Goal: Navigation & Orientation: Find specific page/section

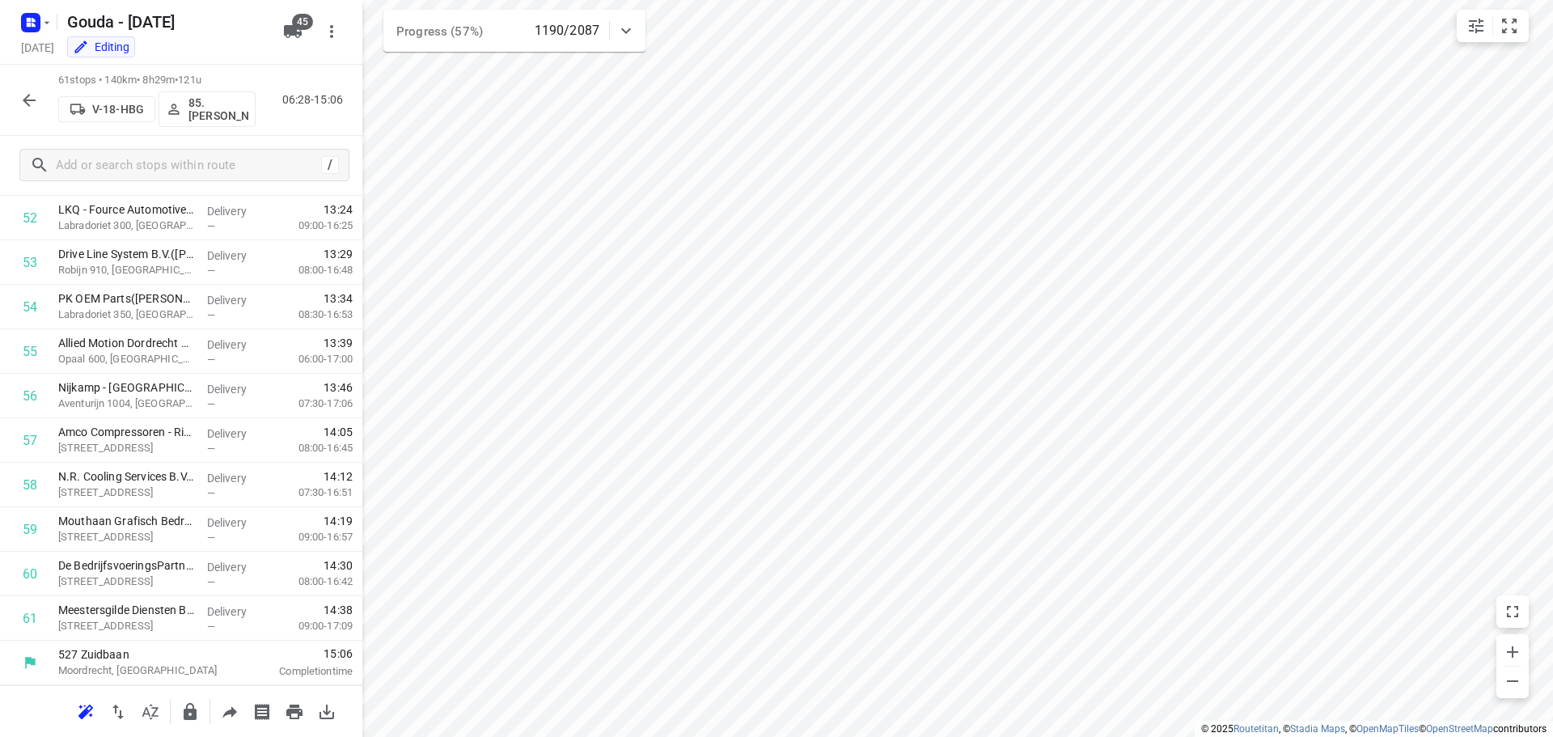
click at [13, 106] on div at bounding box center [29, 100] width 32 height 32
click at [19, 99] on icon "button" at bounding box center [28, 100] width 19 height 19
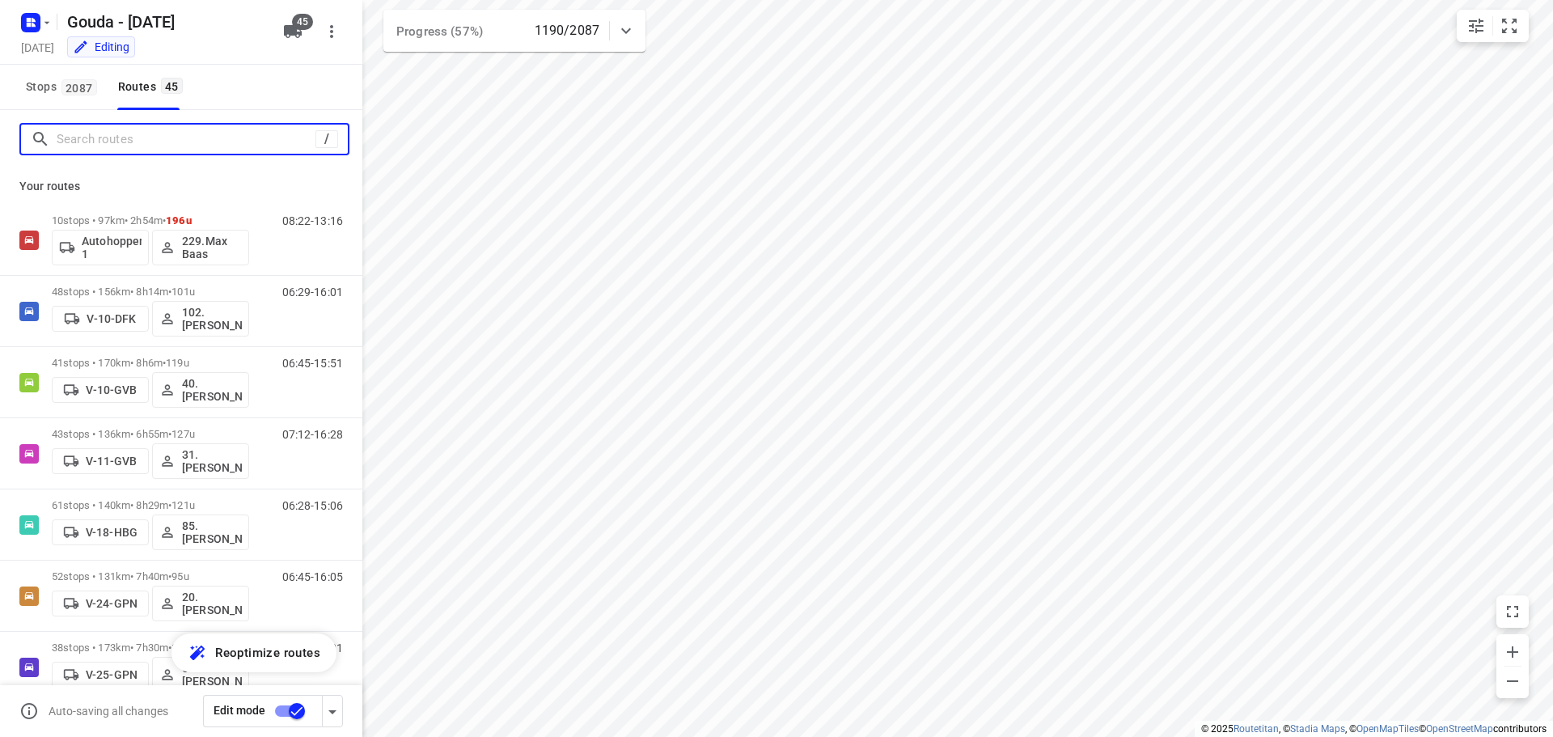
click at [133, 137] on input "Search routes" at bounding box center [186, 139] width 259 height 25
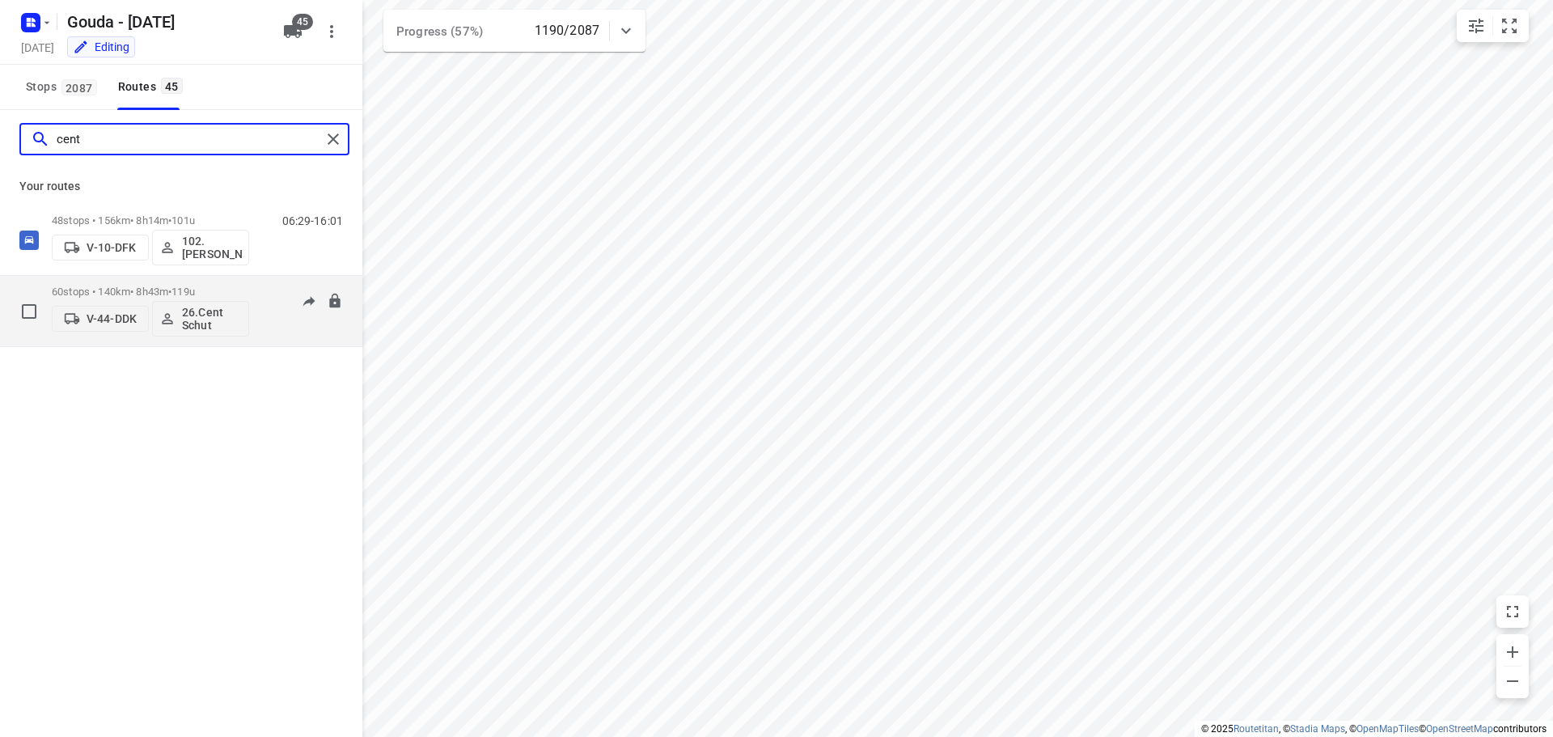
type input "cent"
click at [158, 285] on p "60 stops • 140km • 8h43m • 119u" at bounding box center [150, 291] width 197 height 12
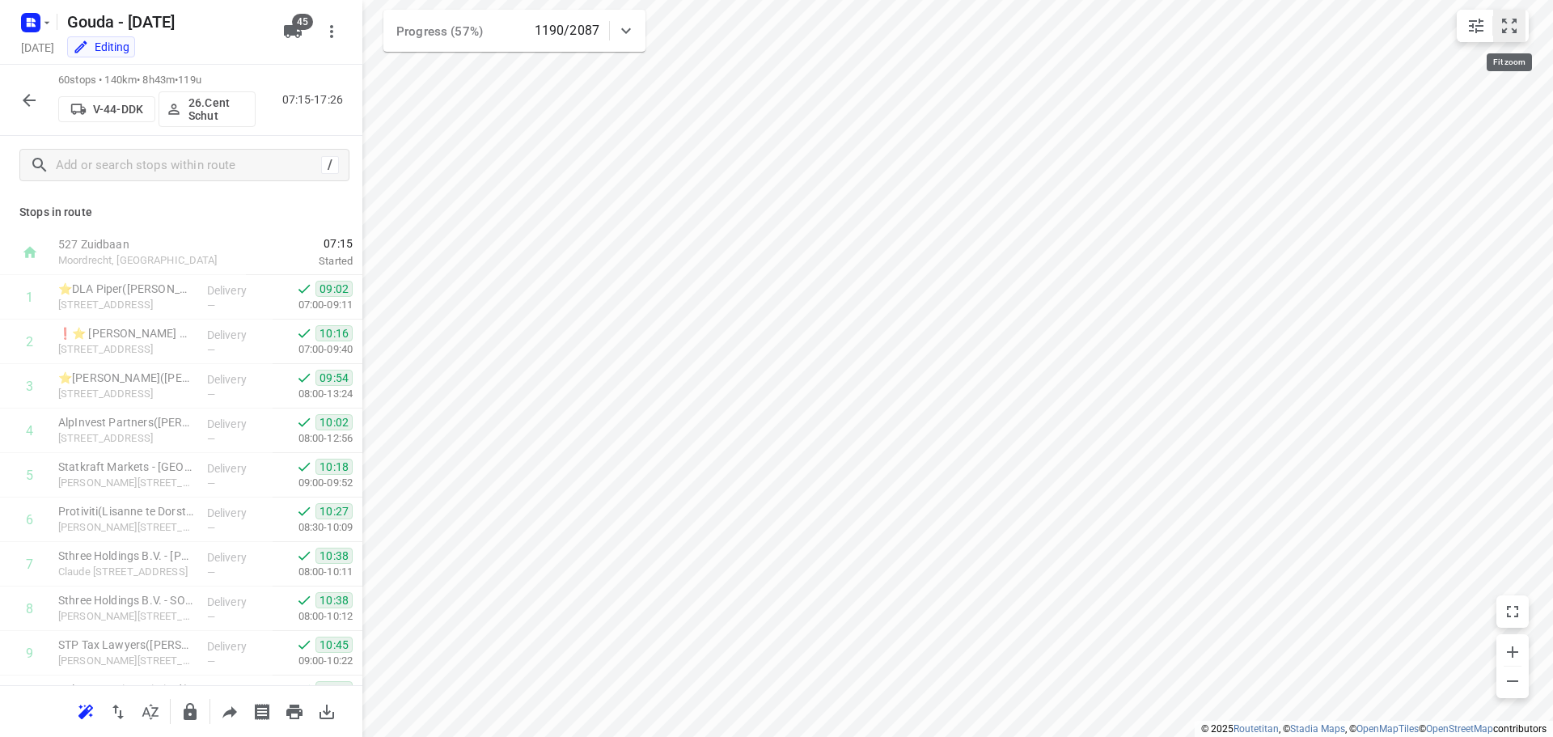
click at [1519, 19] on button "small contained button group" at bounding box center [1509, 26] width 32 height 32
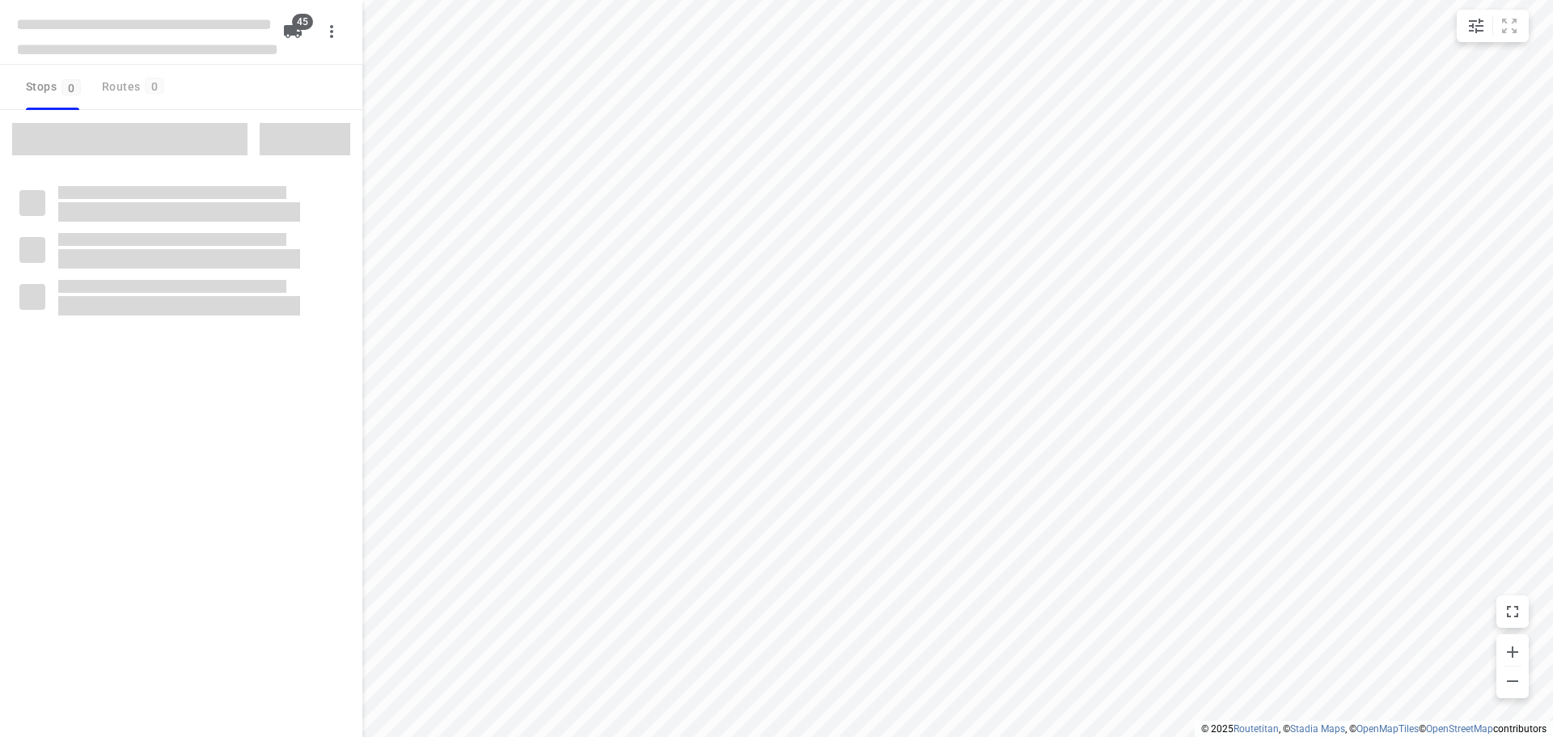
checkbox input "true"
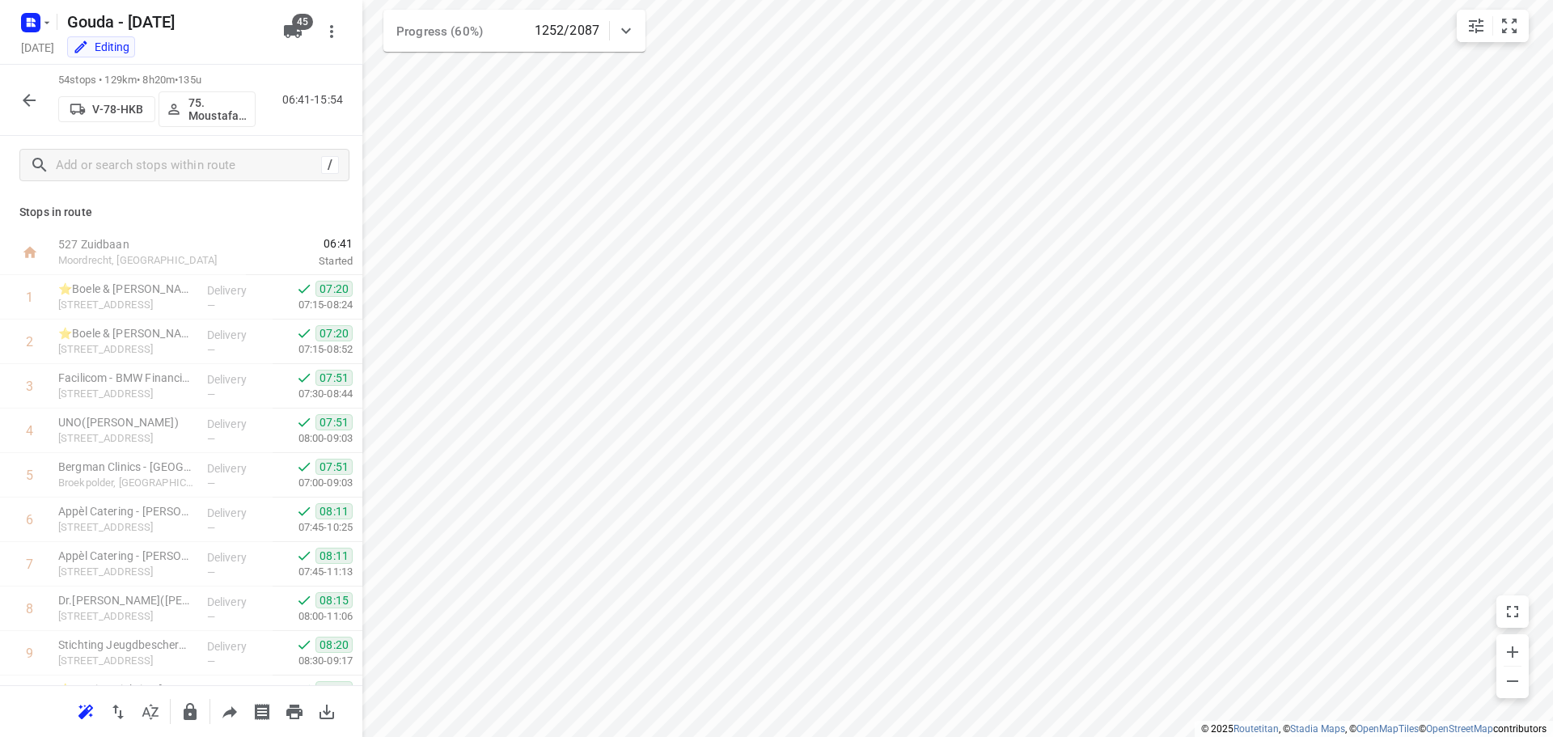
click at [24, 110] on button "button" at bounding box center [29, 100] width 32 height 32
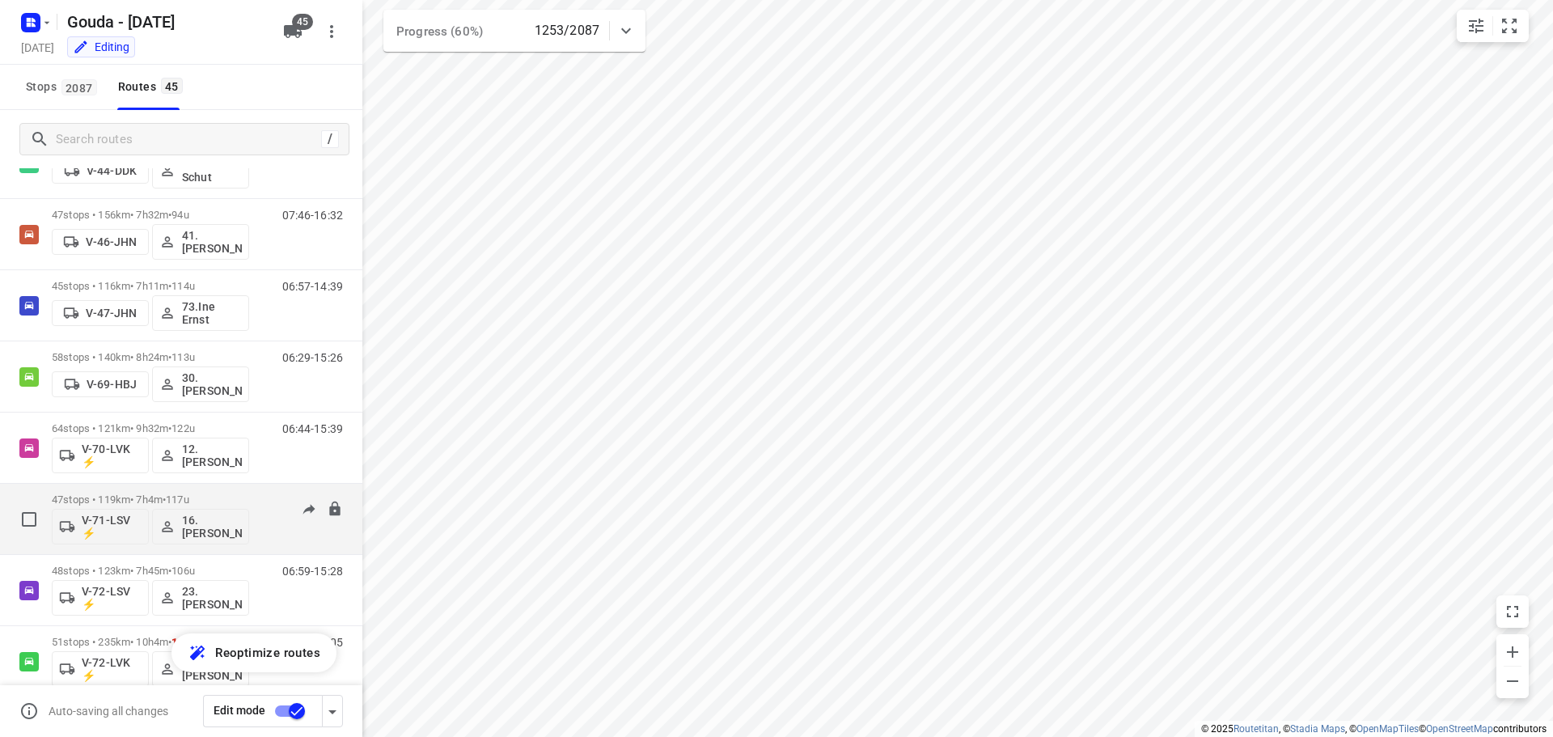
scroll to position [948, 0]
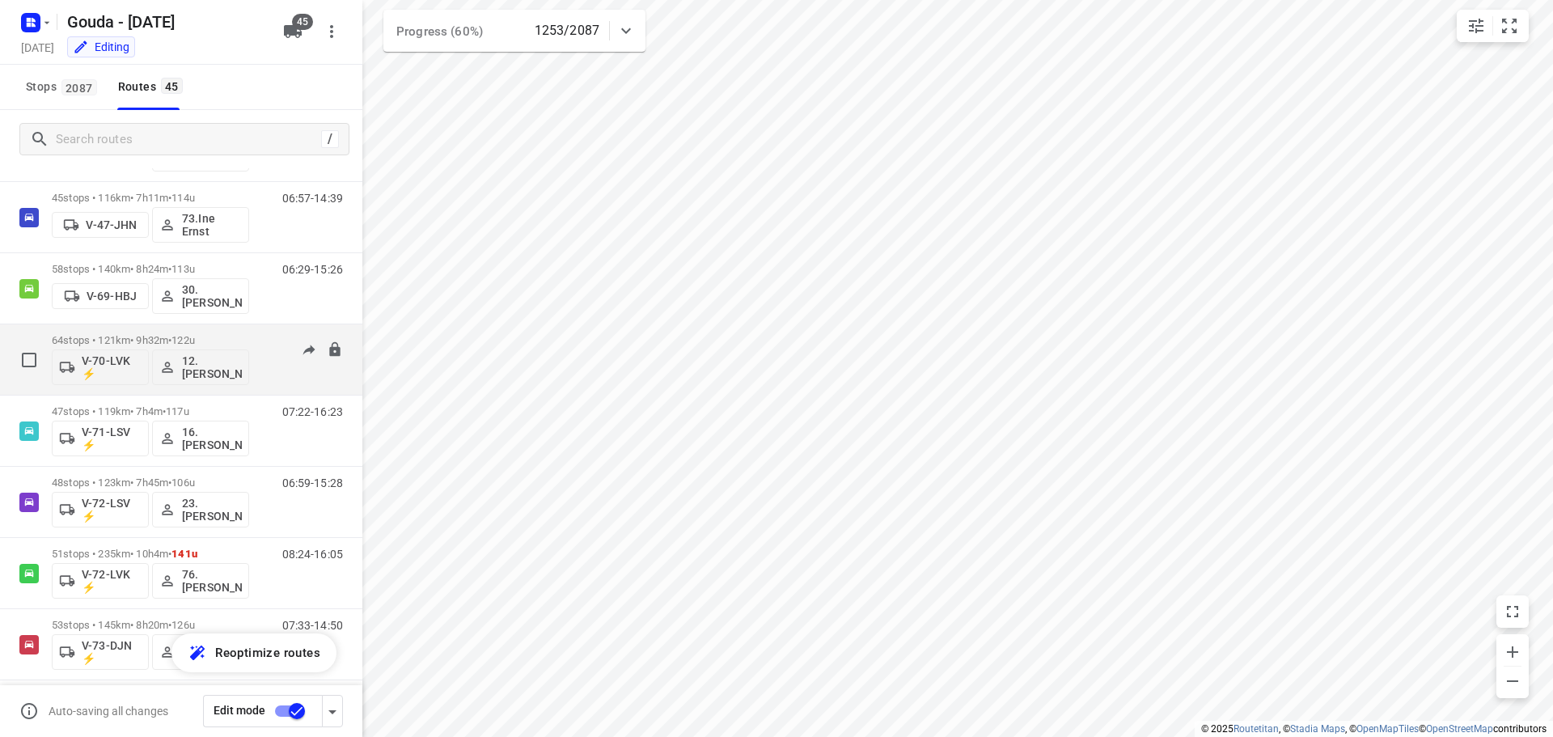
click at [231, 339] on p "64 stops • 121km • 9h32m • 122u" at bounding box center [150, 340] width 197 height 12
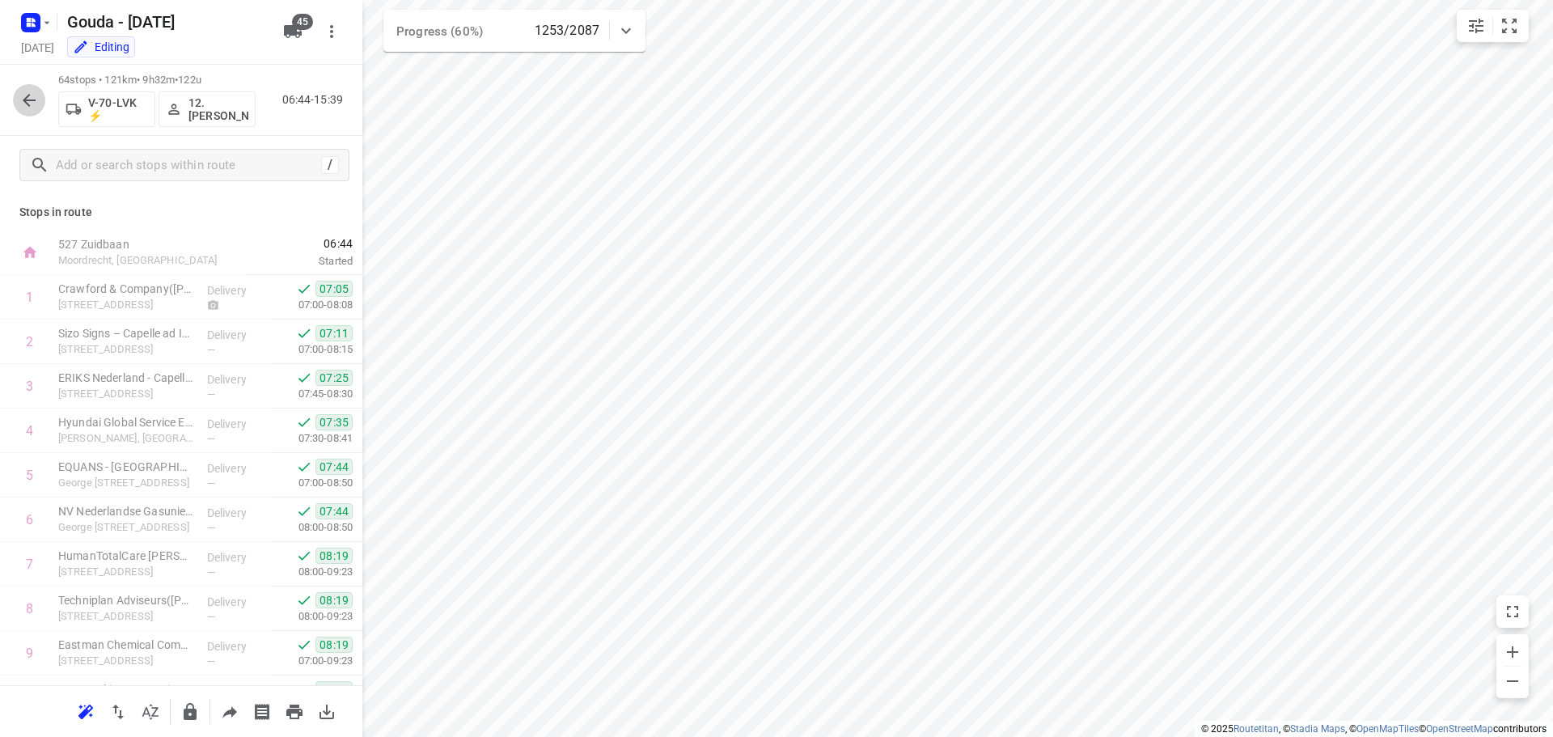
click at [32, 101] on icon "button" at bounding box center [28, 100] width 19 height 19
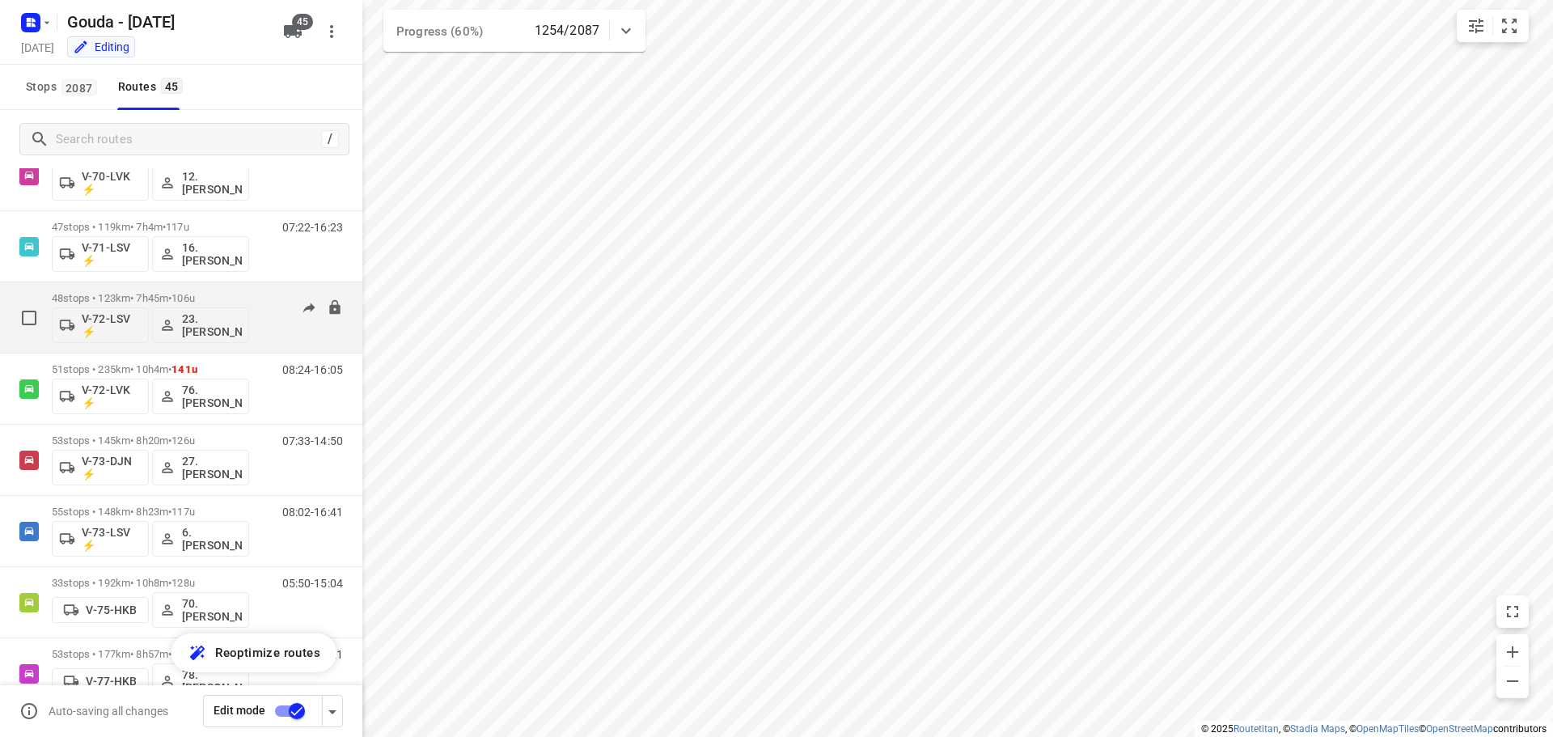
scroll to position [1213, 0]
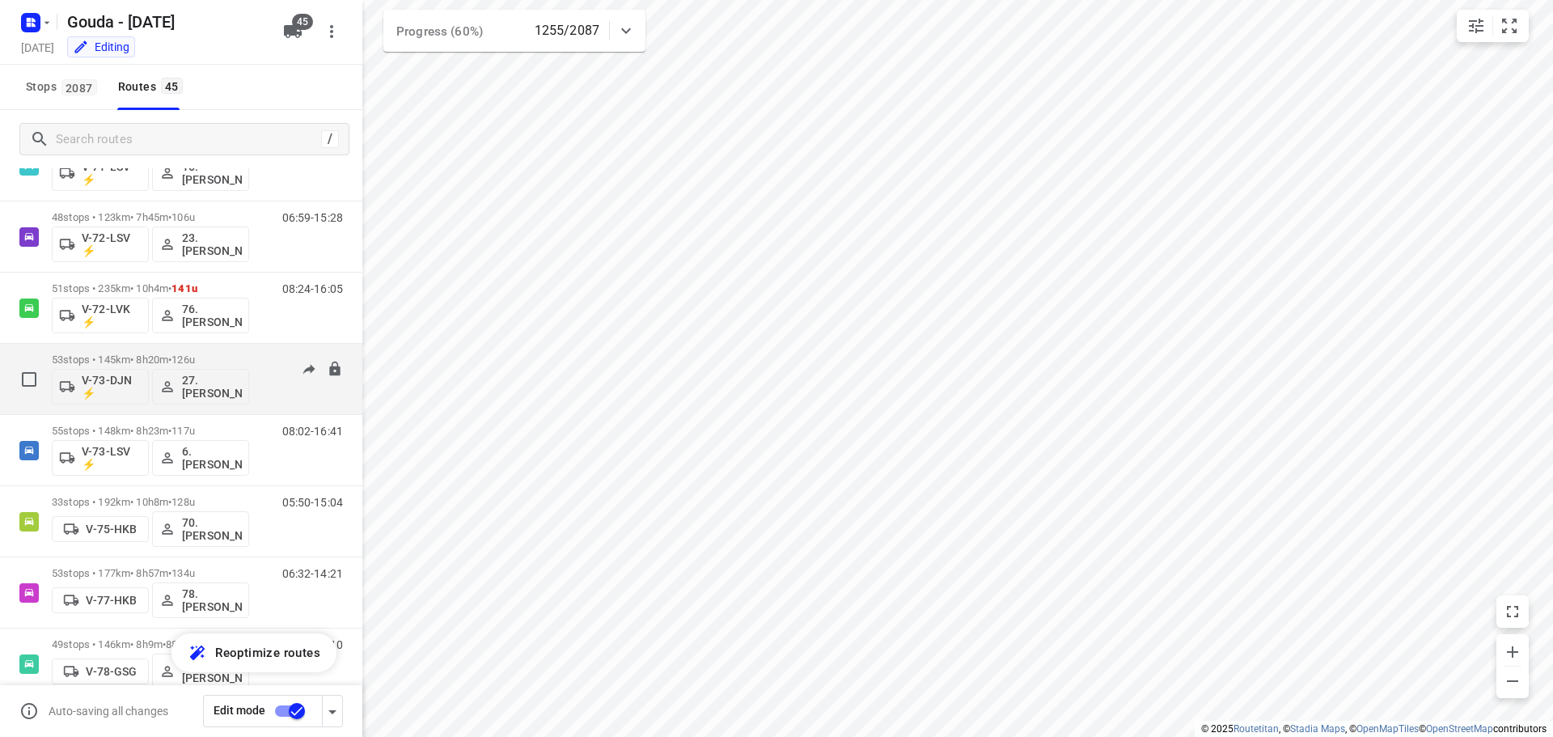
click at [195, 354] on span "126u" at bounding box center [182, 359] width 23 height 12
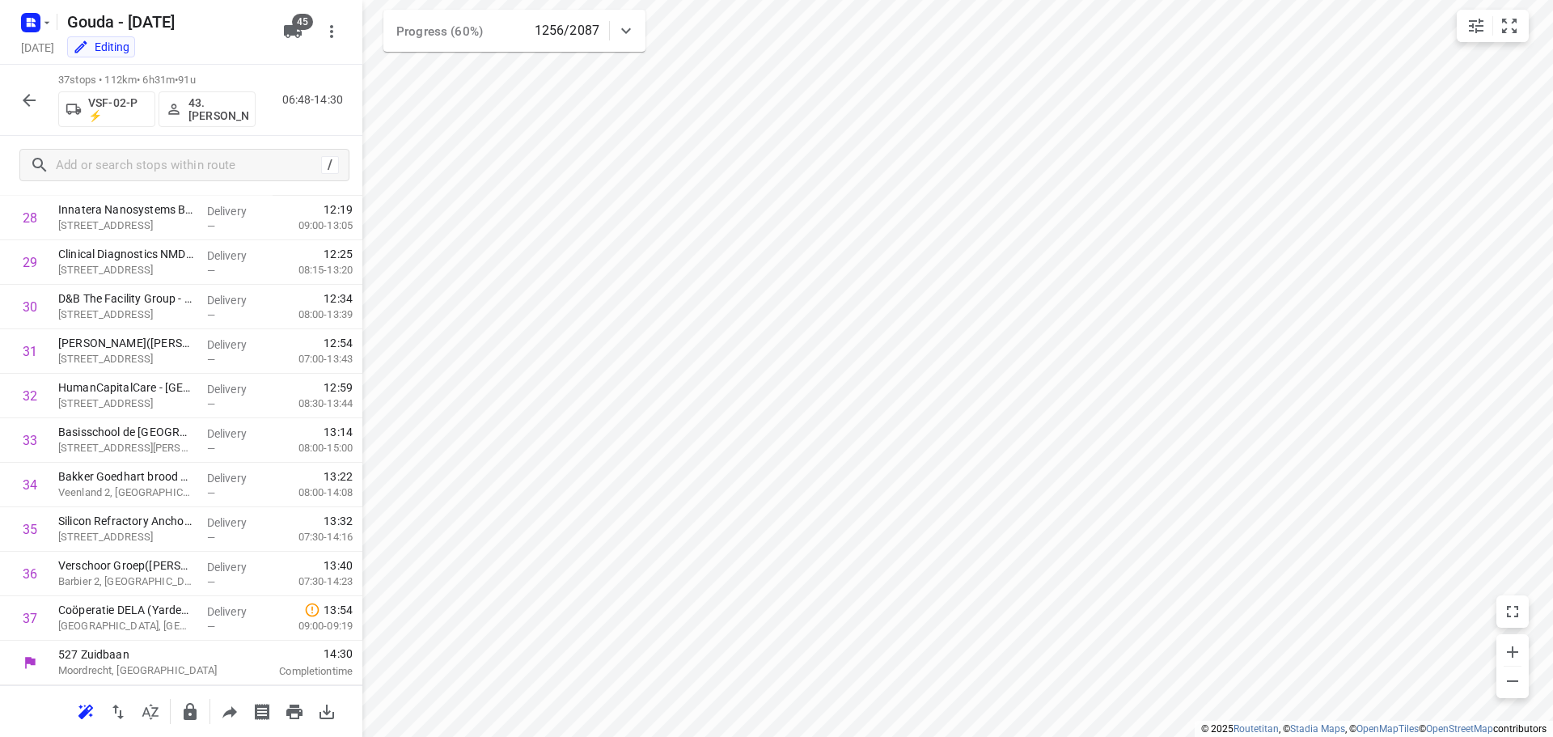
scroll to position [1280, 0]
click at [18, 94] on button "button" at bounding box center [29, 100] width 32 height 32
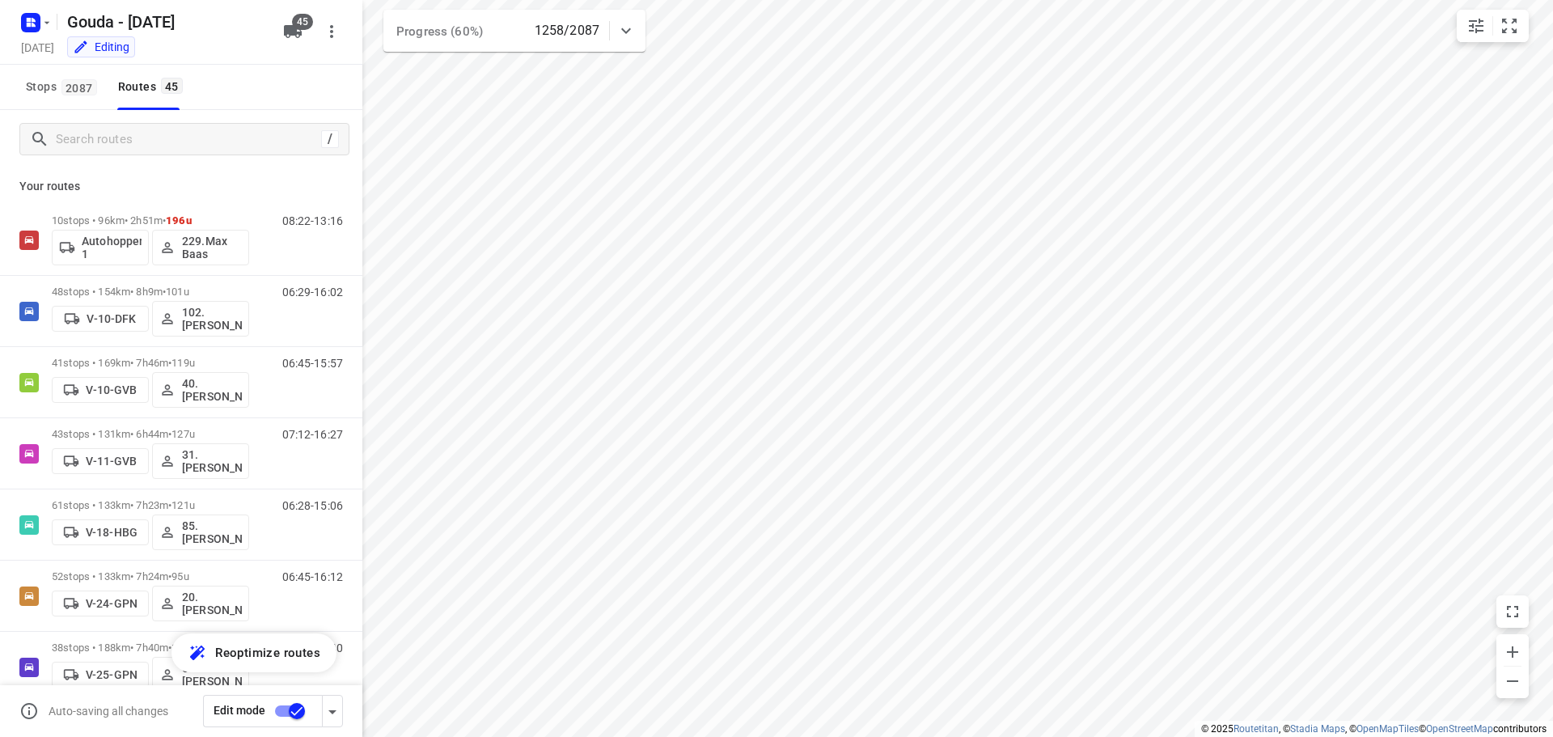
scroll to position [1742, 0]
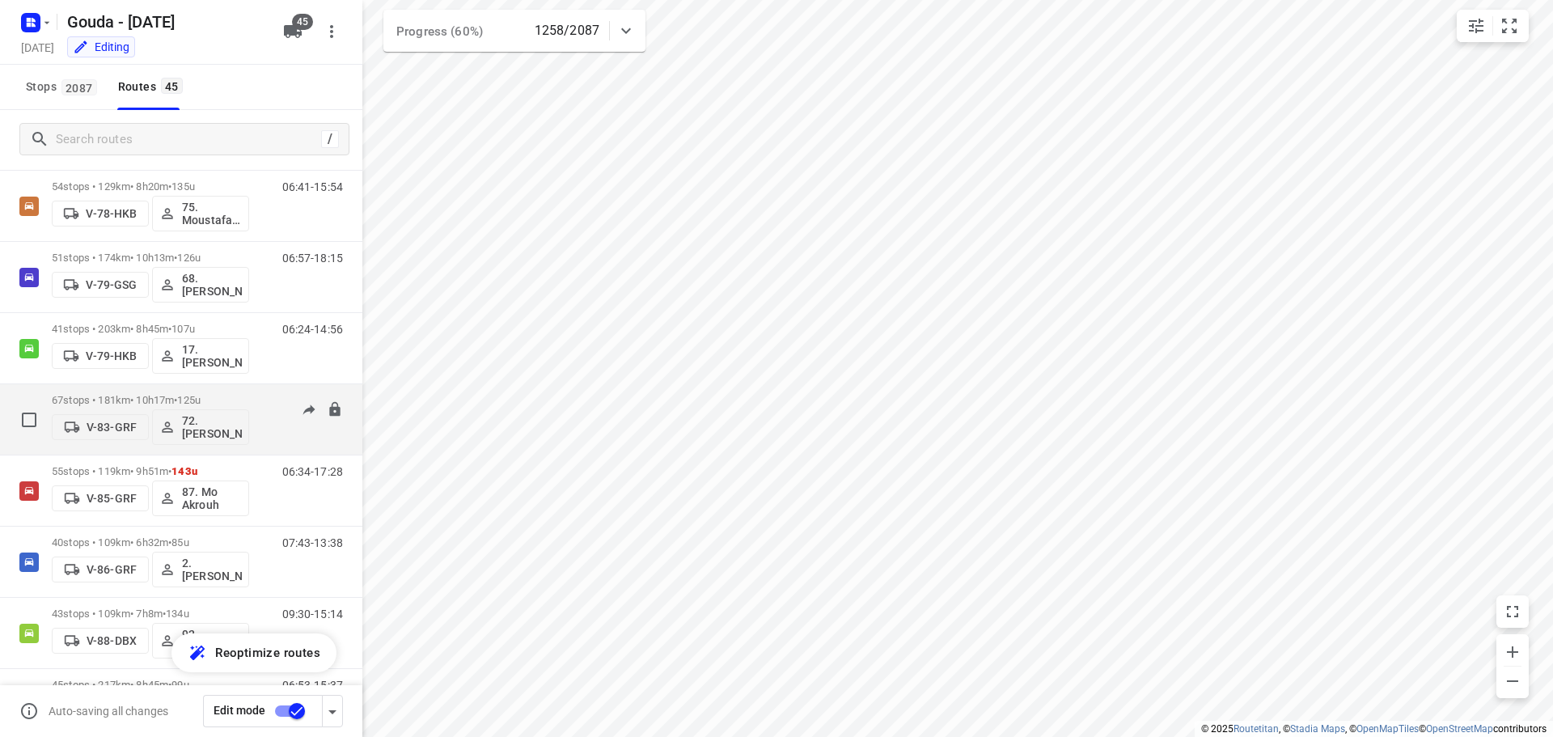
click at [262, 400] on div "06:38-16:41" at bounding box center [302, 423] width 81 height 59
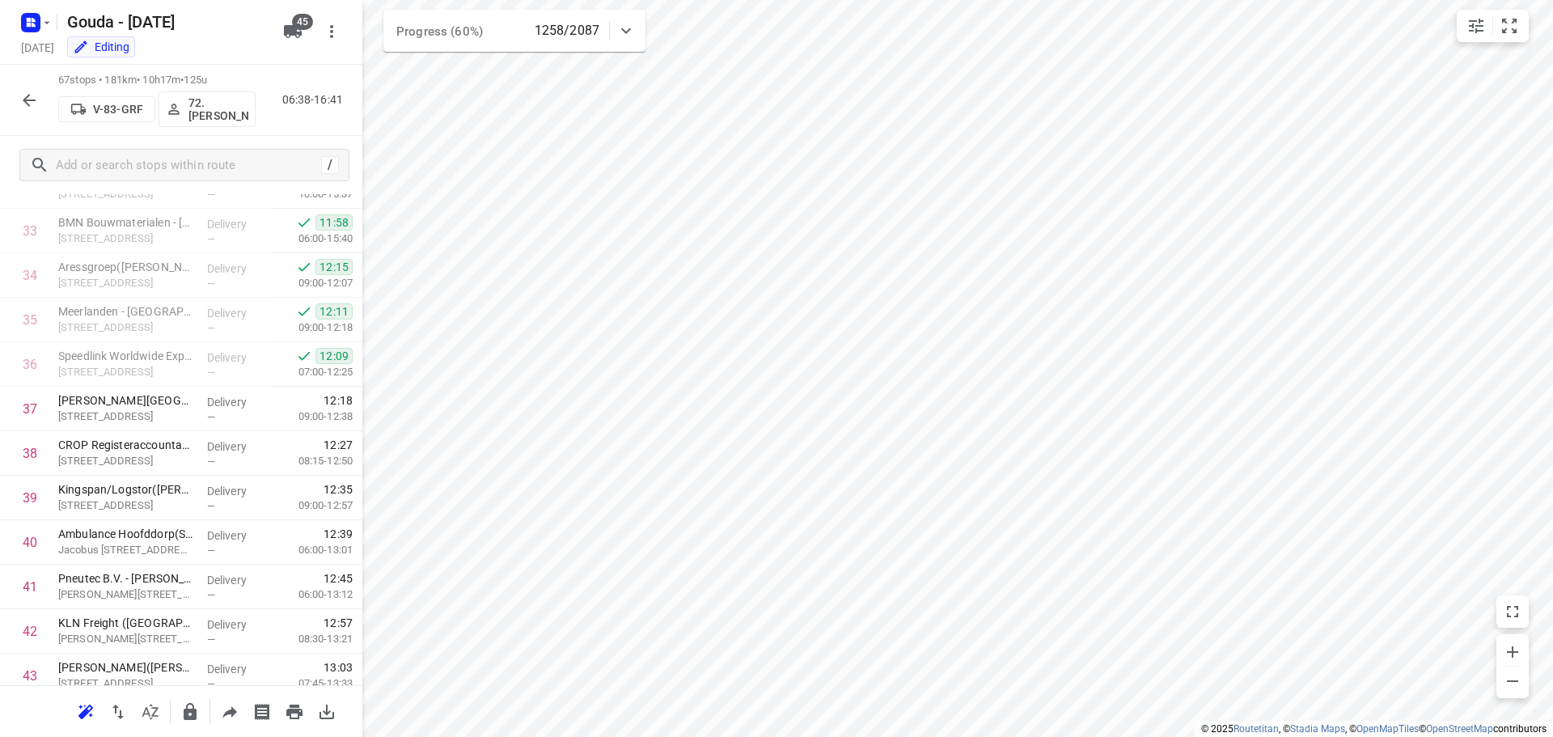
scroll to position [2614, 0]
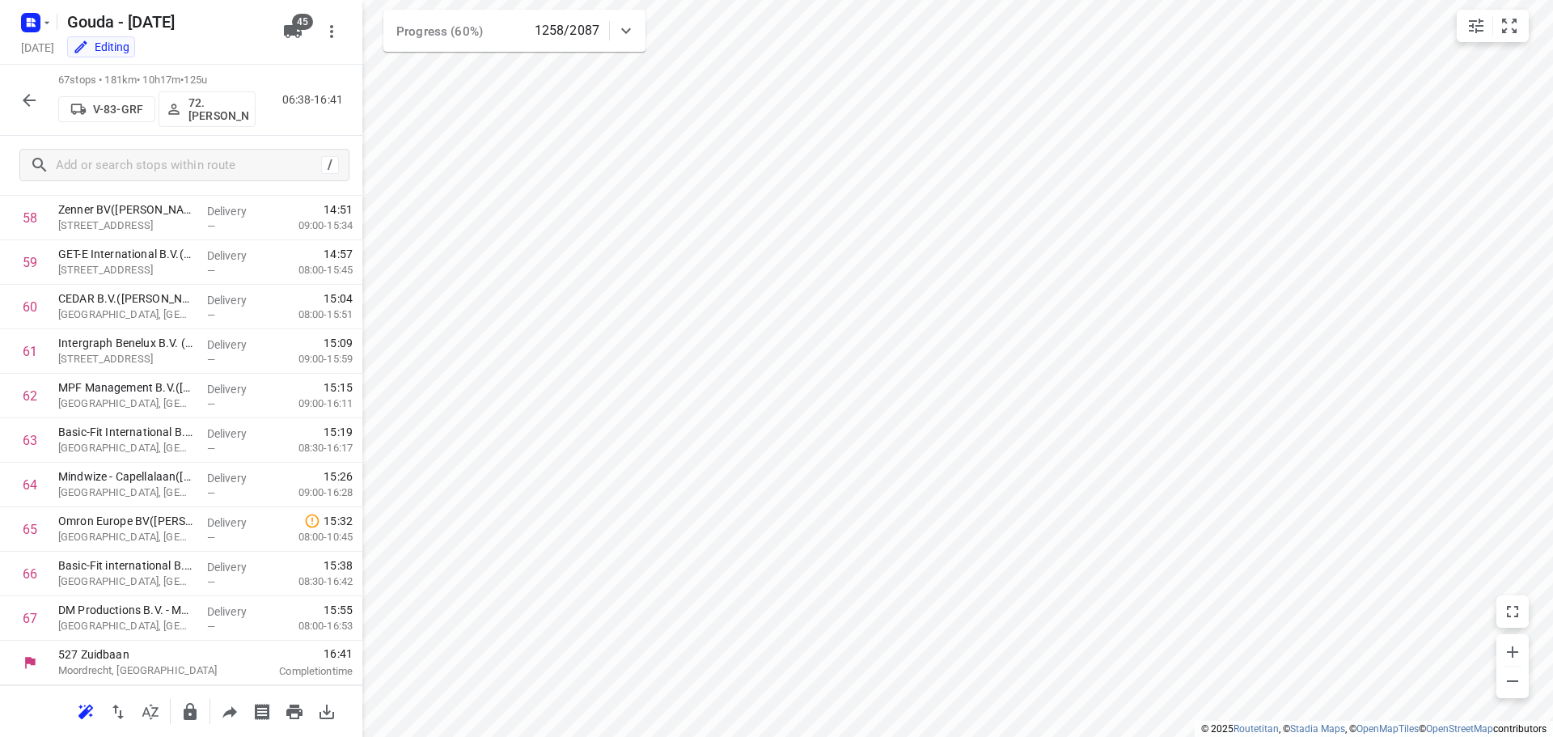
click at [21, 95] on icon "button" at bounding box center [28, 100] width 19 height 19
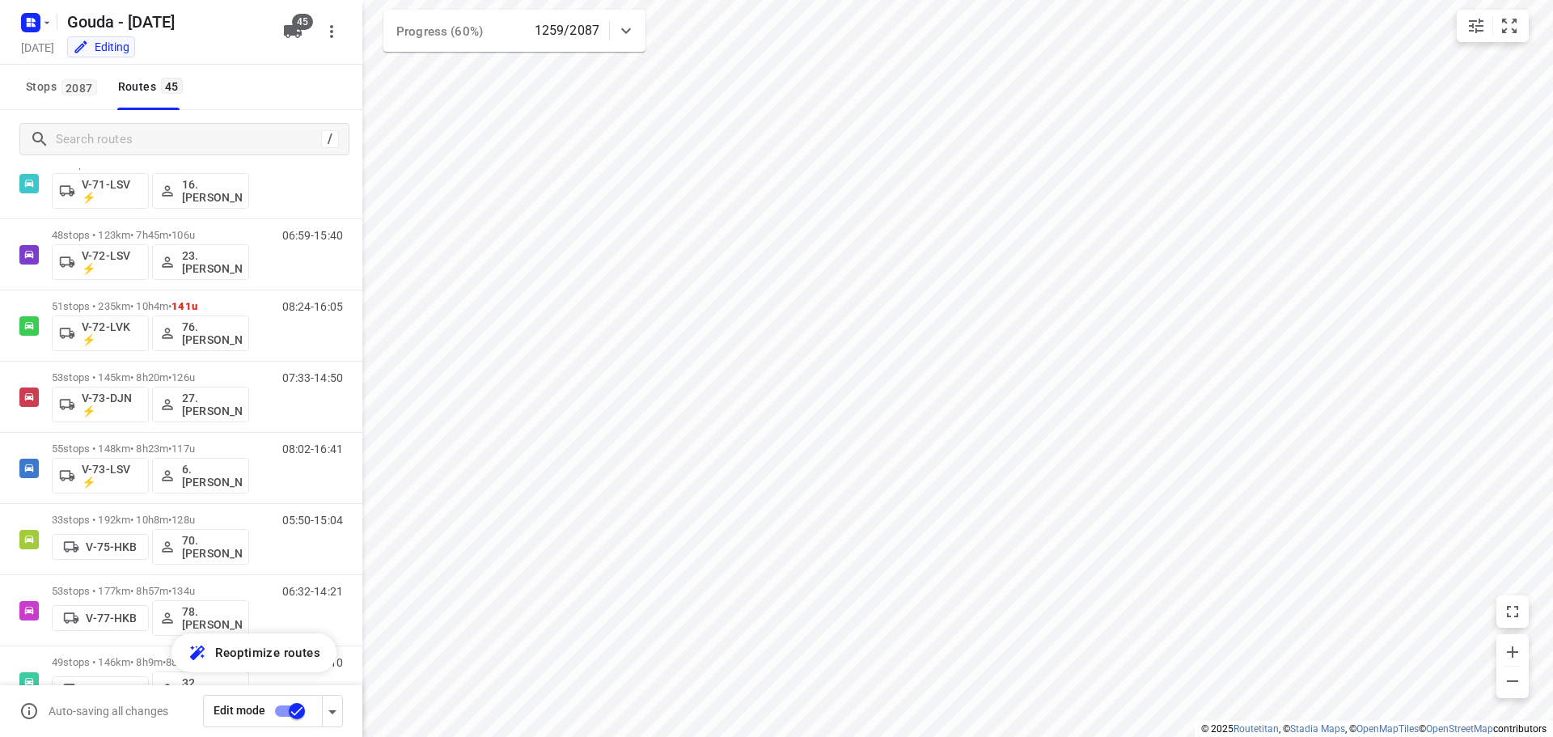
scroll to position [1232, 0]
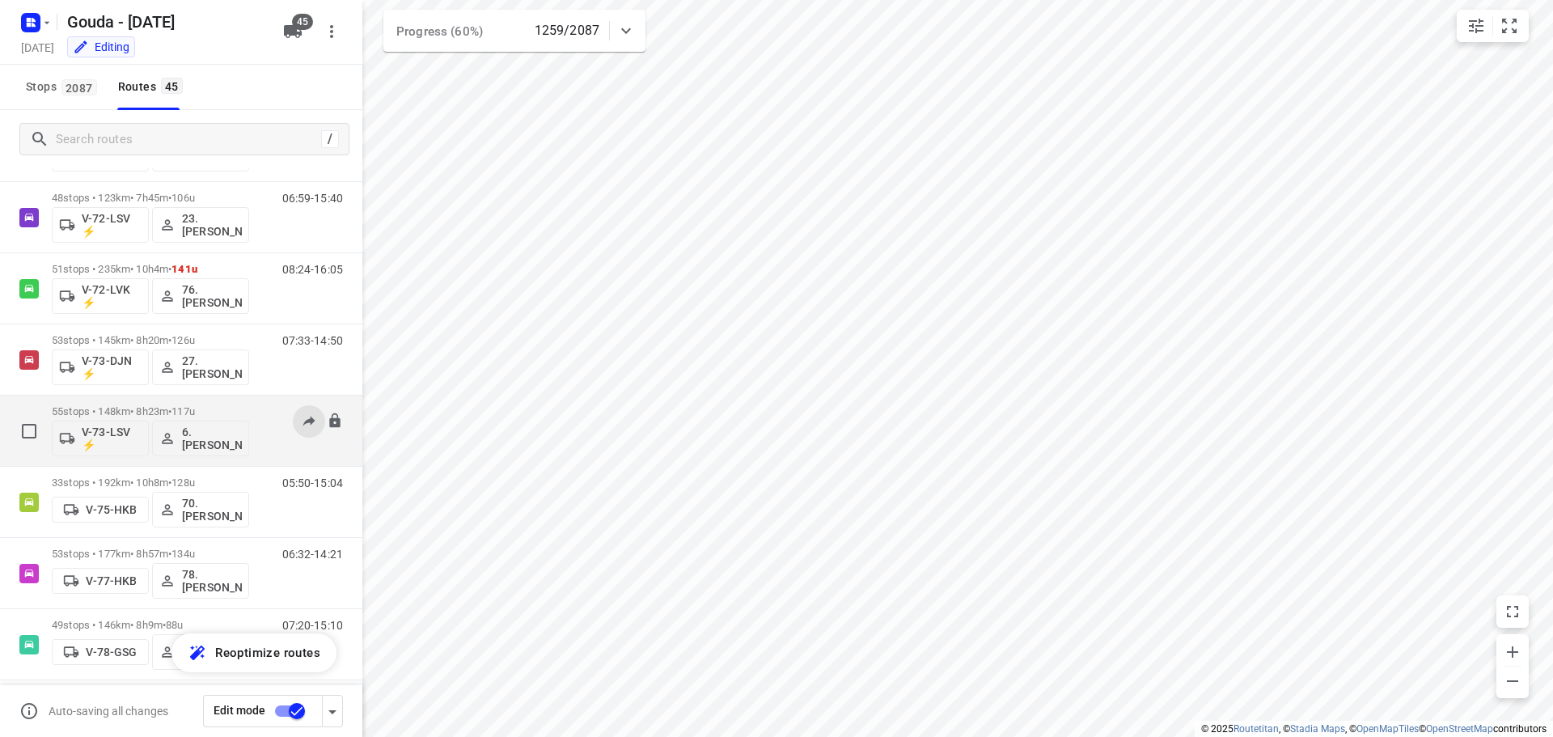
click at [293, 431] on button at bounding box center [309, 421] width 32 height 32
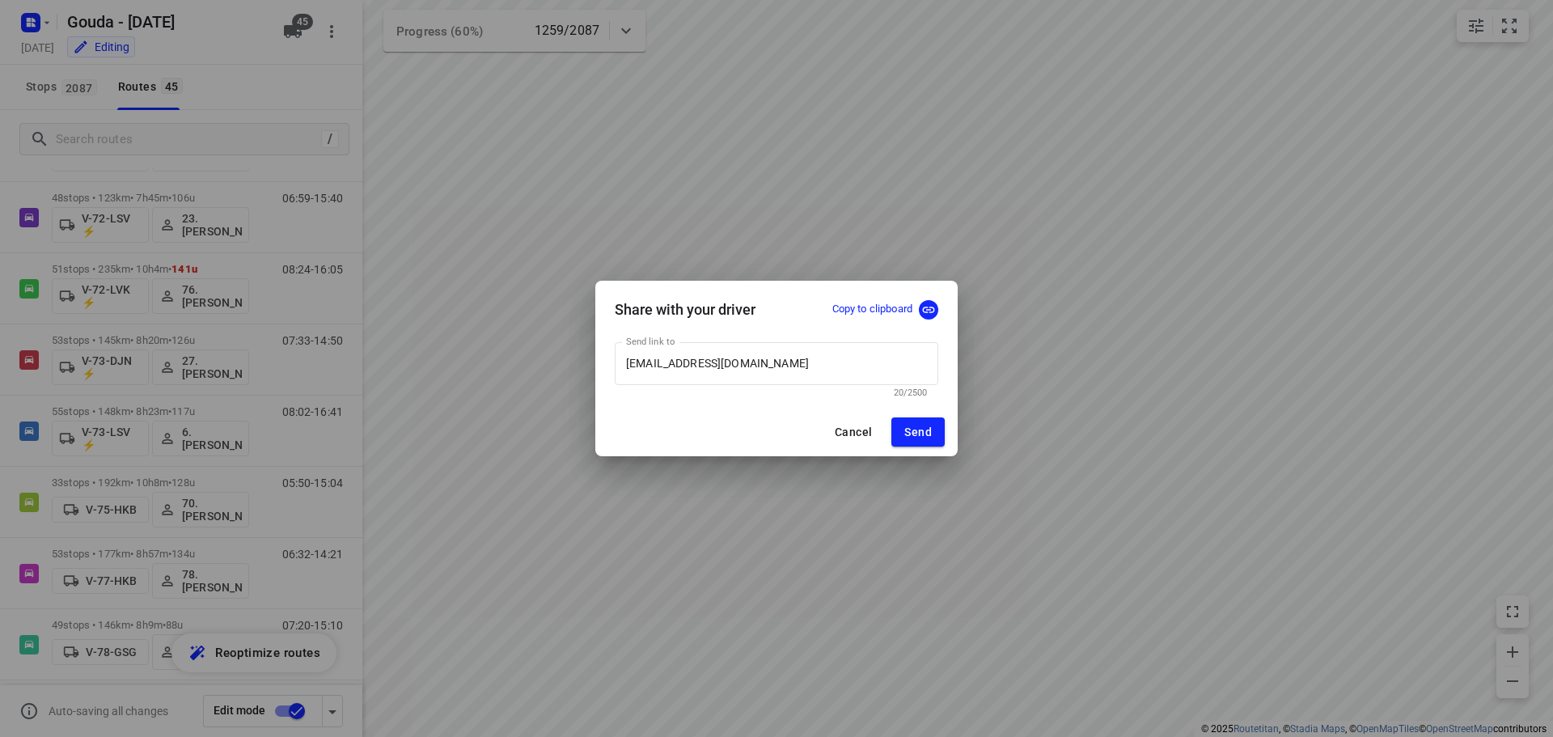
click at [417, 370] on div "Share with your driver Copy to clipboard Send link to a_a_smit@hotmail.com Send…" at bounding box center [776, 368] width 1553 height 737
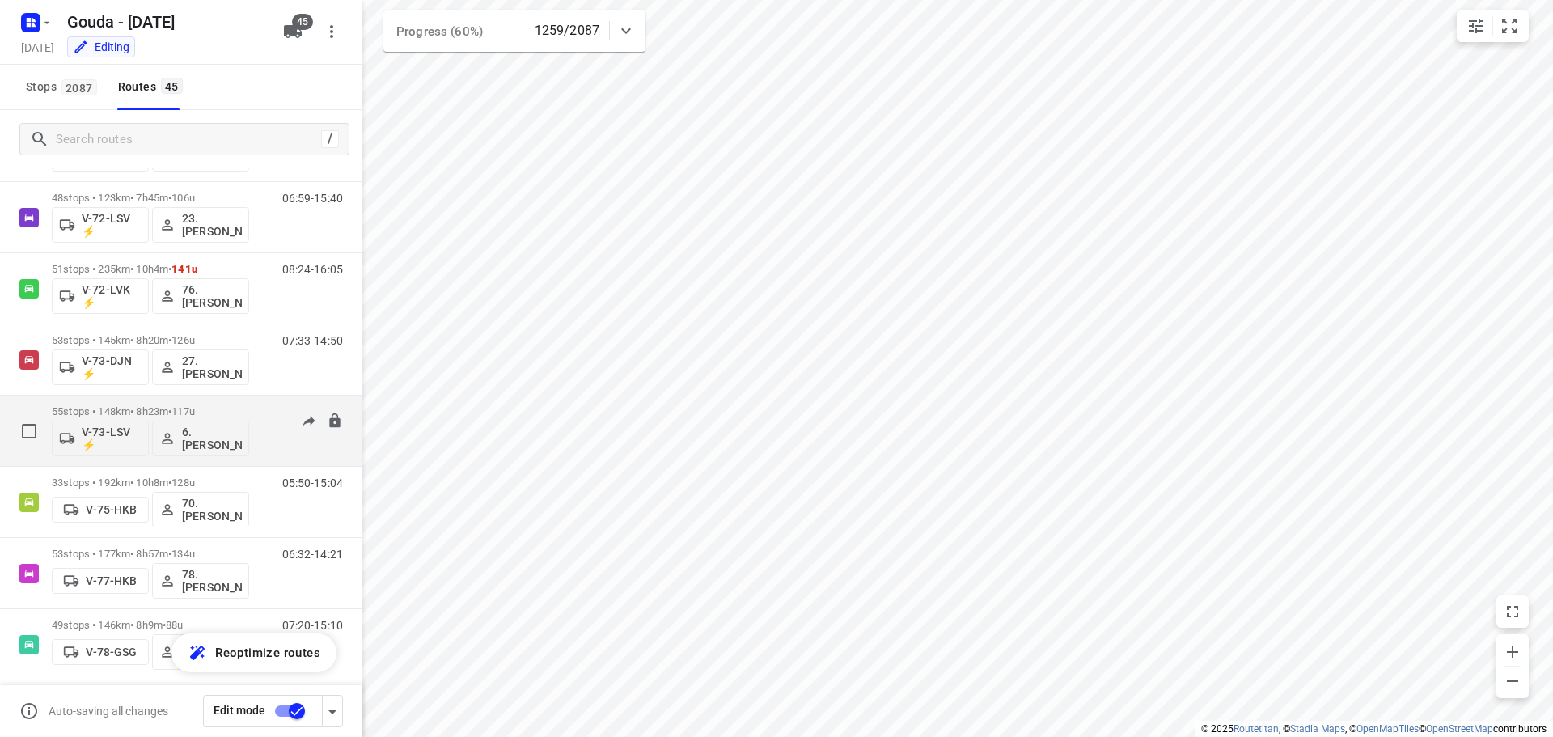
click at [262, 441] on div "08:02-16:41" at bounding box center [302, 434] width 81 height 59
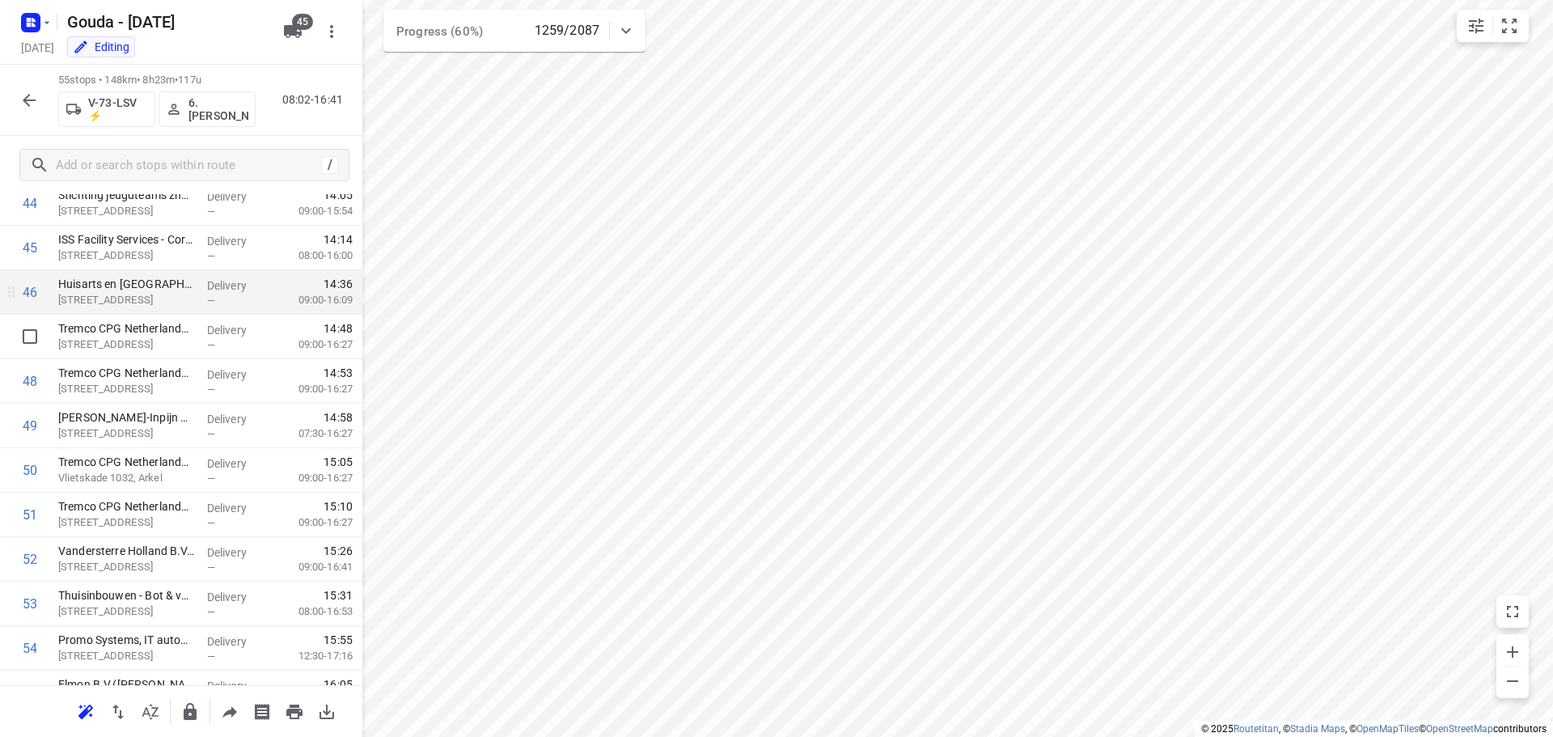
scroll to position [2081, 0]
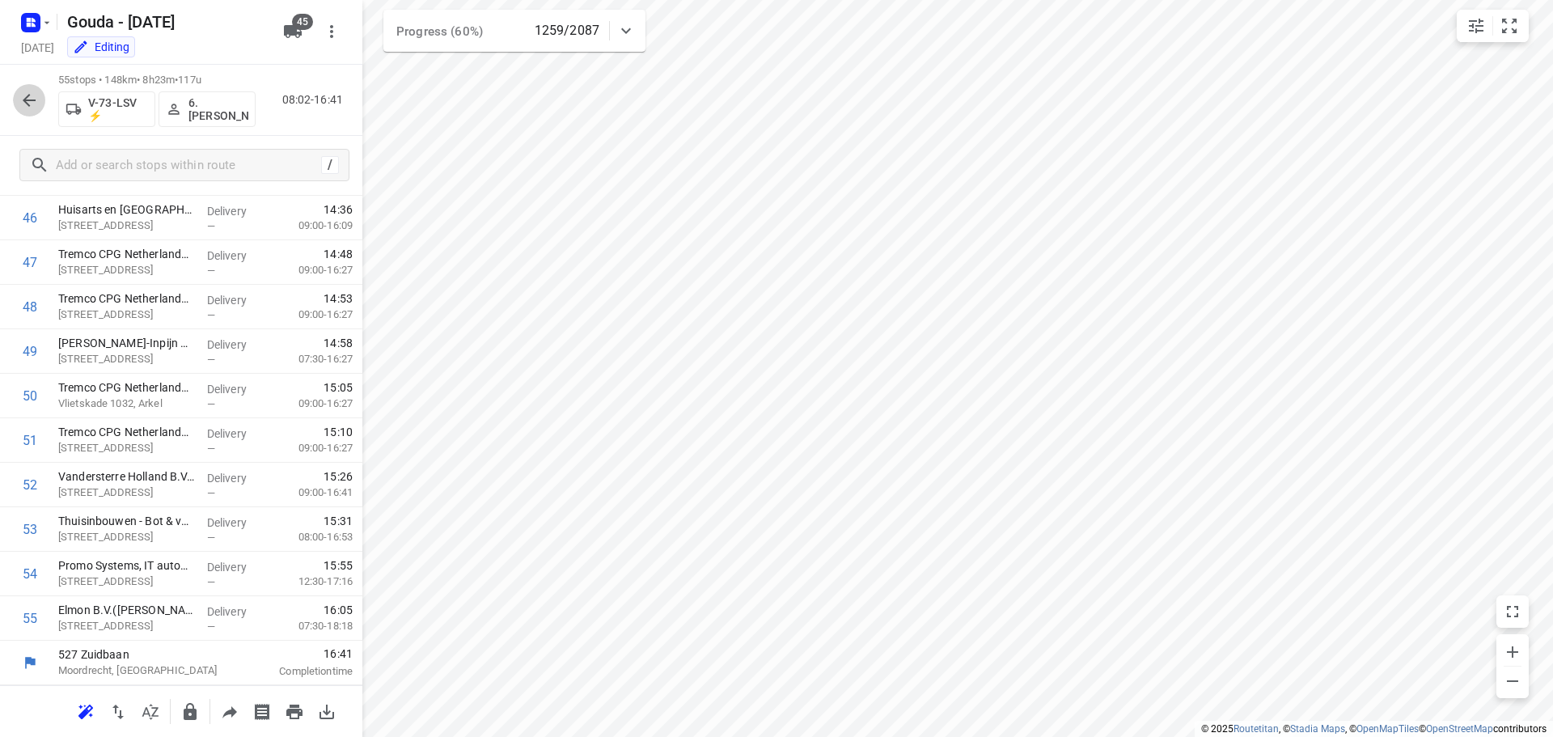
click at [27, 102] on icon "button" at bounding box center [28, 100] width 19 height 19
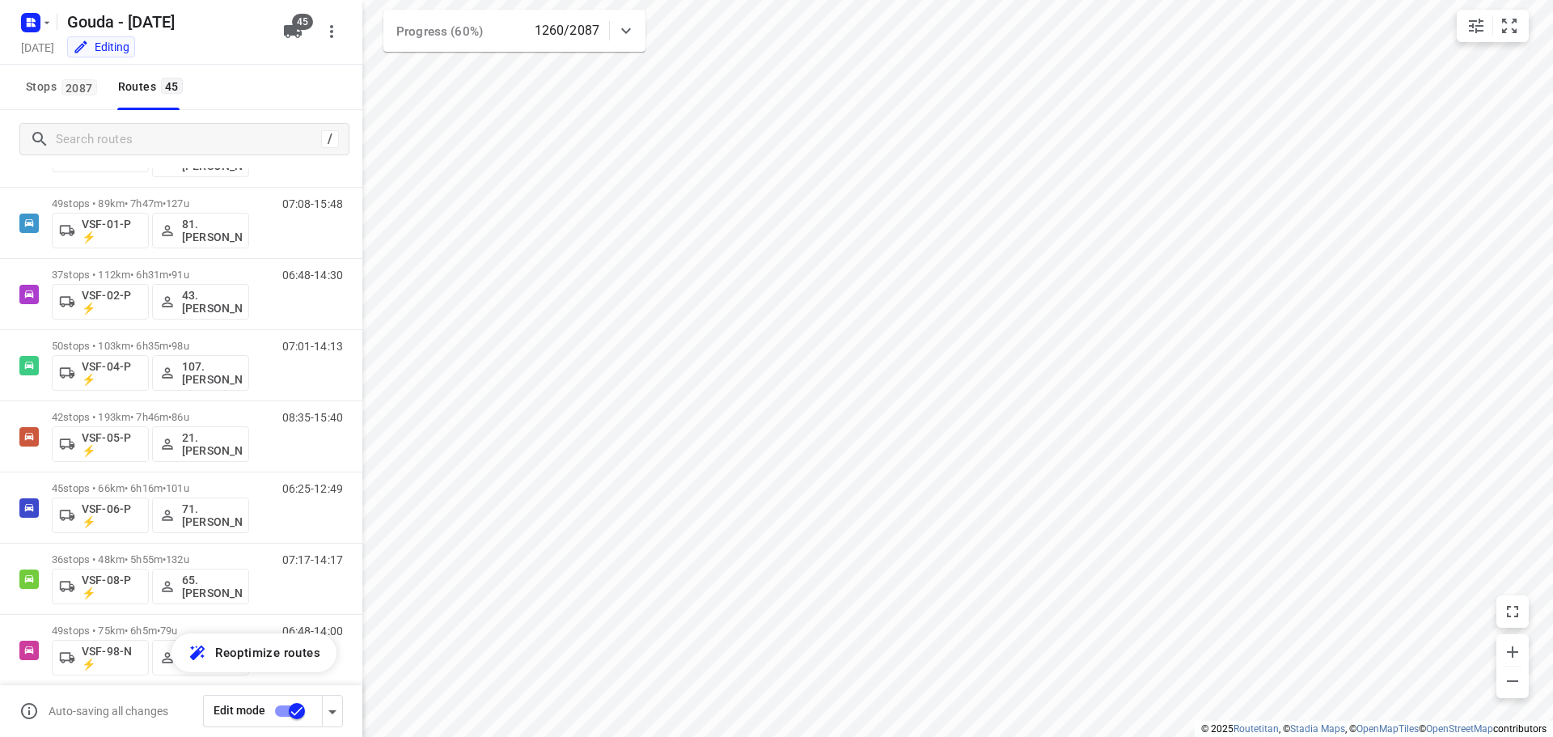
scroll to position [2631, 0]
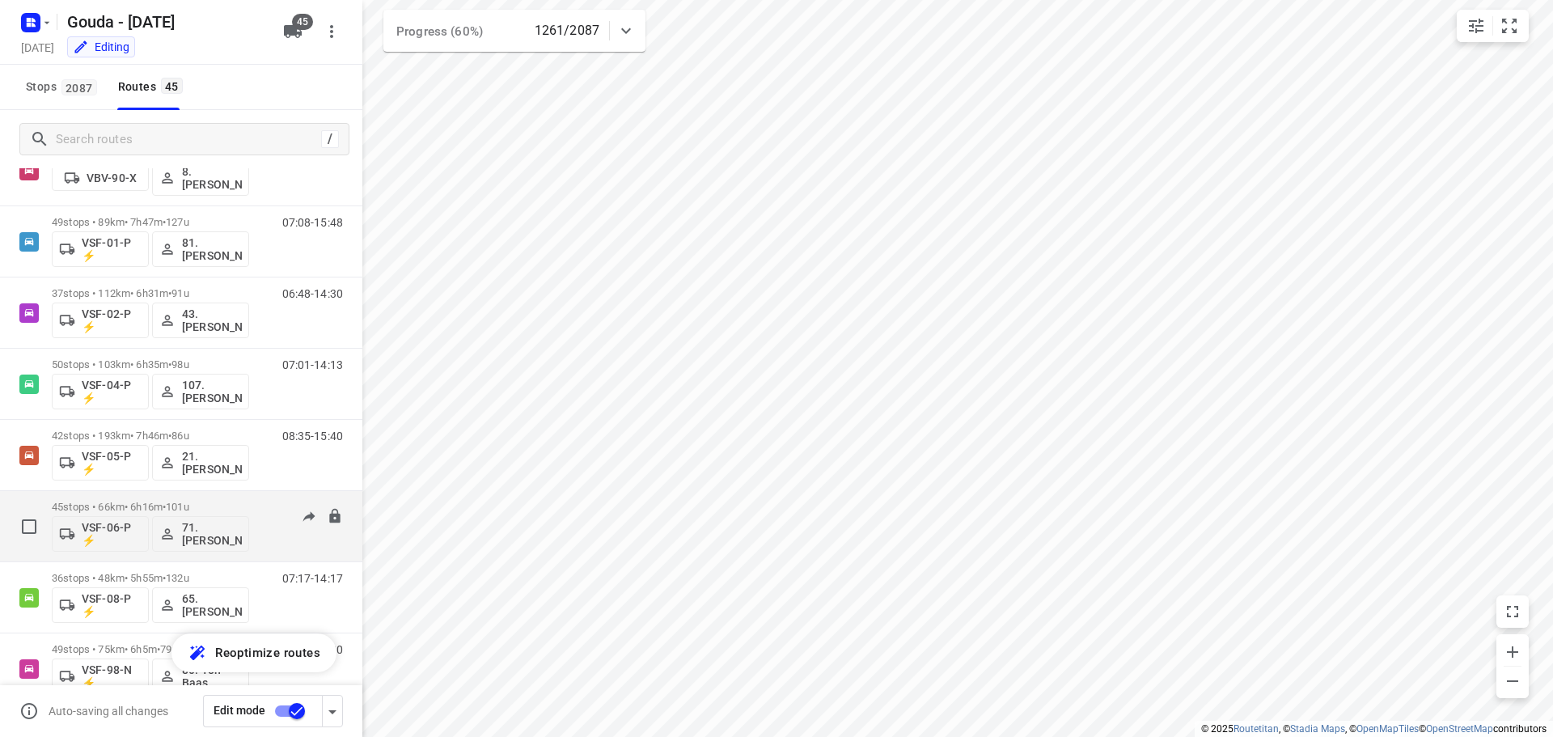
click at [212, 501] on p "45 stops • 66km • 6h16m • 101u" at bounding box center [150, 507] width 197 height 12
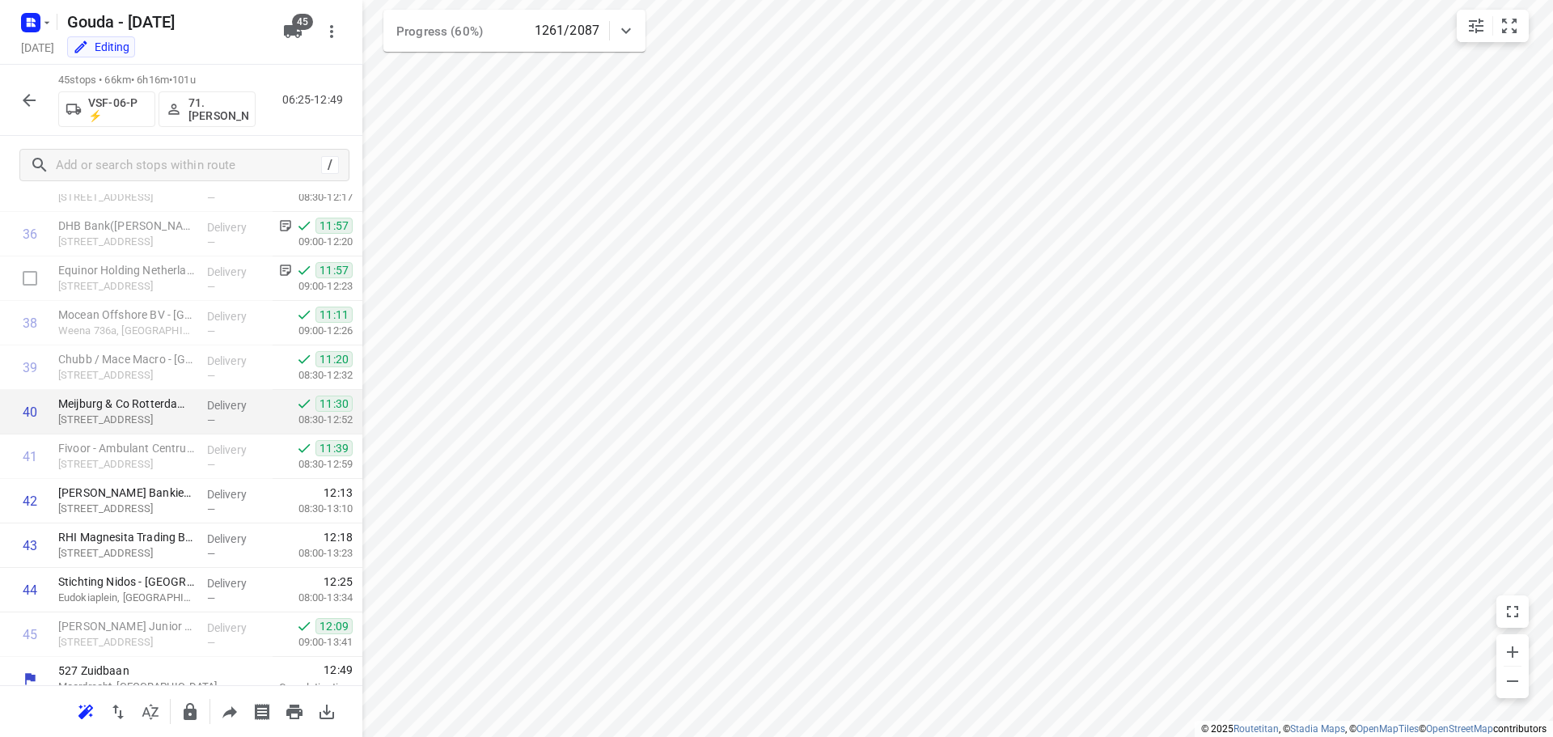
scroll to position [1636, 0]
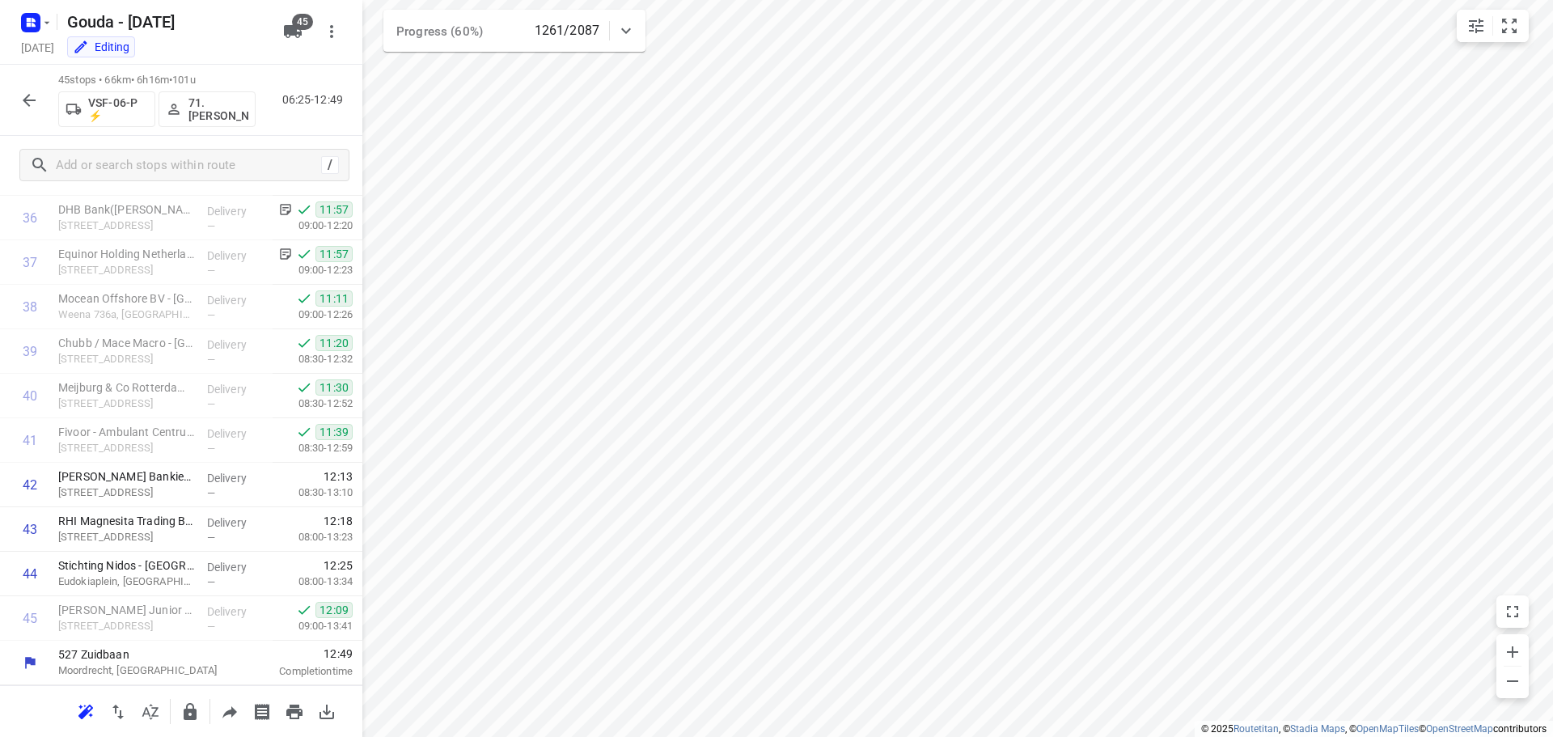
click at [36, 97] on icon "button" at bounding box center [28, 100] width 19 height 19
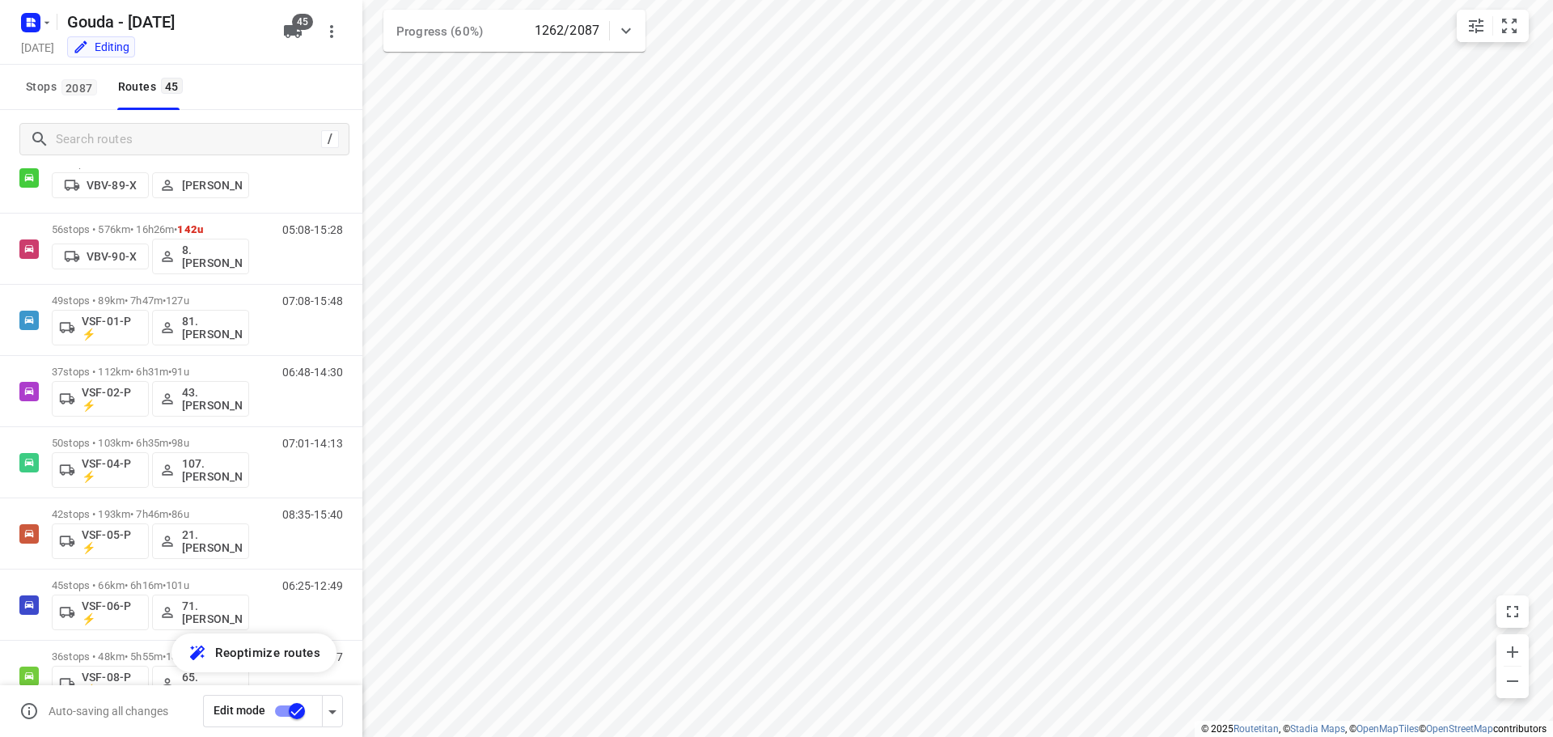
scroll to position [2548, 0]
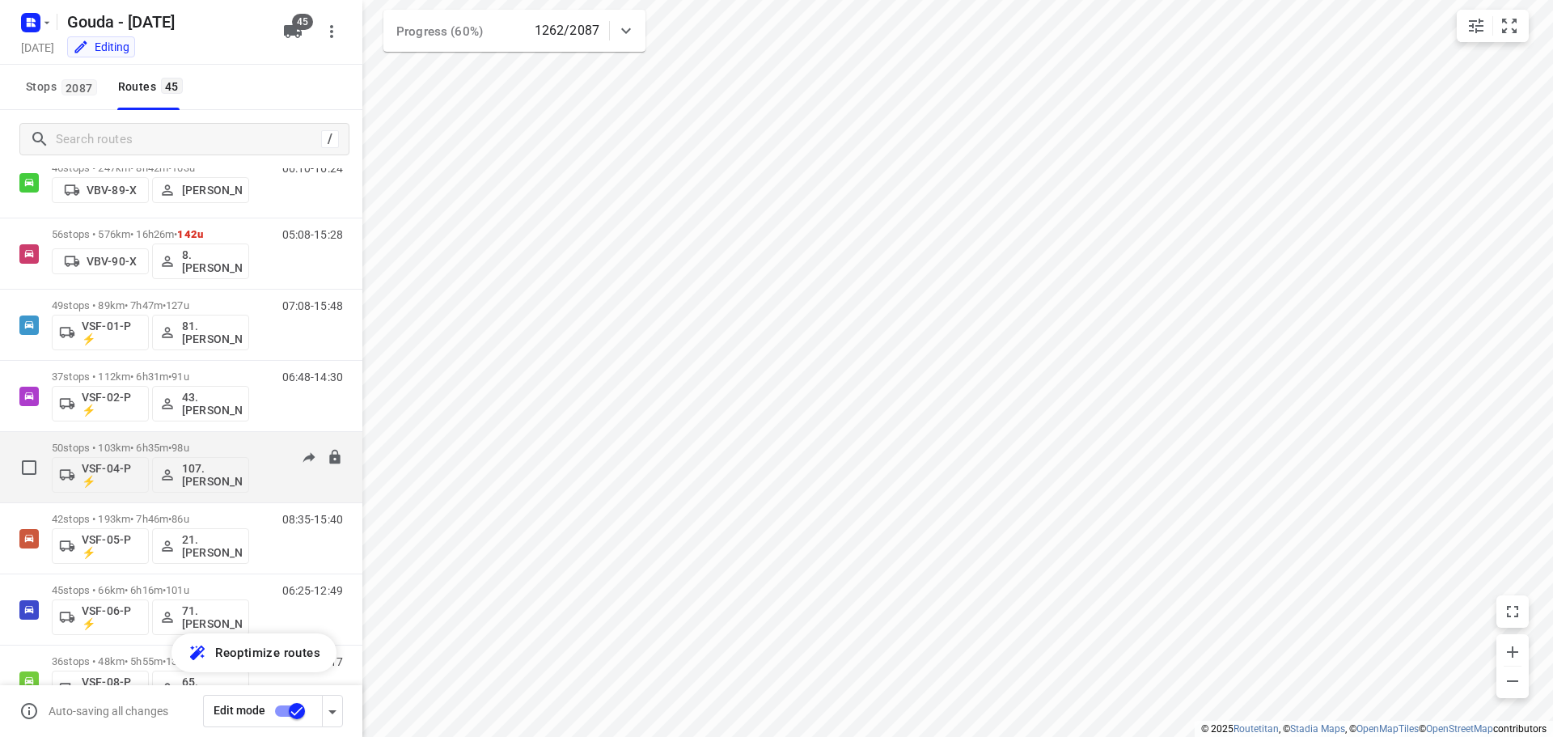
click at [159, 442] on p "50 stops • 103km • 6h35m • 98u" at bounding box center [150, 447] width 197 height 12
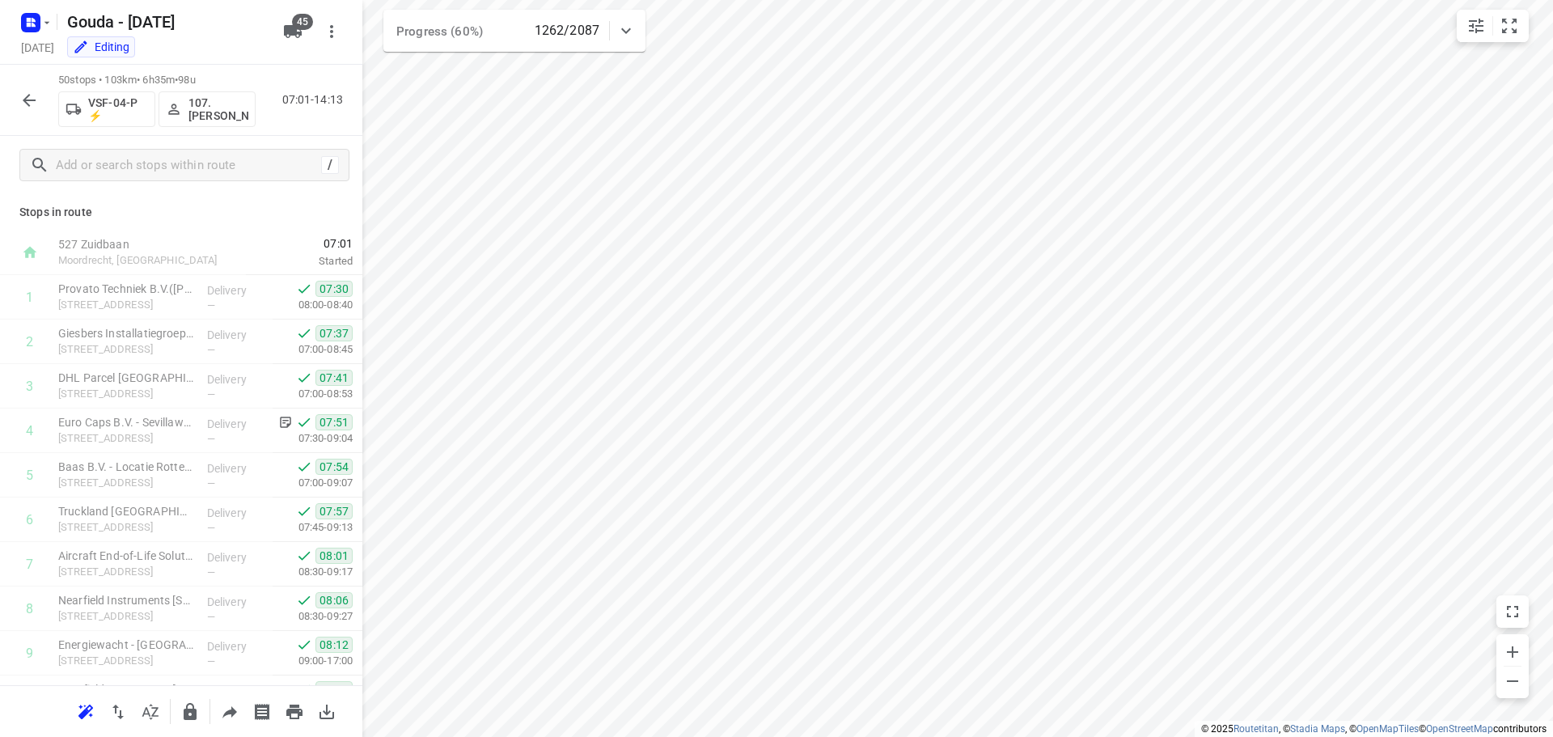
click at [31, 99] on icon "button" at bounding box center [28, 100] width 19 height 19
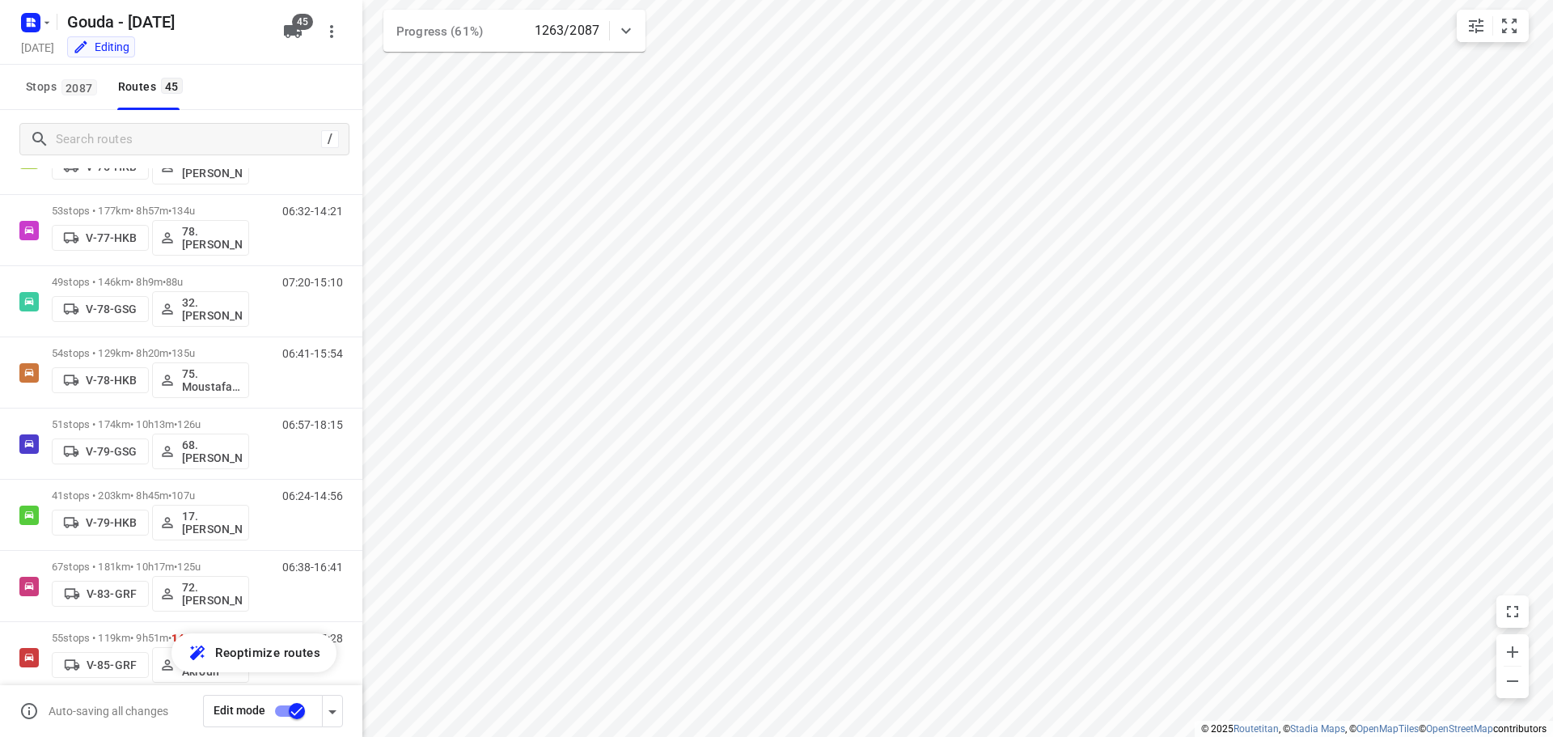
scroll to position [1533, 0]
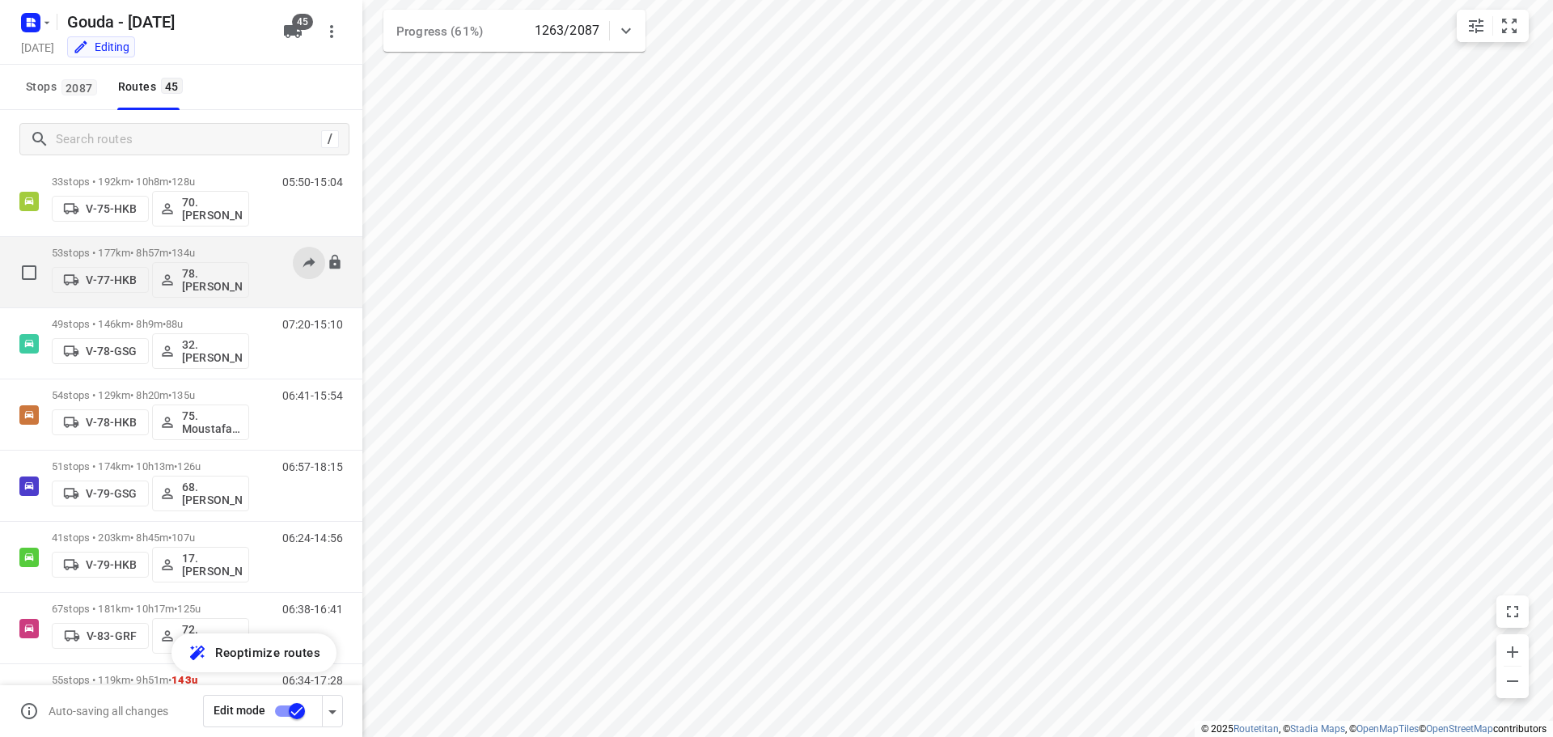
click at [301, 264] on icon at bounding box center [309, 262] width 16 height 16
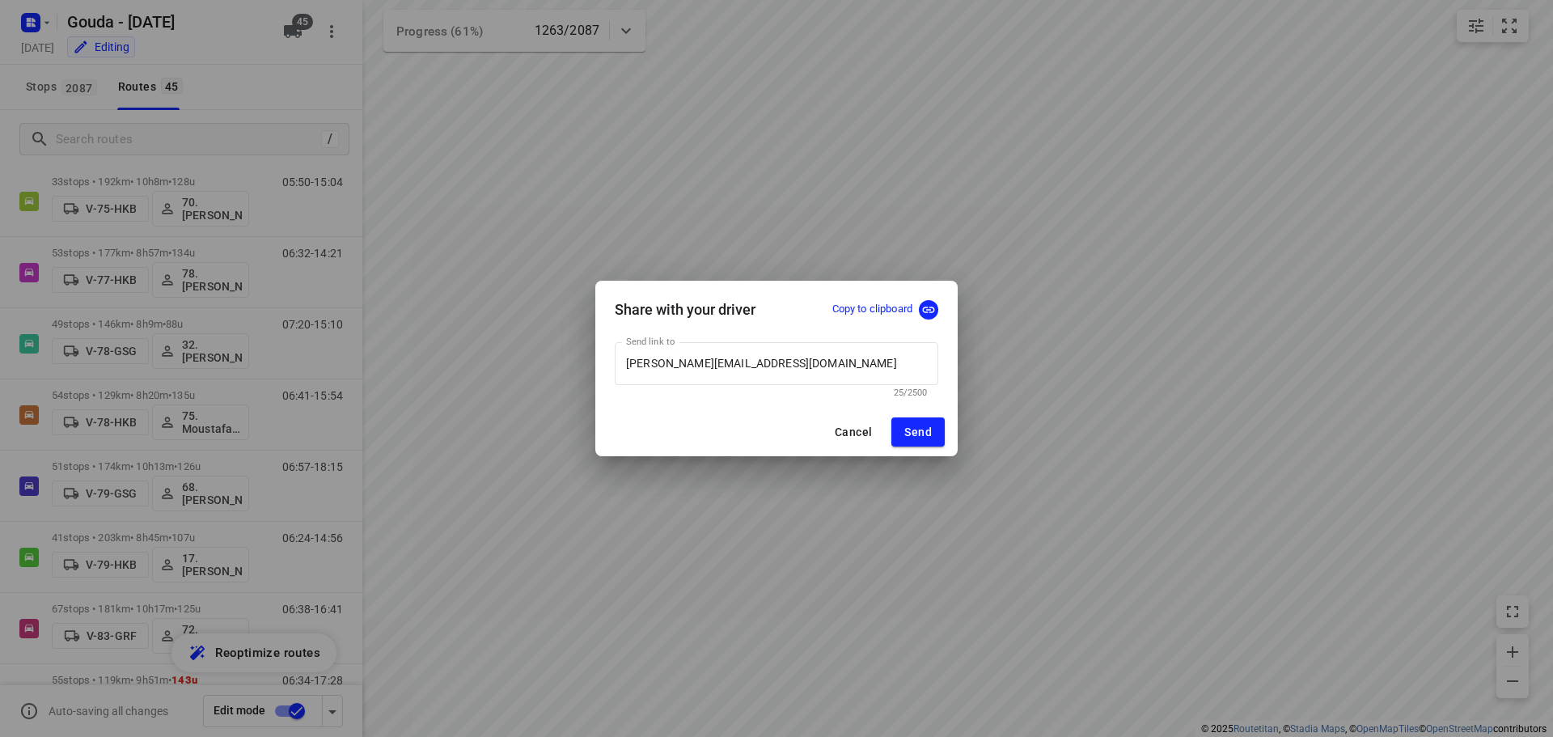
click at [272, 285] on div "Share with your driver Copy to clipboard Send link to jesse.bekkering@proton.me…" at bounding box center [776, 368] width 1553 height 737
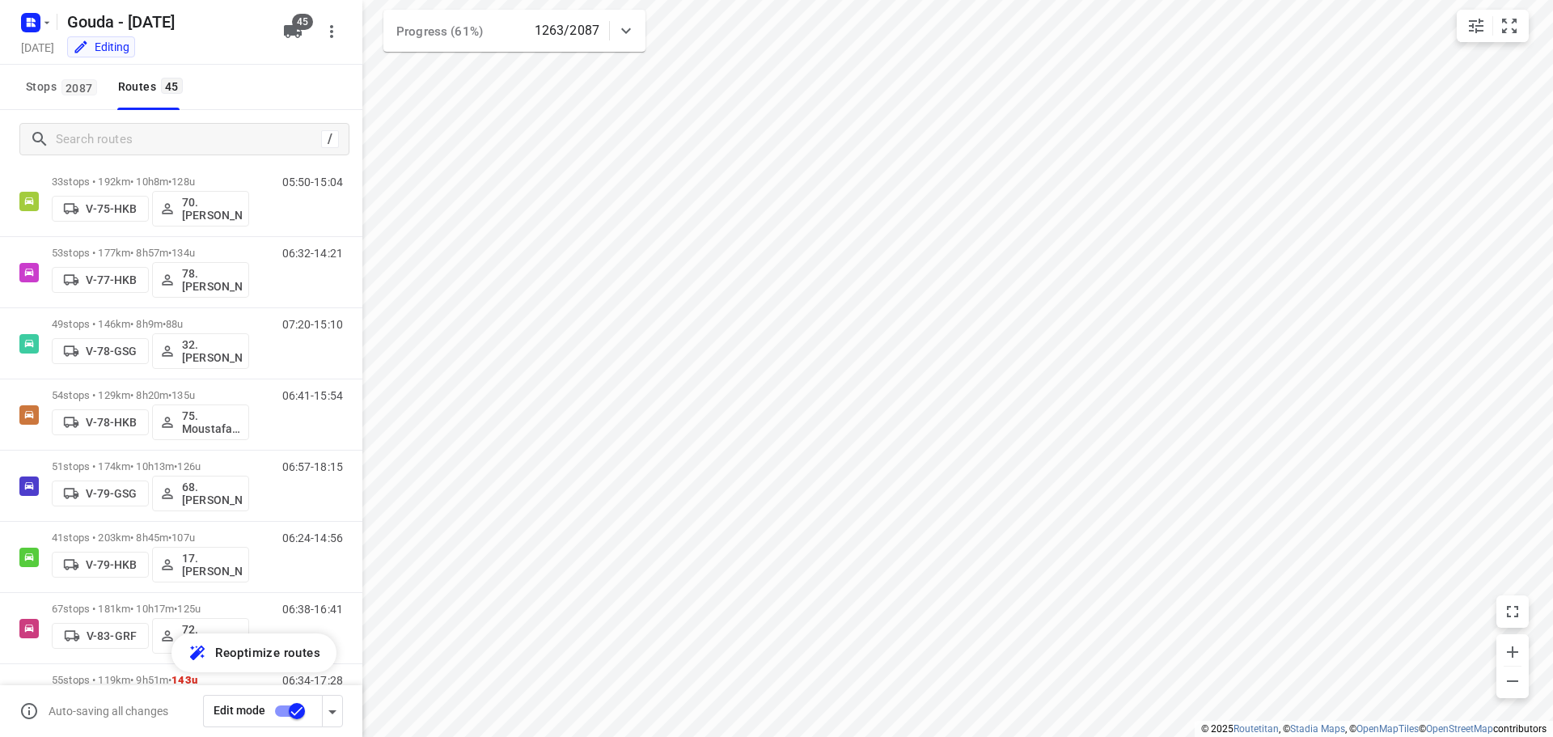
click at [277, 284] on div "06:32-14:21" at bounding box center [302, 276] width 81 height 59
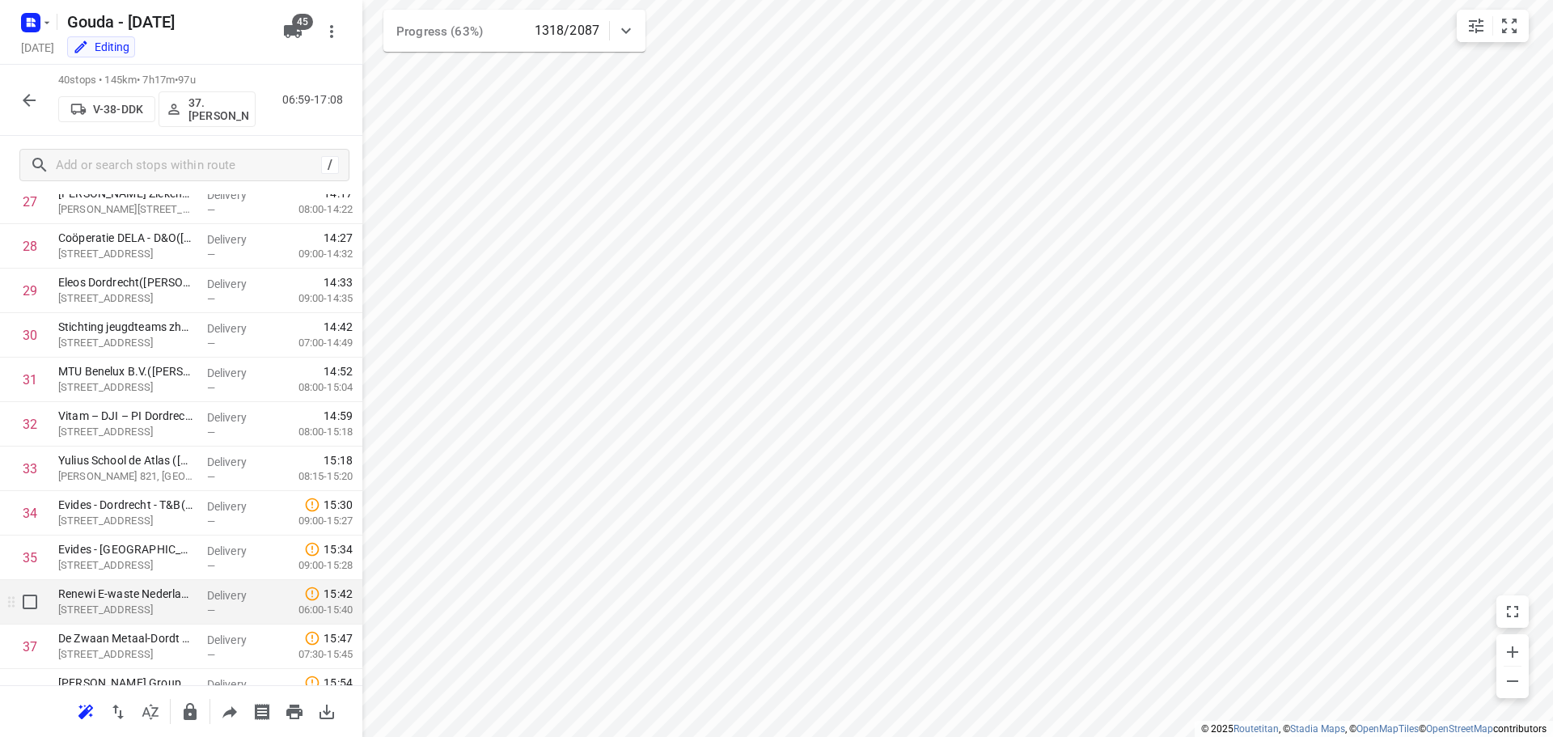
scroll to position [1413, 0]
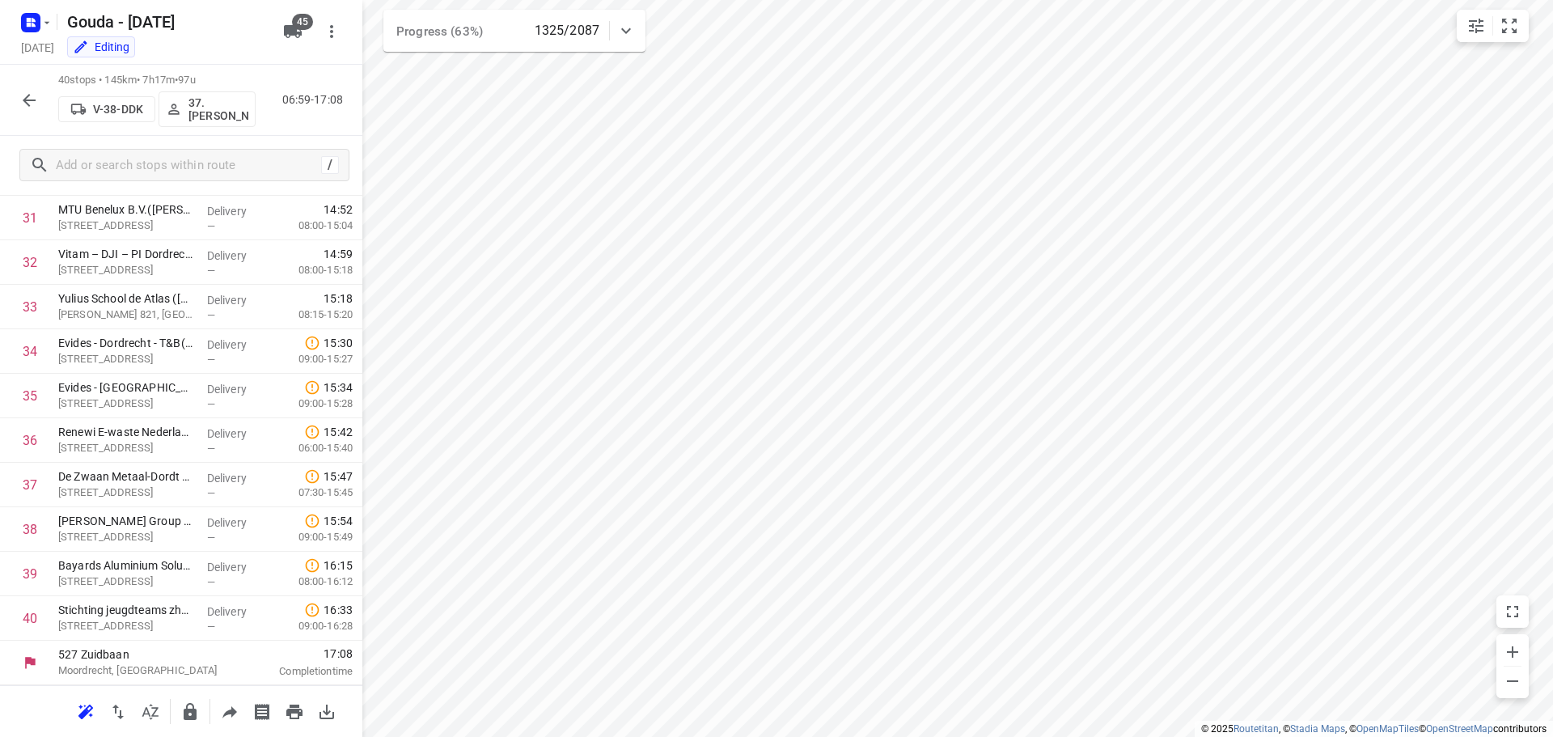
click at [27, 91] on icon "button" at bounding box center [28, 100] width 19 height 19
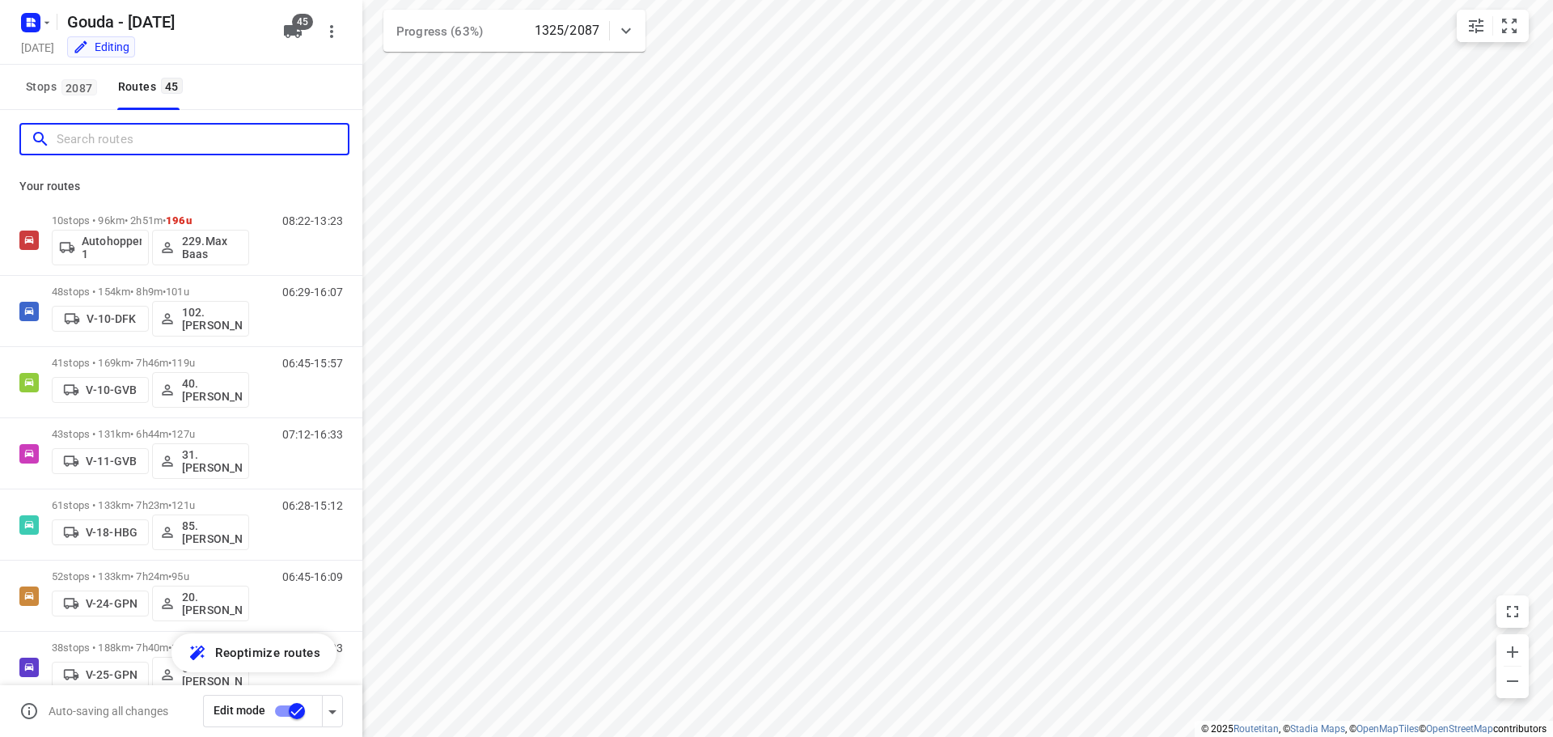
click at [141, 143] on input "Search routes" at bounding box center [202, 139] width 291 height 25
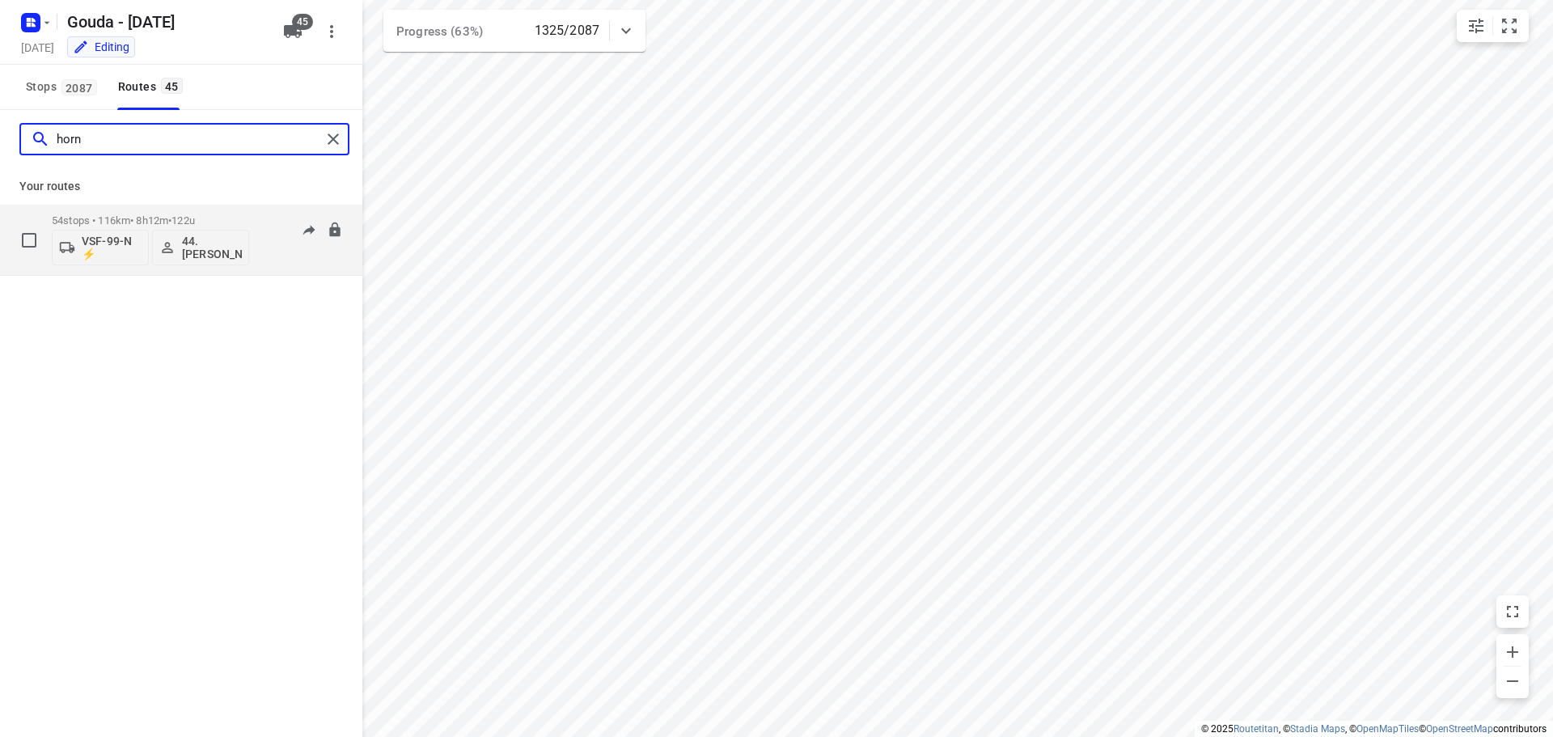
type input "horn"
click at [135, 214] on p "54 stops • 116km • 8h12m • 122u" at bounding box center [150, 220] width 197 height 12
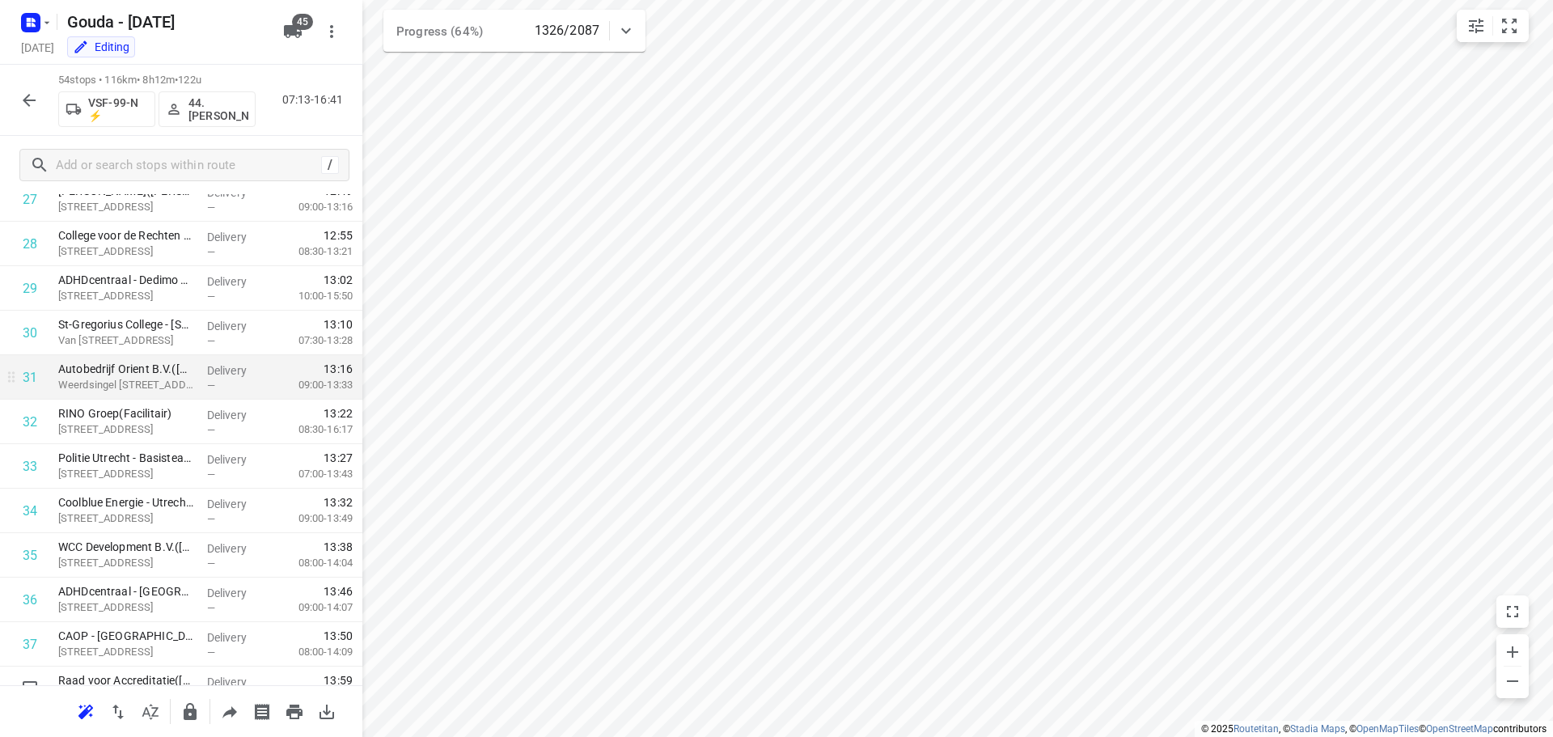
scroll to position [985, 0]
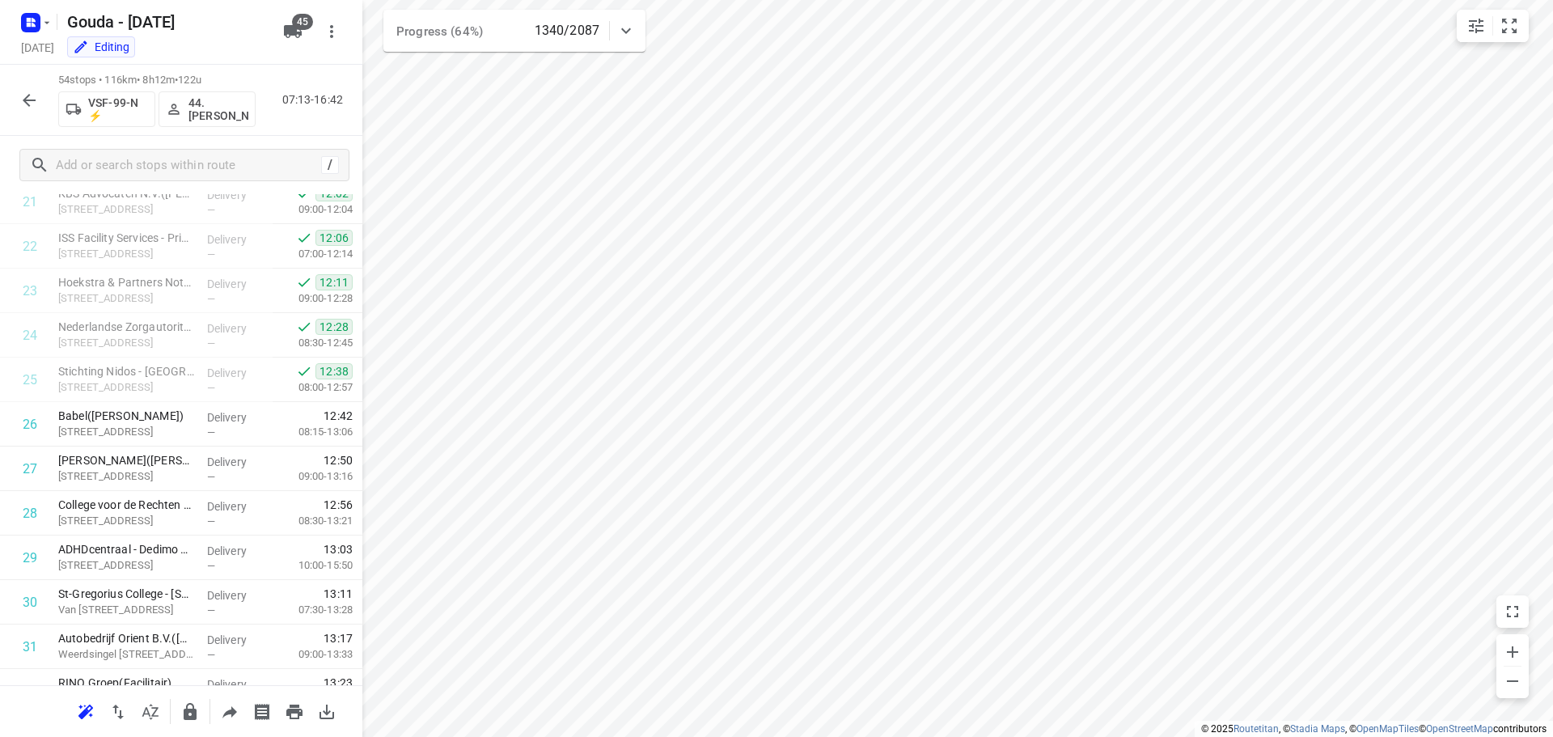
click at [22, 106] on icon "button" at bounding box center [28, 100] width 19 height 19
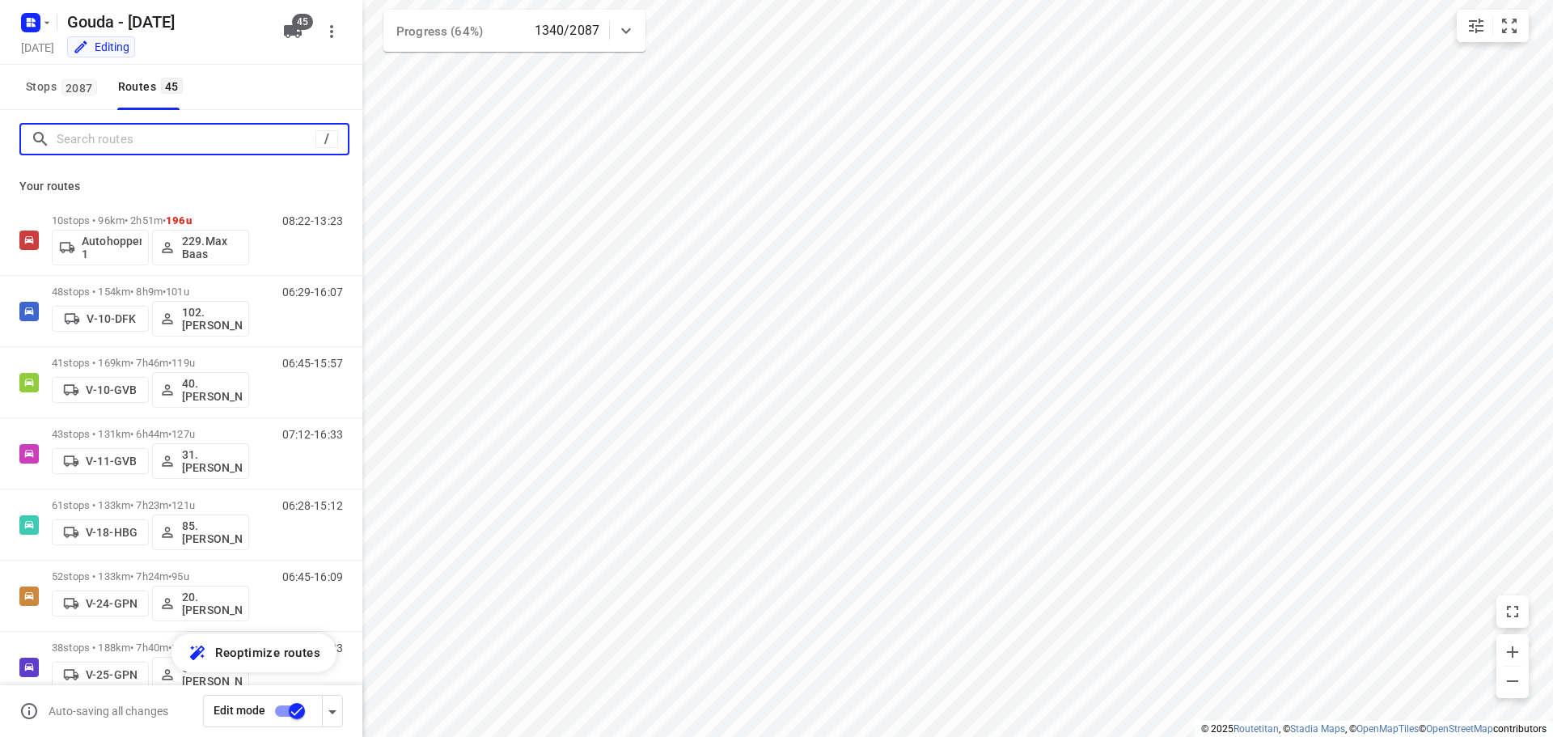
click at [112, 142] on input "Search routes" at bounding box center [186, 139] width 259 height 25
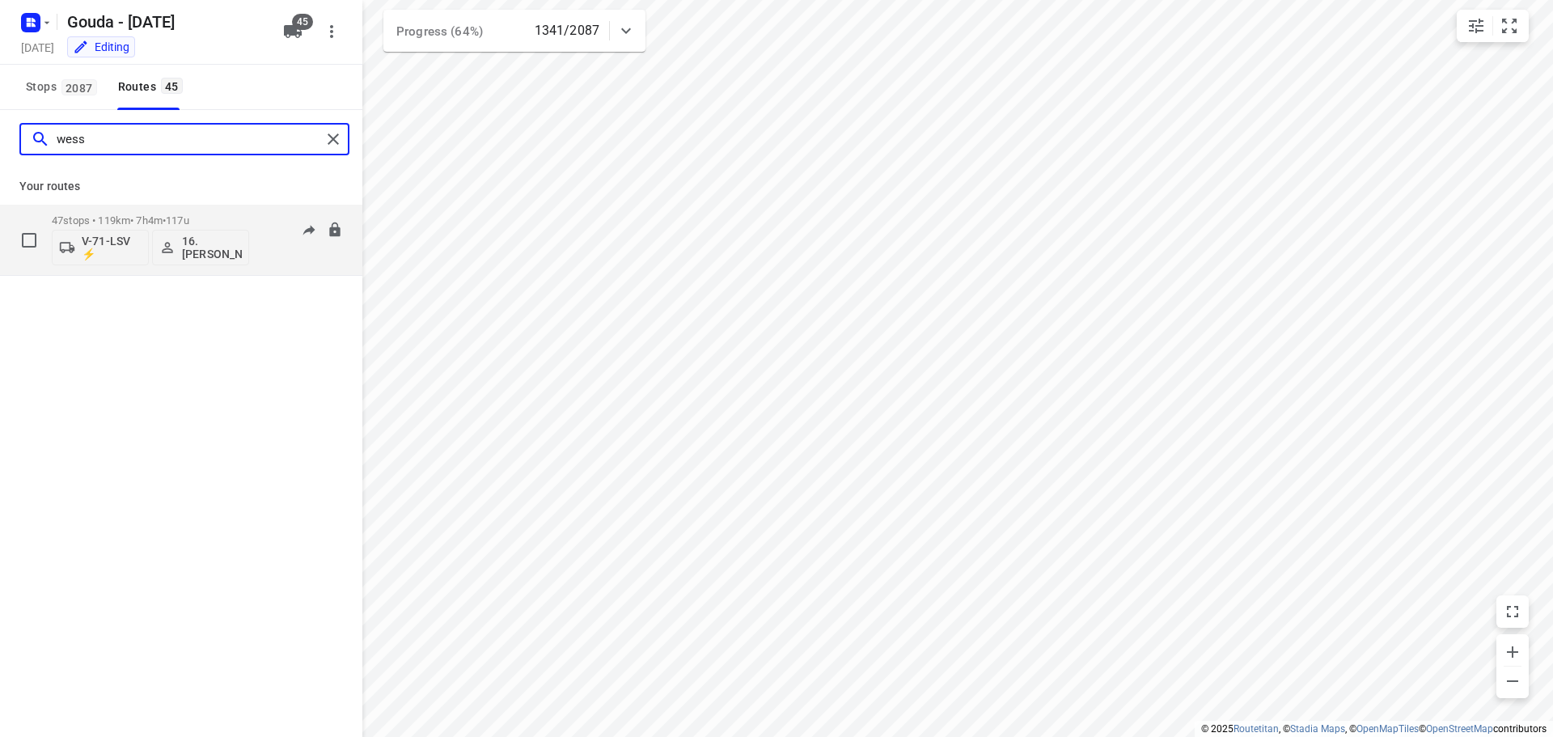
type input "wess"
click at [178, 210] on div "47 stops • 119km • 7h4m • 117u V-71-LSV ⚡ 16.Wessel Langhorst" at bounding box center [150, 239] width 197 height 67
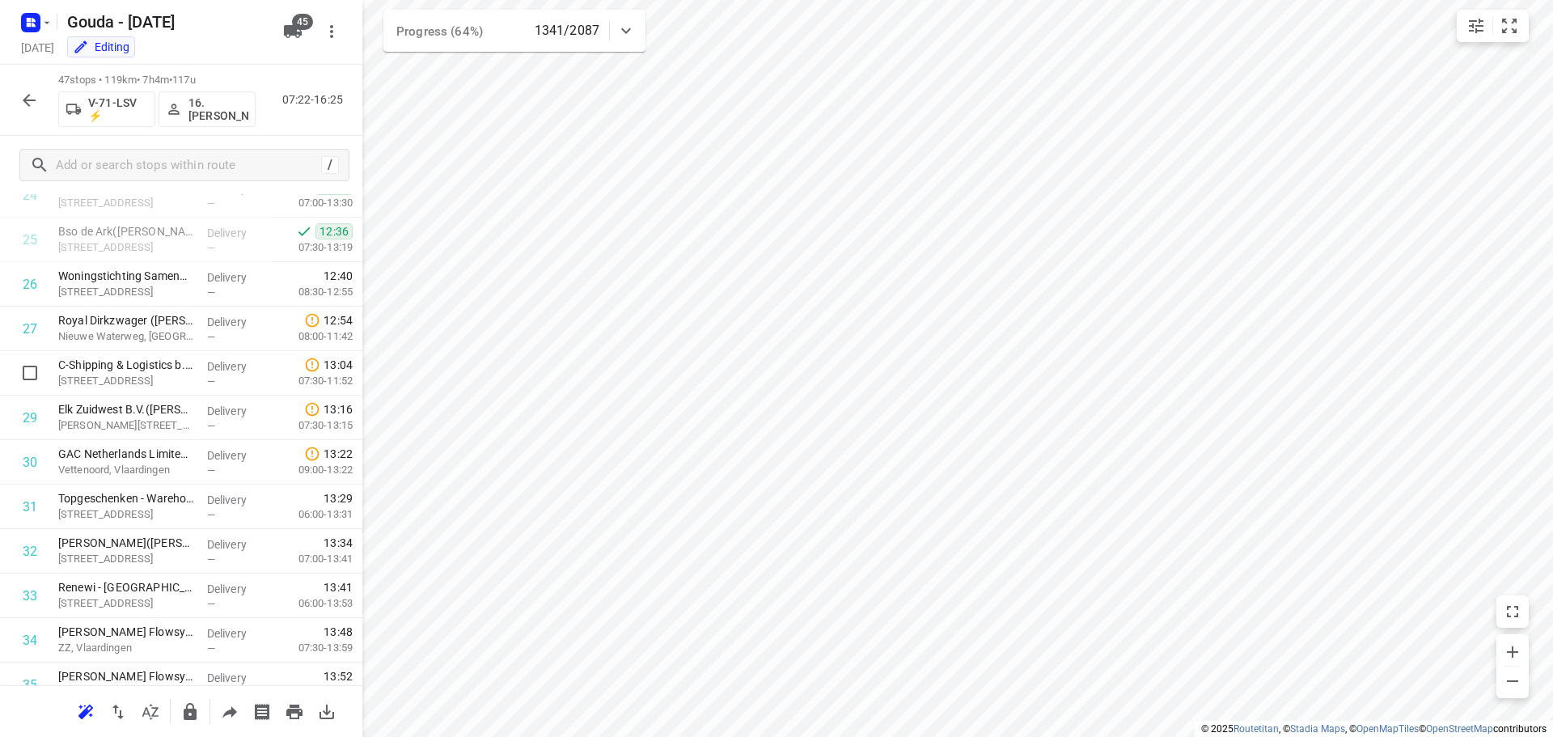
scroll to position [1078, 0]
click at [19, 100] on icon "button" at bounding box center [28, 100] width 19 height 19
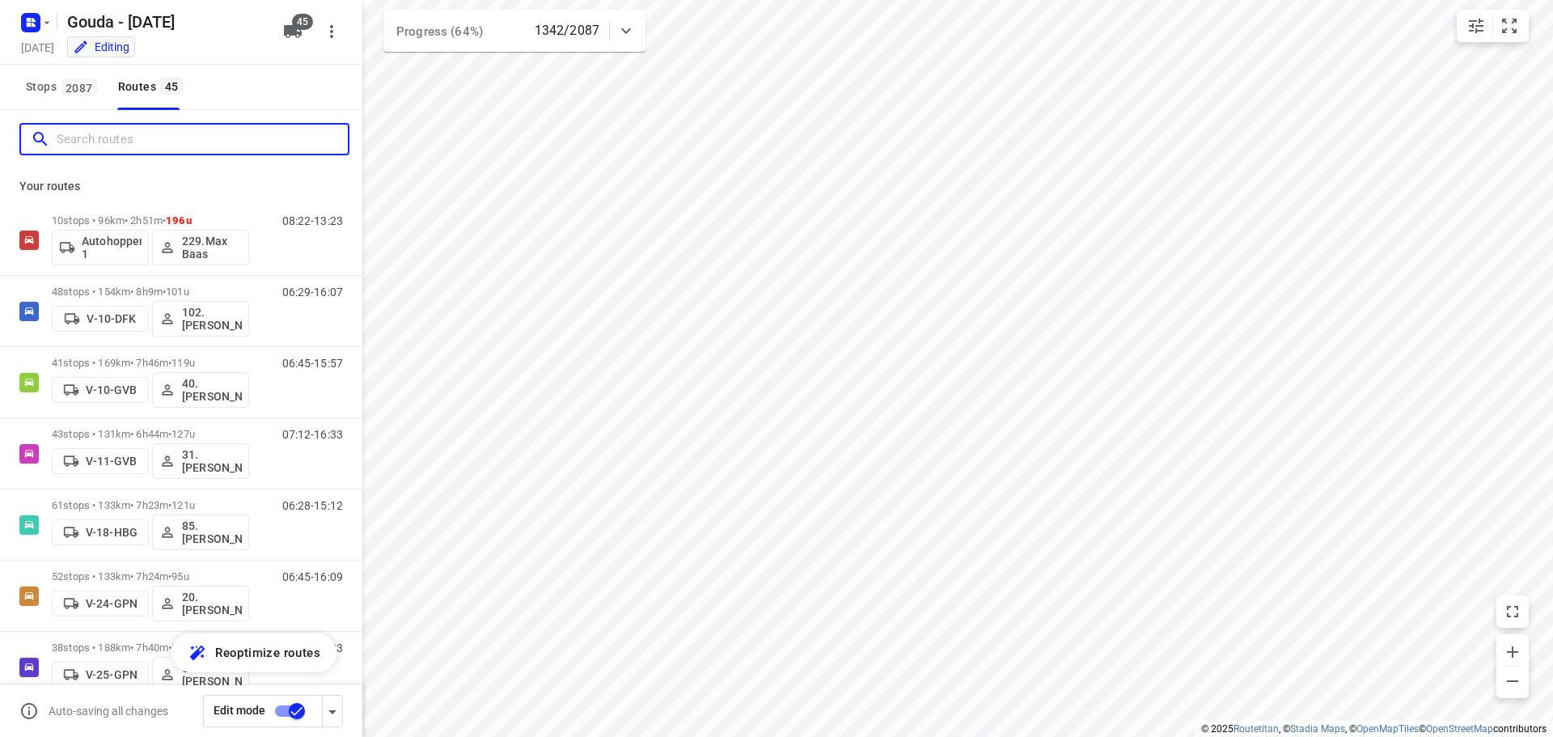
click at [202, 137] on input "Search routes" at bounding box center [202, 139] width 291 height 25
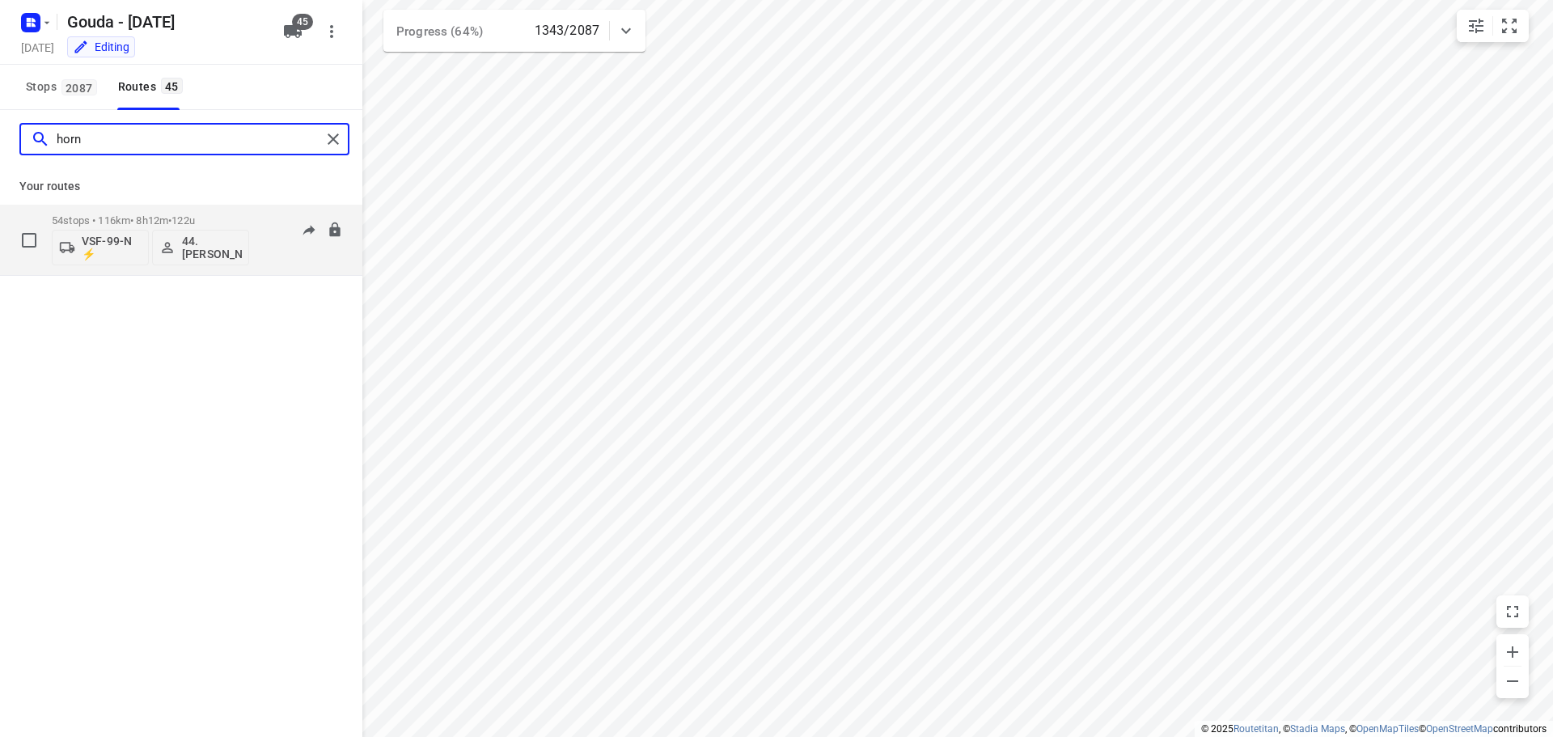
type input "horn"
click at [175, 210] on div "54 stops • 116km • 8h12m • 122u VSF-99-N ⚡ 44. Lennard Horn" at bounding box center [150, 239] width 197 height 67
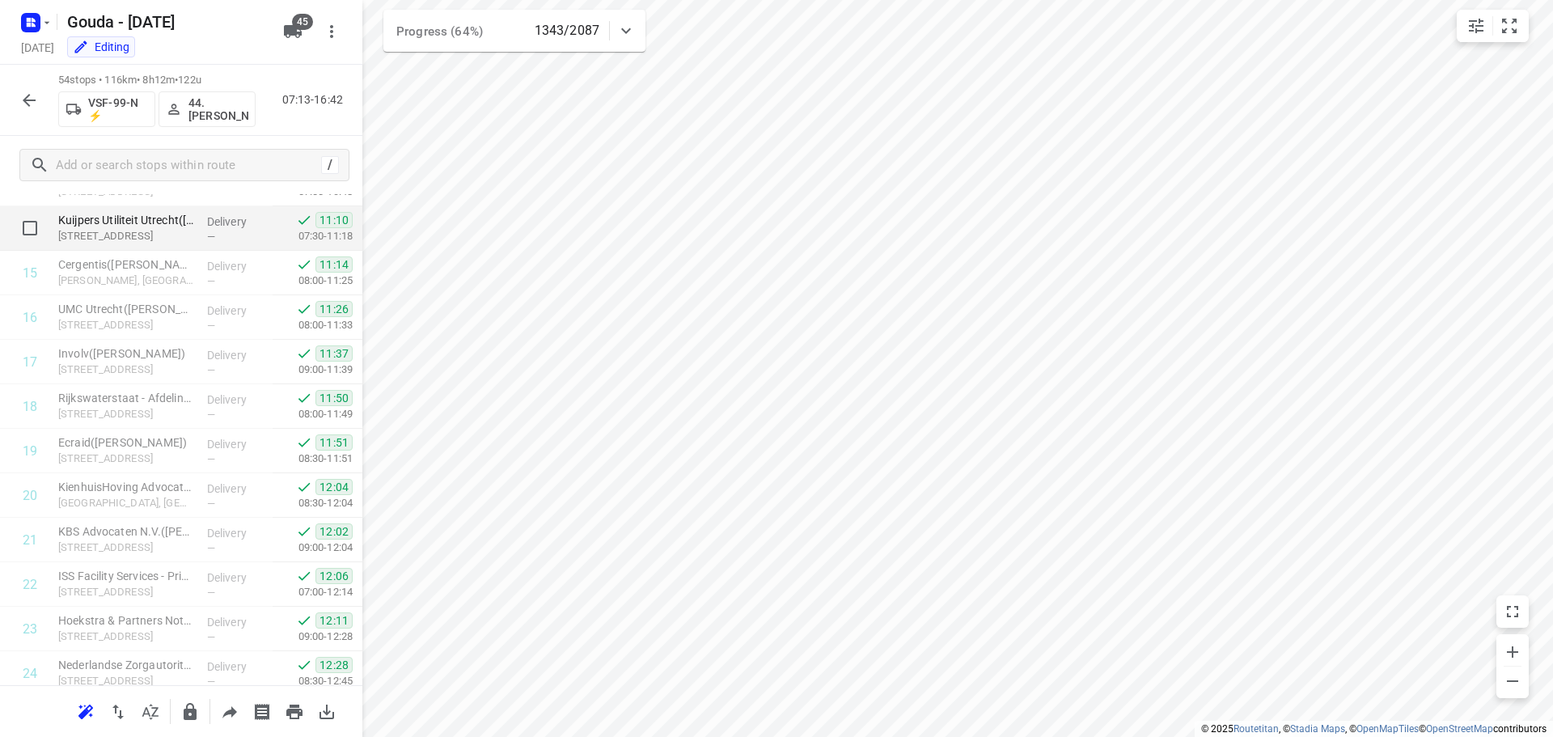
scroll to position [1132, 0]
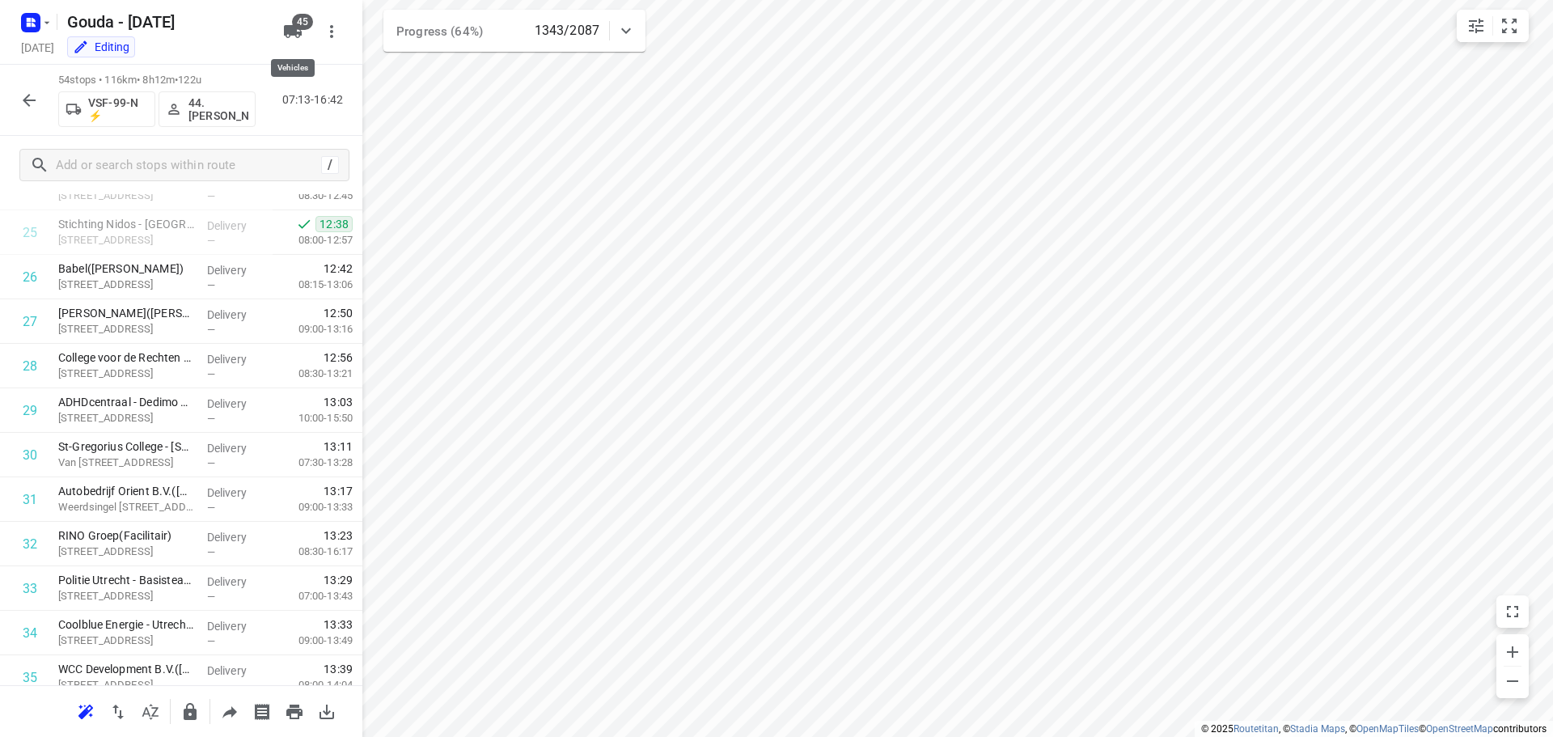
click at [285, 25] on icon "button" at bounding box center [293, 31] width 18 height 13
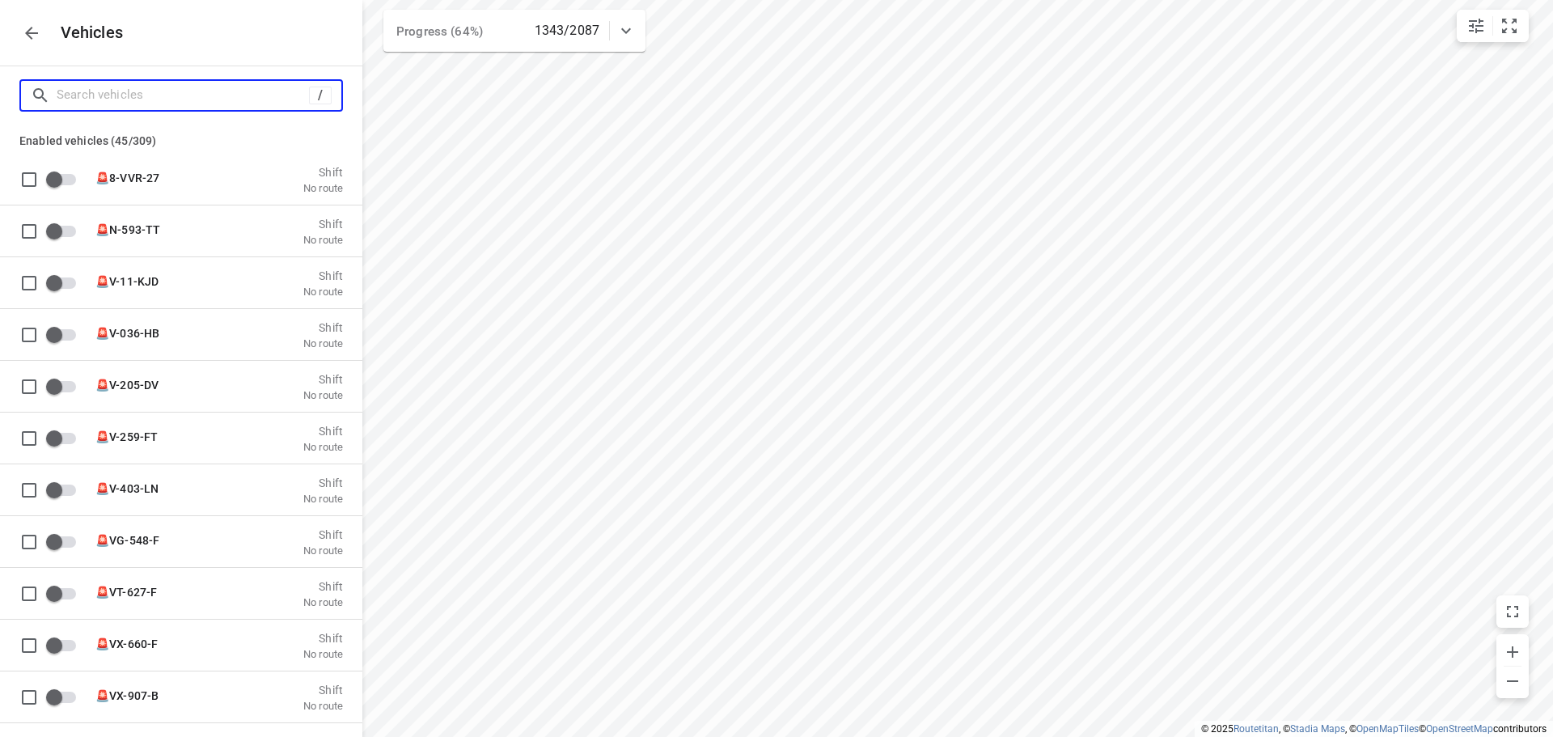
click at [138, 95] on input "Search vehicles" at bounding box center [183, 94] width 252 height 25
type input "a"
checkbox input "true"
type input "au"
checkbox input "true"
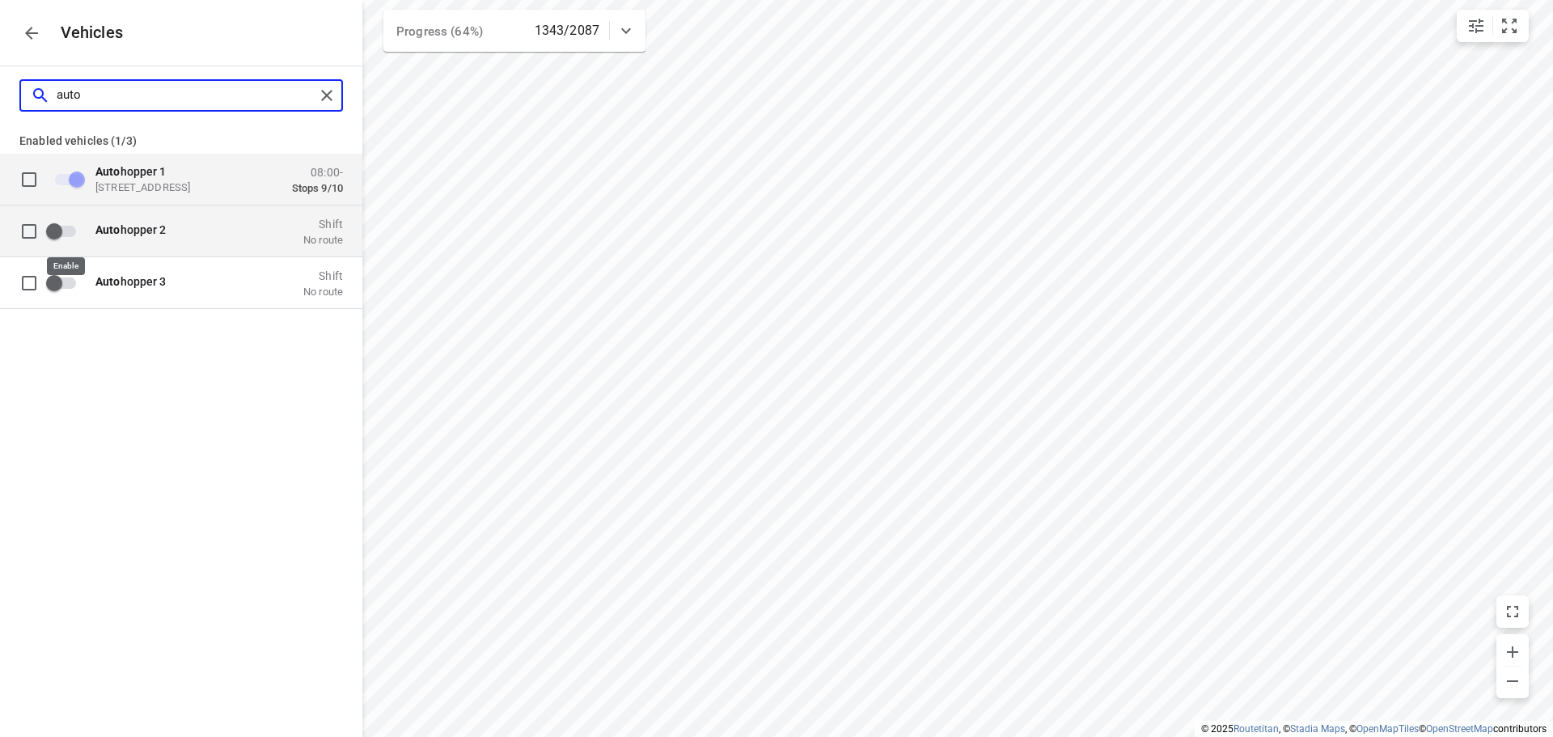
type input "auto"
click at [70, 231] on input "grid" at bounding box center [54, 230] width 92 height 31
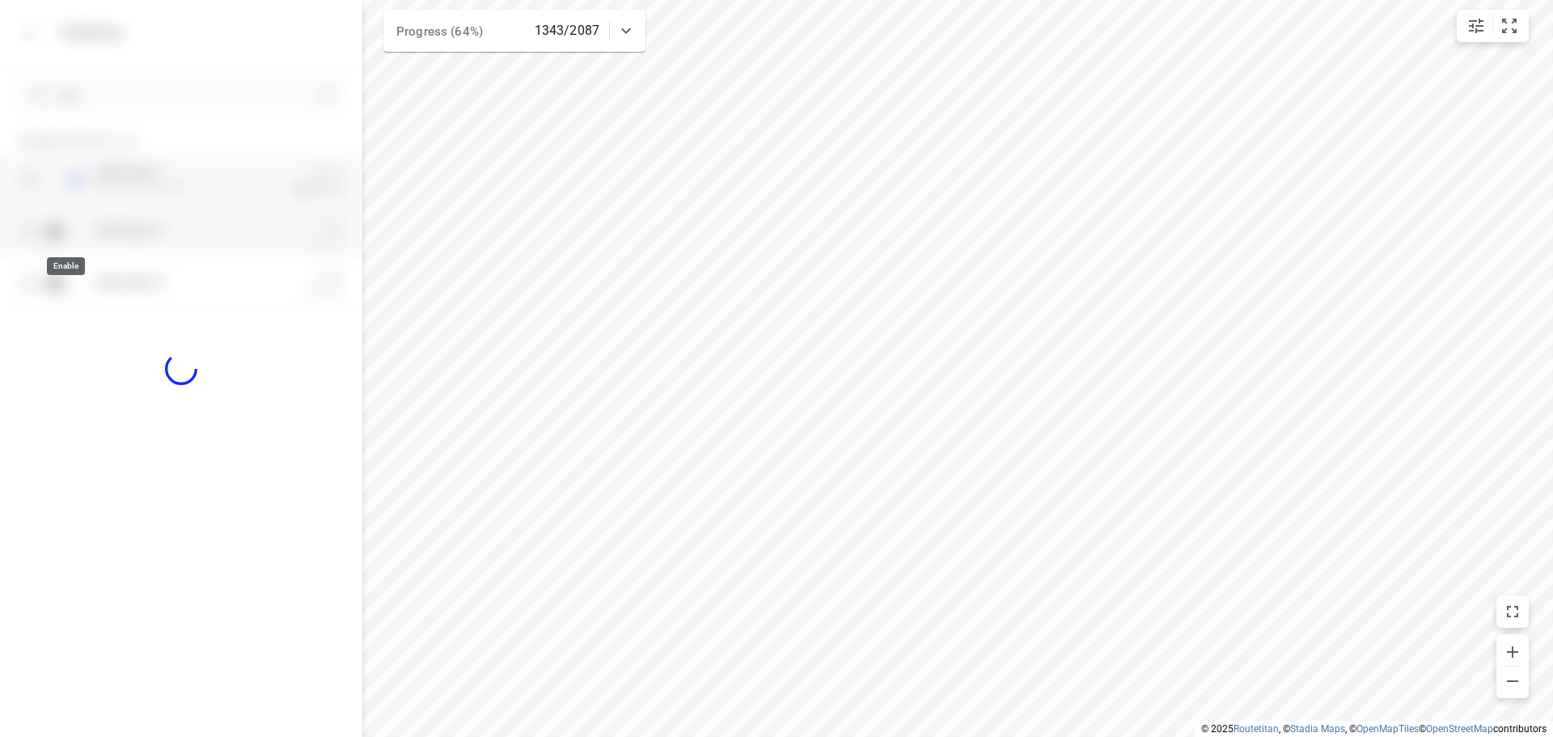
checkbox input "true"
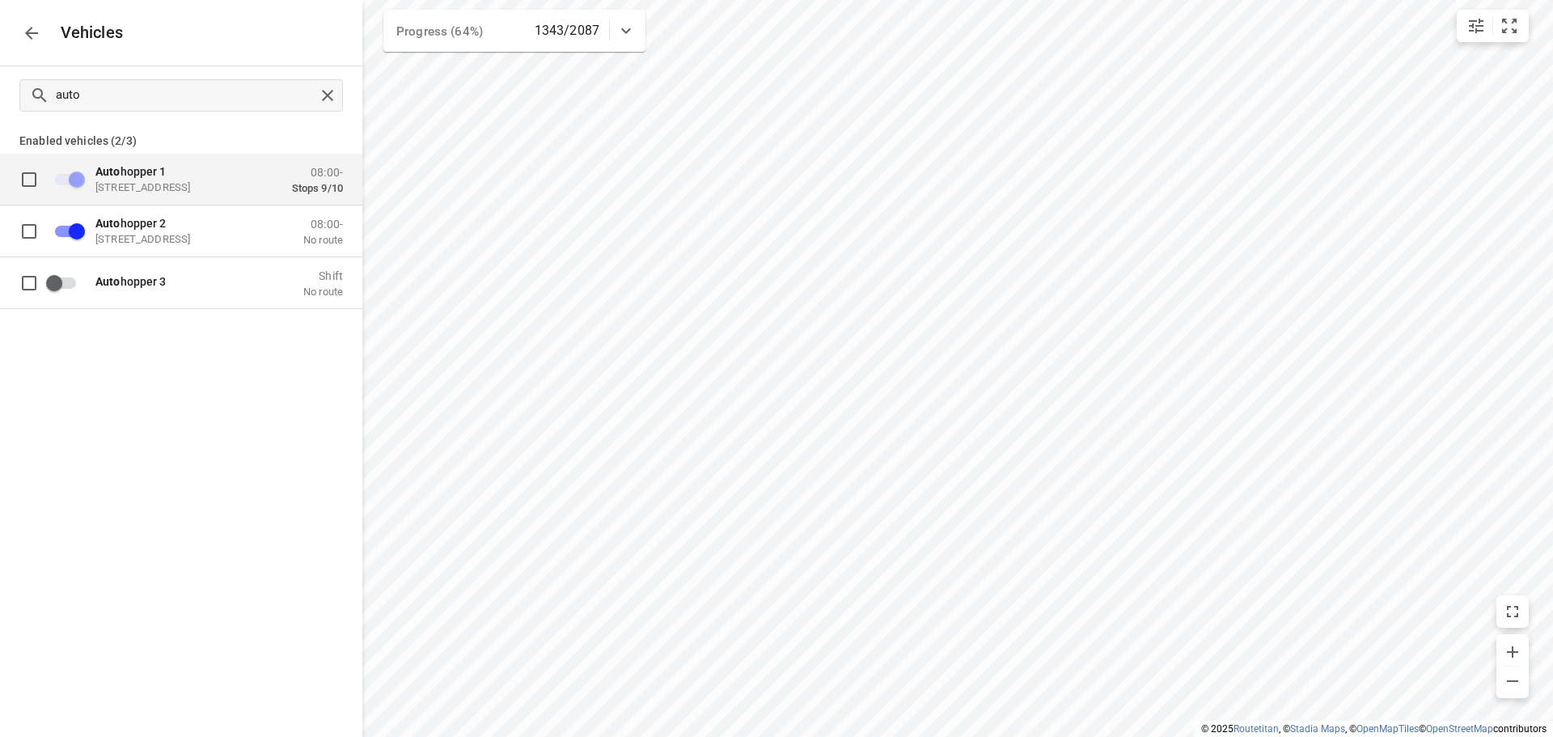
click at [22, 38] on icon "button" at bounding box center [31, 32] width 19 height 19
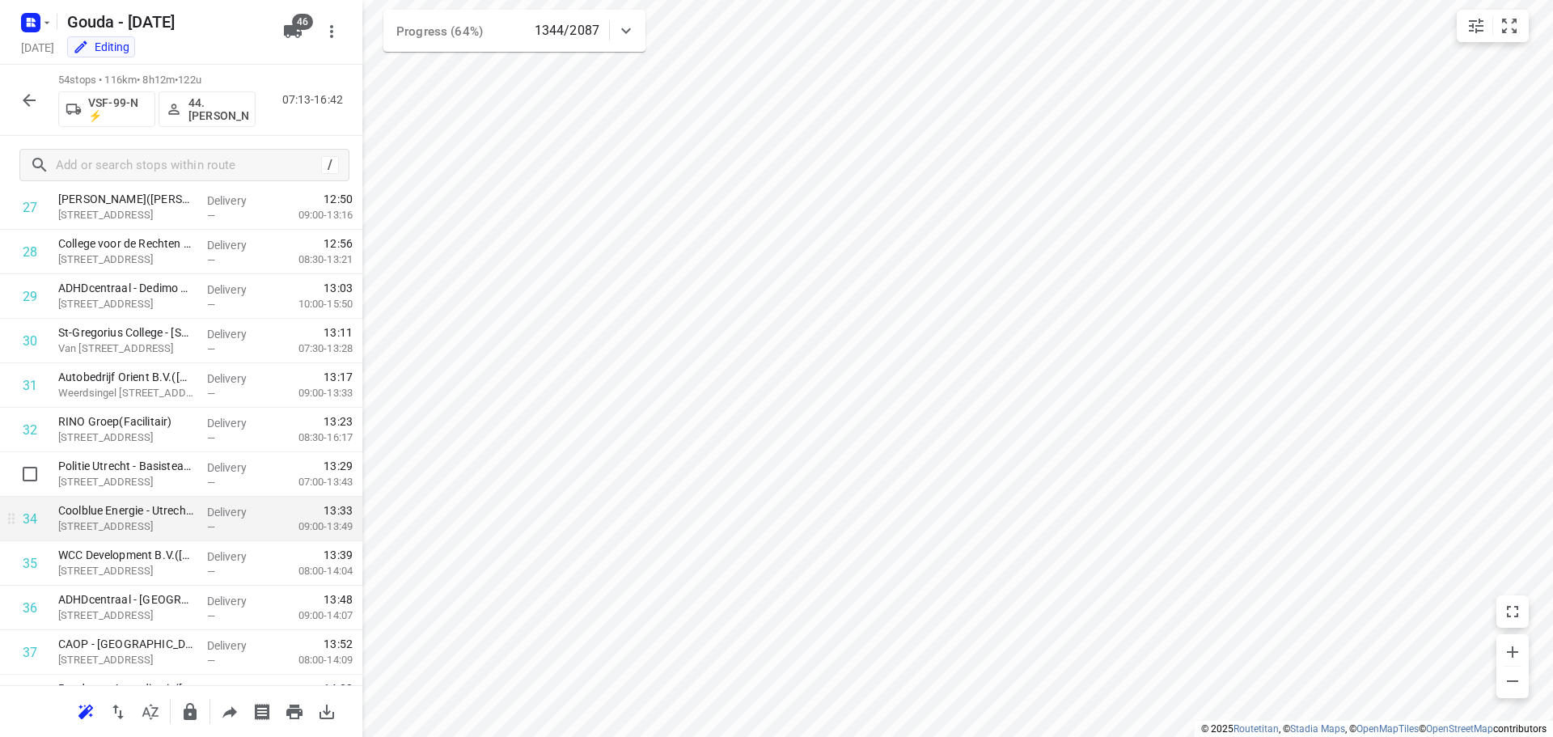
scroll to position [1294, 0]
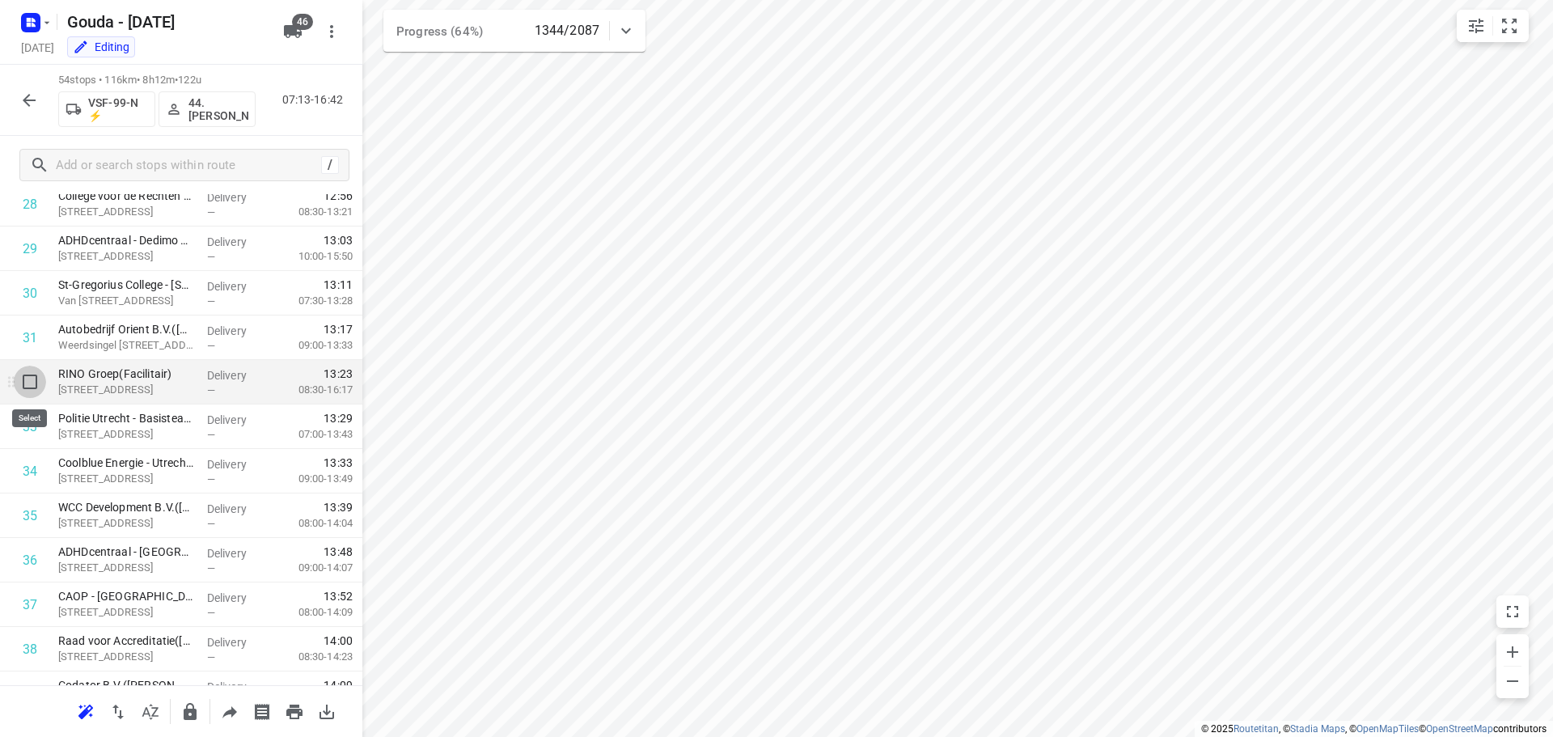
click at [27, 379] on input "checkbox" at bounding box center [30, 381] width 32 height 32
checkbox input "true"
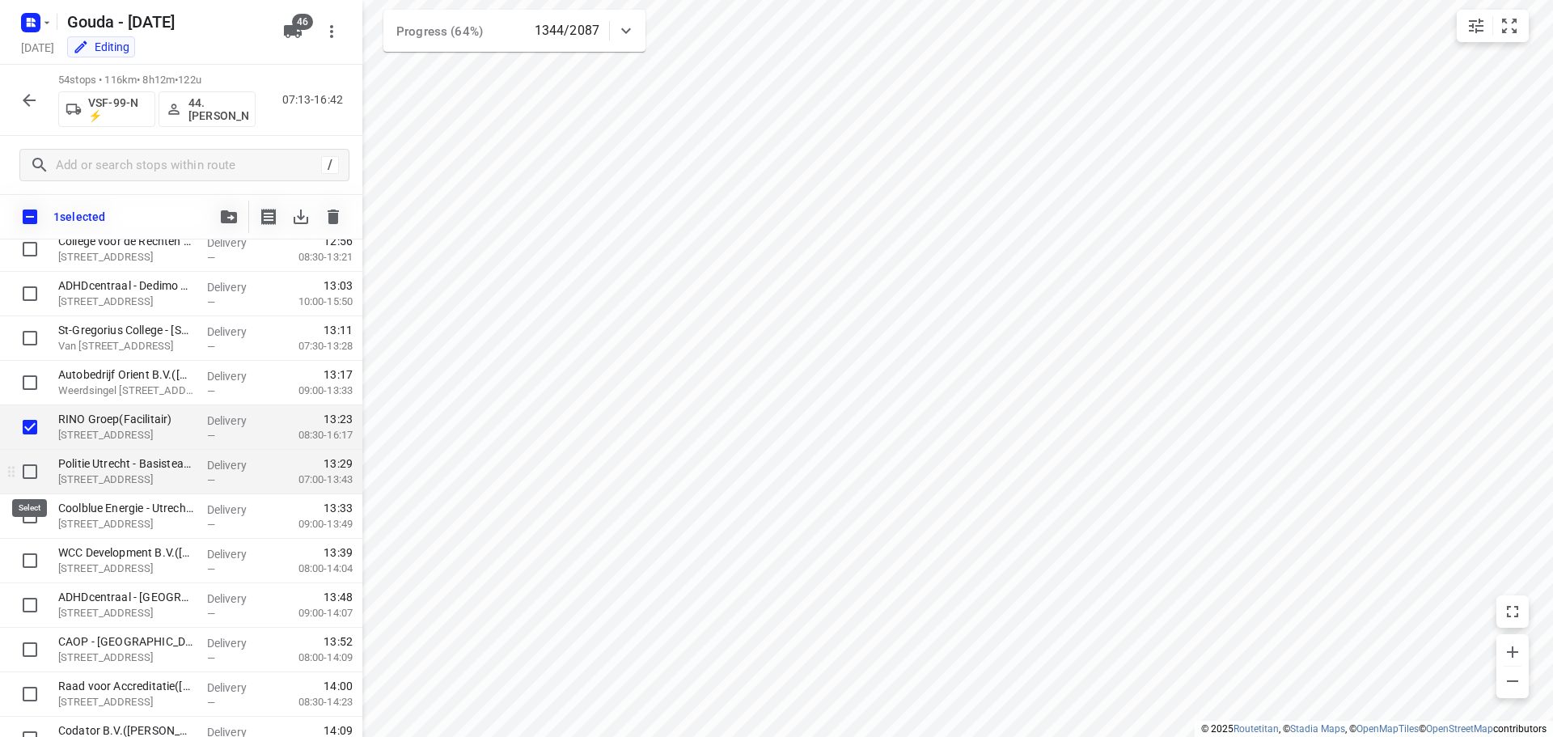
click at [27, 473] on input "checkbox" at bounding box center [30, 471] width 32 height 32
checkbox input "true"
click at [34, 522] on input "checkbox" at bounding box center [30, 516] width 32 height 32
checkbox input "true"
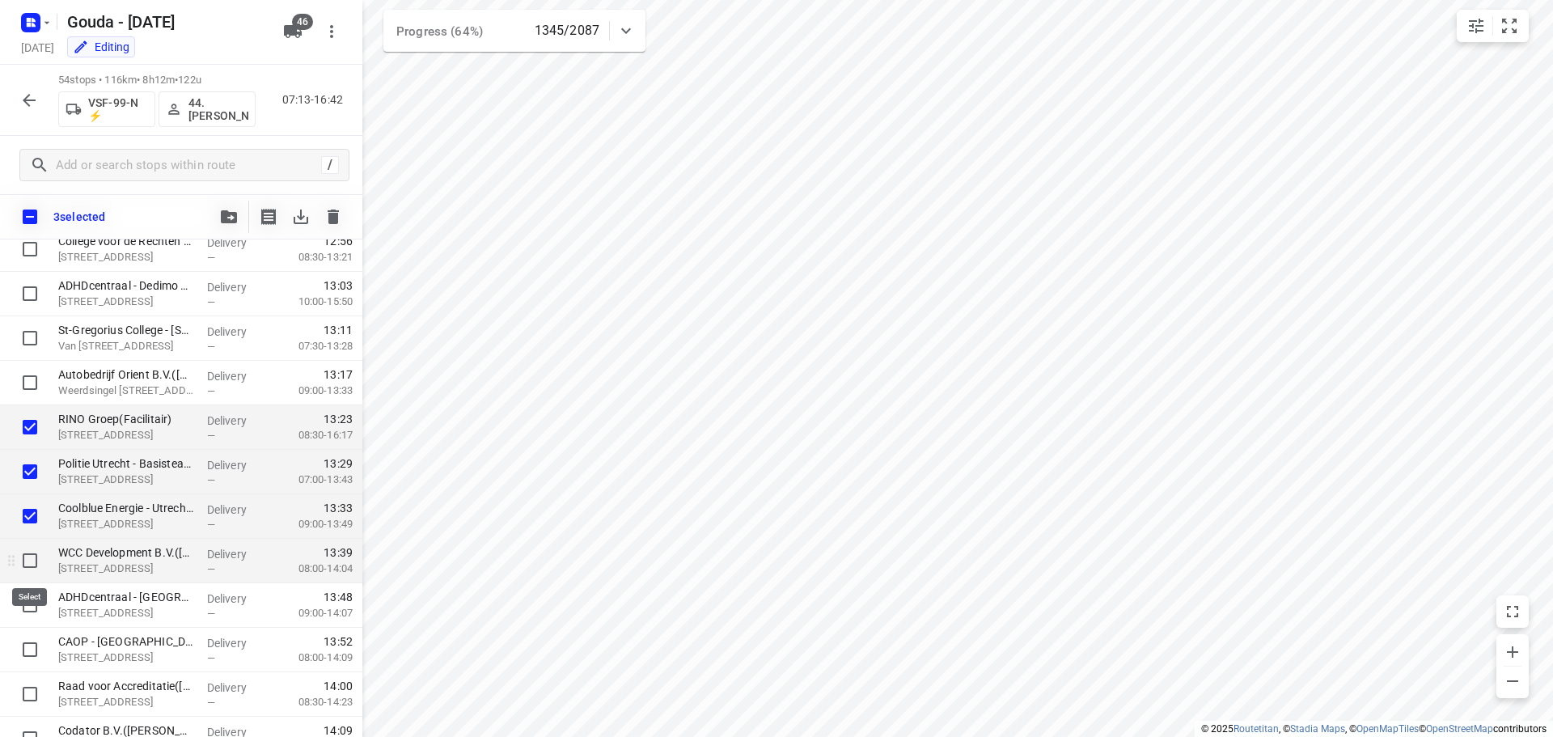
click at [29, 560] on input "checkbox" at bounding box center [30, 560] width 32 height 32
checkbox input "true"
click at [24, 600] on input "checkbox" at bounding box center [30, 605] width 32 height 32
checkbox input "true"
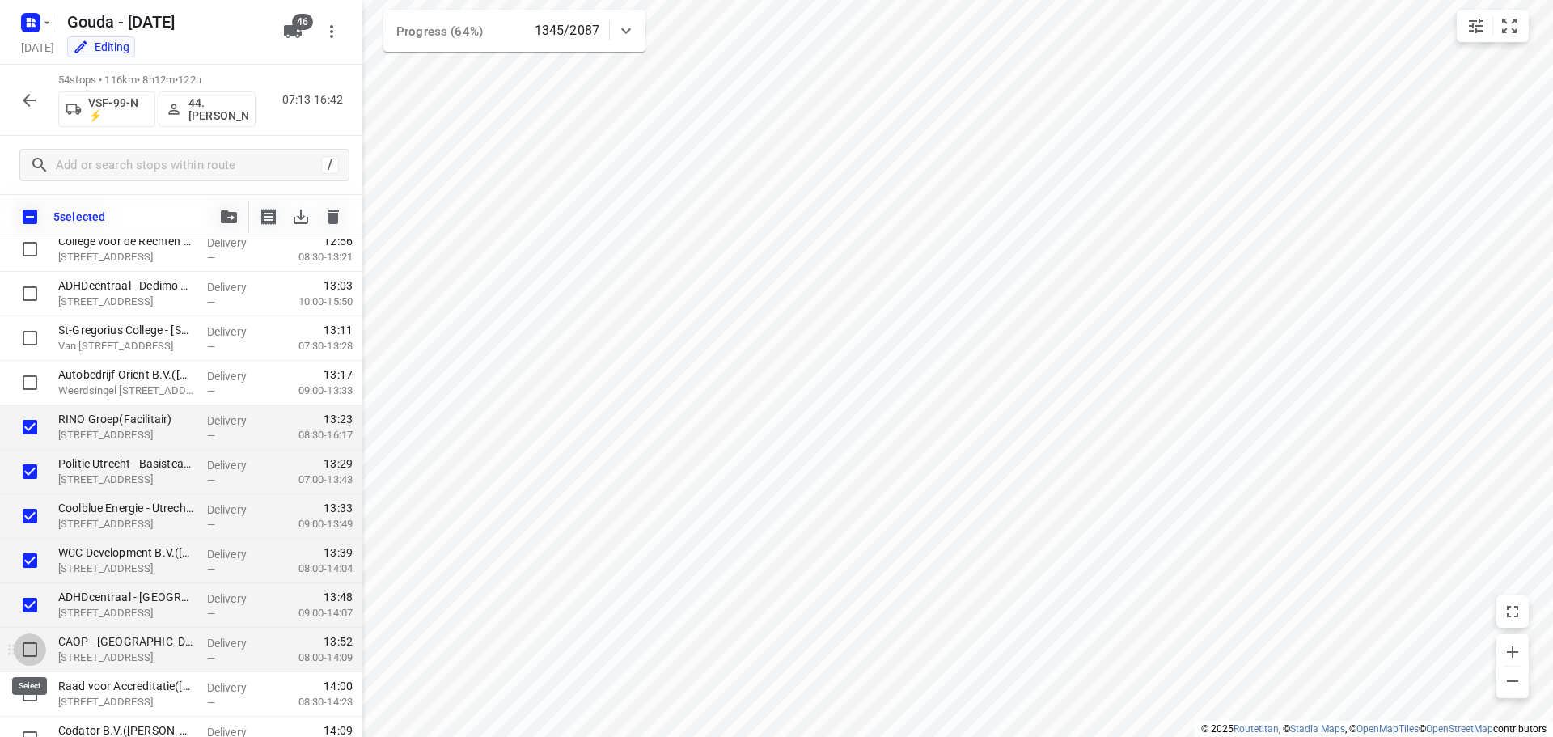
click at [25, 643] on input "checkbox" at bounding box center [30, 649] width 32 height 32
checkbox input "true"
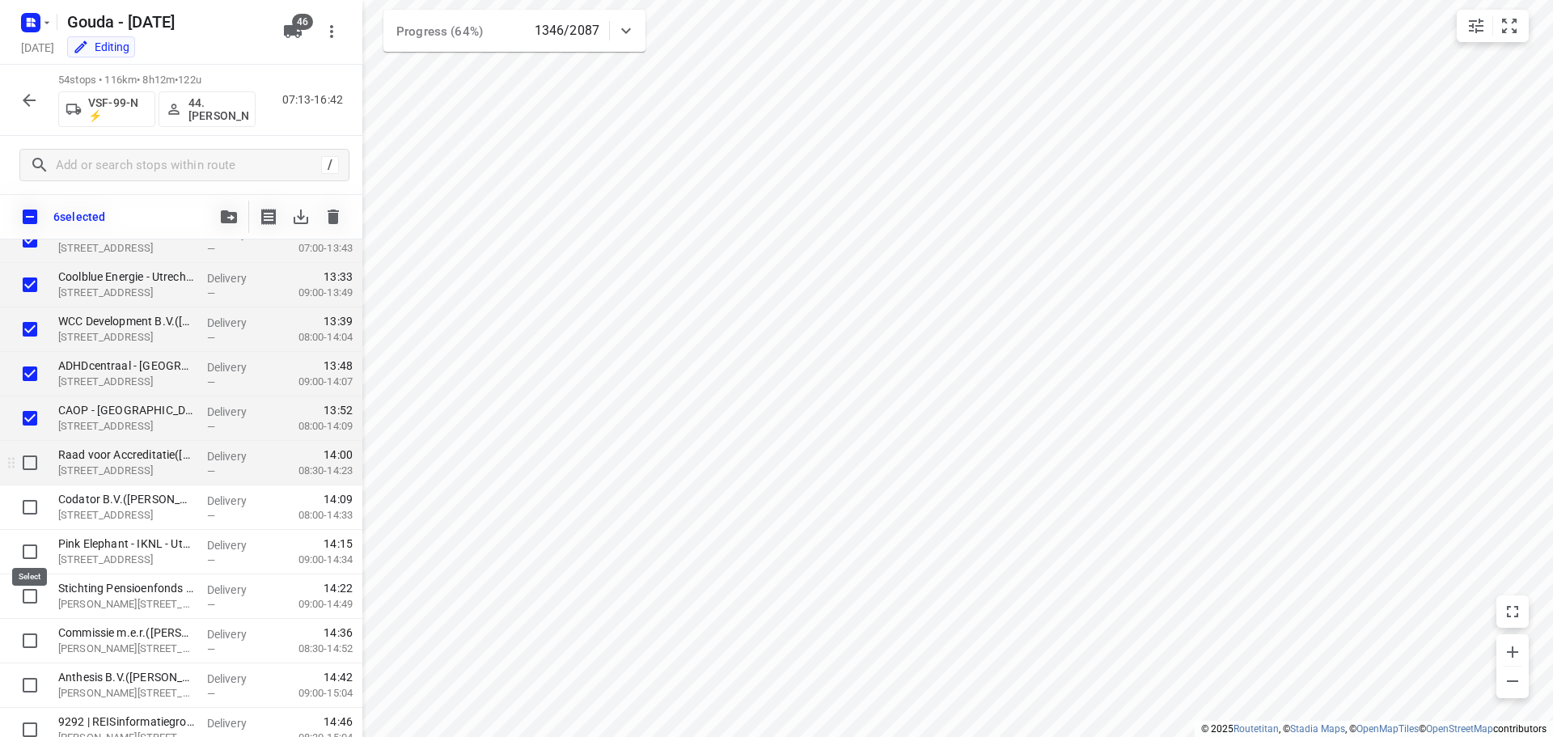
scroll to position [1536, 0]
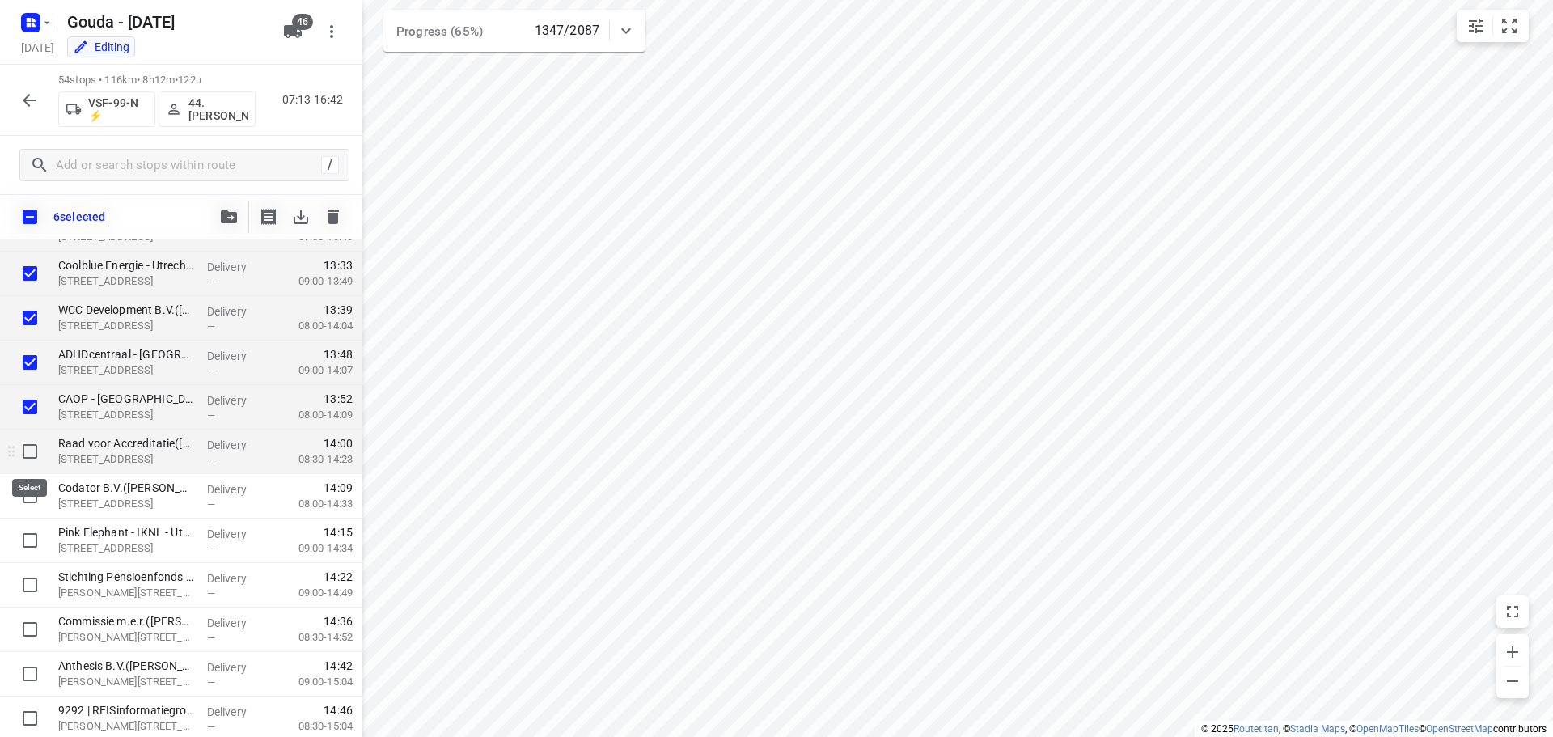
click at [35, 451] on input "checkbox" at bounding box center [30, 451] width 32 height 32
checkbox input "true"
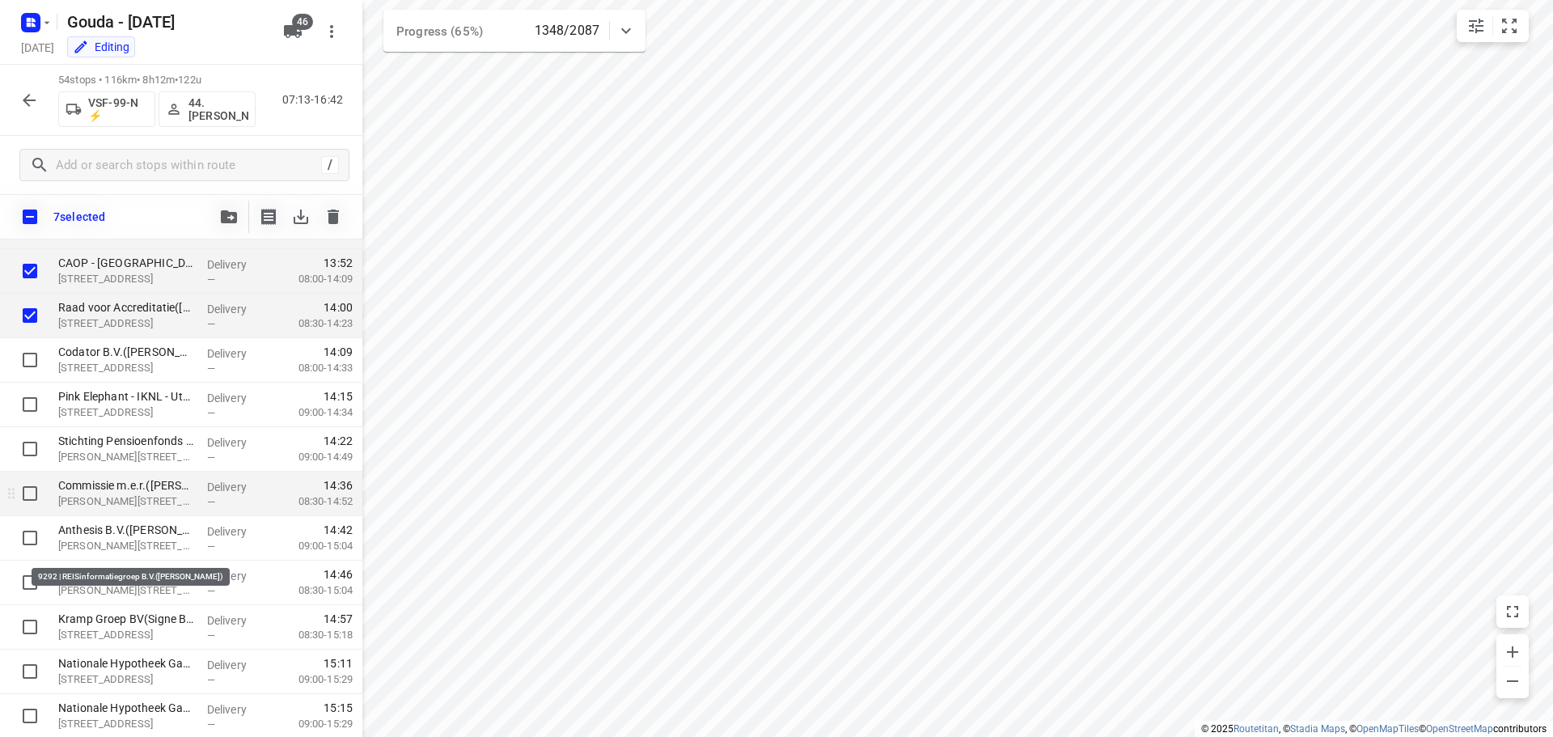
scroll to position [1698, 0]
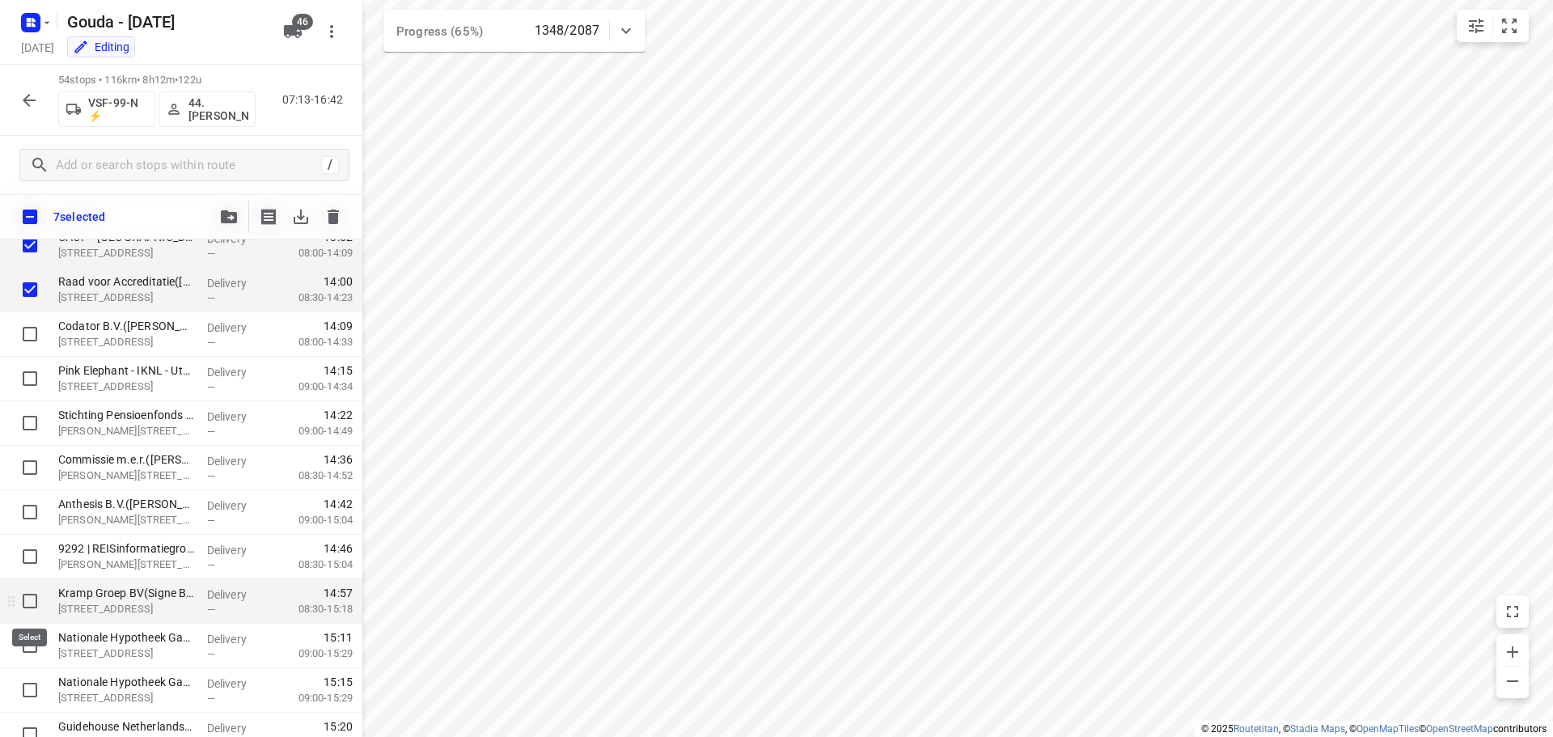
click at [30, 600] on input "checkbox" at bounding box center [30, 601] width 32 height 32
checkbox input "true"
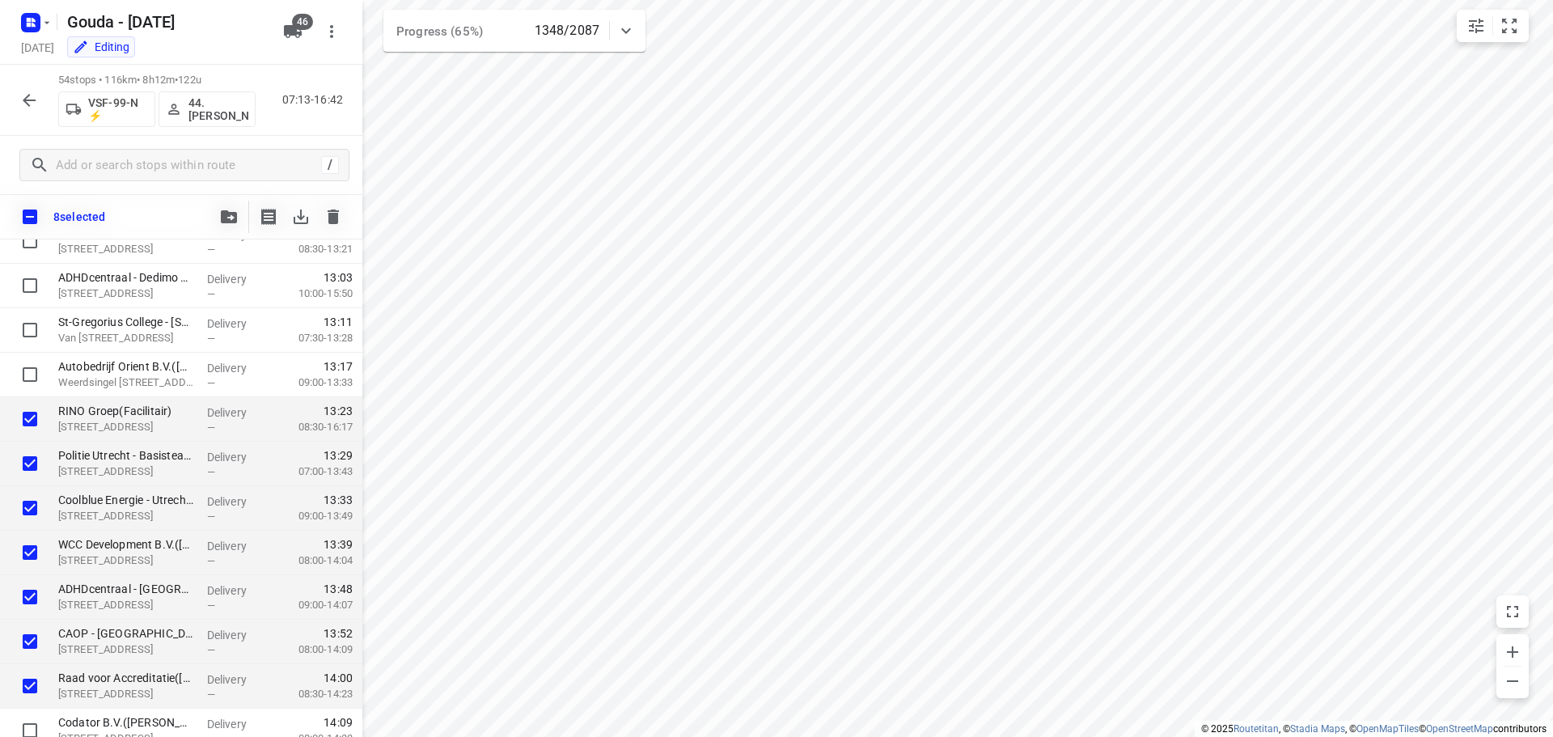
scroll to position [1294, 0]
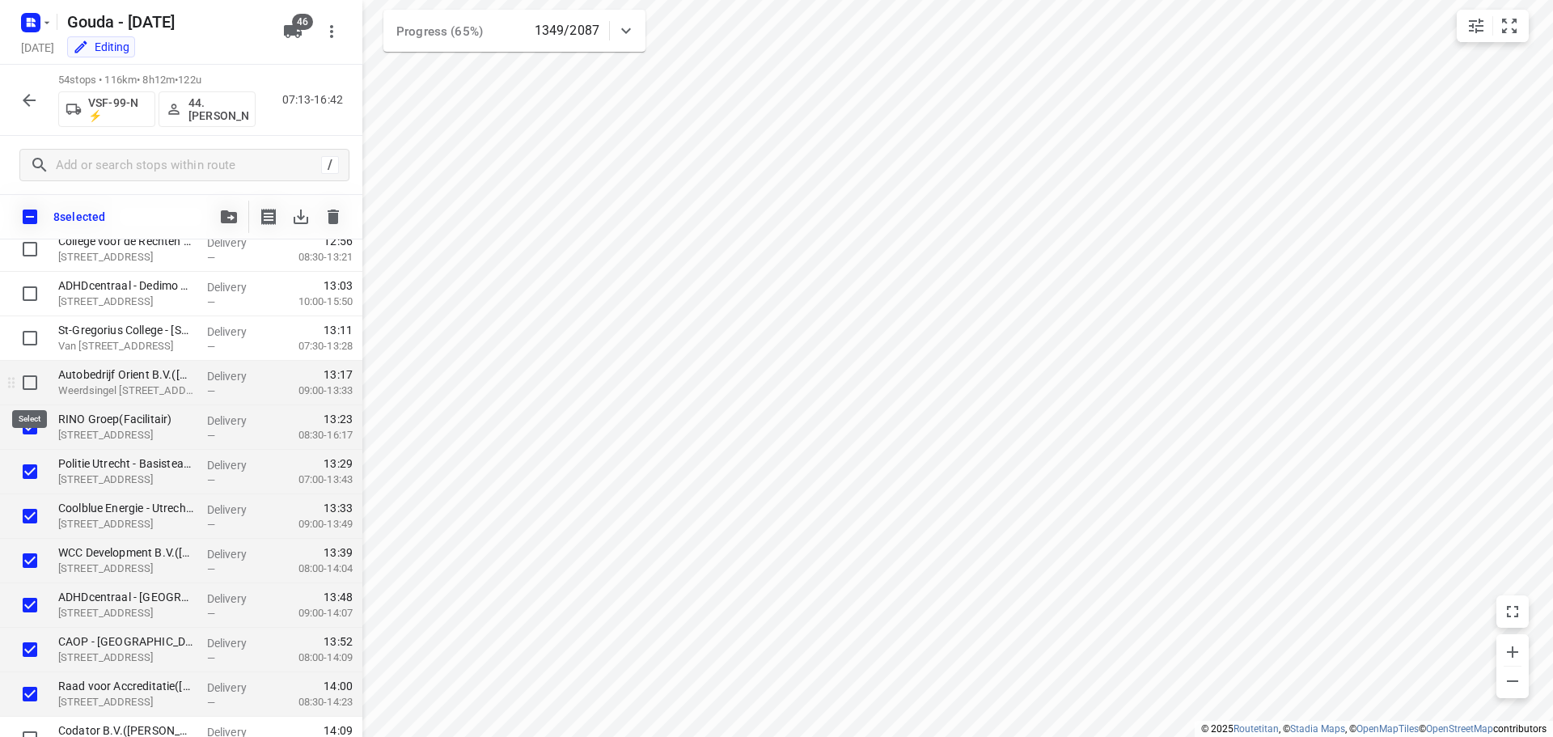
click at [31, 382] on input "checkbox" at bounding box center [30, 382] width 32 height 32
checkbox input "true"
drag, startPoint x: 227, startPoint y: 213, endPoint x: 221, endPoint y: 184, distance: 29.8
click at [221, 184] on div "54 stops • 116km • 8h12m • 122u VSF-99-N ⚡ 44. Lennard Horn 07:13-16:42 / 9 sel…" at bounding box center [181, 152] width 362 height 175
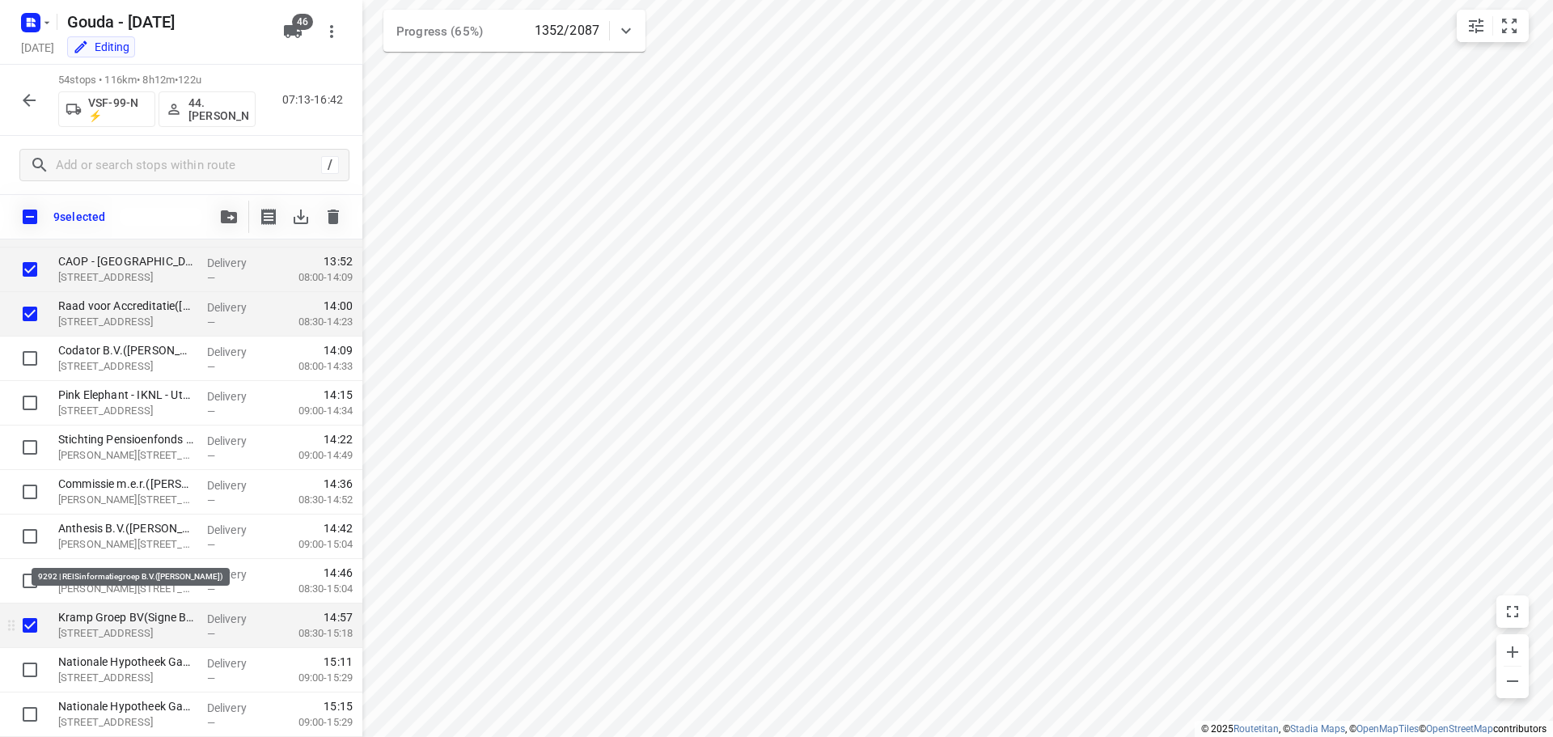
scroll to position [1698, 0]
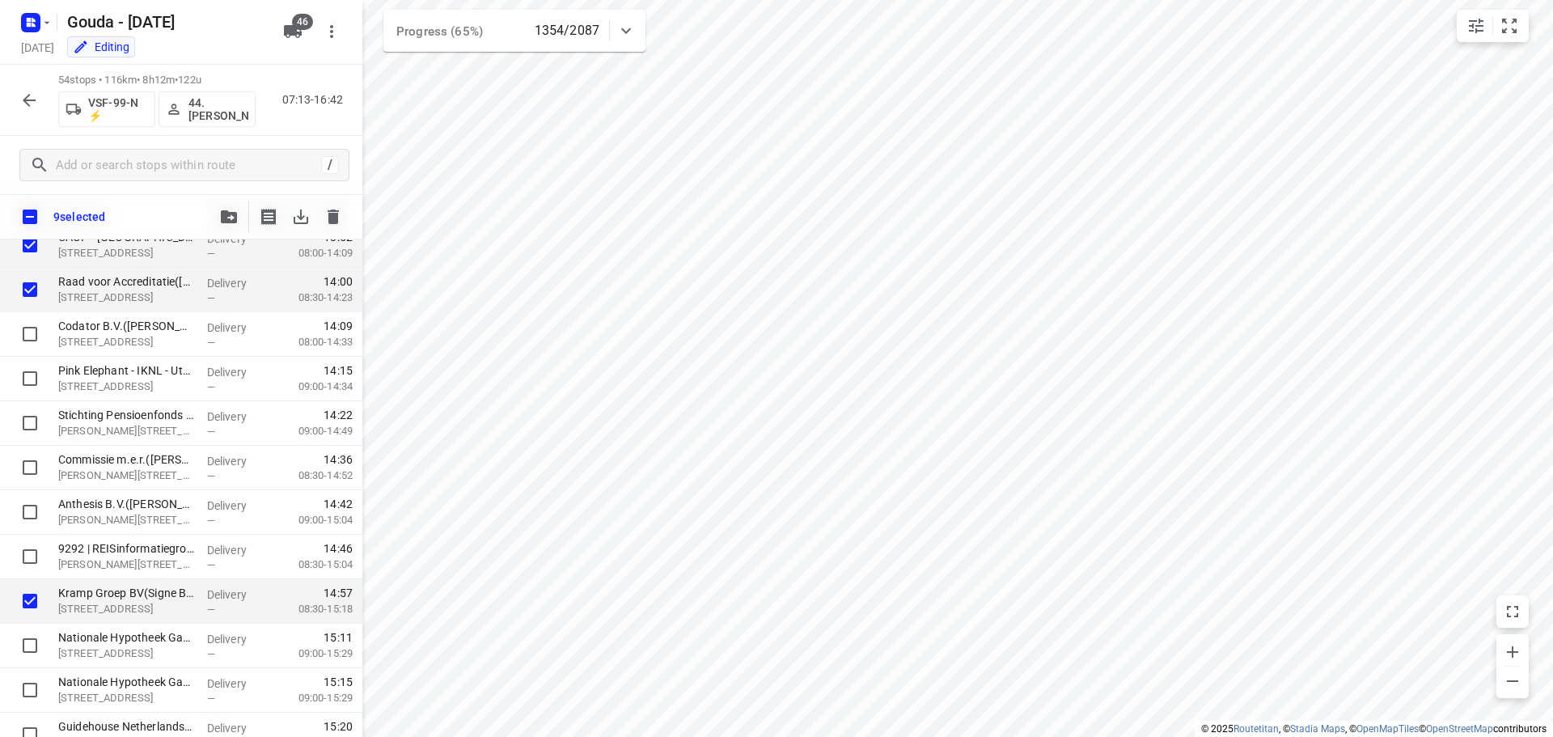
click at [236, 215] on icon "button" at bounding box center [229, 216] width 16 height 13
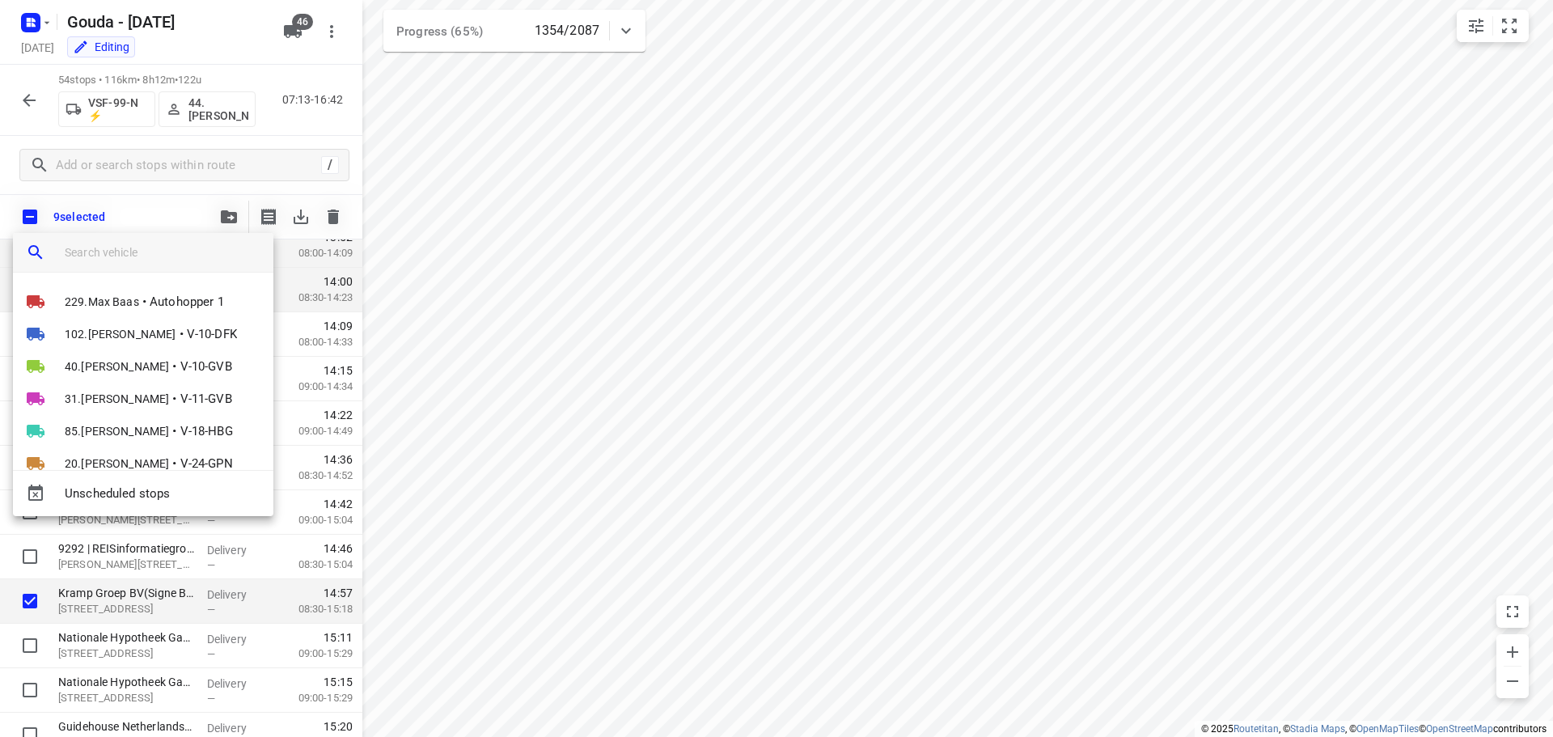
click at [201, 252] on input "search vehicle" at bounding box center [163, 252] width 196 height 24
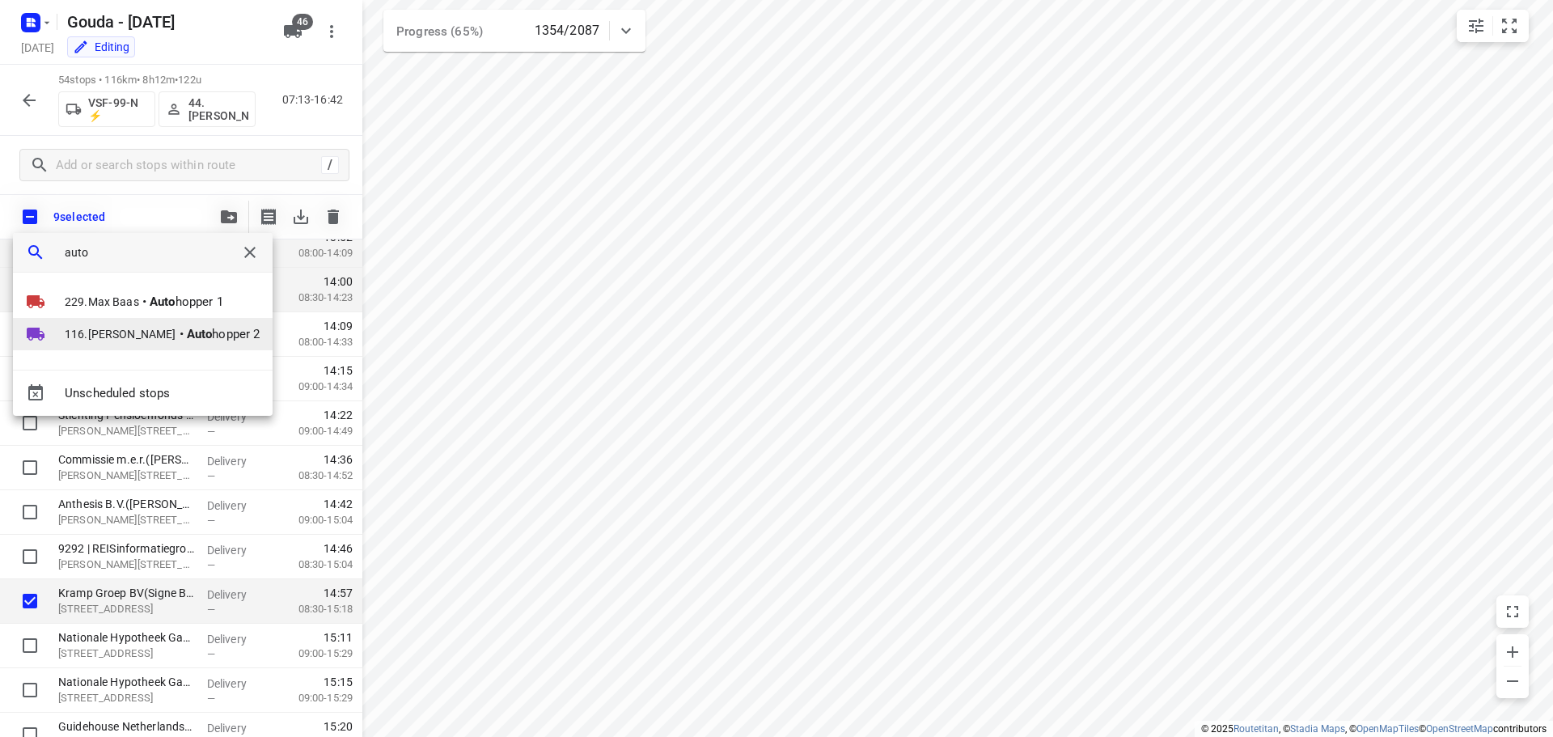
type input "auto"
click at [123, 331] on span "116.Joline Karels" at bounding box center [121, 334] width 112 height 16
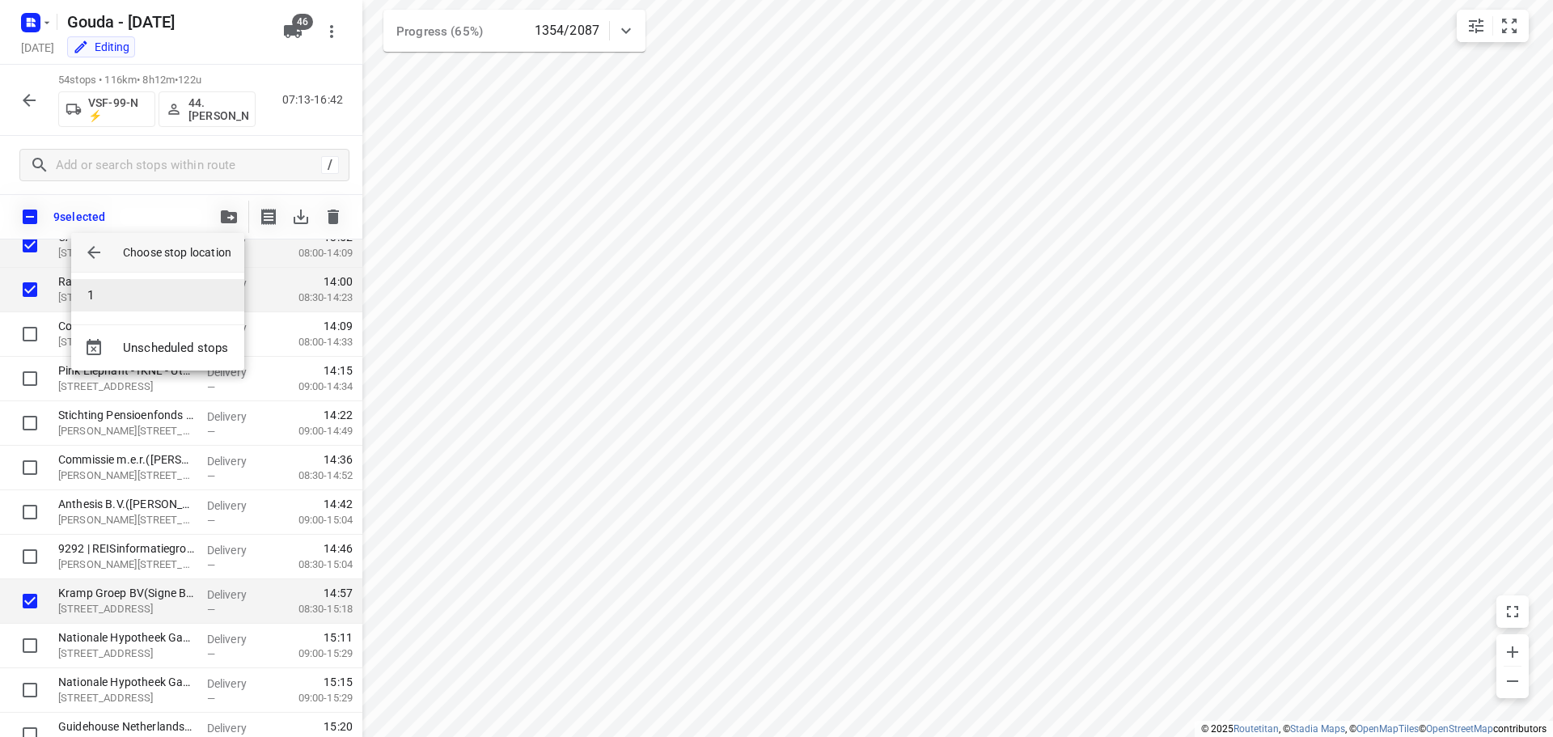
click at [125, 297] on li "1" at bounding box center [157, 295] width 173 height 32
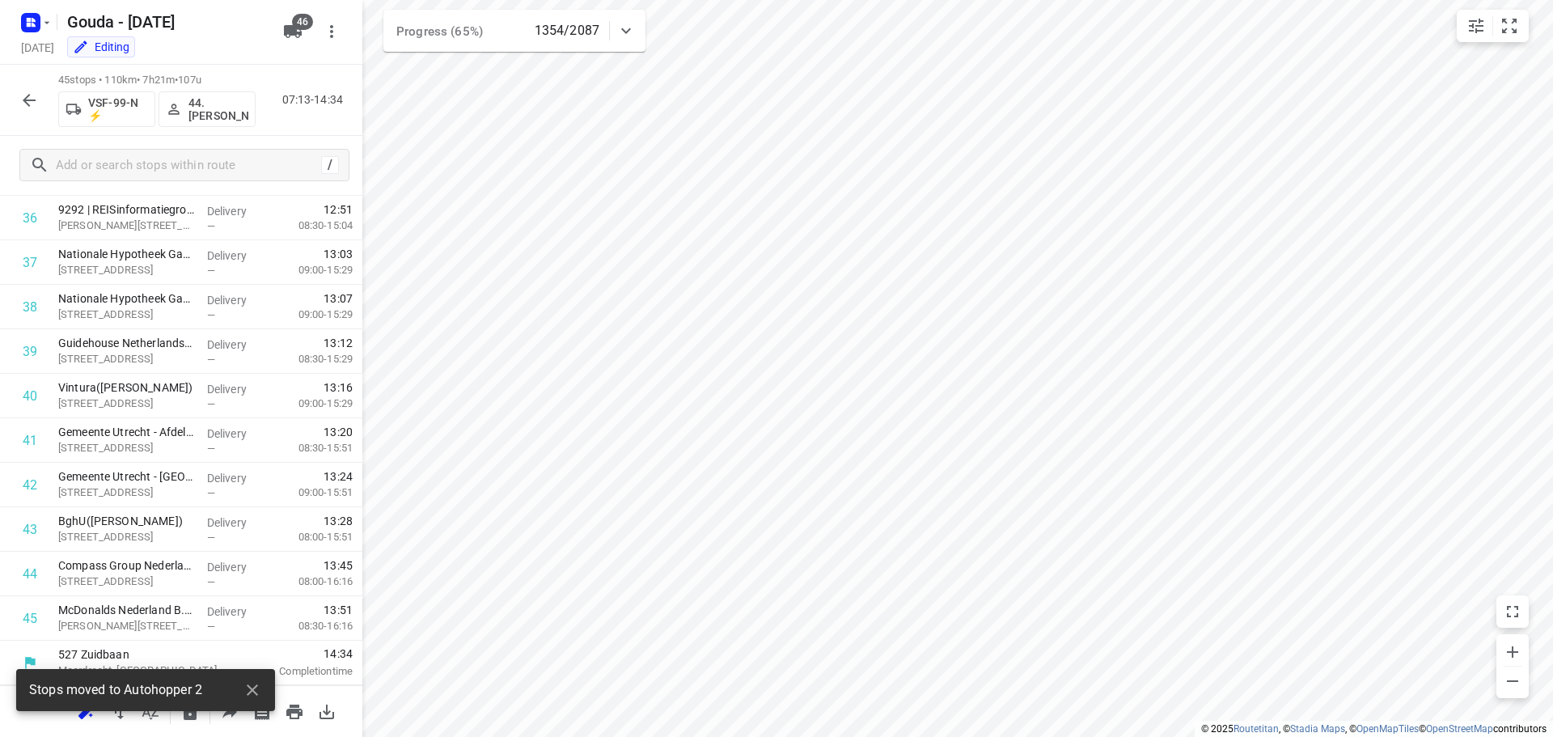
scroll to position [1636, 0]
click at [36, 103] on icon "button" at bounding box center [28, 100] width 19 height 19
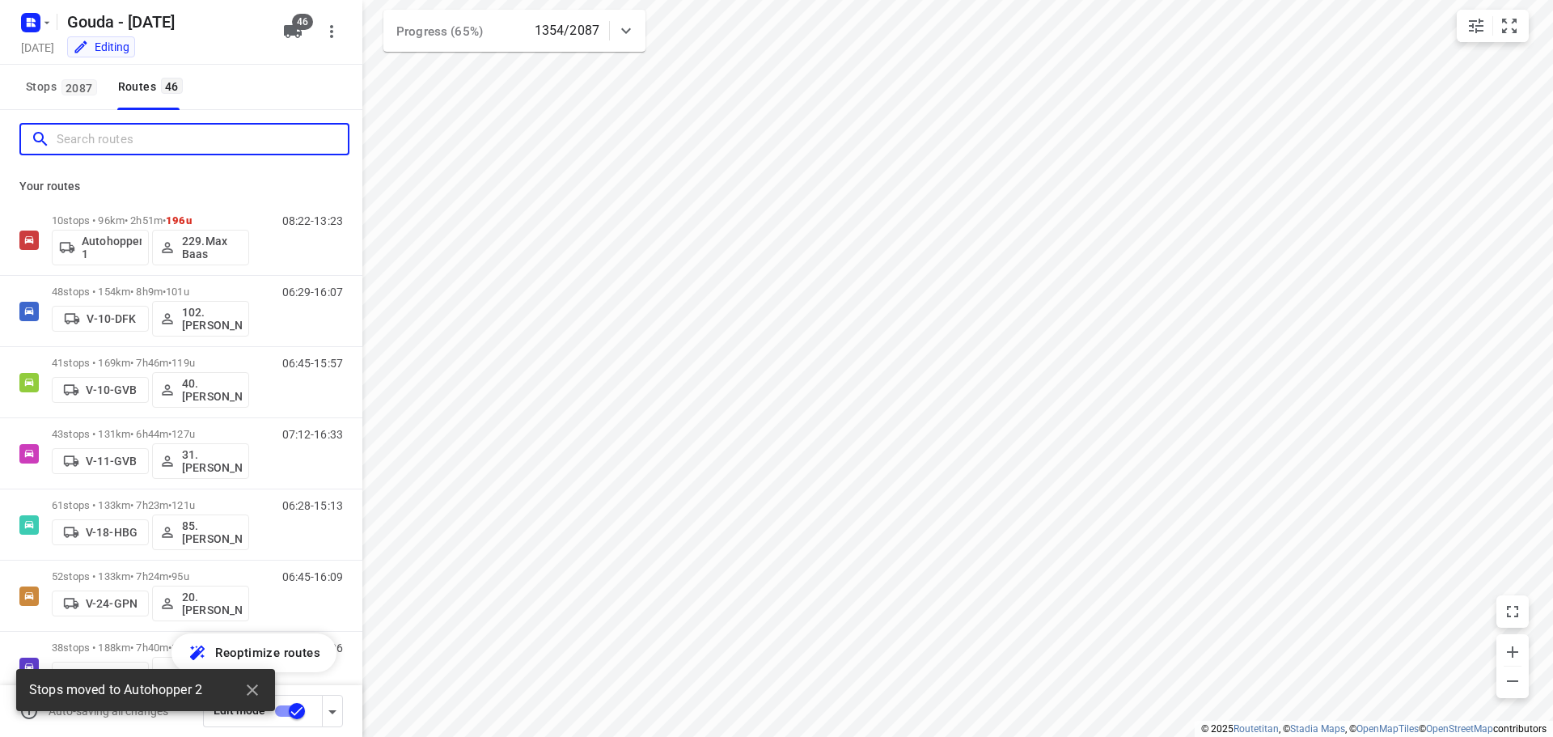
click at [142, 146] on input "Search routes" at bounding box center [202, 139] width 291 height 25
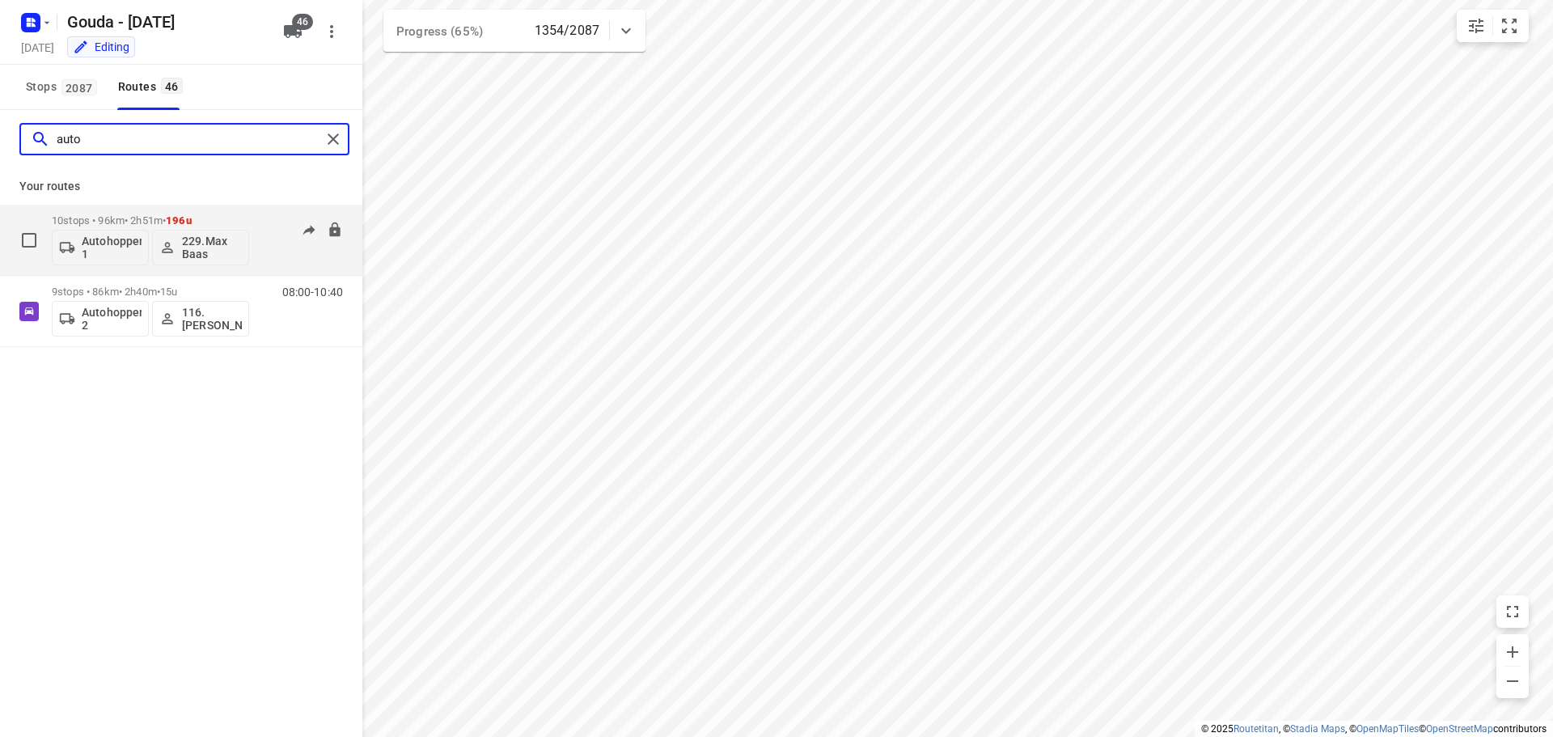
type input "auto"
click at [149, 213] on div "10 stops • 96km • 2h51m • 196u Autohopper 1 229.Max Baas" at bounding box center [150, 239] width 197 height 67
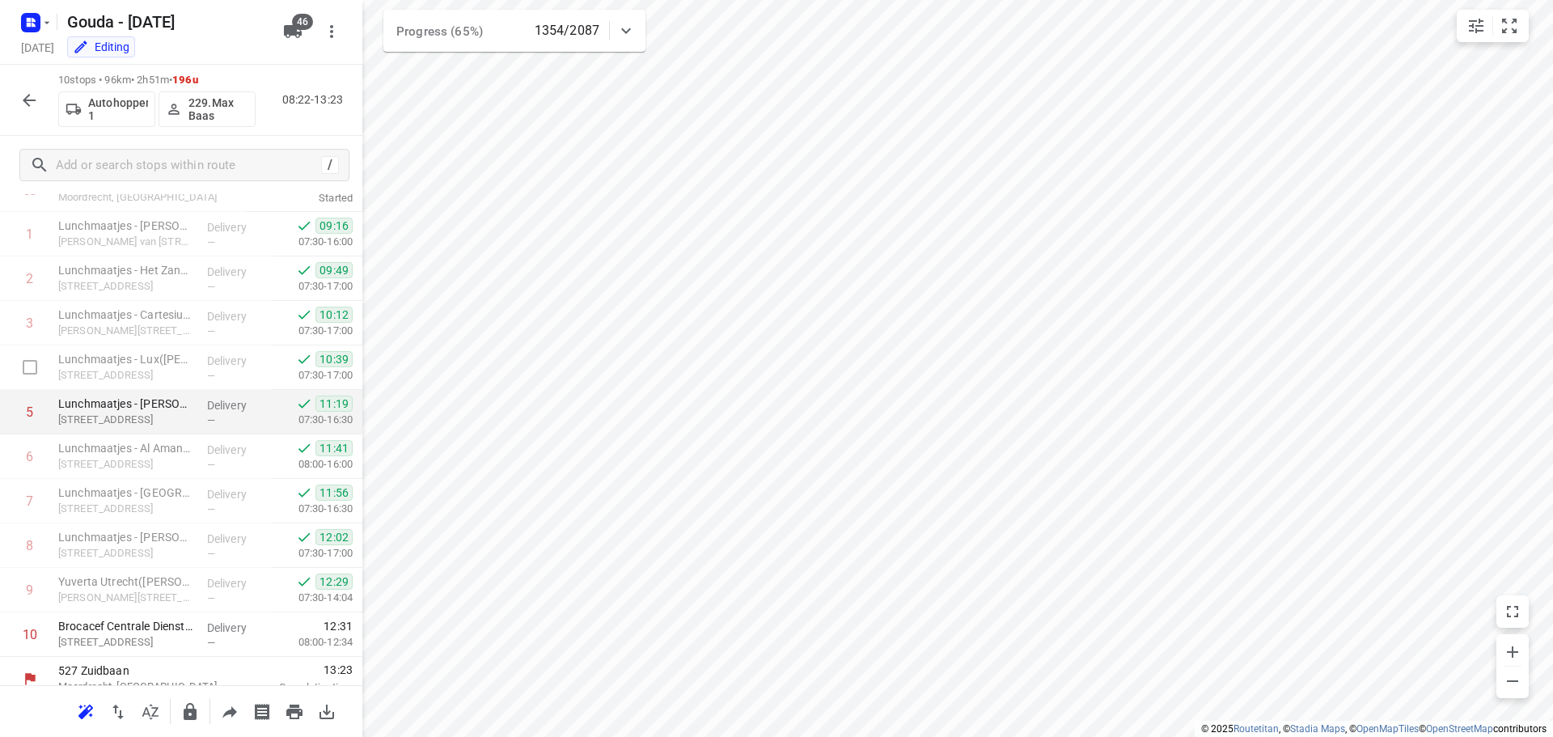
scroll to position [79, 0]
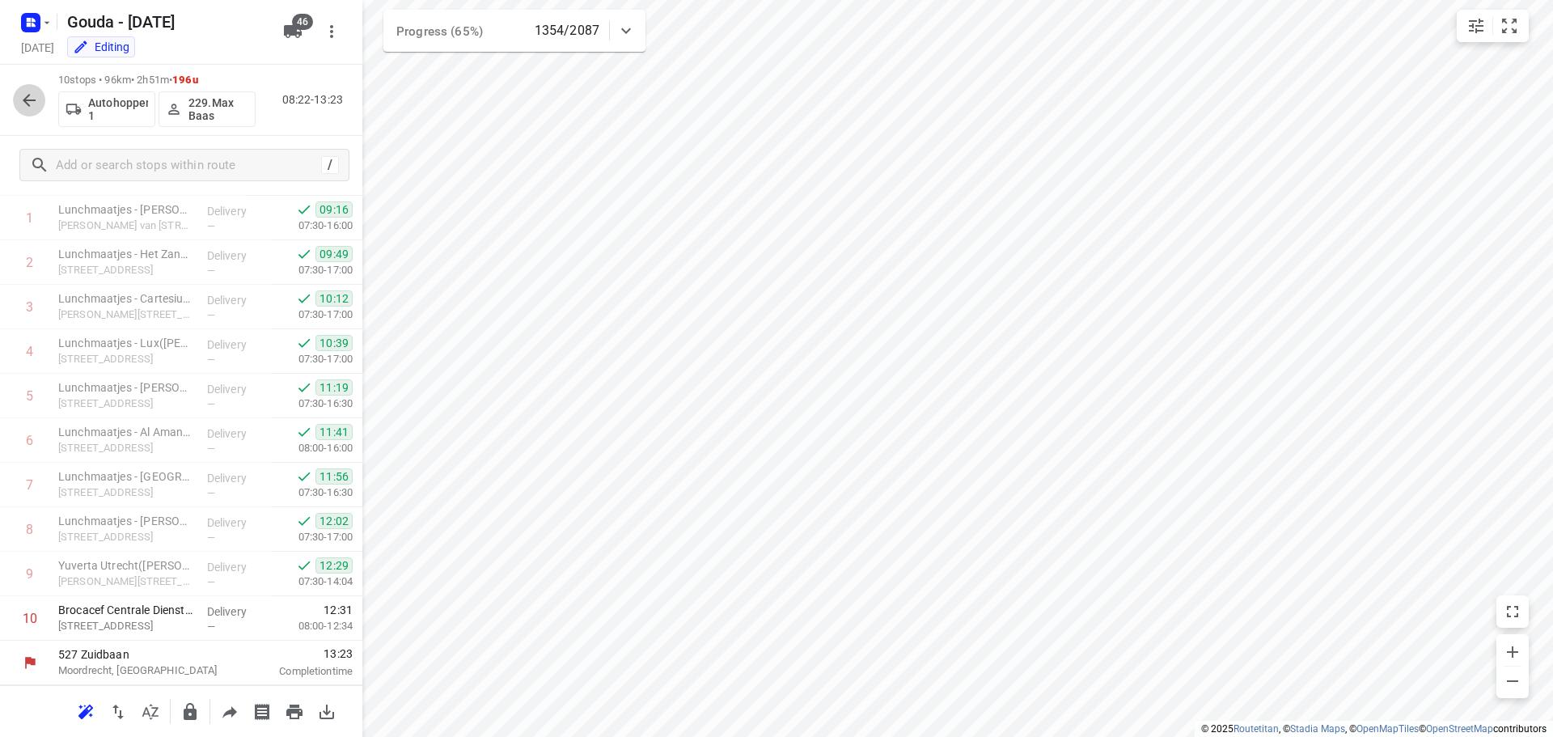
click at [29, 98] on icon "button" at bounding box center [28, 100] width 19 height 19
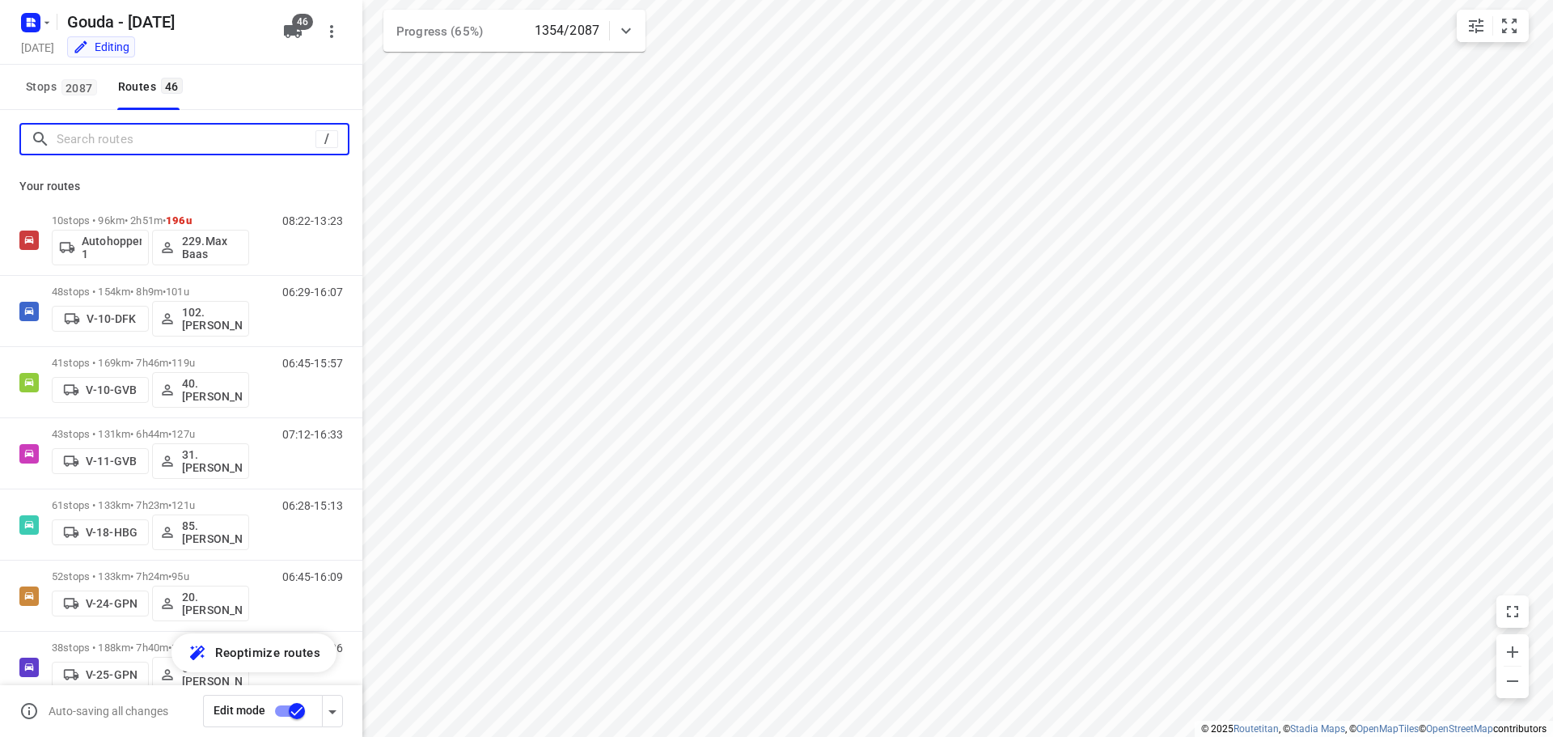
click at [146, 138] on input "Search routes" at bounding box center [186, 139] width 259 height 25
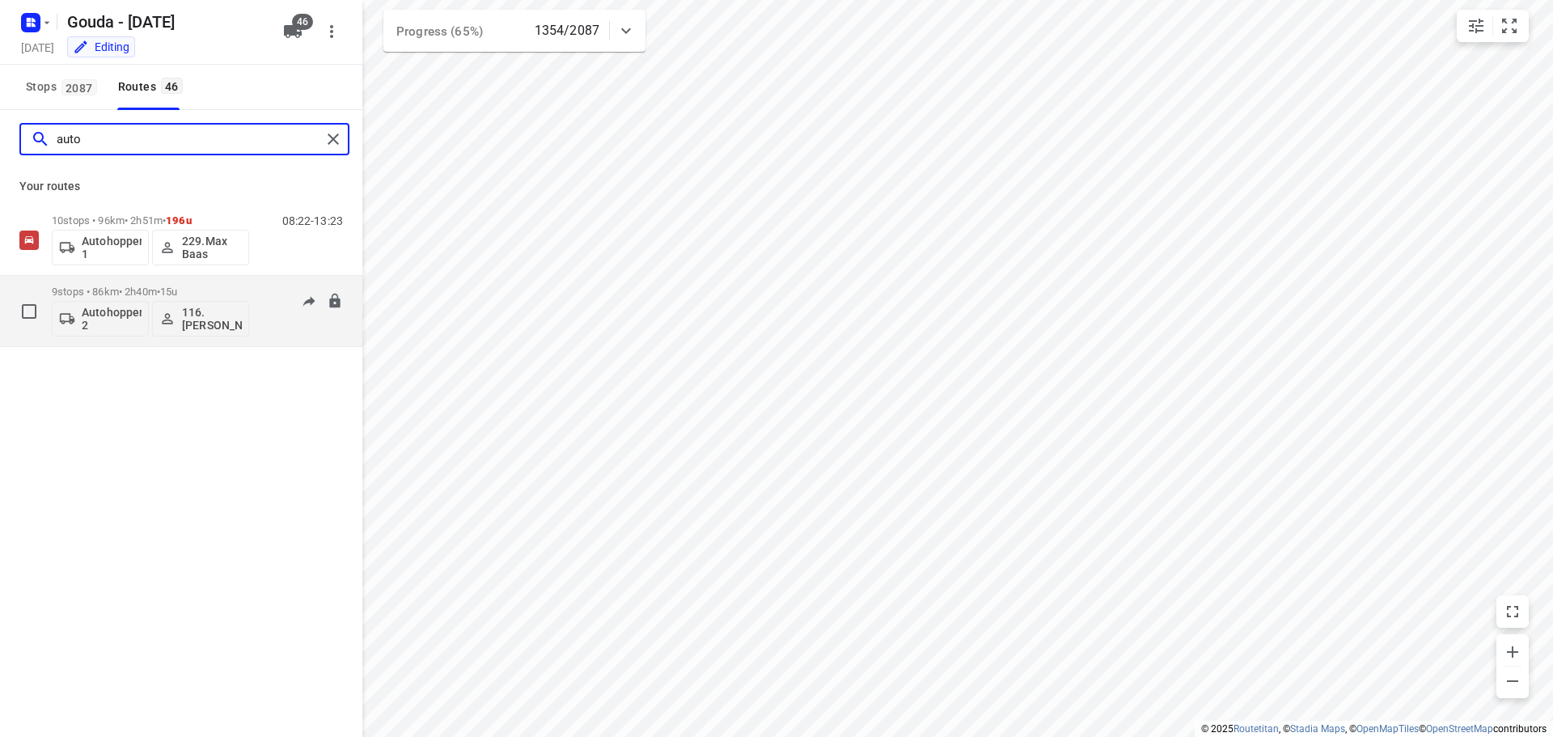
type input "auto"
click at [207, 315] on p "116.Joline Karels" at bounding box center [212, 319] width 60 height 26
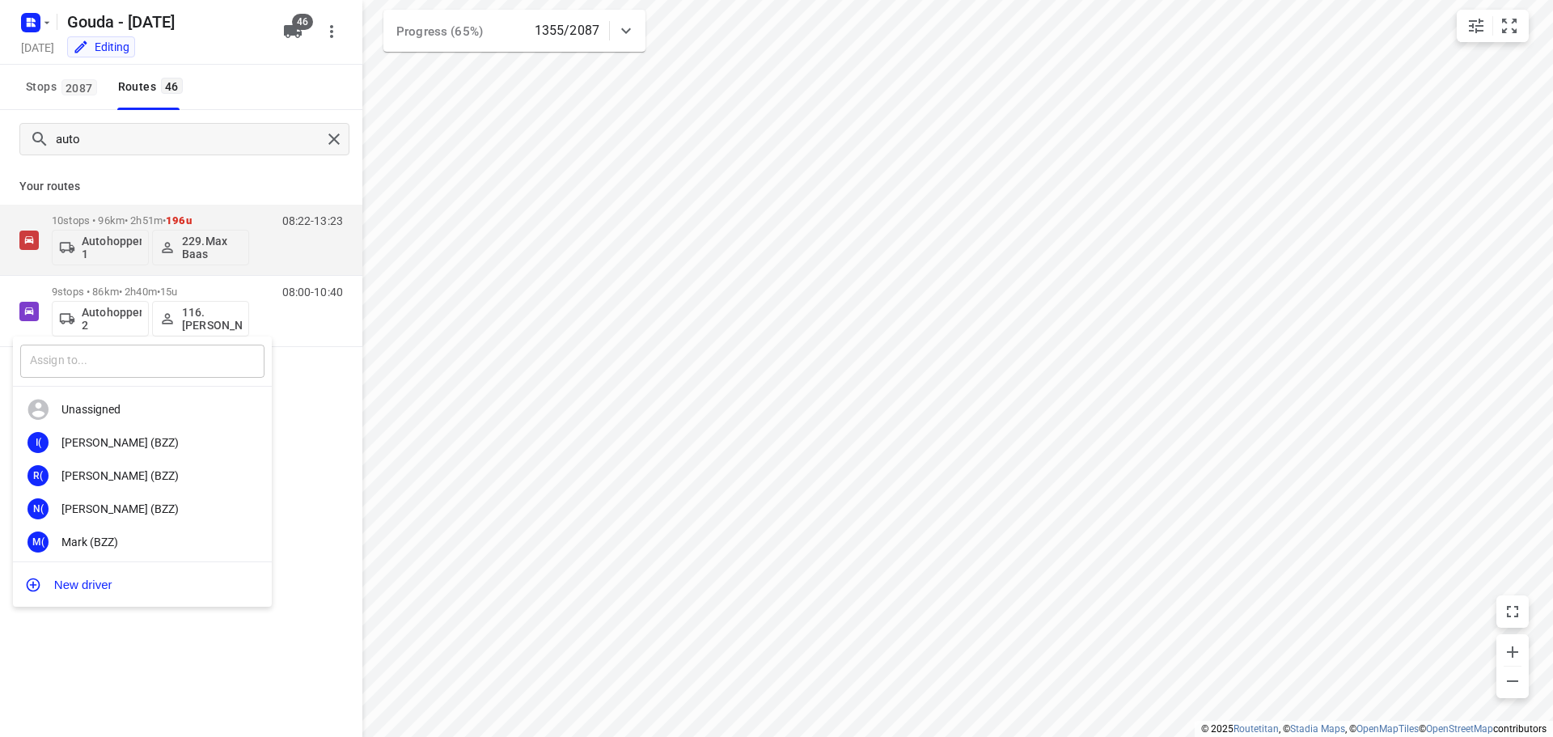
click at [161, 361] on input "text" at bounding box center [142, 360] width 244 height 33
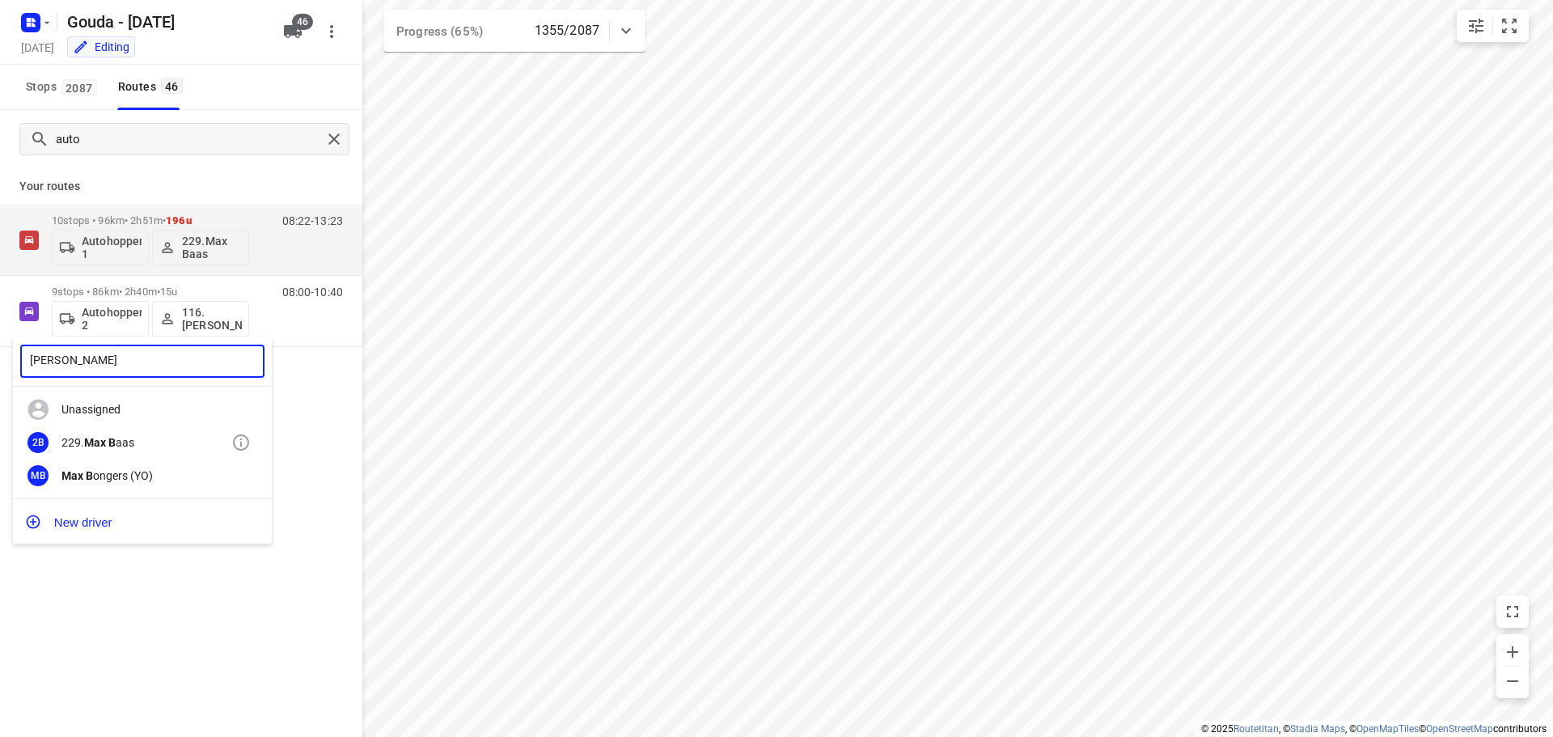
type input "max b"
click at [128, 436] on div "229. Max B aas" at bounding box center [146, 442] width 170 height 13
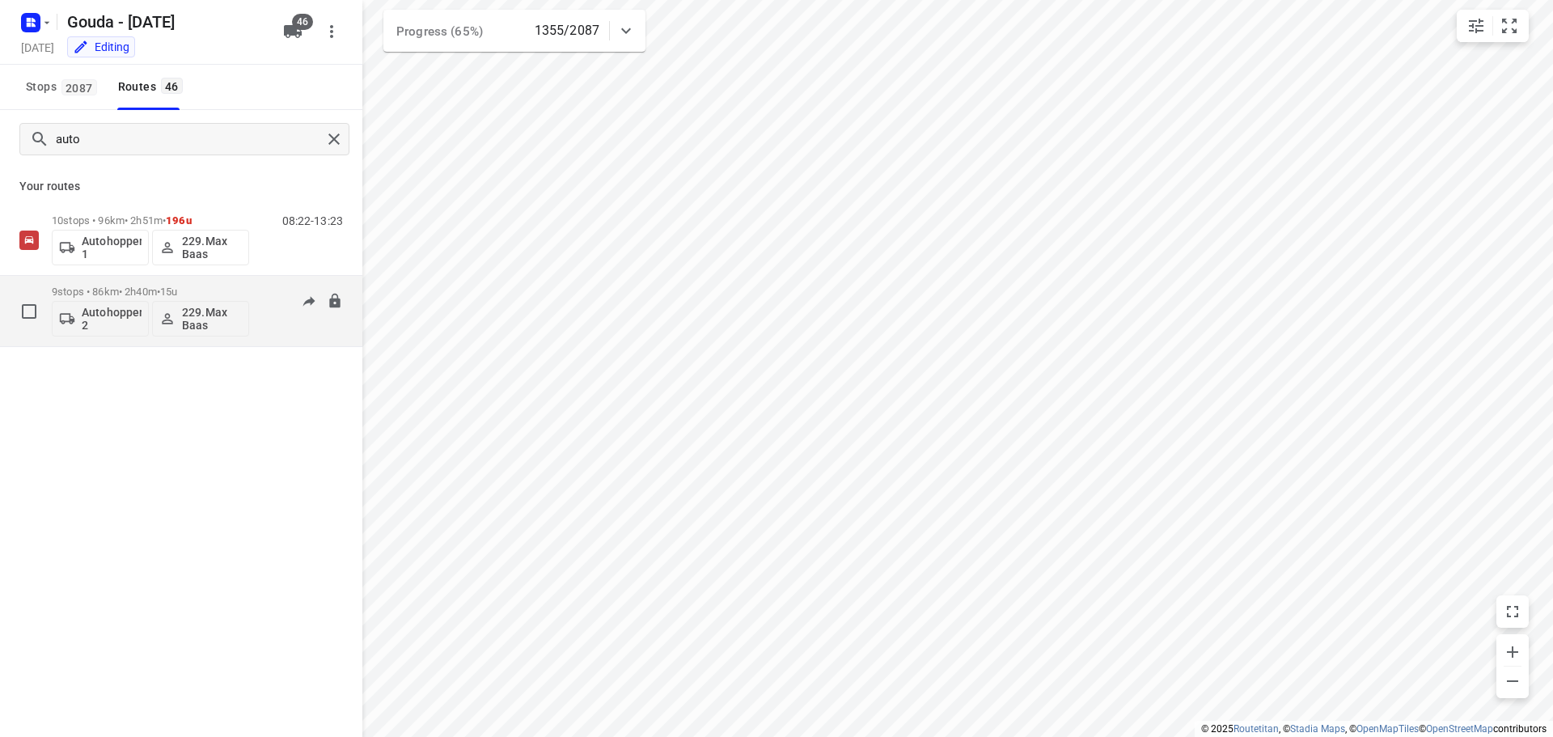
click at [145, 286] on p "9 stops • 86km • 2h40m • 15u" at bounding box center [150, 291] width 197 height 12
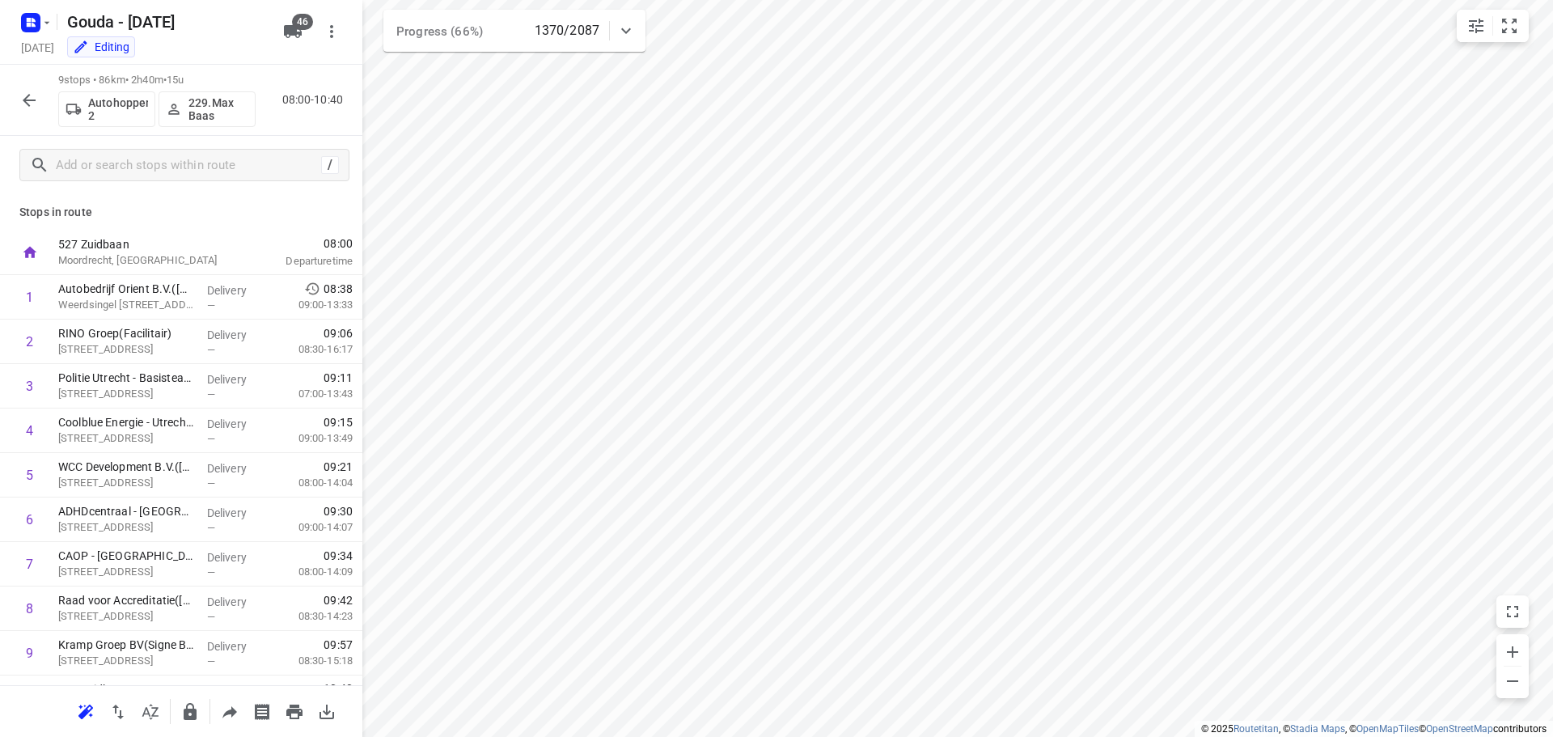
click at [21, 94] on icon "button" at bounding box center [28, 100] width 19 height 19
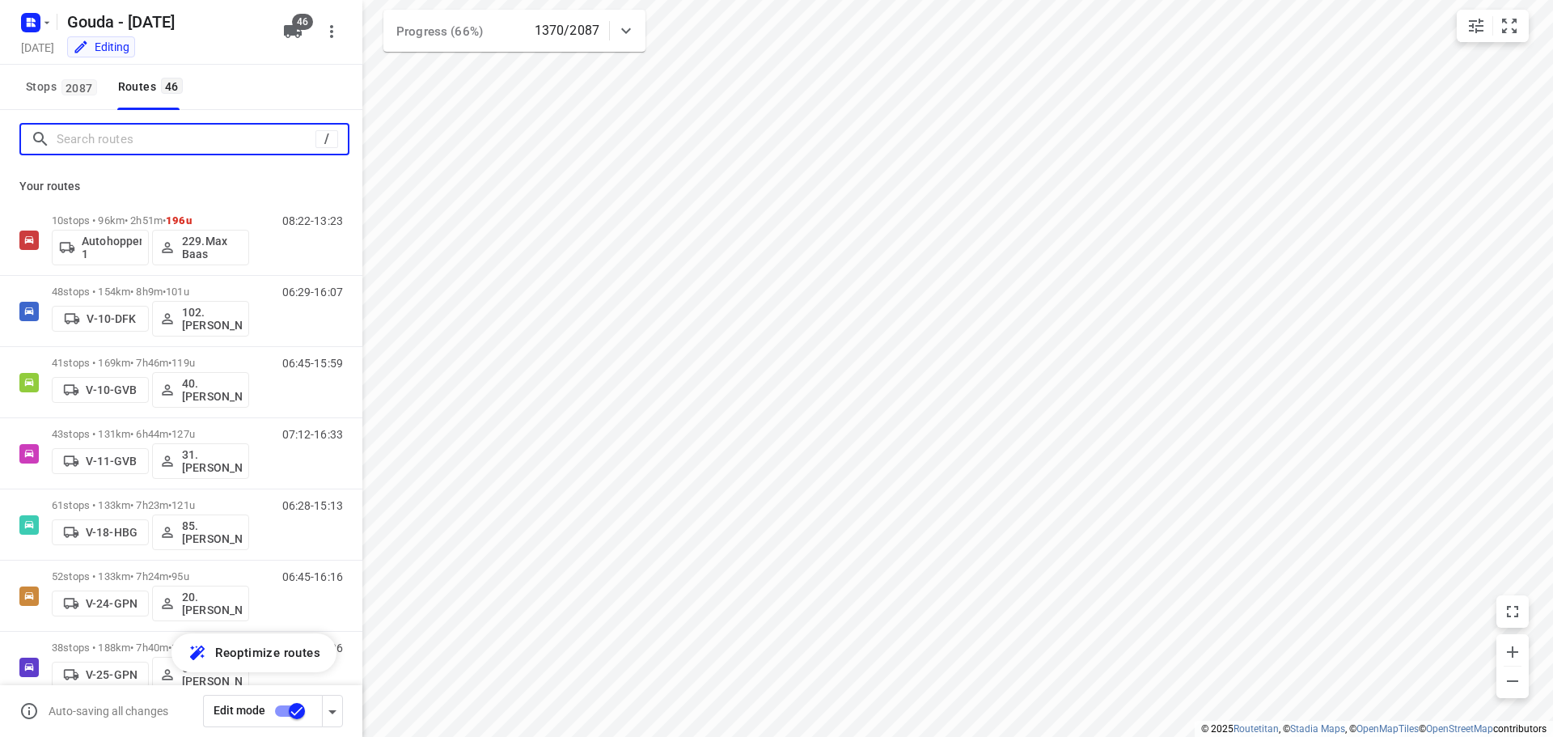
click at [121, 133] on input "Search routes" at bounding box center [186, 139] width 259 height 25
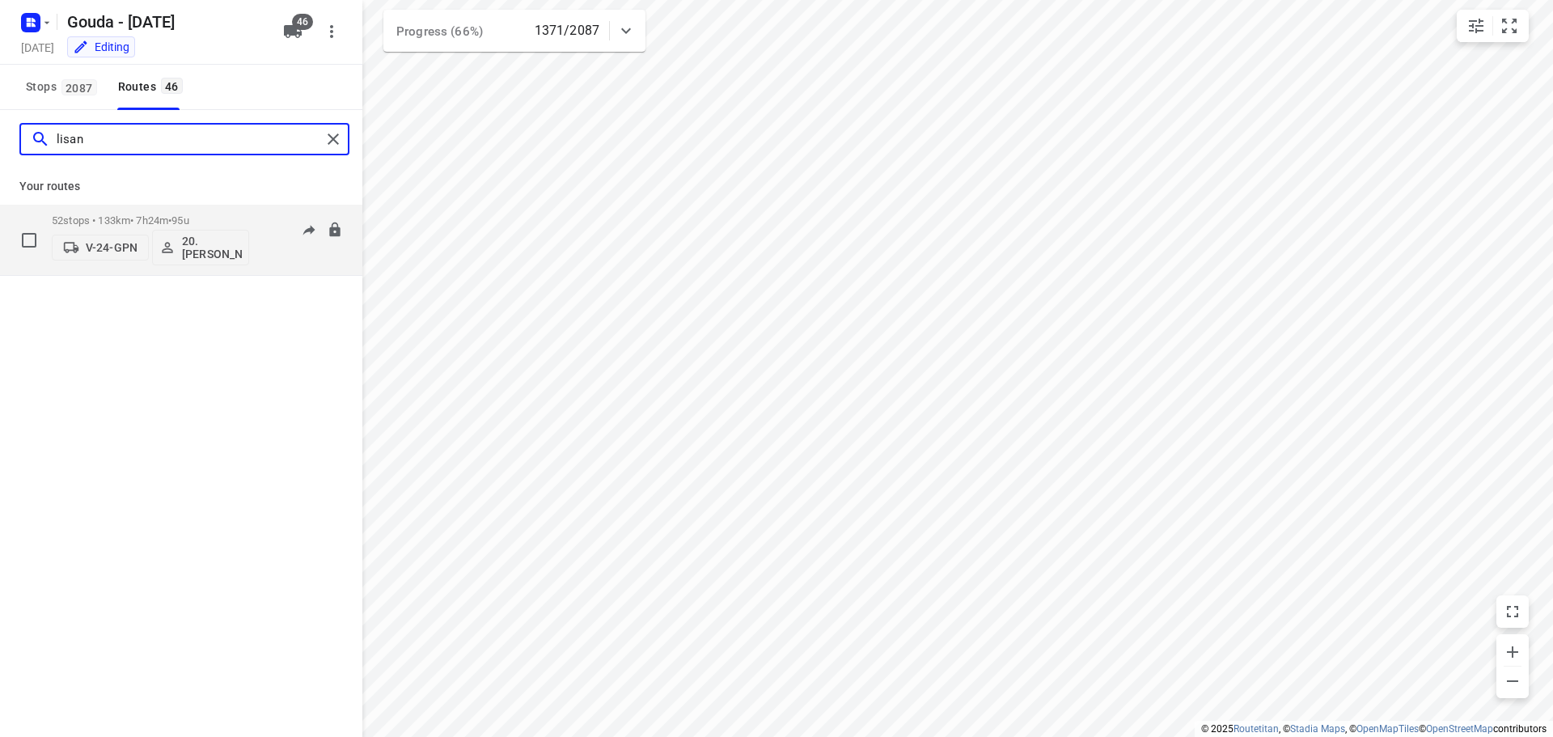
type input "lisan"
click at [188, 218] on span "95u" at bounding box center [179, 220] width 17 height 12
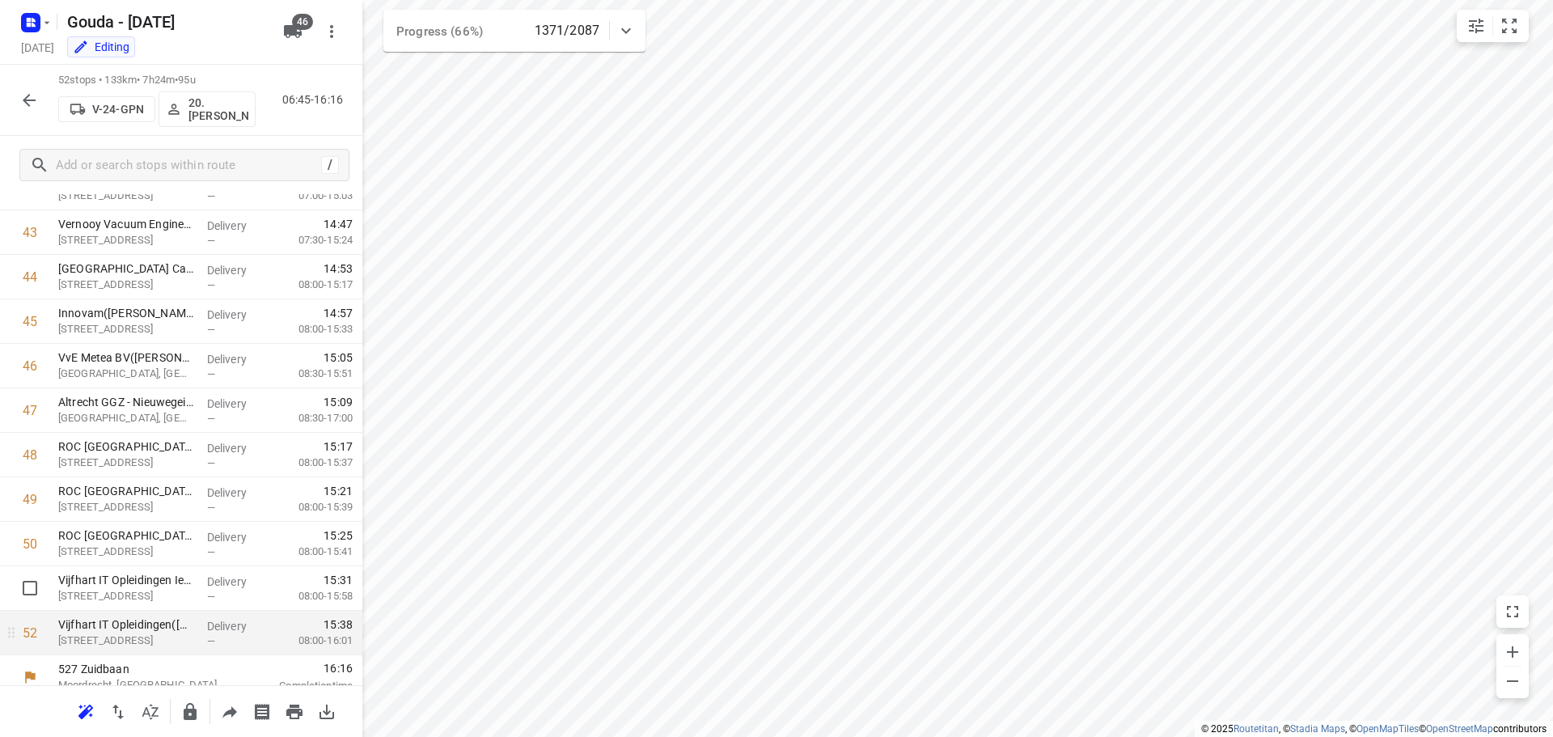
scroll to position [1947, 0]
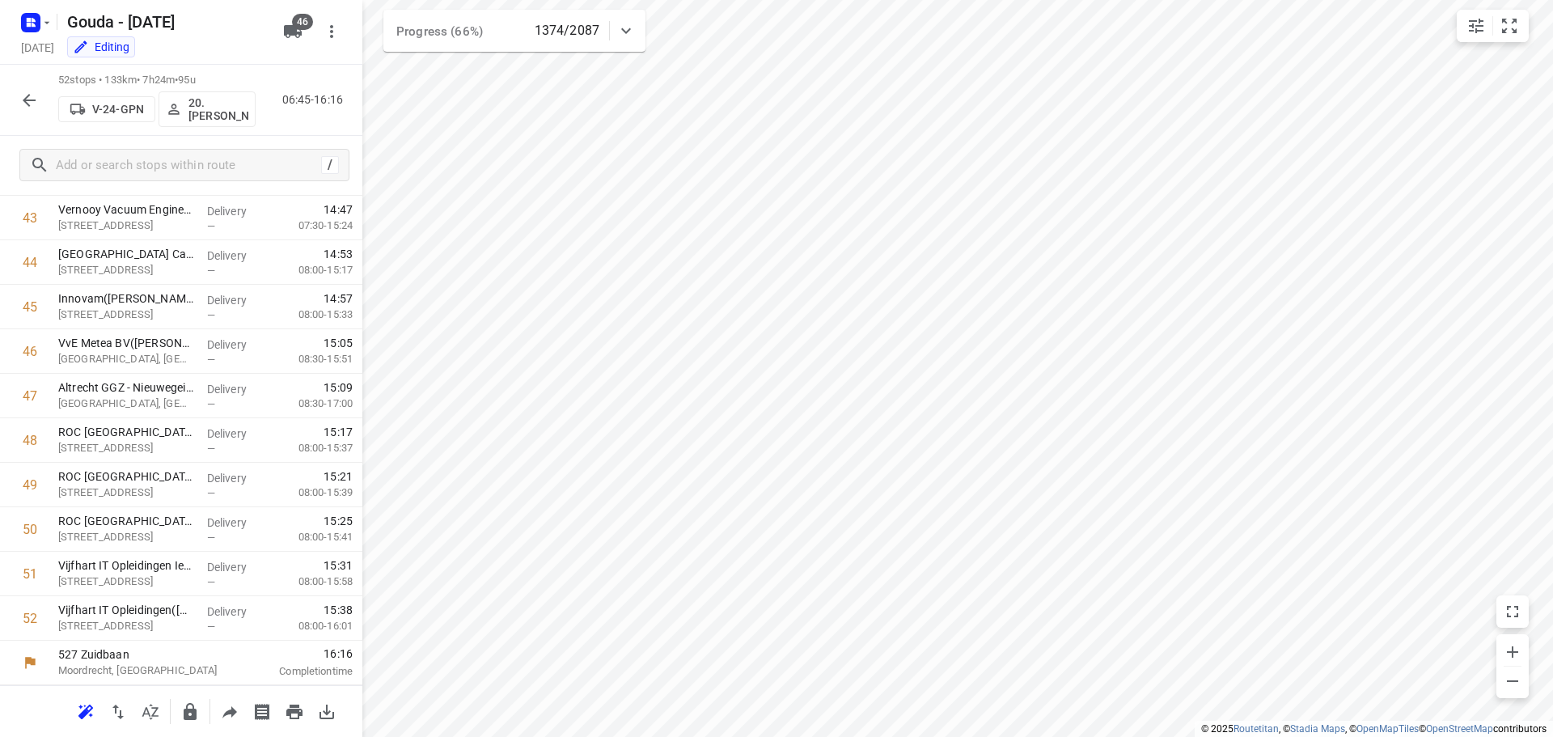
click at [8, 103] on div "52 stops • 133km • 7h24m • 95u V-24-GPN 20.Lisanne Pouw 06:45-16:16" at bounding box center [181, 100] width 362 height 71
click at [24, 101] on icon "button" at bounding box center [28, 100] width 19 height 19
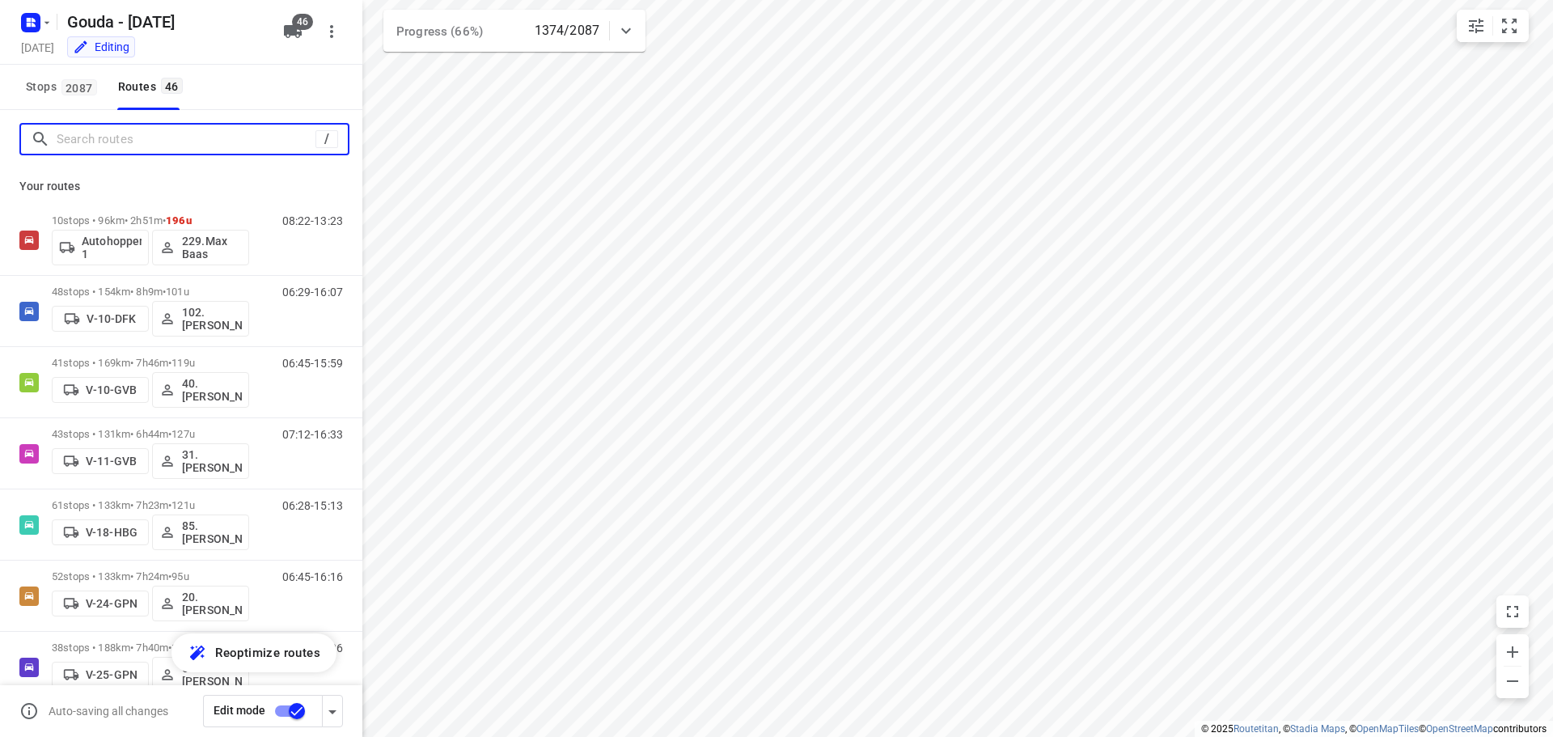
click at [144, 137] on input "Search routes" at bounding box center [186, 139] width 259 height 25
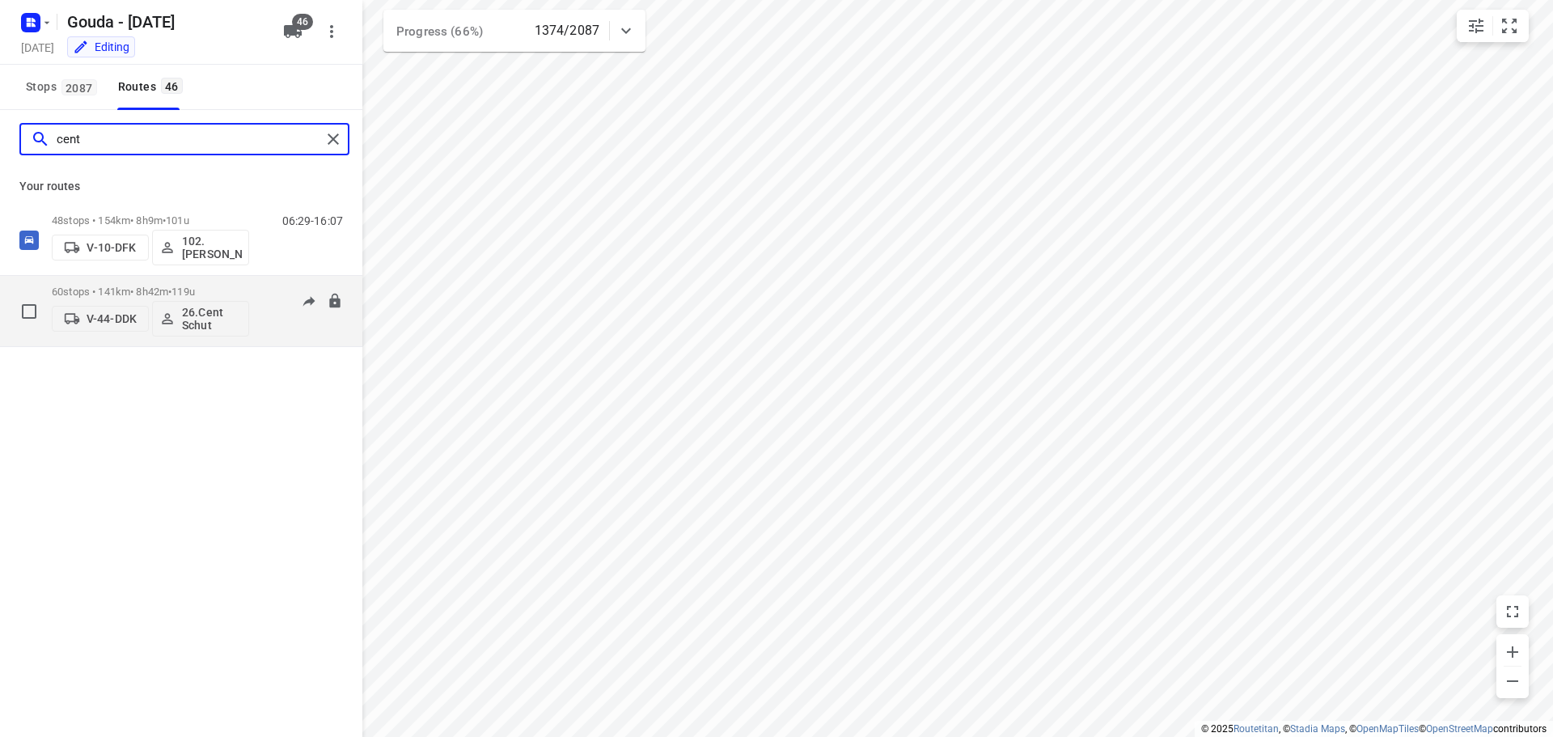
type input "cent"
click at [174, 281] on div "60 stops • 141km • 8h42m • 119u V-44-DDK 26.Cent Schut" at bounding box center [150, 310] width 197 height 67
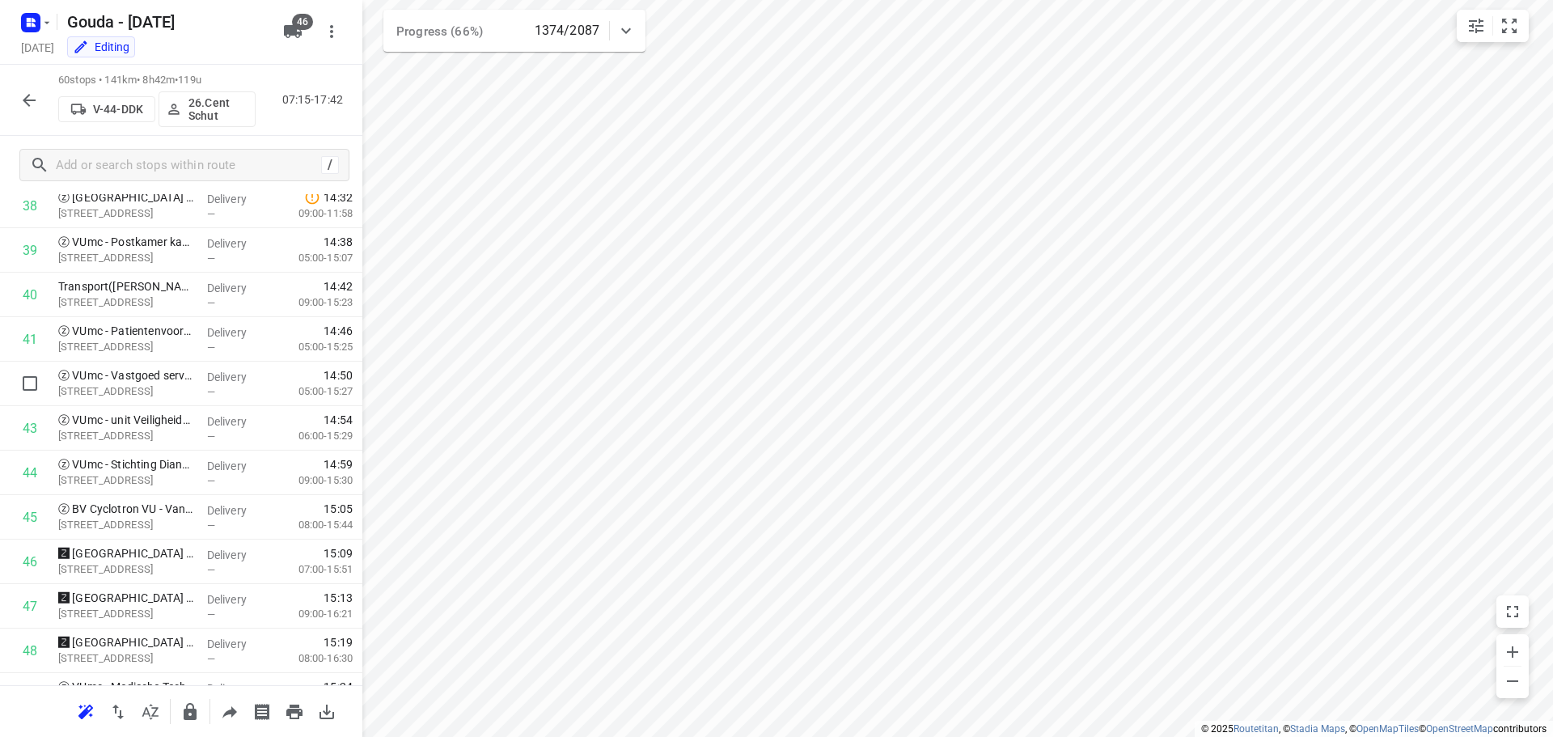
scroll to position [1575, 0]
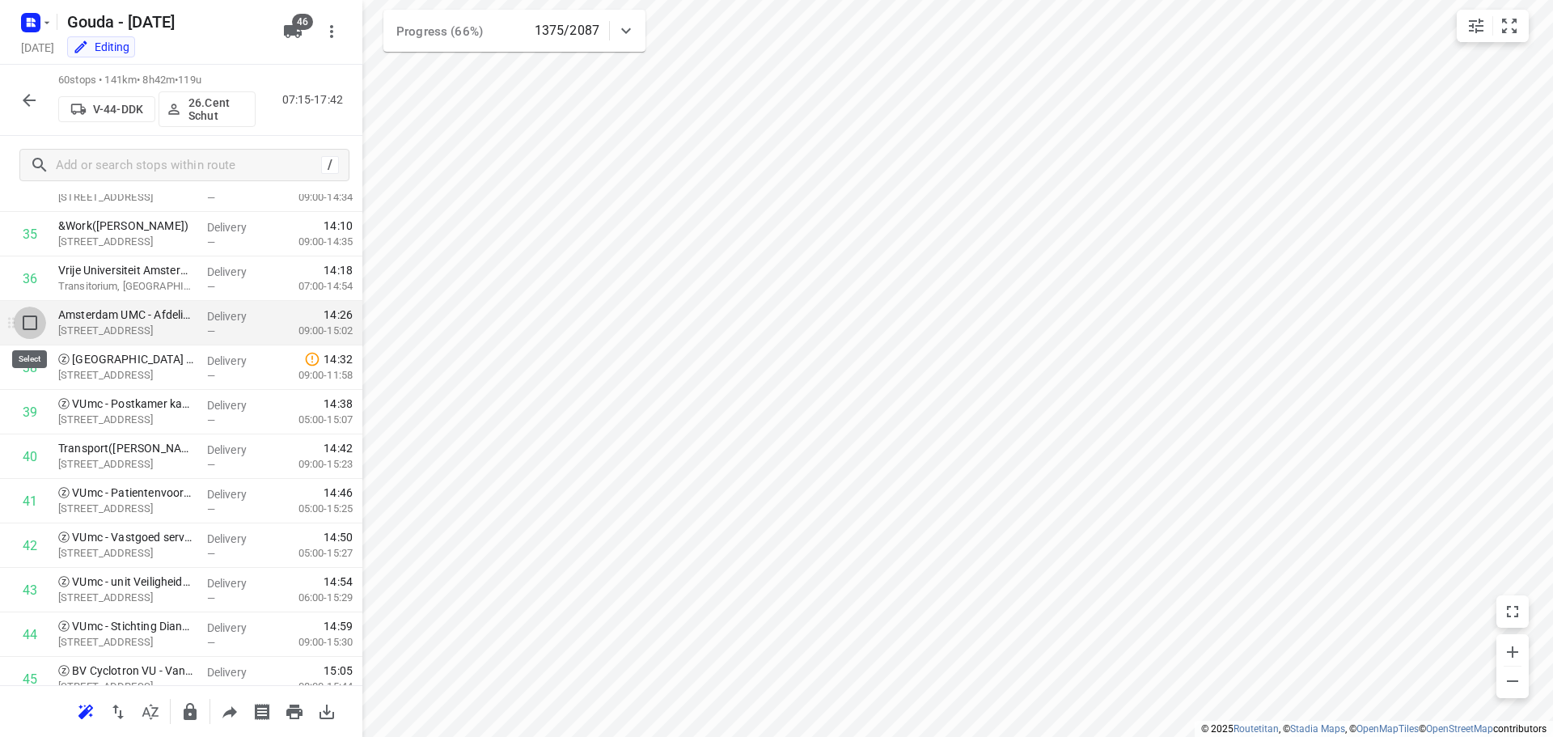
click at [25, 324] on input "checkbox" at bounding box center [30, 322] width 32 height 32
checkbox input "true"
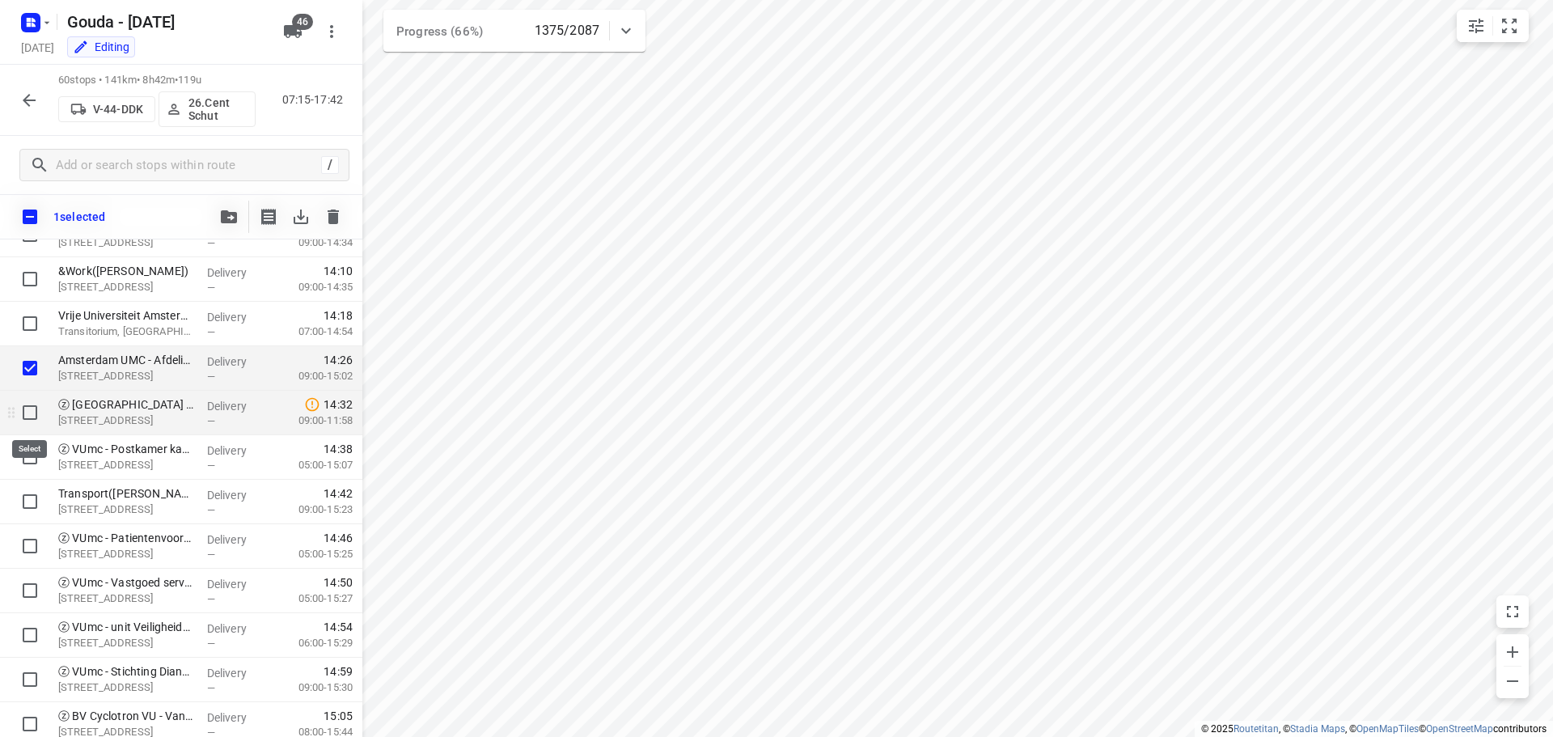
click at [27, 403] on input "checkbox" at bounding box center [30, 412] width 32 height 32
checkbox input "true"
click at [28, 449] on input "checkbox" at bounding box center [30, 457] width 32 height 32
checkbox input "true"
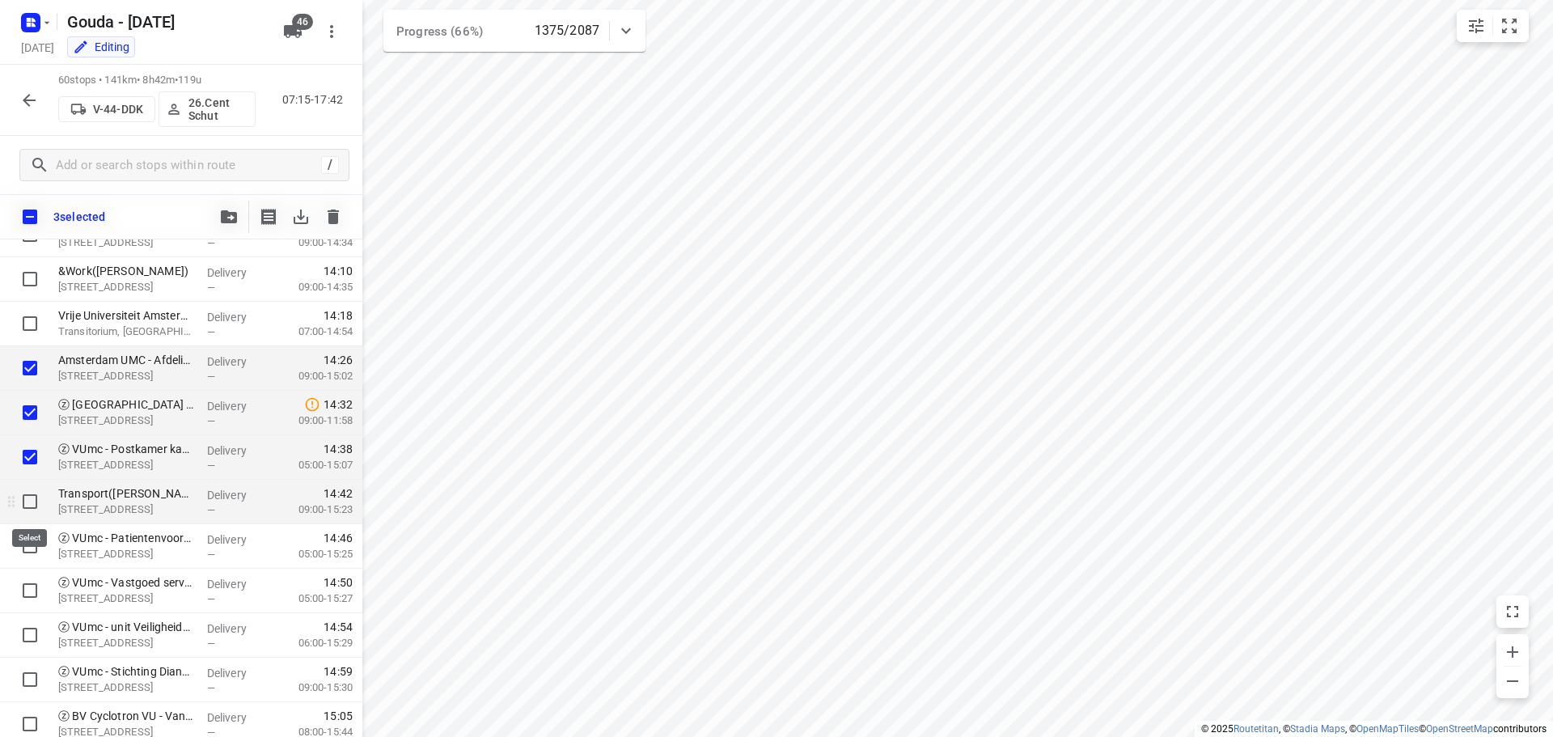
click at [32, 505] on input "checkbox" at bounding box center [30, 501] width 32 height 32
checkbox input "true"
click at [30, 542] on input "checkbox" at bounding box center [30, 546] width 32 height 32
checkbox input "true"
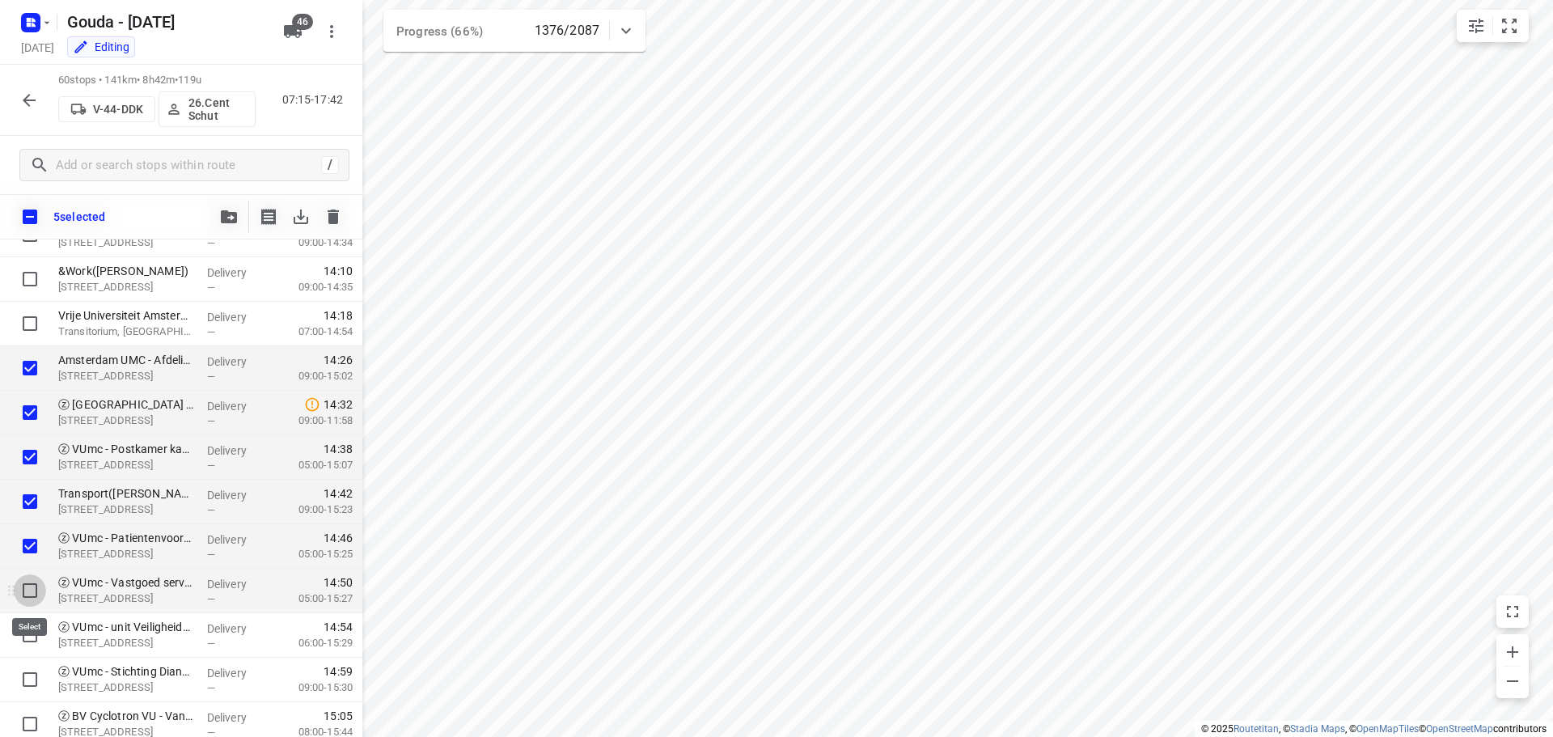
click at [29, 592] on input "checkbox" at bounding box center [30, 590] width 32 height 32
checkbox input "true"
click at [24, 632] on input "checkbox" at bounding box center [30, 635] width 32 height 32
checkbox input "true"
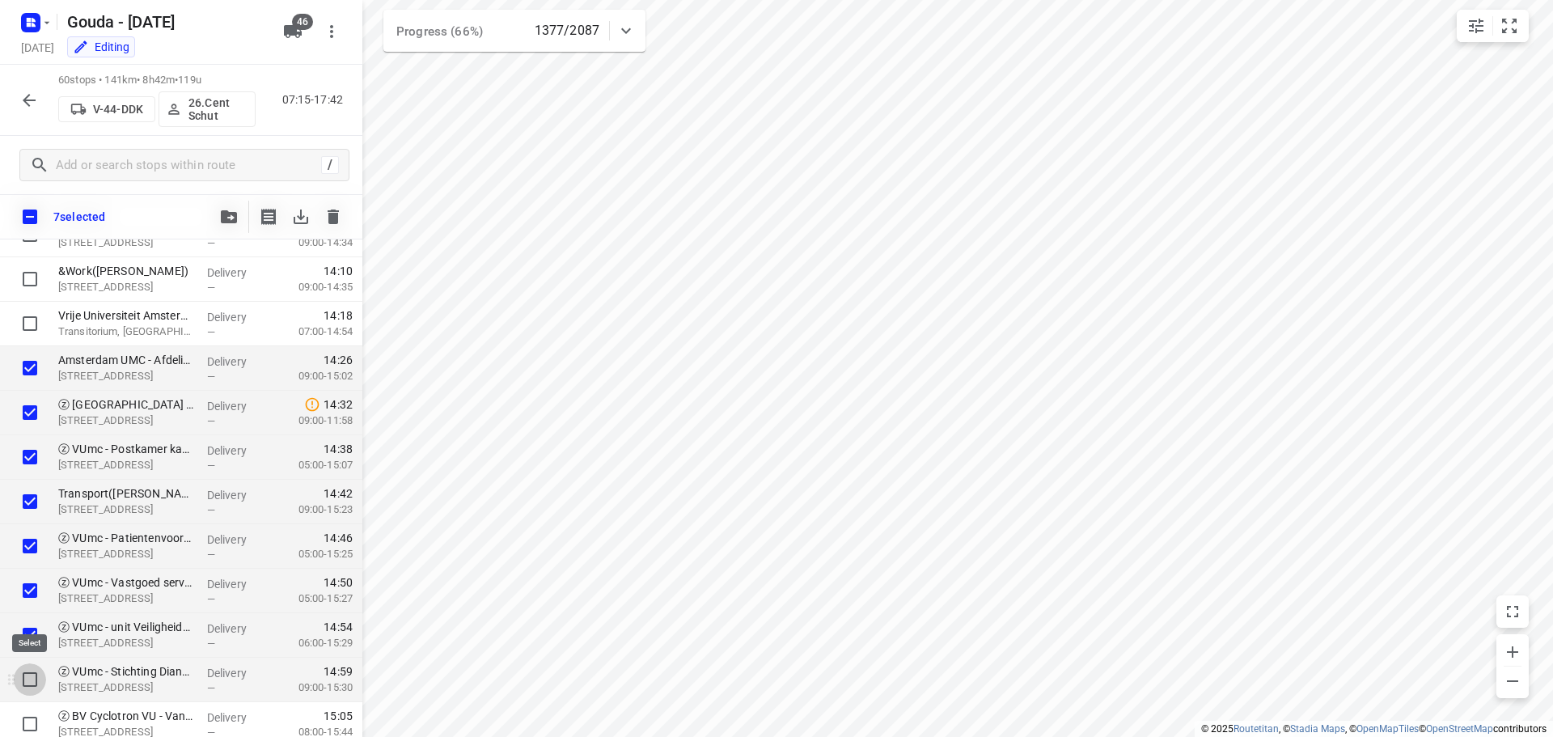
click at [29, 674] on input "checkbox" at bounding box center [30, 679] width 32 height 32
checkbox input "true"
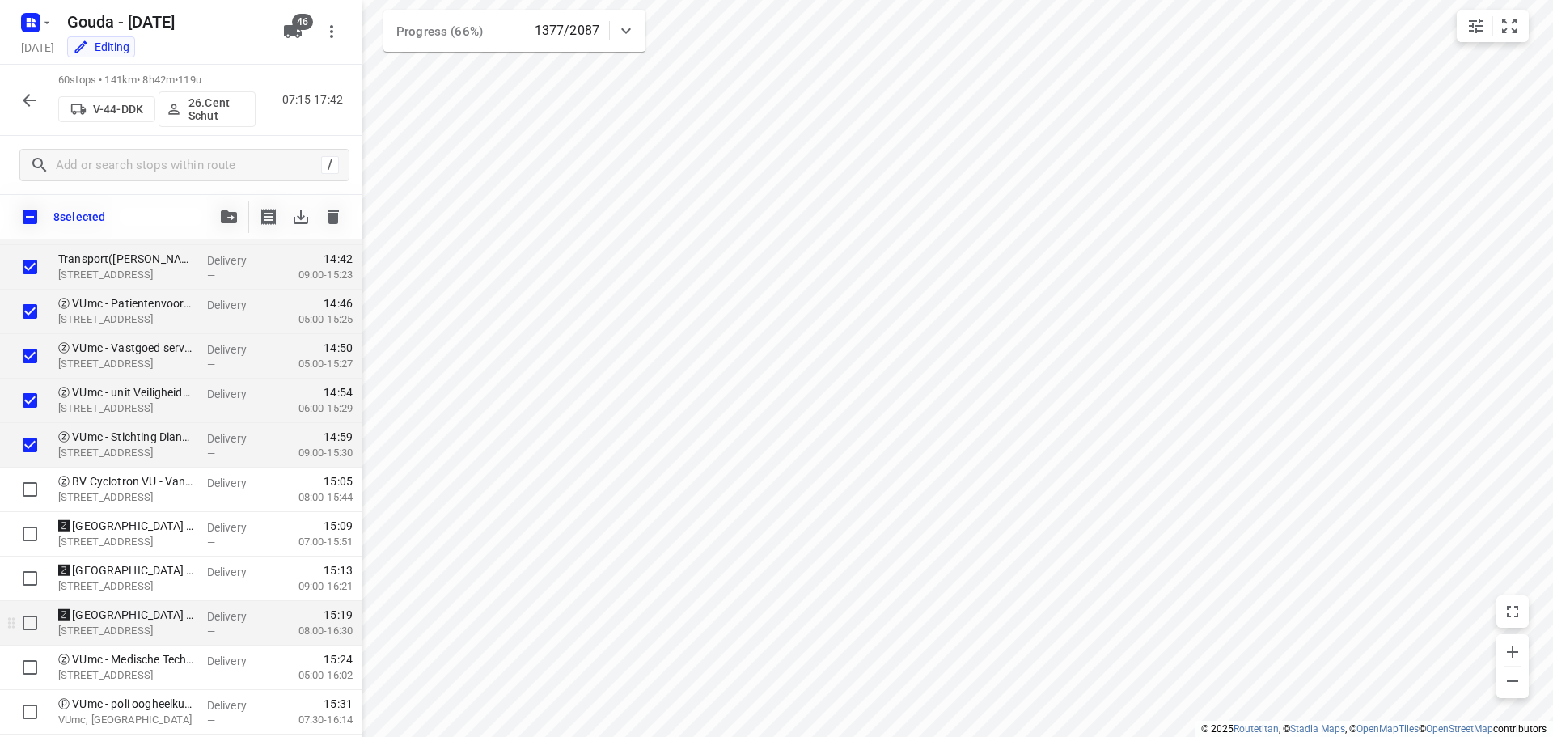
scroll to position [1818, 0]
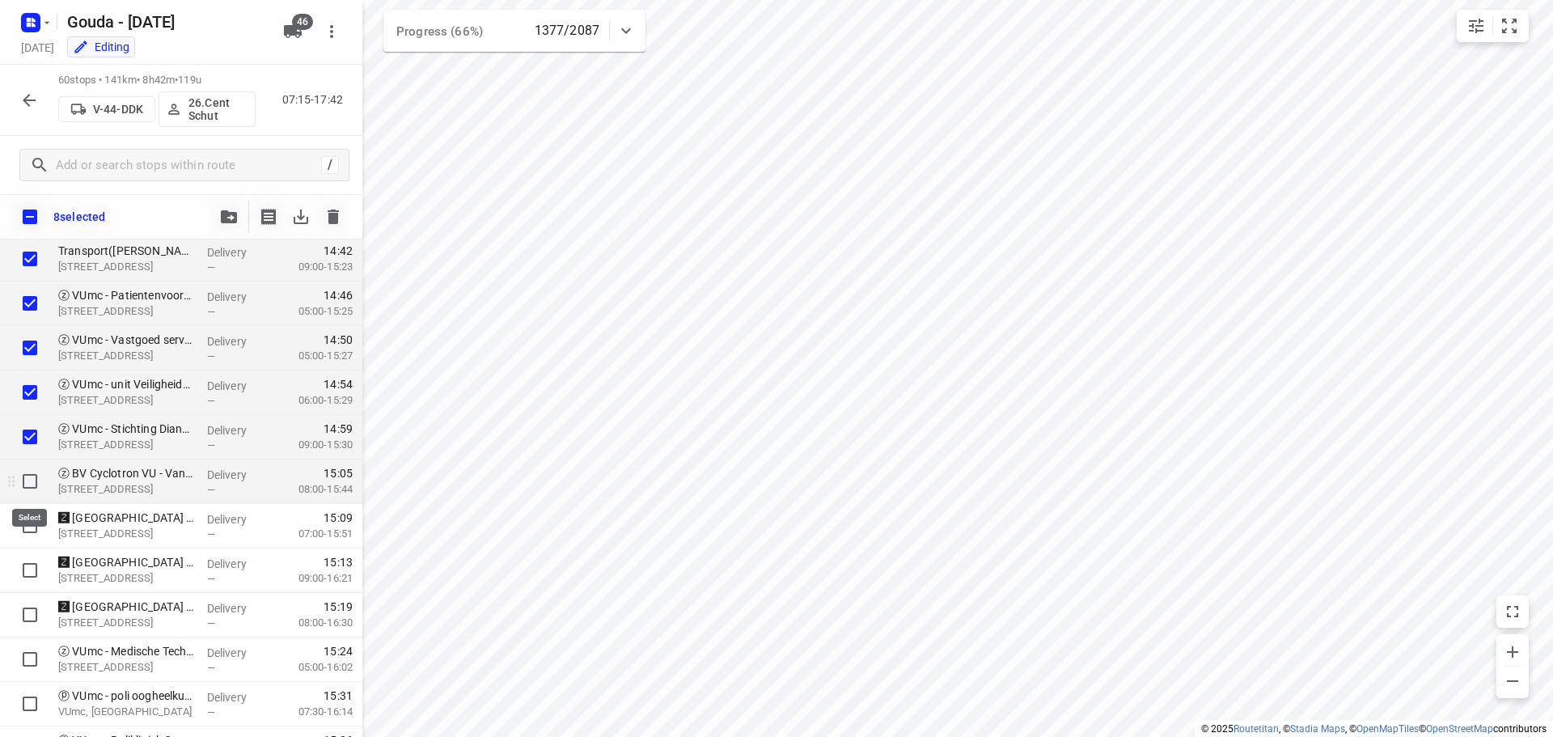
click at [27, 492] on input "checkbox" at bounding box center [30, 481] width 32 height 32
checkbox input "true"
click at [26, 522] on input "checkbox" at bounding box center [30, 525] width 32 height 32
checkbox input "true"
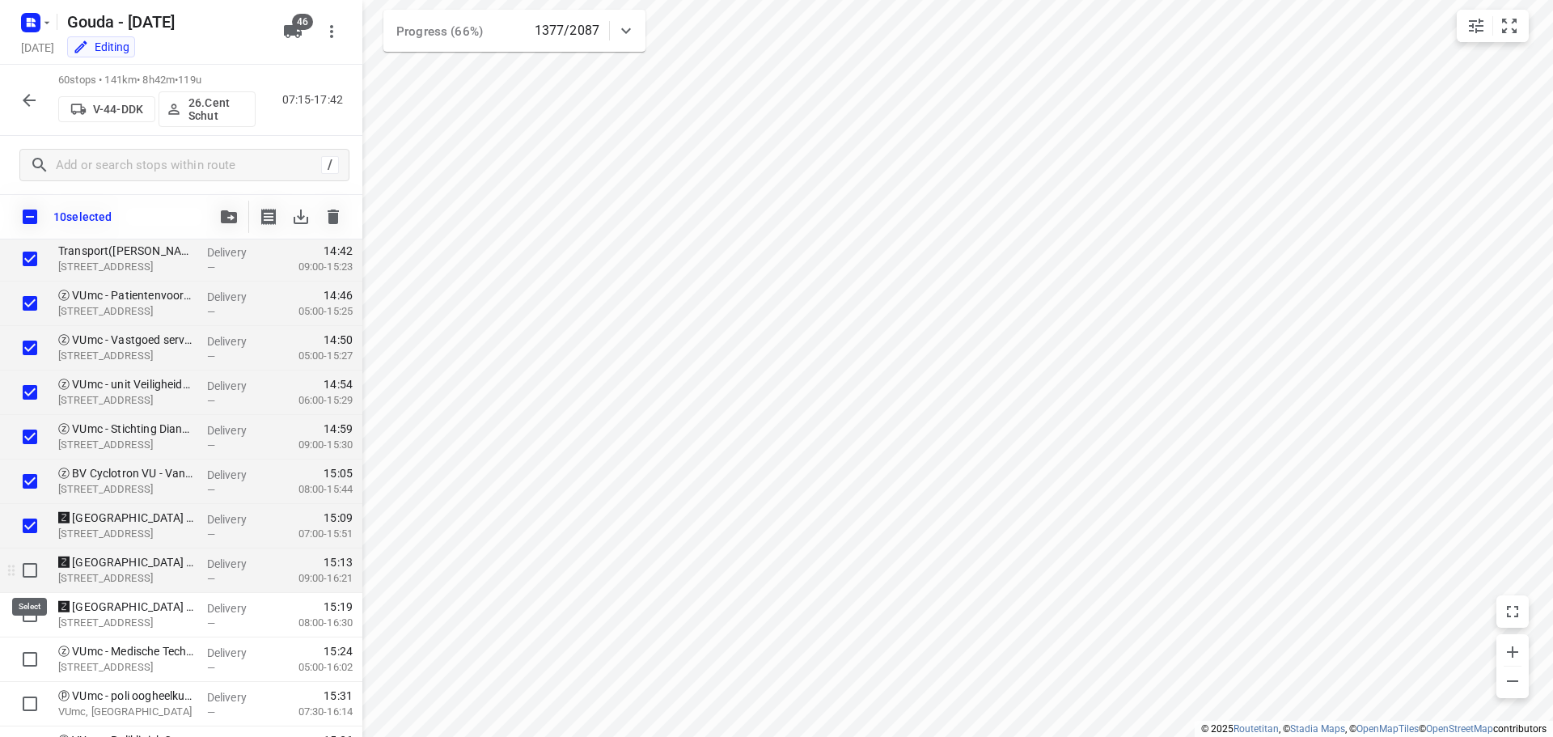
click at [25, 569] on input "checkbox" at bounding box center [30, 570] width 32 height 32
checkbox input "true"
click at [25, 612] on input "checkbox" at bounding box center [30, 614] width 32 height 32
checkbox input "true"
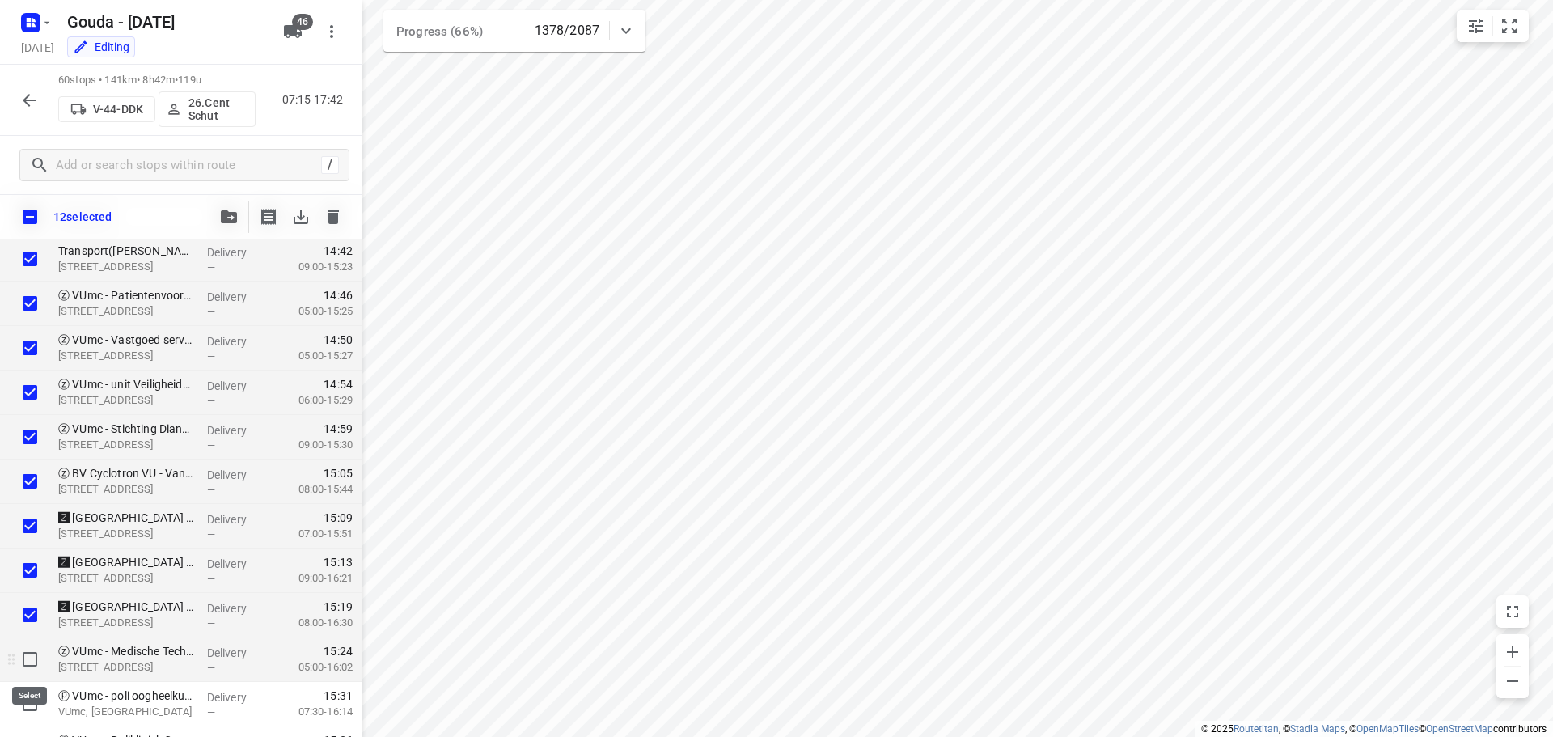
click at [29, 665] on input "checkbox" at bounding box center [30, 659] width 32 height 32
checkbox input "true"
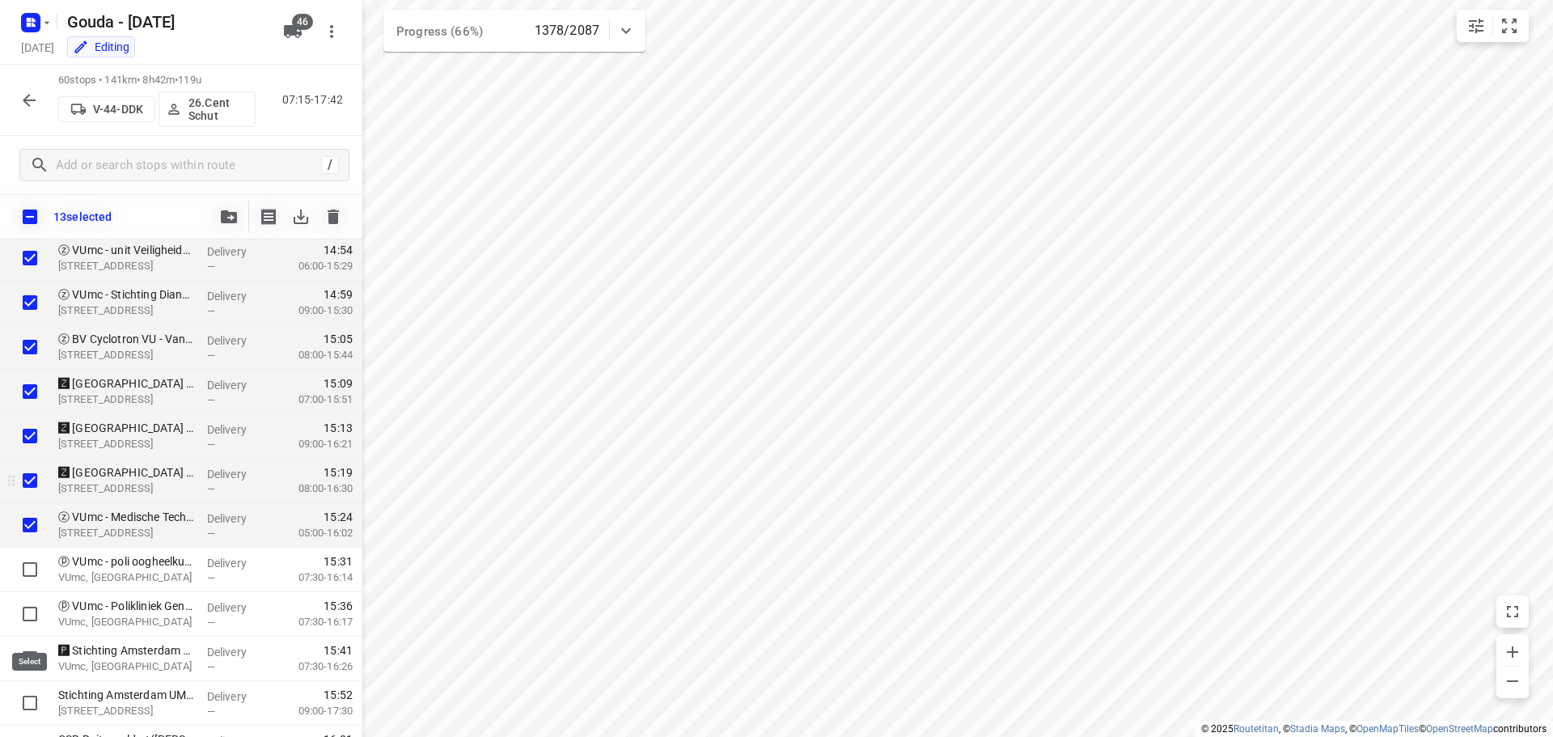
scroll to position [1979, 0]
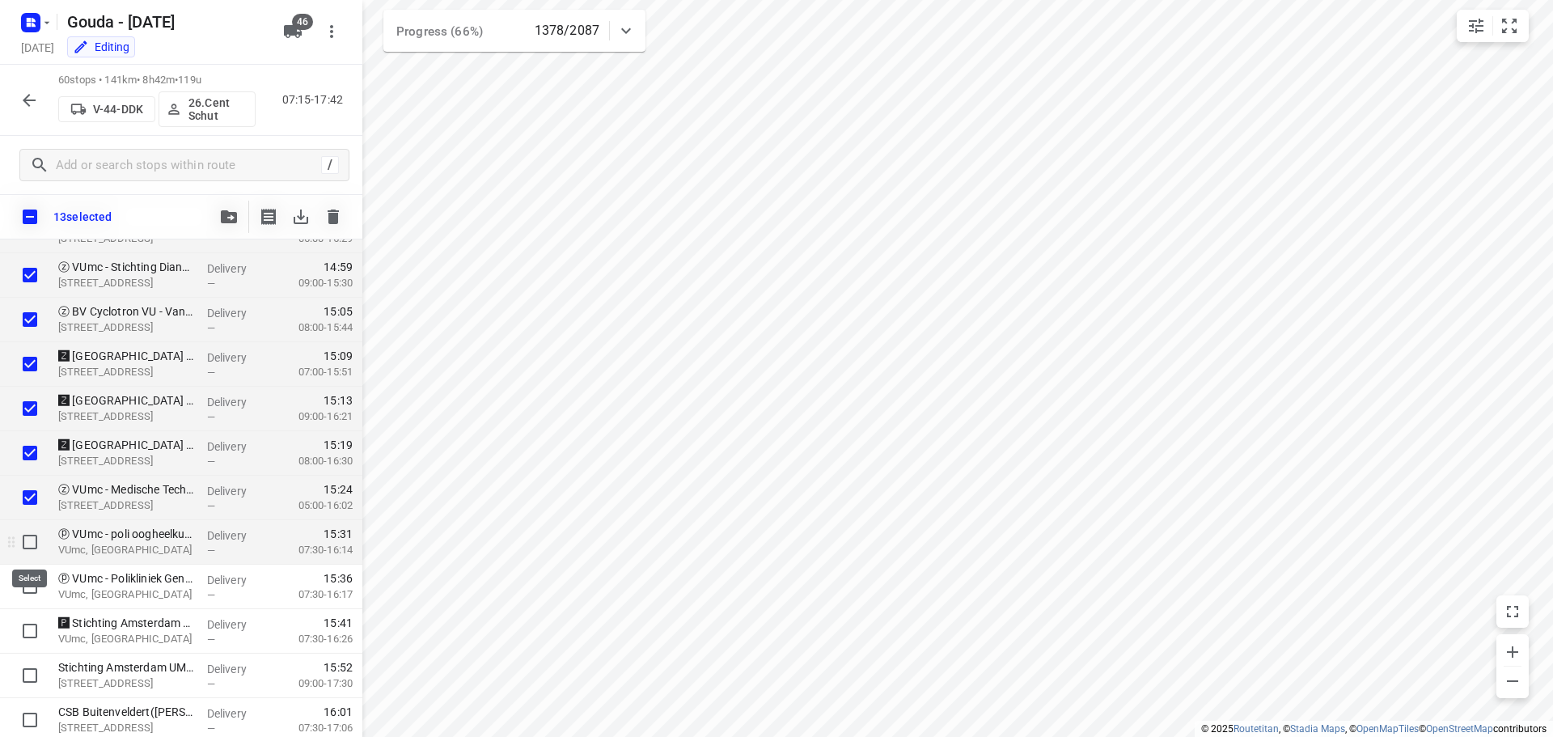
click at [27, 541] on input "checkbox" at bounding box center [30, 542] width 32 height 32
checkbox input "true"
click at [32, 590] on input "checkbox" at bounding box center [30, 586] width 32 height 32
checkbox input "true"
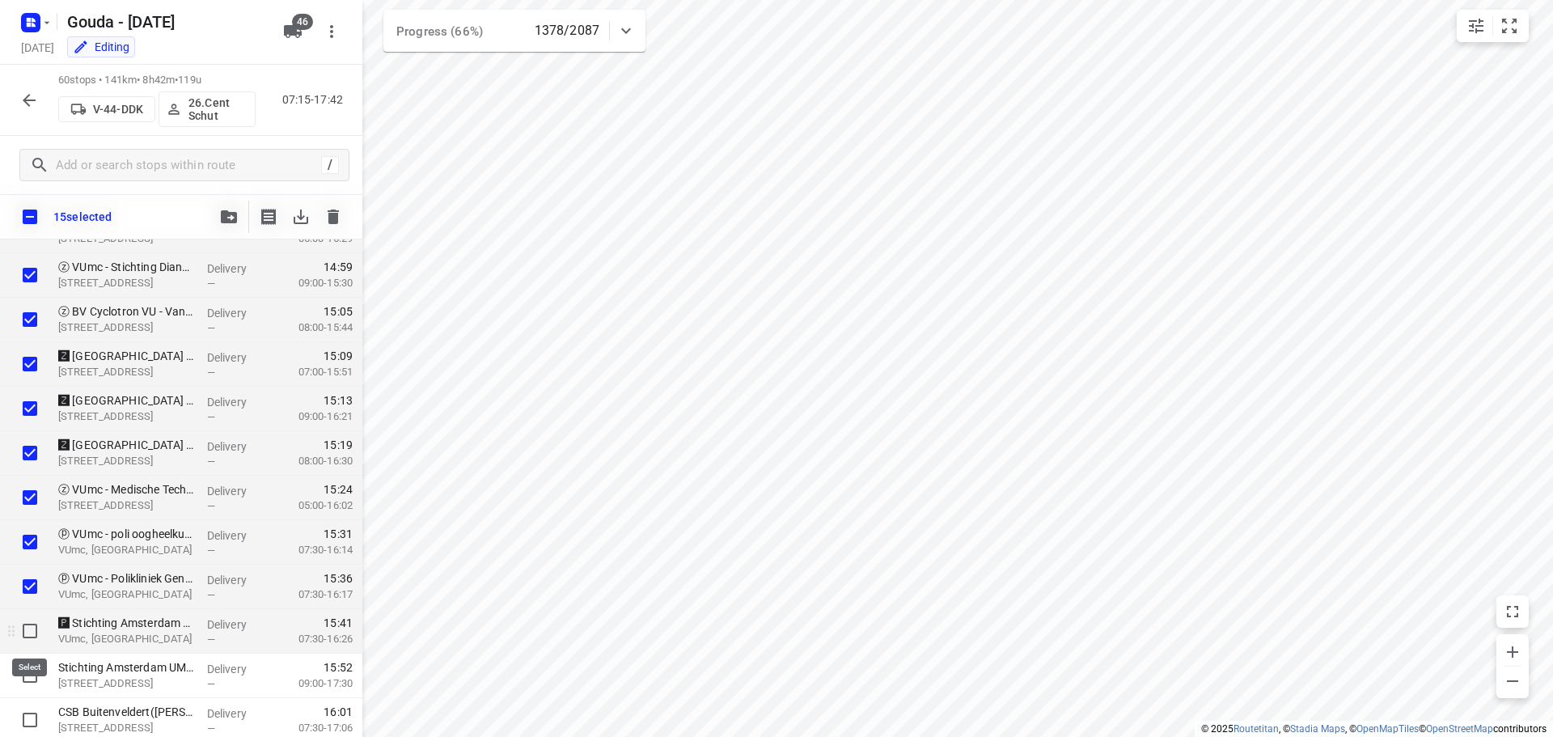
click at [22, 627] on input "checkbox" at bounding box center [30, 631] width 32 height 32
checkbox input "true"
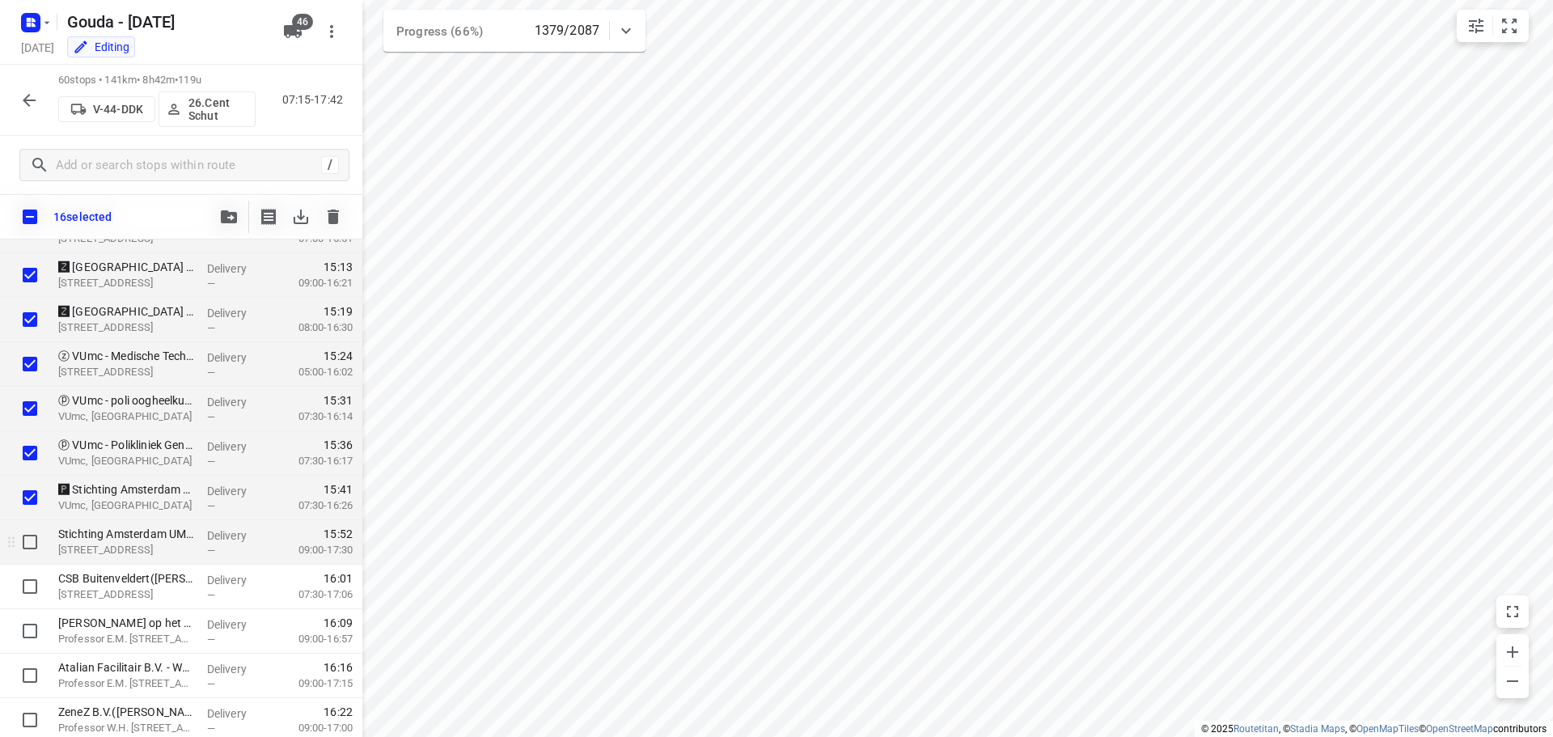
scroll to position [2141, 0]
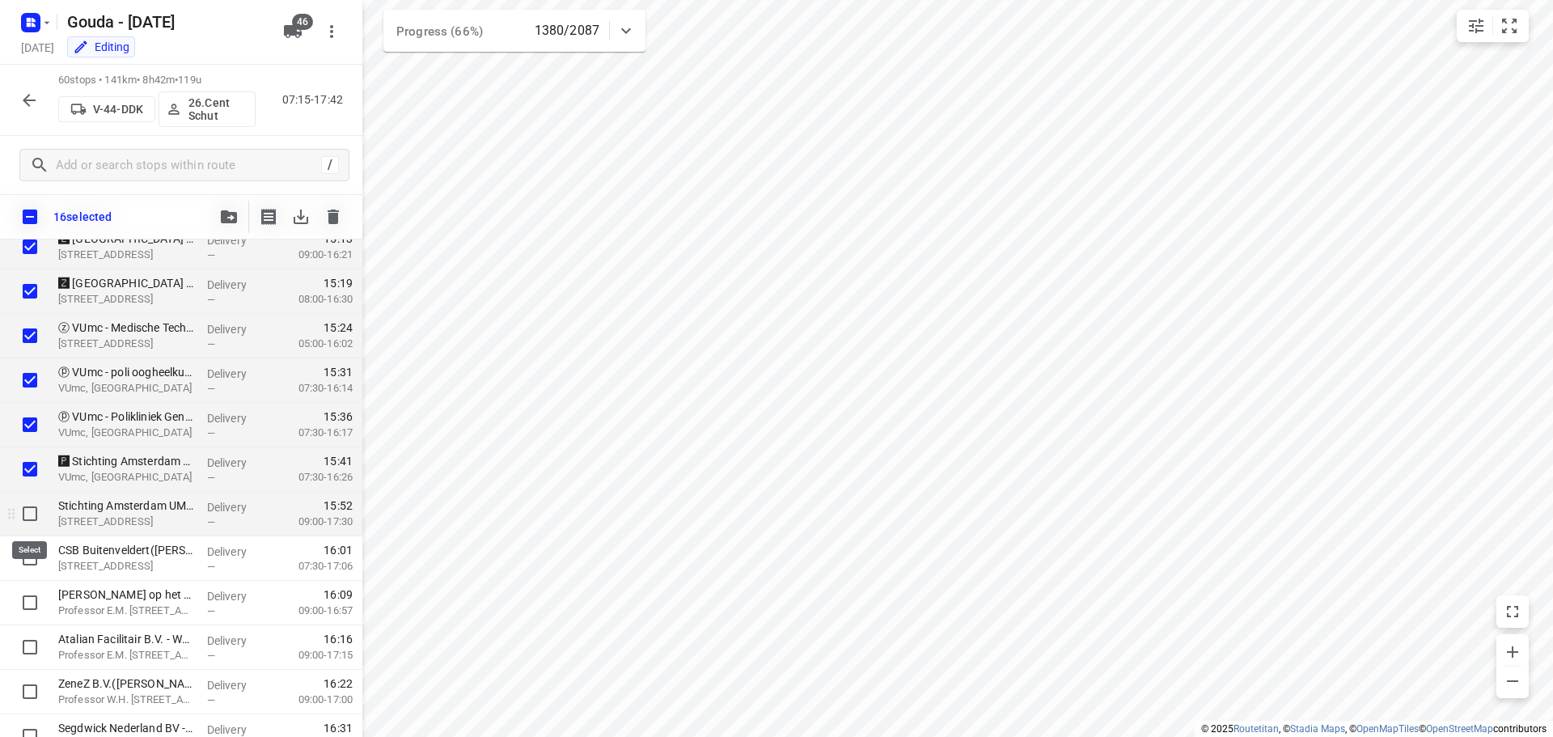
click at [24, 514] on input "checkbox" at bounding box center [30, 513] width 32 height 32
checkbox input "true"
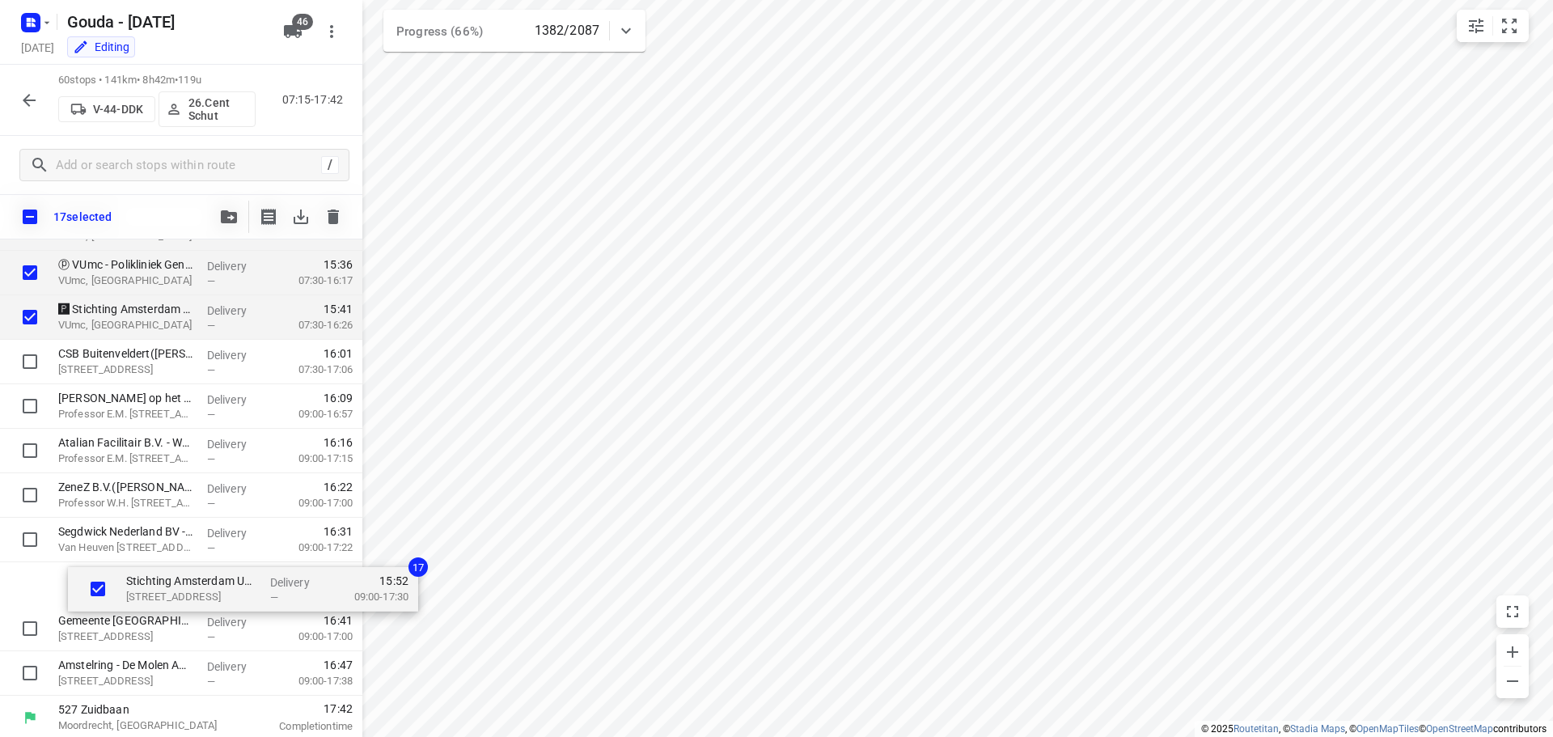
scroll to position [2296, 0]
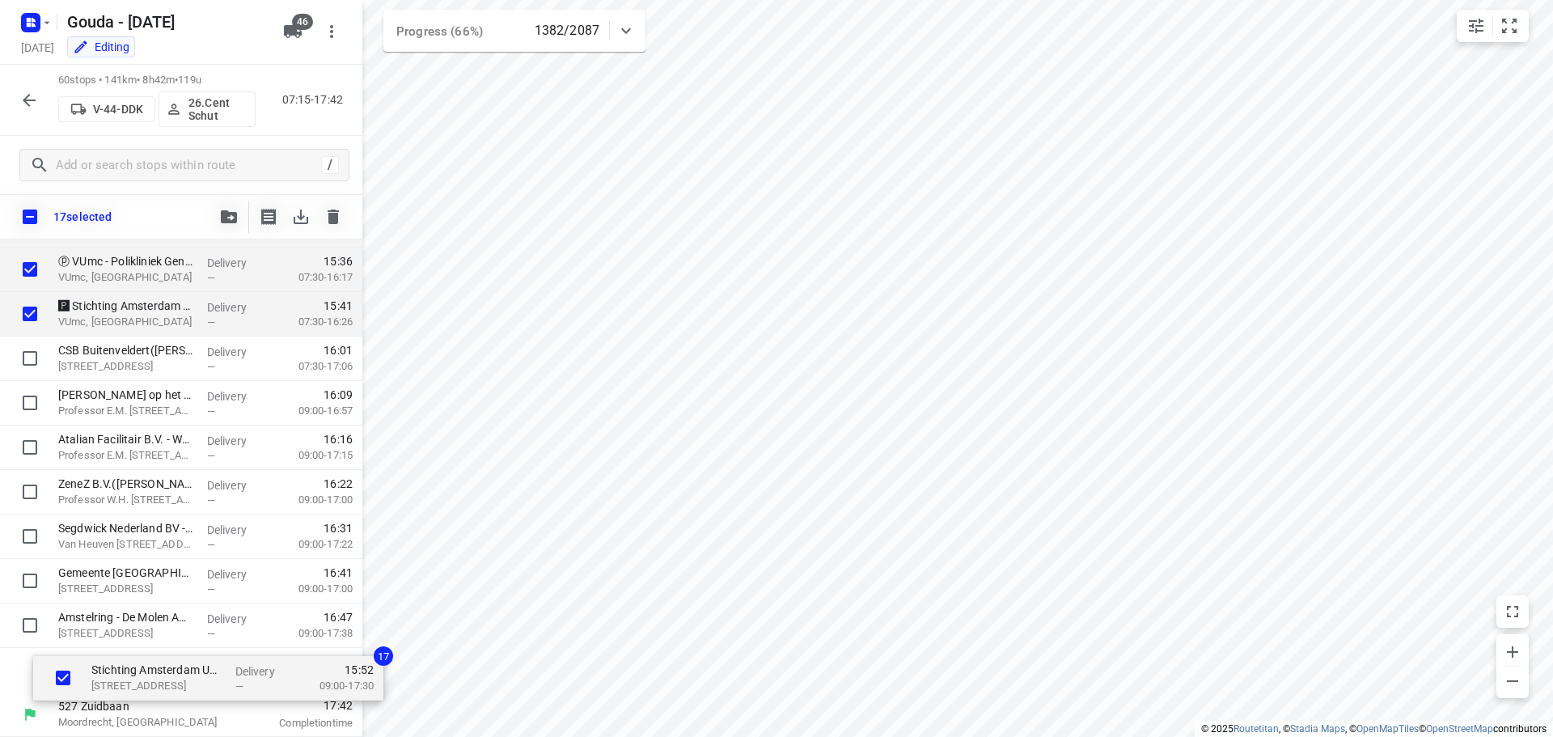
drag, startPoint x: 132, startPoint y: 355, endPoint x: 171, endPoint y: 674, distance: 320.9
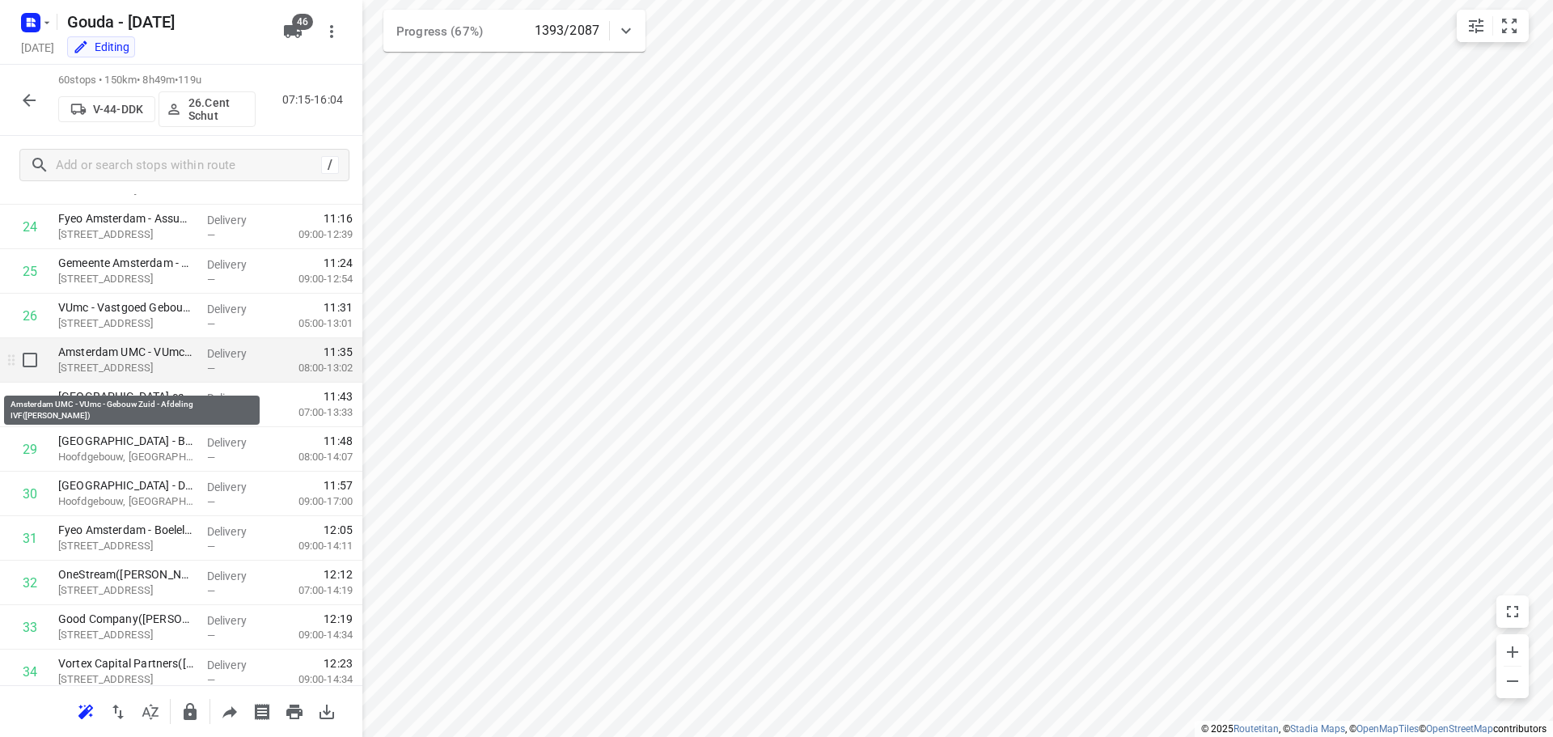
scroll to position [1009, 0]
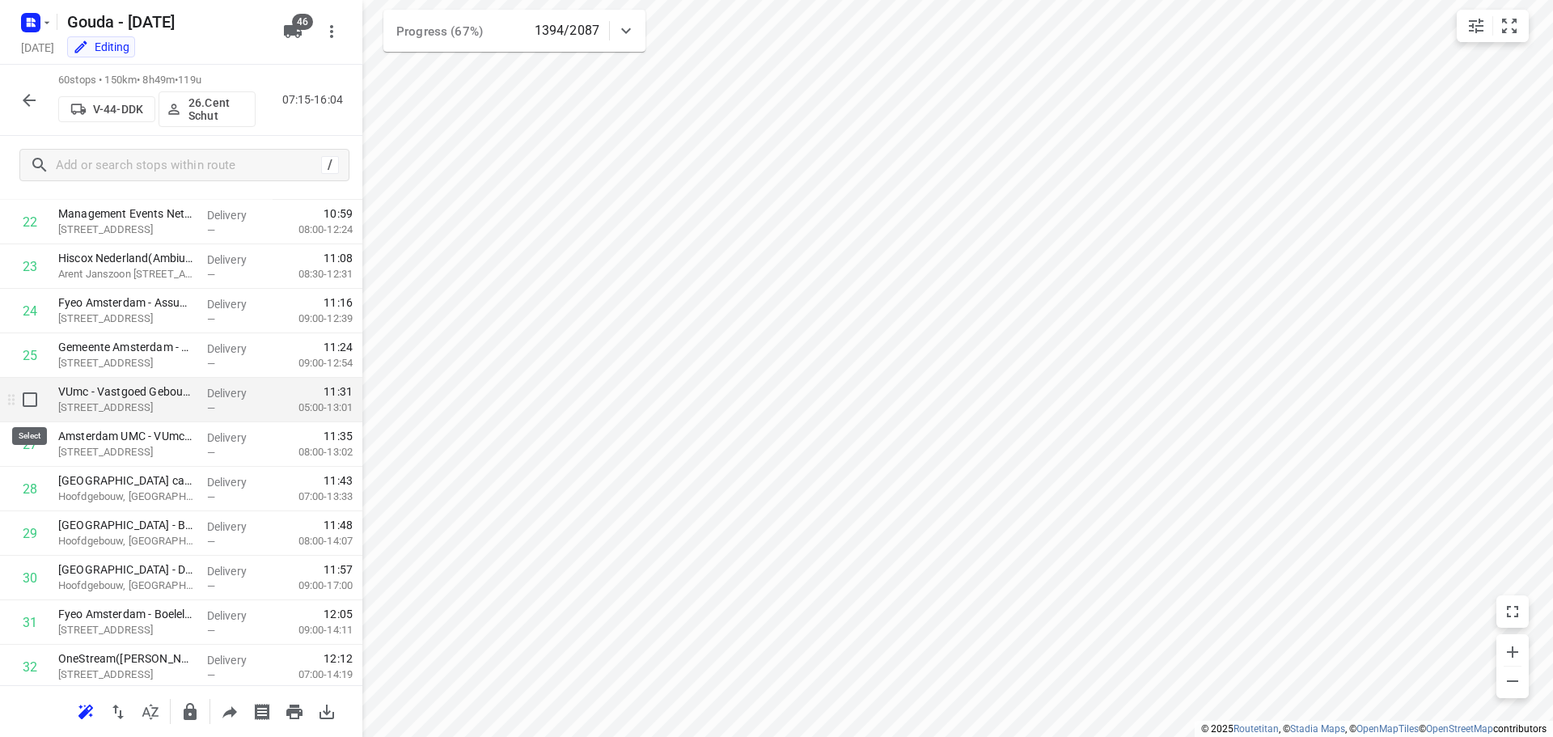
click at [32, 403] on input "checkbox" at bounding box center [30, 399] width 32 height 32
checkbox input "true"
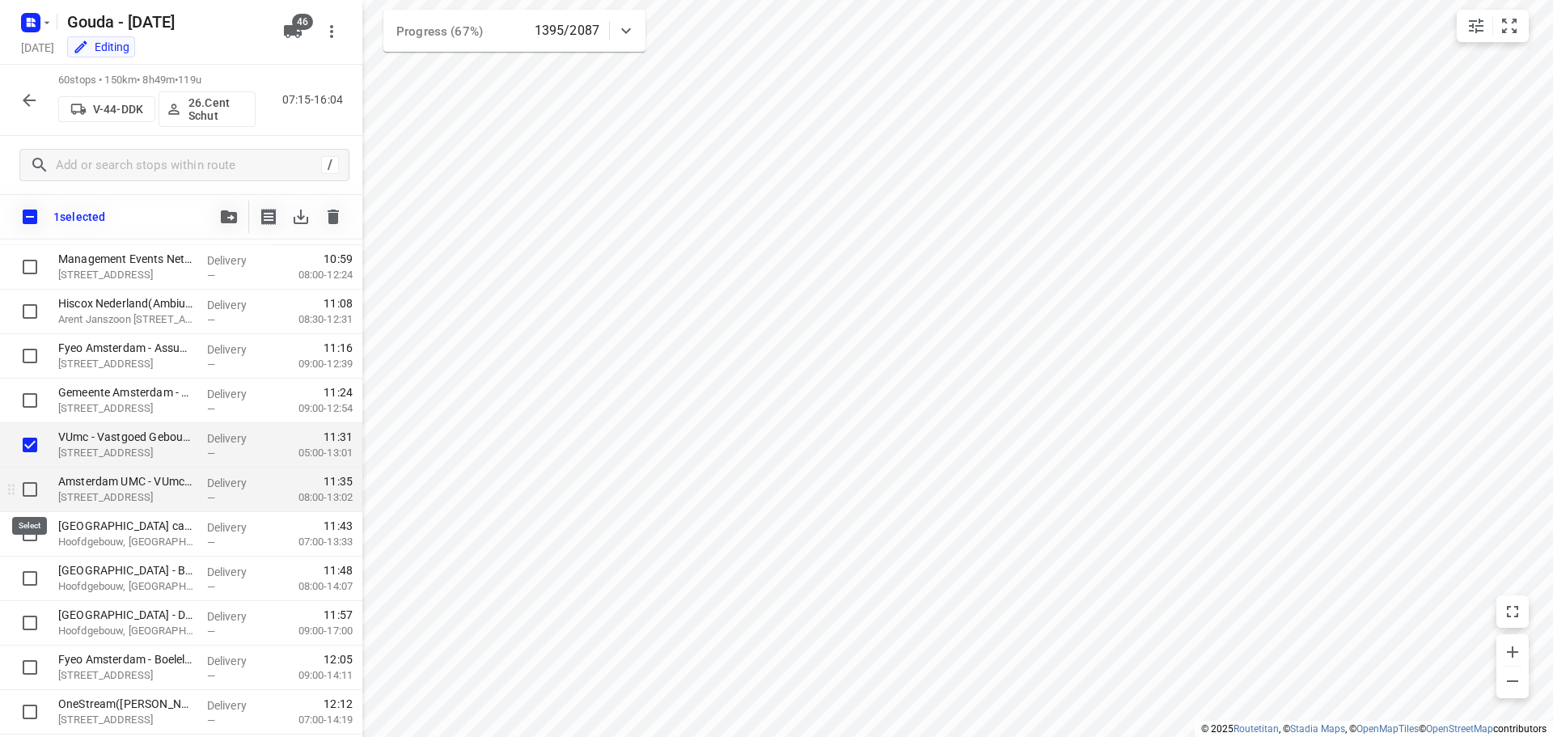
click at [33, 485] on input "checkbox" at bounding box center [30, 489] width 32 height 32
checkbox input "true"
click at [32, 536] on input "checkbox" at bounding box center [30, 534] width 32 height 32
checkbox input "true"
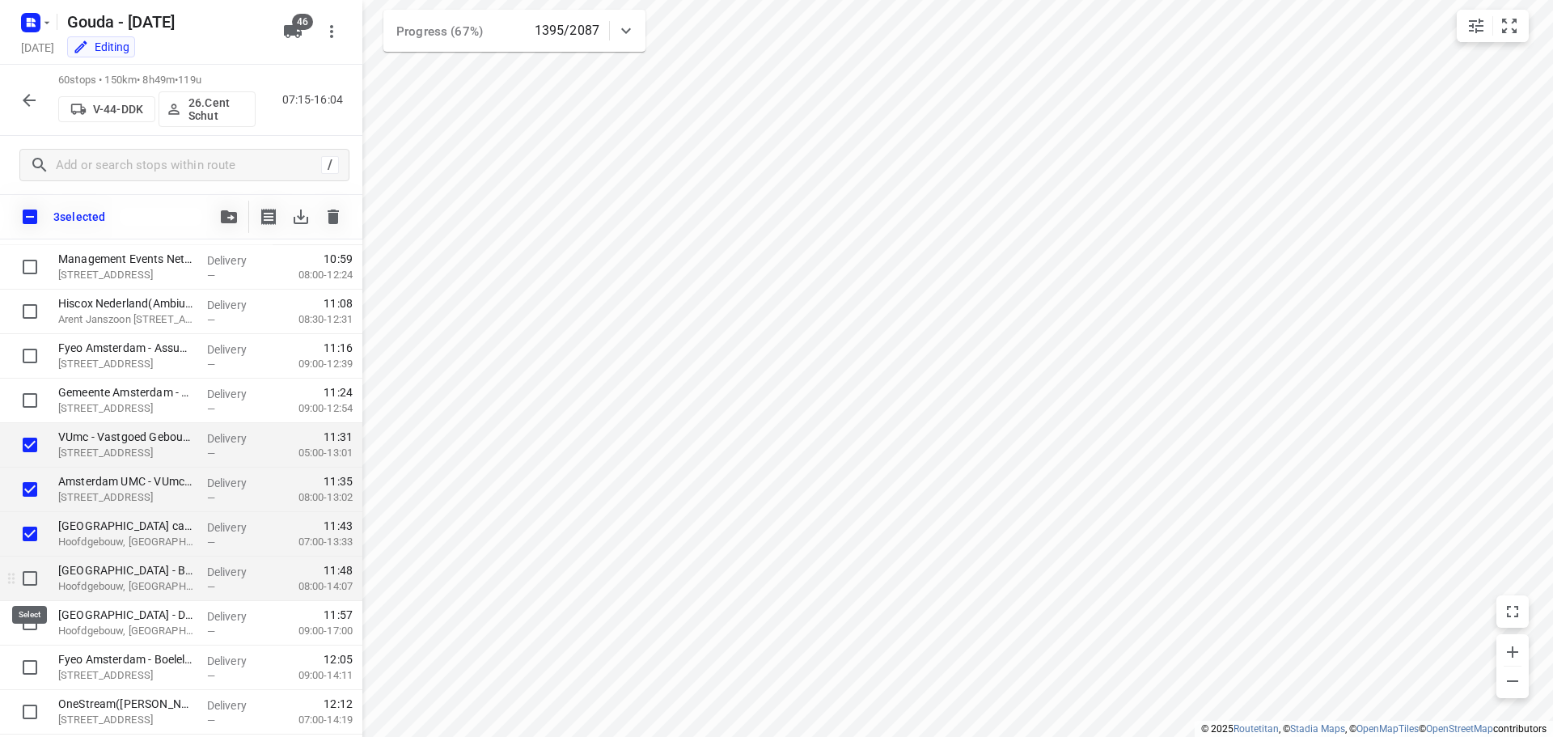
click at [32, 575] on input "checkbox" at bounding box center [30, 578] width 32 height 32
checkbox input "true"
click at [30, 616] on input "checkbox" at bounding box center [30, 622] width 32 height 32
checkbox input "true"
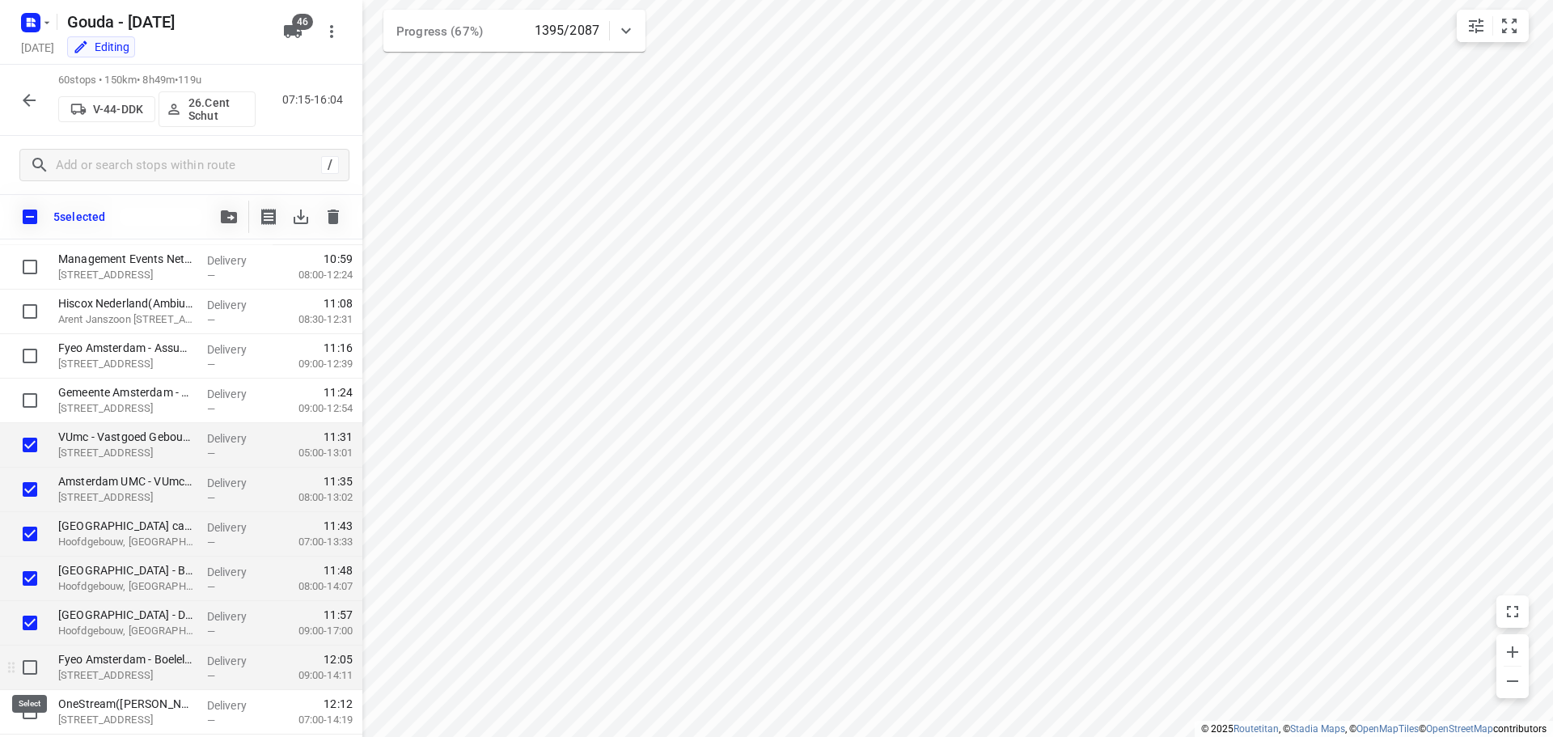
click at [35, 669] on input "checkbox" at bounding box center [30, 667] width 32 height 32
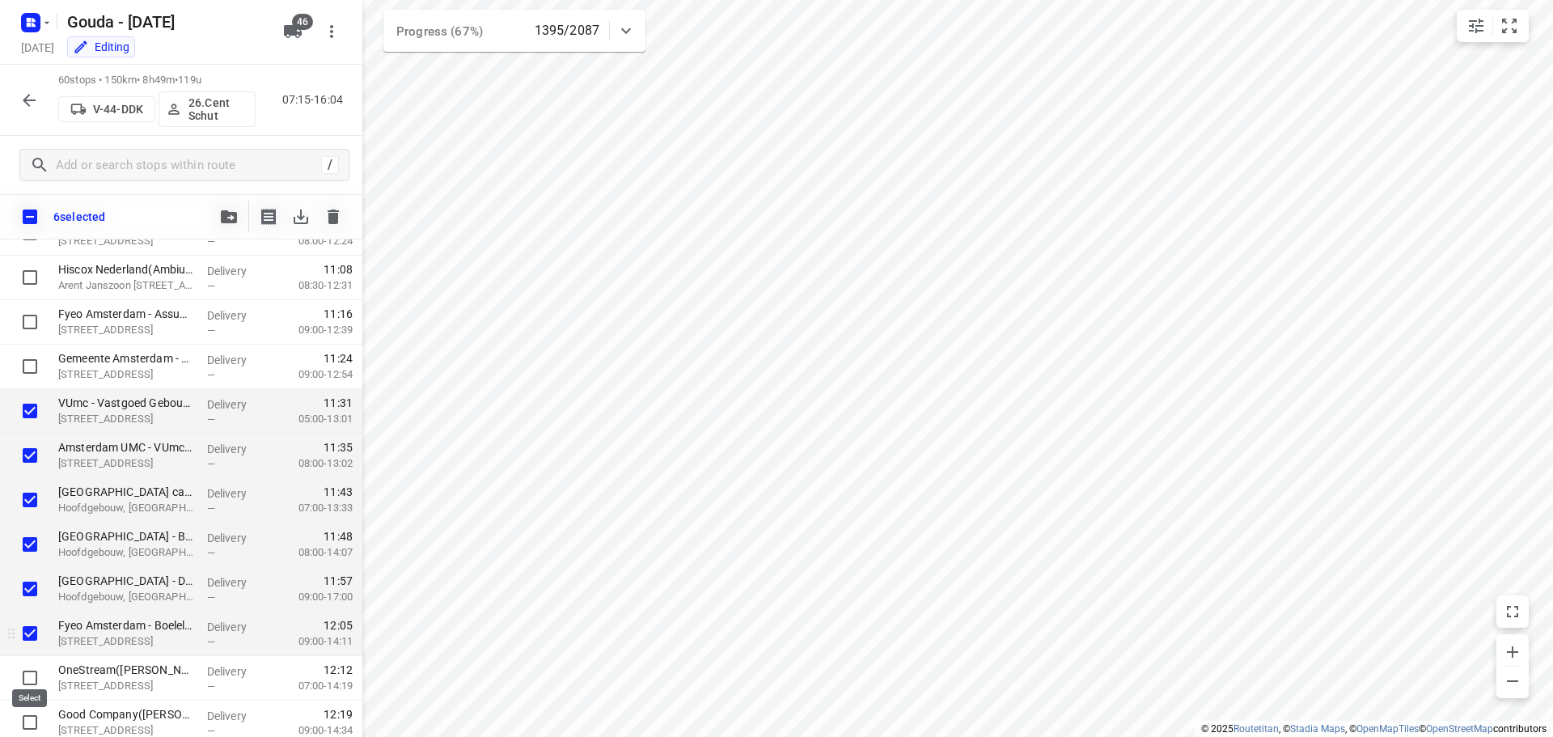
scroll to position [1090, 0]
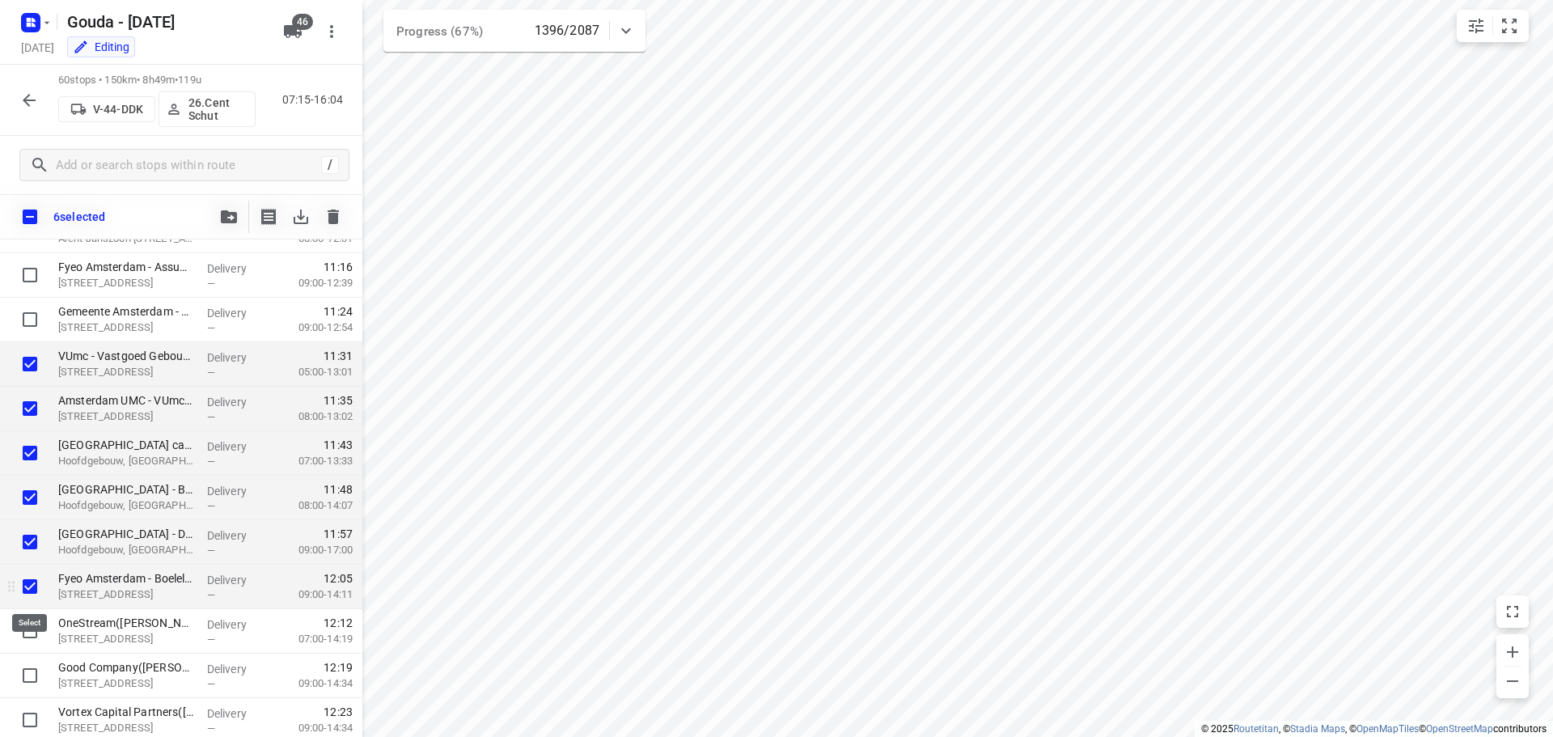
click at [25, 581] on input "checkbox" at bounding box center [30, 586] width 32 height 32
checkbox input "false"
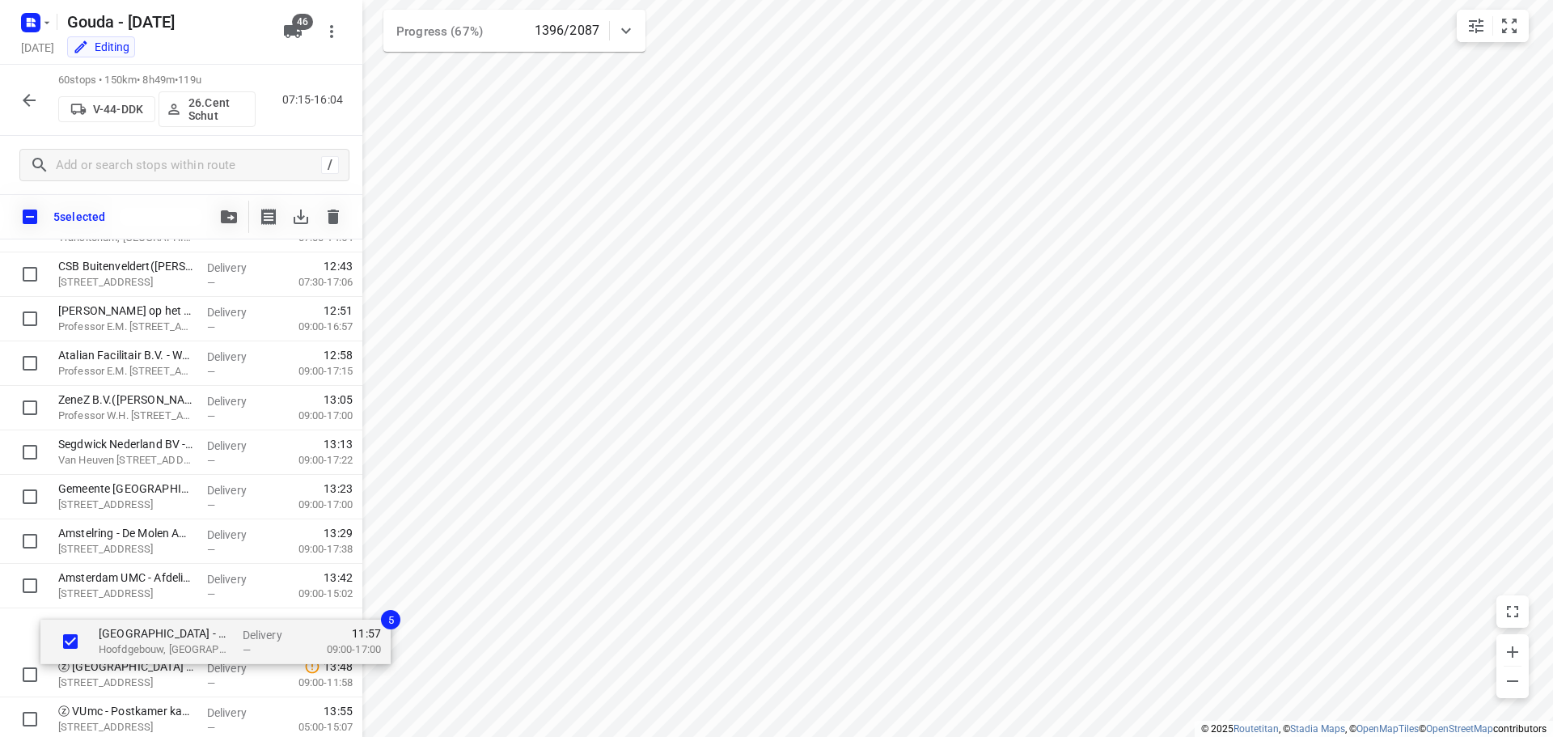
scroll to position [1629, 0]
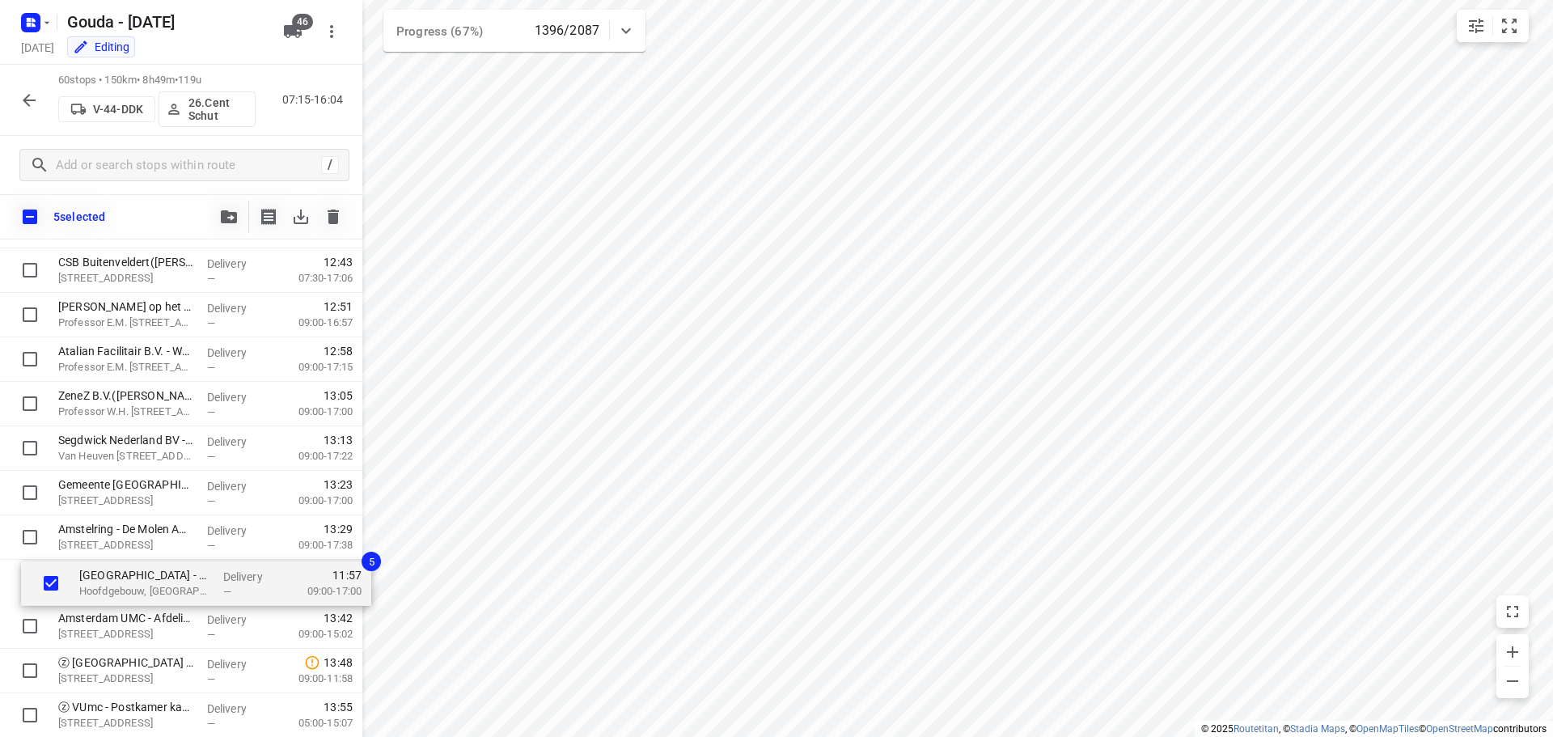
drag, startPoint x: 115, startPoint y: 545, endPoint x: 123, endPoint y: 586, distance: 42.0
click at [123, 586] on div "⭐DLA Piper(Margaux Perry) Strawinskylaan 6, Amsterdam Delivery — 09:02 07:00-09…" at bounding box center [181, 26] width 362 height 2668
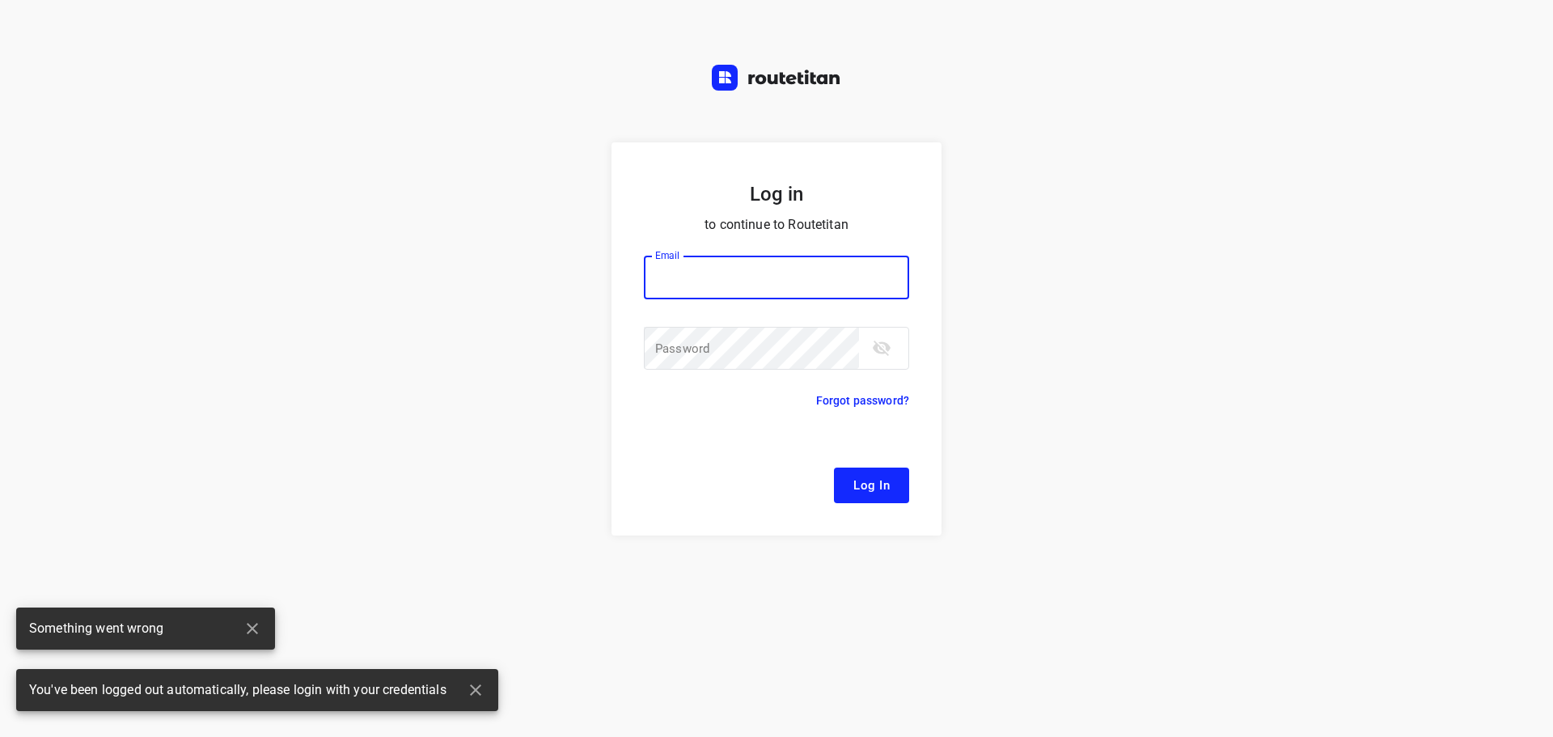
type input "remco@fruitopjewerk.nl"
click at [895, 492] on button "Log In" at bounding box center [871, 485] width 75 height 36
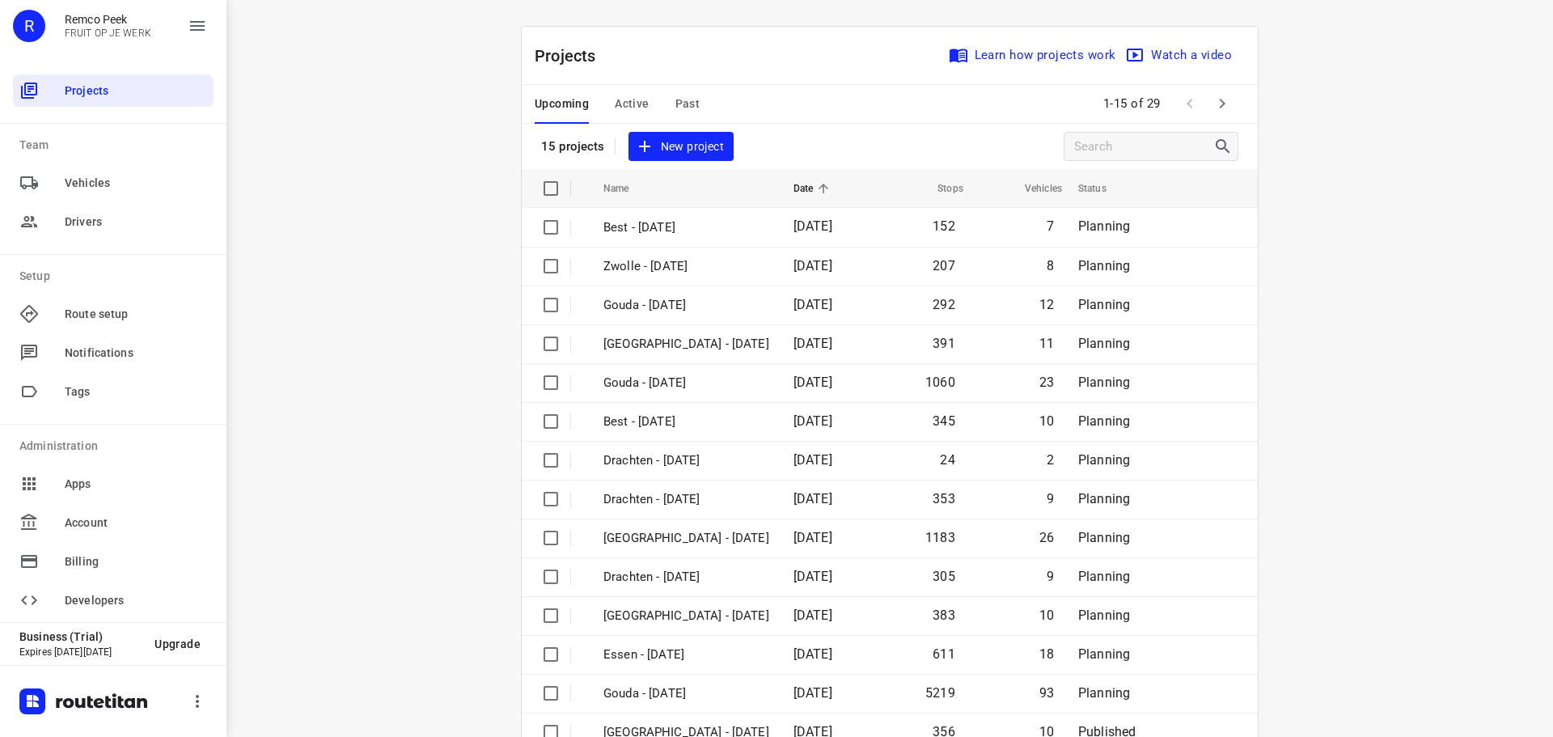
click at [636, 97] on span "Active" at bounding box center [632, 104] width 34 height 20
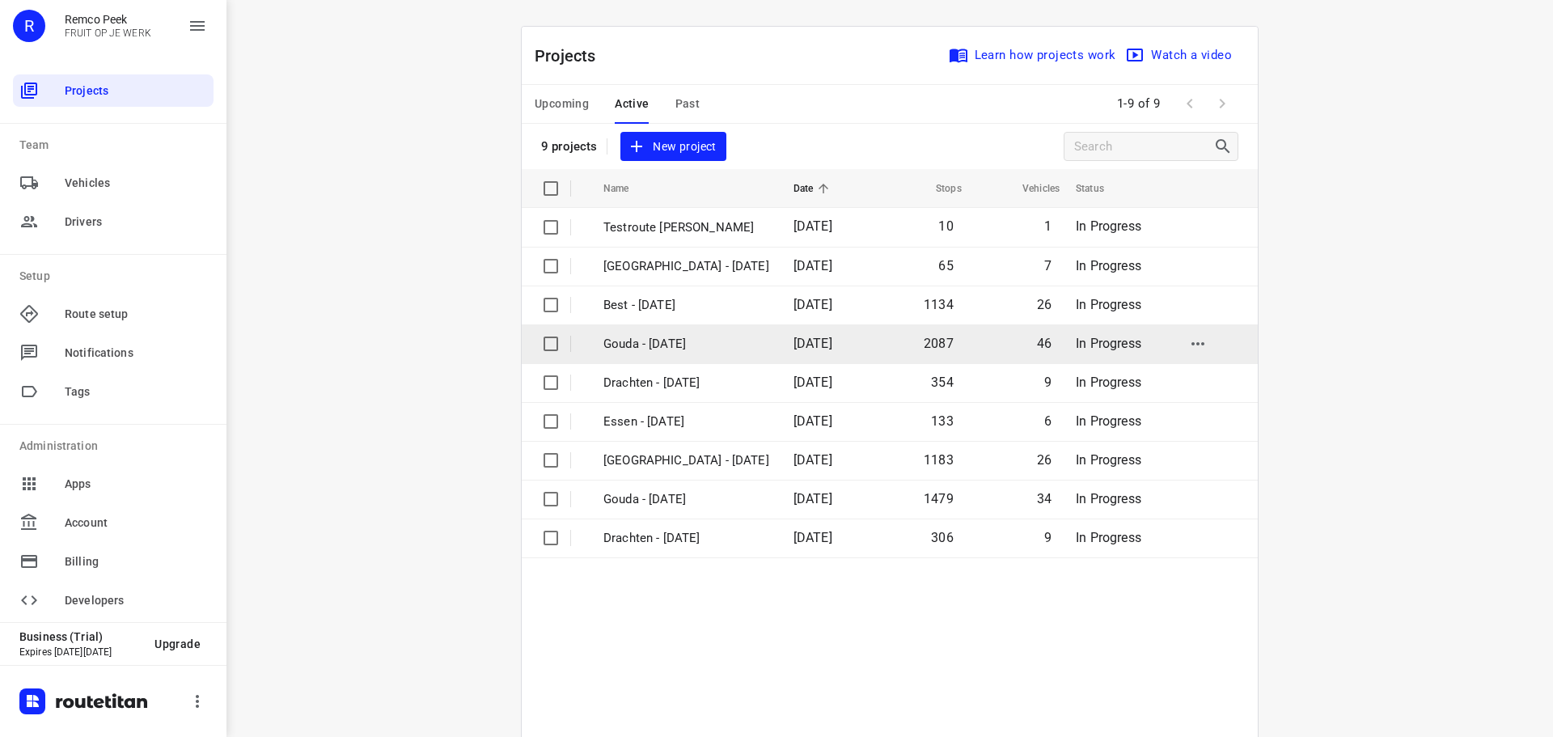
click at [672, 344] on p "Gouda - [DATE]" at bounding box center [686, 344] width 166 height 19
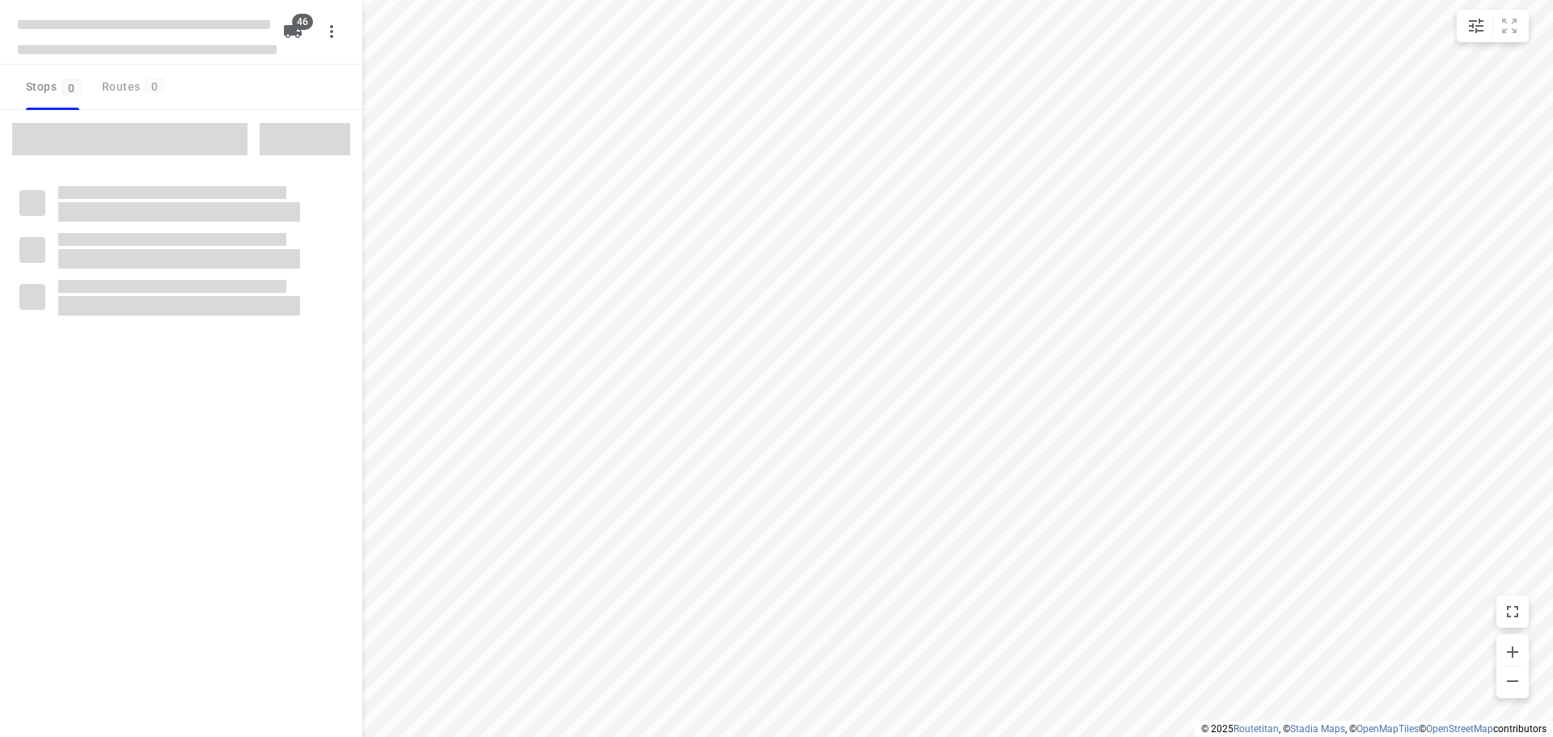
checkbox input "true"
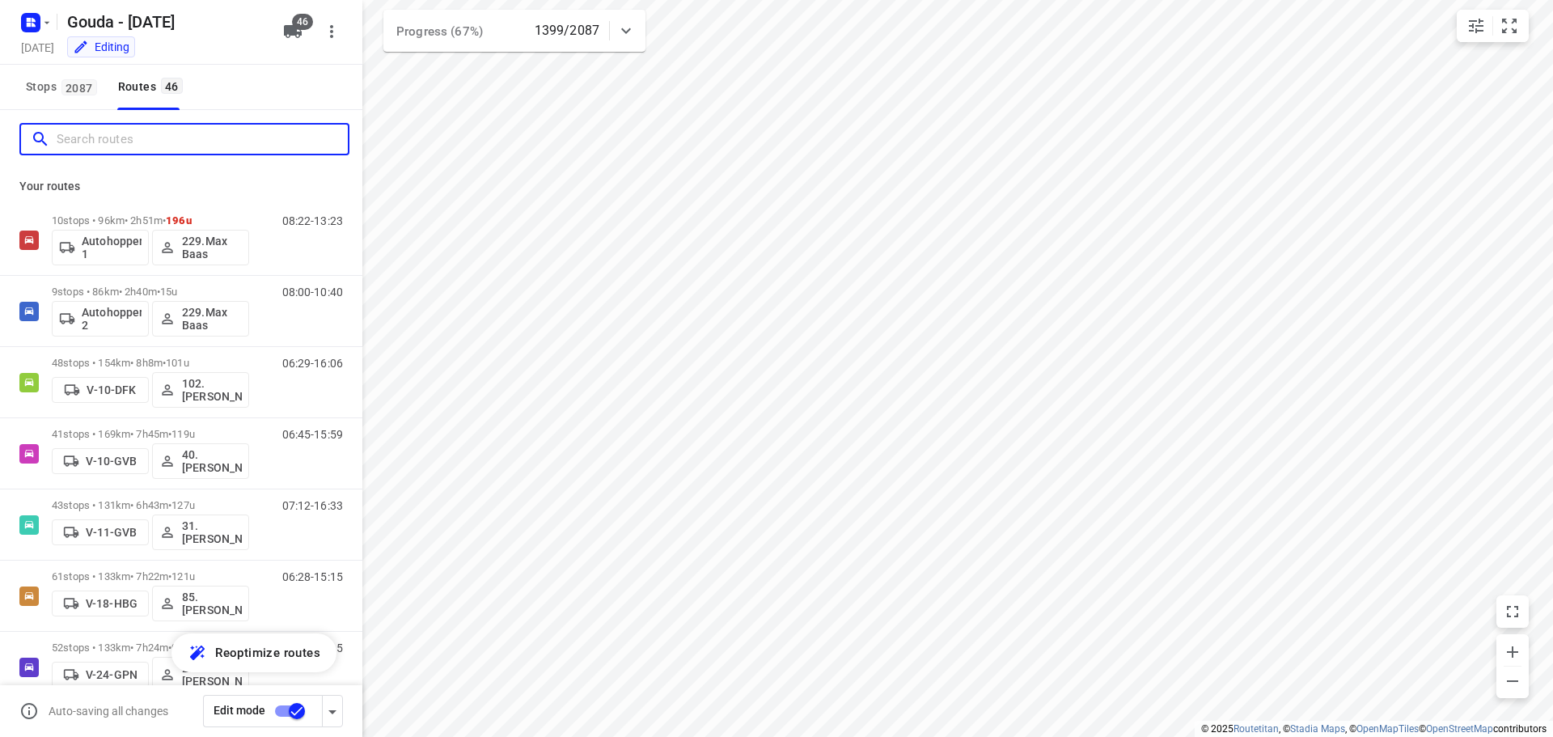
drag, startPoint x: 99, startPoint y: 129, endPoint x: 108, endPoint y: 144, distance: 17.8
click at [104, 141] on input "Search routes" at bounding box center [202, 139] width 291 height 25
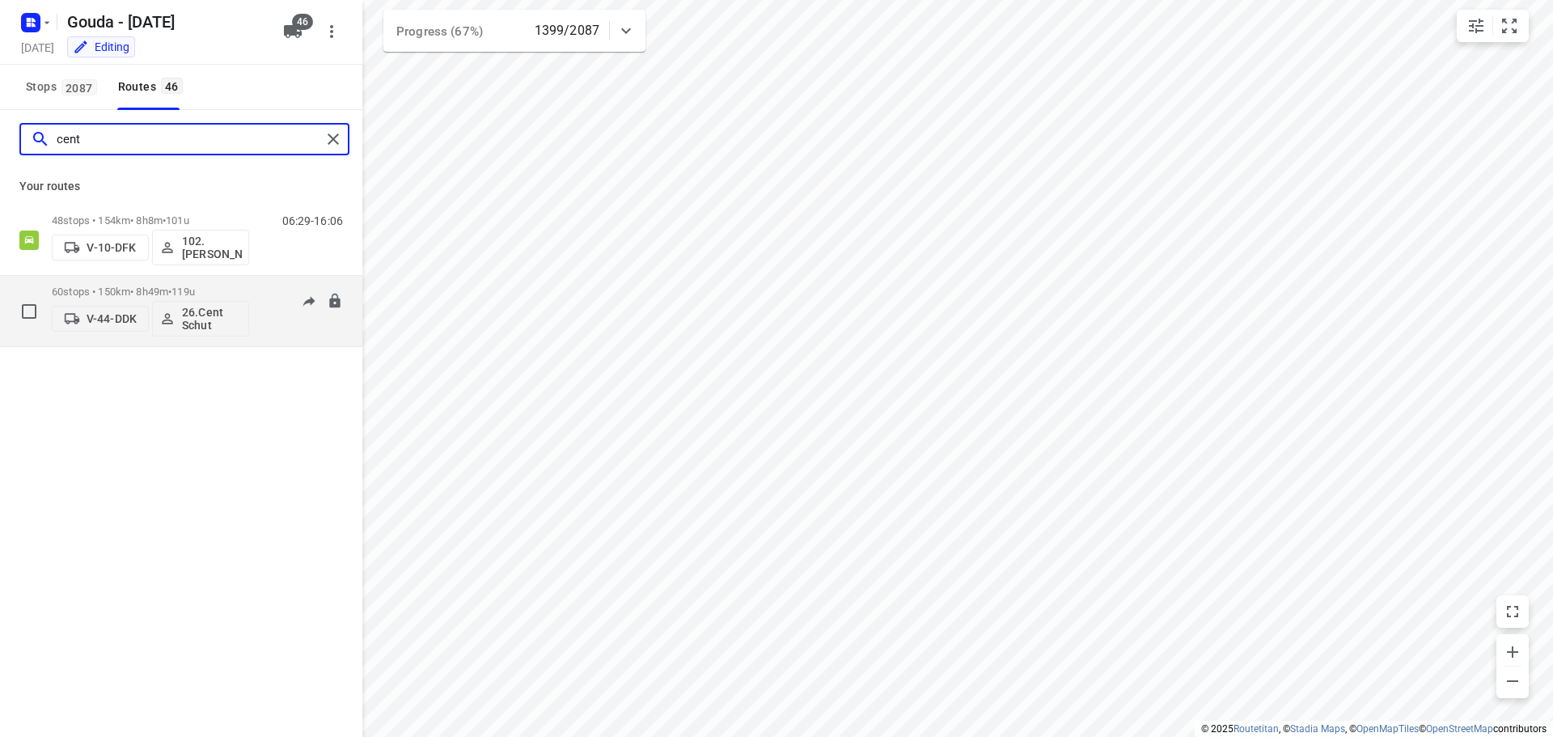
type input "cent"
click at [141, 295] on p "60 stops • 150km • 8h49m • 119u" at bounding box center [150, 291] width 197 height 12
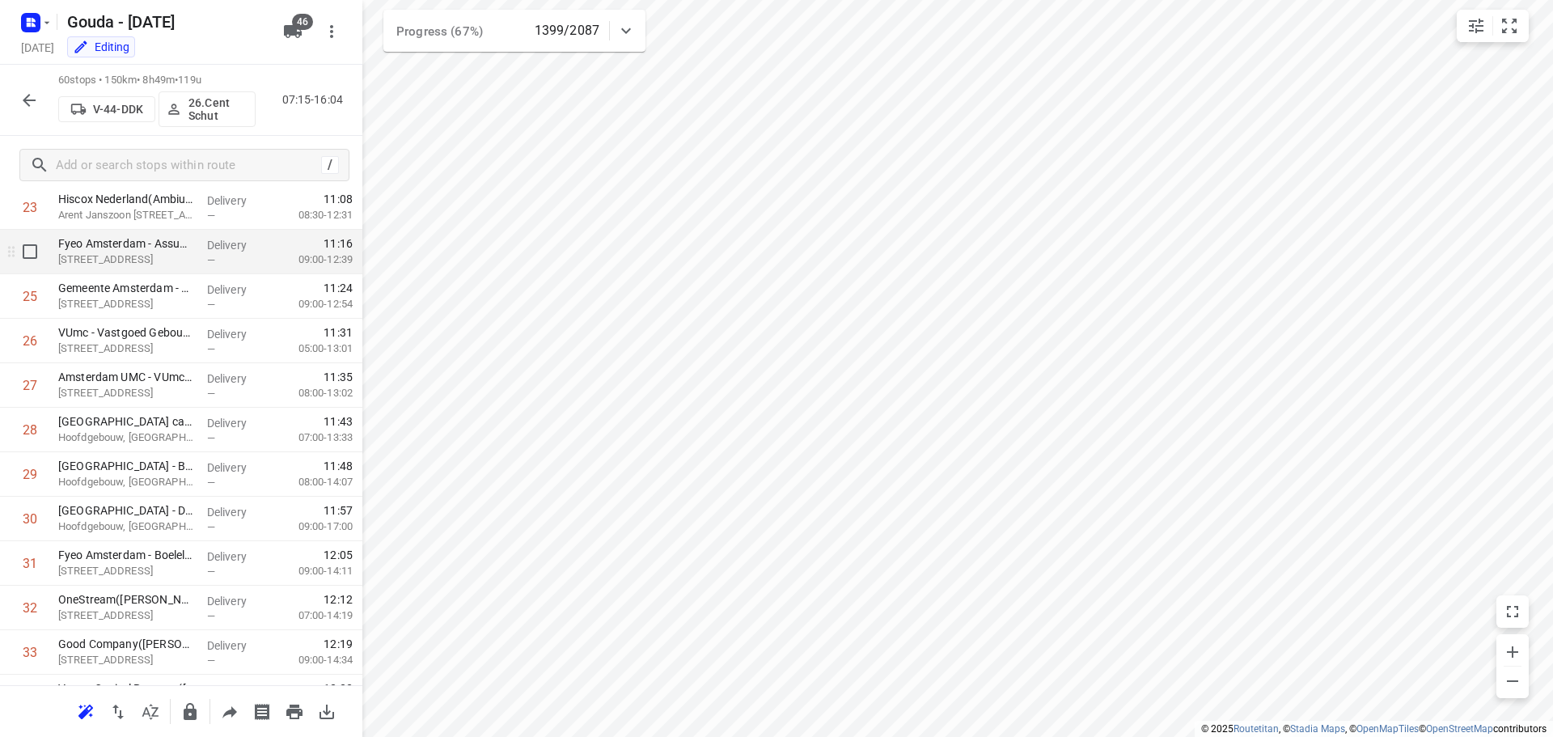
scroll to position [1051, 0]
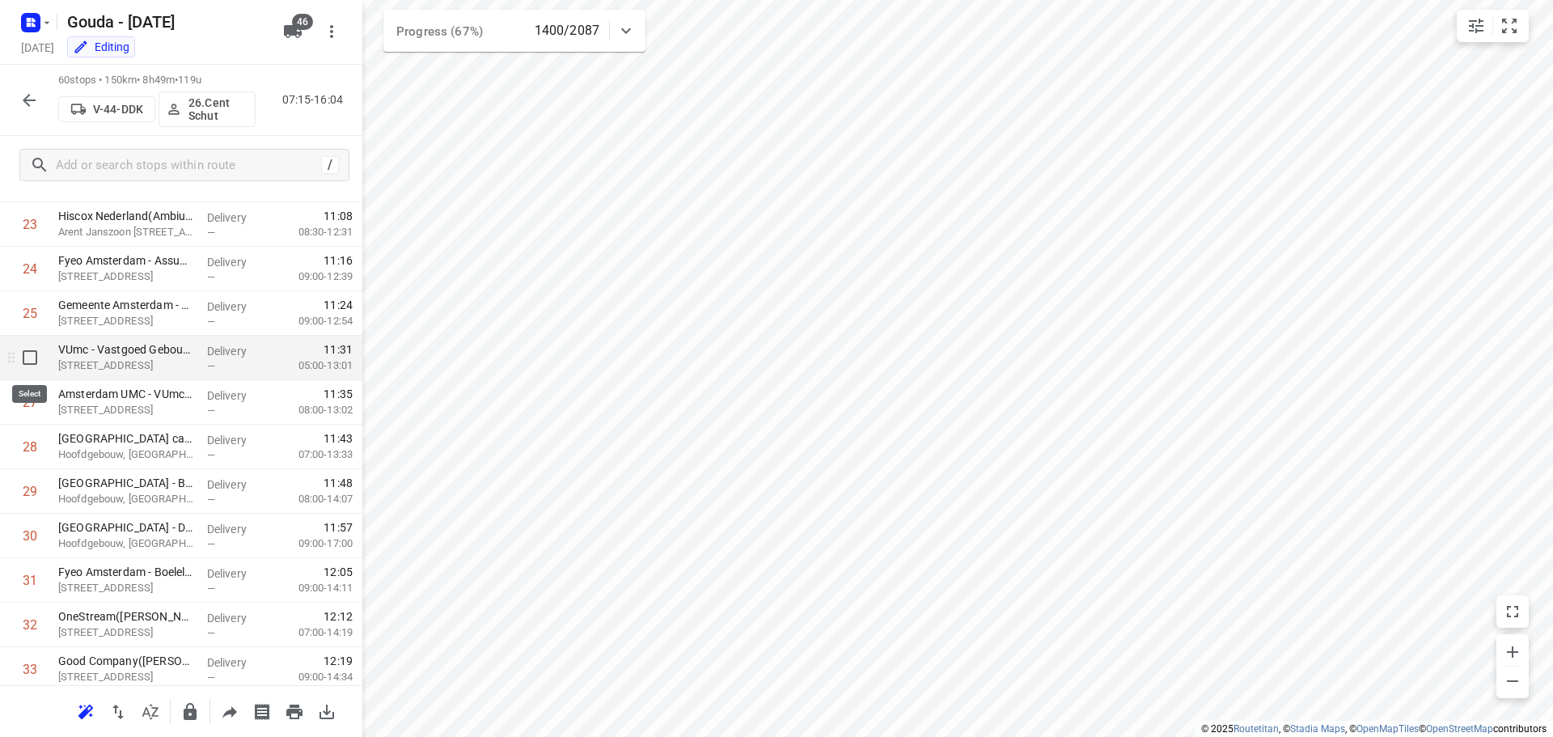
click at [32, 352] on input "checkbox" at bounding box center [30, 357] width 32 height 32
checkbox input "true"
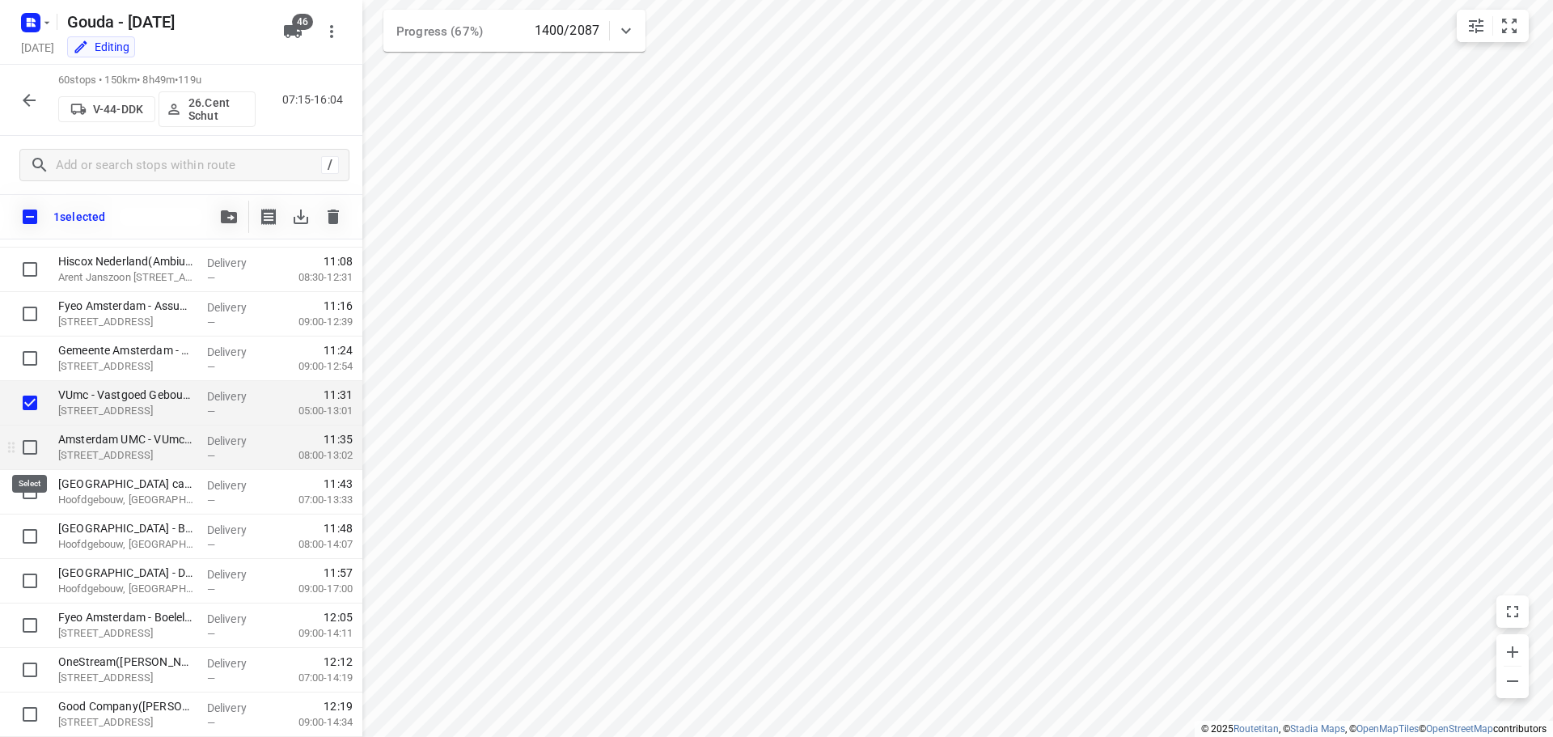
click at [29, 441] on input "checkbox" at bounding box center [30, 447] width 32 height 32
checkbox input "true"
click at [24, 488] on input "checkbox" at bounding box center [30, 491] width 32 height 32
checkbox input "true"
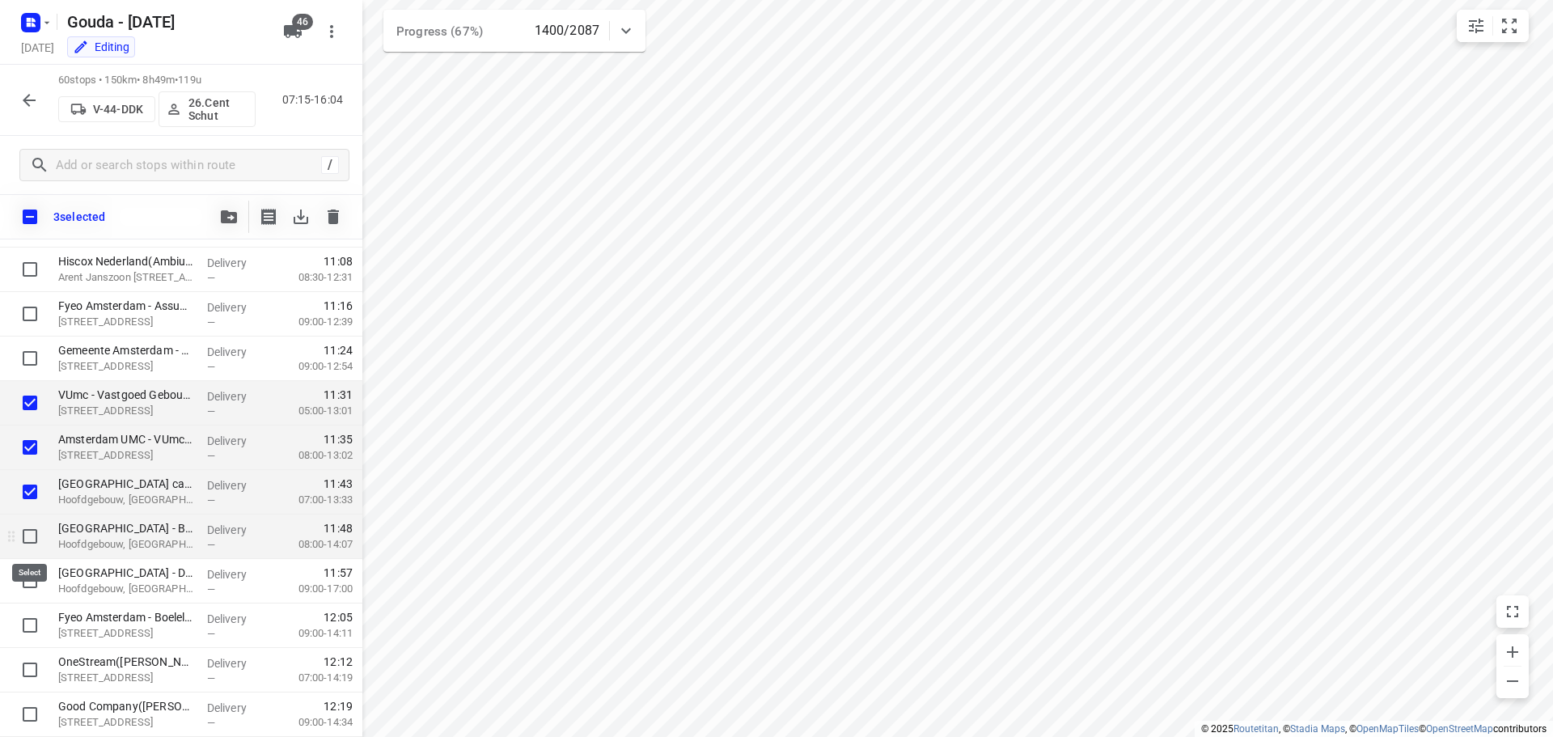
click at [27, 532] on input "checkbox" at bounding box center [30, 536] width 32 height 32
checkbox input "true"
click at [27, 582] on input "checkbox" at bounding box center [30, 580] width 32 height 32
checkbox input "true"
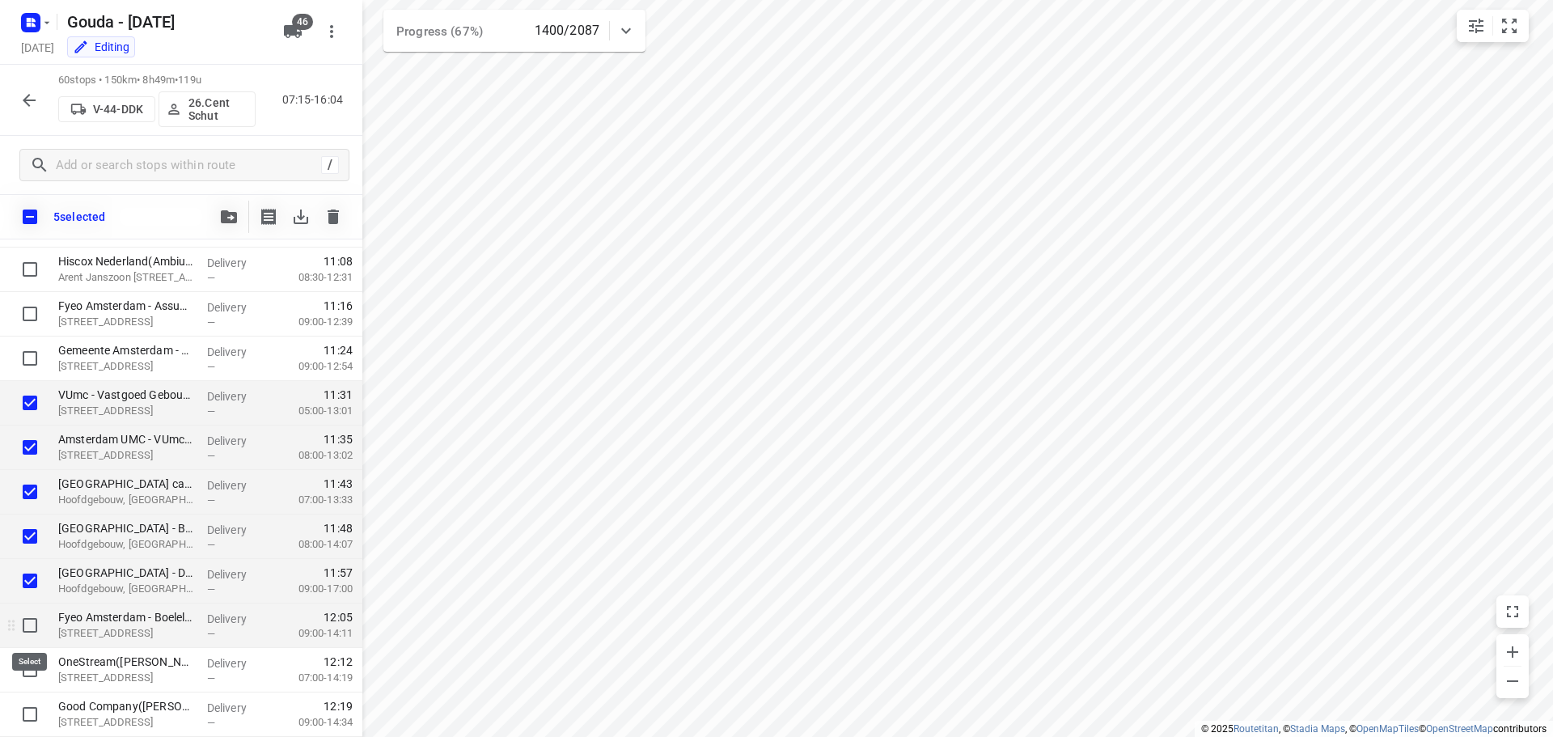
click at [27, 621] on input "checkbox" at bounding box center [30, 625] width 32 height 32
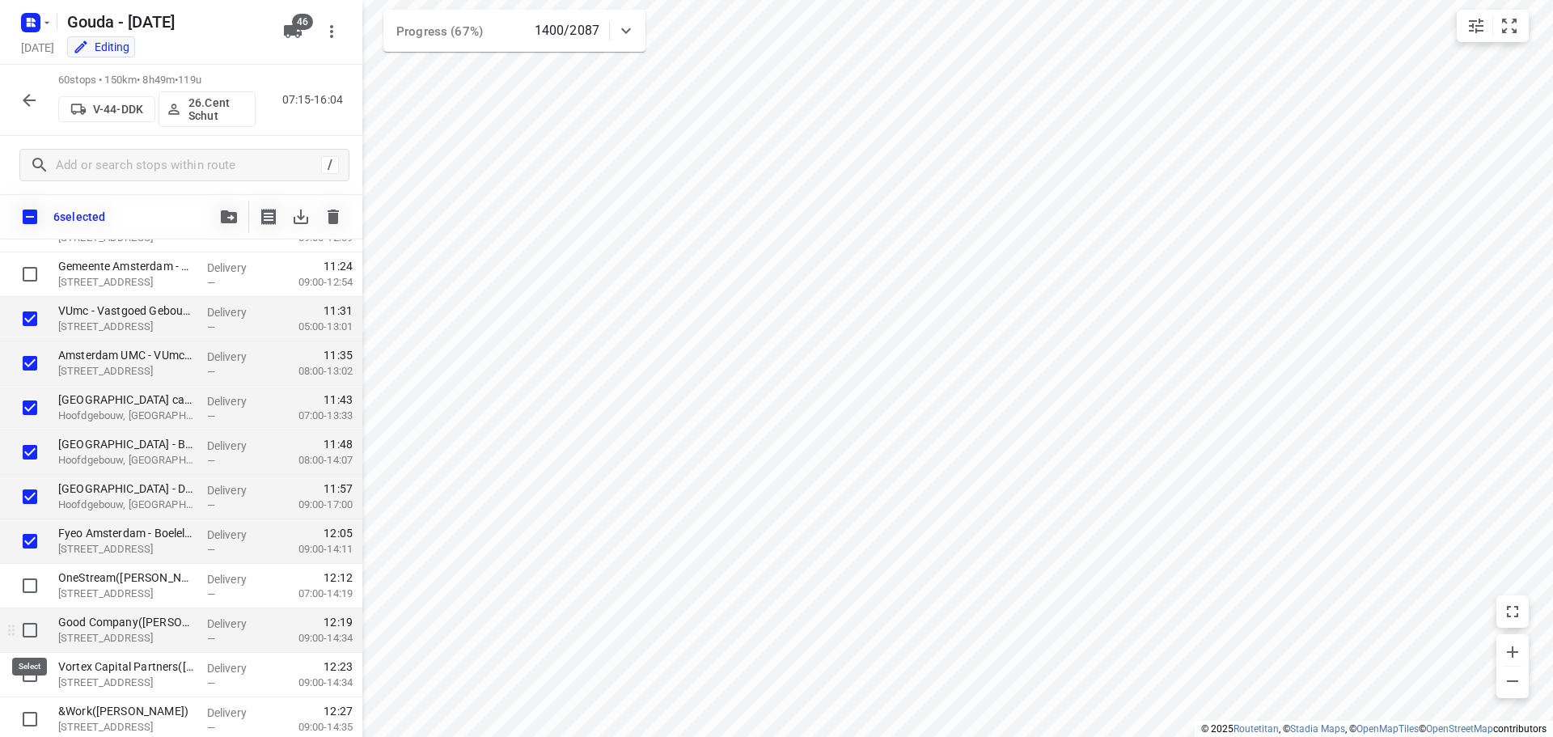
scroll to position [1213, 0]
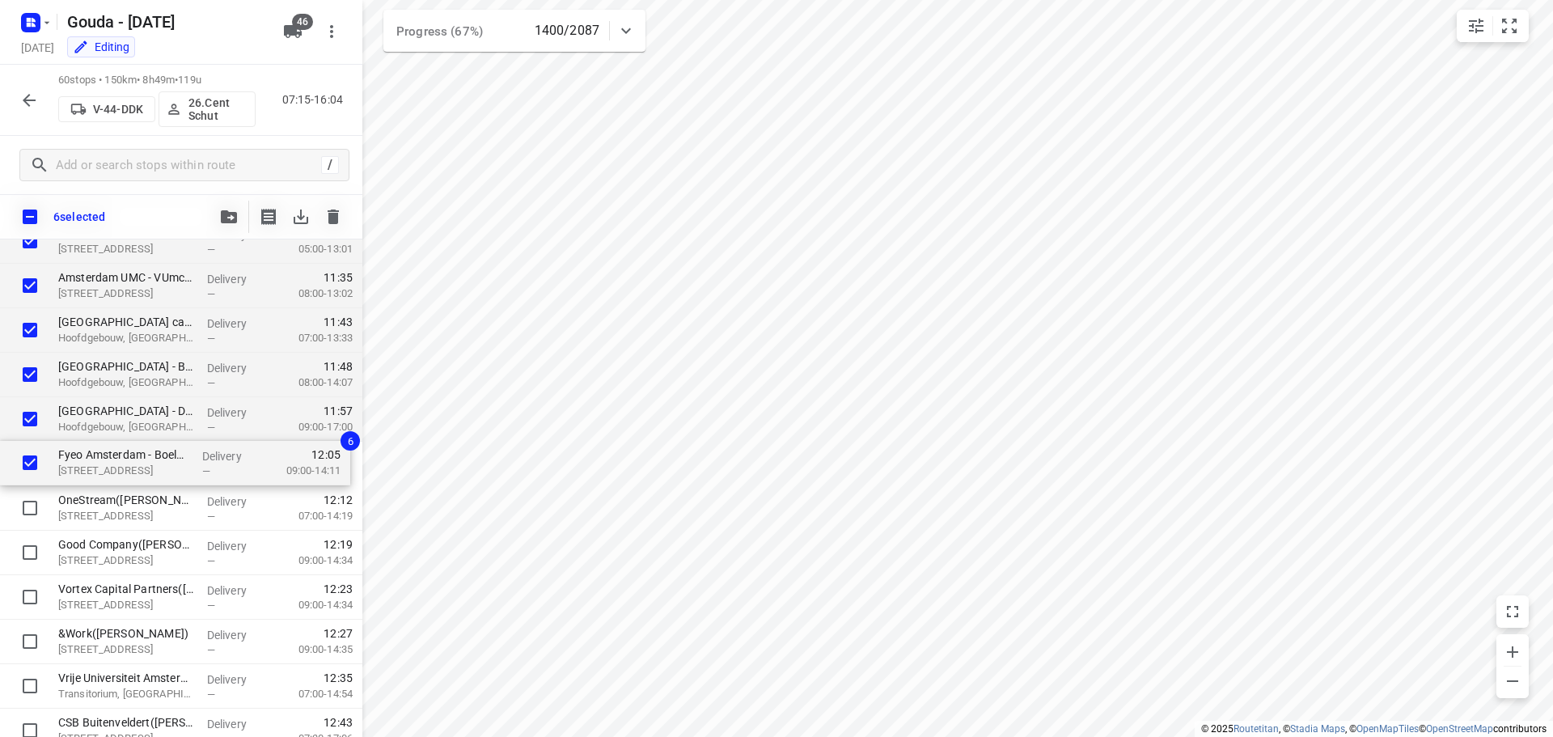
click at [95, 466] on div "⭐DLA Piper(Margaux Perry) Strawinskylaan 6, Amsterdam Delivery — 09:02 07:00-09…" at bounding box center [181, 441] width 362 height 2668
click at [31, 462] on input "checkbox" at bounding box center [30, 463] width 32 height 32
checkbox input "false"
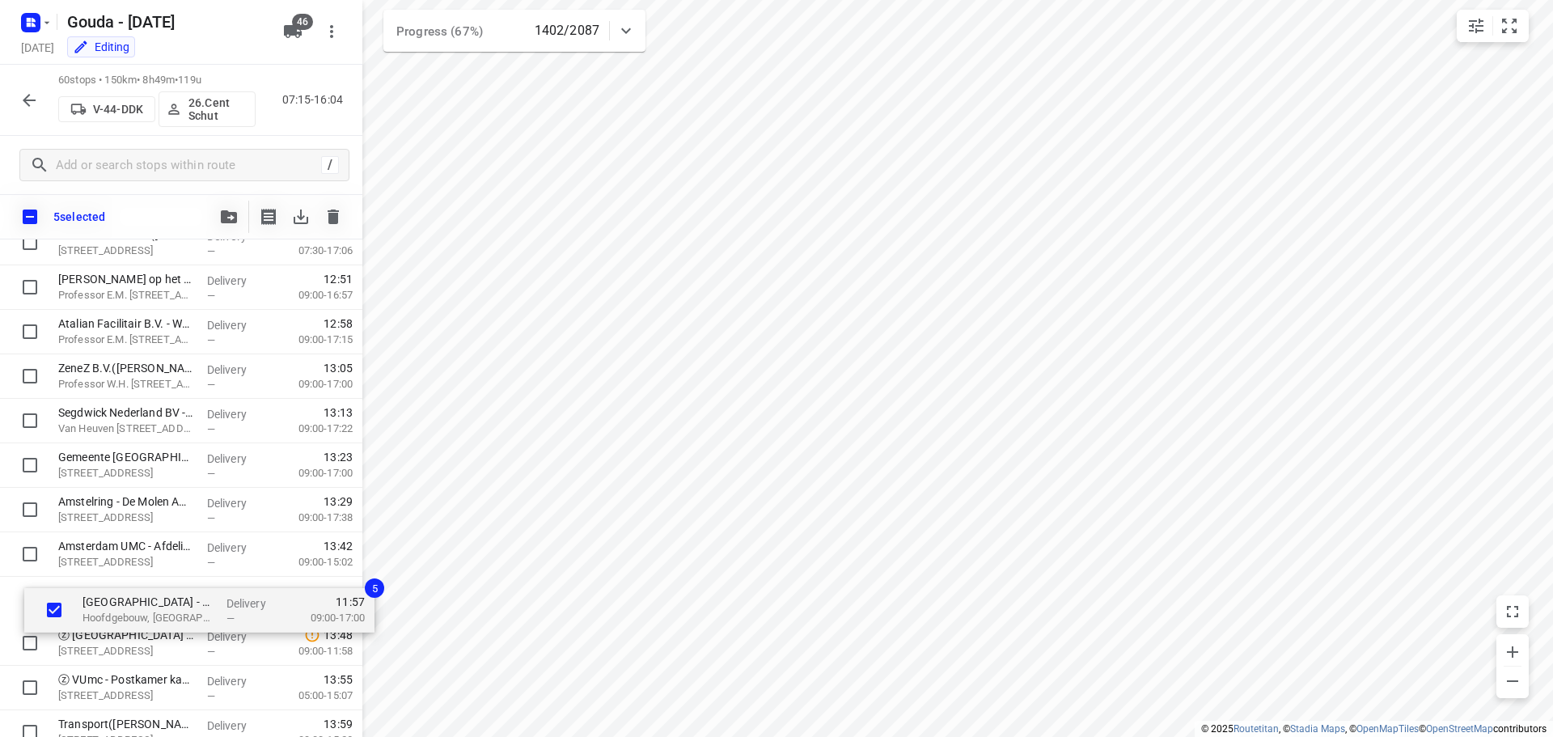
scroll to position [1659, 0]
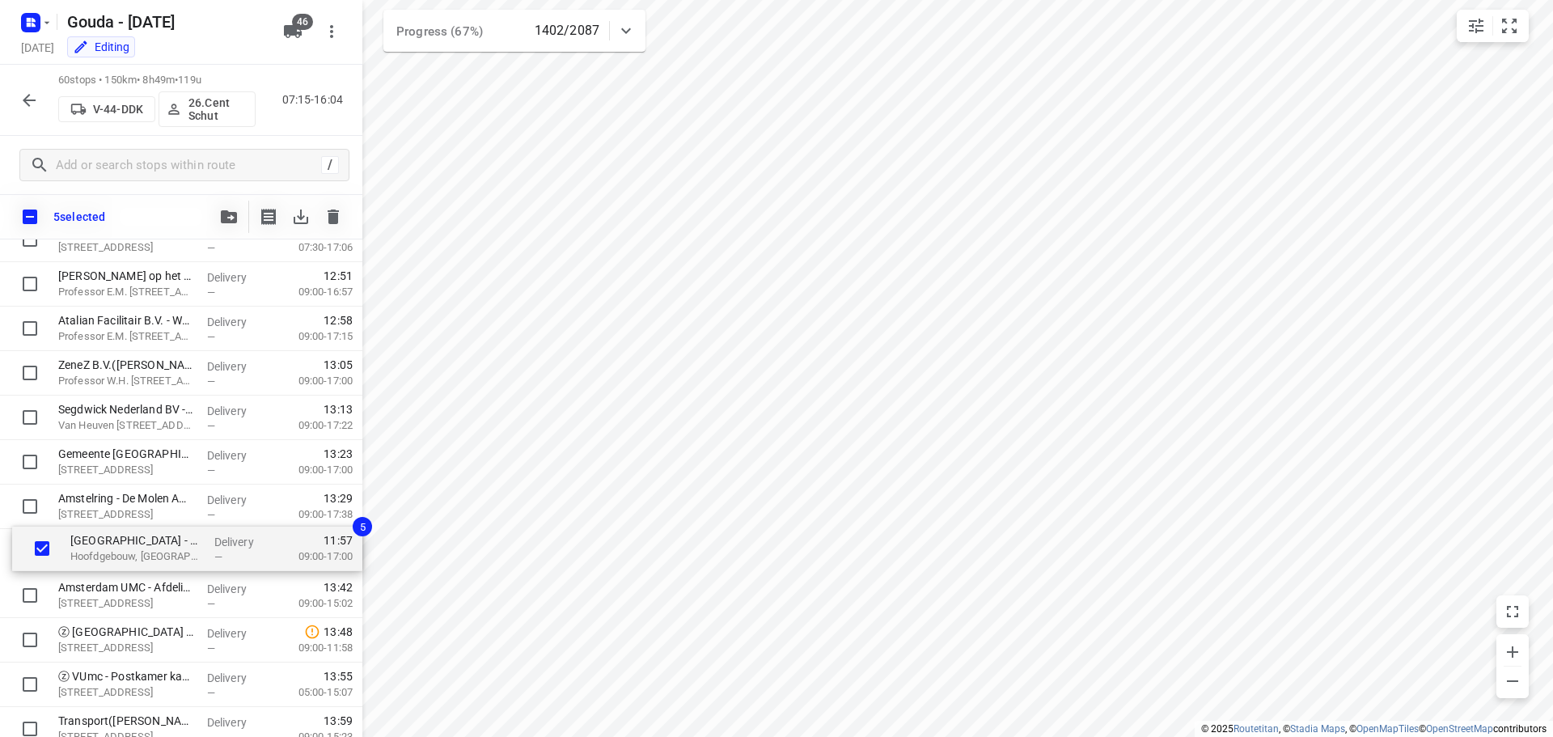
drag, startPoint x: 99, startPoint y: 418, endPoint x: 116, endPoint y: 547, distance: 130.5
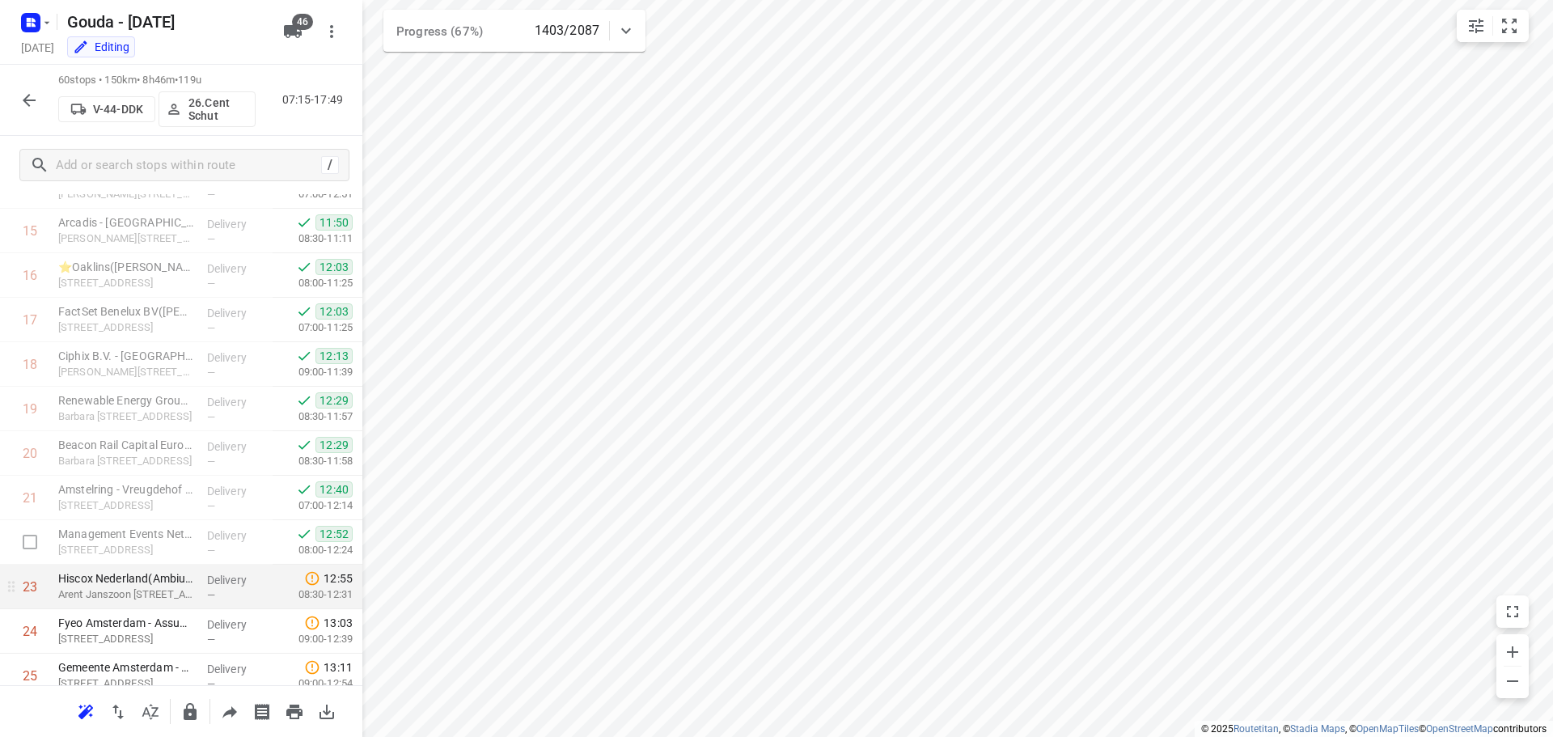
scroll to position [1012, 0]
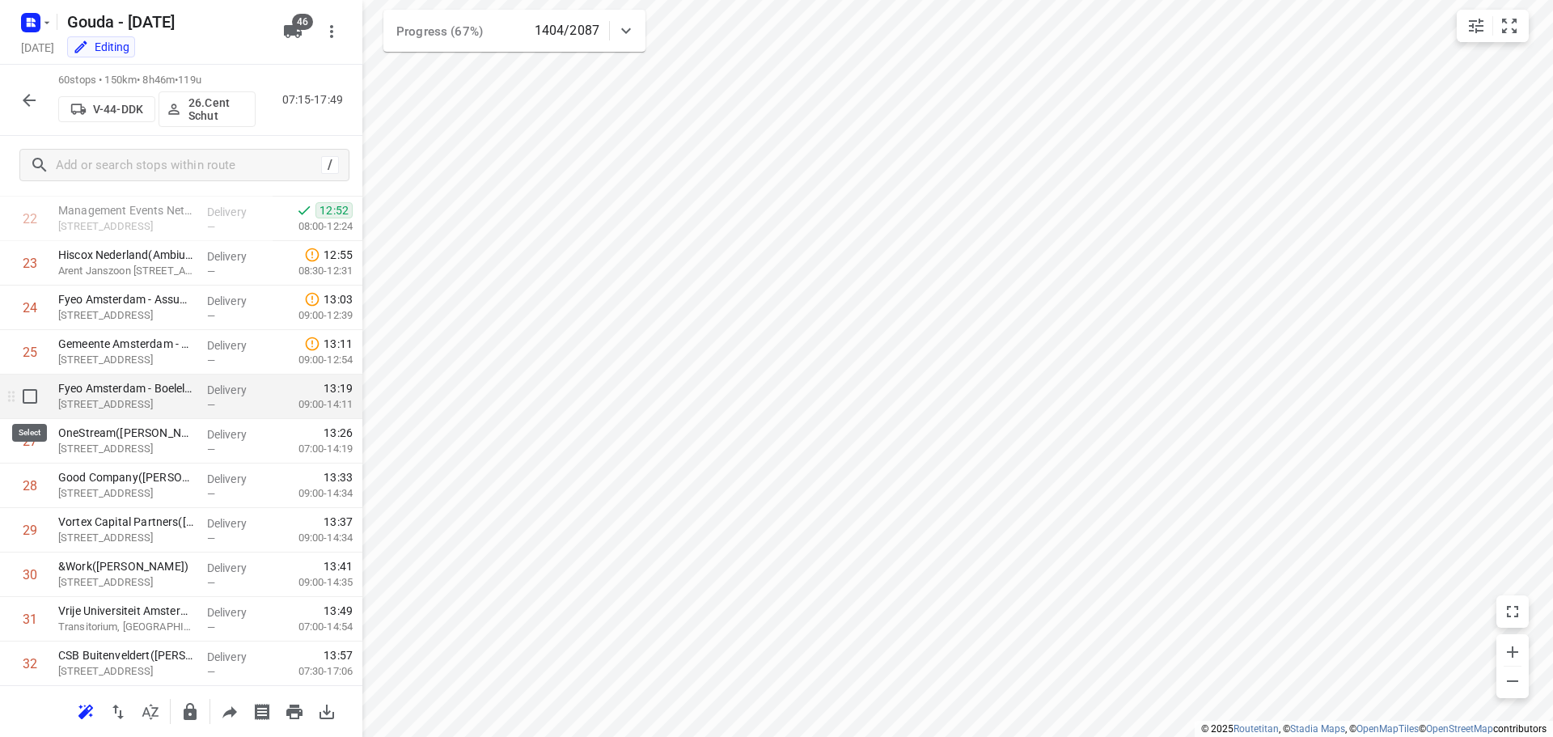
click at [28, 399] on input "checkbox" at bounding box center [30, 396] width 32 height 32
checkbox input "true"
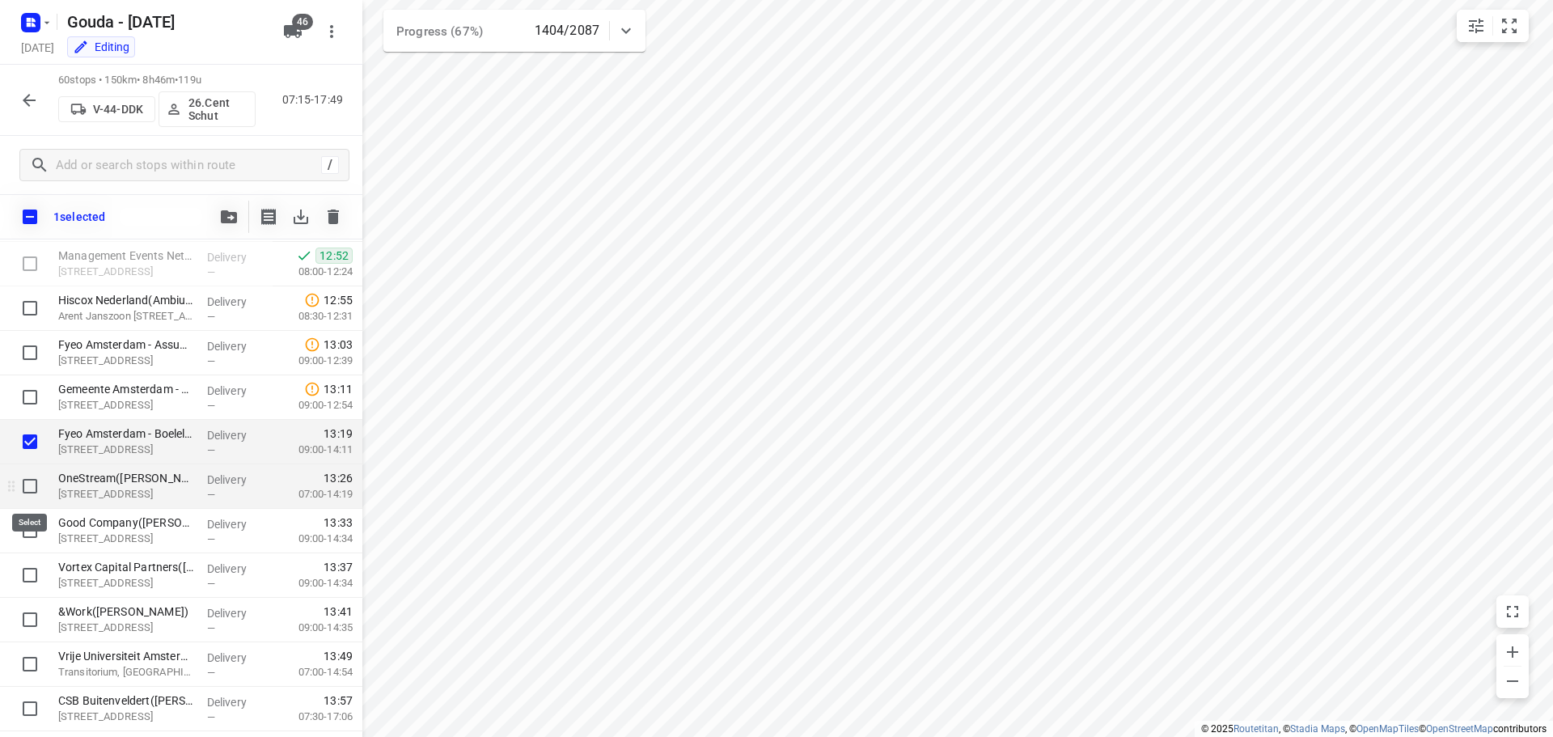
click at [34, 488] on input "checkbox" at bounding box center [30, 486] width 32 height 32
checkbox input "true"
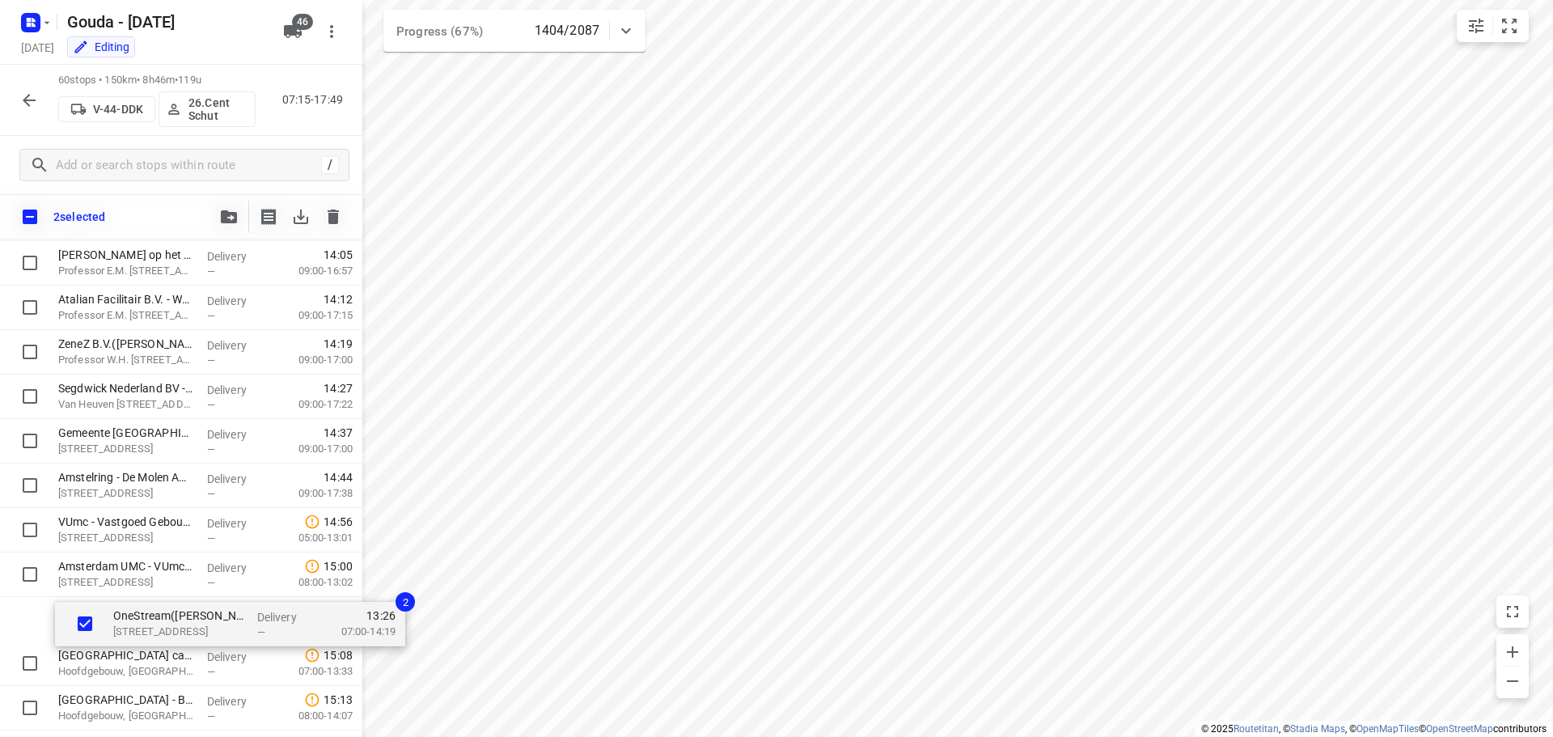
scroll to position [1460, 0]
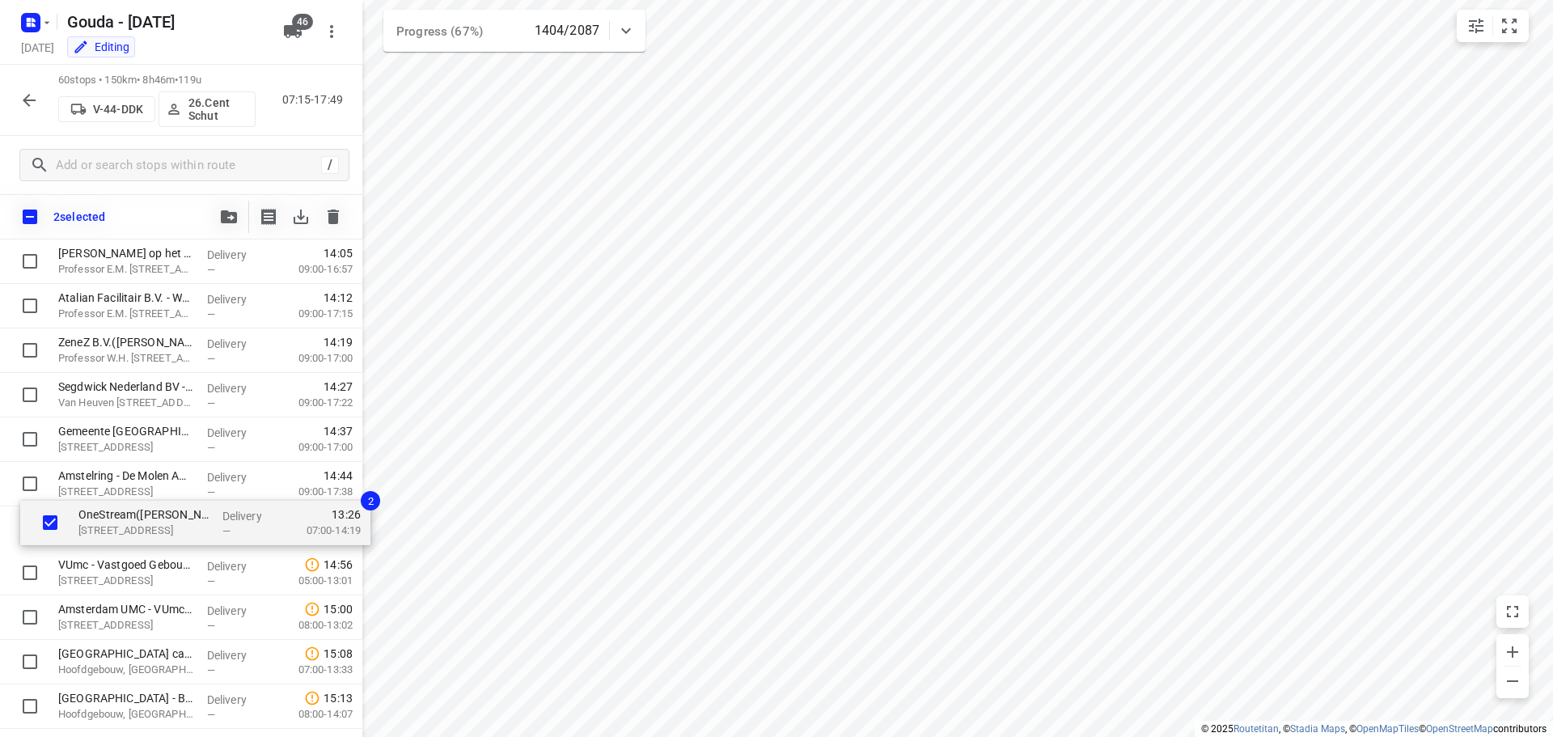
drag, startPoint x: 91, startPoint y: 484, endPoint x: 116, endPoint y: 520, distance: 43.7
click at [116, 520] on div "⭐DLA Piper(Margaux Perry) Strawinskylaan 6, Amsterdam Delivery — 09:02 07:00-09…" at bounding box center [181, 195] width 362 height 2668
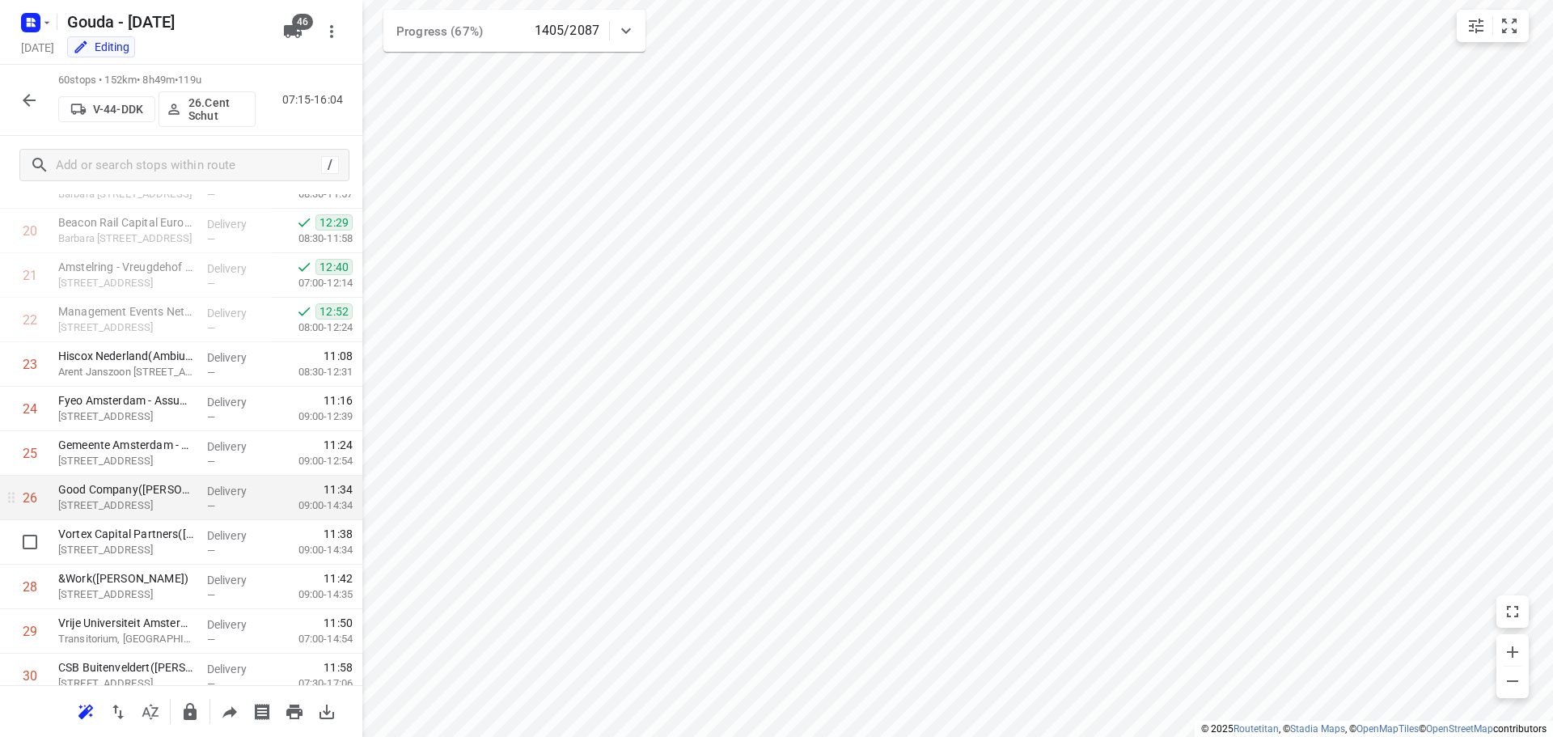
scroll to position [974, 0]
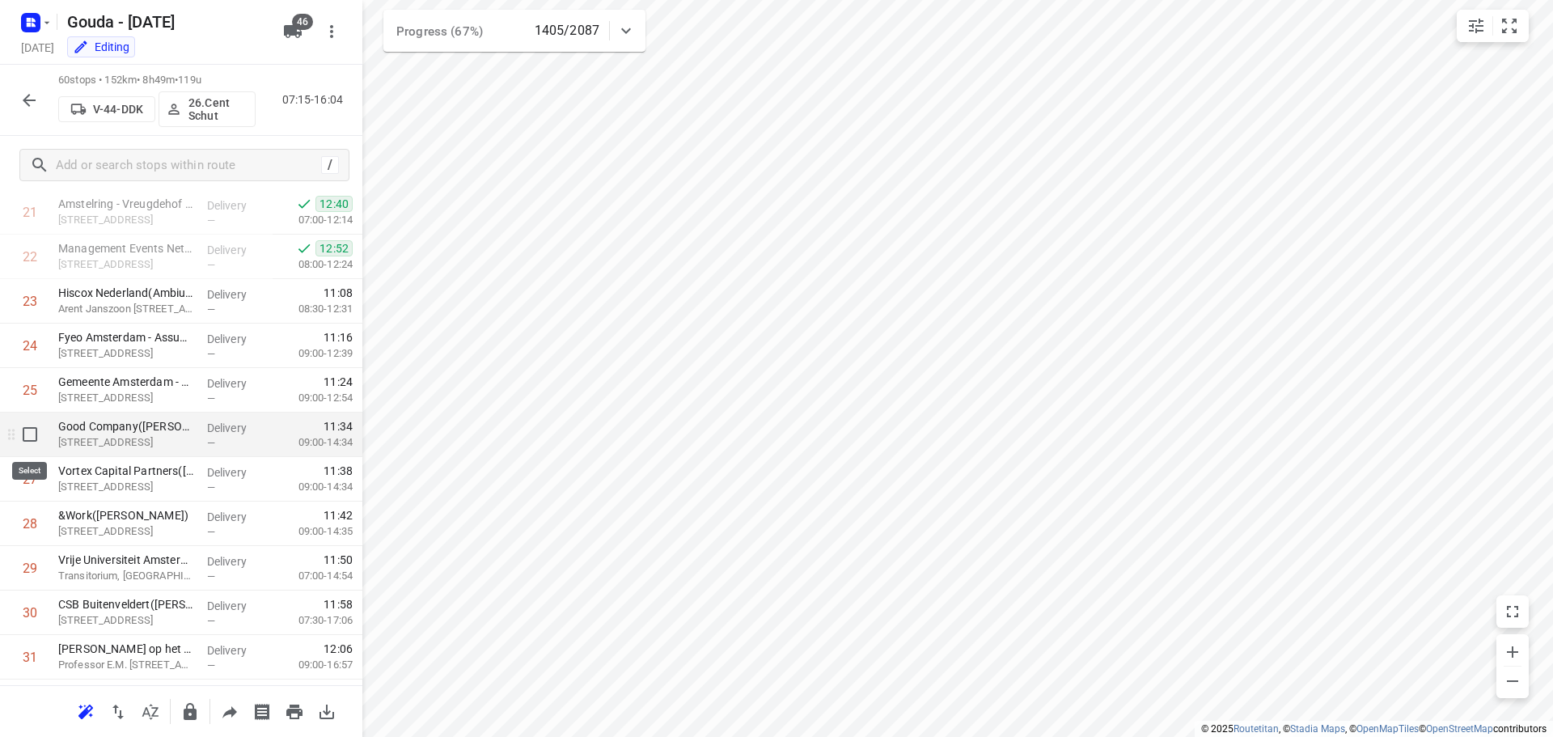
click at [29, 436] on input "checkbox" at bounding box center [30, 434] width 32 height 32
checkbox input "true"
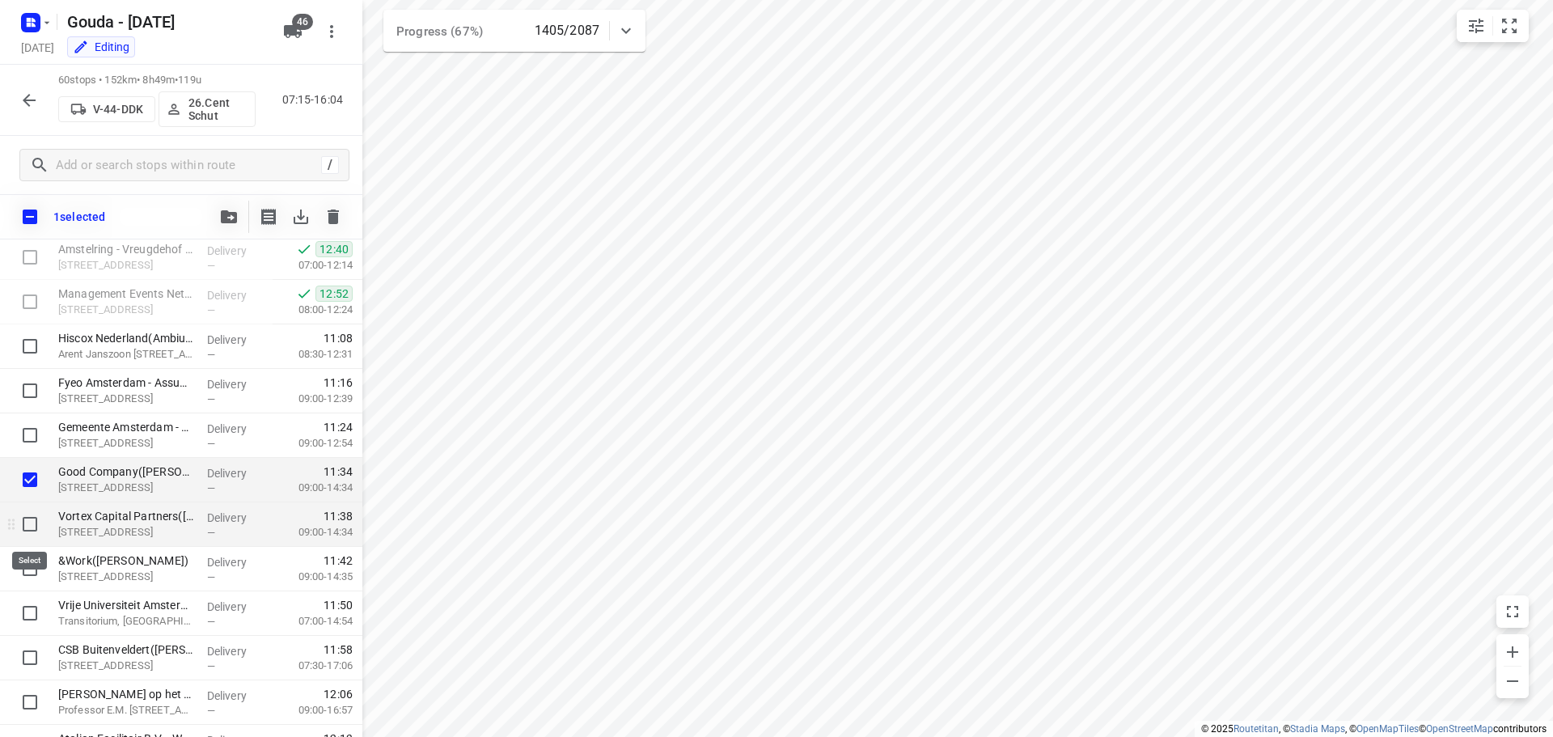
click at [32, 524] on input "checkbox" at bounding box center [30, 524] width 32 height 32
checkbox input "true"
click at [25, 567] on input "checkbox" at bounding box center [30, 568] width 32 height 32
checkbox input "true"
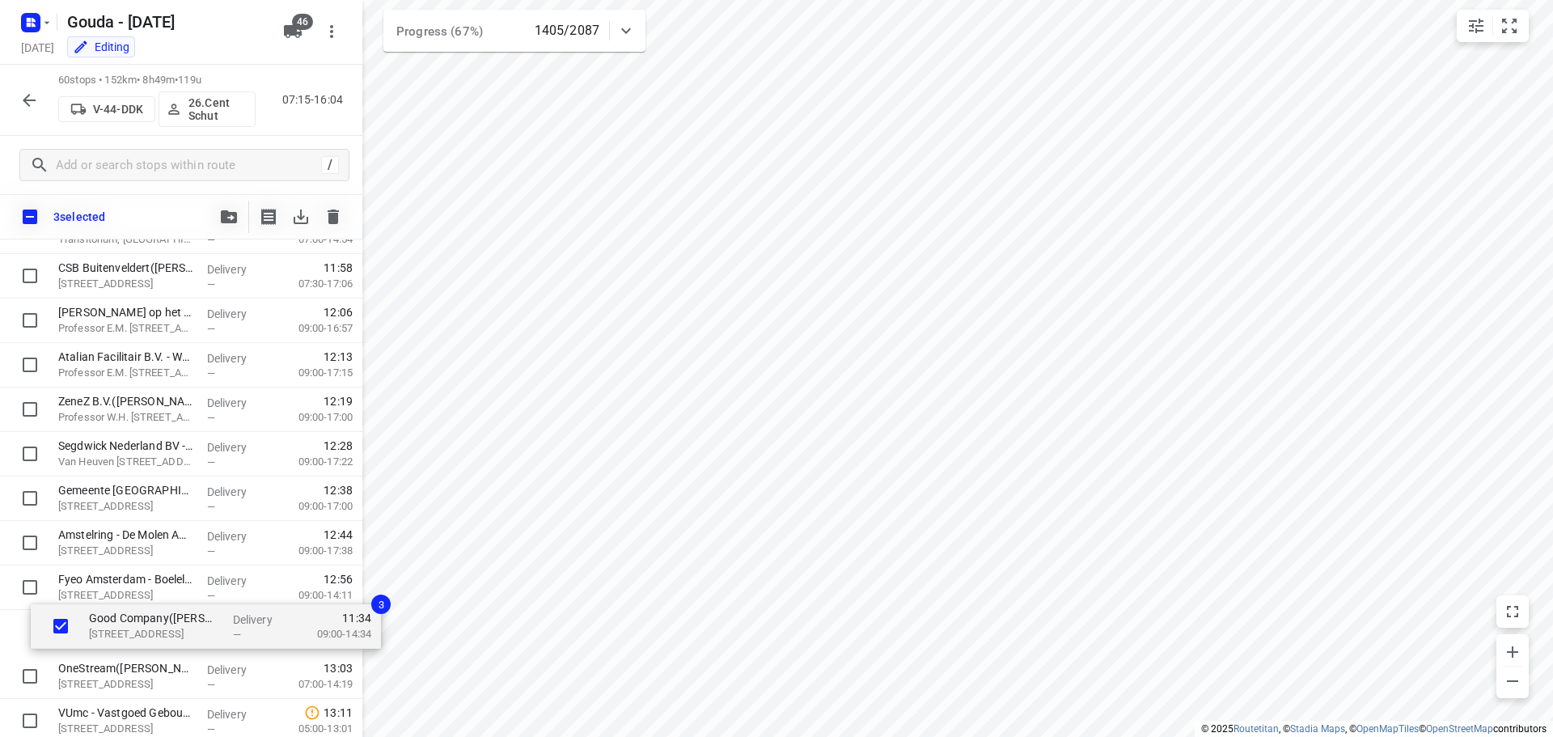
scroll to position [1316, 0]
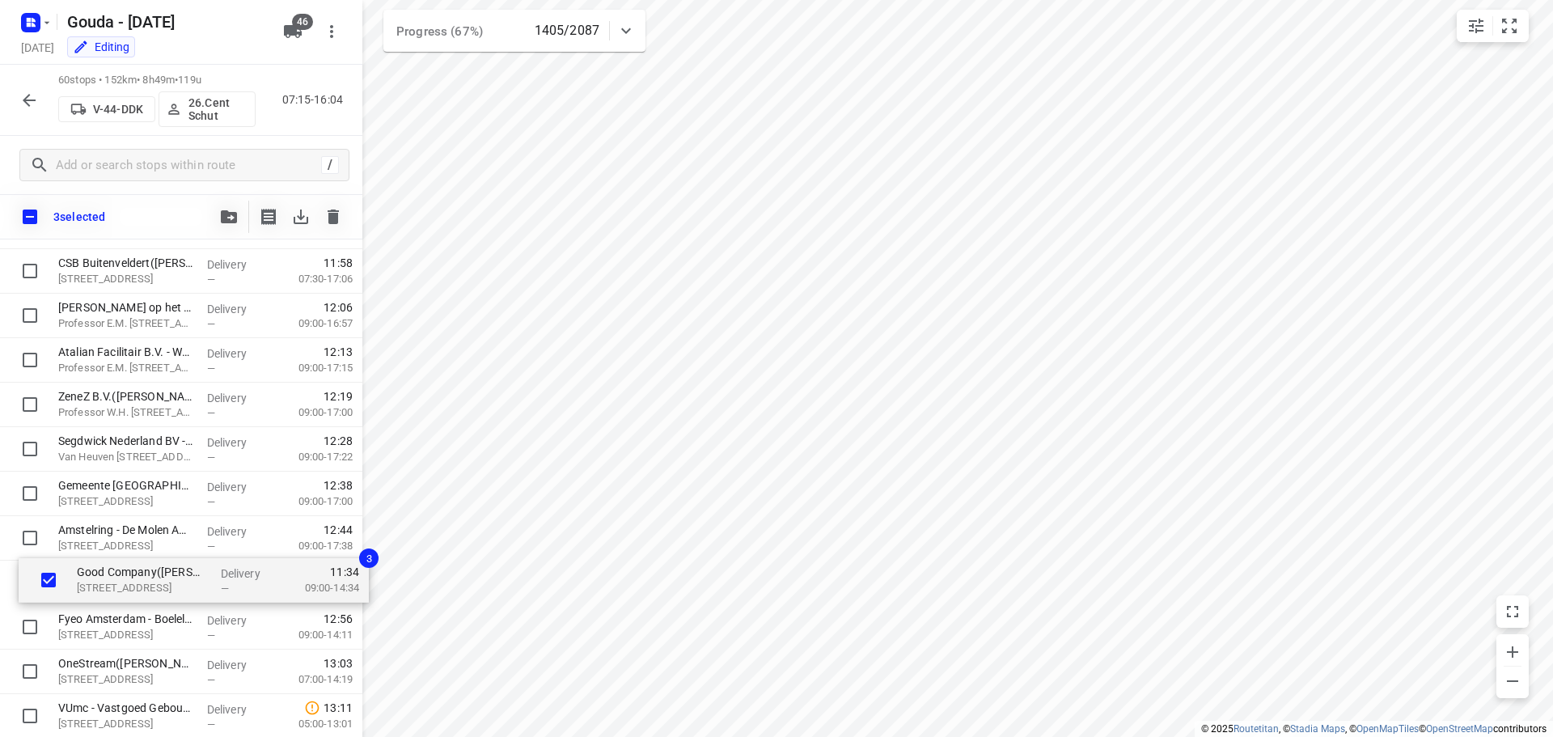
drag, startPoint x: 125, startPoint y: 489, endPoint x: 146, endPoint y: 596, distance: 108.6
click at [150, 598] on div "⭐DLA Piper(Margaux Perry) Strawinskylaan 6, Amsterdam Delivery — 09:02 07:00-09…" at bounding box center [181, 338] width 362 height 2668
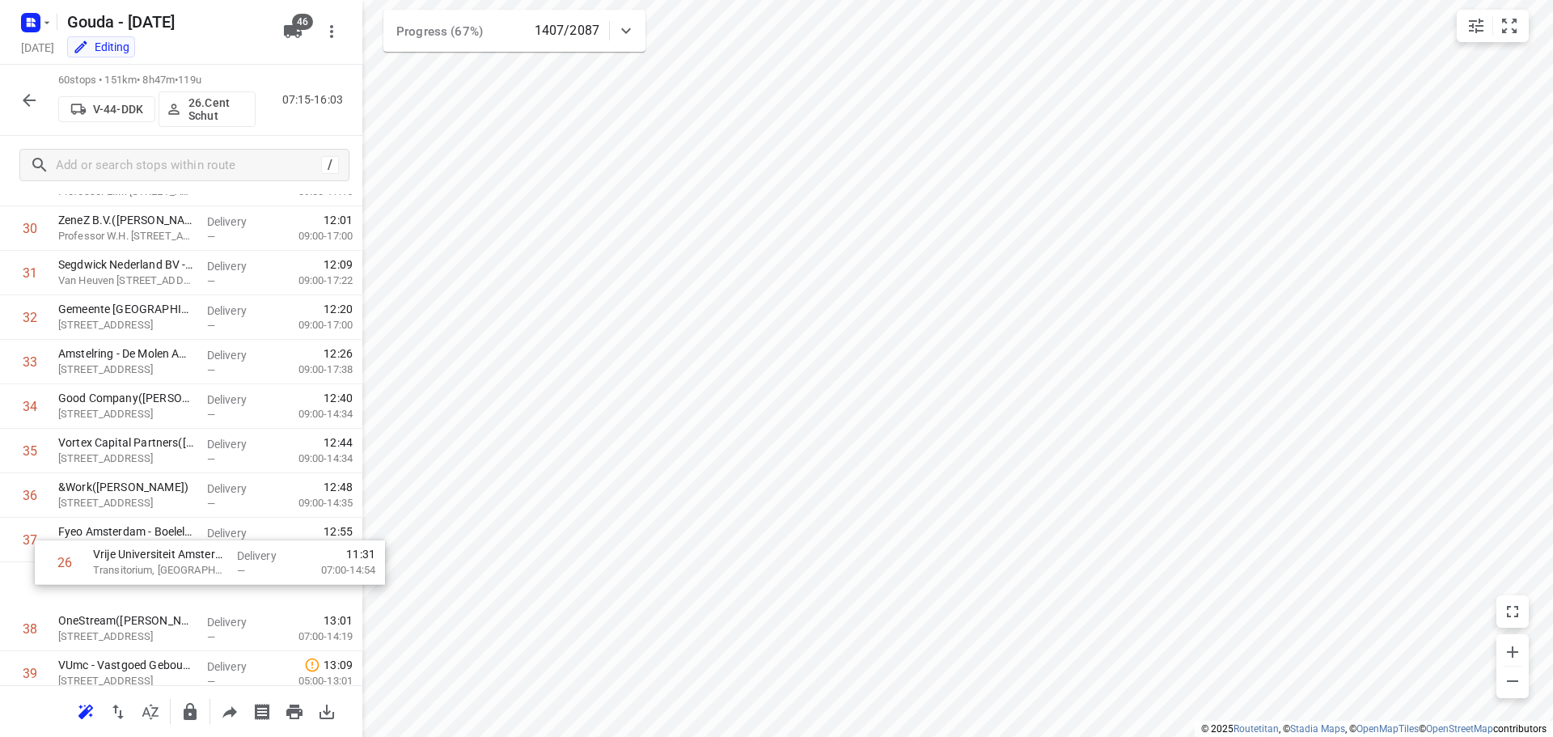
scroll to position [1319, 0]
drag, startPoint x: 132, startPoint y: 495, endPoint x: 163, endPoint y: 532, distance: 48.8
click at [163, 532] on div "1 ⭐DLA Piper(Margaux Perry) Strawinskylaan 6, Amsterdam Delivery — 09:02 07:00-…" at bounding box center [181, 290] width 362 height 2668
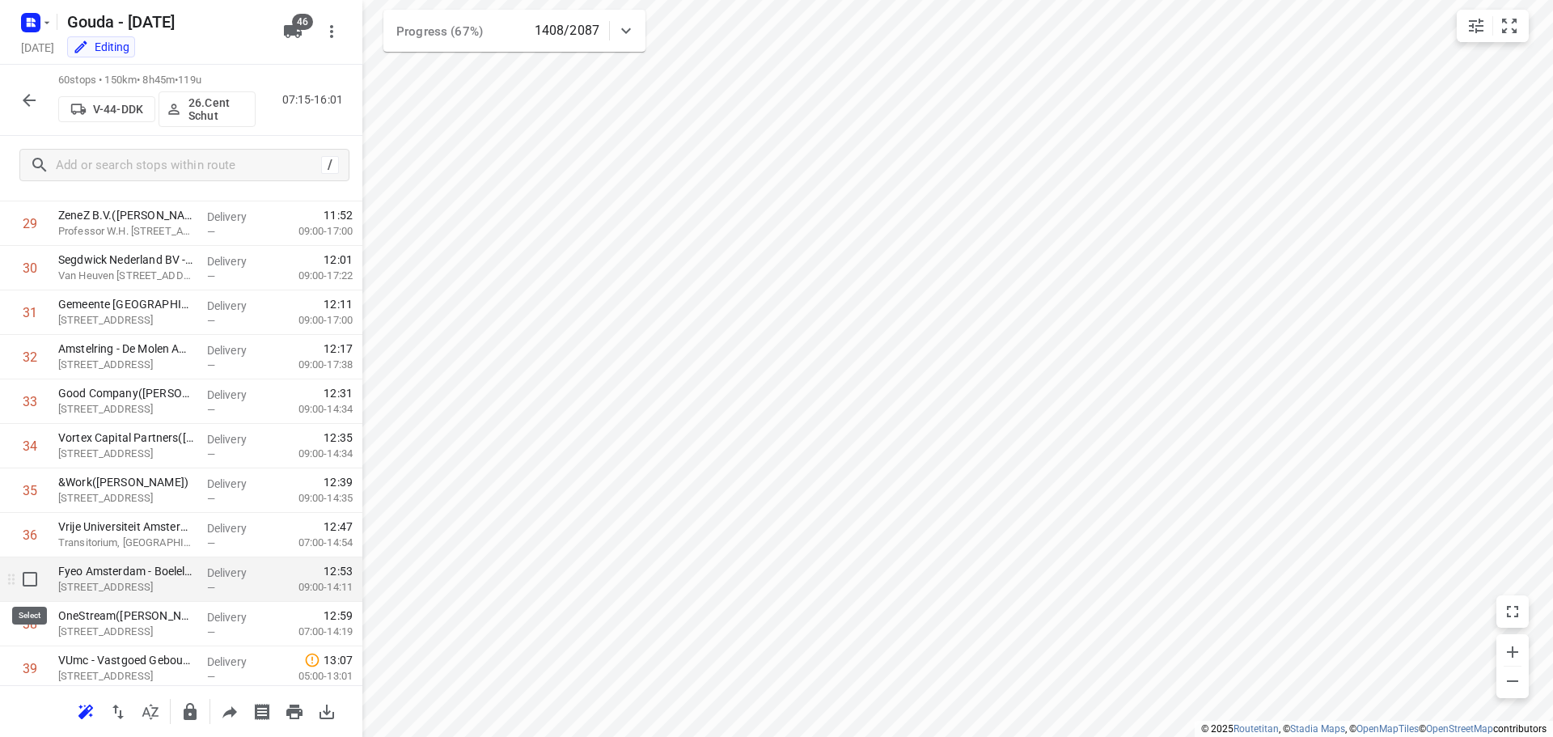
click at [27, 577] on input "checkbox" at bounding box center [30, 579] width 32 height 32
checkbox input "true"
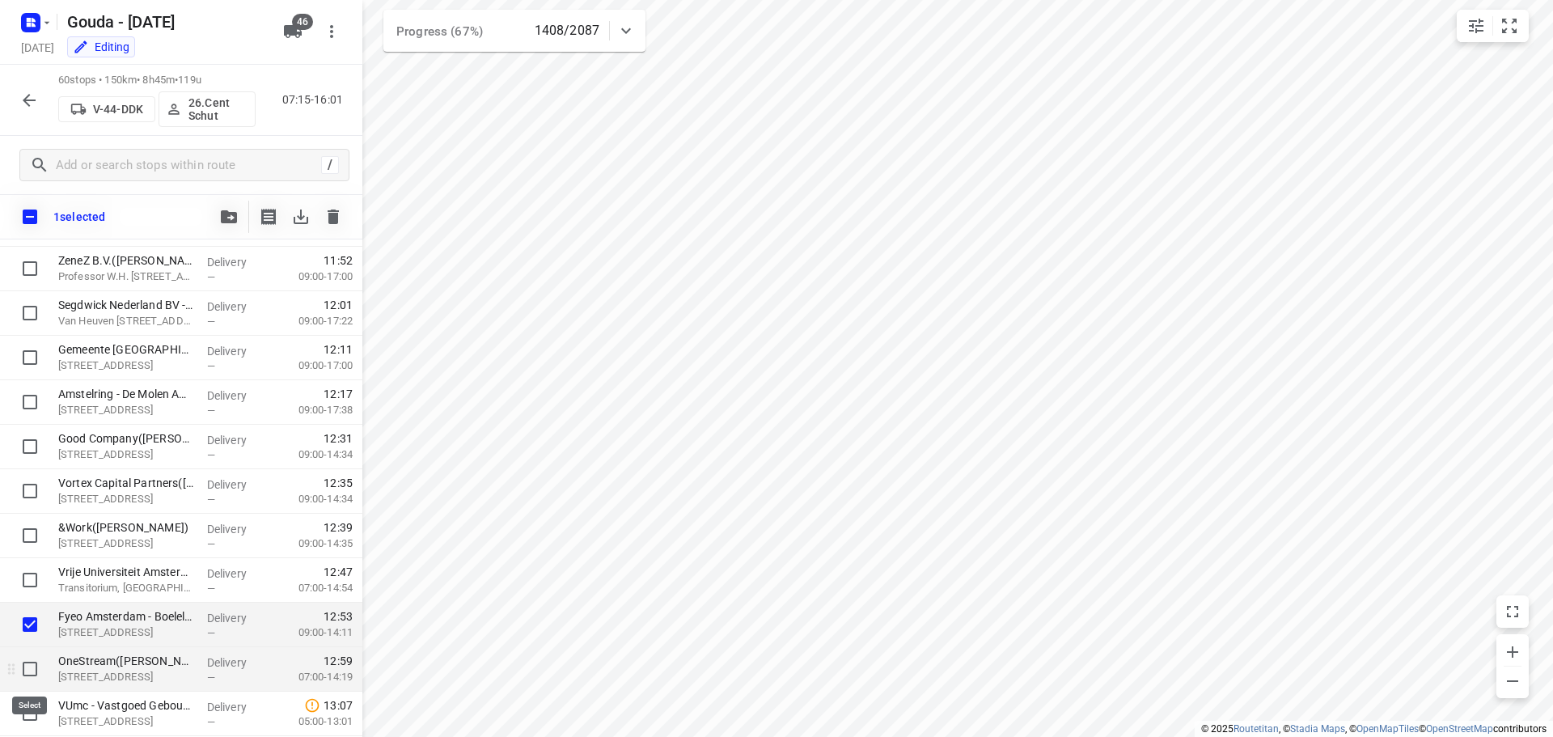
click at [31, 666] on input "checkbox" at bounding box center [30, 669] width 32 height 32
checkbox input "true"
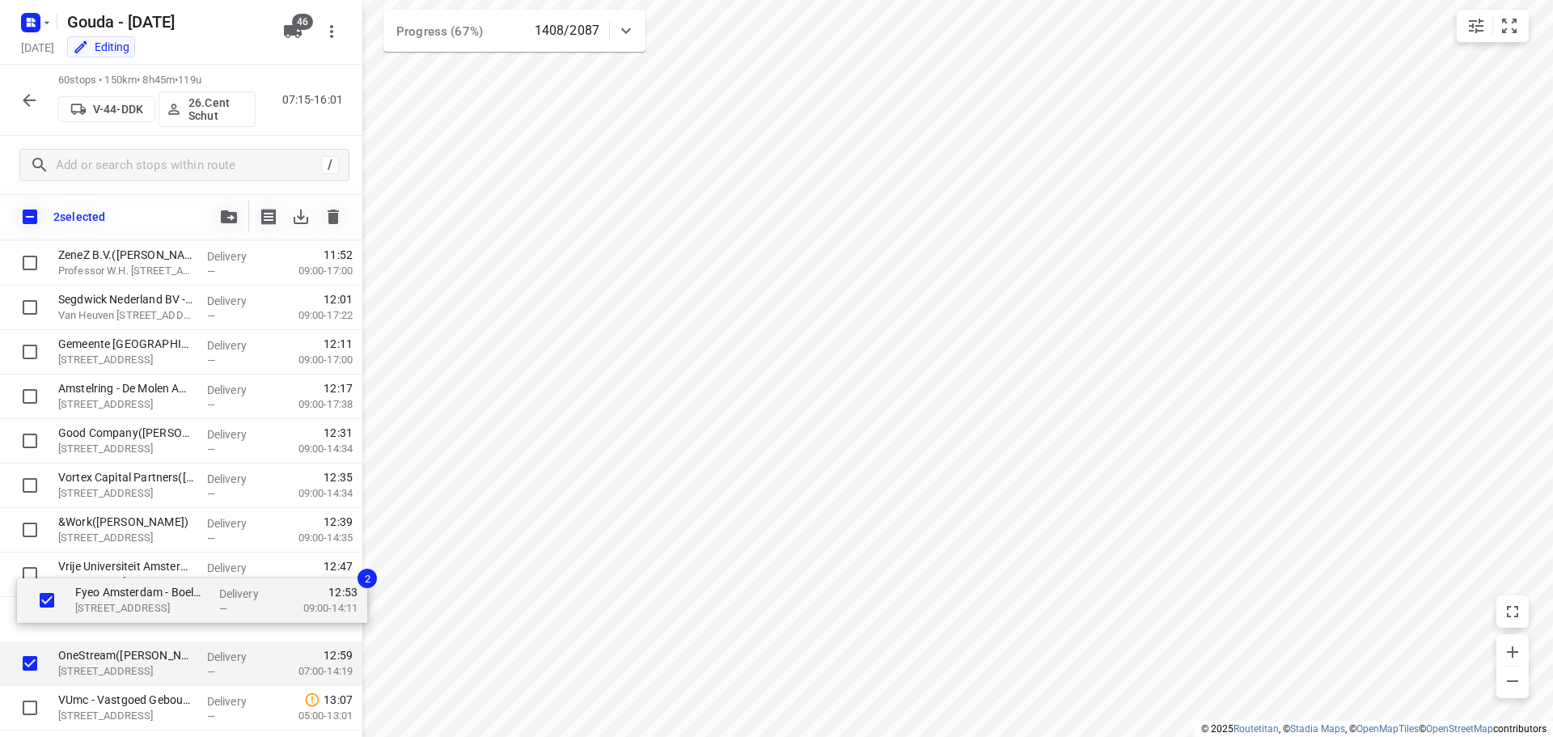
scroll to position [1326, 0]
drag, startPoint x: 78, startPoint y: 624, endPoint x: 98, endPoint y: 563, distance: 64.7
click at [98, 563] on div "⭐DLA Piper(Margaux Perry) Strawinskylaan 6, Amsterdam Delivery — 09:02 07:00-09…" at bounding box center [181, 328] width 362 height 2668
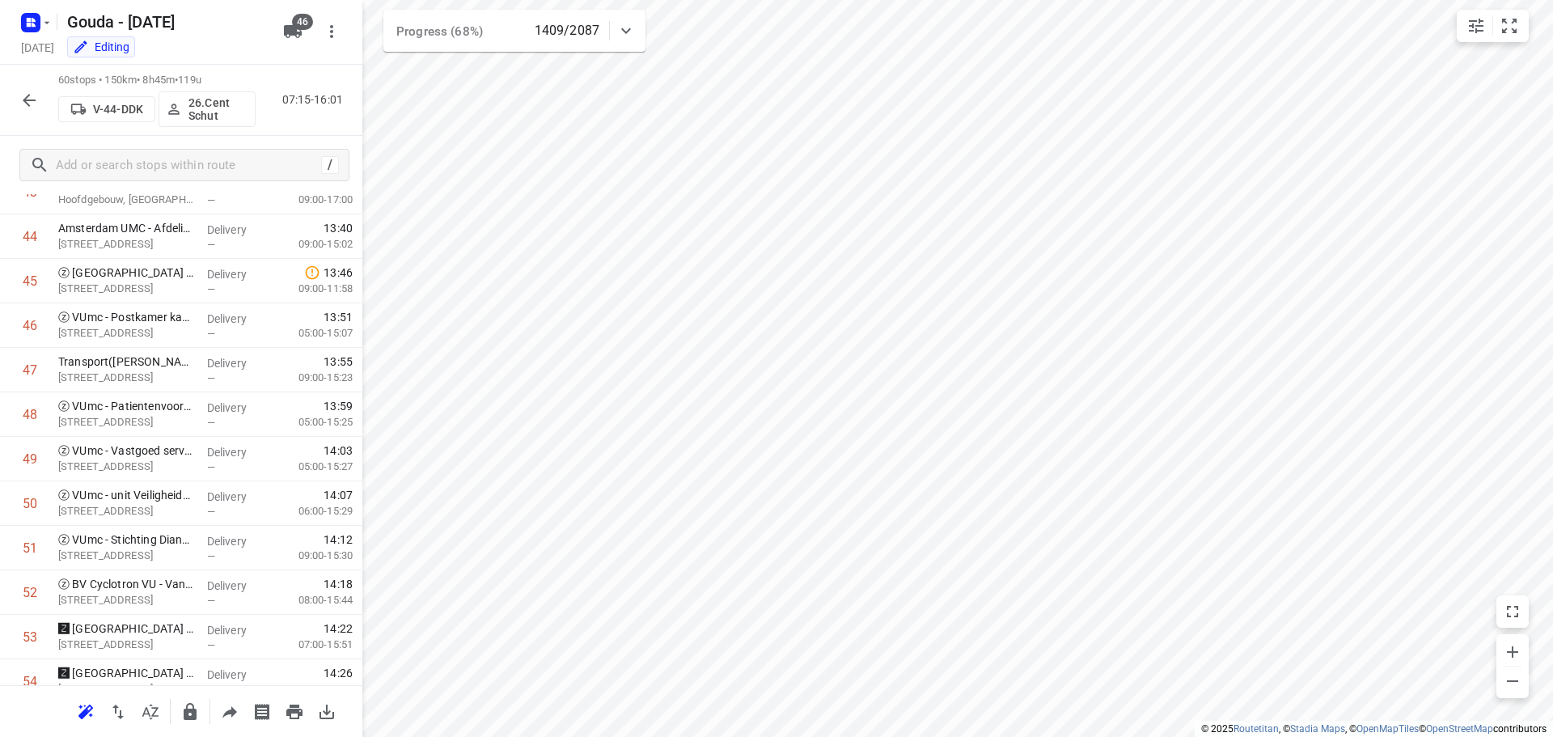
scroll to position [2303, 0]
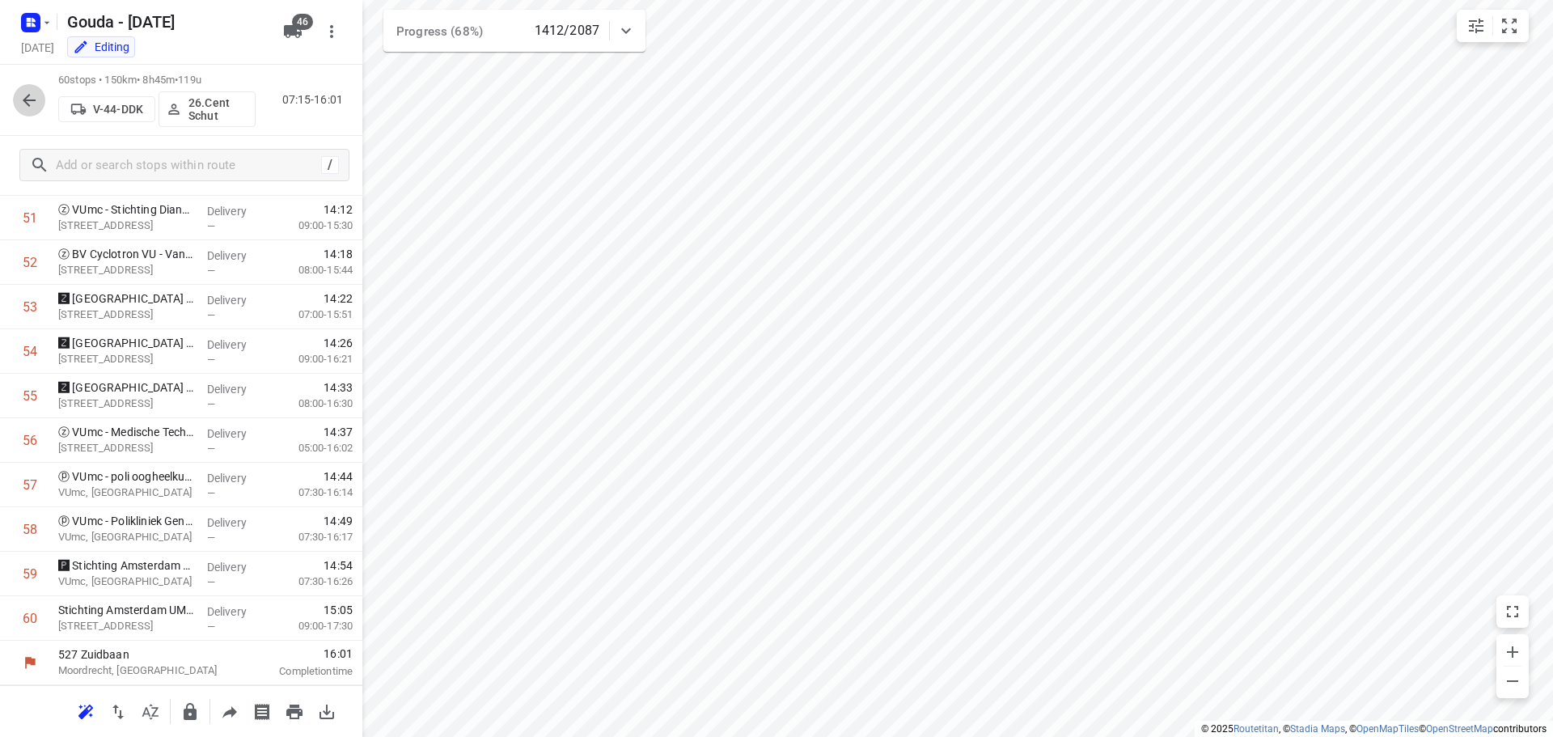
click at [26, 88] on button "button" at bounding box center [29, 100] width 32 height 32
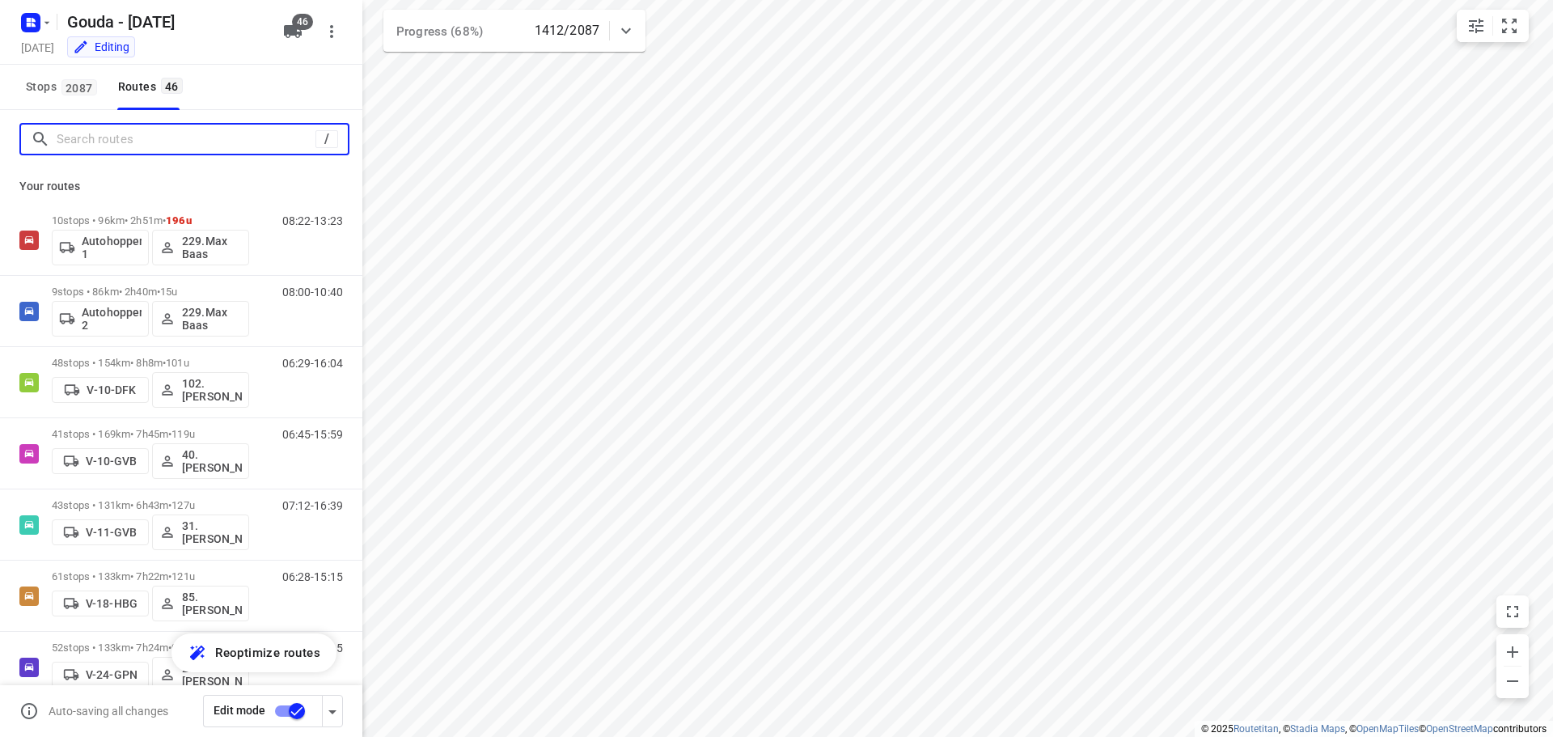
click at [142, 137] on input "Search routes" at bounding box center [186, 139] width 259 height 25
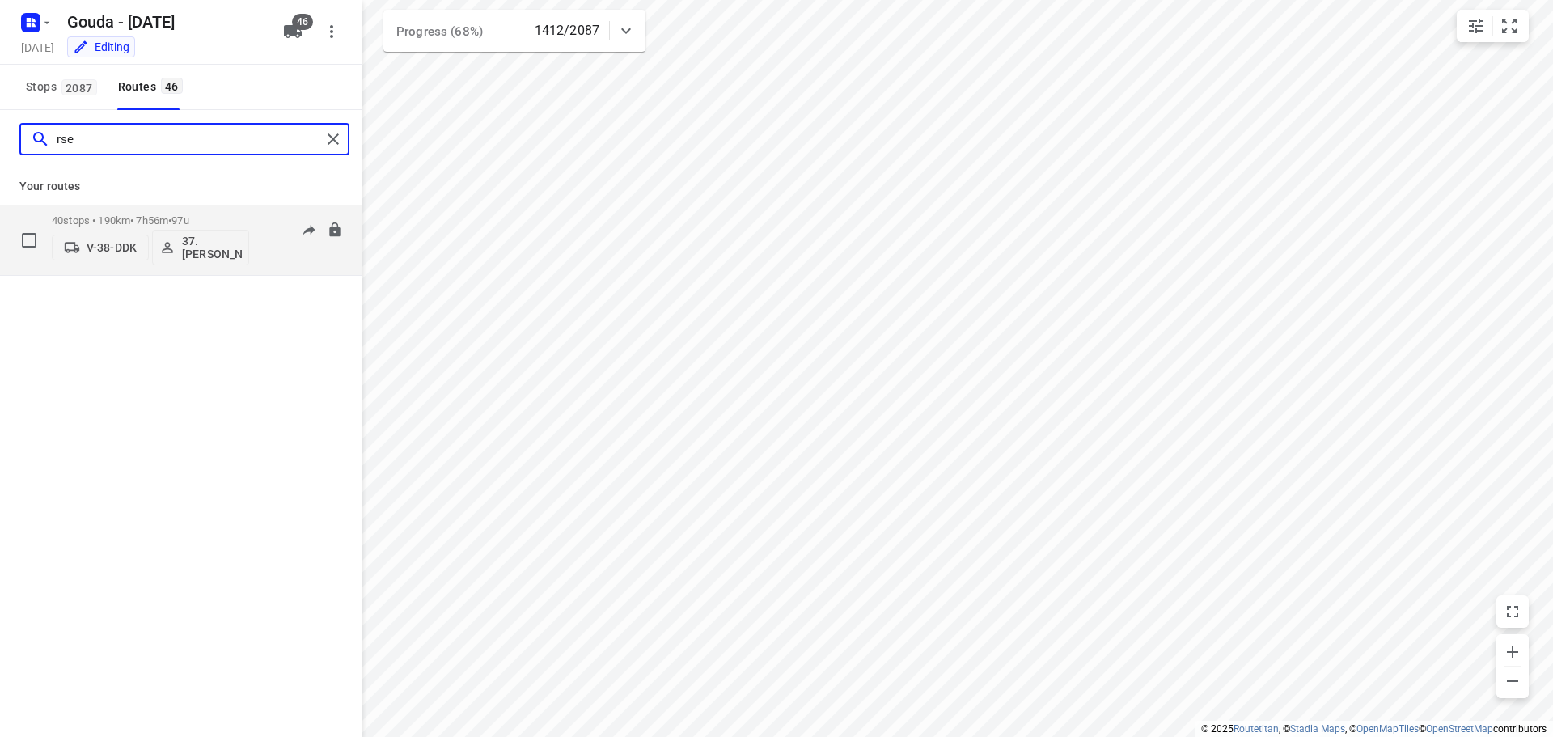
type input "rse"
click at [171, 215] on span "•" at bounding box center [169, 220] width 3 height 12
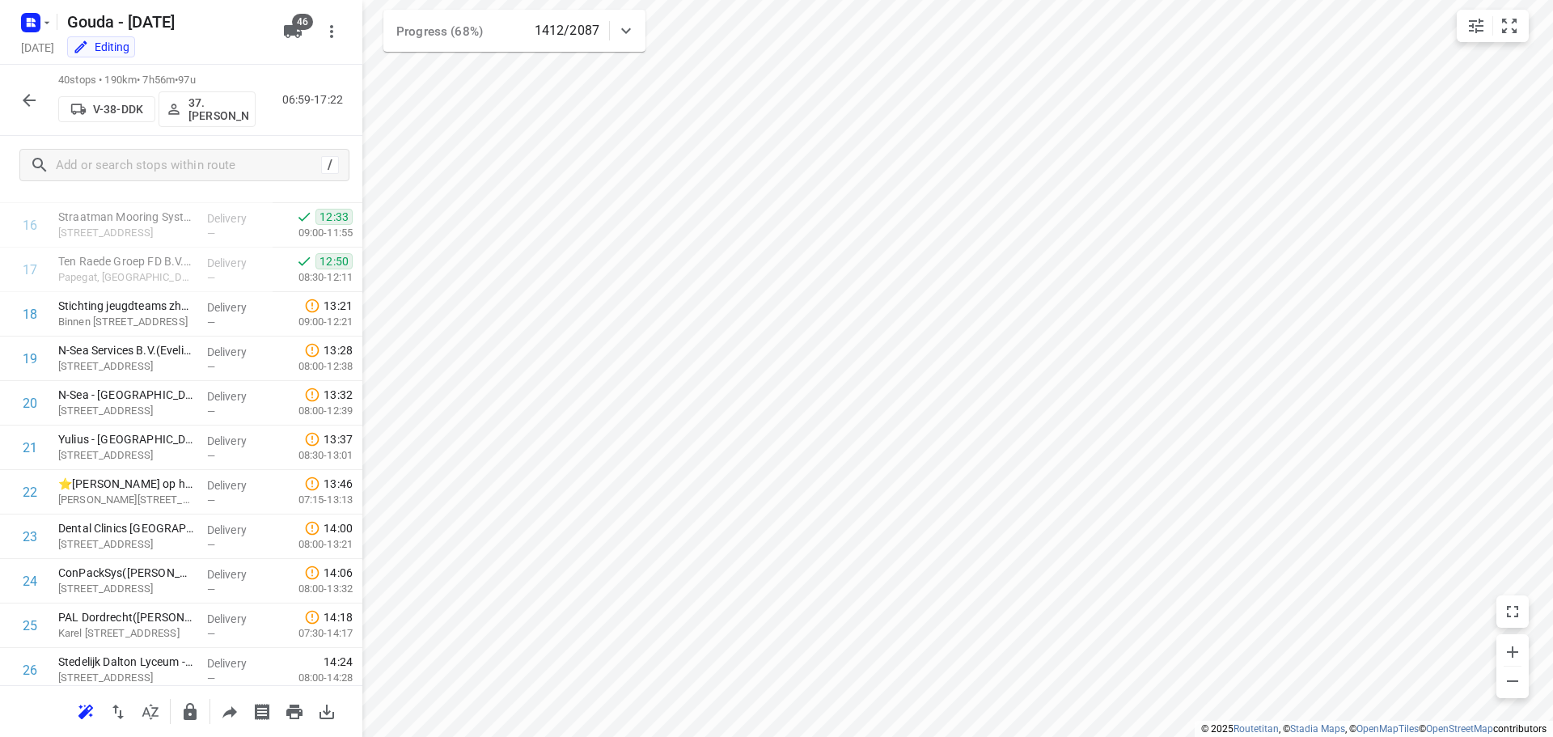
scroll to position [686, 0]
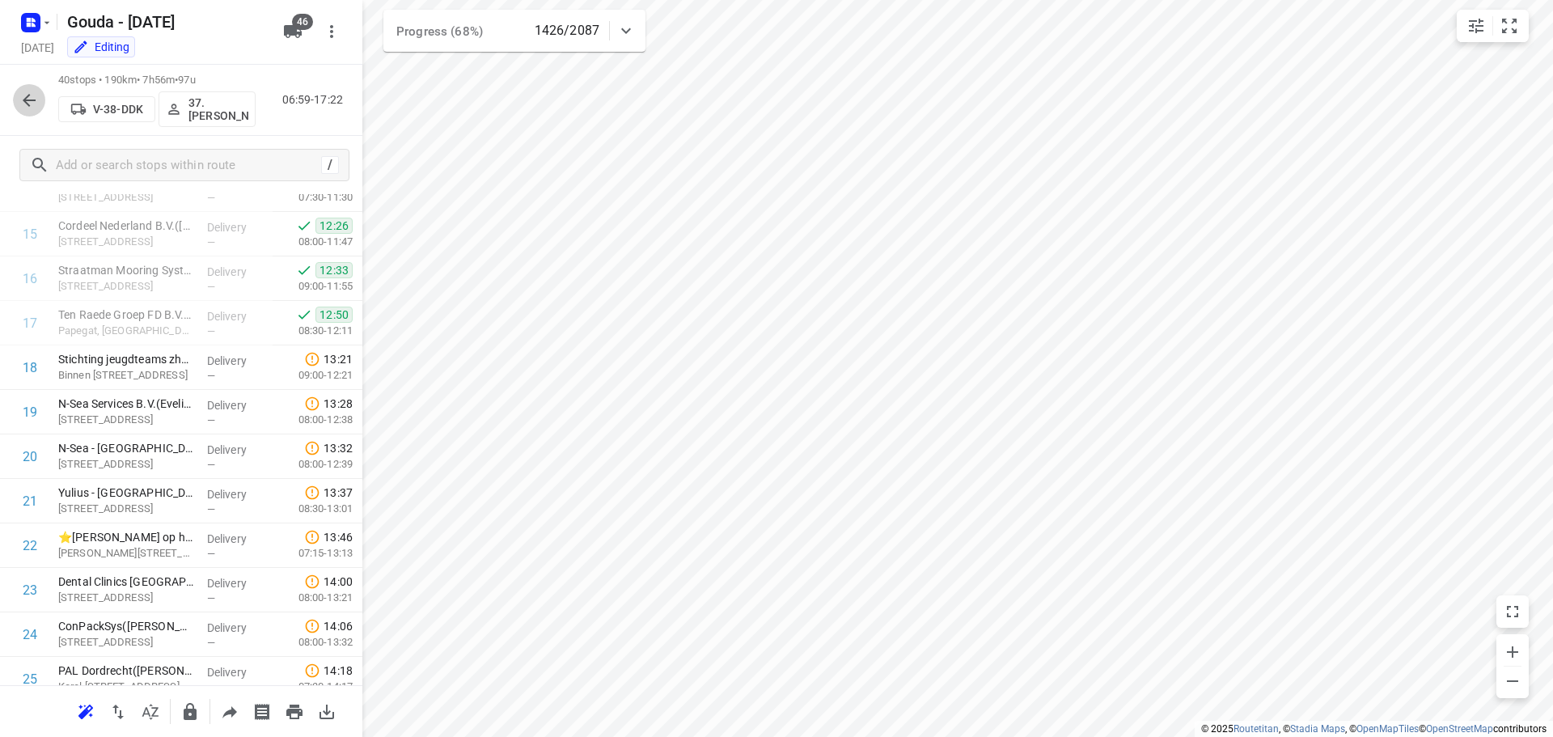
click at [24, 96] on icon "button" at bounding box center [28, 100] width 19 height 19
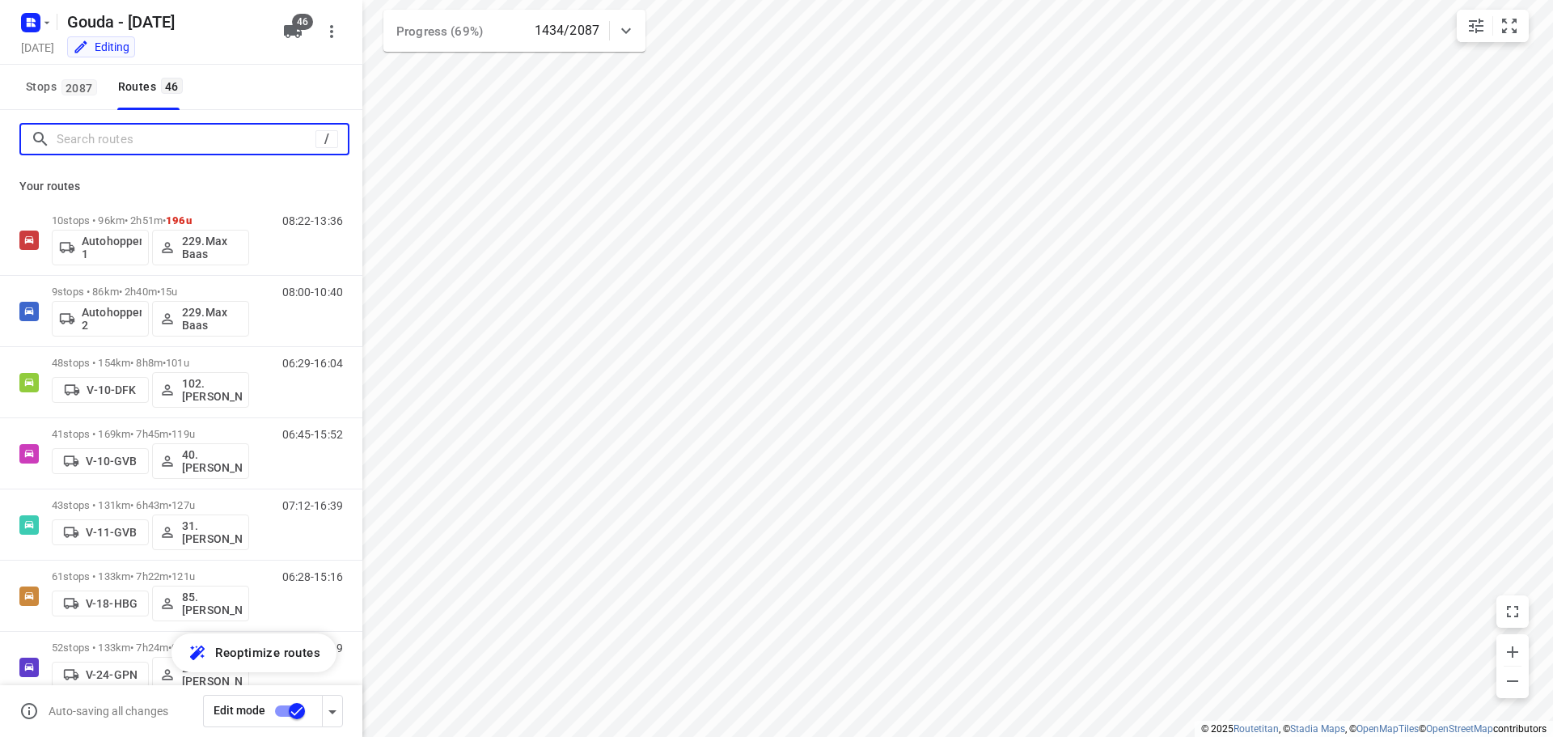
click at [119, 134] on input "Search routes" at bounding box center [186, 139] width 259 height 25
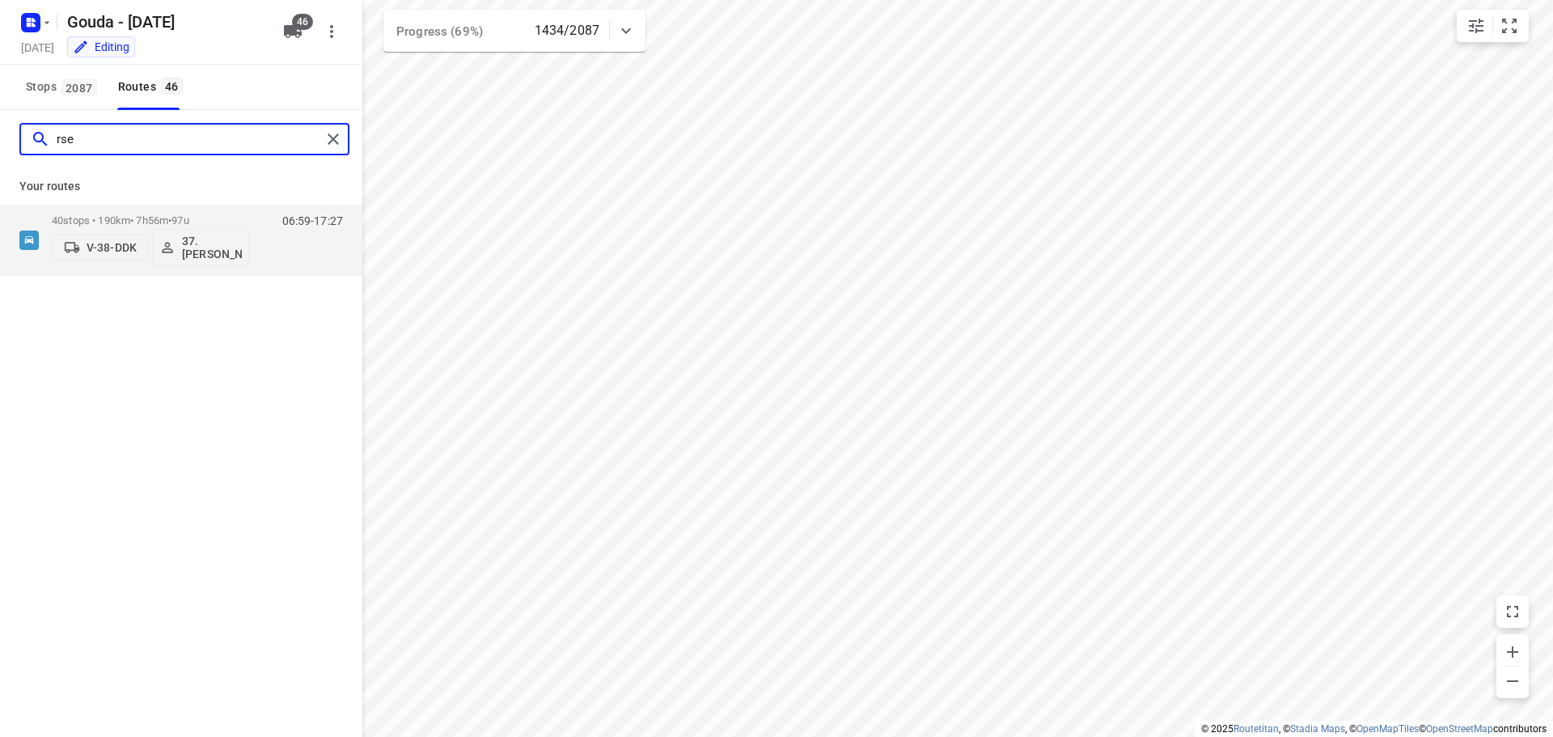
type input "rsel"
click at [158, 220] on p "40 stops • 190km • 7h56m • 97u" at bounding box center [150, 220] width 197 height 12
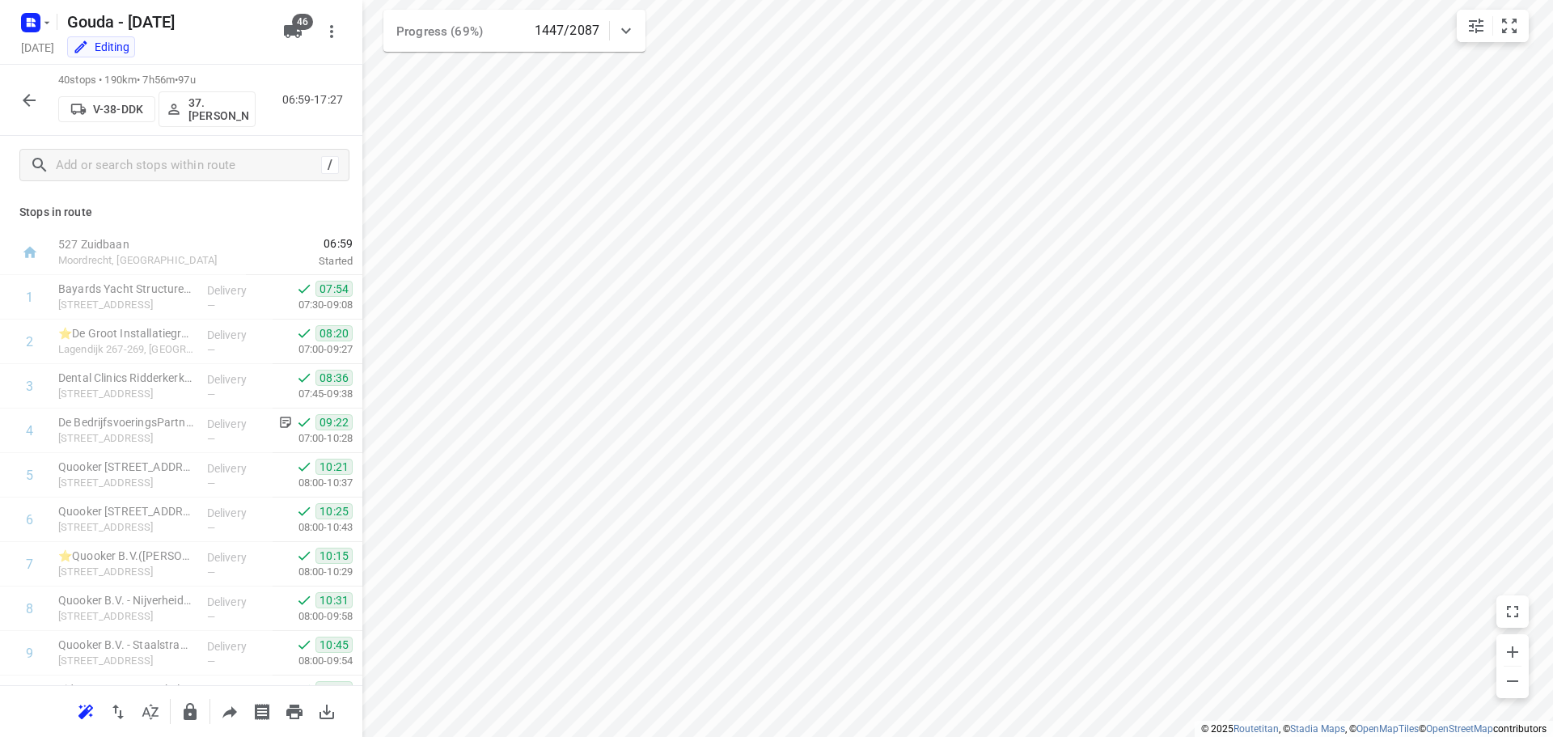
click at [32, 96] on icon "button" at bounding box center [28, 100] width 19 height 19
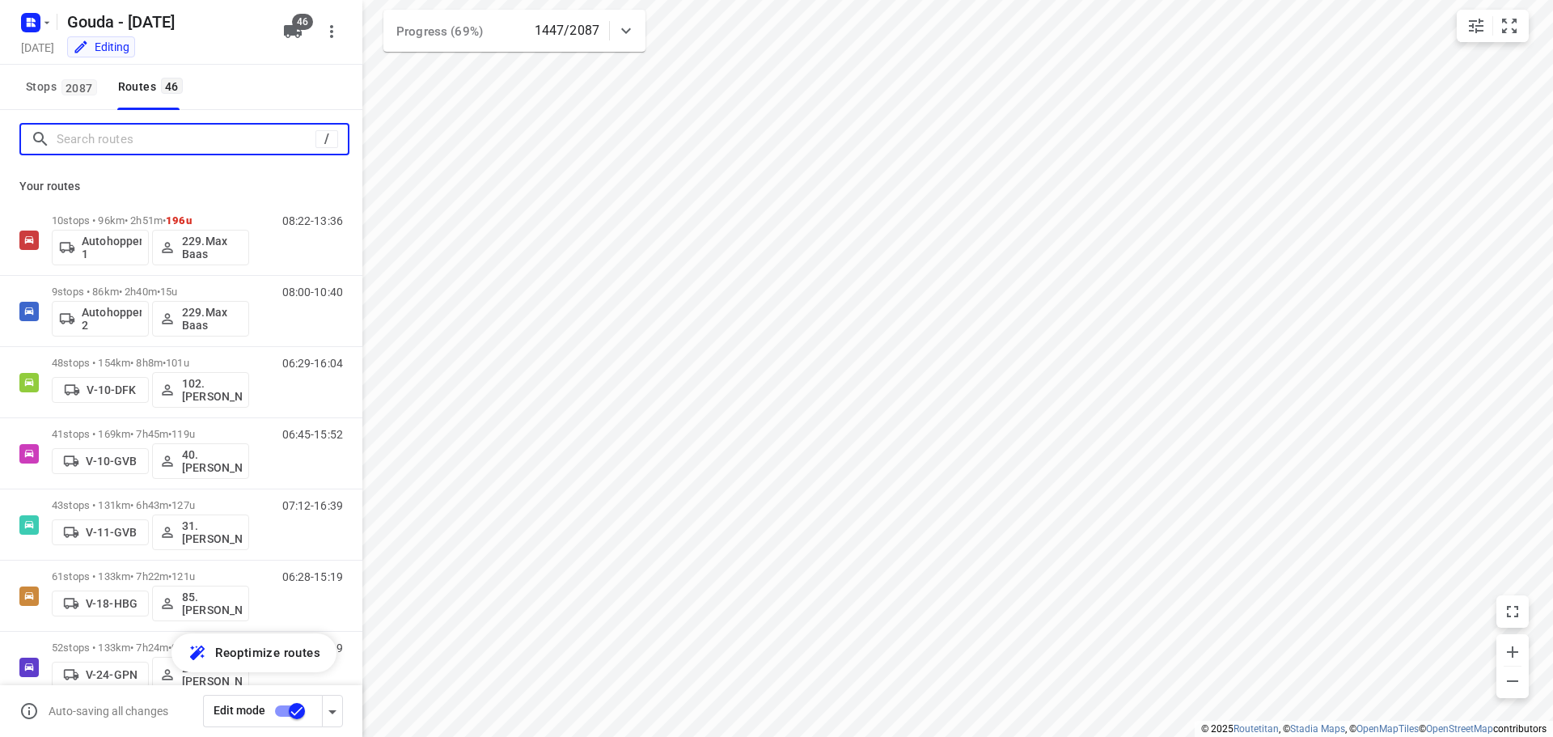
click at [161, 138] on input "Search routes" at bounding box center [186, 139] width 259 height 25
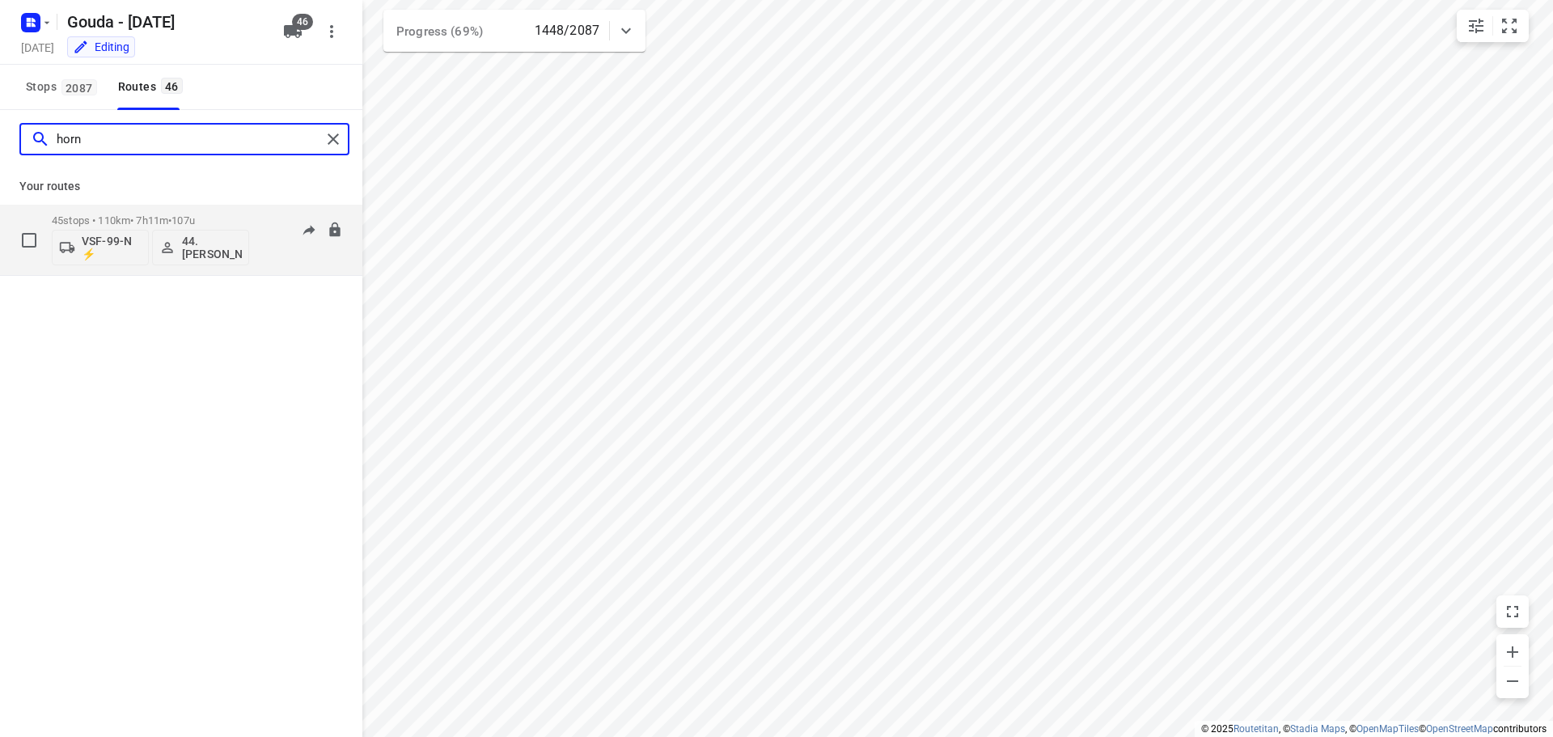
type input "horn"
click at [153, 218] on p "45 stops • 110km • 7h11m • 107u" at bounding box center [150, 220] width 197 height 12
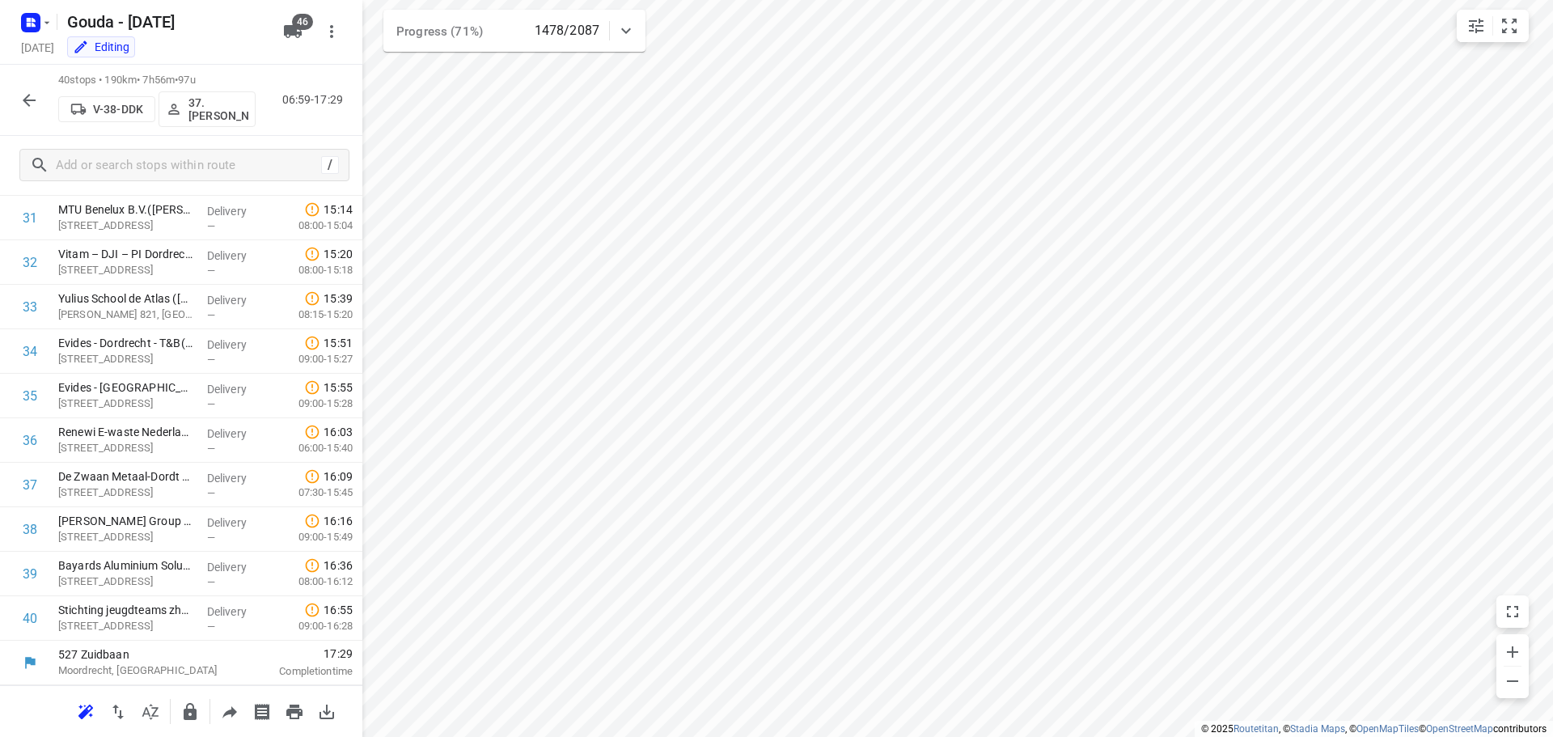
scroll to position [1413, 0]
click at [37, 99] on icon "button" at bounding box center [28, 100] width 19 height 19
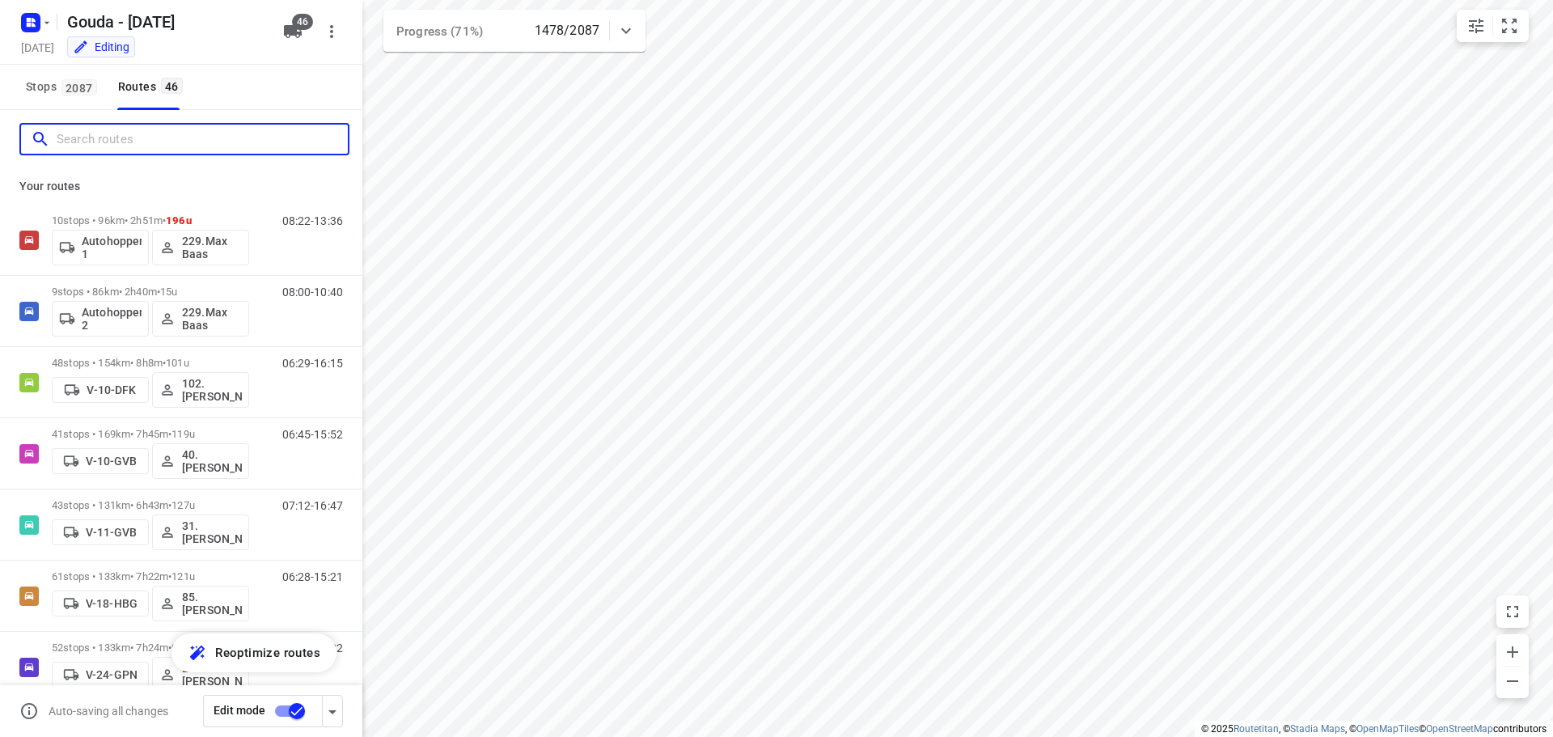
click at [102, 139] on input "Search routes" at bounding box center [202, 139] width 291 height 25
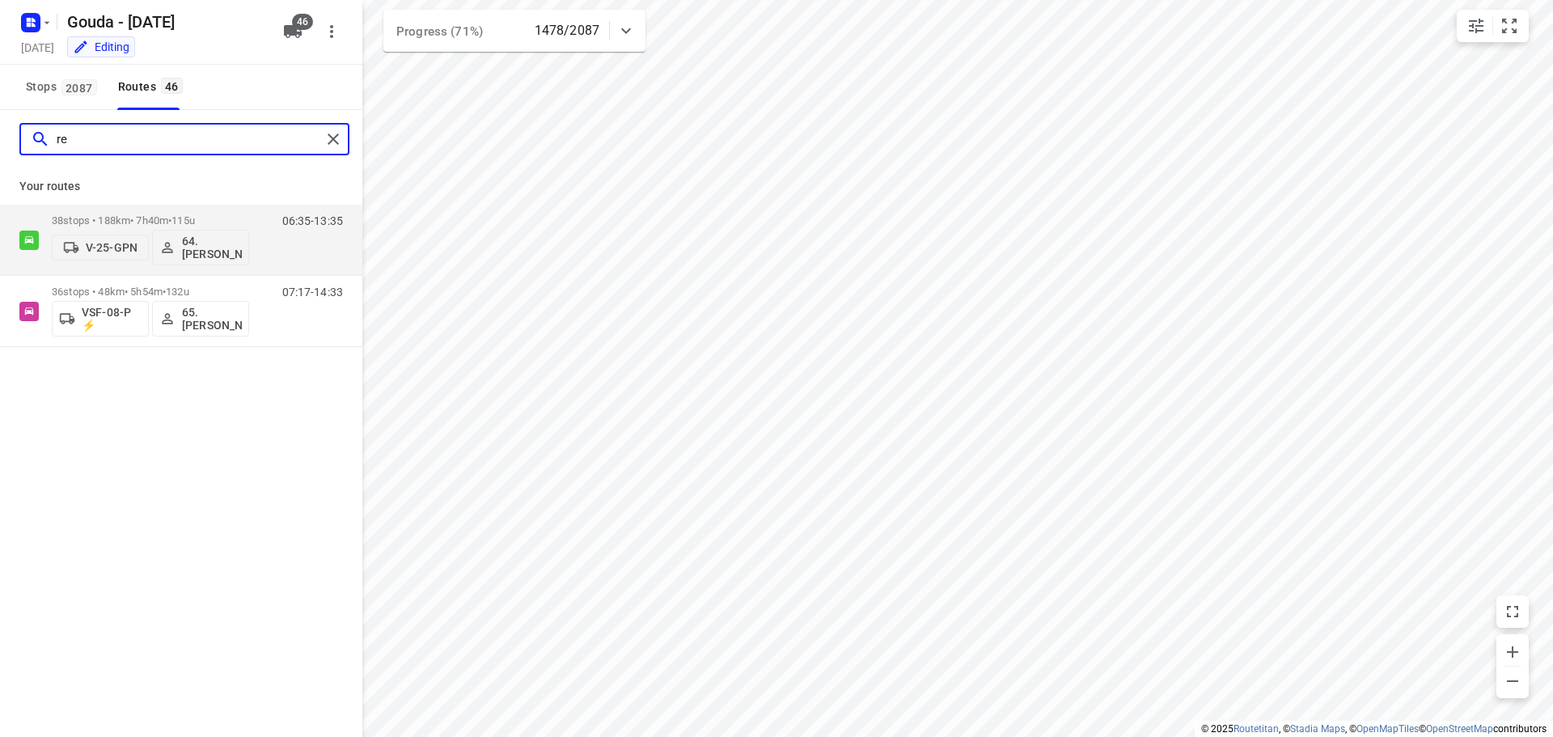
type input "r"
type input "verhee"
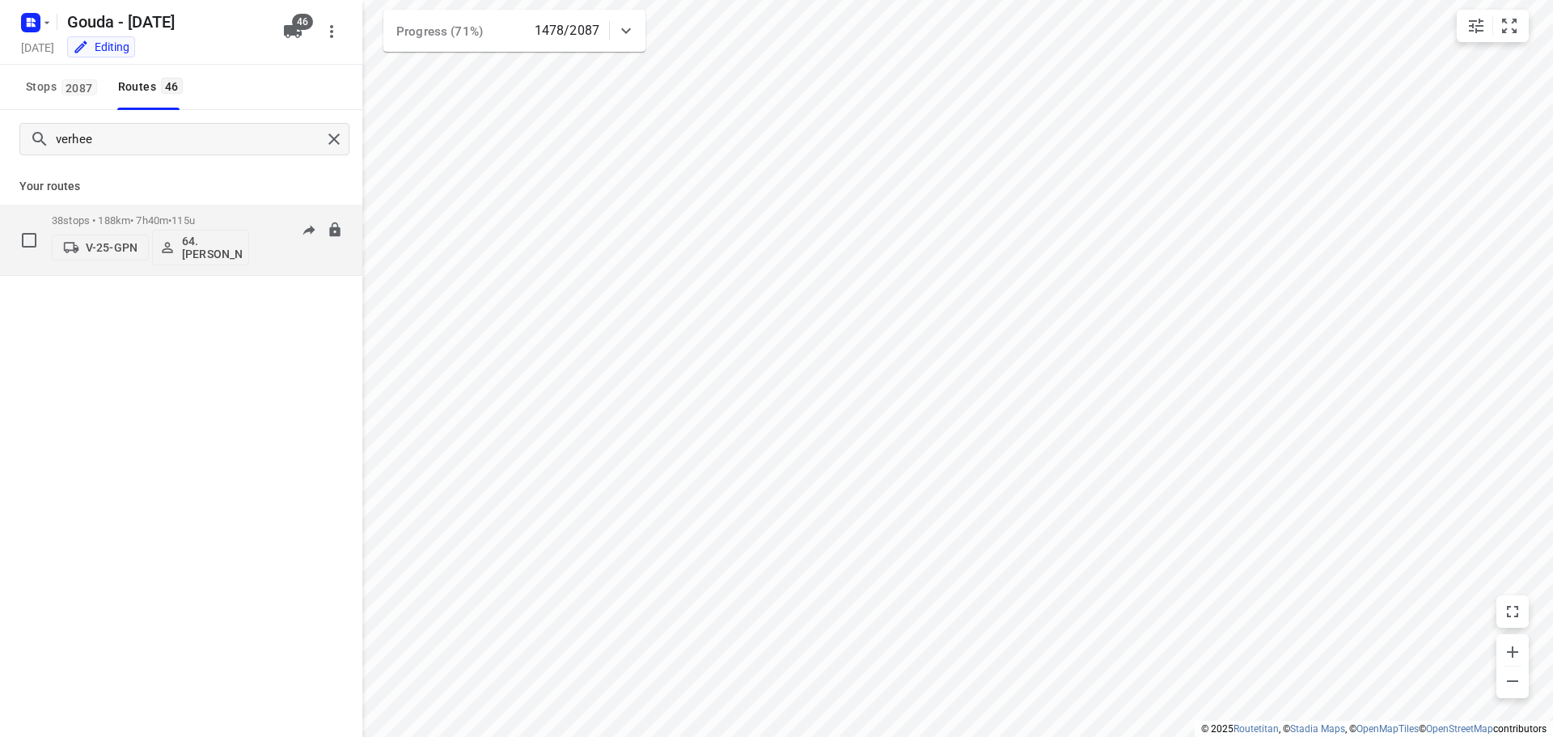
click at [264, 214] on div "06:35-13:35" at bounding box center [302, 243] width 81 height 59
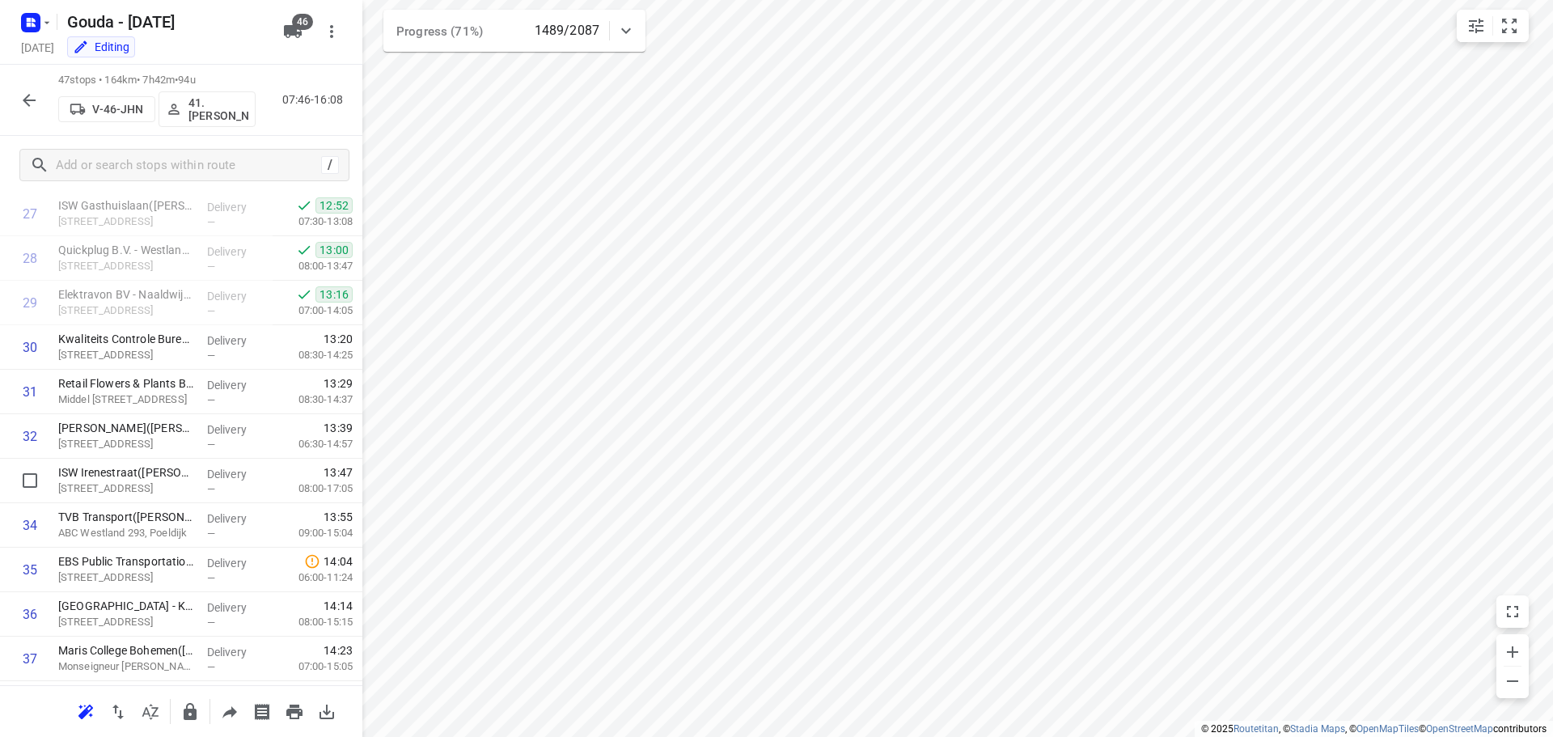
scroll to position [1725, 0]
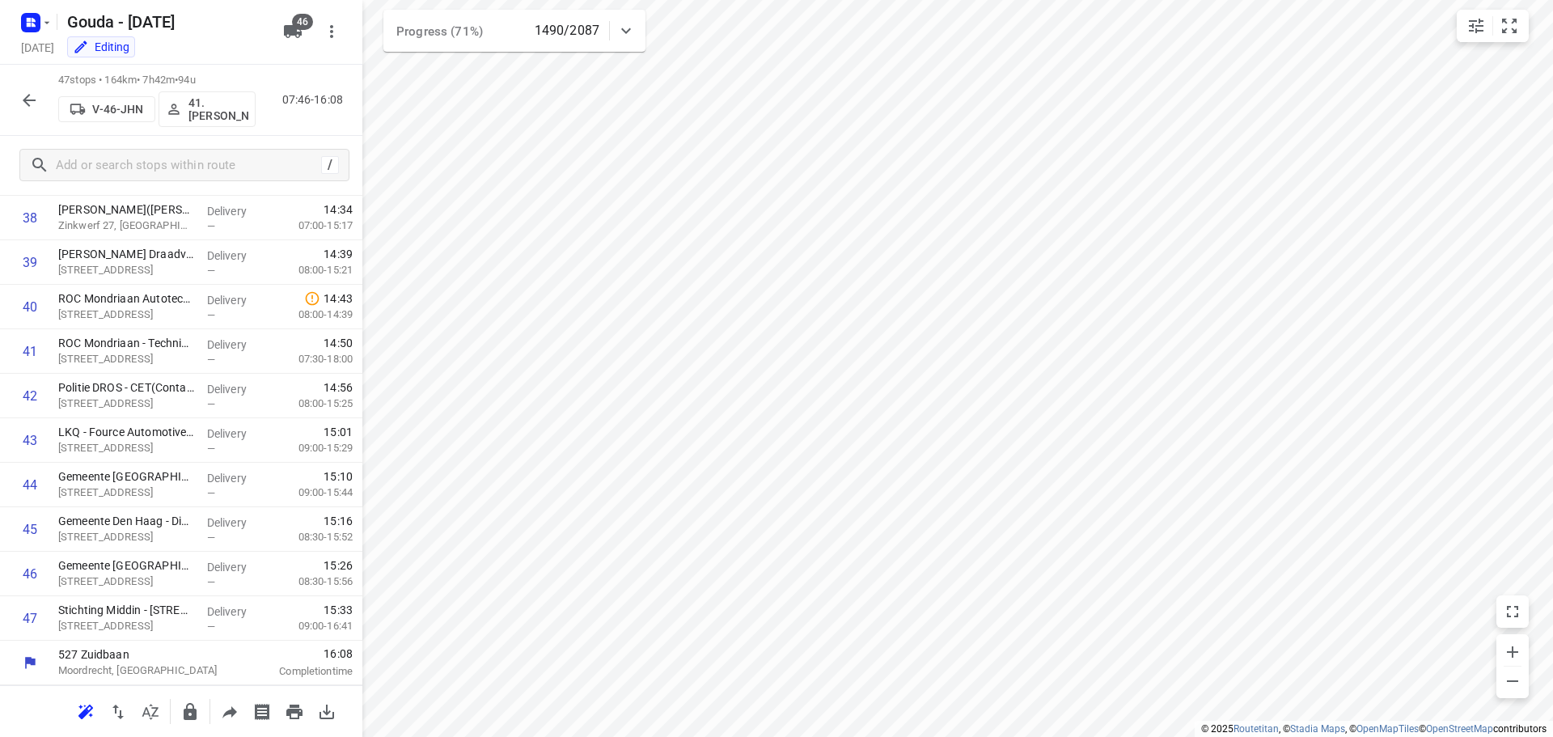
click at [30, 100] on icon "button" at bounding box center [29, 100] width 13 height 13
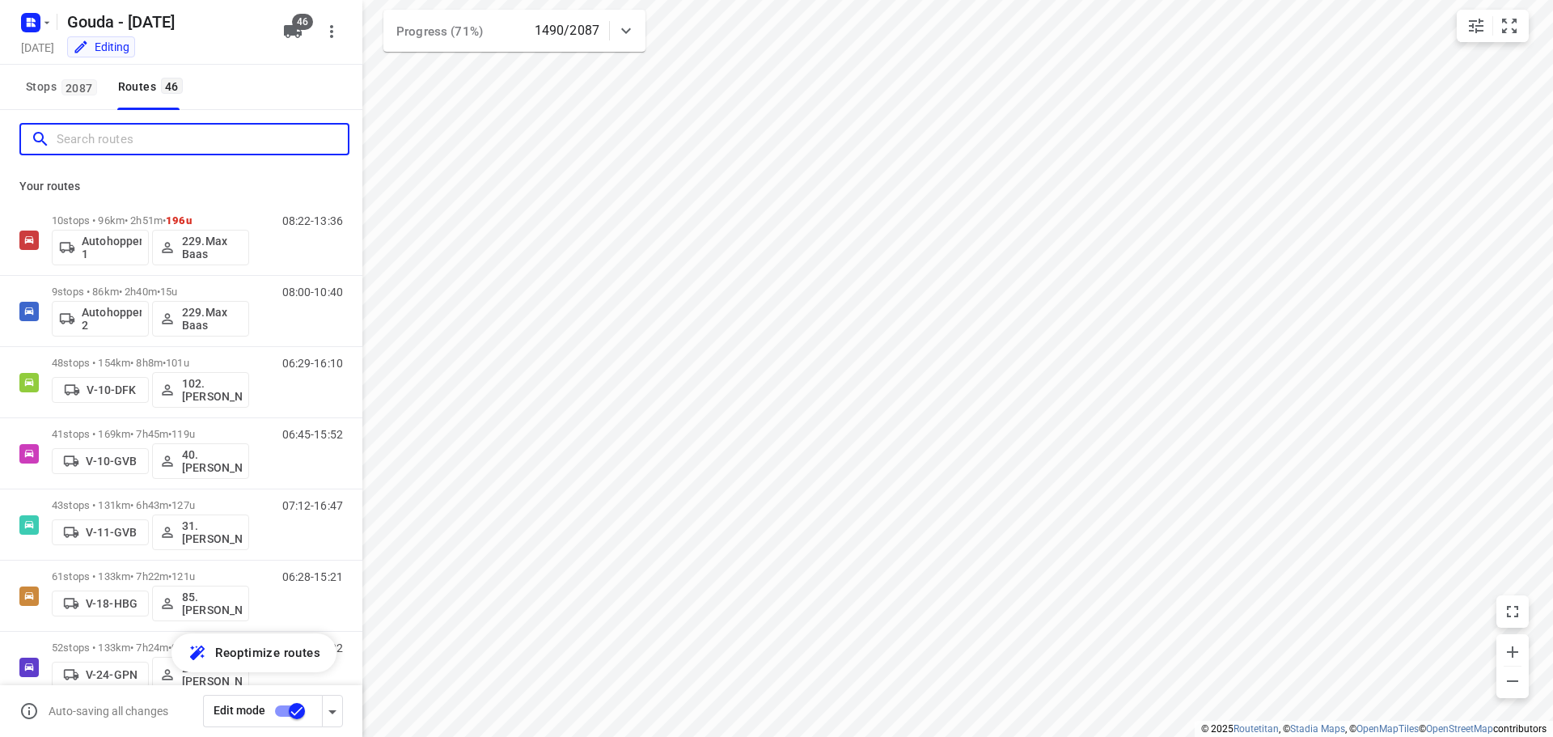
click at [111, 143] on input "Search routes" at bounding box center [202, 139] width 291 height 25
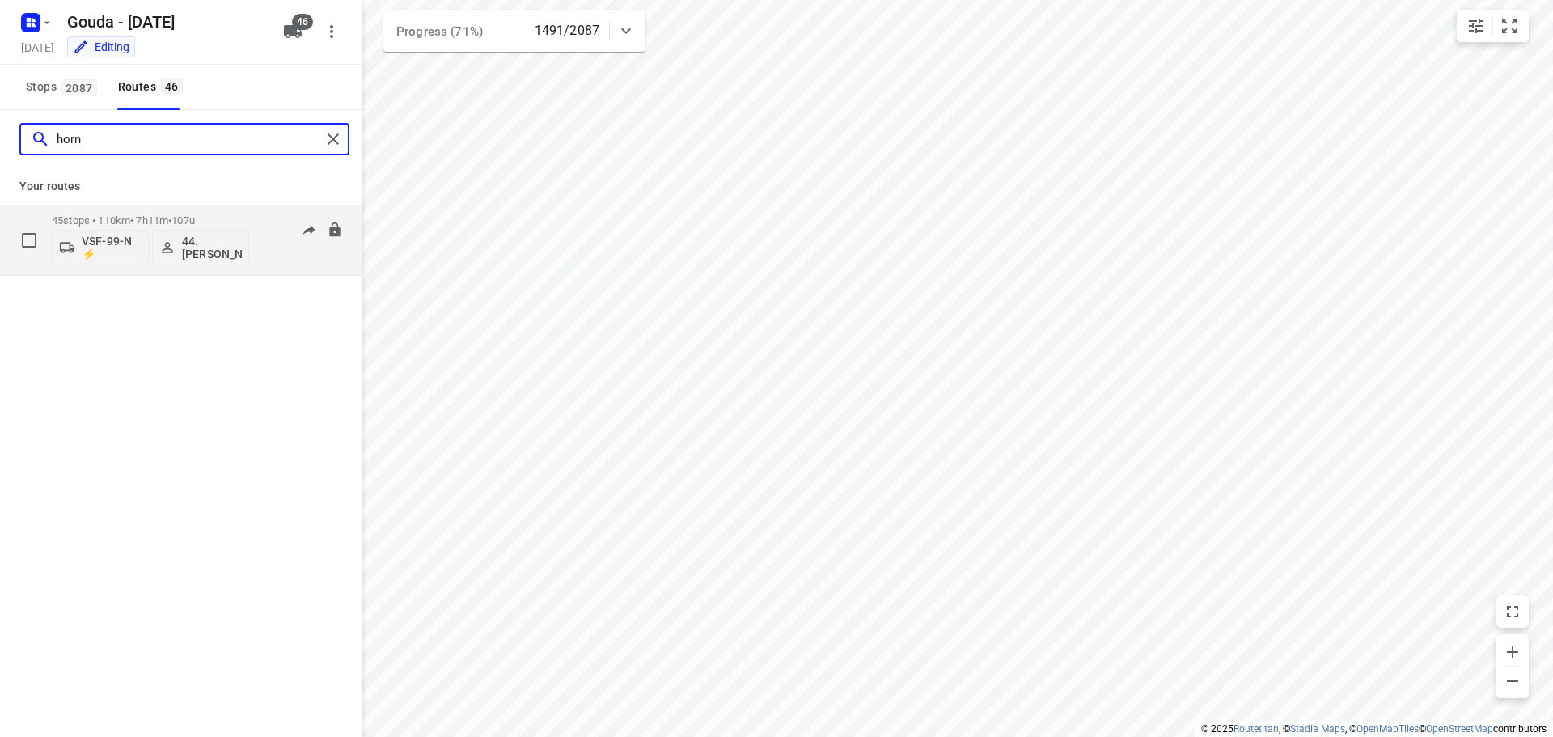
type input "horn"
click at [108, 206] on div "45 stops • 110km • 7h11m • 107u VSF-99-N ⚡ 44. Lennard Horn" at bounding box center [150, 239] width 197 height 67
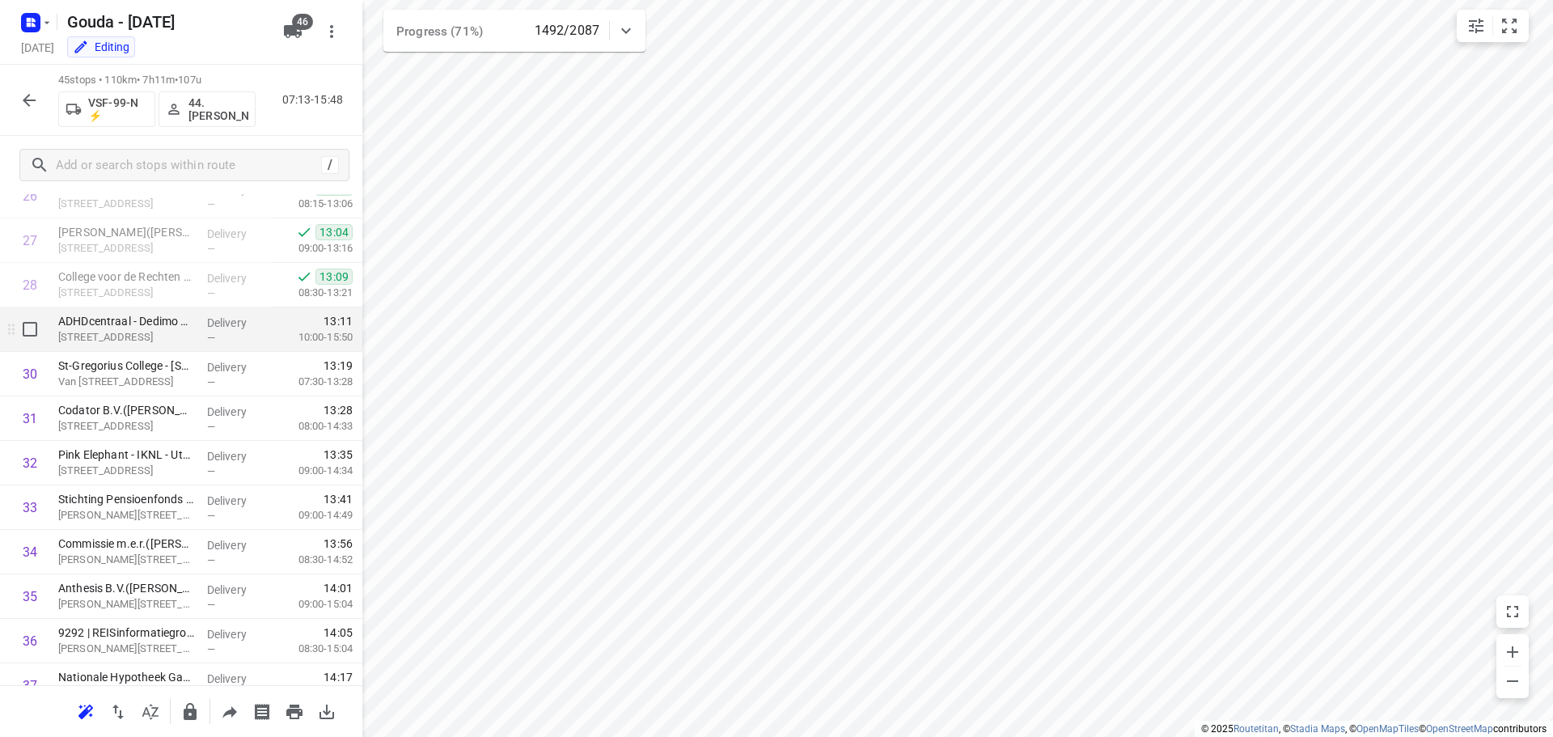
scroll to position [1636, 0]
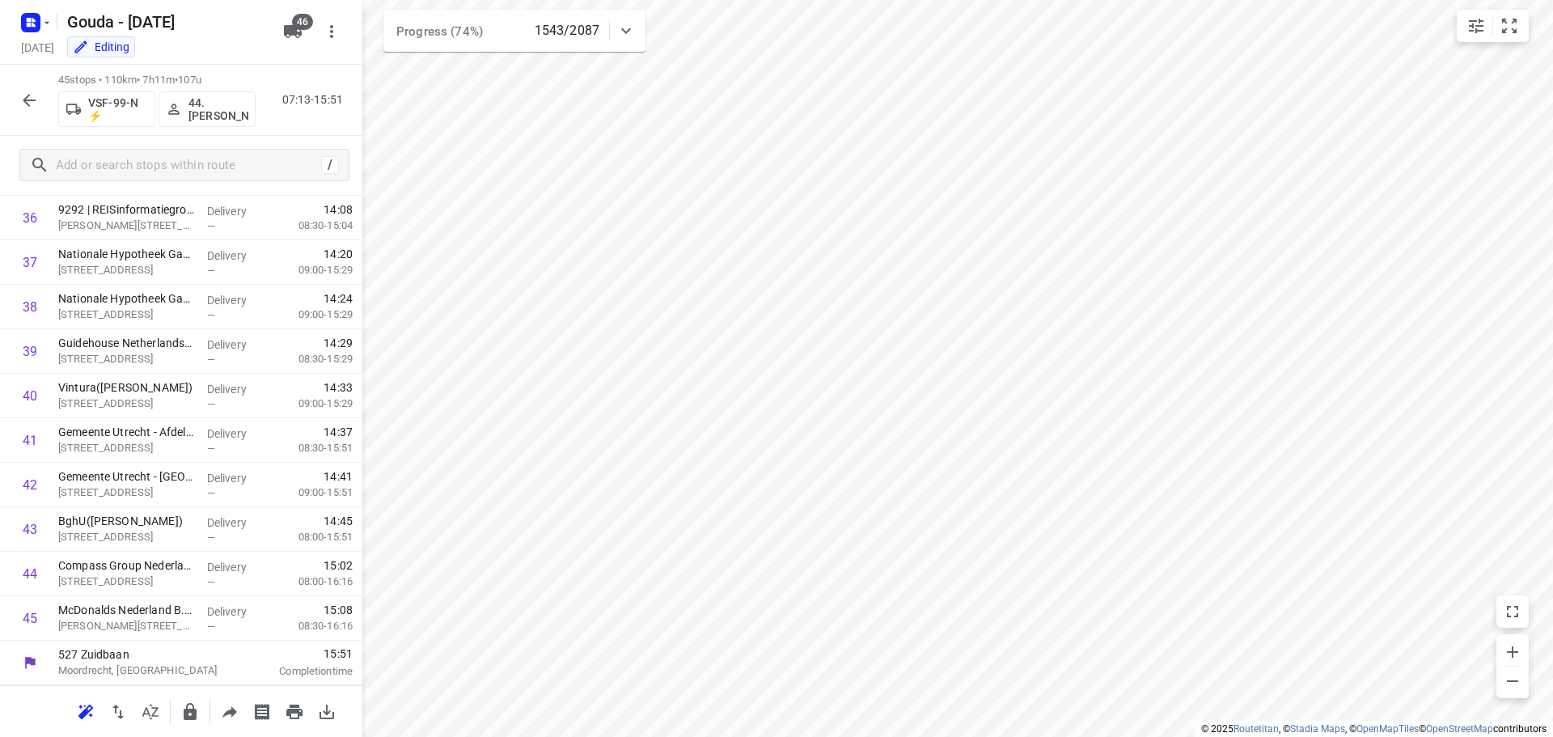
click at [25, 108] on icon "button" at bounding box center [28, 100] width 19 height 19
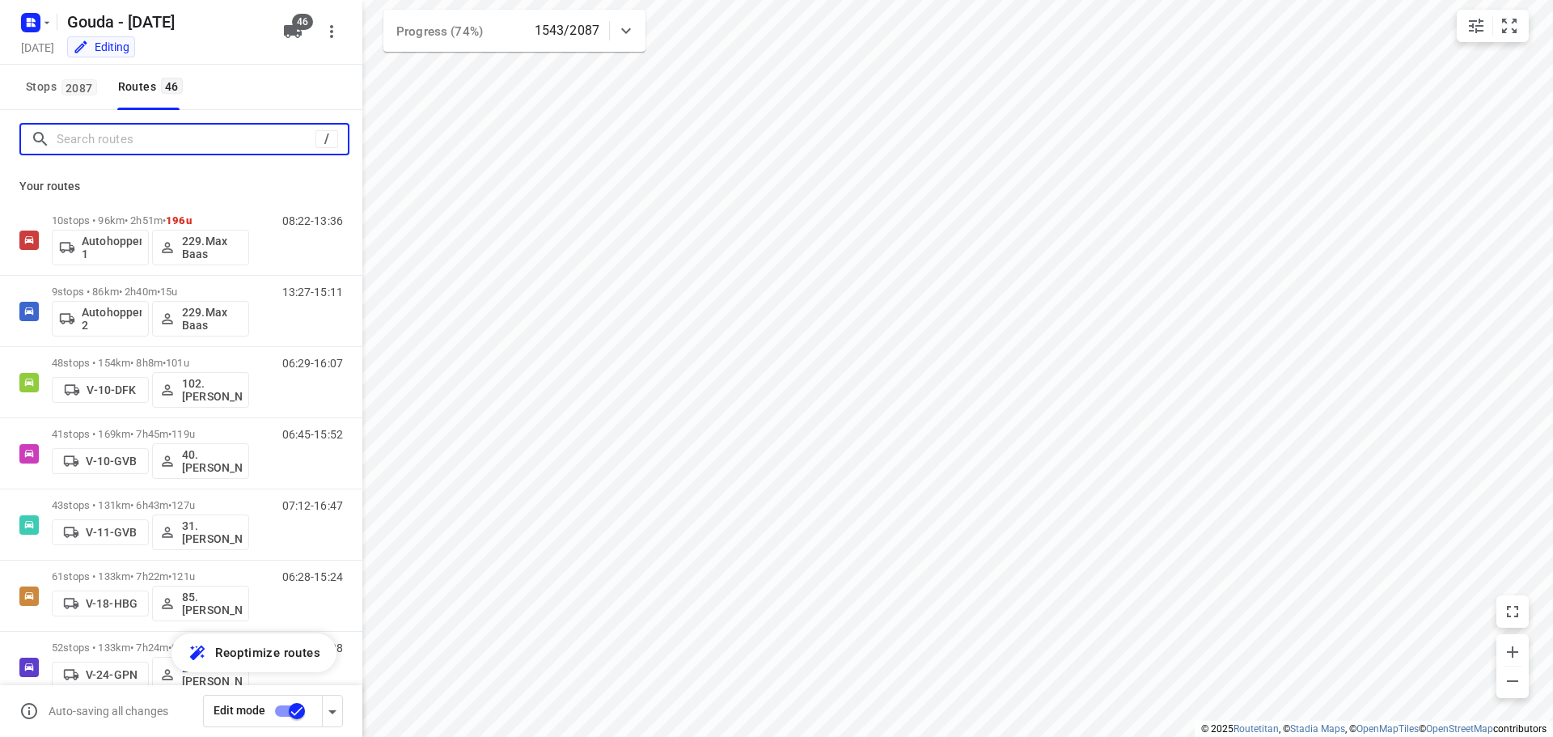
click at [99, 149] on input "Search routes" at bounding box center [186, 139] width 259 height 25
type input "g"
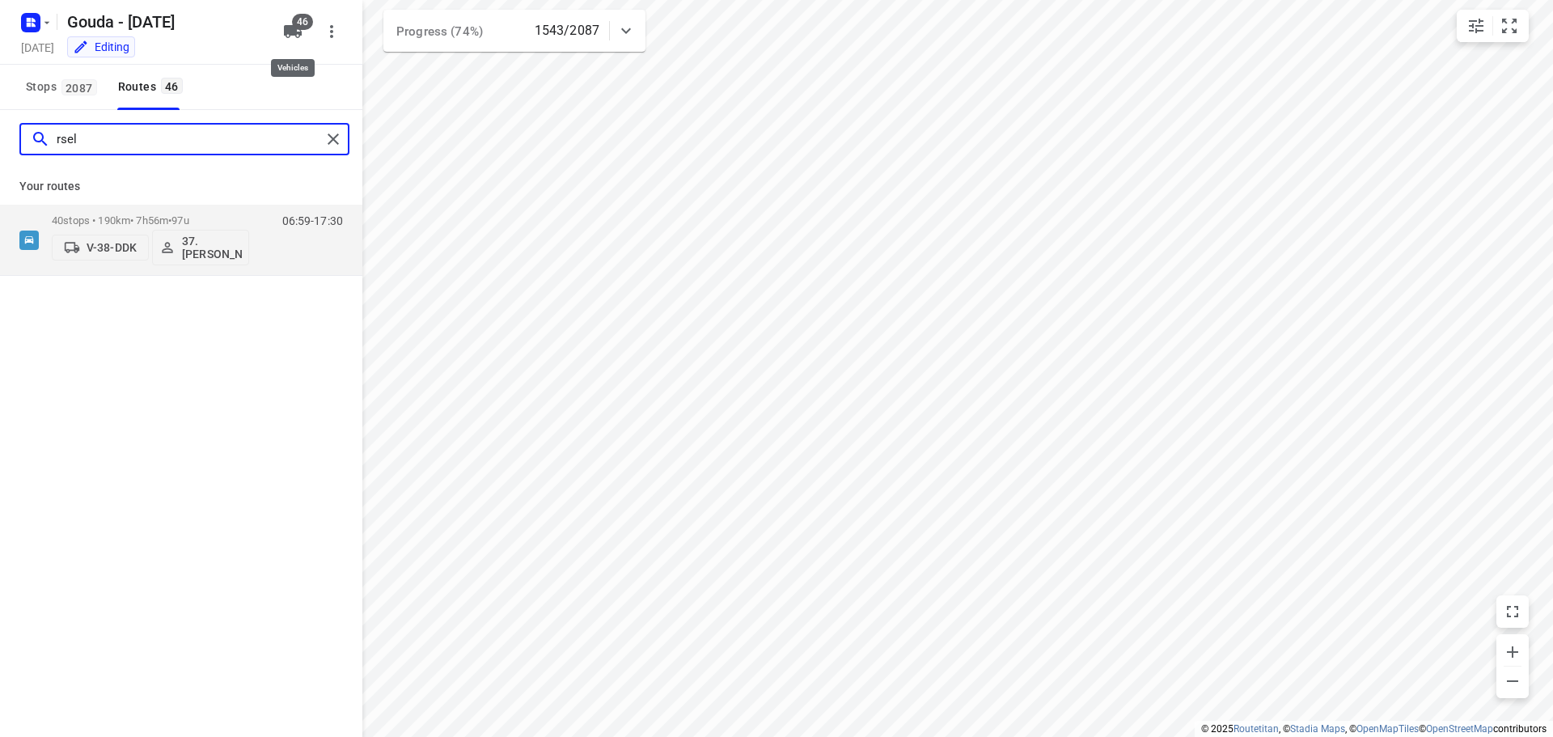
type input "rsel"
click at [292, 28] on icon "button" at bounding box center [293, 31] width 18 height 13
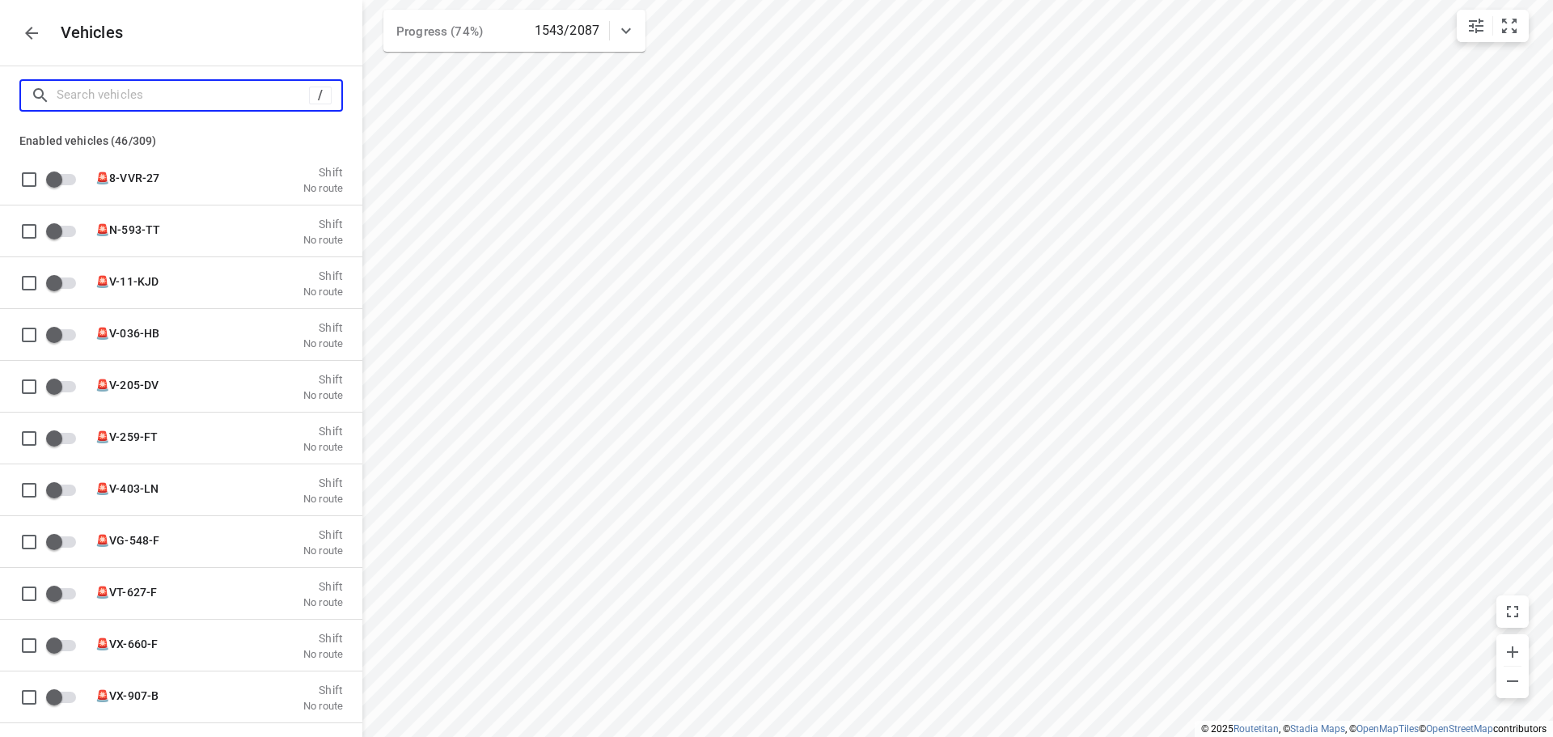
click at [199, 99] on input "Search vehicles" at bounding box center [183, 94] width 252 height 25
type input "a"
checkbox input "true"
type input "au"
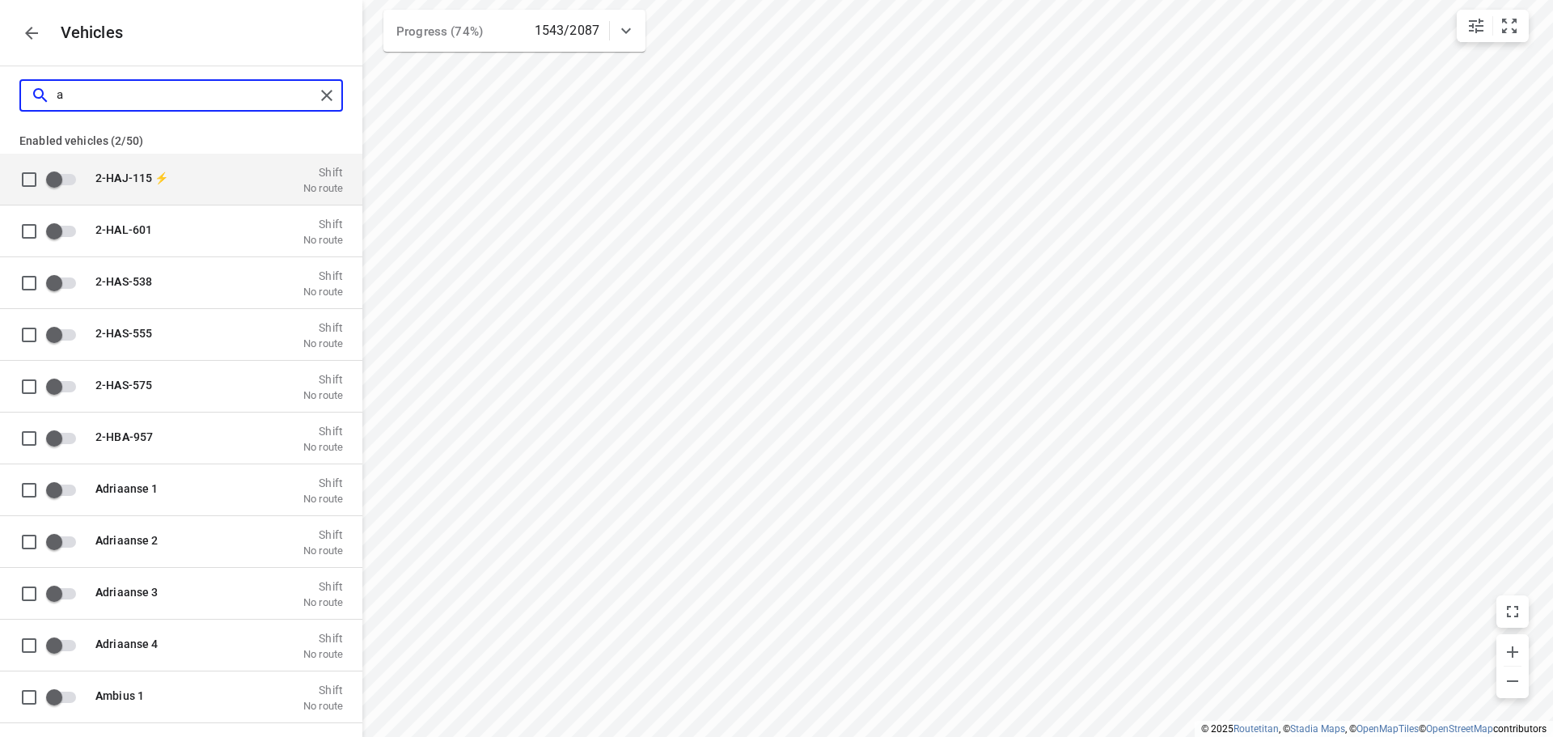
checkbox input "true"
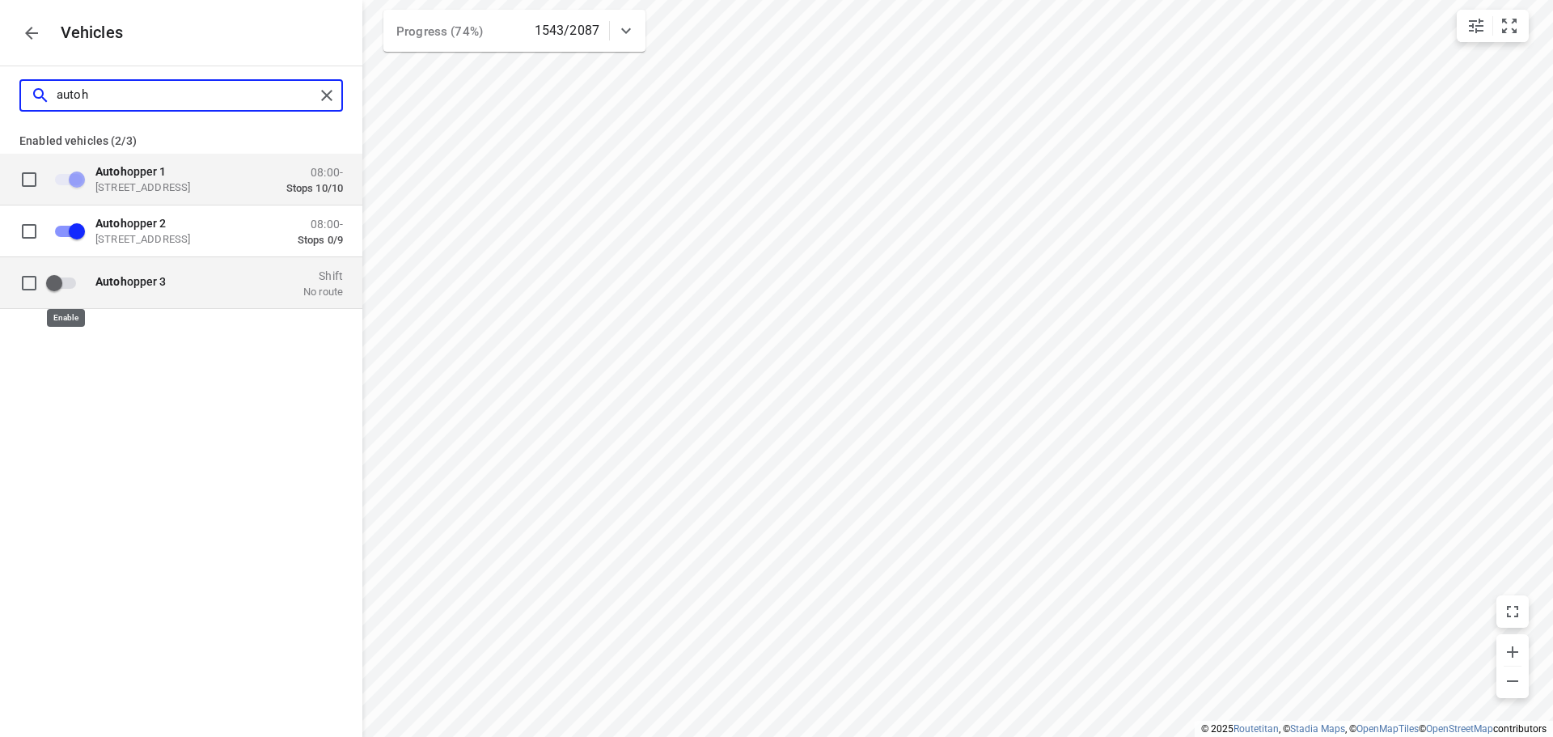
type input "autoh"
click at [71, 285] on input "grid" at bounding box center [54, 282] width 92 height 31
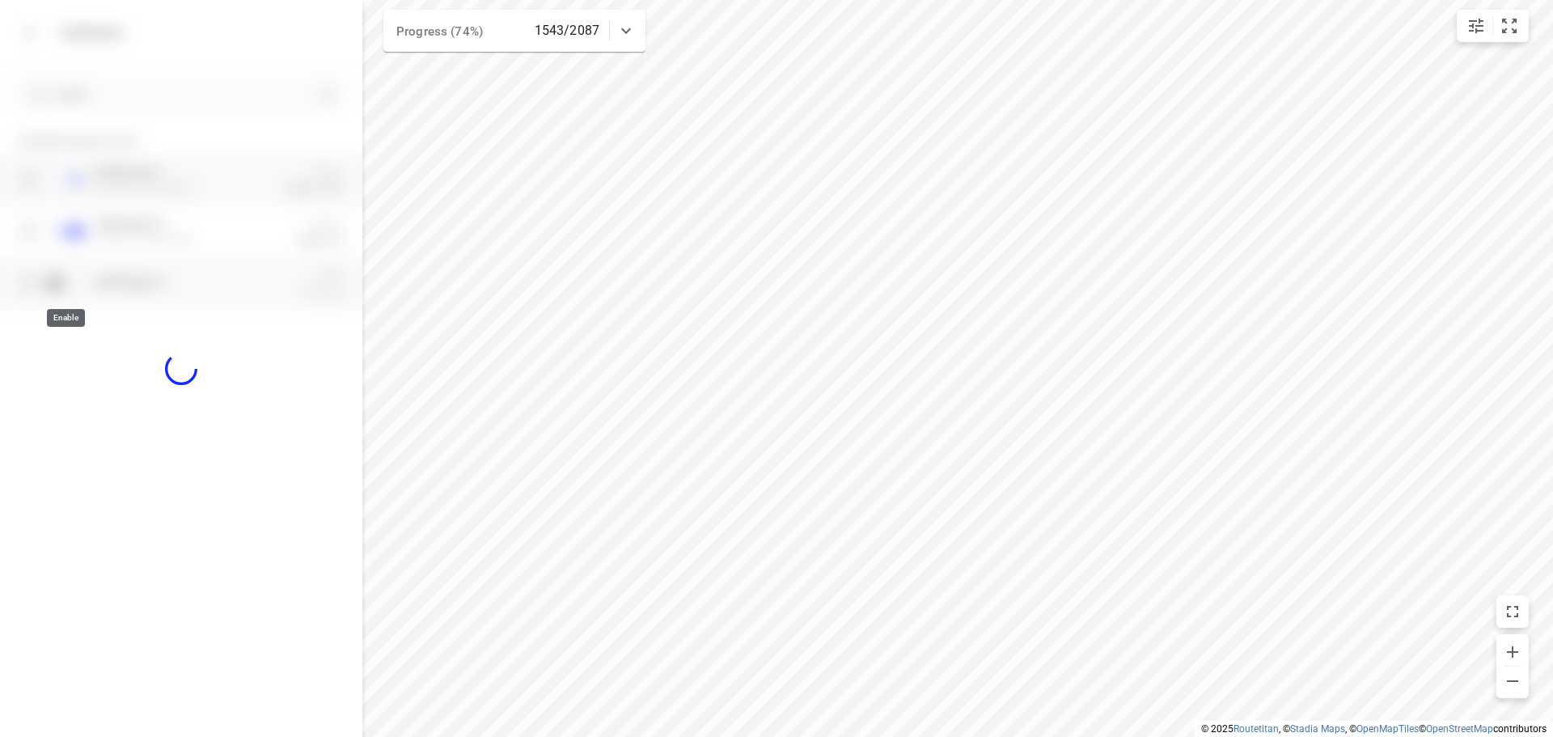
checkbox input "true"
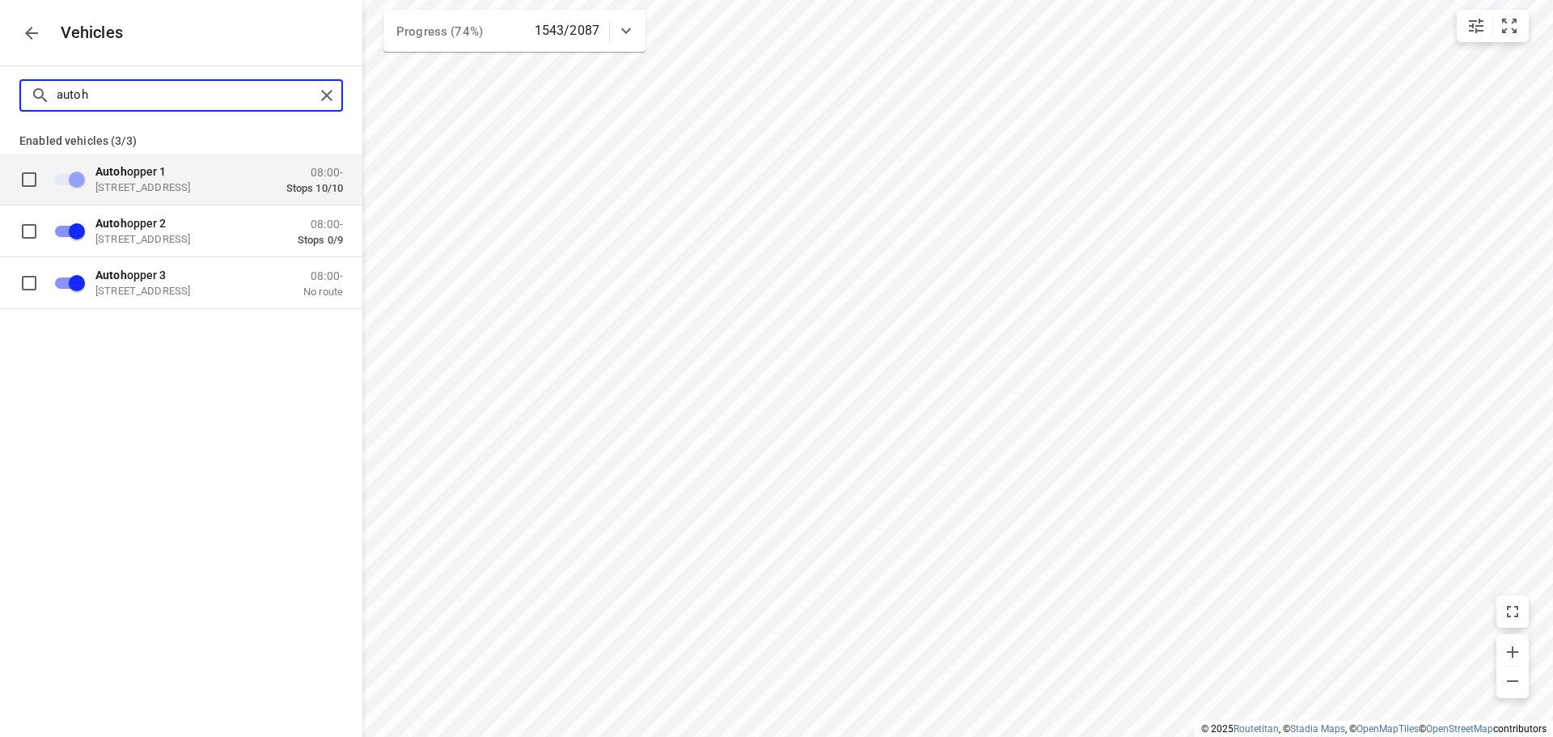
click at [136, 95] on input "autoh" at bounding box center [186, 94] width 258 height 25
click at [28, 40] on icon "button" at bounding box center [31, 32] width 19 height 19
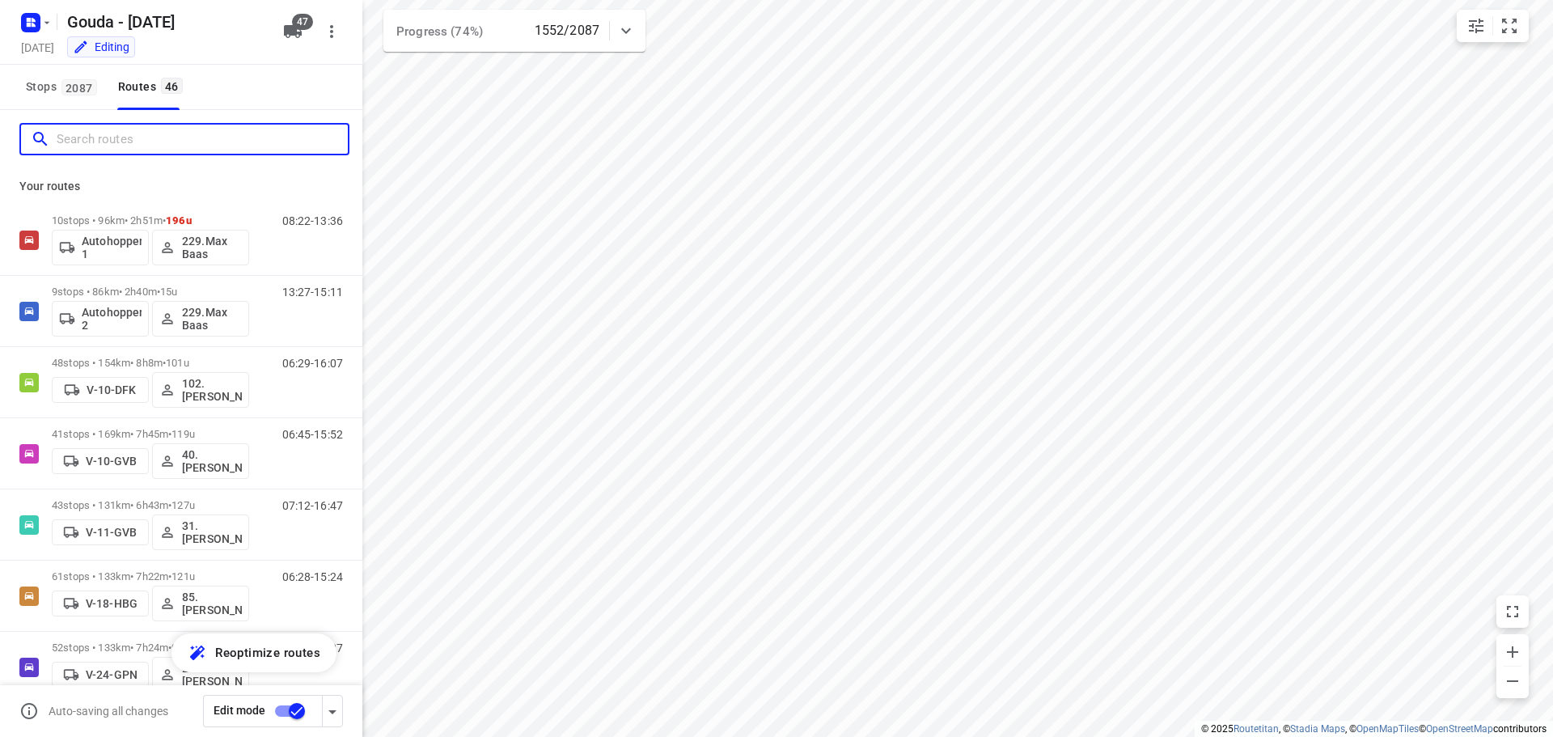
click at [171, 137] on input "Search routes" at bounding box center [202, 139] width 291 height 25
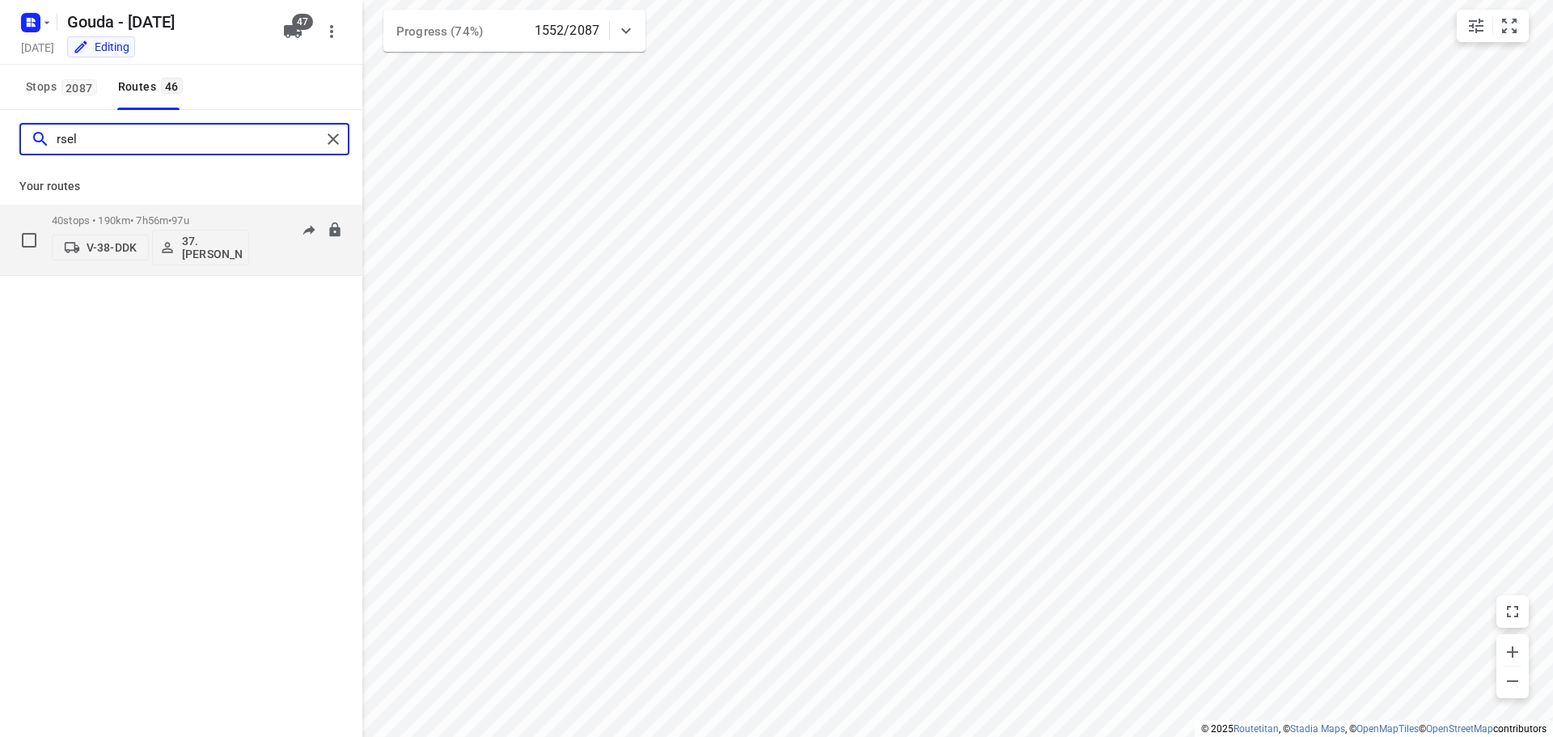
type input "rsel"
click at [161, 219] on p "40 stops • 190km • 7h56m • 97u" at bounding box center [150, 220] width 197 height 12
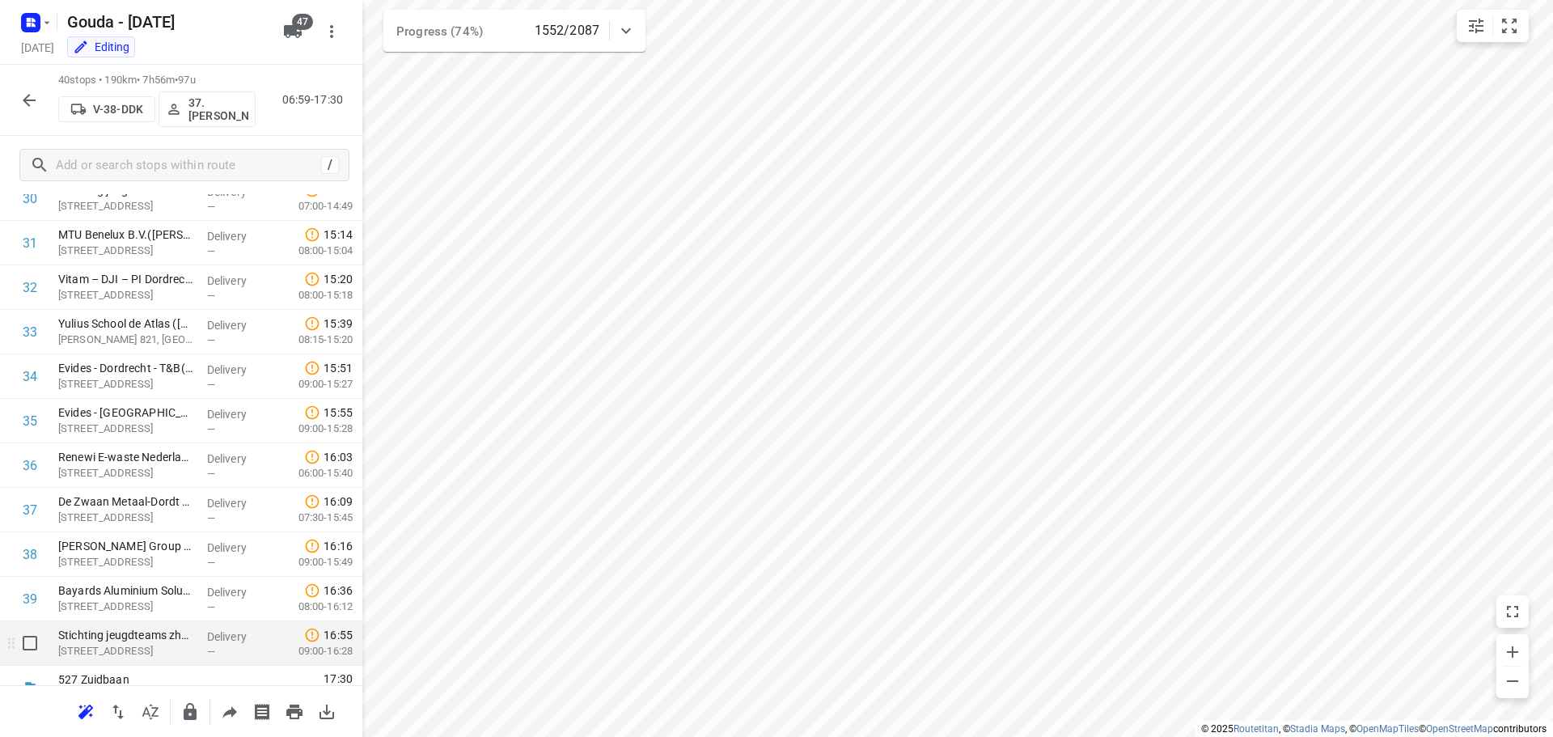
scroll to position [1413, 0]
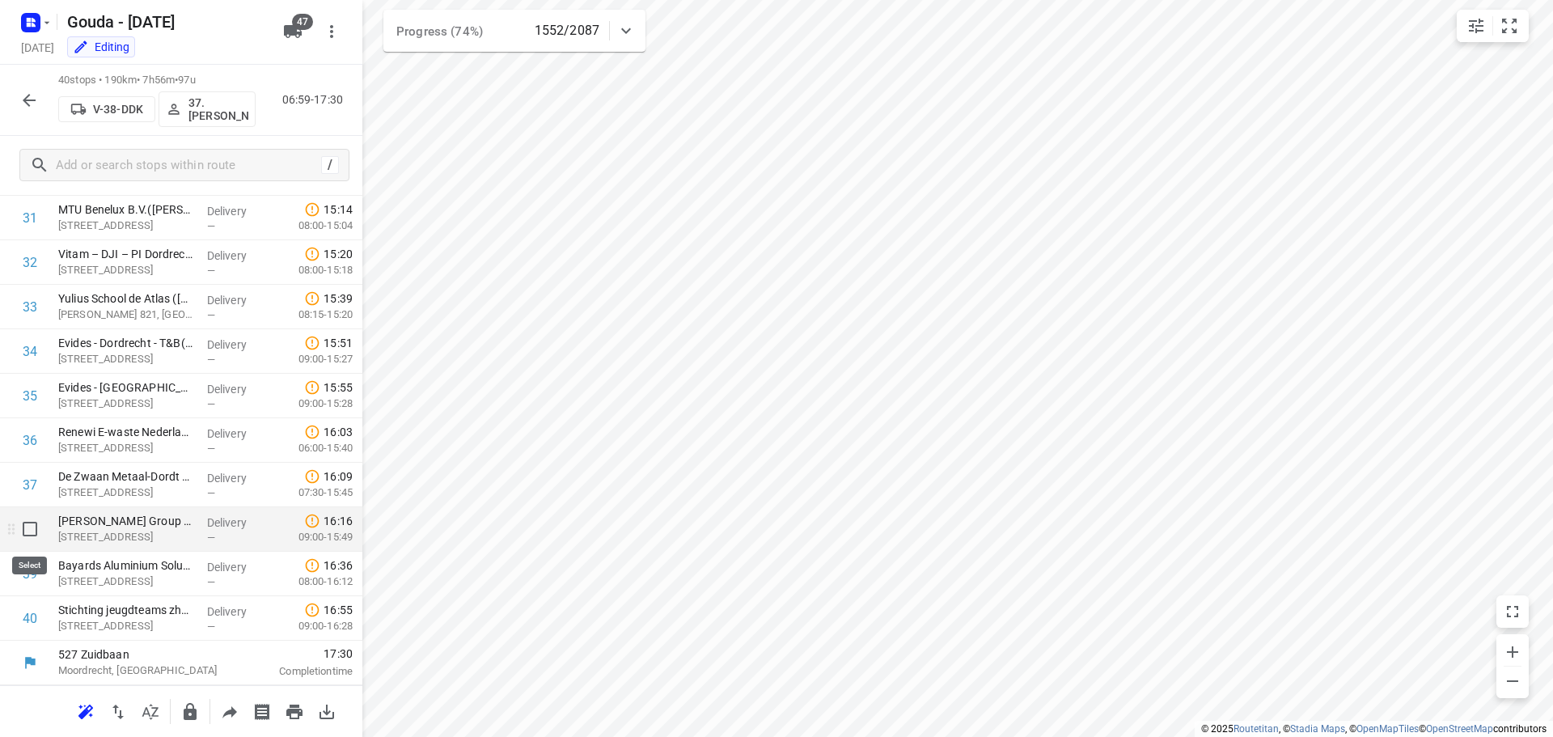
click at [32, 532] on input "checkbox" at bounding box center [30, 529] width 32 height 32
checkbox input "true"
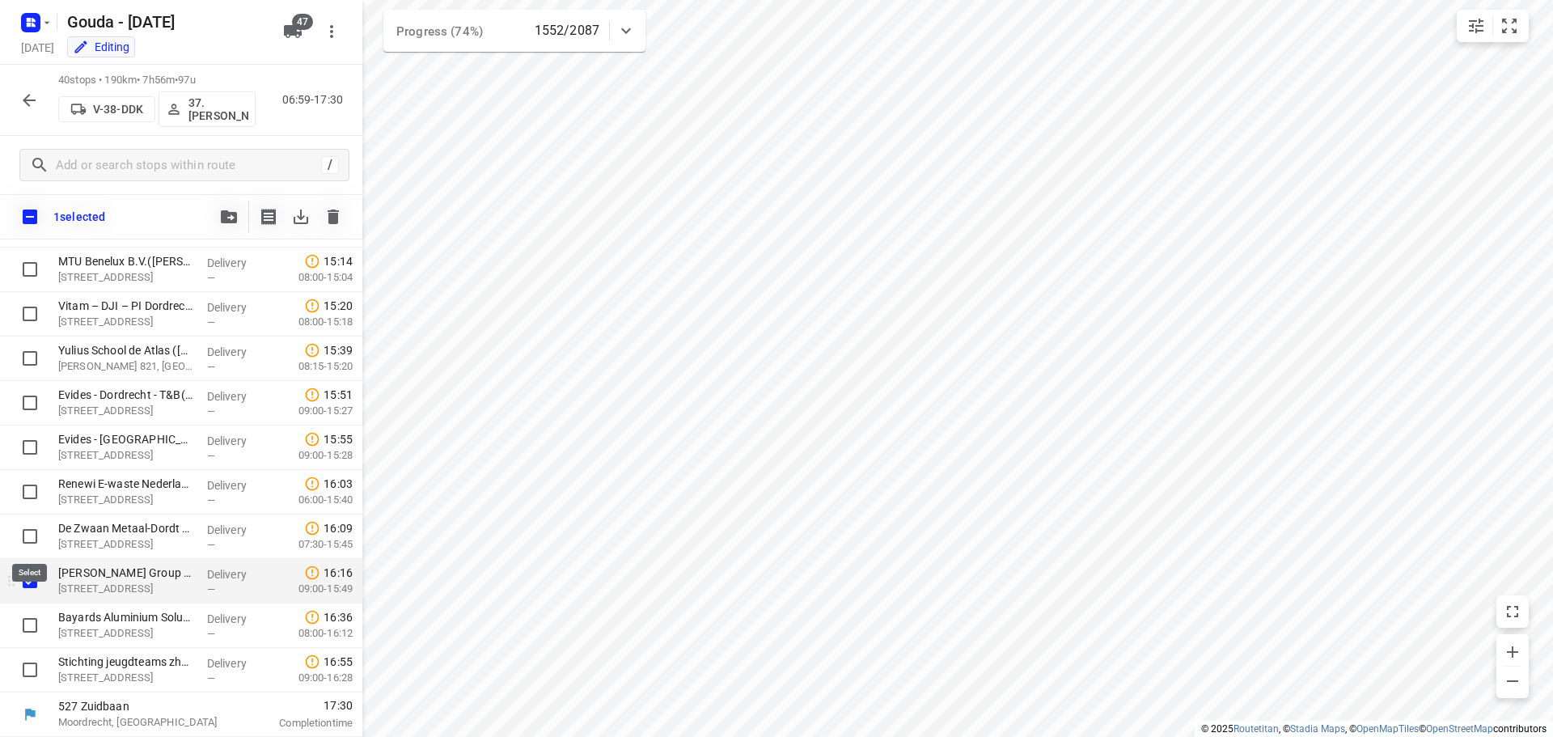
scroll to position [1407, 0]
click at [32, 532] on input "checkbox" at bounding box center [30, 536] width 32 height 32
checkbox input "true"
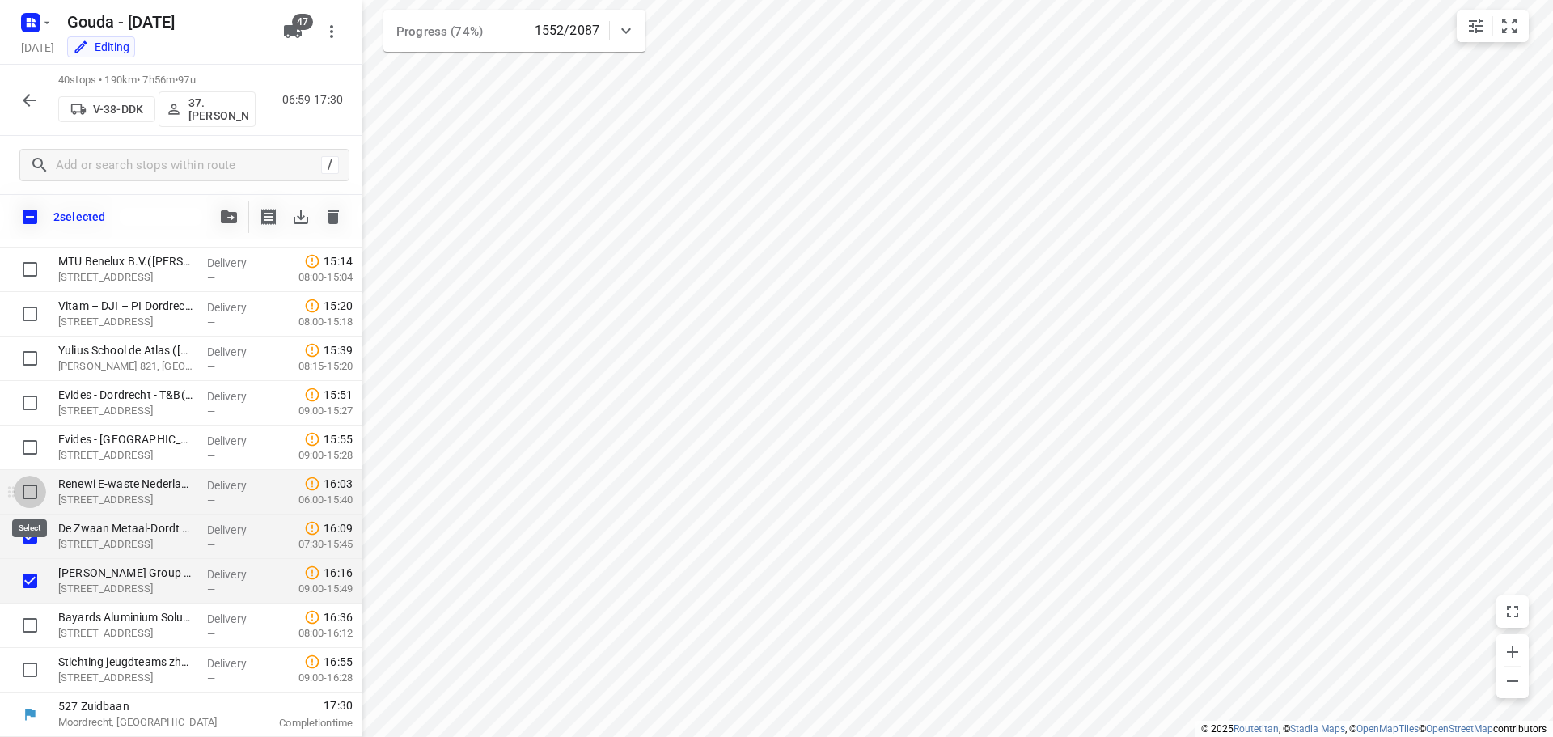
click at [29, 492] on input "checkbox" at bounding box center [30, 491] width 32 height 32
checkbox input "true"
click at [27, 446] on input "checkbox" at bounding box center [30, 447] width 32 height 32
checkbox input "true"
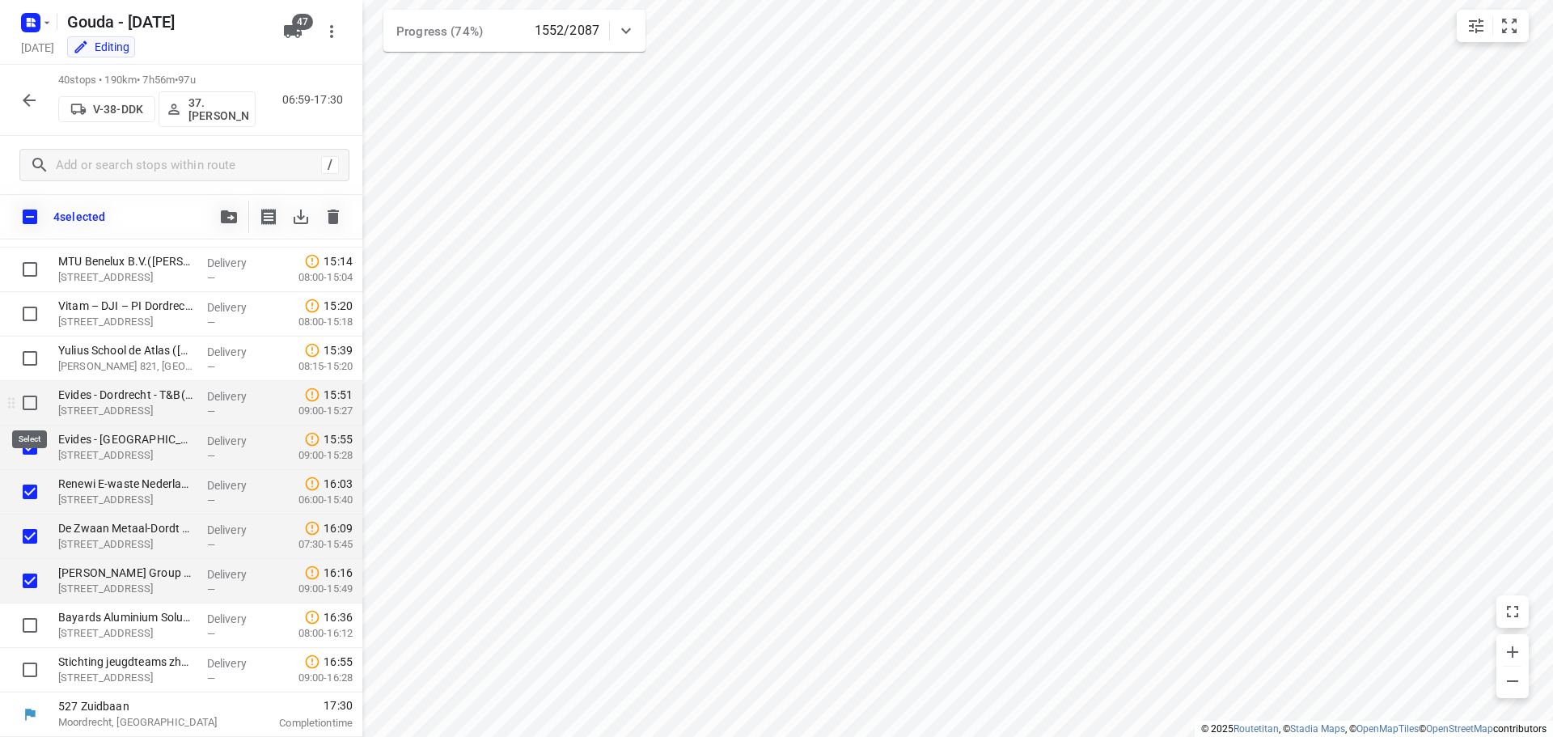
click at [35, 405] on input "checkbox" at bounding box center [30, 403] width 32 height 32
checkbox input "true"
click at [40, 356] on input "checkbox" at bounding box center [30, 358] width 32 height 32
checkbox input "true"
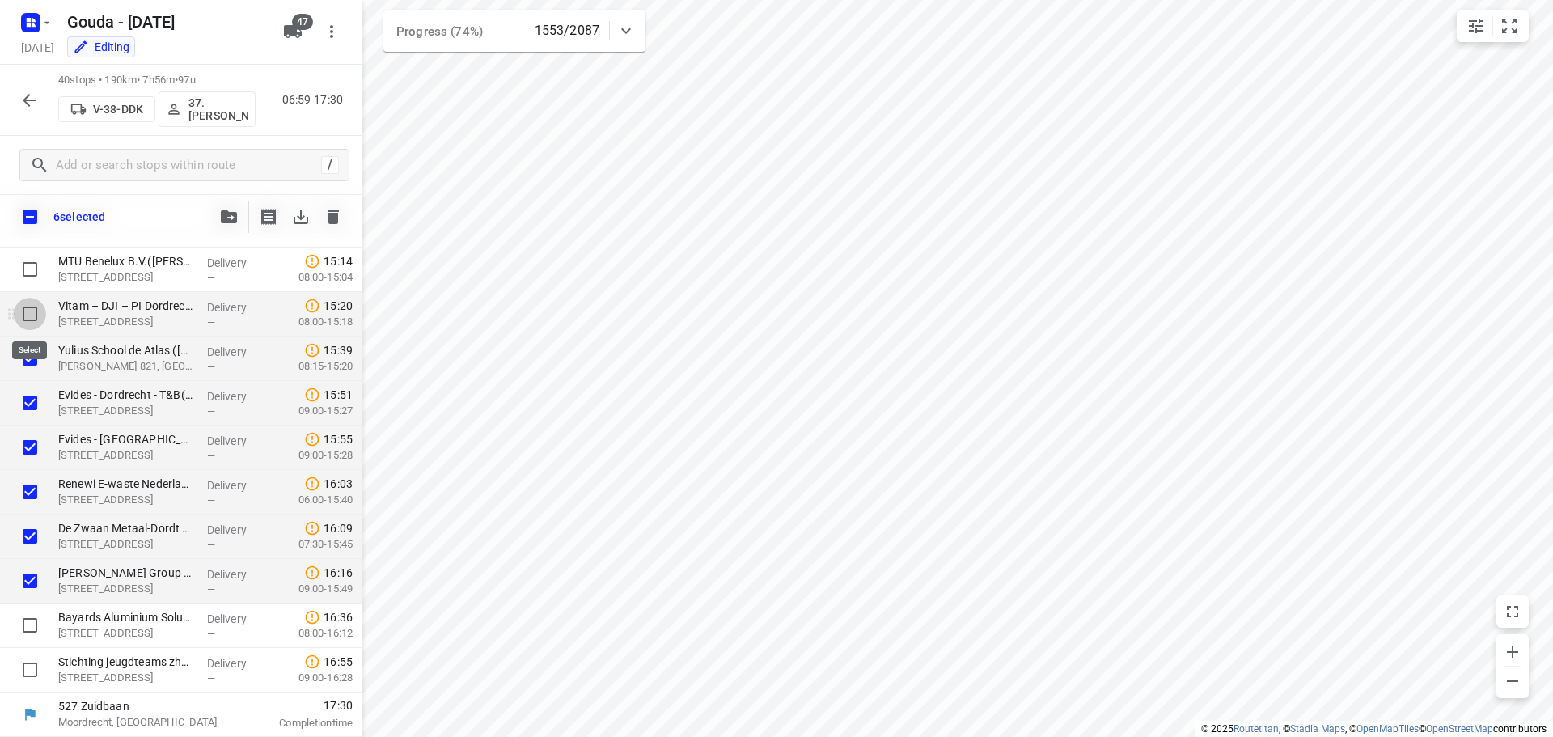
click at [25, 313] on input "checkbox" at bounding box center [30, 314] width 32 height 32
checkbox input "true"
click at [32, 277] on input "checkbox" at bounding box center [30, 269] width 32 height 32
checkbox input "true"
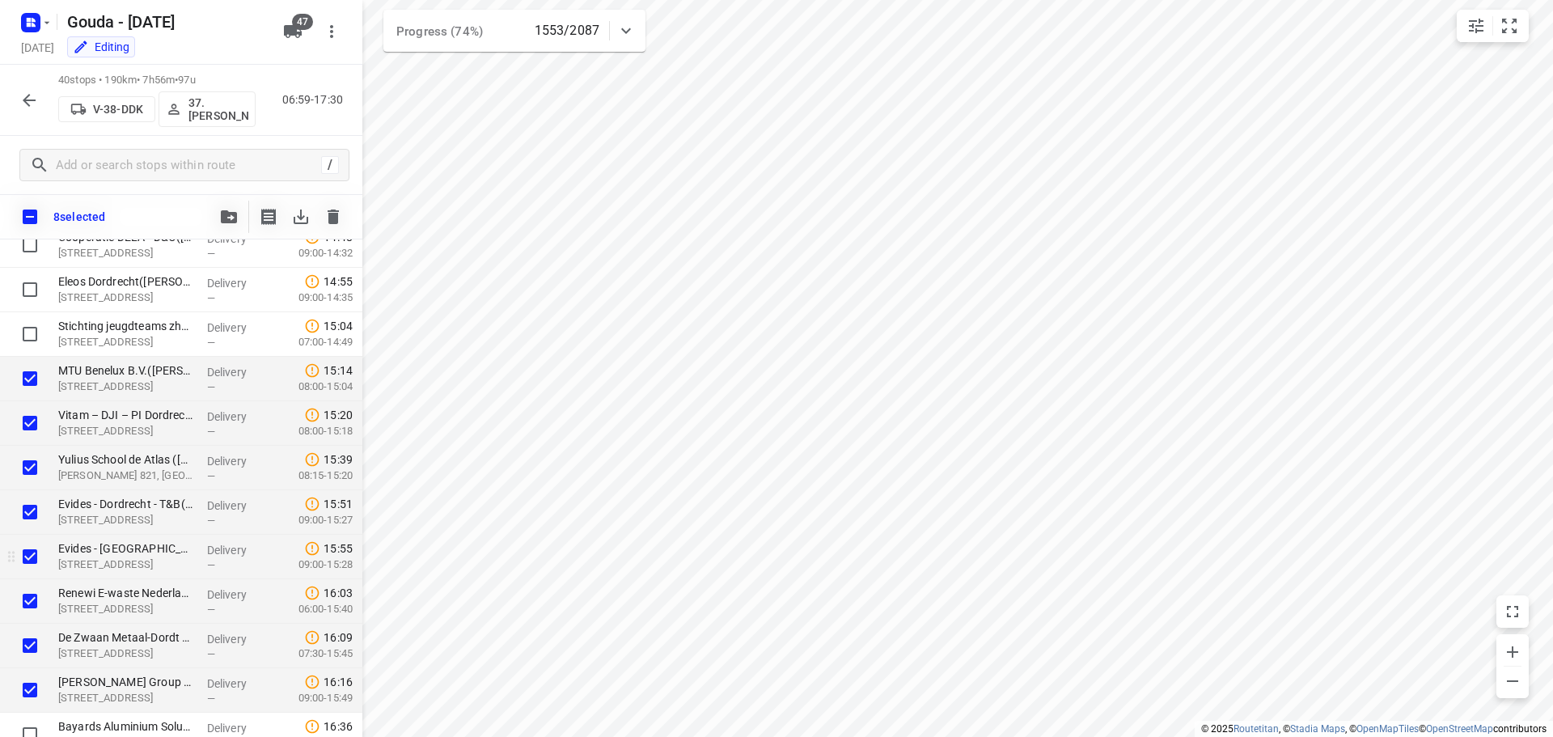
scroll to position [1326, 0]
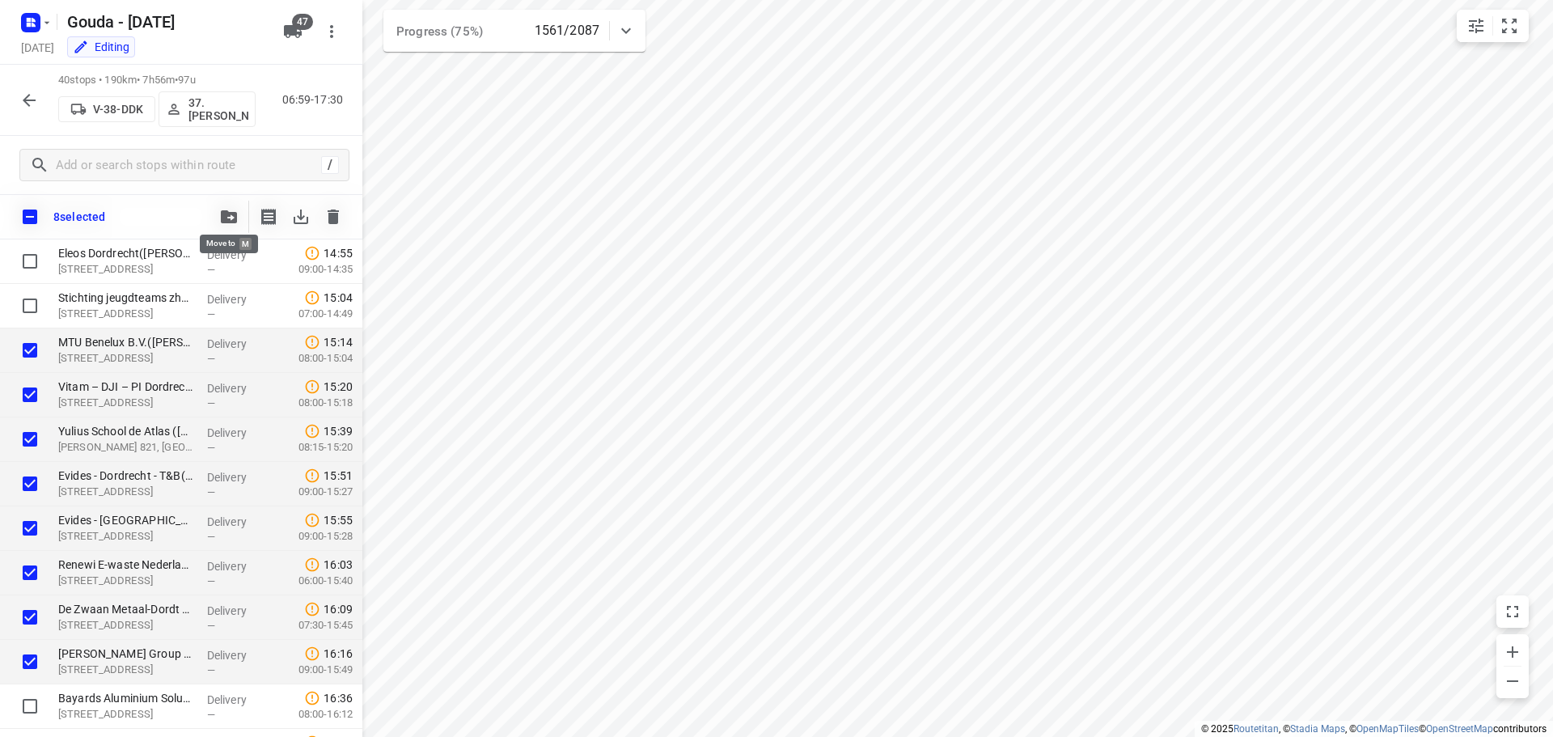
click at [230, 219] on icon "button" at bounding box center [229, 216] width 16 height 13
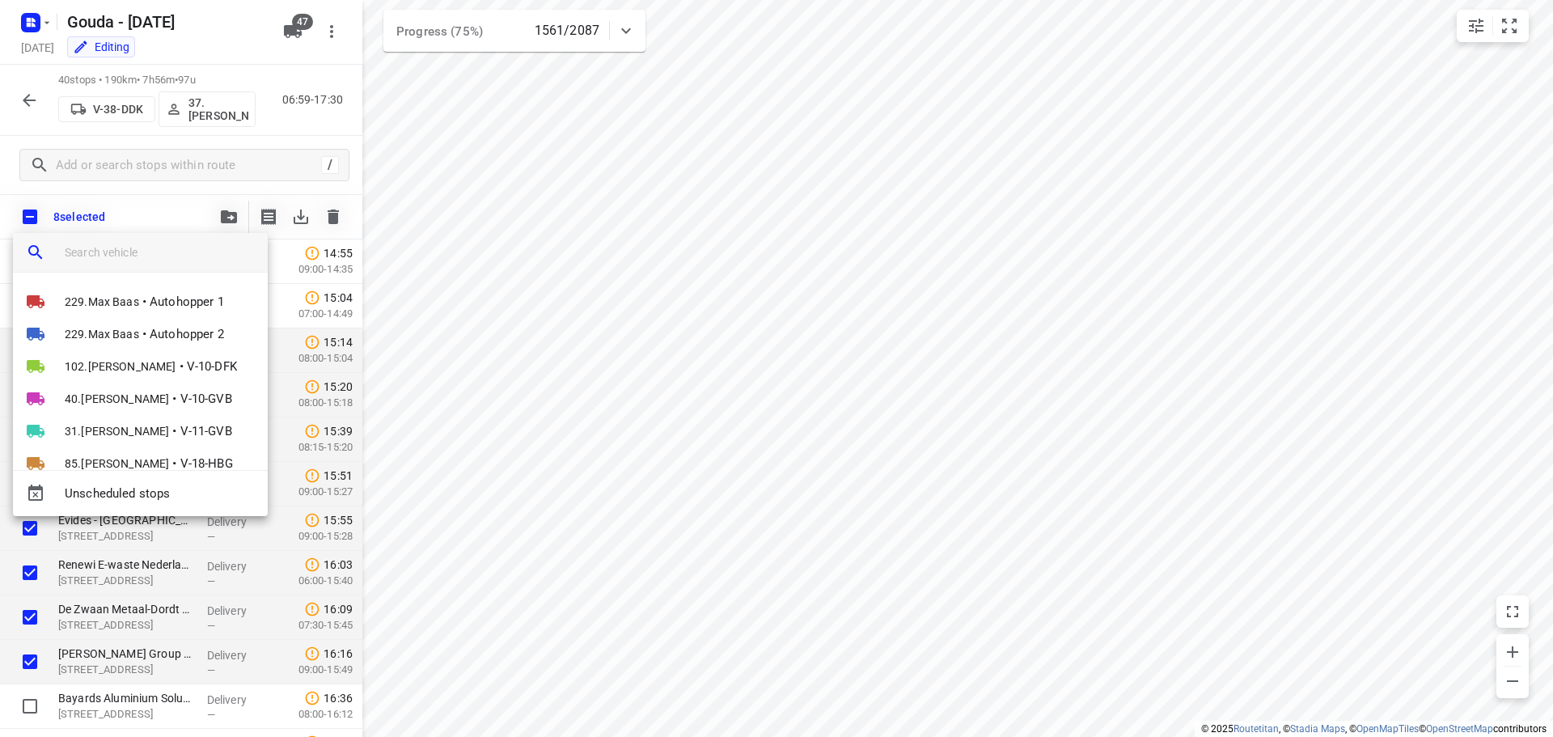
click at [173, 248] on input "search vehicle" at bounding box center [160, 252] width 190 height 24
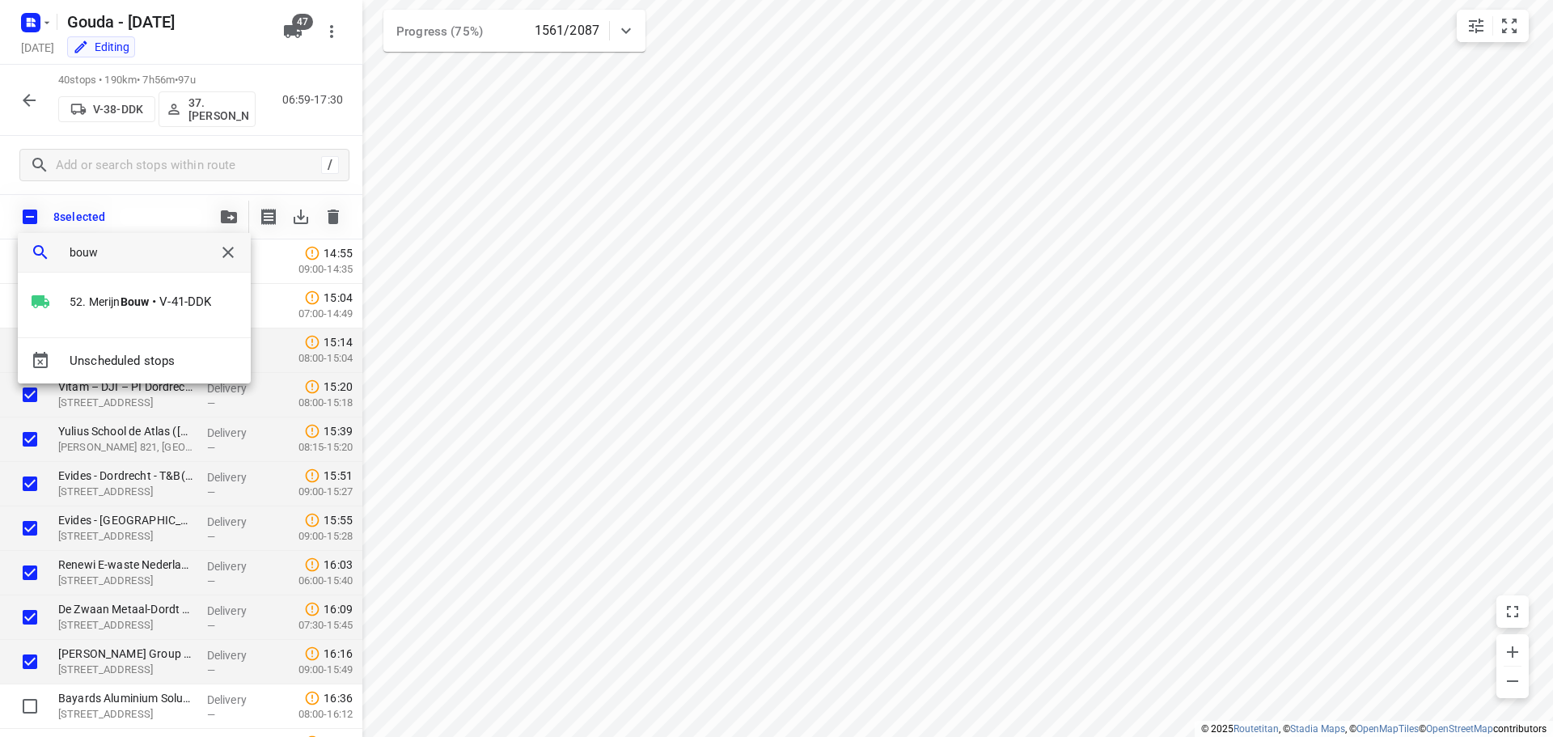
click at [173, 248] on input "bouw" at bounding box center [134, 252] width 129 height 24
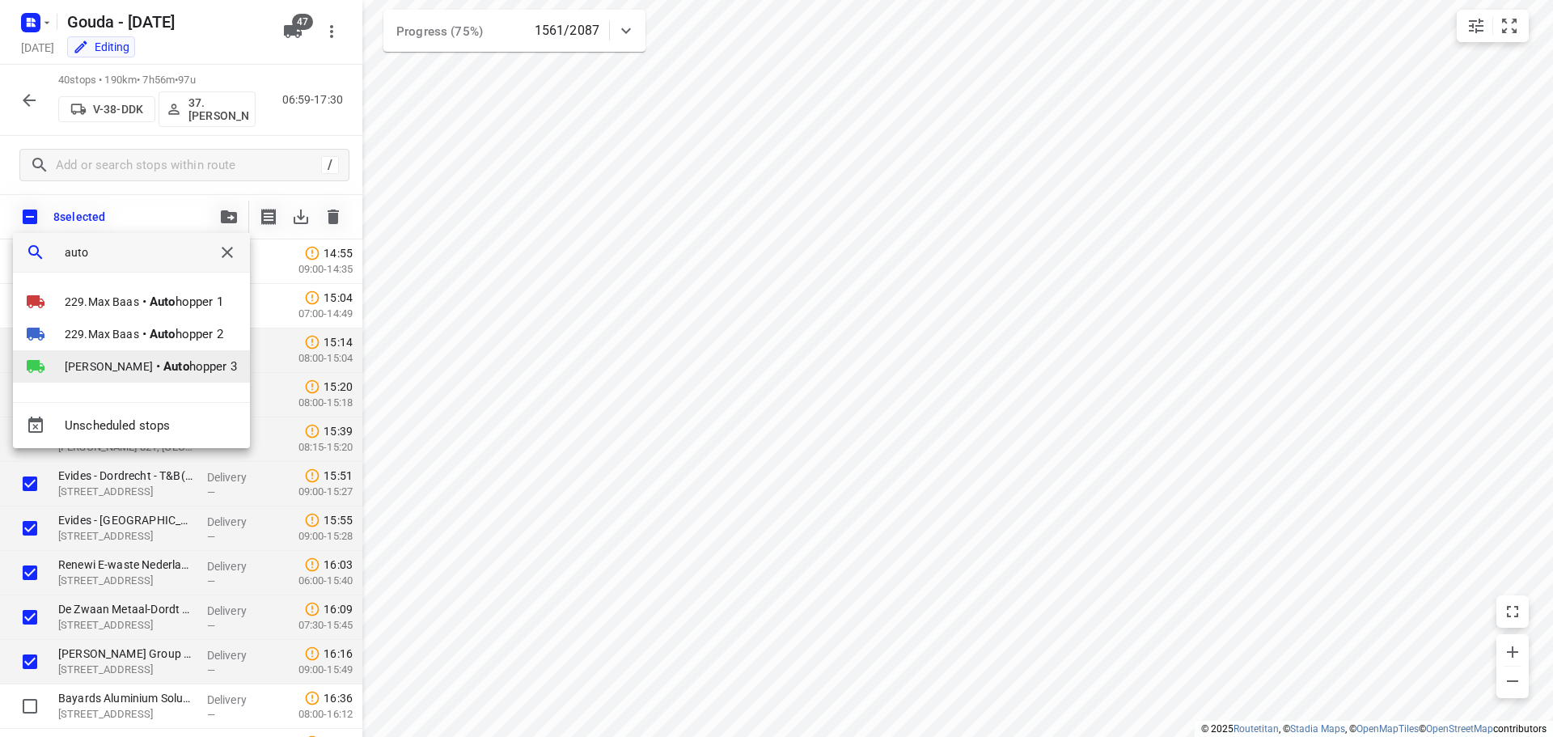
type input "auto"
click at [132, 373] on span "Harco Wattimena" at bounding box center [109, 366] width 88 height 16
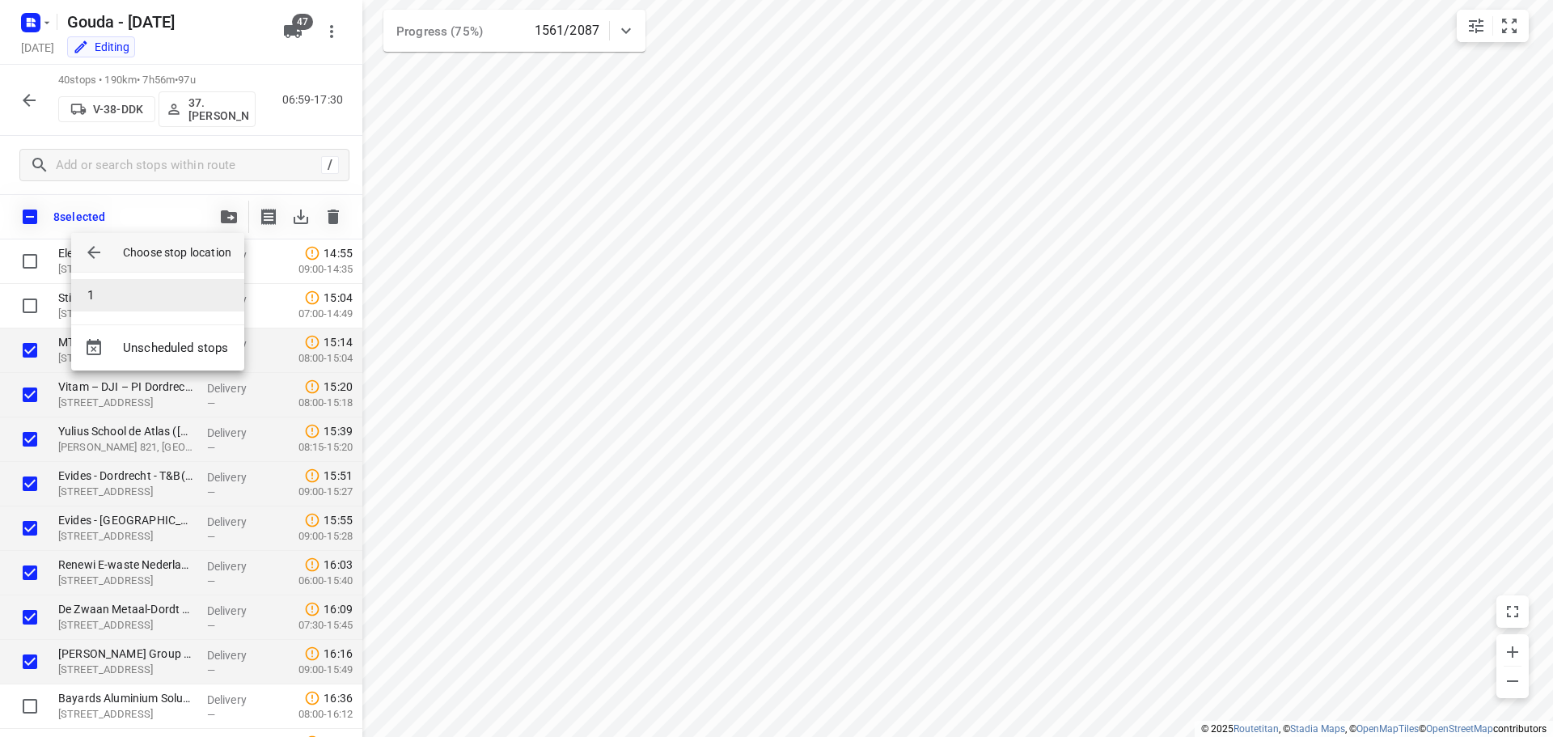
click at [125, 295] on li "1" at bounding box center [157, 295] width 173 height 32
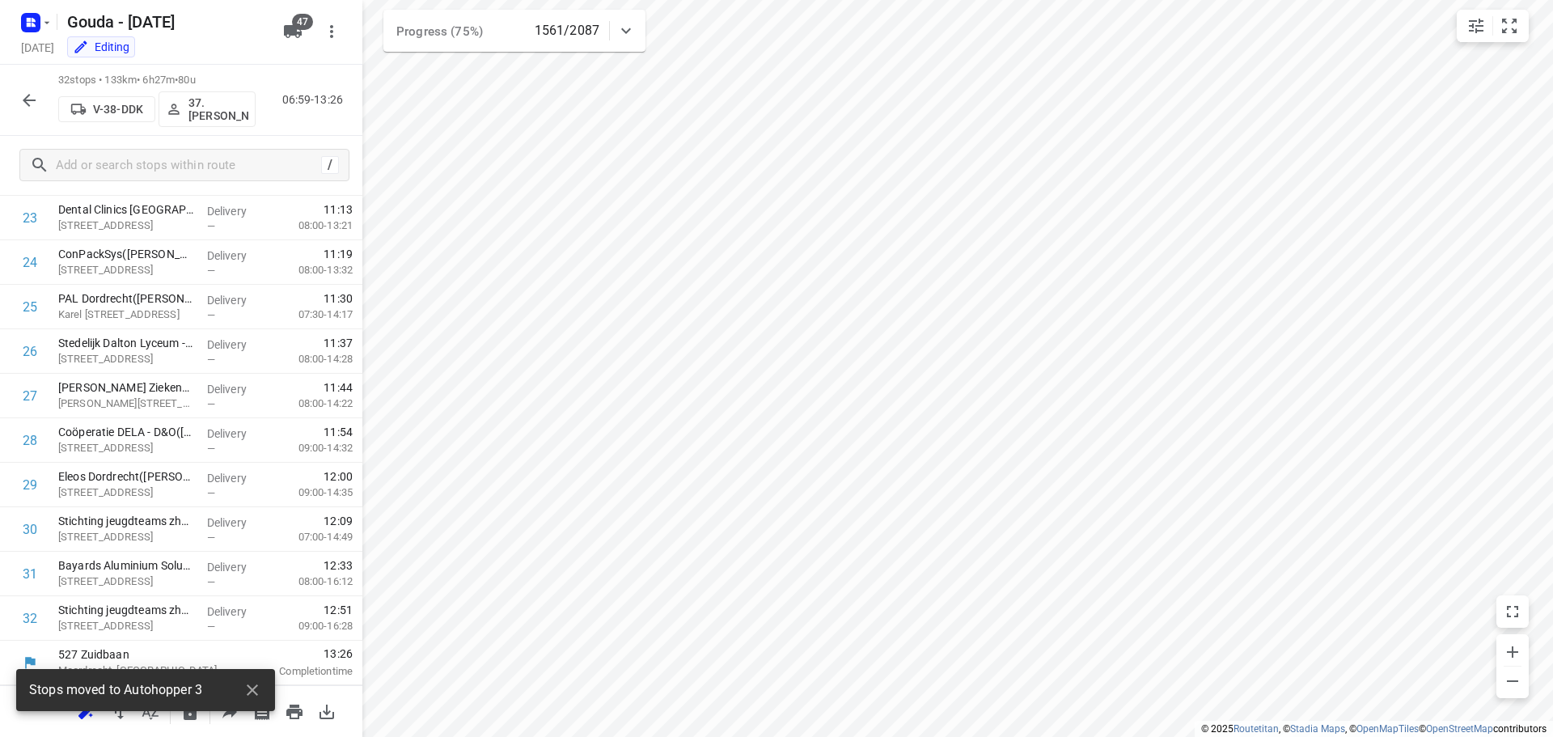
scroll to position [1058, 0]
click at [19, 104] on button "button" at bounding box center [29, 100] width 32 height 32
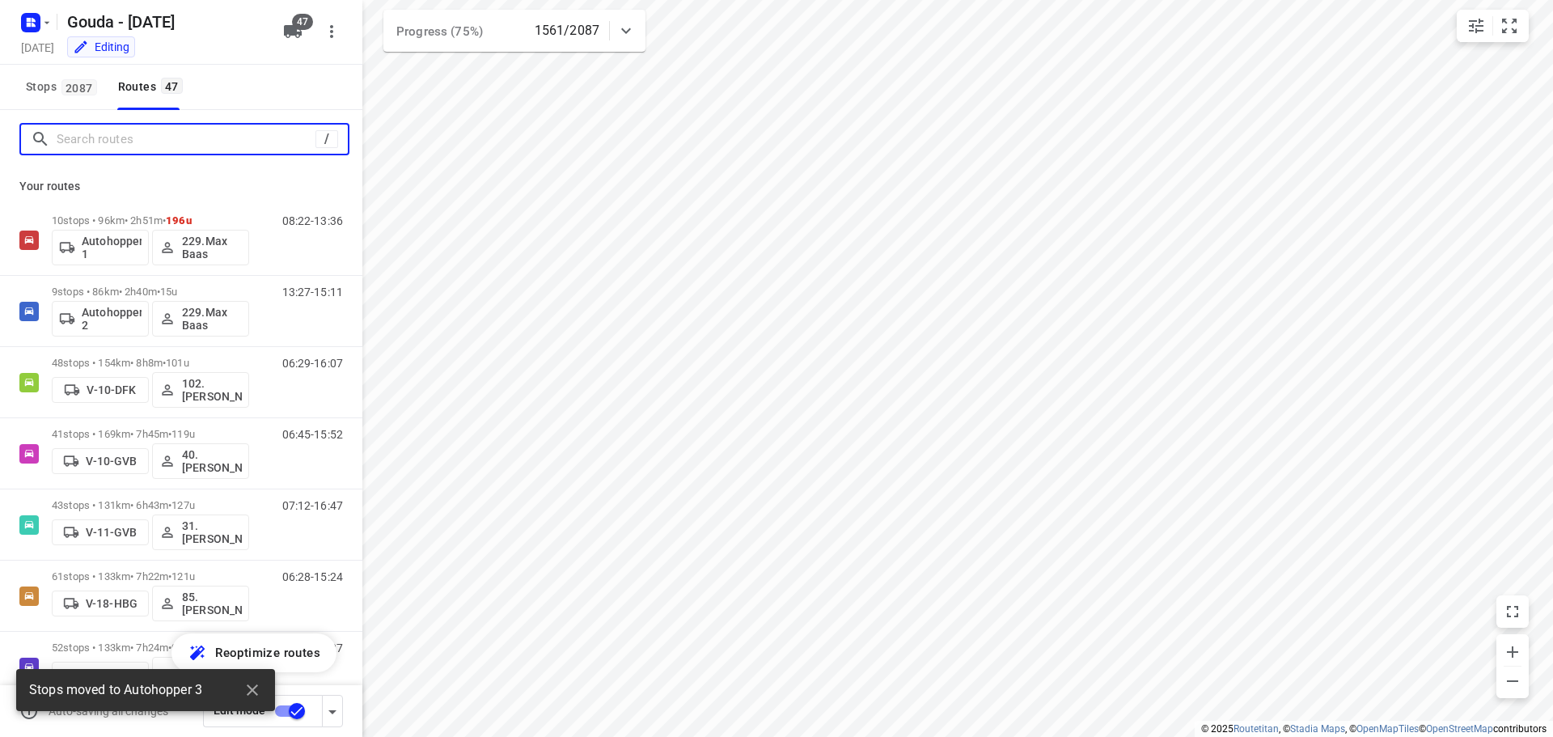
click at [123, 148] on input "Search routes" at bounding box center [186, 139] width 259 height 25
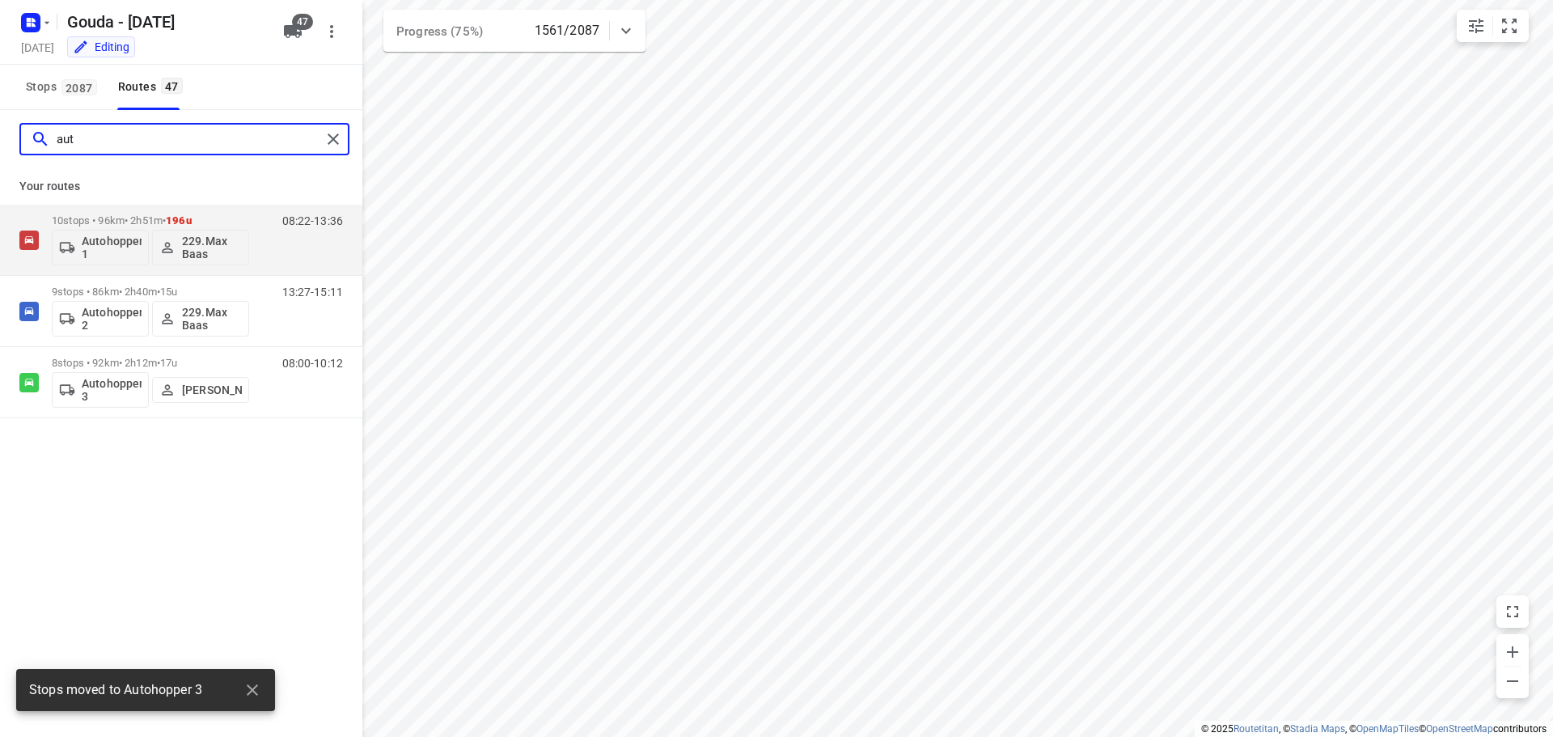
type input "auto"
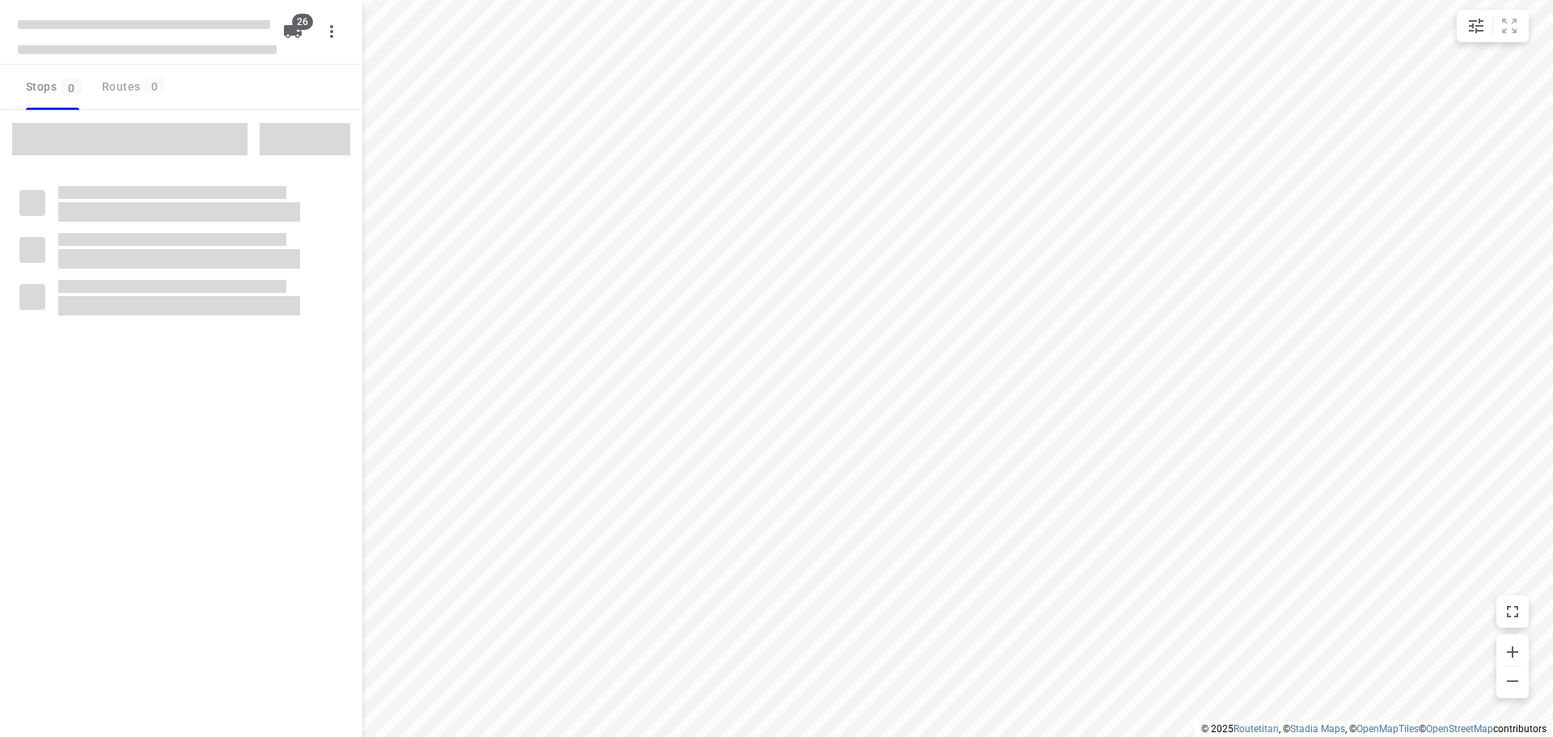
checkbox input "true"
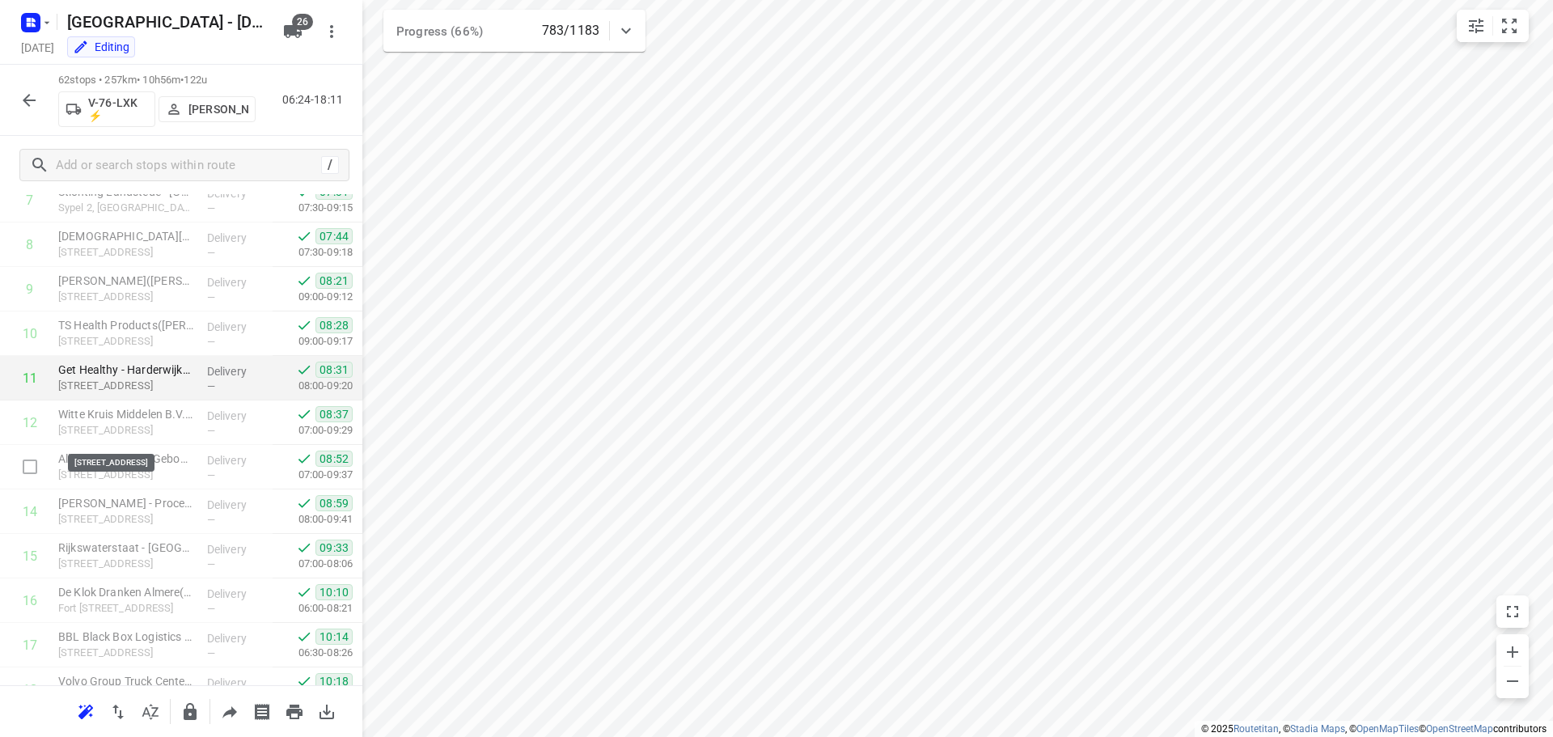
scroll to position [404, 0]
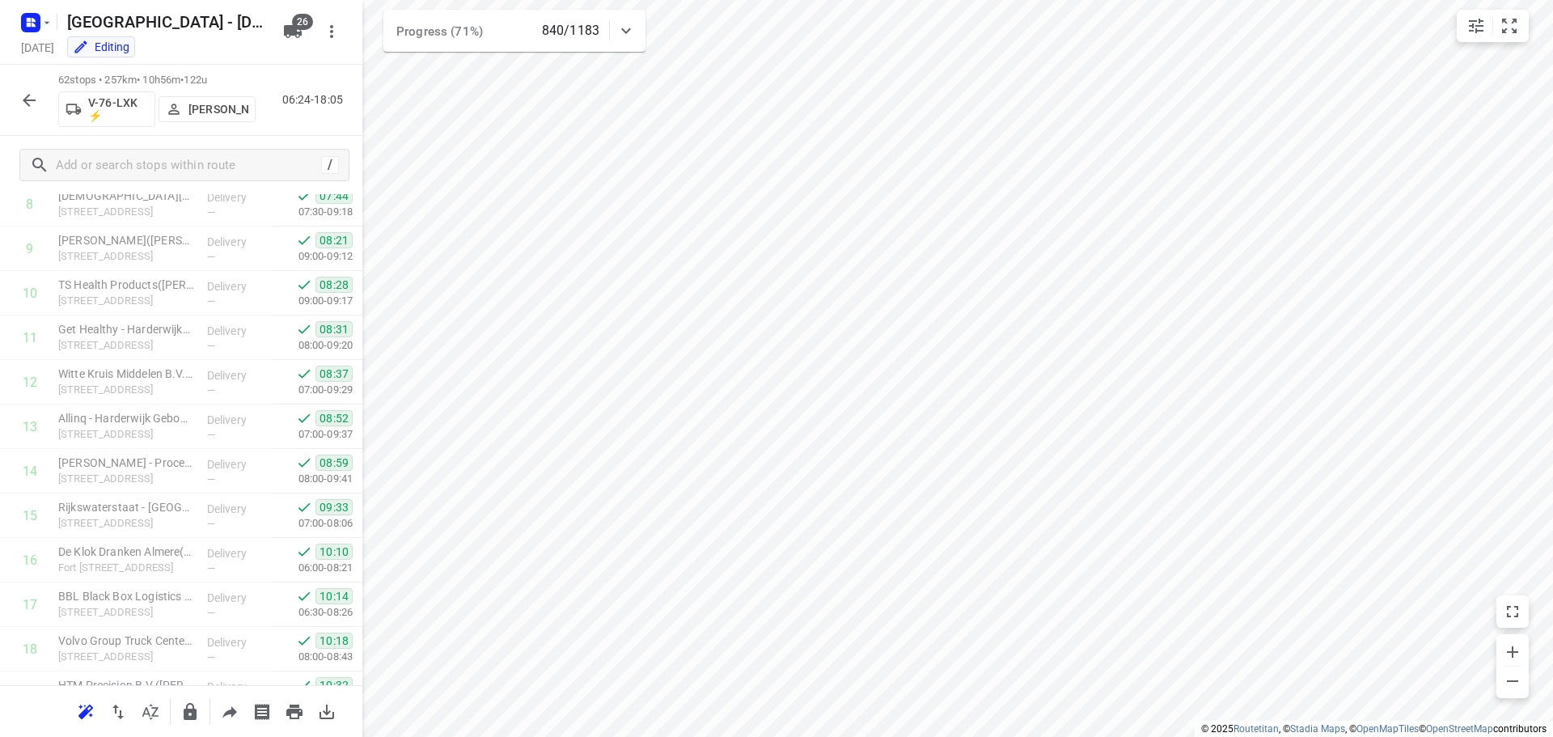
click at [35, 97] on icon "button" at bounding box center [28, 100] width 19 height 19
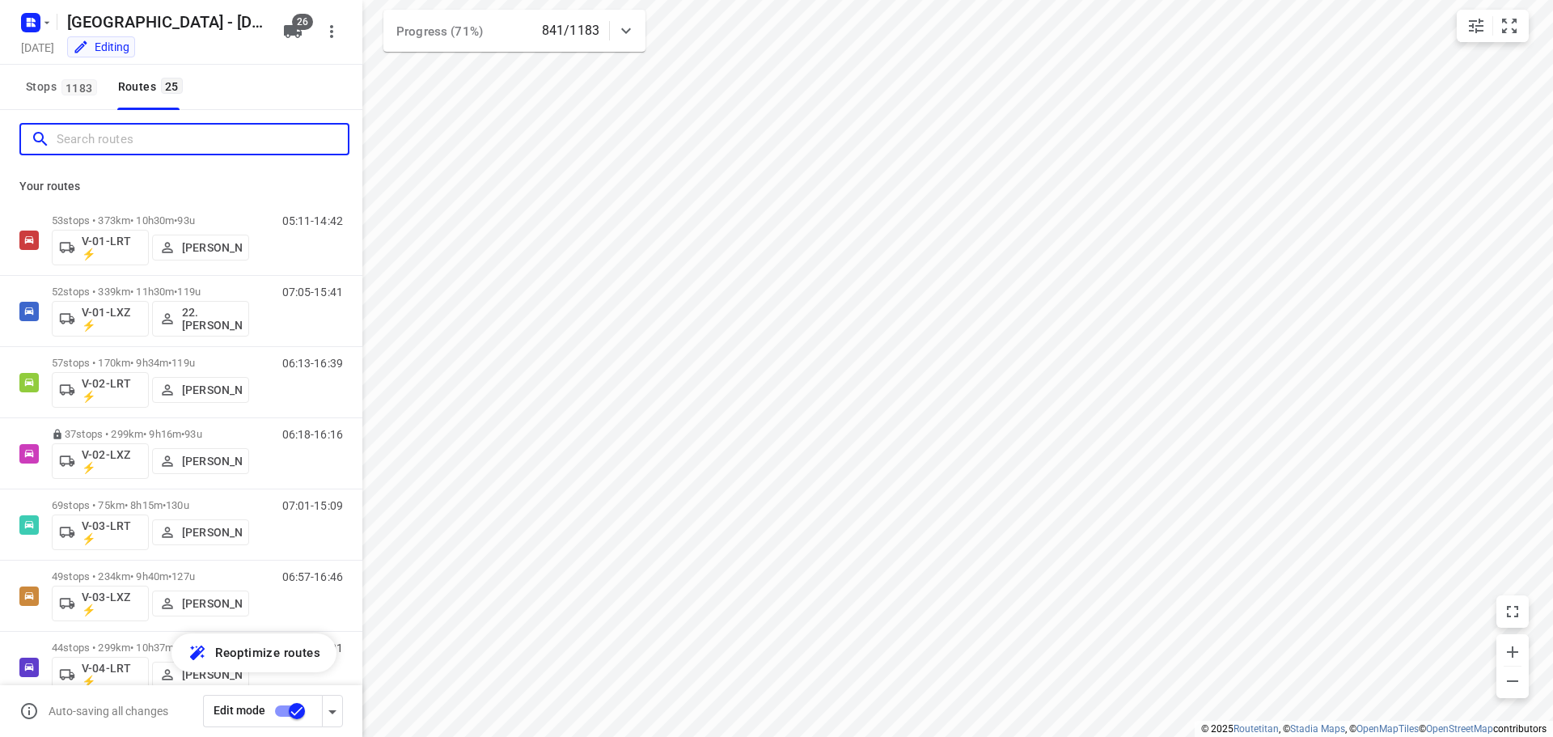
click at [143, 142] on input "Search routes" at bounding box center [202, 139] width 291 height 25
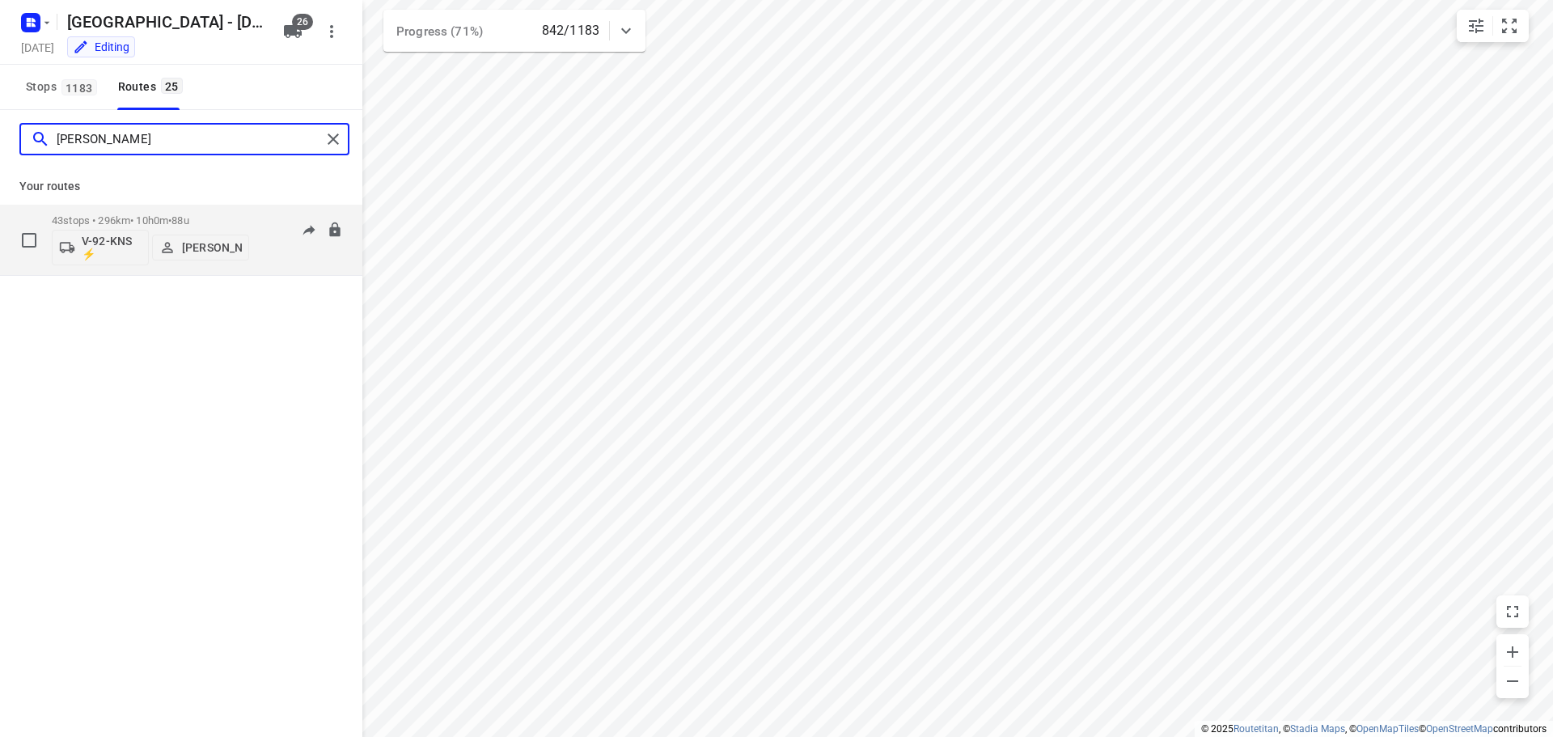
type input "sven"
click at [156, 210] on div "43 stops • 296km • 10h0m • 88u V-92-KNS ⚡ Sven Hageman" at bounding box center [150, 239] width 197 height 67
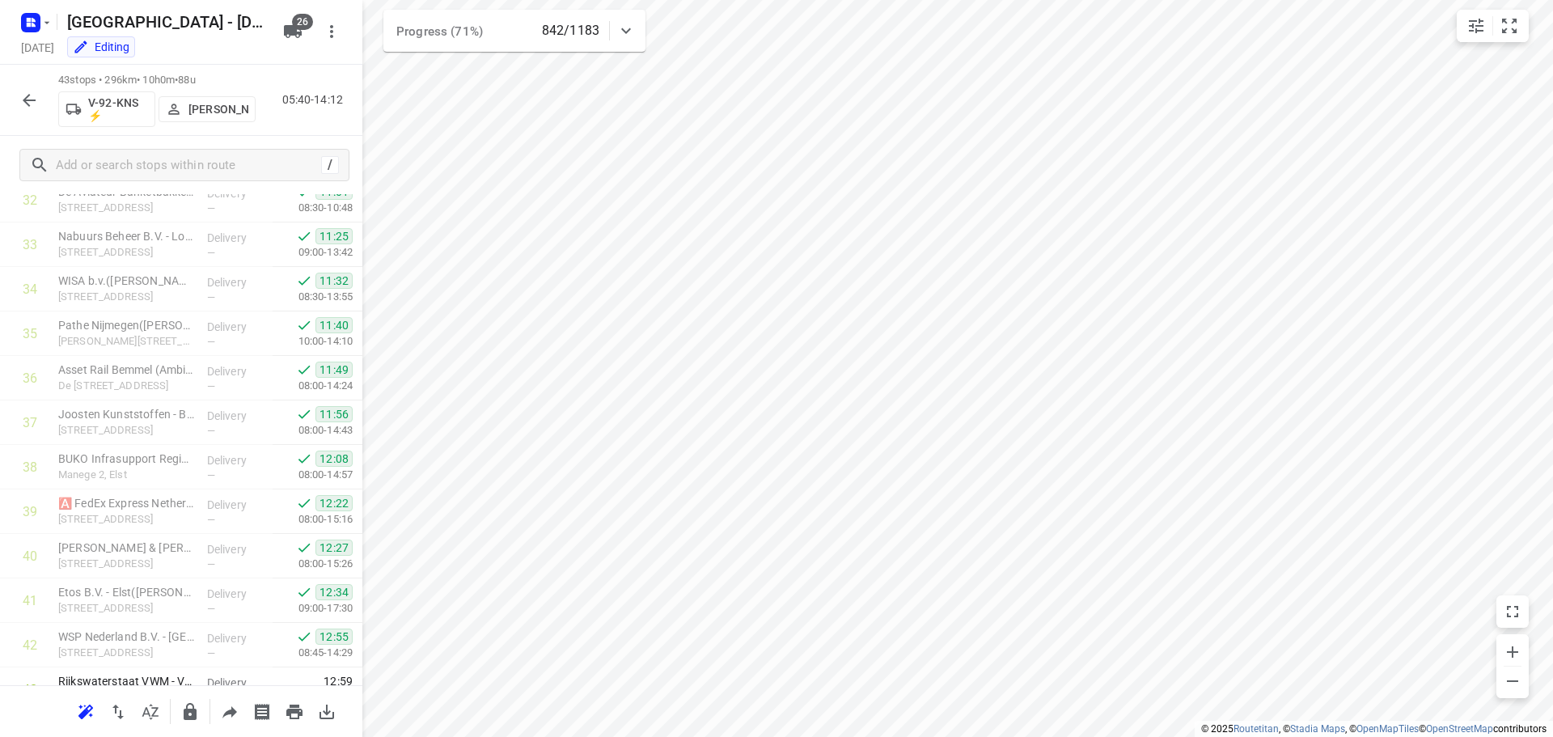
scroll to position [1547, 0]
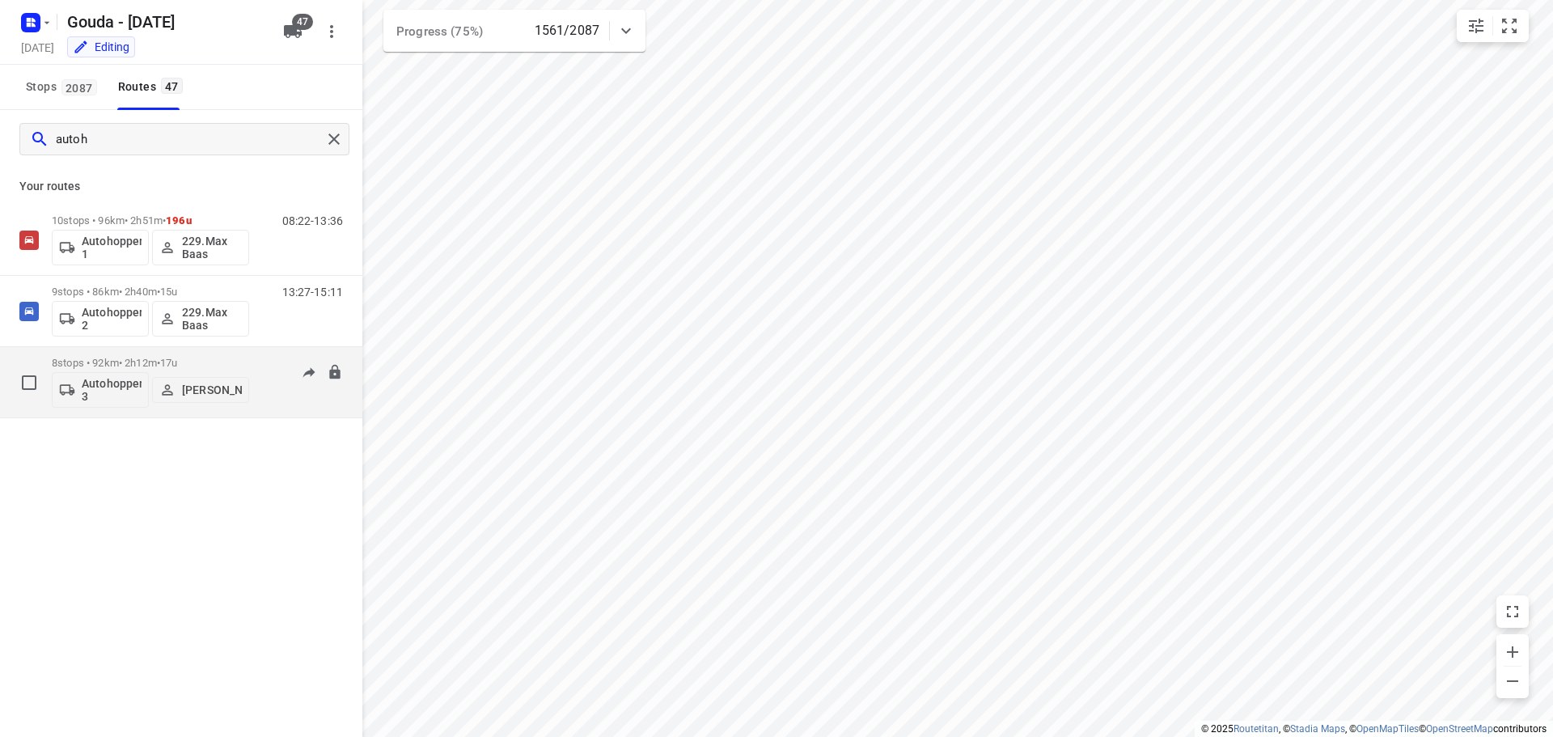
type input "autoh"
click at [203, 383] on p "[PERSON_NAME]" at bounding box center [212, 389] width 60 height 13
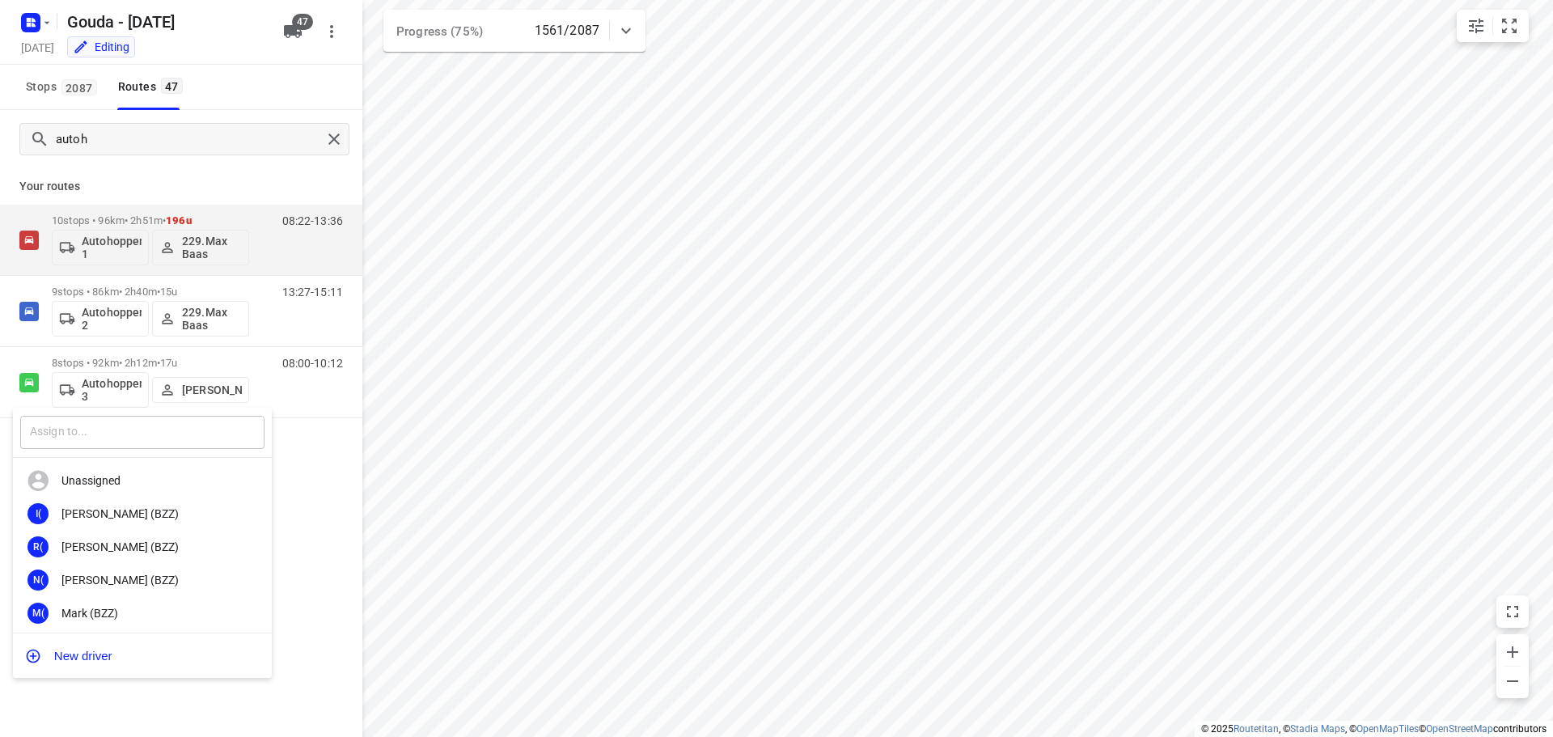
click at [155, 428] on input "text" at bounding box center [142, 432] width 244 height 33
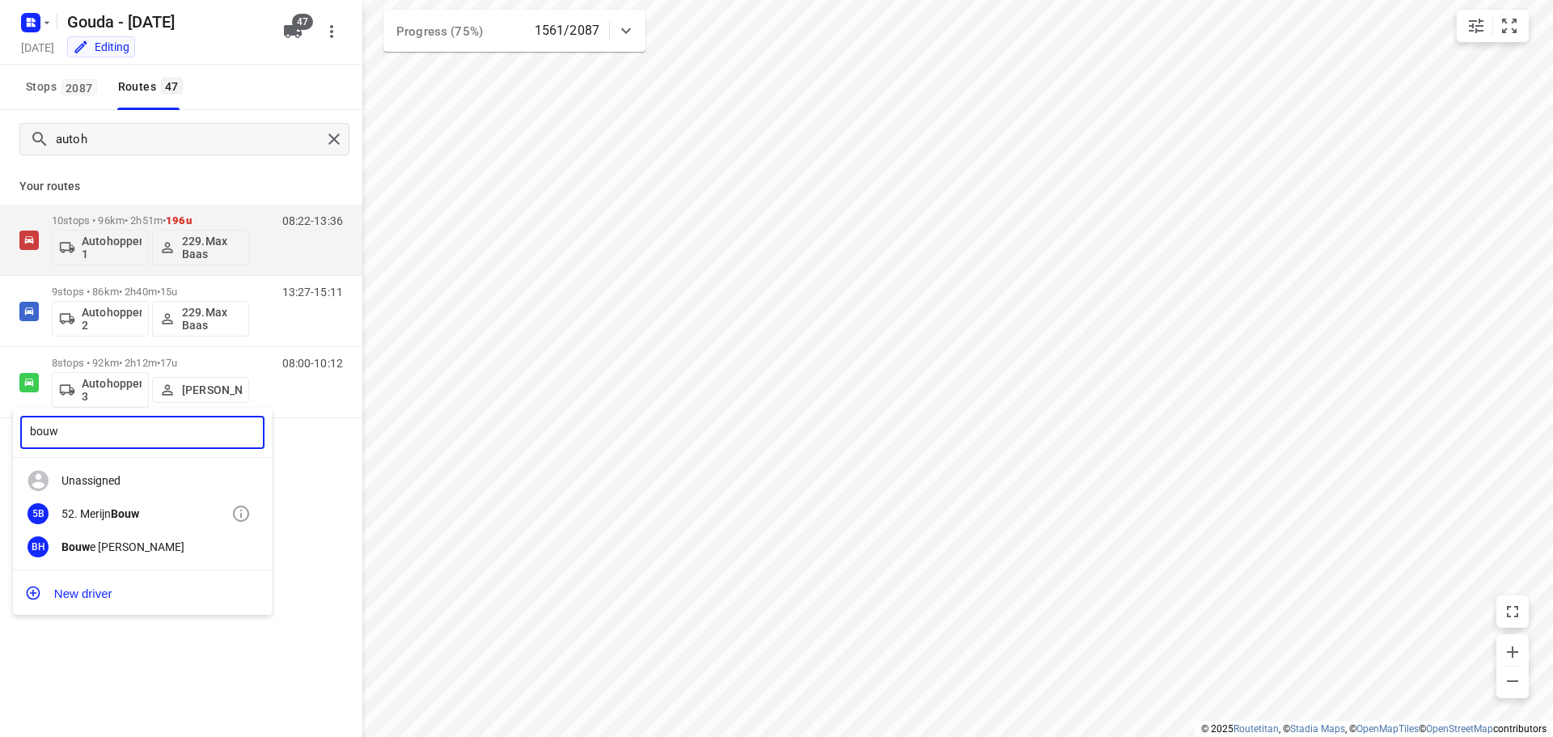
type input "bouw"
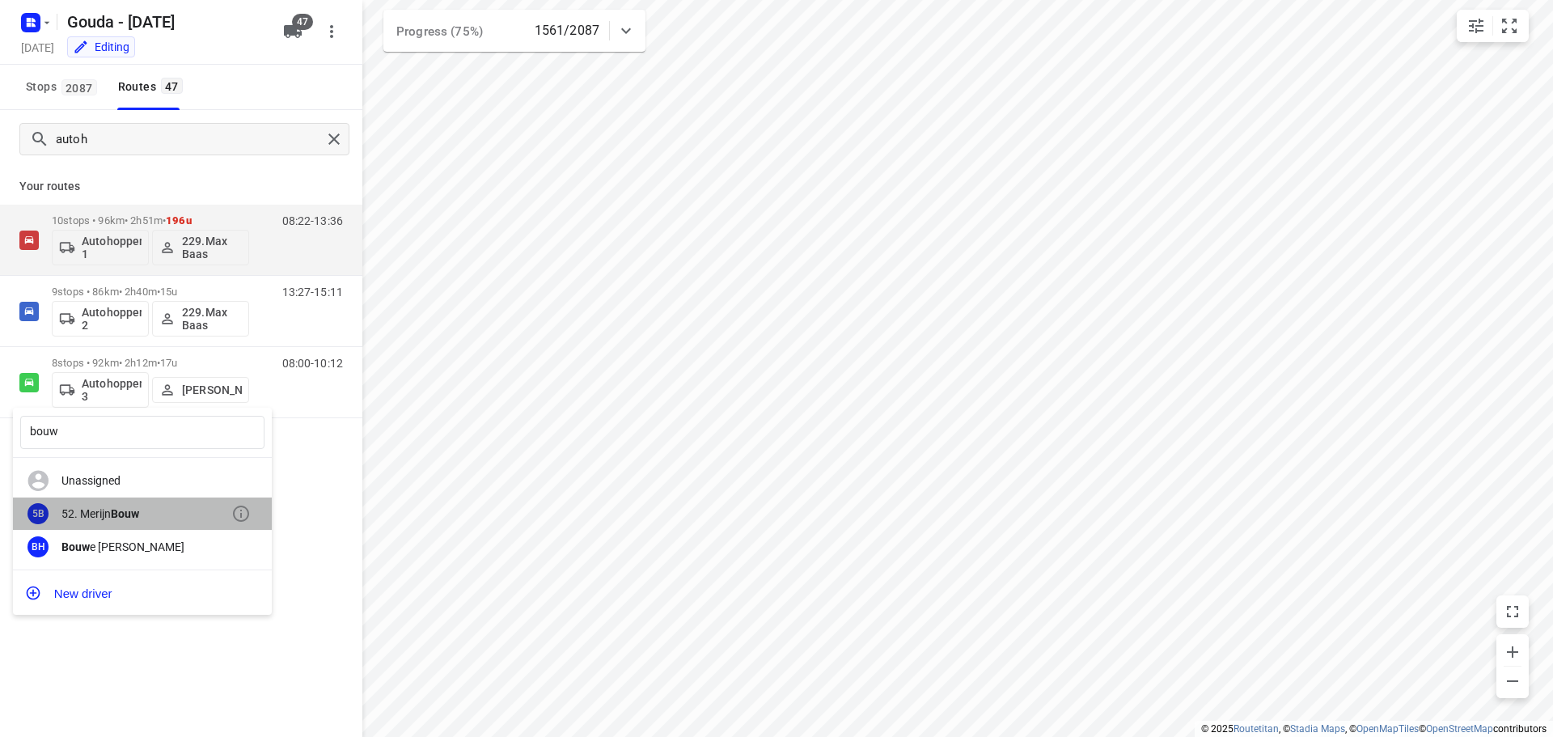
click at [130, 526] on div "5B 52. Merijn Bouw" at bounding box center [142, 513] width 259 height 33
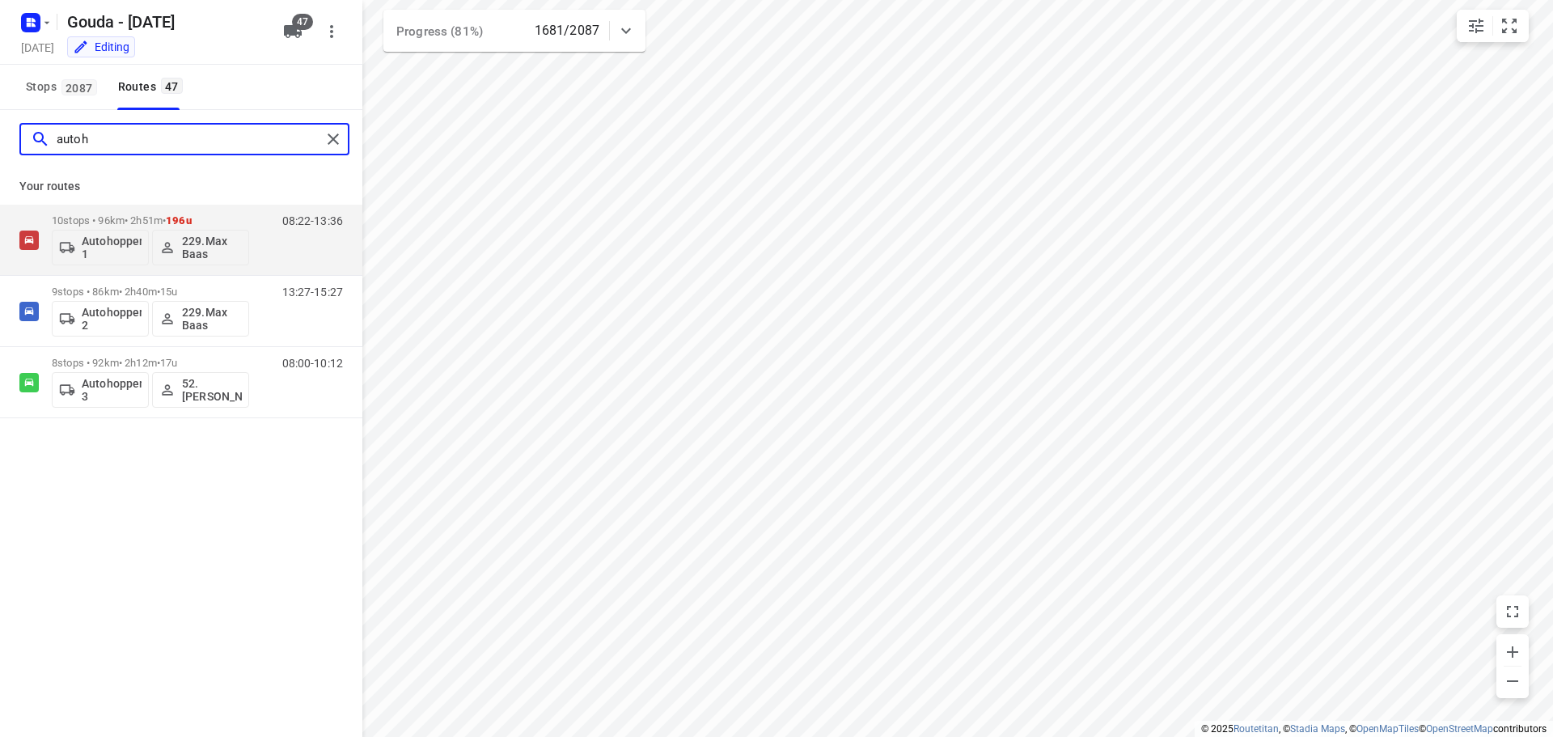
click at [103, 142] on input "autoh" at bounding box center [189, 139] width 264 height 25
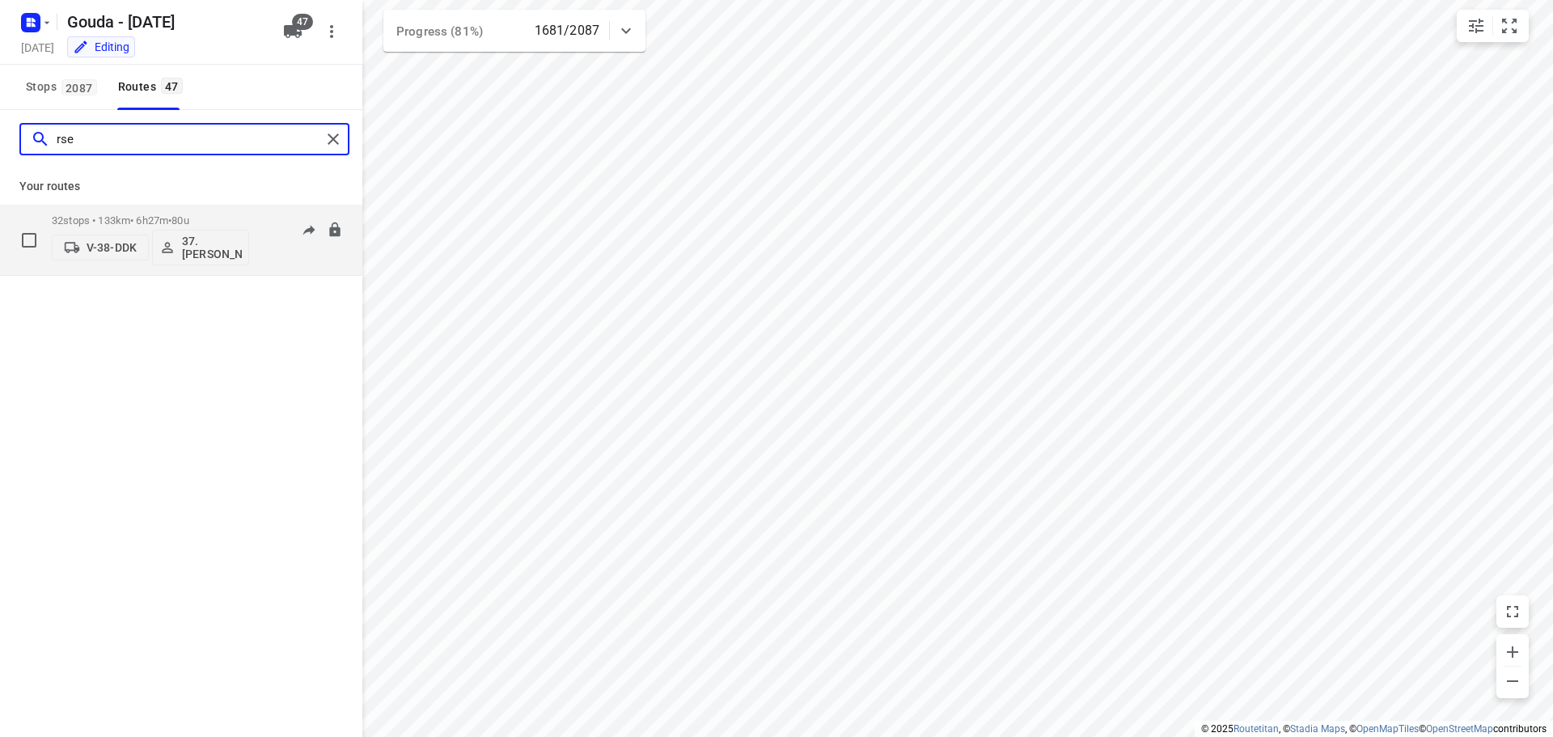
type input "rse"
click at [123, 213] on div "32 stops • 133km • 6h27m • 80u V-38-DDK 37.Gürsel Sönmez" at bounding box center [150, 239] width 197 height 67
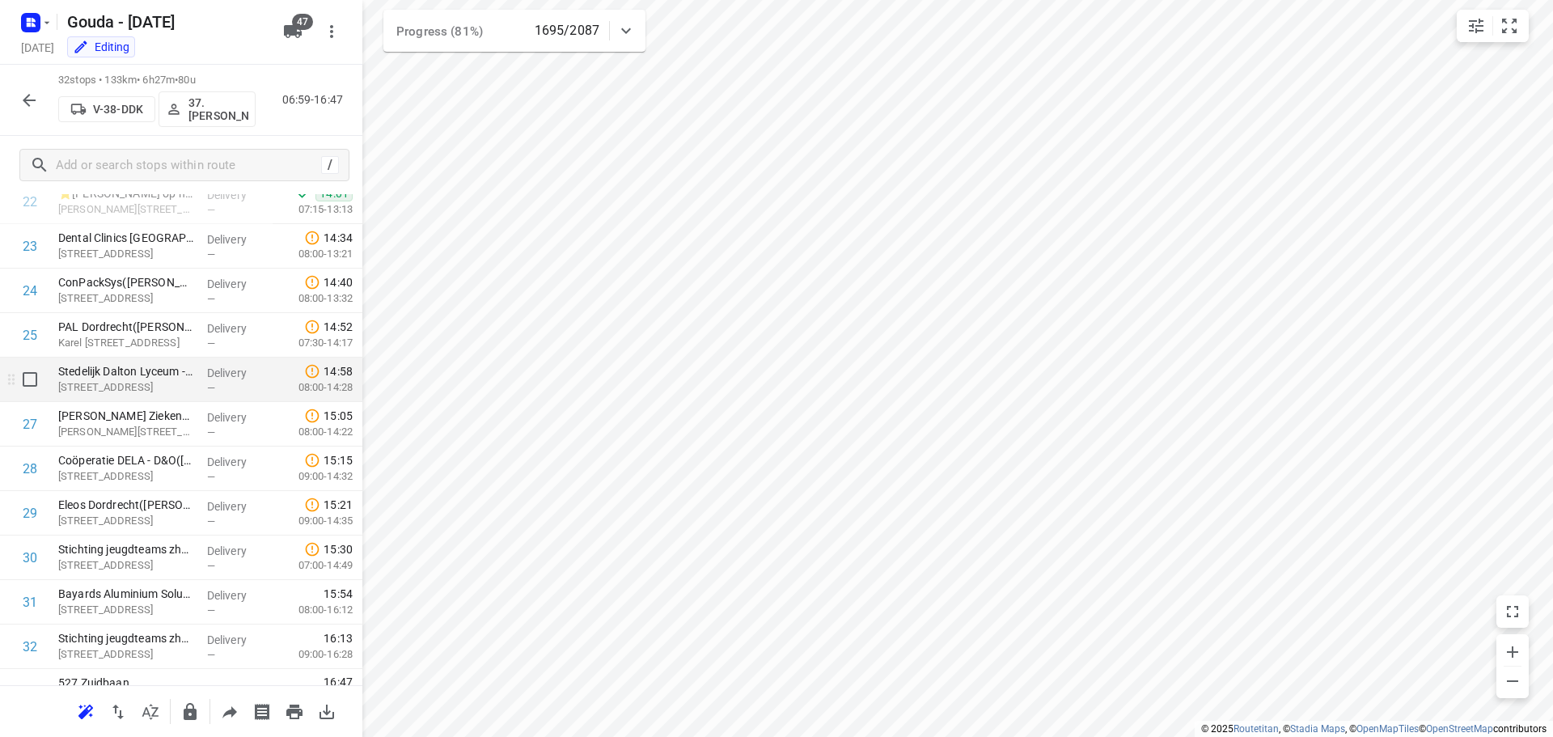
scroll to position [1051, 0]
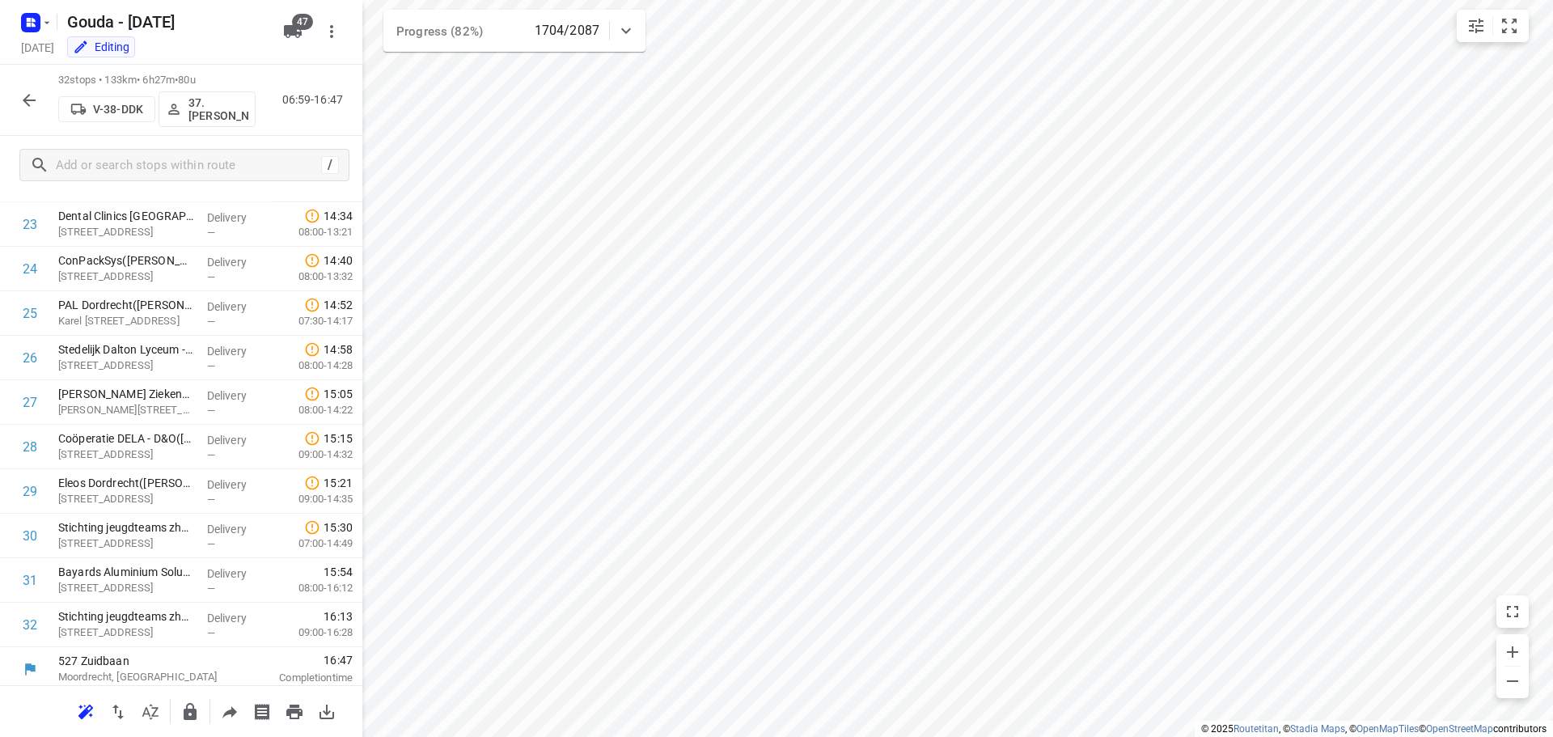
click at [35, 95] on icon "button" at bounding box center [28, 100] width 19 height 19
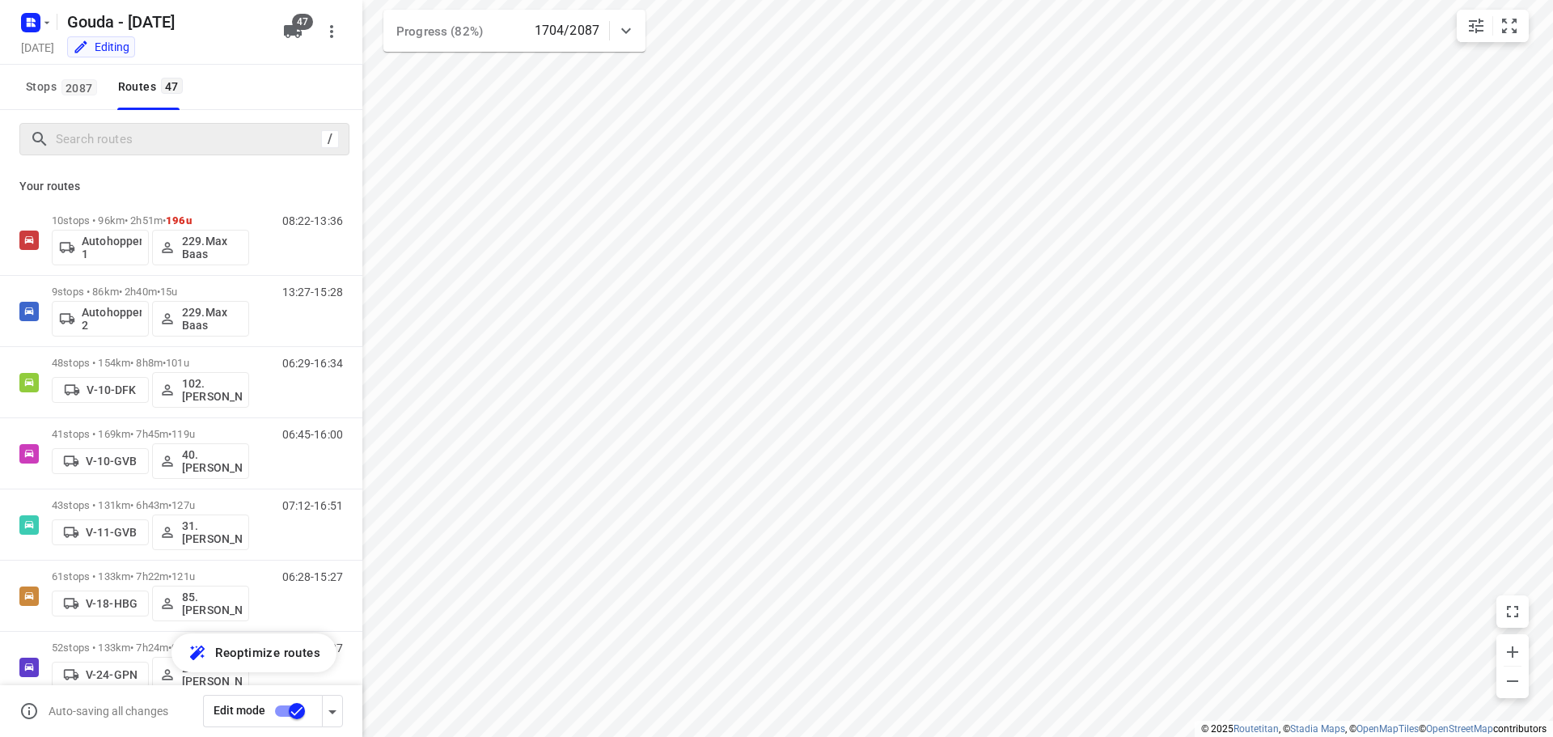
click at [190, 152] on div "/" at bounding box center [184, 139] width 330 height 32
click at [188, 146] on input "Search routes" at bounding box center [202, 139] width 291 height 25
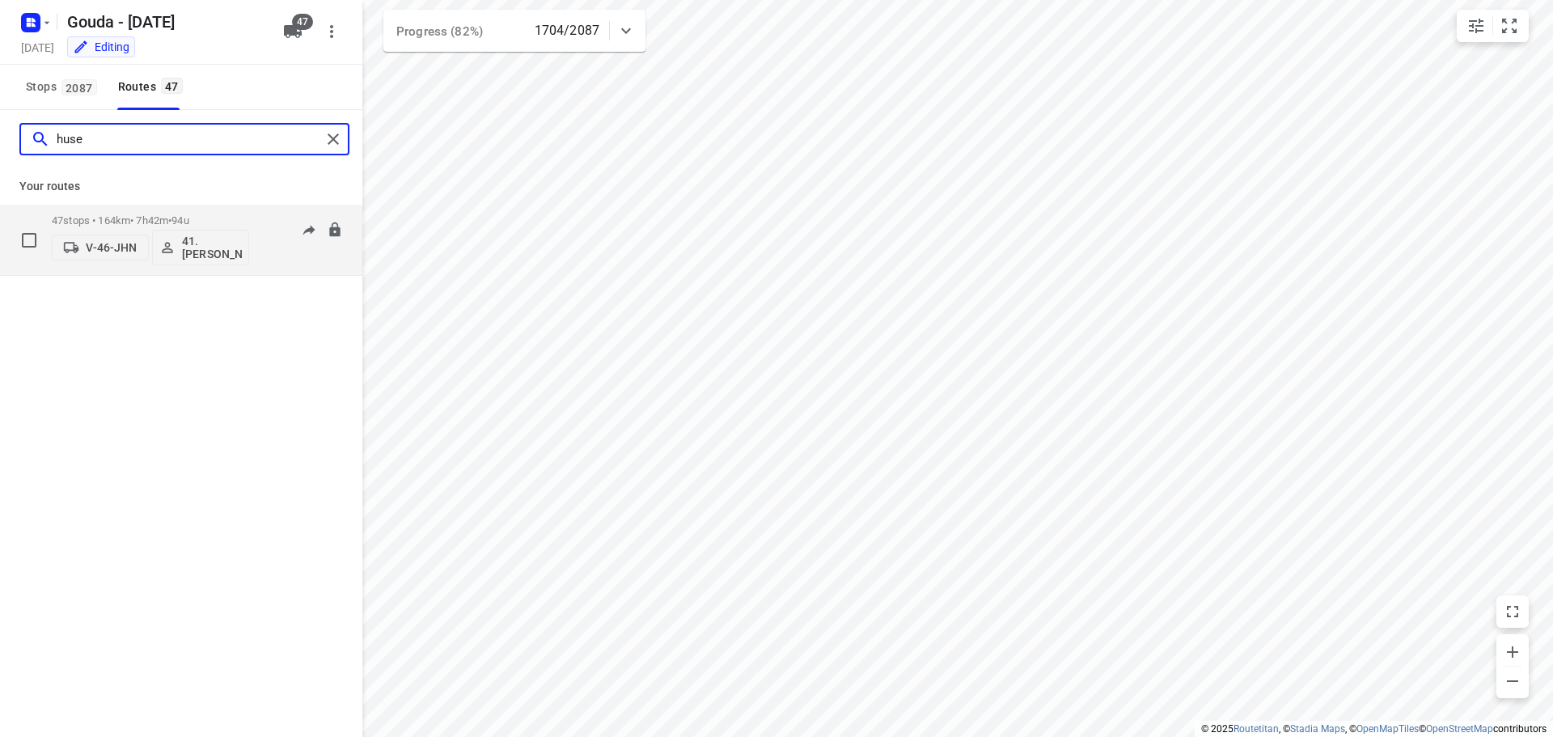
type input "huse"
click at [169, 218] on p "47 stops • 164km • 7h42m • 94u" at bounding box center [150, 220] width 197 height 12
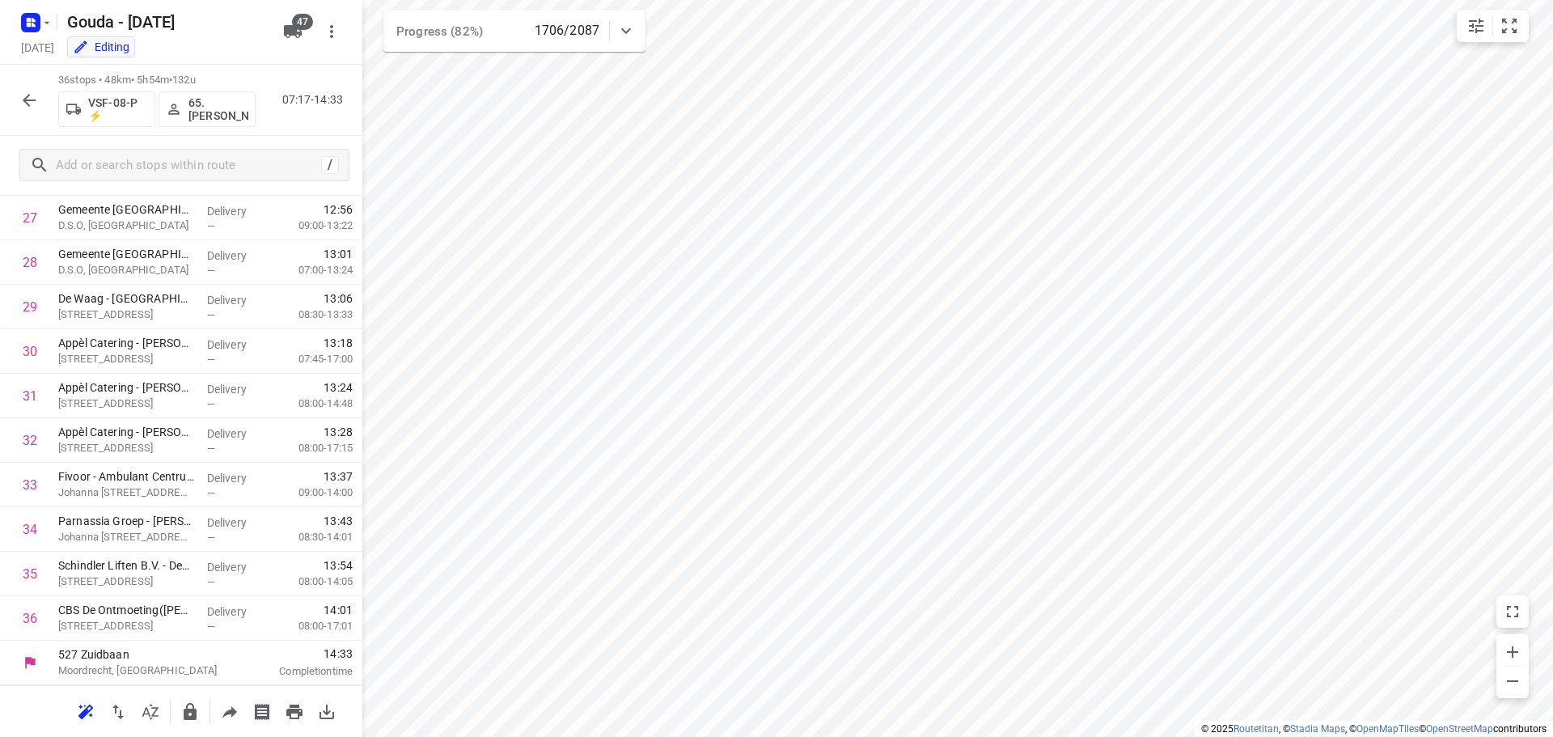
scroll to position [1236, 0]
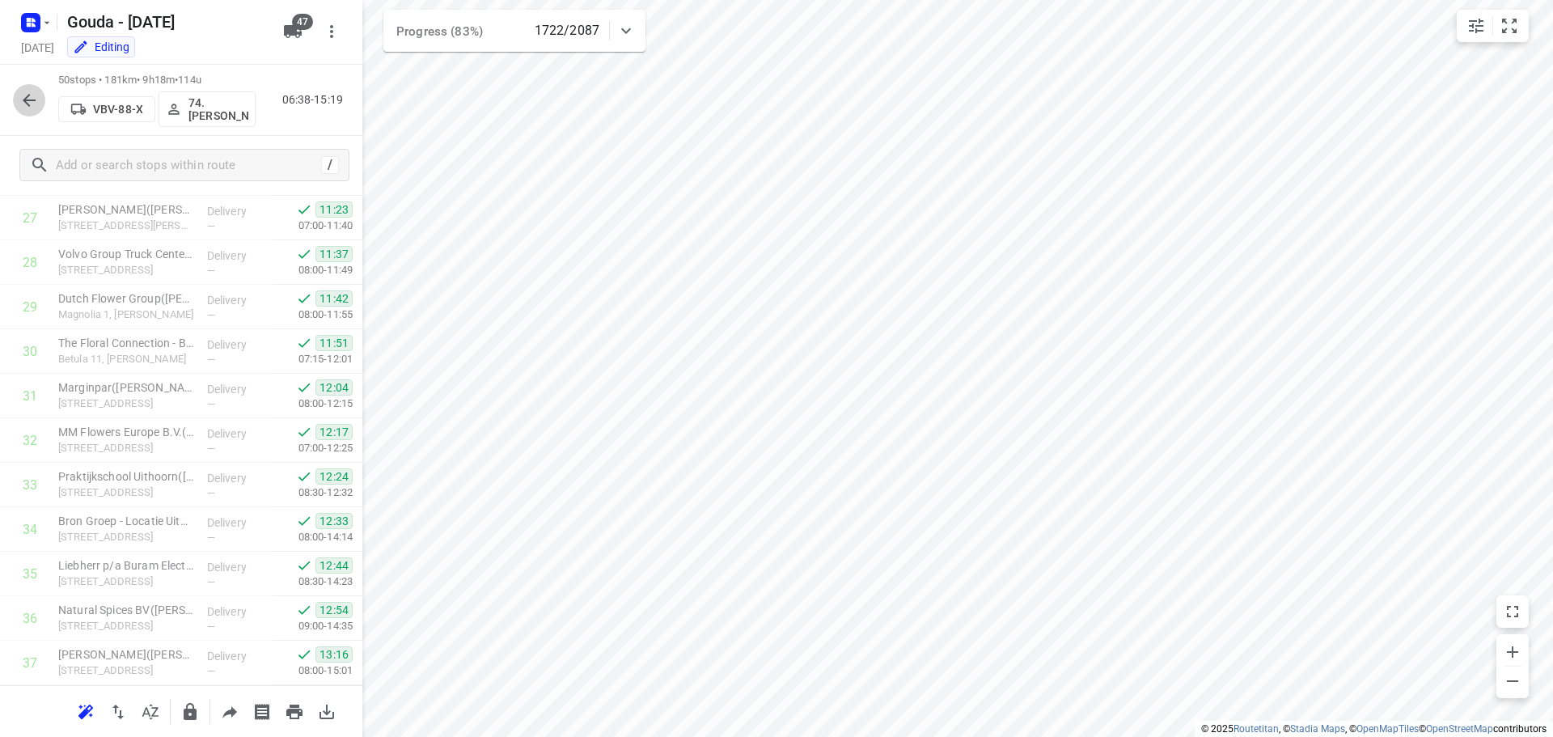
click at [24, 96] on icon "button" at bounding box center [28, 100] width 19 height 19
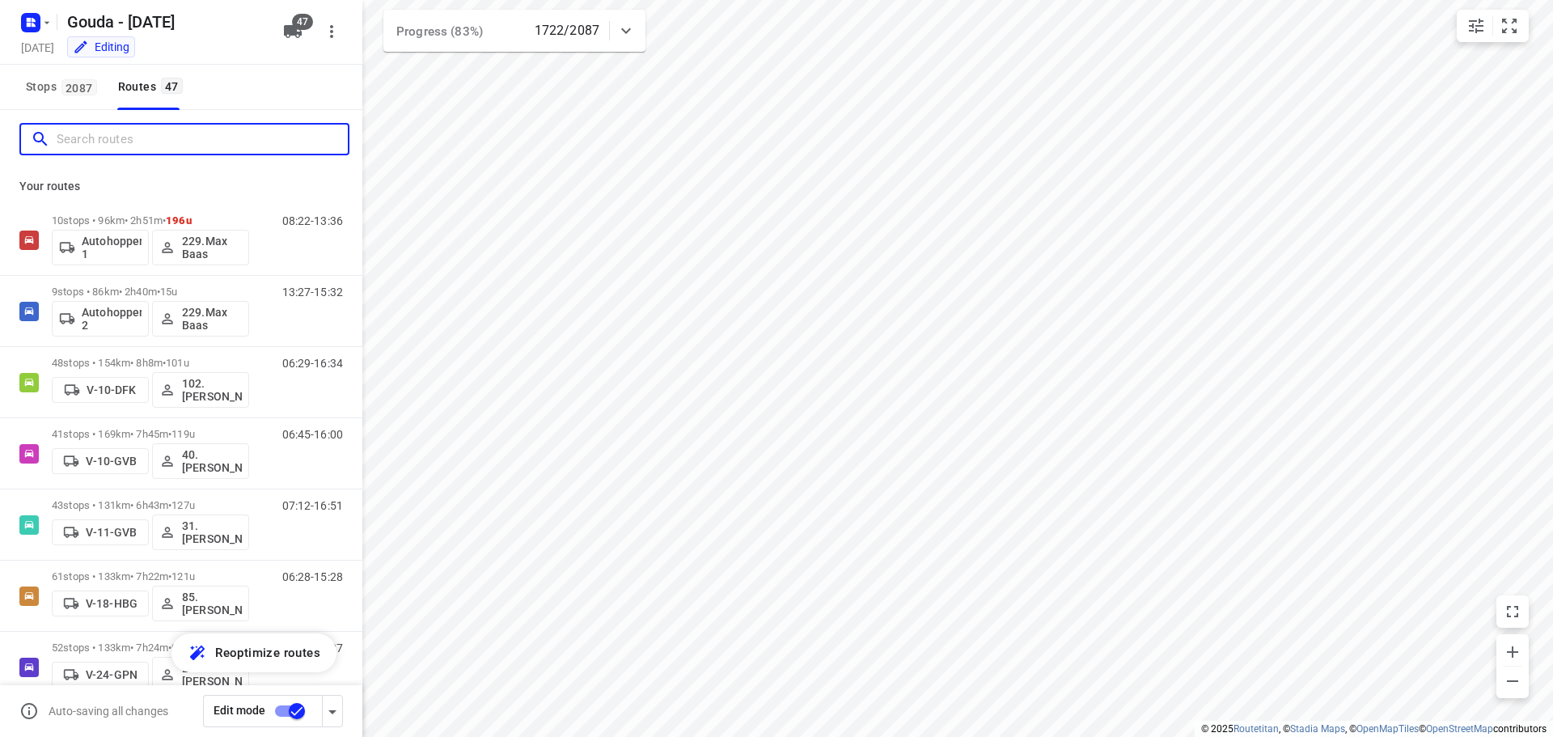
click at [165, 135] on input "Search routes" at bounding box center [202, 139] width 291 height 25
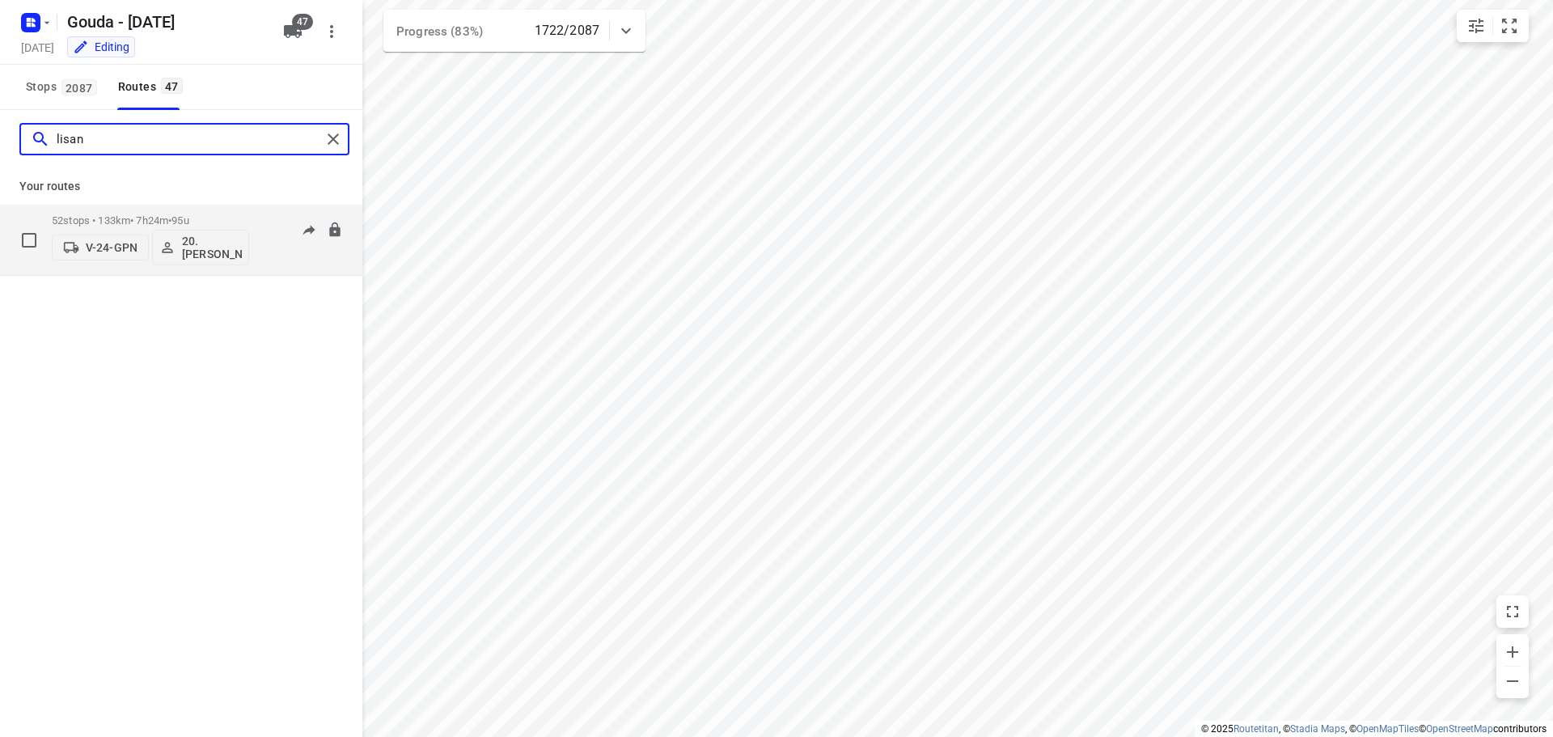
type input "lisan"
click at [118, 218] on p "52 stops • 133km • 7h24m • 95u" at bounding box center [150, 220] width 197 height 12
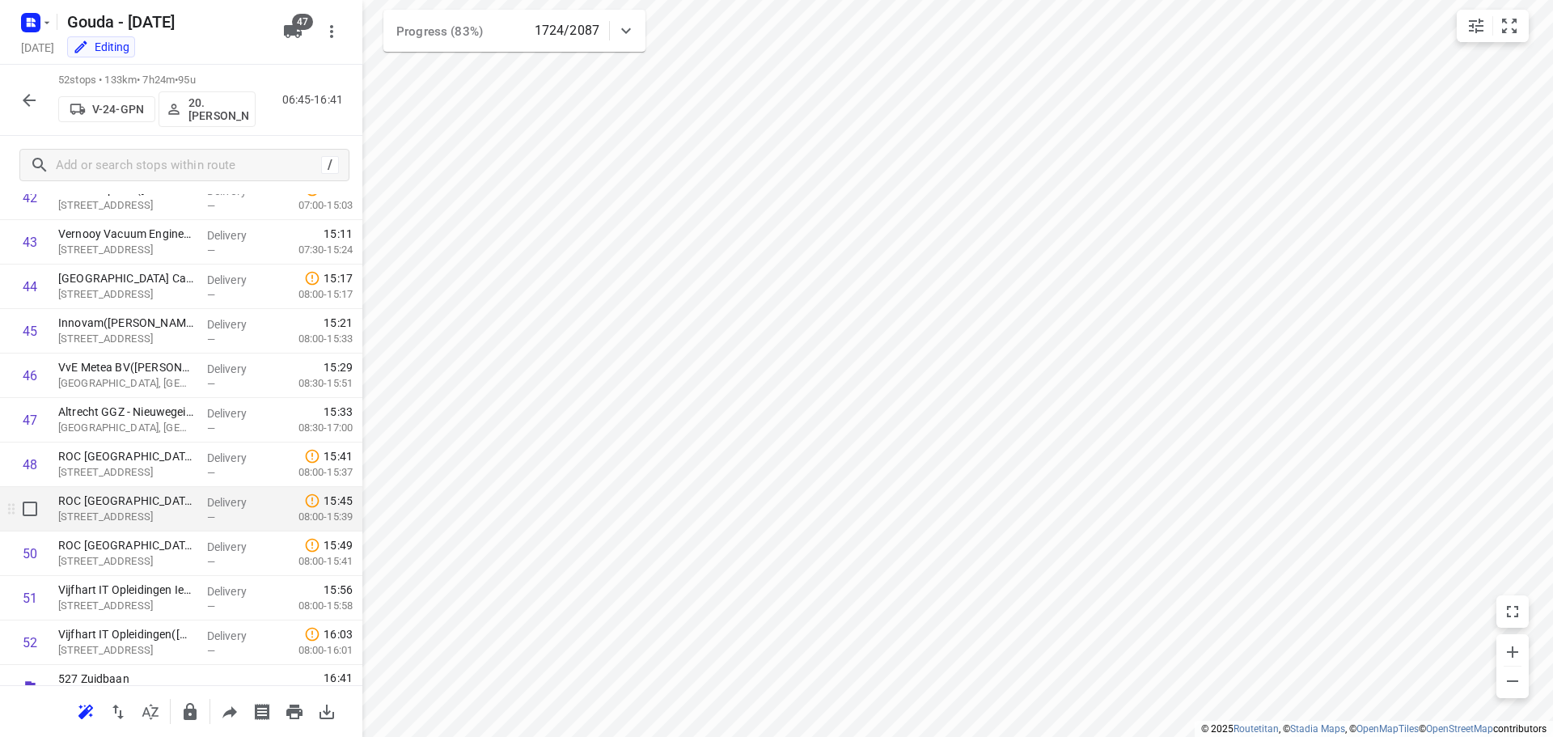
scroll to position [1947, 0]
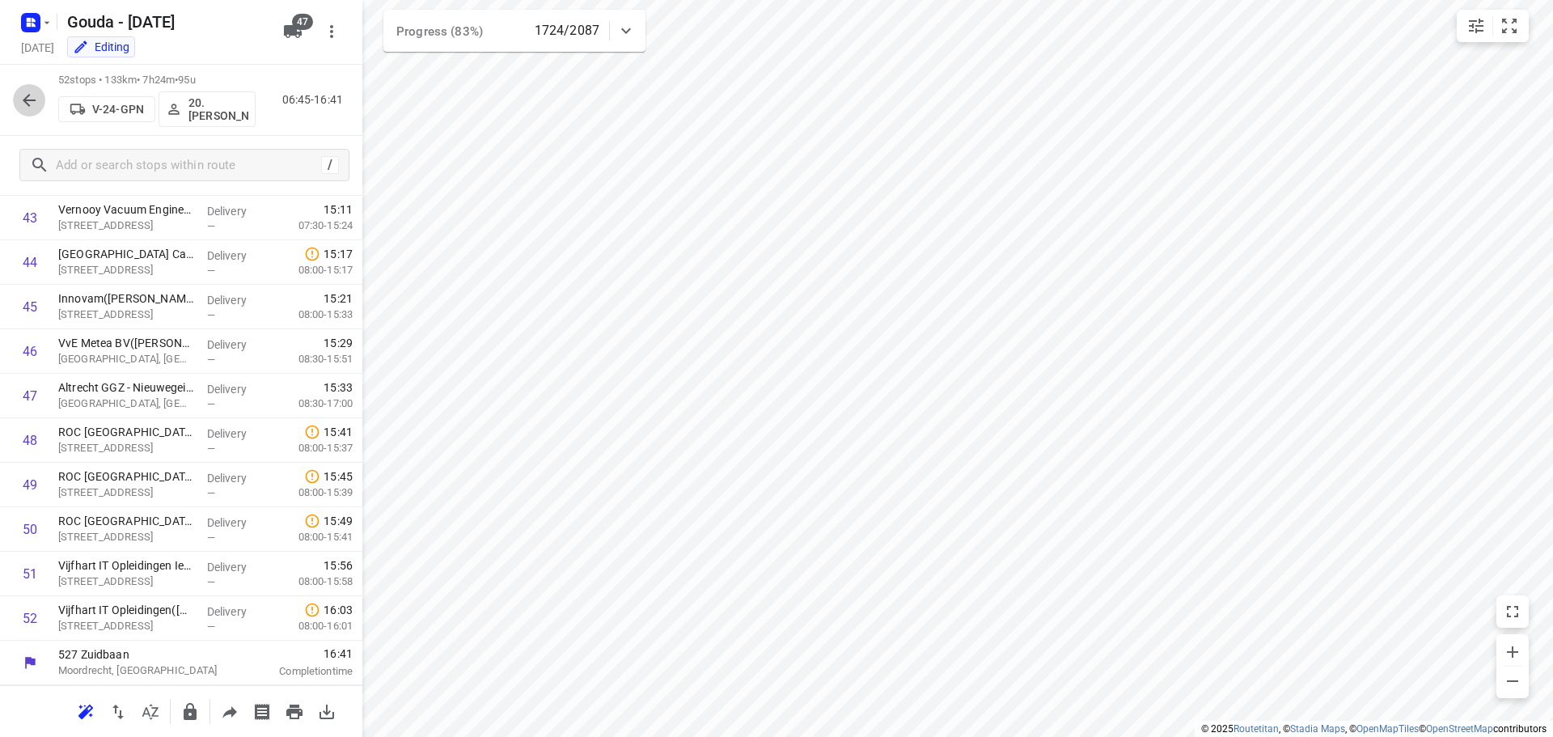
click at [27, 101] on icon "button" at bounding box center [28, 100] width 19 height 19
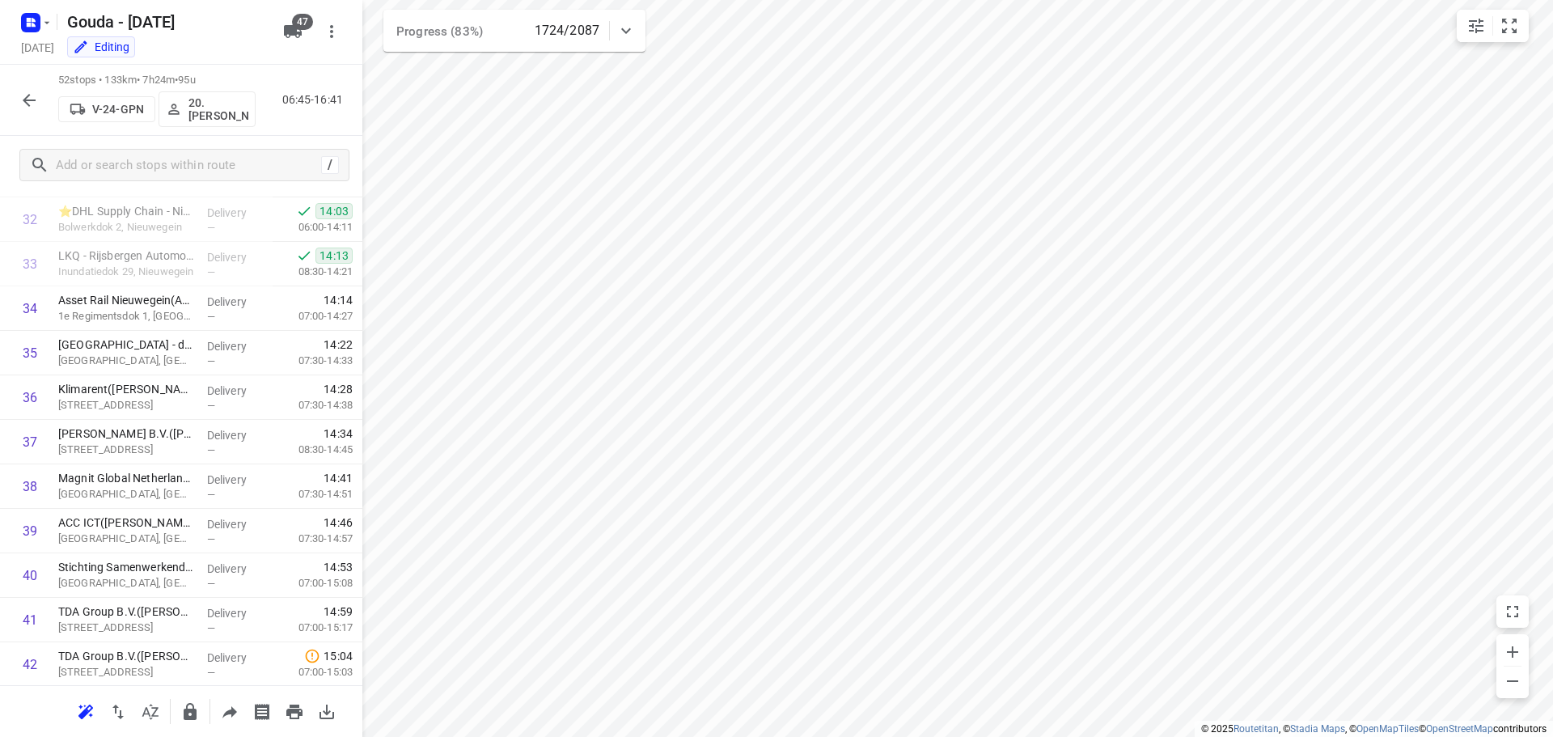
scroll to position [1337, 0]
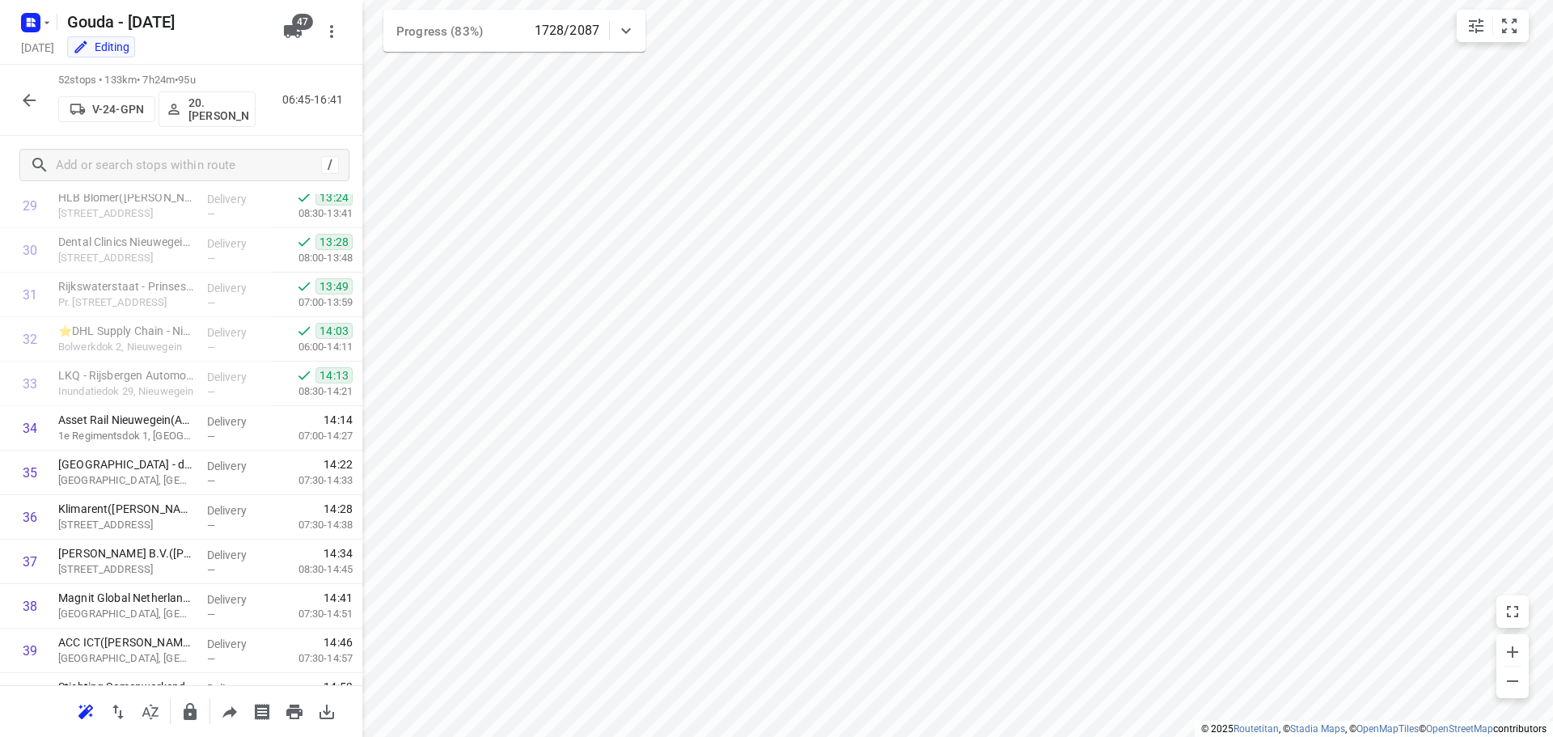
click at [28, 100] on icon "button" at bounding box center [29, 100] width 13 height 13
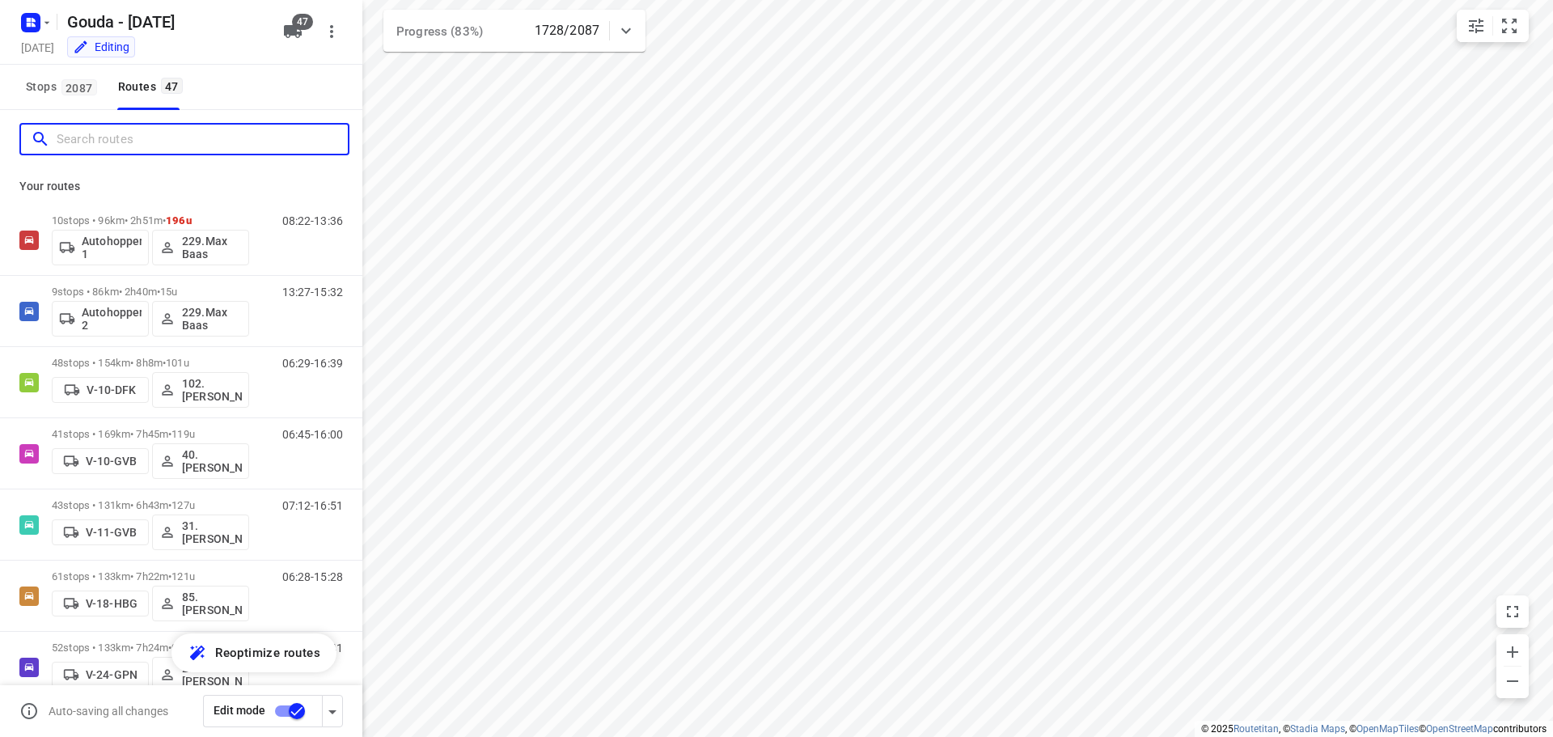
click at [116, 144] on input "Search routes" at bounding box center [202, 139] width 291 height 25
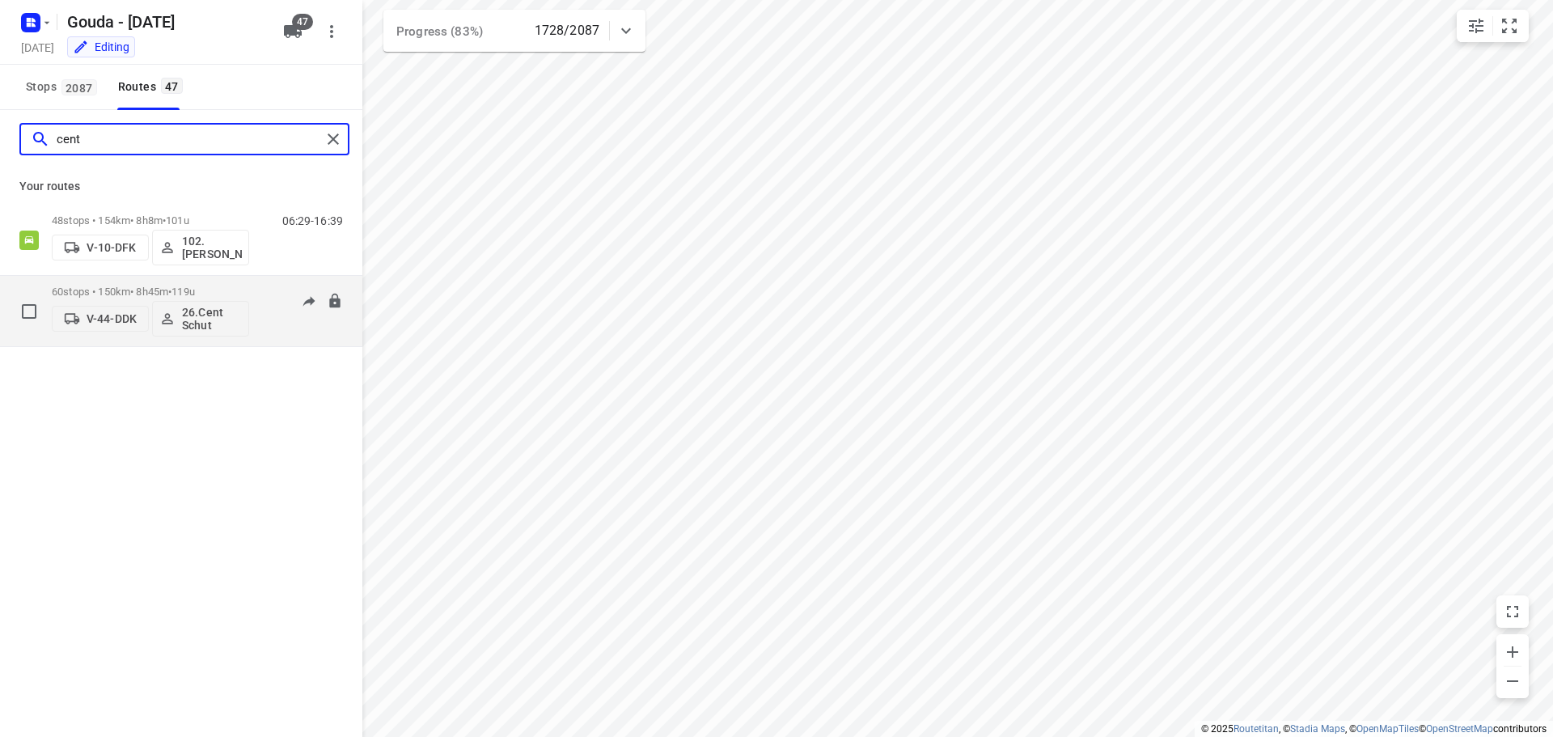
type input "cent"
click at [165, 287] on p "60 stops • 150km • 8h45m • 119u" at bounding box center [150, 291] width 197 height 12
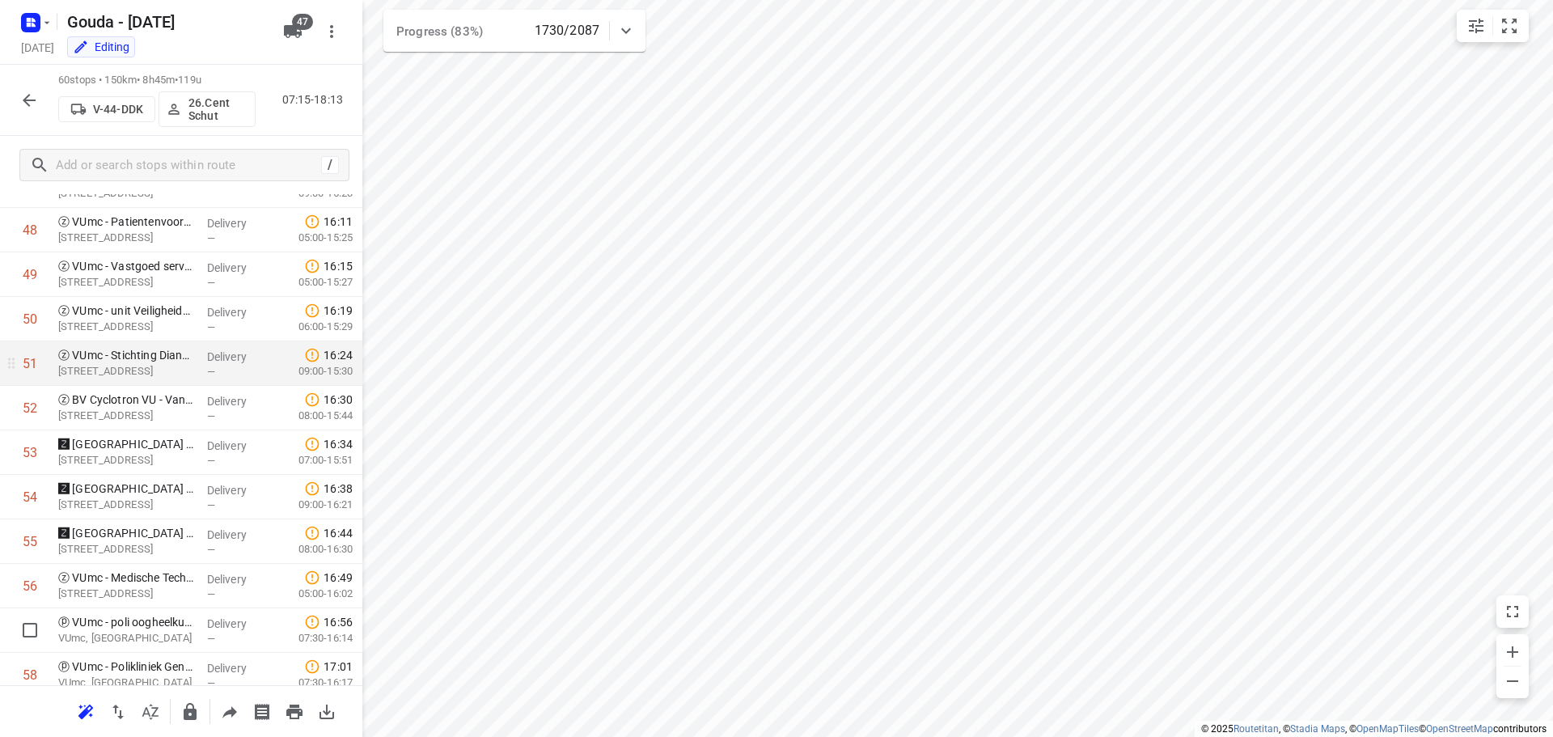
scroll to position [2303, 0]
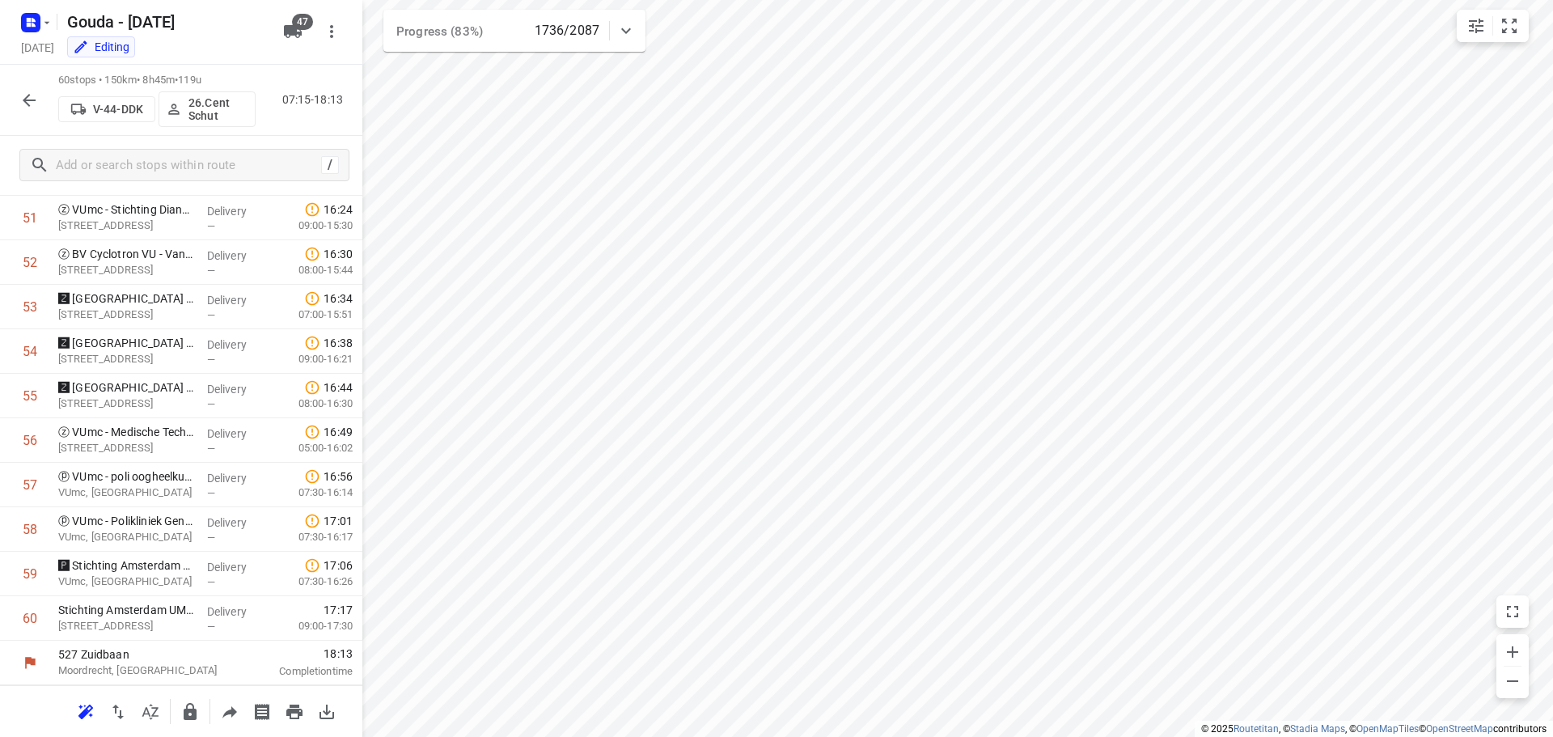
click at [27, 104] on icon "button" at bounding box center [29, 100] width 13 height 13
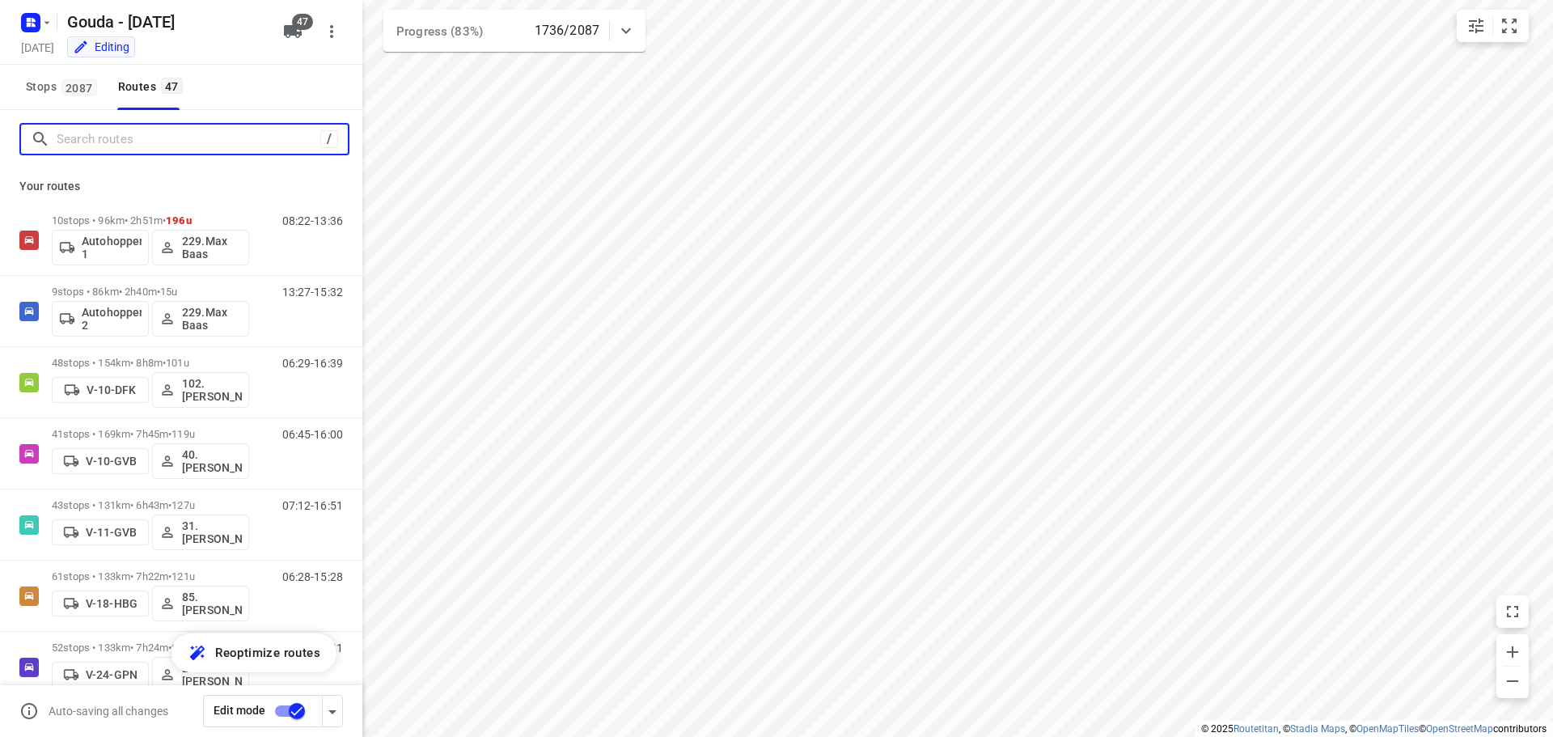
click at [157, 146] on input "Search routes" at bounding box center [189, 139] width 264 height 25
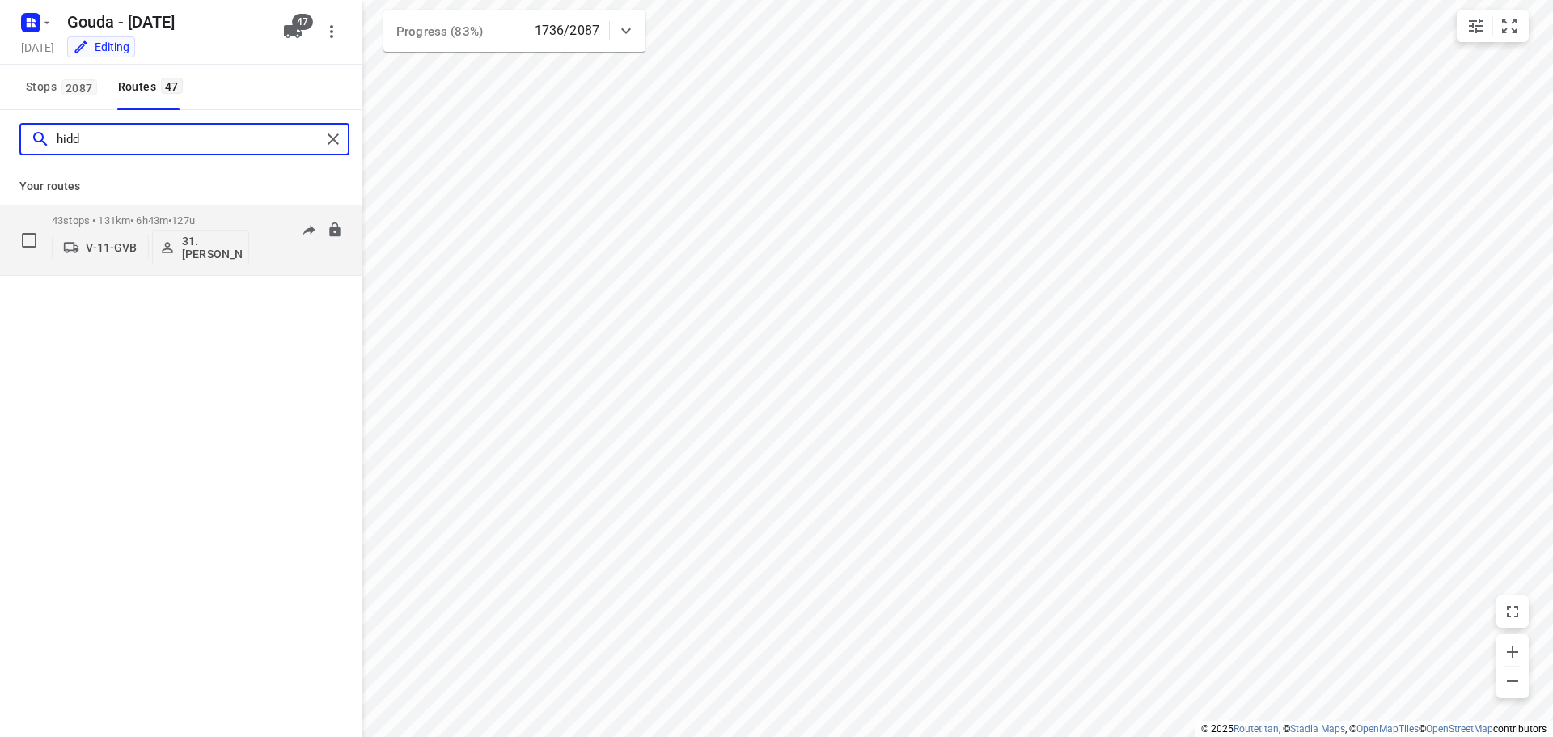
type input "hidd"
click at [171, 216] on span "•" at bounding box center [169, 220] width 3 height 12
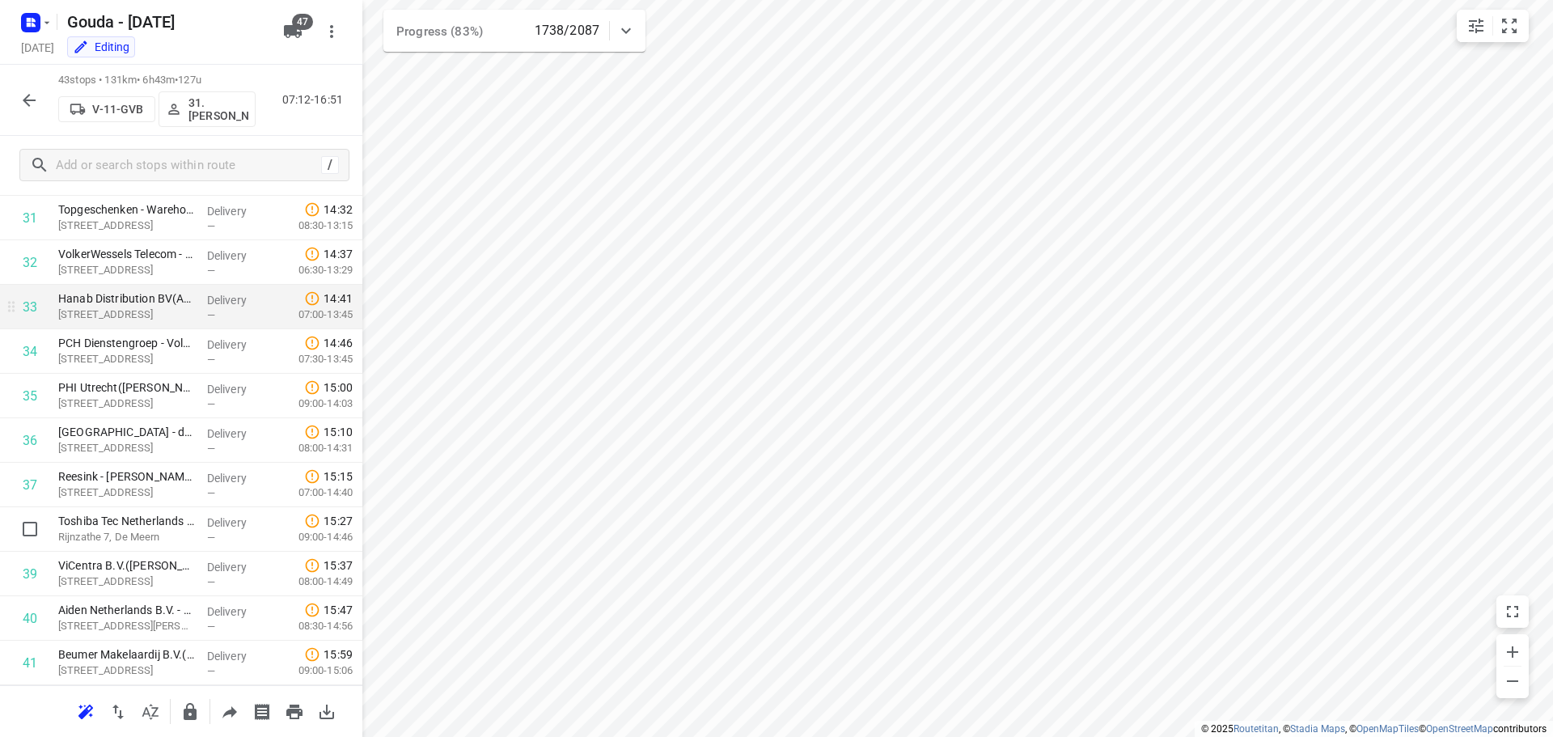
scroll to position [1547, 0]
click at [26, 105] on icon "button" at bounding box center [28, 100] width 19 height 19
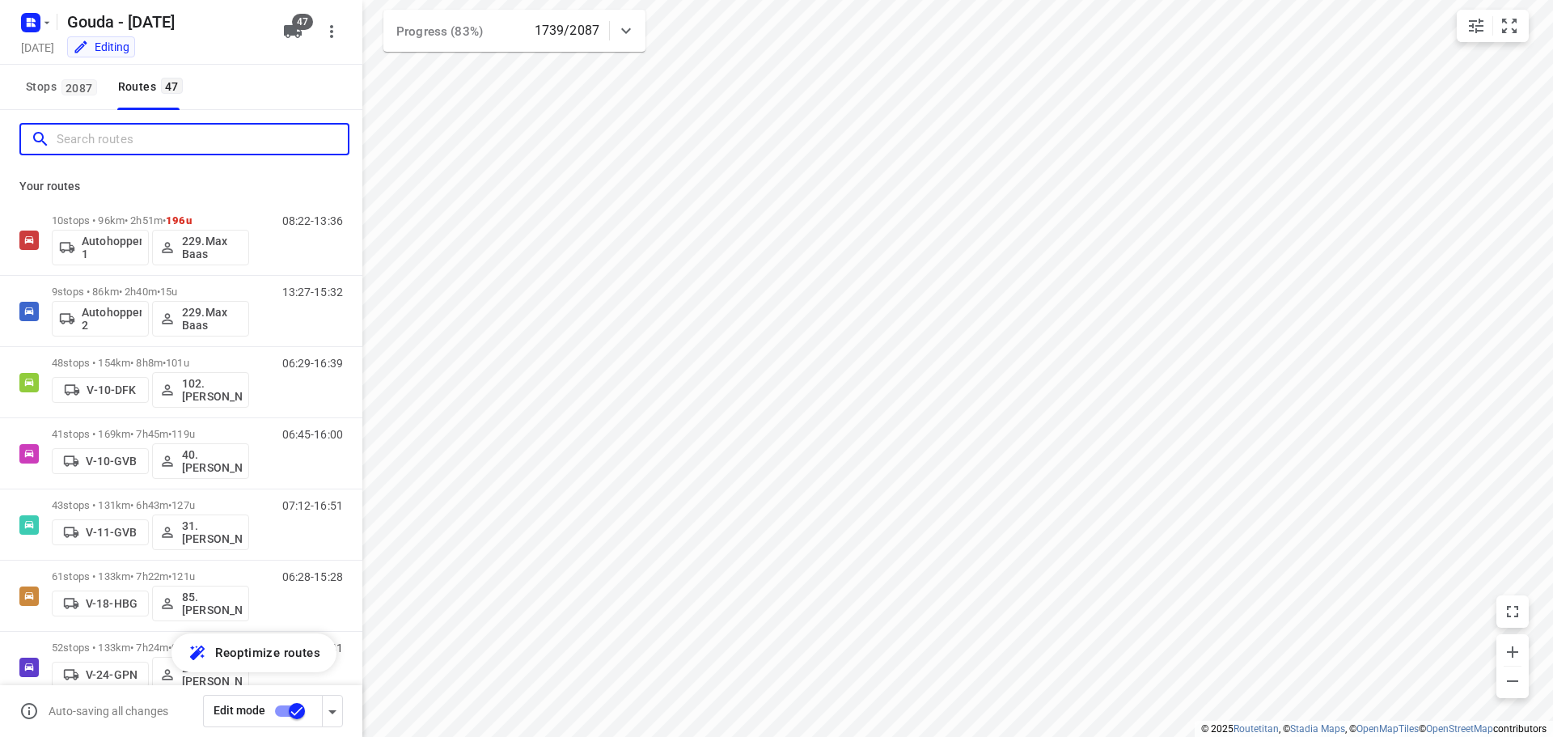
click at [132, 139] on input "Search routes" at bounding box center [202, 139] width 291 height 25
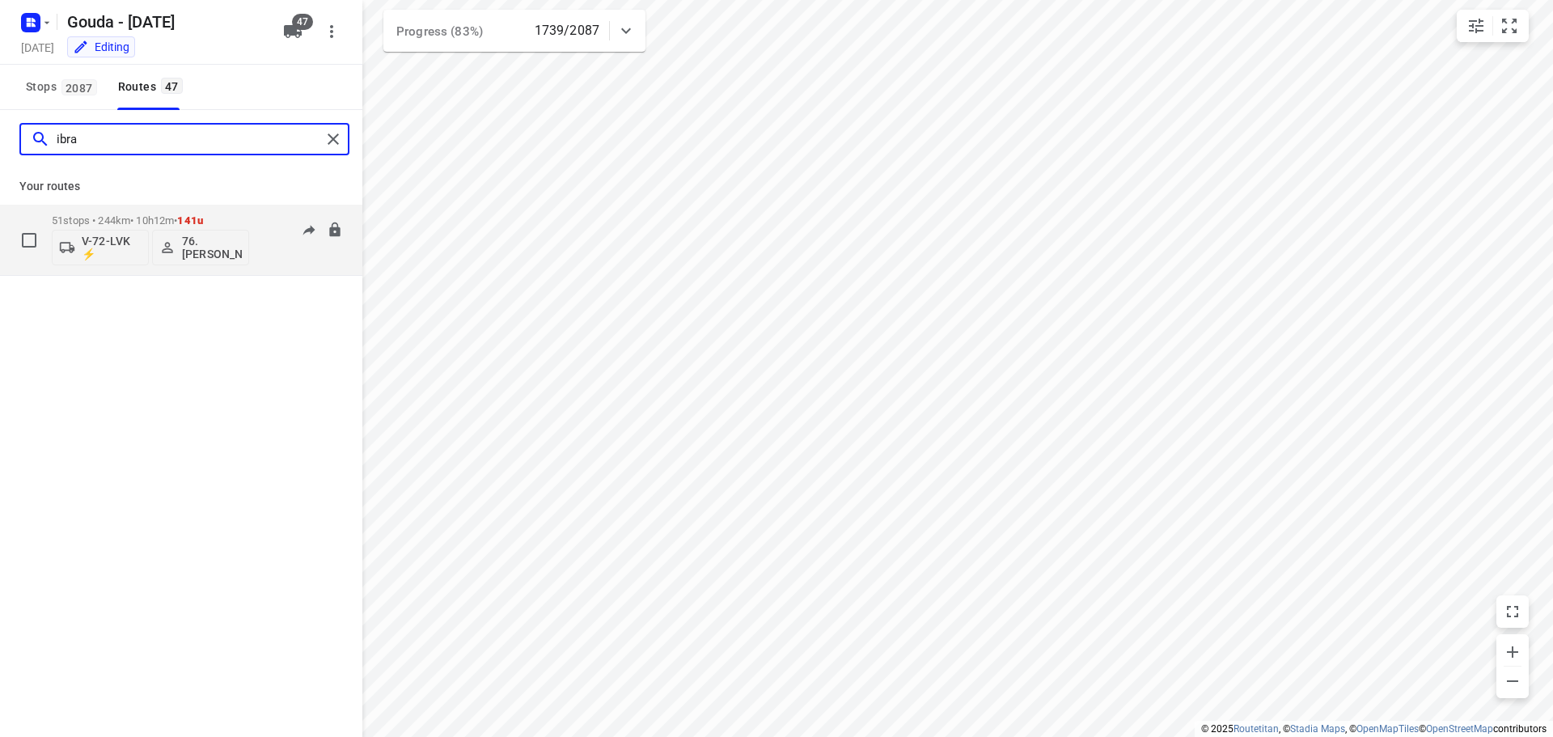
type input "ibra"
click at [198, 220] on span "141u" at bounding box center [190, 220] width 26 height 12
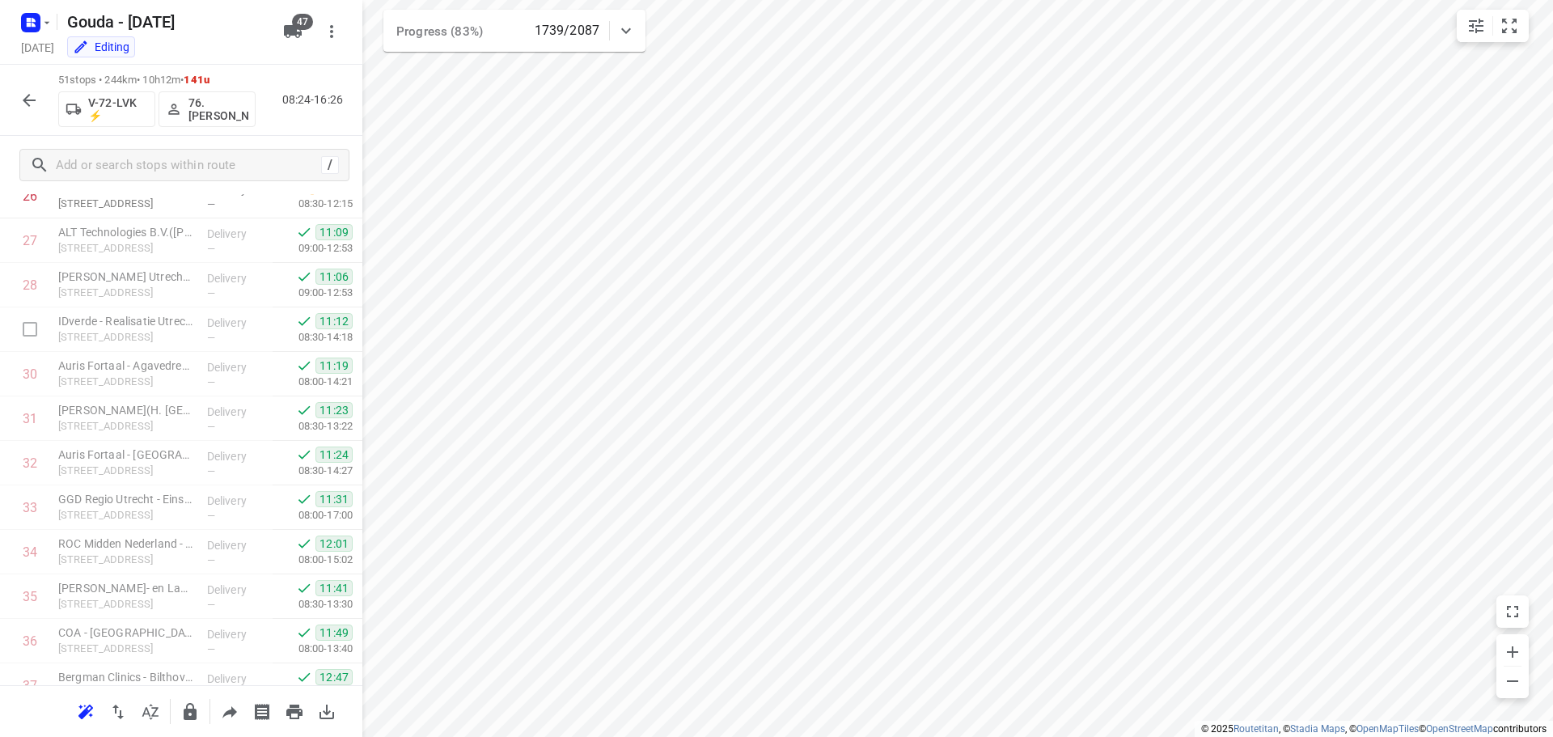
scroll to position [970, 0]
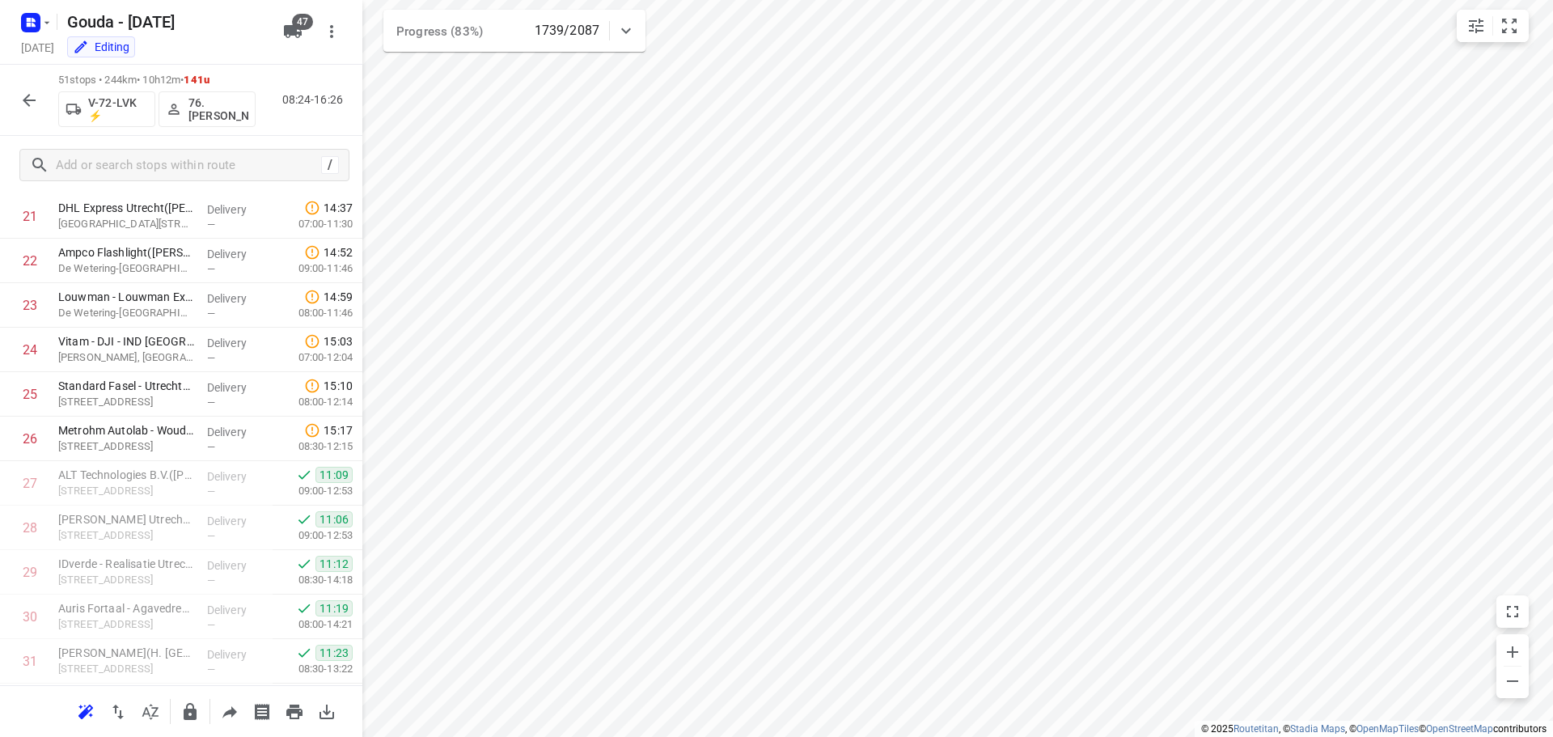
click at [28, 95] on icon "button" at bounding box center [29, 100] width 13 height 13
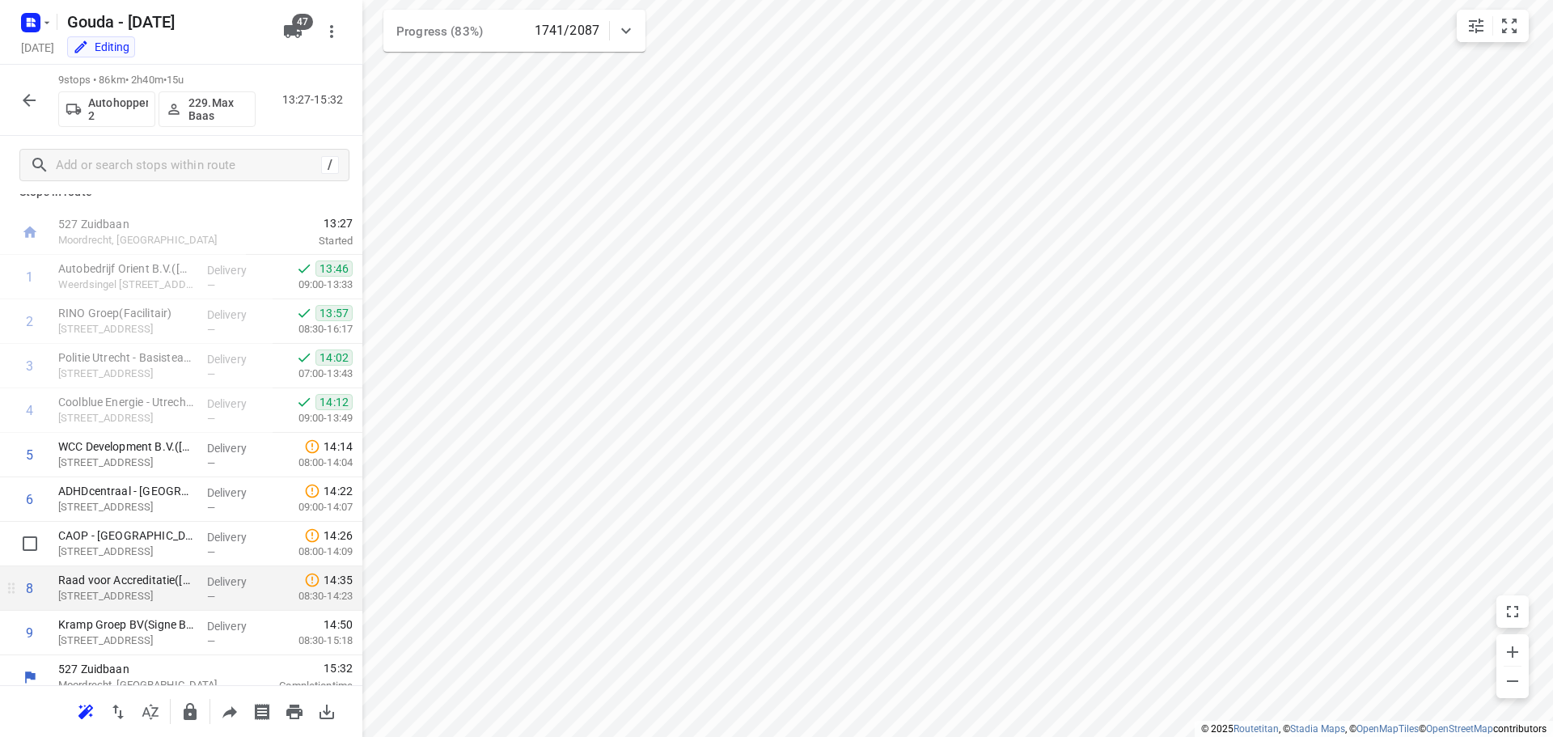
scroll to position [35, 0]
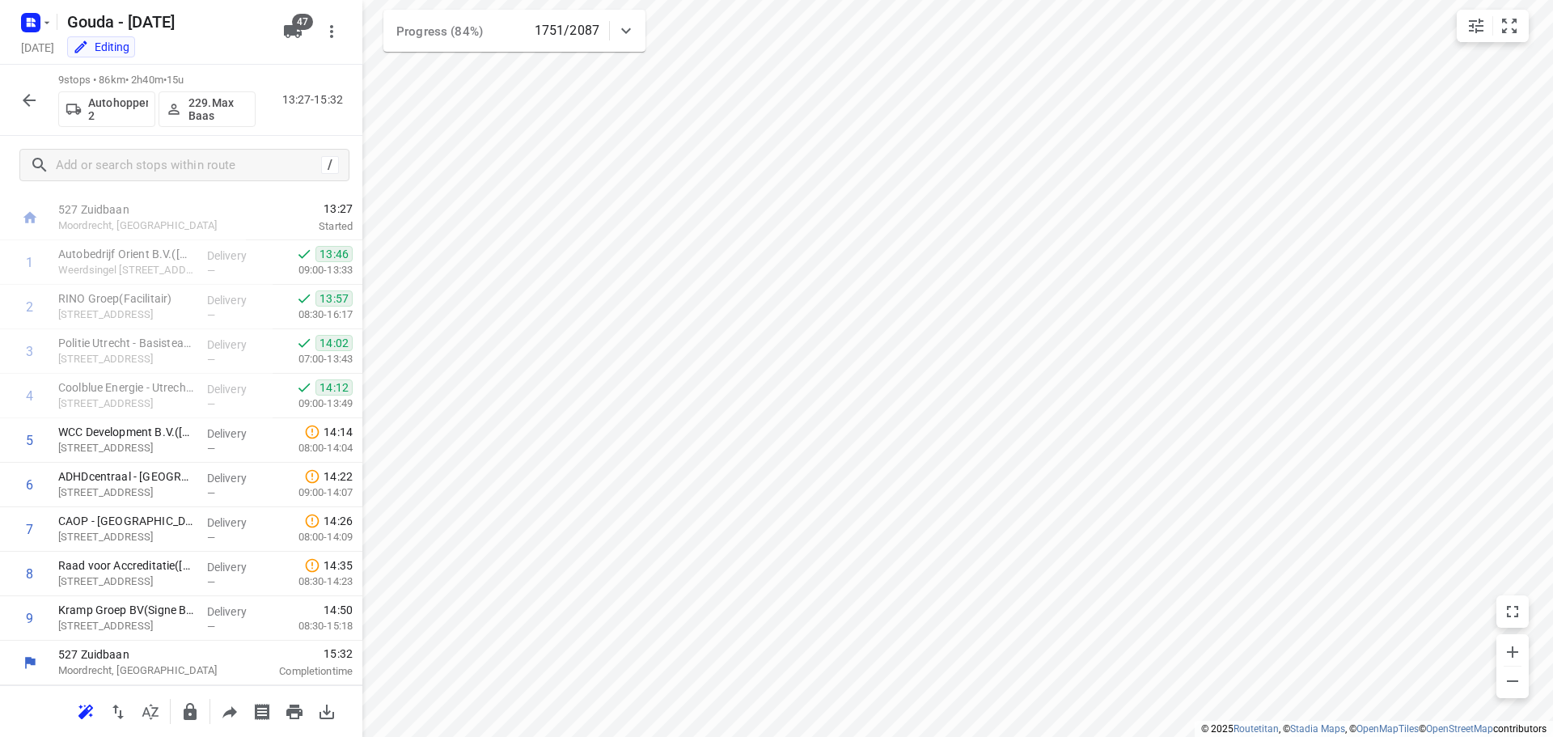
click at [24, 102] on icon "button" at bounding box center [28, 100] width 19 height 19
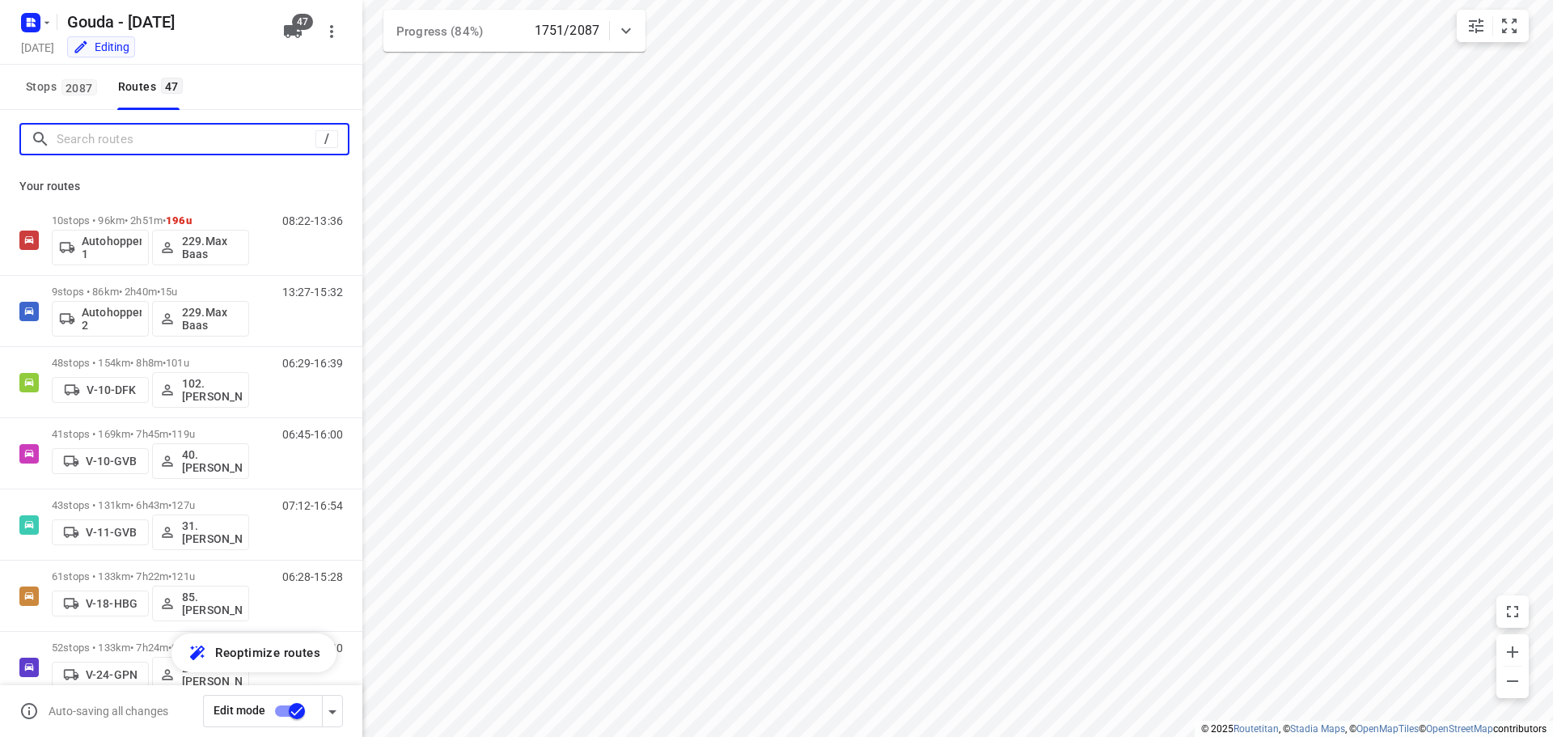
click at [136, 143] on input "Search routes" at bounding box center [186, 139] width 259 height 25
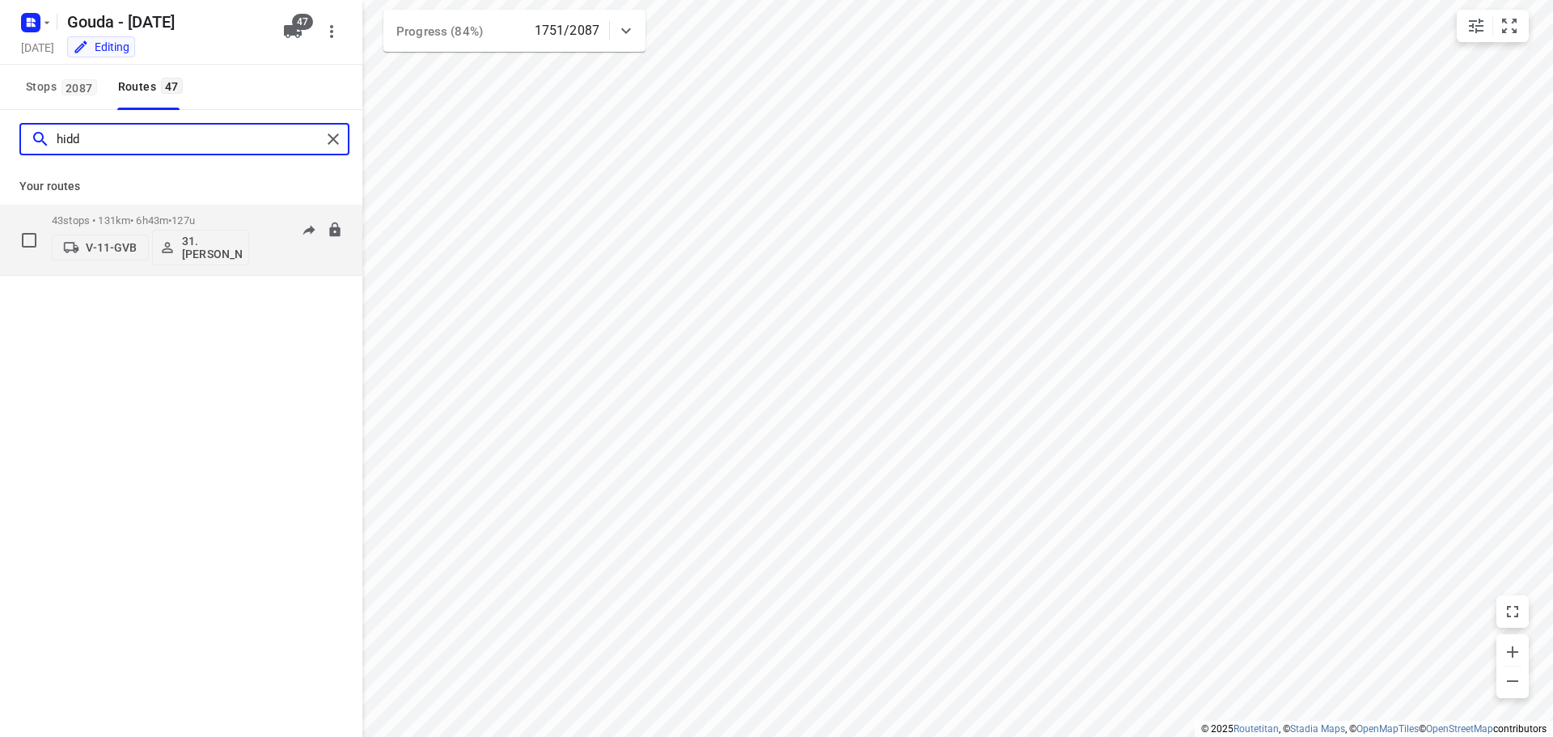
type input "hidd"
click at [168, 211] on div "43 stops • 131km • 6h43m • 127u V-11-GVB 31.Hidde van Kats" at bounding box center [150, 239] width 197 height 67
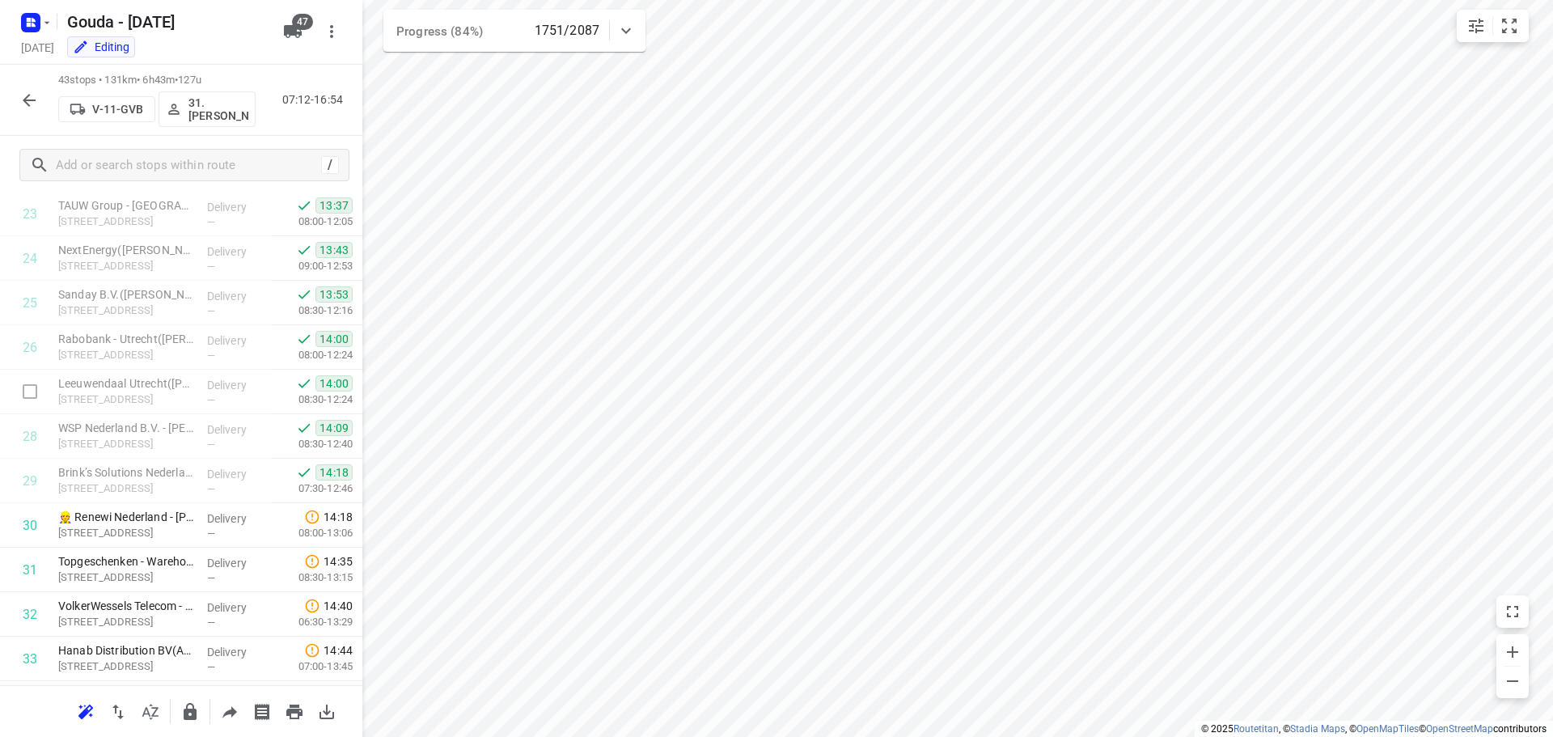
scroll to position [1547, 0]
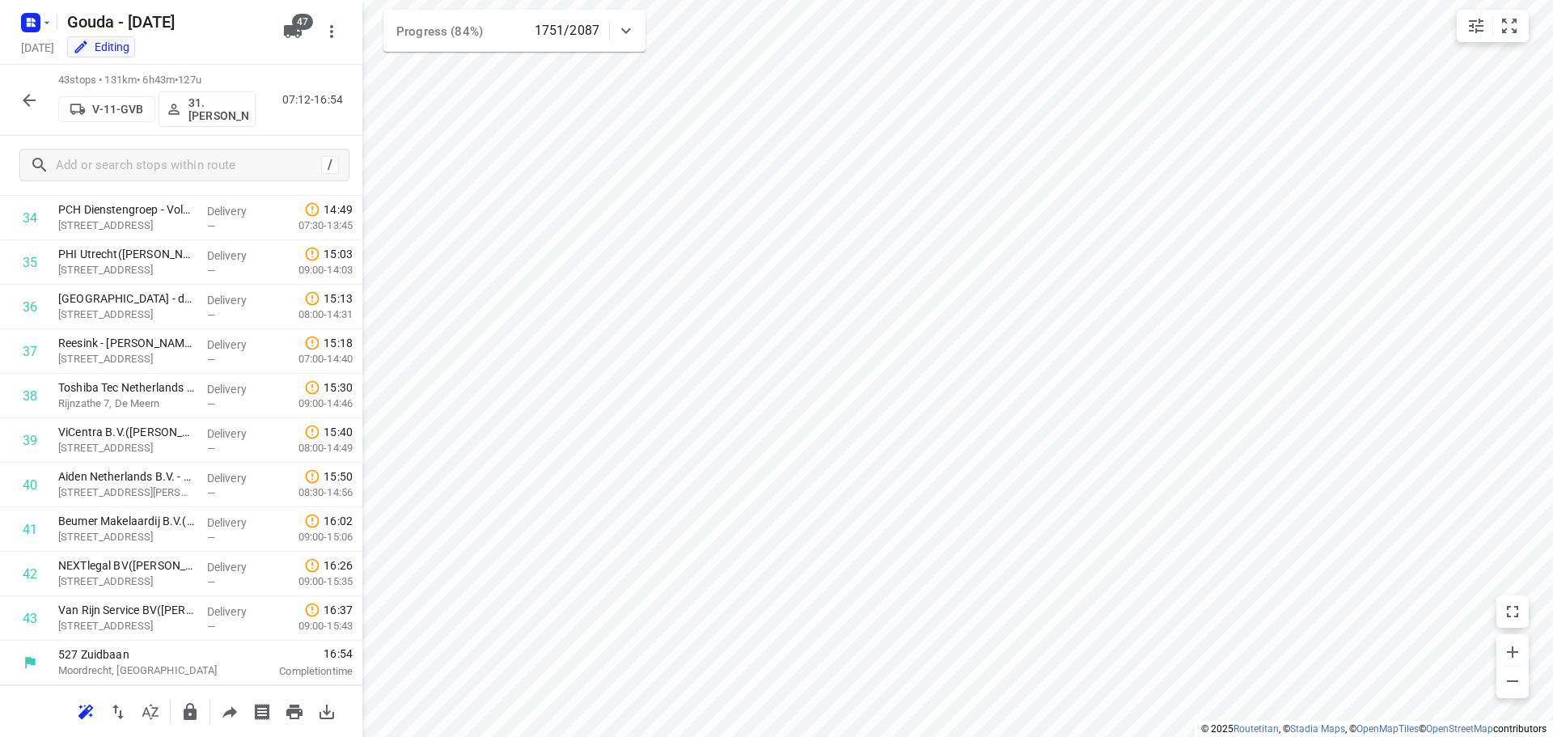
click at [25, 104] on icon "button" at bounding box center [28, 100] width 19 height 19
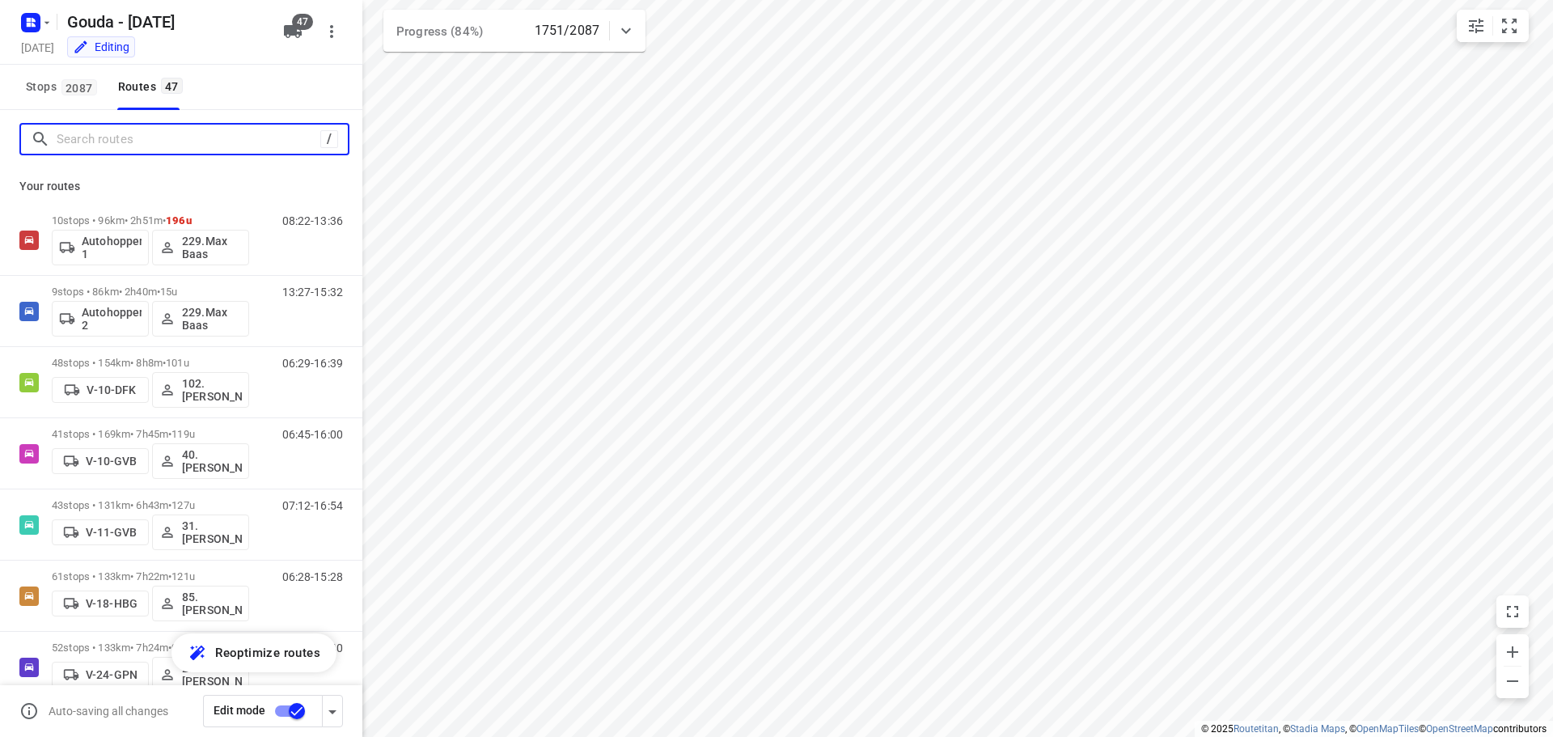
click at [138, 142] on input "Search routes" at bounding box center [189, 139] width 264 height 25
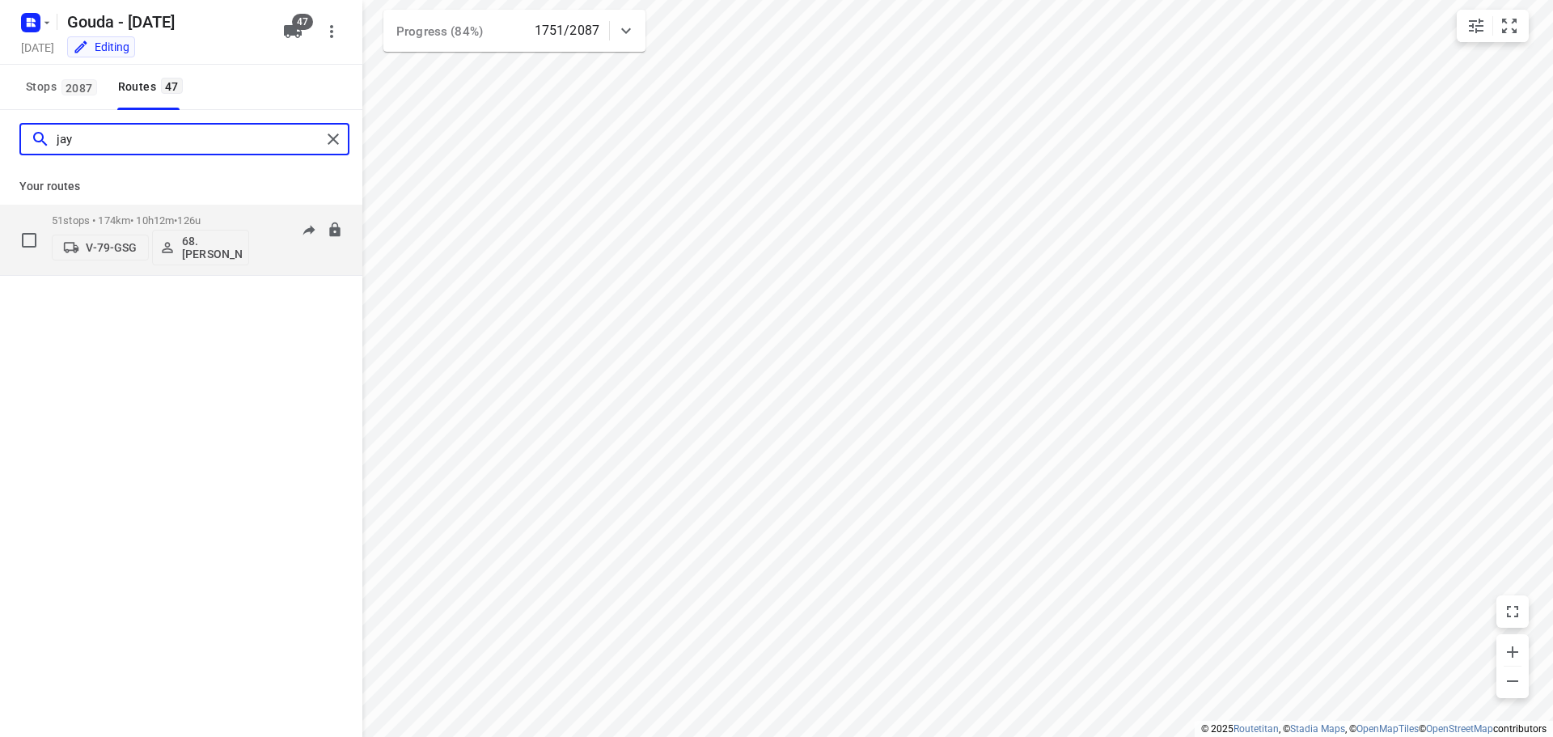
type input "jay"
click at [157, 209] on div "51 stops • 174km • 10h12m • 126u V-79-GSG 68.Jay Jairam" at bounding box center [150, 239] width 197 height 67
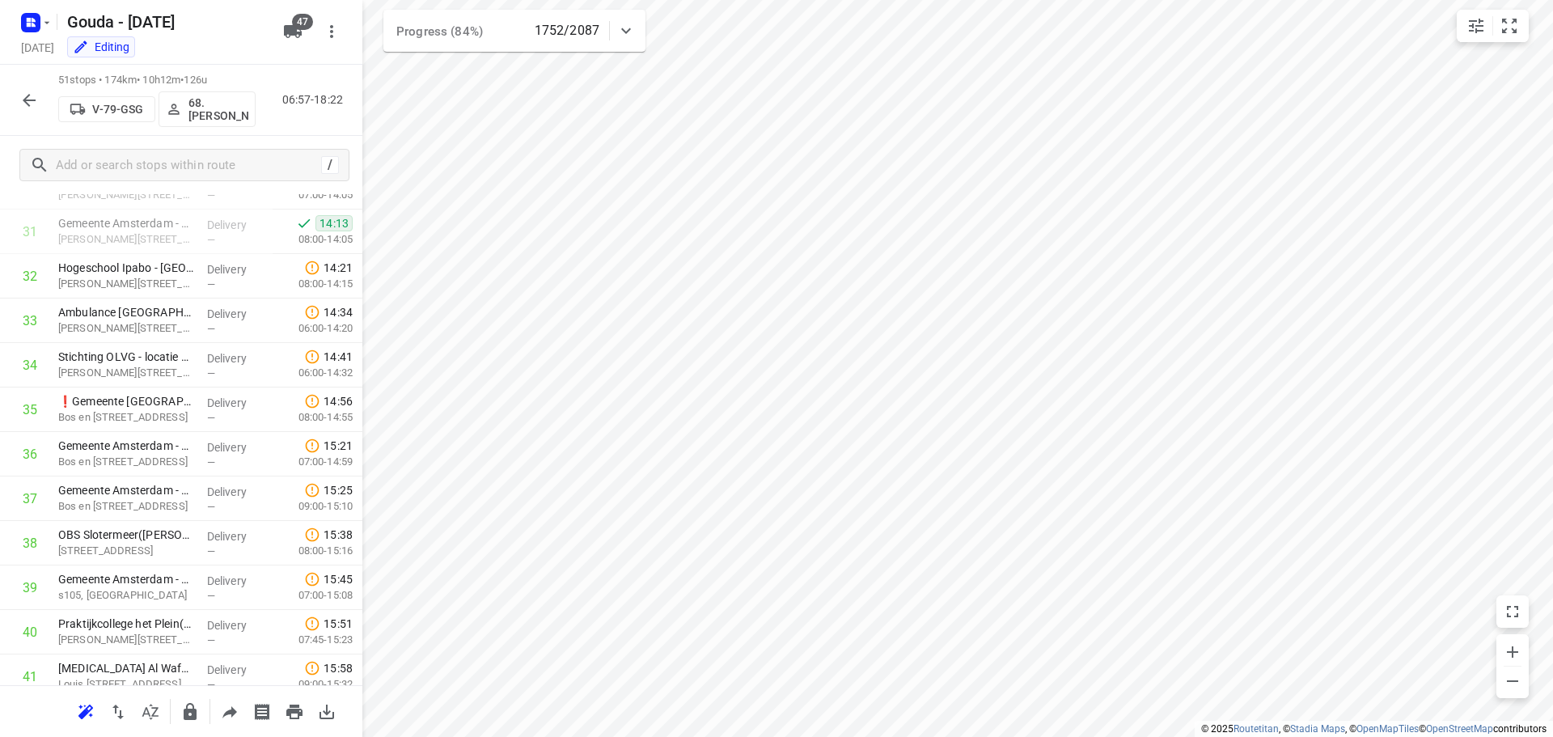
scroll to position [1903, 0]
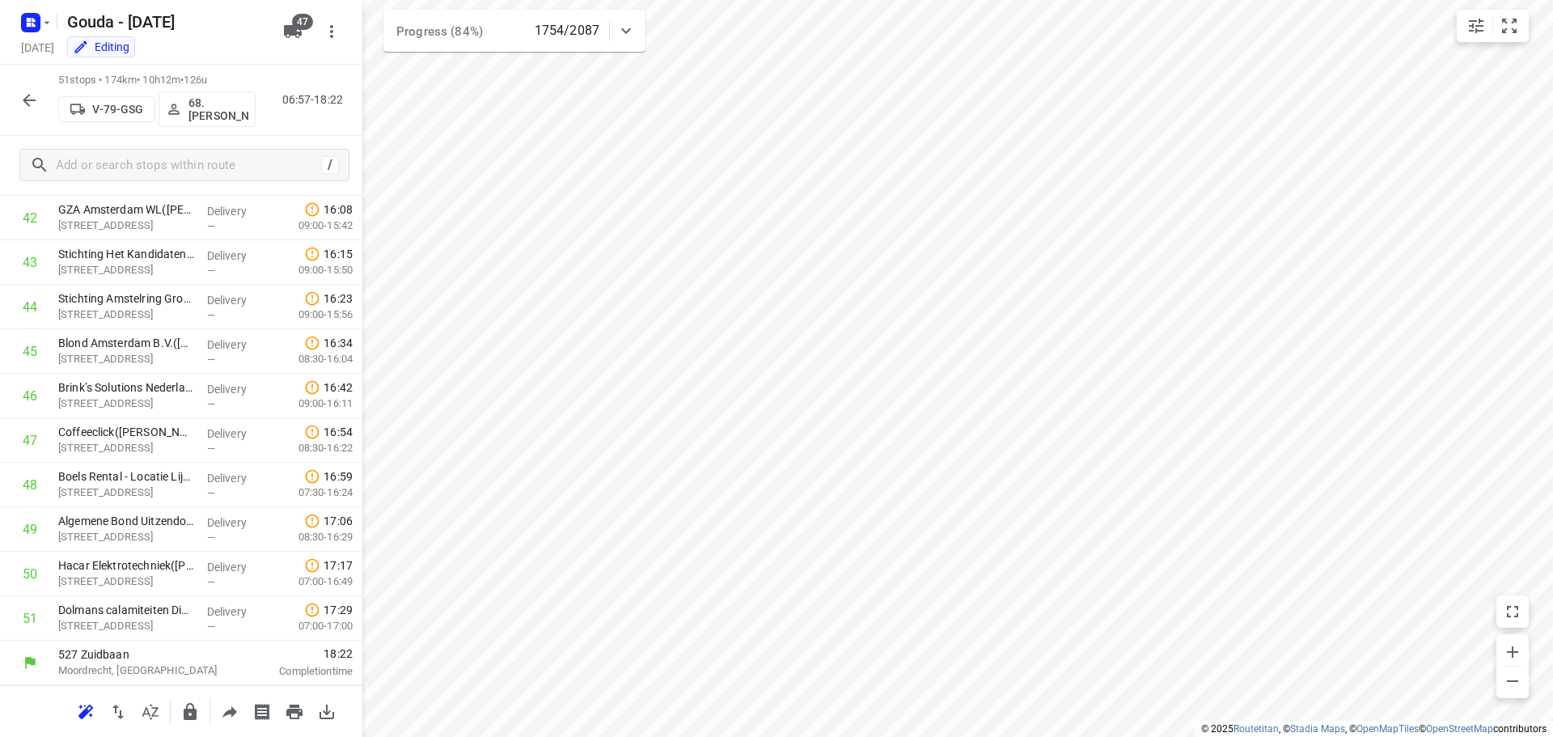
click at [26, 101] on icon "button" at bounding box center [29, 100] width 13 height 13
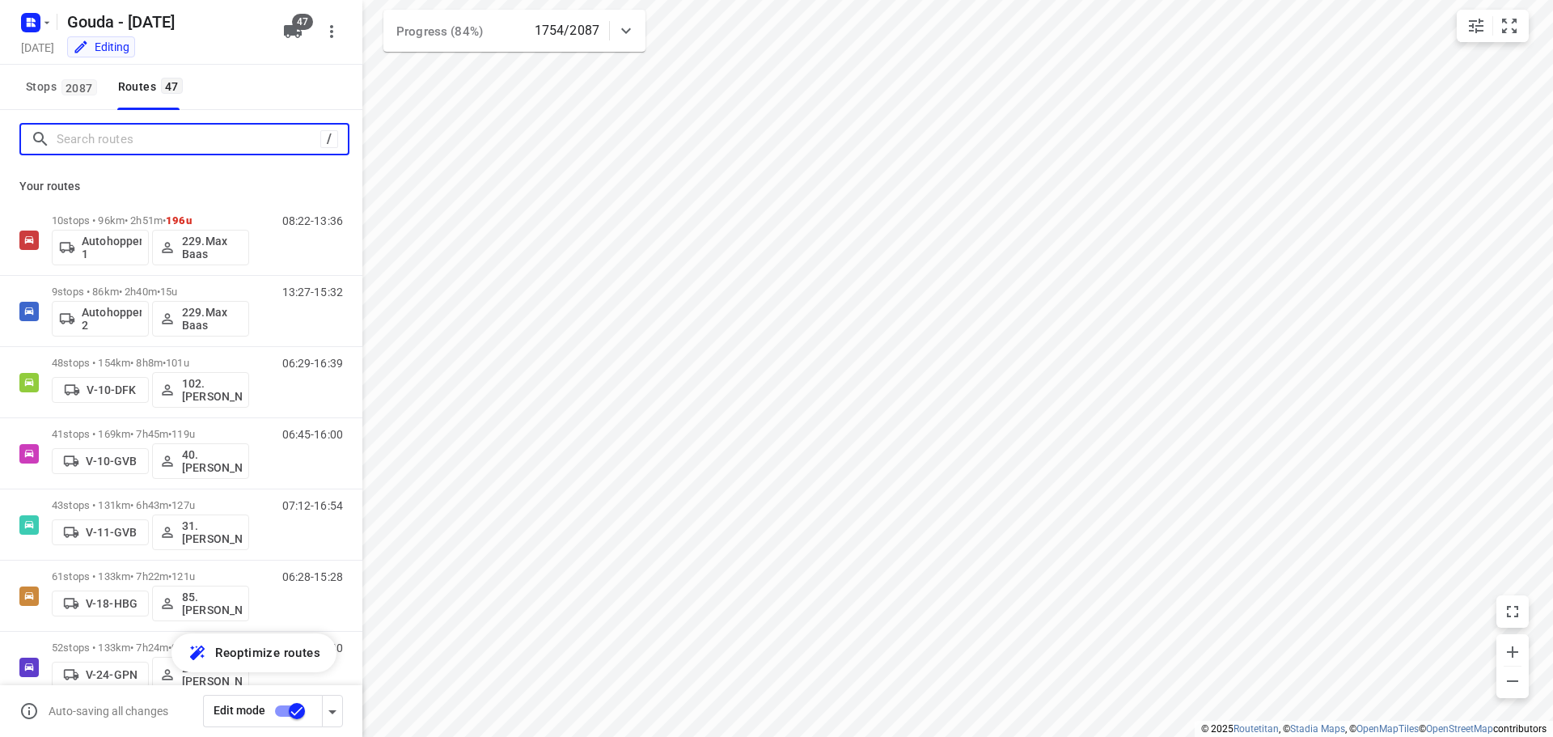
click at [121, 143] on input "Search routes" at bounding box center [189, 139] width 264 height 25
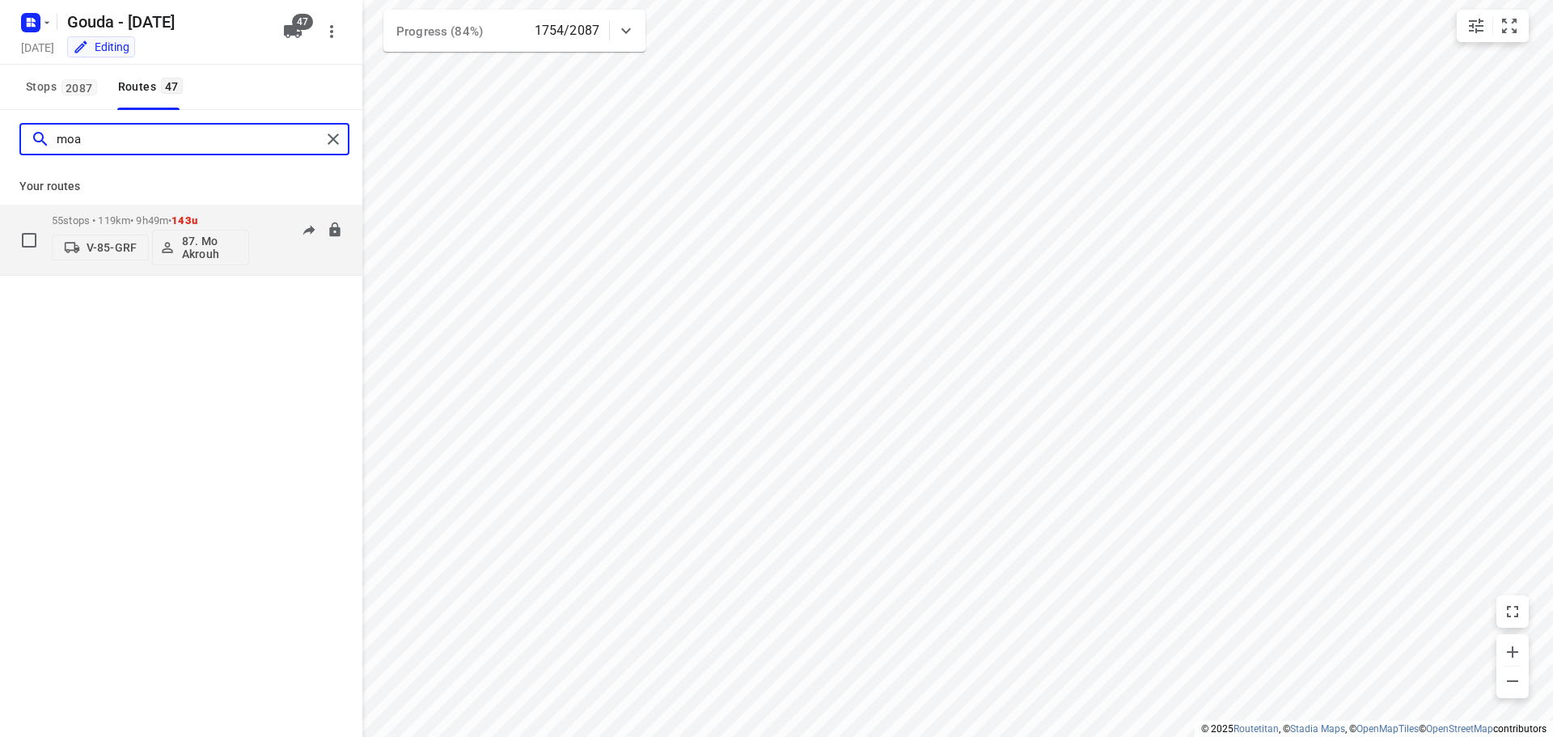
type input "moa"
click at [156, 213] on div "55 stops • 119km • 9h49m • 143u V-85-GRF 87. Mo Akrouh" at bounding box center [150, 239] width 197 height 67
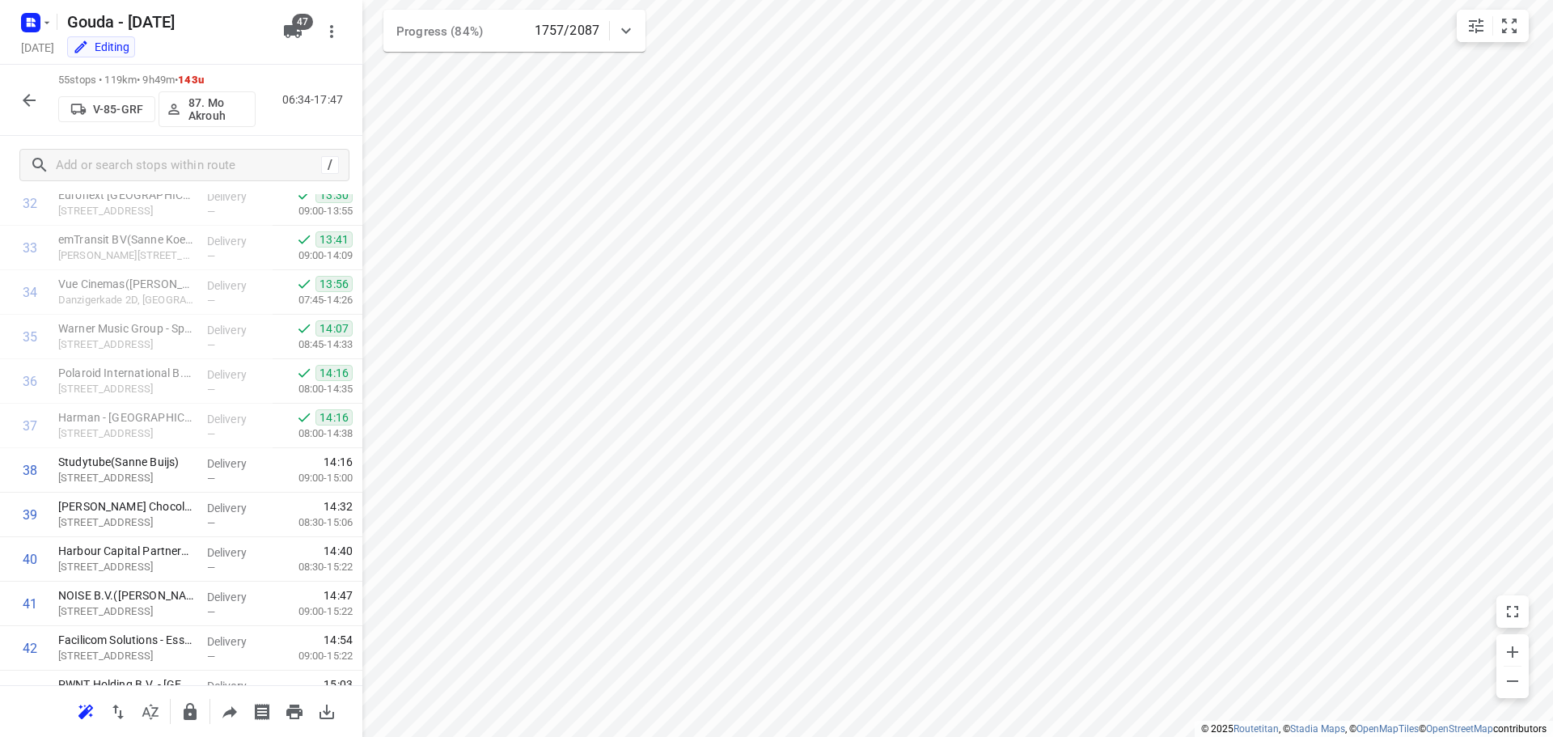
scroll to position [2081, 0]
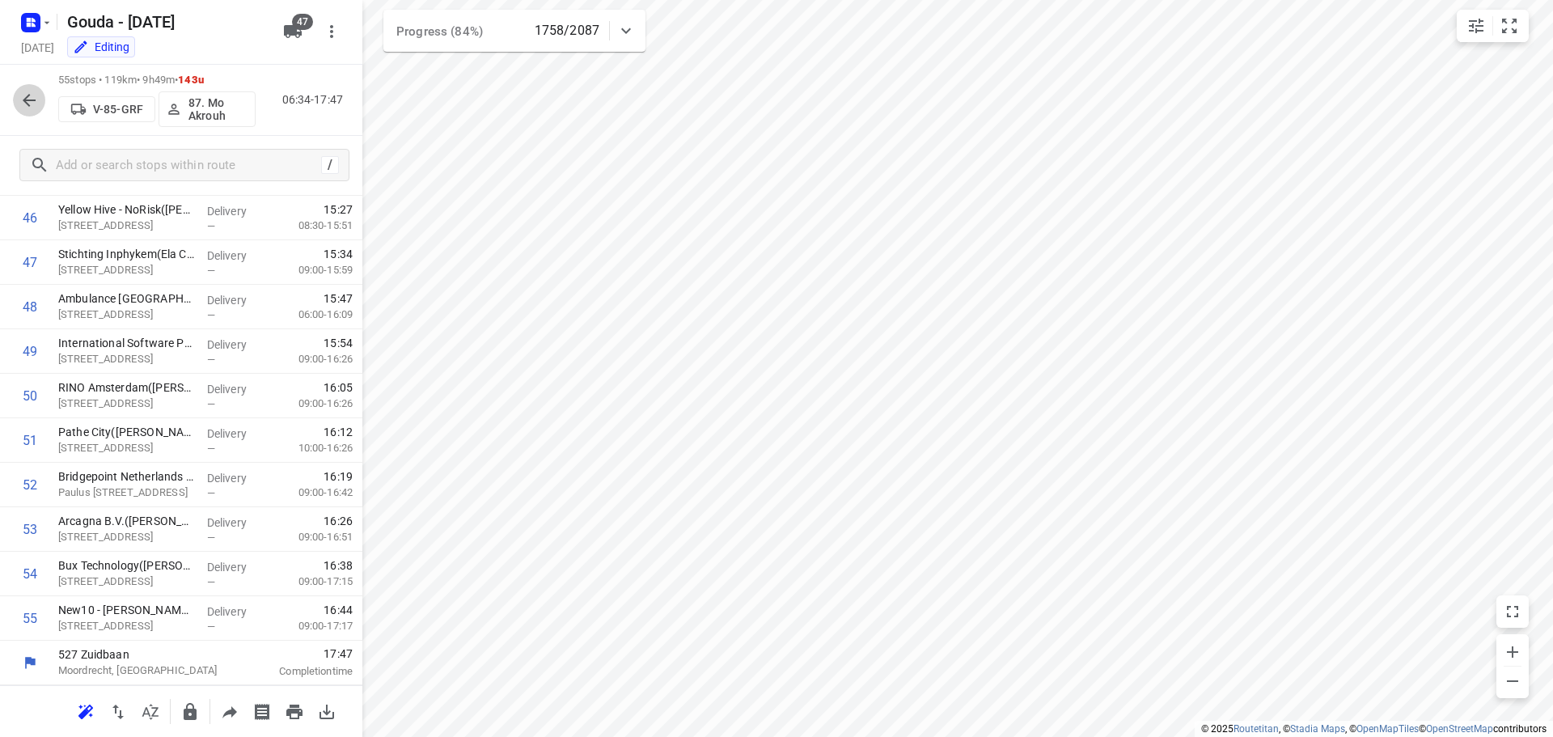
click at [32, 108] on icon "button" at bounding box center [28, 100] width 19 height 19
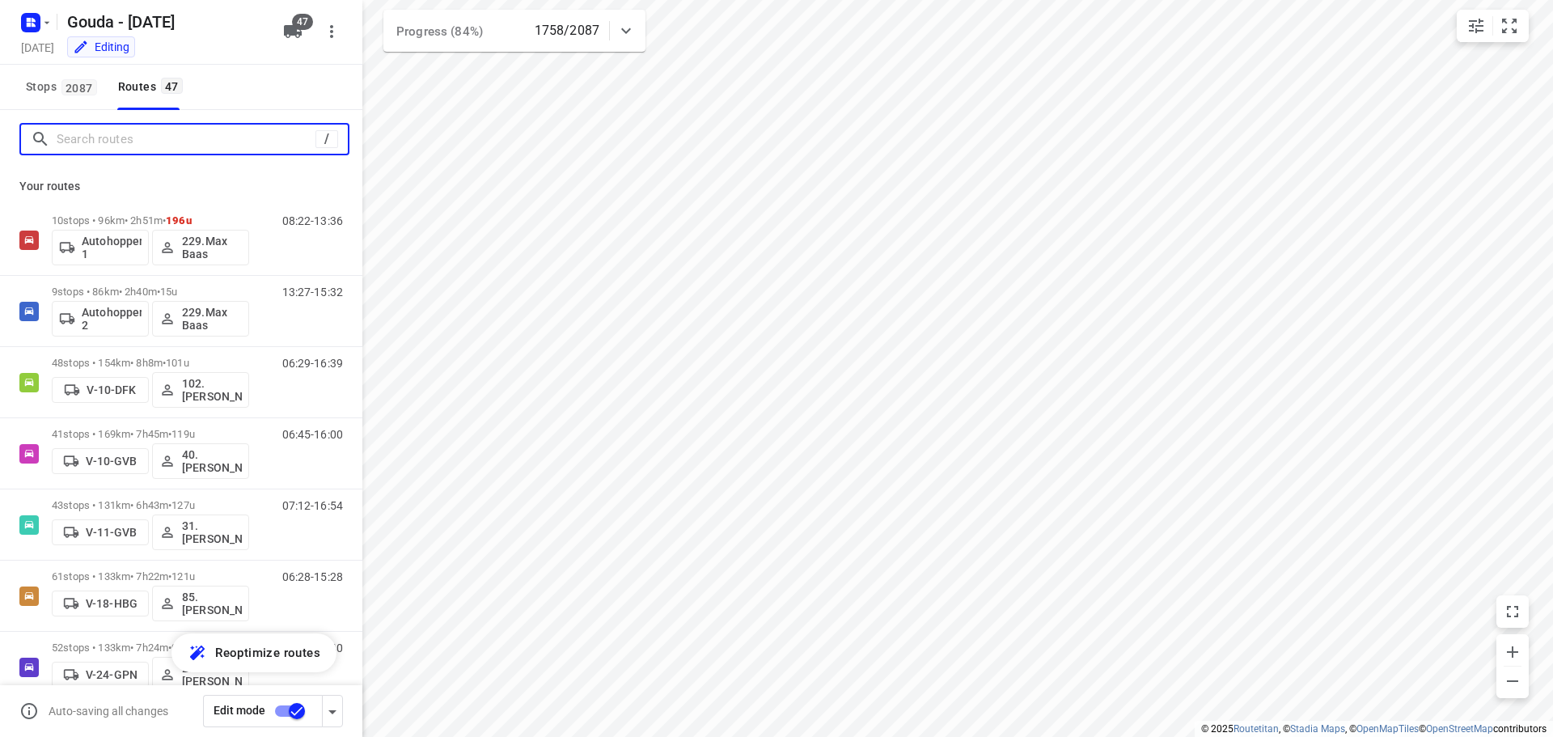
click at [111, 150] on input "Search routes" at bounding box center [186, 139] width 259 height 25
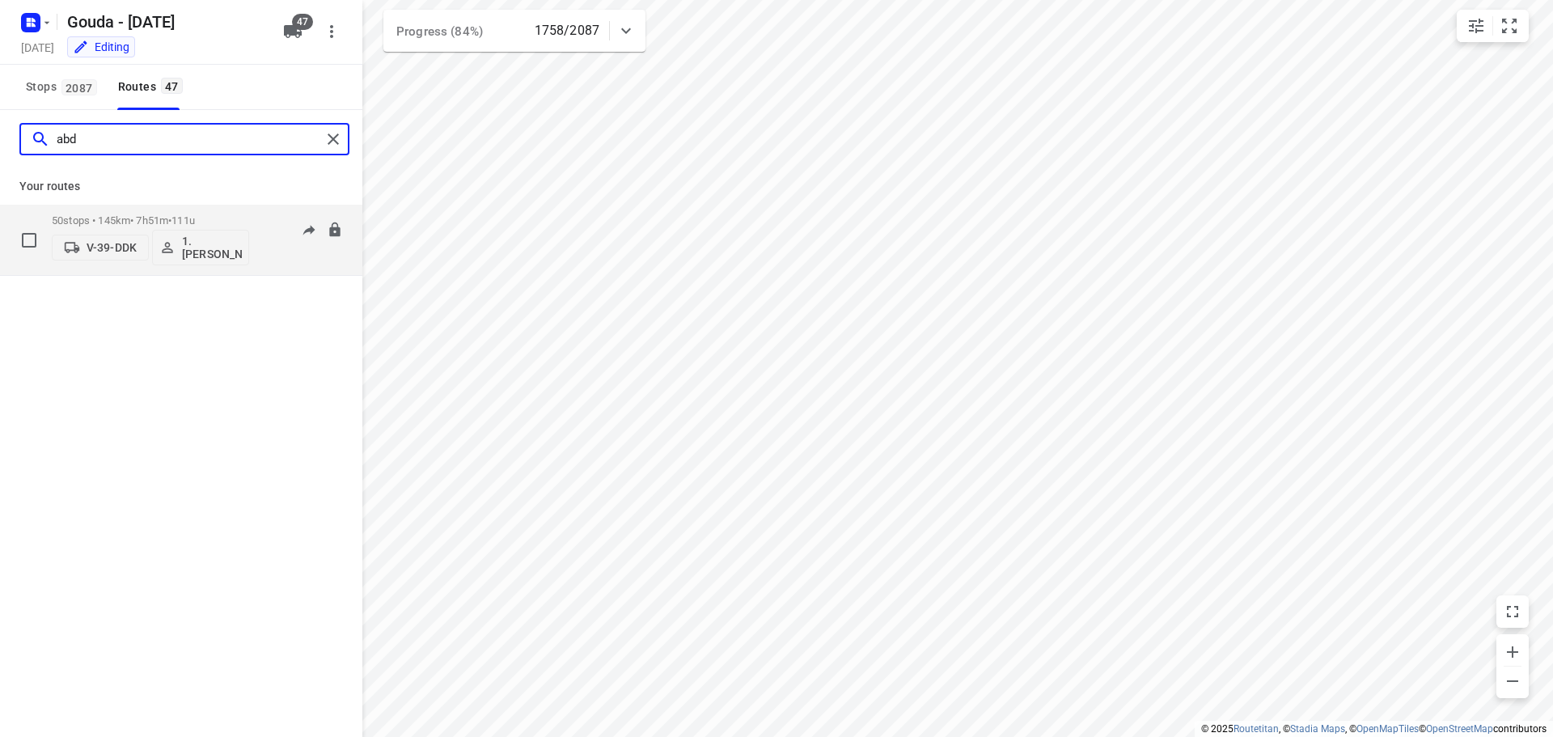
type input "abd"
click at [139, 208] on div "50 stops • 145km • 7h51m • 111u V-39-DDK 1. Abdul Shadeh" at bounding box center [150, 239] width 197 height 67
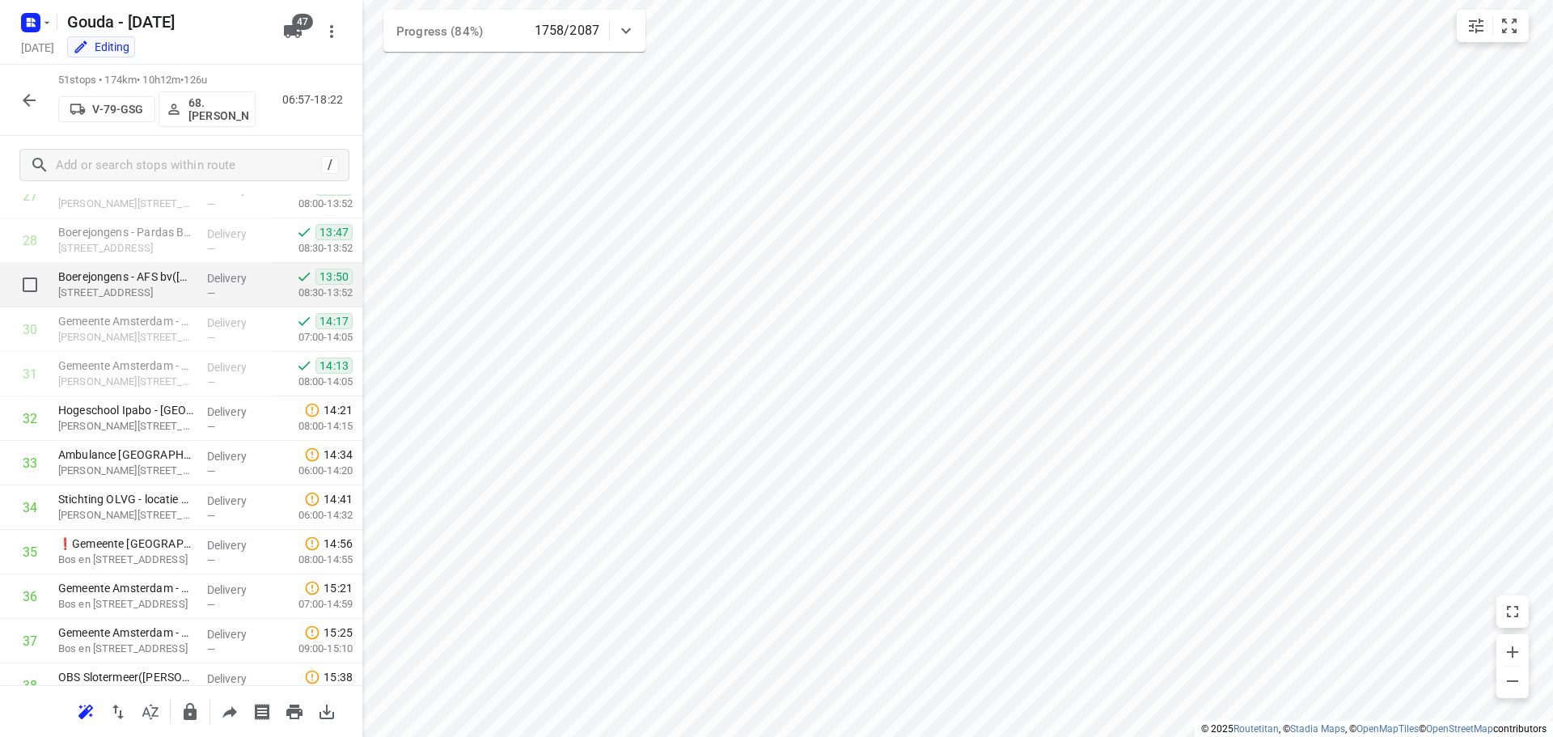
scroll to position [1296, 0]
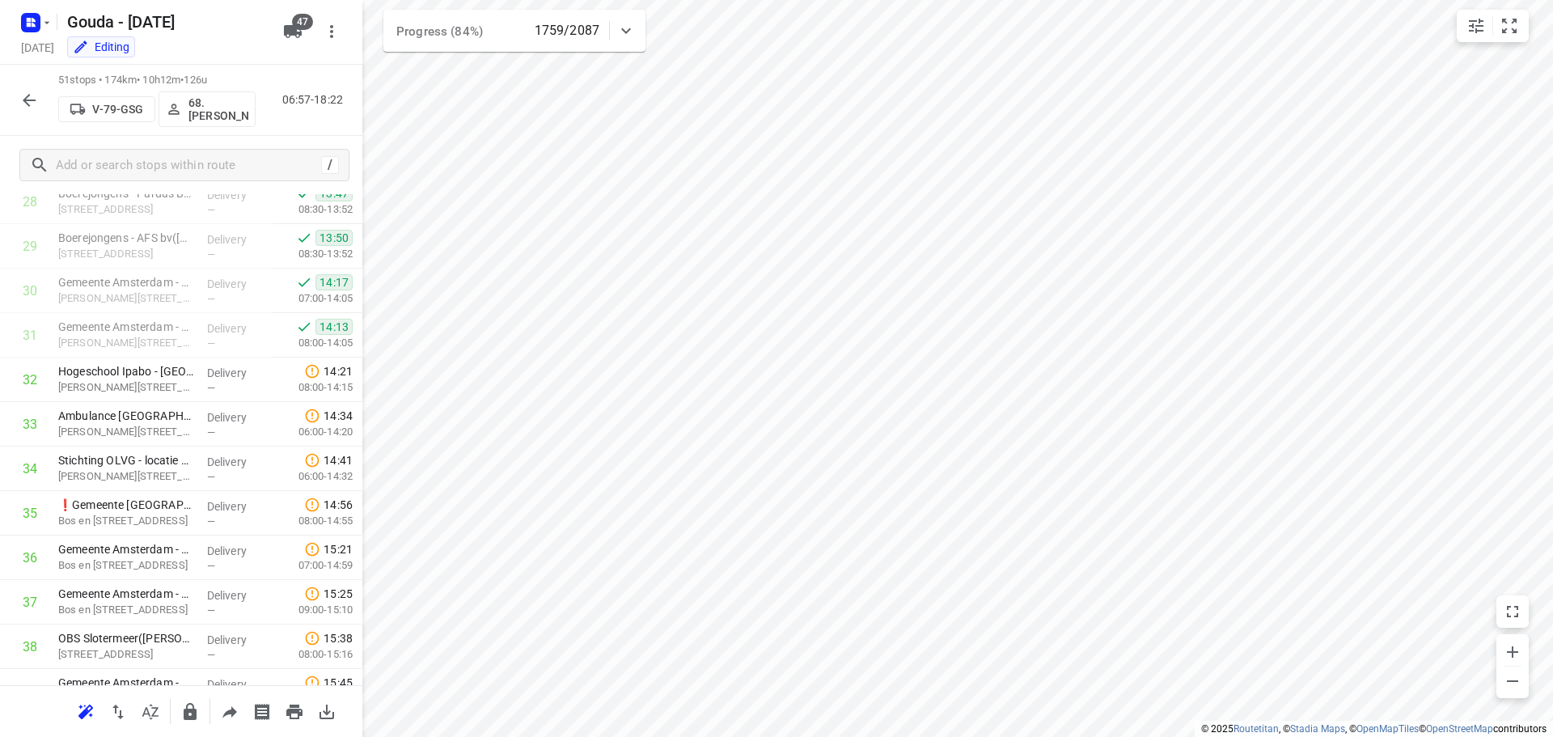
click at [32, 104] on icon "button" at bounding box center [28, 100] width 19 height 19
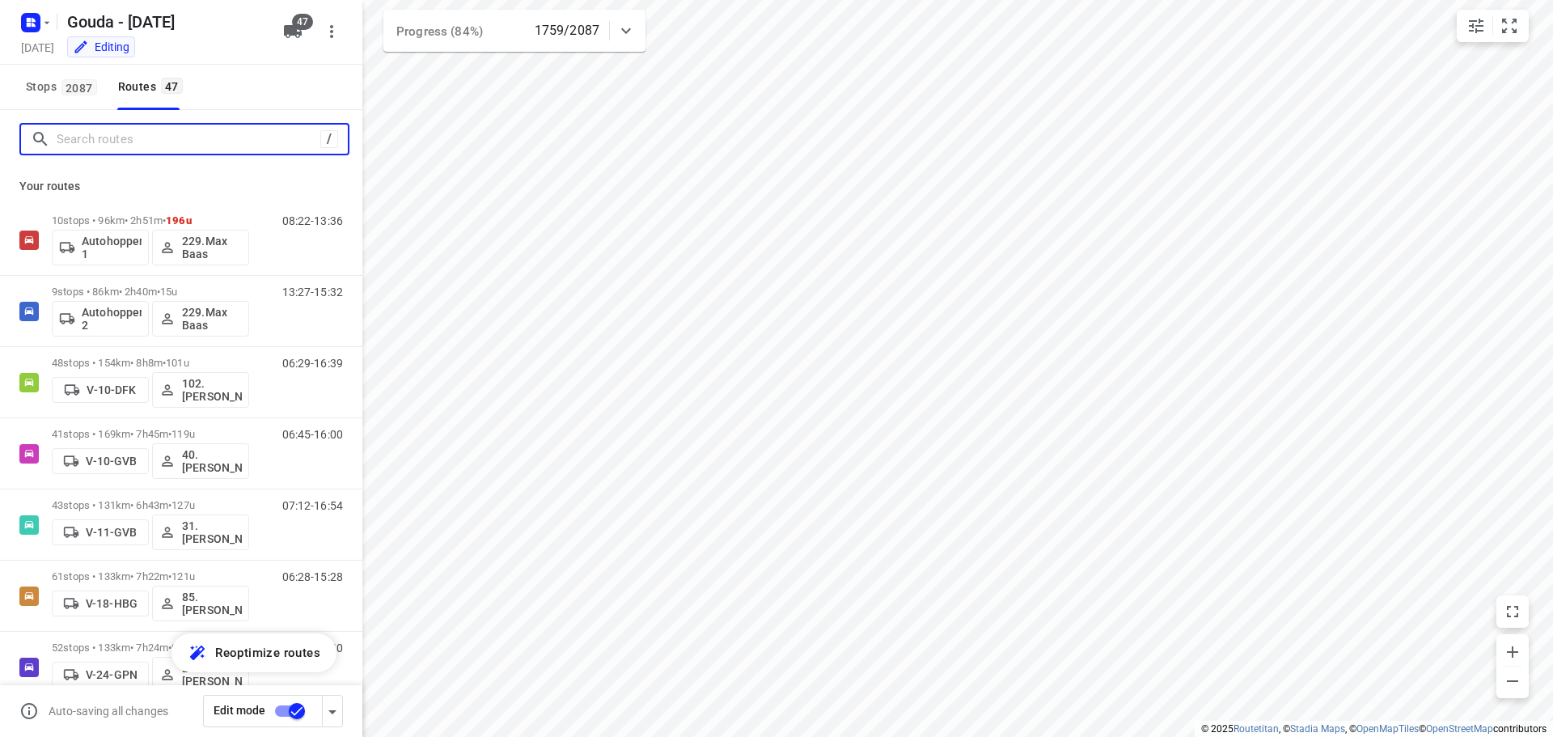
click at [118, 146] on input "Search routes" at bounding box center [189, 139] width 264 height 25
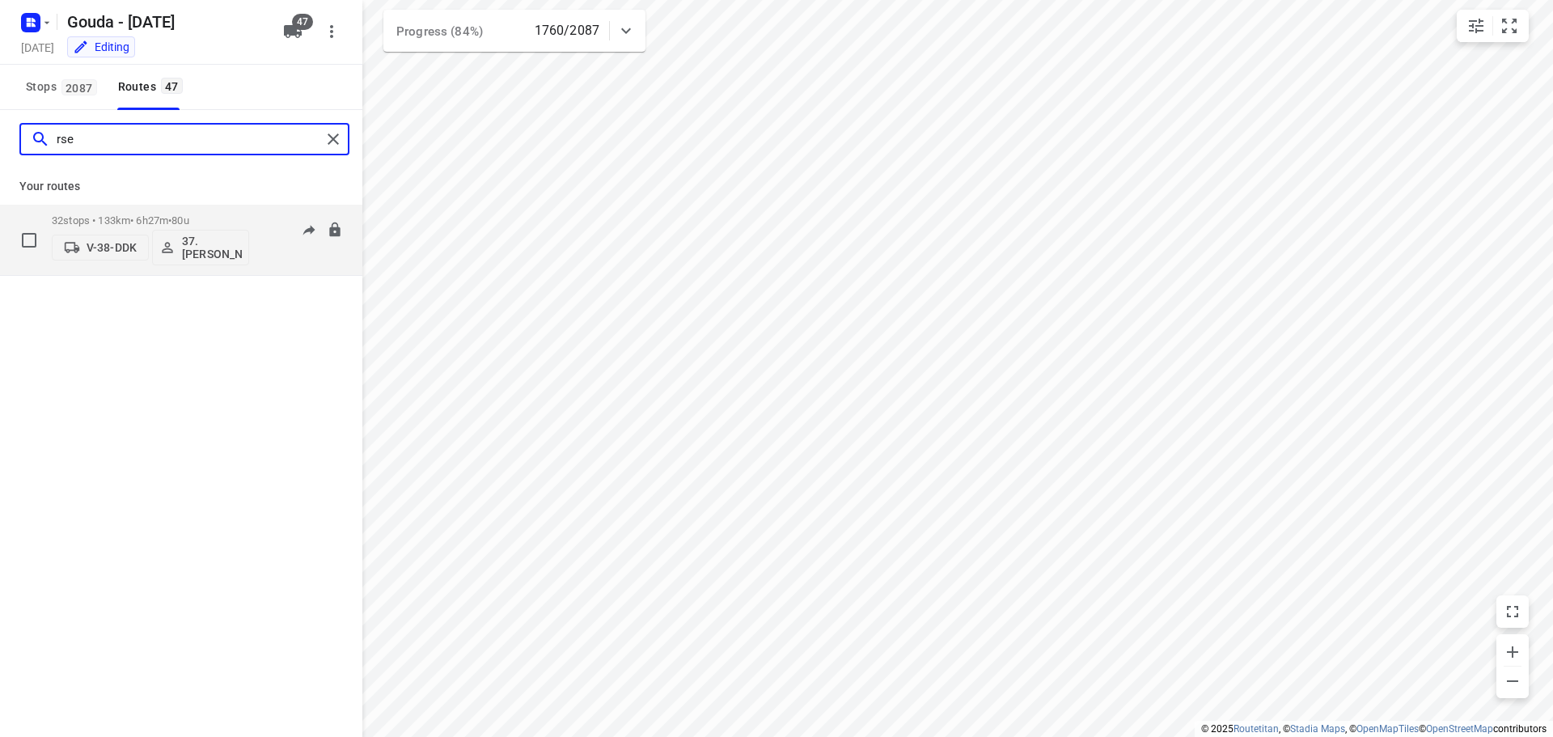
type input "rse"
click at [170, 222] on p "32 stops • 133km • 6h27m • 80u" at bounding box center [150, 220] width 197 height 12
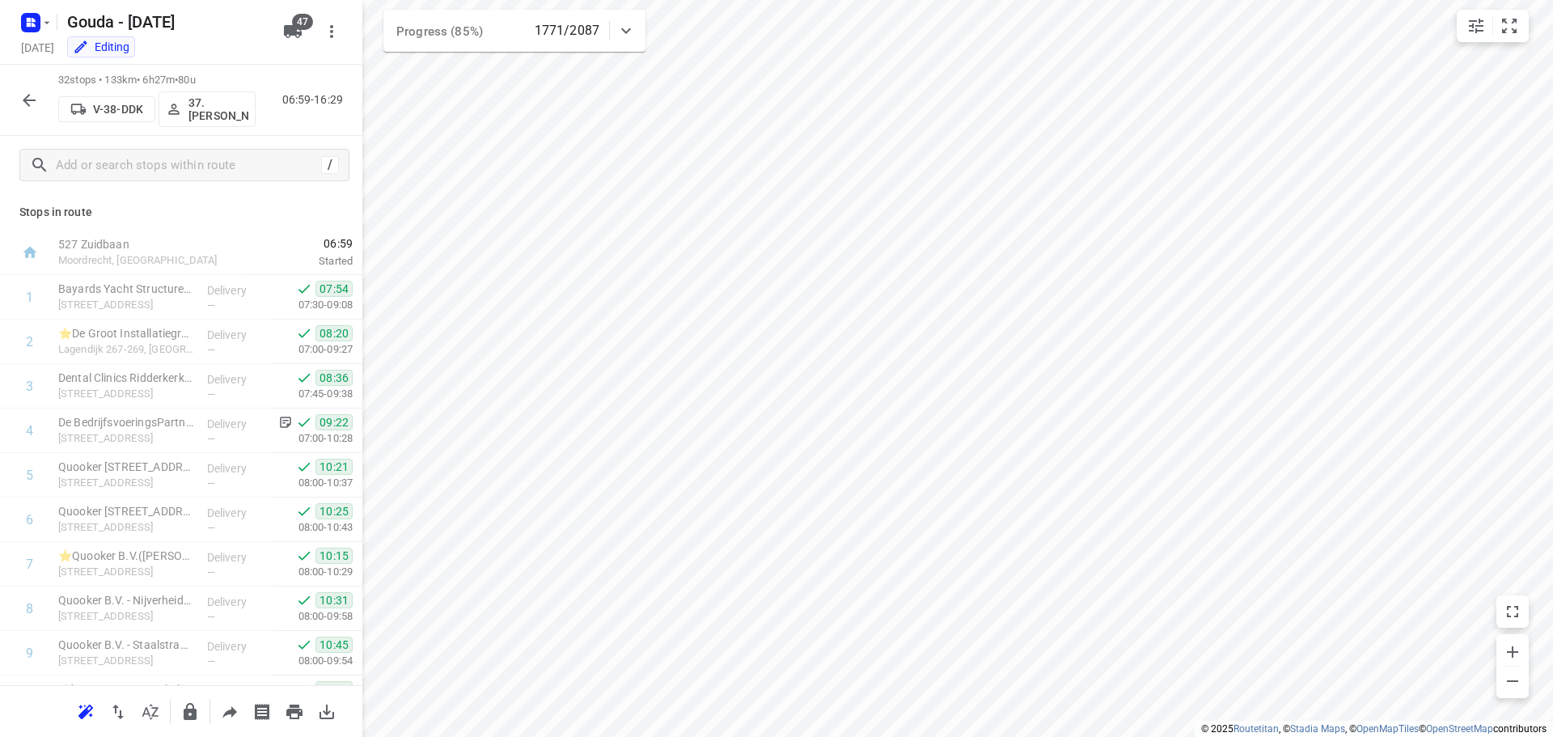
click at [27, 99] on icon "button" at bounding box center [28, 100] width 19 height 19
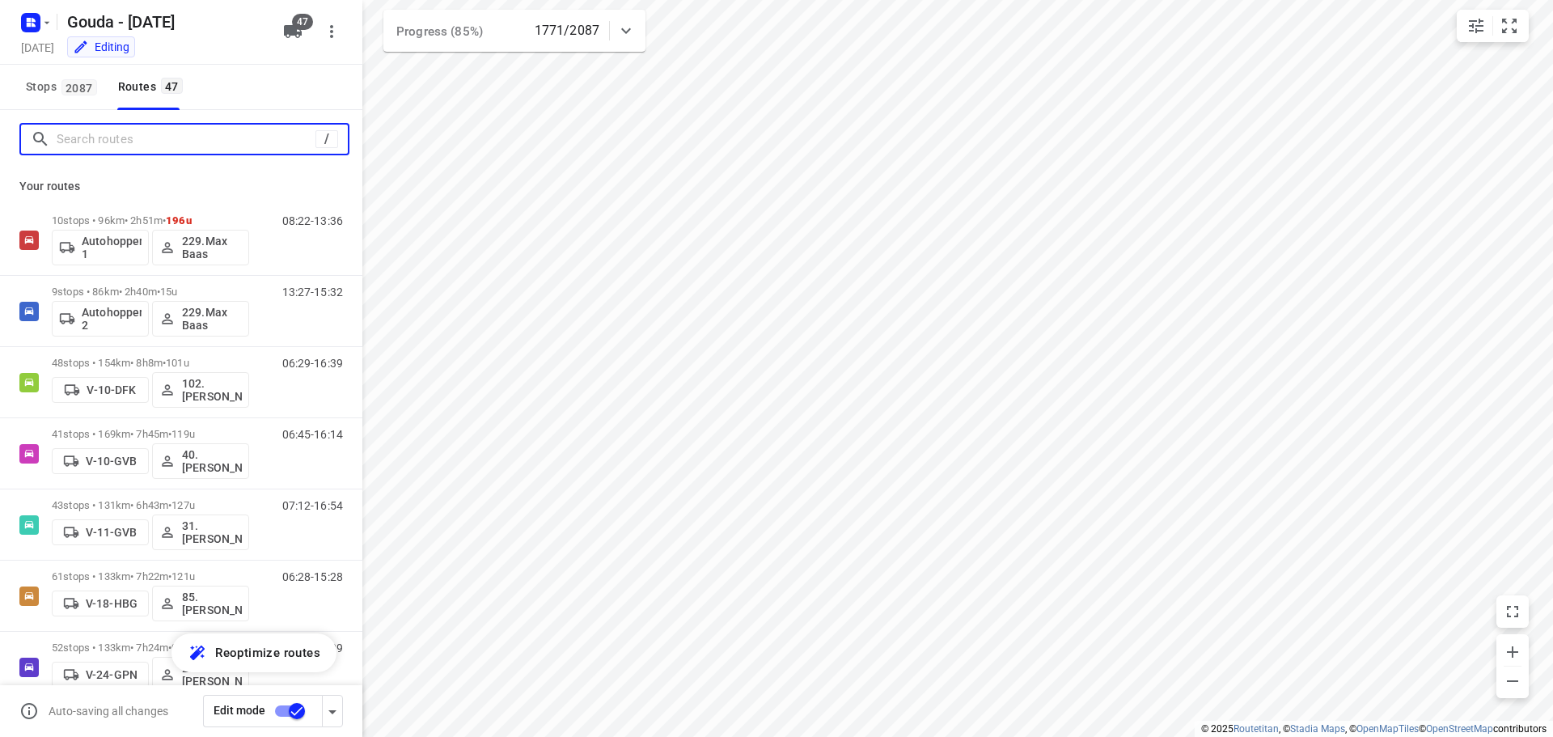
click at [87, 133] on input "Search routes" at bounding box center [186, 139] width 259 height 25
click at [212, 133] on input "Search routes" at bounding box center [202, 139] width 291 height 25
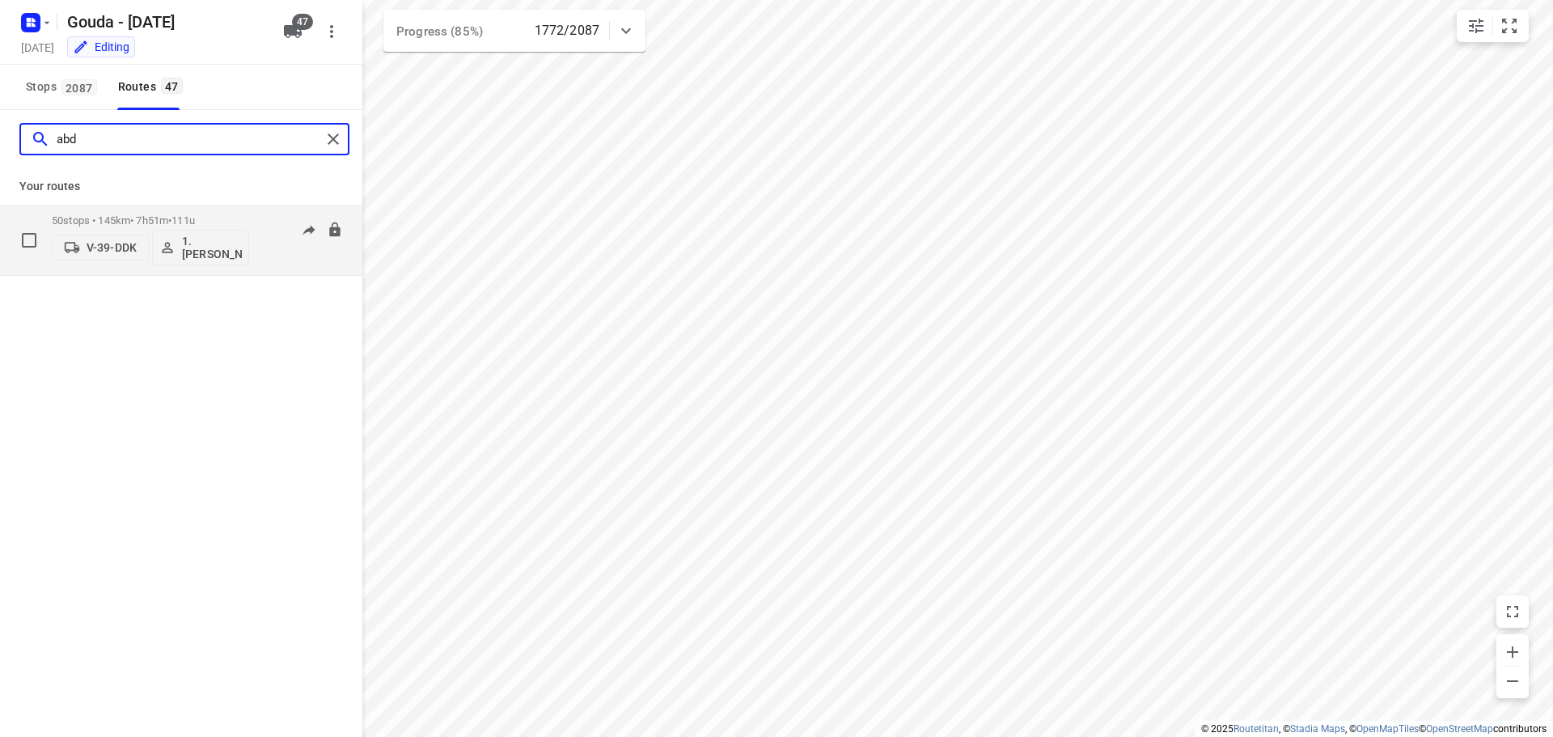
type input "abd"
click at [120, 216] on p "50 stops • 145km • 7h51m • 111u" at bounding box center [150, 220] width 197 height 12
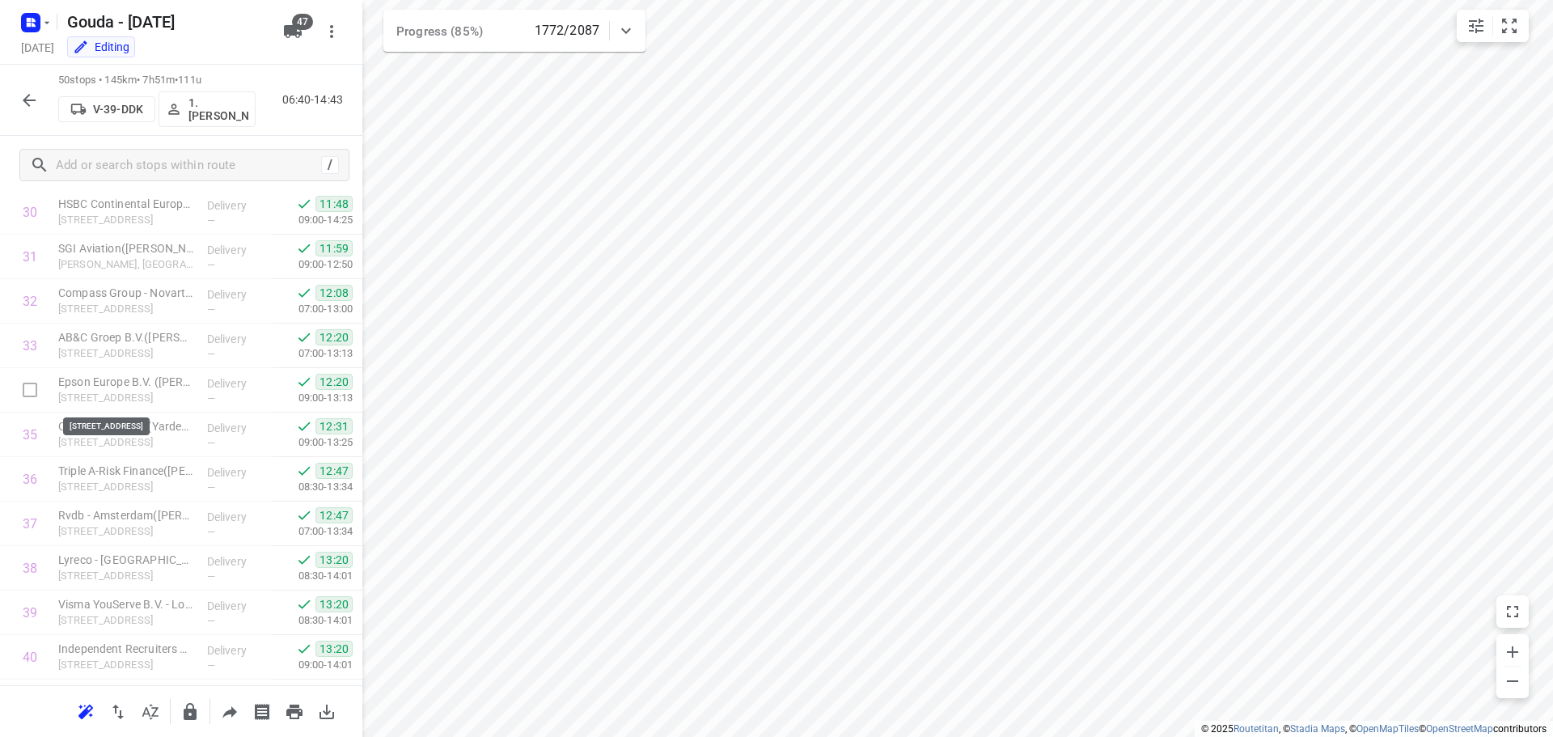
scroll to position [1858, 0]
click at [24, 101] on icon "button" at bounding box center [29, 100] width 13 height 13
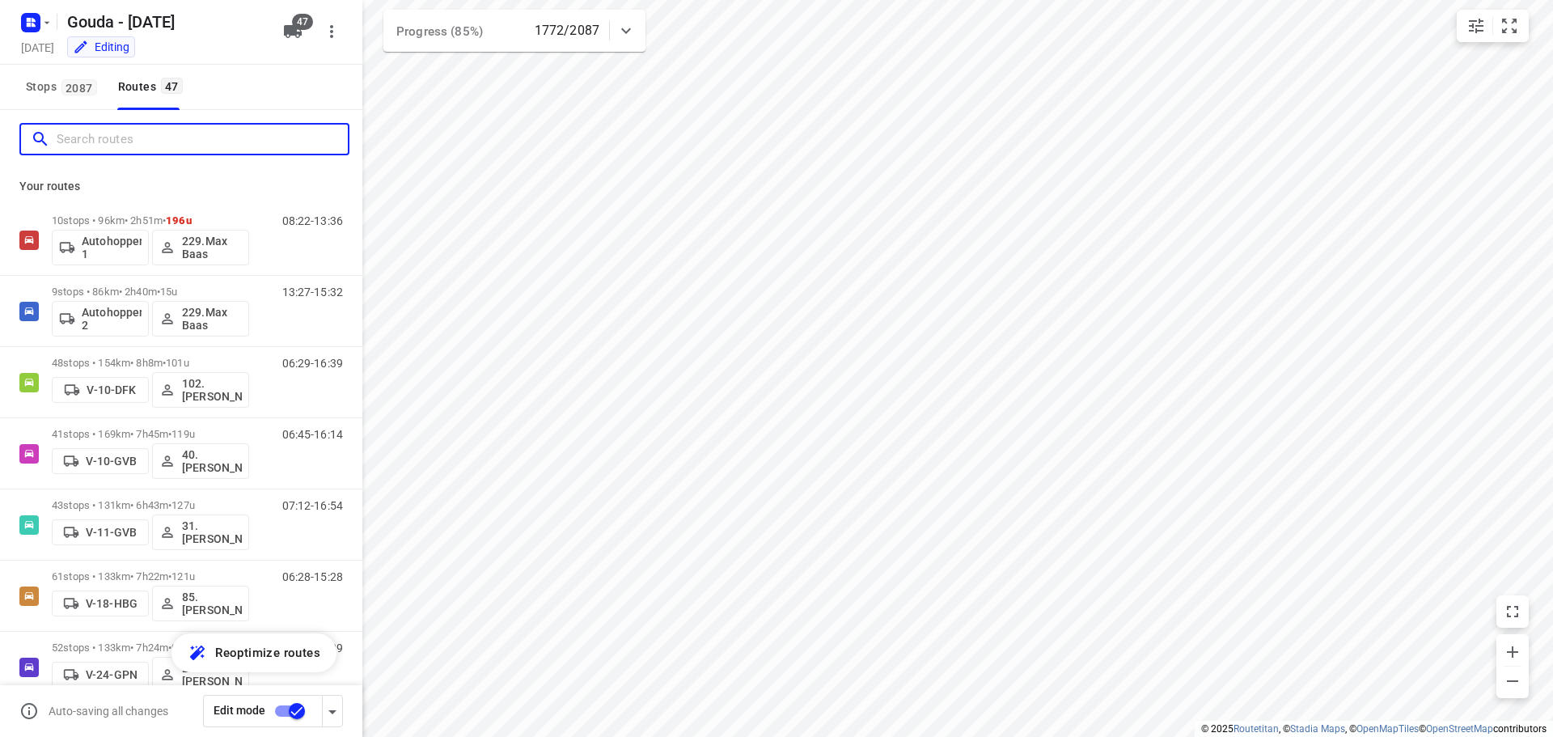
click at [149, 146] on input "Search routes" at bounding box center [202, 139] width 291 height 25
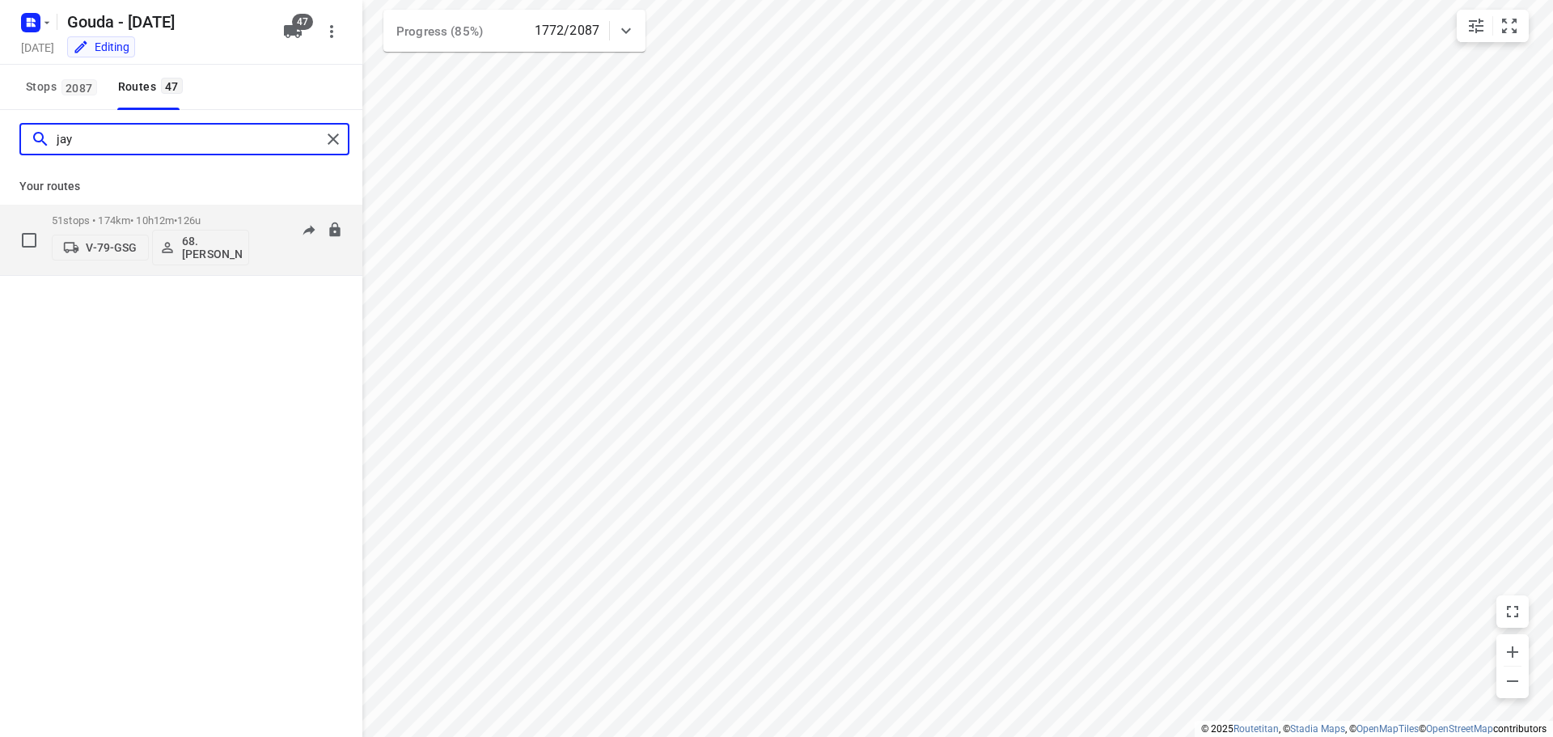
type input "jay"
click at [135, 215] on p "51 stops • 174km • 10h12m • 126u" at bounding box center [150, 220] width 197 height 12
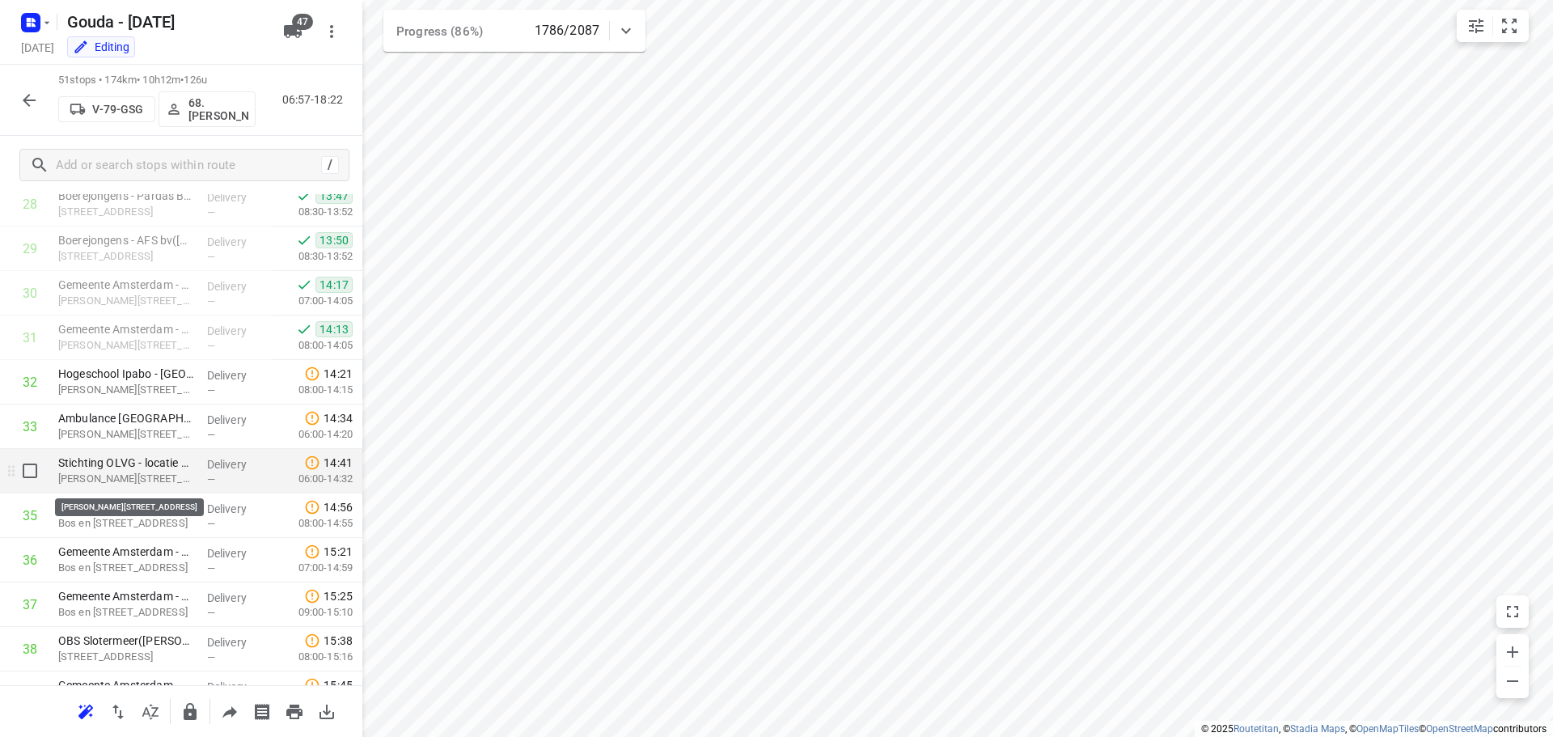
scroll to position [1903, 0]
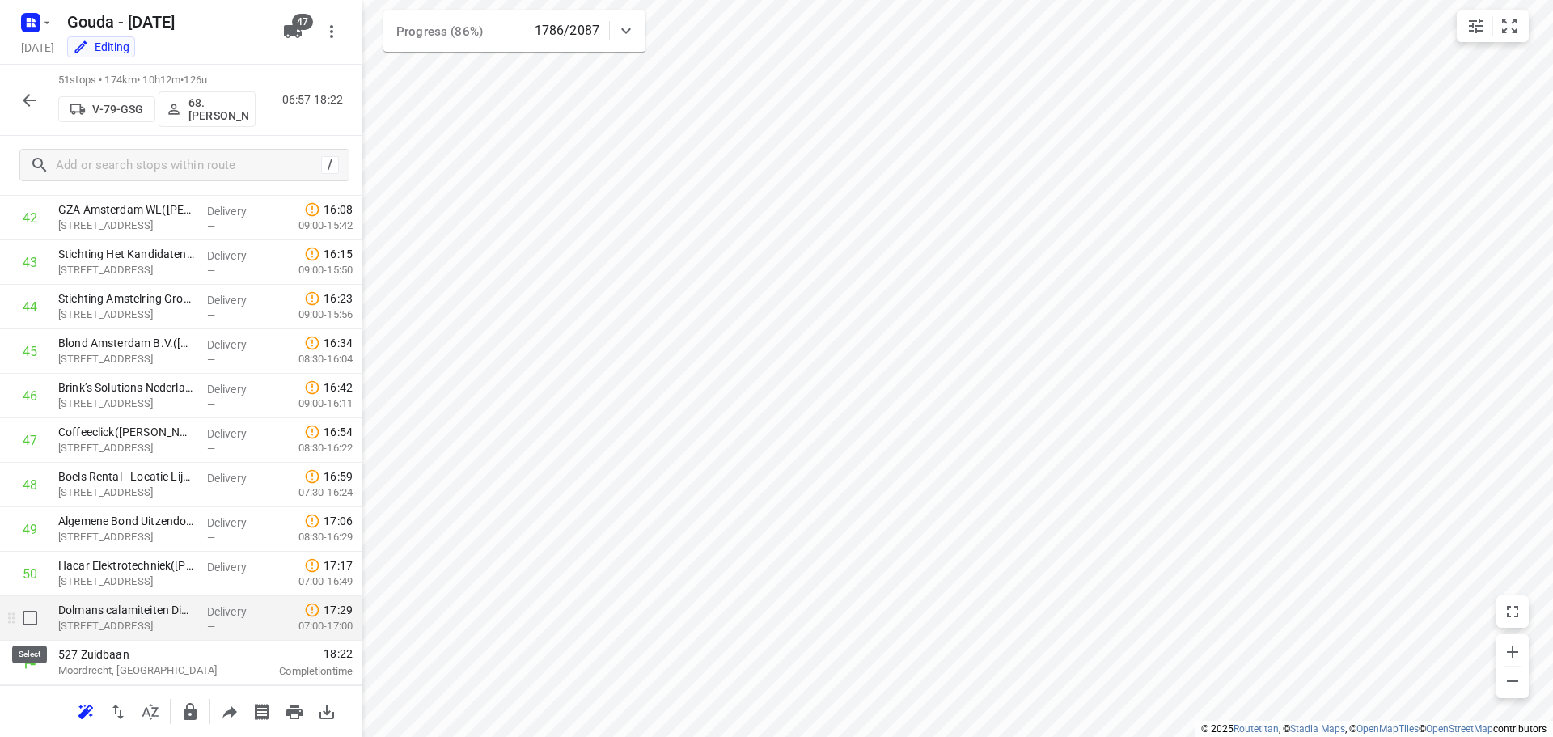
click at [24, 620] on input "checkbox" at bounding box center [30, 618] width 32 height 32
checkbox input "true"
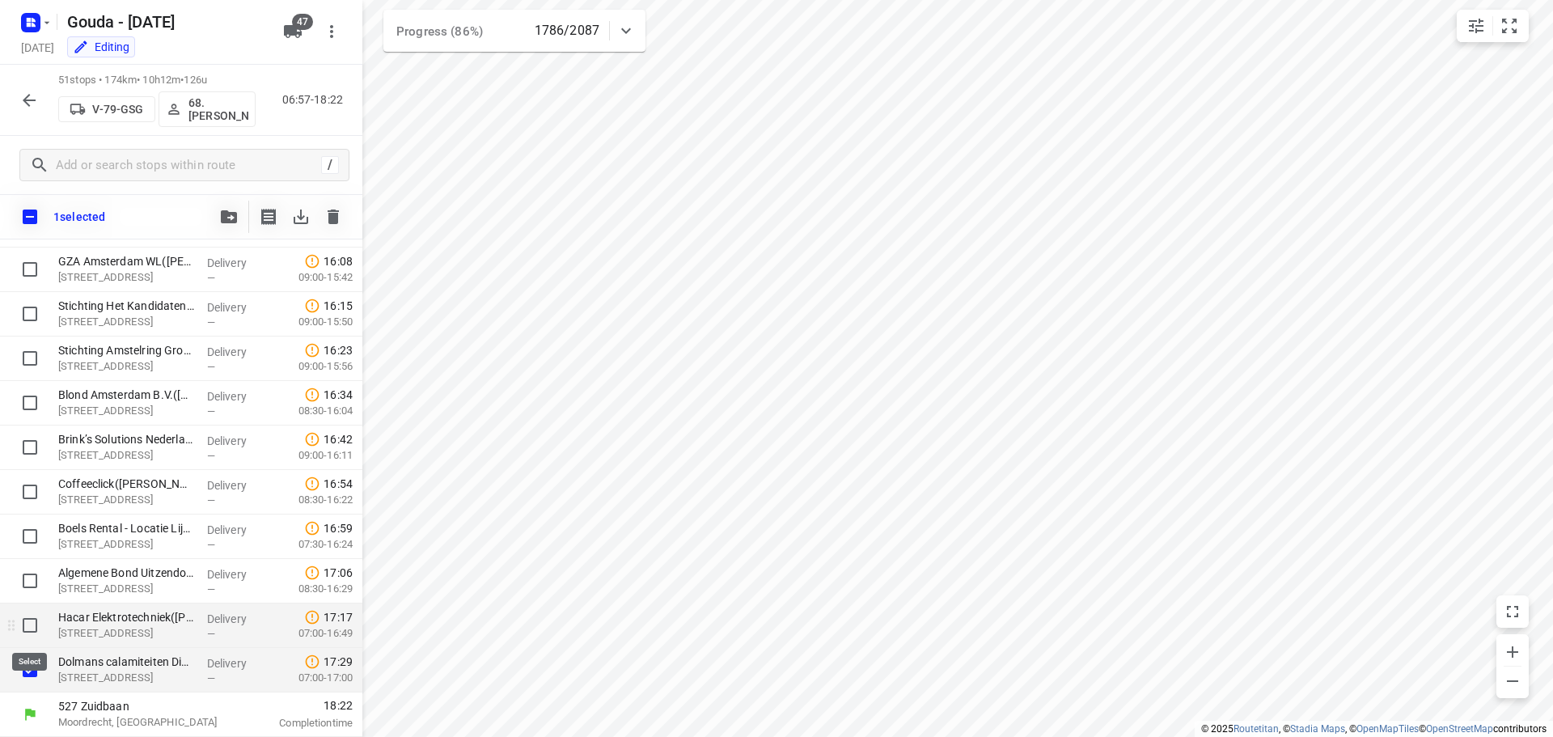
scroll to position [1896, 0]
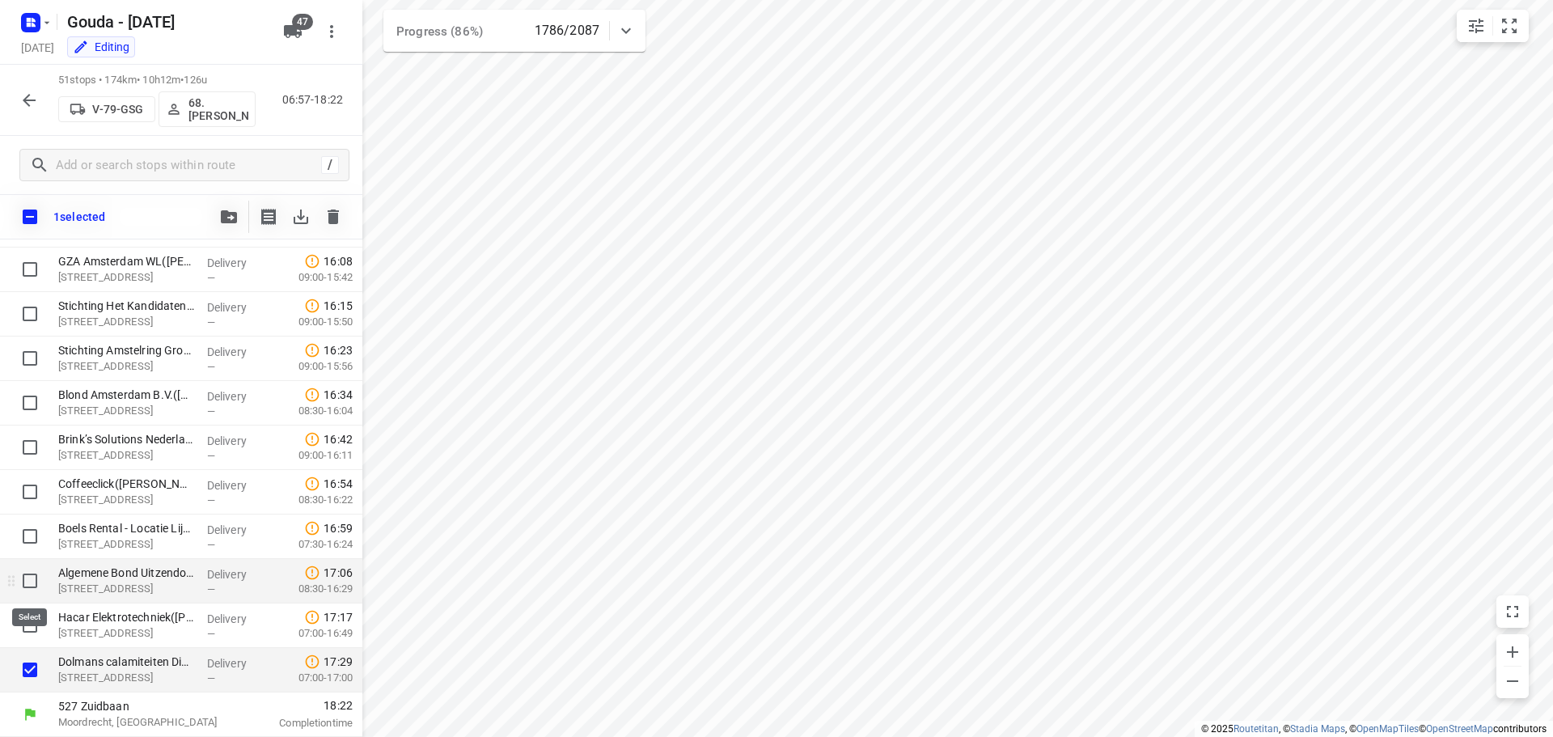
click at [23, 589] on input "checkbox" at bounding box center [30, 580] width 32 height 32
checkbox input "true"
click at [28, 625] on input "checkbox" at bounding box center [30, 625] width 32 height 32
checkbox input "true"
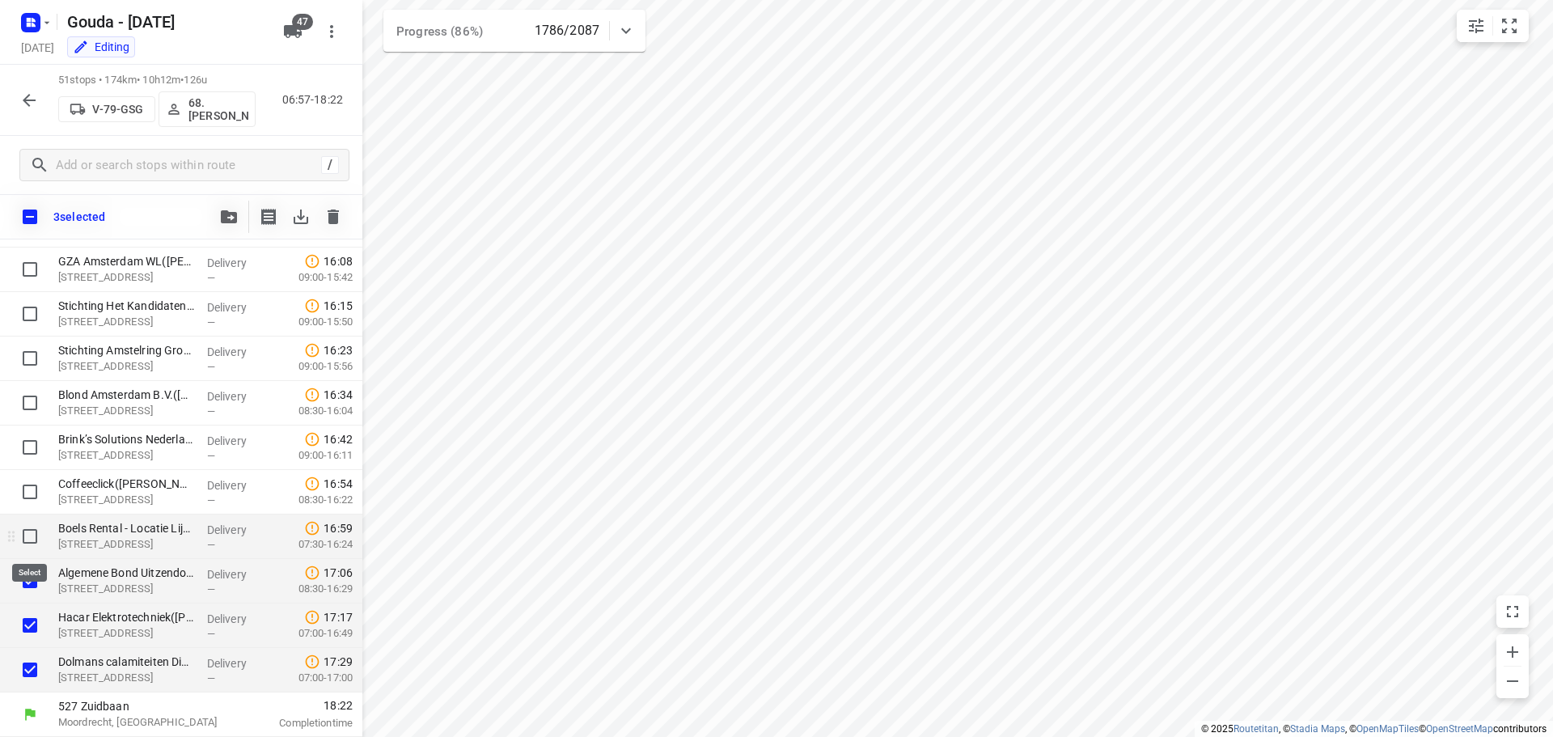
click at [25, 535] on input "checkbox" at bounding box center [30, 536] width 32 height 32
checkbox input "true"
click at [30, 494] on input "checkbox" at bounding box center [30, 491] width 32 height 32
checkbox input "true"
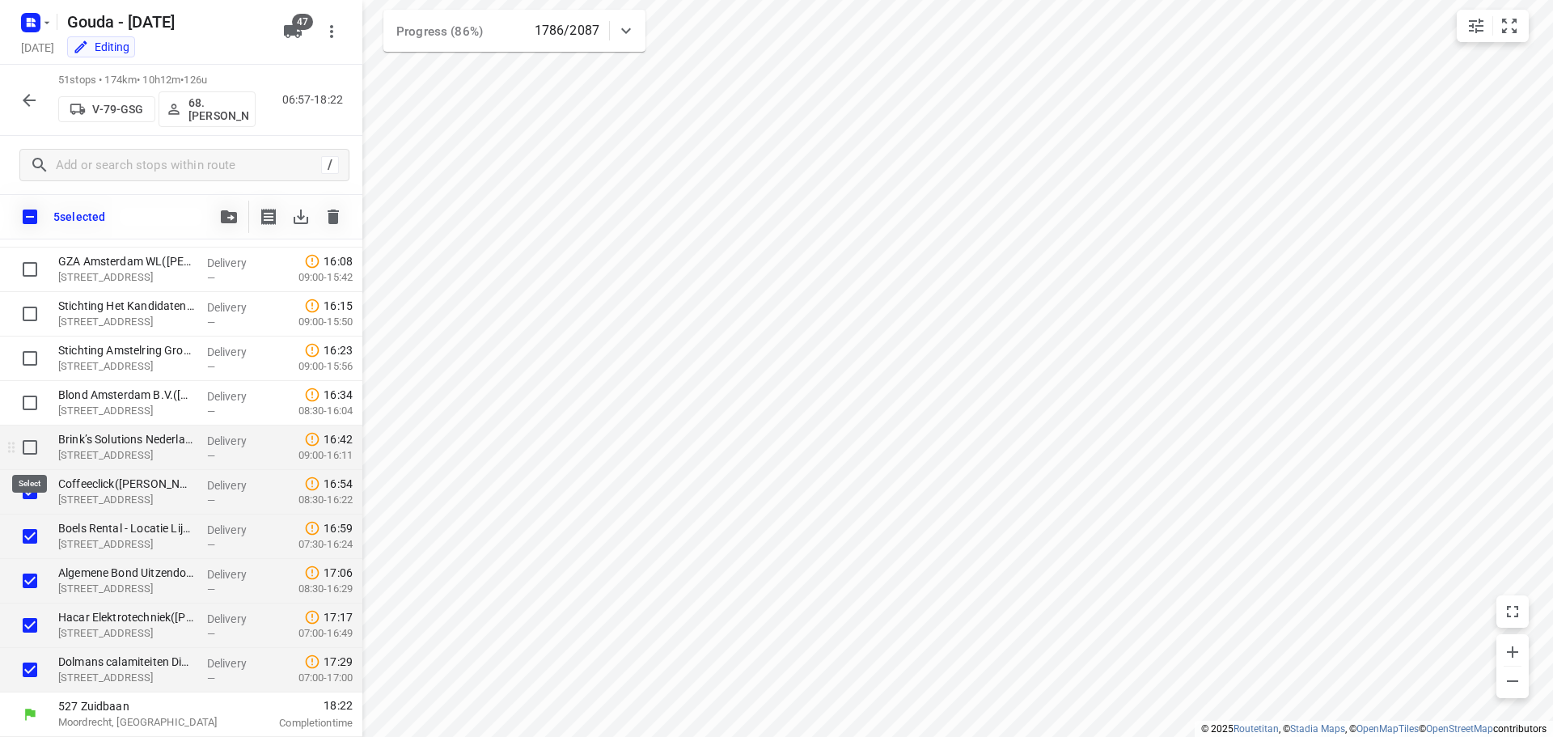
click at [30, 448] on input "checkbox" at bounding box center [30, 447] width 32 height 32
checkbox input "true"
click at [32, 399] on input "checkbox" at bounding box center [30, 403] width 32 height 32
checkbox input "true"
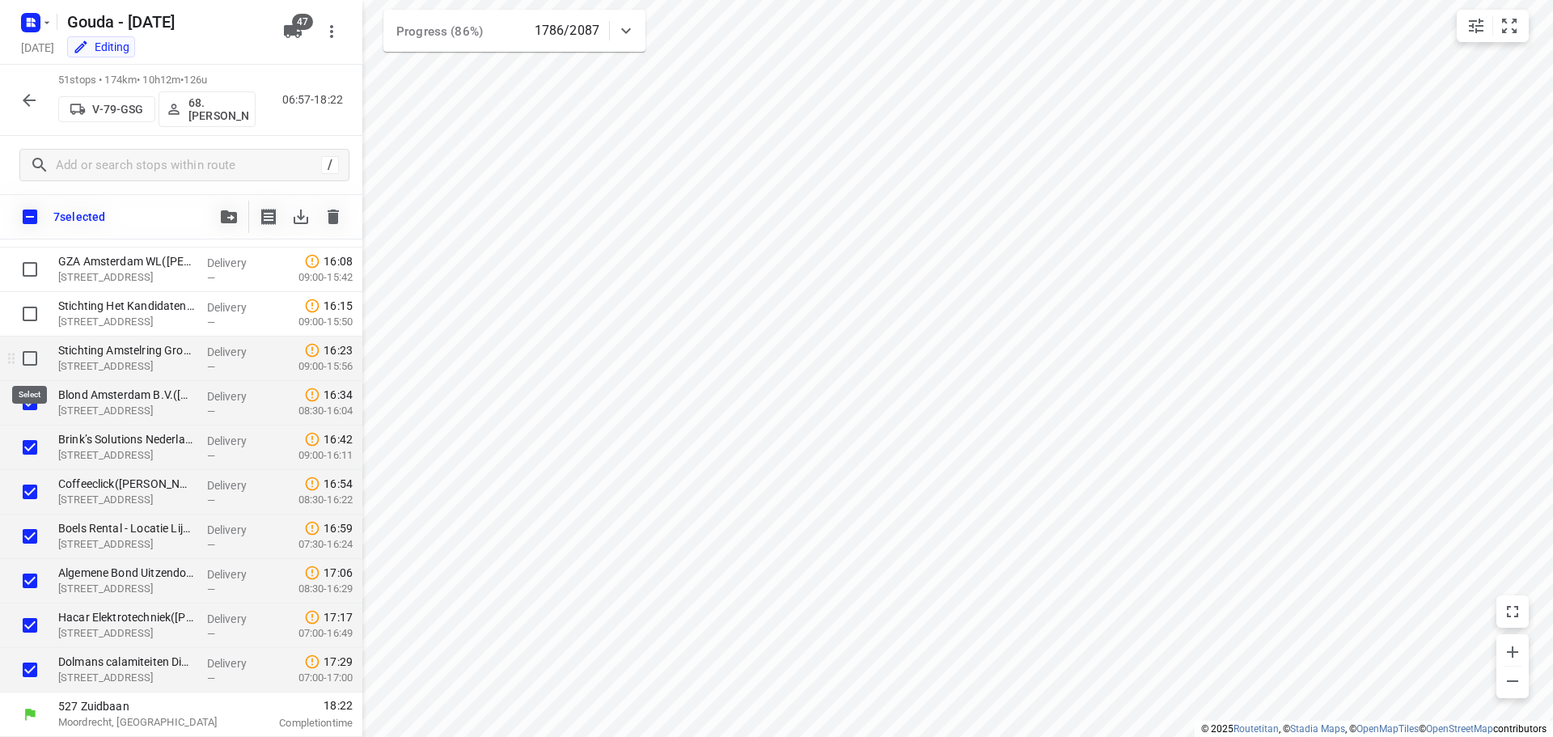
click at [36, 355] on input "checkbox" at bounding box center [30, 358] width 32 height 32
click at [23, 361] on input "checkbox" at bounding box center [30, 358] width 32 height 32
click at [32, 359] on input "checkbox" at bounding box center [30, 358] width 32 height 32
checkbox input "true"
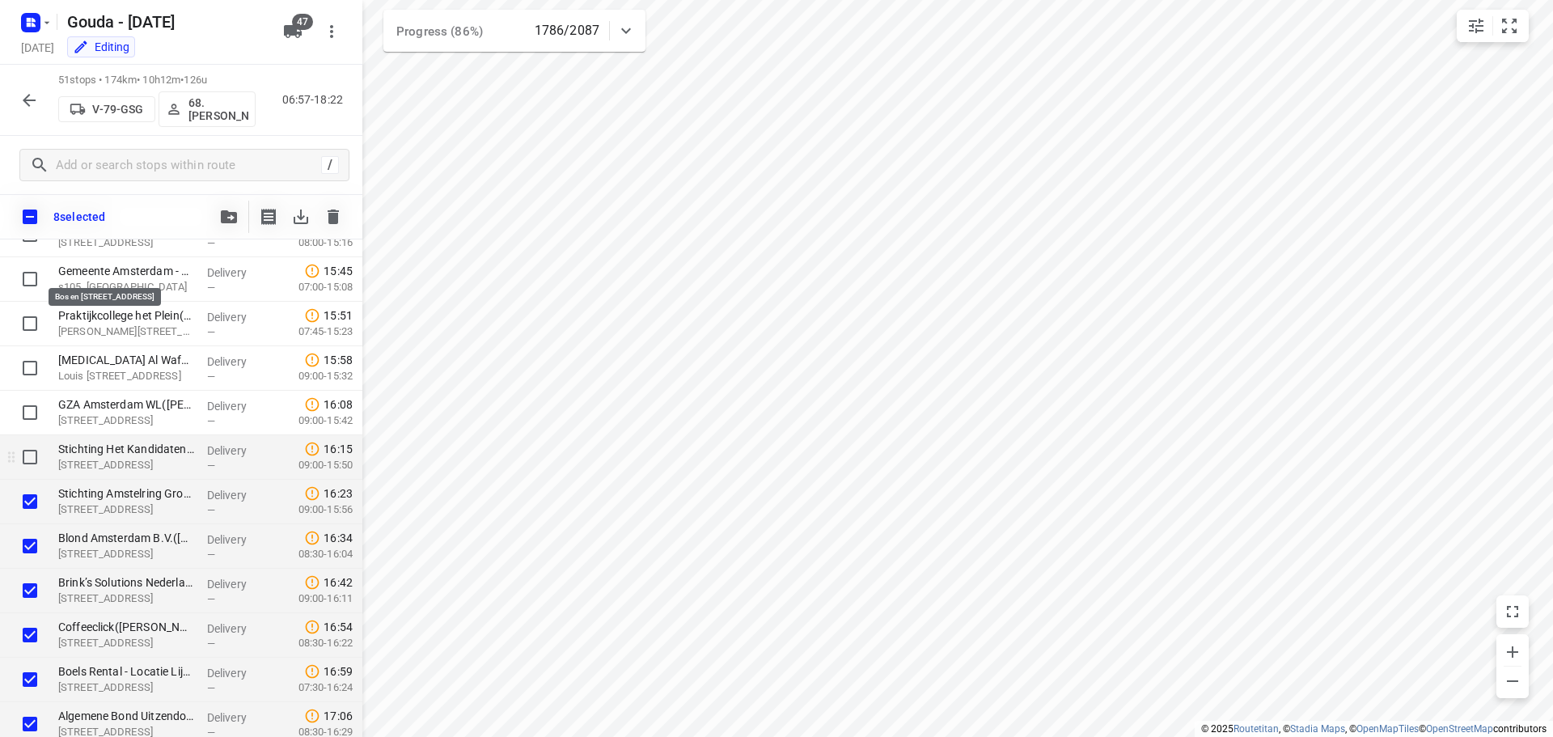
scroll to position [1815, 0]
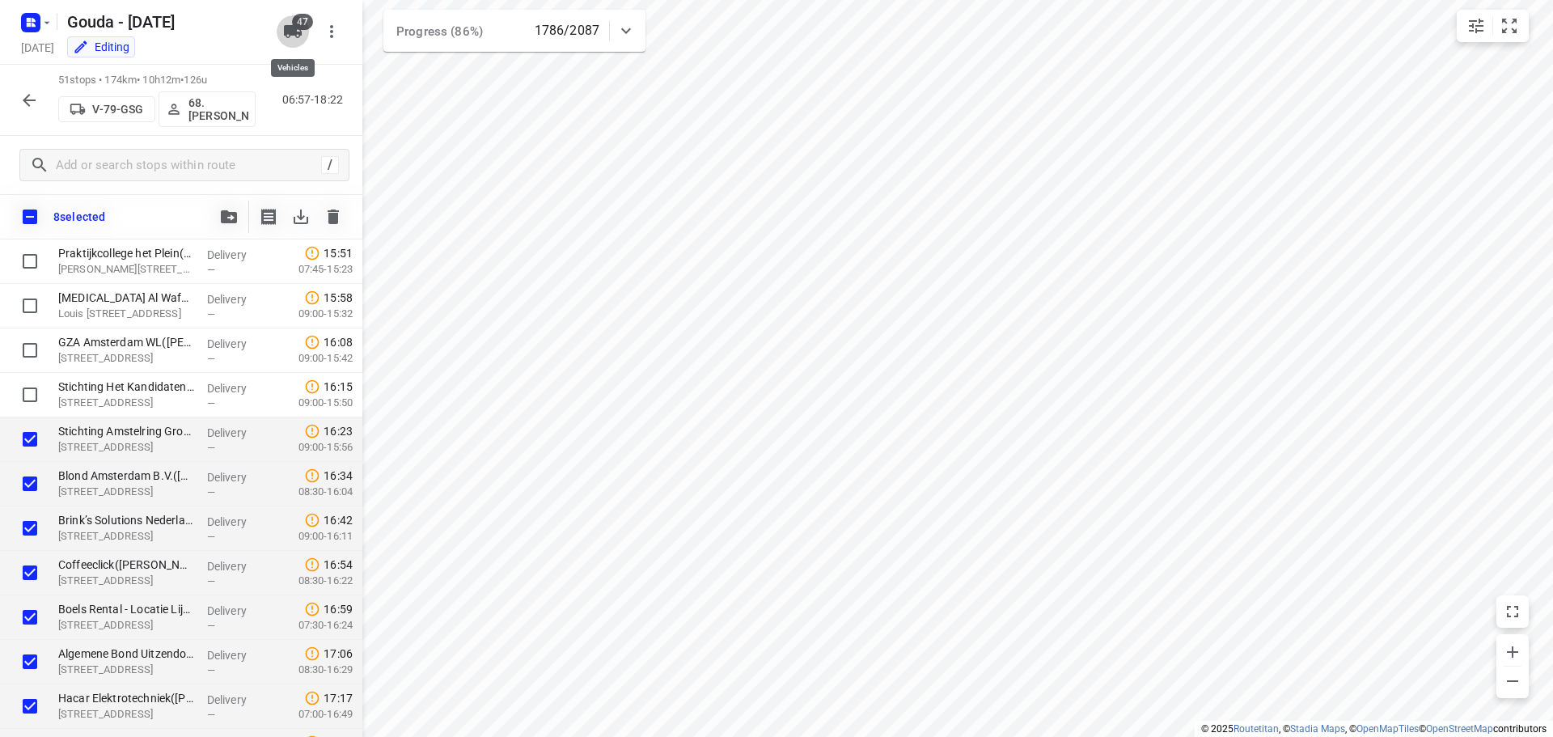
click at [287, 37] on icon "button" at bounding box center [293, 31] width 18 height 13
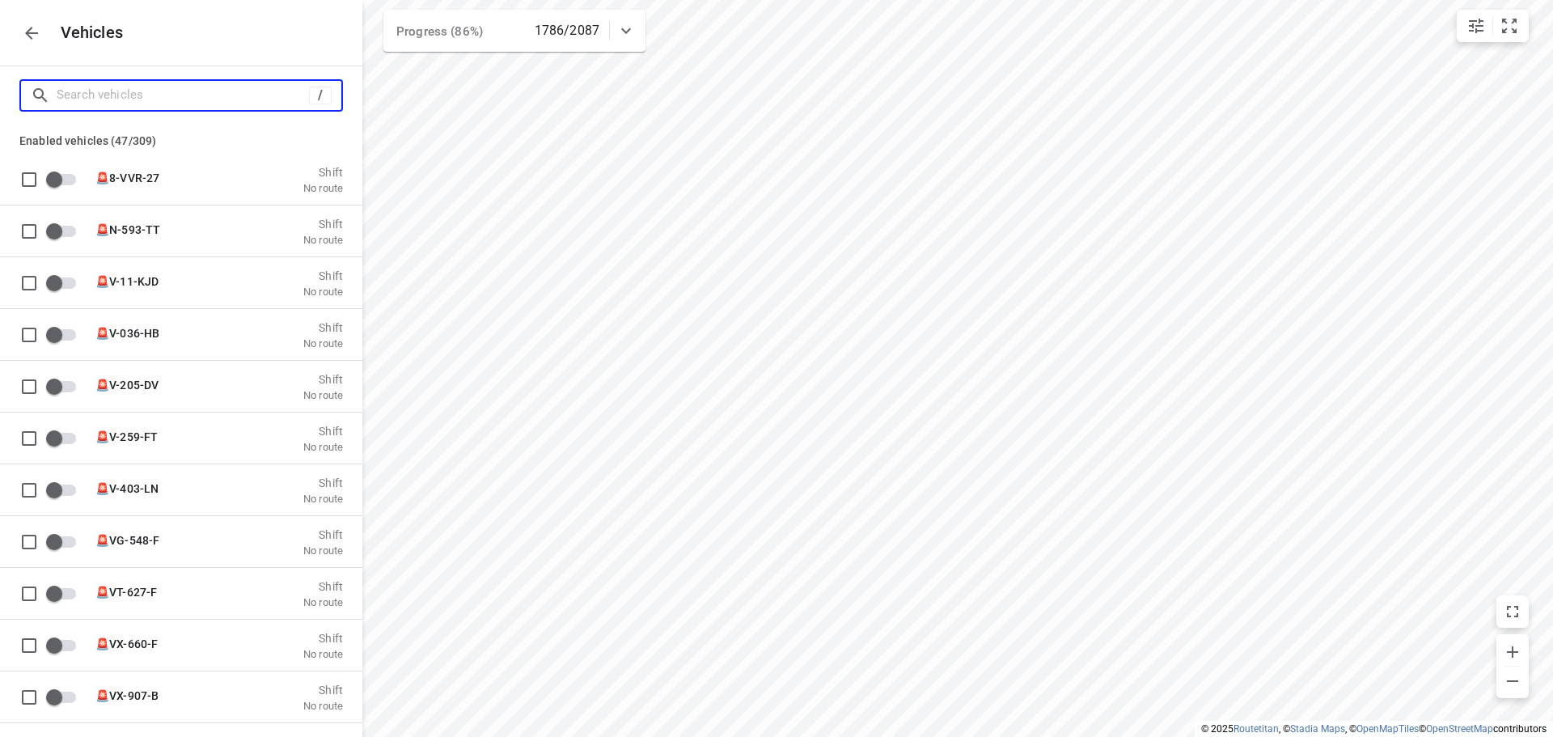
click at [178, 93] on input "Search vehicles" at bounding box center [183, 94] width 252 height 25
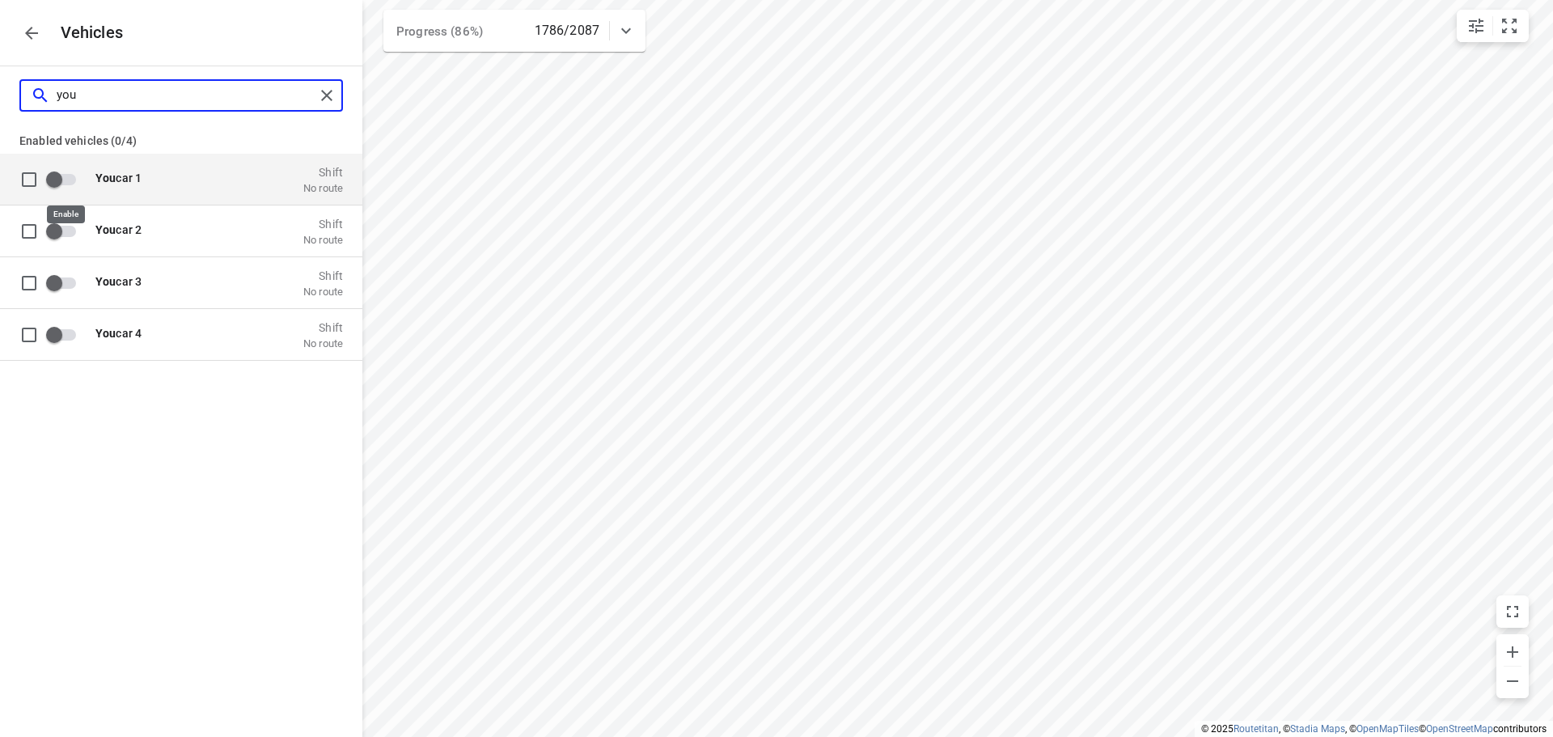
type input "you"
click at [70, 179] on input "grid" at bounding box center [54, 178] width 92 height 31
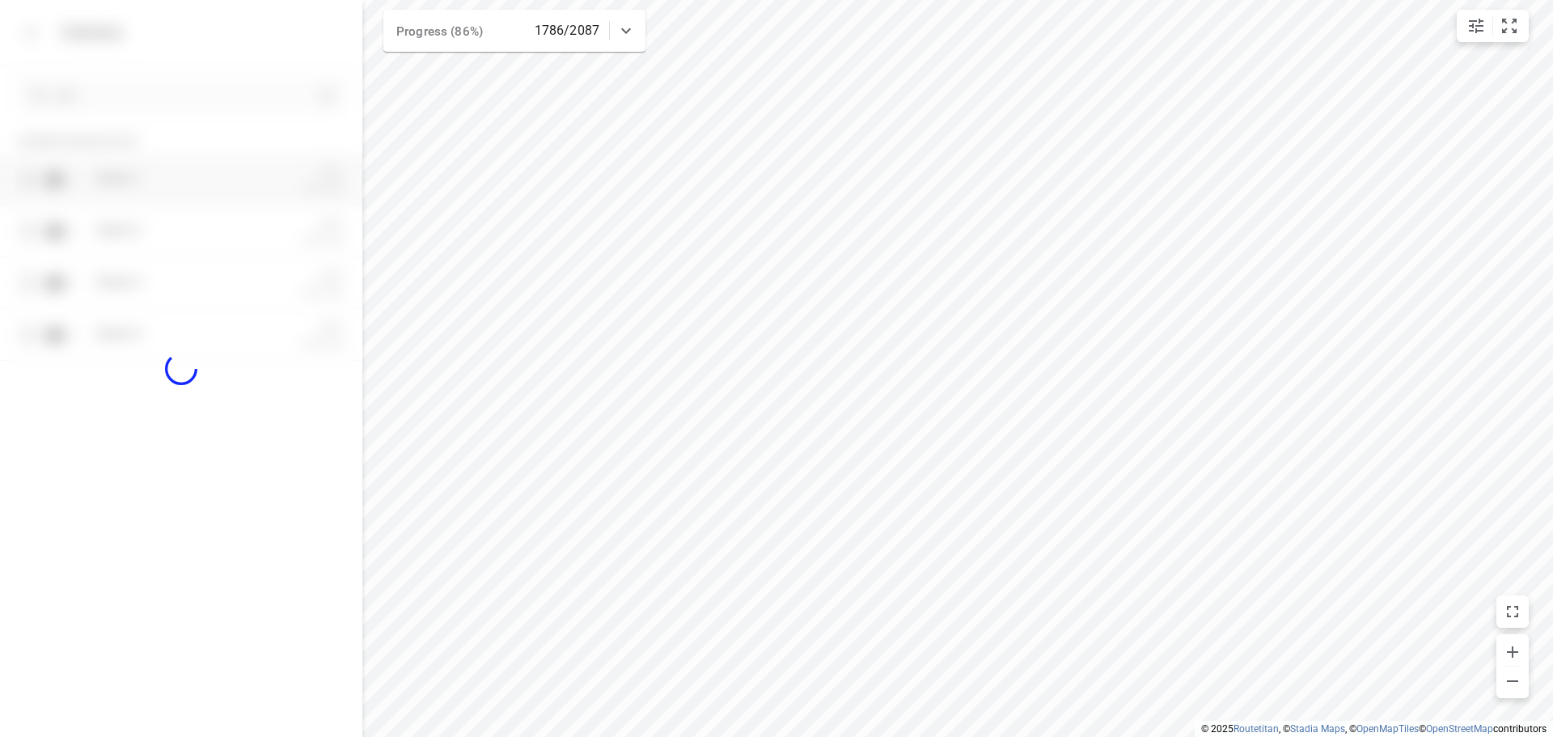
checkbox input "true"
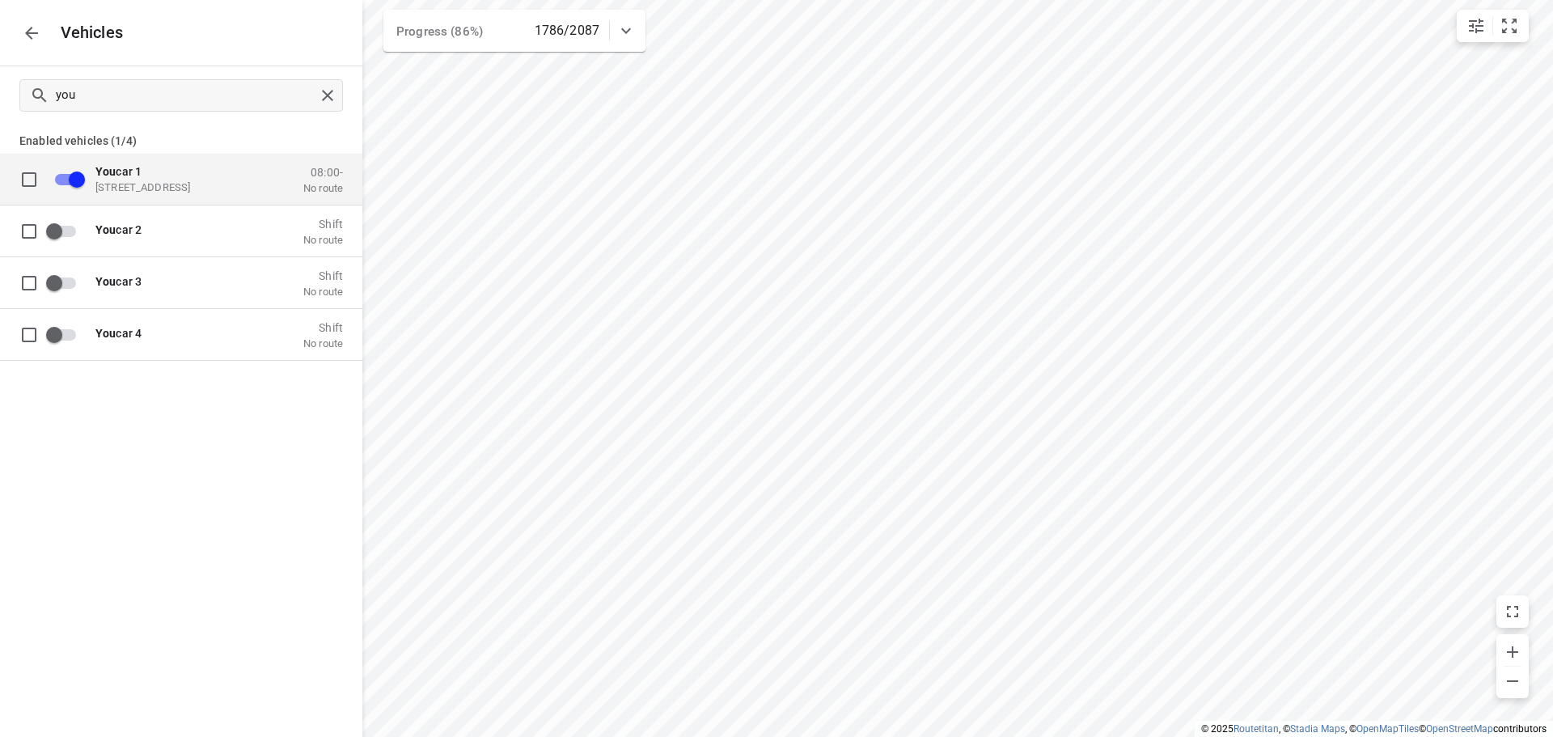
click at [27, 40] on icon "button" at bounding box center [31, 32] width 19 height 19
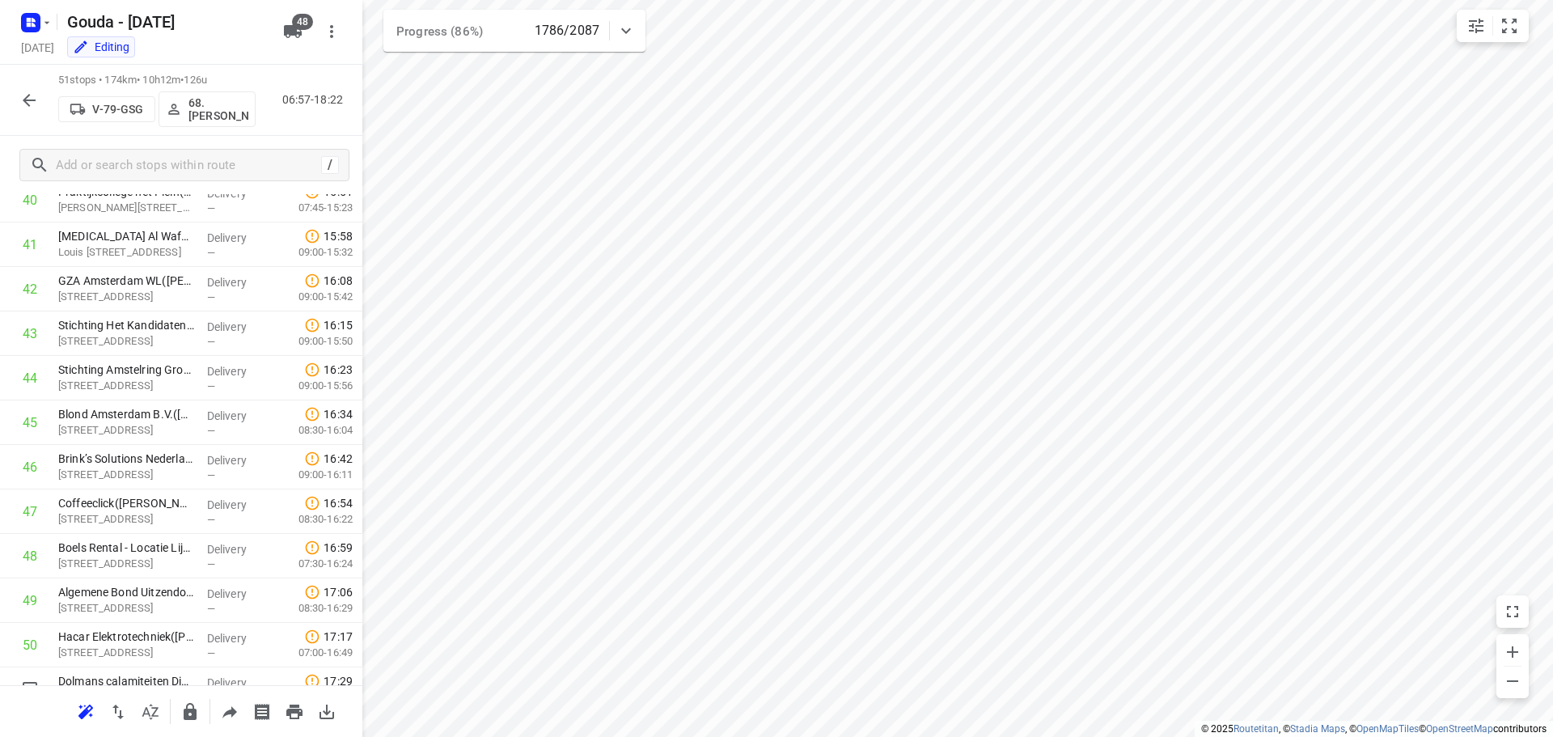
scroll to position [1903, 0]
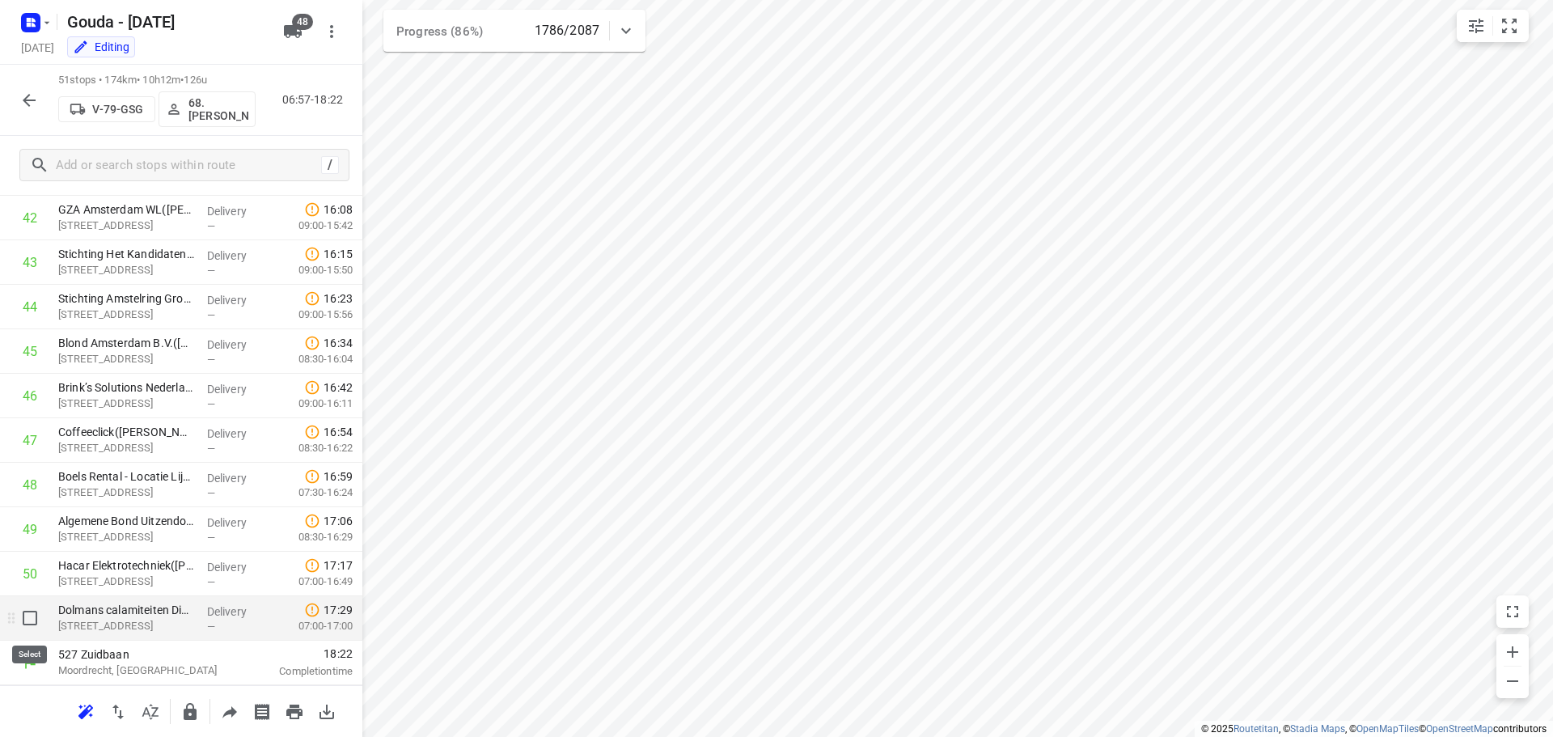
click at [23, 622] on input "checkbox" at bounding box center [30, 618] width 32 height 32
checkbox input "true"
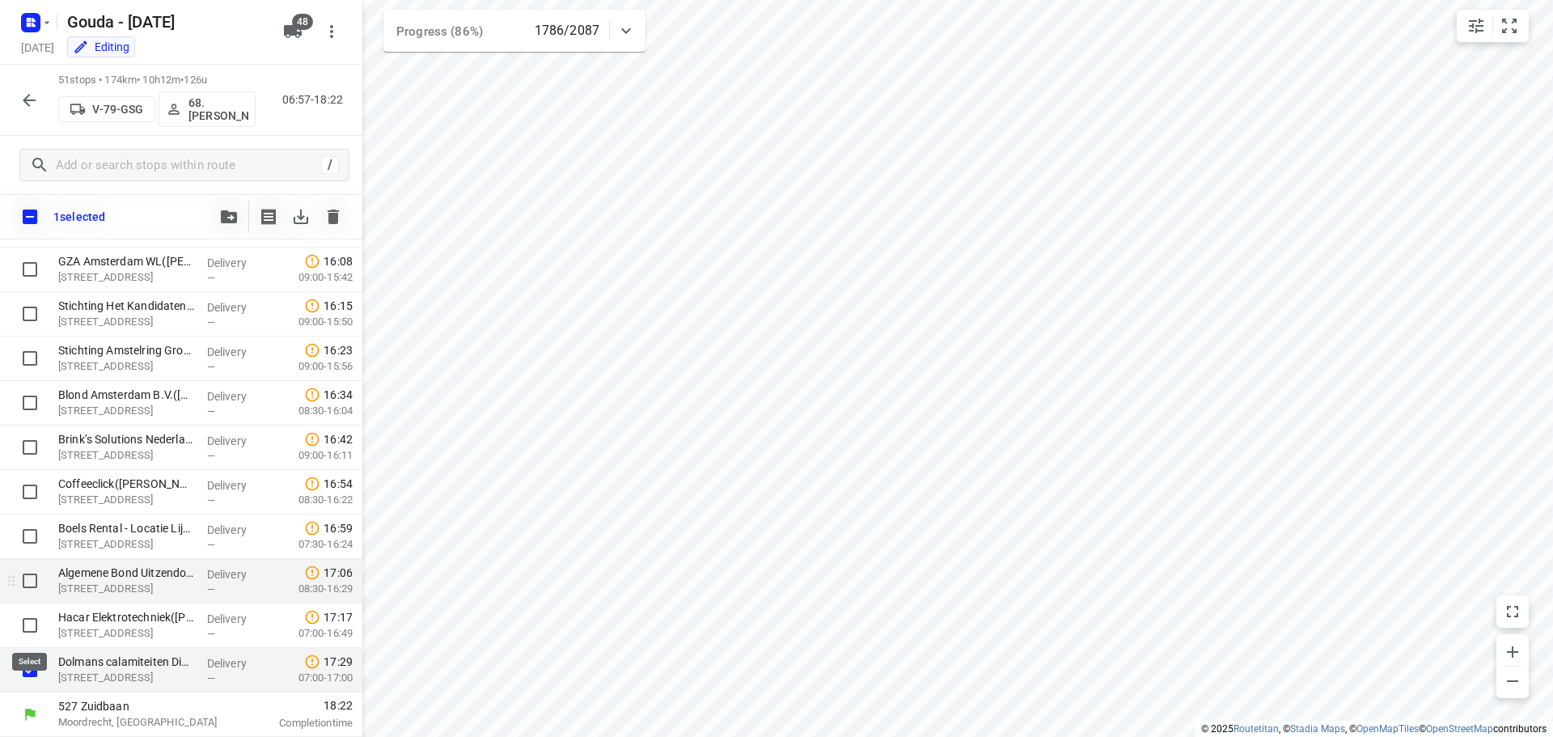
scroll to position [1896, 0]
drag, startPoint x: 30, startPoint y: 614, endPoint x: 31, endPoint y: 573, distance: 40.4
click at [31, 606] on div at bounding box center [26, 625] width 52 height 44
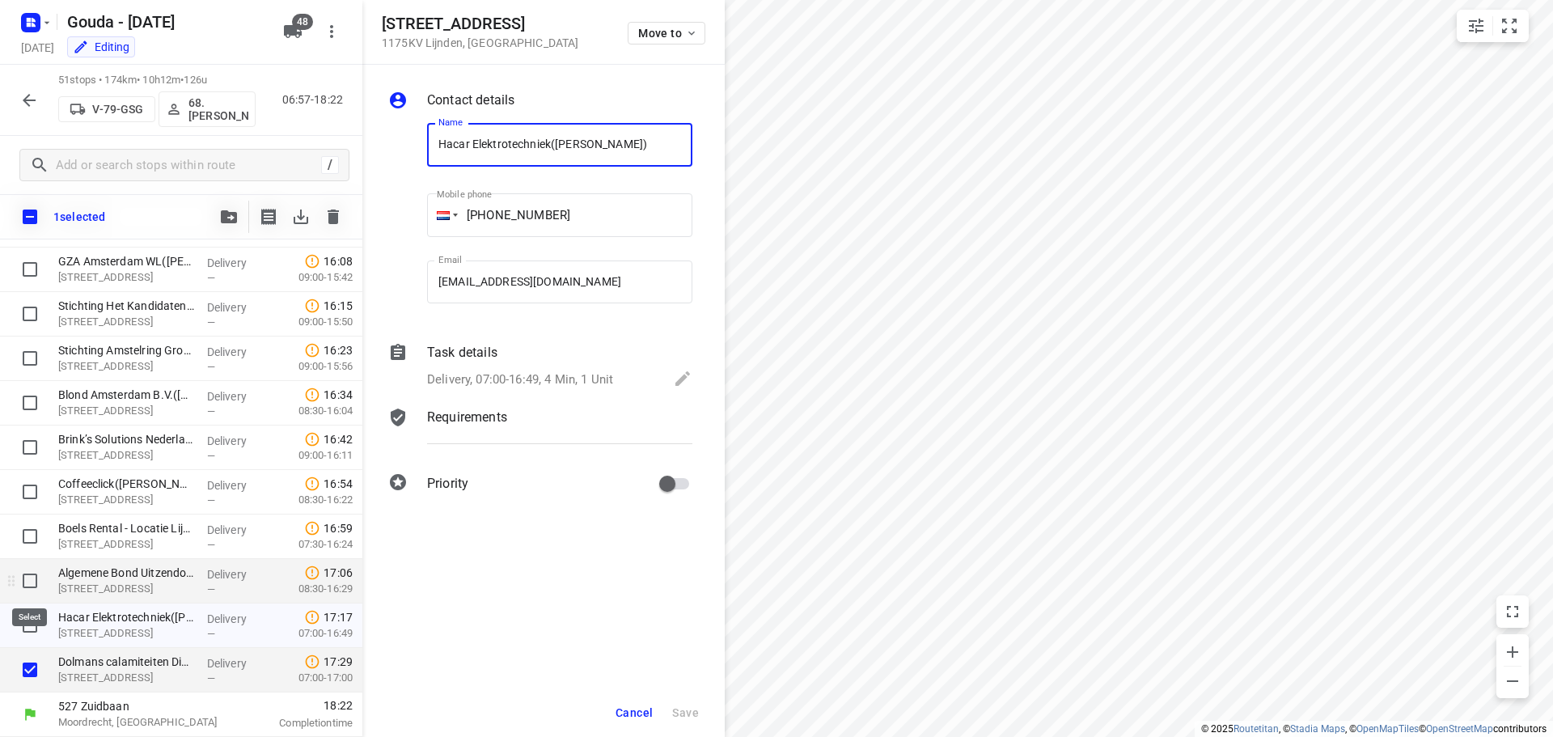
drag, startPoint x: 31, startPoint y: 582, endPoint x: 31, endPoint y: 550, distance: 32.3
click at [32, 572] on input "checkbox" at bounding box center [30, 580] width 32 height 32
checkbox input "true"
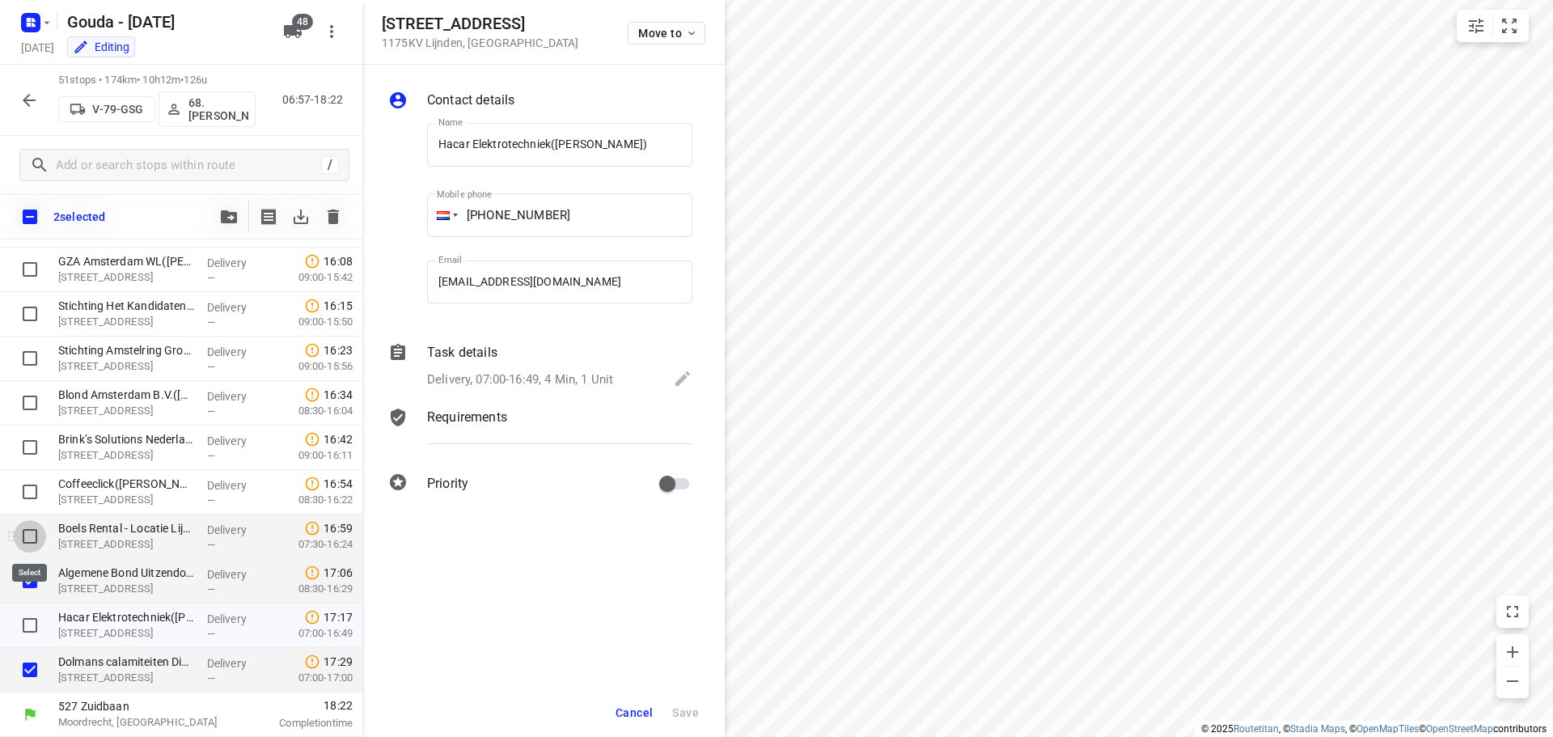
drag, startPoint x: 26, startPoint y: 533, endPoint x: 29, endPoint y: 510, distance: 22.9
click at [27, 534] on input "checkbox" at bounding box center [30, 536] width 32 height 32
checkbox input "true"
click at [28, 487] on input "checkbox" at bounding box center [30, 491] width 32 height 32
checkbox input "true"
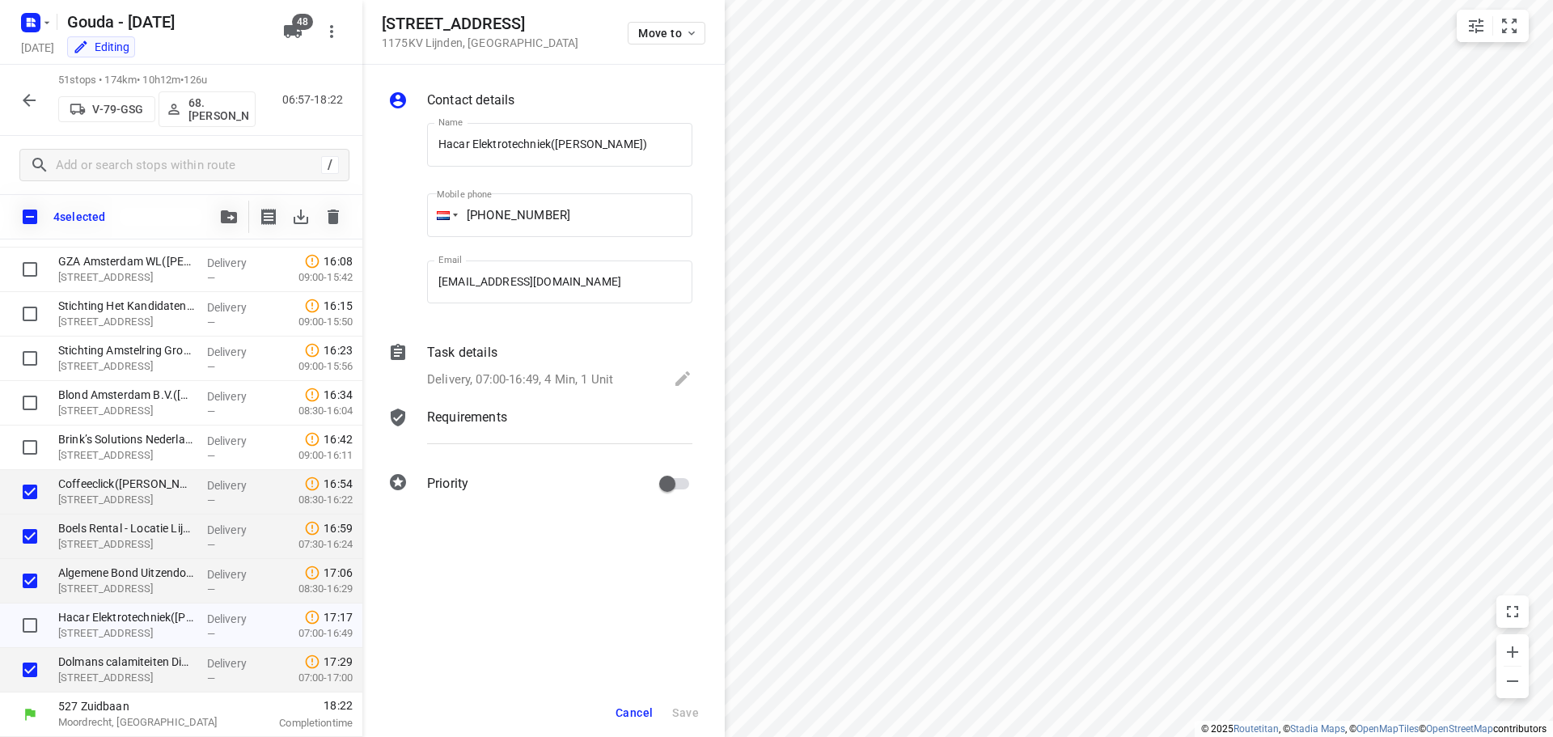
click at [633, 703] on button "Cancel" at bounding box center [634, 712] width 50 height 29
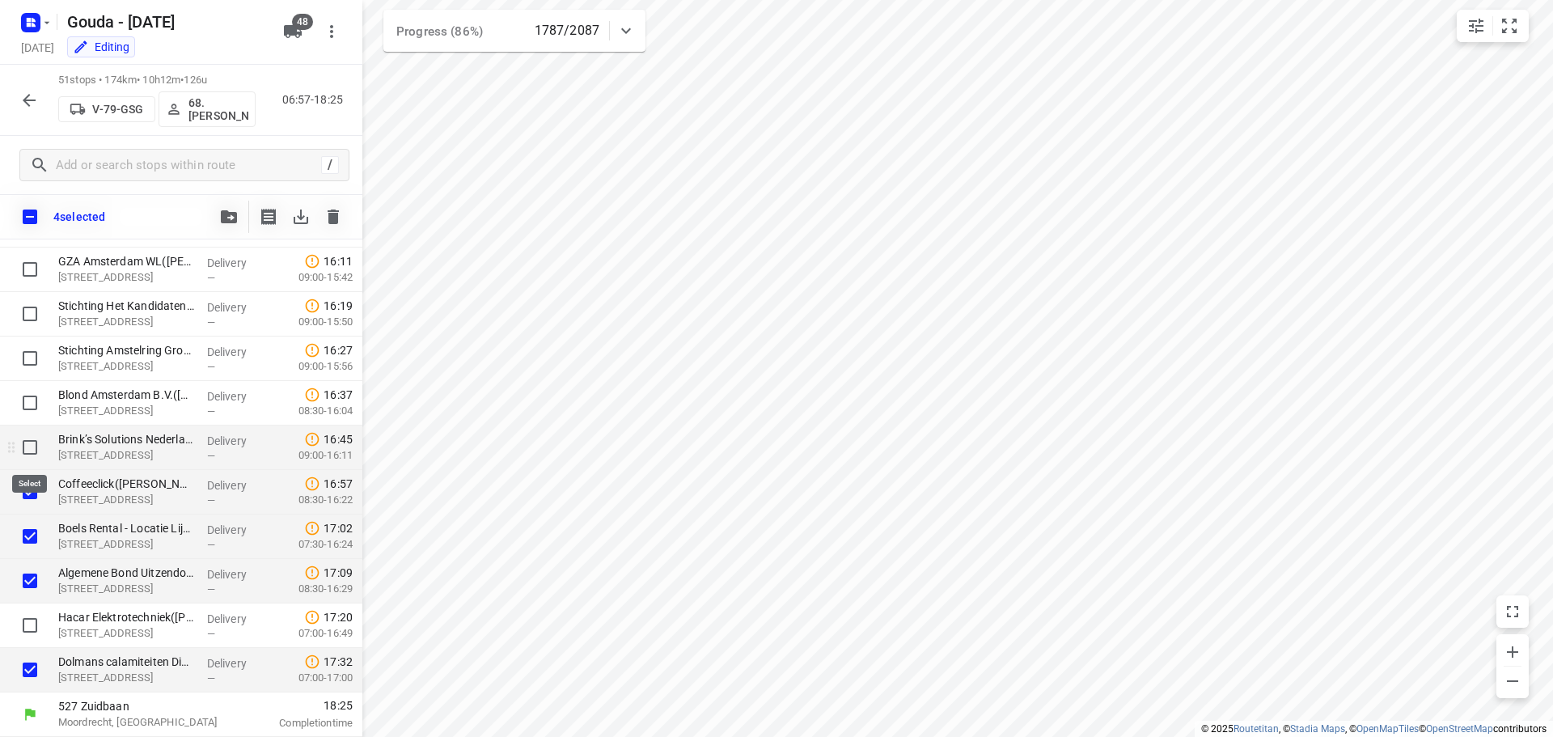
click at [23, 445] on input "checkbox" at bounding box center [30, 447] width 32 height 32
checkbox input "true"
click at [26, 615] on input "checkbox" at bounding box center [30, 625] width 32 height 32
checkbox input "true"
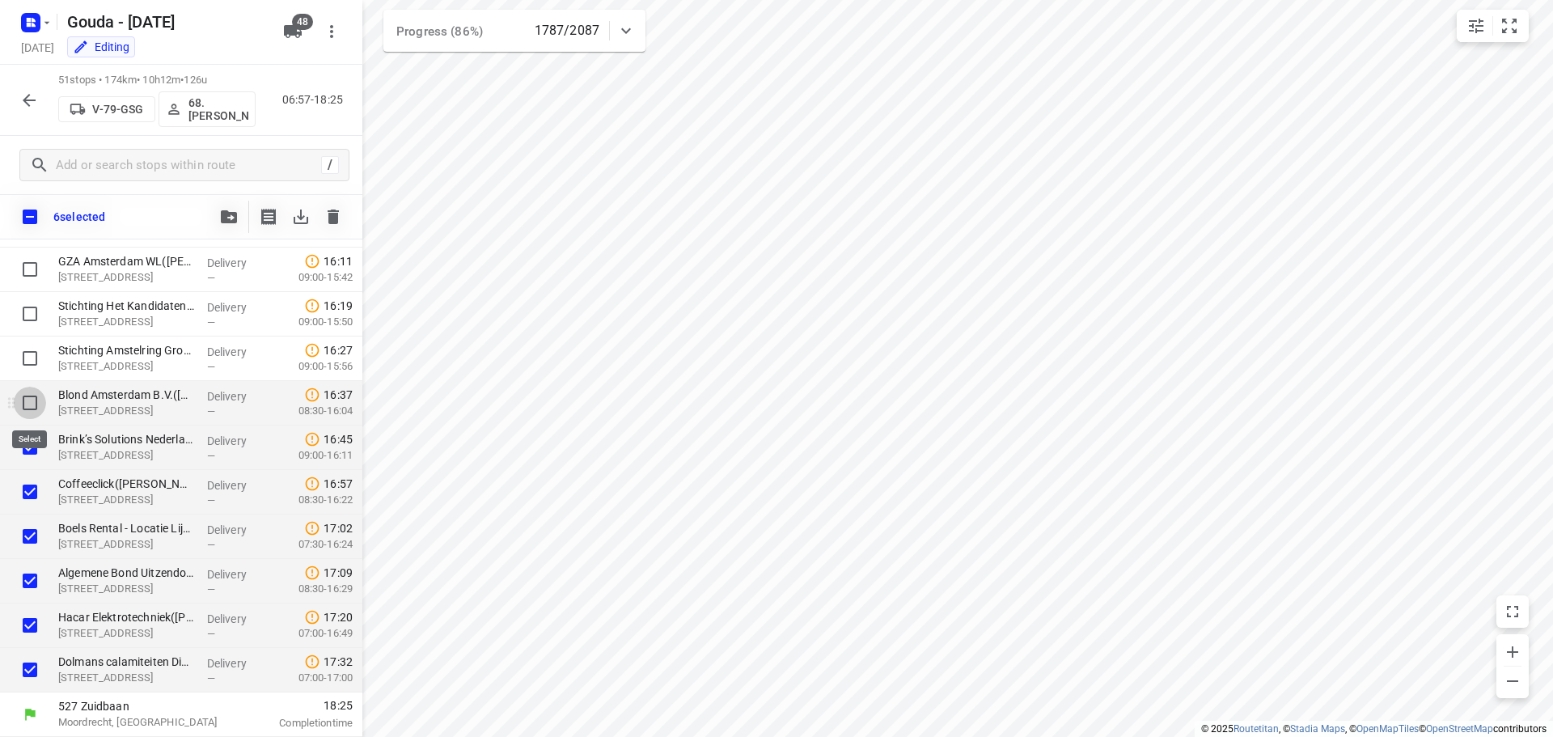
click at [40, 399] on input "checkbox" at bounding box center [30, 403] width 32 height 32
checkbox input "true"
click at [29, 347] on input "checkbox" at bounding box center [30, 358] width 32 height 32
checkbox input "true"
click at [220, 217] on span "button" at bounding box center [228, 216] width 19 height 13
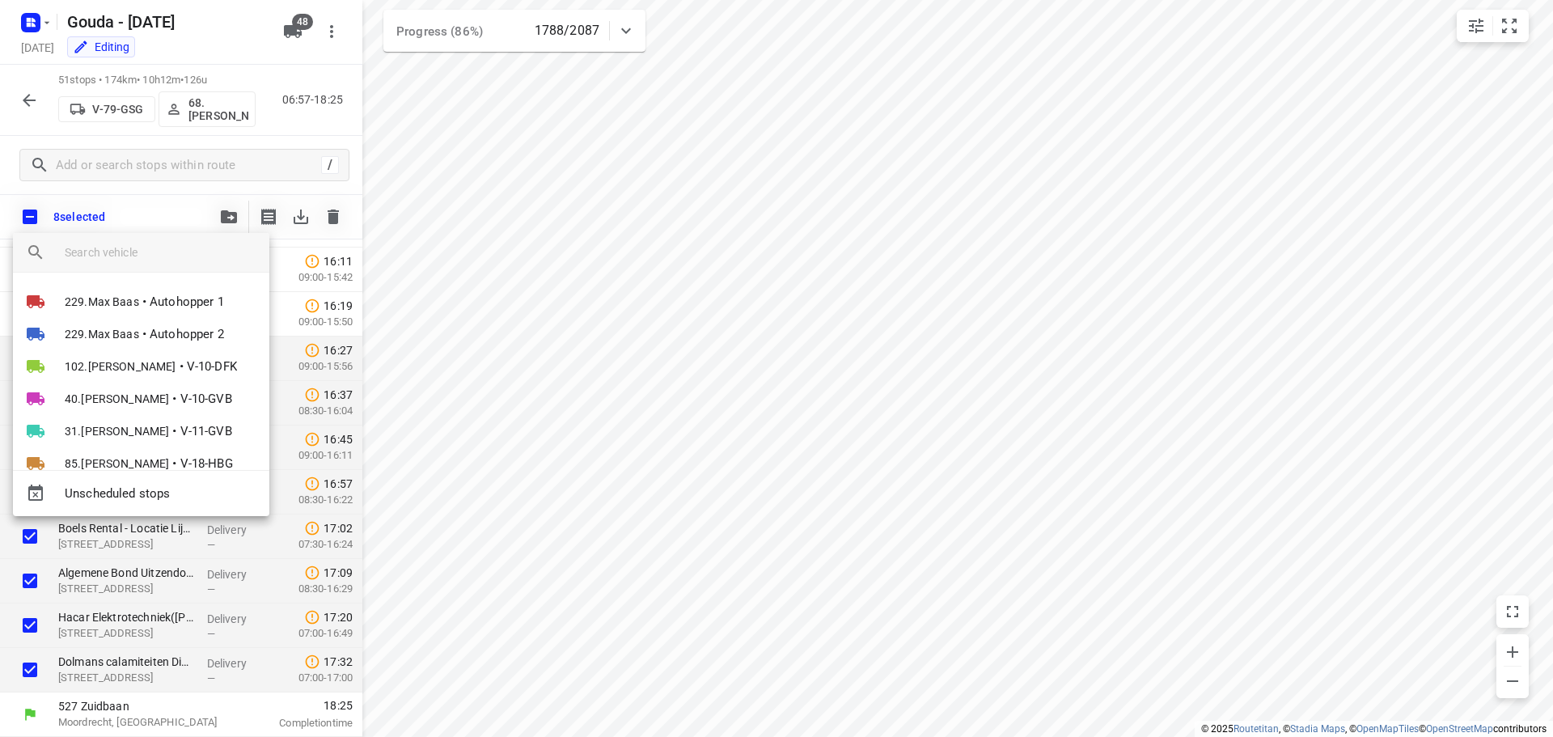
click at [178, 256] on input "search vehicle" at bounding box center [161, 252] width 192 height 24
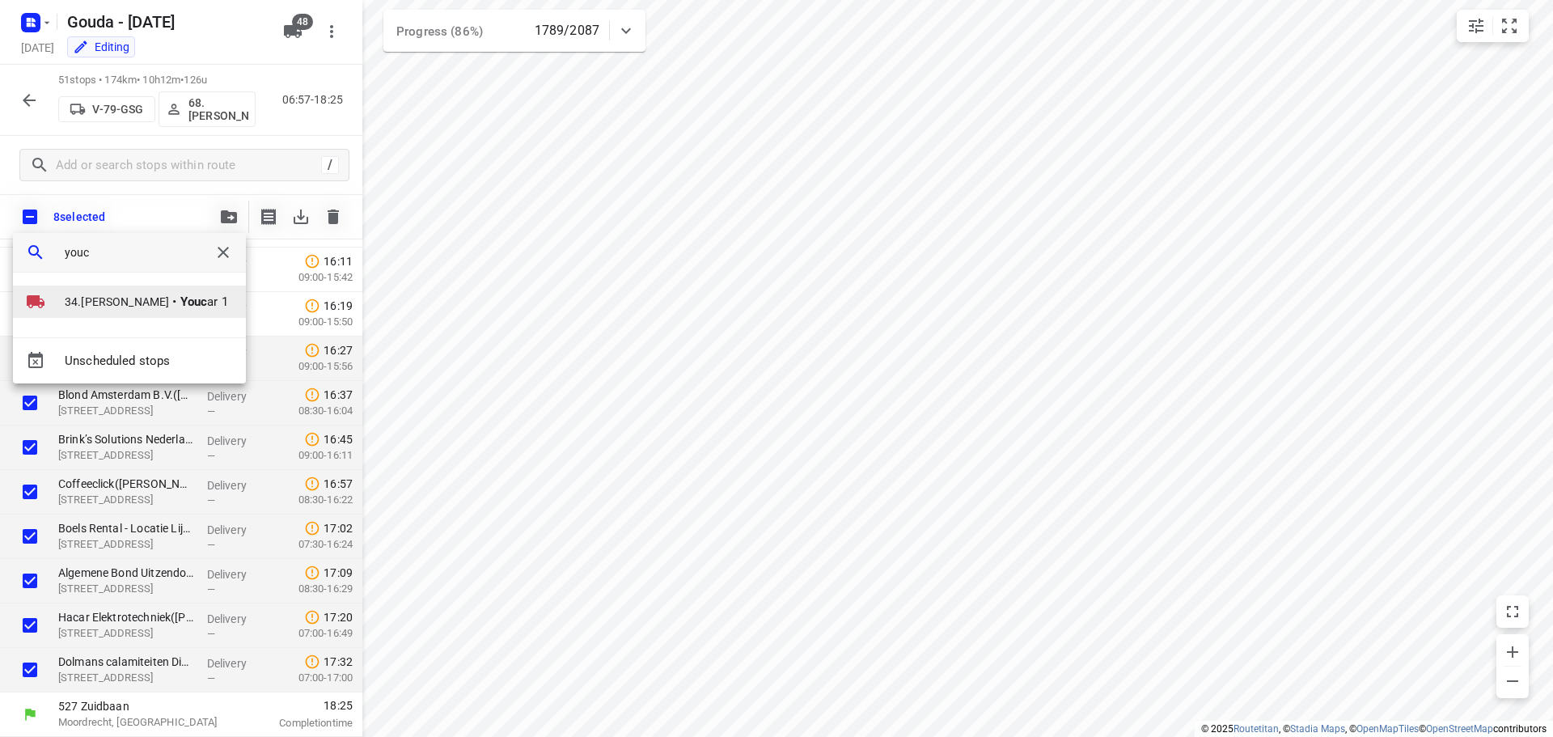
type input "youc"
click at [118, 302] on span "34.Jasper van Vloten" at bounding box center [117, 302] width 104 height 16
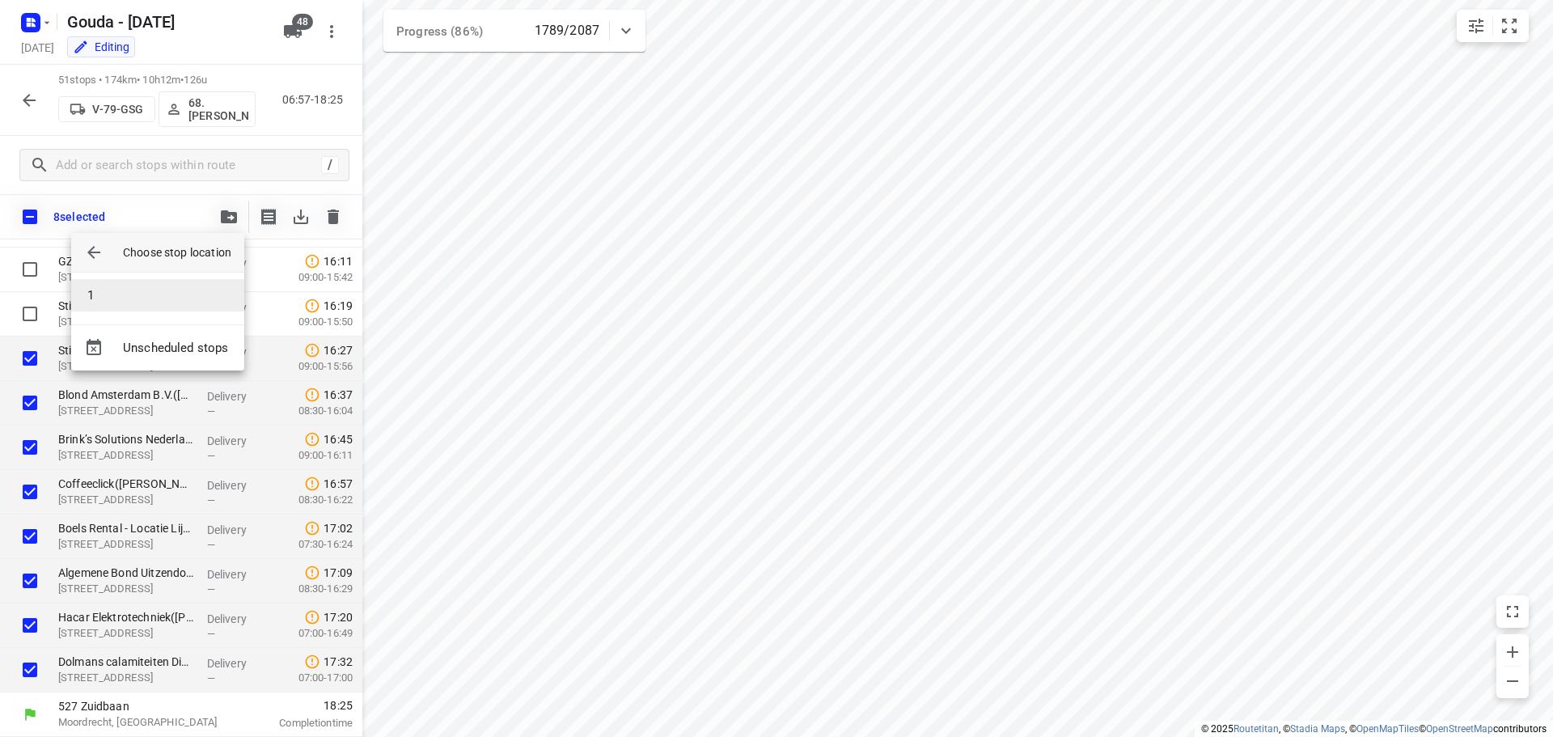
click at [118, 295] on li "1" at bounding box center [157, 295] width 173 height 32
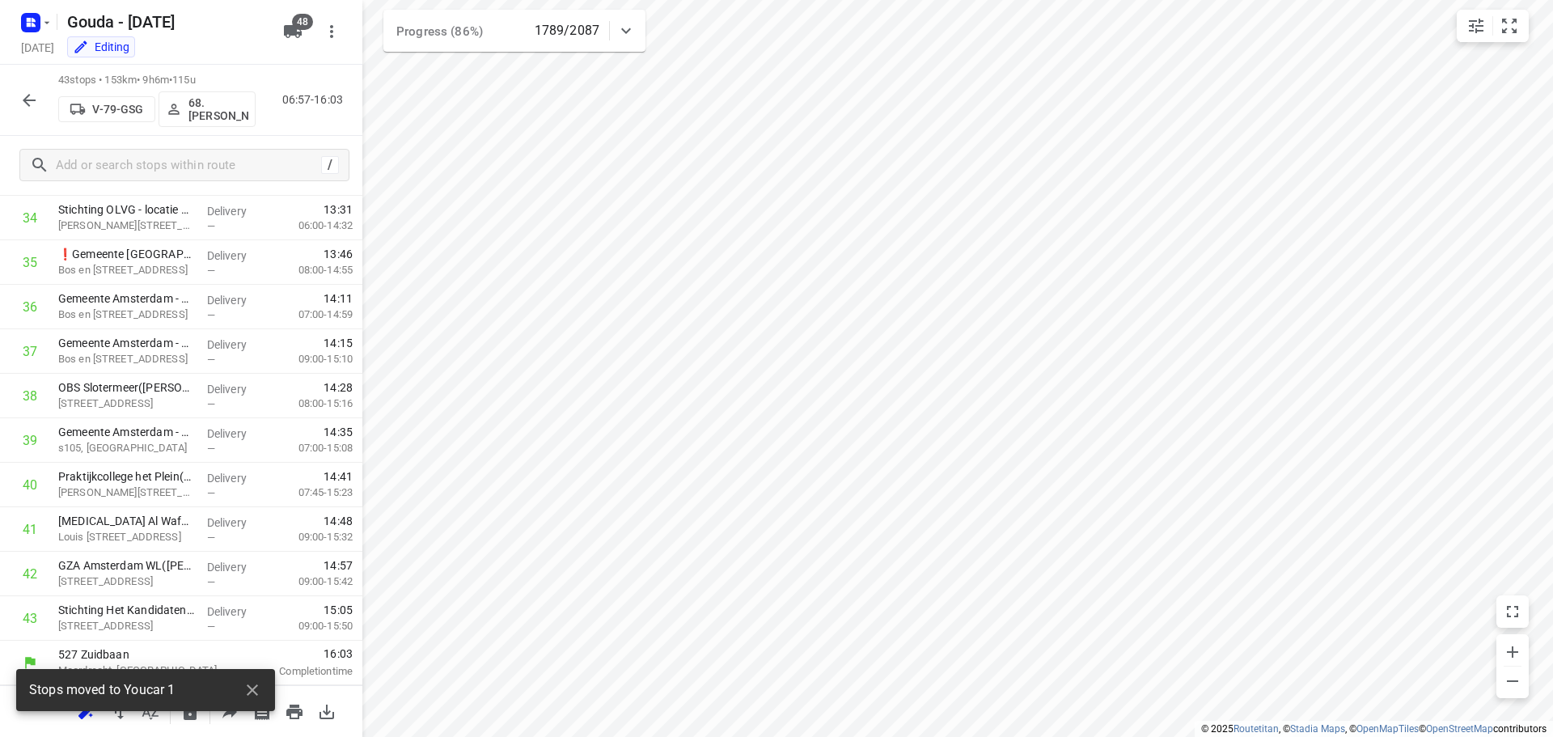
scroll to position [1547, 0]
click at [33, 99] on icon "button" at bounding box center [29, 100] width 13 height 13
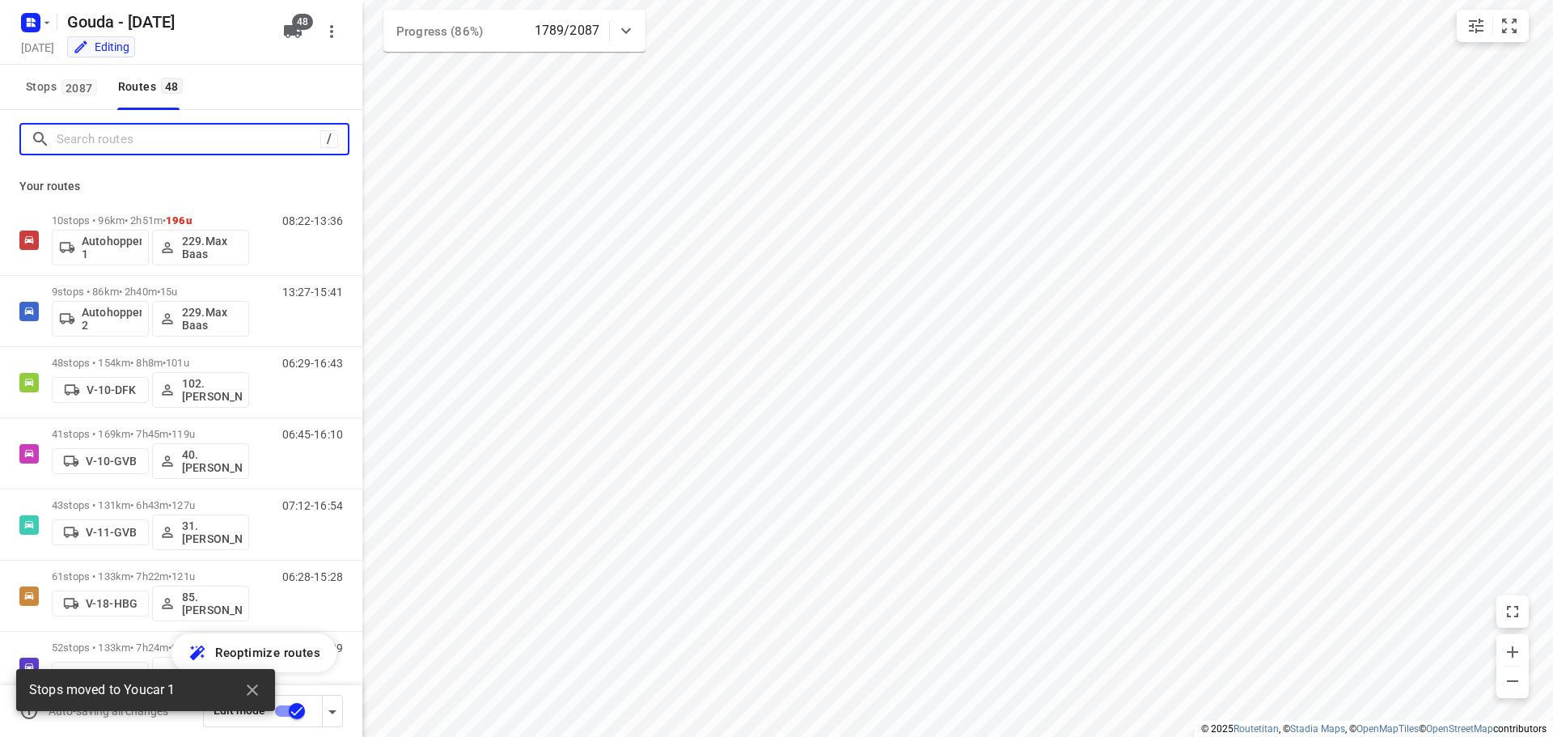
click at [130, 142] on input "Search routes" at bounding box center [189, 139] width 264 height 25
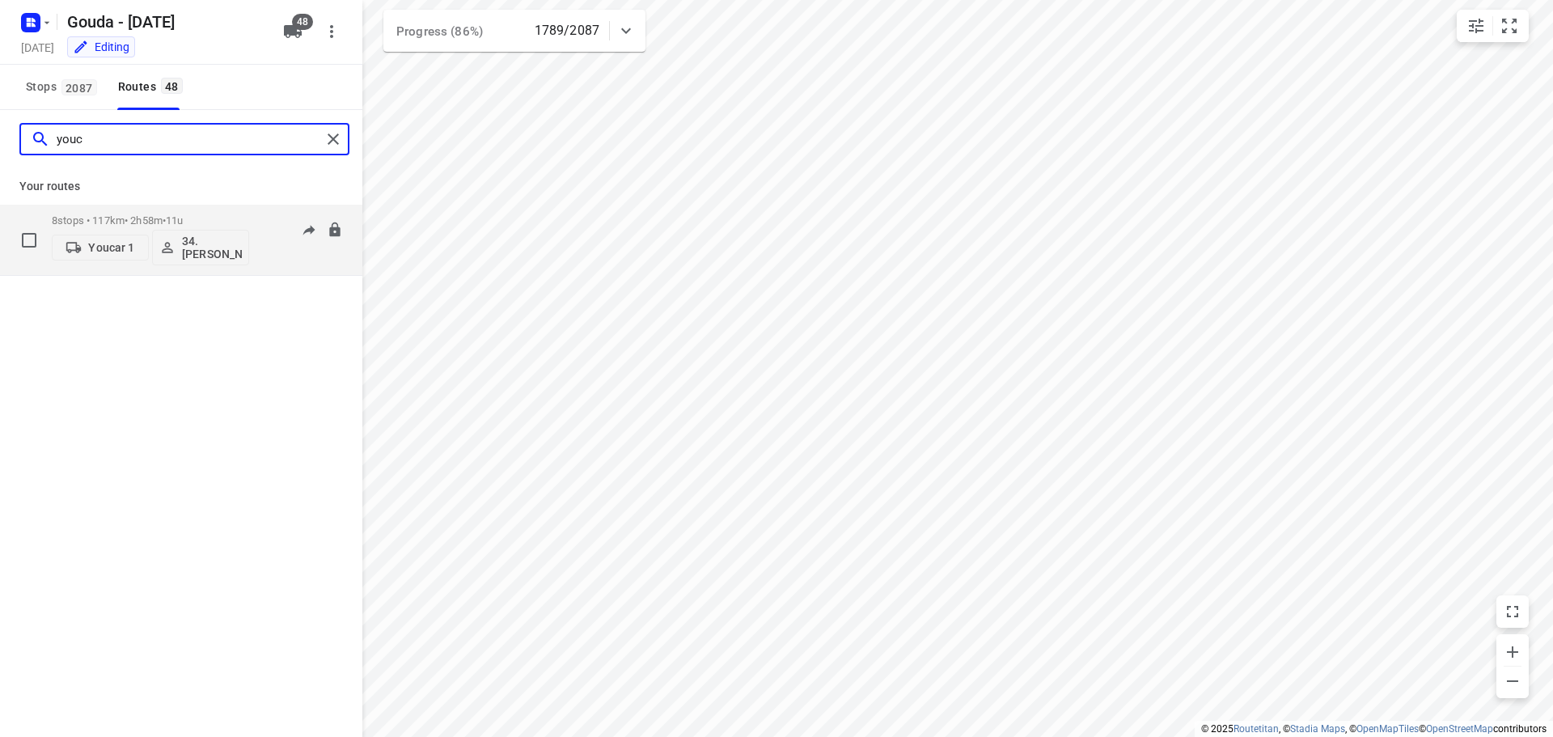
type input "youc"
click at [154, 213] on div "8 stops • 117km • 2h58m • 11u Youcar 1 34.Jasper van Vloten" at bounding box center [150, 239] width 197 height 67
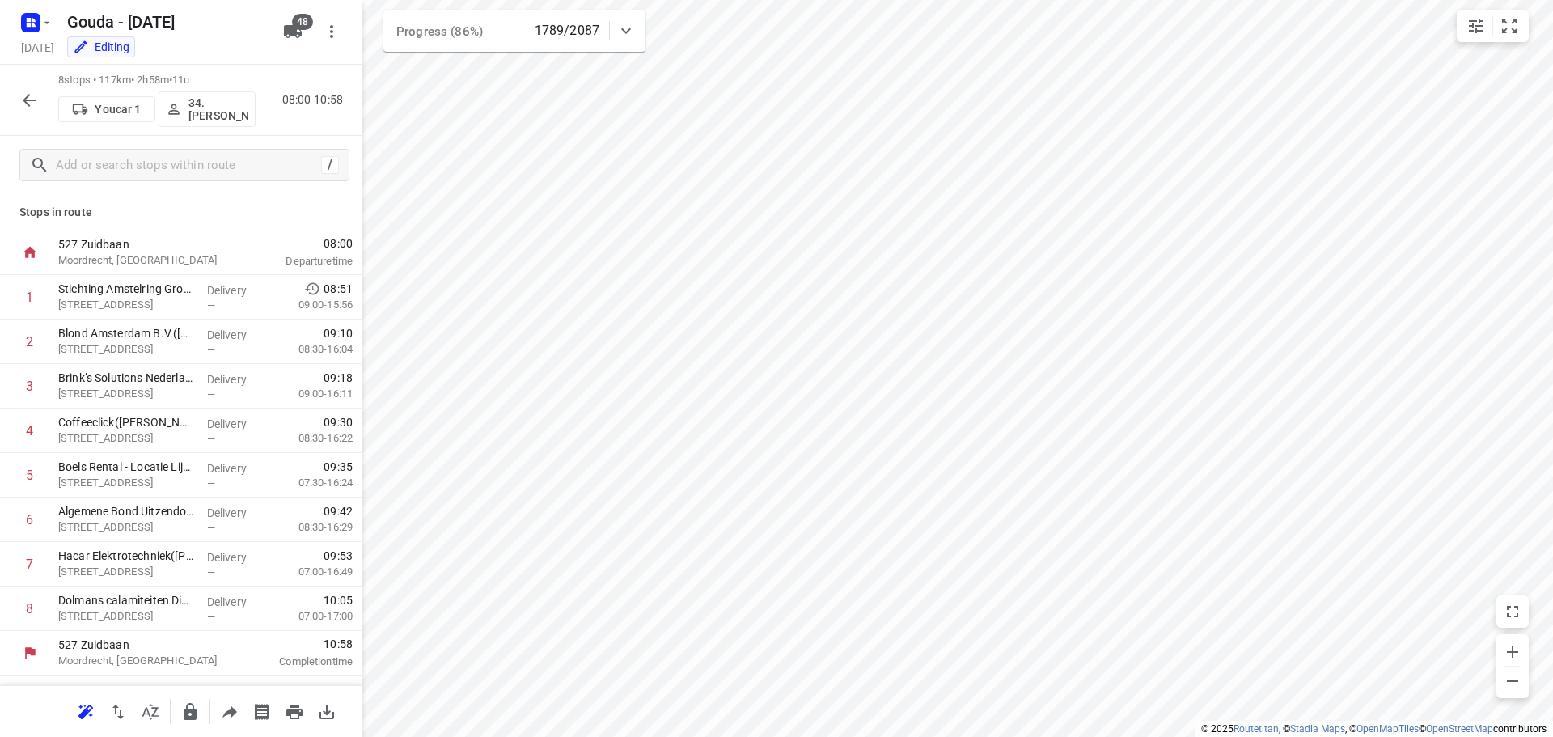
click at [205, 112] on p "34.Jasper van Vloten" at bounding box center [218, 109] width 60 height 26
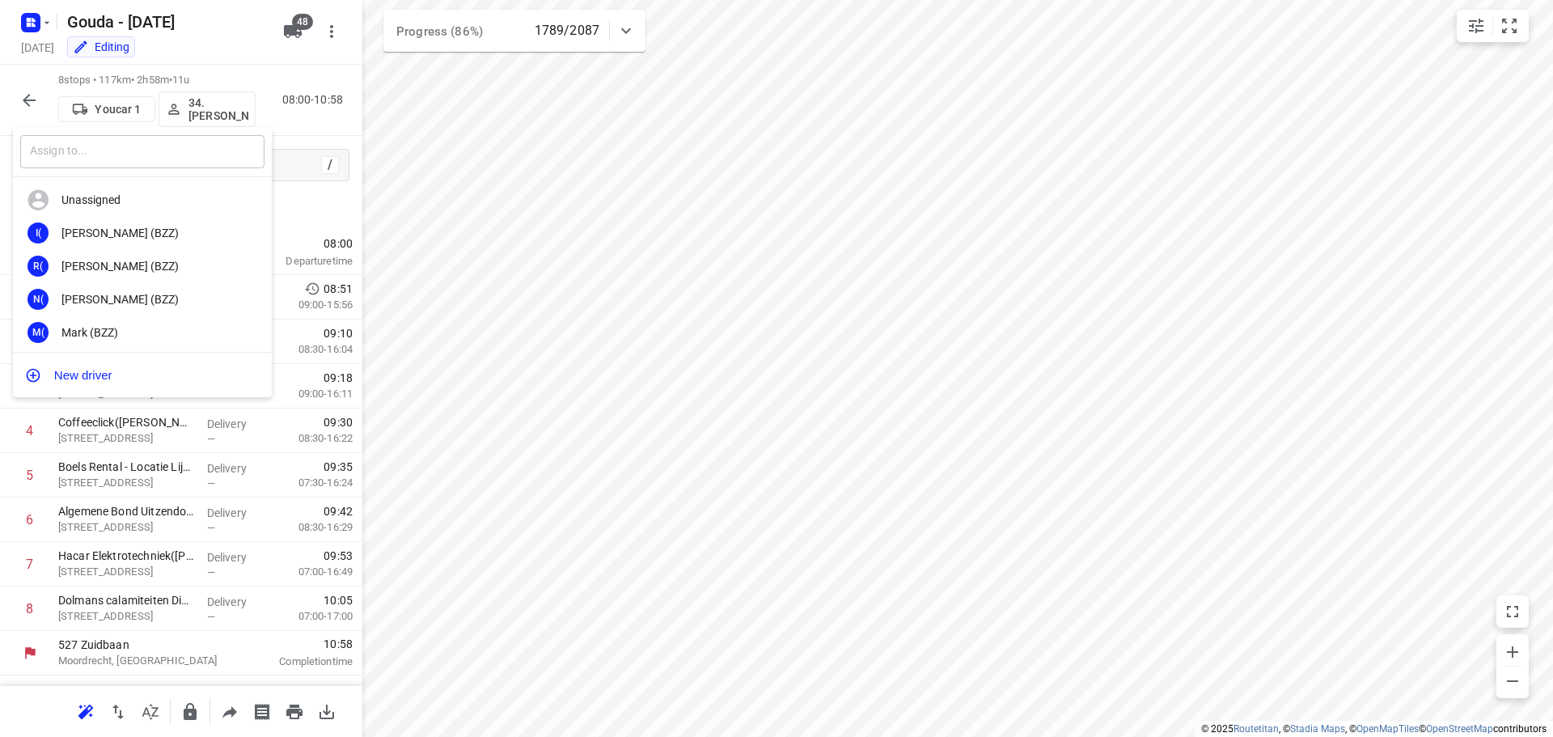
click at [203, 146] on input "text" at bounding box center [142, 151] width 244 height 33
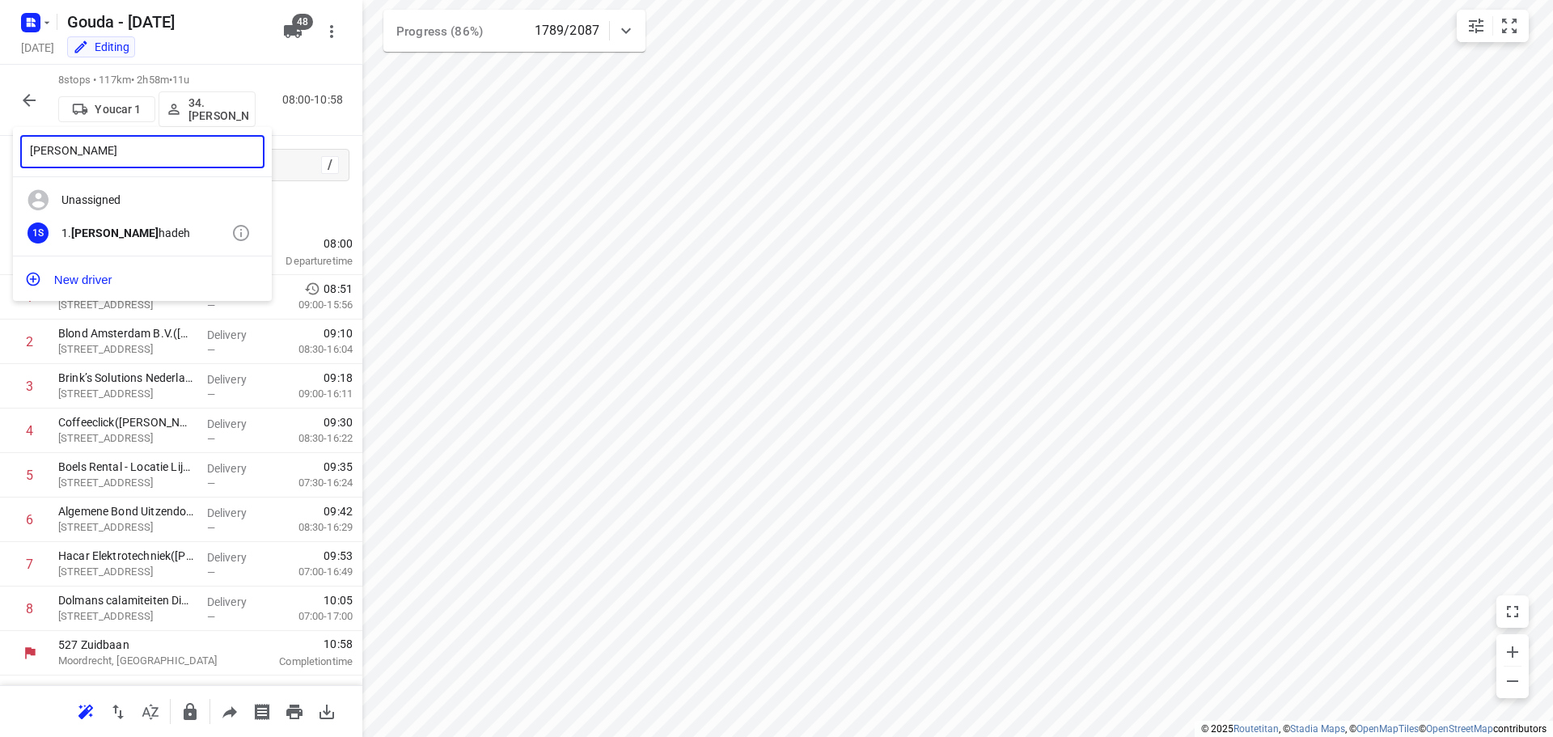
type input "abdul s"
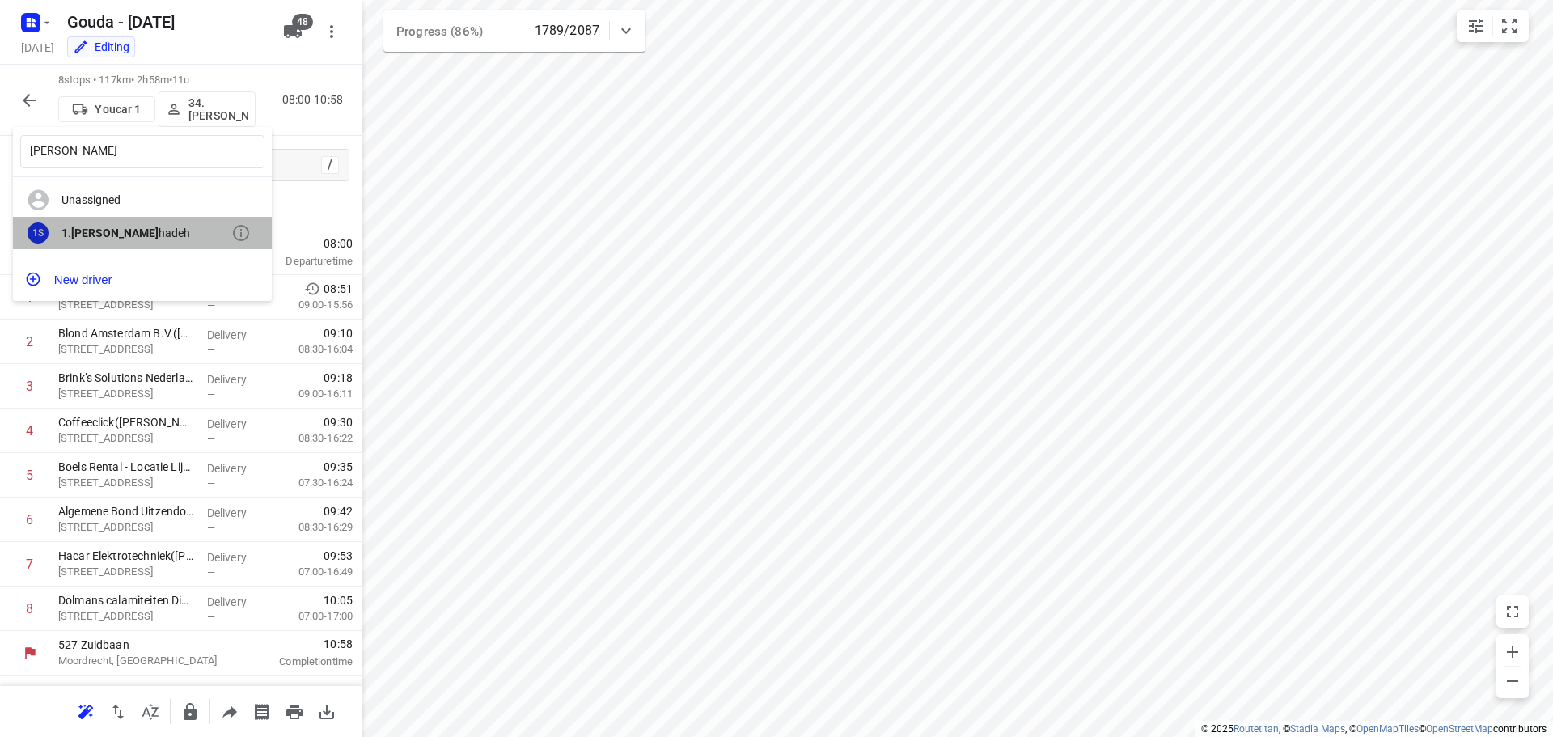
click at [120, 233] on div "1. Abdul S hadeh" at bounding box center [146, 232] width 170 height 13
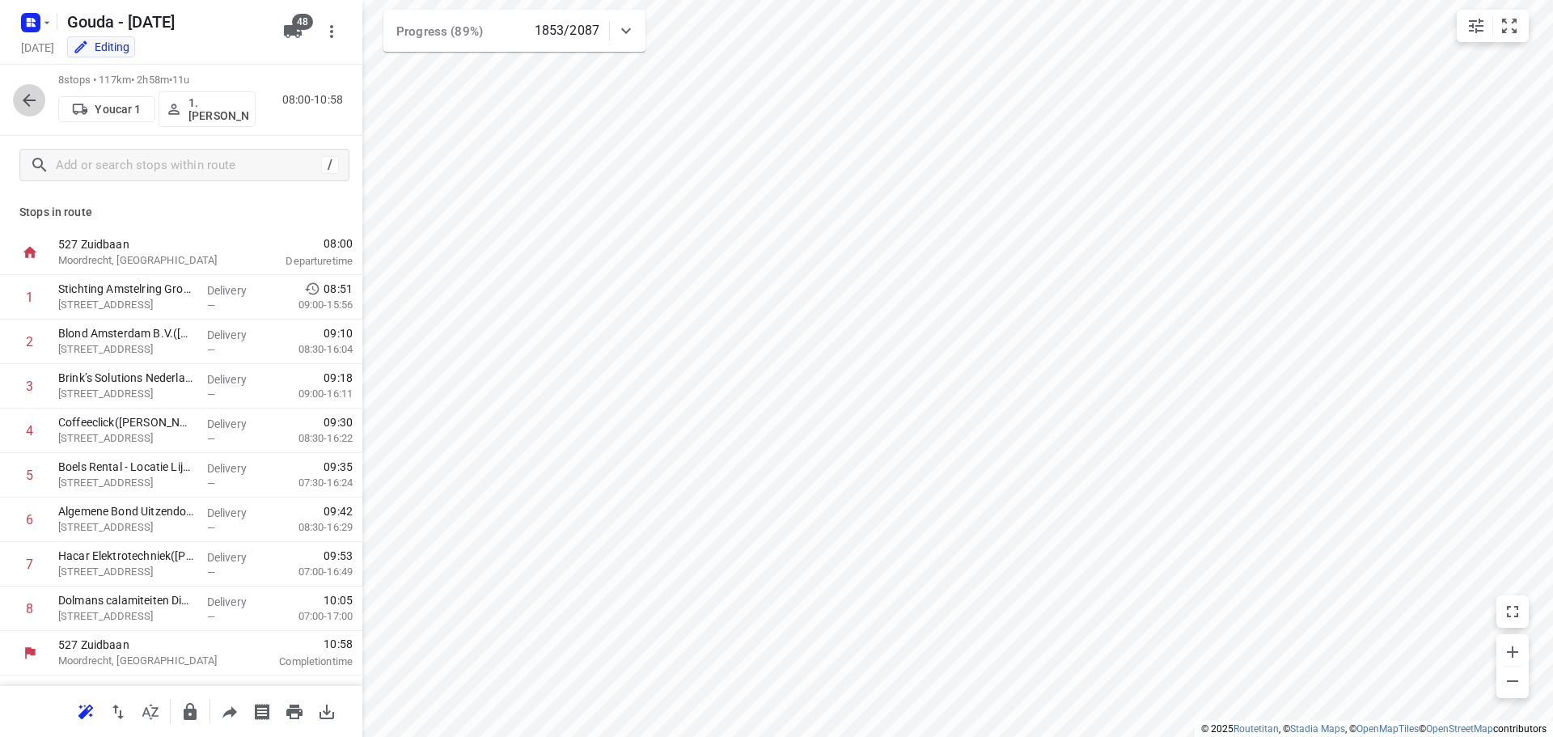
click at [22, 108] on icon "button" at bounding box center [28, 100] width 19 height 19
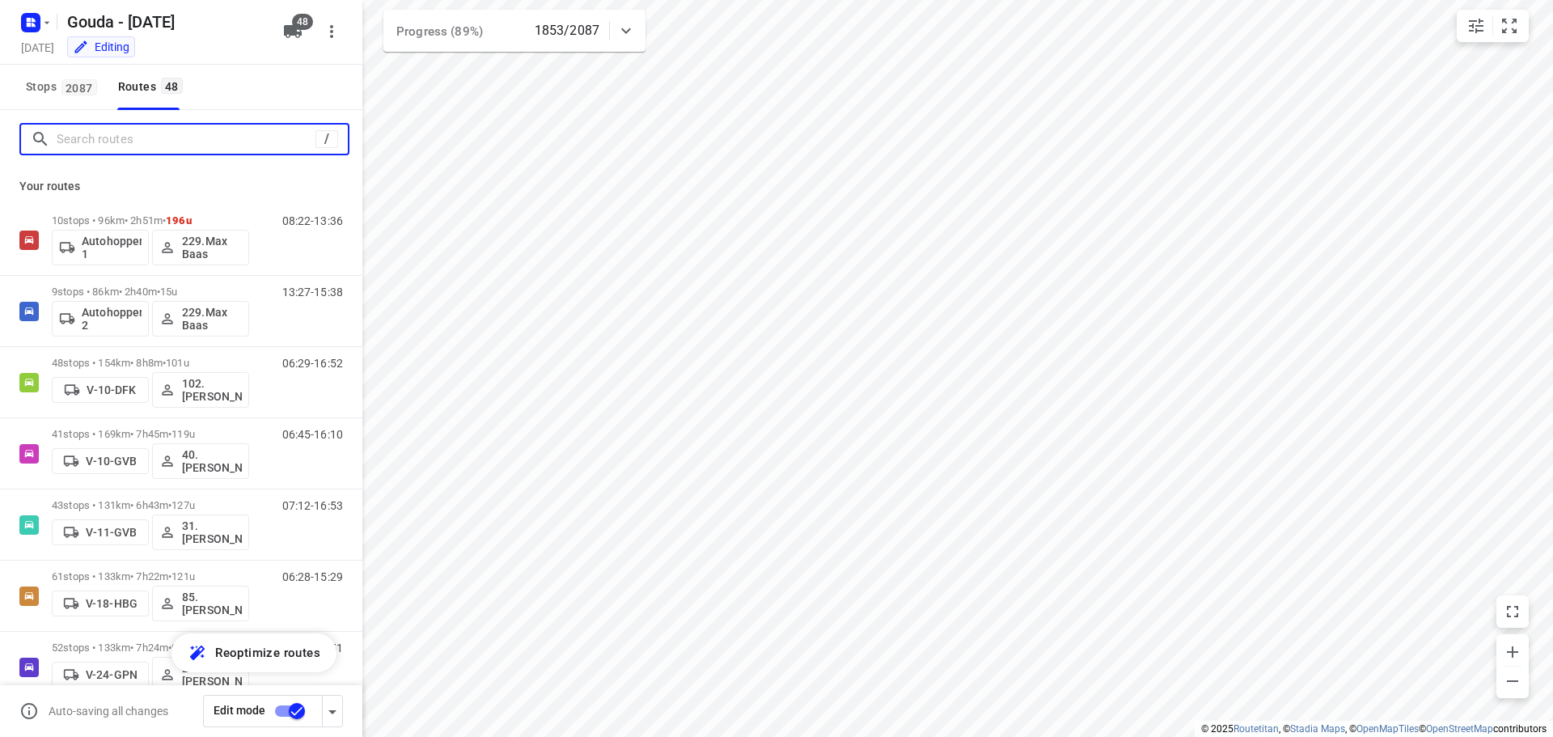
click at [139, 148] on input "Search routes" at bounding box center [186, 139] width 259 height 25
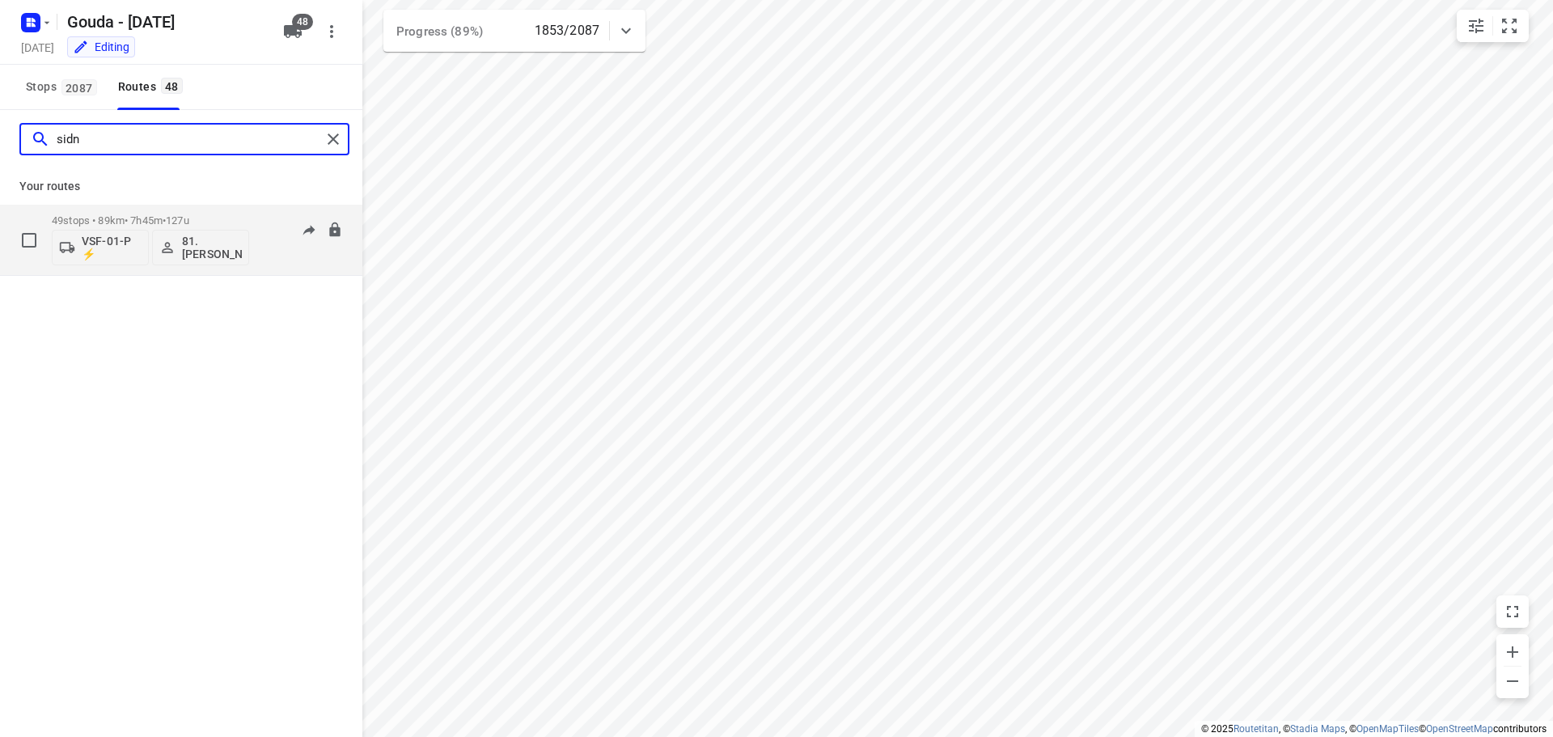
type input "sidn"
click at [163, 225] on p "49 stops • 89km • 7h45m • 127u" at bounding box center [150, 220] width 197 height 12
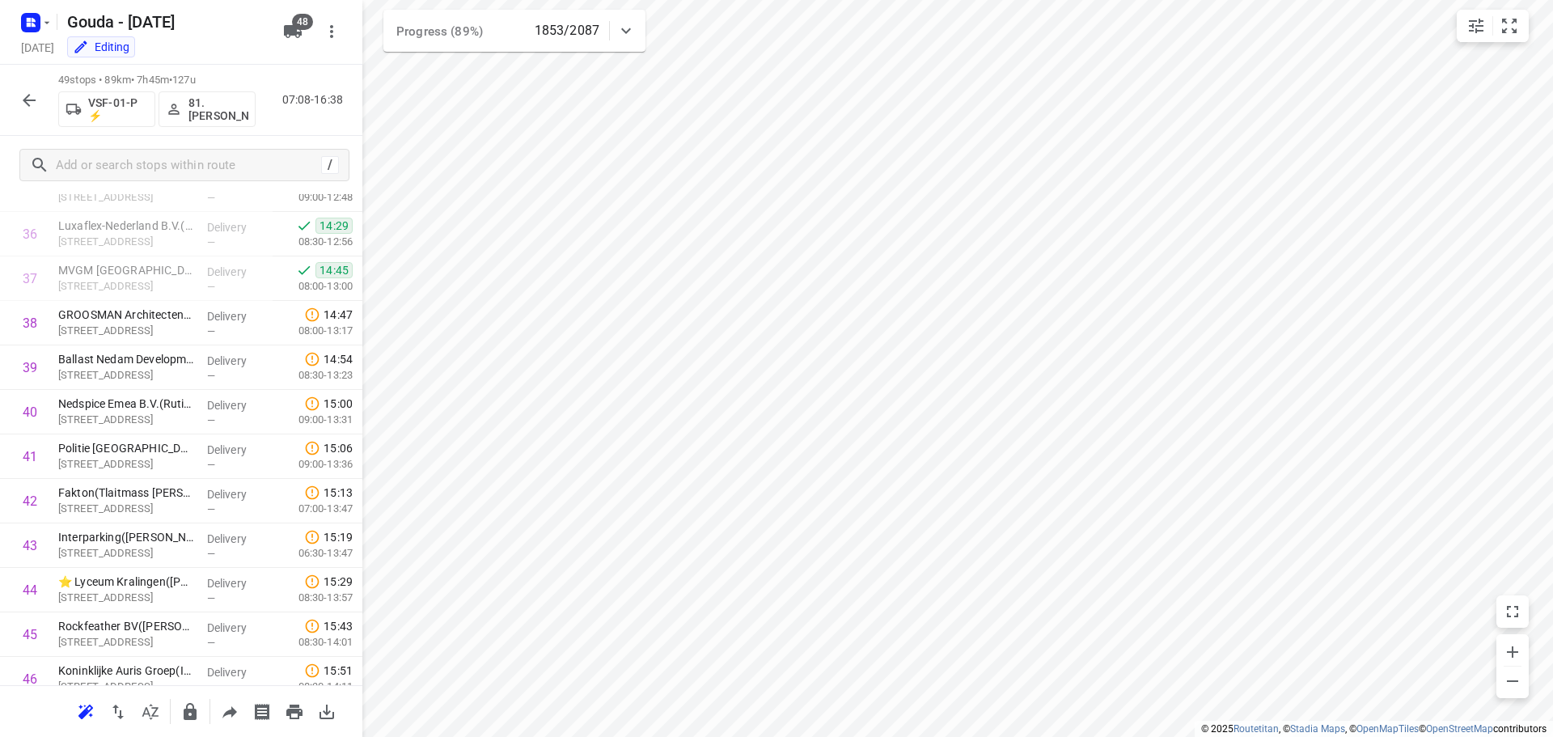
scroll to position [1814, 0]
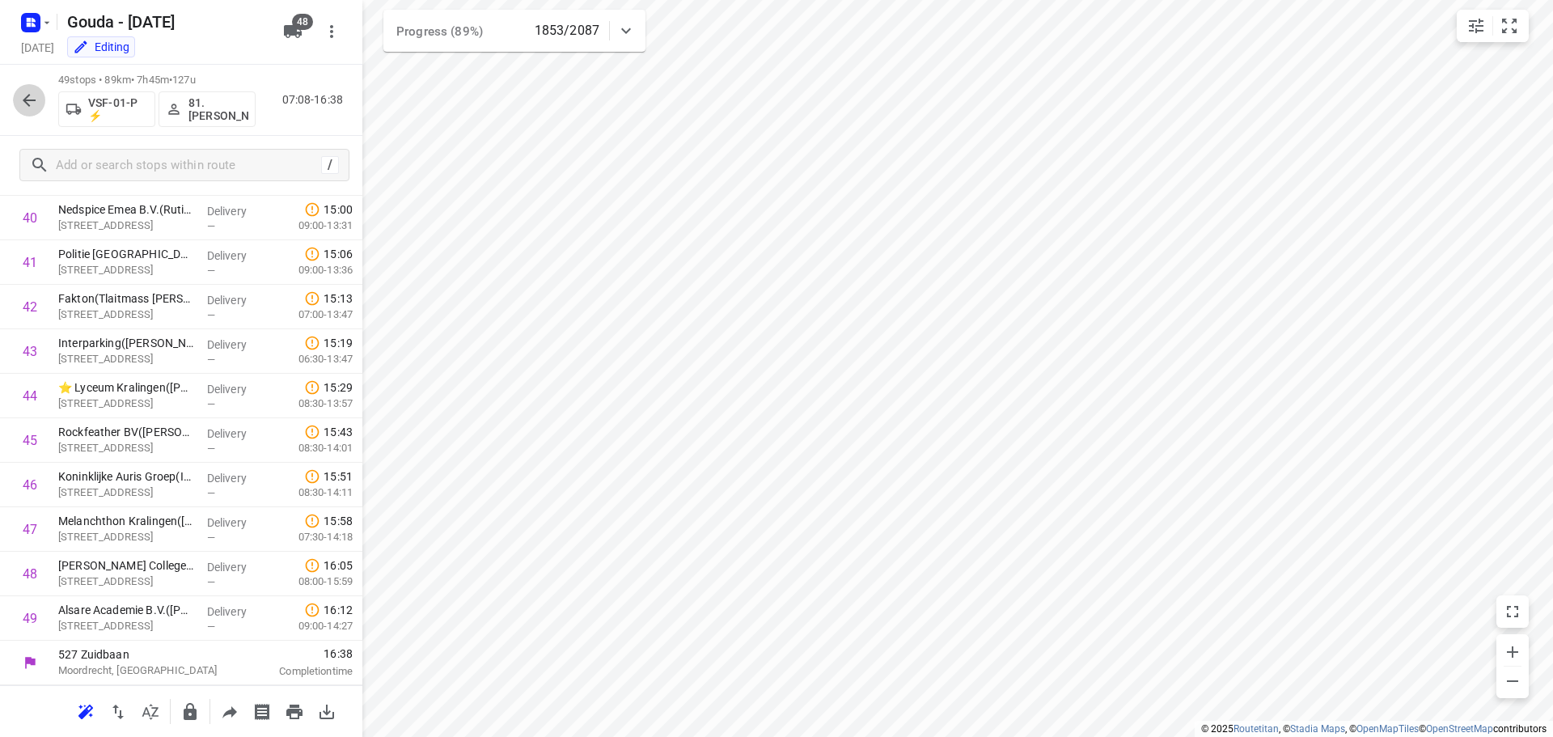
click at [36, 94] on icon "button" at bounding box center [28, 100] width 19 height 19
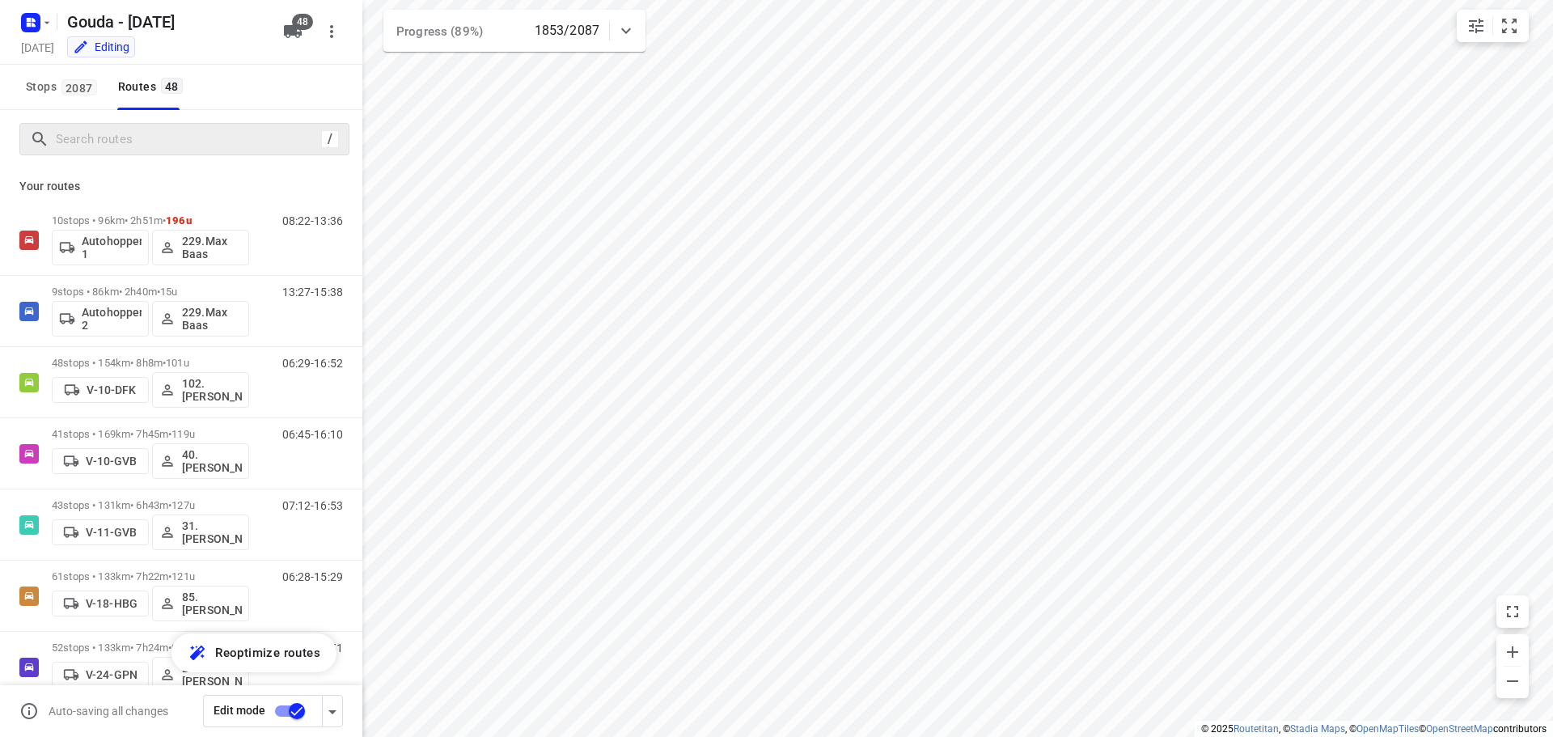
click at [82, 153] on div "/" at bounding box center [184, 139] width 330 height 32
click at [91, 146] on input "Search routes" at bounding box center [186, 139] width 259 height 25
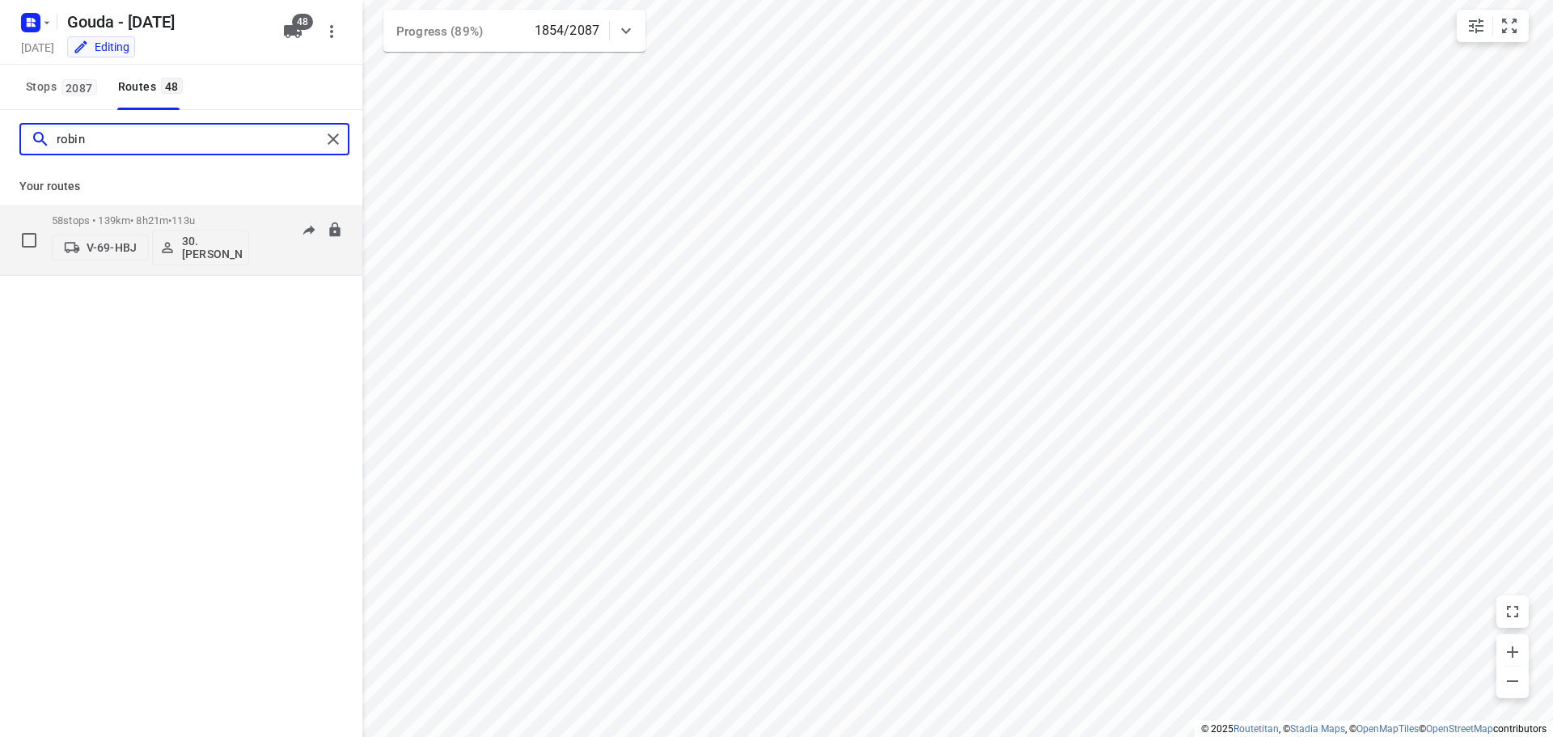
type input "robin"
click at [162, 215] on p "58 stops • 139km • 8h21m • 113u" at bounding box center [150, 220] width 197 height 12
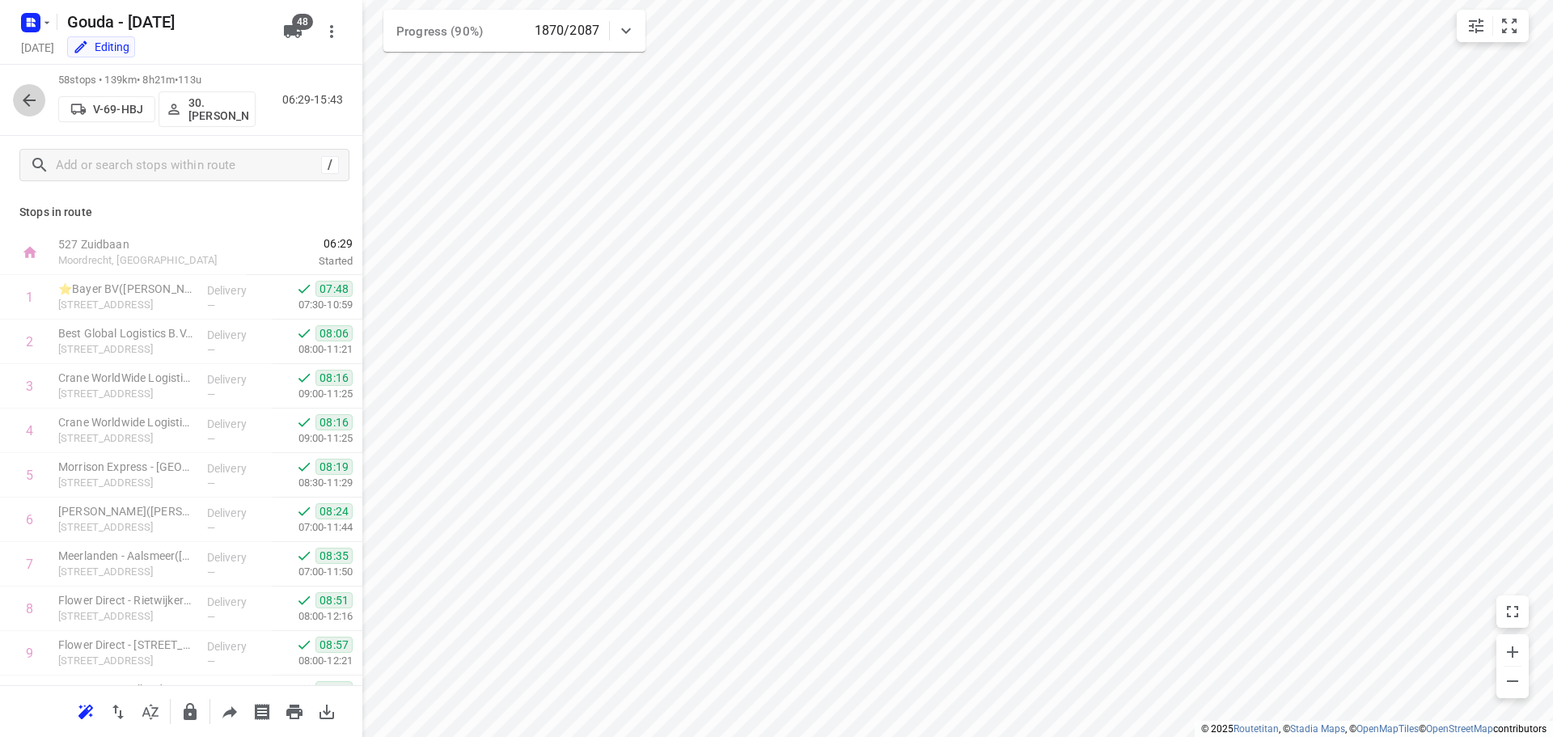
click at [33, 105] on icon "button" at bounding box center [28, 100] width 19 height 19
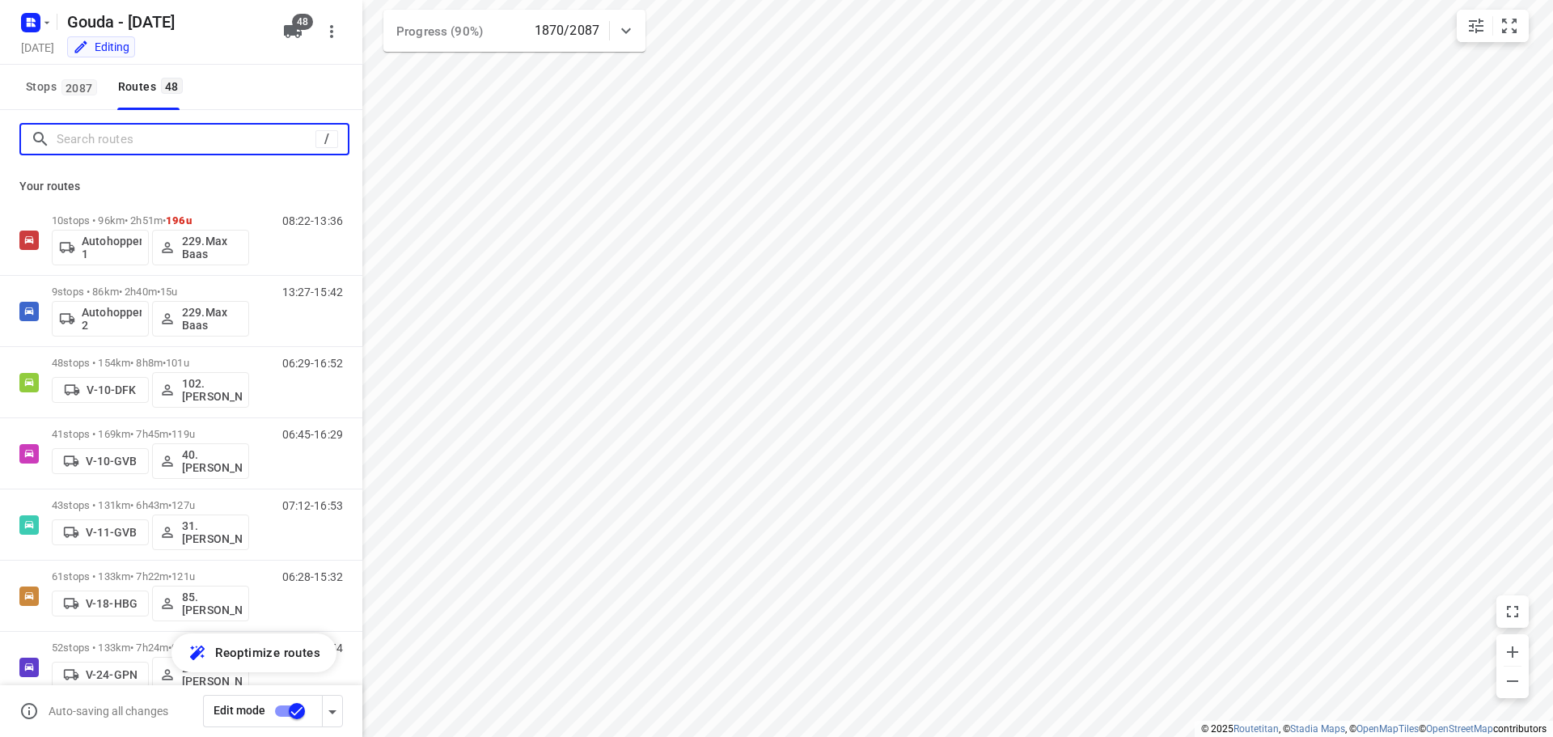
click at [146, 149] on input "Search routes" at bounding box center [186, 139] width 259 height 25
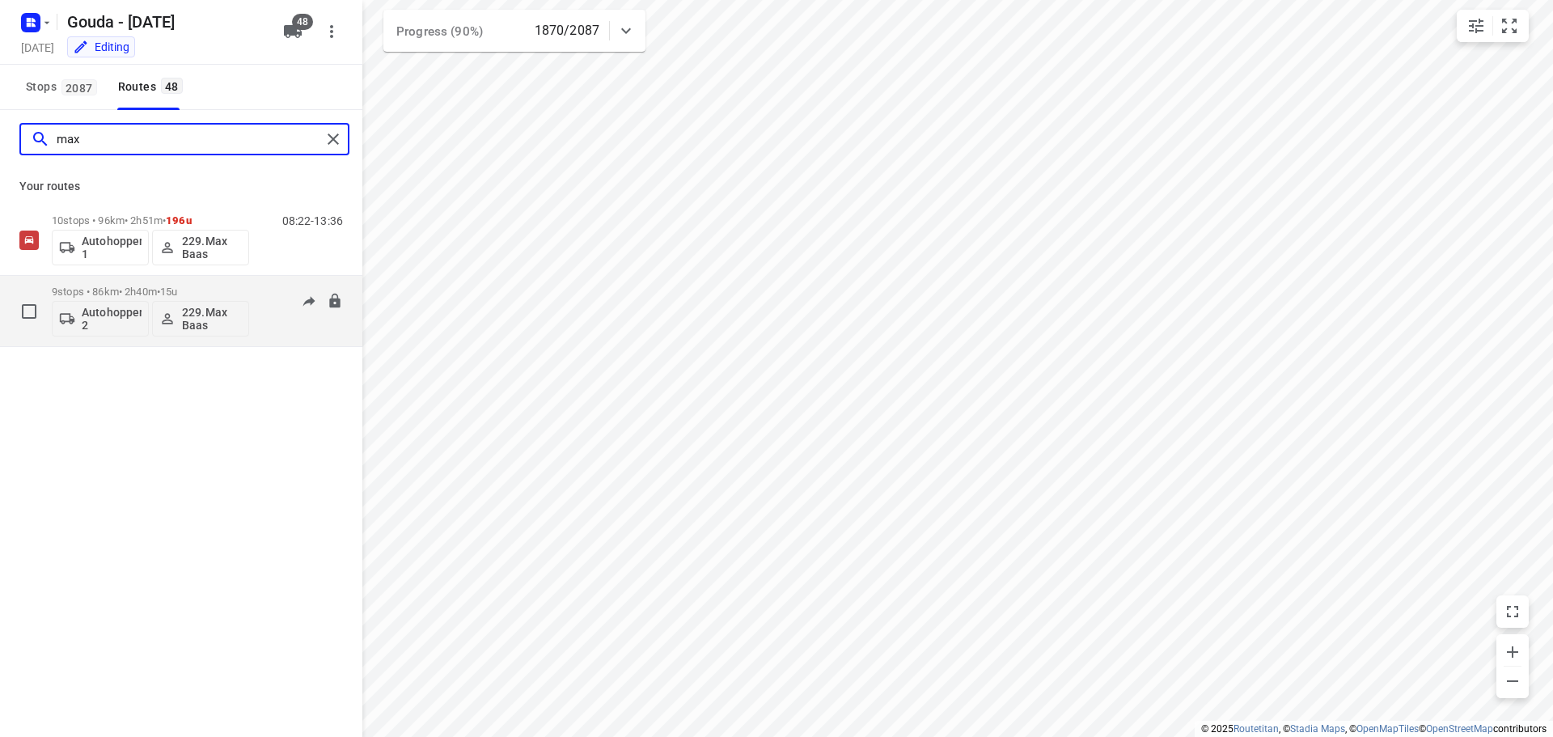
type input "max"
click at [146, 288] on p "9 stops • 86km • 2h40m • 15u" at bounding box center [150, 291] width 197 height 12
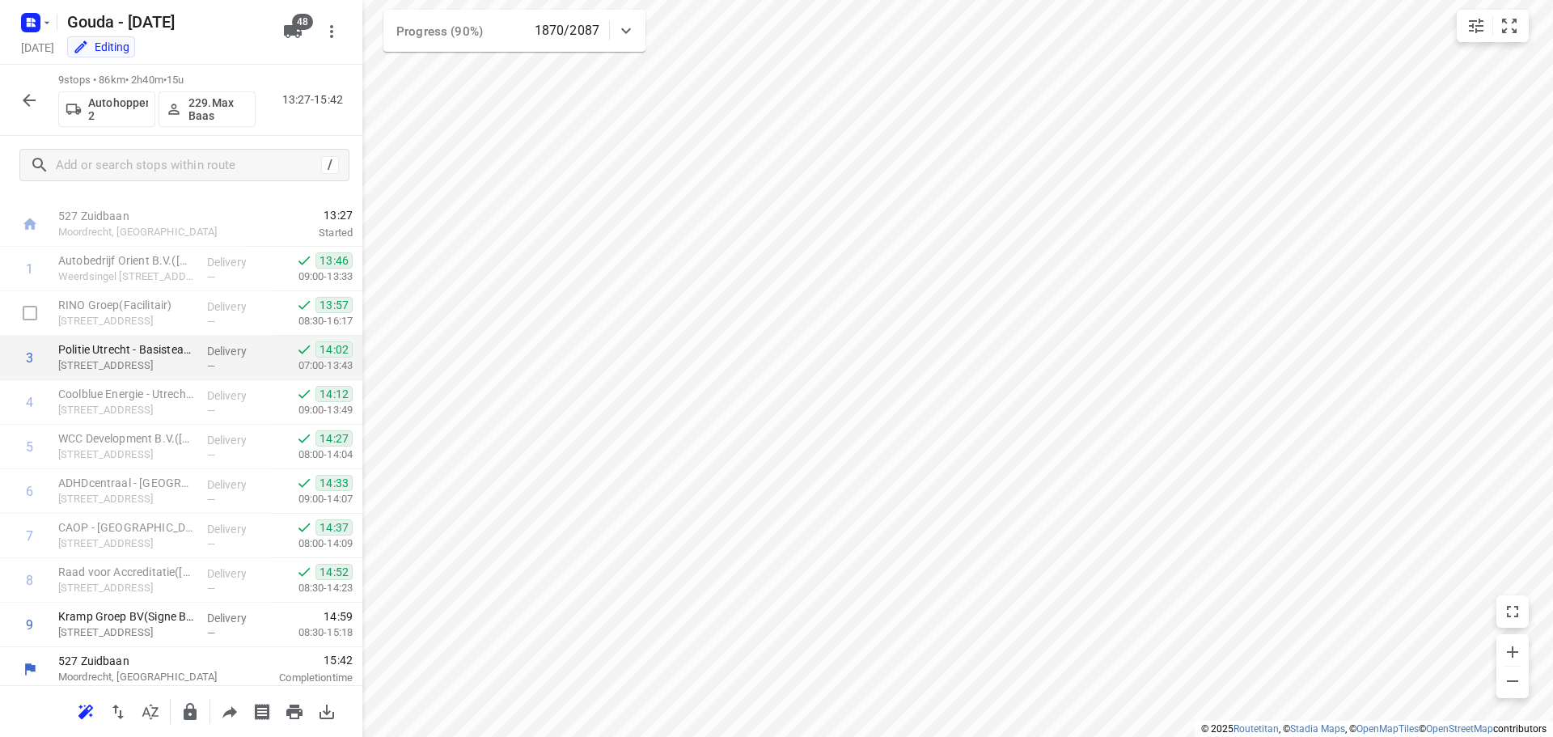
scroll to position [35, 0]
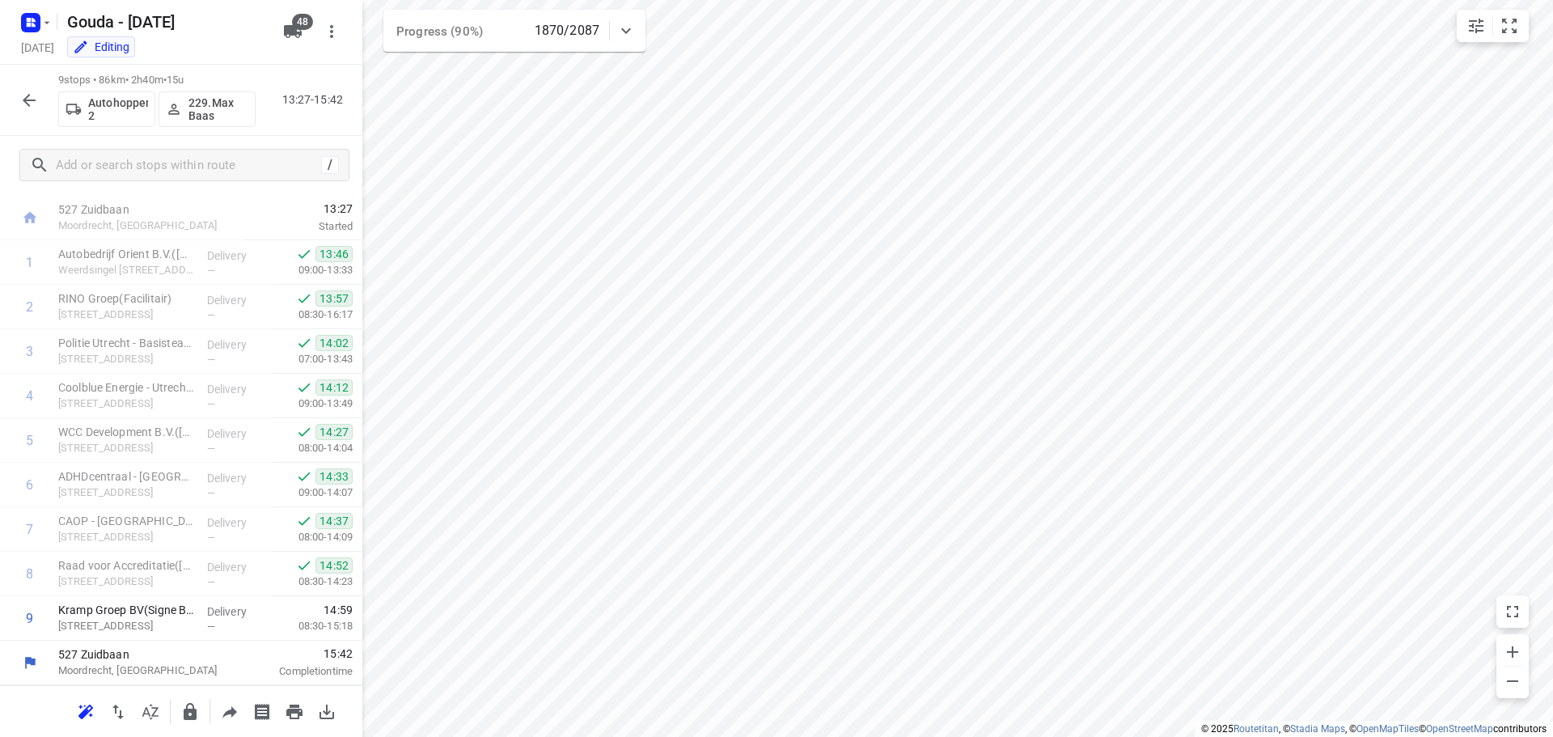
click at [28, 100] on icon "button" at bounding box center [29, 100] width 13 height 13
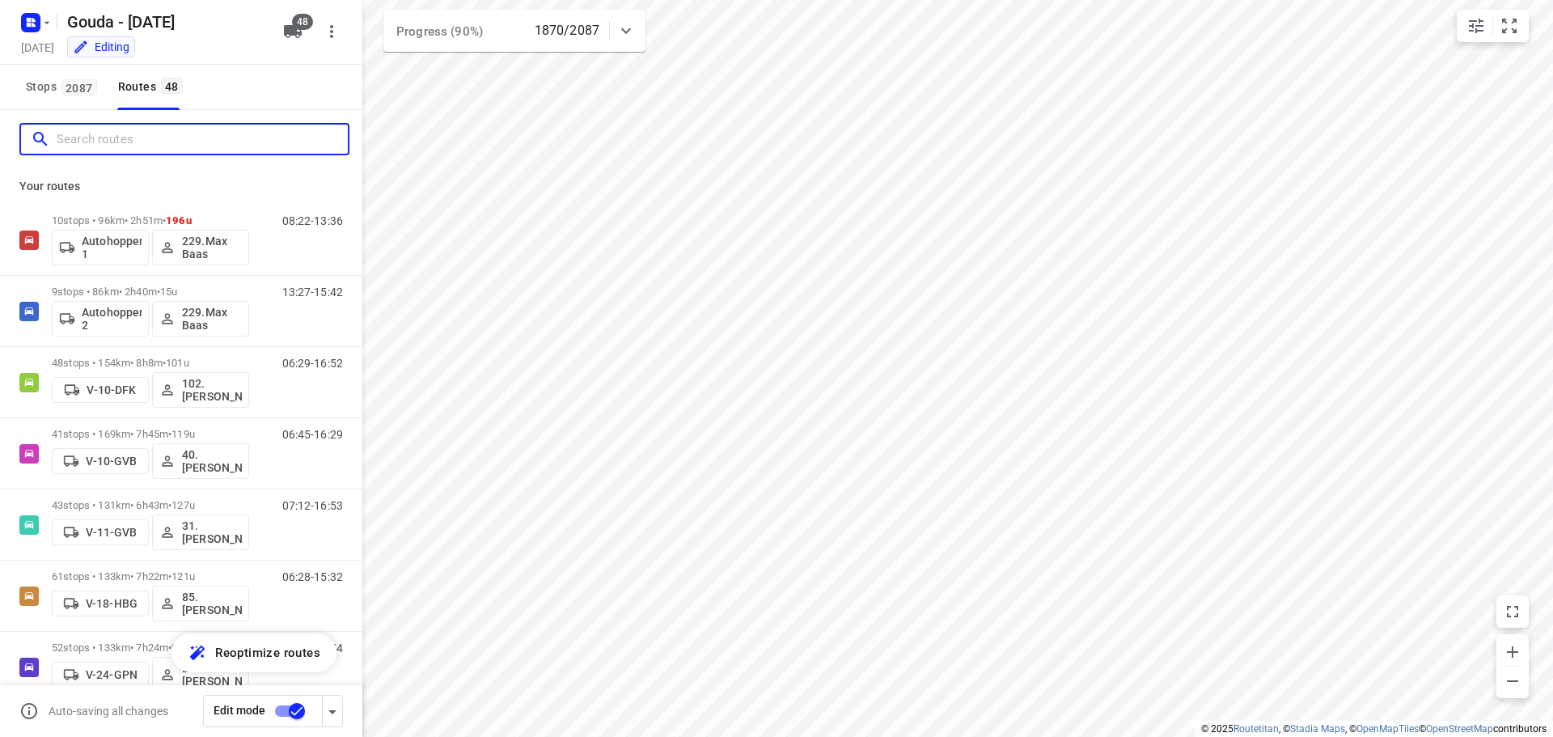
click at [74, 142] on input "Search routes" at bounding box center [202, 139] width 291 height 25
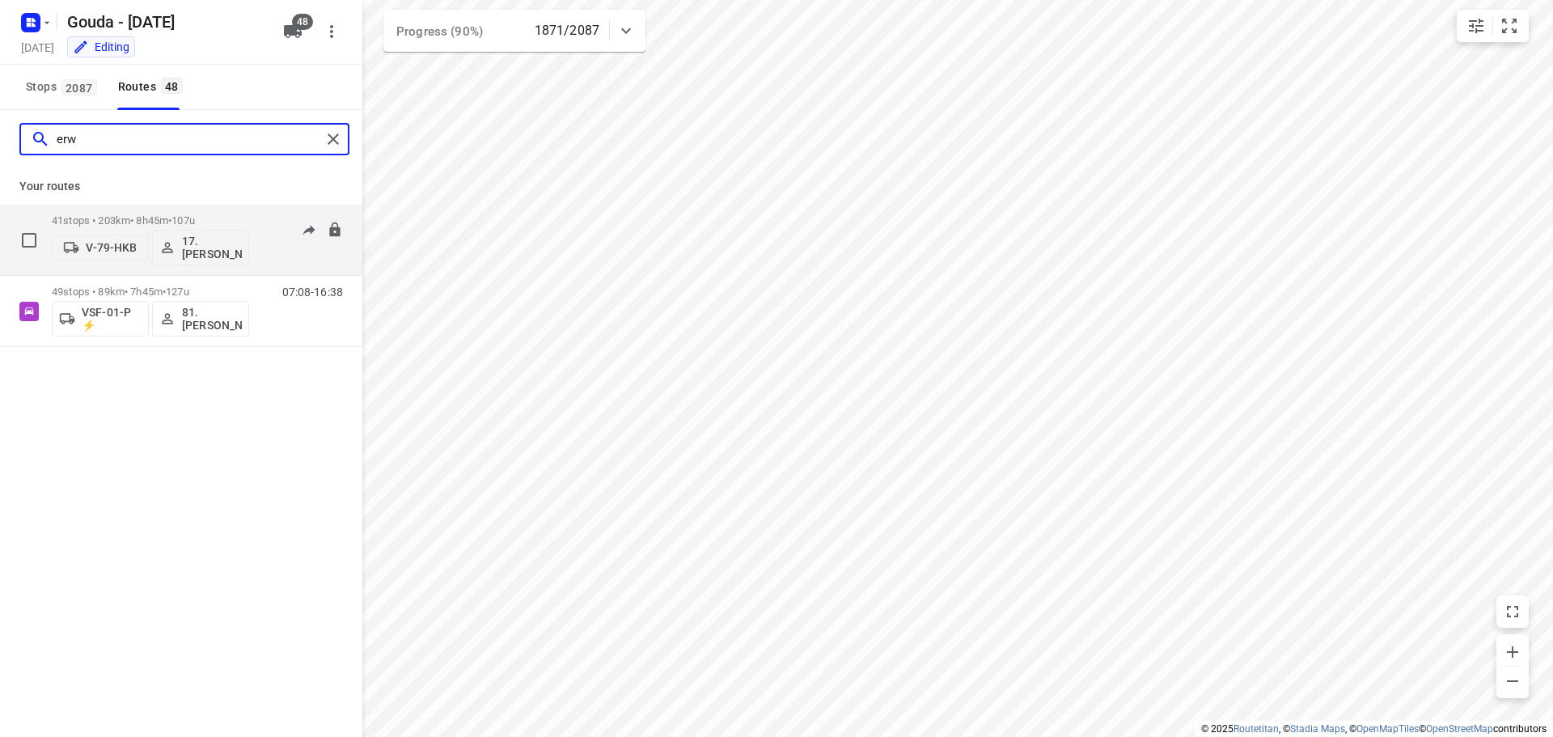
type input "erw"
click at [150, 206] on div "41 stops • 203km • 8h45m • 107u V-79-HKB 17. Erwin de Jonge" at bounding box center [150, 239] width 197 height 67
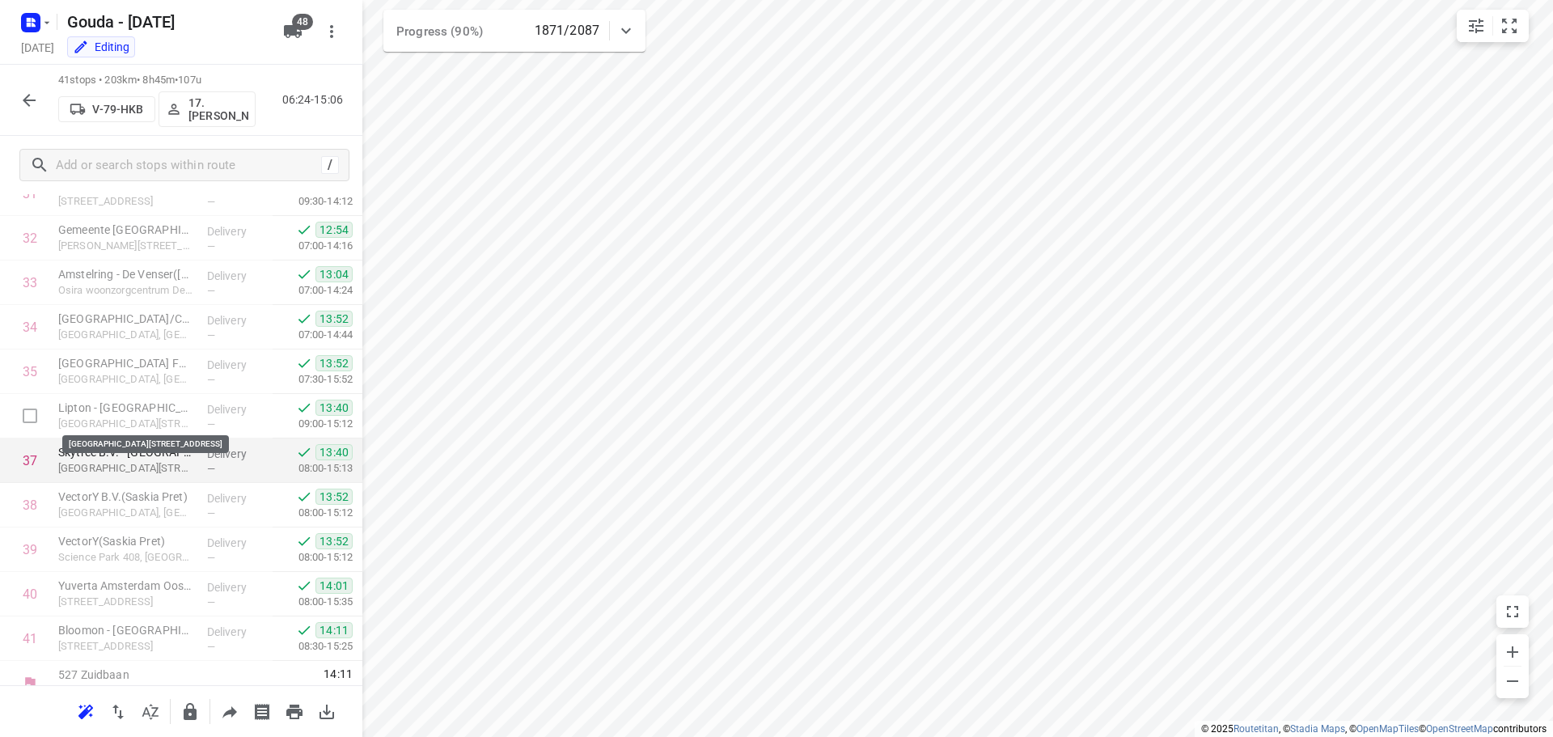
scroll to position [1458, 0]
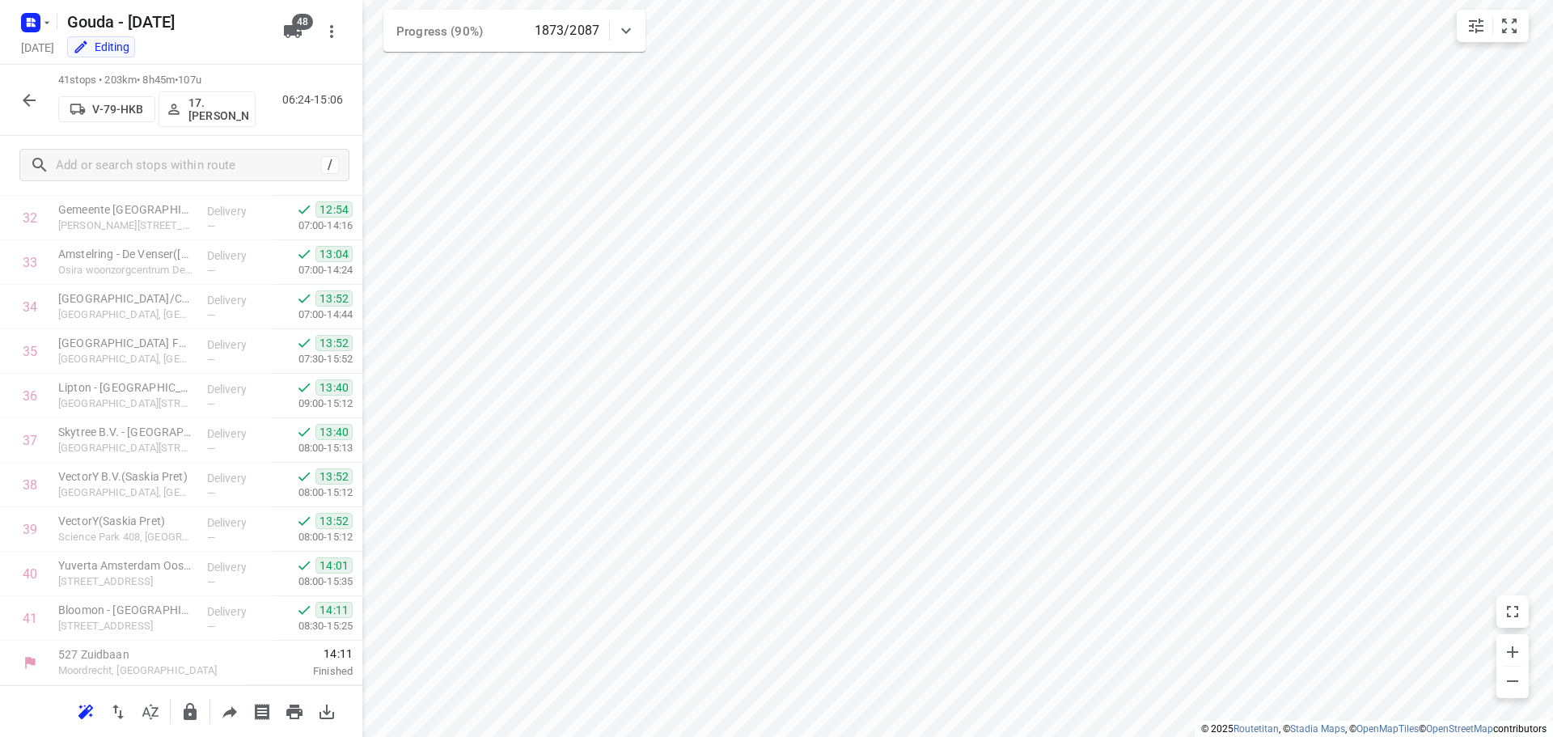
click at [20, 89] on button "button" at bounding box center [29, 100] width 32 height 32
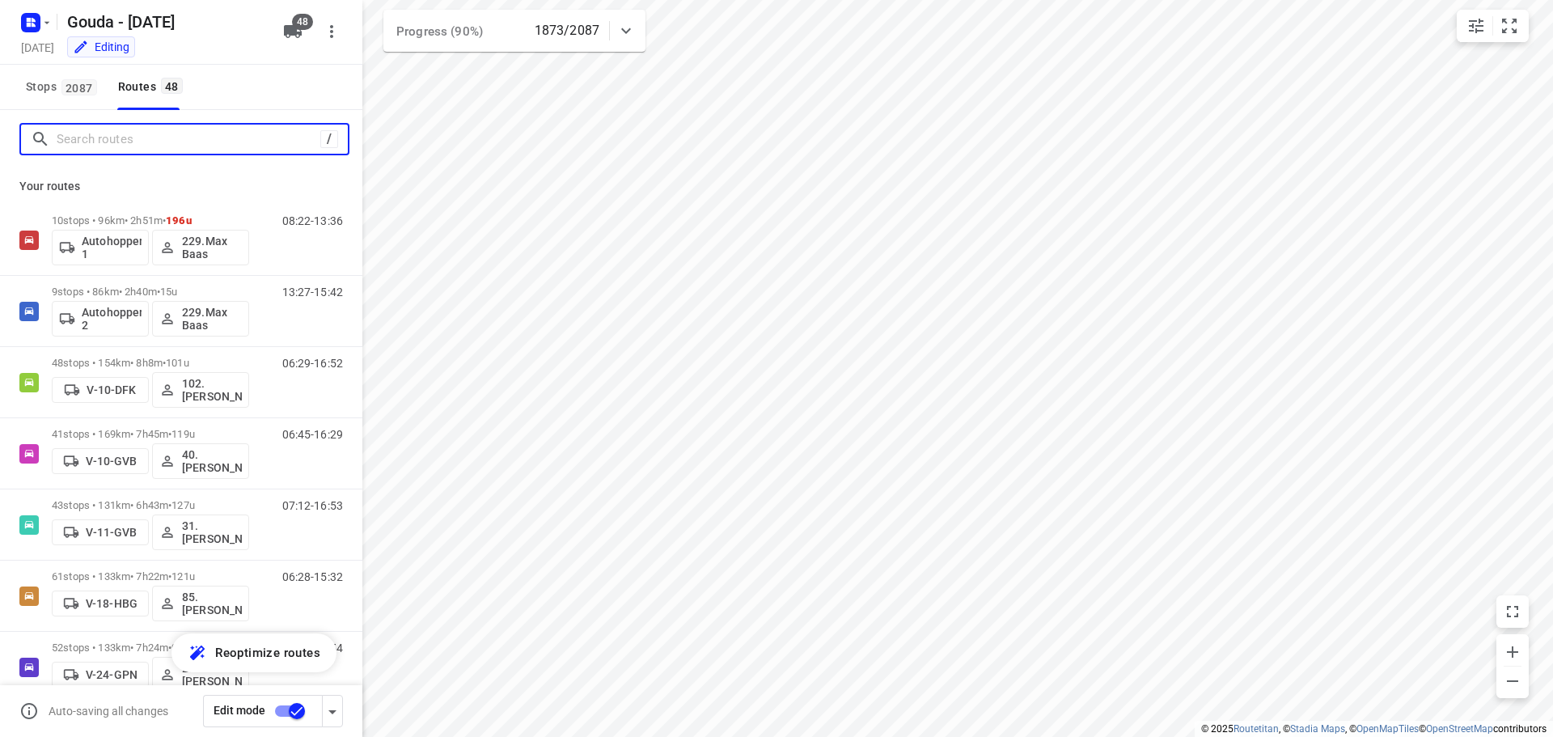
click at [106, 147] on input "Search routes" at bounding box center [189, 139] width 264 height 25
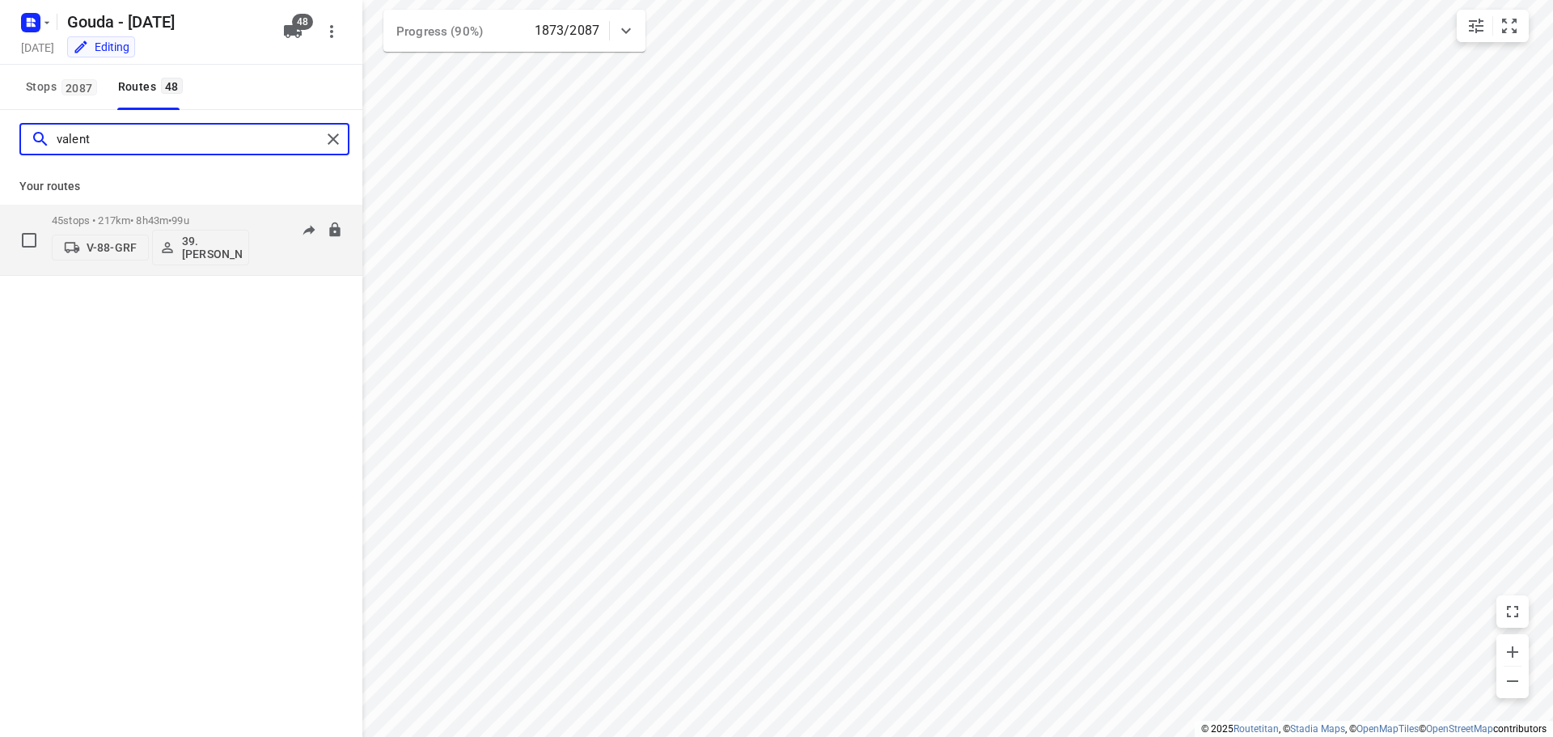
type input "valent"
click at [164, 218] on p "45 stops • 217km • 8h43m • 99u" at bounding box center [150, 220] width 197 height 12
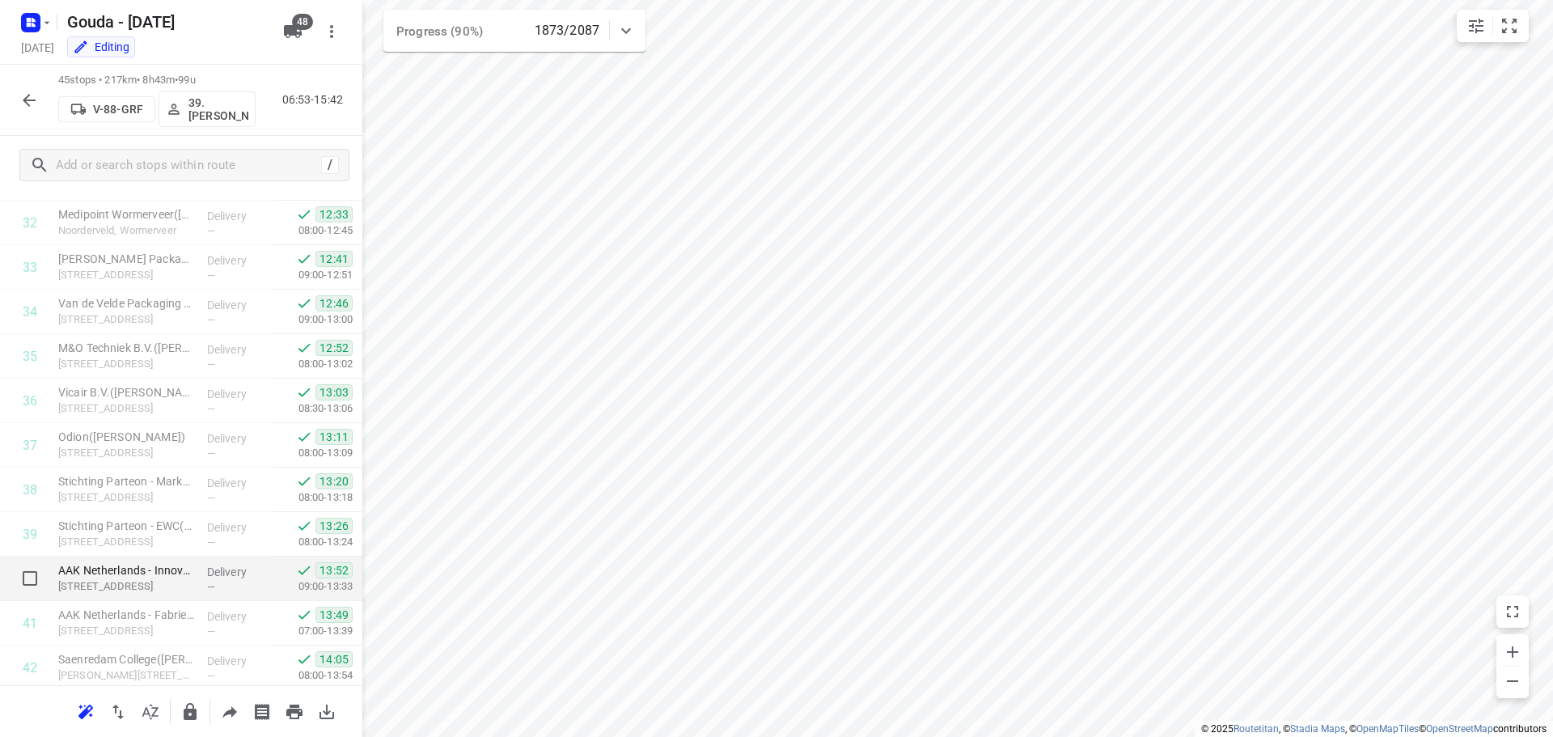
scroll to position [1636, 0]
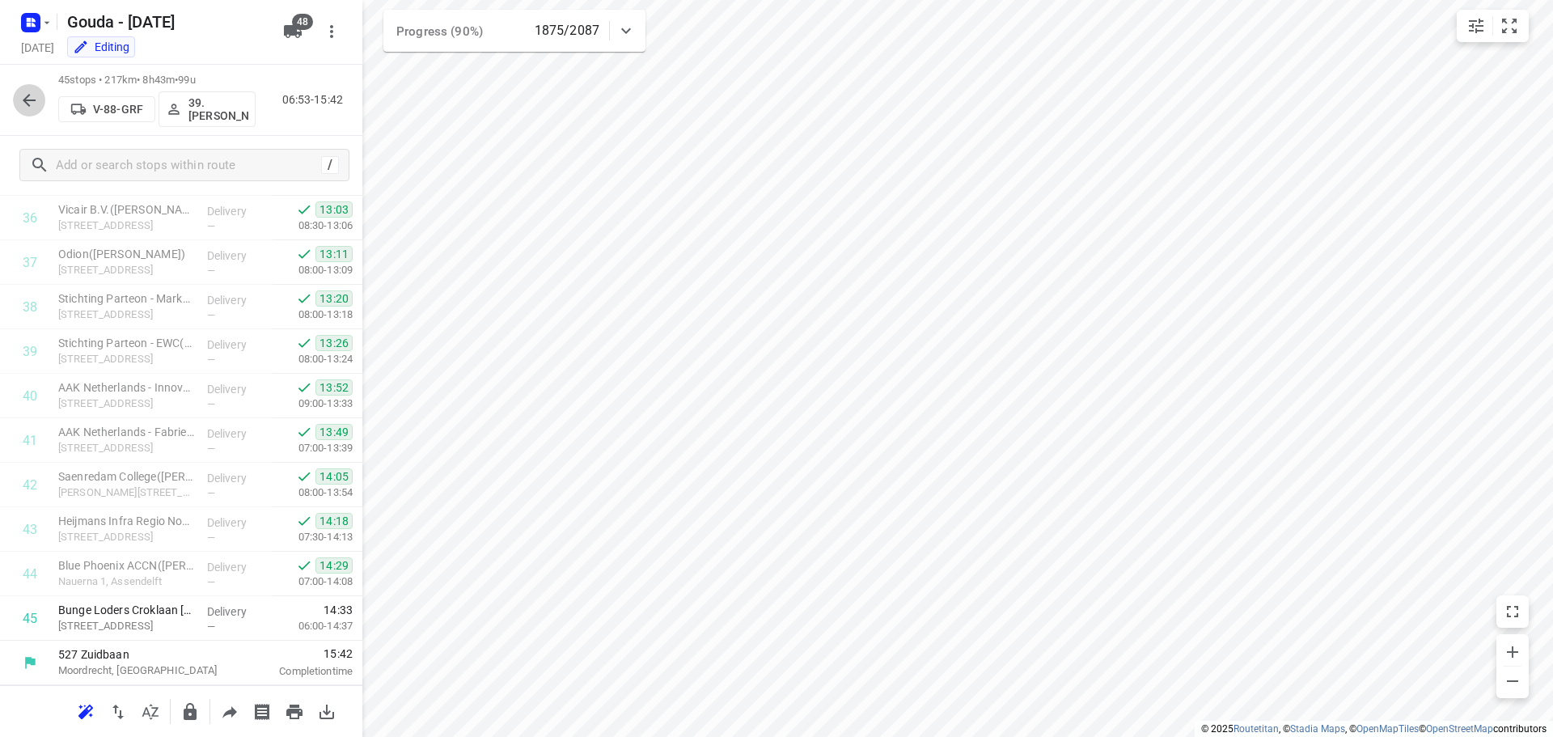
click at [33, 95] on icon "button" at bounding box center [28, 100] width 19 height 19
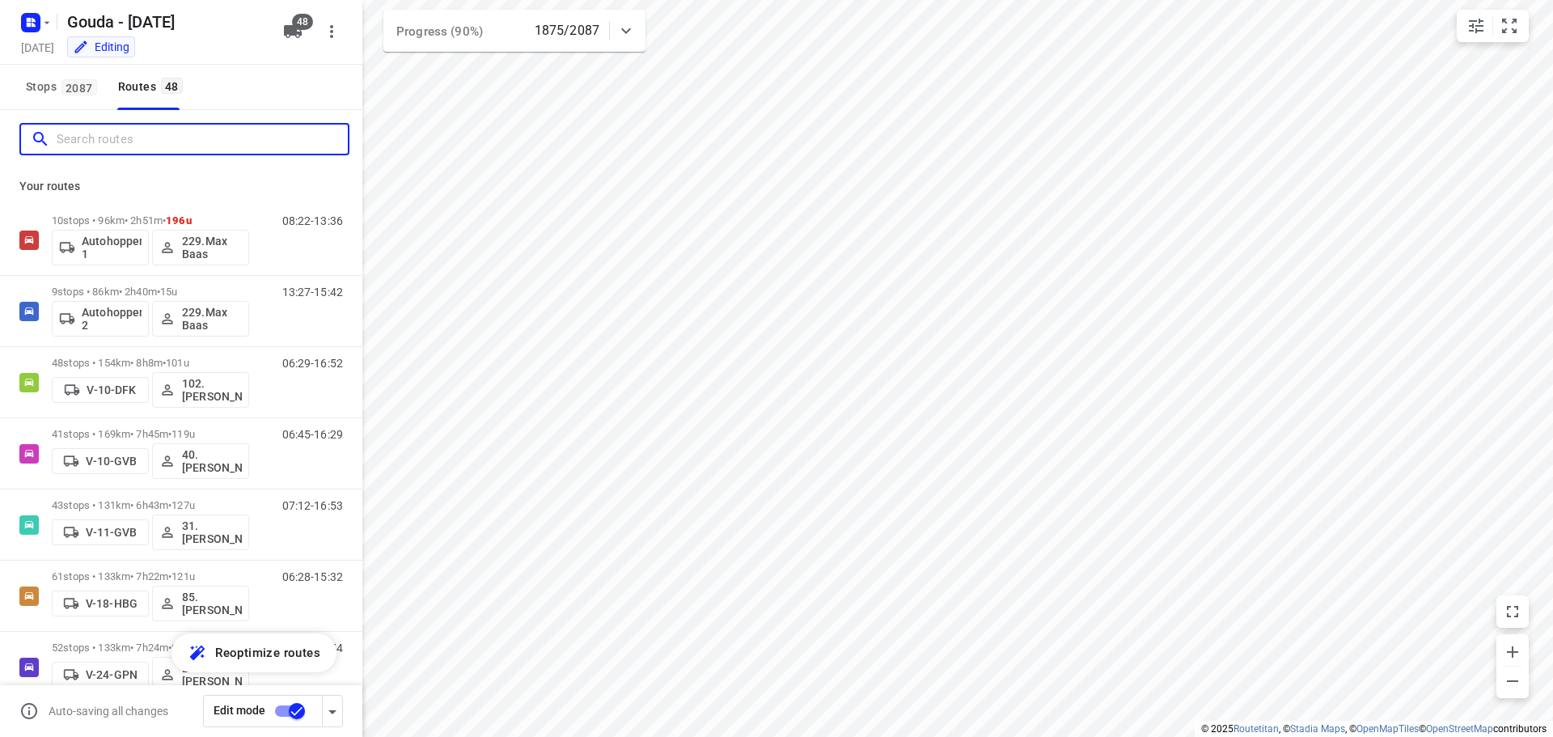
click at [123, 139] on input "Search routes" at bounding box center [202, 139] width 291 height 25
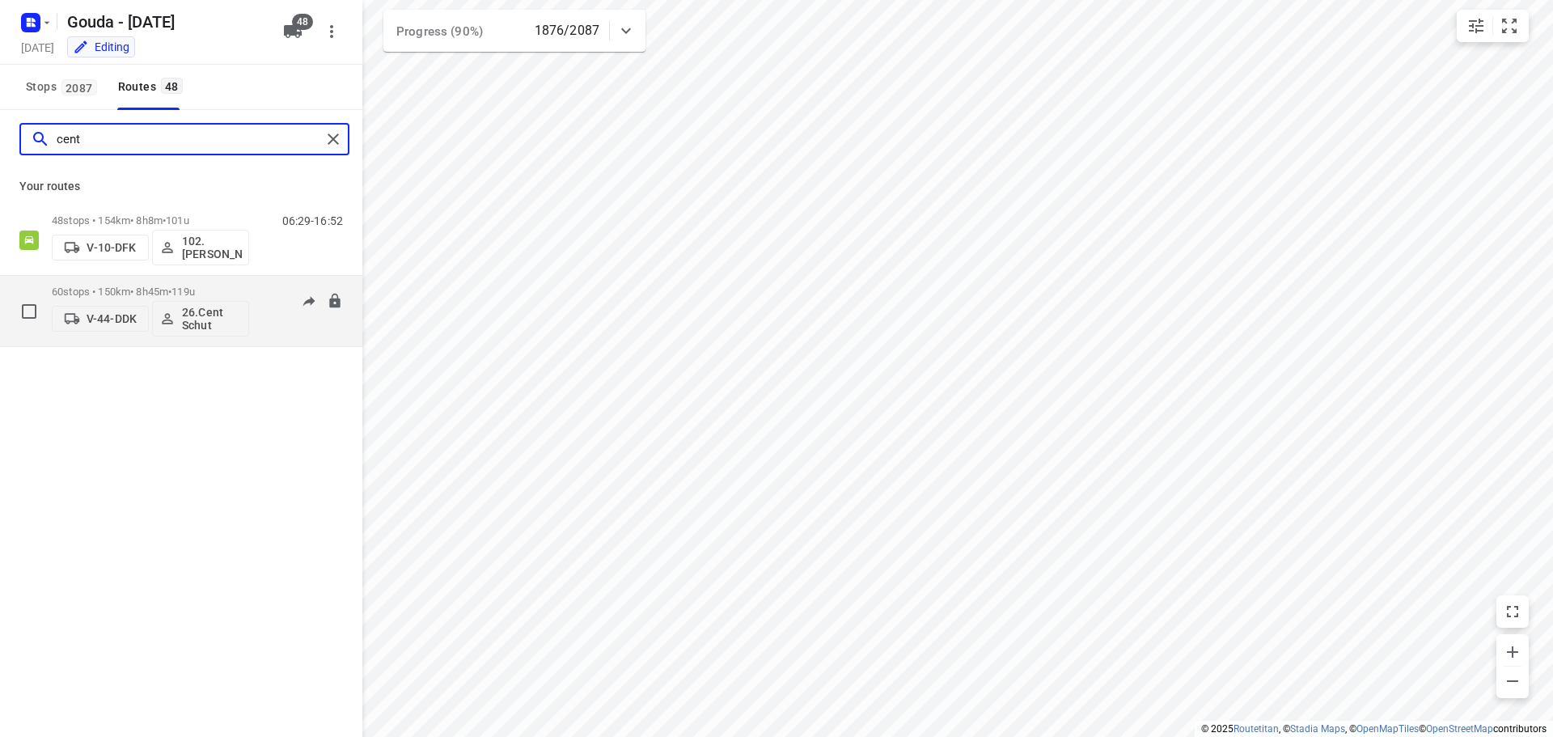
type input "cent"
click at [168, 281] on div "60 stops • 150km • 8h45m • 119u V-44-DDK 26.Cent Schut" at bounding box center [150, 310] width 197 height 67
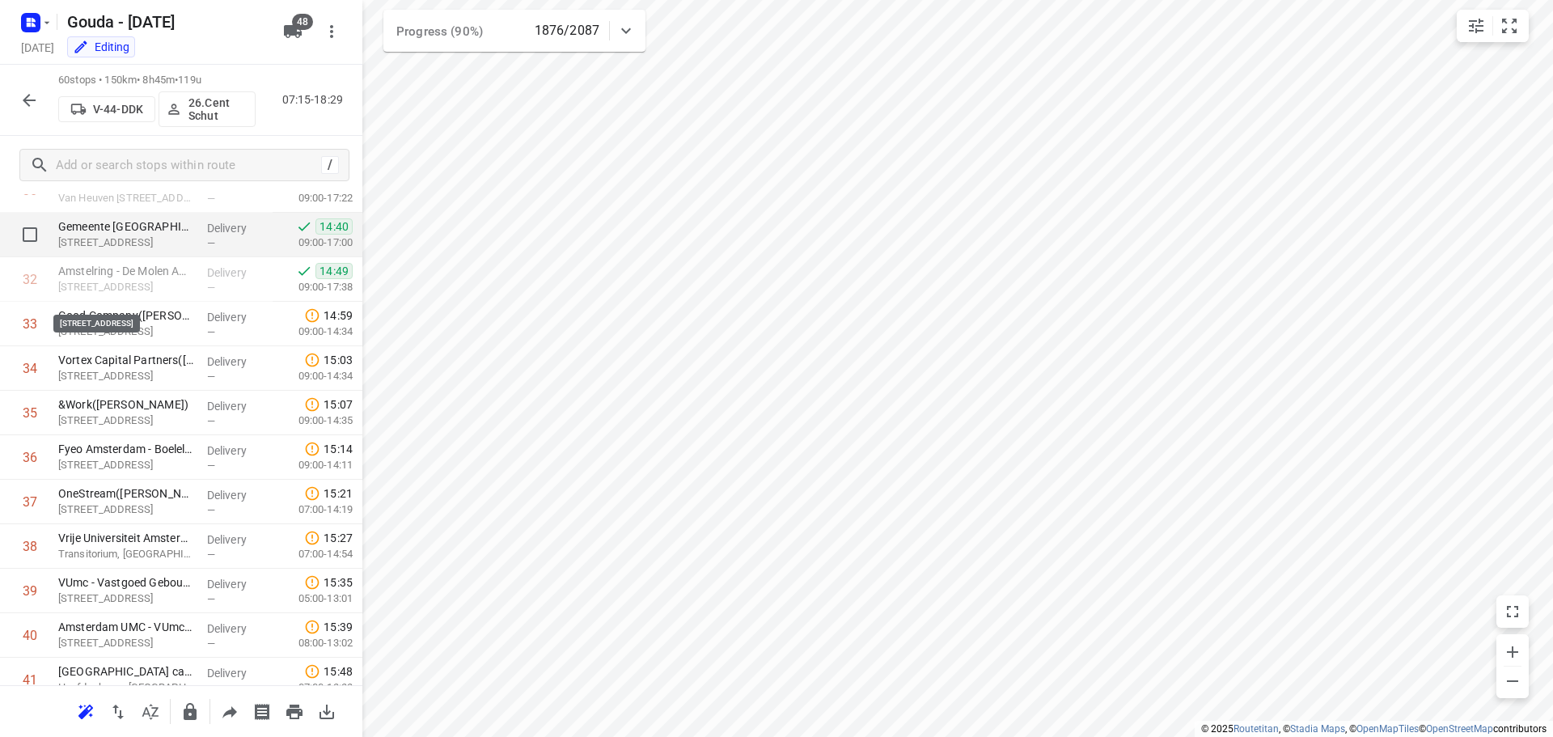
scroll to position [1333, 0]
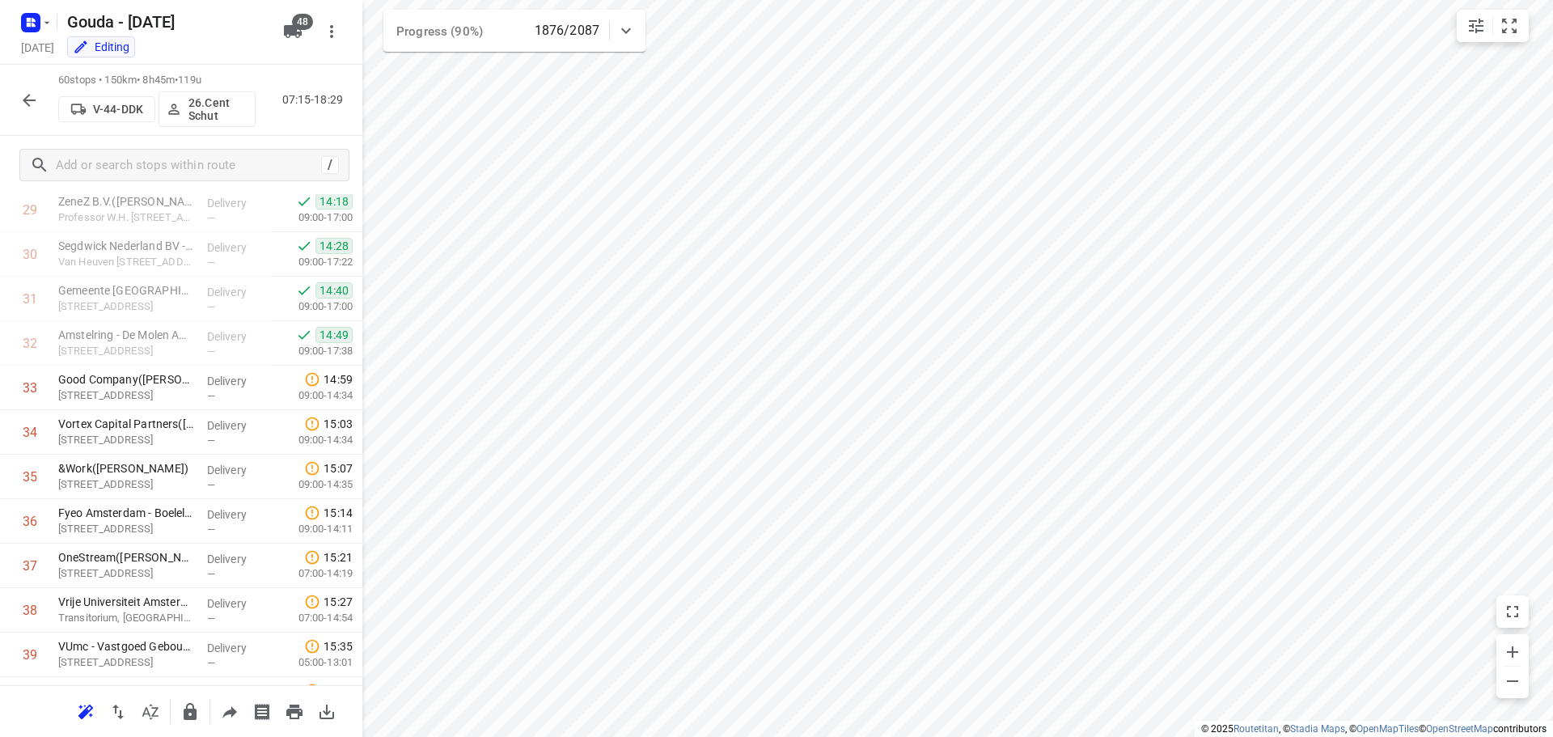
click at [25, 101] on icon "button" at bounding box center [29, 100] width 13 height 13
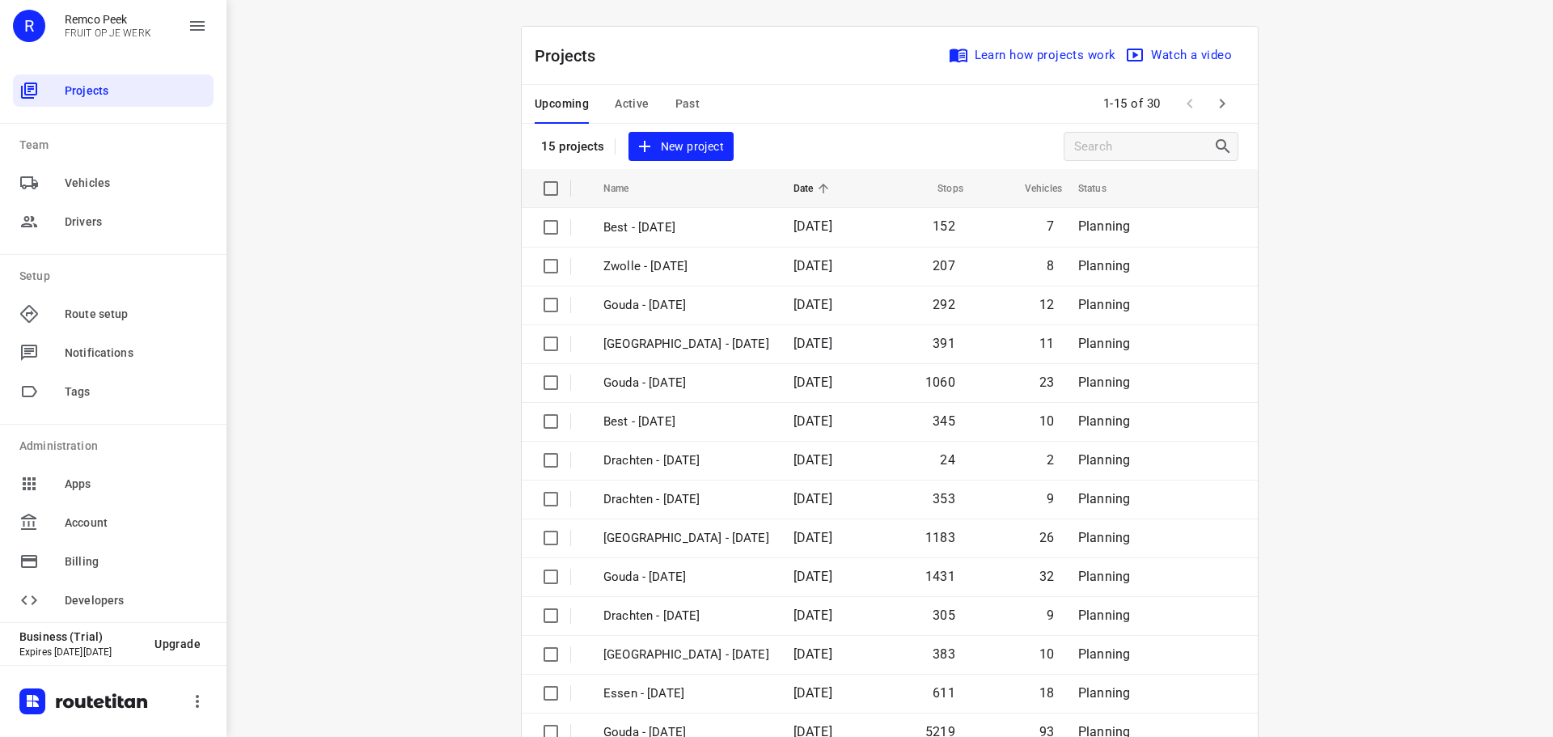
click at [675, 102] on span "Past" at bounding box center [687, 104] width 25 height 20
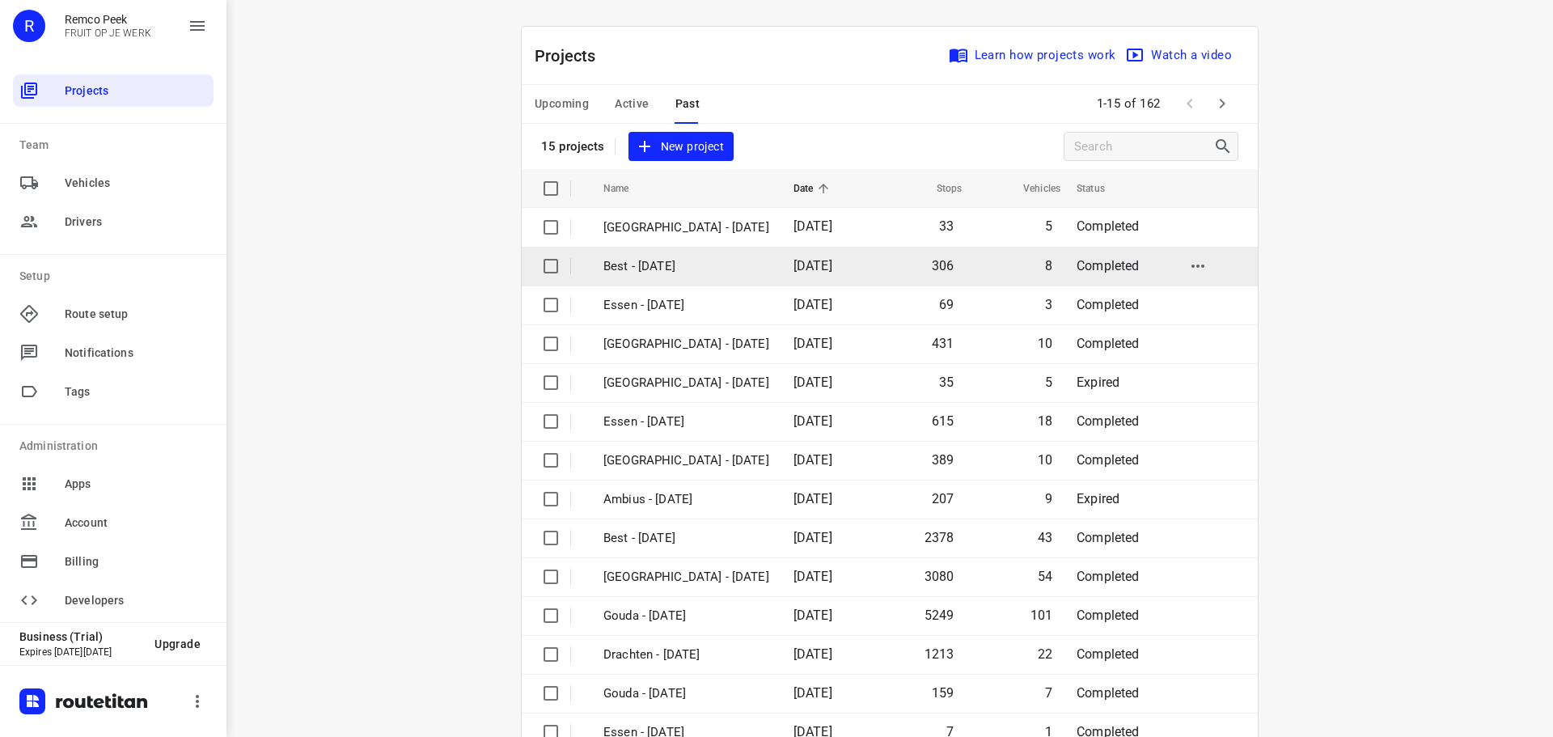
click at [678, 258] on p "Best - [DATE]" at bounding box center [686, 266] width 166 height 19
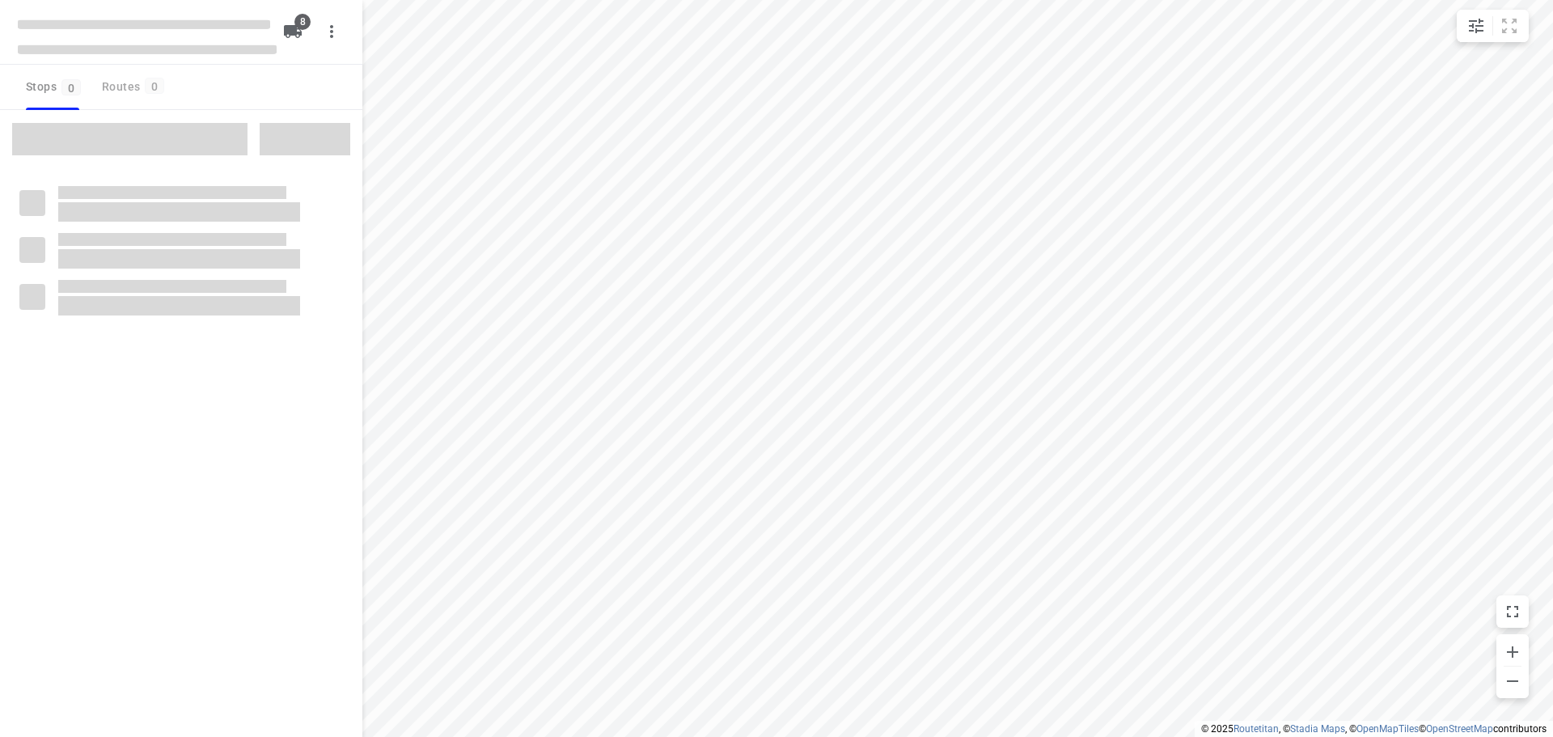
checkbox input "true"
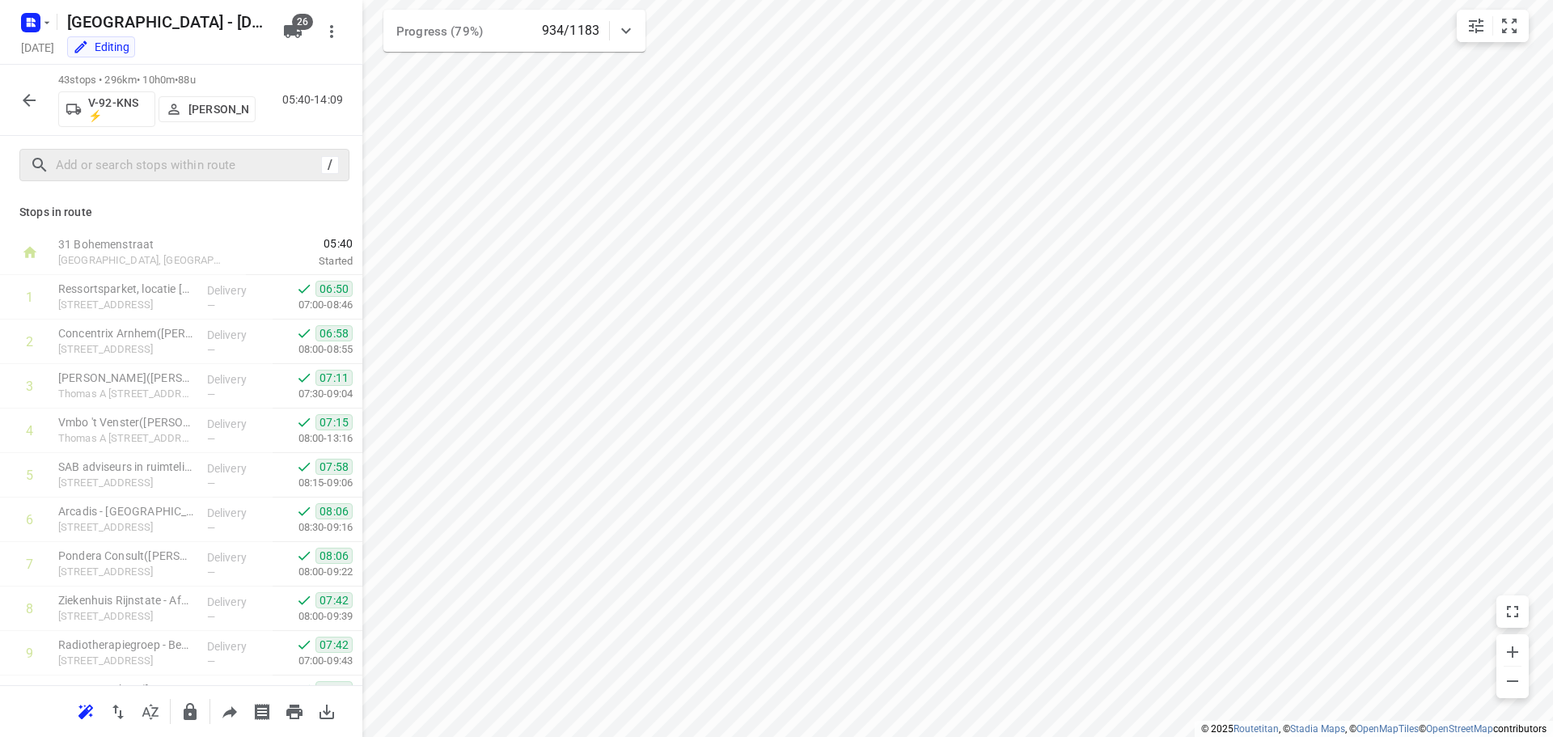
scroll to position [1547, 0]
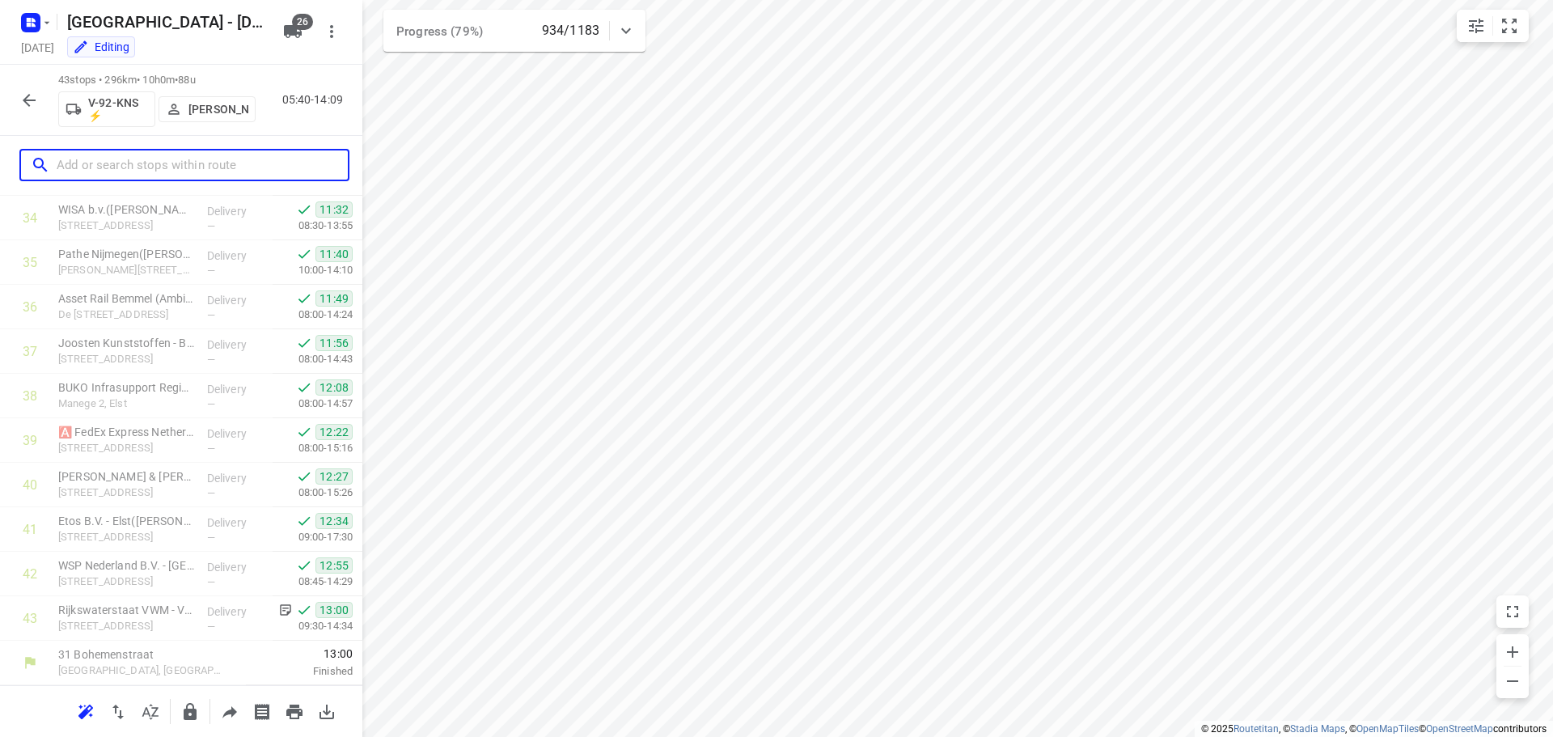
click at [82, 161] on input "text" at bounding box center [202, 165] width 291 height 25
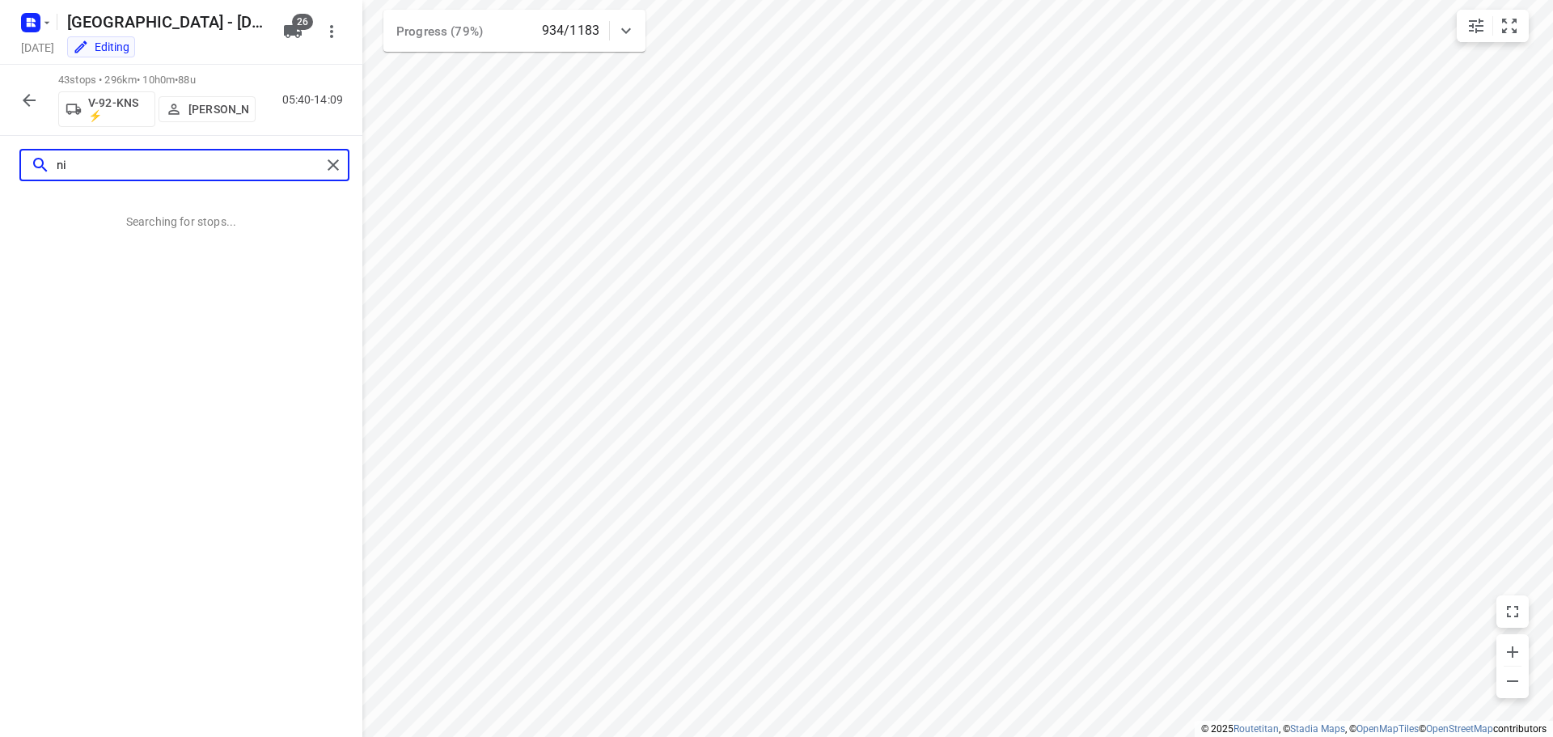
scroll to position [0, 0]
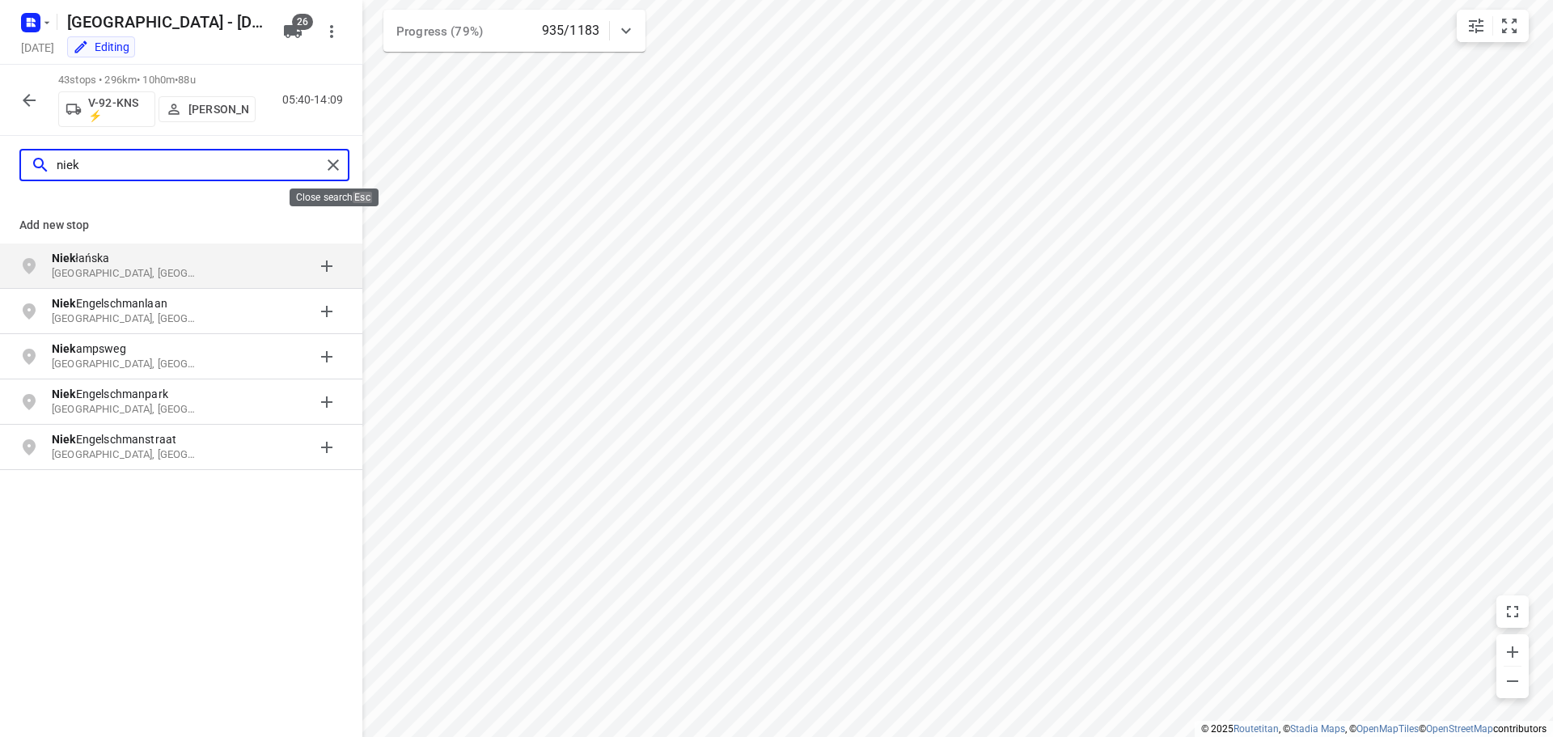
type input "niek"
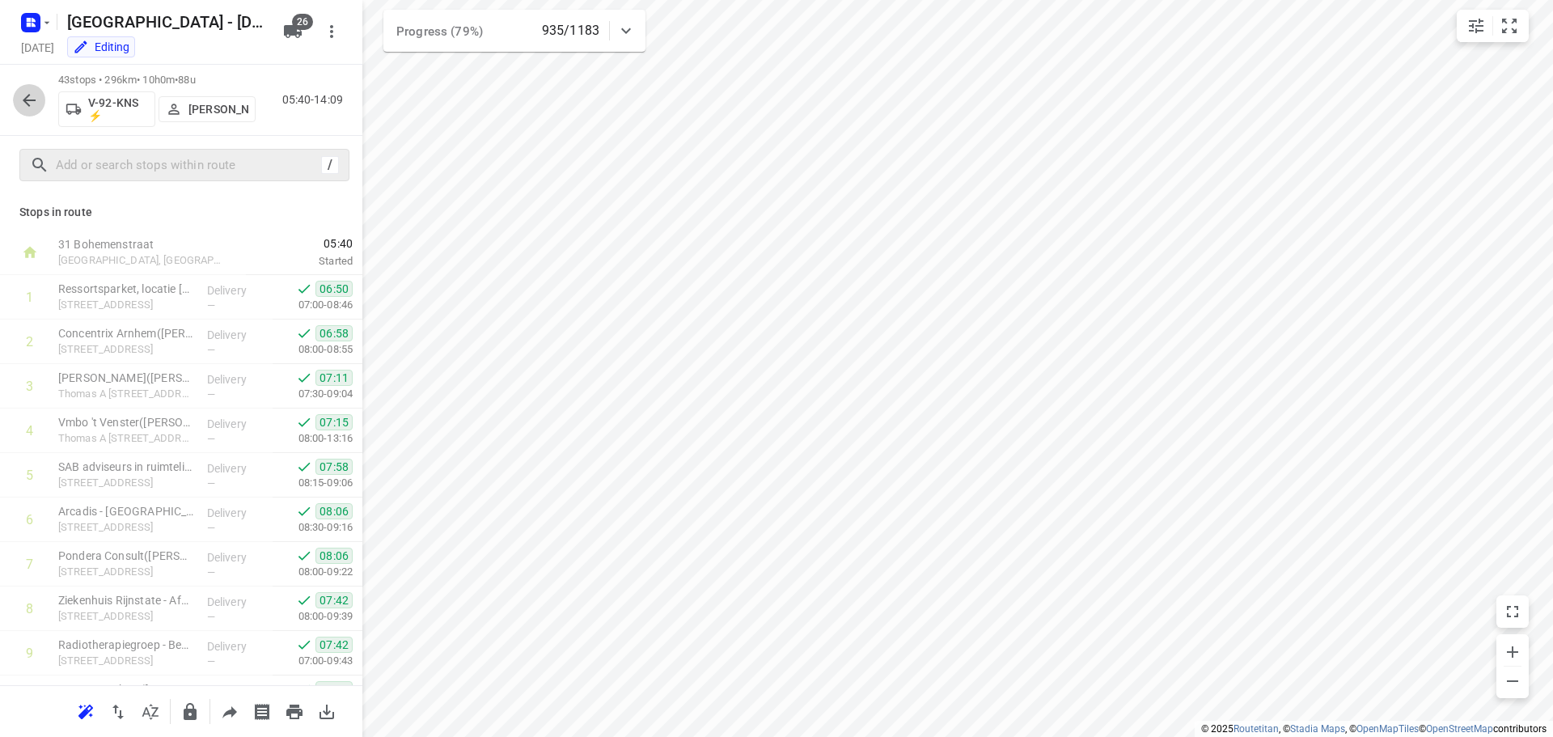
click at [30, 88] on button "button" at bounding box center [29, 100] width 32 height 32
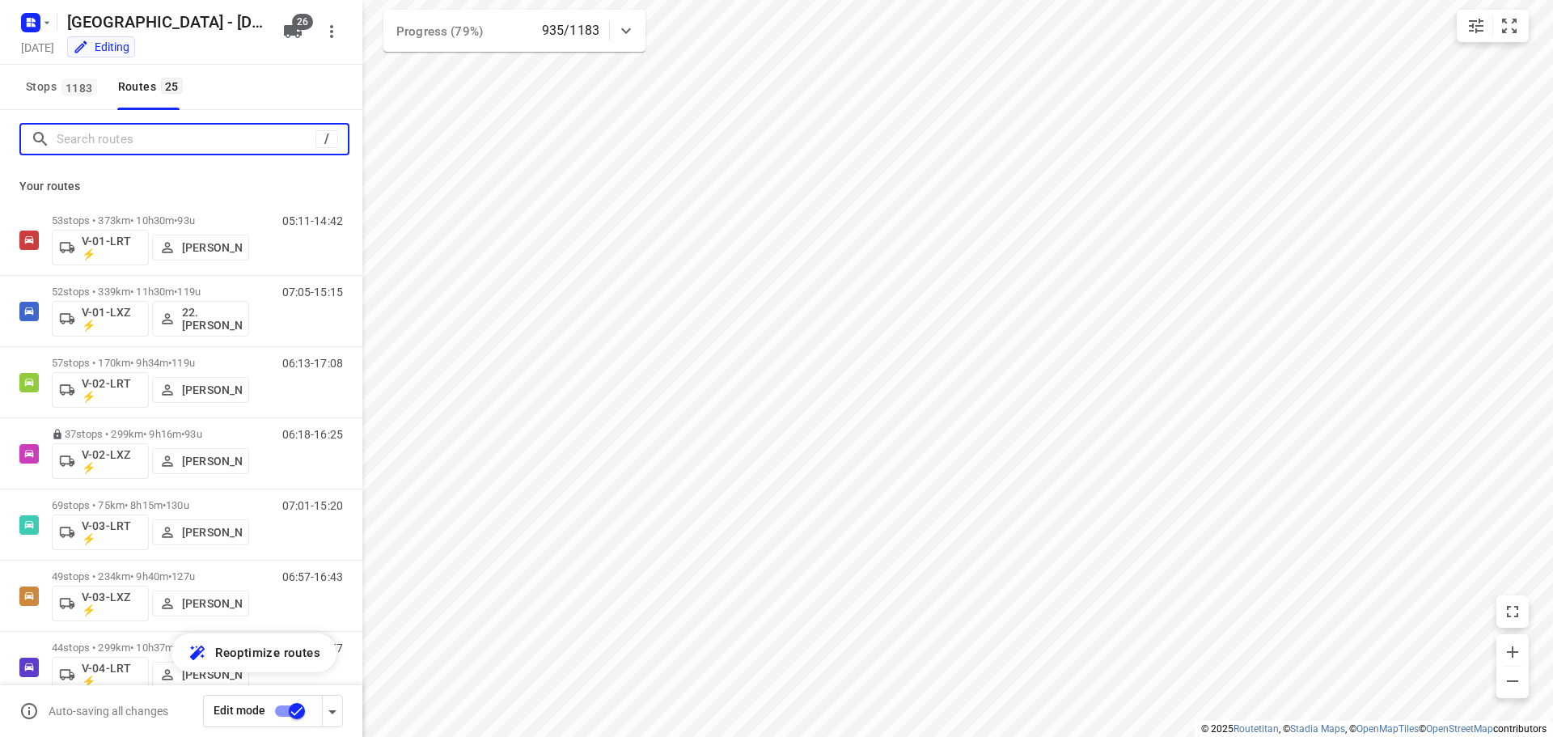
click at [120, 132] on input "Search routes" at bounding box center [186, 139] width 259 height 25
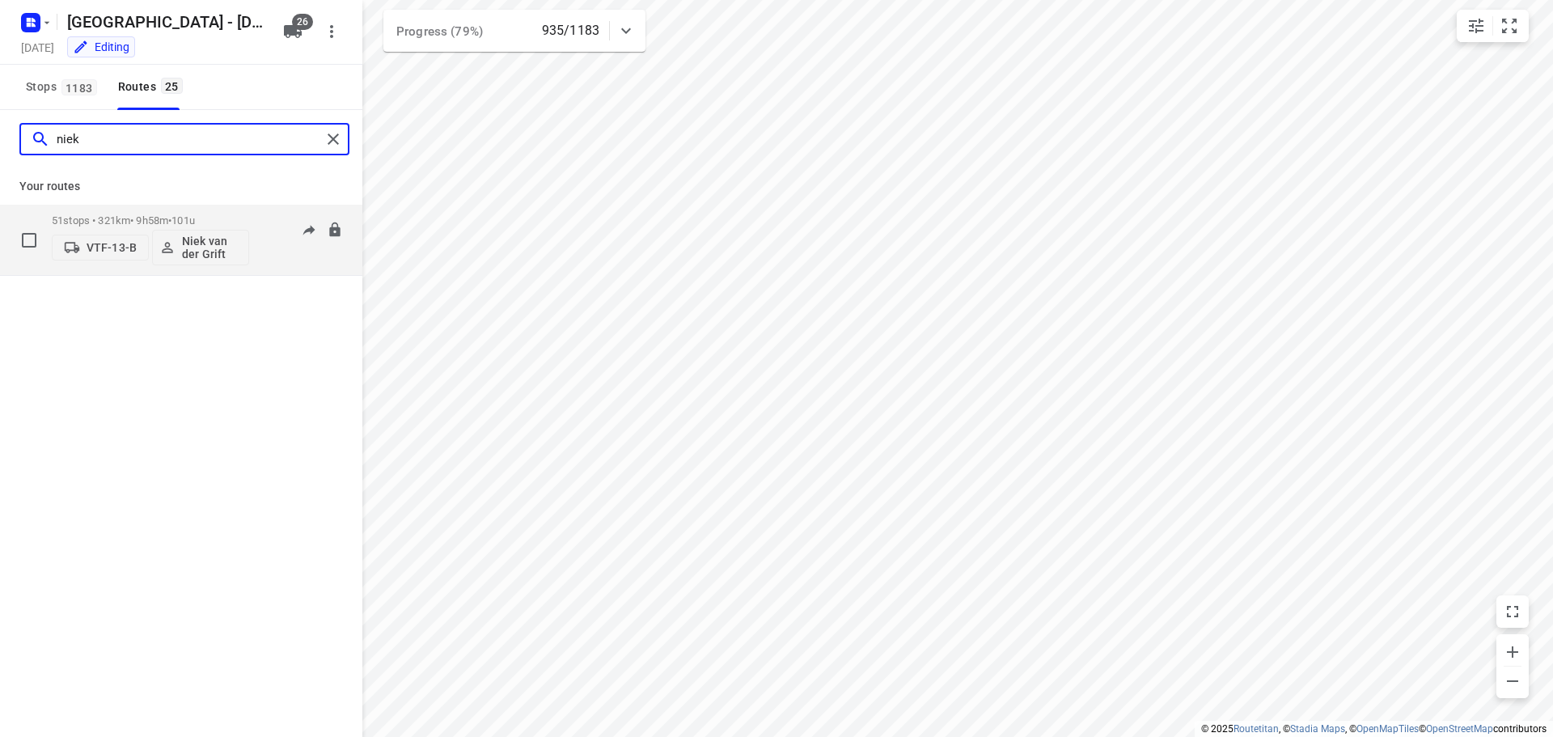
type input "niek"
click at [171, 215] on span "•" at bounding box center [169, 220] width 3 height 12
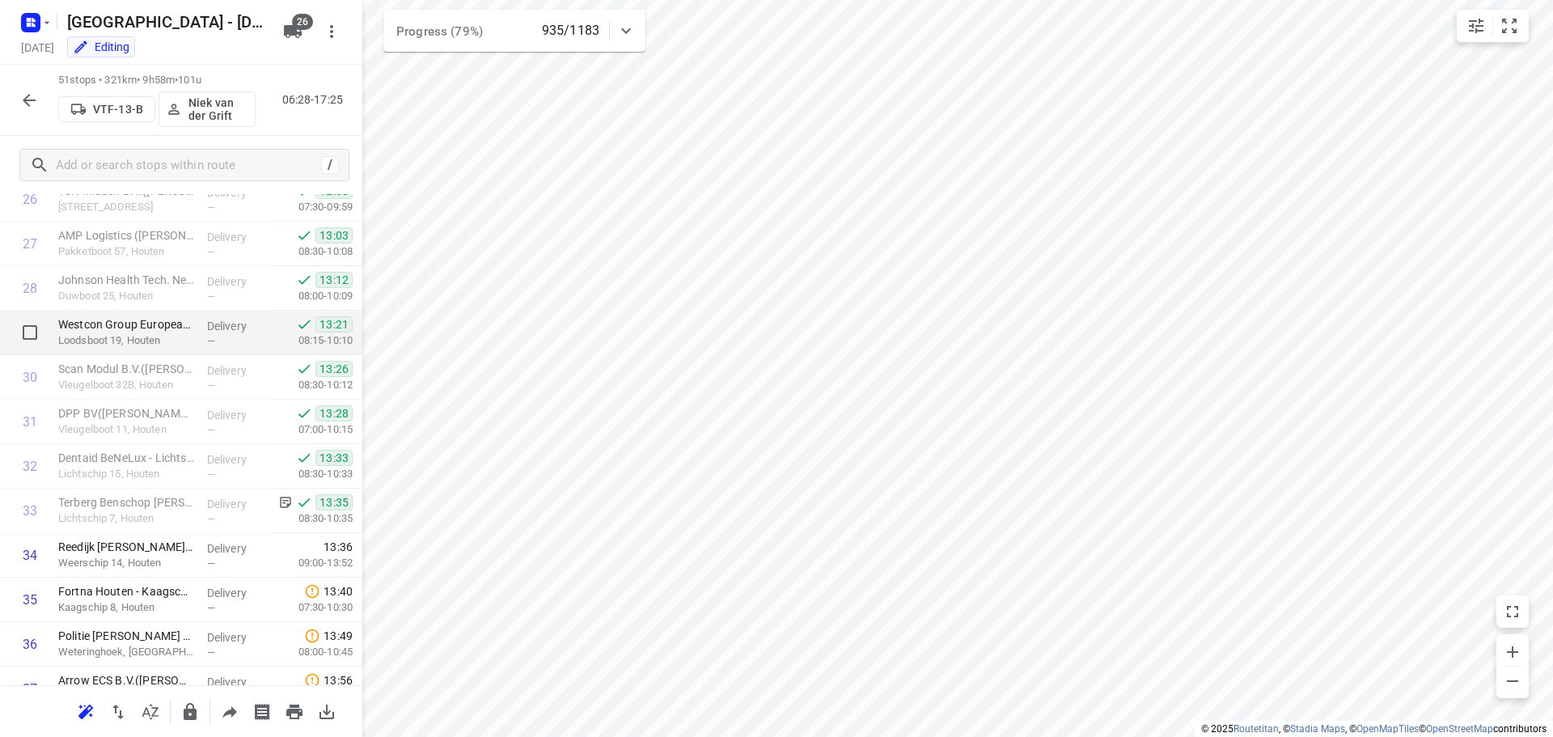
scroll to position [1294, 0]
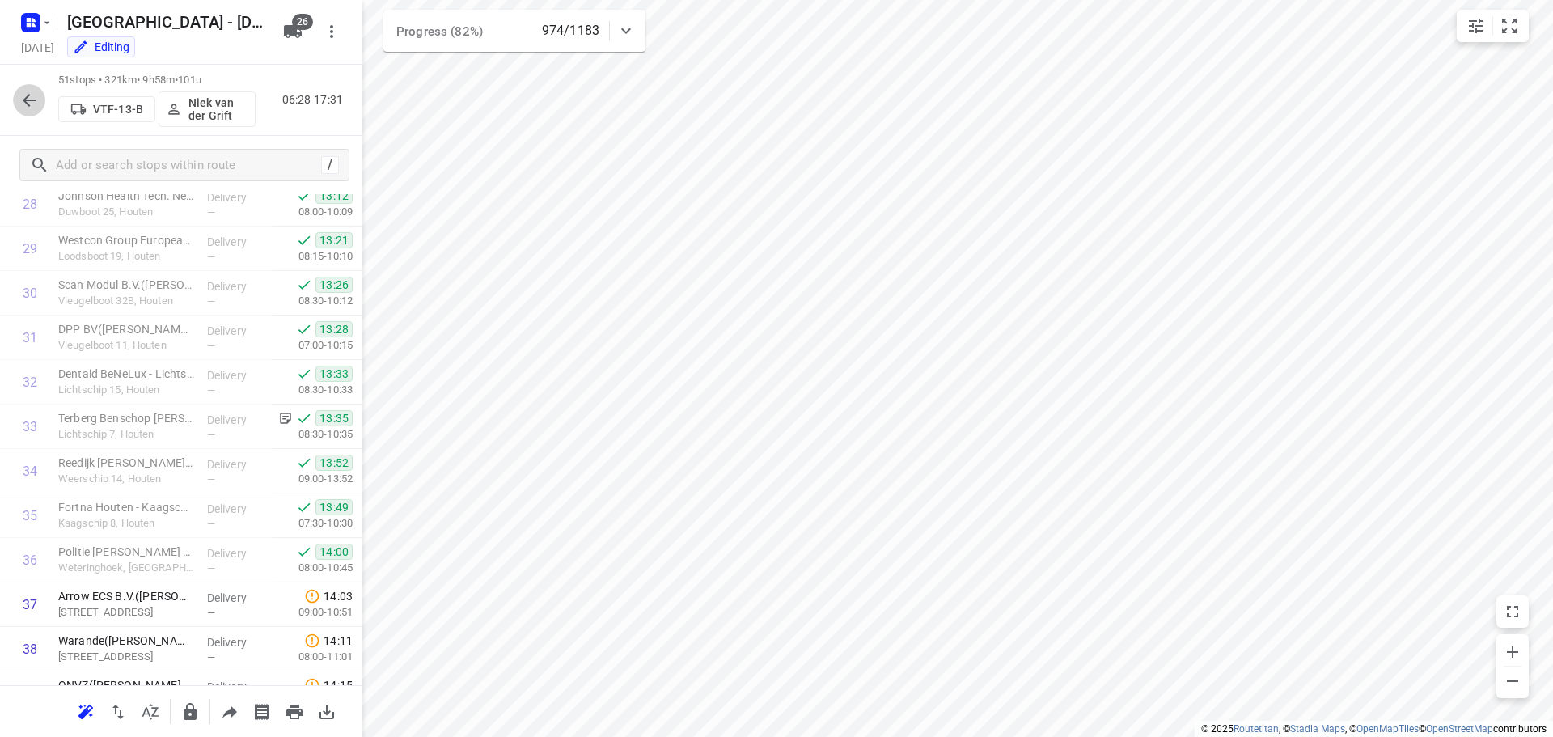
click at [23, 91] on icon "button" at bounding box center [28, 100] width 19 height 19
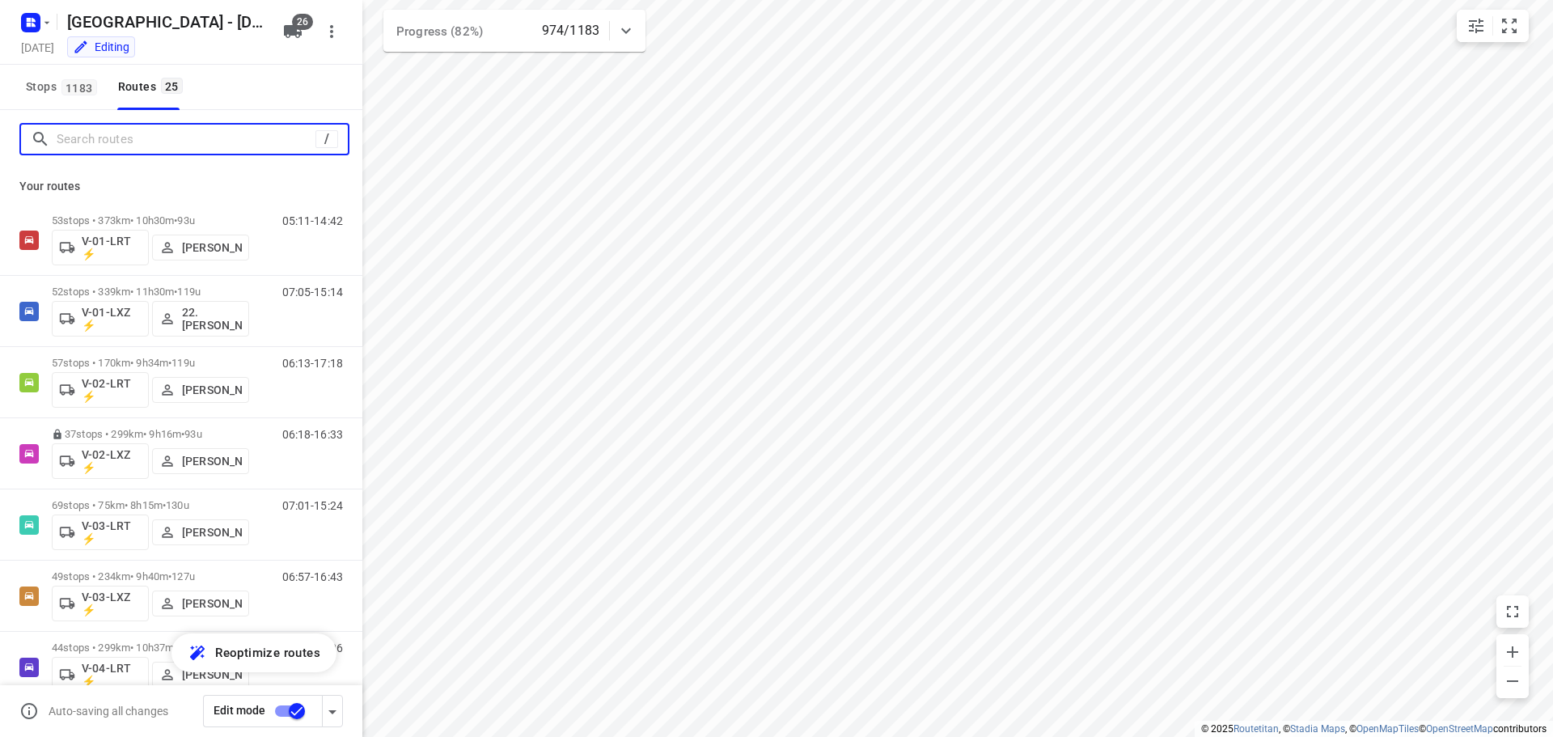
click at [85, 132] on input "Search routes" at bounding box center [186, 139] width 259 height 25
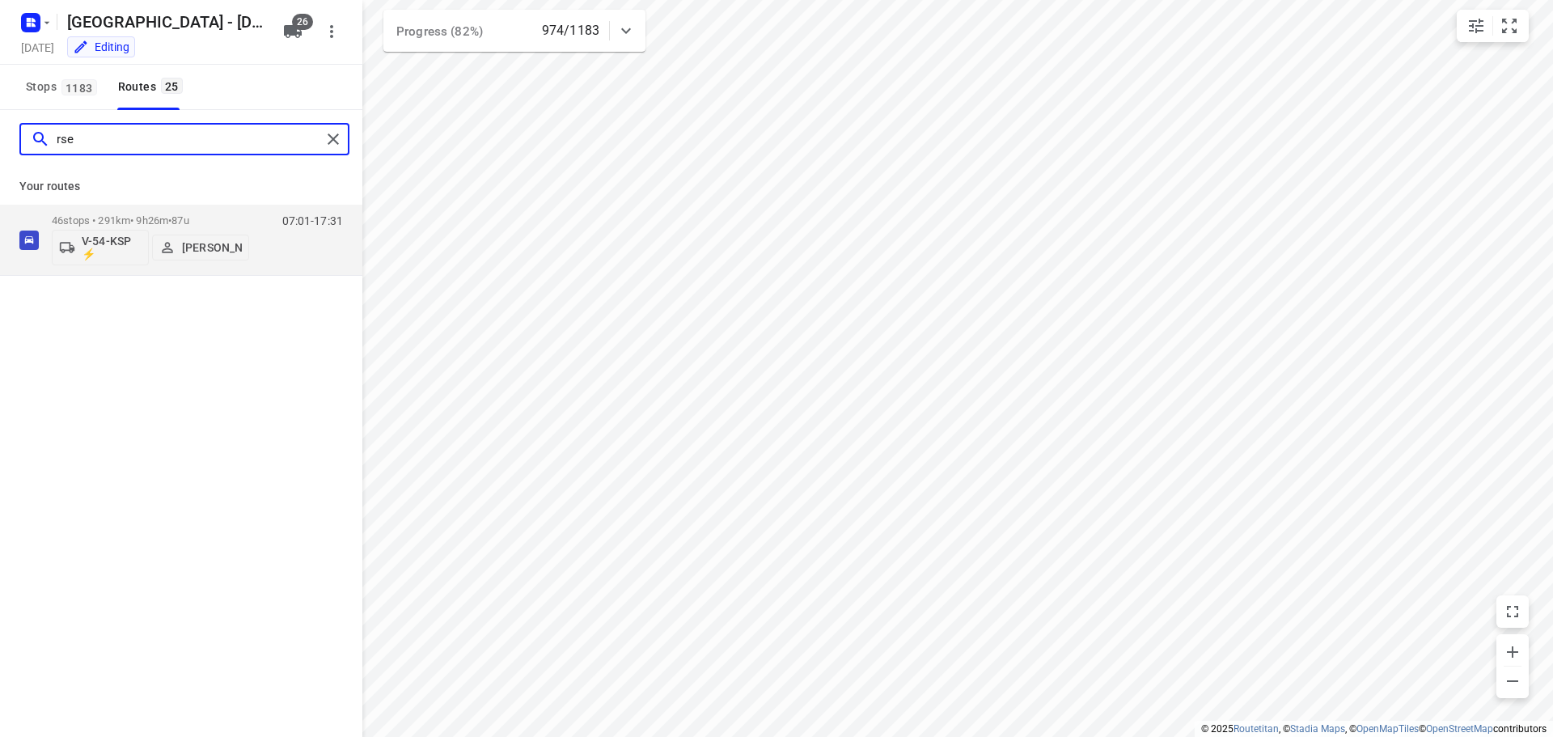
click at [142, 146] on input "rse" at bounding box center [189, 139] width 264 height 25
type input "rse"
click at [91, 140] on input "rse" at bounding box center [189, 139] width 264 height 25
click at [90, 140] on input "rse" at bounding box center [189, 139] width 264 height 25
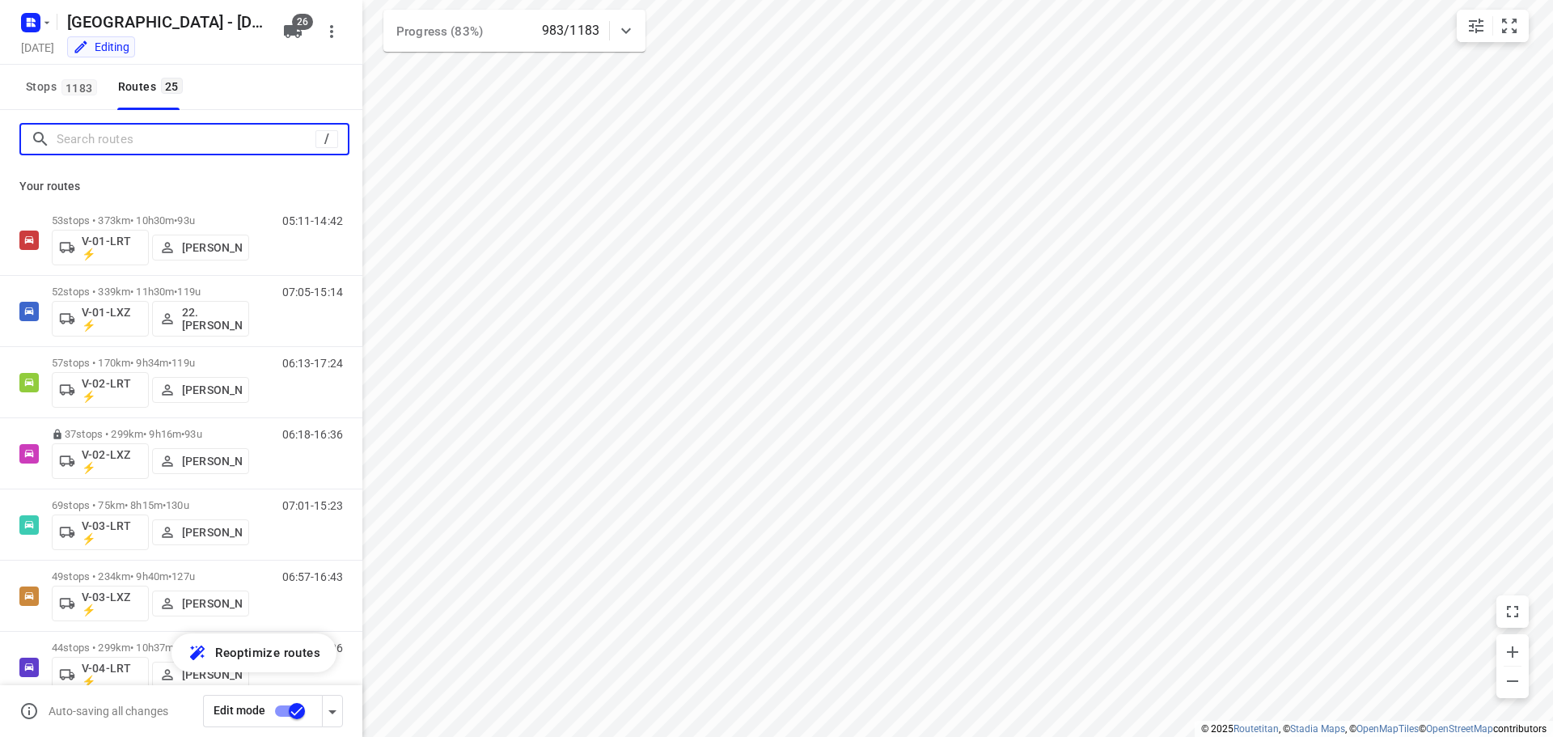
click at [150, 137] on input "Search routes" at bounding box center [186, 139] width 259 height 25
click at [150, 137] on input "Search routes" at bounding box center [202, 139] width 291 height 25
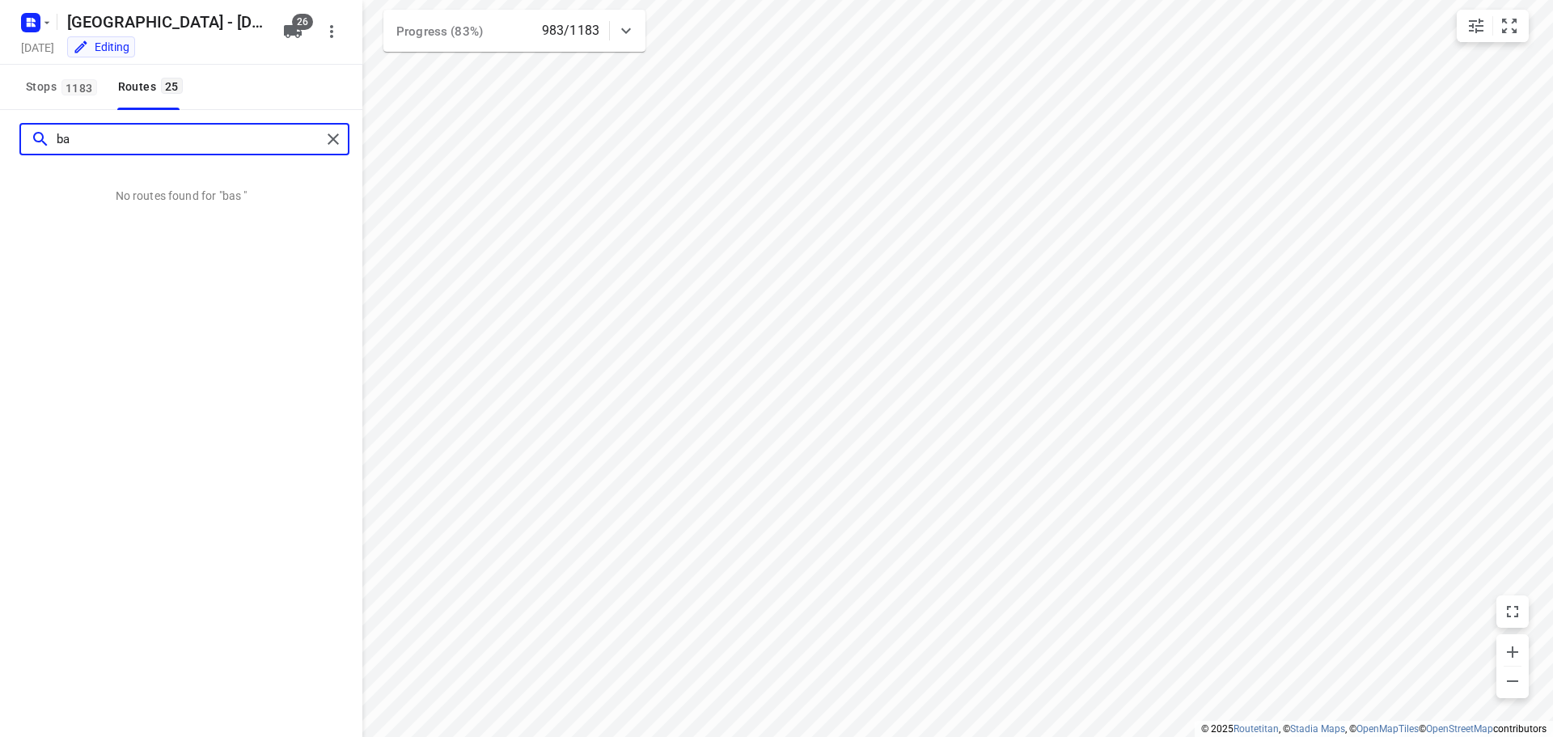
type input "b"
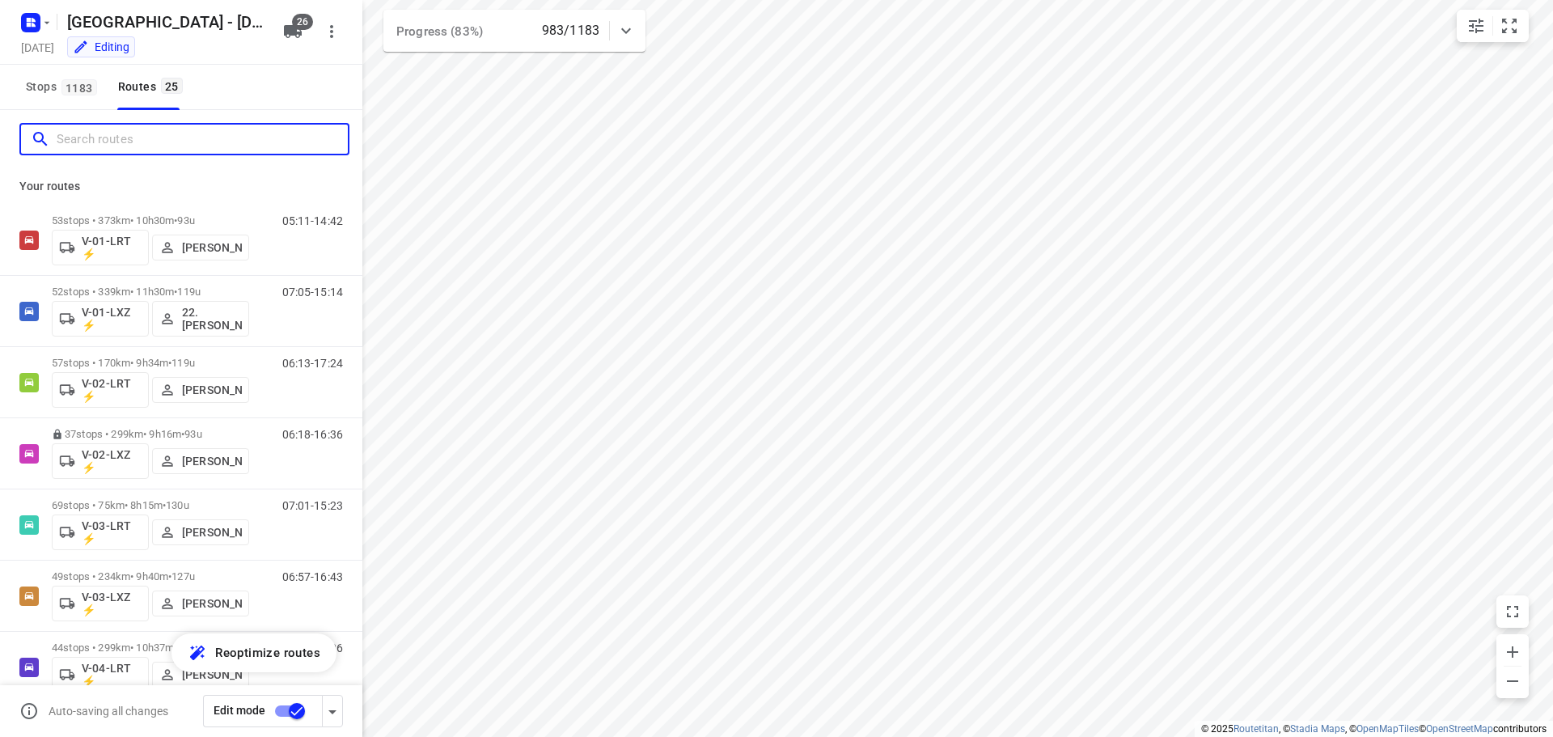
click at [87, 151] on input "Search routes" at bounding box center [202, 139] width 291 height 25
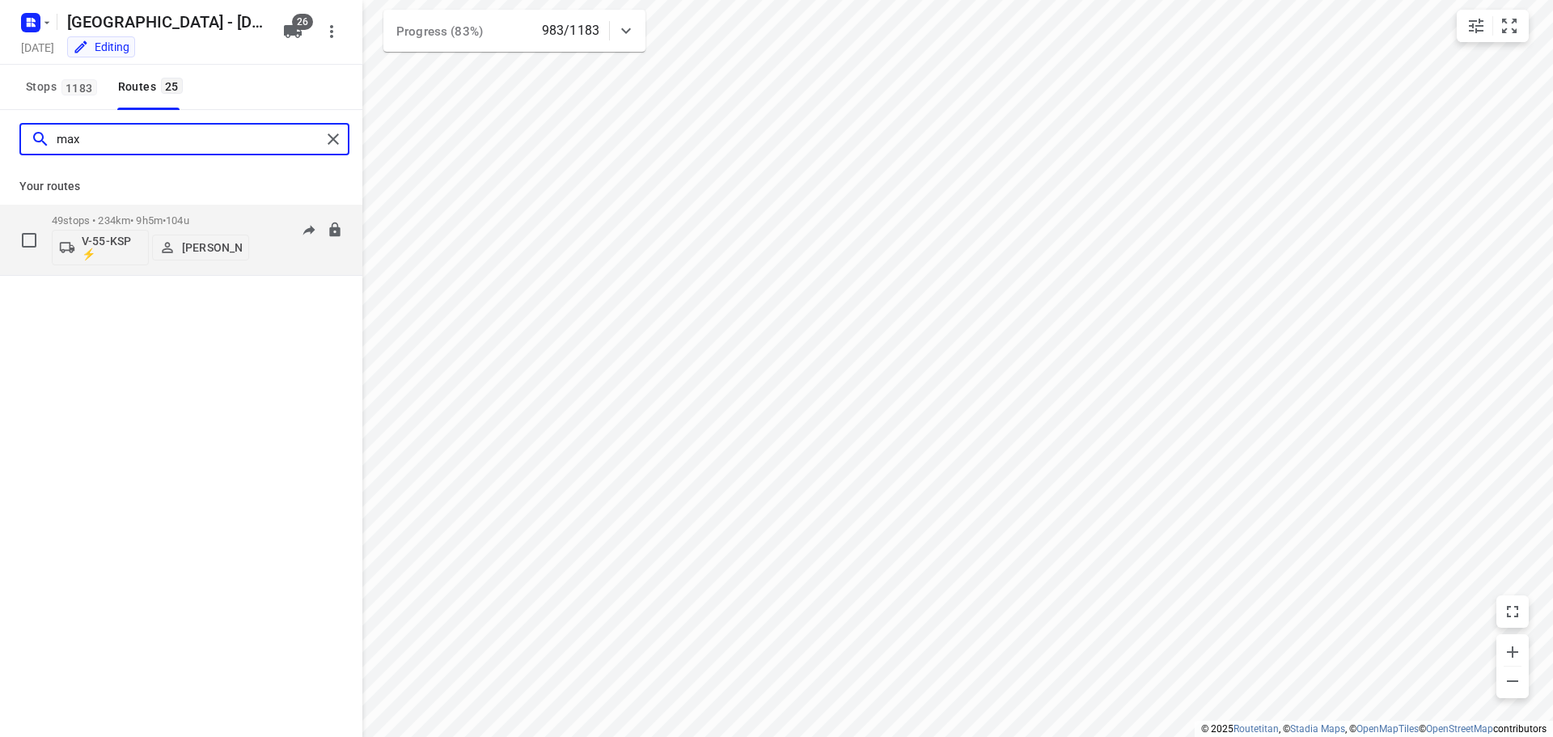
type input "max"
click at [157, 213] on div "49 stops • 234km • 9h5m • 104u V-55-KSP ⚡ Max Neppelenbroek" at bounding box center [150, 239] width 197 height 67
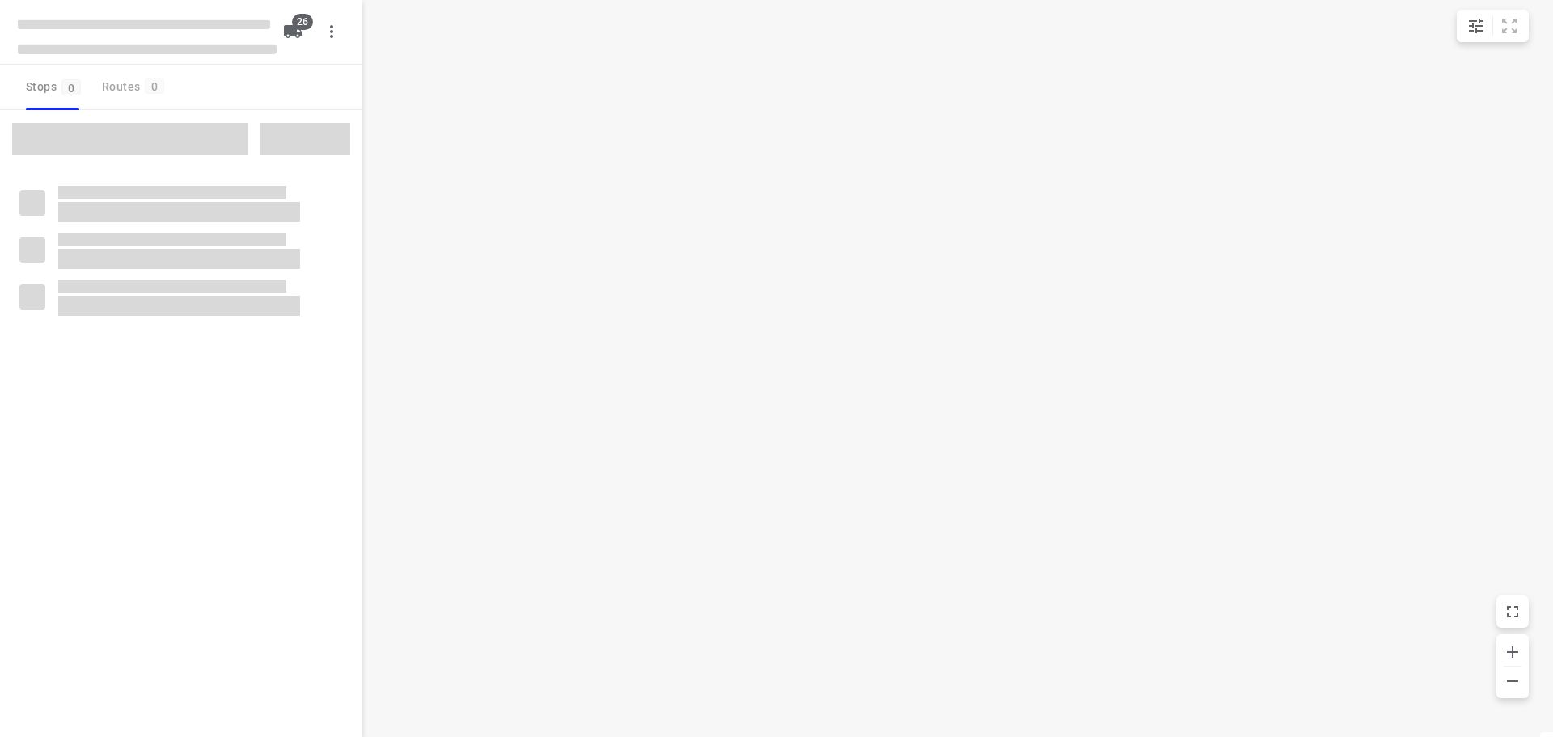
checkbox input "true"
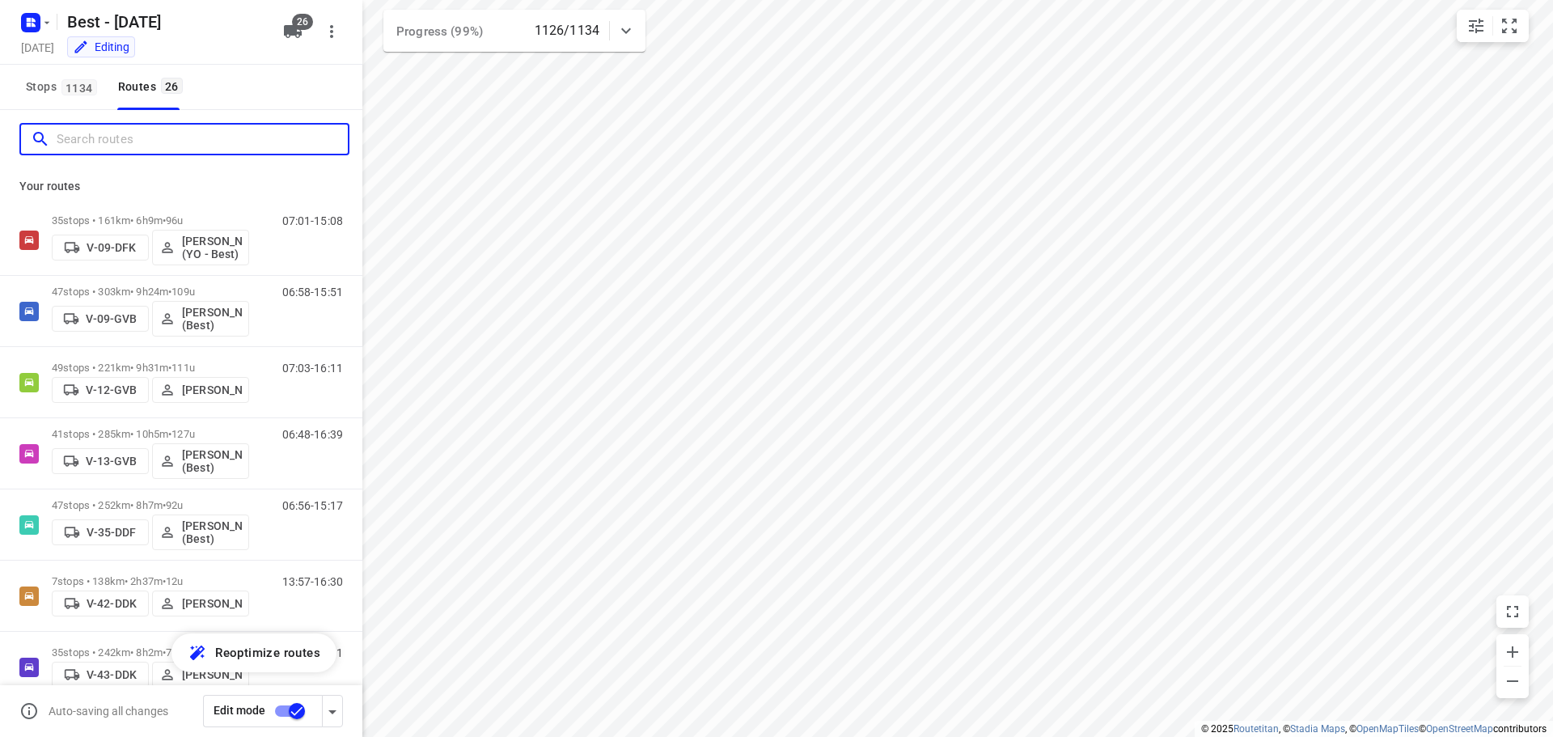
click at [118, 140] on input "Search routes" at bounding box center [202, 139] width 291 height 25
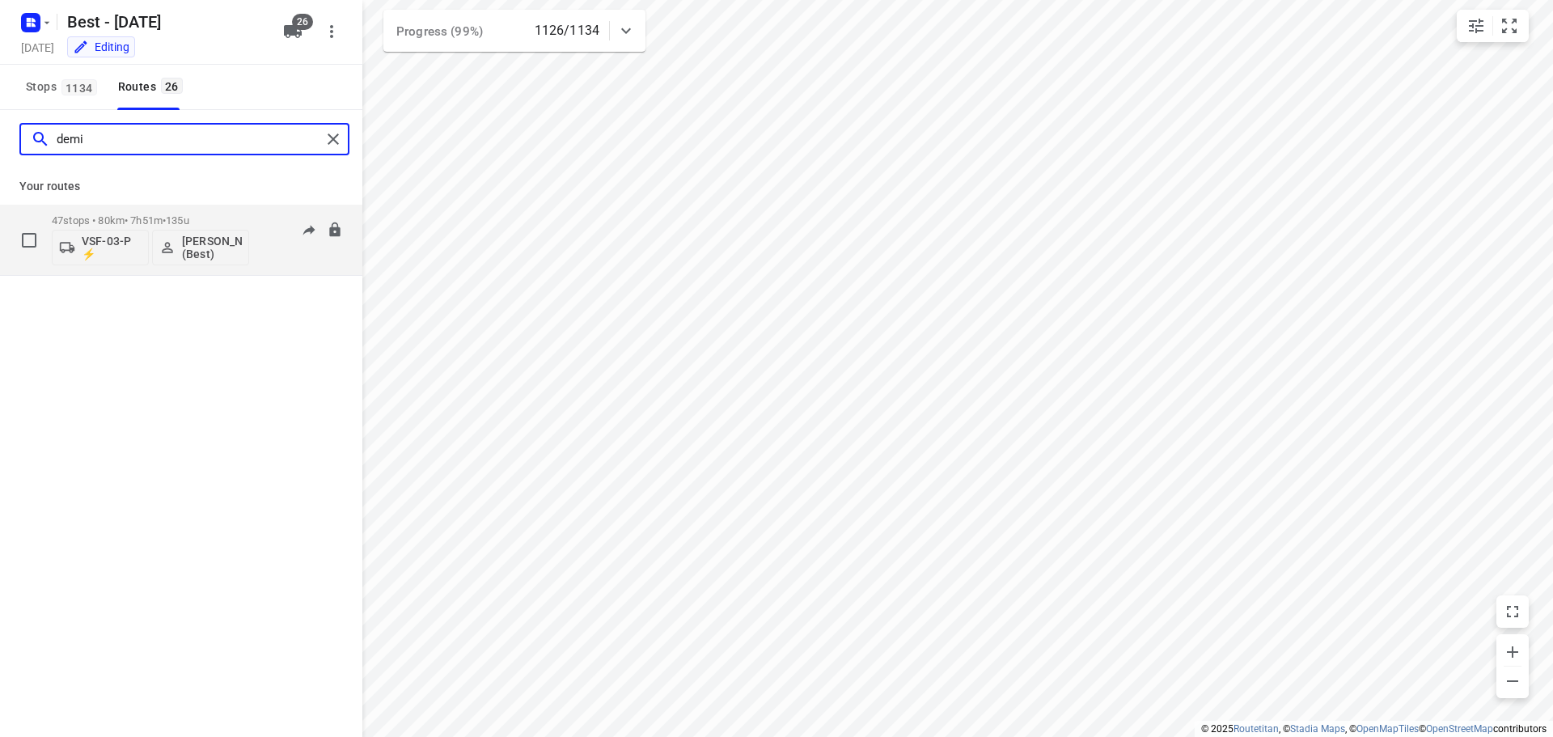
type input "demi"
click at [139, 208] on div "47 stops • 80km • 7h51m • 135u VSF-03-P ⚡ [PERSON_NAME] (Best)" at bounding box center [150, 239] width 197 height 67
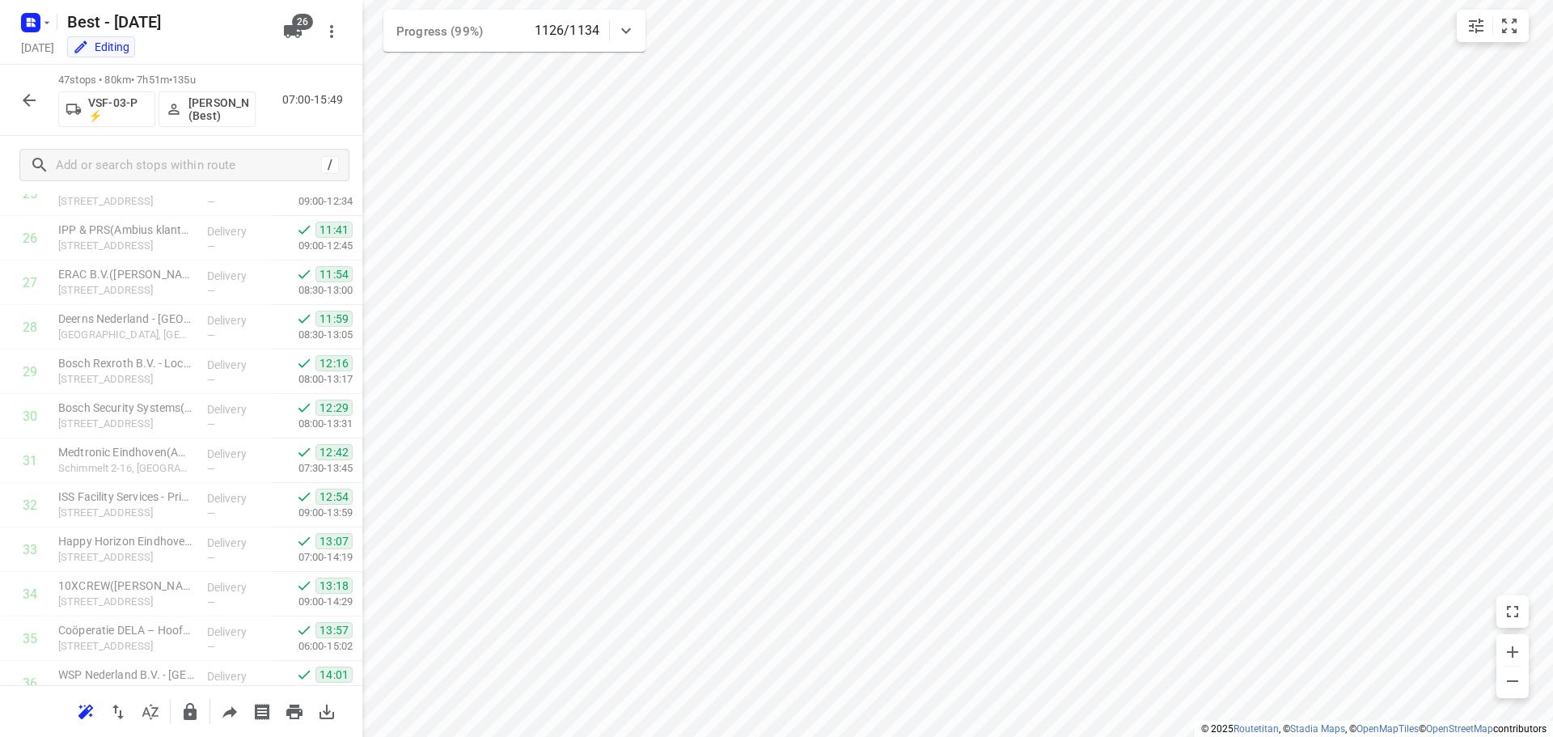
scroll to position [1725, 0]
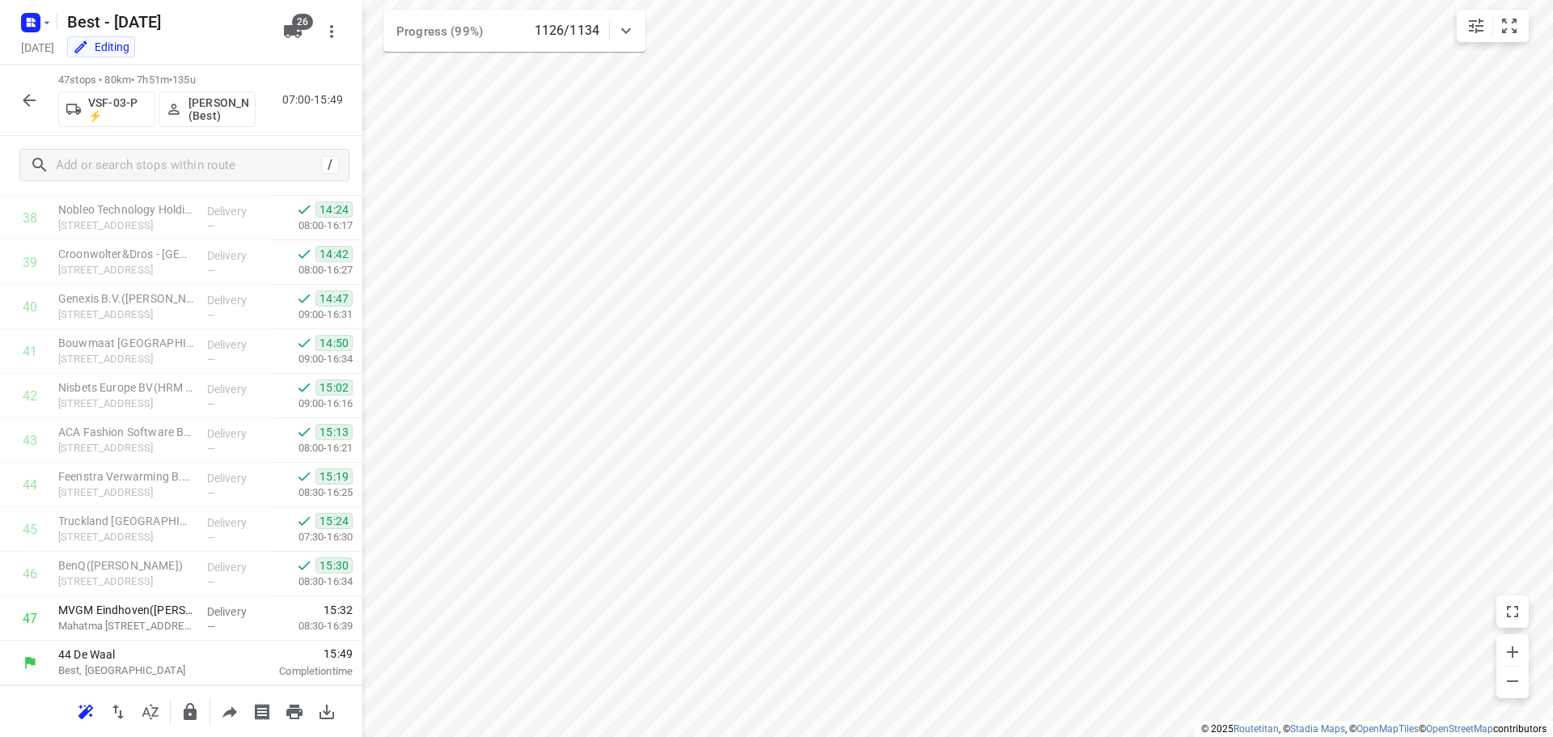
click at [15, 103] on button "button" at bounding box center [29, 100] width 32 height 32
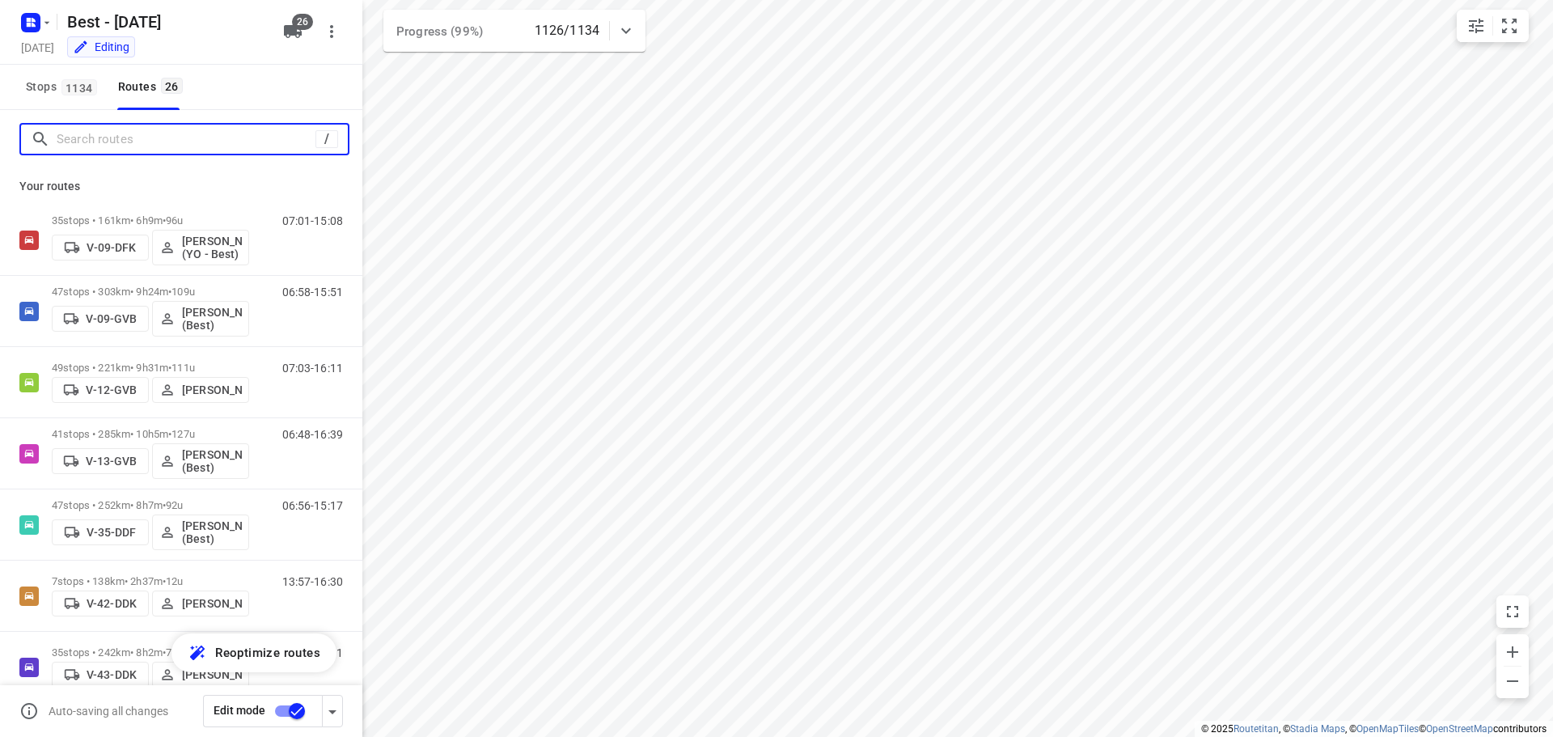
click at [112, 139] on input "Search routes" at bounding box center [186, 139] width 259 height 25
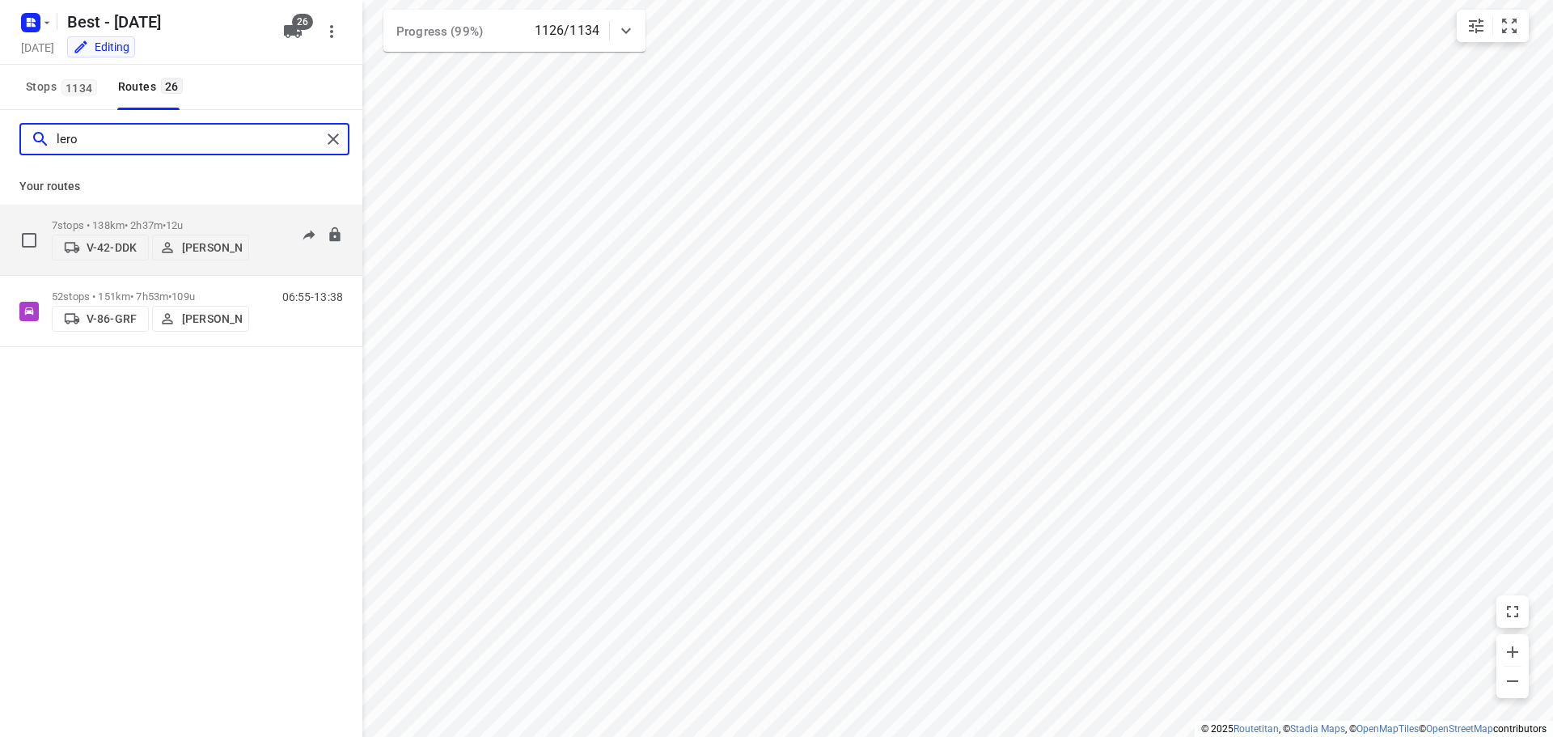
type input "lero"
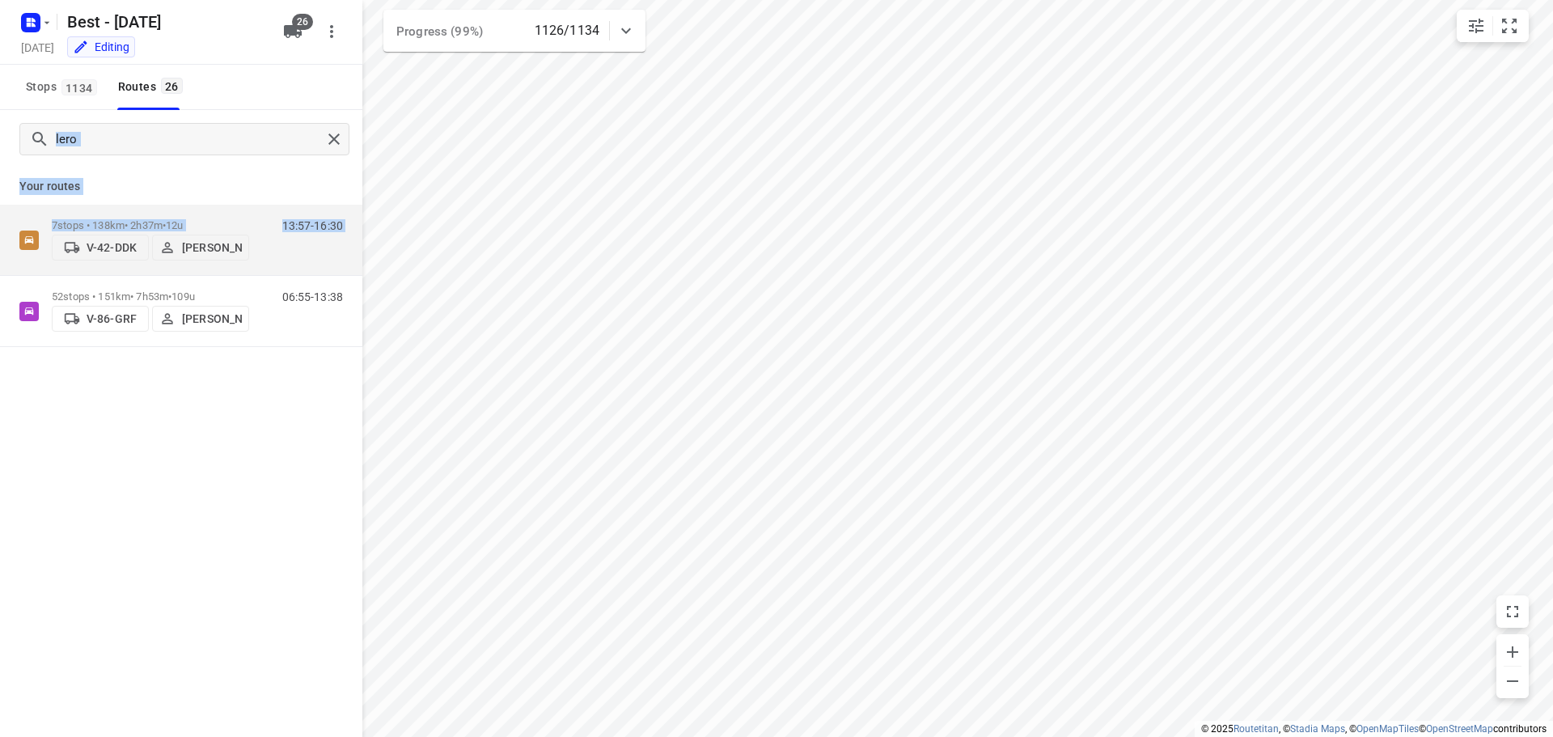
drag, startPoint x: 148, startPoint y: 230, endPoint x: 174, endPoint y: 167, distance: 68.9
click at [174, 167] on div "lero Your routes 7 stops • 138km • 2h37m • 12u V-42-DDK [PERSON_NAME] 13:57-16:…" at bounding box center [181, 228] width 362 height 237
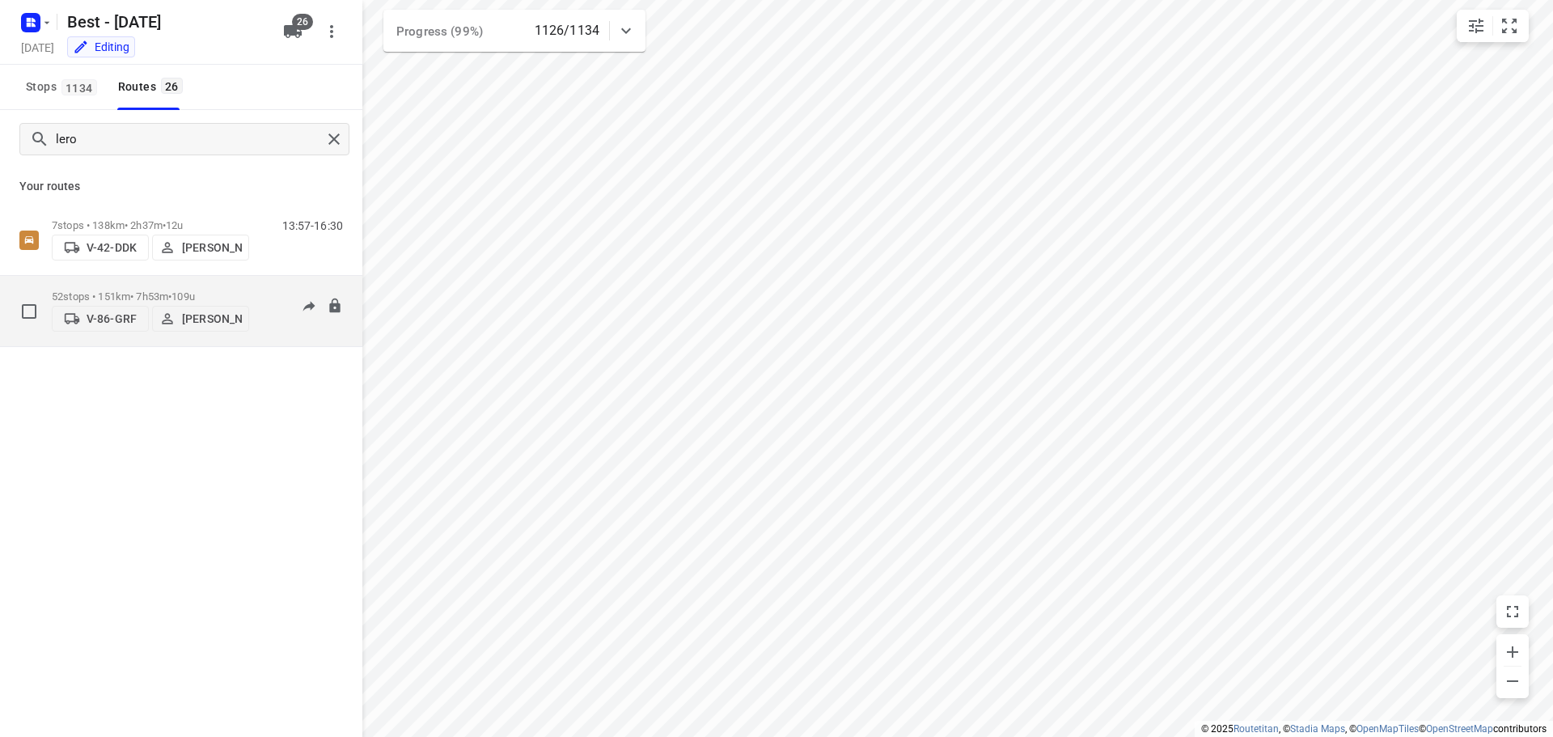
click at [166, 291] on p "52 stops • 151km • 7h53m • 109u" at bounding box center [150, 296] width 197 height 12
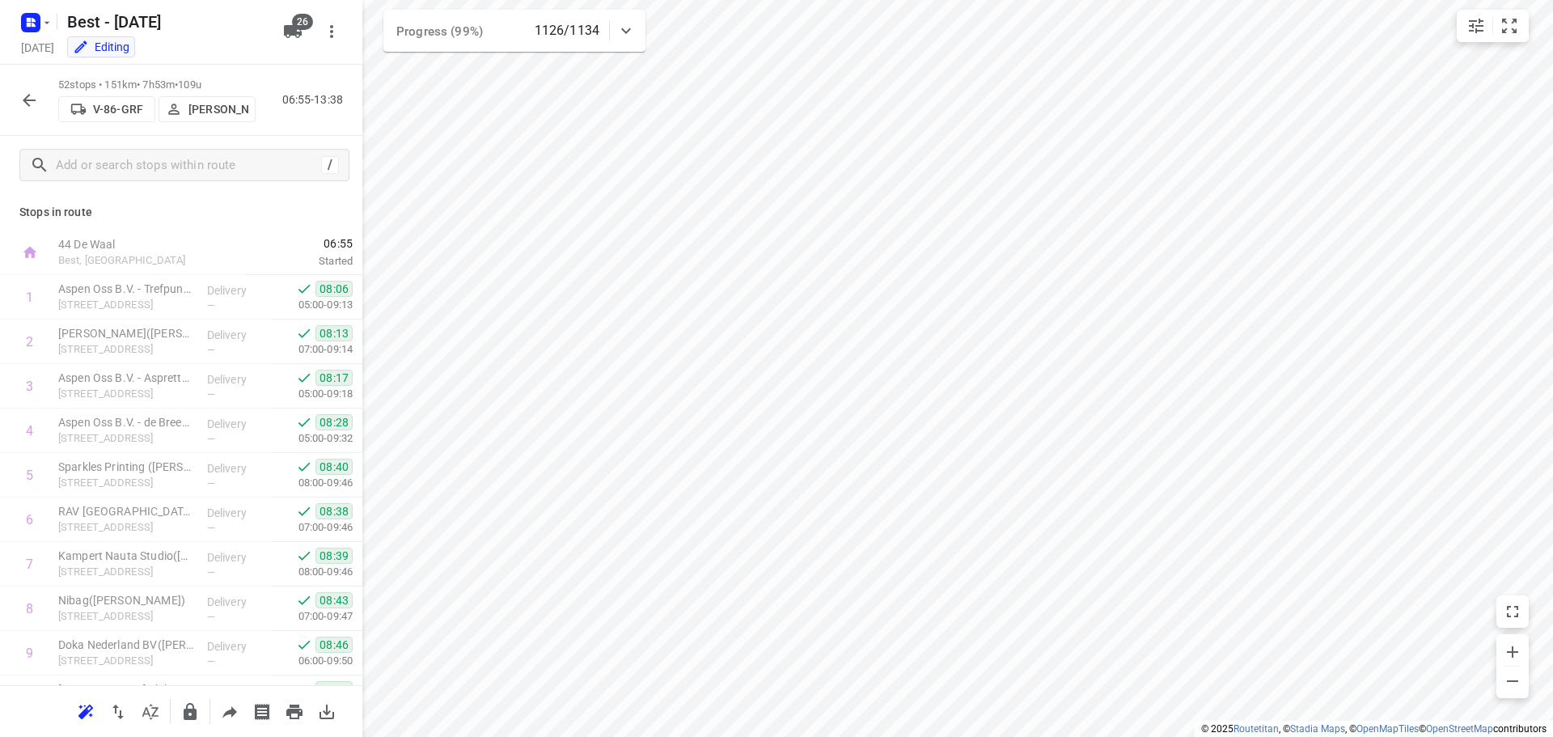
scroll to position [1947, 0]
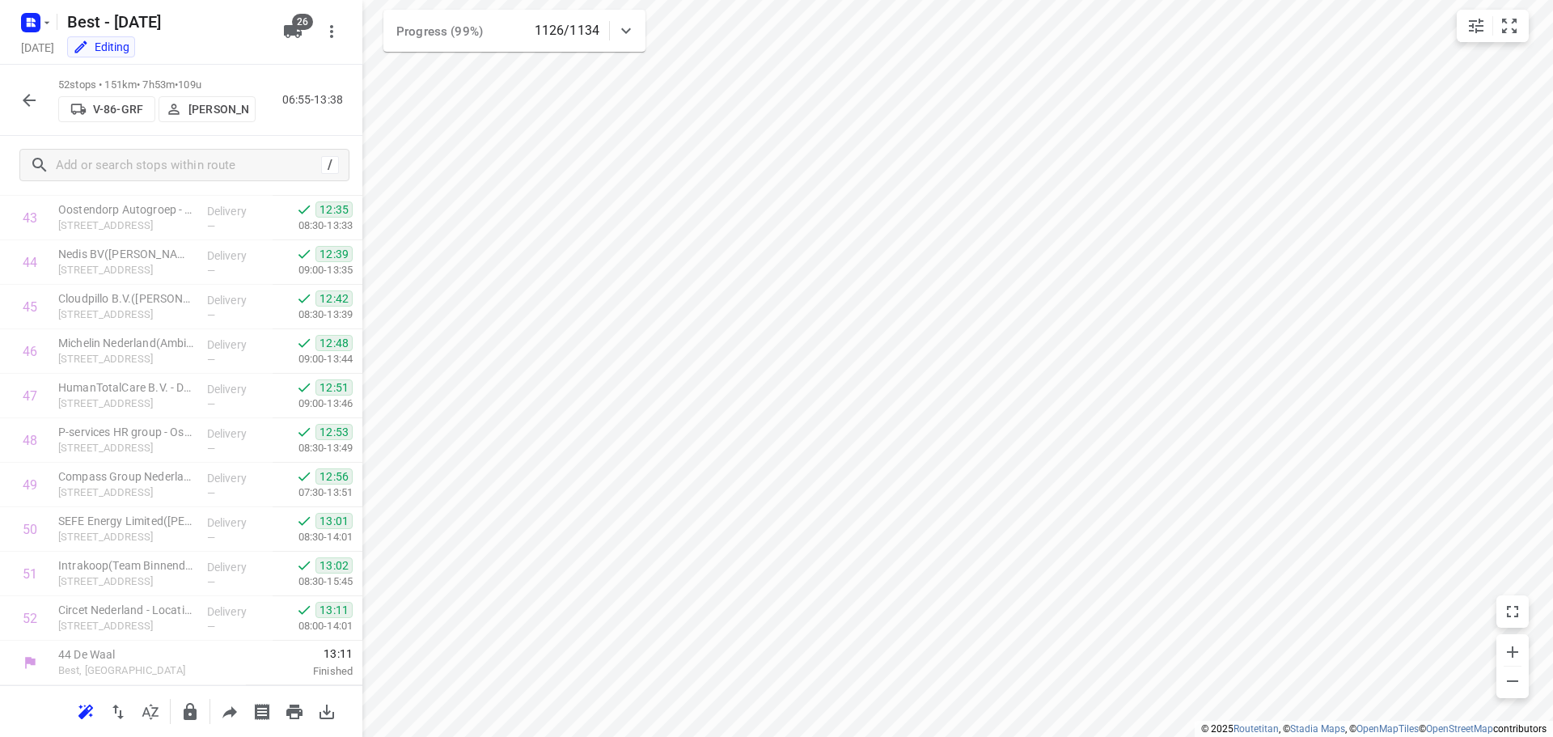
click at [23, 96] on icon "button" at bounding box center [28, 100] width 19 height 19
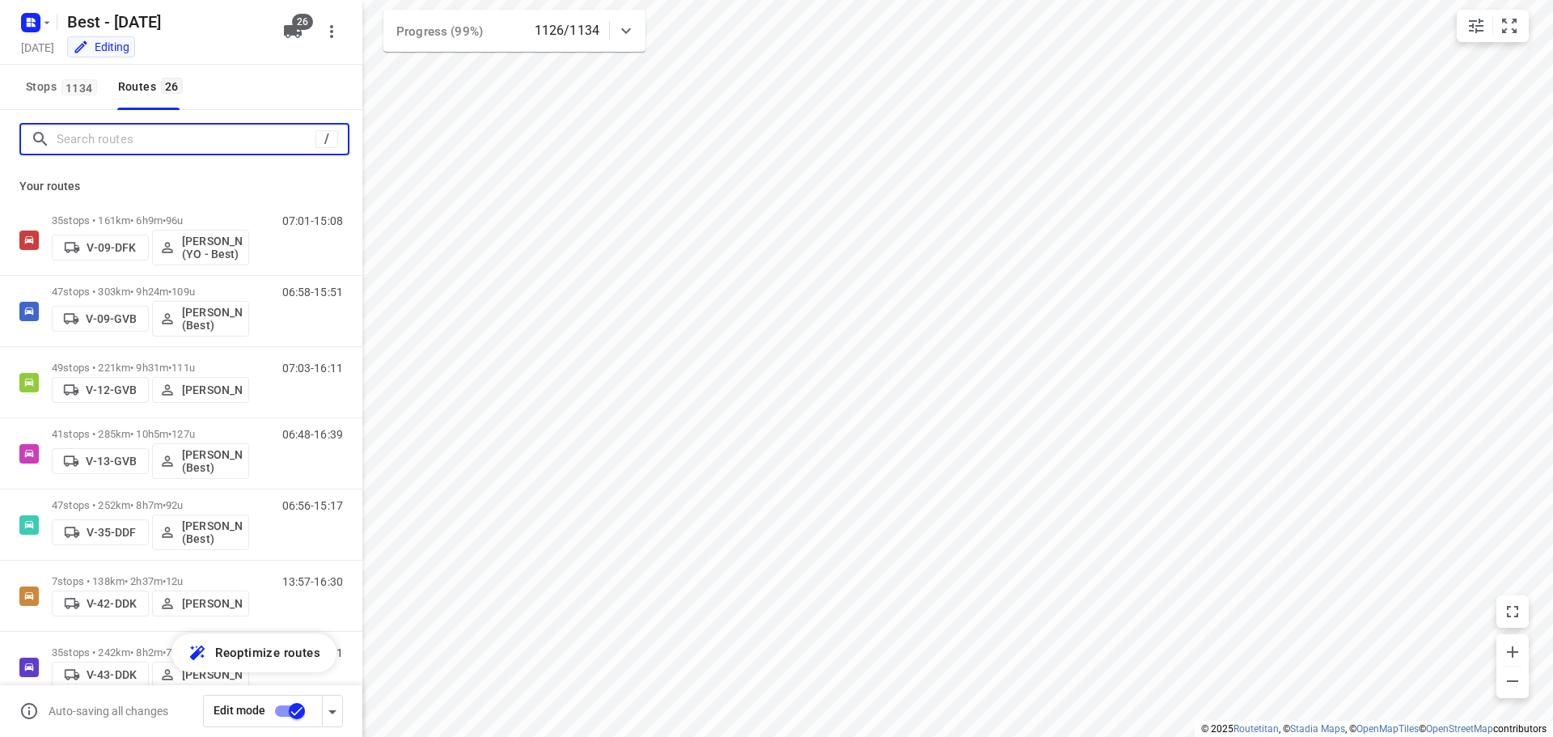
click at [125, 148] on input "Search routes" at bounding box center [186, 139] width 259 height 25
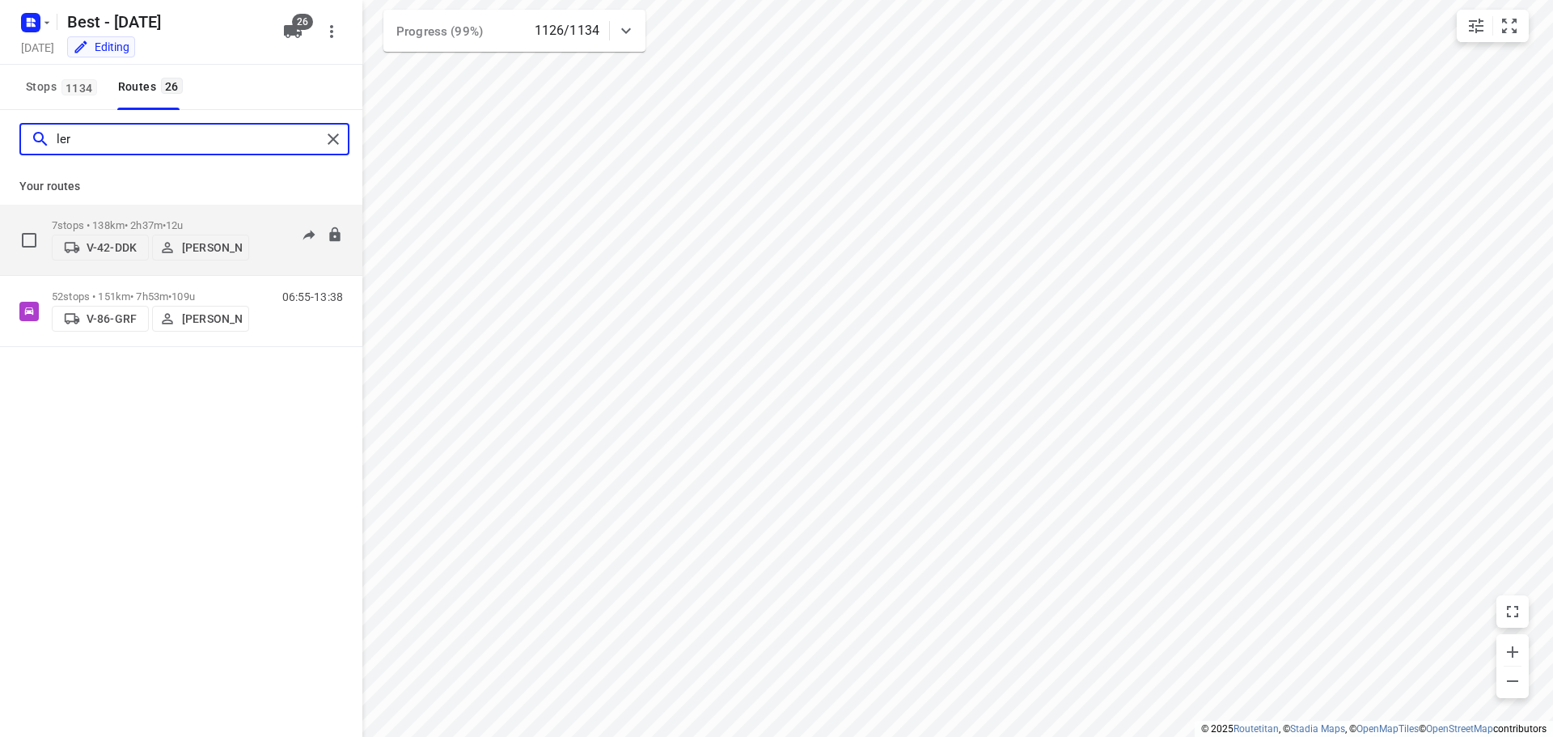
type input "ler"
click at [187, 213] on div "7 stops • 138km • 2h37m • 12u V-42-DDK [PERSON_NAME]" at bounding box center [150, 239] width 197 height 57
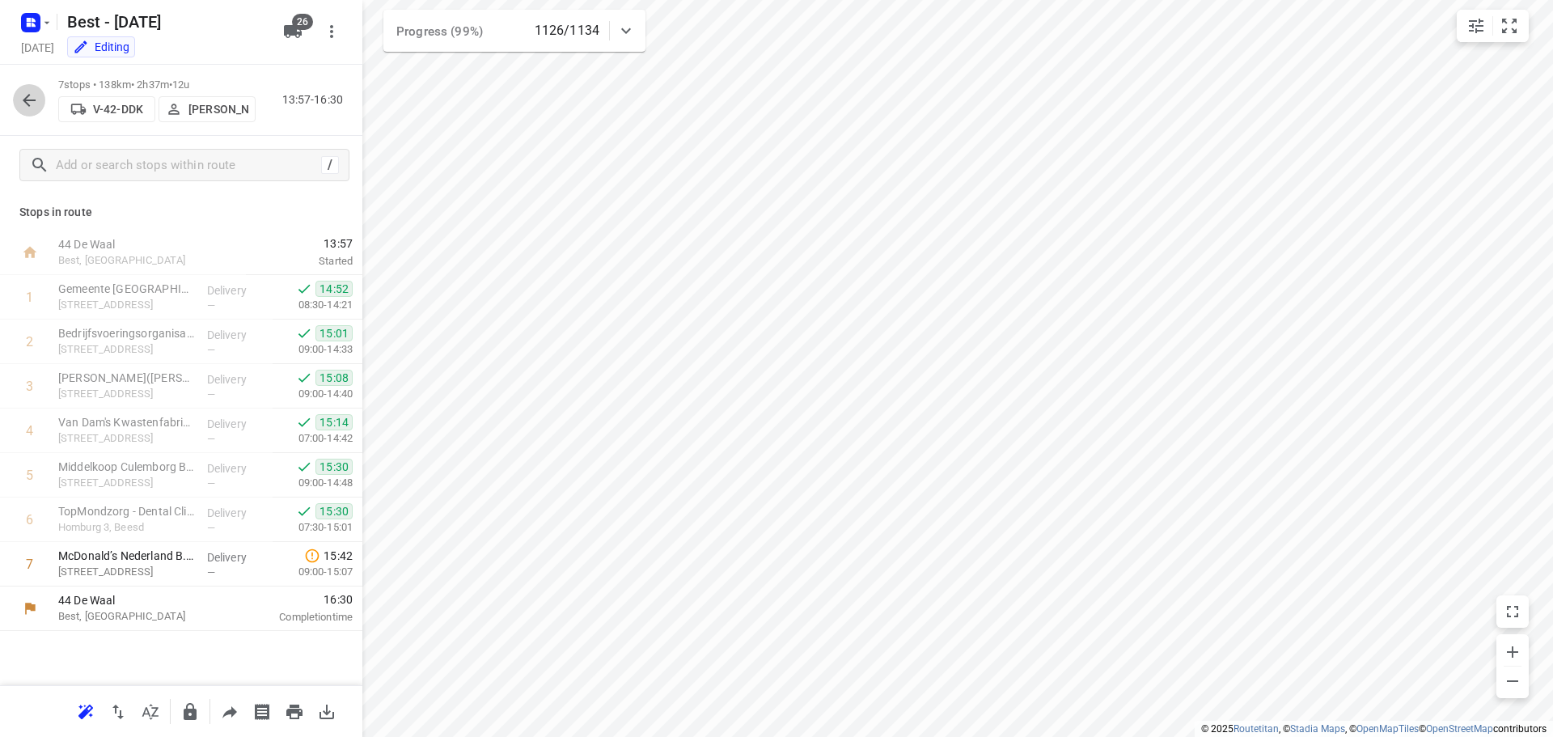
click at [24, 103] on icon "button" at bounding box center [28, 100] width 19 height 19
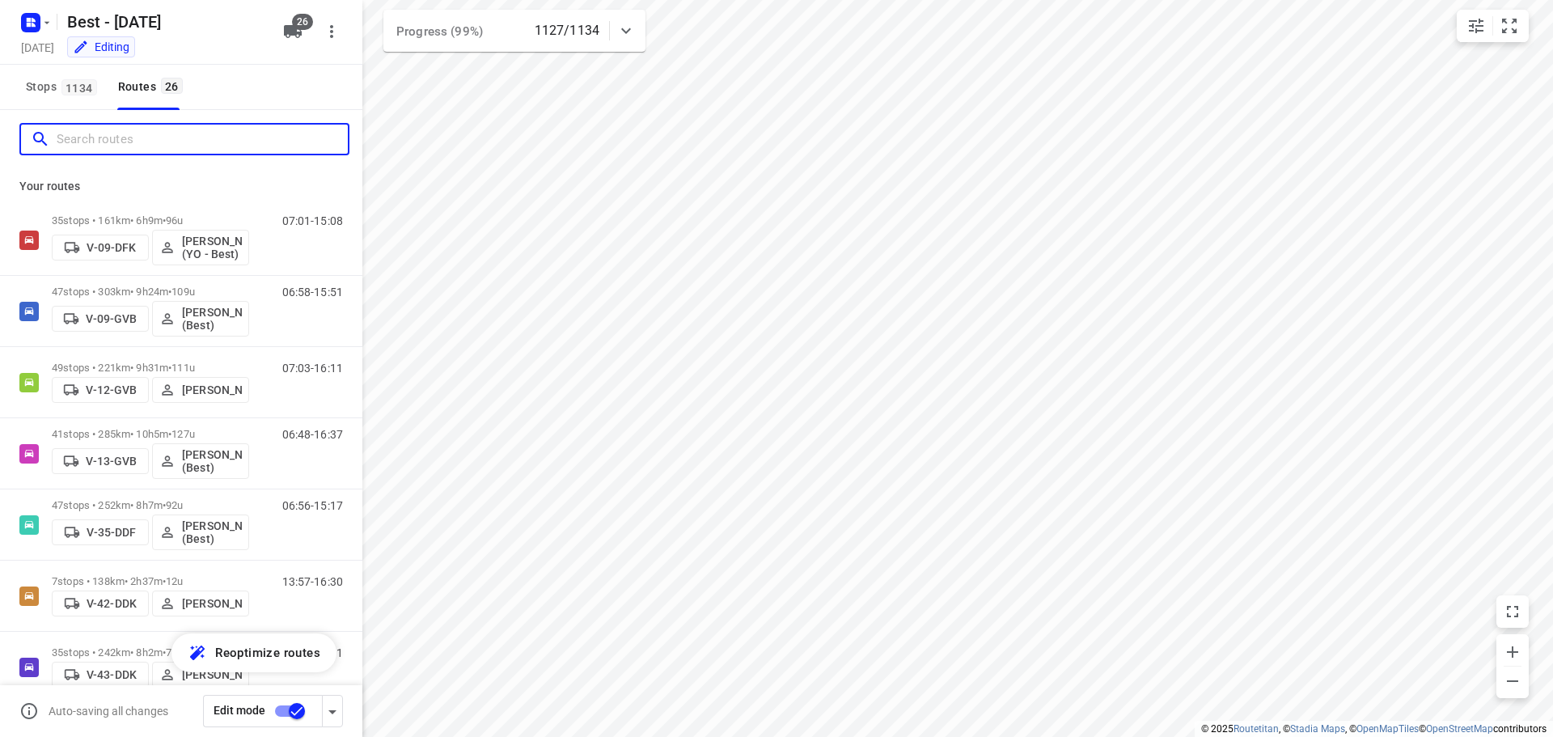
click at [142, 131] on input "Search routes" at bounding box center [202, 139] width 291 height 25
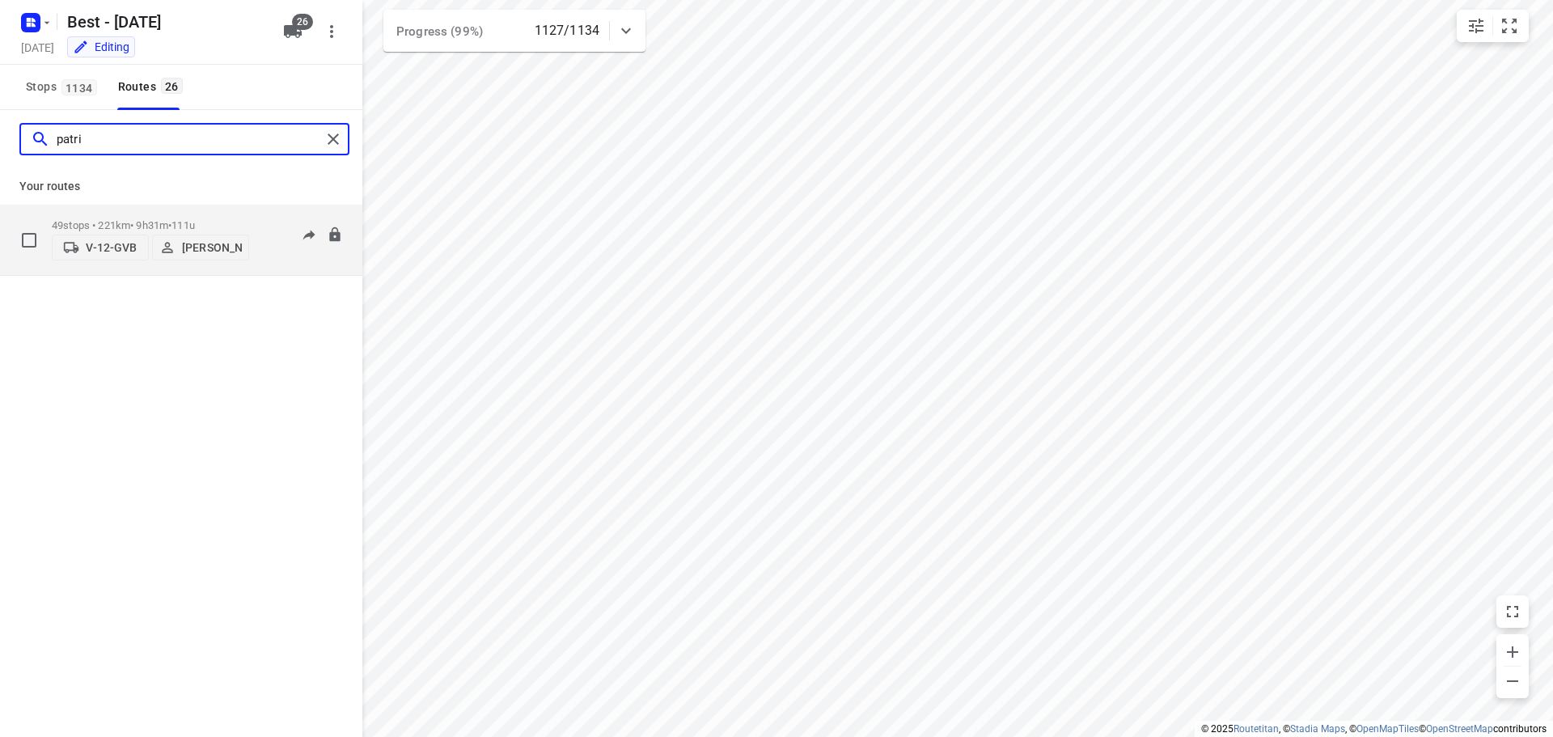
type input "patri"
click at [176, 219] on p "49 stops • 221km • 9h31m • 111u" at bounding box center [150, 225] width 197 height 12
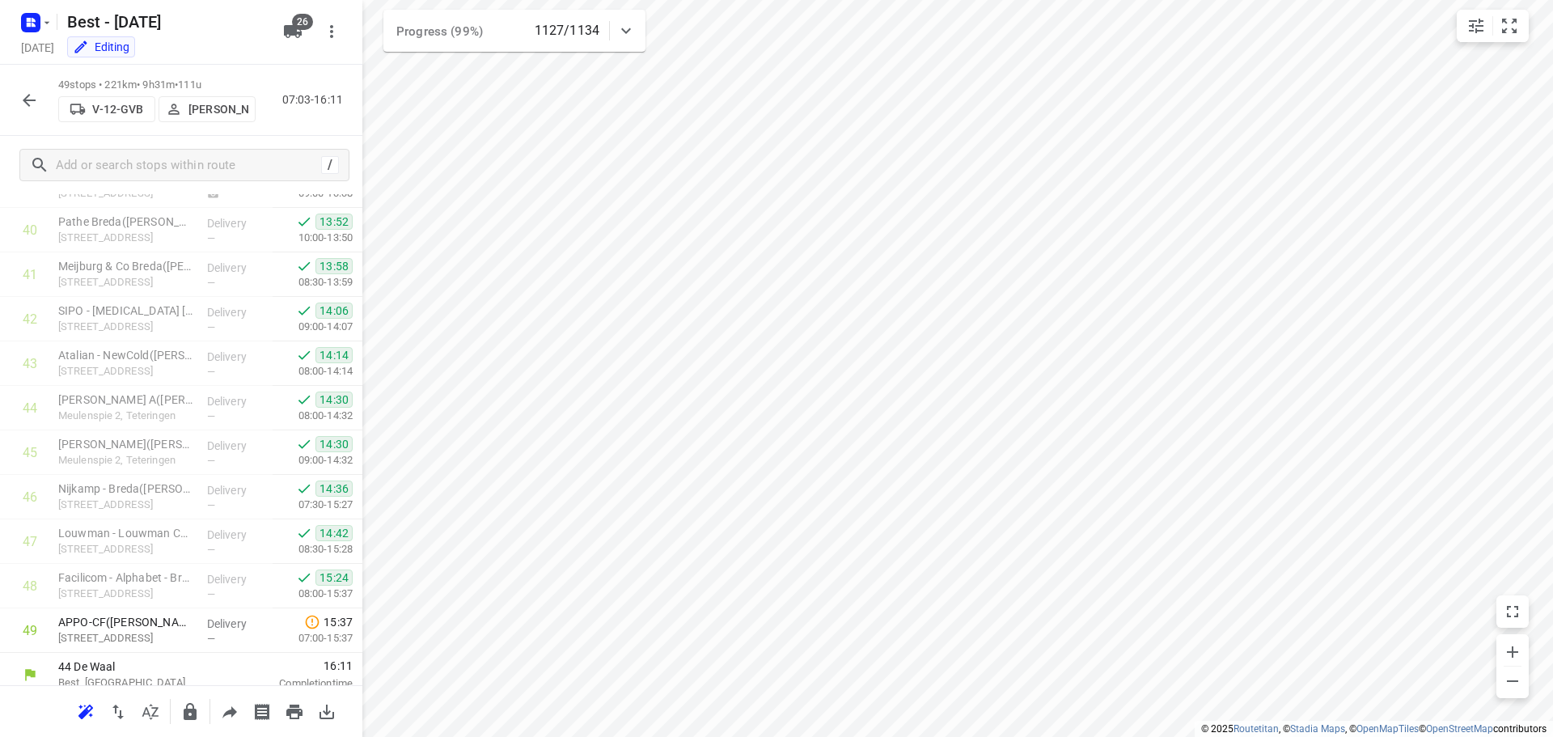
scroll to position [1814, 0]
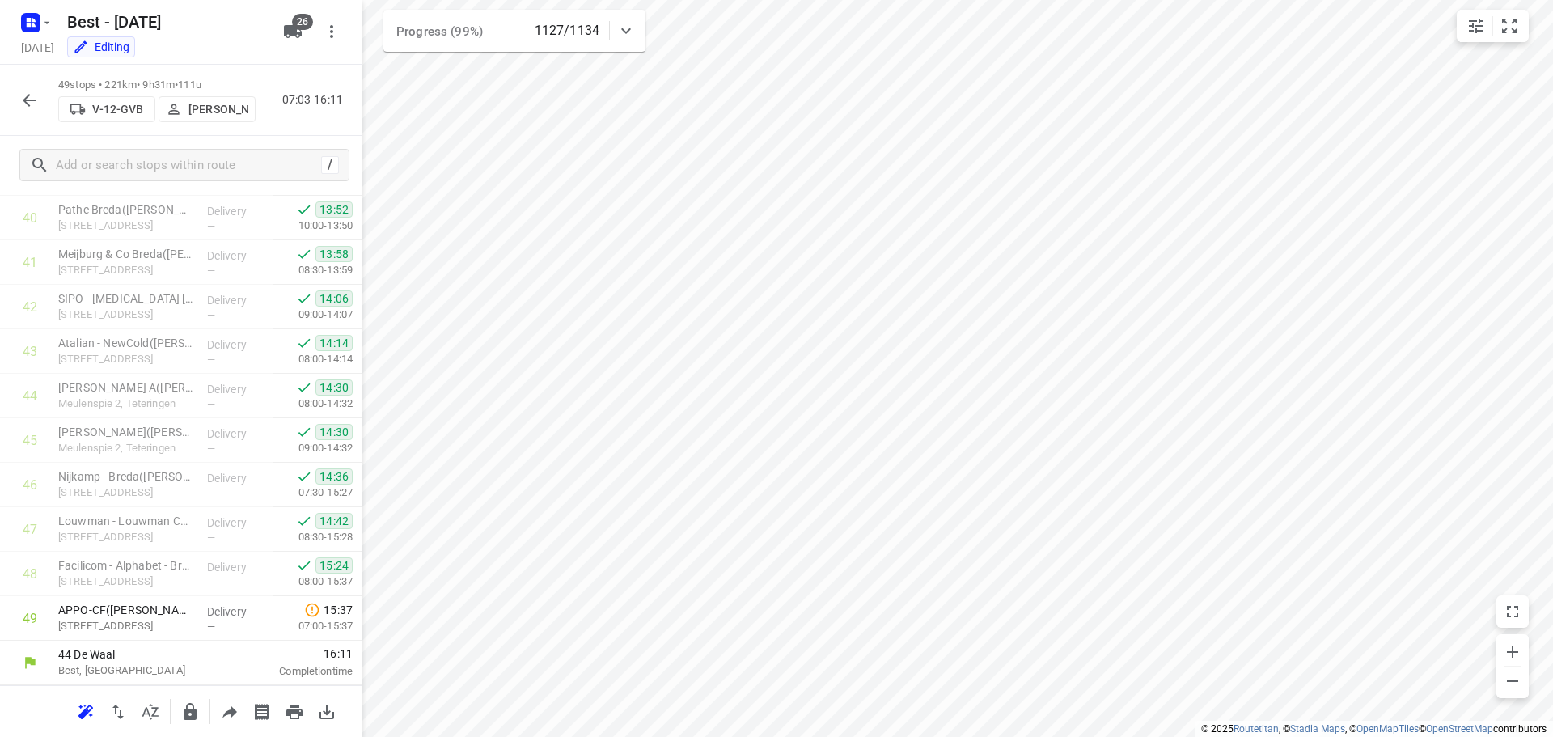
click at [31, 86] on button "button" at bounding box center [29, 100] width 32 height 32
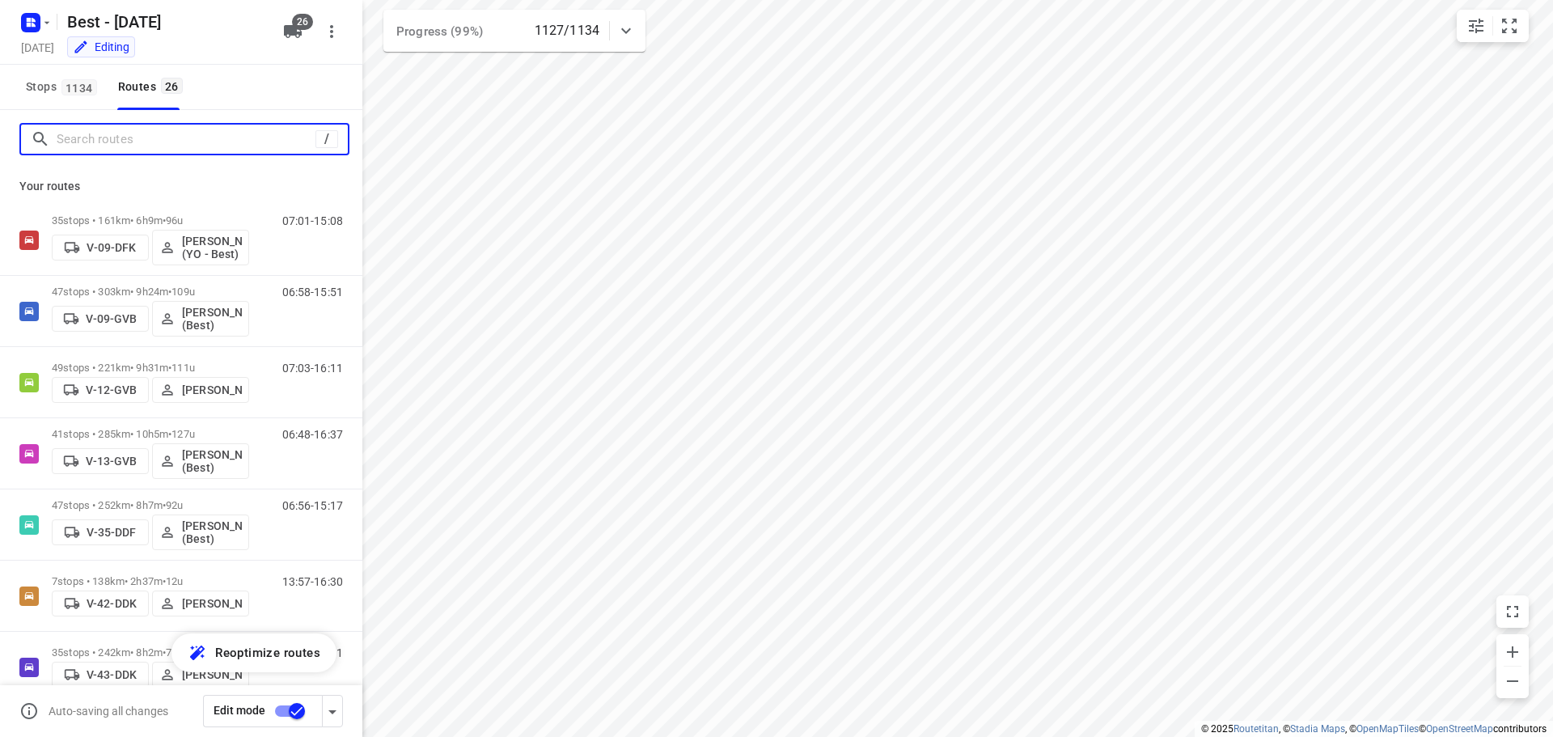
click at [140, 150] on input "Search routes" at bounding box center [186, 139] width 259 height 25
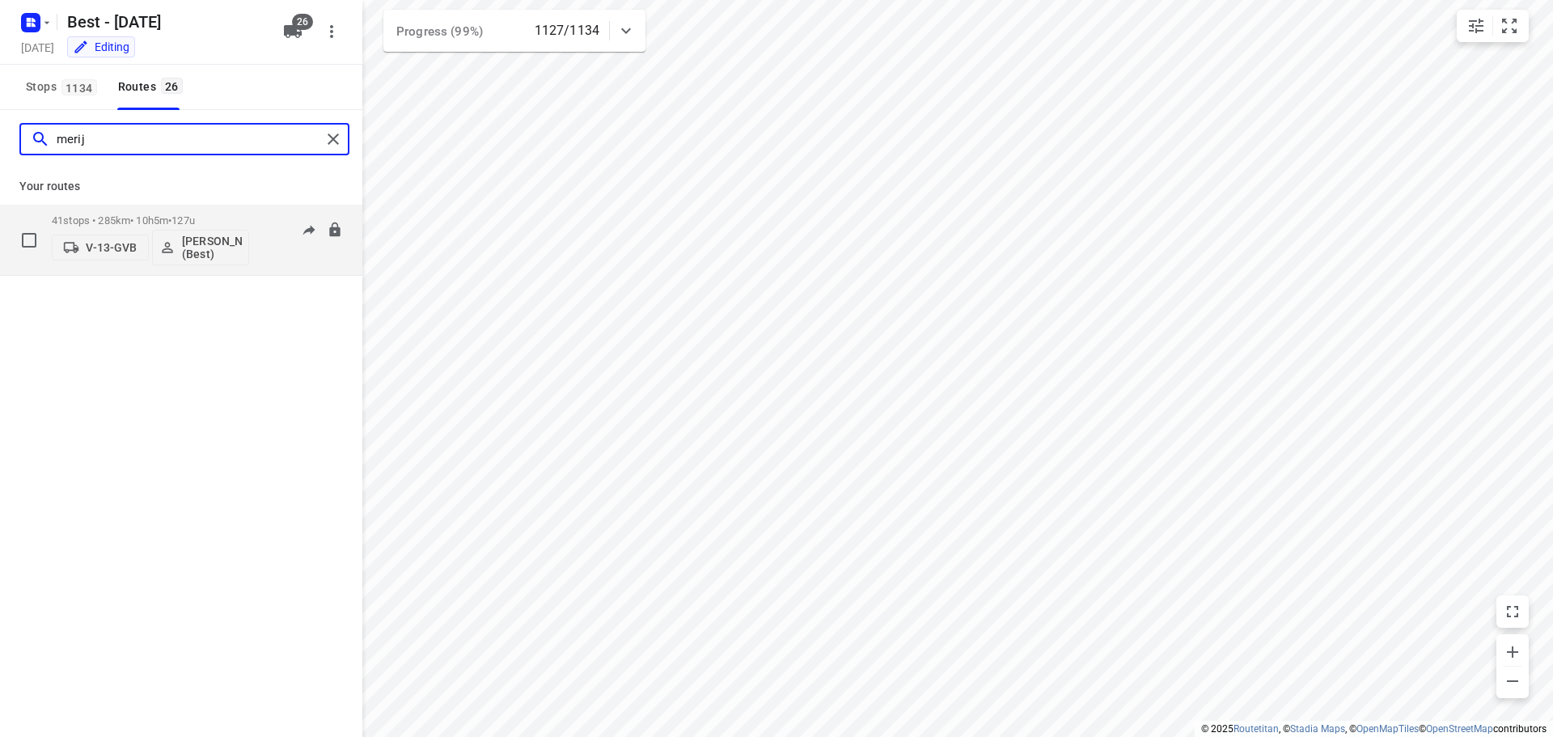
type input "merij"
click at [159, 214] on p "41 stops • 285km • 10h5m • 127u" at bounding box center [150, 220] width 197 height 12
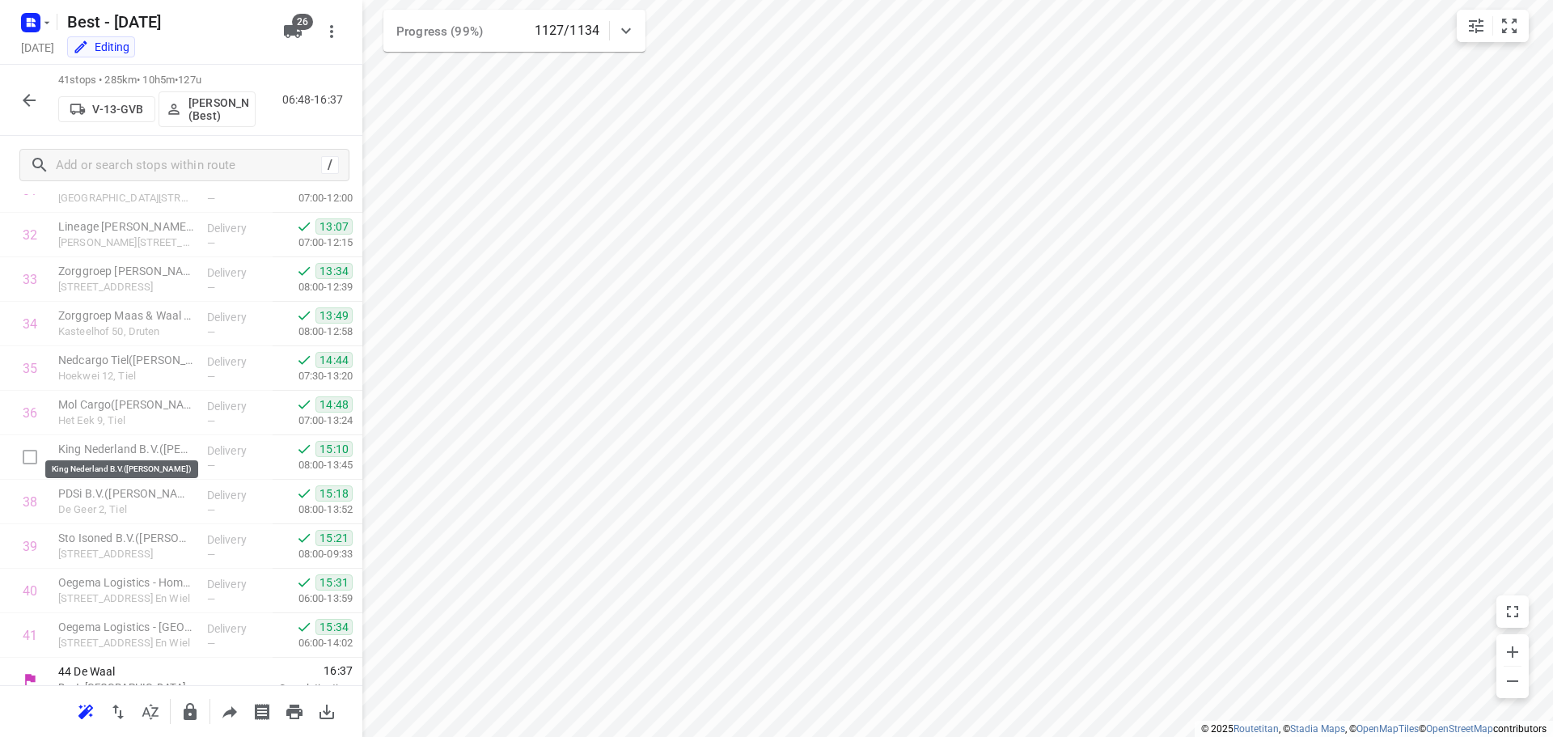
scroll to position [1458, 0]
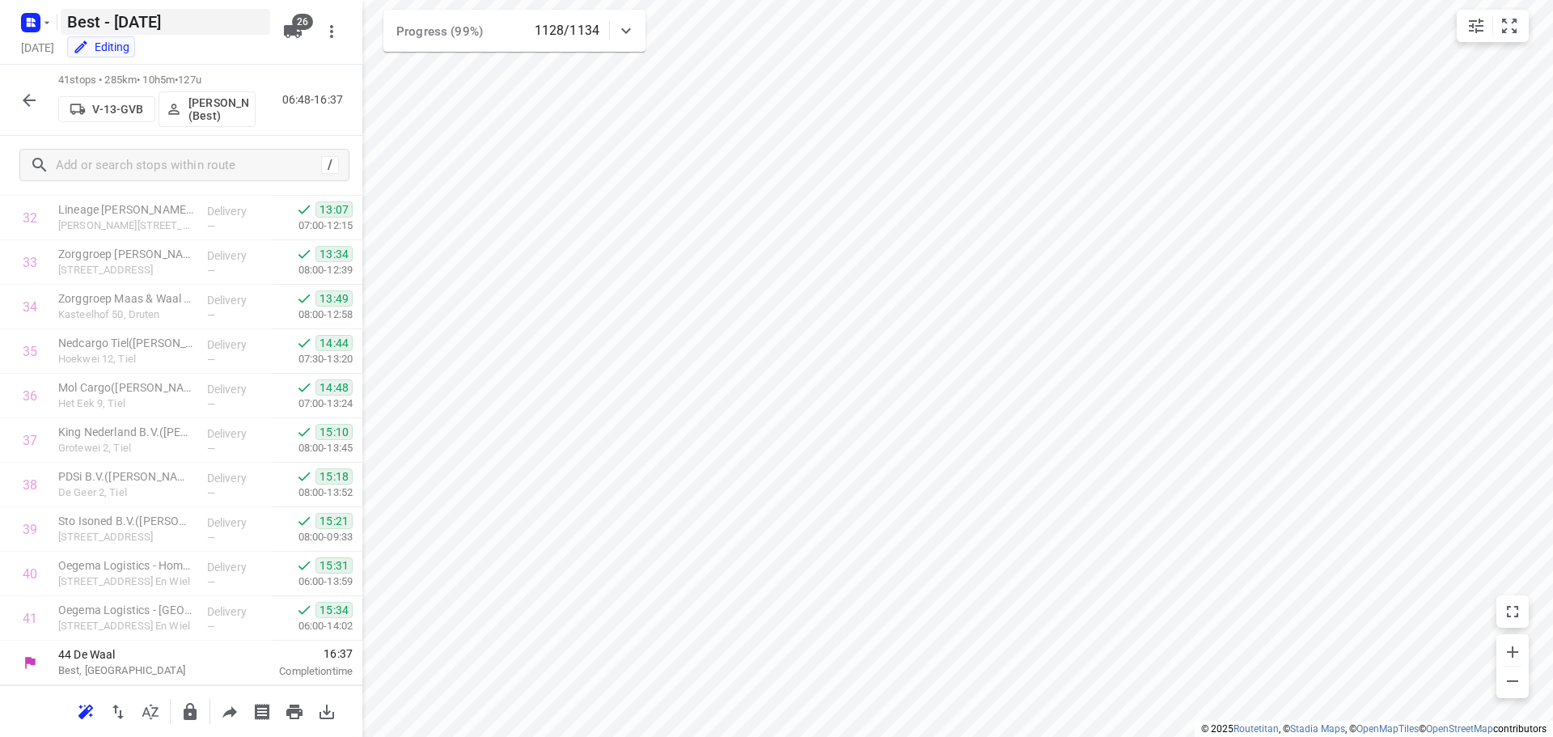
drag, startPoint x: 29, startPoint y: 96, endPoint x: 87, endPoint y: 12, distance: 102.3
click at [29, 96] on icon "button" at bounding box center [28, 100] width 19 height 19
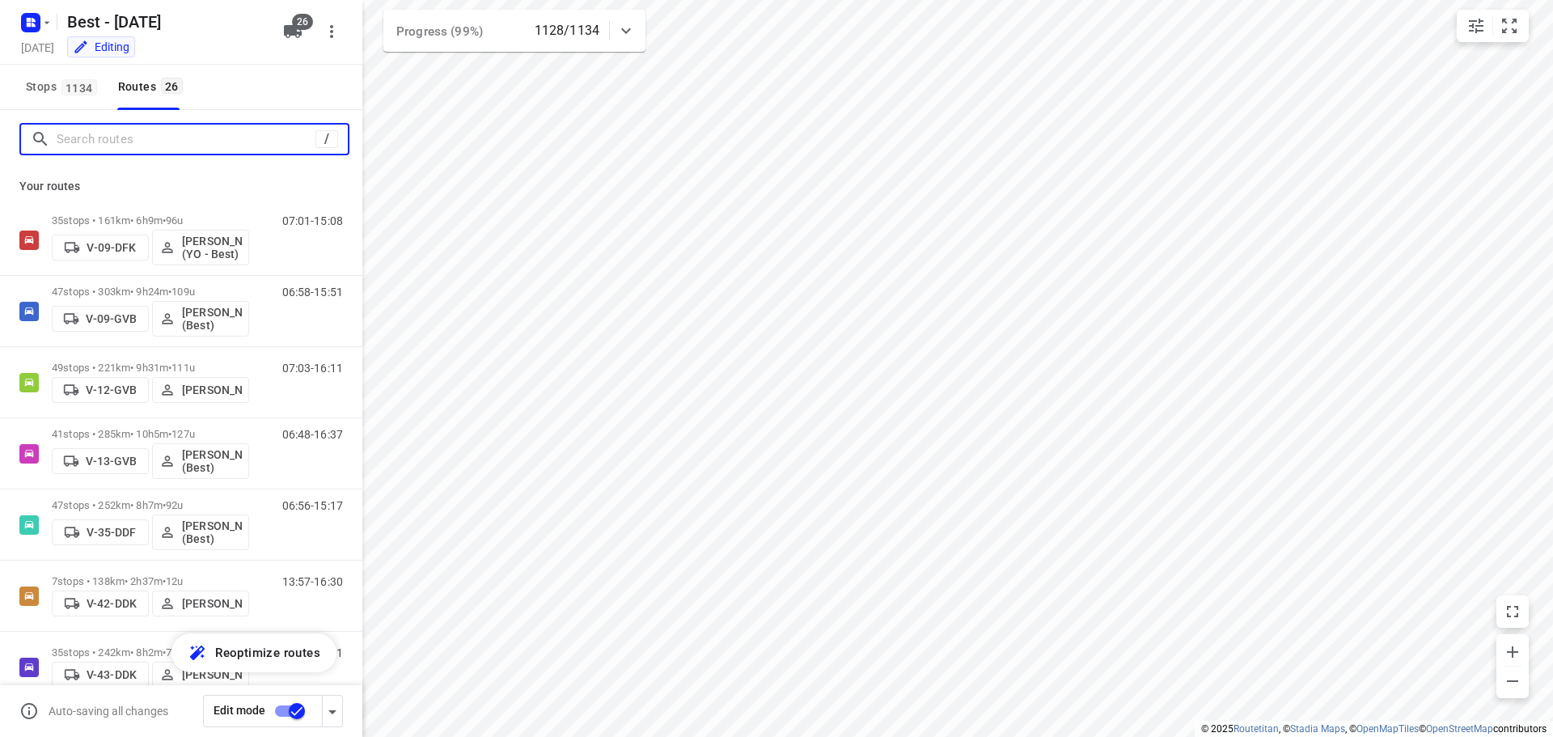
click at [98, 138] on input "Search routes" at bounding box center [186, 139] width 259 height 25
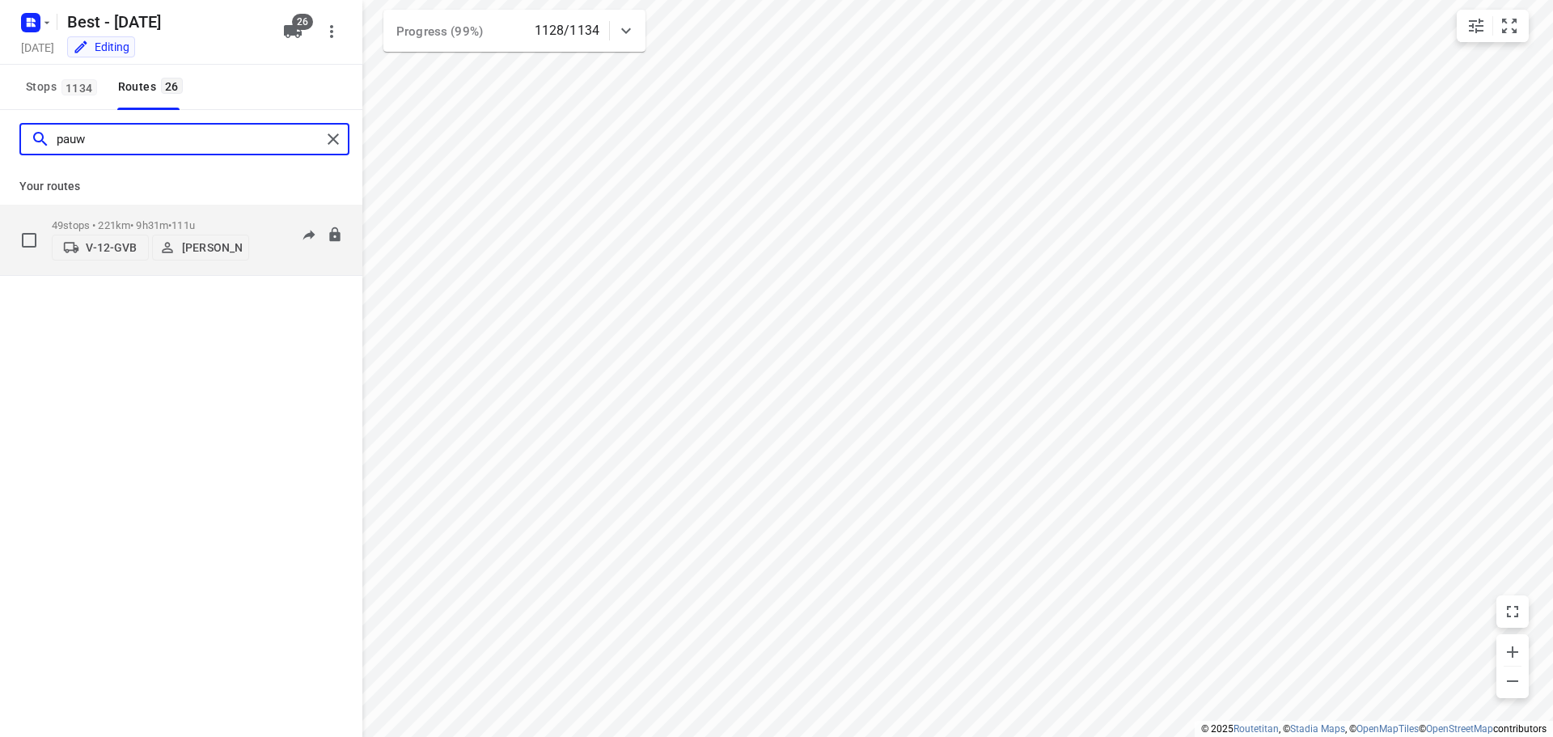
type input "pauw"
click at [134, 222] on p "49 stops • 221km • 9h31m • 111u" at bounding box center [150, 225] width 197 height 12
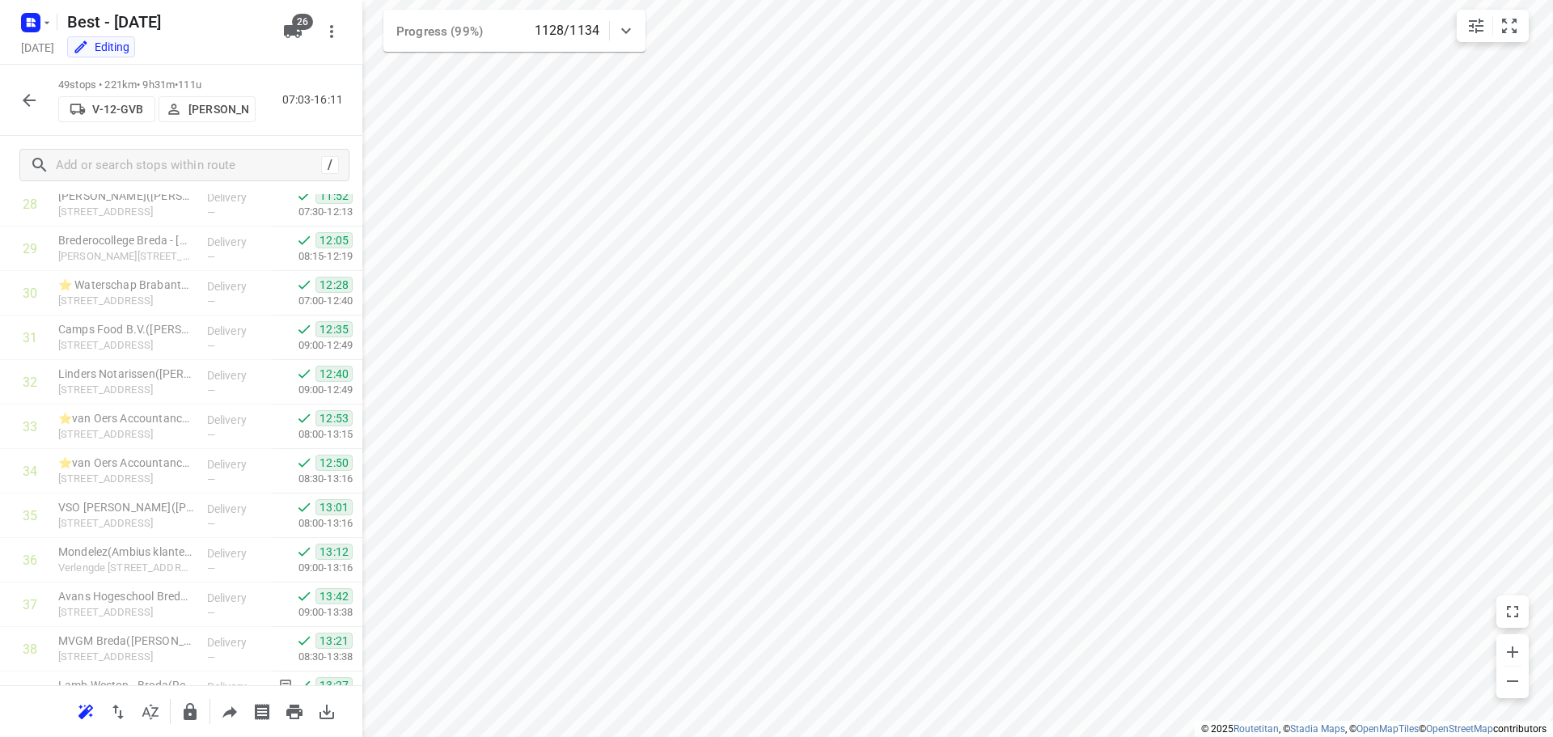
scroll to position [1814, 0]
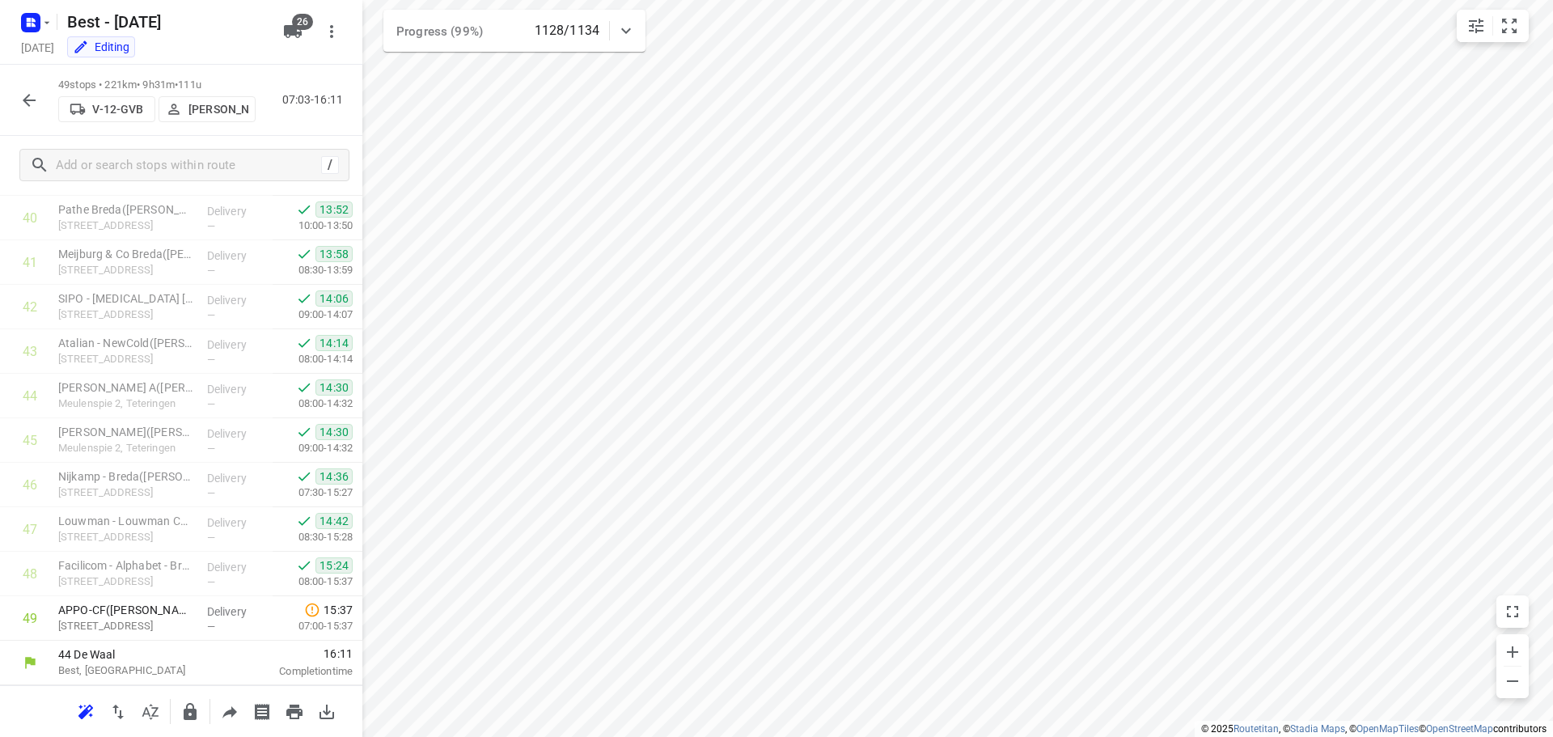
click at [37, 86] on button "button" at bounding box center [29, 100] width 32 height 32
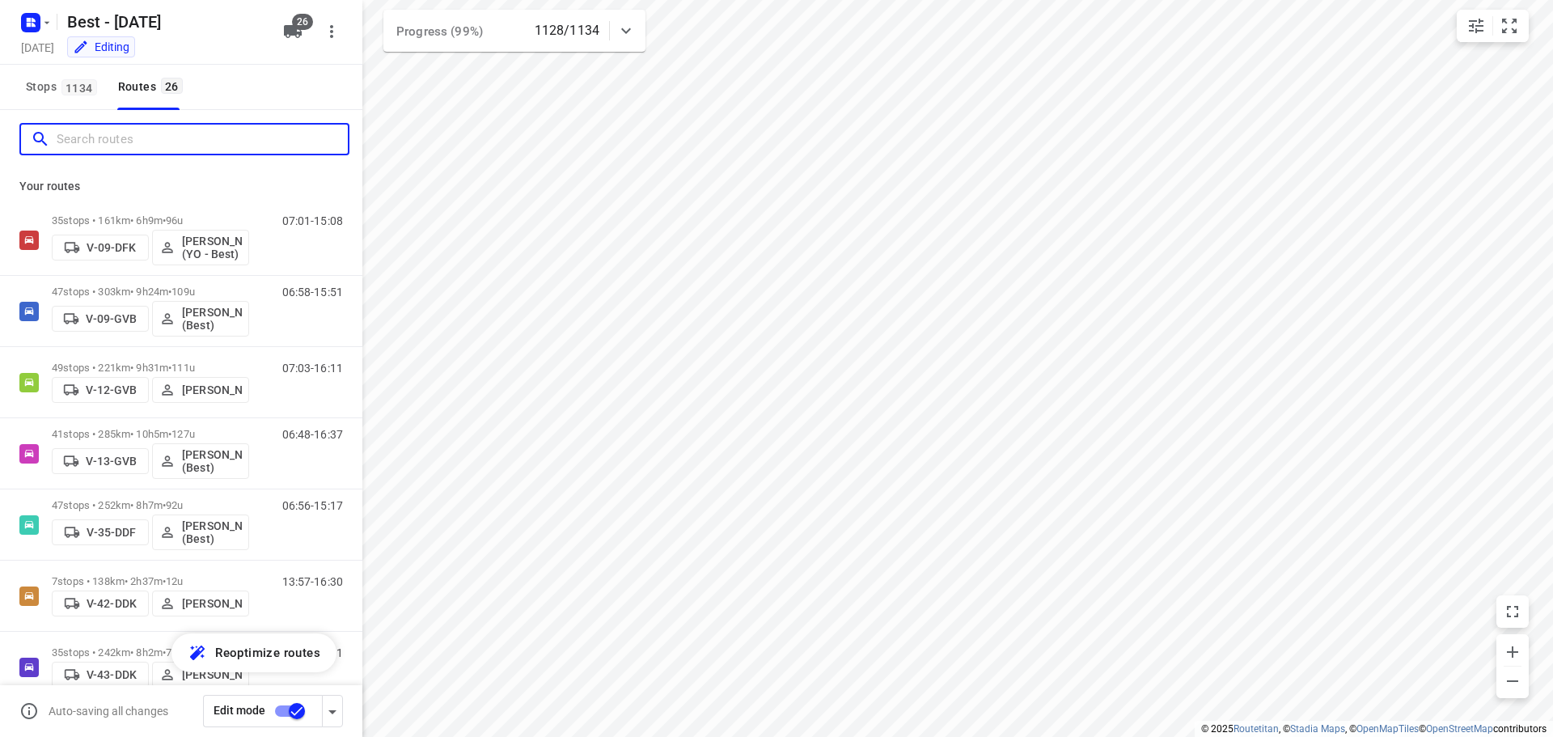
click at [119, 146] on input "Search routes" at bounding box center [202, 139] width 291 height 25
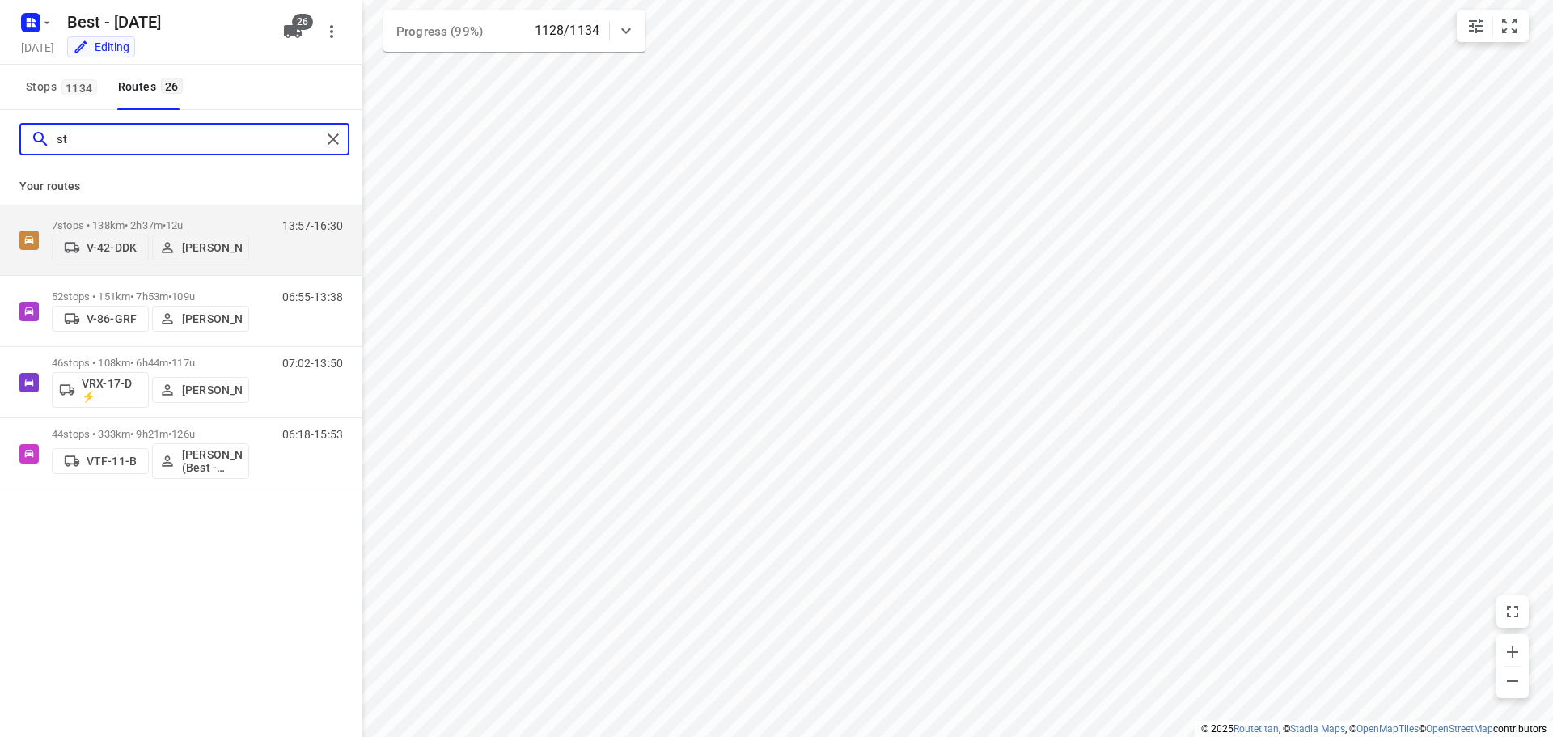
type input "s"
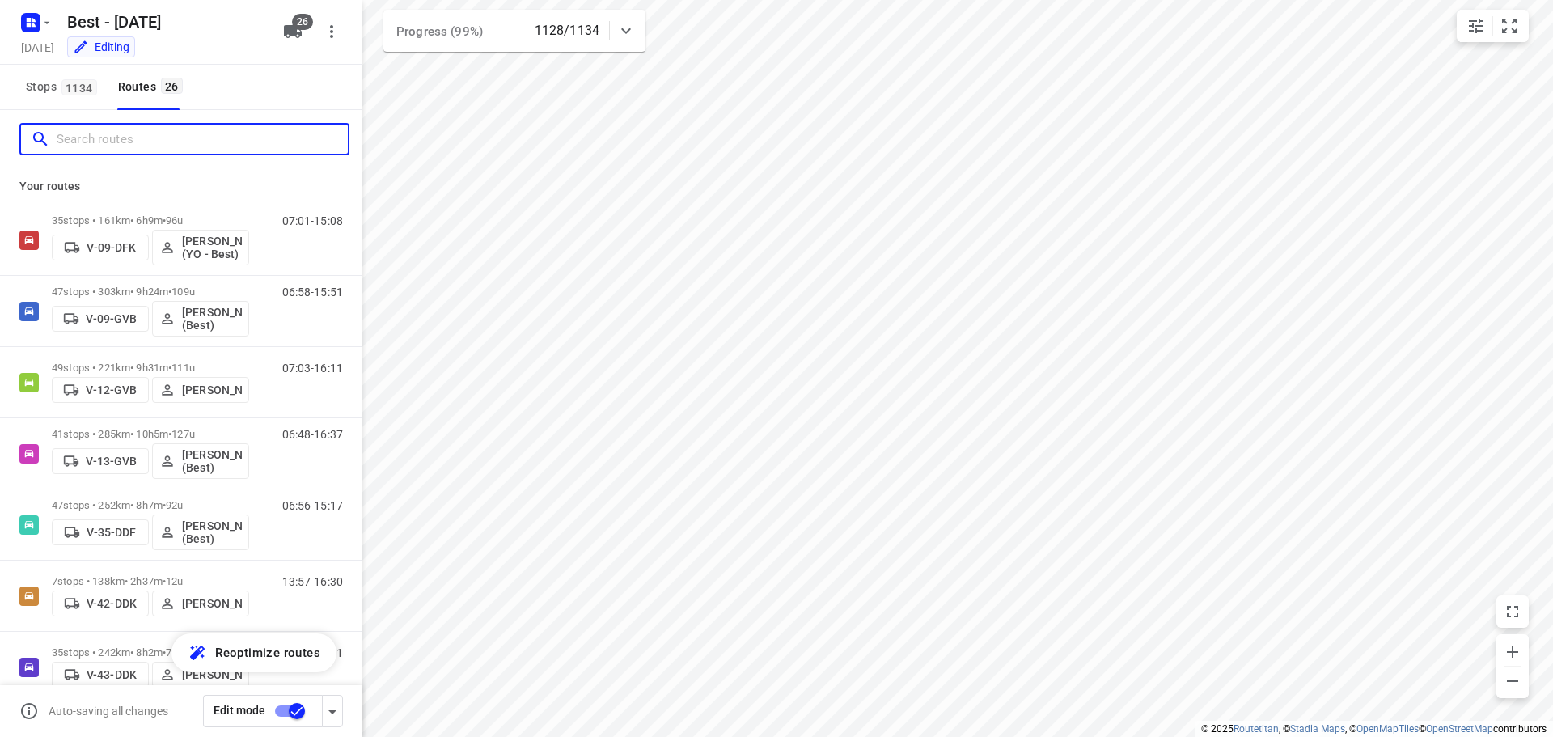
click at [116, 146] on input "Search routes" at bounding box center [202, 139] width 291 height 25
drag, startPoint x: 81, startPoint y: 100, endPoint x: 78, endPoint y: 116, distance: 15.7
click at [80, 100] on button "Stops 1134" at bounding box center [60, 87] width 82 height 45
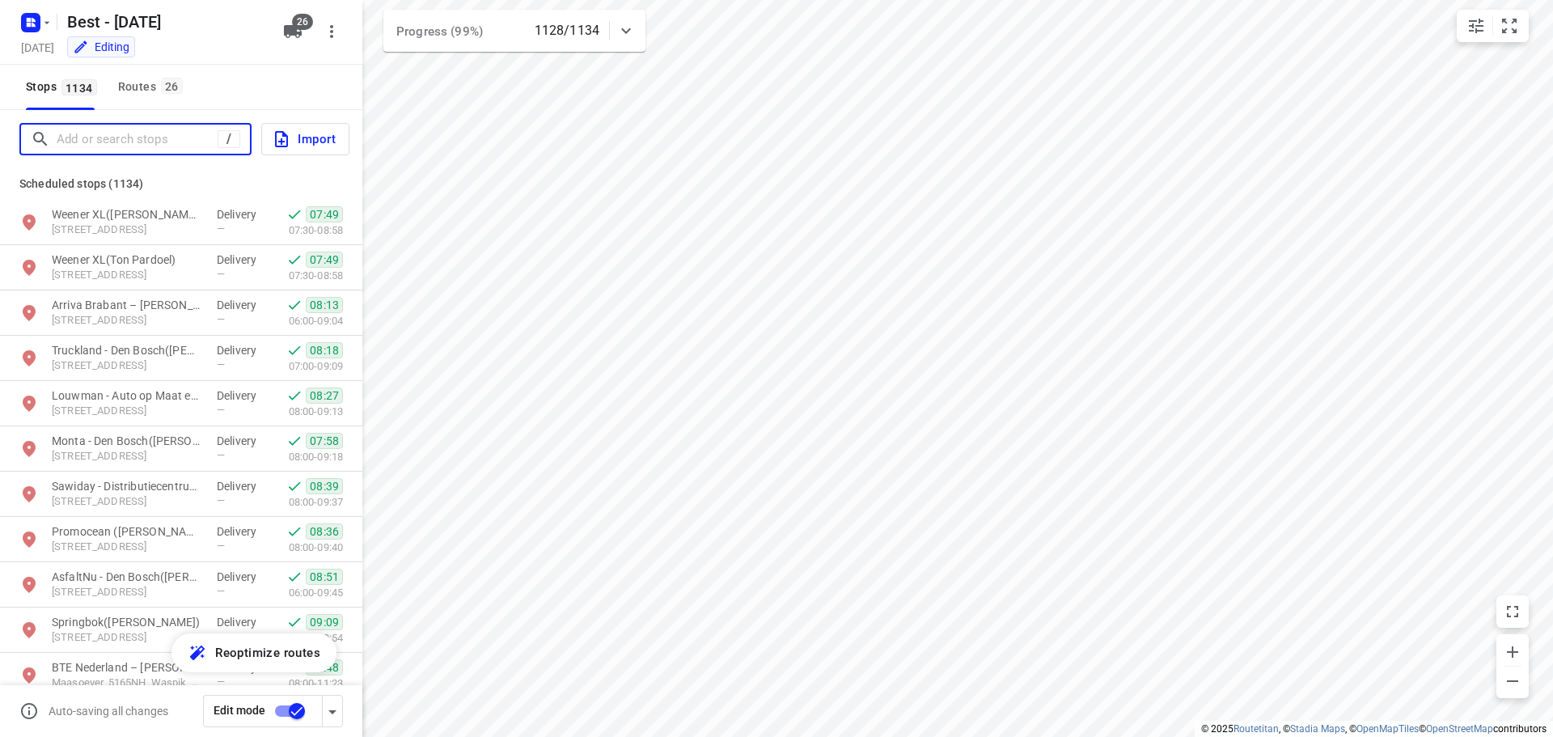
click at [102, 148] on input "Add or search stops" at bounding box center [137, 139] width 161 height 25
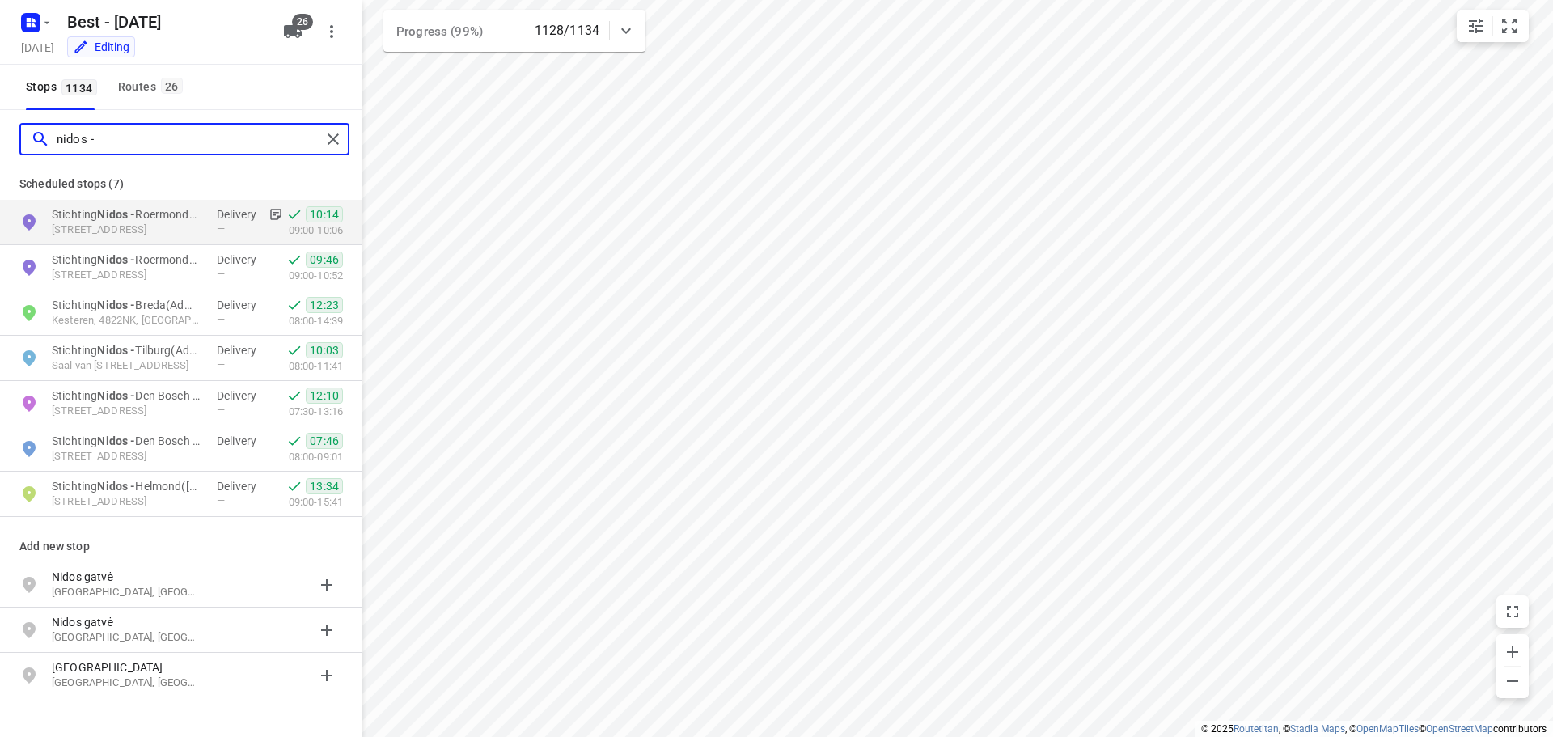
click at [198, 137] on input "nidos -" at bounding box center [189, 139] width 264 height 25
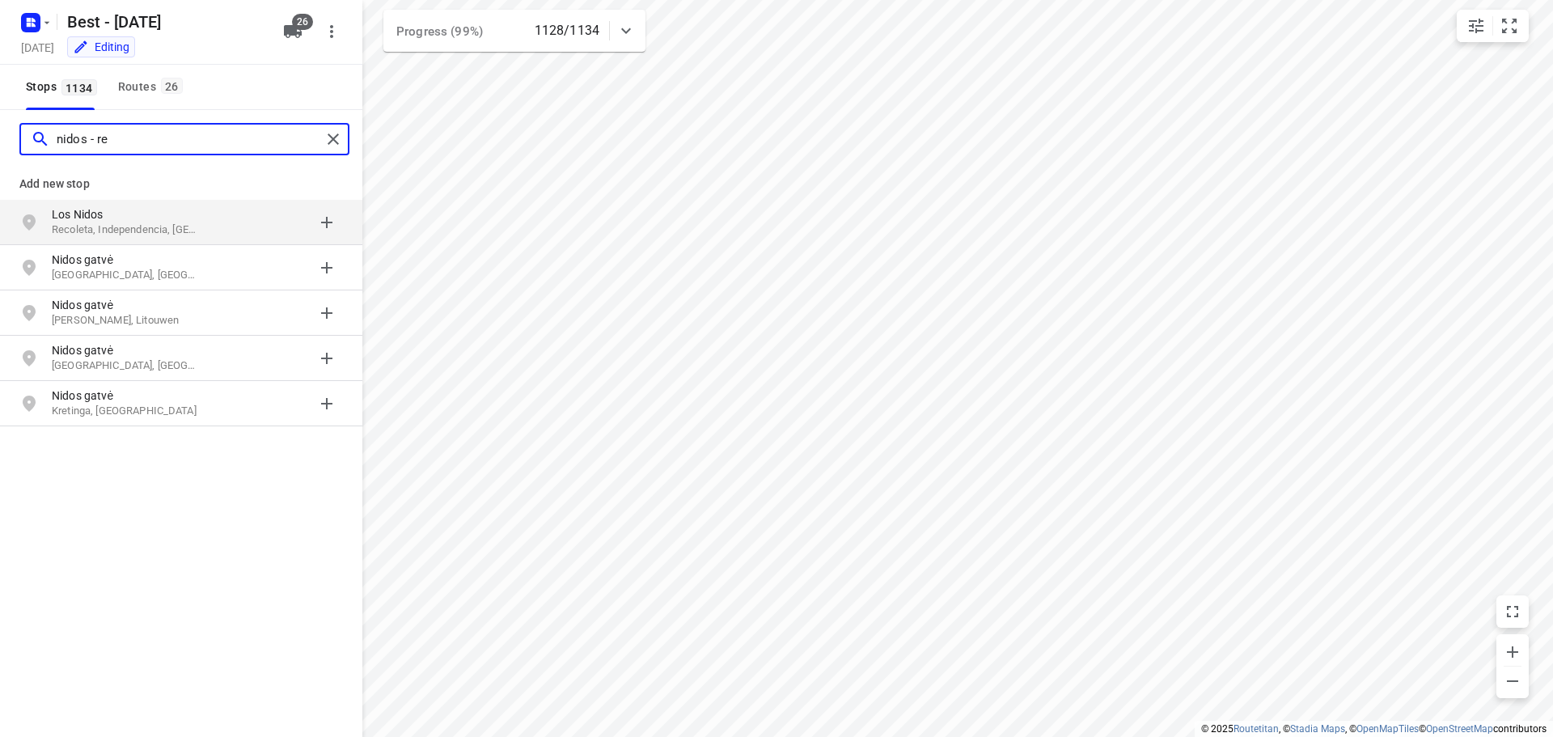
type input "nidos - r"
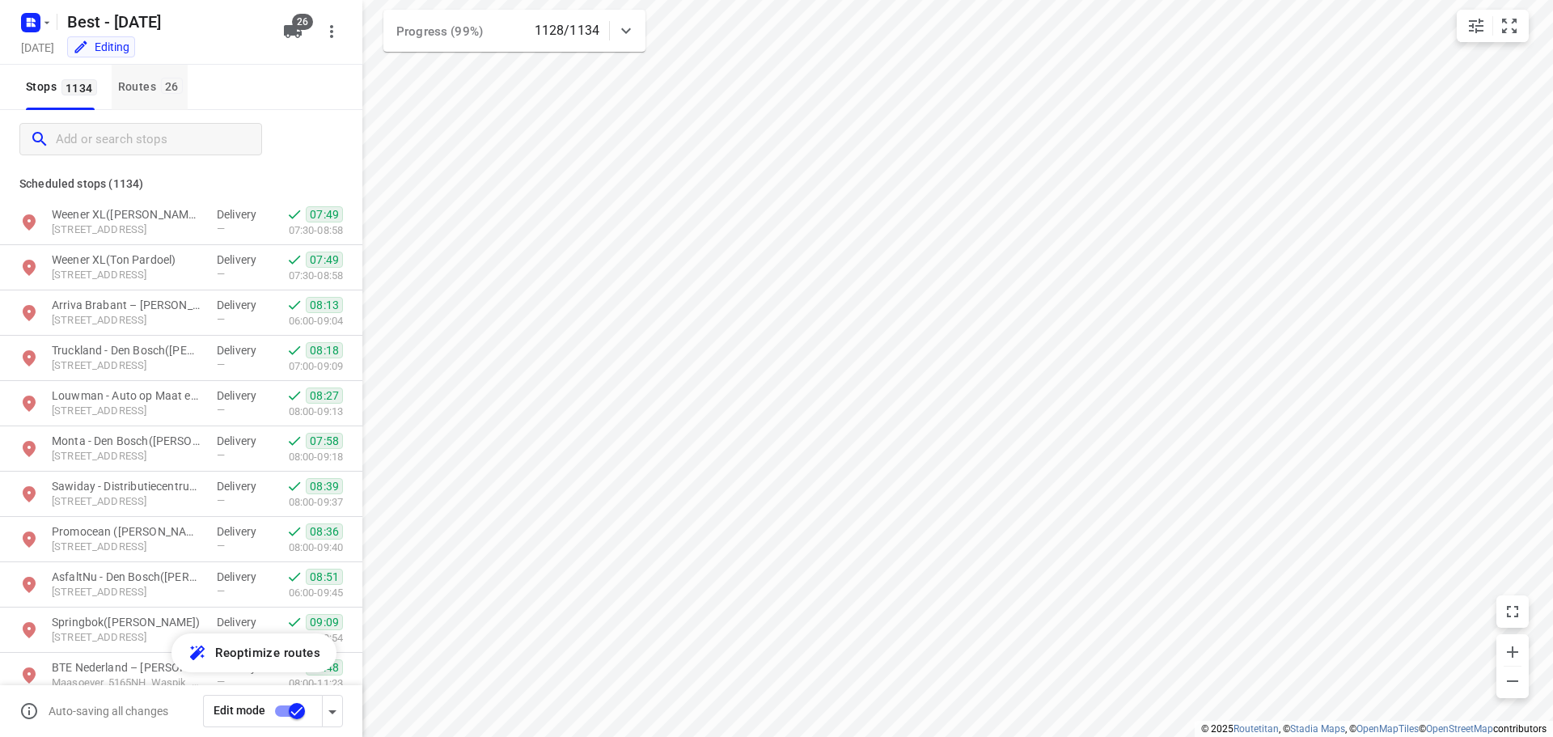
click at [133, 85] on div "Routes 26" at bounding box center [153, 87] width 70 height 20
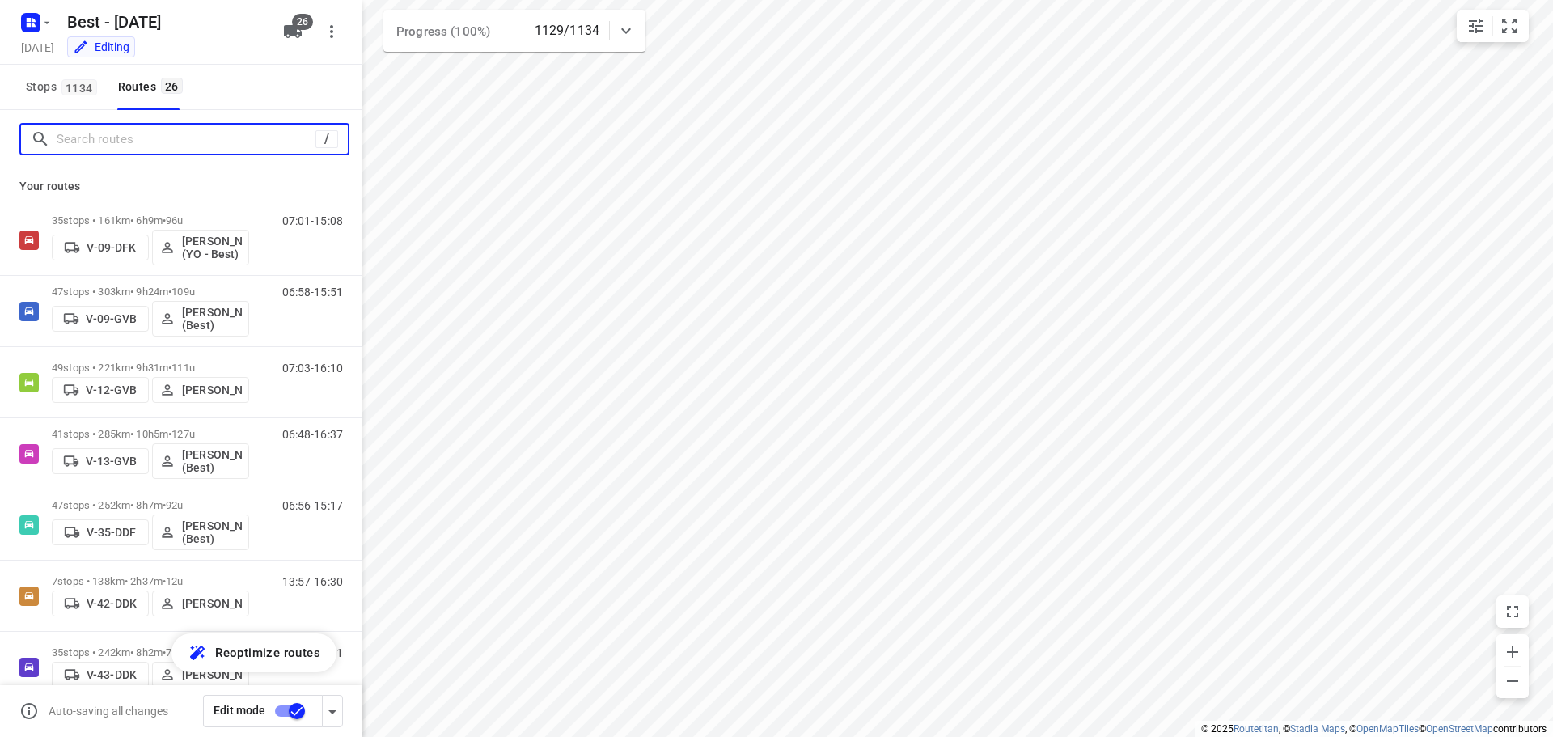
click at [85, 134] on input "Search routes" at bounding box center [186, 139] width 259 height 25
paste input "wesle"
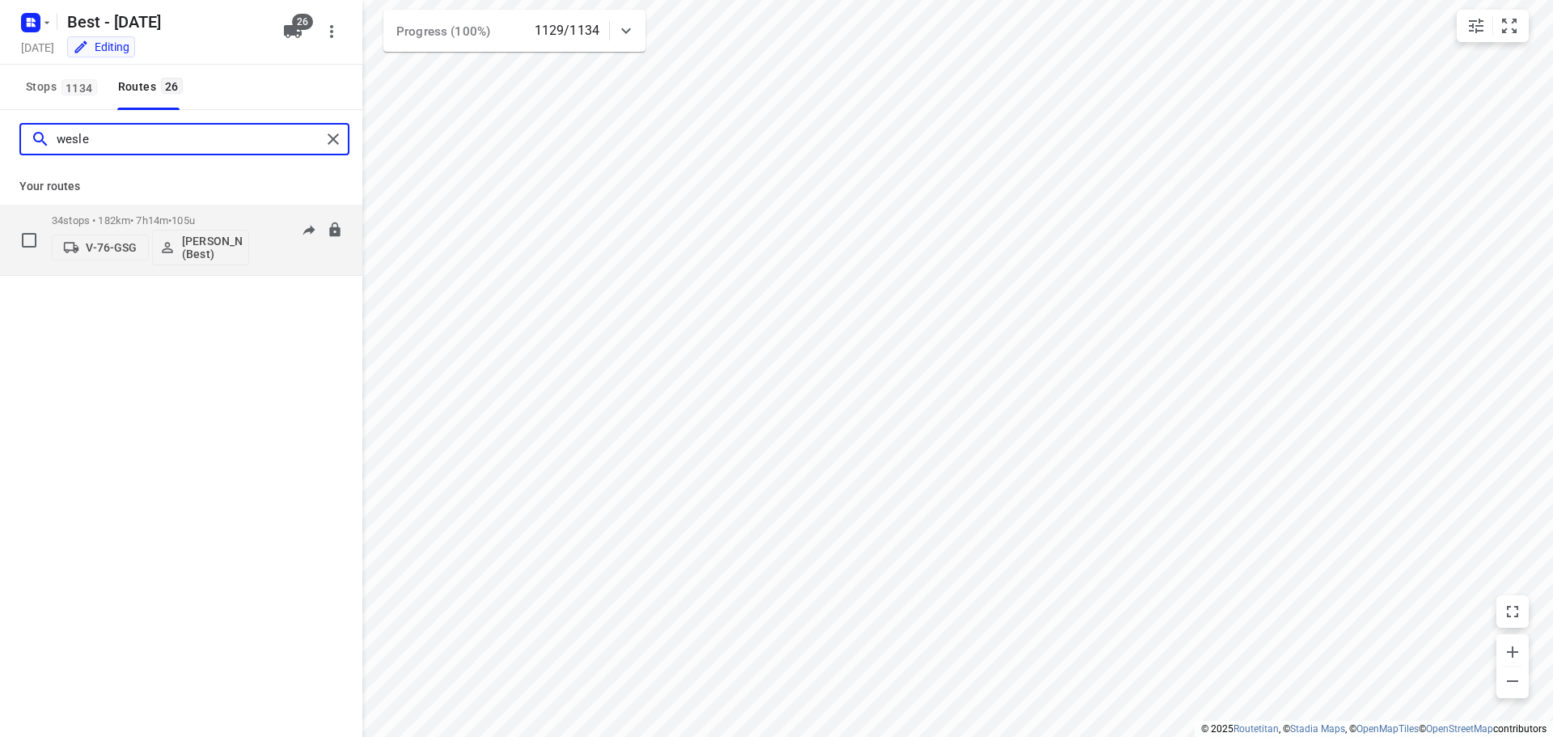
type input "wesle"
click at [125, 213] on div "34 stops • 182km • 7h14m • 105u V-76-GSG [PERSON_NAME] (Best)" at bounding box center [150, 239] width 197 height 67
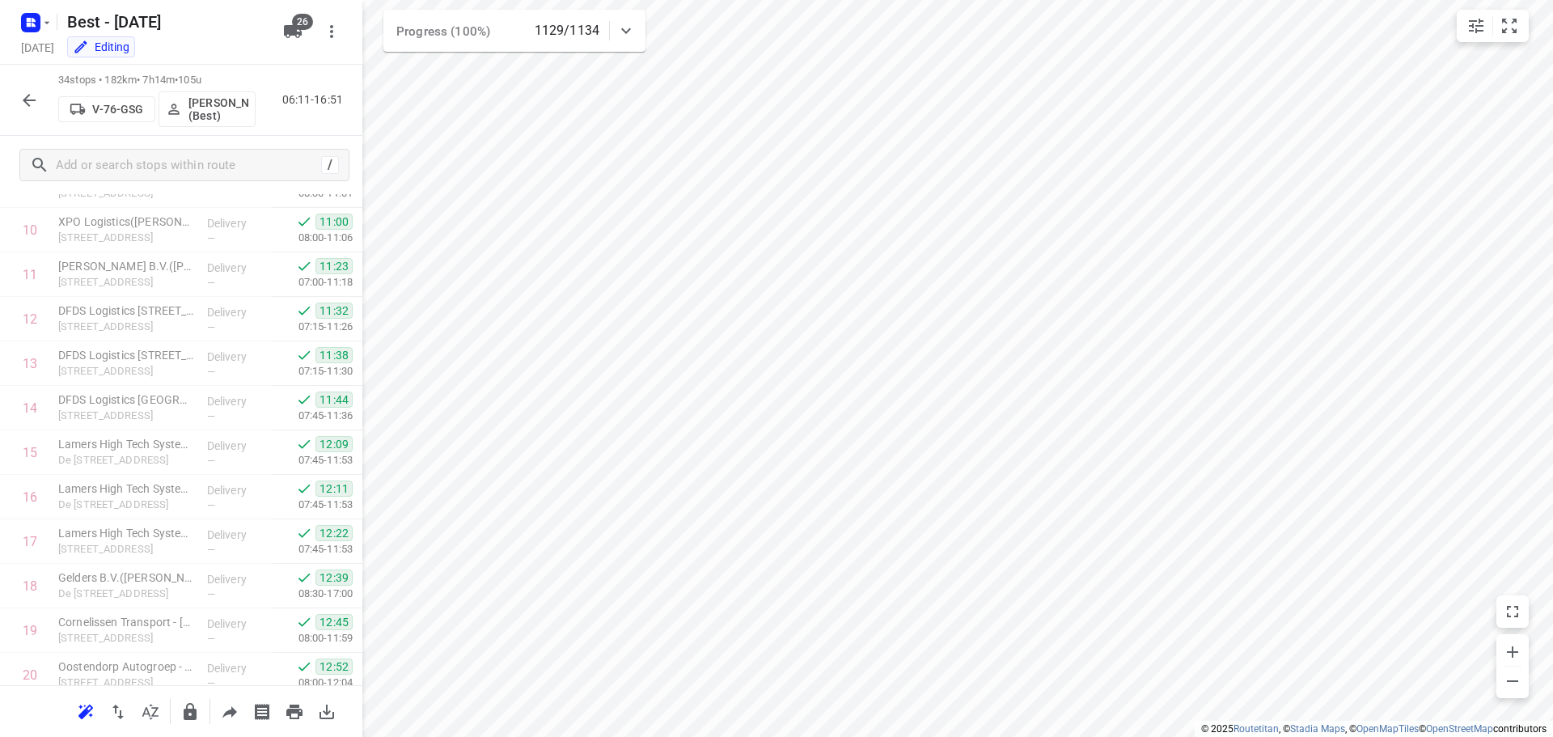
scroll to position [1147, 0]
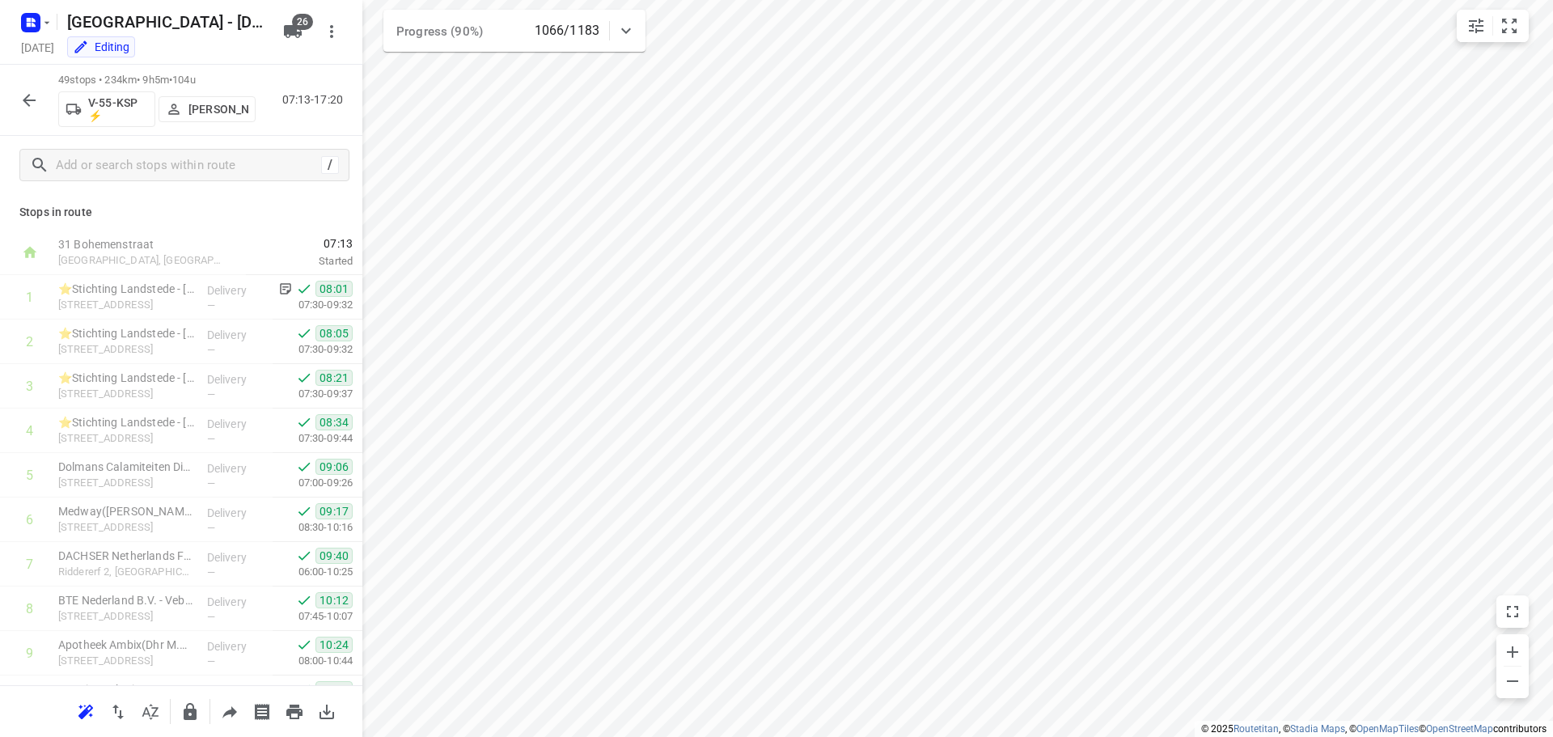
scroll to position [1294, 0]
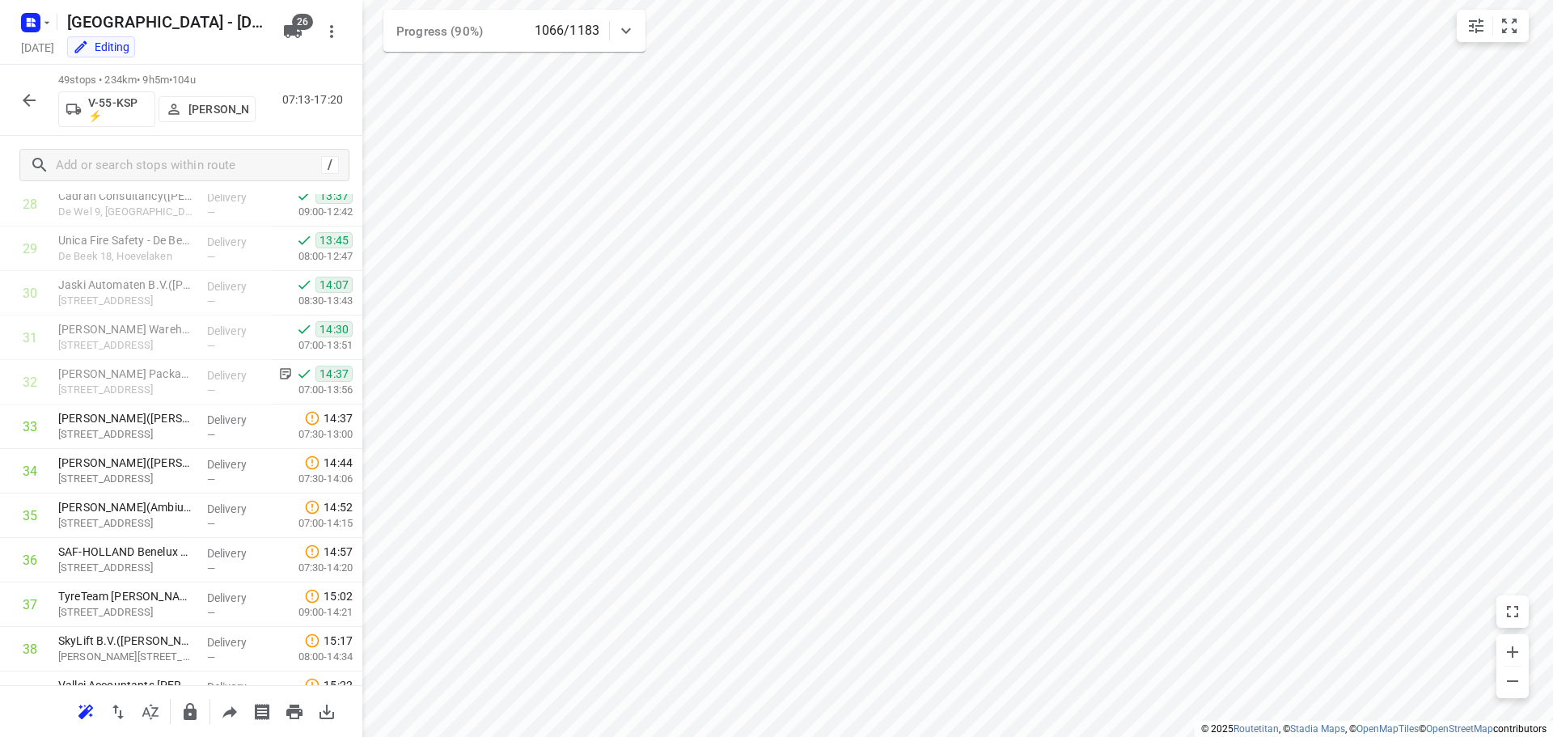
click at [27, 97] on icon "button" at bounding box center [29, 100] width 13 height 13
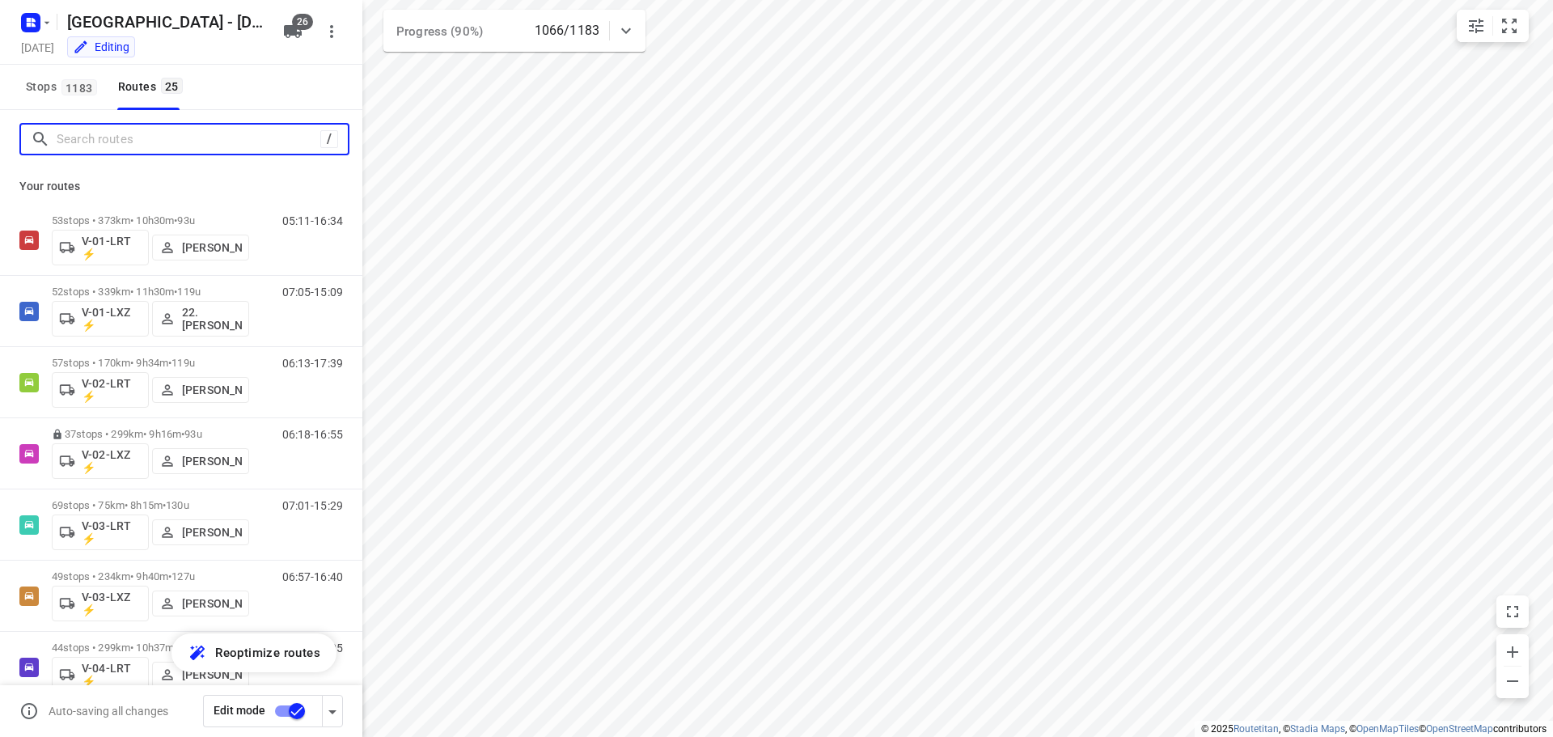
click at [128, 137] on input "Search routes" at bounding box center [189, 139] width 264 height 25
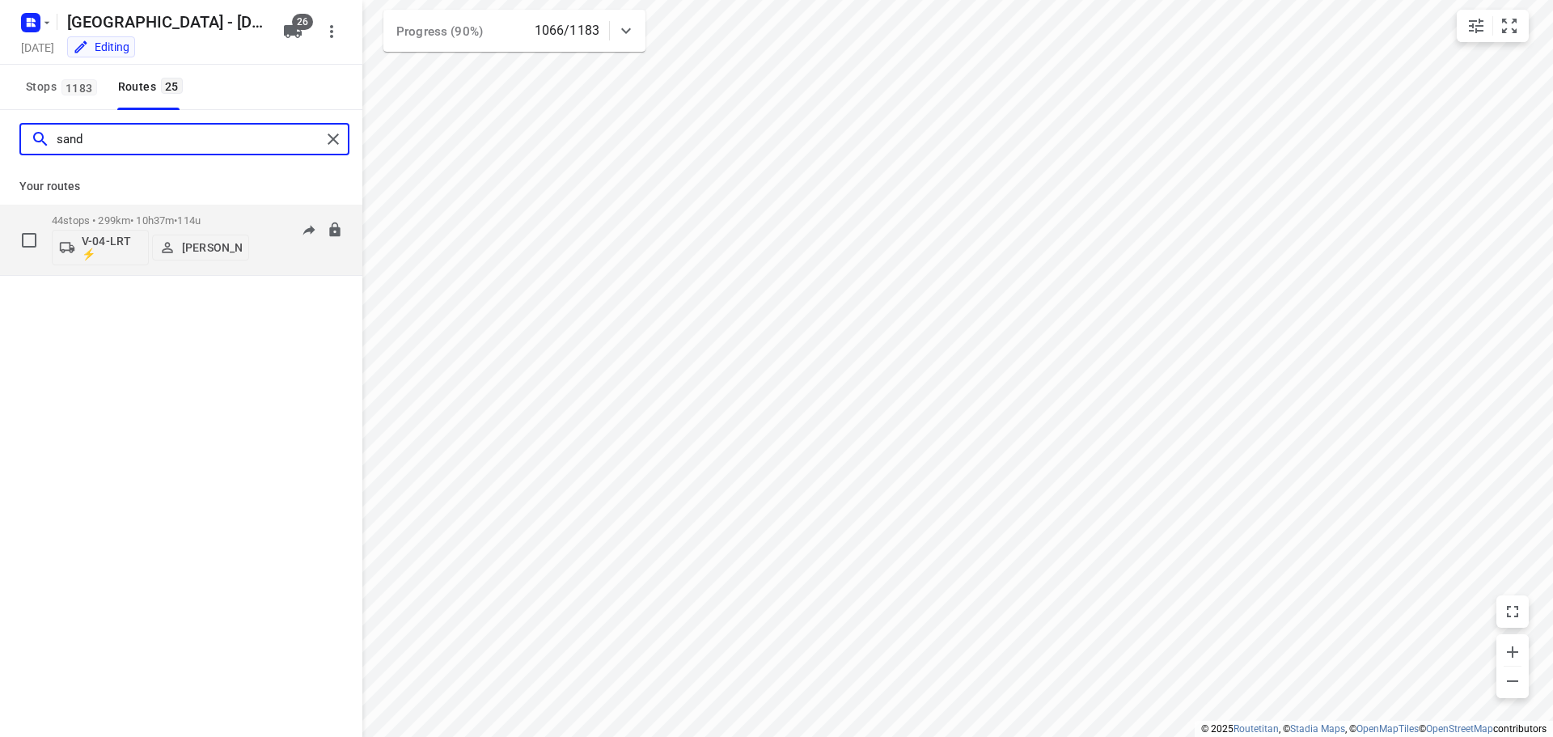
type input "sand"
click at [125, 213] on div "44 stops • 299km • 10h37m • 114u V-04-LRT ⚡ Sander Grooten" at bounding box center [150, 239] width 197 height 67
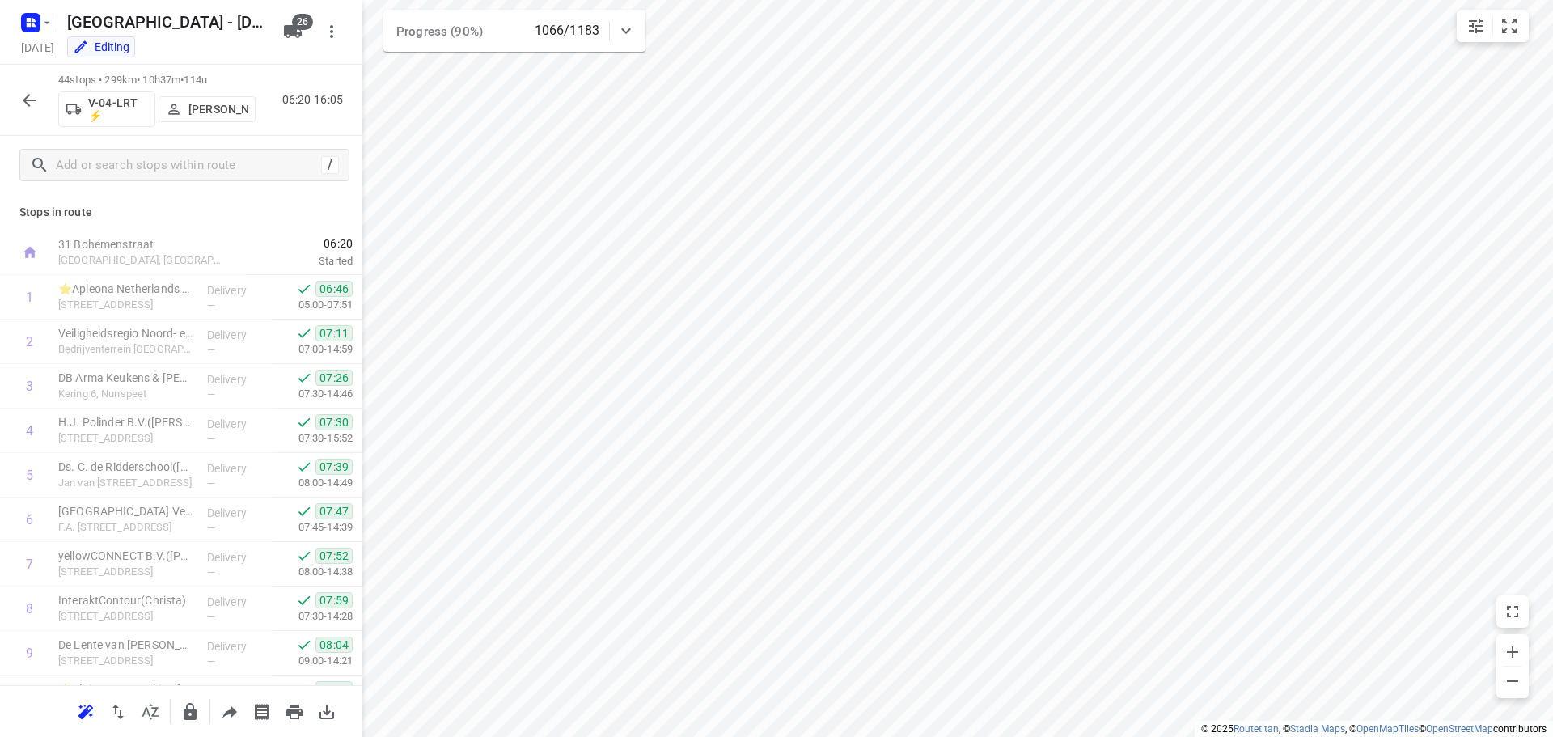
scroll to position [1591, 0]
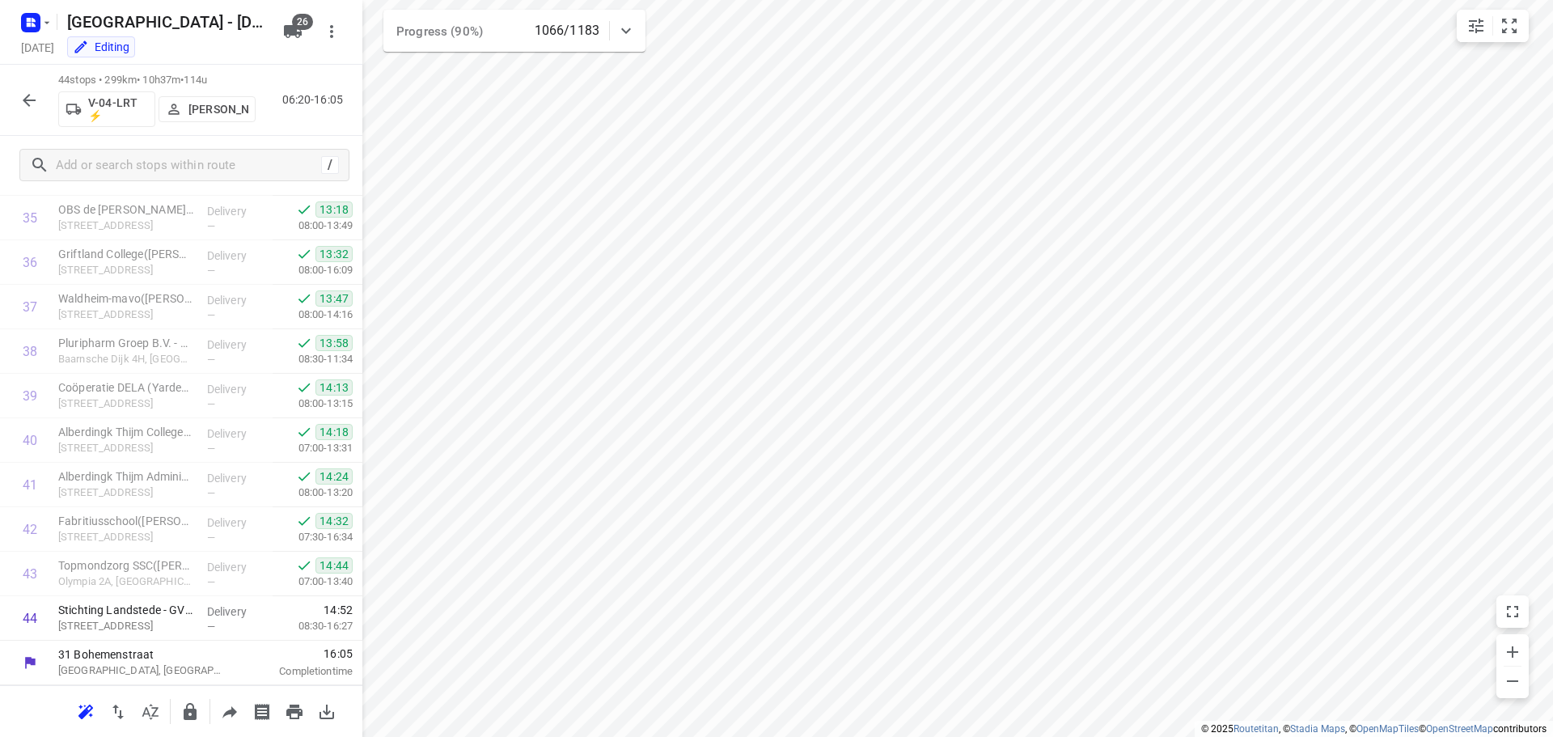
click at [22, 95] on icon "button" at bounding box center [28, 100] width 19 height 19
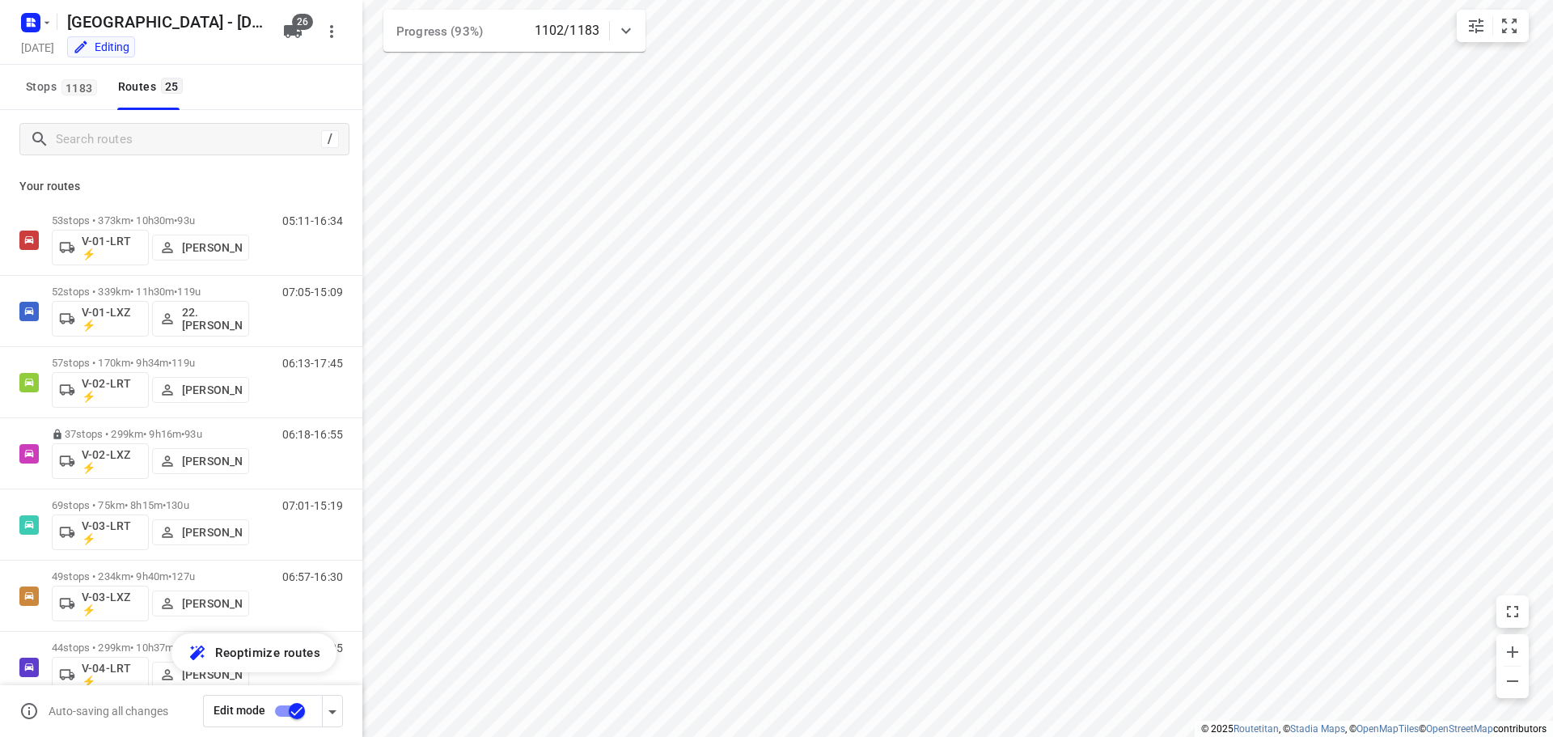
click at [74, 161] on div "/" at bounding box center [181, 139] width 362 height 58
click at [86, 141] on input "Search routes" at bounding box center [186, 139] width 259 height 25
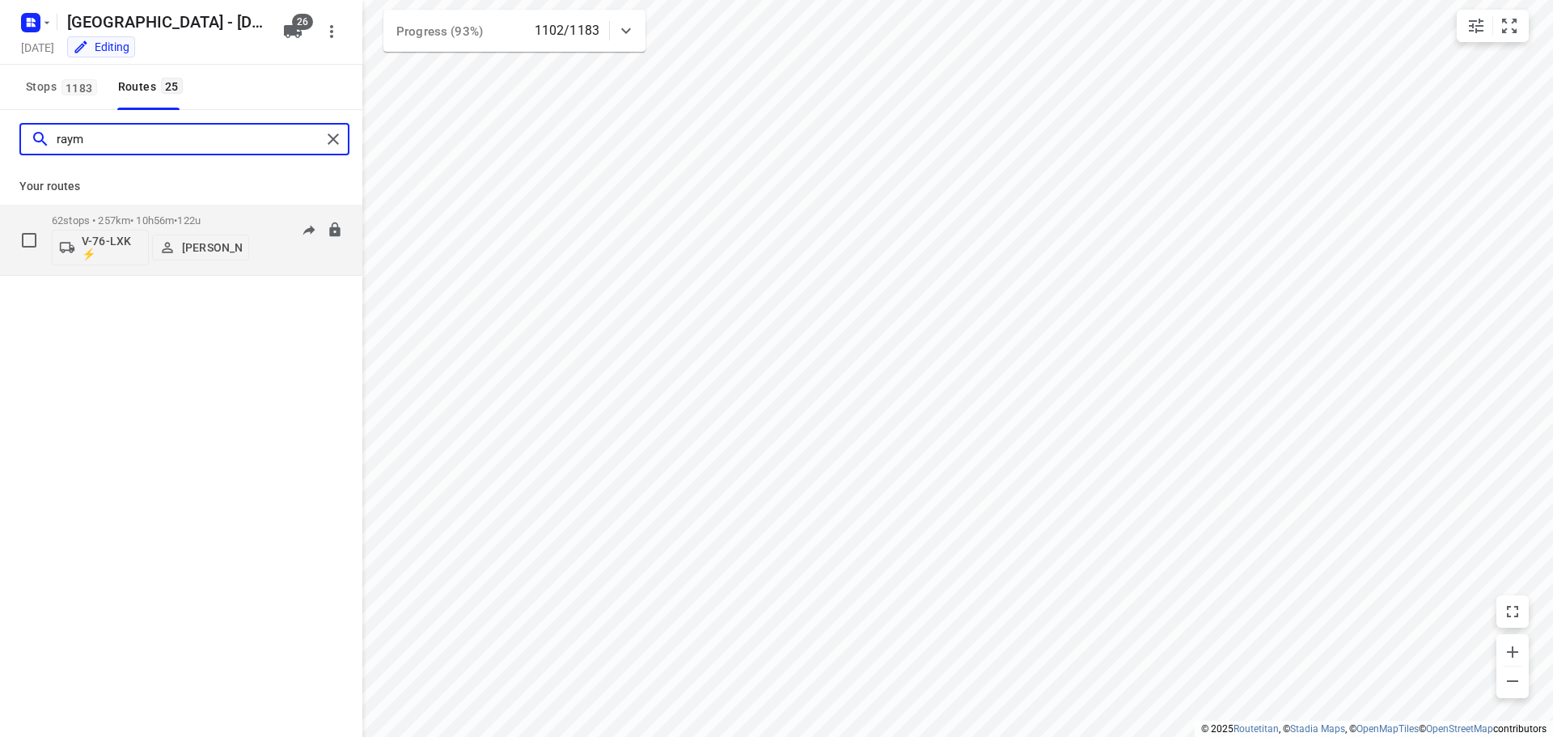
type input "raym"
click at [149, 222] on p "62 stops • 257km • 10h56m • 122u" at bounding box center [150, 220] width 197 height 12
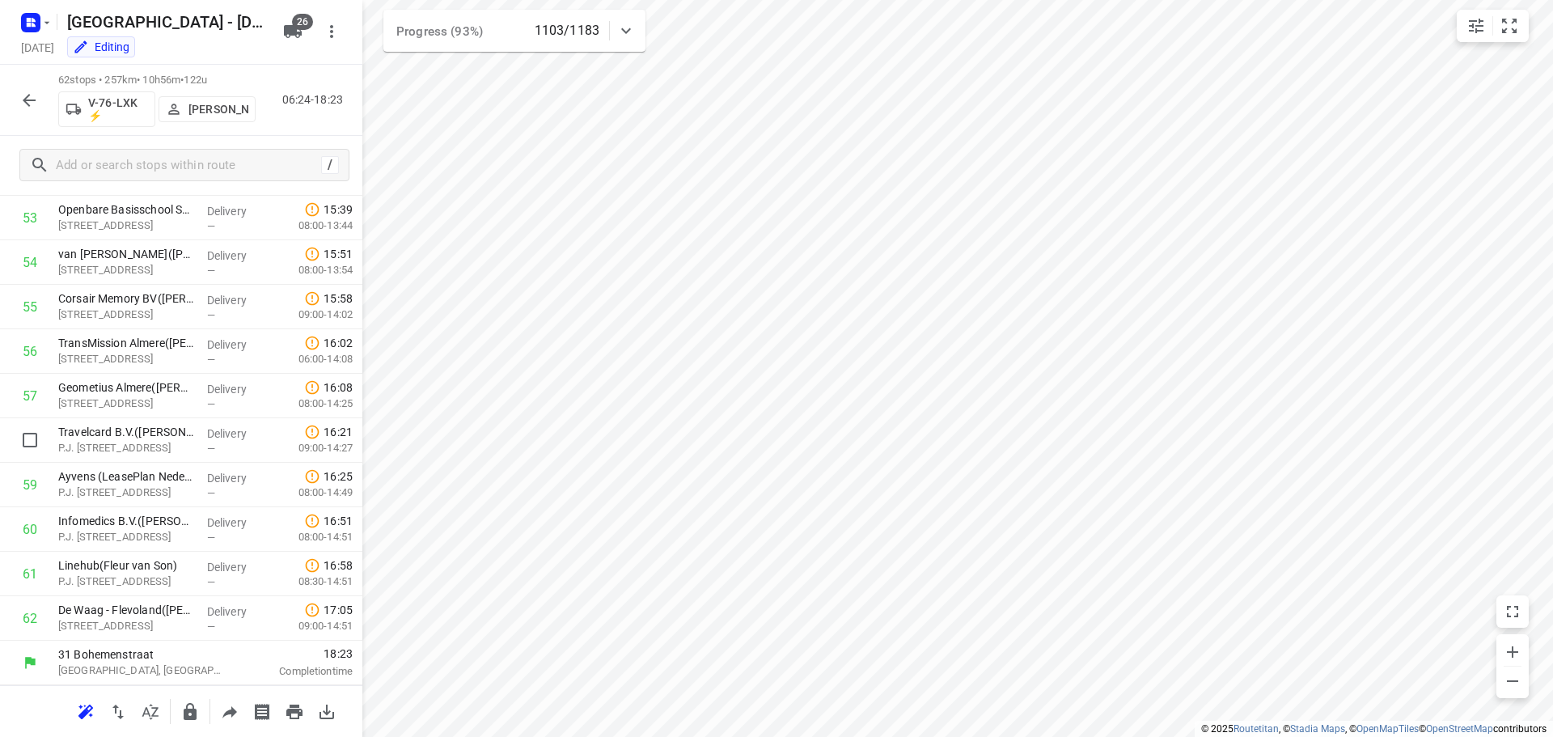
scroll to position [2311, 0]
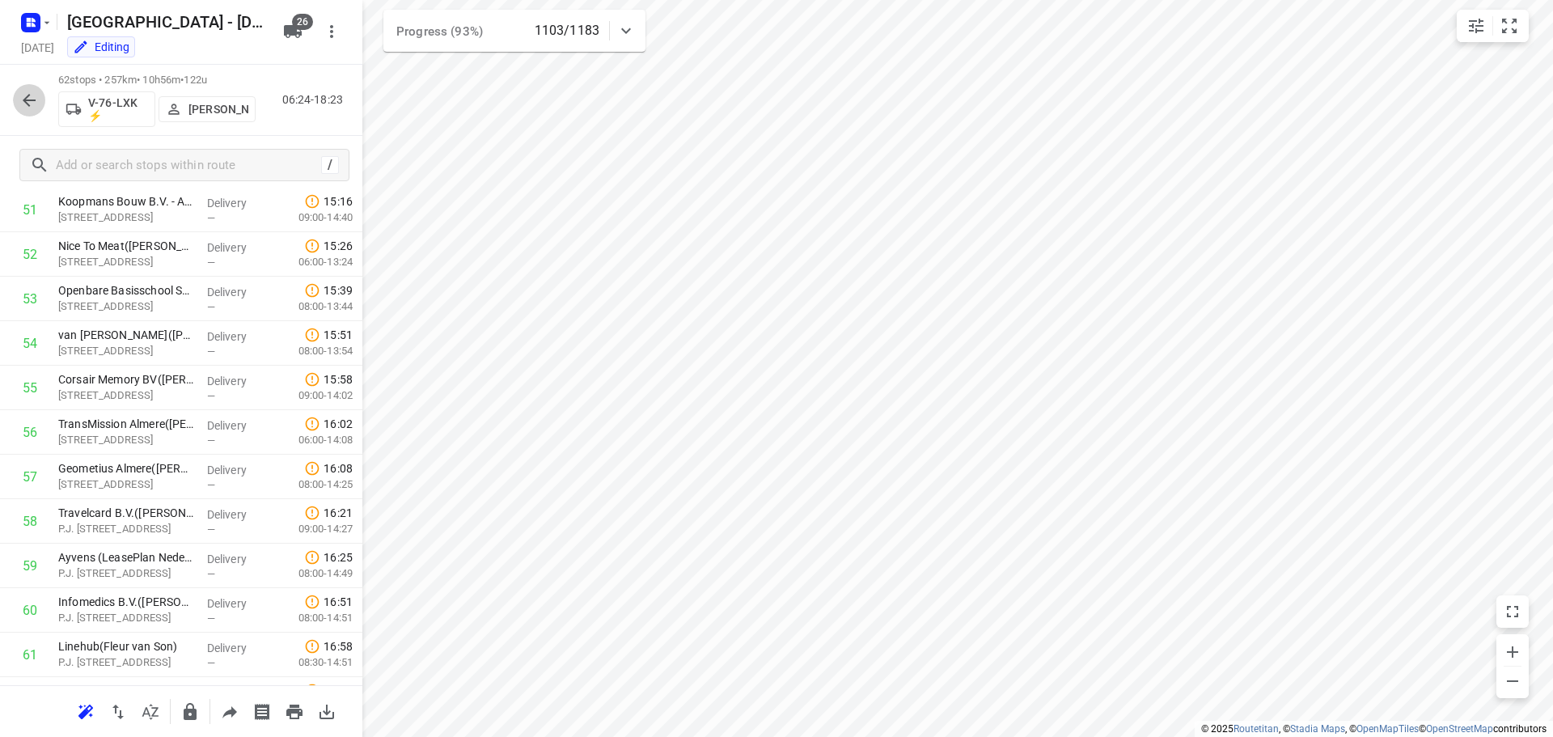
click at [30, 99] on icon "button" at bounding box center [29, 100] width 13 height 13
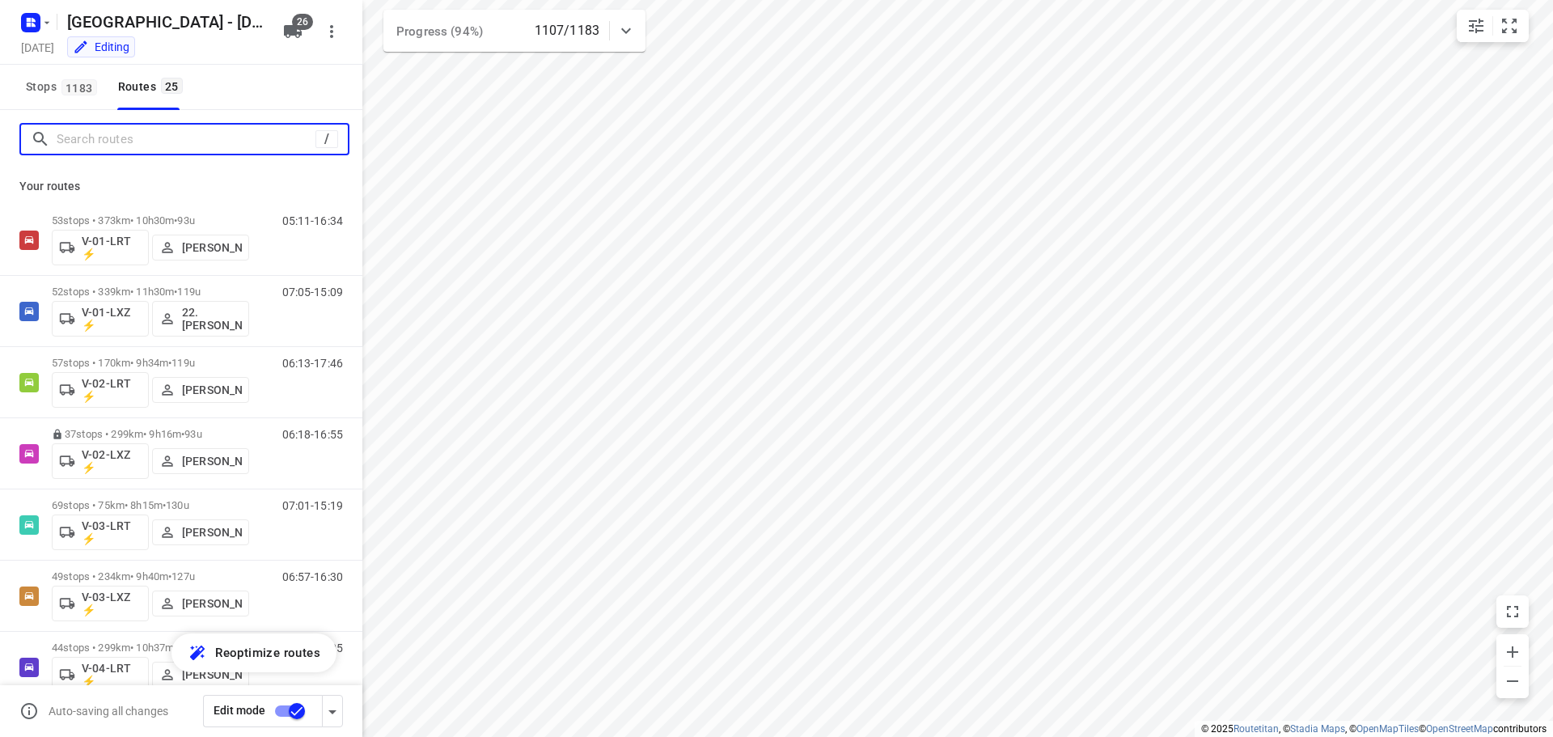
click at [67, 145] on input "Search routes" at bounding box center [186, 139] width 259 height 25
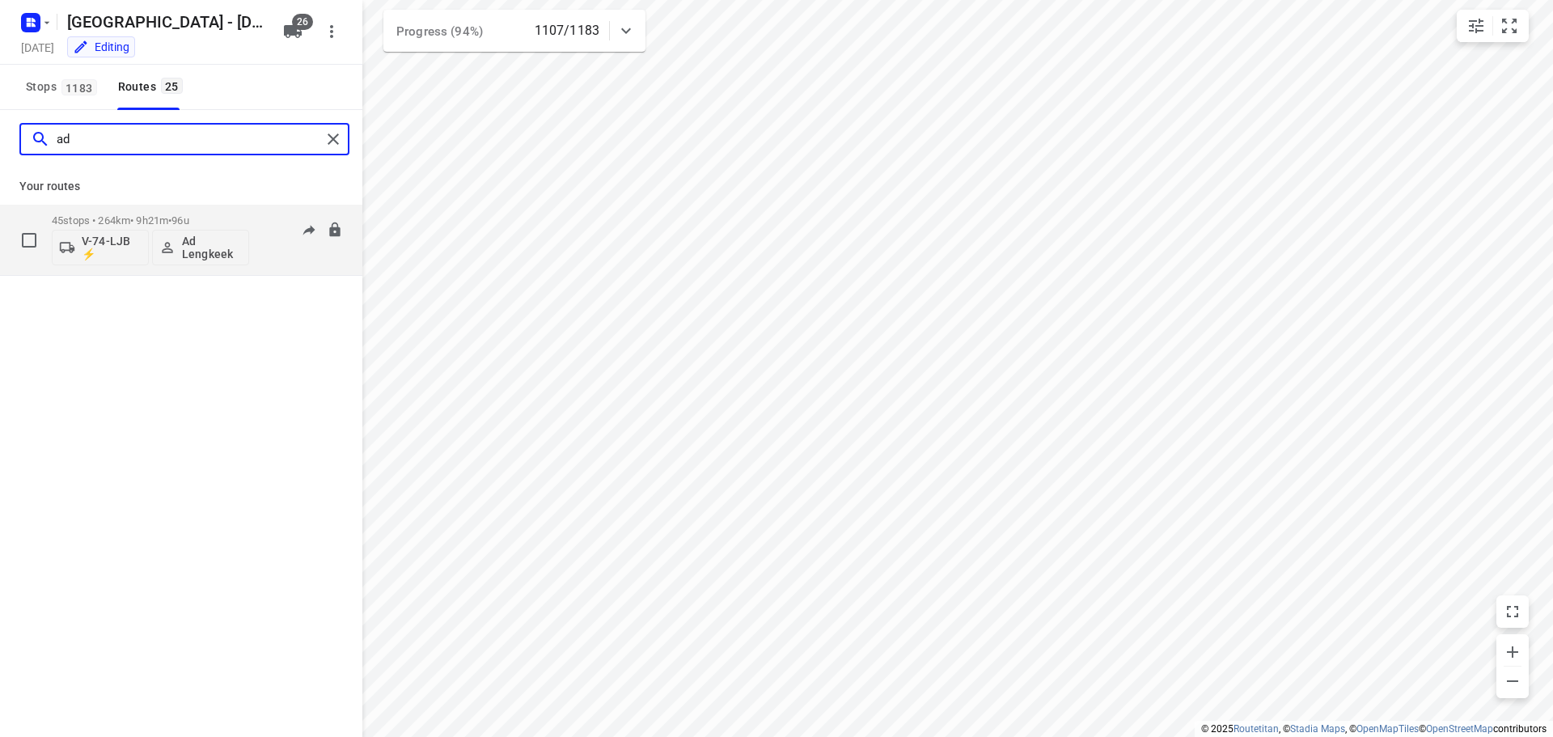
type input "ad"
click at [167, 217] on p "45 stops • 264km • 9h21m • 96u" at bounding box center [150, 220] width 197 height 12
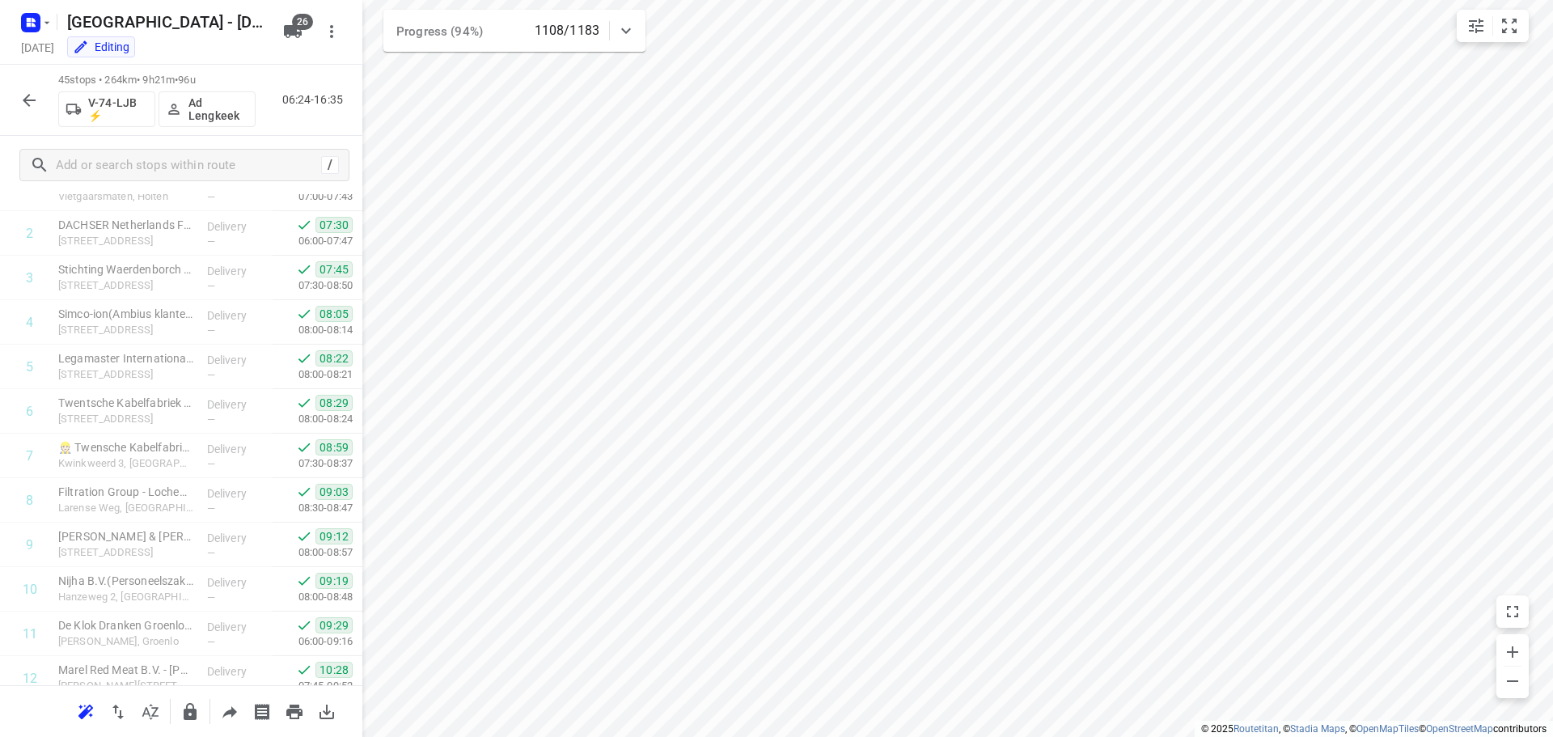
scroll to position [1636, 0]
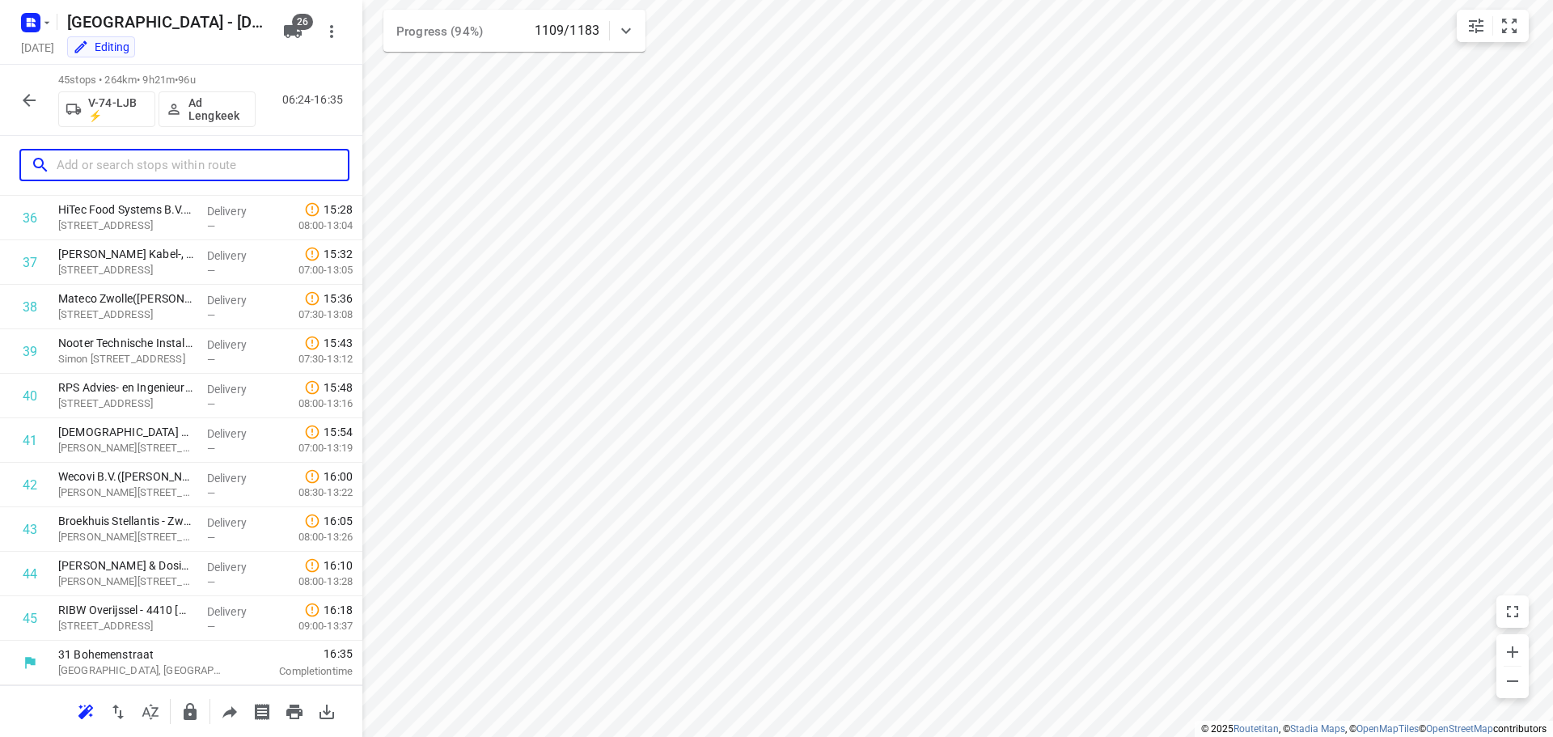
click at [106, 154] on input "text" at bounding box center [202, 165] width 291 height 25
click at [23, 96] on icon "button" at bounding box center [28, 100] width 19 height 19
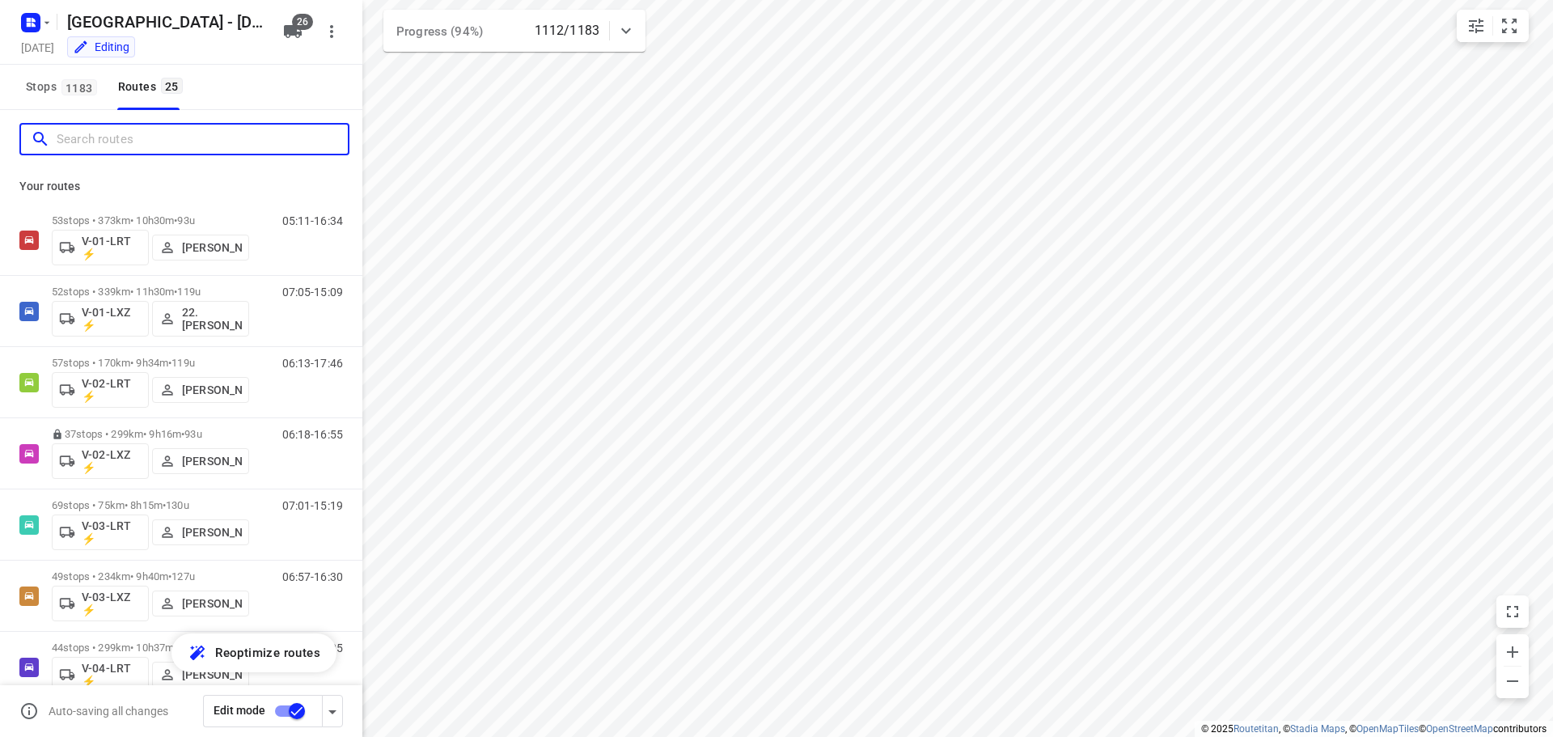
click at [105, 140] on input "Search routes" at bounding box center [202, 139] width 291 height 25
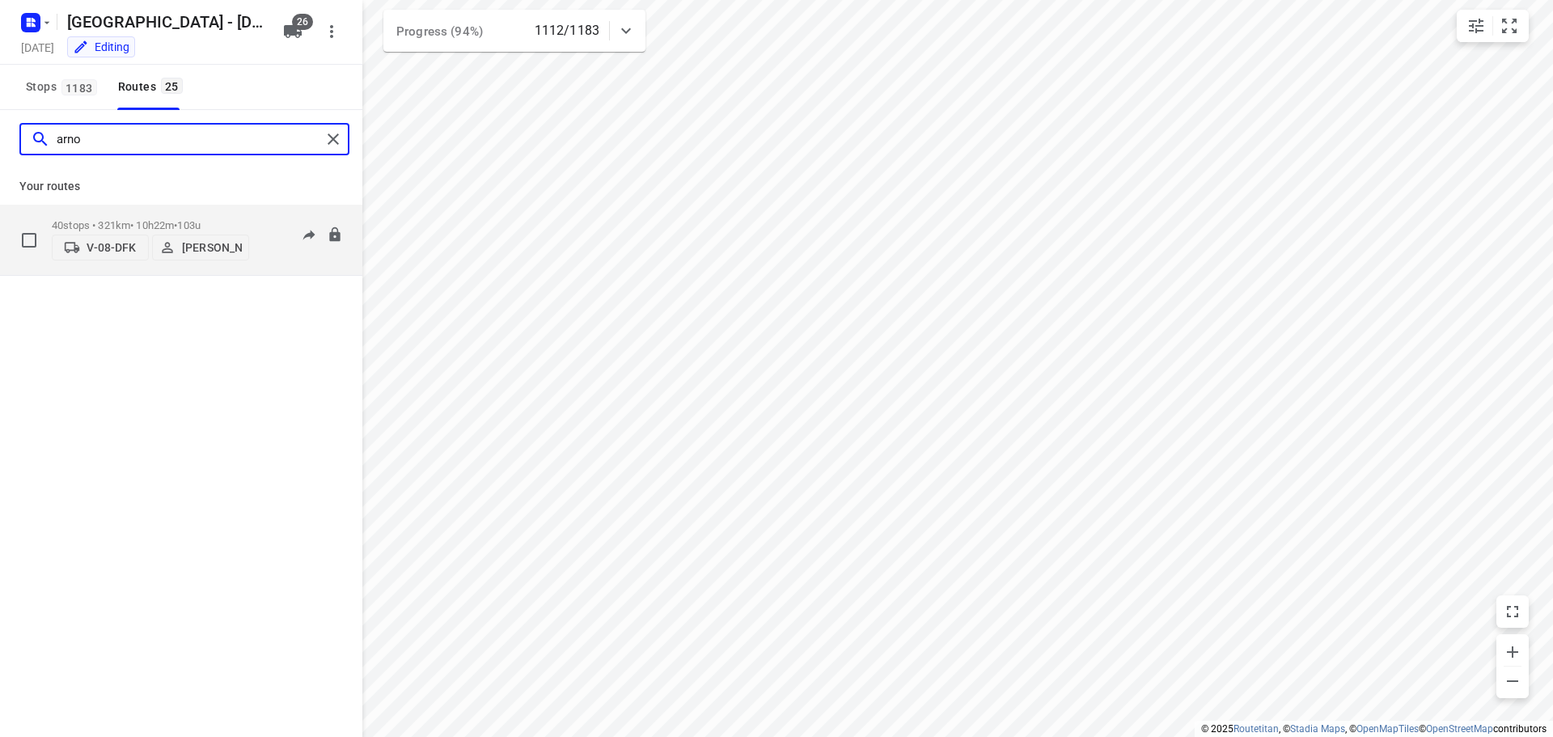
type input "arno"
click at [163, 223] on p "40 stops • 321km • 10h22m • 103u" at bounding box center [150, 225] width 197 height 12
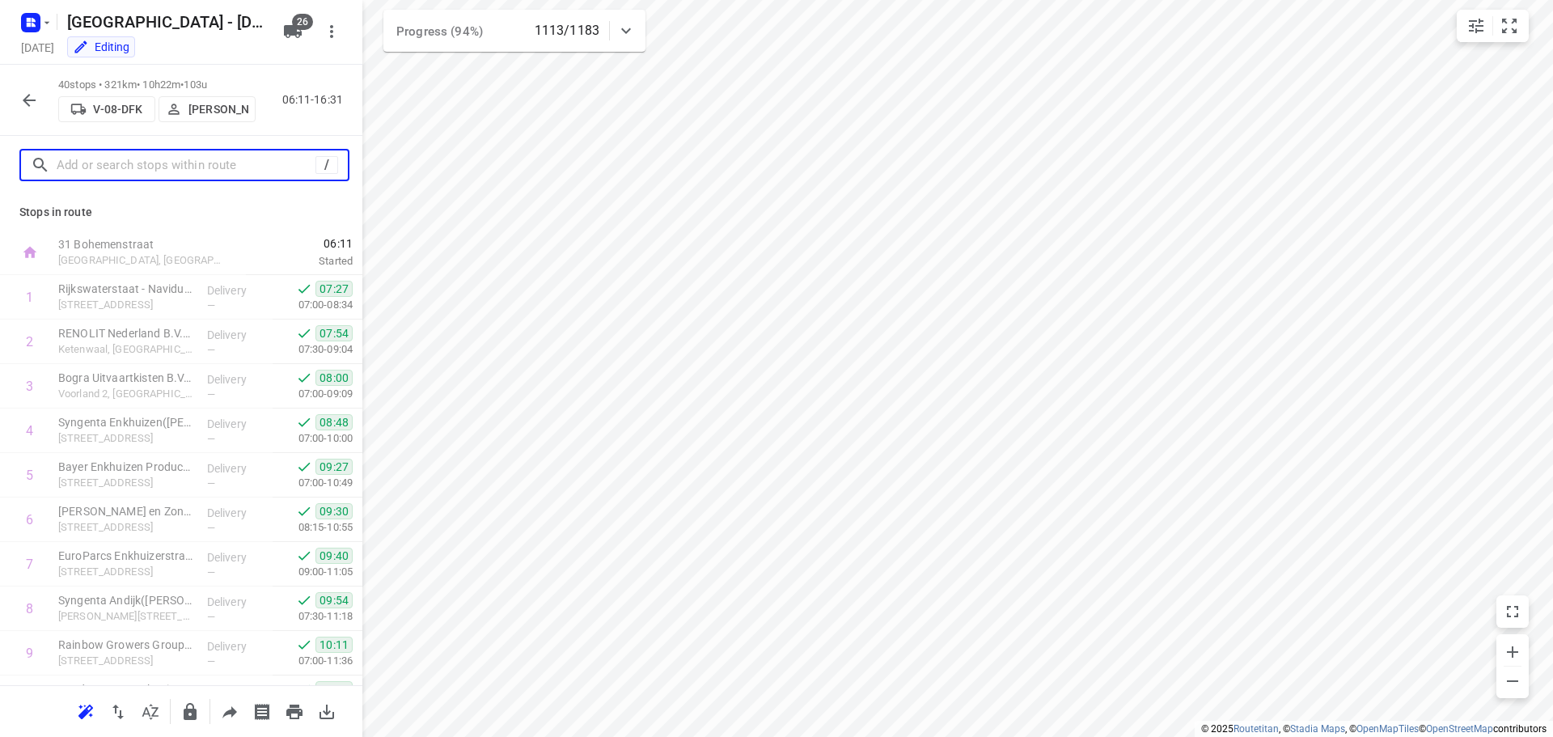
click at [94, 165] on input "text" at bounding box center [186, 165] width 259 height 25
type input "a"
click at [30, 92] on icon "button" at bounding box center [28, 100] width 19 height 19
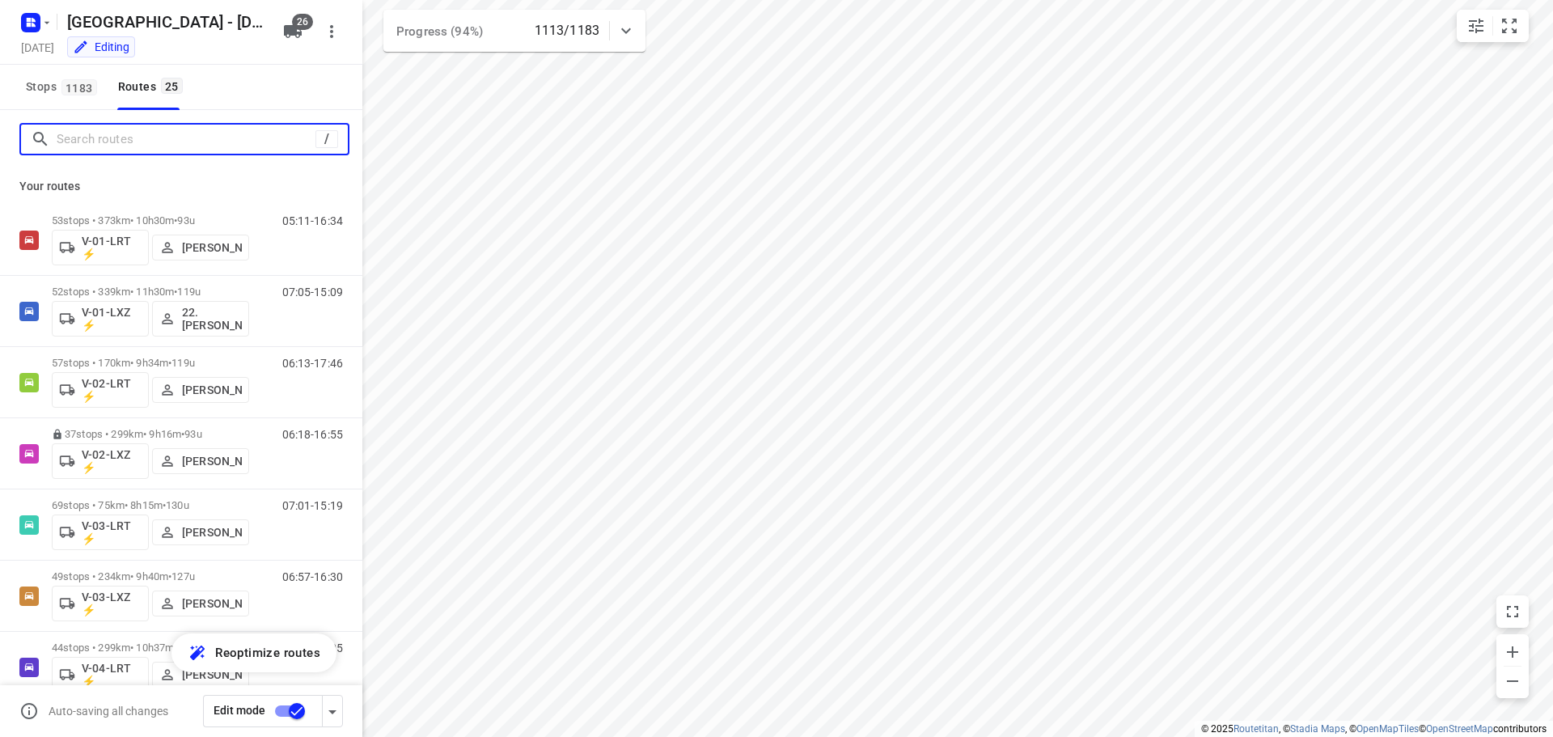
click at [140, 146] on input "Search routes" at bounding box center [186, 139] width 259 height 25
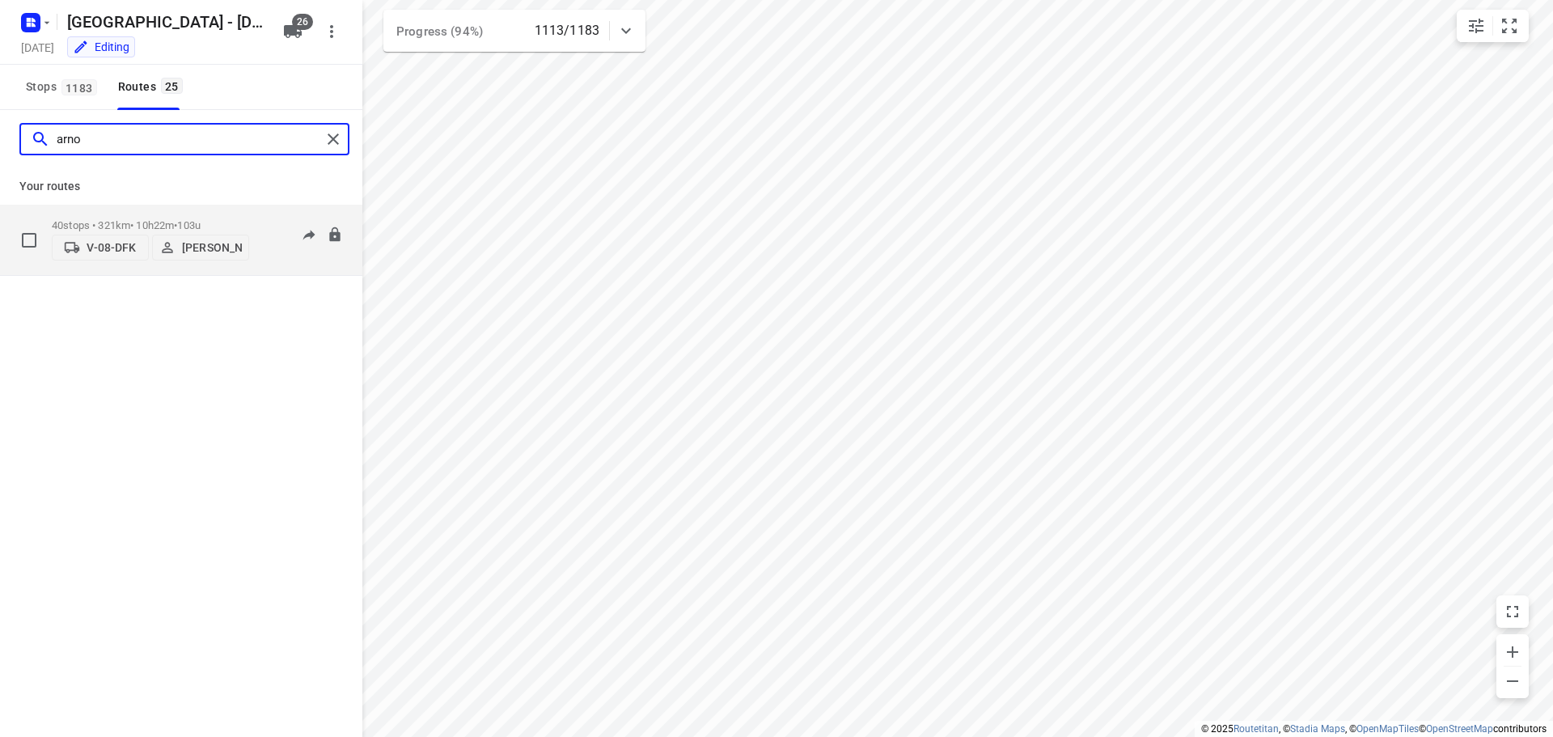
type input "arno"
click at [219, 219] on p "40 stops • 321km • 10h22m • 103u" at bounding box center [150, 225] width 197 height 12
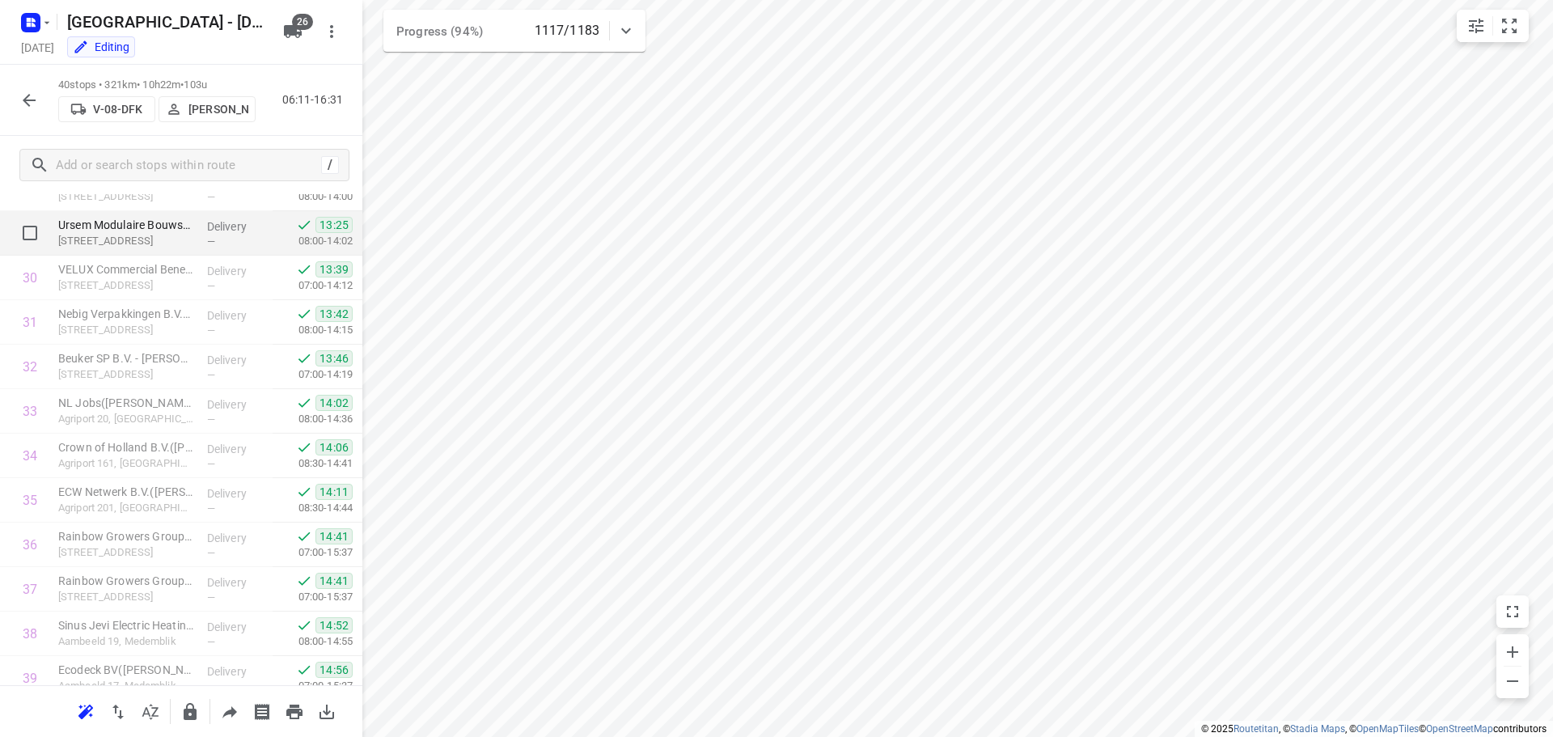
scroll to position [1413, 0]
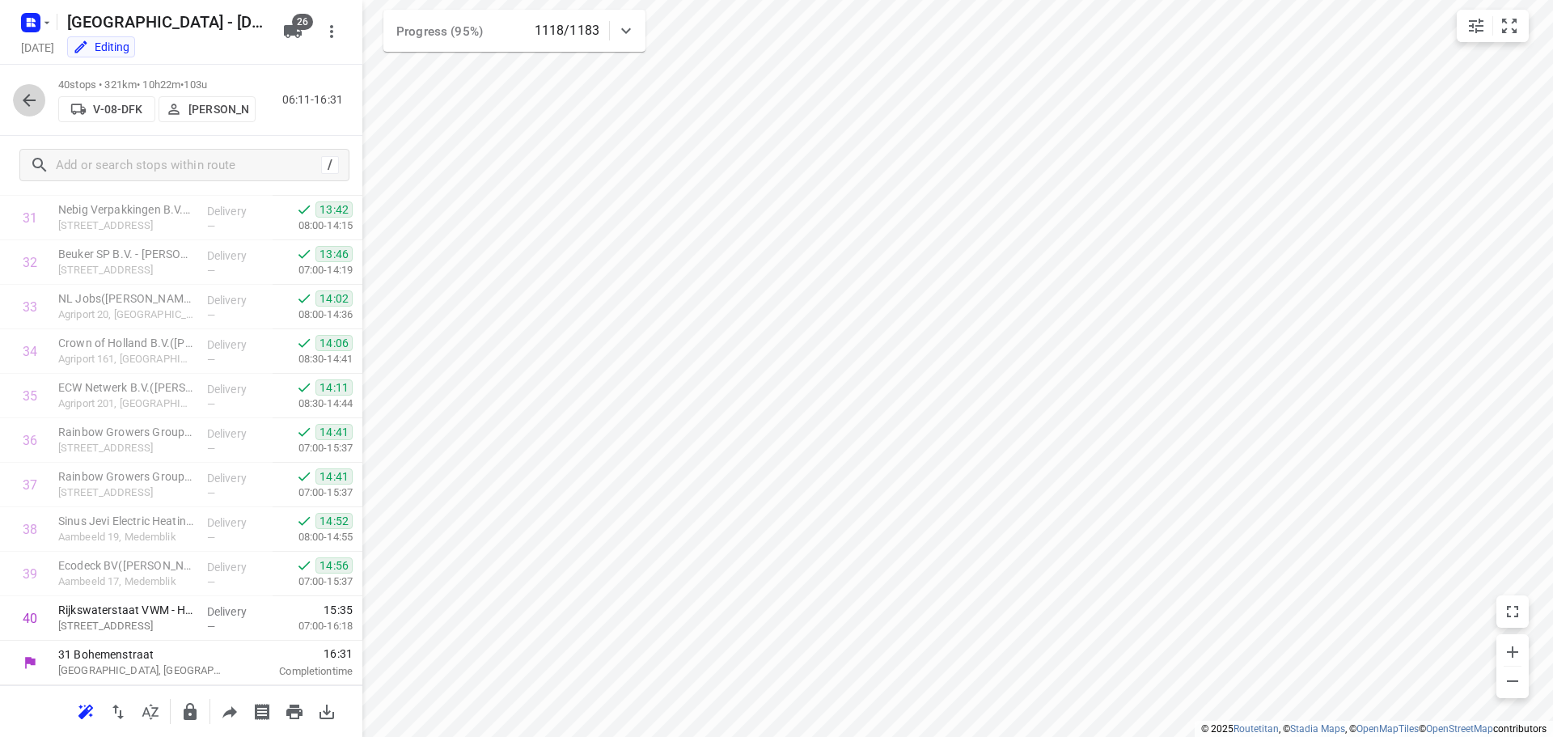
click at [32, 100] on icon "button" at bounding box center [29, 100] width 13 height 13
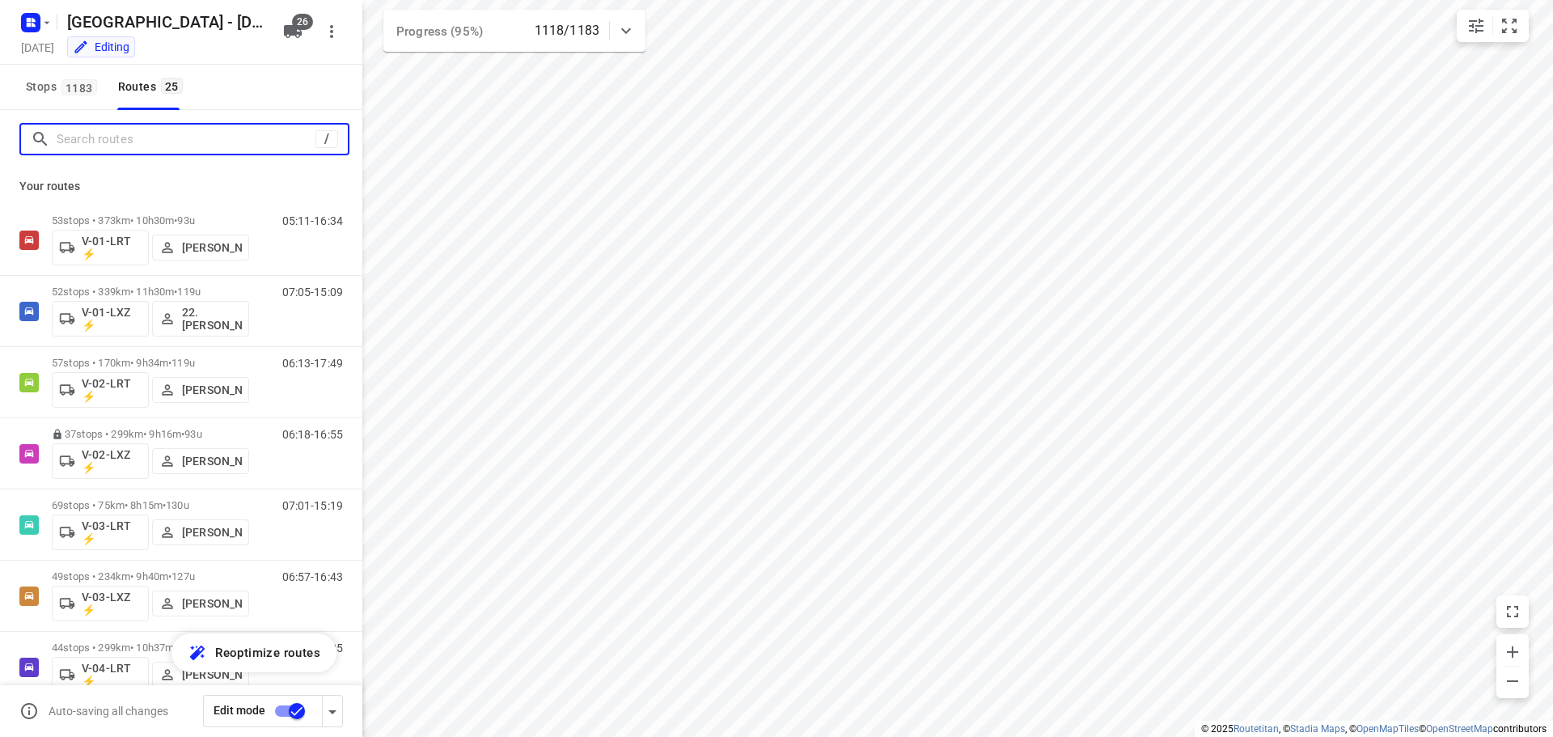
click at [85, 141] on input "Search routes" at bounding box center [186, 139] width 259 height 25
click at [89, 145] on input "Search routes" at bounding box center [202, 139] width 291 height 25
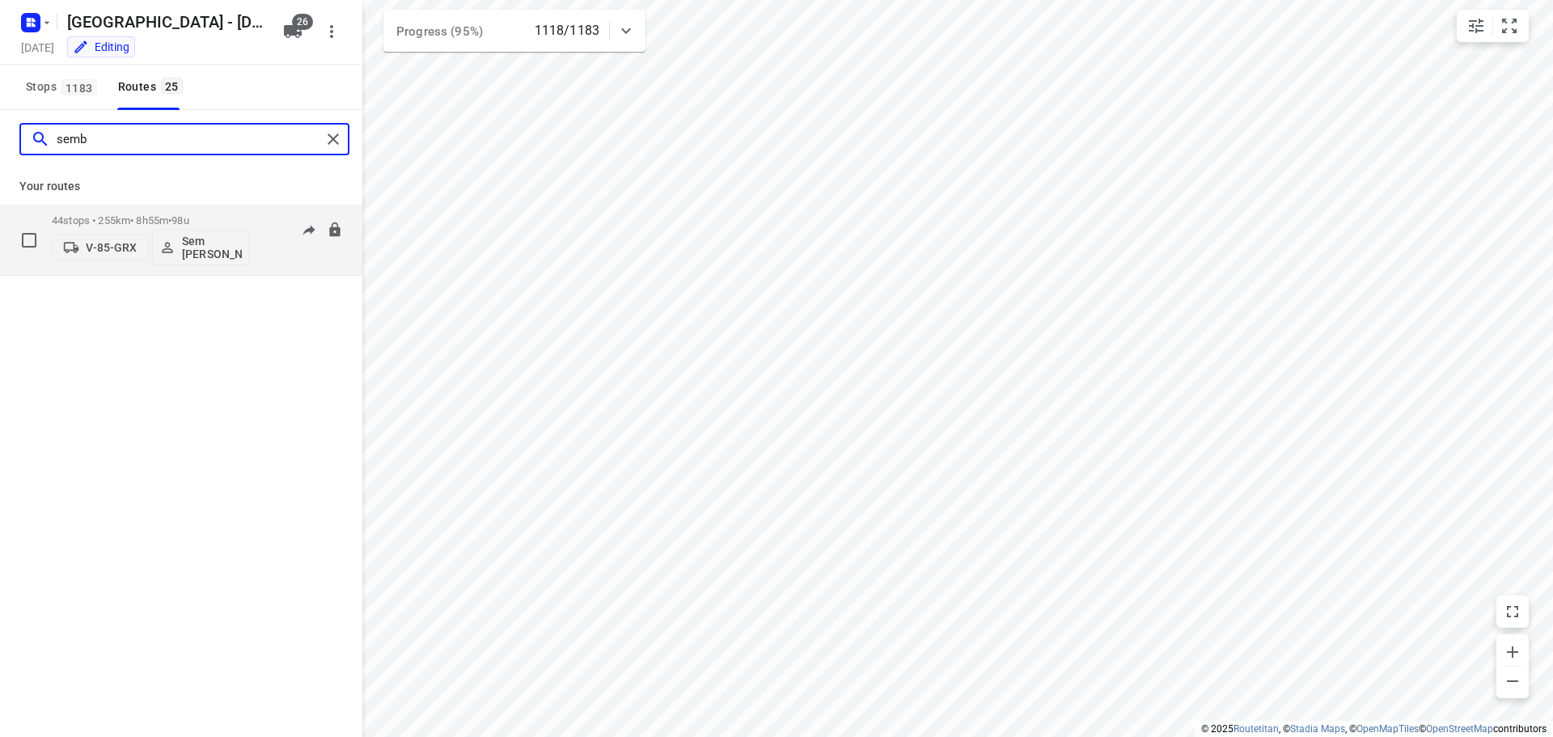
type input "semb"
click at [135, 208] on div "44 stops • 255km • 8h55m • 98u V-85-GRX Sem Bollweg" at bounding box center [150, 239] width 197 height 67
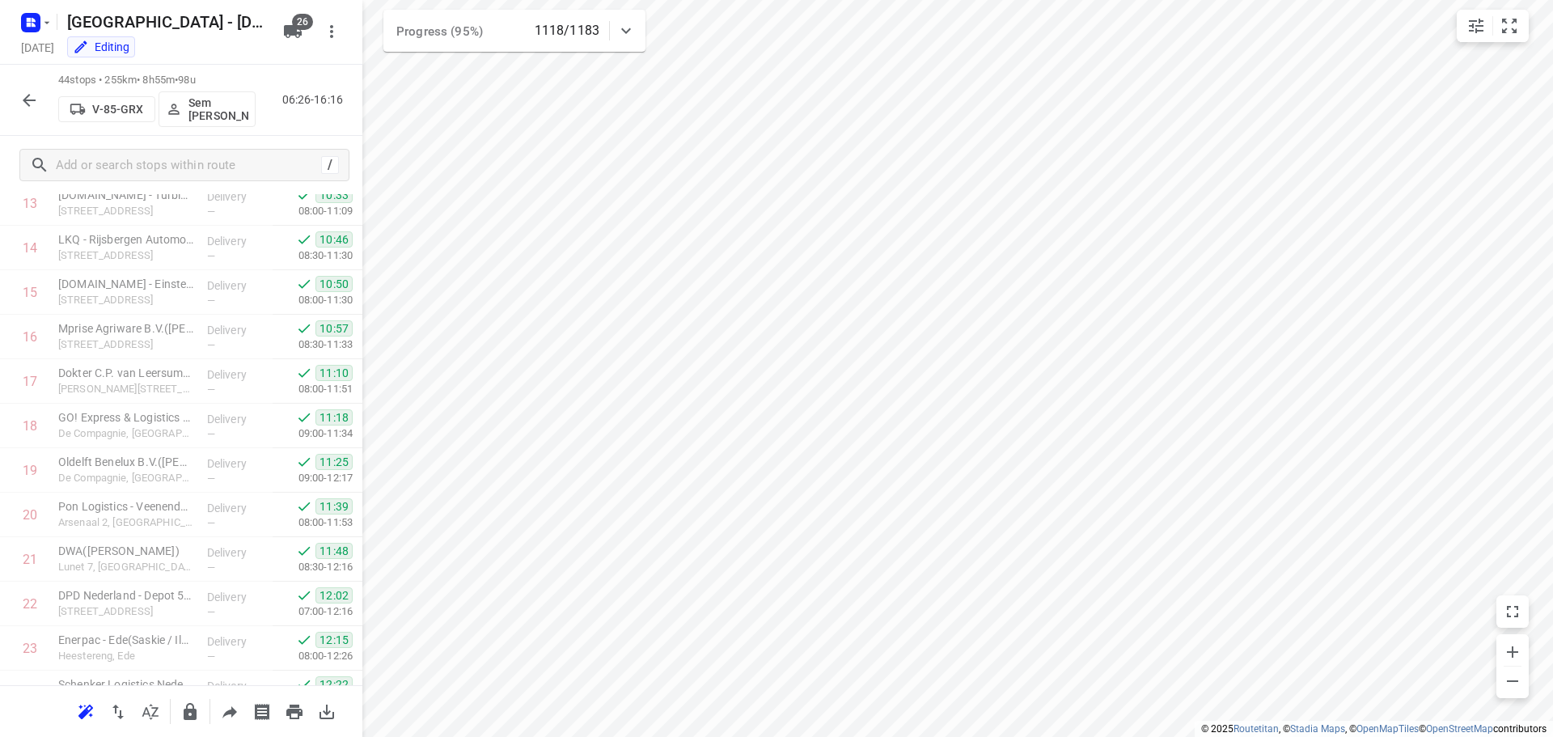
scroll to position [1591, 0]
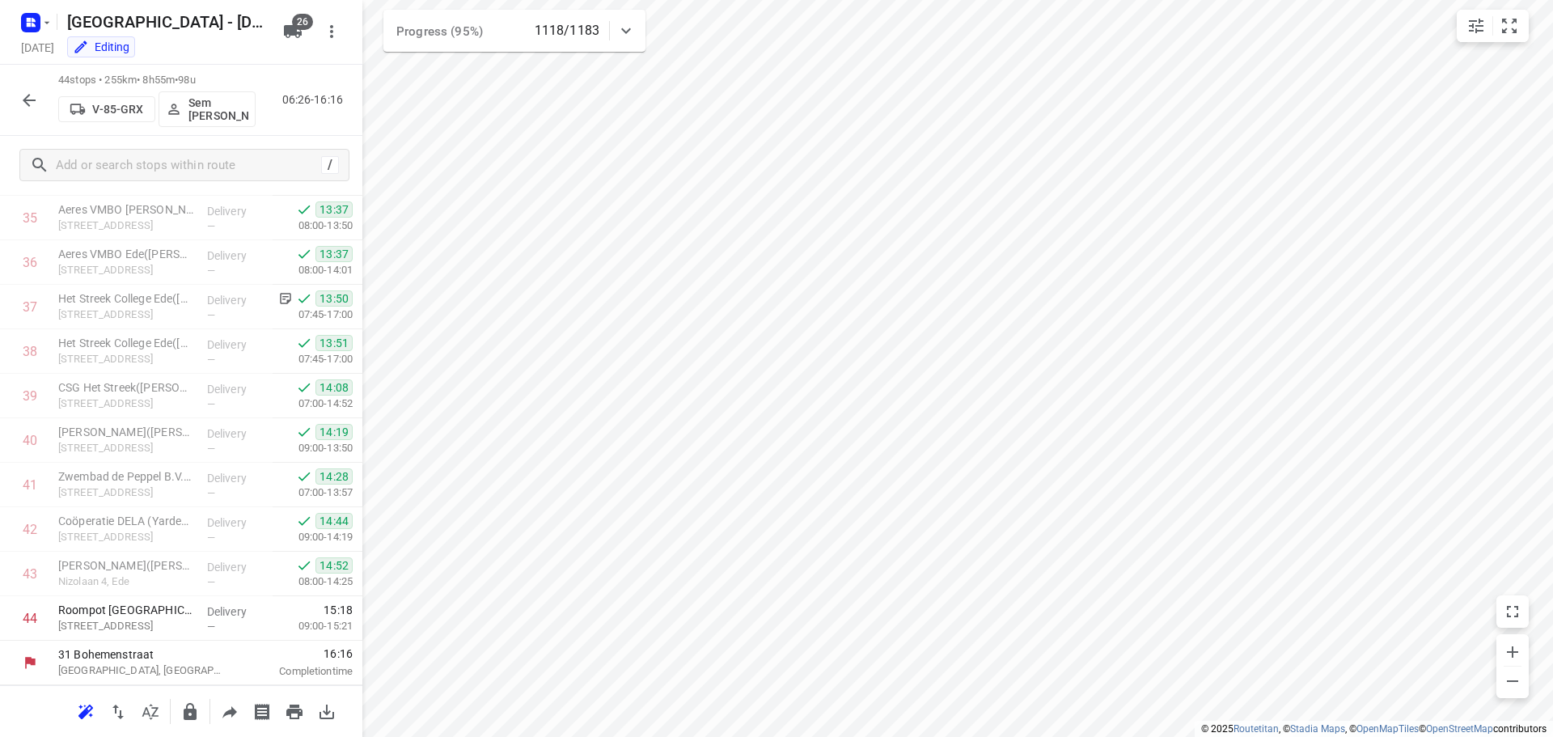
drag, startPoint x: 28, startPoint y: 102, endPoint x: 160, endPoint y: 3, distance: 164.6
click at [28, 102] on icon "button" at bounding box center [28, 100] width 19 height 19
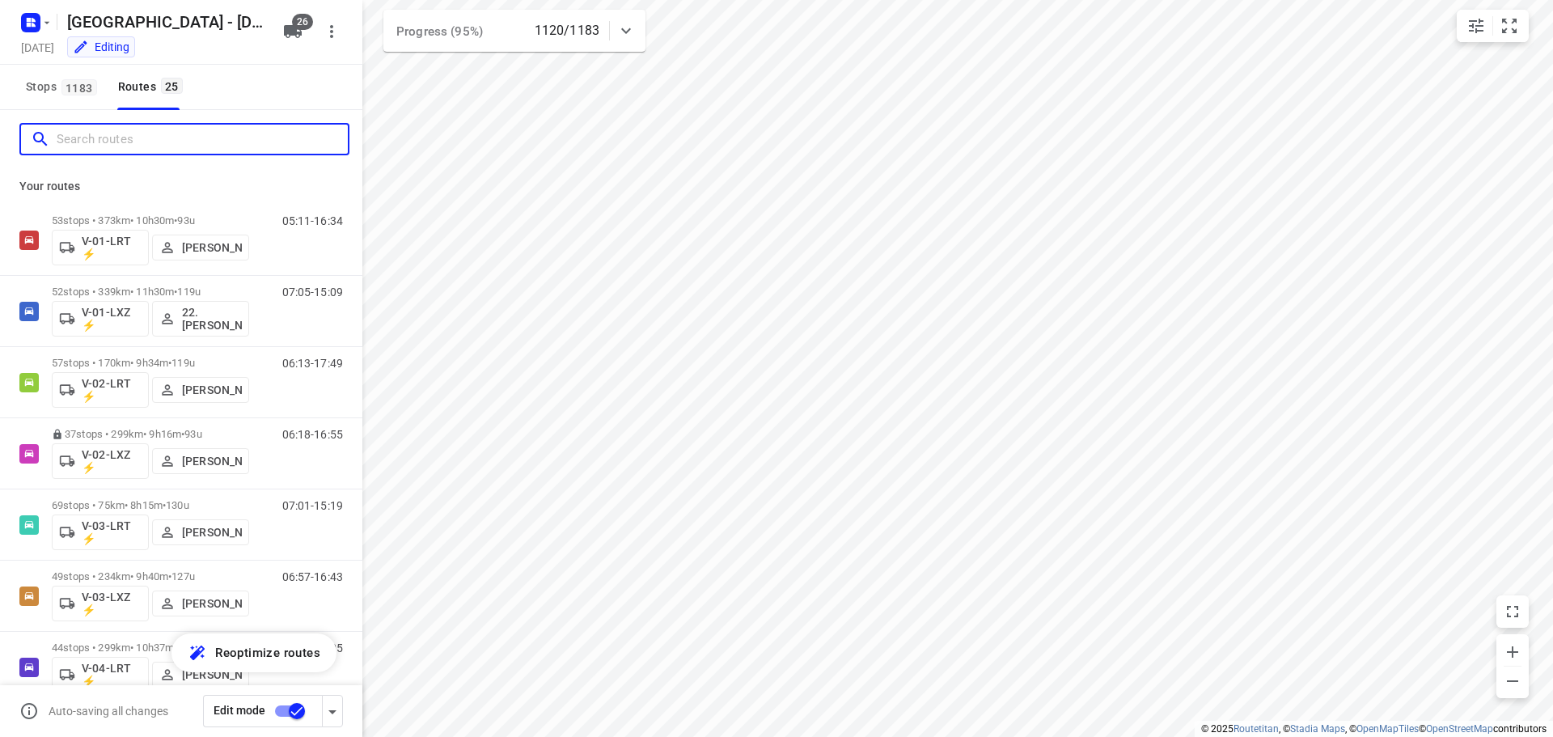
click at [112, 146] on input "Search routes" at bounding box center [202, 139] width 291 height 25
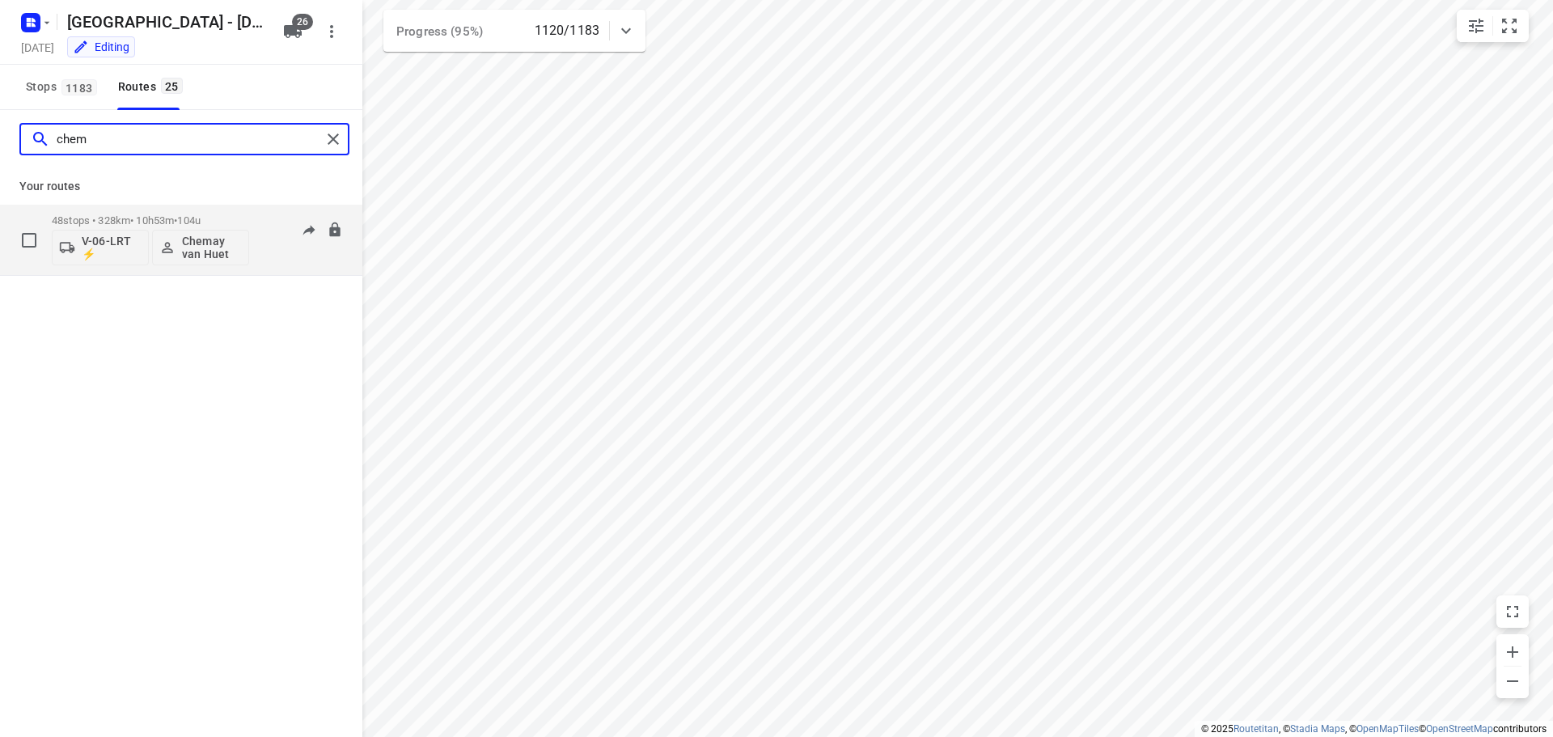
type input "chem"
click at [156, 218] on p "48 stops • 328km • 10h53m • 104u" at bounding box center [150, 220] width 197 height 12
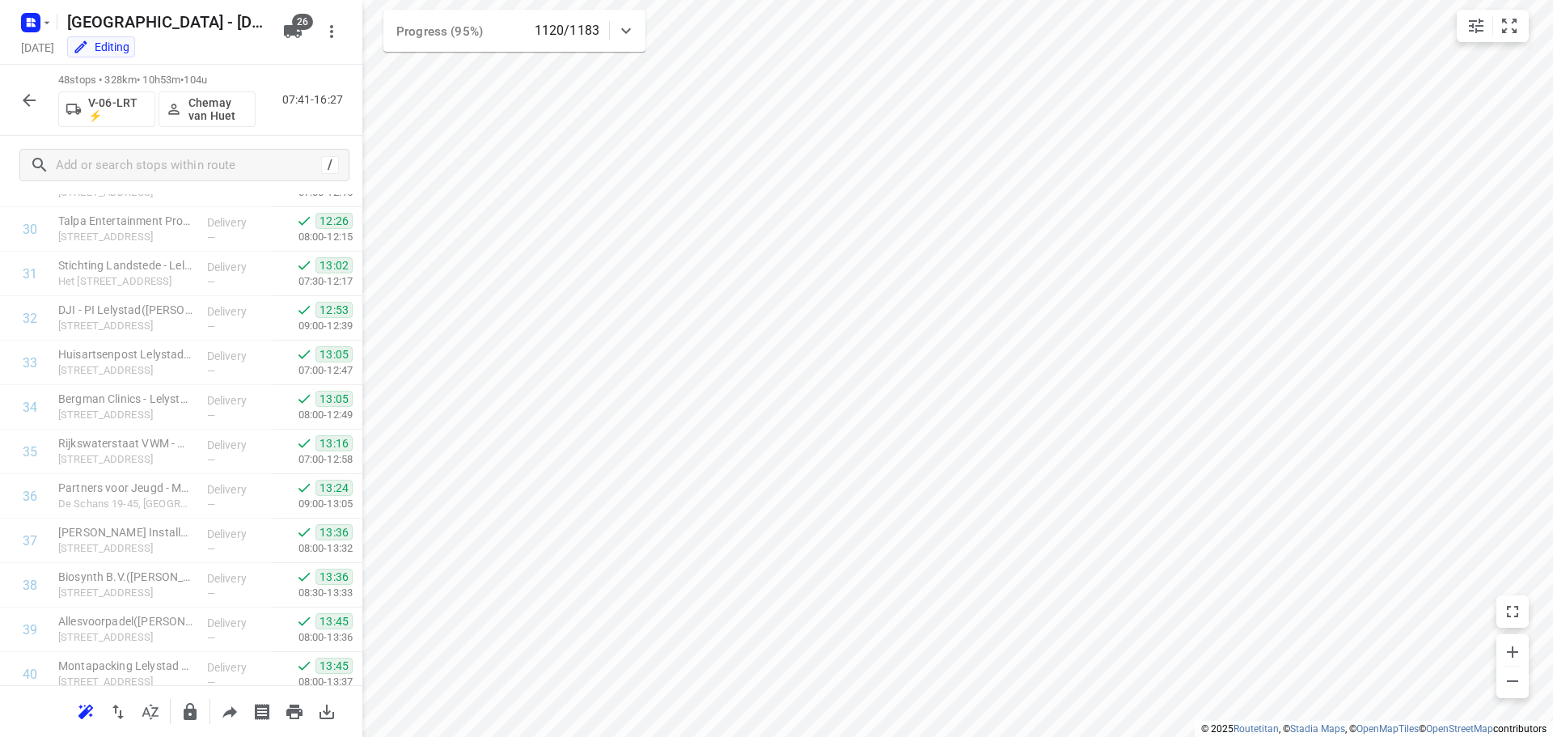
scroll to position [1769, 0]
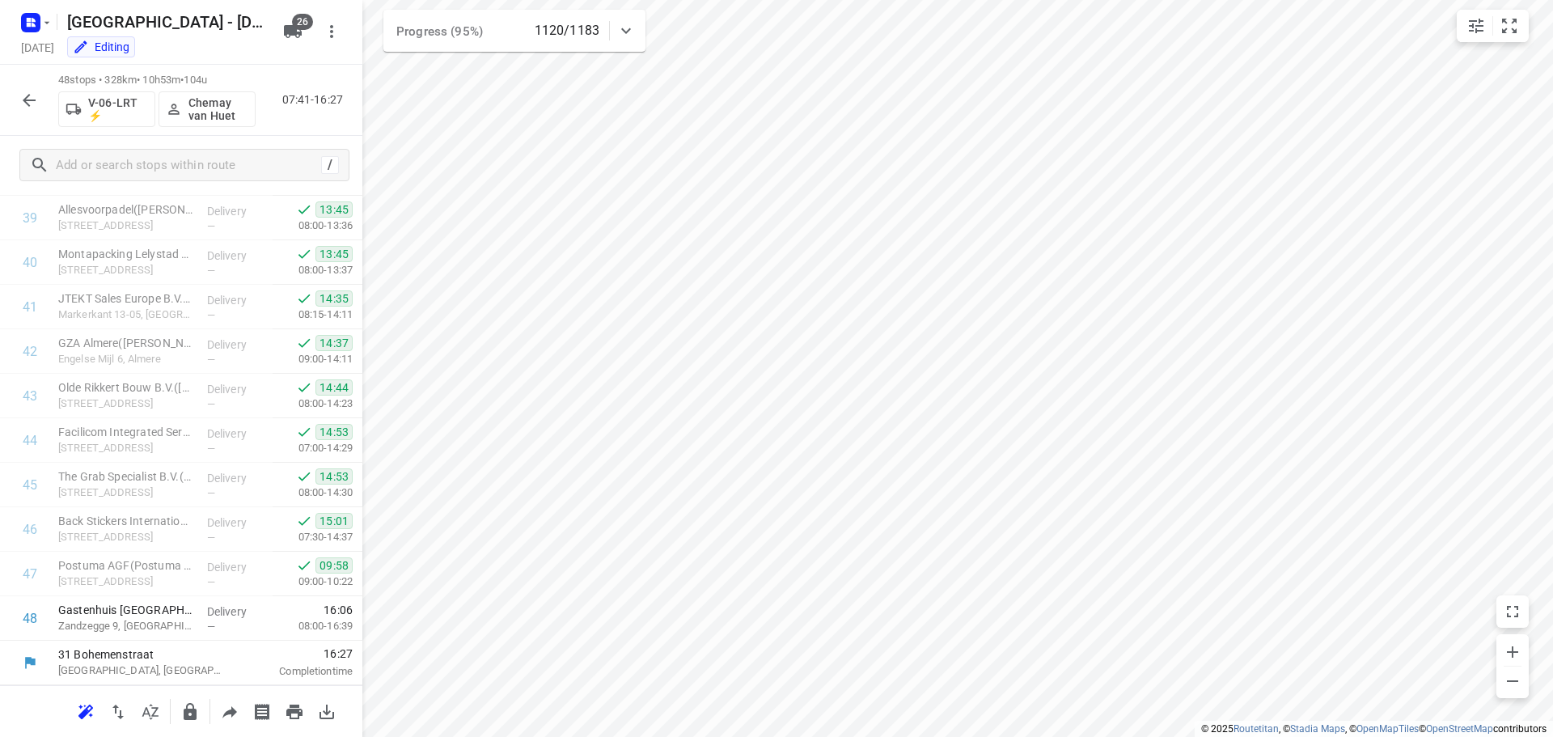
click at [32, 92] on icon "button" at bounding box center [28, 100] width 19 height 19
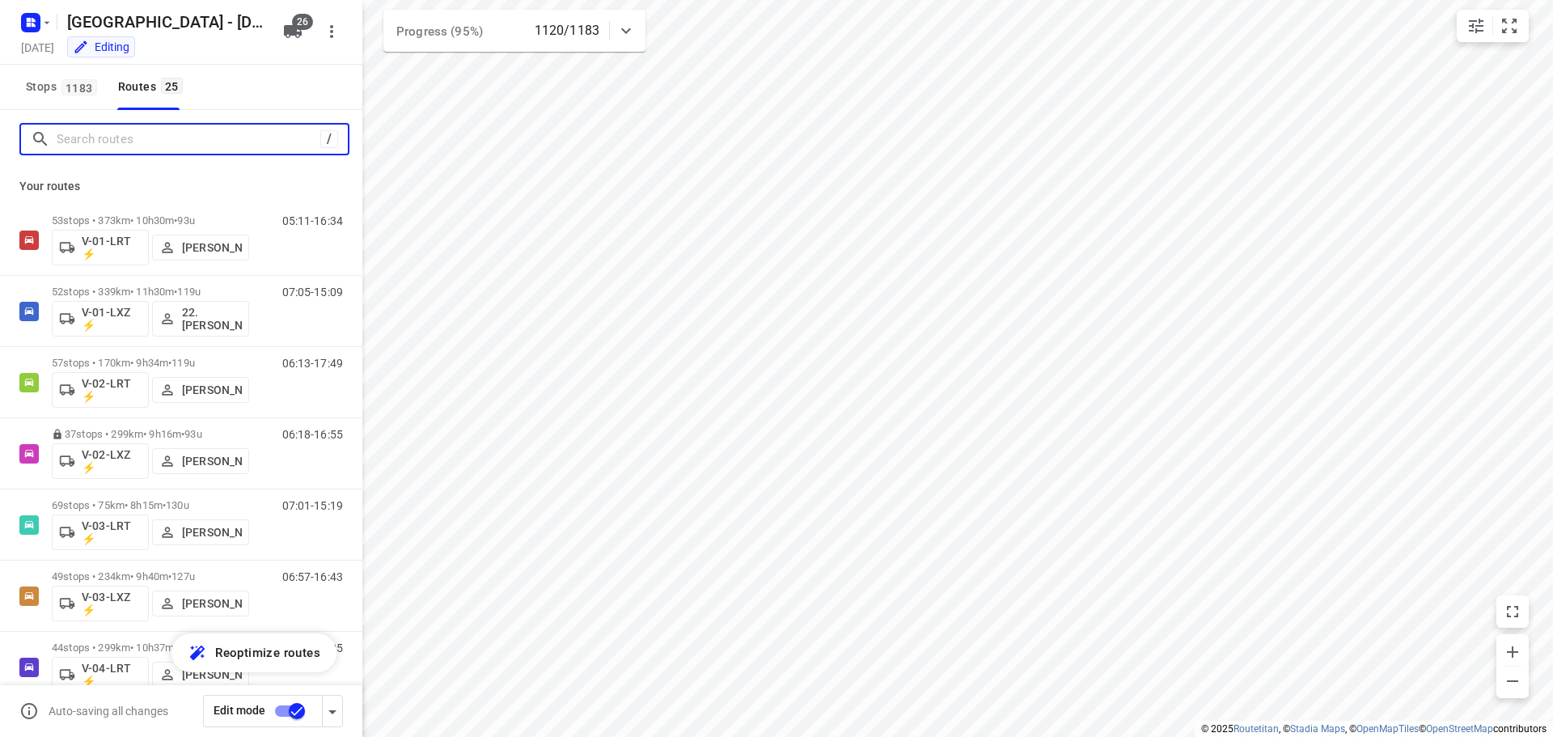
click at [78, 135] on input "Search routes" at bounding box center [189, 139] width 264 height 25
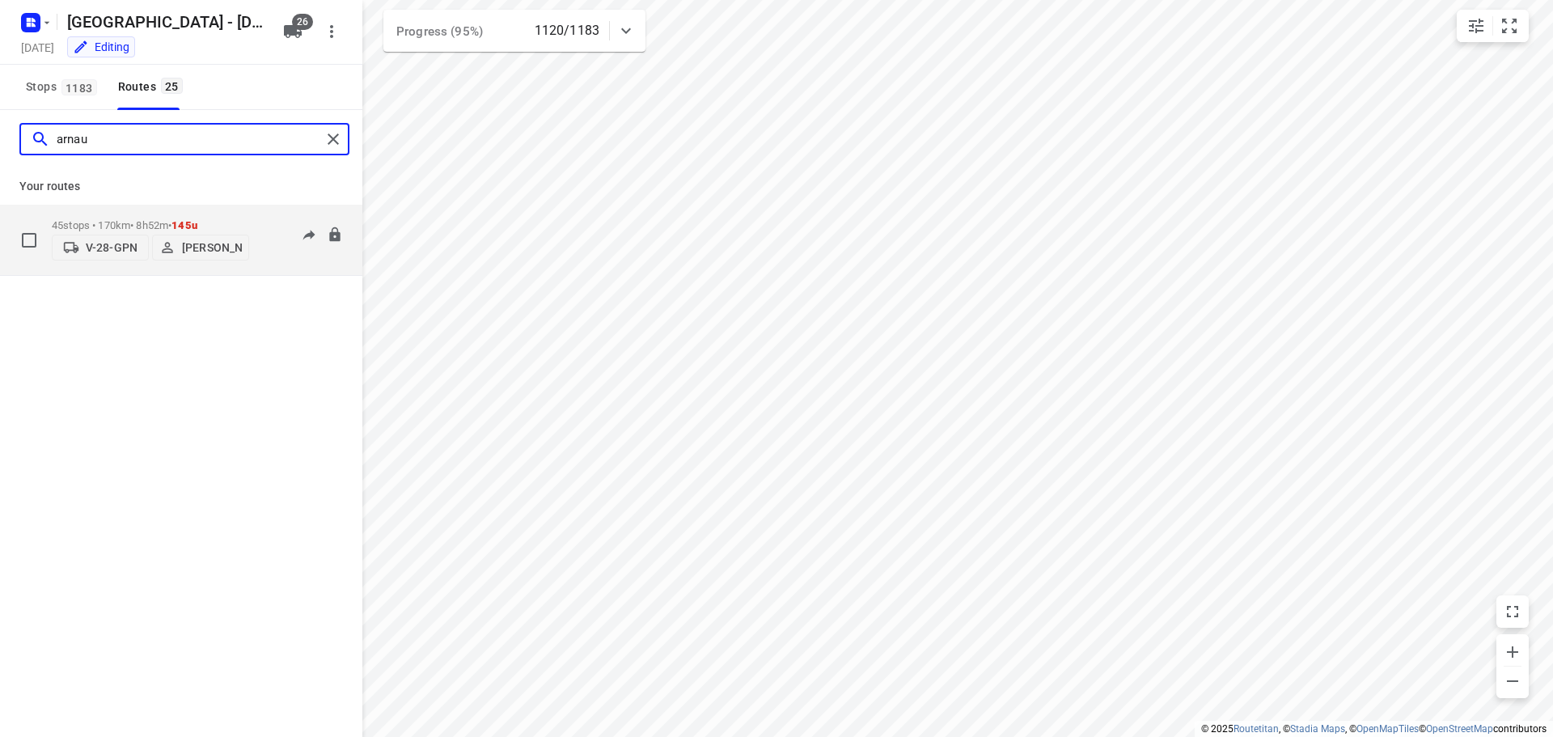
type input "arnau"
click at [123, 220] on p "45 stops • 170km • 8h52m • 145u" at bounding box center [150, 225] width 197 height 12
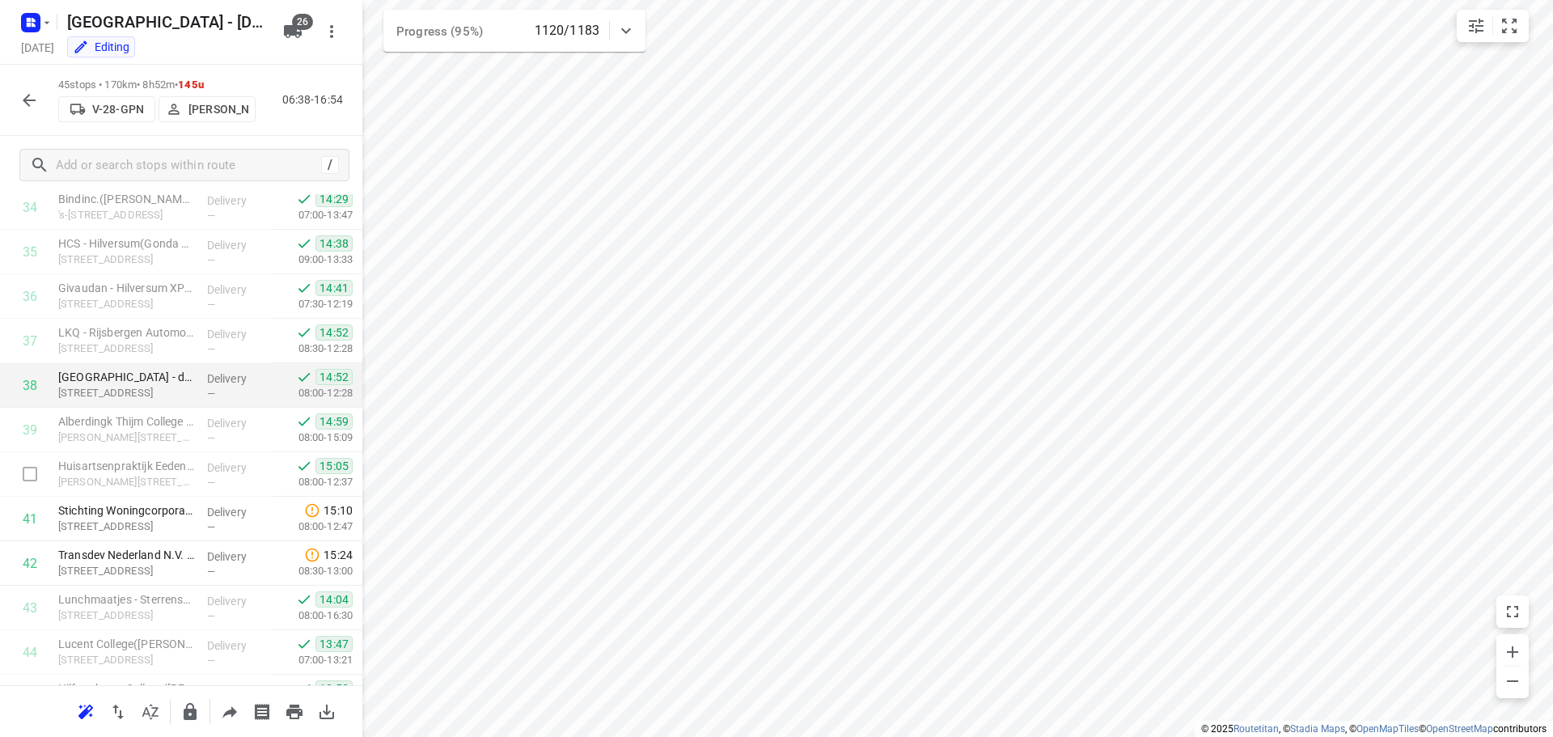
scroll to position [1636, 0]
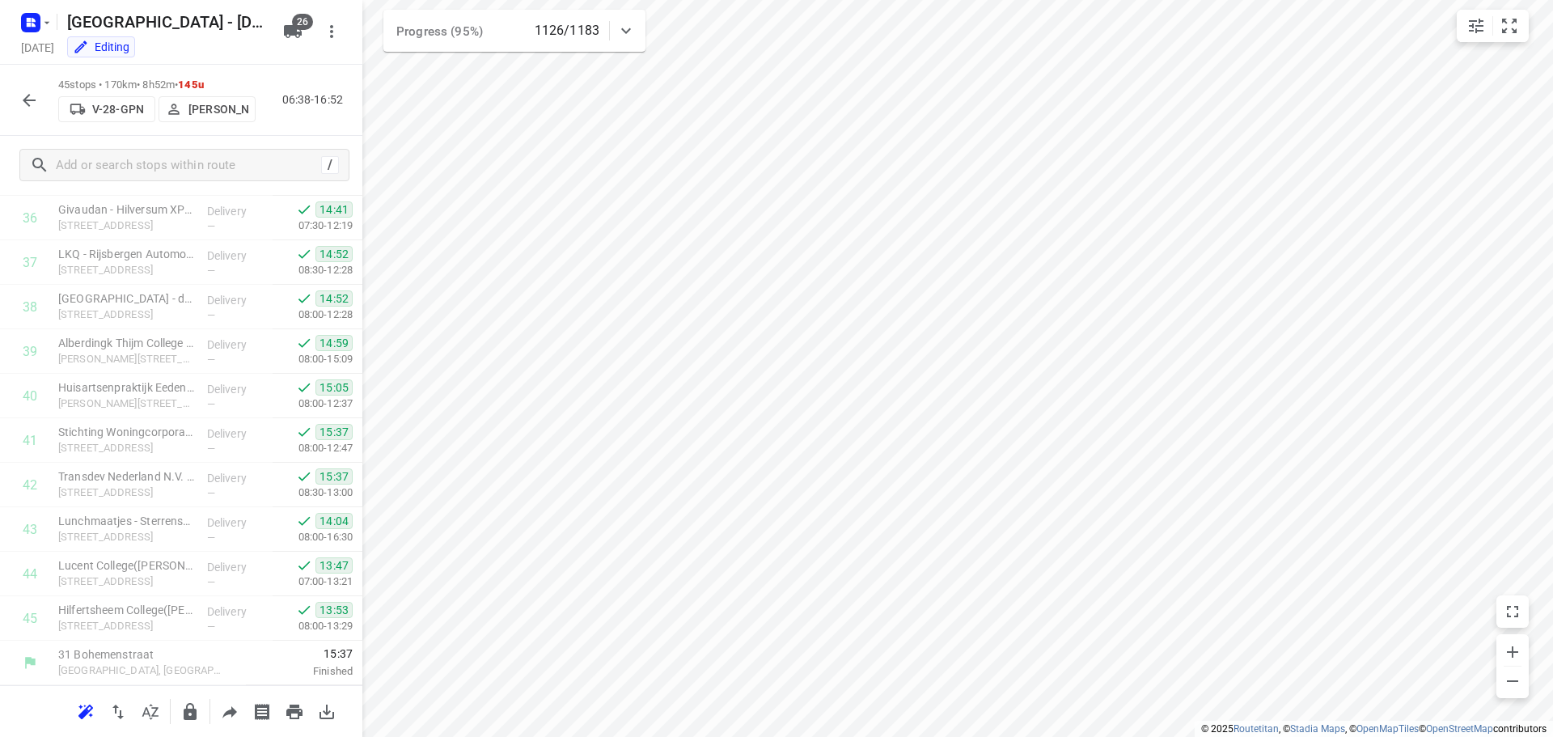
click at [35, 91] on icon "button" at bounding box center [28, 100] width 19 height 19
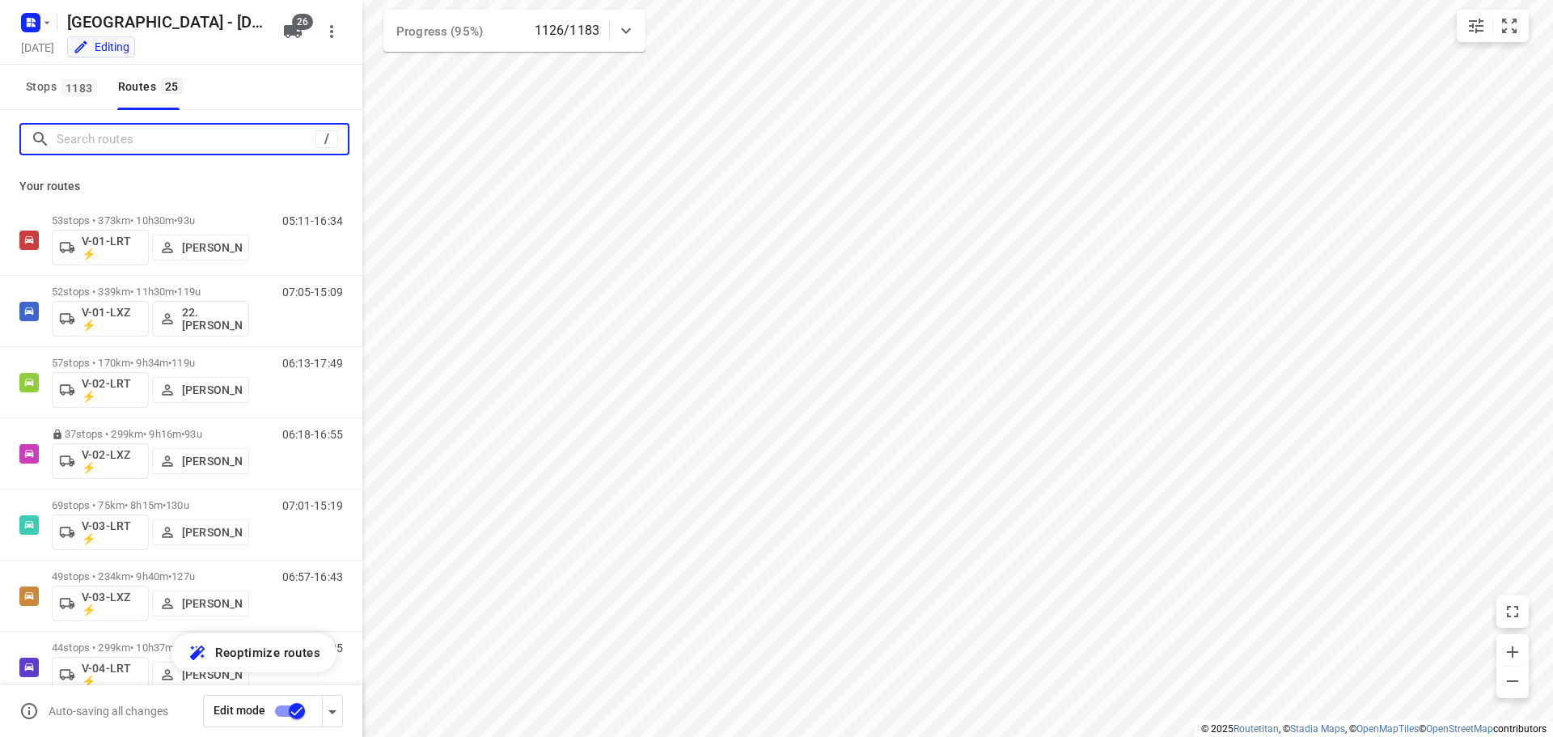
click at [129, 137] on input "Search routes" at bounding box center [186, 139] width 259 height 25
click at [116, 138] on input "Search routes" at bounding box center [202, 139] width 291 height 25
paste input "nidos - r"
type input "nidos - r"
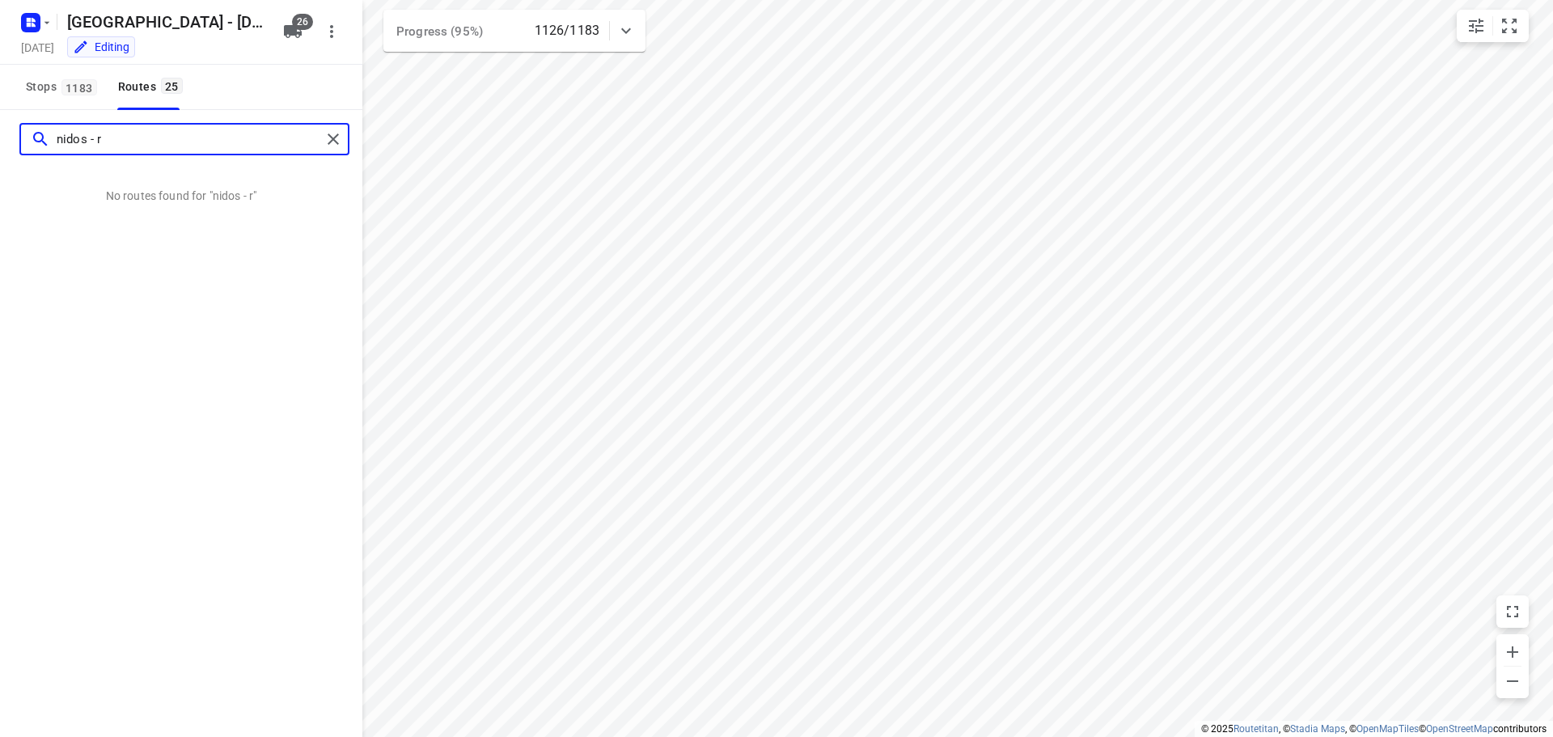
drag, startPoint x: 115, startPoint y: 139, endPoint x: 7, endPoint y: 132, distance: 107.8
click at [7, 132] on div "nidos - r" at bounding box center [181, 139] width 362 height 58
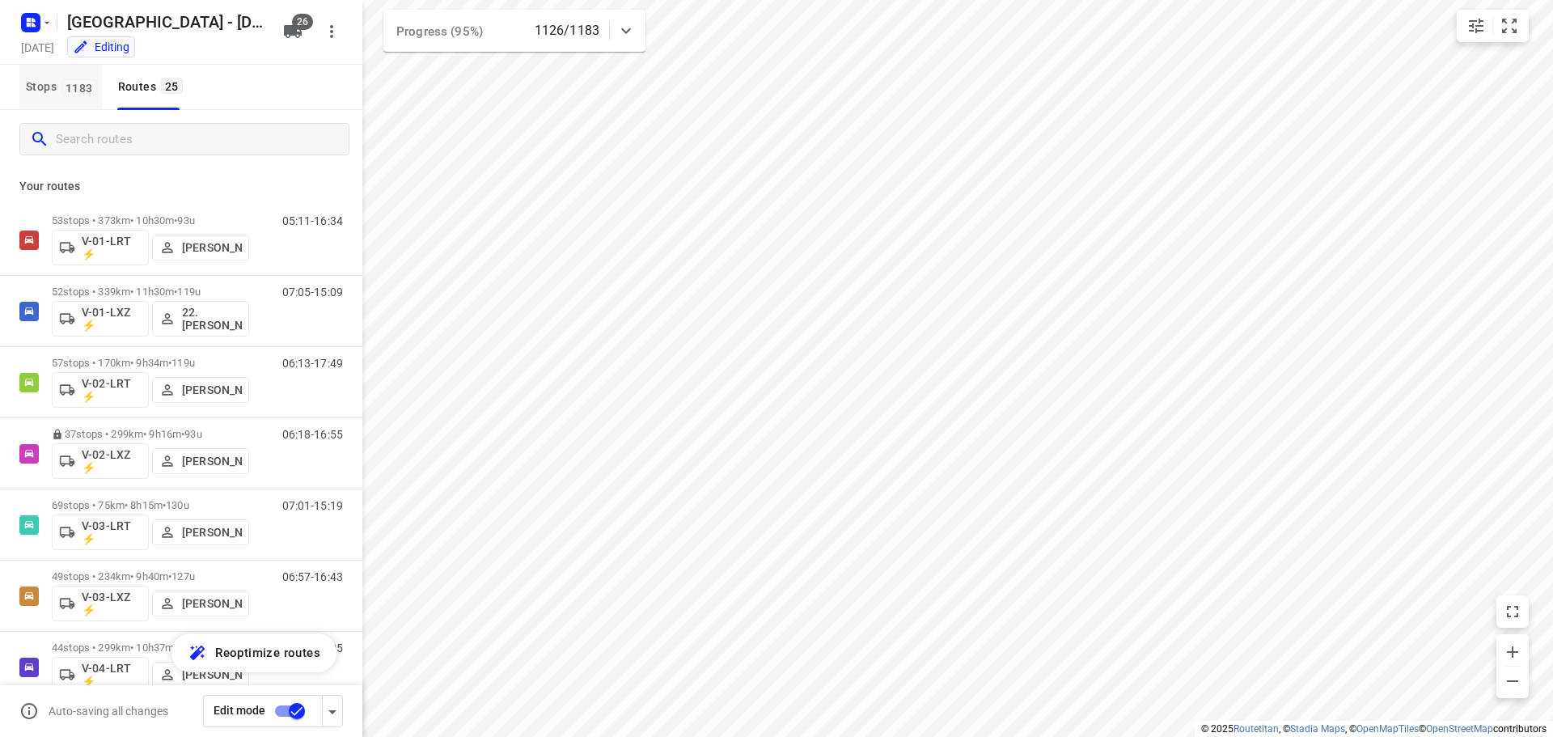
click at [64, 89] on span "1183" at bounding box center [79, 87] width 36 height 16
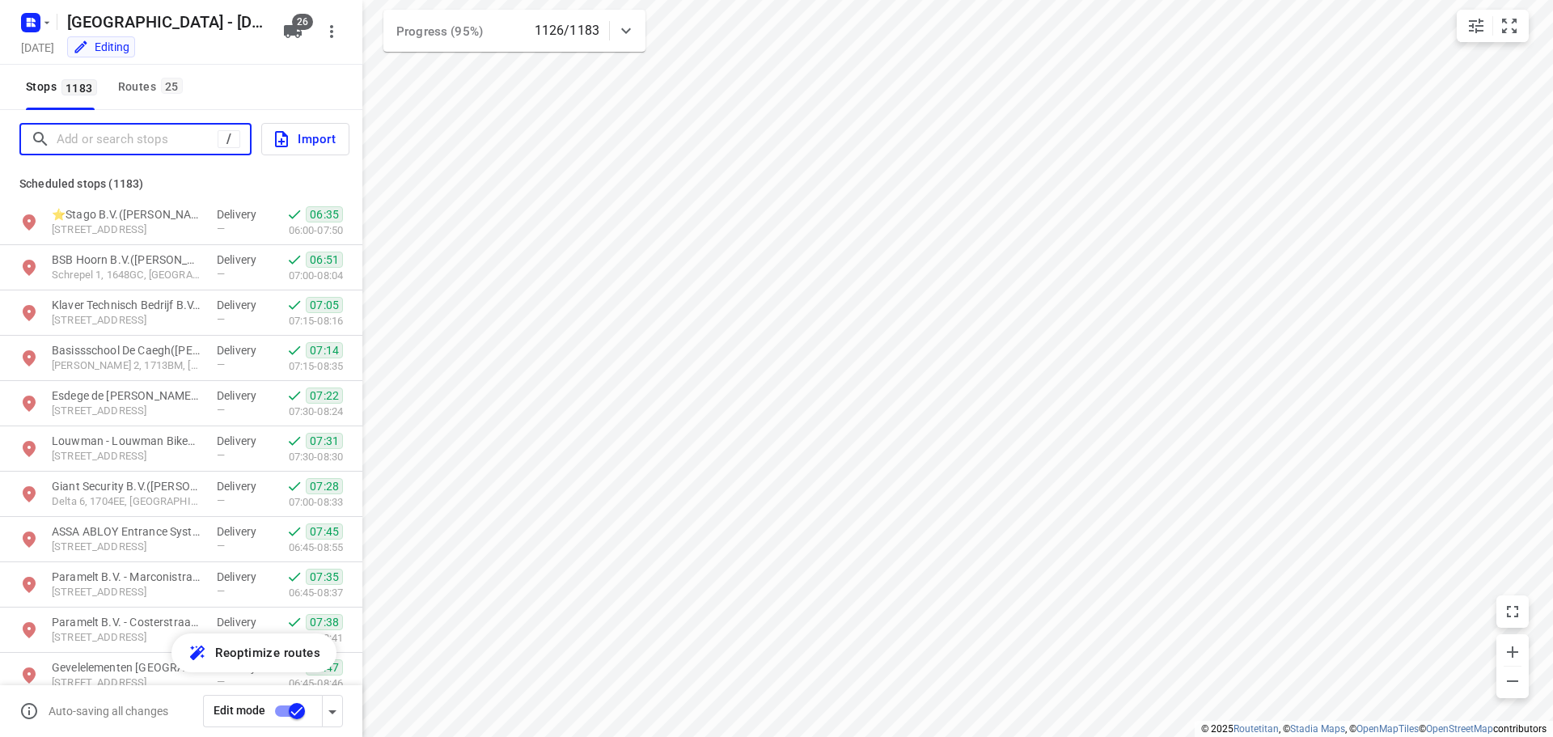
click at [129, 146] on input "Add or search stops" at bounding box center [137, 139] width 161 height 25
paste input "nidos - r"
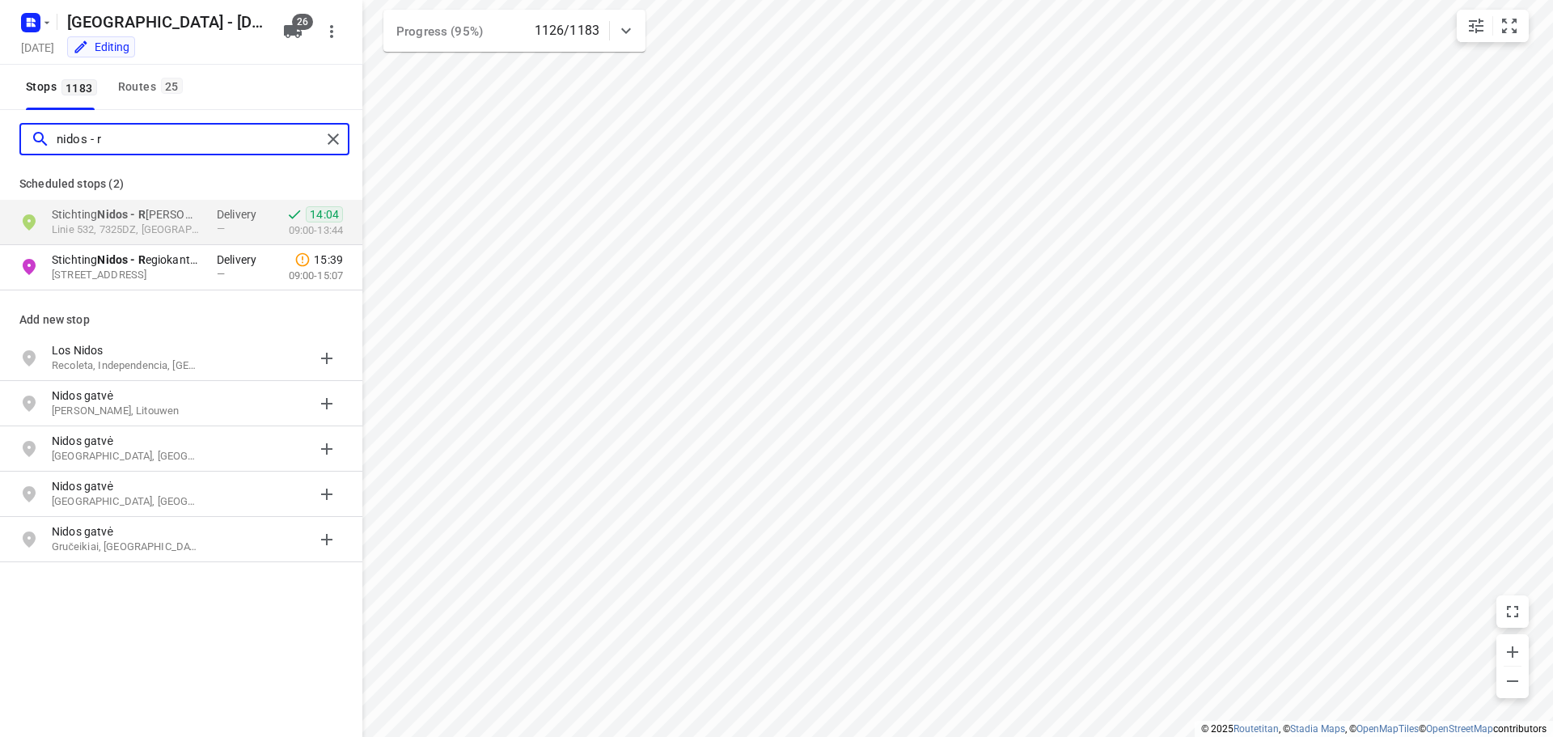
type input "nidos - r"
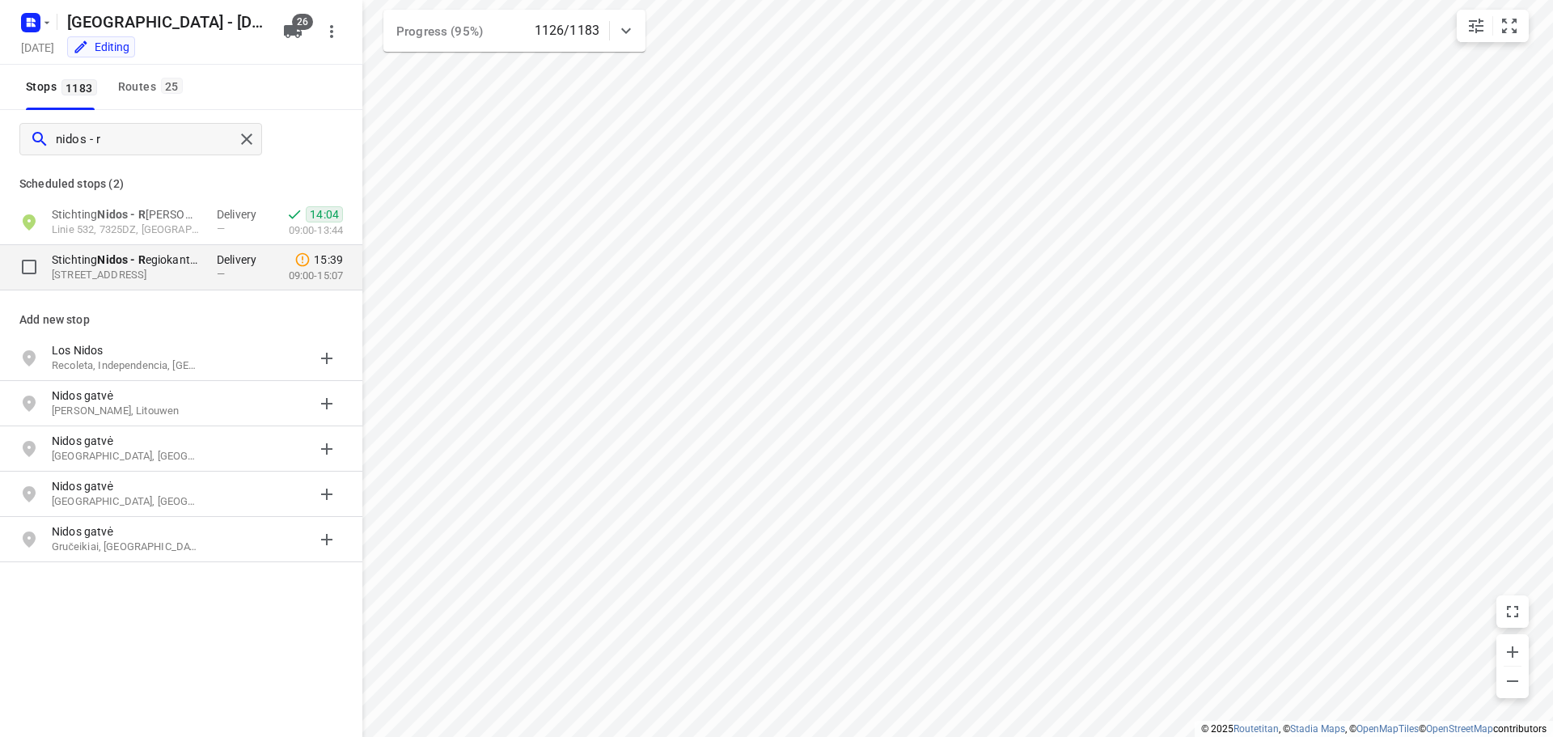
click at [122, 260] on b "Nidos - R" at bounding box center [121, 259] width 48 height 13
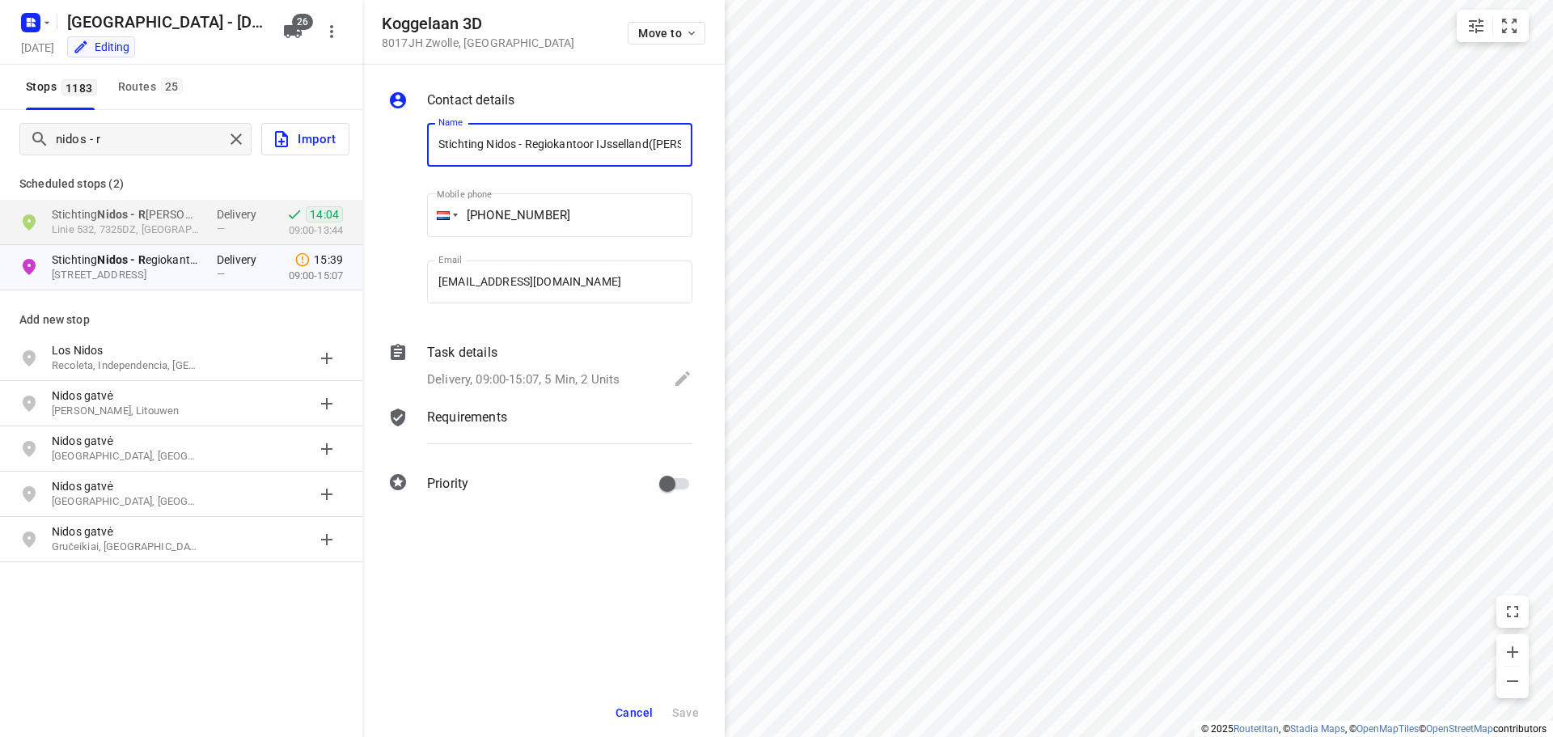
scroll to position [0, 74]
click at [169, 91] on span "25" at bounding box center [172, 86] width 22 height 16
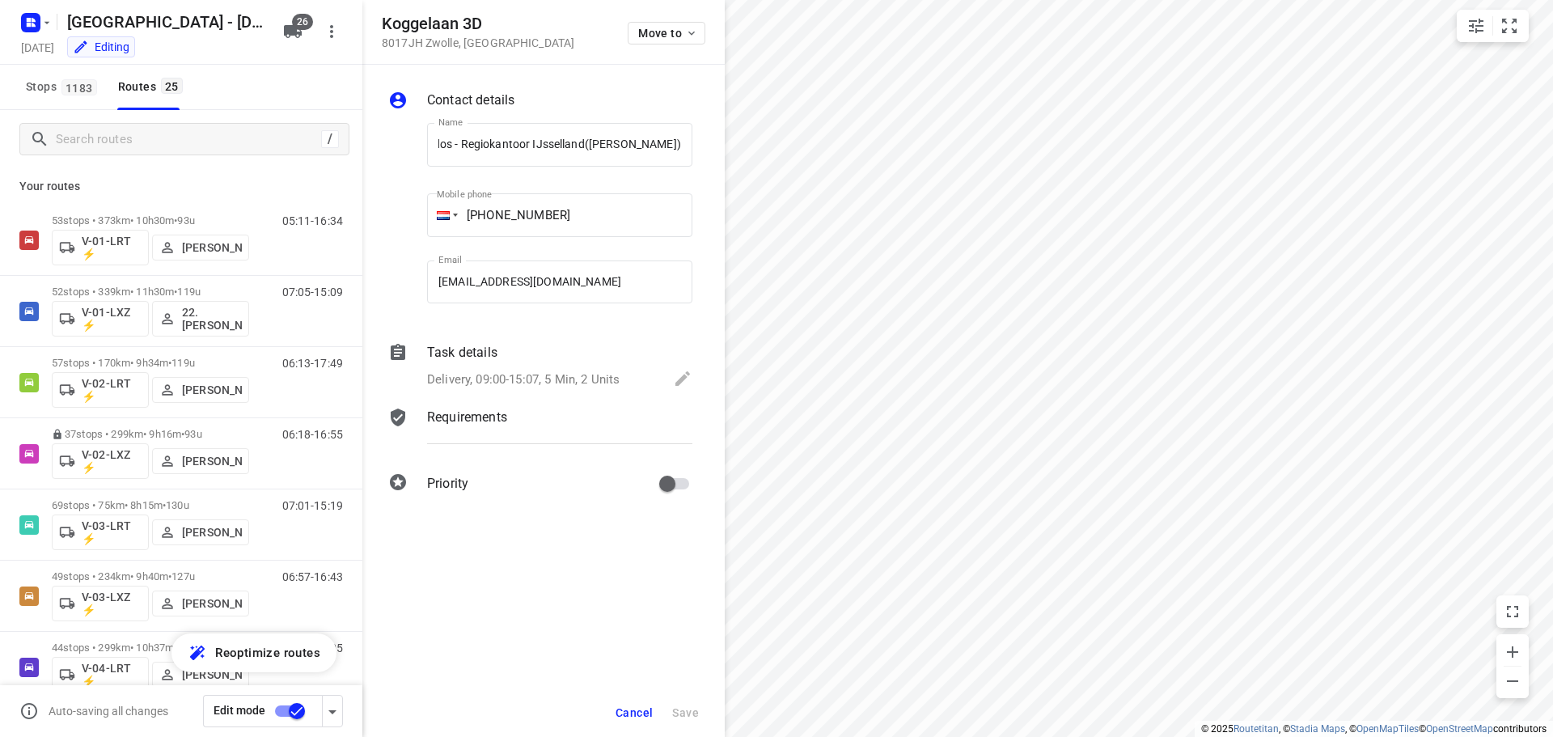
scroll to position [0, 0]
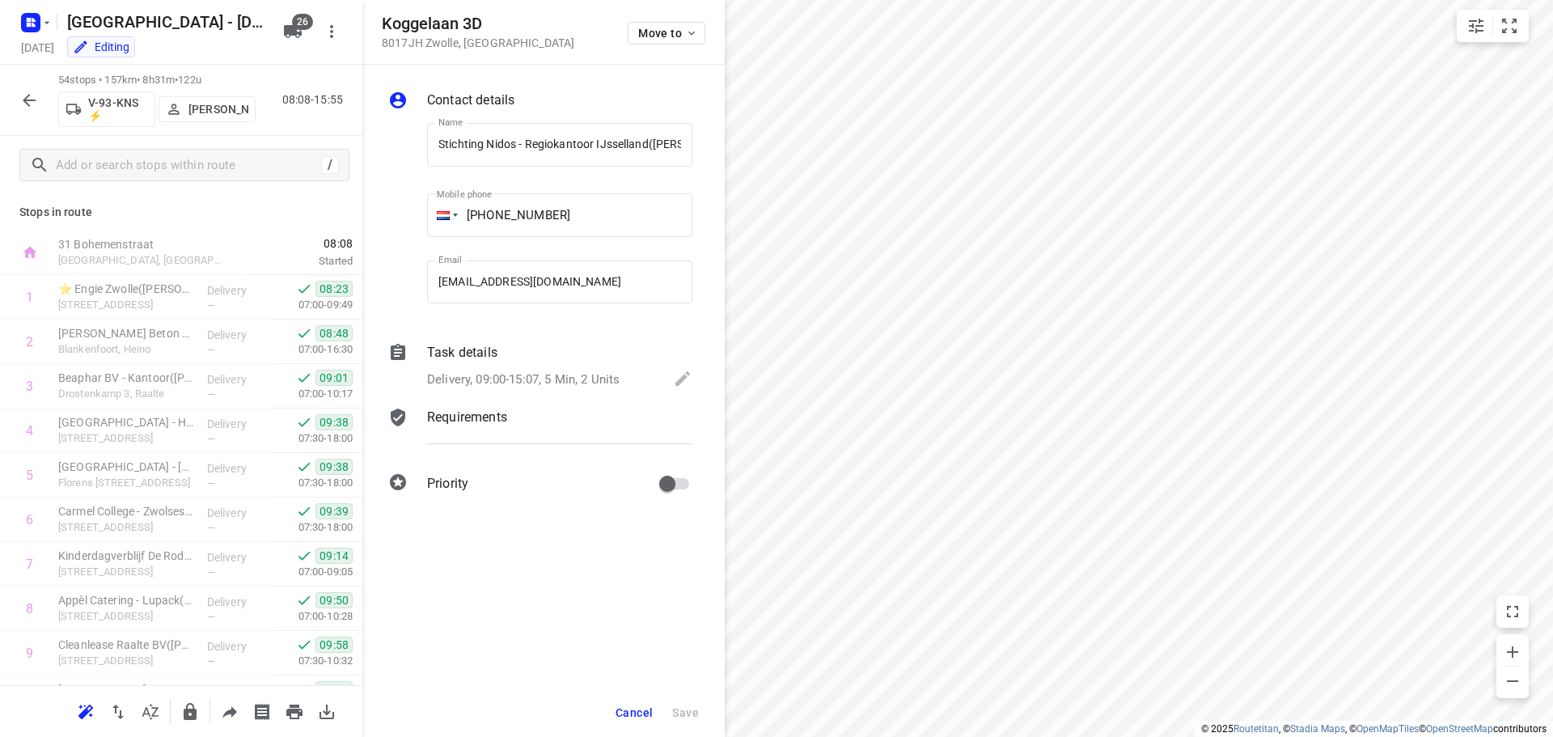
click at [619, 712] on span "Cancel" at bounding box center [633, 712] width 37 height 13
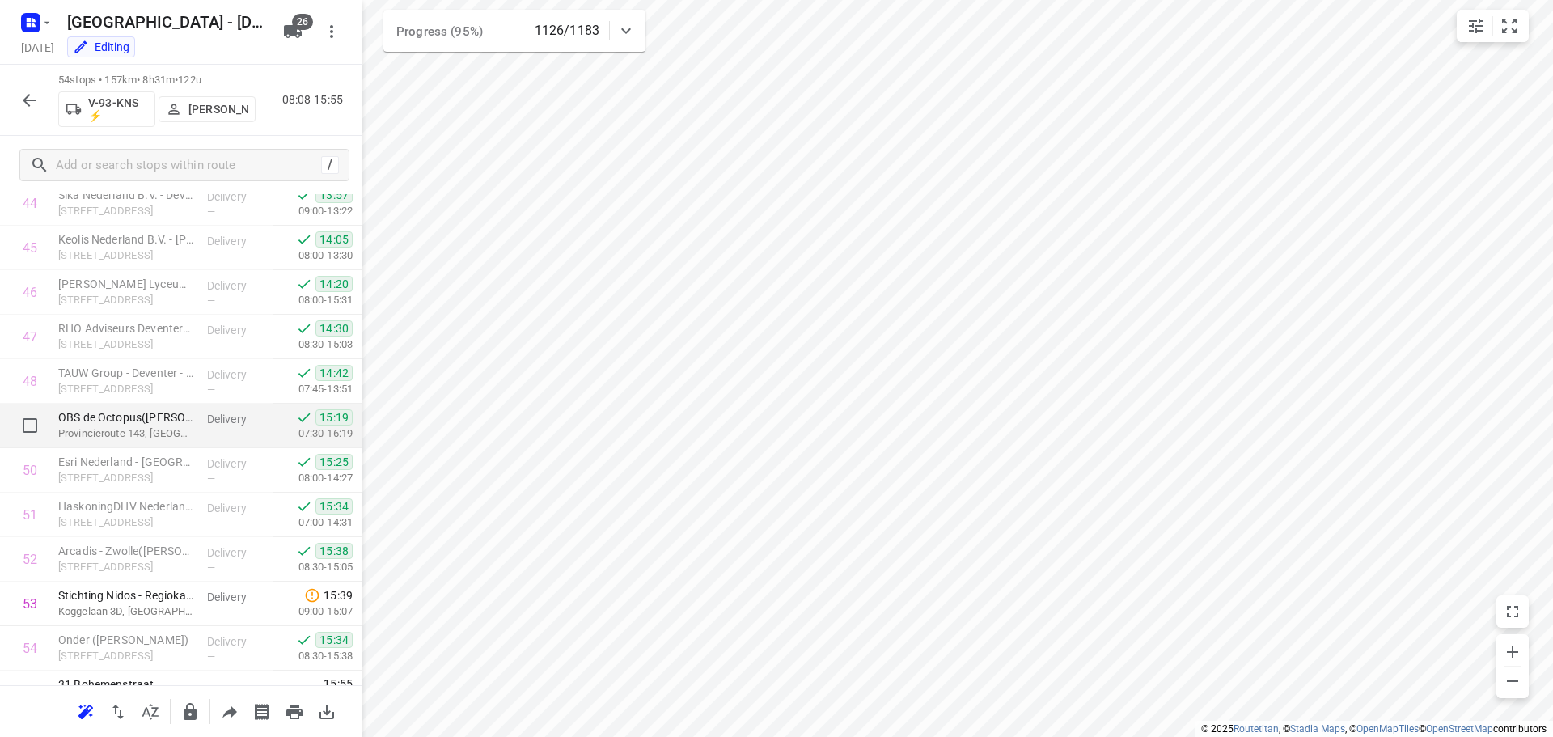
scroll to position [2036, 0]
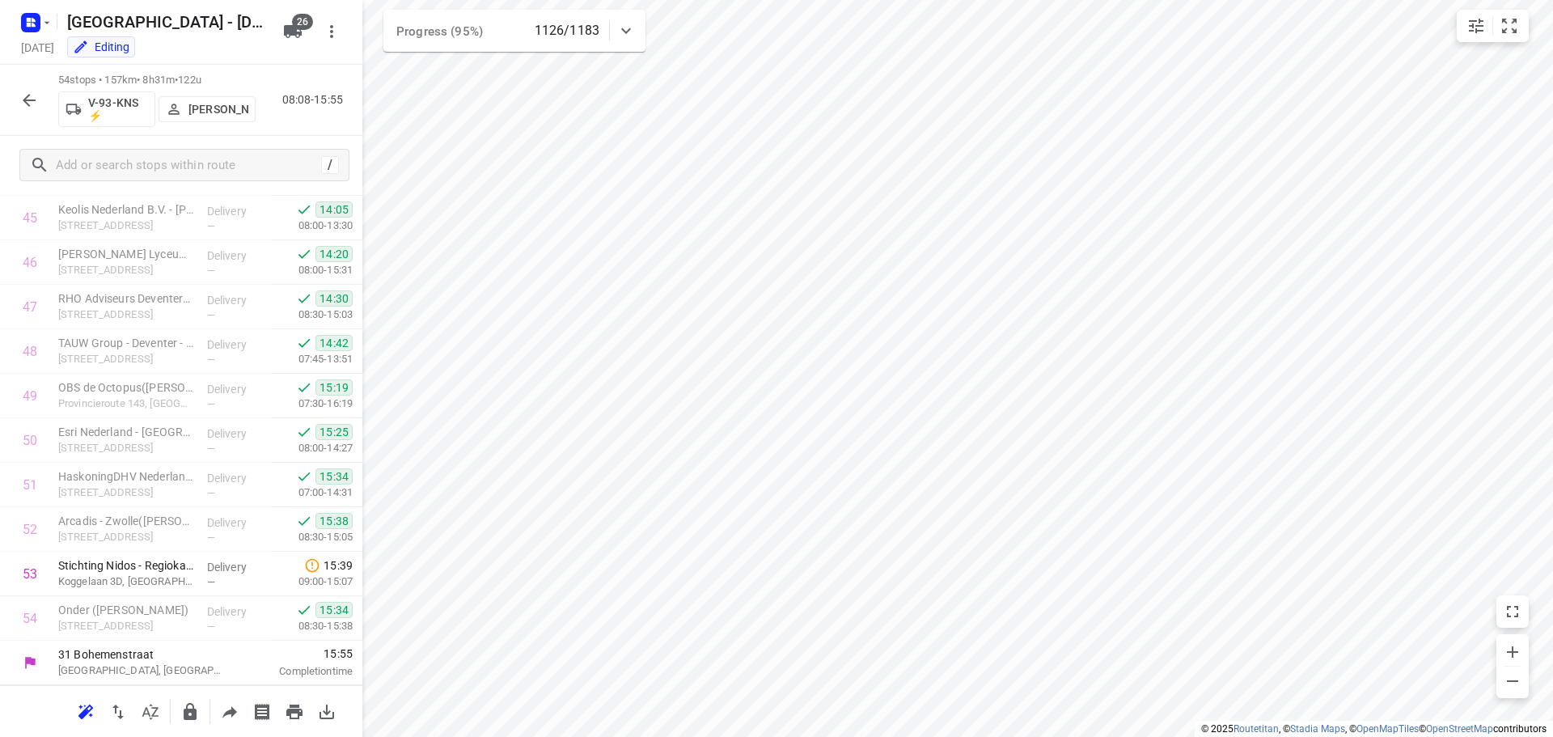
click at [26, 97] on icon "button" at bounding box center [29, 100] width 13 height 13
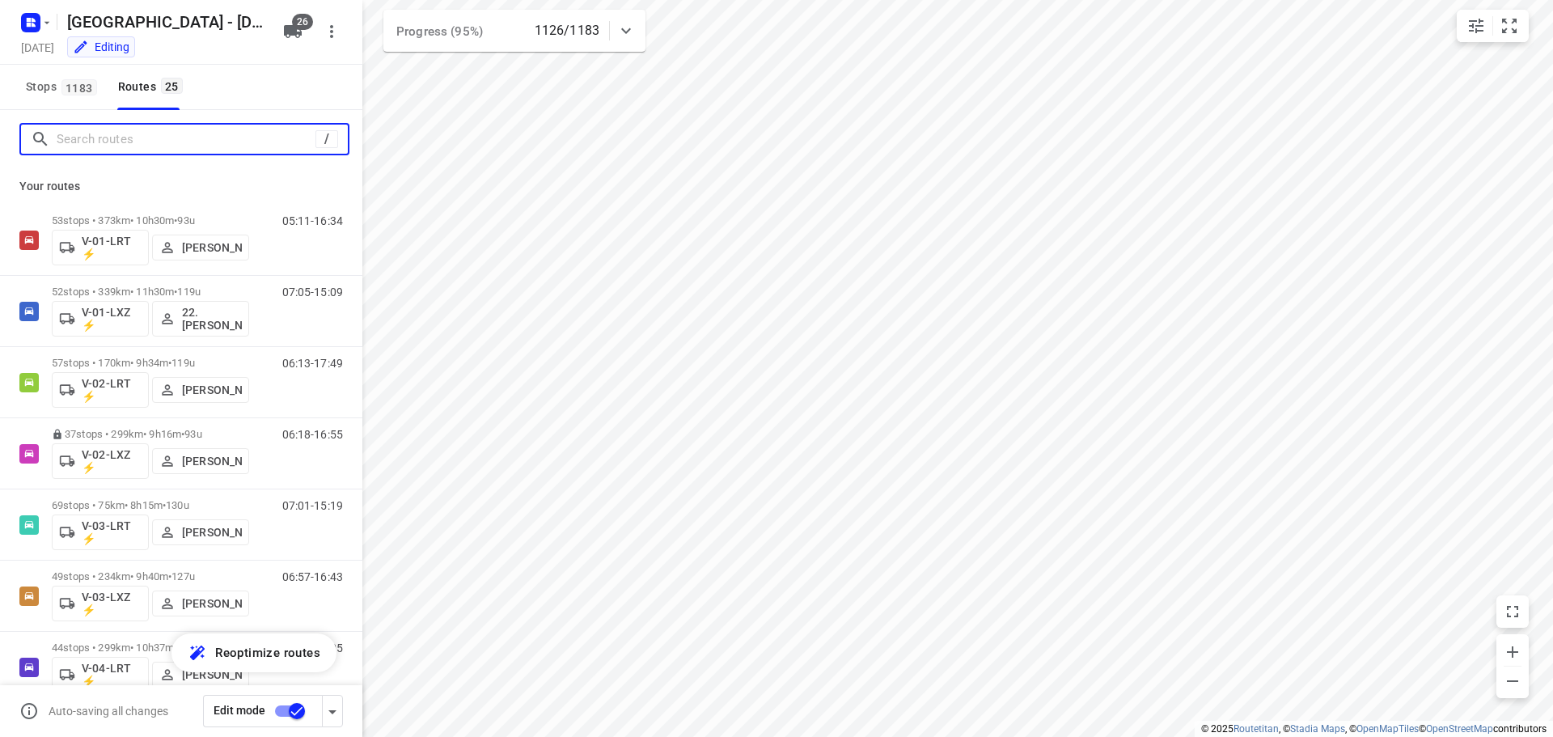
click at [189, 142] on input "Search routes" at bounding box center [186, 139] width 259 height 25
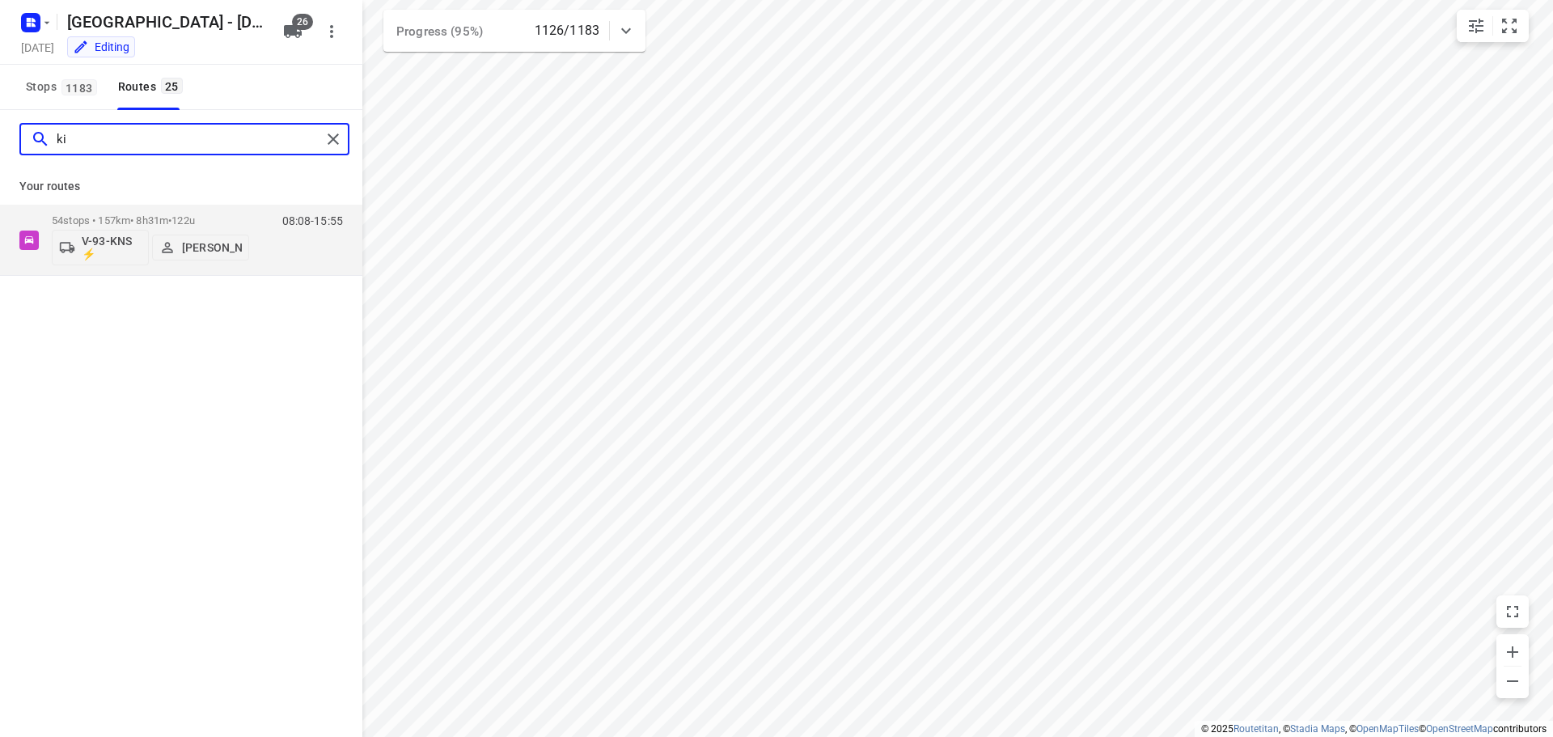
type input "k"
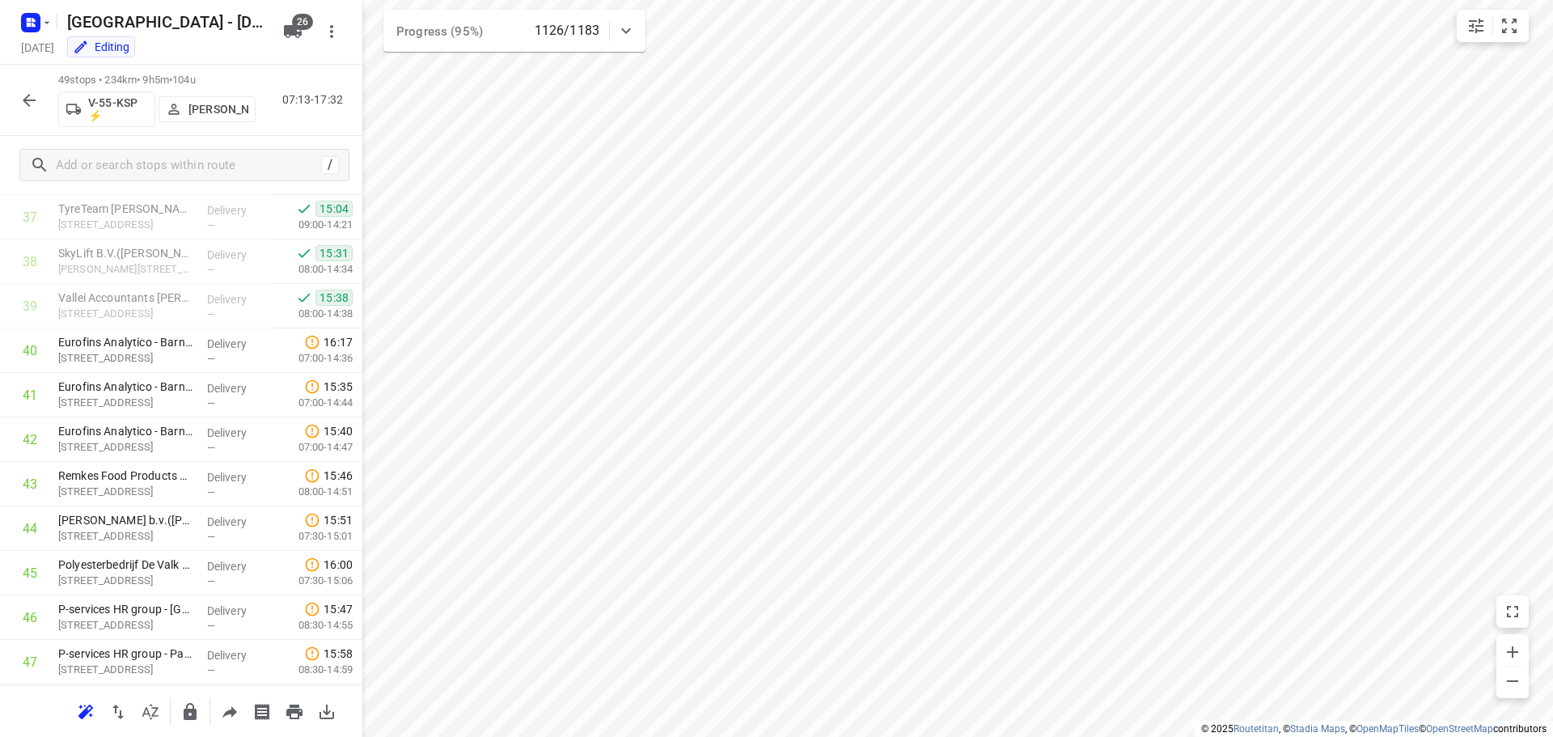
scroll to position [1779, 0]
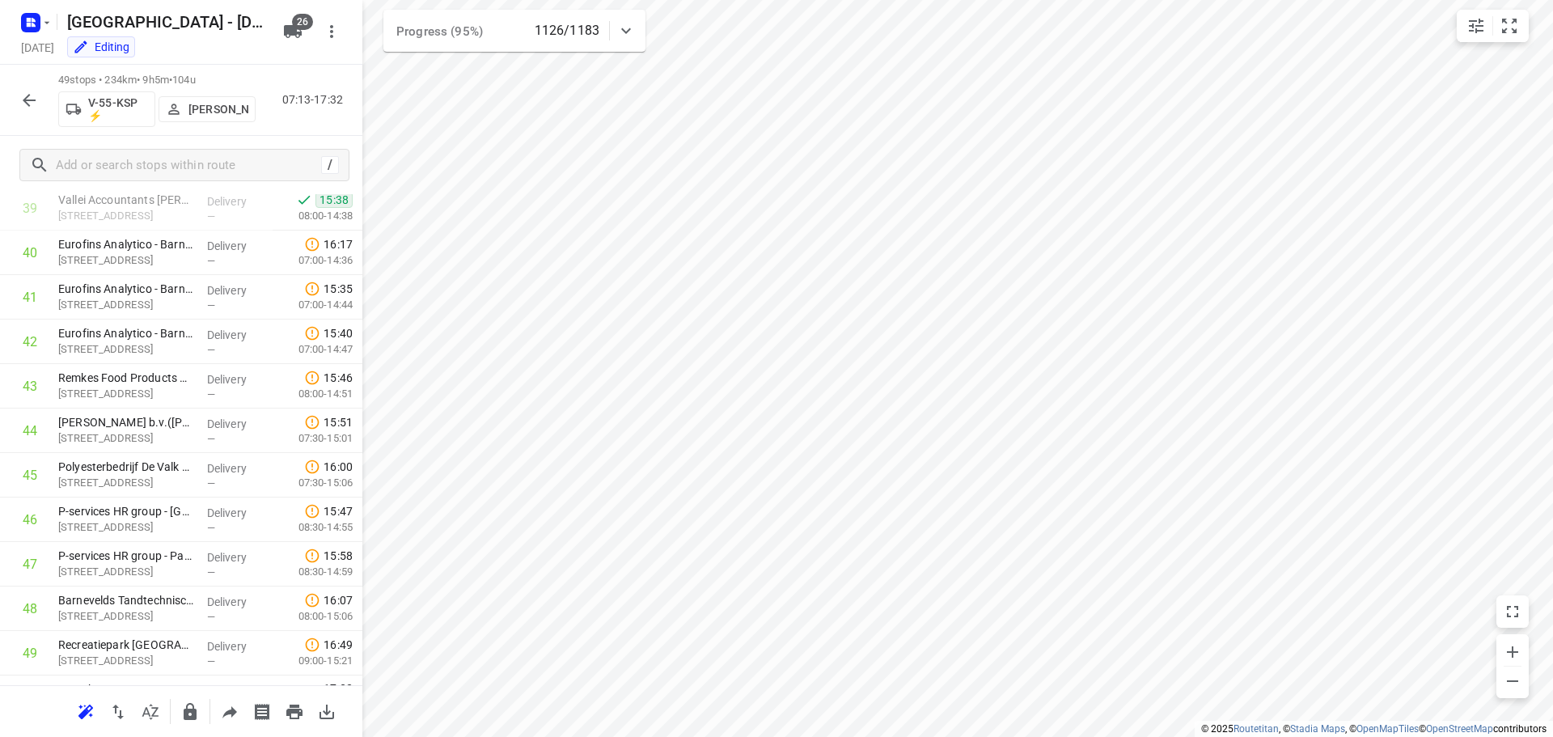
click at [19, 106] on icon "button" at bounding box center [28, 100] width 19 height 19
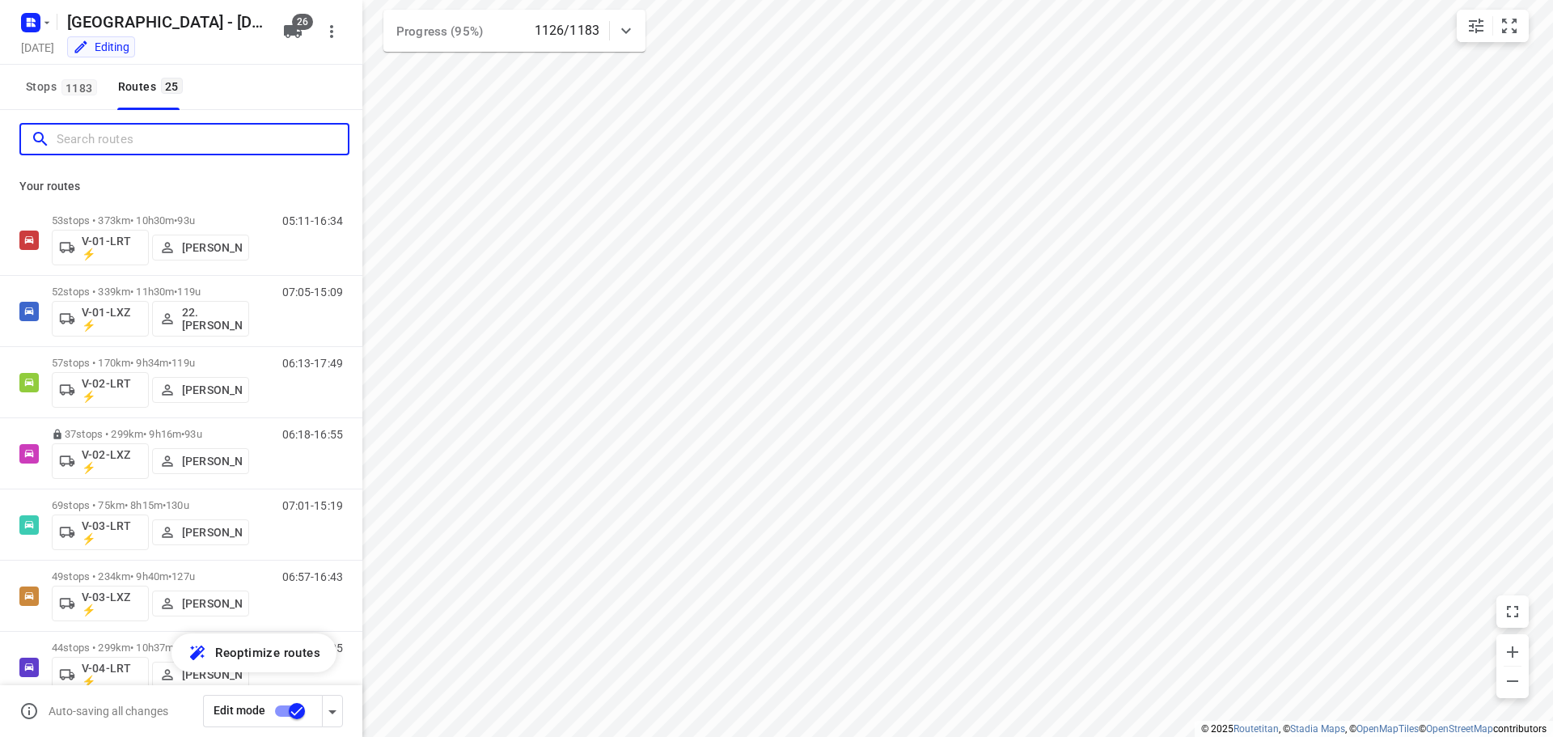
click at [82, 143] on input "Search routes" at bounding box center [202, 139] width 291 height 25
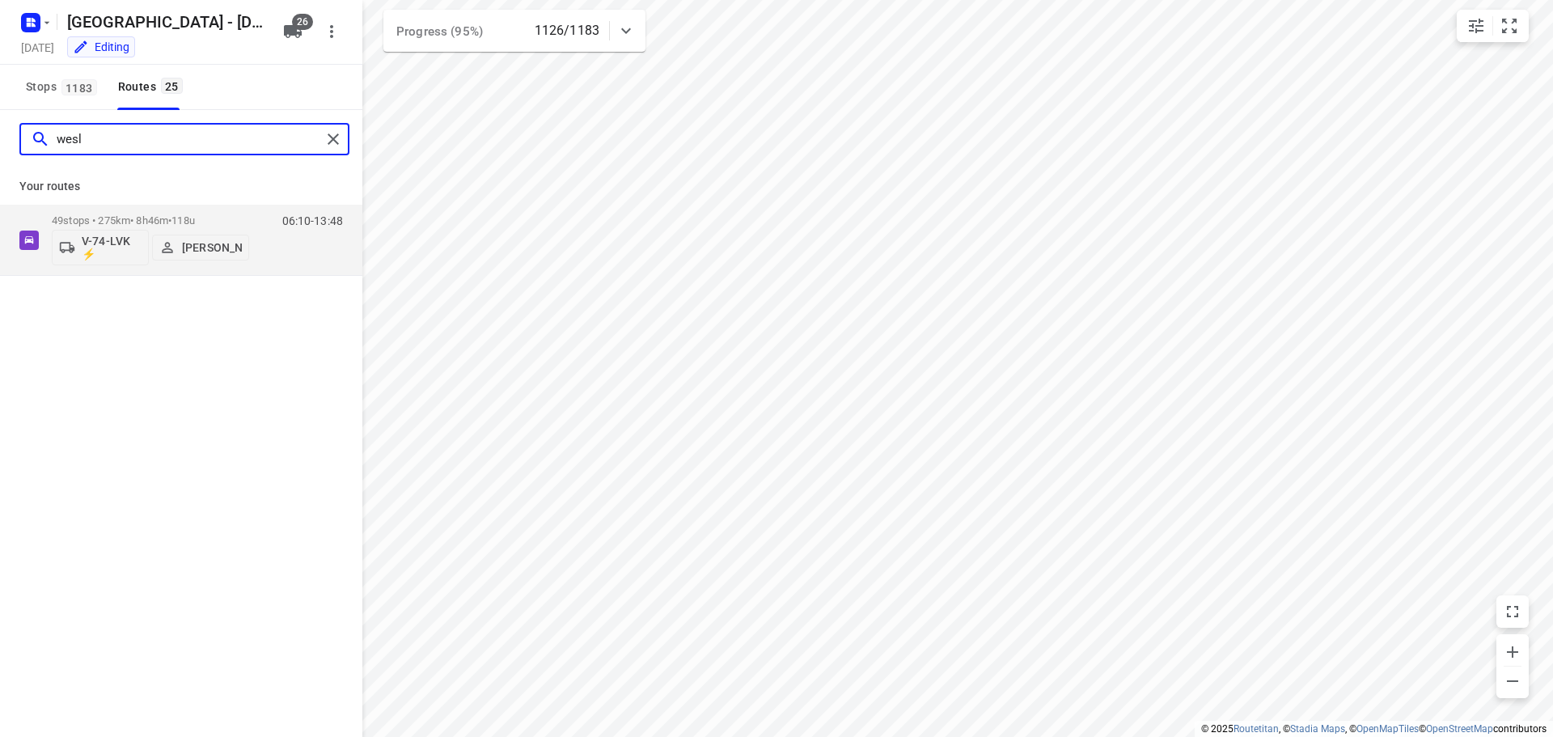
type input "wesle"
click at [130, 133] on input "wesle" at bounding box center [189, 139] width 264 height 25
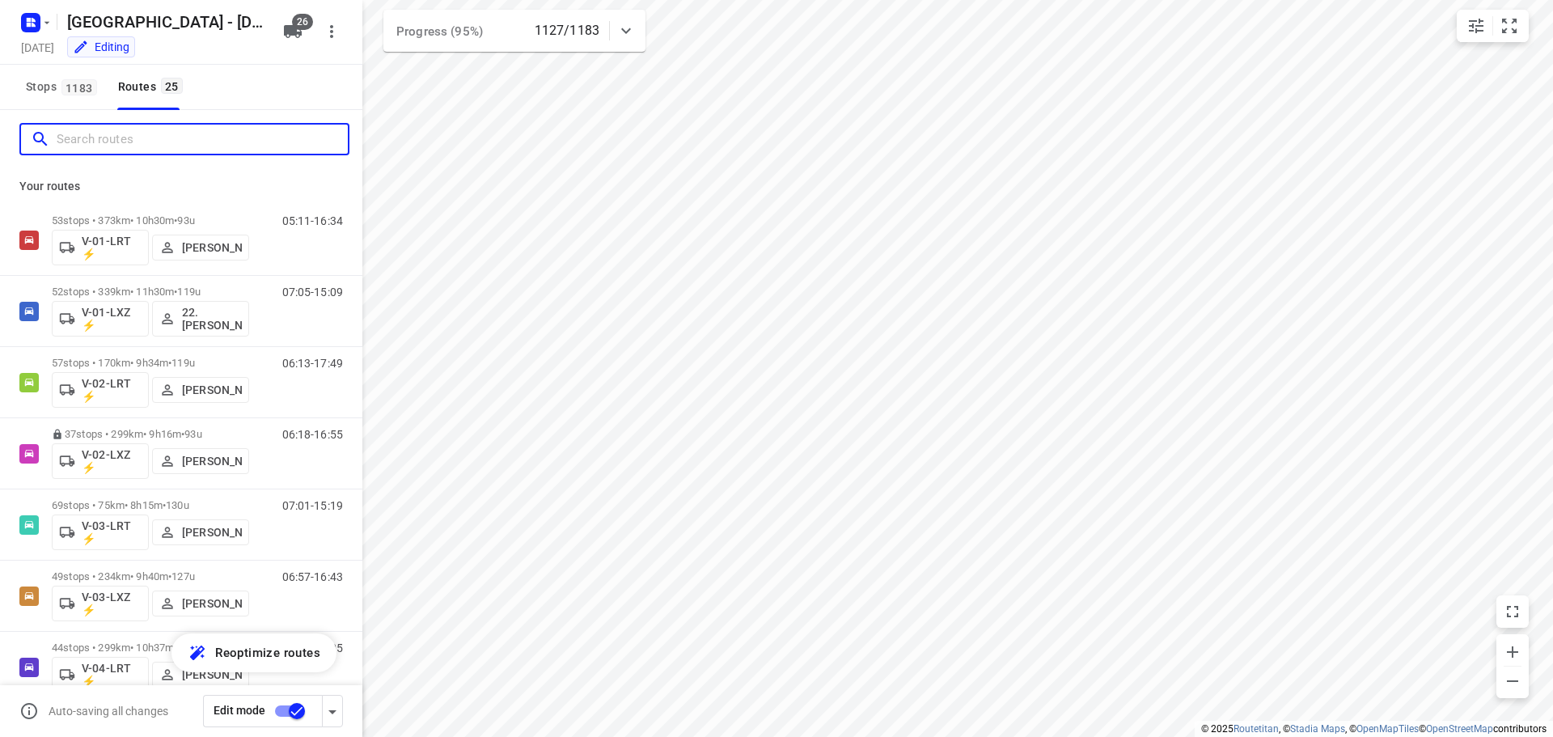
click at [87, 140] on input "Search routes" at bounding box center [202, 139] width 291 height 25
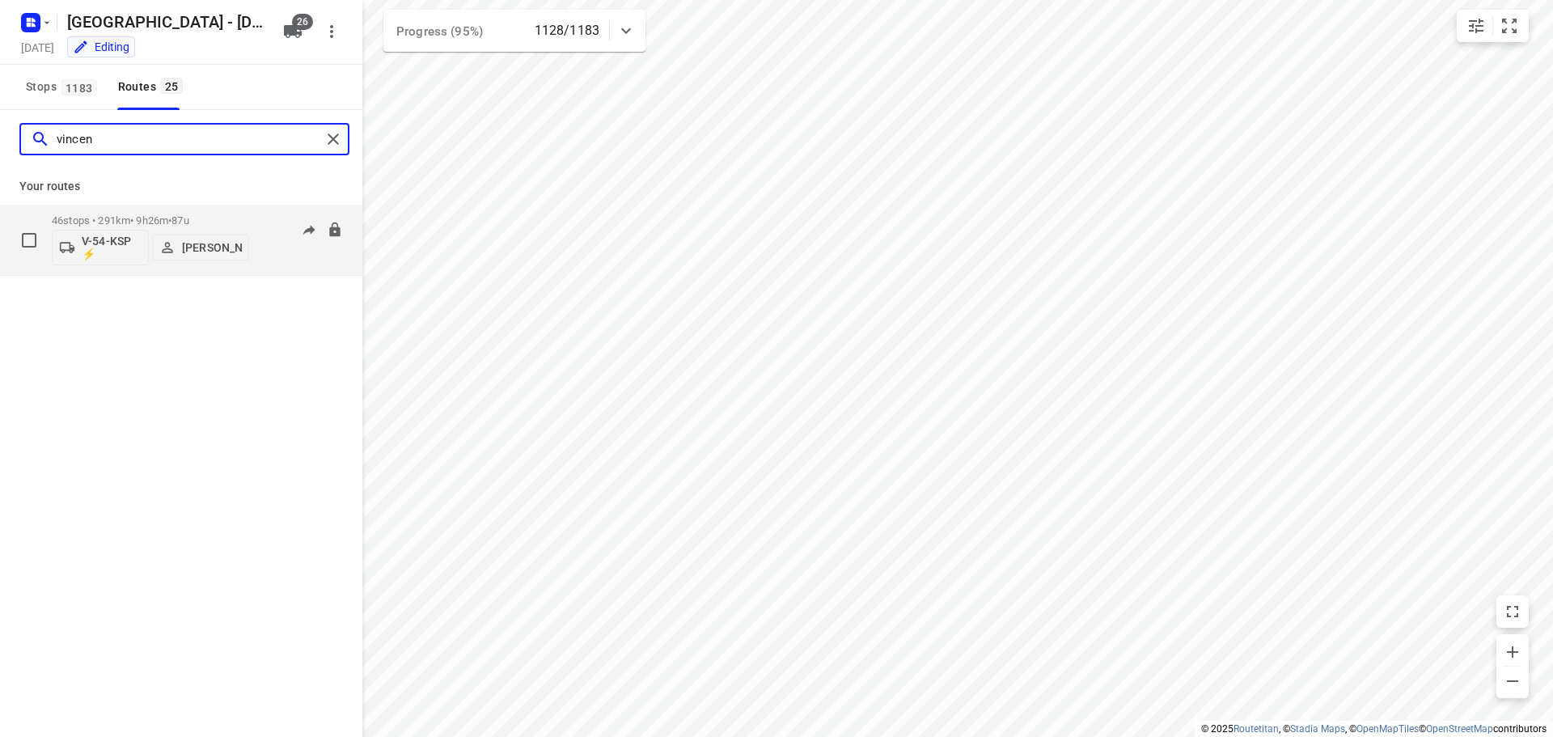
type input "vincen"
click at [137, 211] on div "46 stops • 291km • 9h26m • 87u V-54-KSP ⚡ Vincent Hersevoort" at bounding box center [150, 239] width 197 height 67
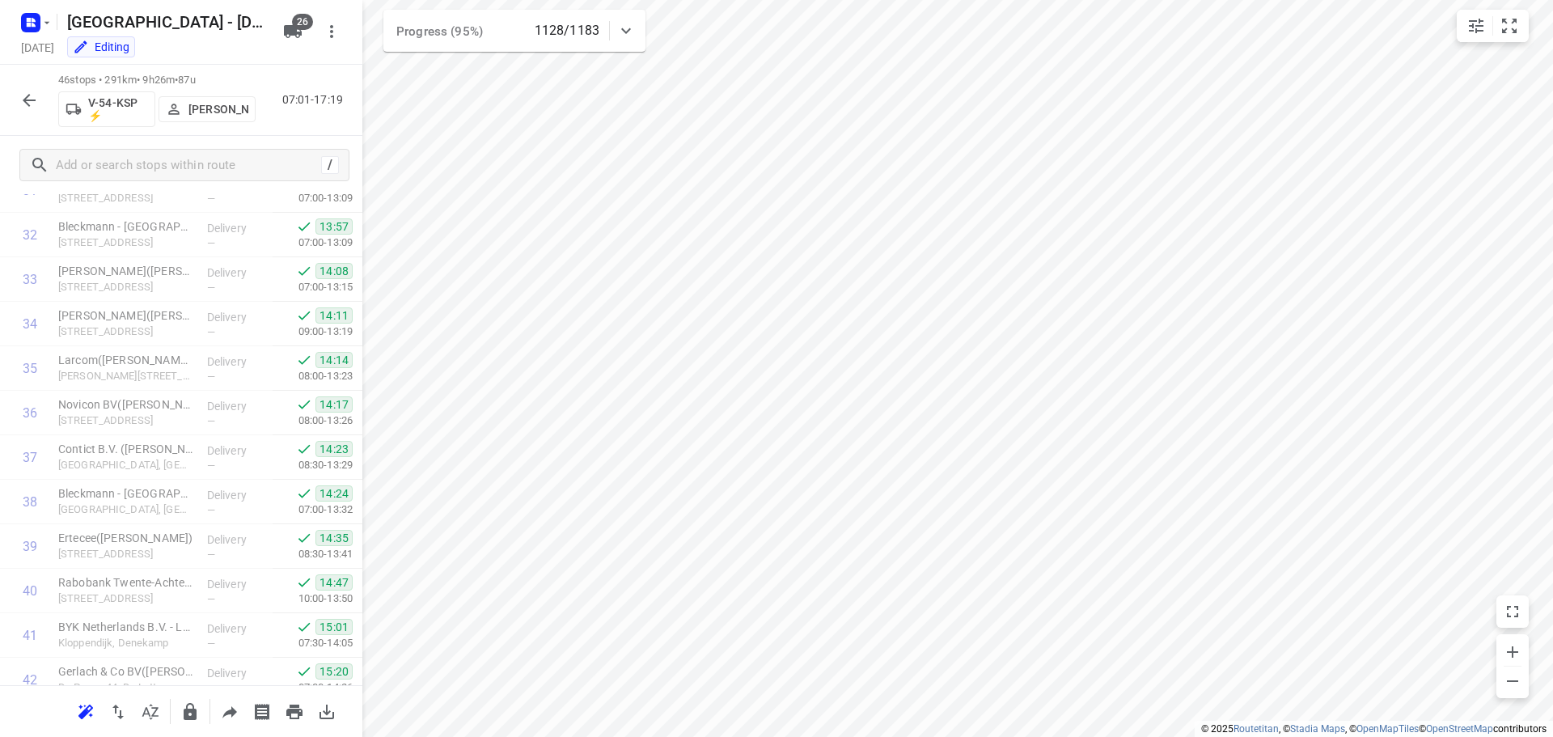
scroll to position [1680, 0]
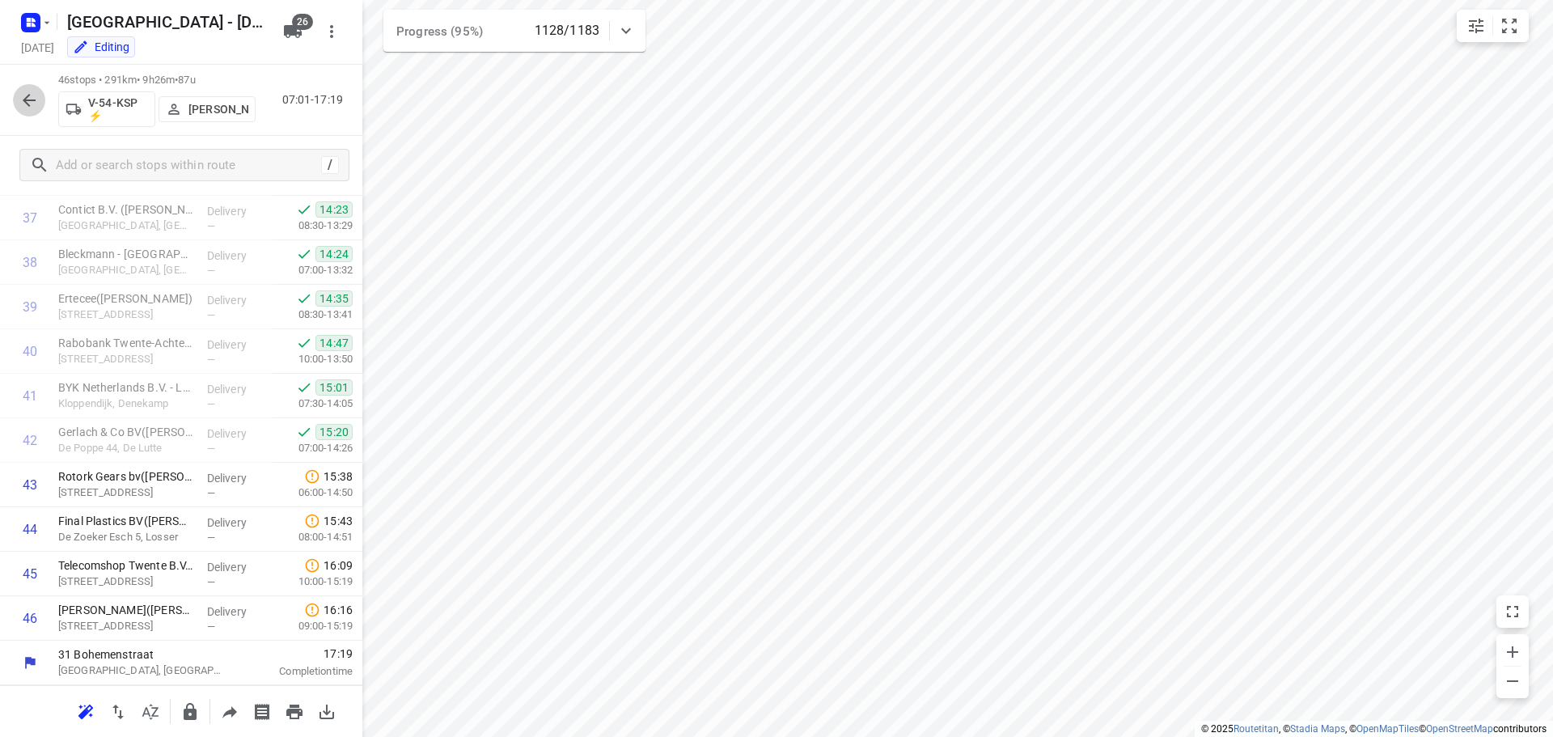
click at [38, 98] on icon "button" at bounding box center [28, 100] width 19 height 19
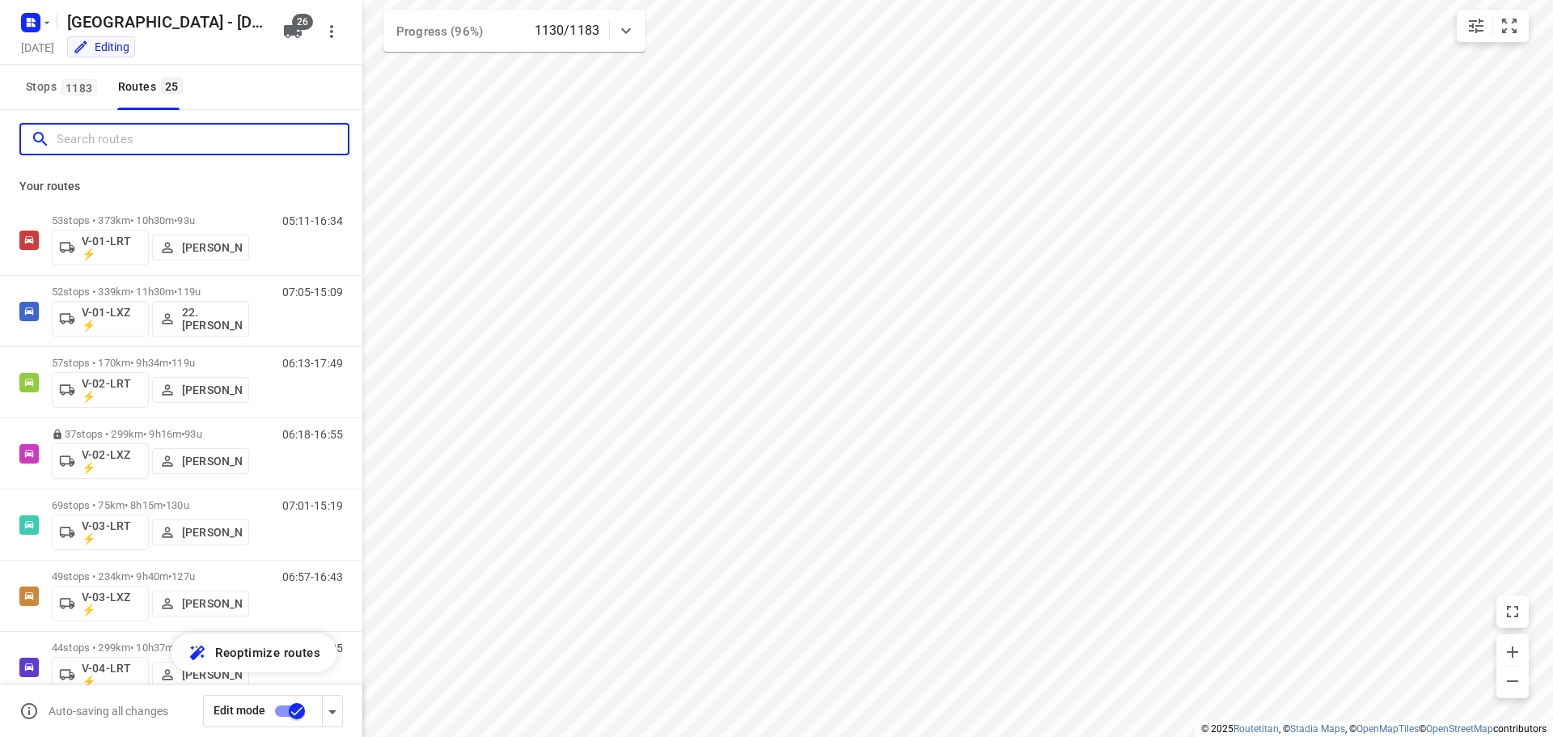
click at [128, 136] on input "Search routes" at bounding box center [202, 139] width 291 height 25
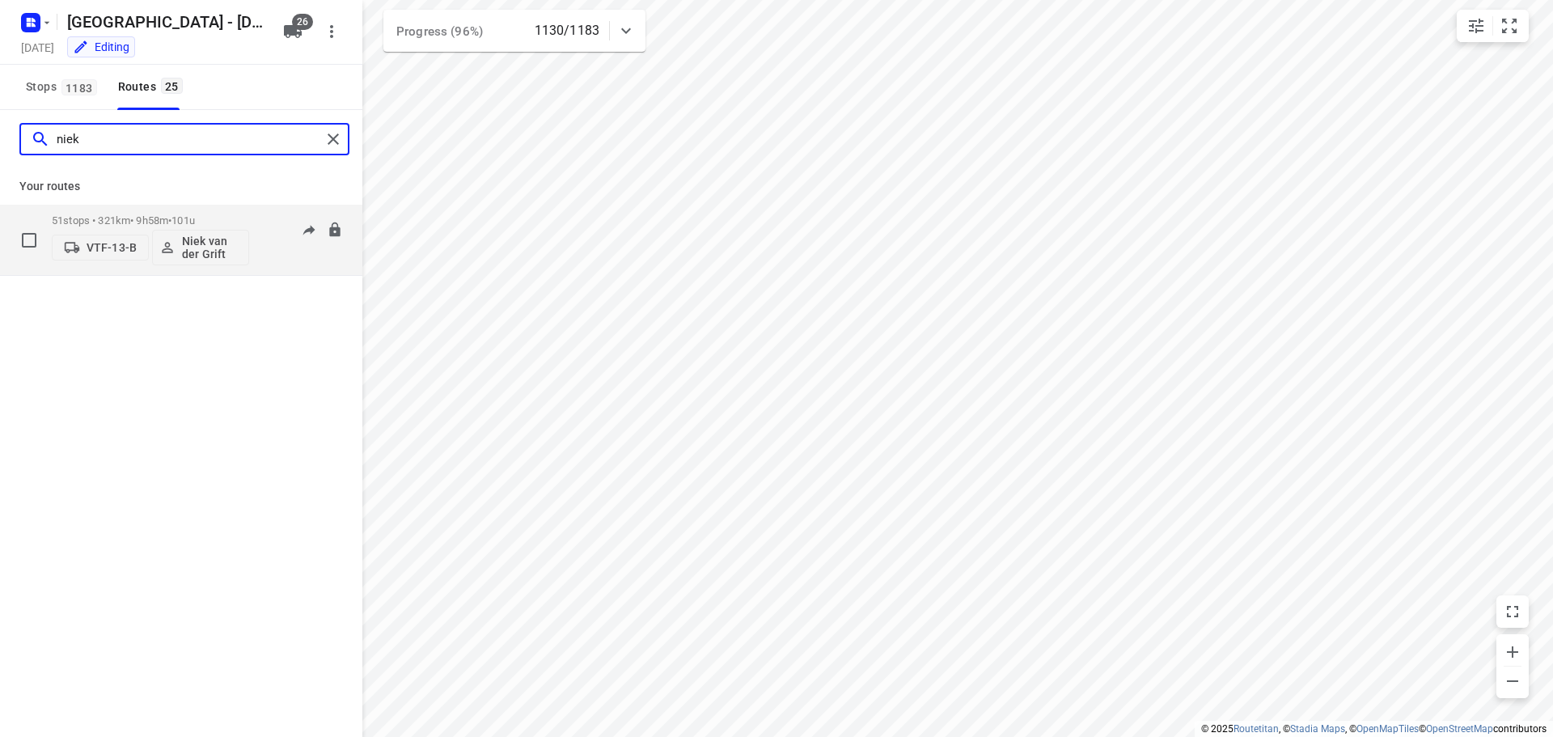
type input "niek"
click at [154, 211] on div "51 stops • 321km • 9h58m • 101u VTF-13-B Niek van der Grift" at bounding box center [150, 239] width 197 height 67
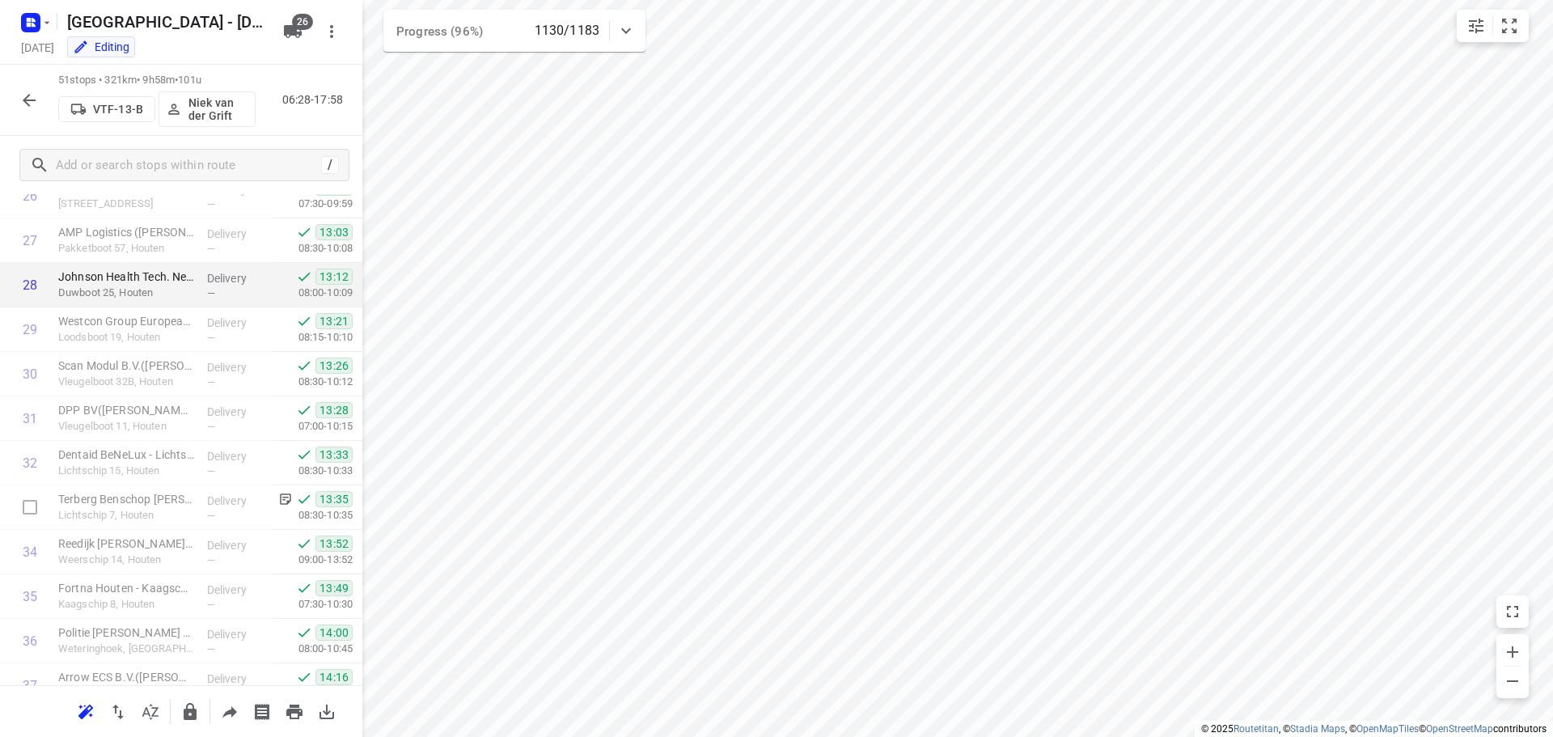
scroll to position [1779, 0]
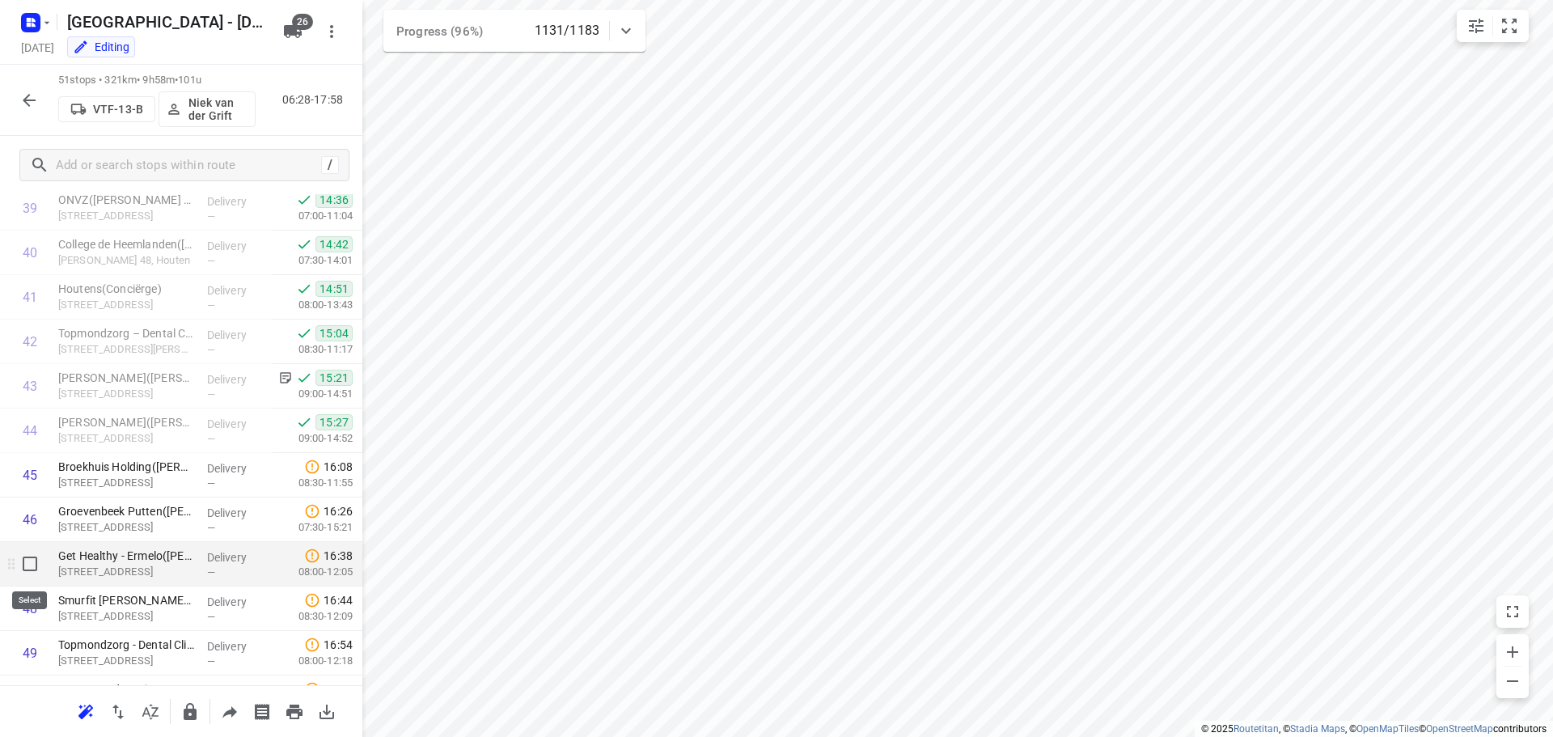
click at [32, 564] on input "checkbox" at bounding box center [30, 563] width 32 height 32
checkbox input "true"
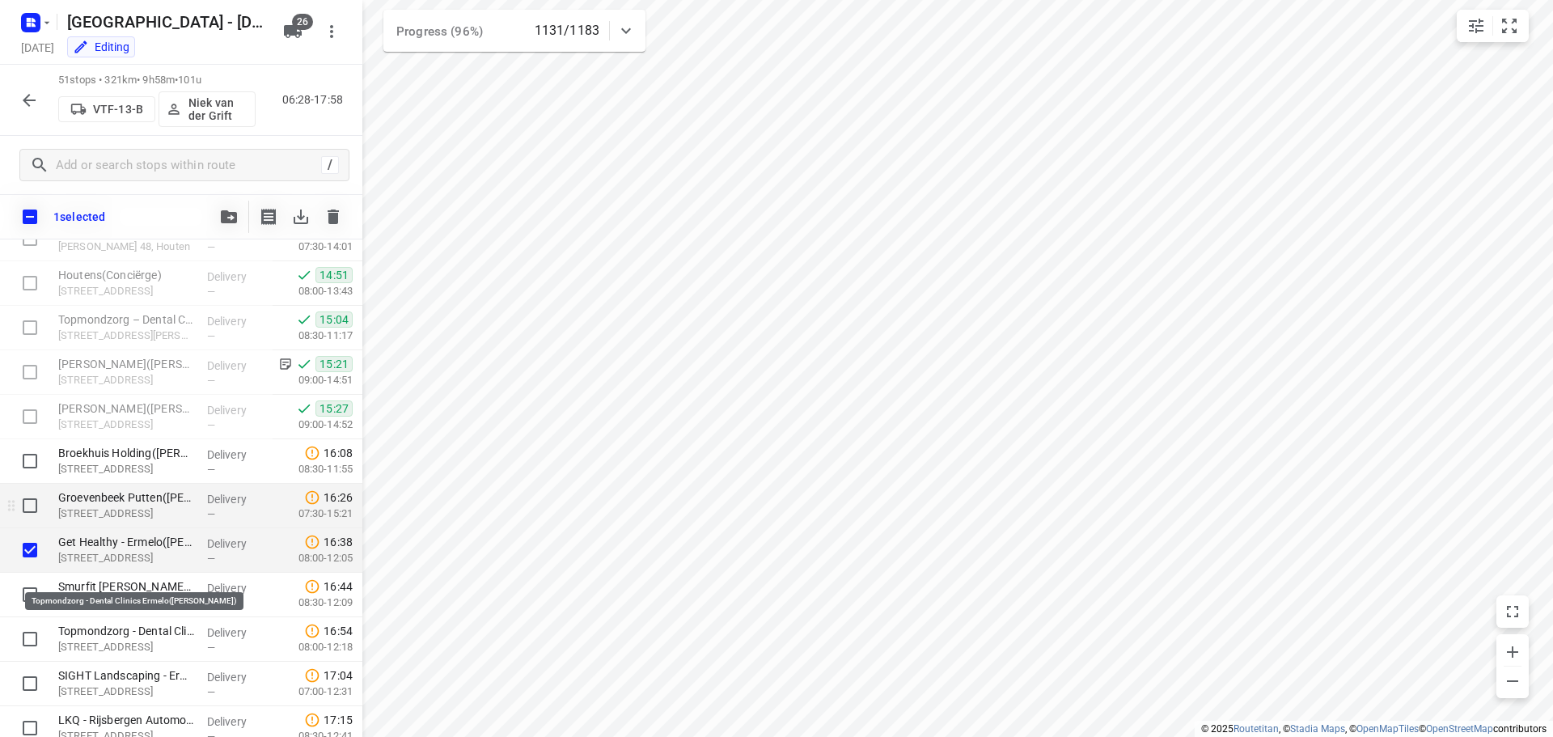
scroll to position [1896, 0]
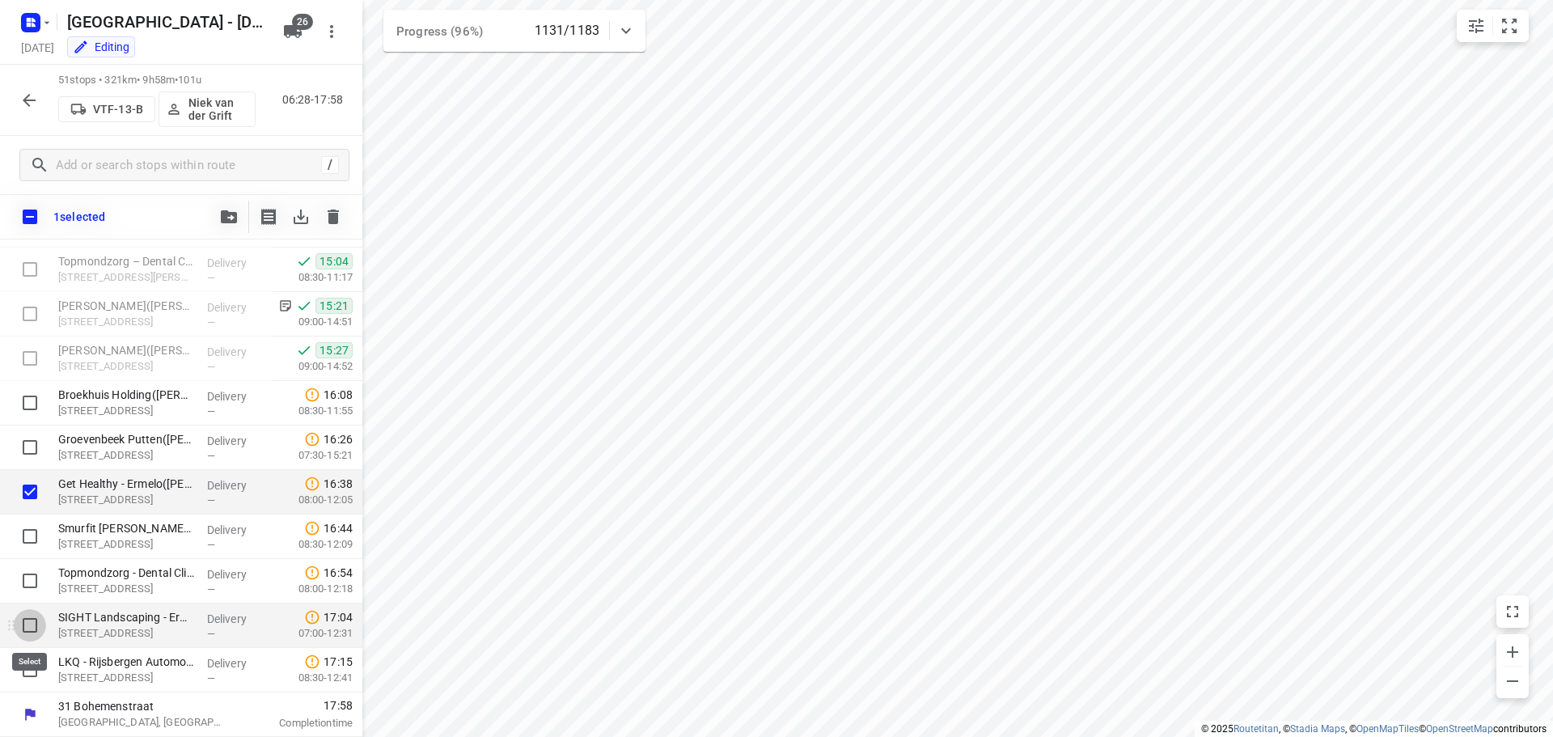
click at [21, 616] on input "checkbox" at bounding box center [30, 625] width 32 height 32
checkbox input "true"
click at [230, 207] on button "button" at bounding box center [229, 217] width 32 height 32
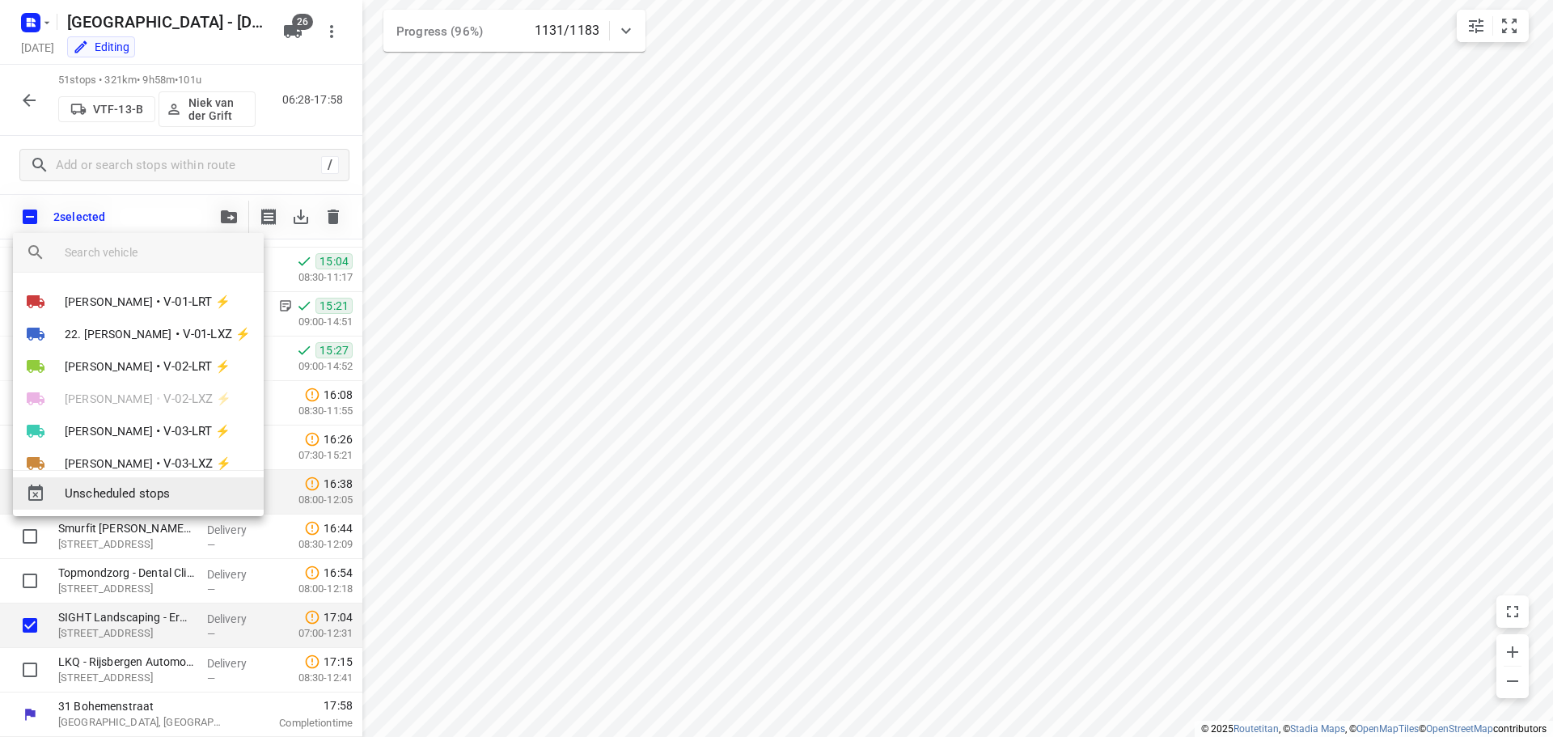
click at [151, 492] on span "Unscheduled stops" at bounding box center [158, 493] width 186 height 19
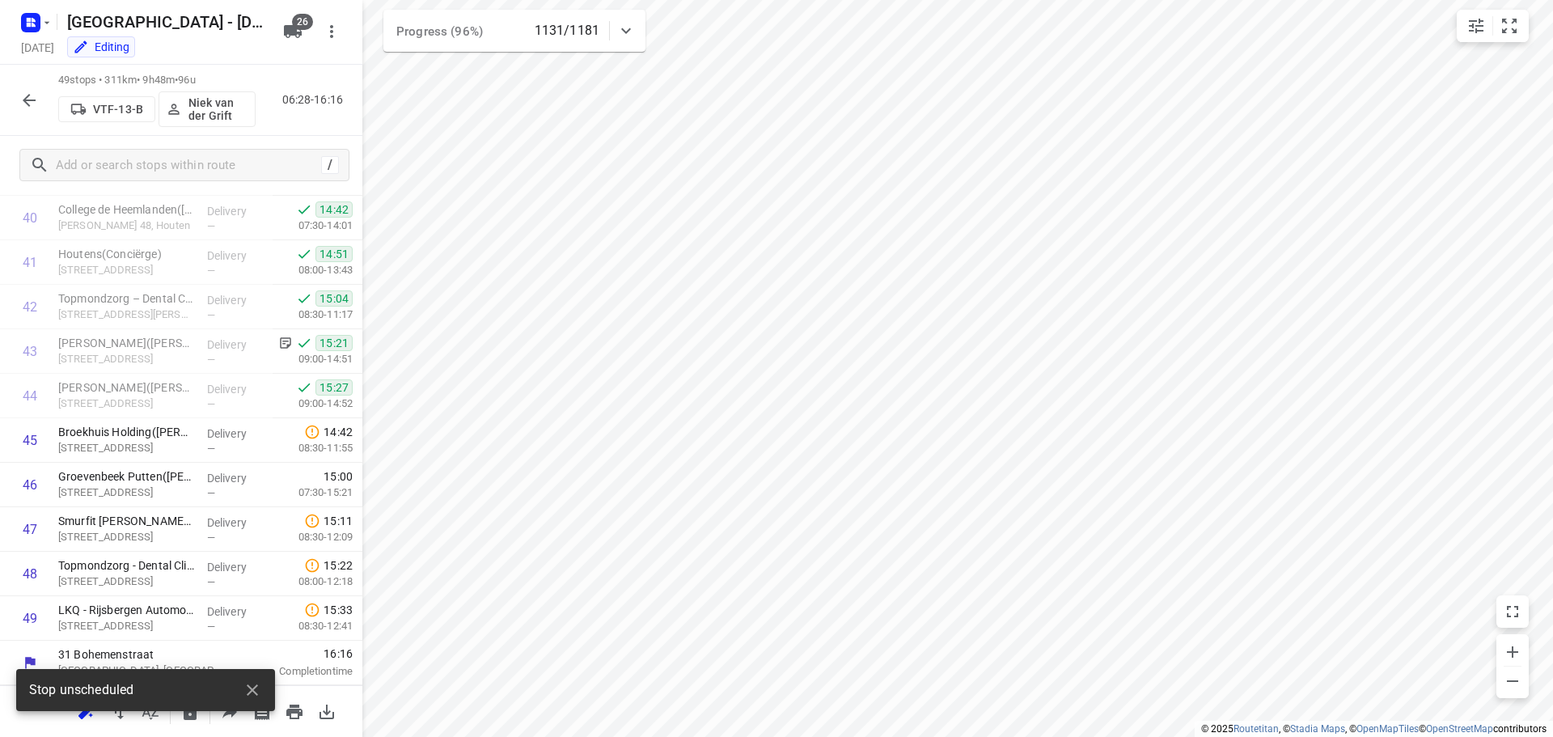
scroll to position [1860, 0]
click at [32, 102] on icon "button" at bounding box center [28, 100] width 19 height 19
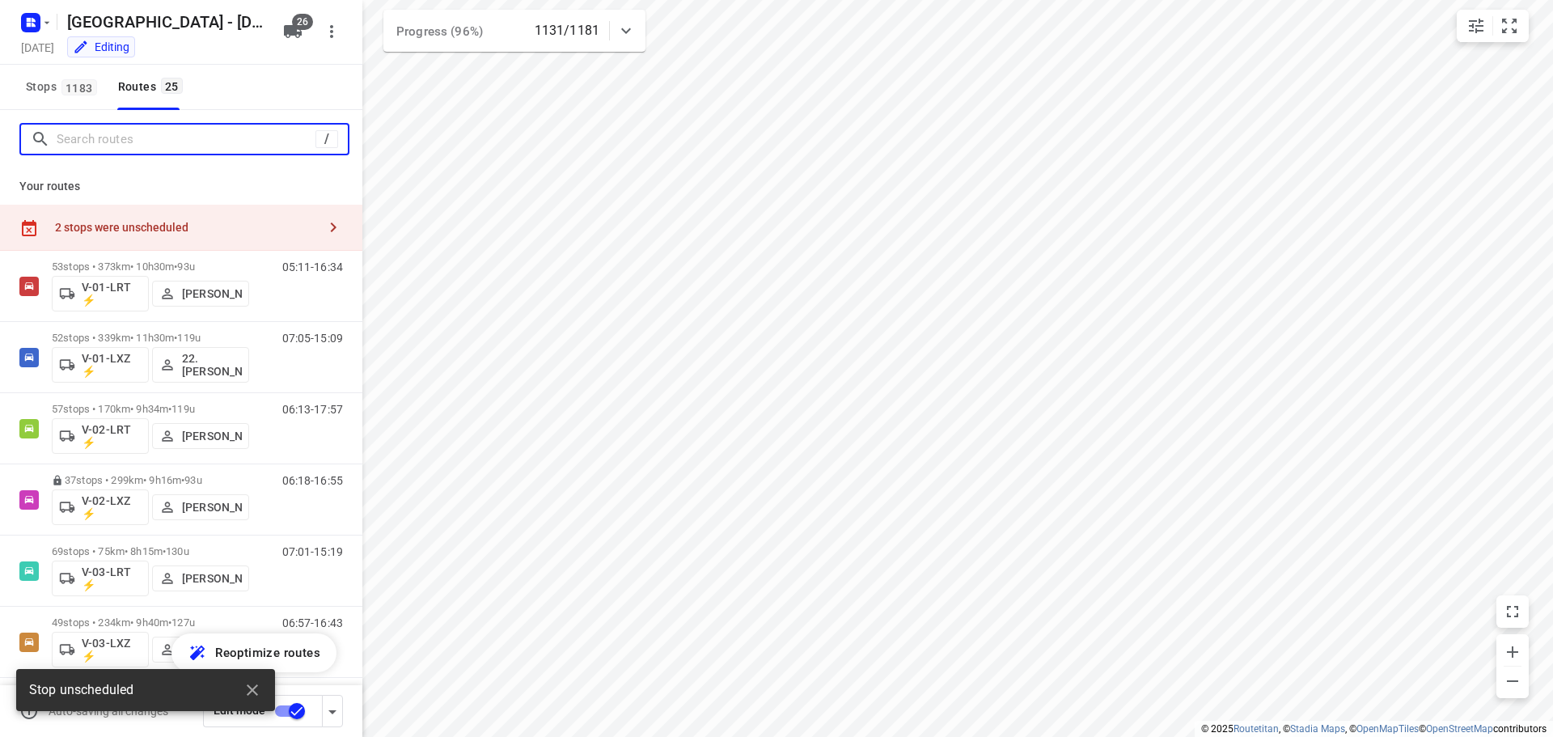
click at [240, 146] on input "Search routes" at bounding box center [186, 139] width 259 height 25
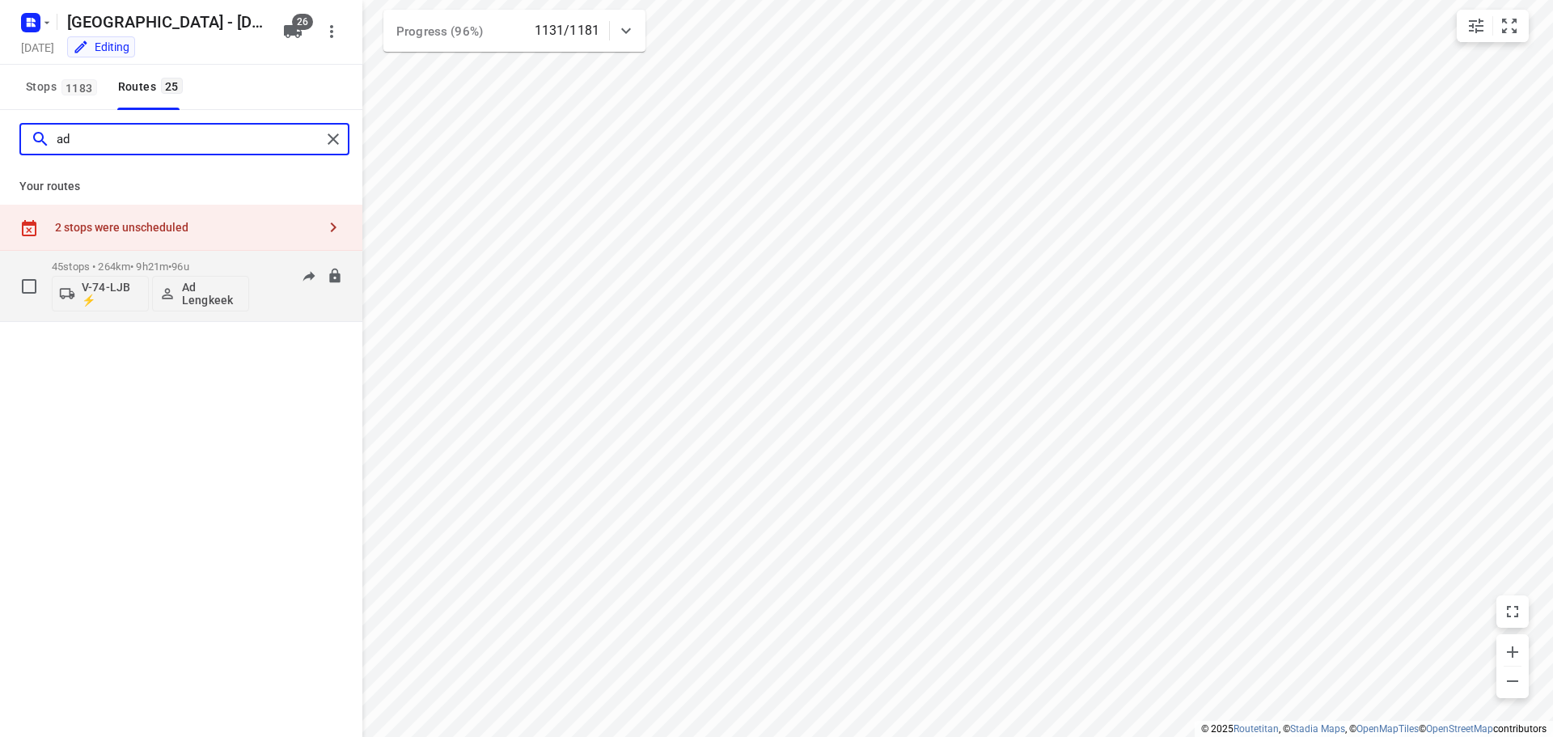
type input "ad"
click at [164, 267] on p "45 stops • 264km • 9h21m • 96u" at bounding box center [150, 266] width 197 height 12
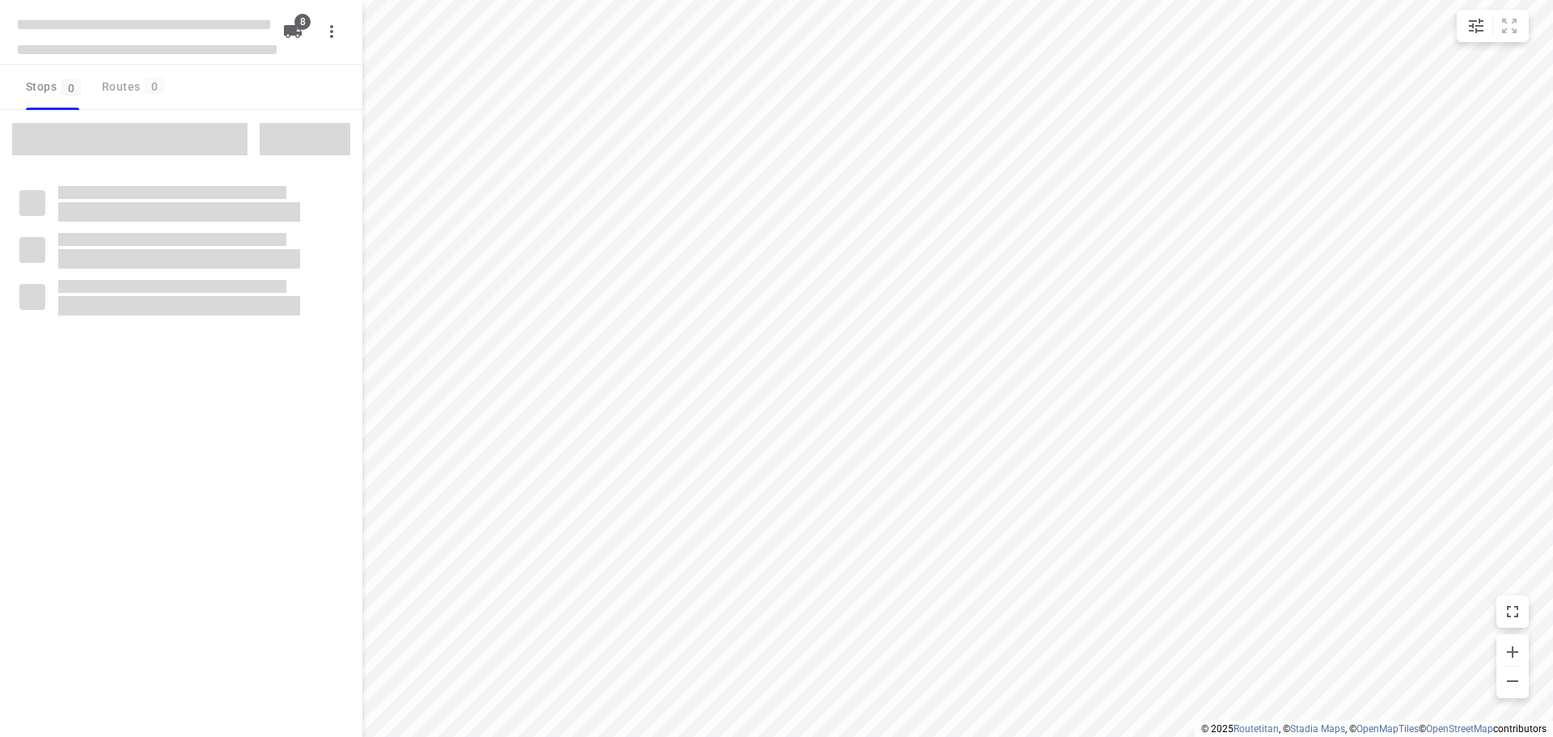
checkbox input "true"
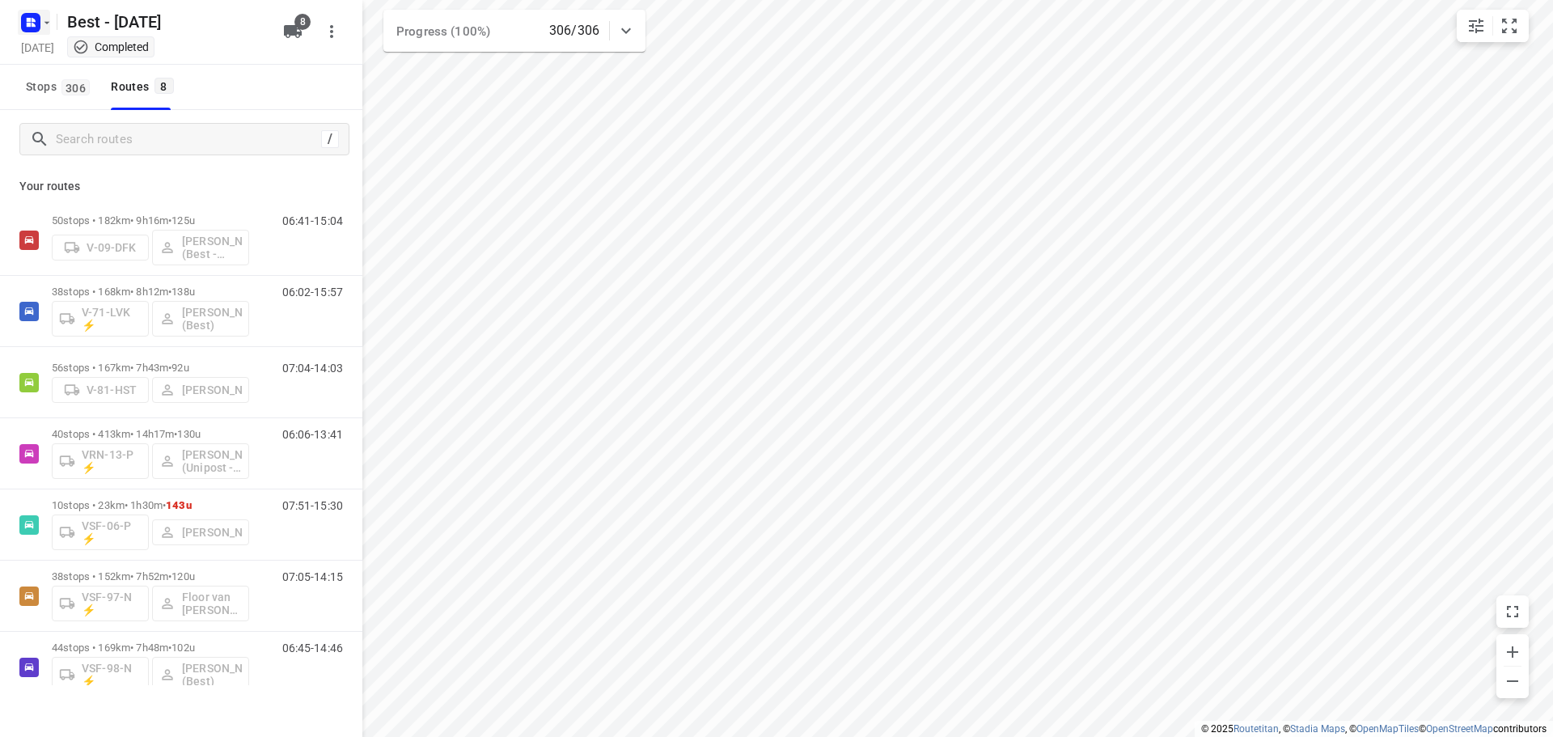
click at [52, 26] on icon "button" at bounding box center [46, 22] width 13 height 13
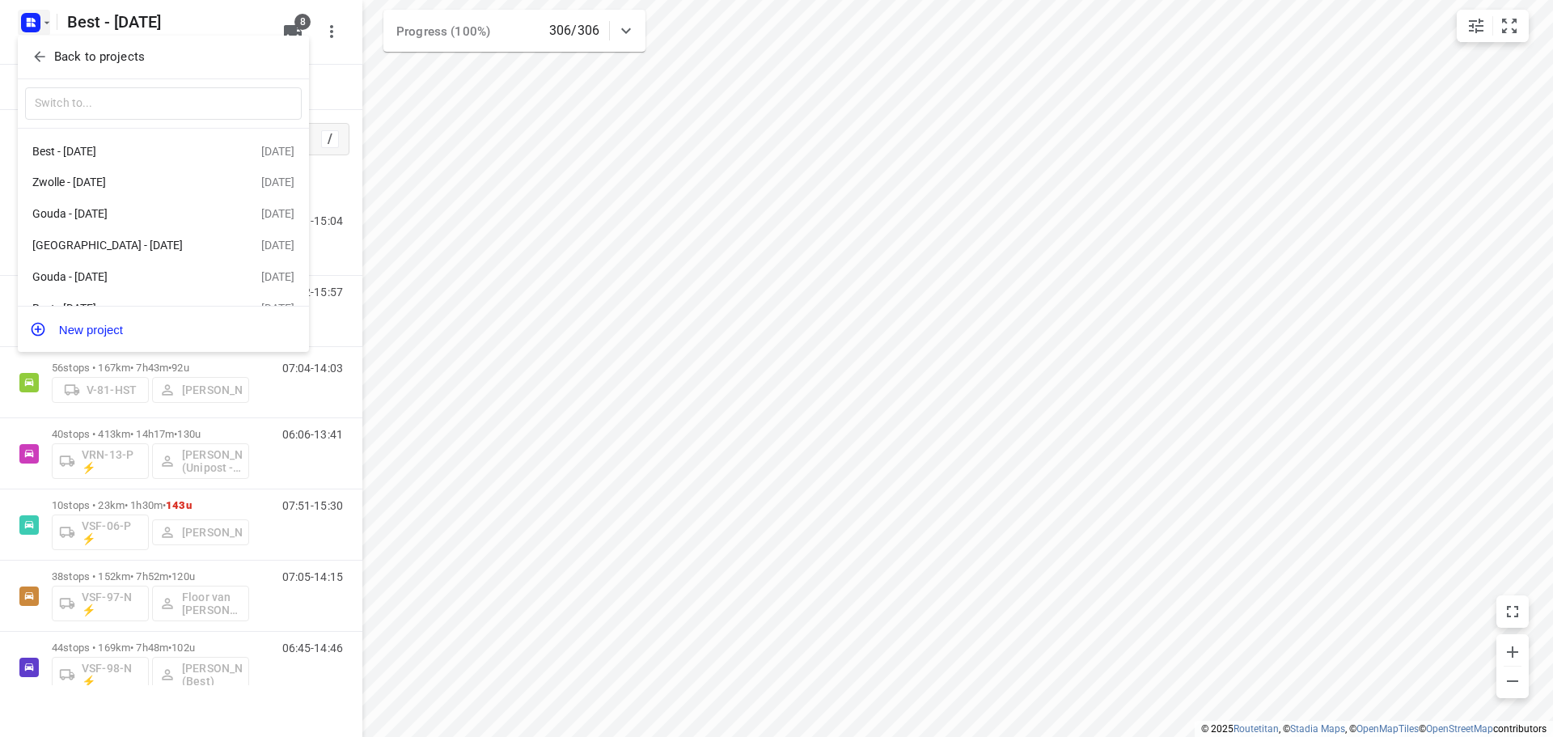
click at [55, 42] on div "Back to projects" at bounding box center [163, 58] width 291 height 44
click at [50, 51] on span "Back to projects" at bounding box center [164, 57] width 264 height 19
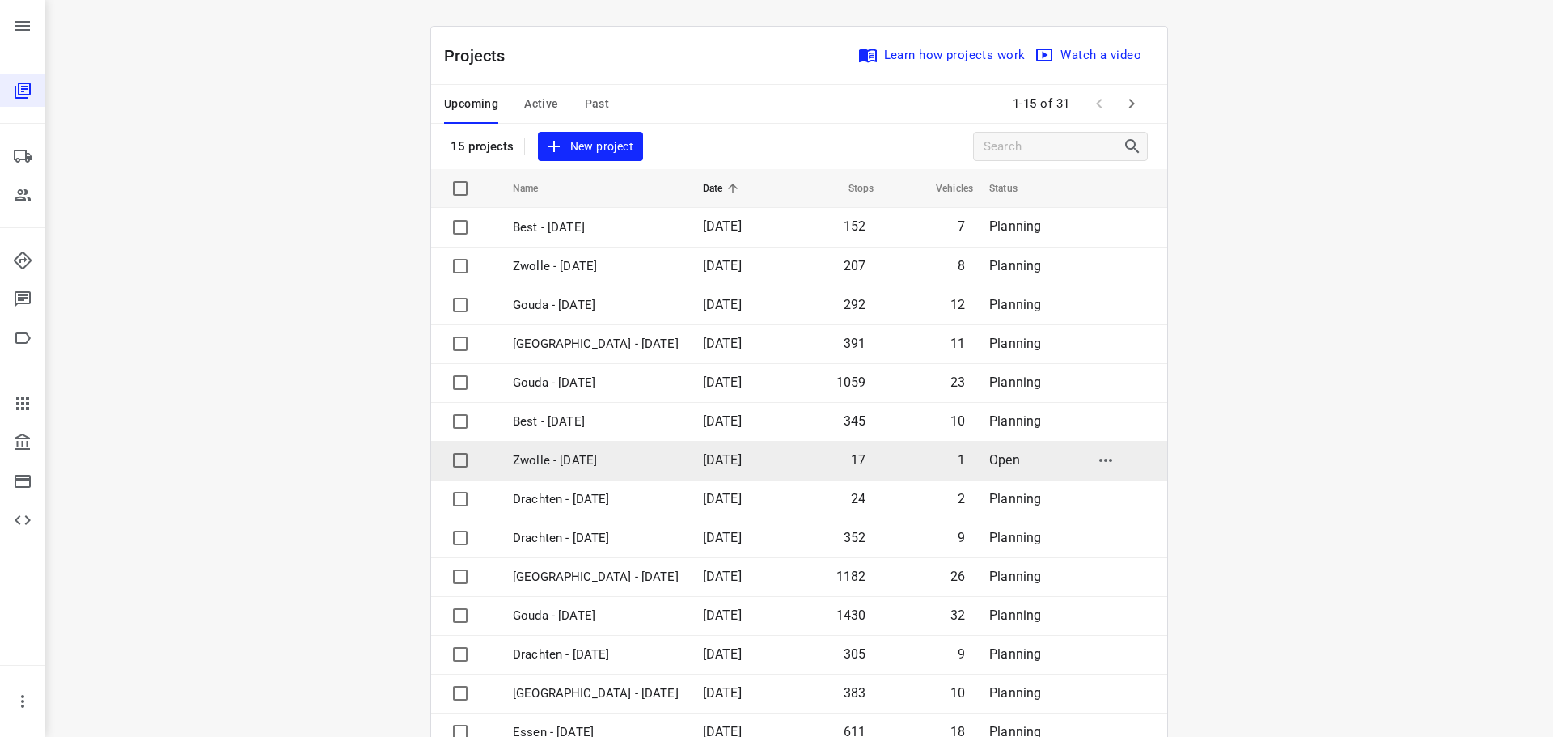
click at [583, 462] on p "Zwolle - [DATE]" at bounding box center [596, 460] width 166 height 19
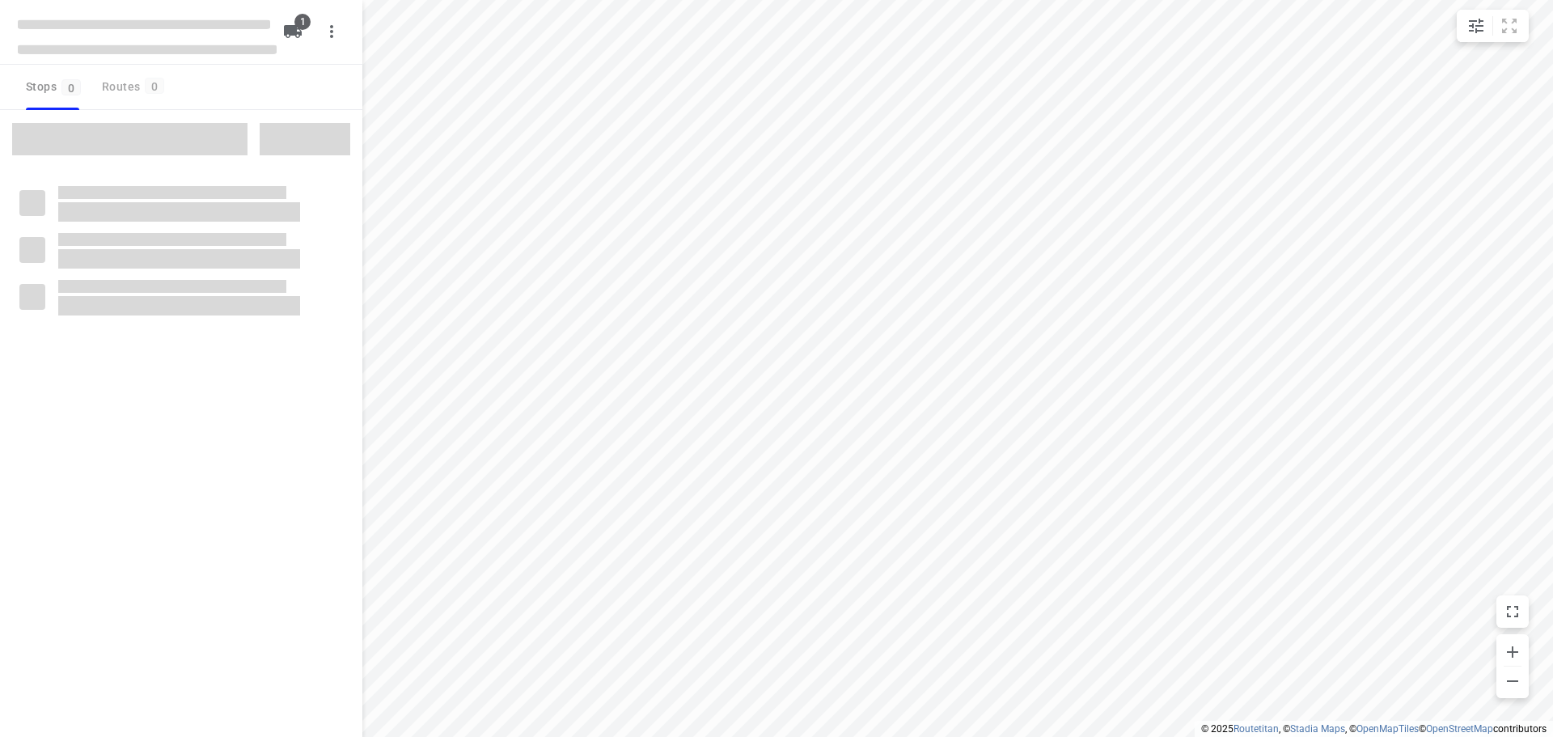
checkbox input "true"
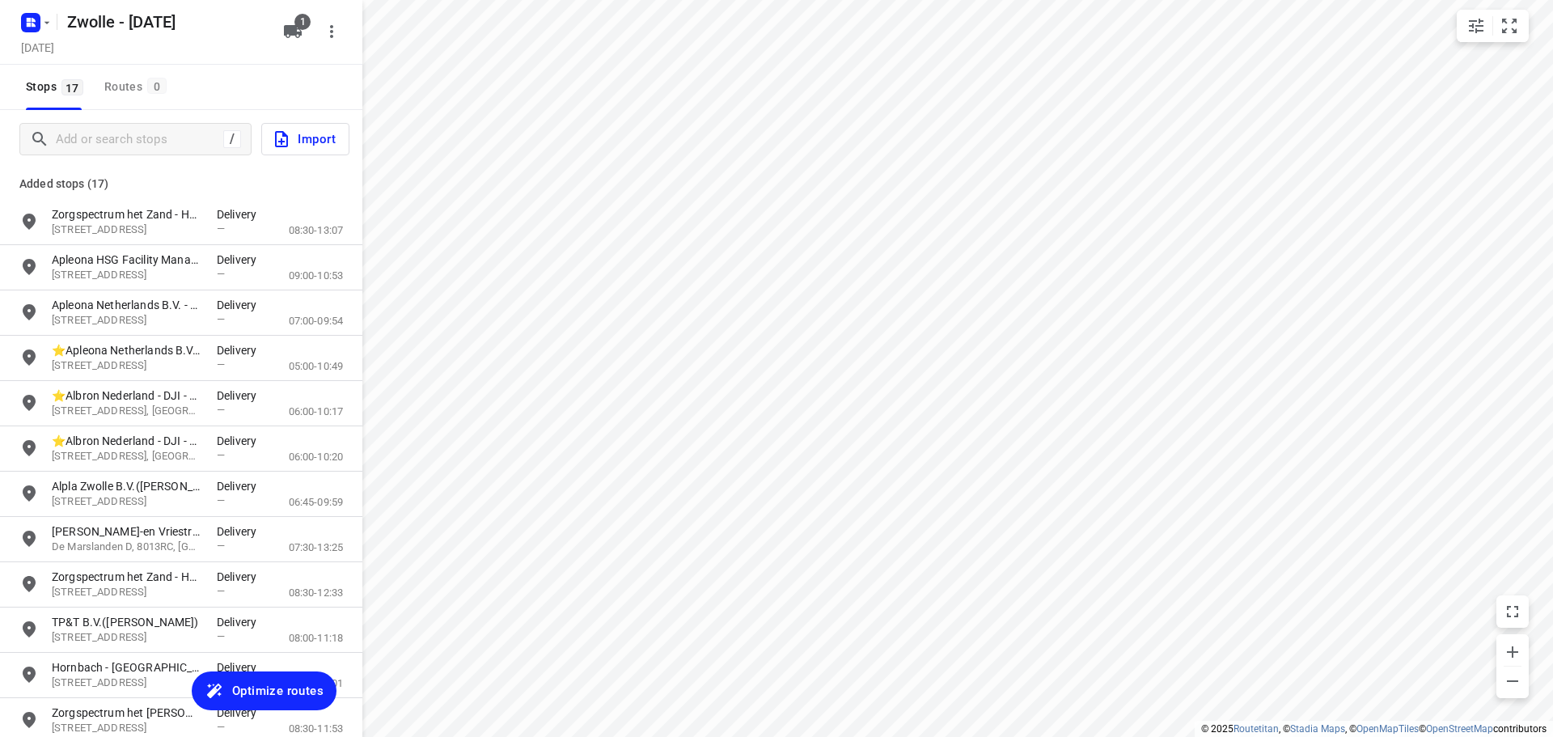
click at [276, 683] on span "Optimize routes" at bounding box center [277, 690] width 91 height 21
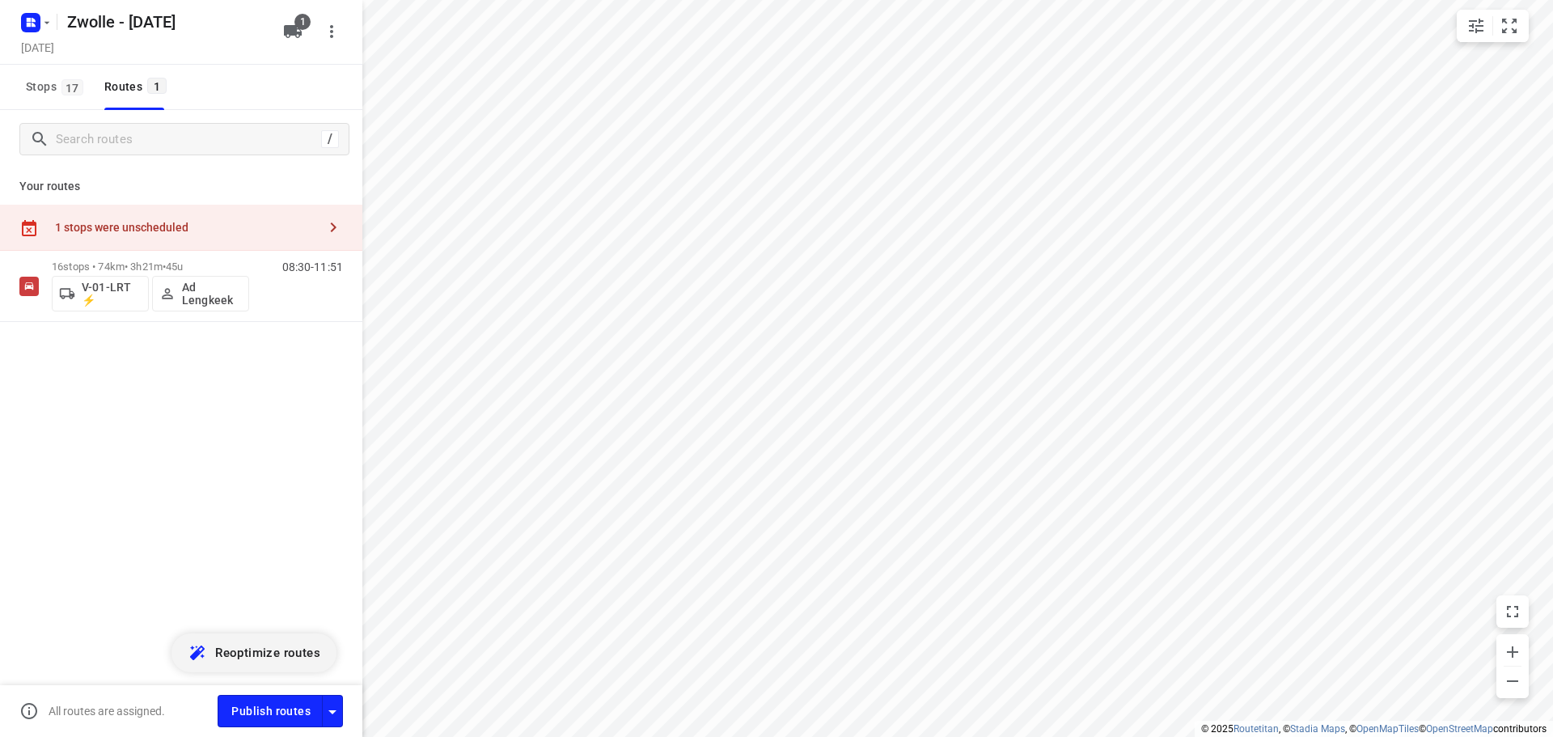
click at [331, 227] on icon "button" at bounding box center [332, 227] width 19 height 19
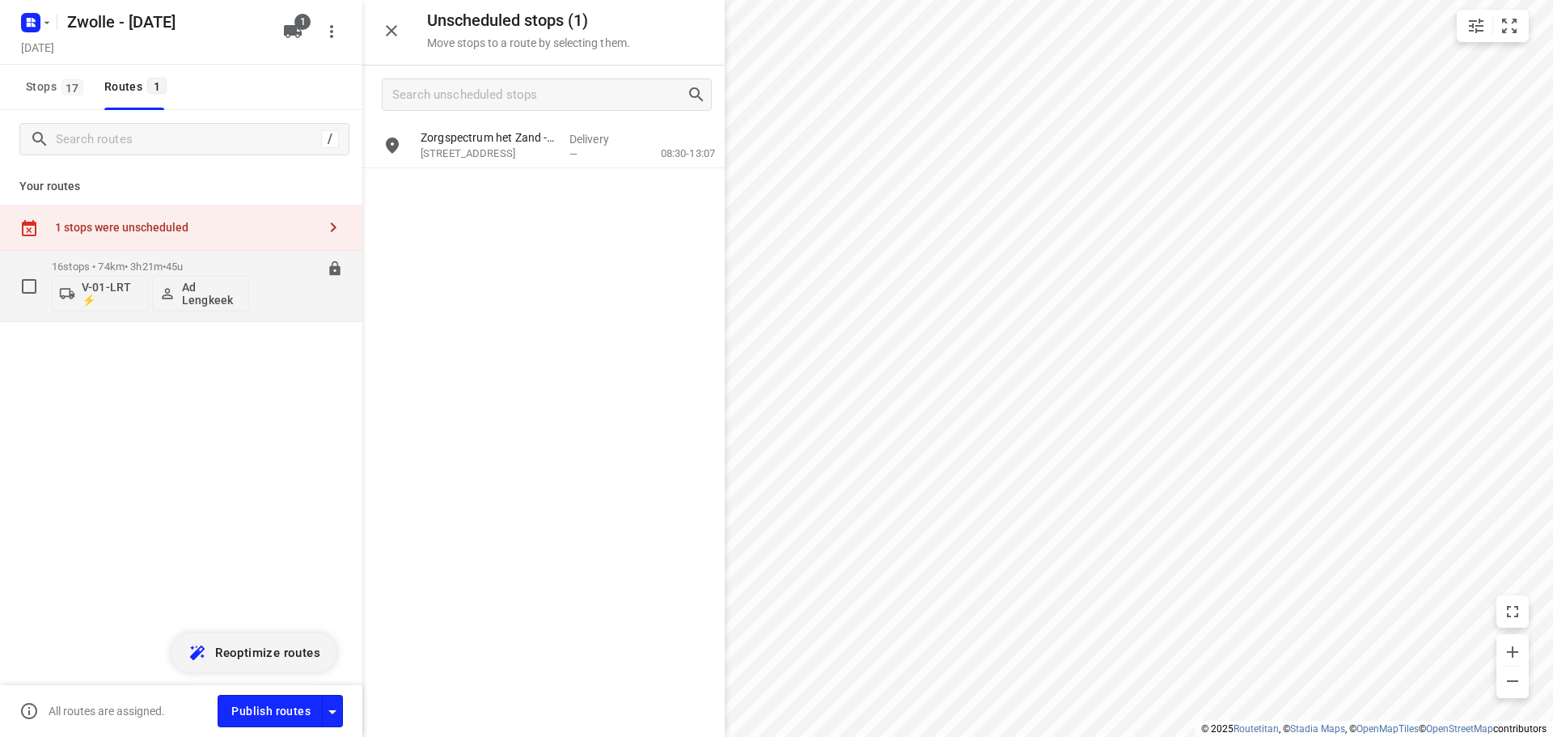
click at [213, 255] on div "16 stops • 74km • 3h21m • 45u V-01-LRT ⚡ Ad Lengkeek" at bounding box center [150, 285] width 197 height 67
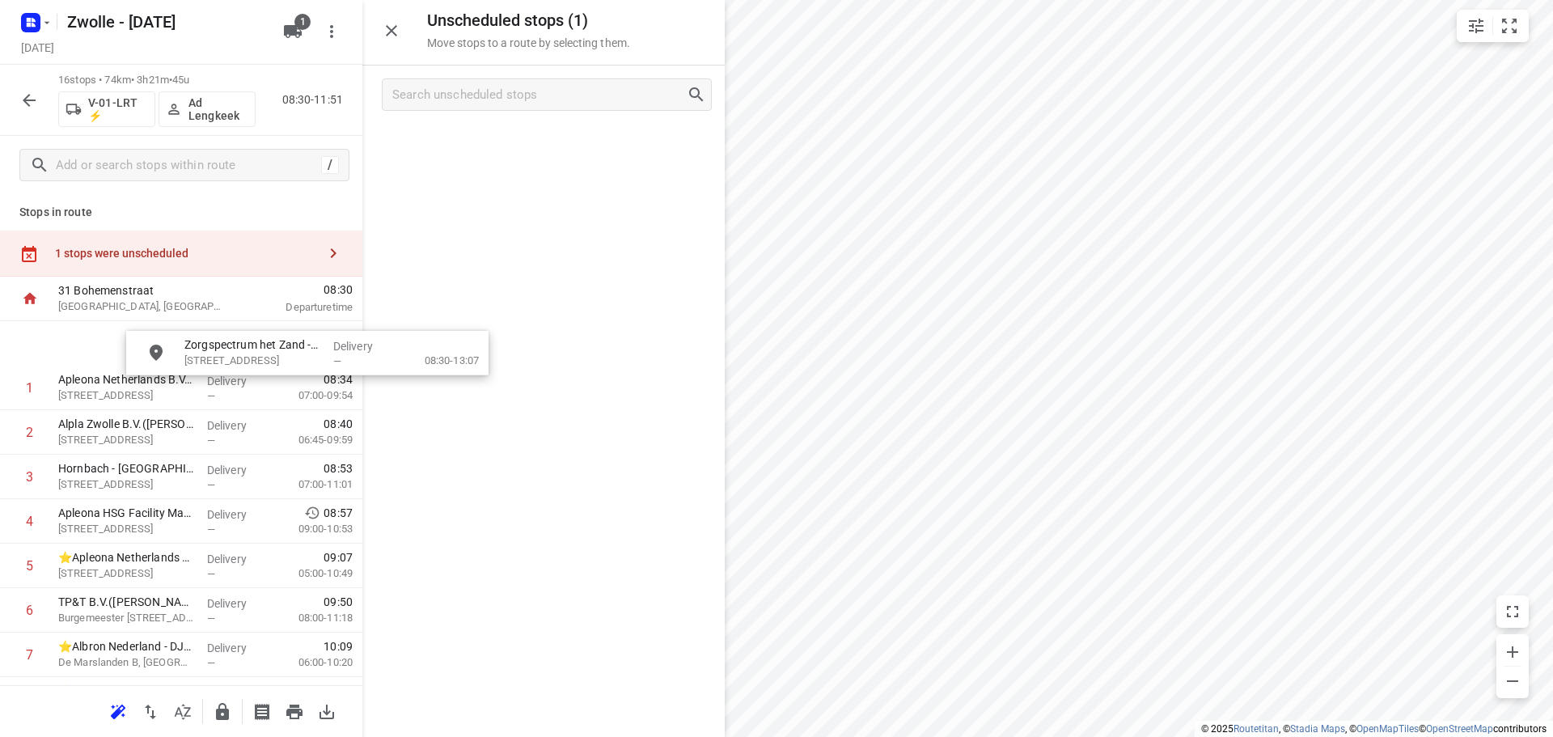
drag, startPoint x: 496, startPoint y: 150, endPoint x: 247, endPoint y: 373, distance: 334.4
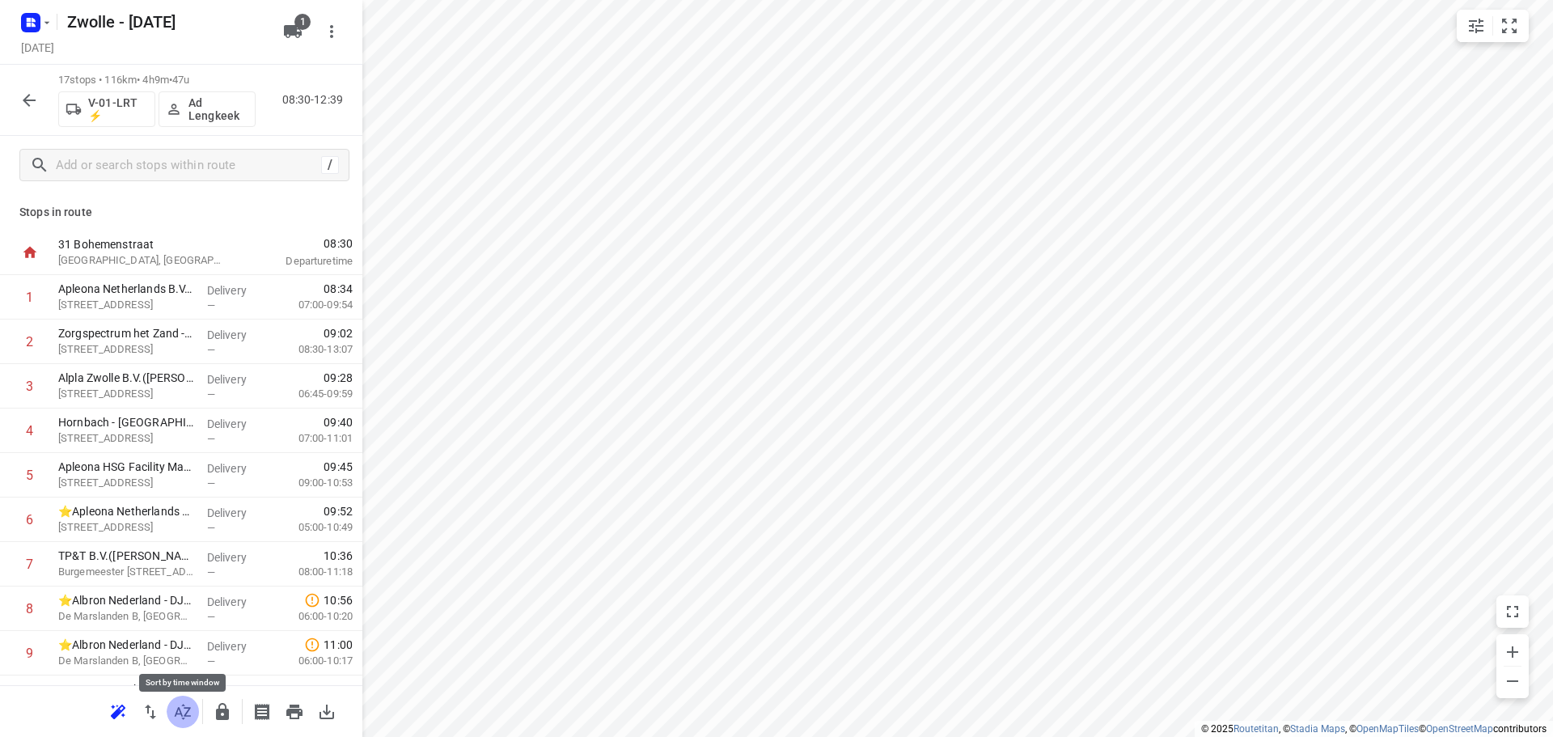
click at [188, 711] on icon "button" at bounding box center [183, 710] width 16 height 15
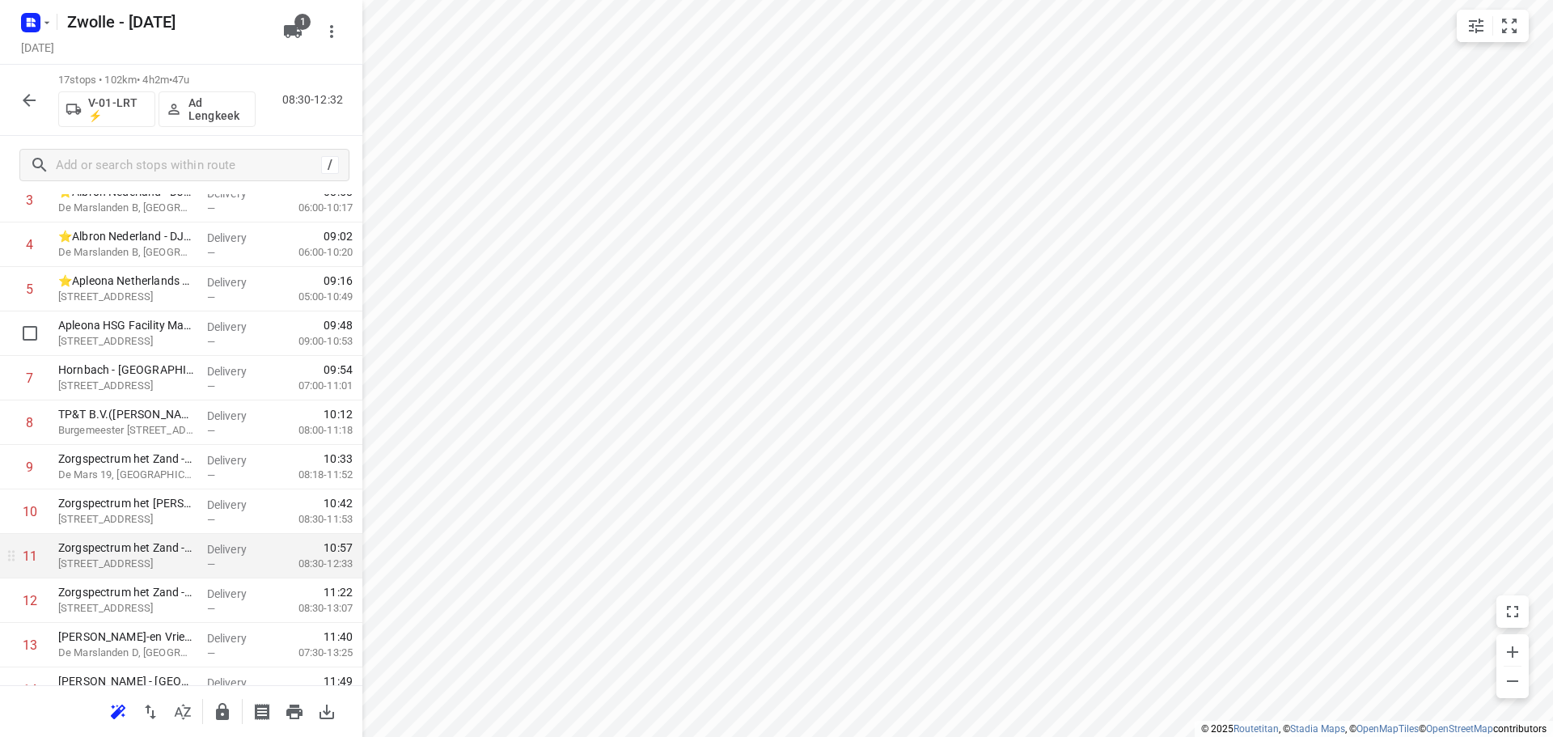
scroll to position [391, 0]
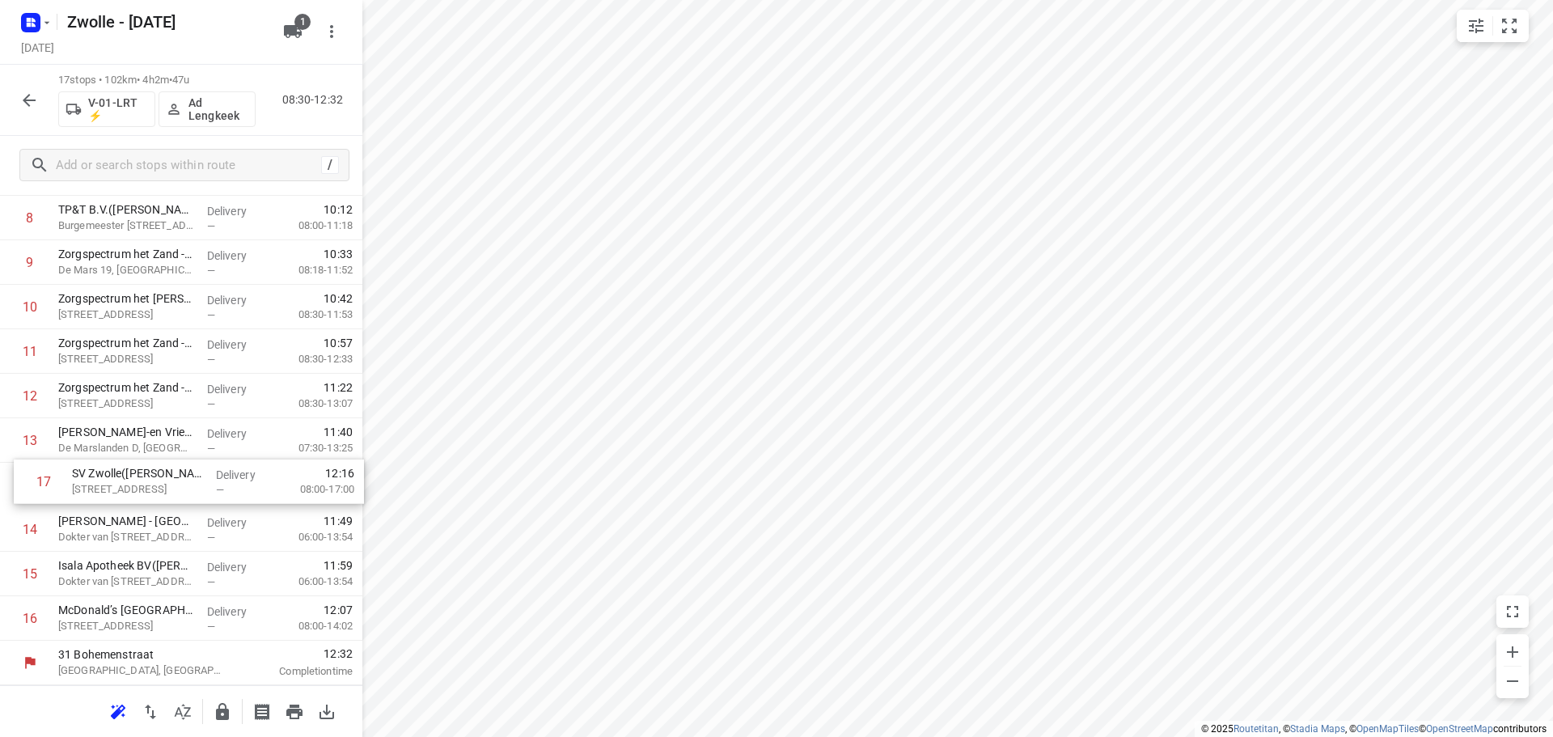
drag, startPoint x: 146, startPoint y: 629, endPoint x: 172, endPoint y: 488, distance: 143.9
click at [172, 488] on div "1 Apleona Netherlands B.V. - HSG Facility Management - [GEOGRAPHIC_DATA][STREET…" at bounding box center [181, 262] width 362 height 756
click at [24, 95] on icon "button" at bounding box center [28, 100] width 19 height 19
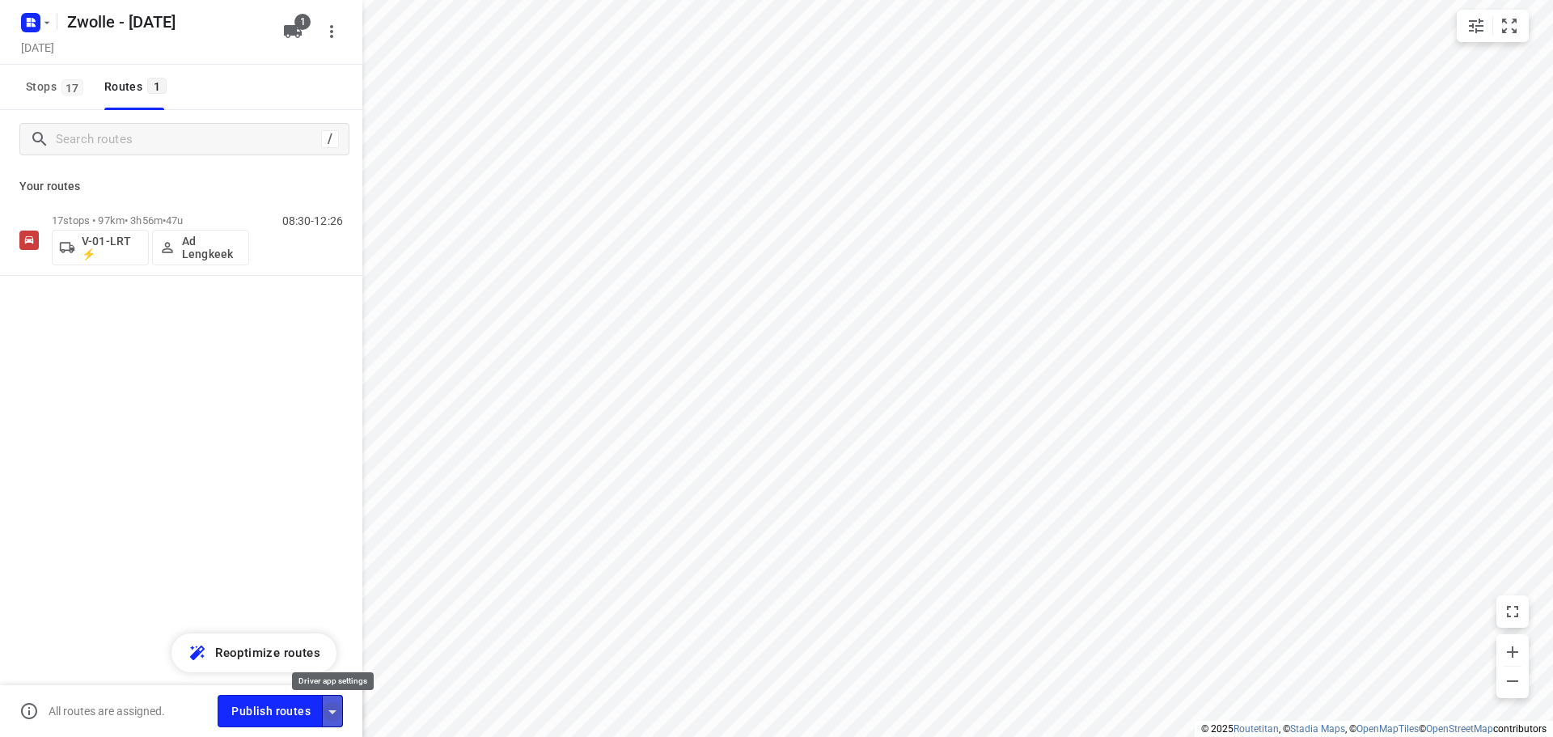
click at [329, 708] on icon "button" at bounding box center [332, 711] width 19 height 19
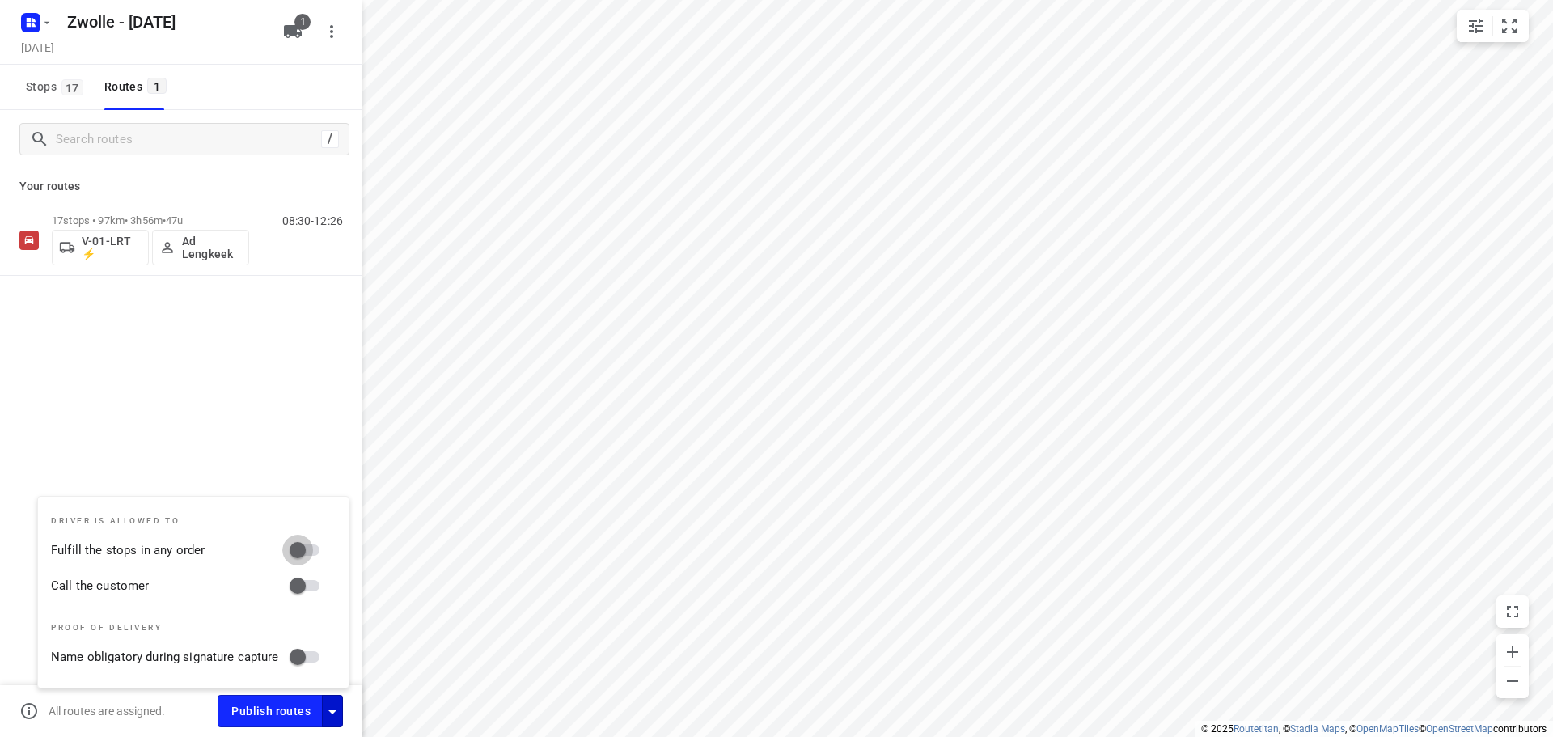
click at [313, 559] on input "Fulfill the stops in any order" at bounding box center [297, 549] width 92 height 31
checkbox input "true"
drag, startPoint x: 311, startPoint y: 582, endPoint x: 284, endPoint y: 456, distance: 129.1
click at [311, 582] on input "Call the customer" at bounding box center [297, 585] width 92 height 31
checkbox input "true"
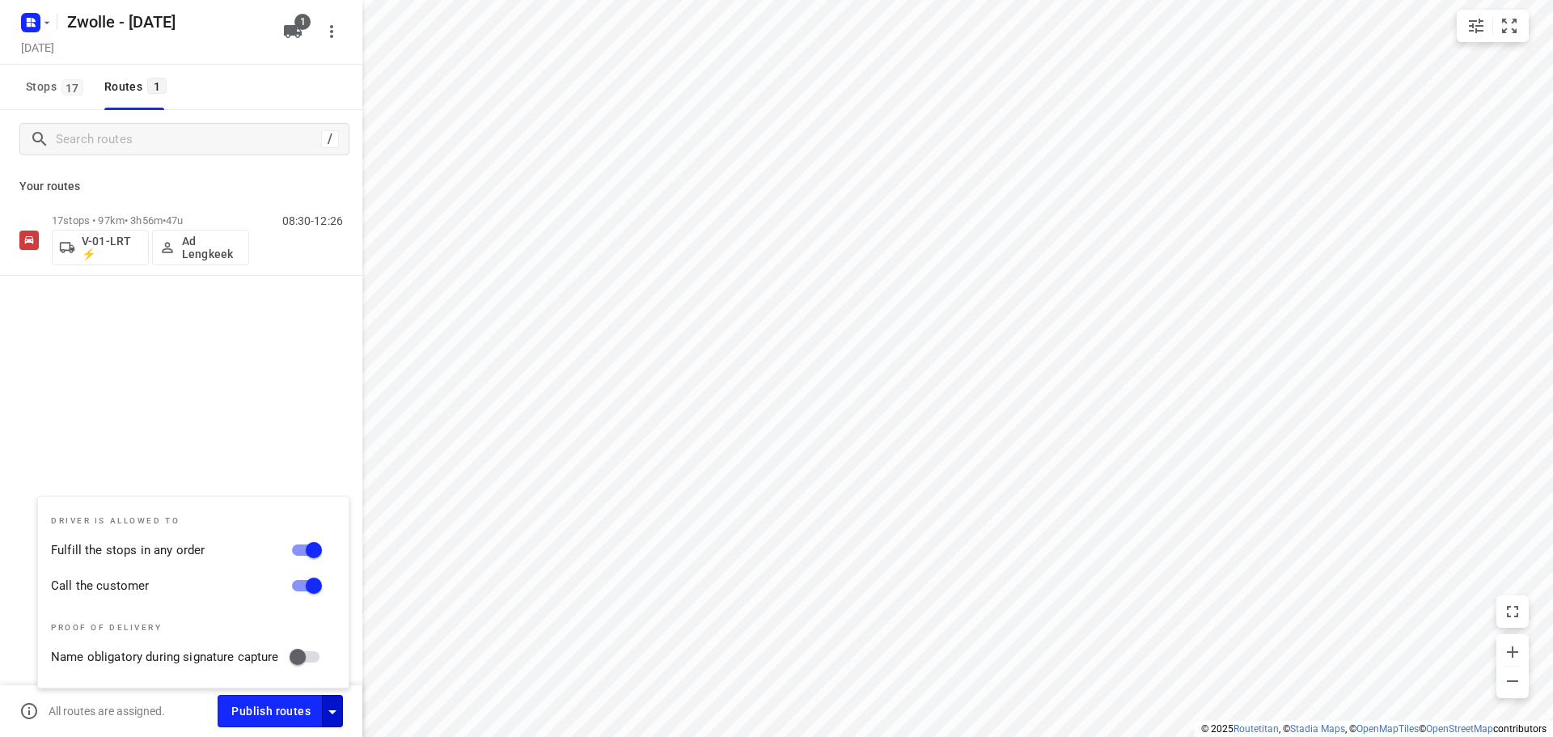
click at [264, 398] on div "/ Your routes 17 stops • 97km • 3h56m • 47u V-01-LRT ⚡ Ad Lengkeek 08:30-12:26" at bounding box center [181, 446] width 362 height 672
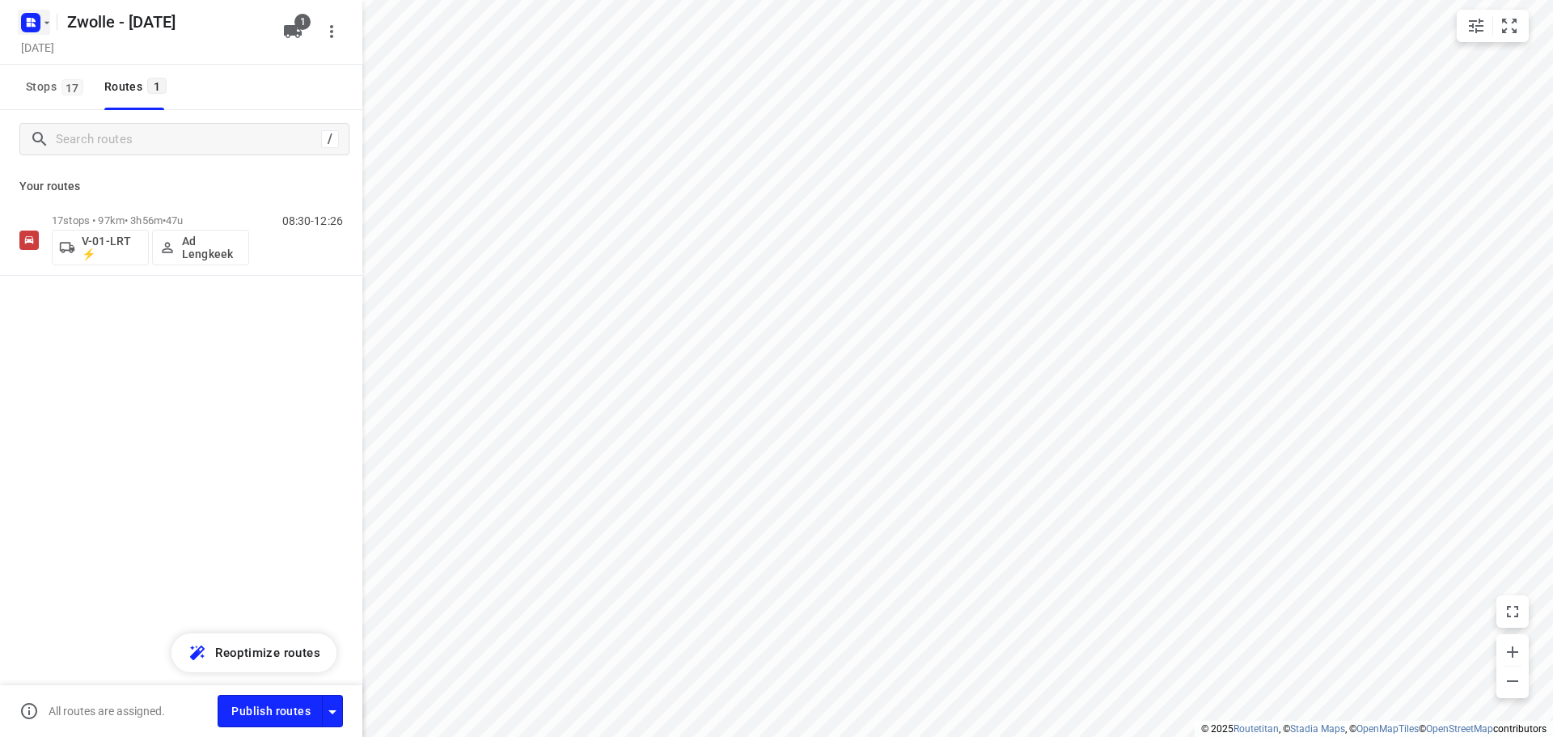
click at [42, 24] on icon "button" at bounding box center [46, 22] width 13 height 13
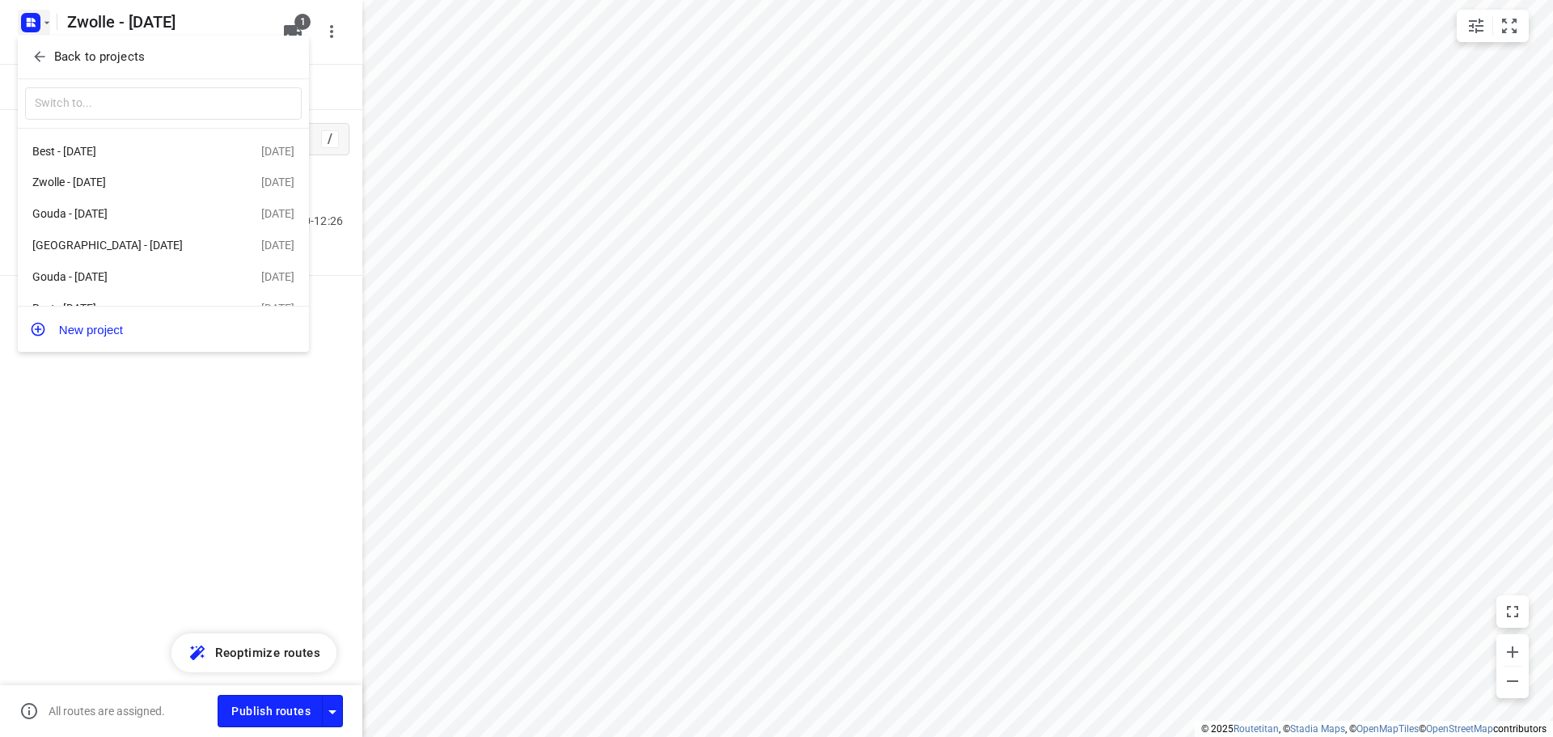
click at [797, 388] on div at bounding box center [776, 368] width 1553 height 737
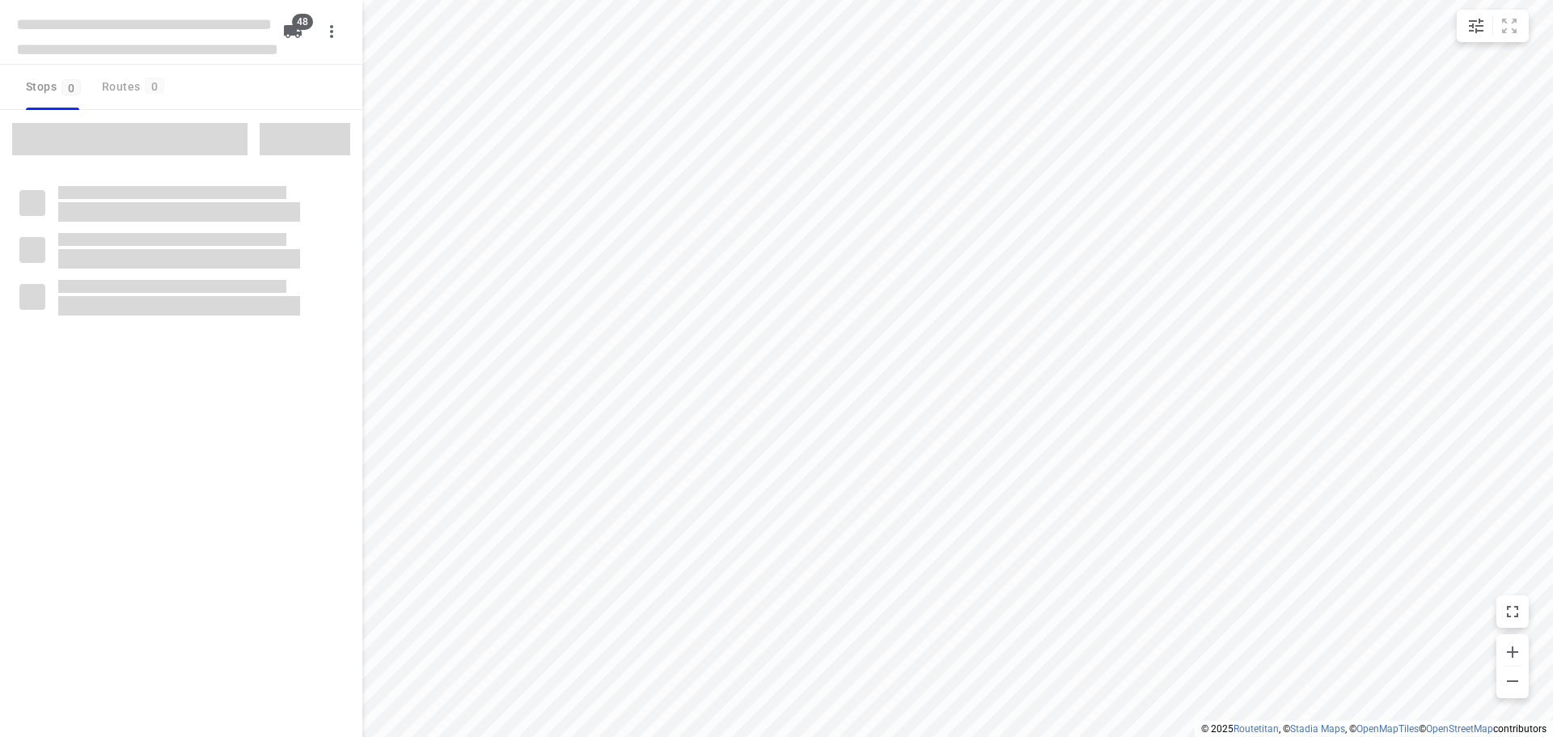
checkbox input "true"
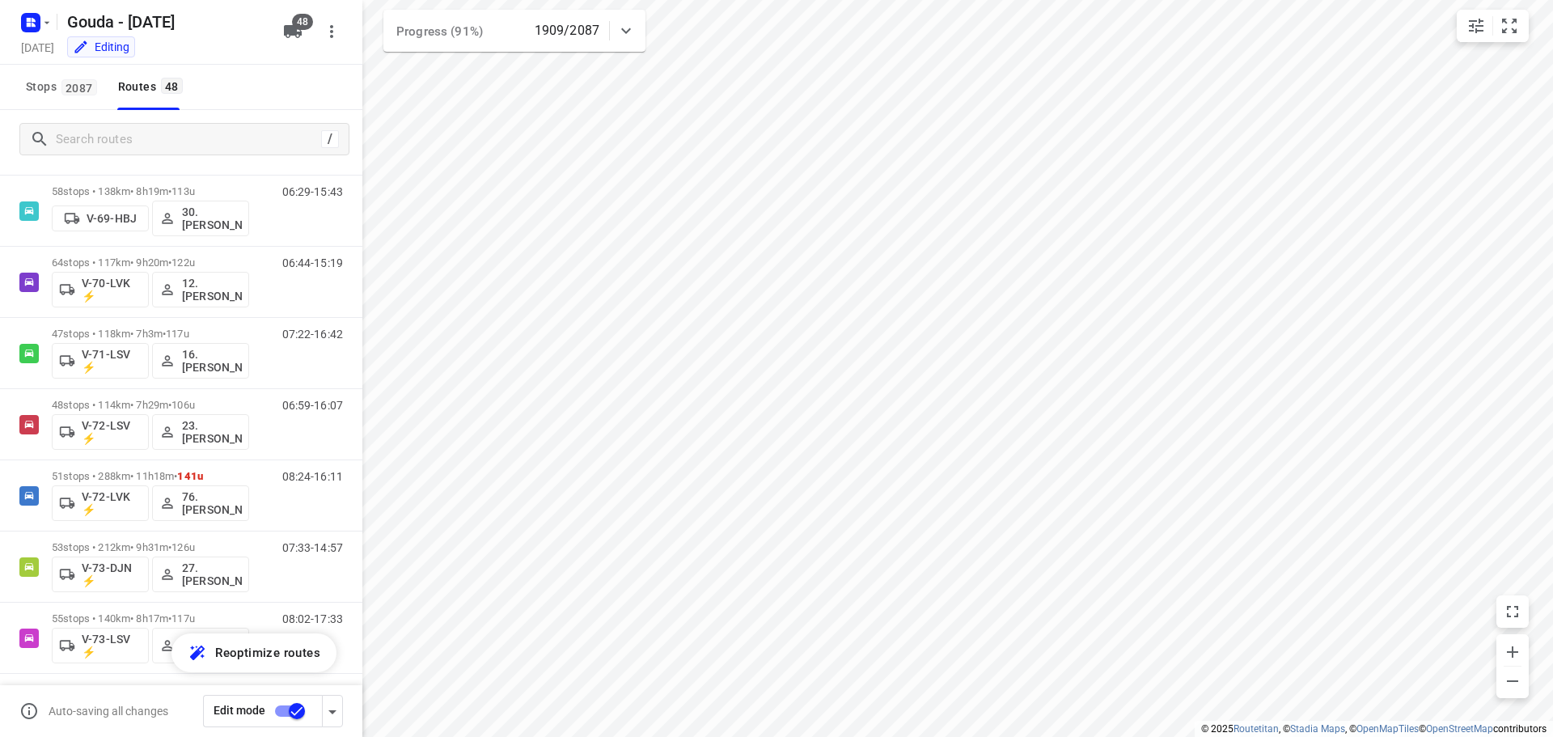
scroll to position [1242, 0]
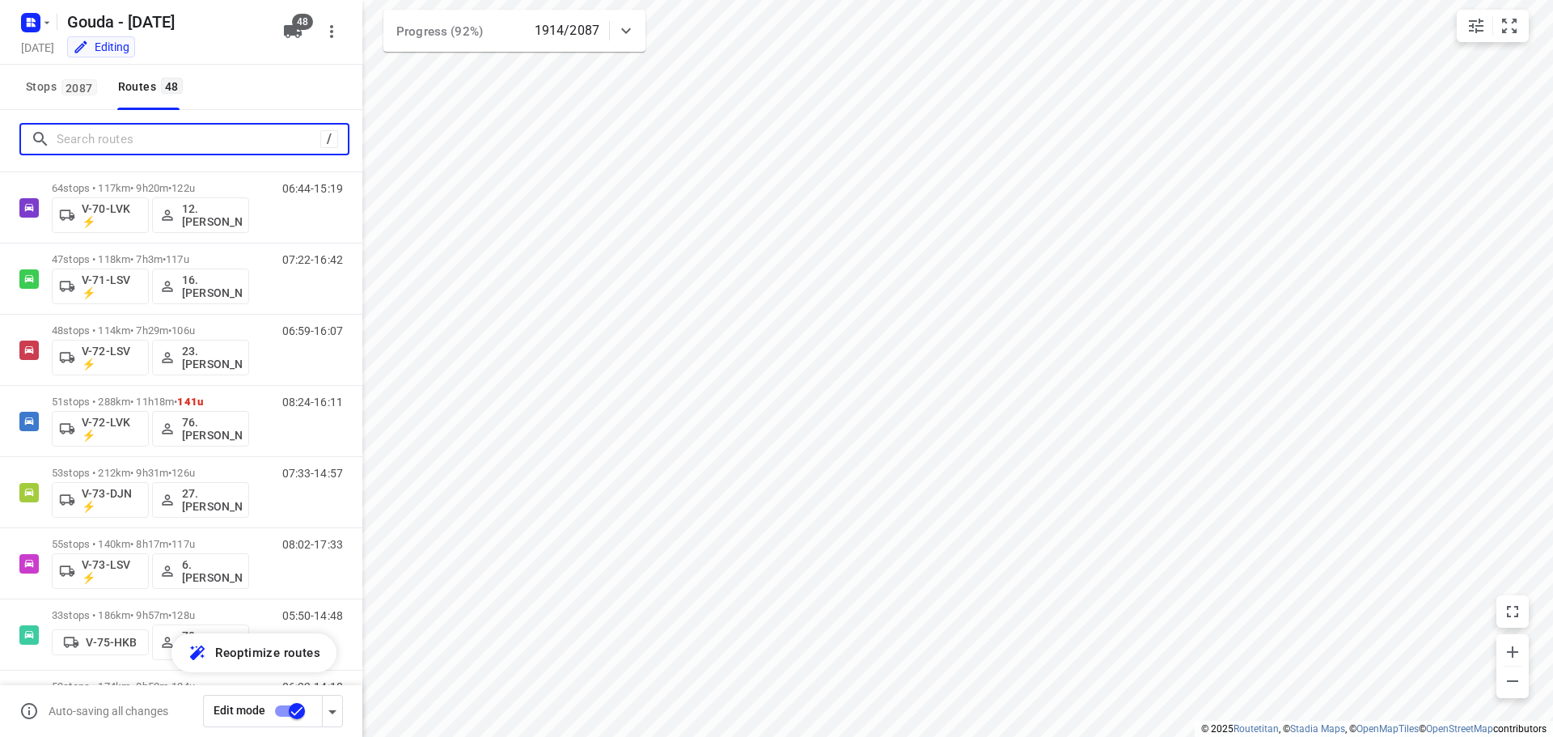
click at [112, 138] on input "Search routes" at bounding box center [189, 139] width 264 height 25
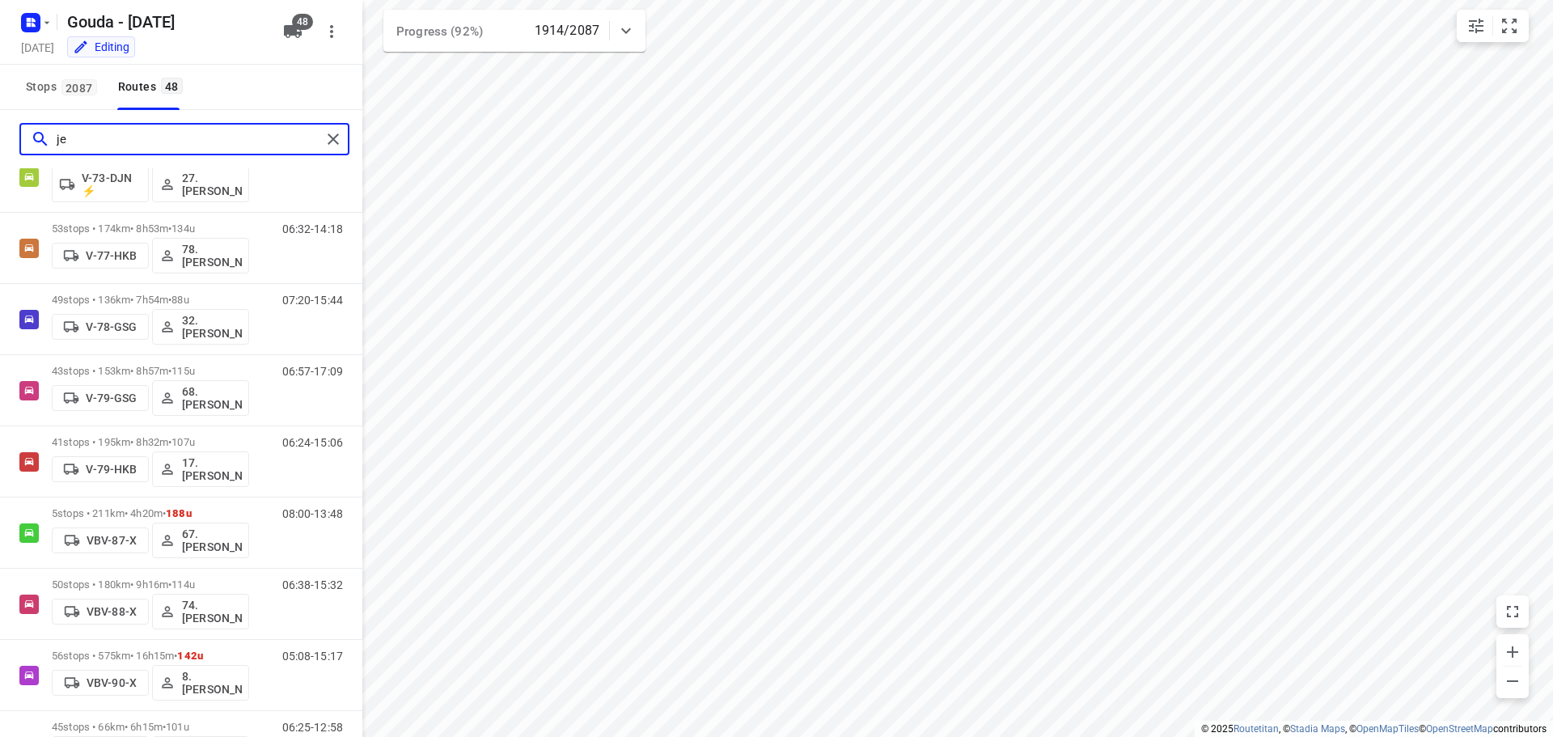
scroll to position [0, 0]
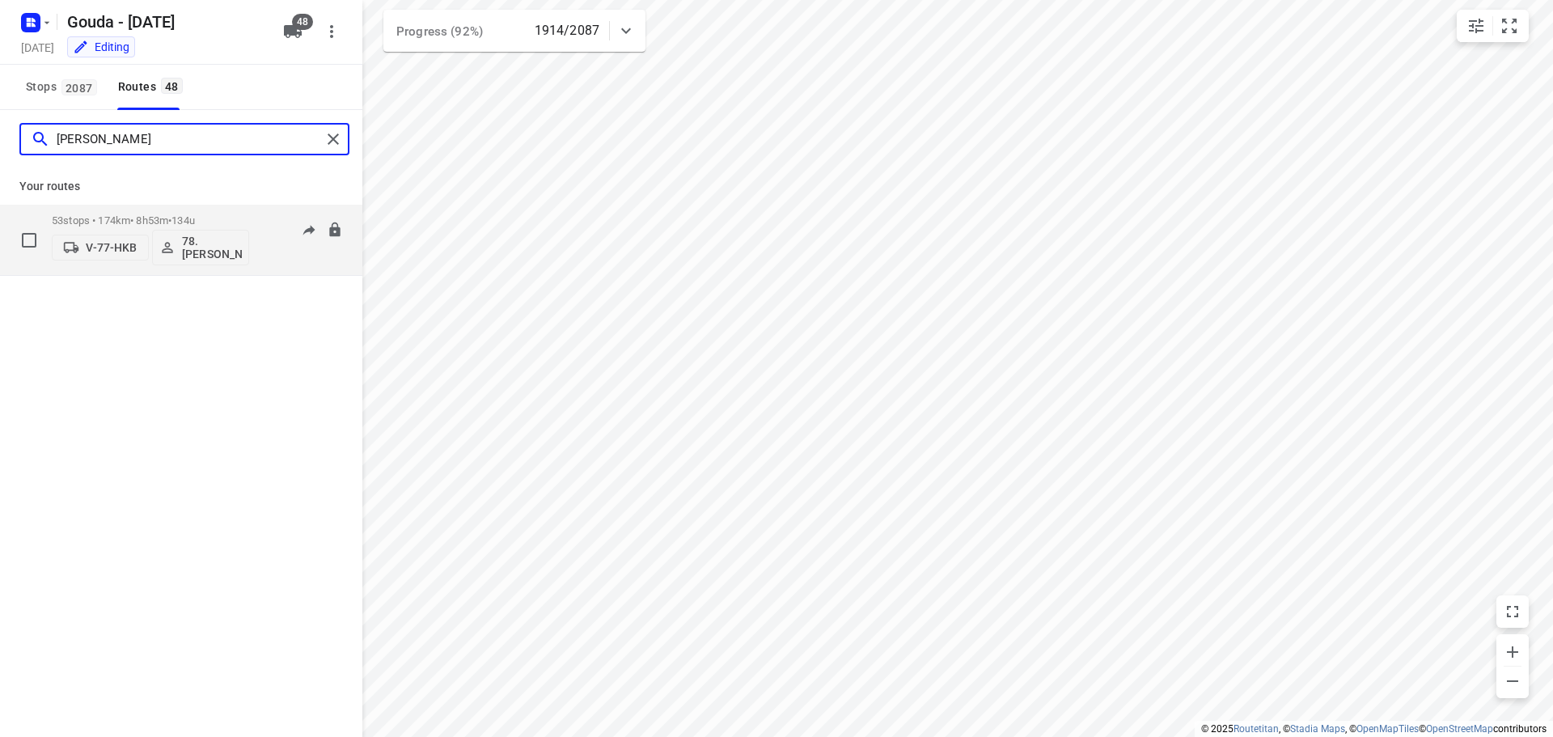
type input "[PERSON_NAME]"
click at [188, 218] on span "134u" at bounding box center [182, 220] width 23 height 12
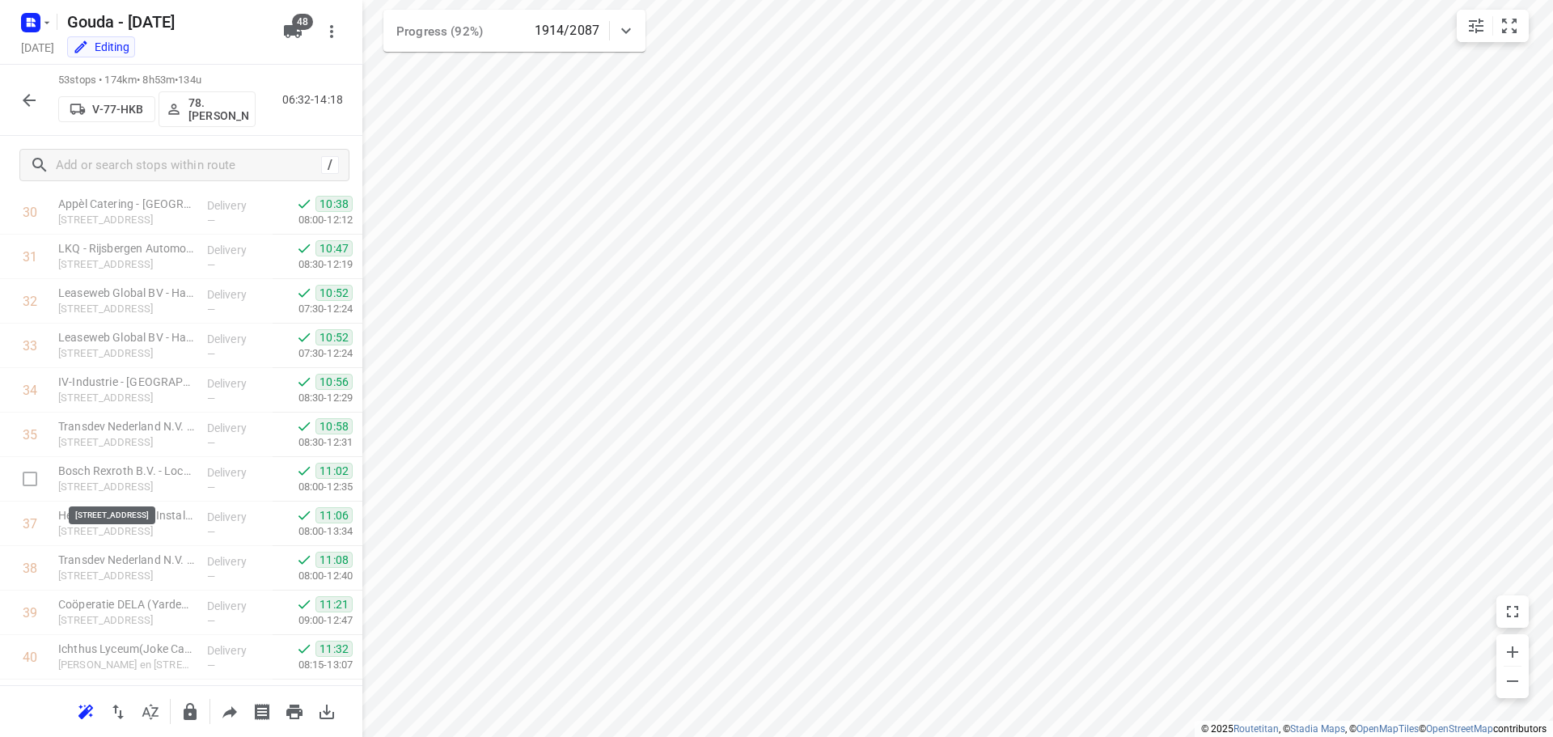
scroll to position [1992, 0]
click at [14, 99] on button "button" at bounding box center [29, 100] width 32 height 32
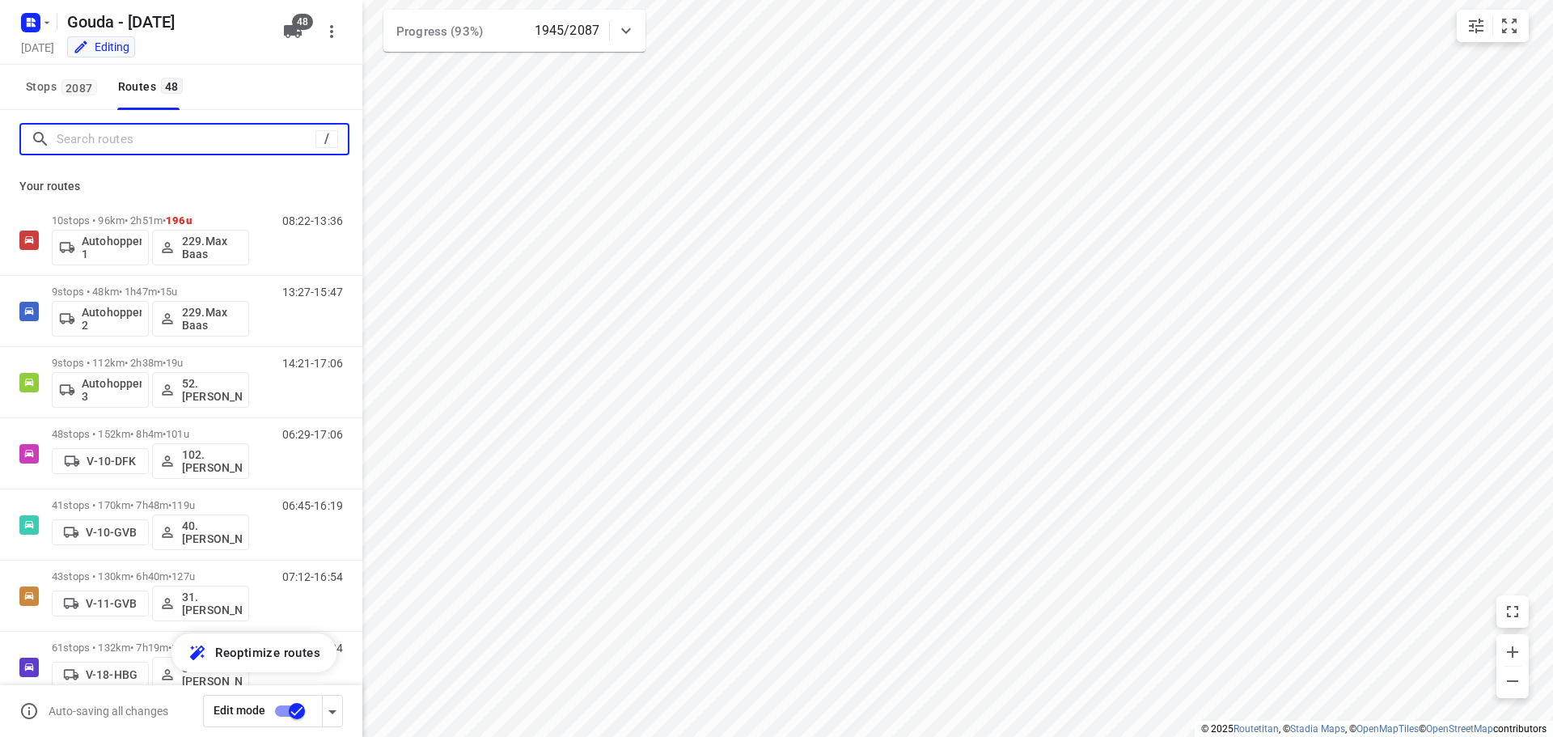
click at [150, 132] on input "Search routes" at bounding box center [186, 139] width 259 height 25
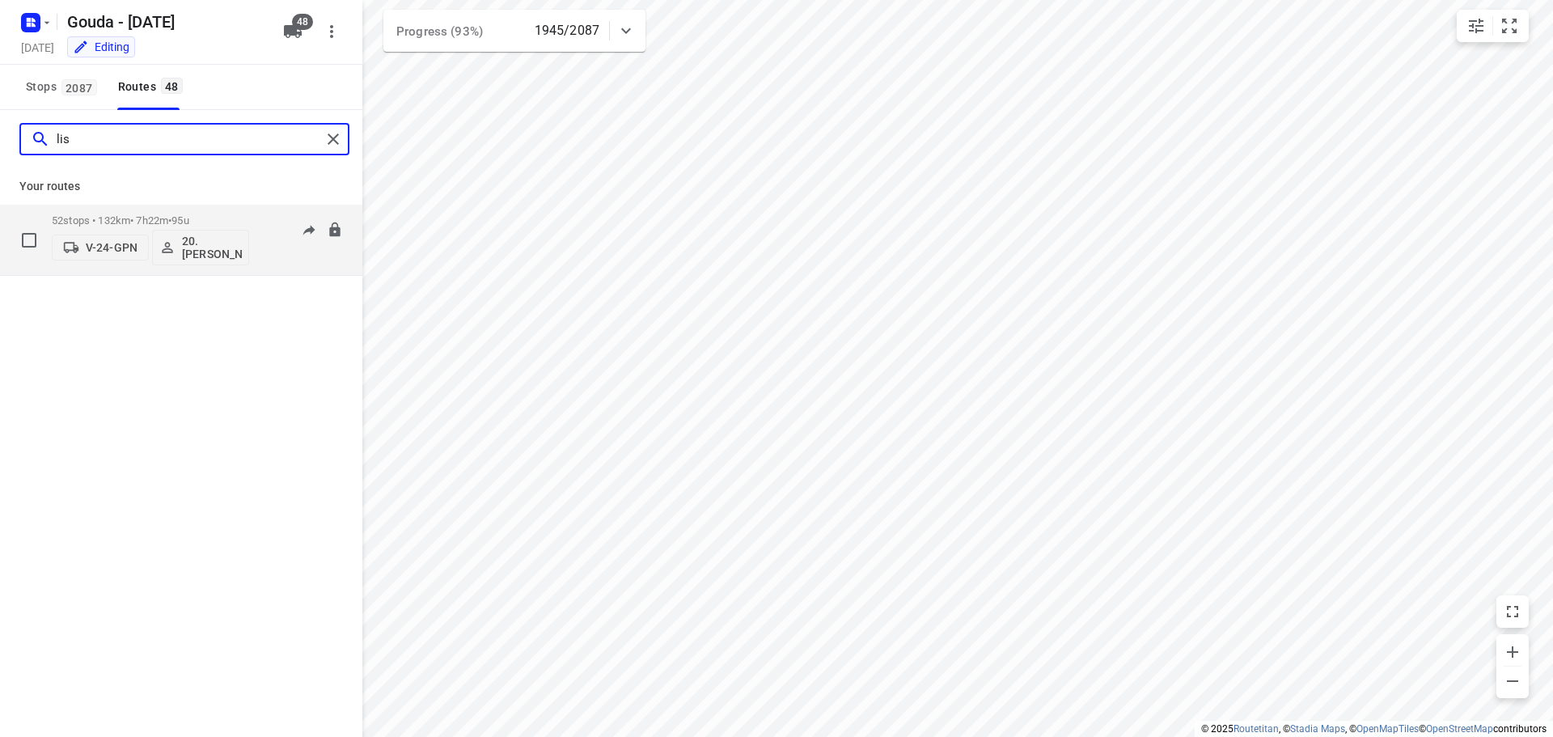
type input "lis"
click at [131, 209] on div "52 stops • 132km • 7h22m • 95u V-24-GPN 20.[PERSON_NAME]" at bounding box center [150, 239] width 197 height 67
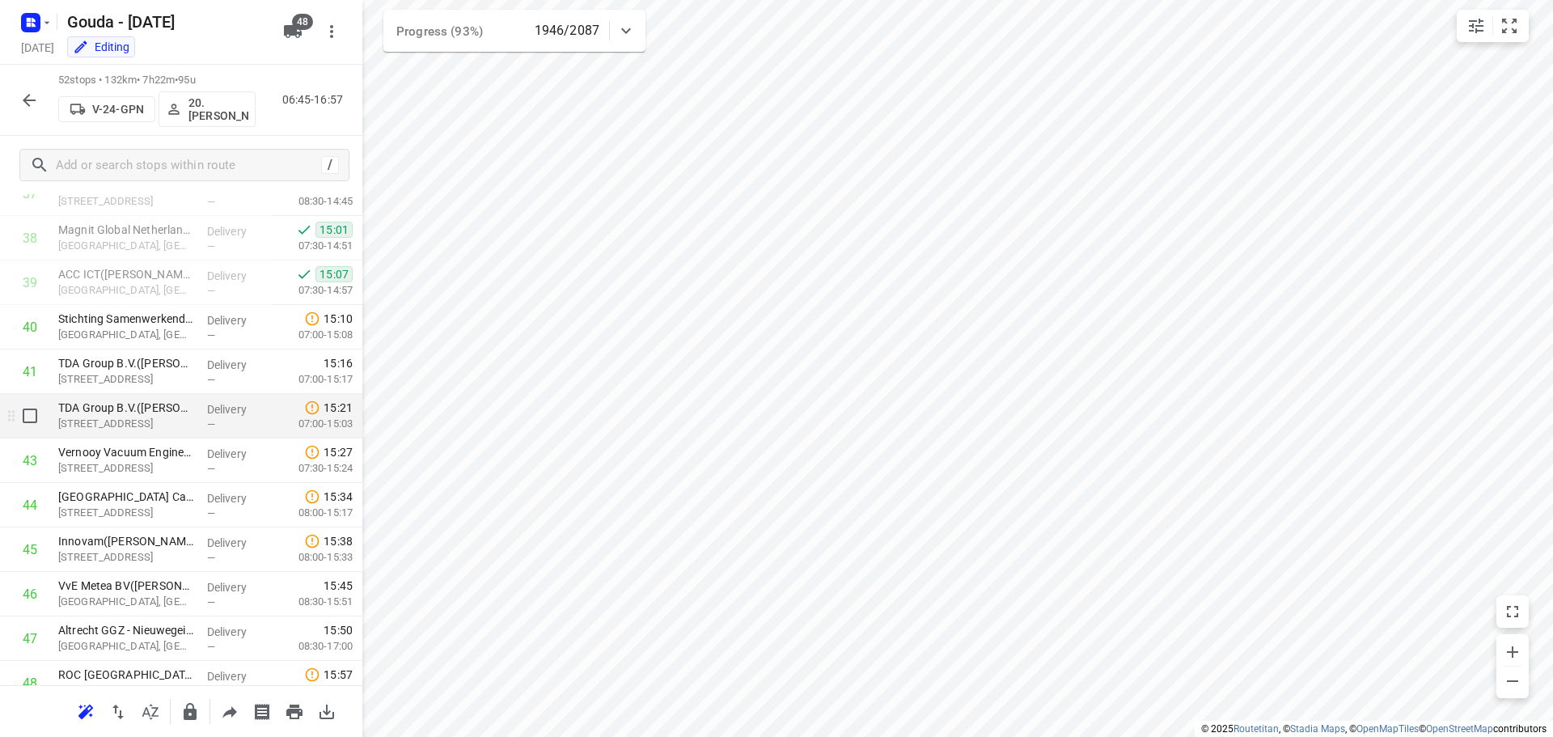
scroll to position [1947, 0]
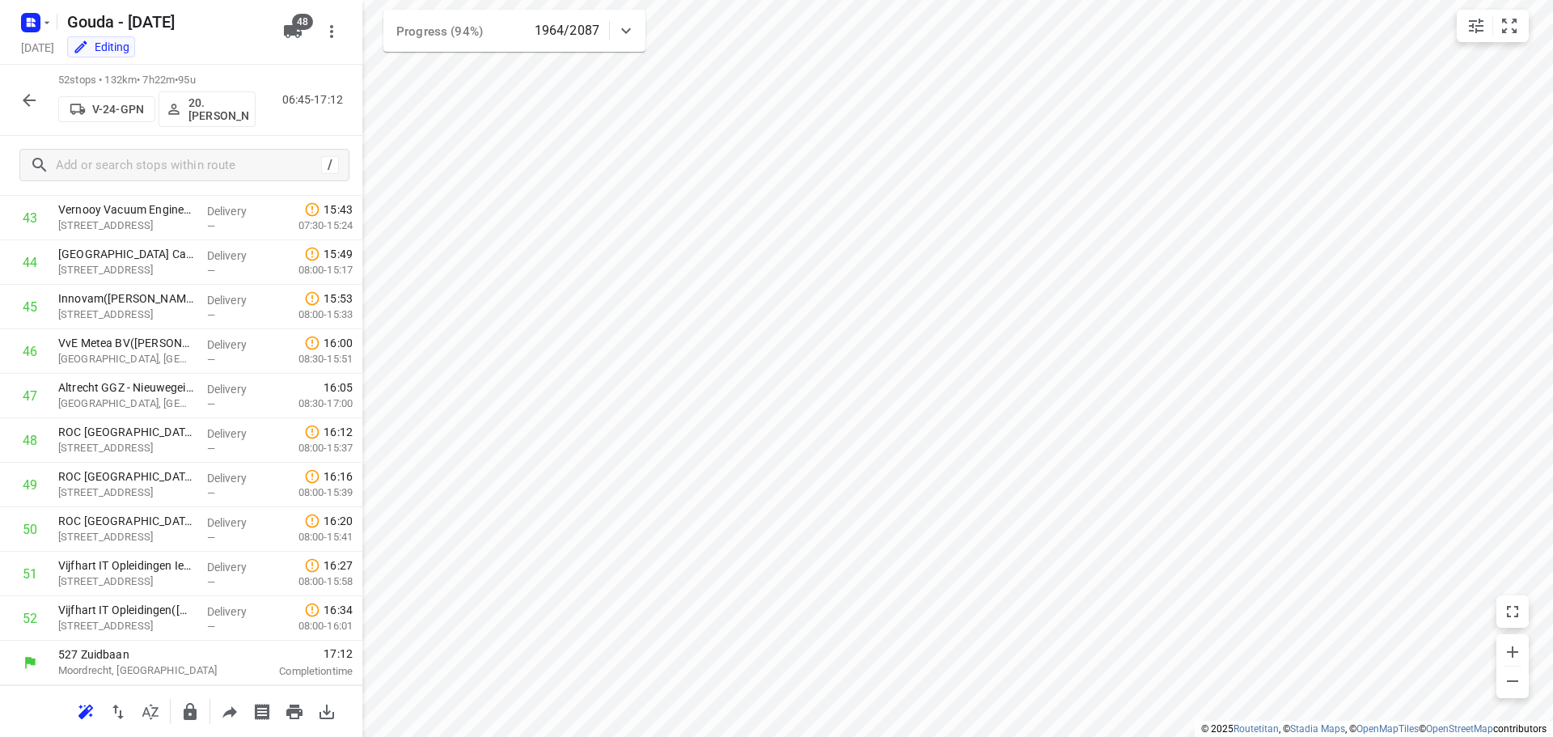
click at [7, 94] on div "52 stops • 132km • 7h22m • 95u V-24-GPN 20.[PERSON_NAME] 06:45-17:12" at bounding box center [181, 100] width 362 height 71
click at [18, 98] on button "button" at bounding box center [29, 100] width 32 height 32
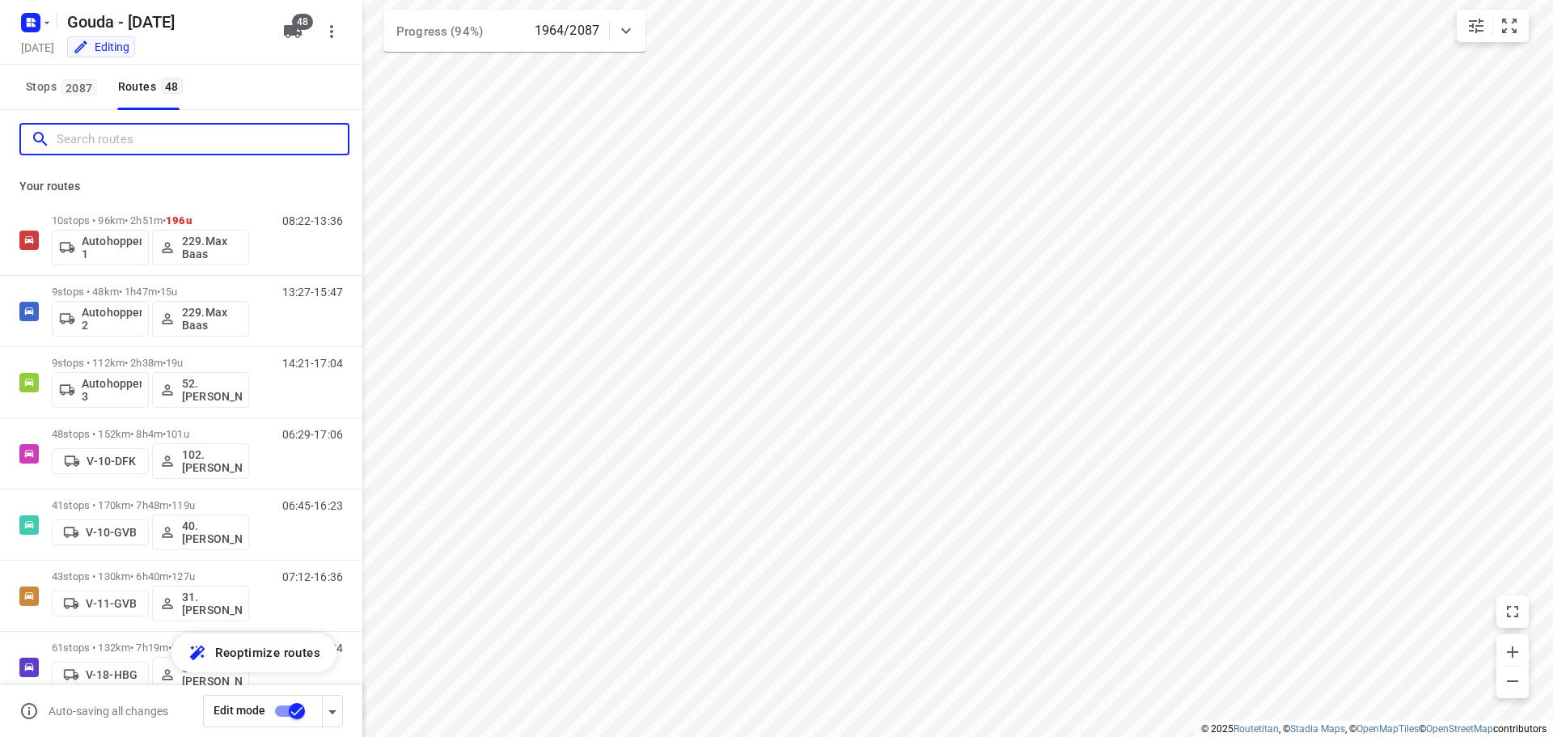
click at [112, 135] on input "Search routes" at bounding box center [202, 139] width 291 height 25
type input "a"
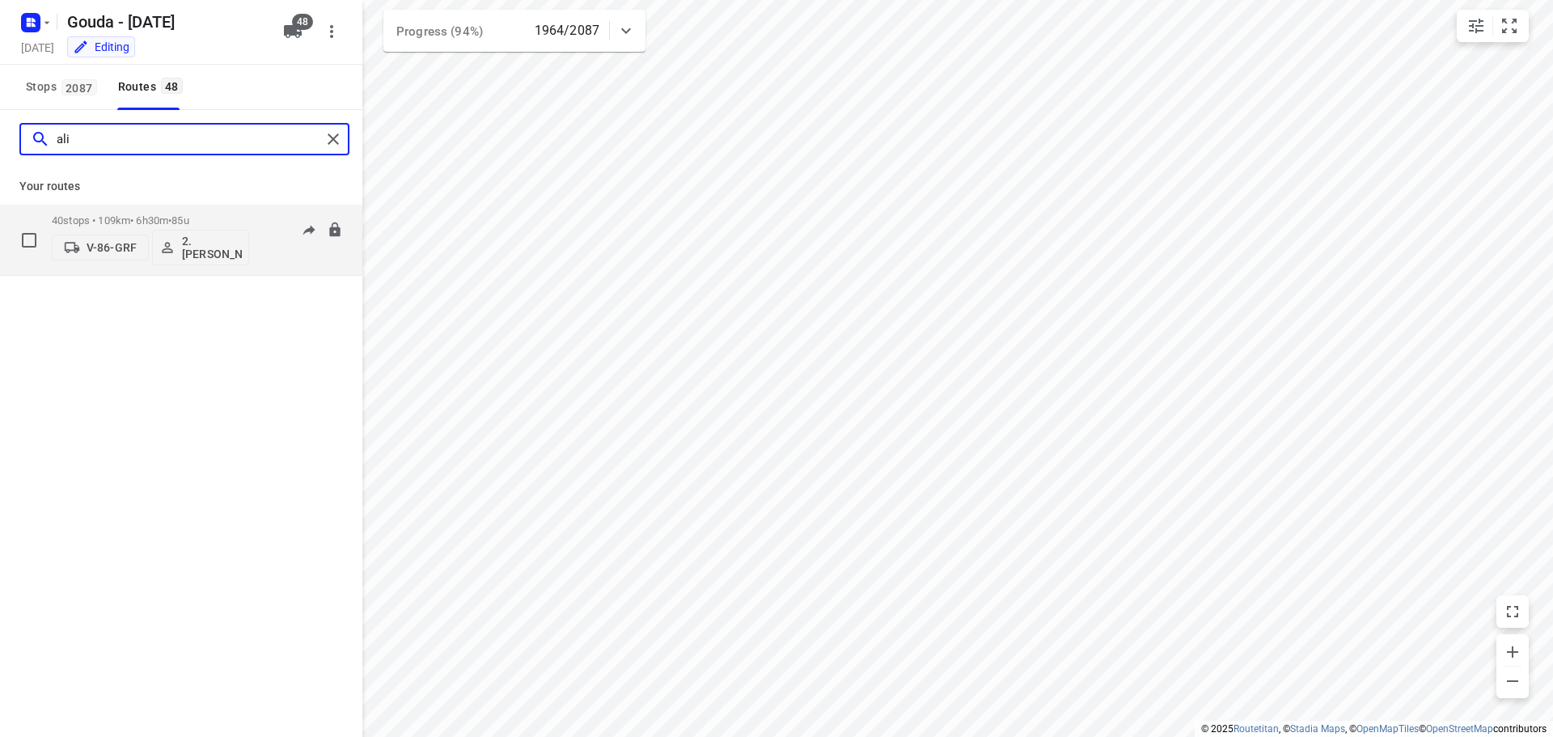
type input "ali"
click at [133, 211] on div "40 stops • 109km • 6h30m • 85u V-86-GRF 2. [PERSON_NAME]" at bounding box center [150, 239] width 197 height 67
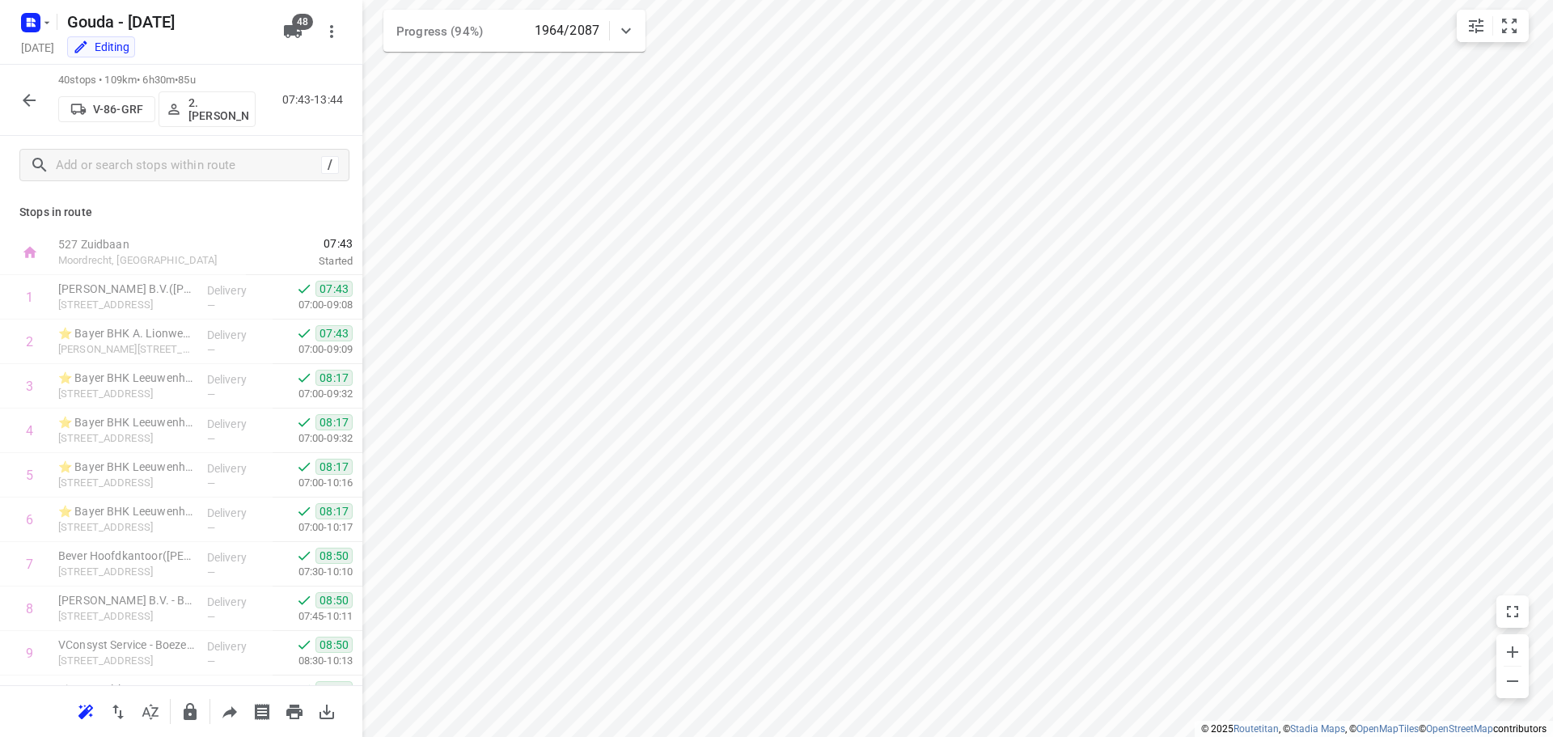
scroll to position [1413, 0]
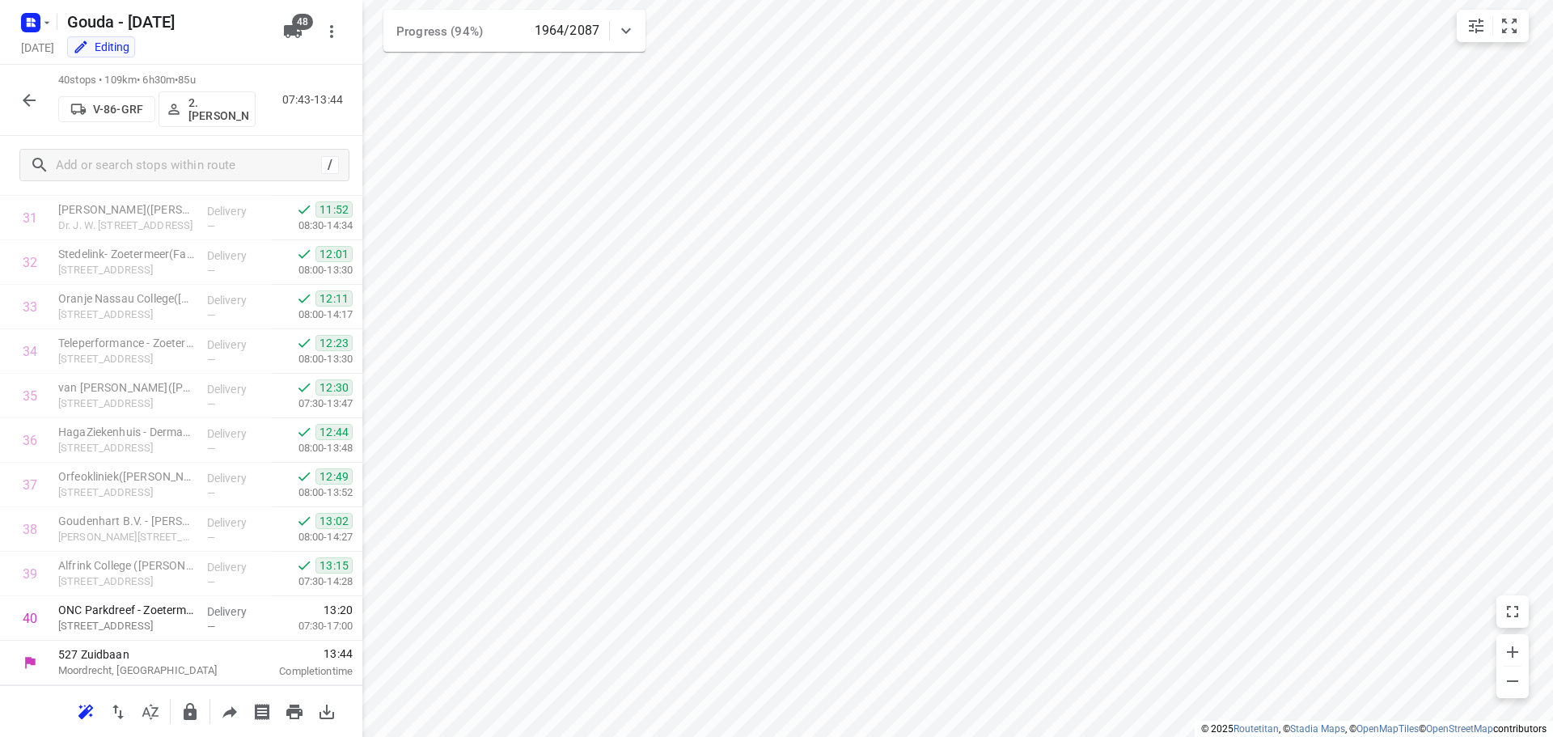
click at [29, 96] on icon "button" at bounding box center [28, 100] width 19 height 19
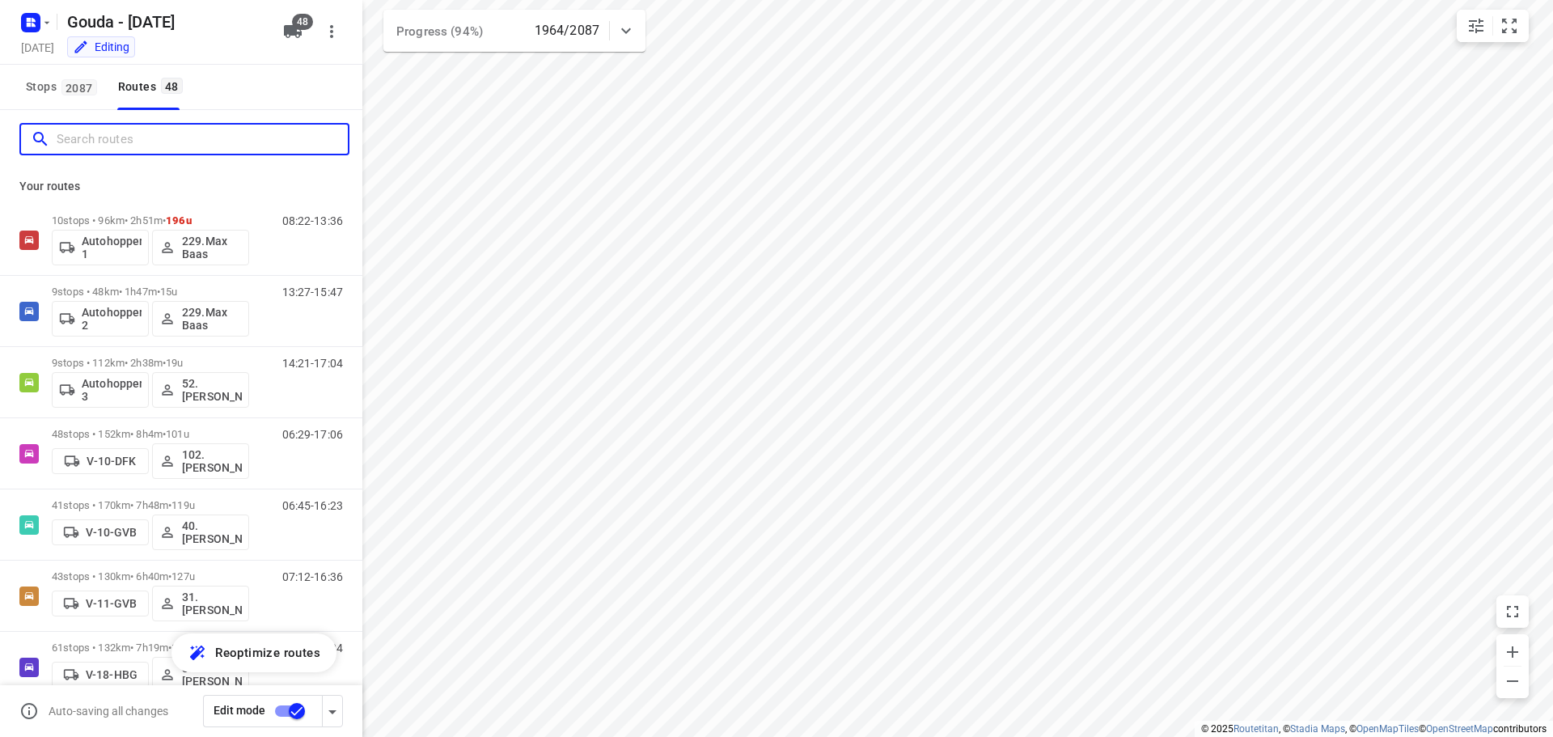
click at [117, 144] on input "Search routes" at bounding box center [202, 139] width 291 height 25
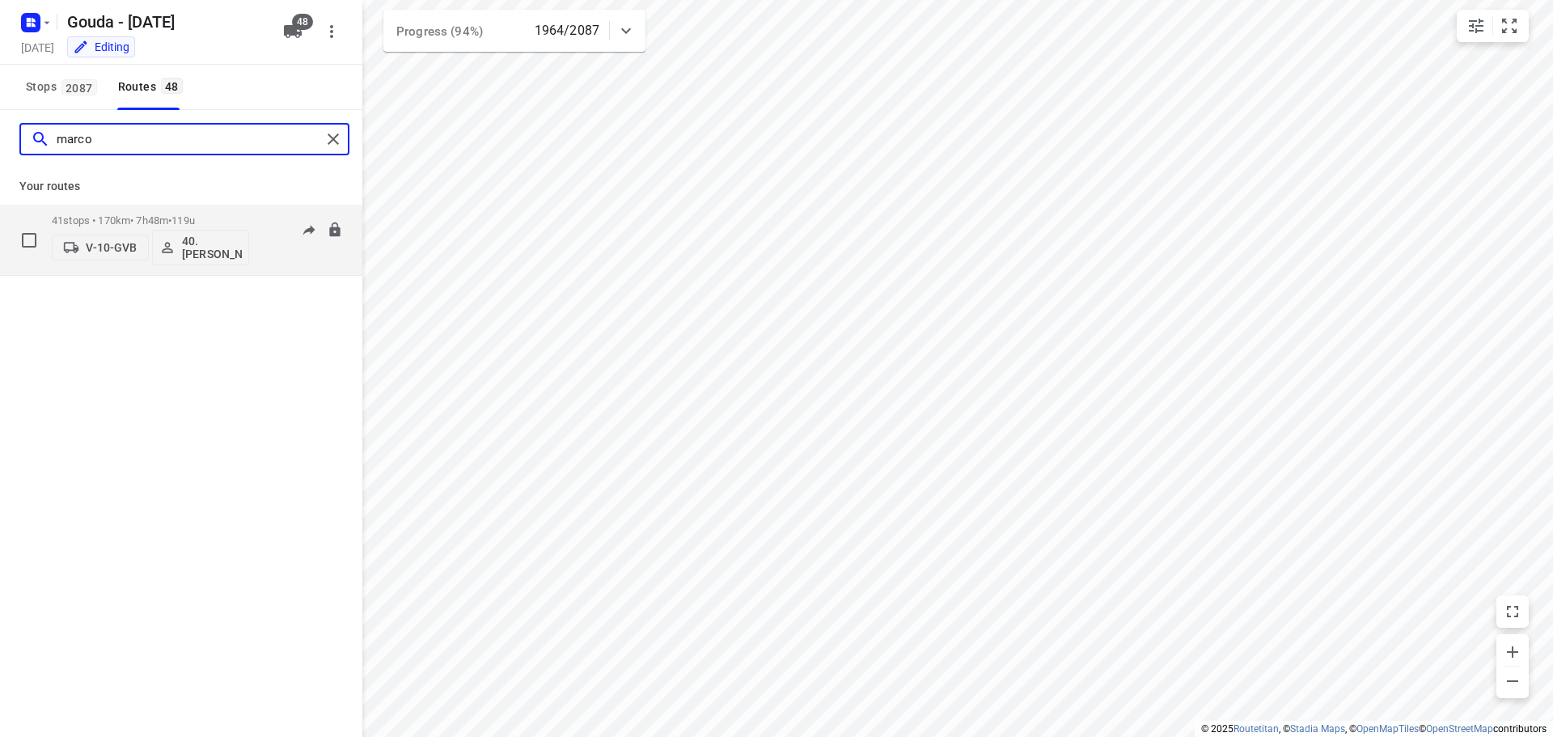
type input "marco"
click at [175, 214] on p "41 stops • 170km • 7h48m • 119u" at bounding box center [150, 220] width 197 height 12
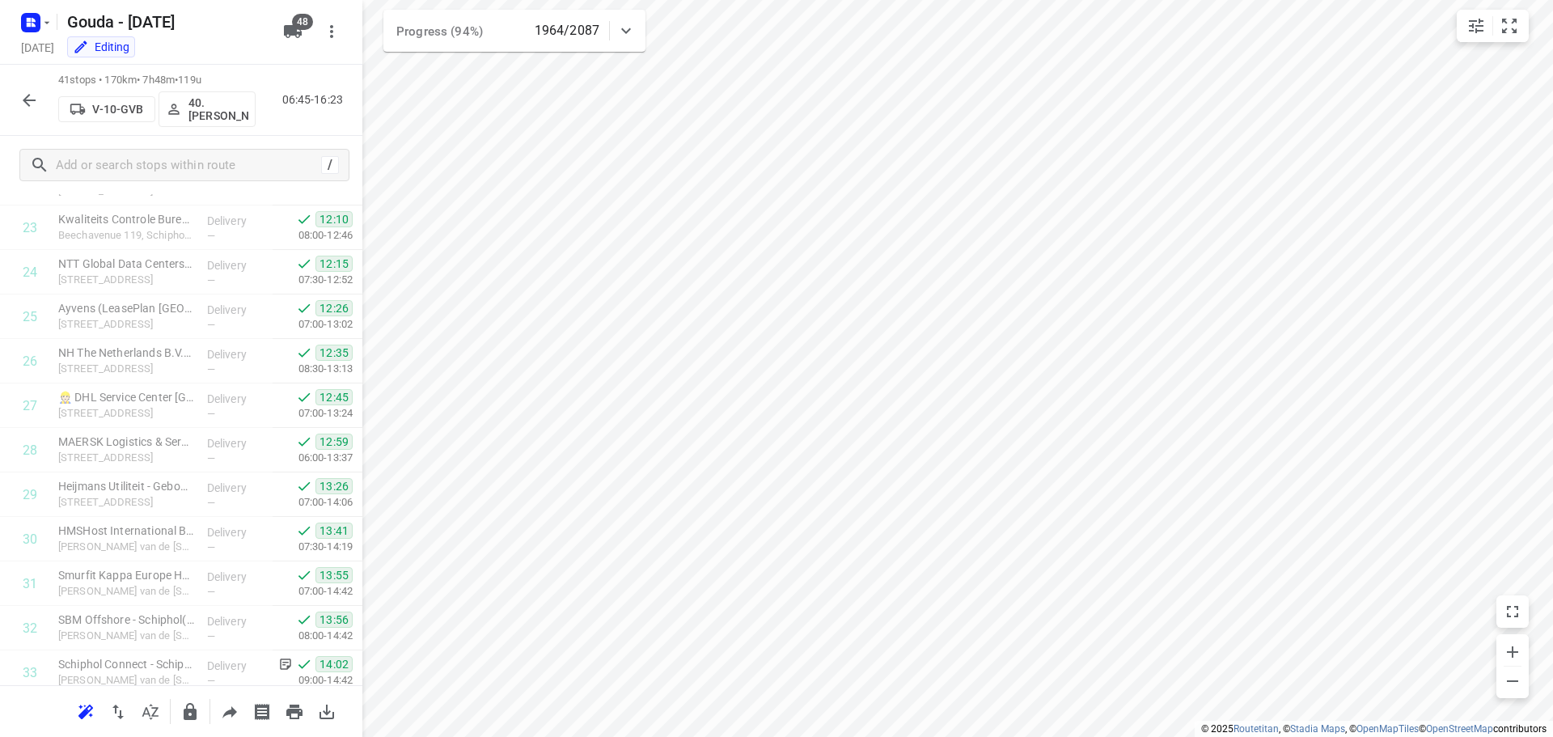
scroll to position [1458, 0]
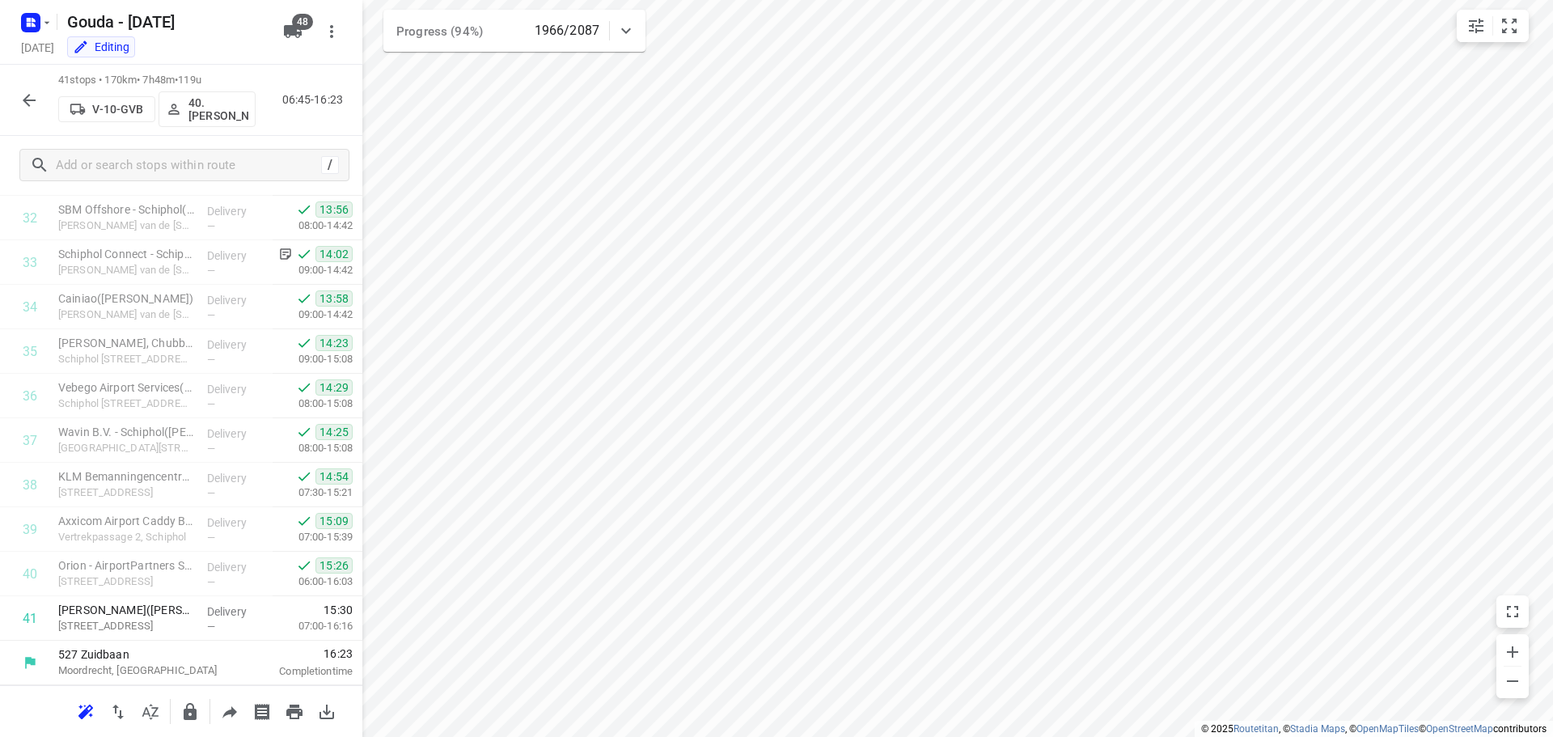
click at [32, 98] on icon "button" at bounding box center [28, 100] width 19 height 19
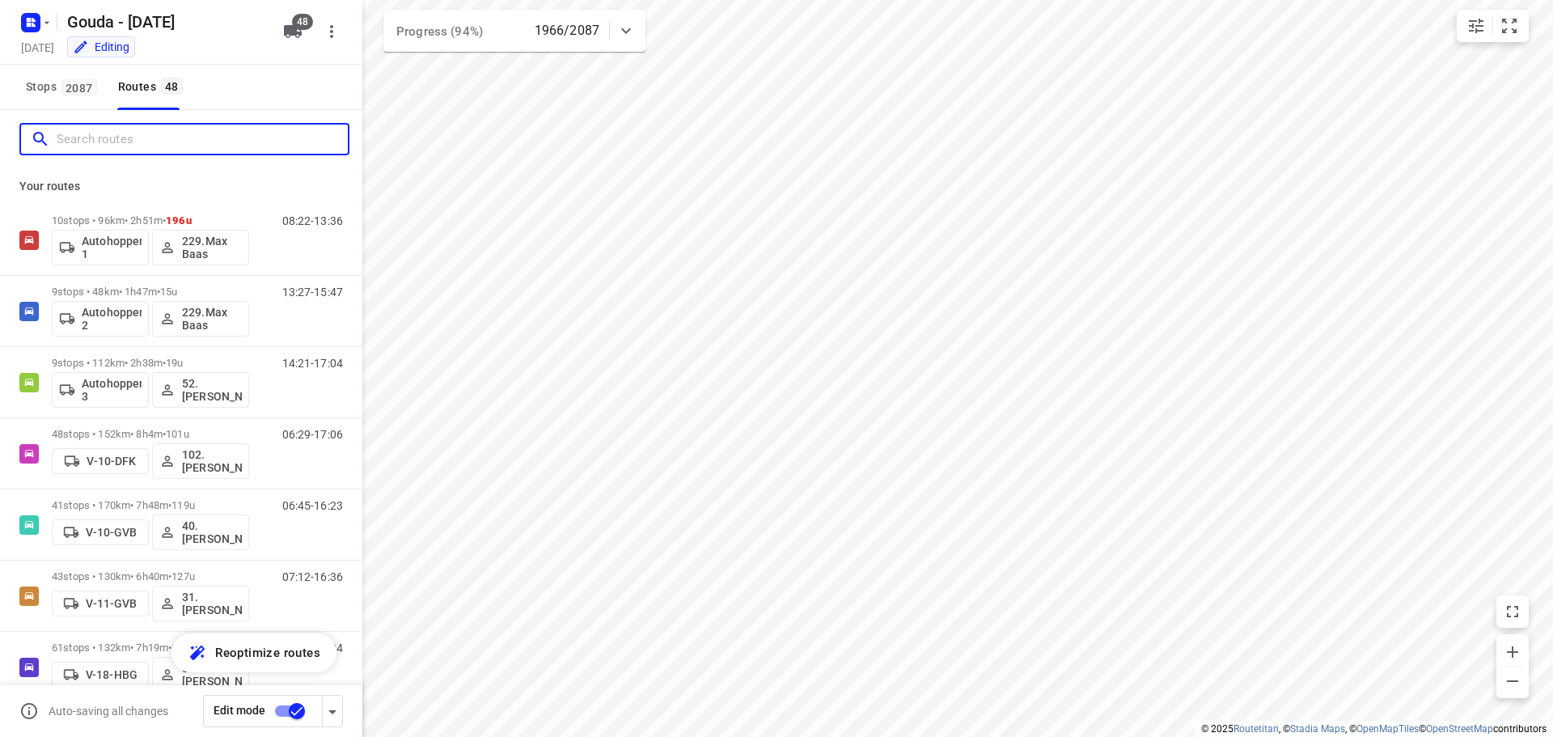
click at [142, 140] on input "Search routes" at bounding box center [202, 139] width 291 height 25
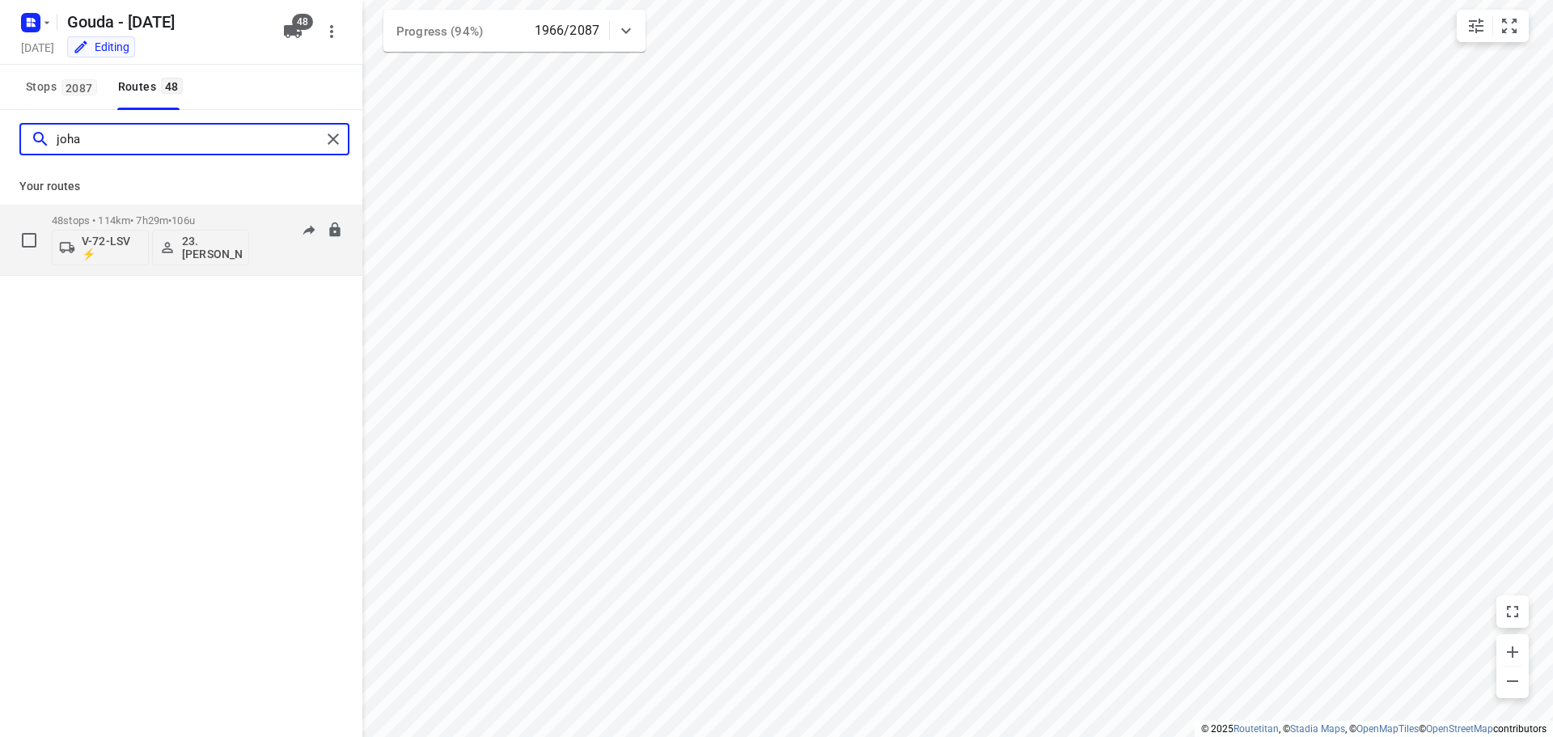
type input "joha"
click at [158, 216] on p "48 stops • 114km • 7h29m • 106u" at bounding box center [150, 220] width 197 height 12
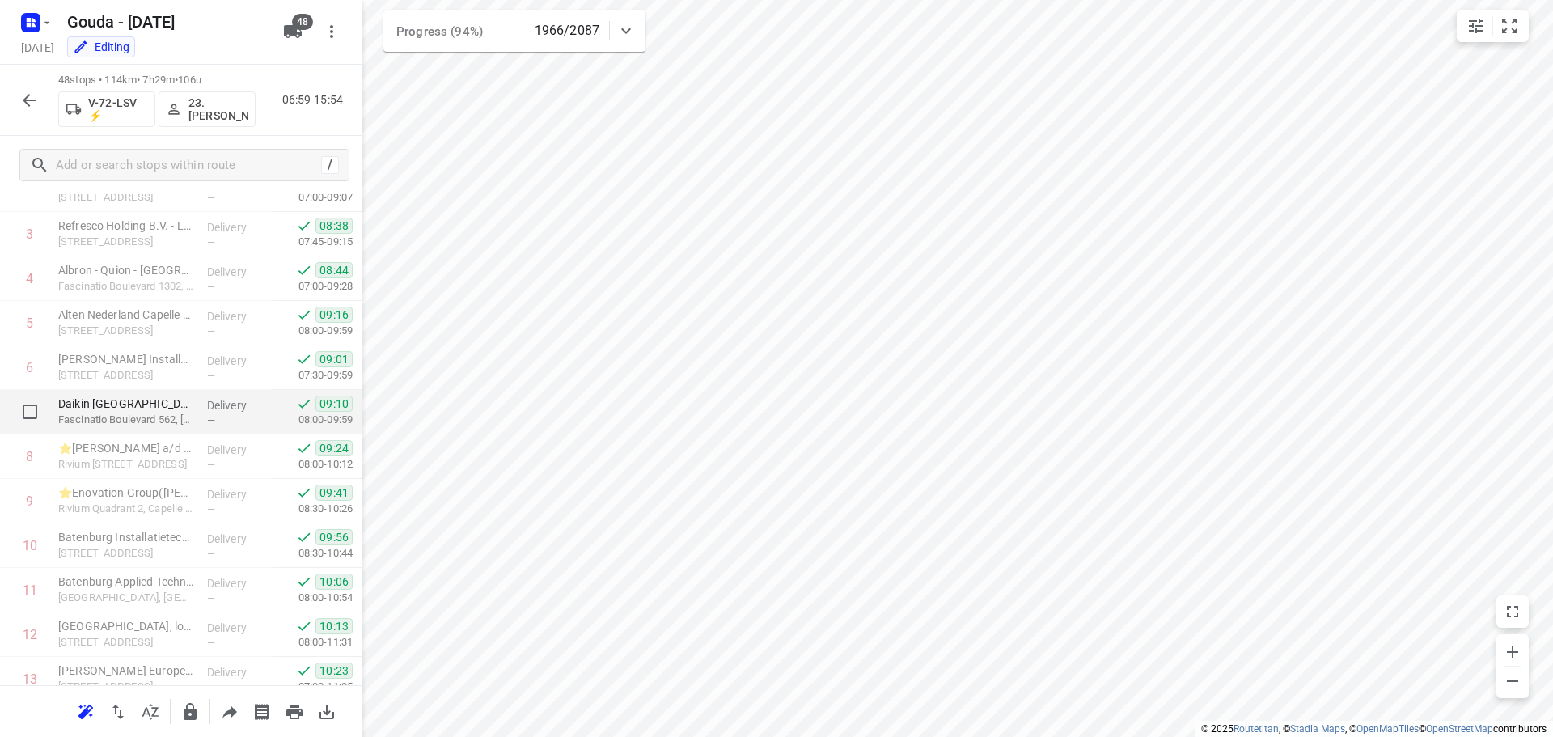
scroll to position [0, 0]
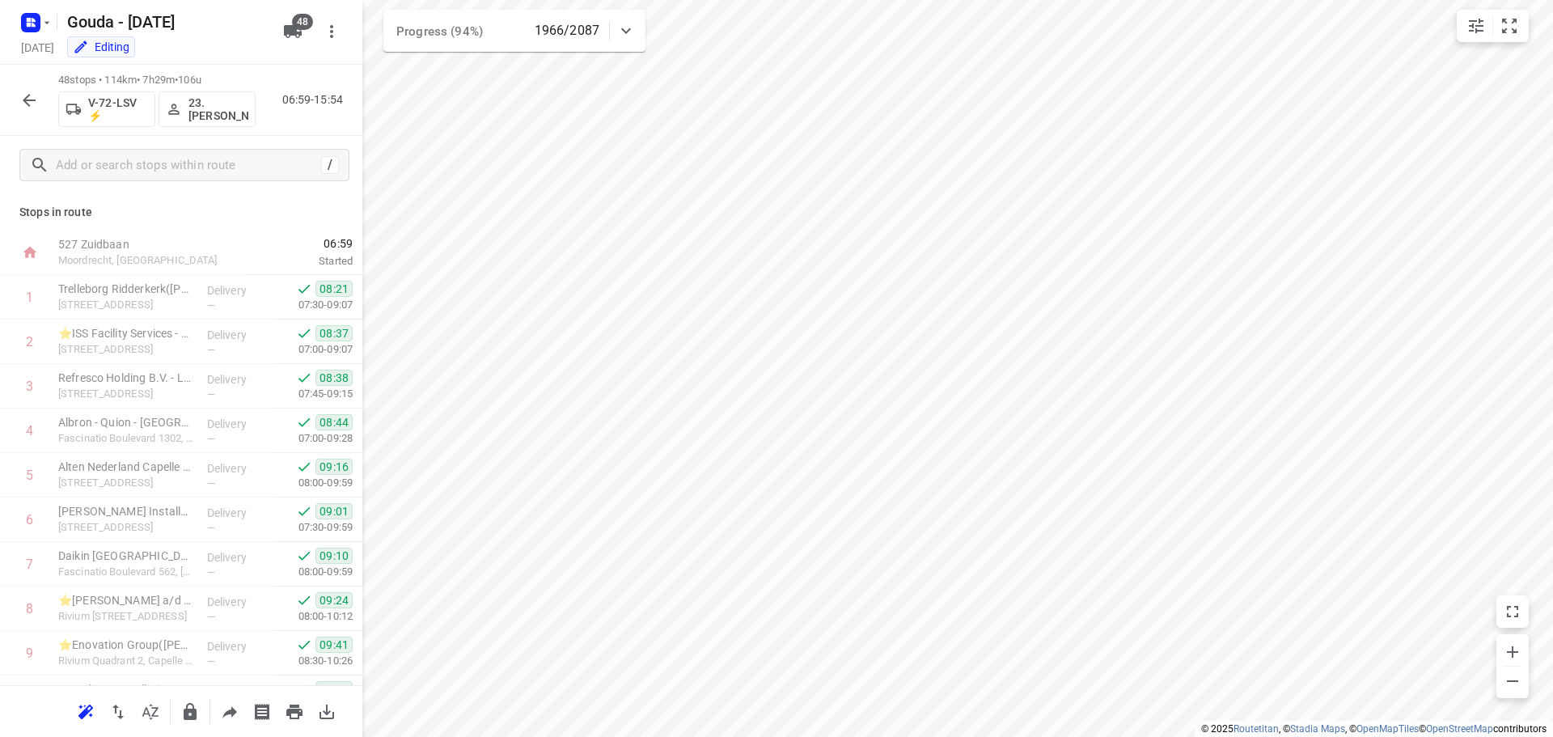
click at [25, 102] on icon "button" at bounding box center [29, 100] width 13 height 13
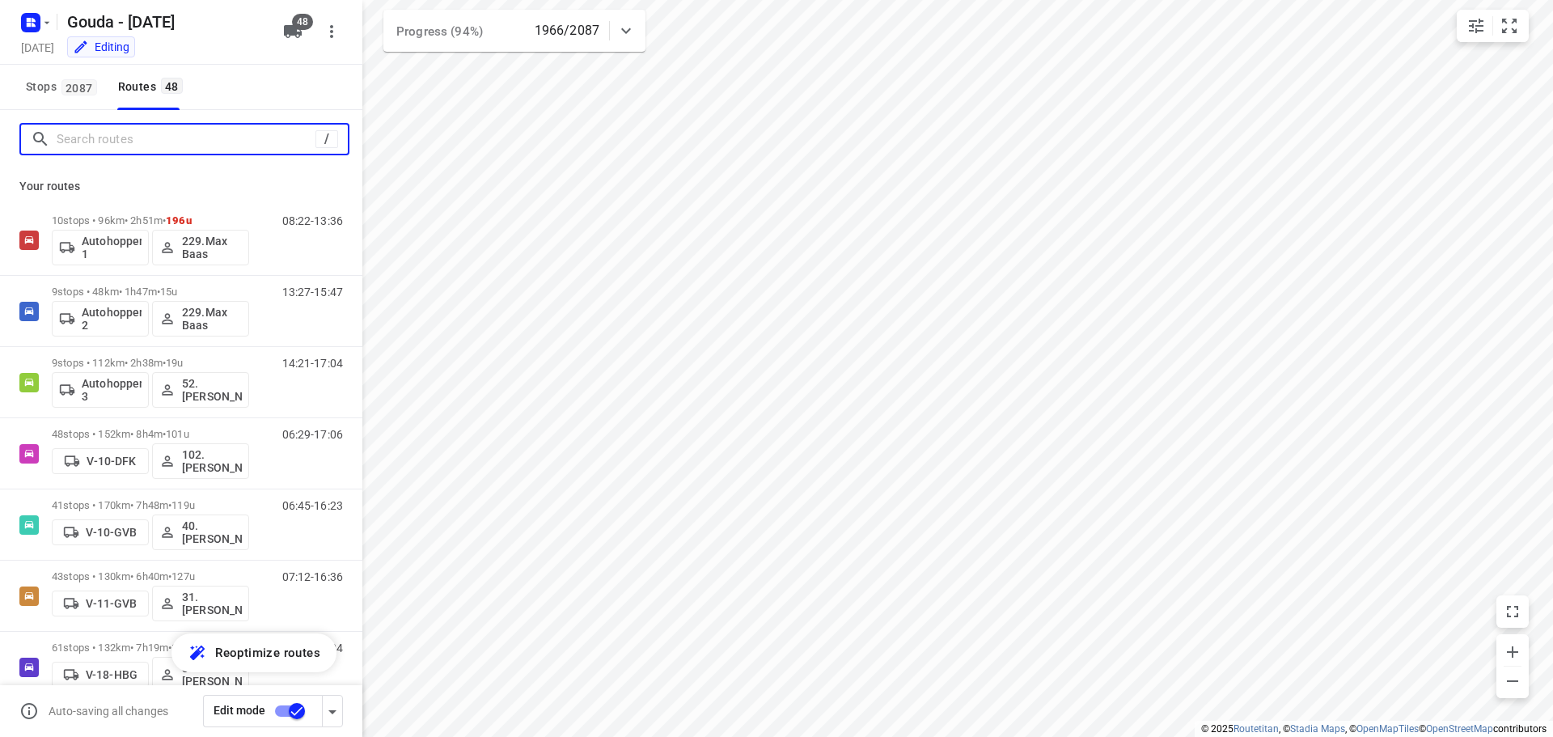
click at [99, 129] on input "Search routes" at bounding box center [186, 139] width 259 height 25
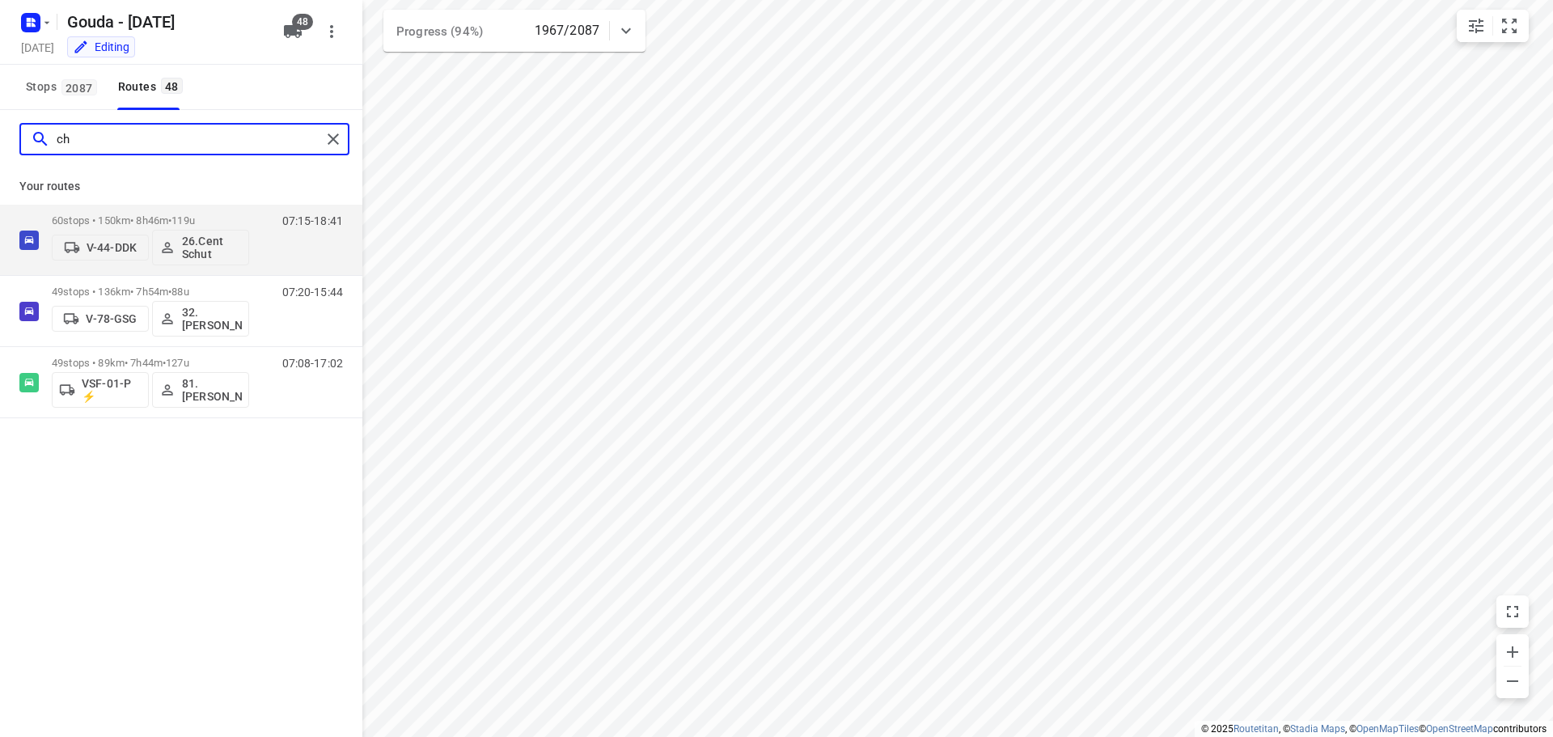
type input "c"
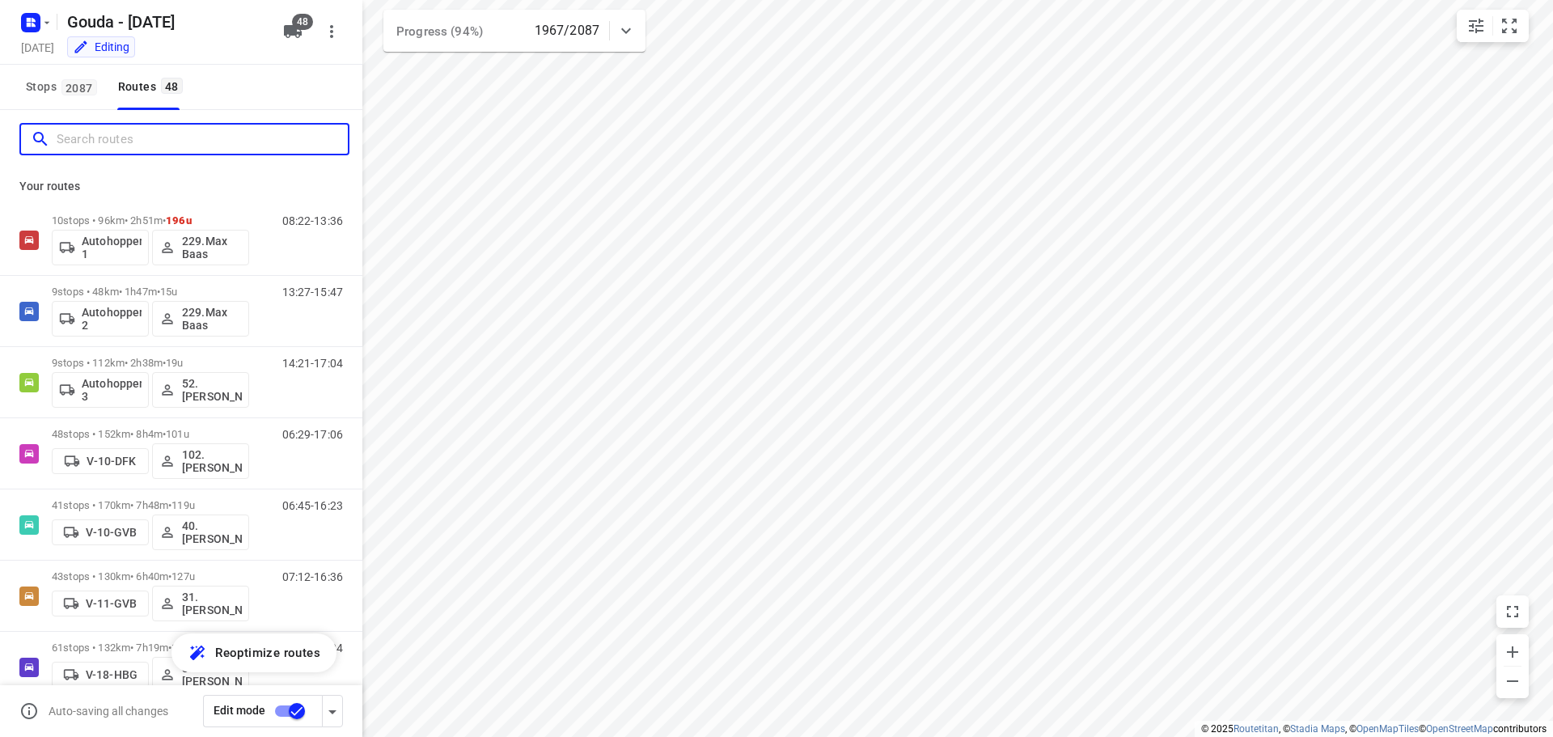
click at [108, 129] on input "Search routes" at bounding box center [202, 139] width 291 height 25
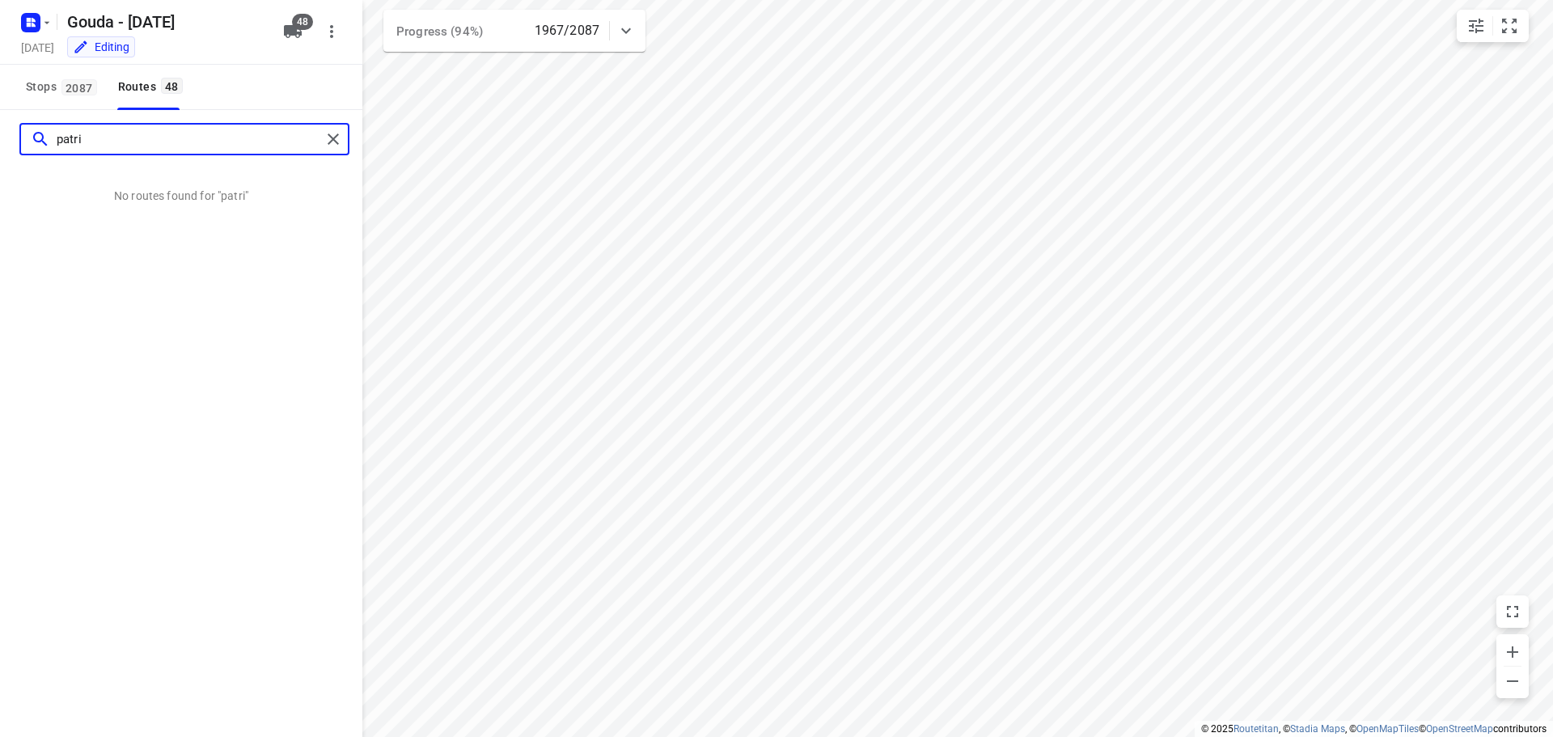
click at [108, 129] on input "patri" at bounding box center [189, 139] width 264 height 25
type input "p"
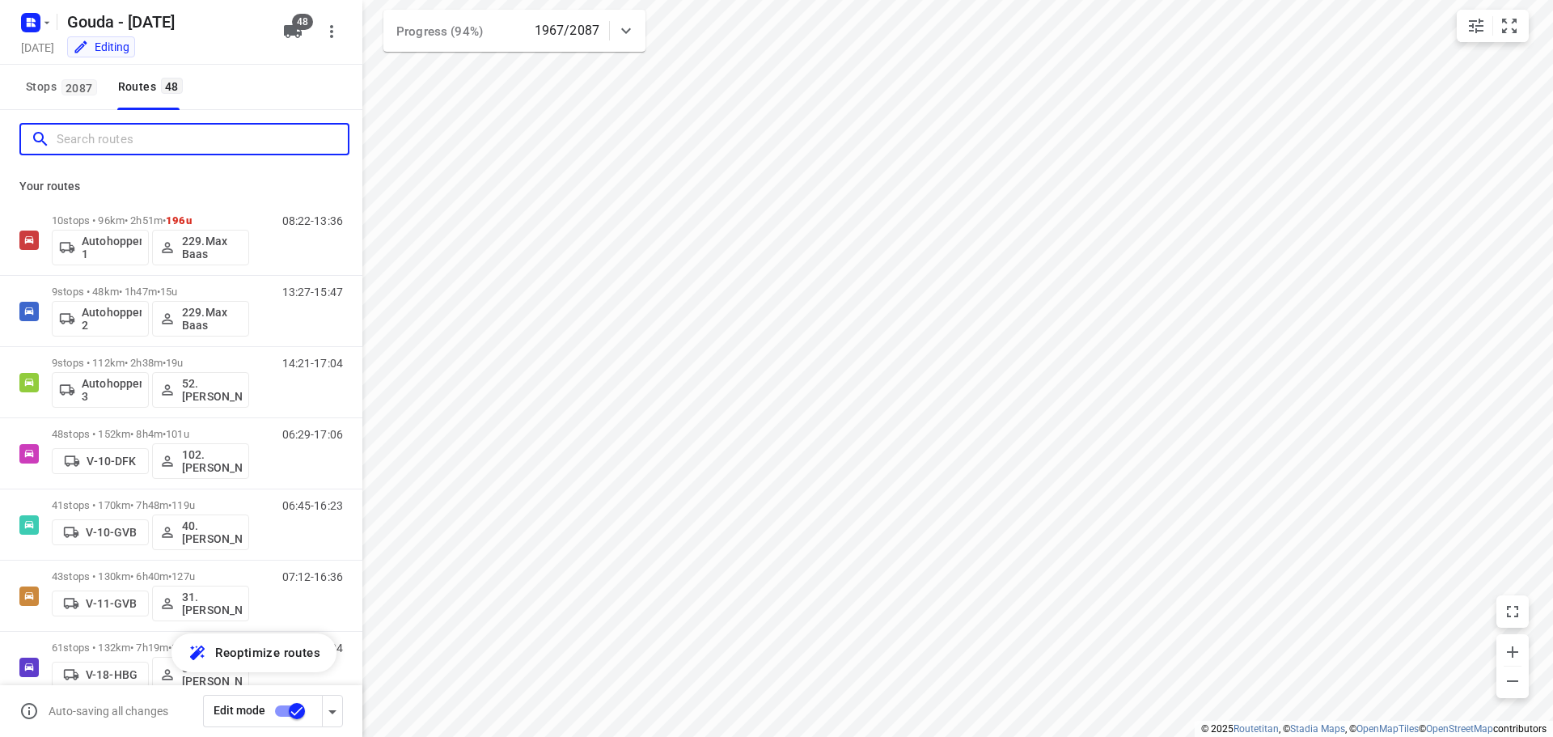
click at [131, 129] on input "Search routes" at bounding box center [202, 139] width 291 height 25
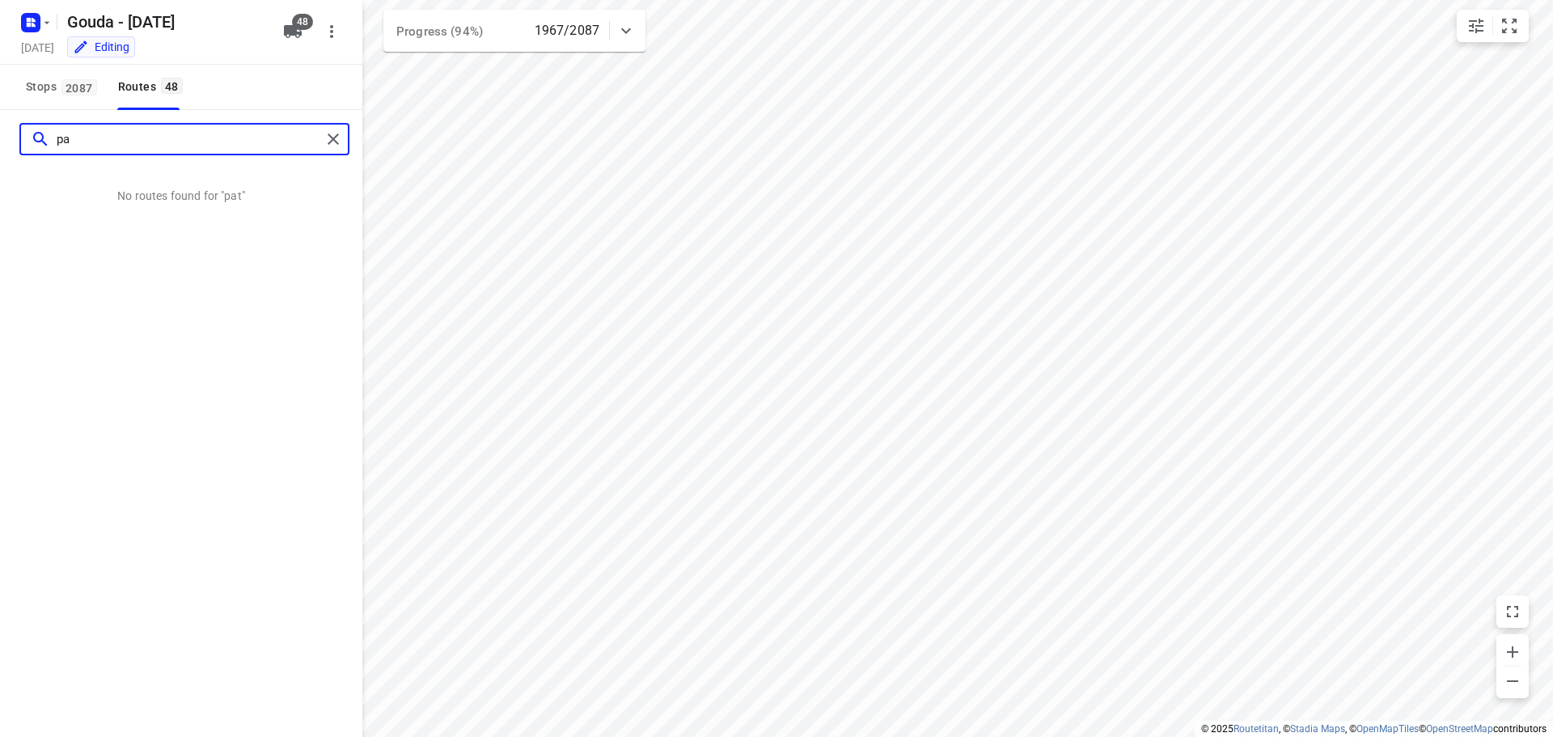
type input "p"
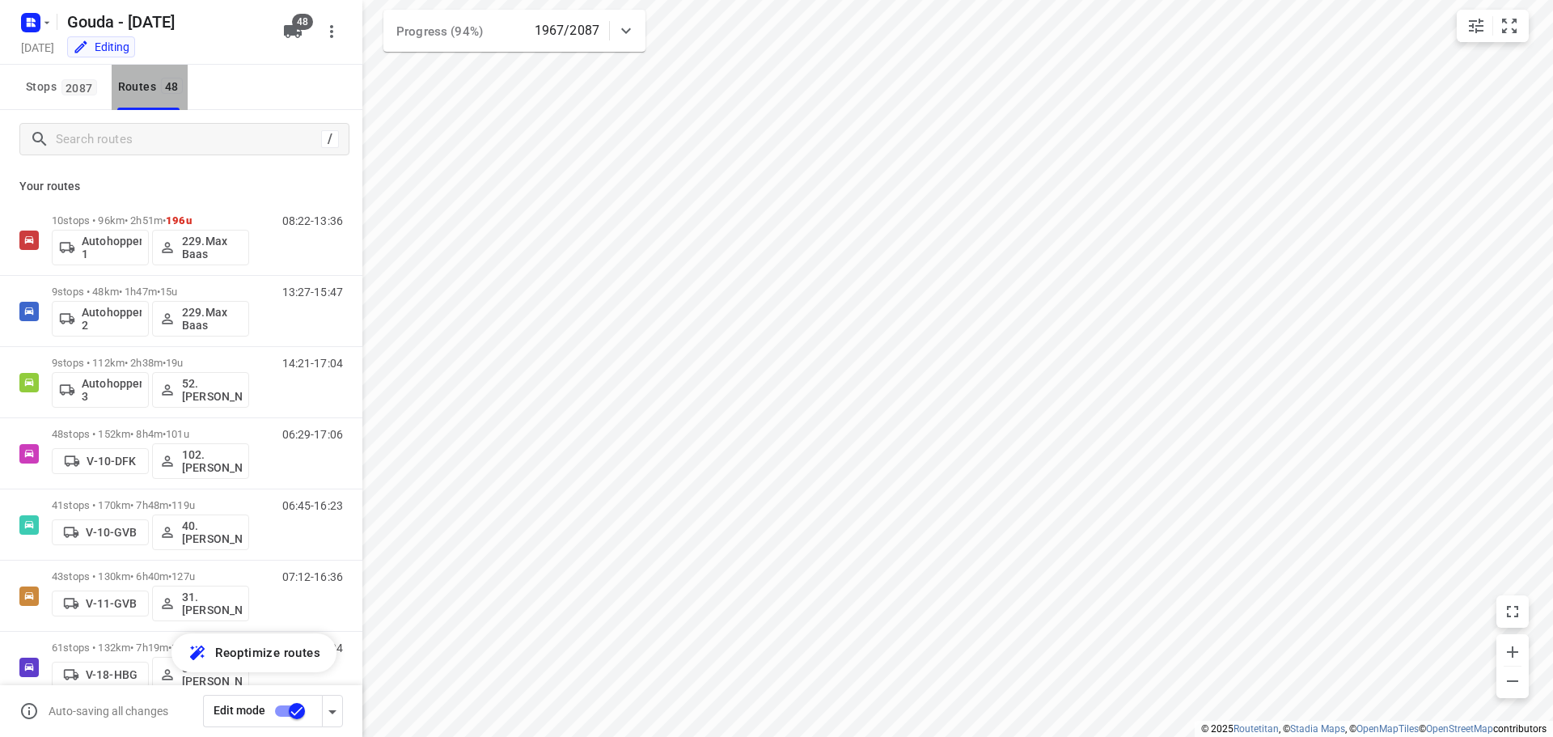
click at [136, 74] on button "Routes 48" at bounding box center [150, 87] width 76 height 45
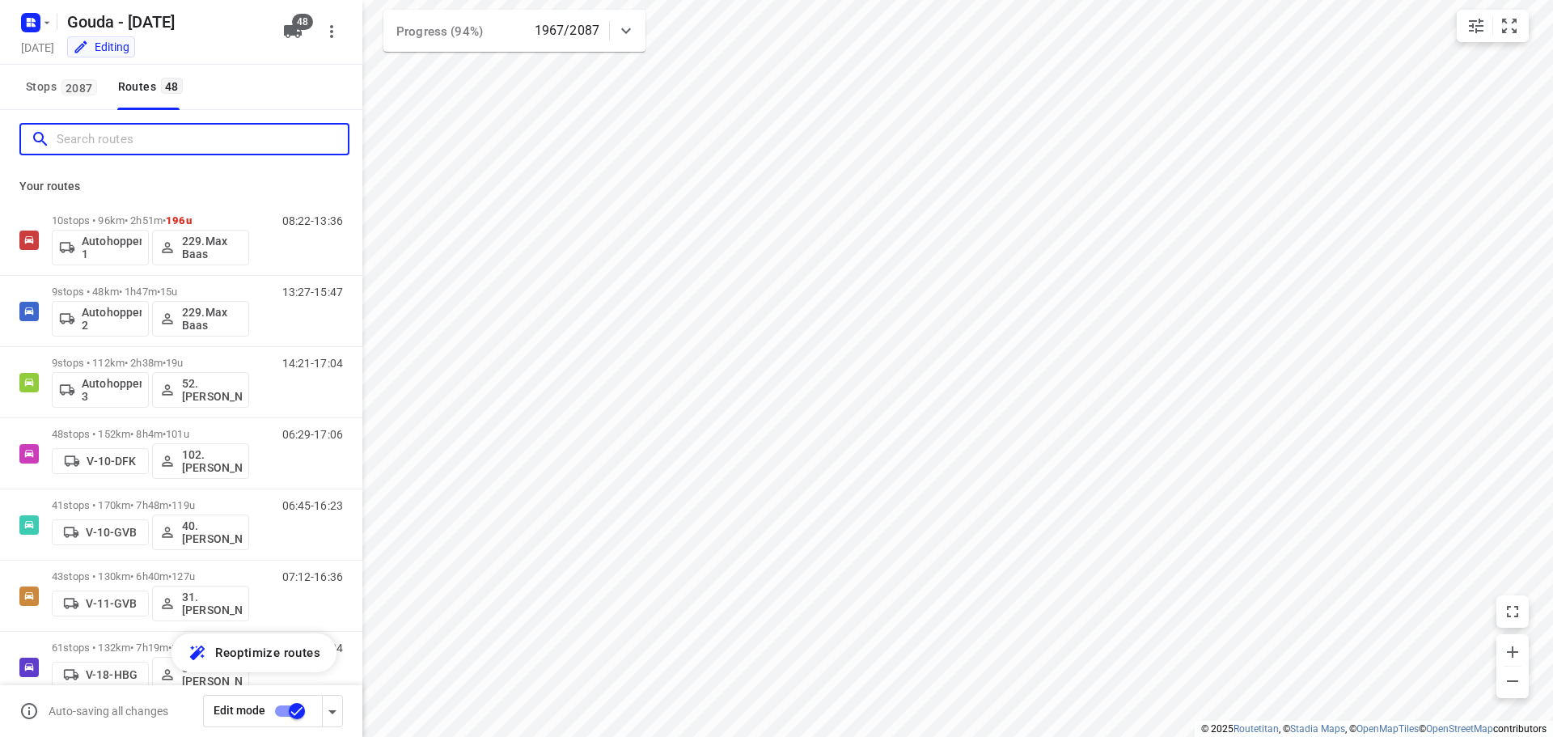
click at [109, 139] on input "Search routes" at bounding box center [202, 139] width 291 height 25
click at [96, 142] on input "Search routes" at bounding box center [202, 139] width 291 height 25
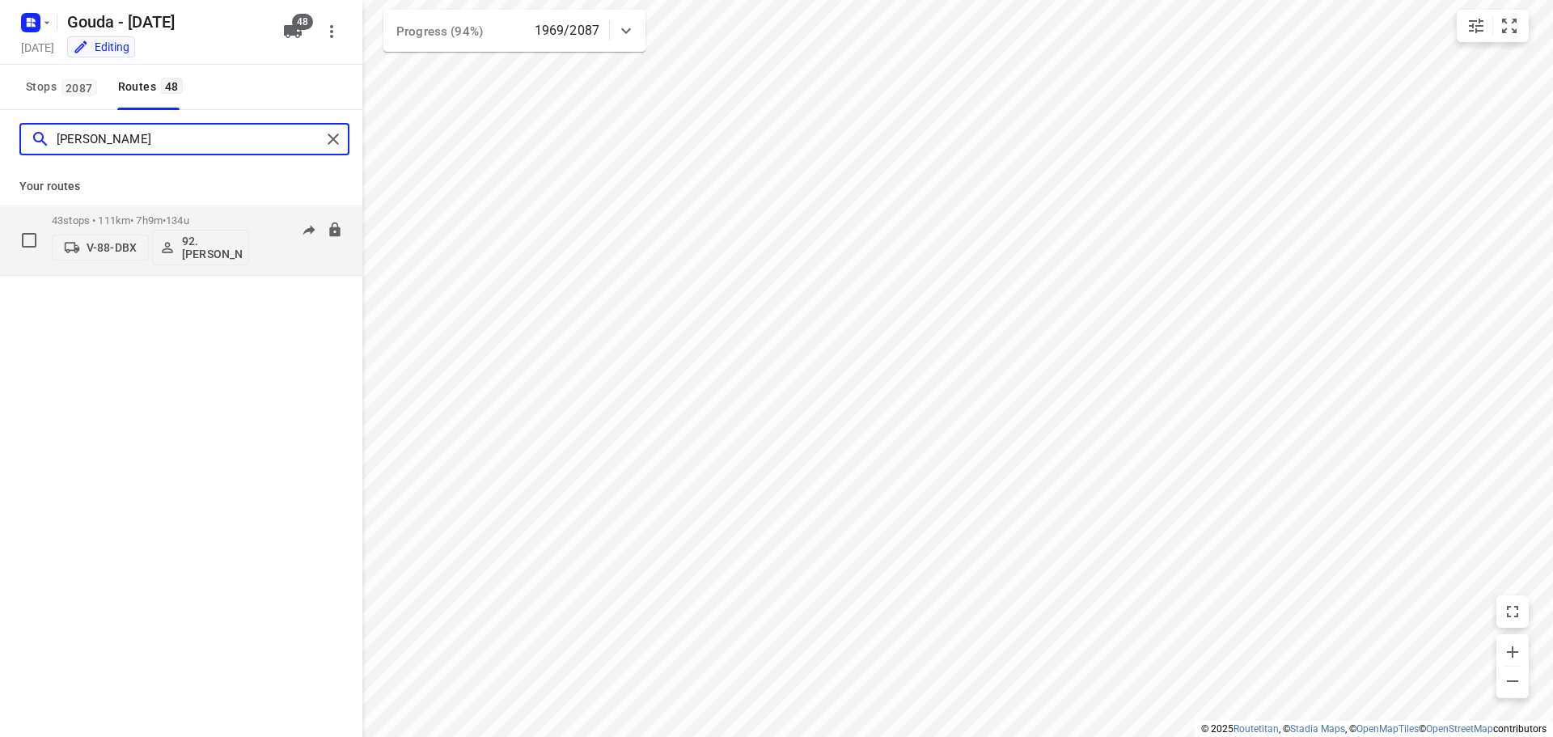
type input "[PERSON_NAME]"
click at [122, 213] on div "43 stops • 111km • 7h9m • 134u V-88-DBX 92.[PERSON_NAME]" at bounding box center [150, 239] width 197 height 67
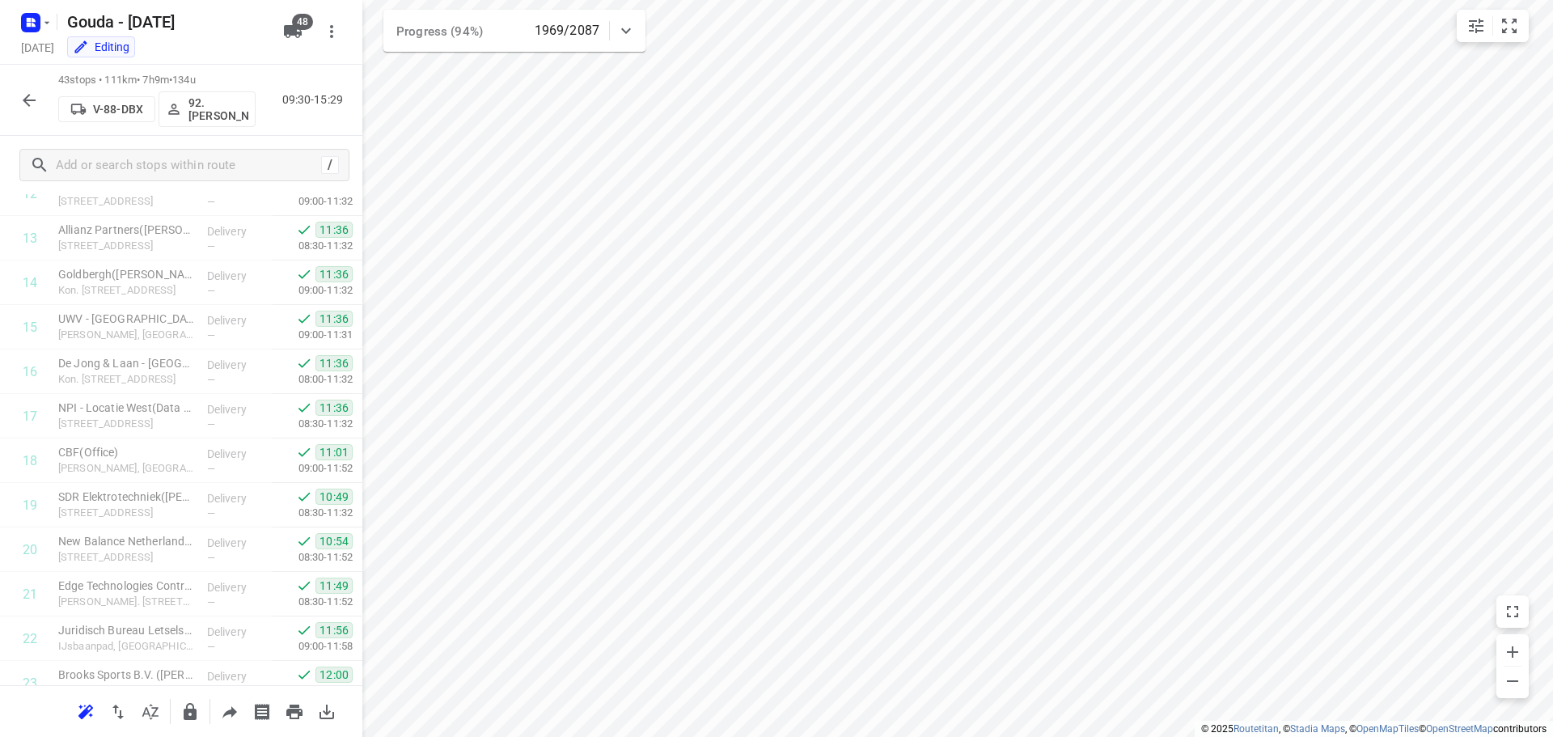
scroll to position [1547, 0]
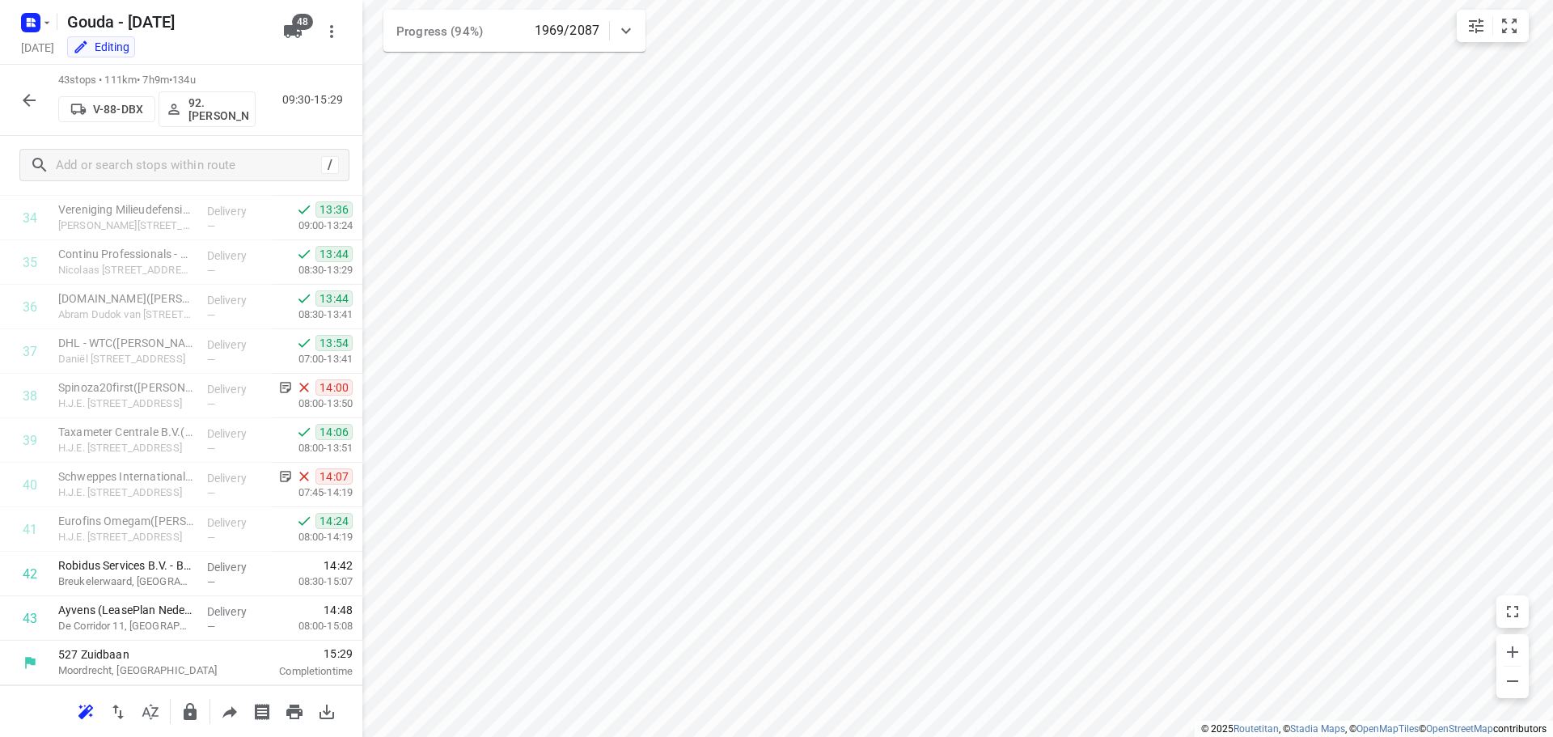
drag, startPoint x: 31, startPoint y: 106, endPoint x: 330, endPoint y: 2, distance: 316.8
click at [31, 106] on icon "button" at bounding box center [28, 100] width 19 height 19
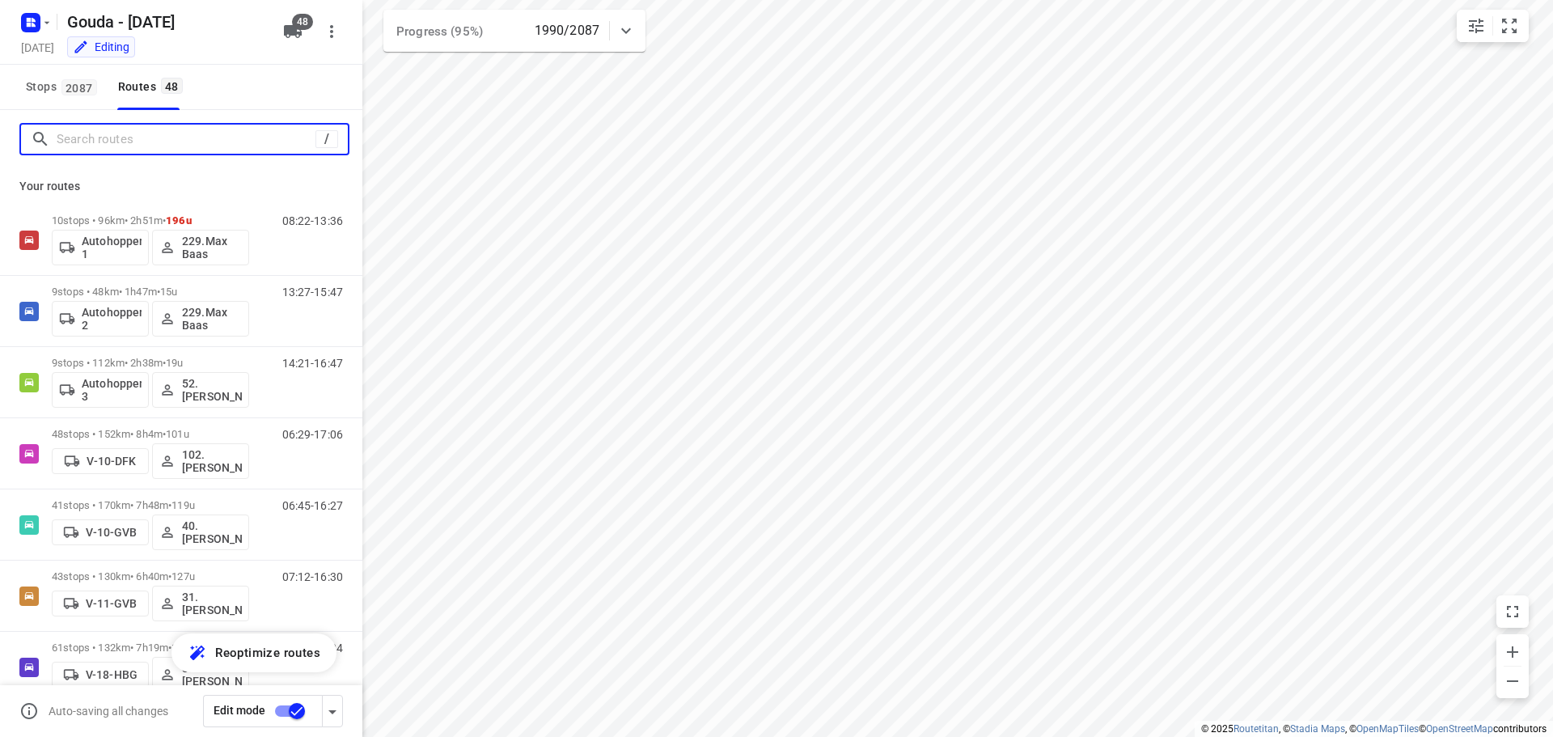
click at [91, 127] on input "Search routes" at bounding box center [186, 139] width 259 height 25
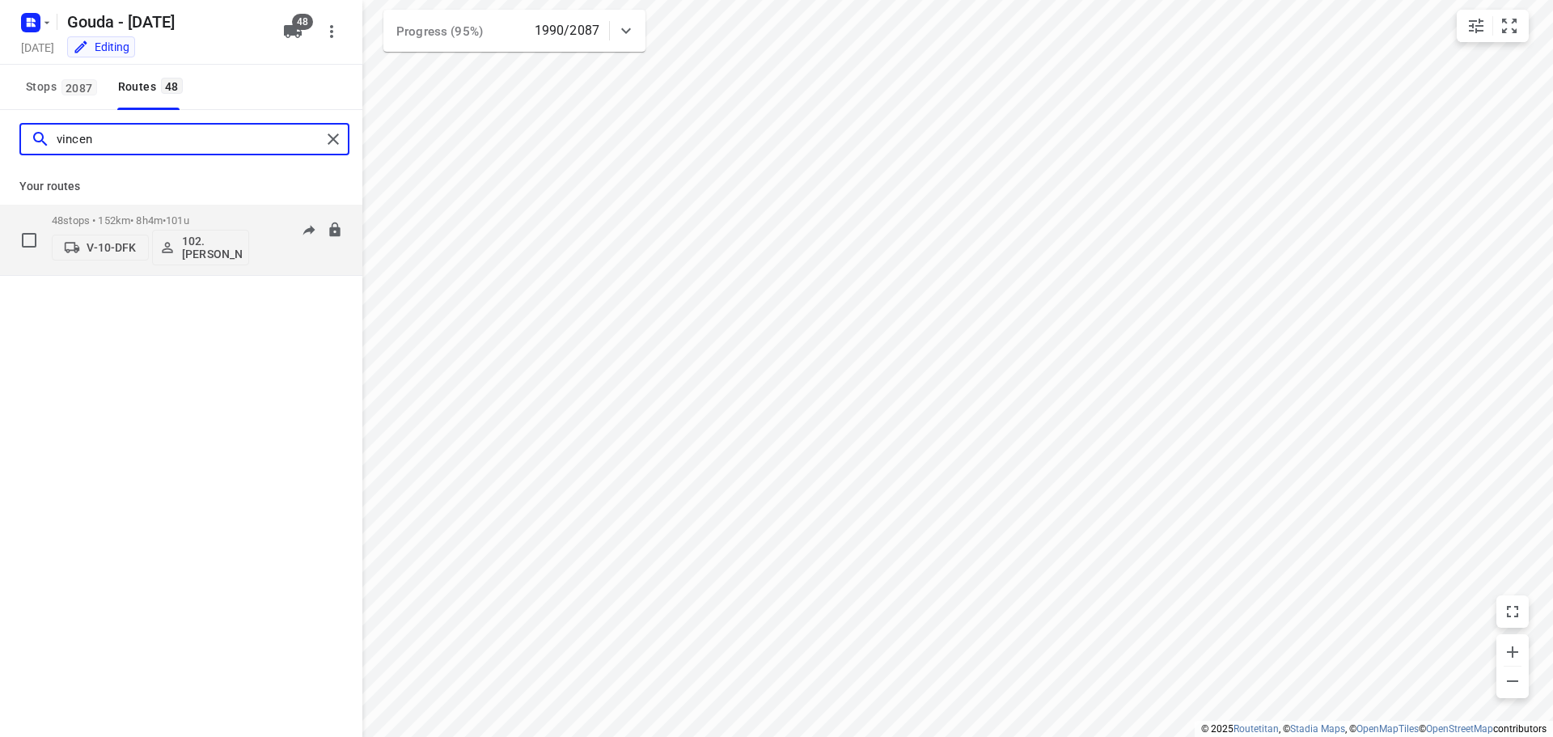
type input "vincen"
click at [154, 208] on div "48 stops • 152km • 8h4m • 101u V-10-DFK 102.[PERSON_NAME]" at bounding box center [150, 239] width 197 height 67
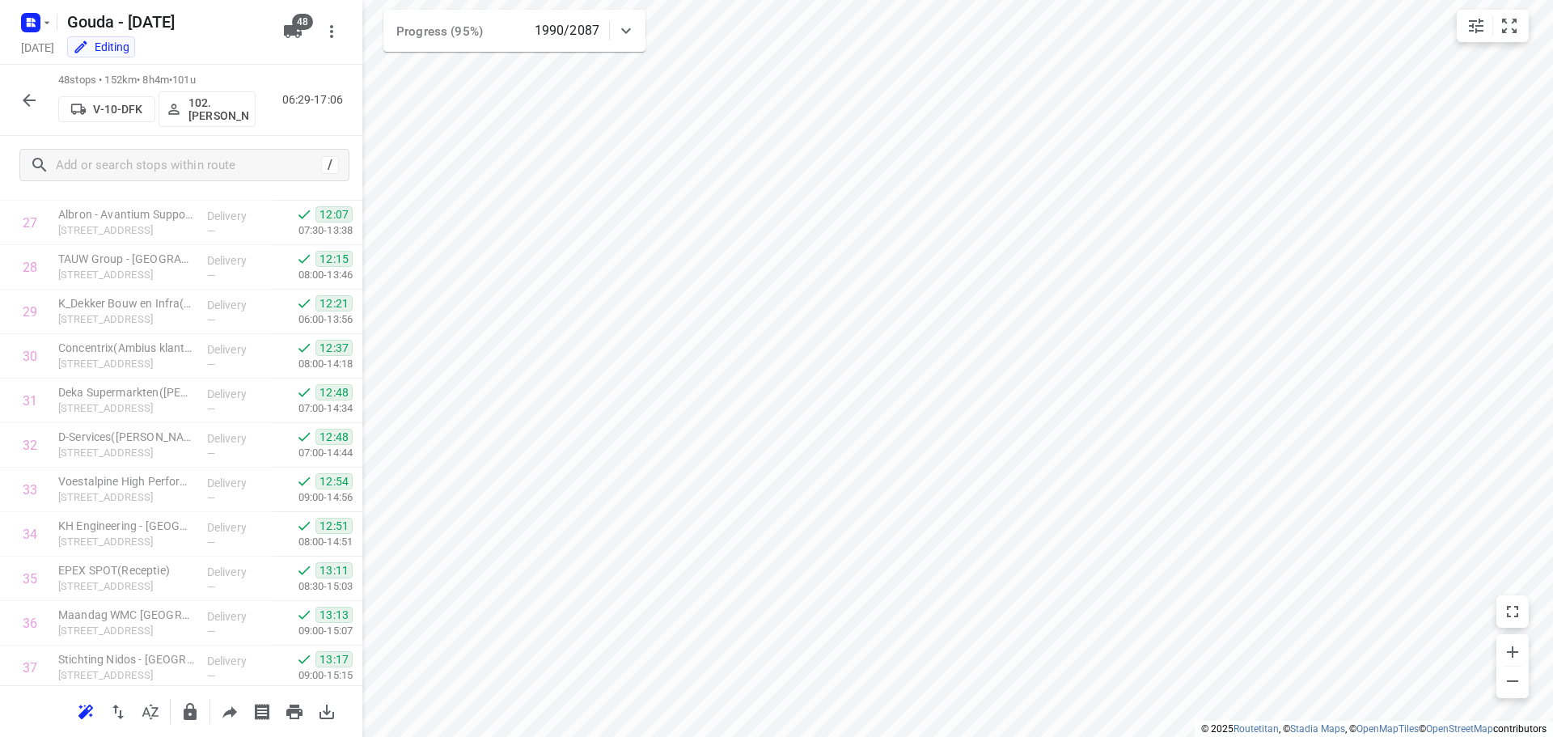
scroll to position [1769, 0]
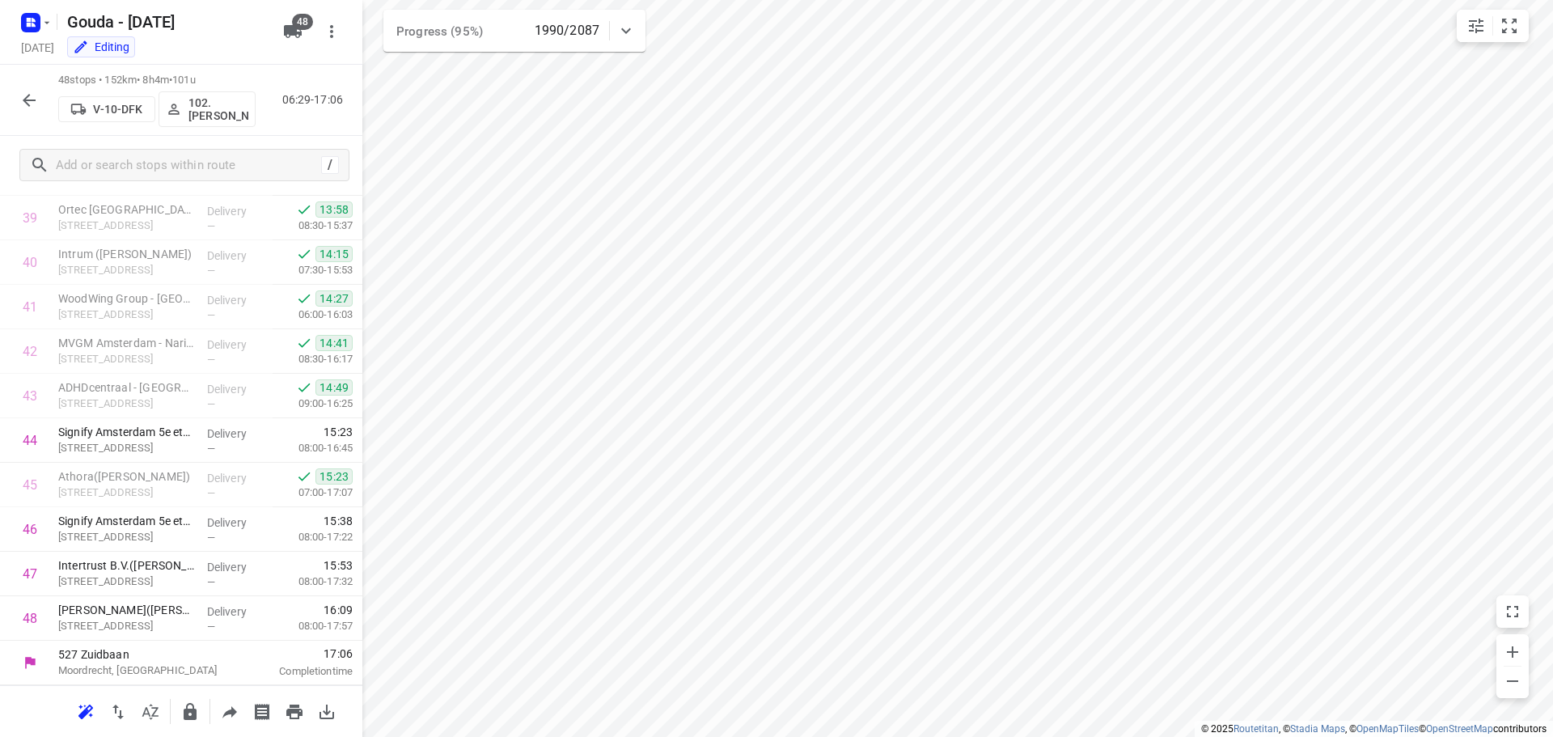
click at [27, 92] on icon "button" at bounding box center [28, 100] width 19 height 19
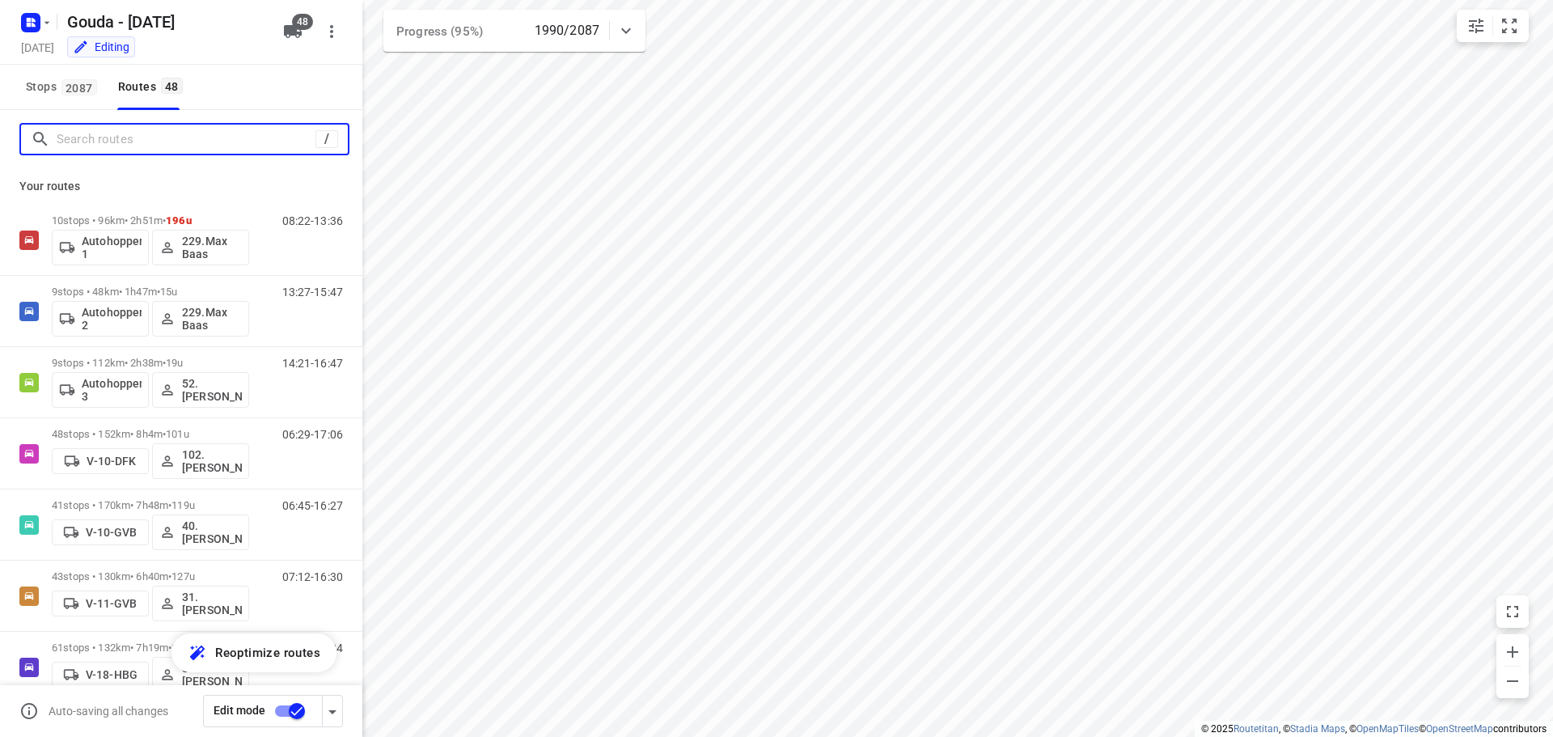
click at [126, 138] on input "Search routes" at bounding box center [186, 139] width 259 height 25
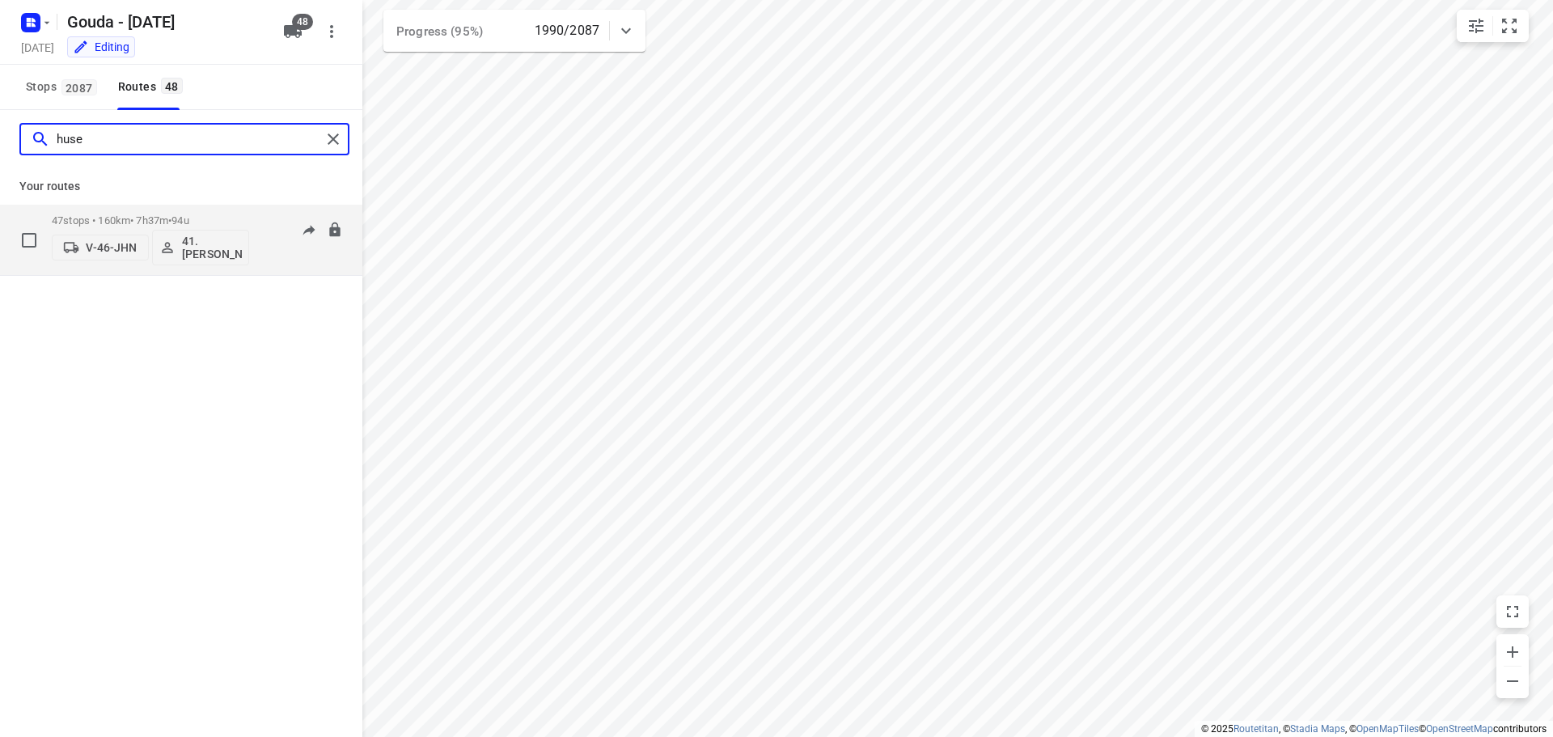
type input "huse"
click at [140, 210] on div "47 stops • 160km • 7h37m • 94u V-46-JHN 41.[PERSON_NAME]" at bounding box center [150, 239] width 197 height 67
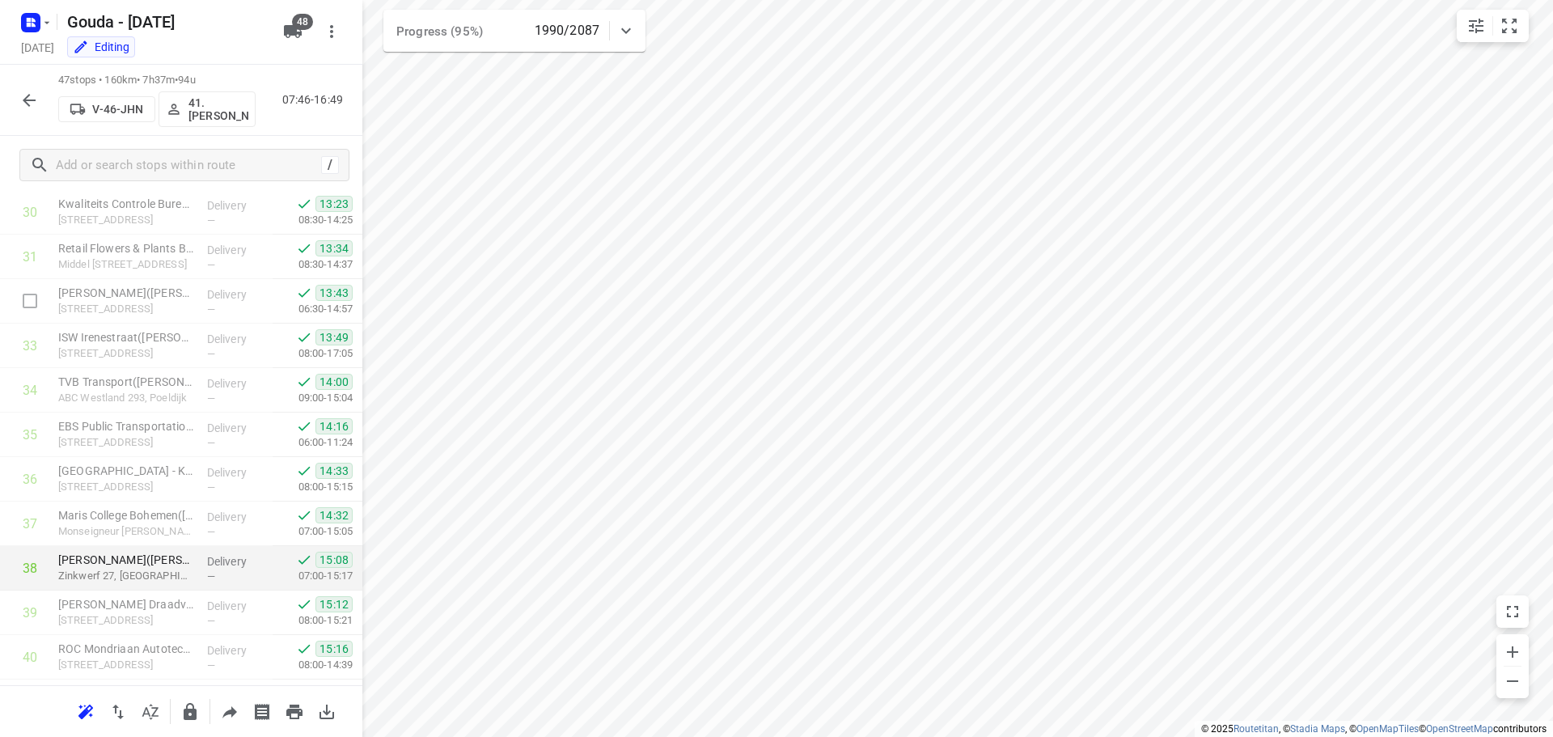
scroll to position [1725, 0]
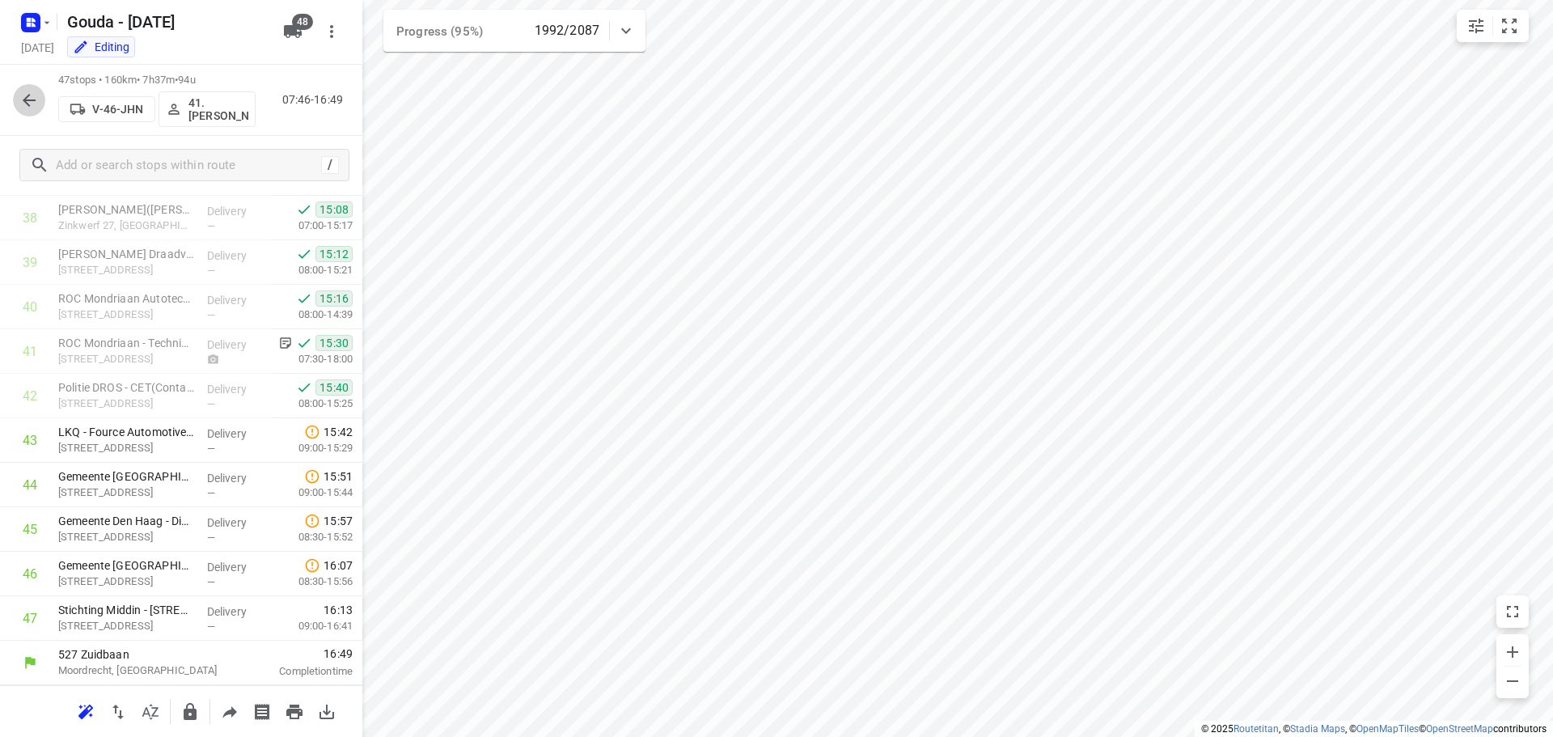
click at [36, 109] on icon "button" at bounding box center [28, 100] width 19 height 19
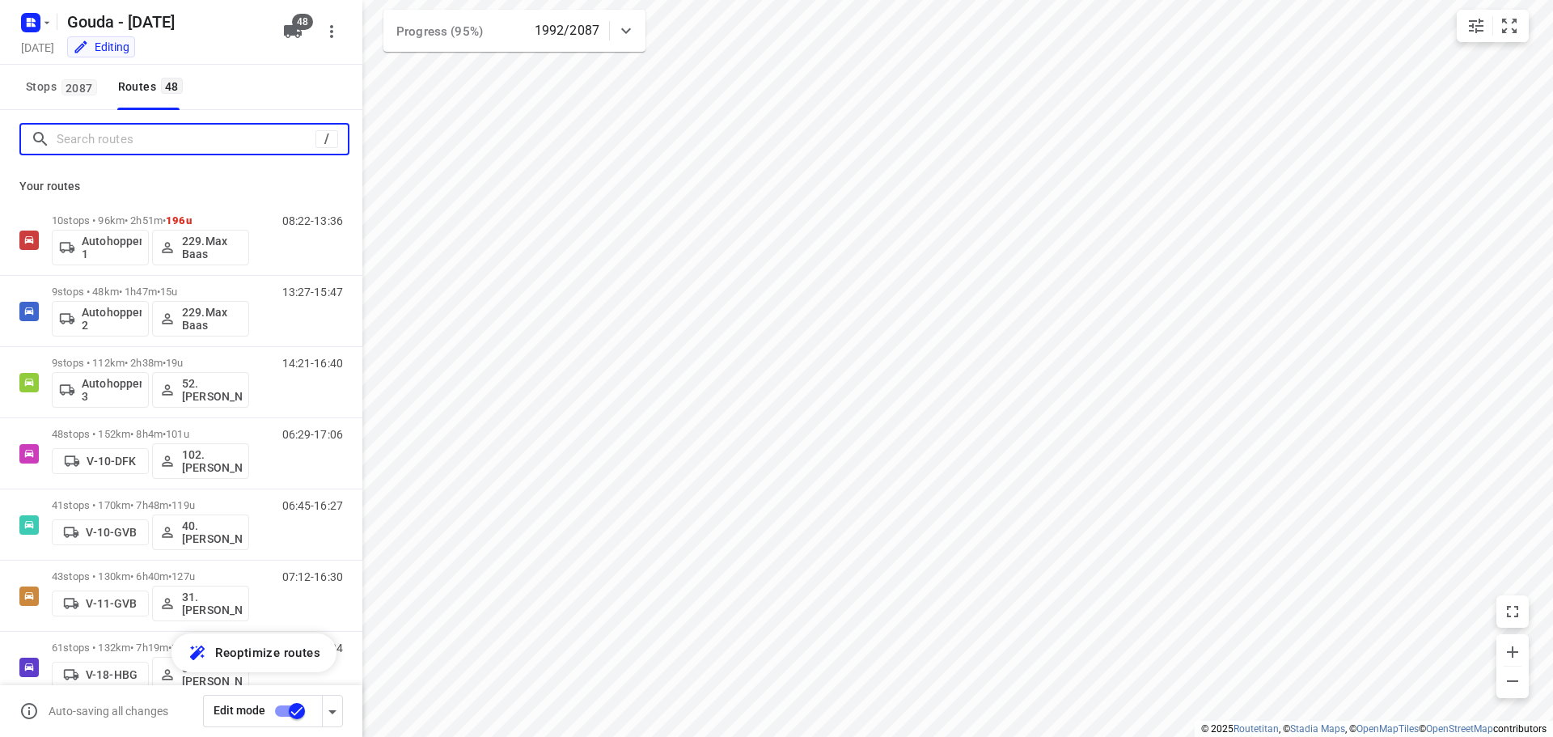
click at [112, 135] on input "Search routes" at bounding box center [186, 139] width 259 height 25
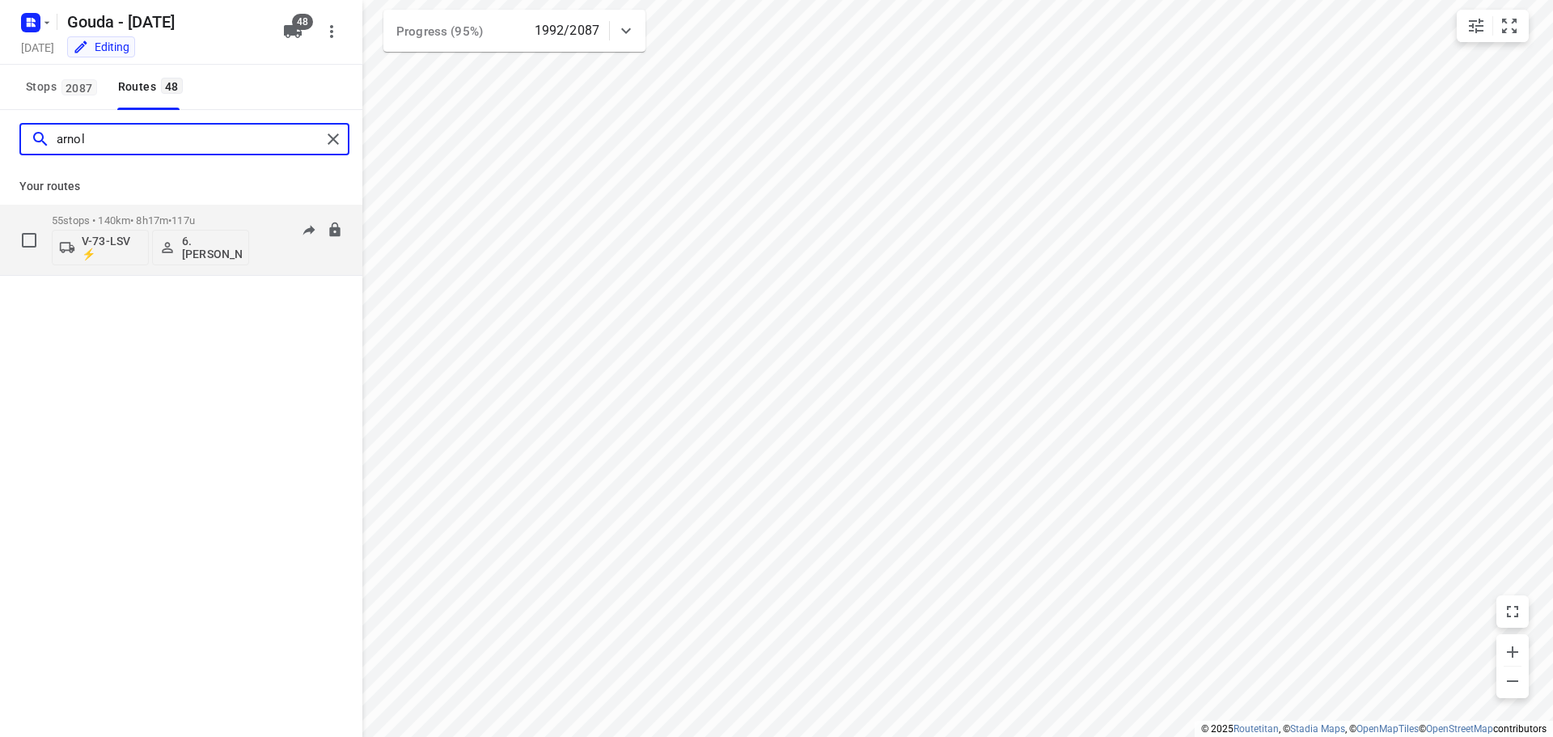
type input "arnol"
click at [128, 215] on p "55 stops • 140km • 8h17m • 117u" at bounding box center [150, 220] width 197 height 12
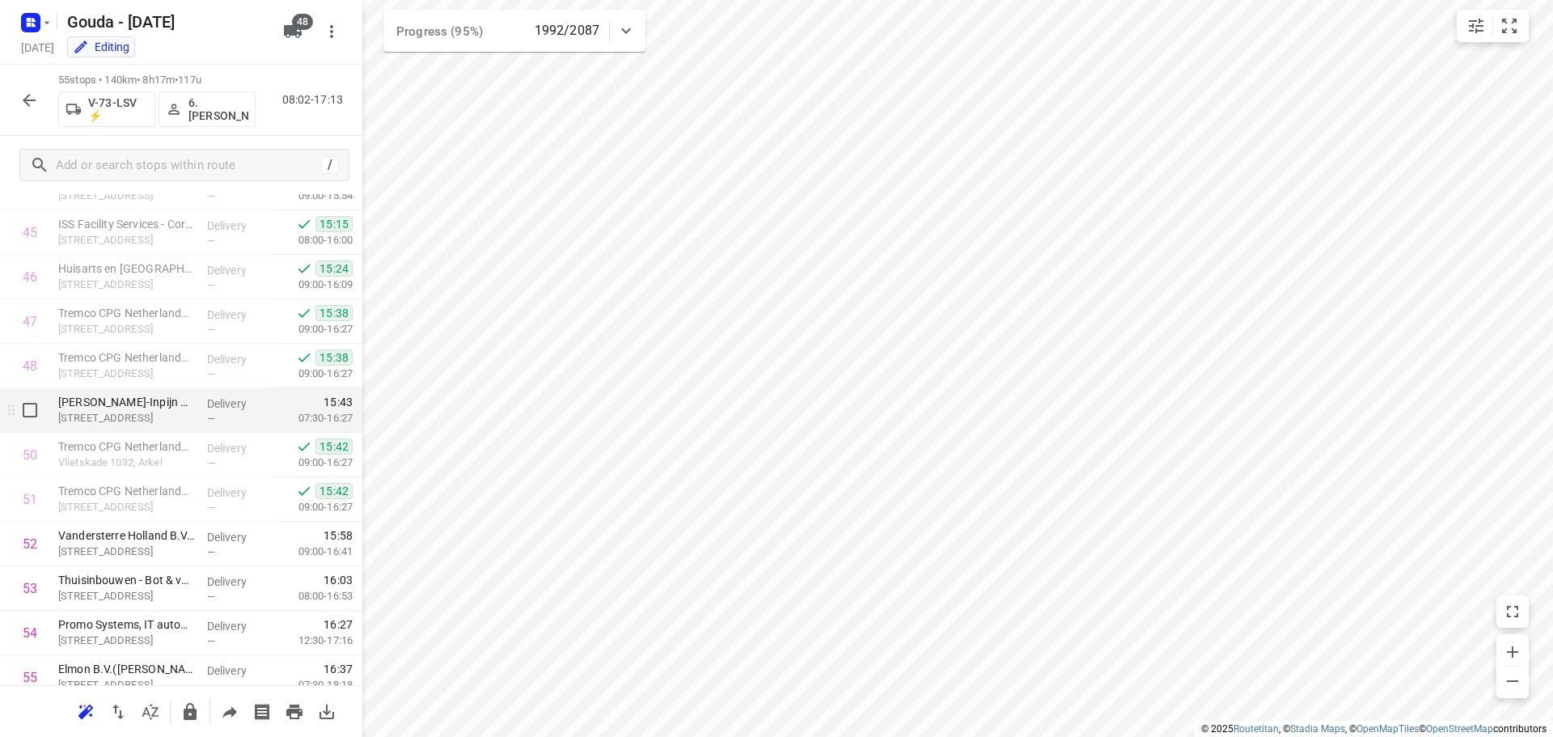
scroll to position [2081, 0]
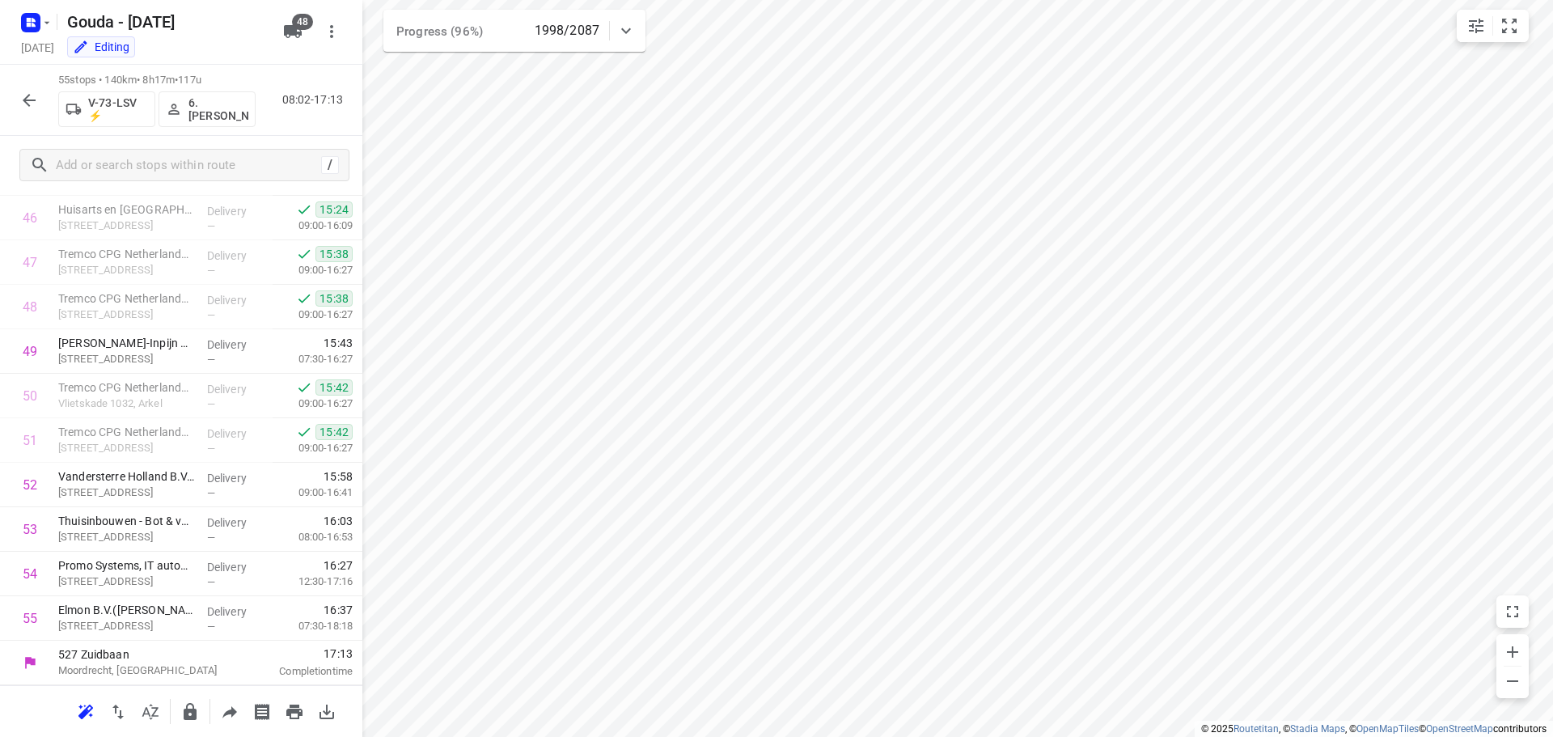
click at [27, 95] on icon "button" at bounding box center [28, 100] width 19 height 19
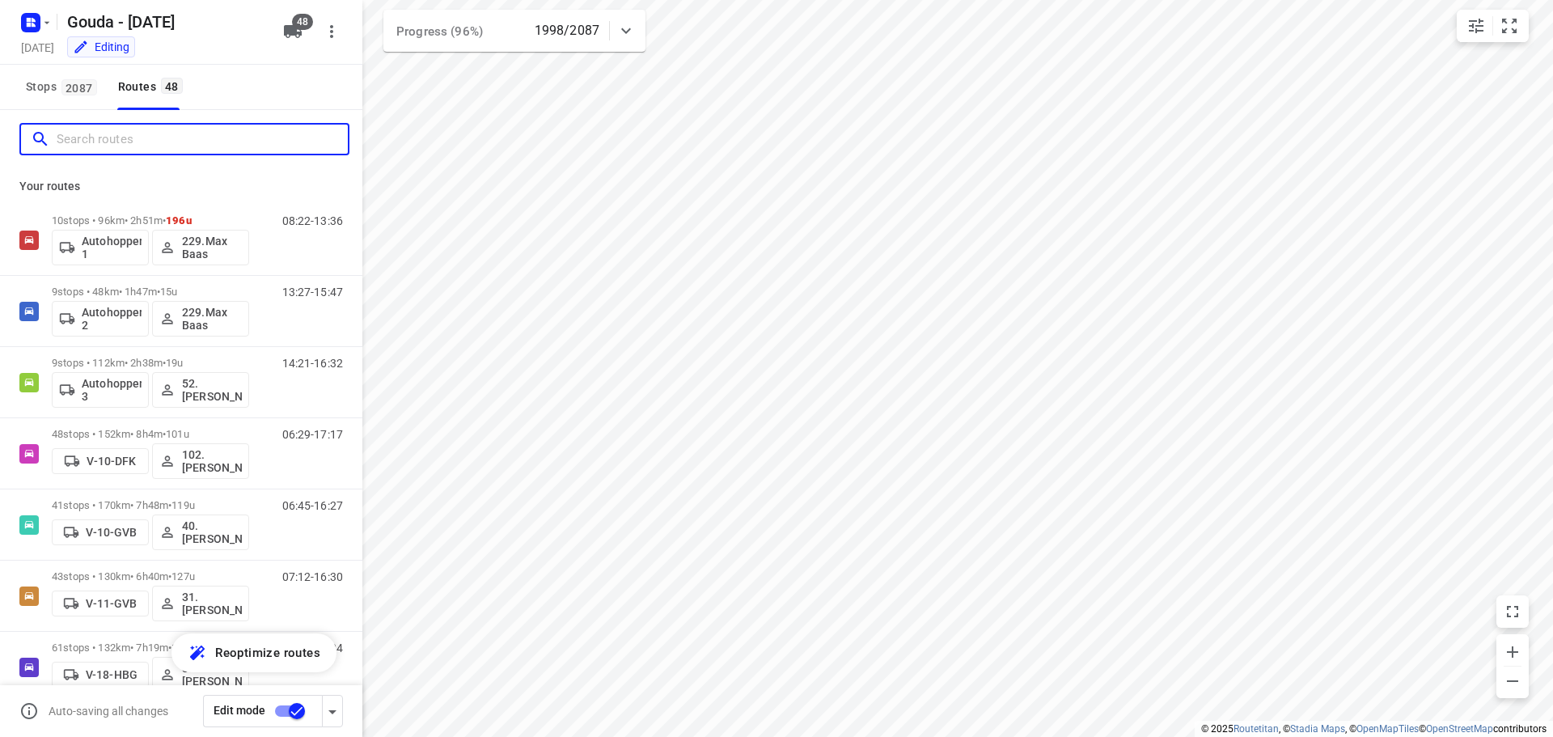
click at [120, 142] on input "Search routes" at bounding box center [202, 139] width 291 height 25
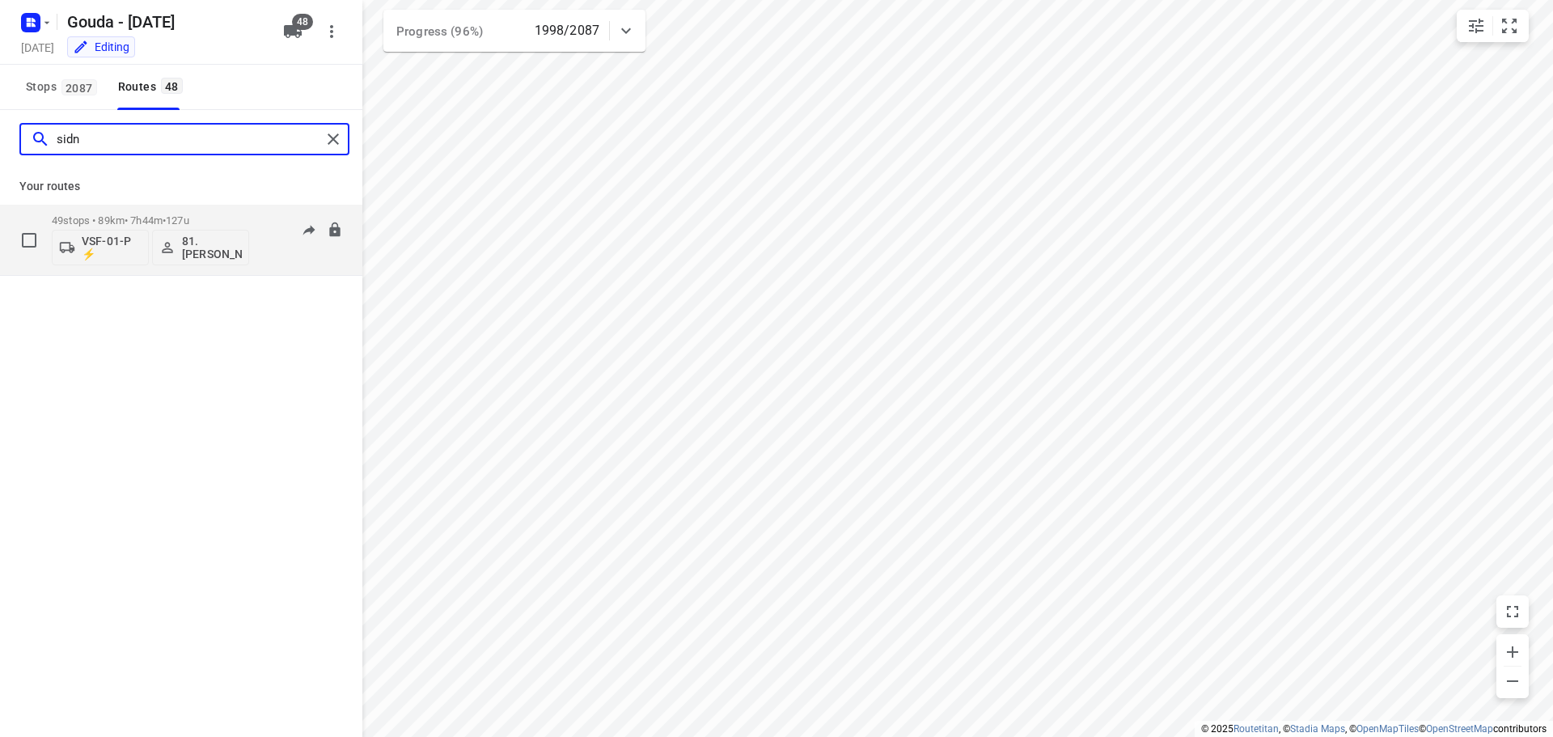
type input "sidn"
click at [144, 224] on p "49 stops • 89km • 7h44m • 127u" at bounding box center [150, 220] width 197 height 12
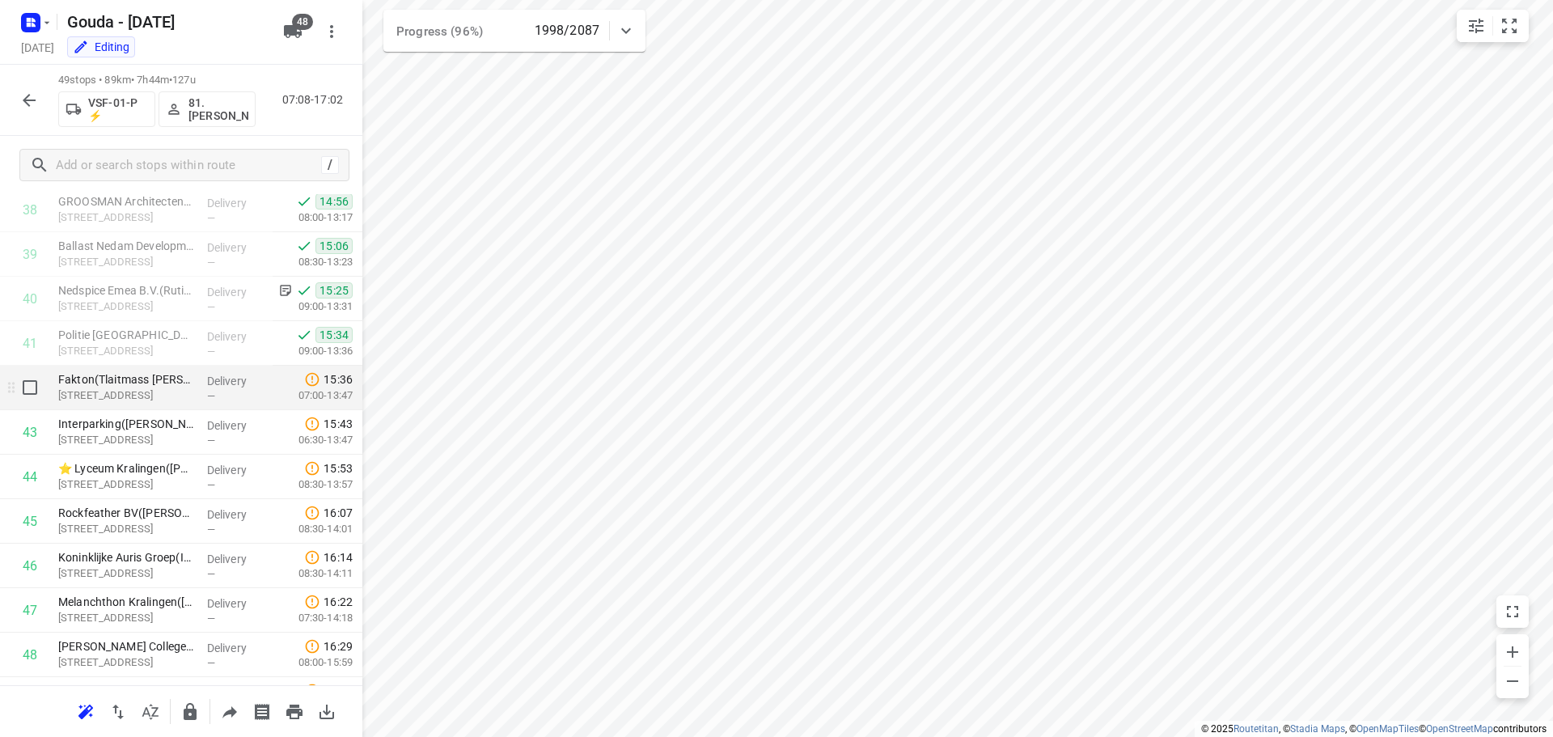
scroll to position [1814, 0]
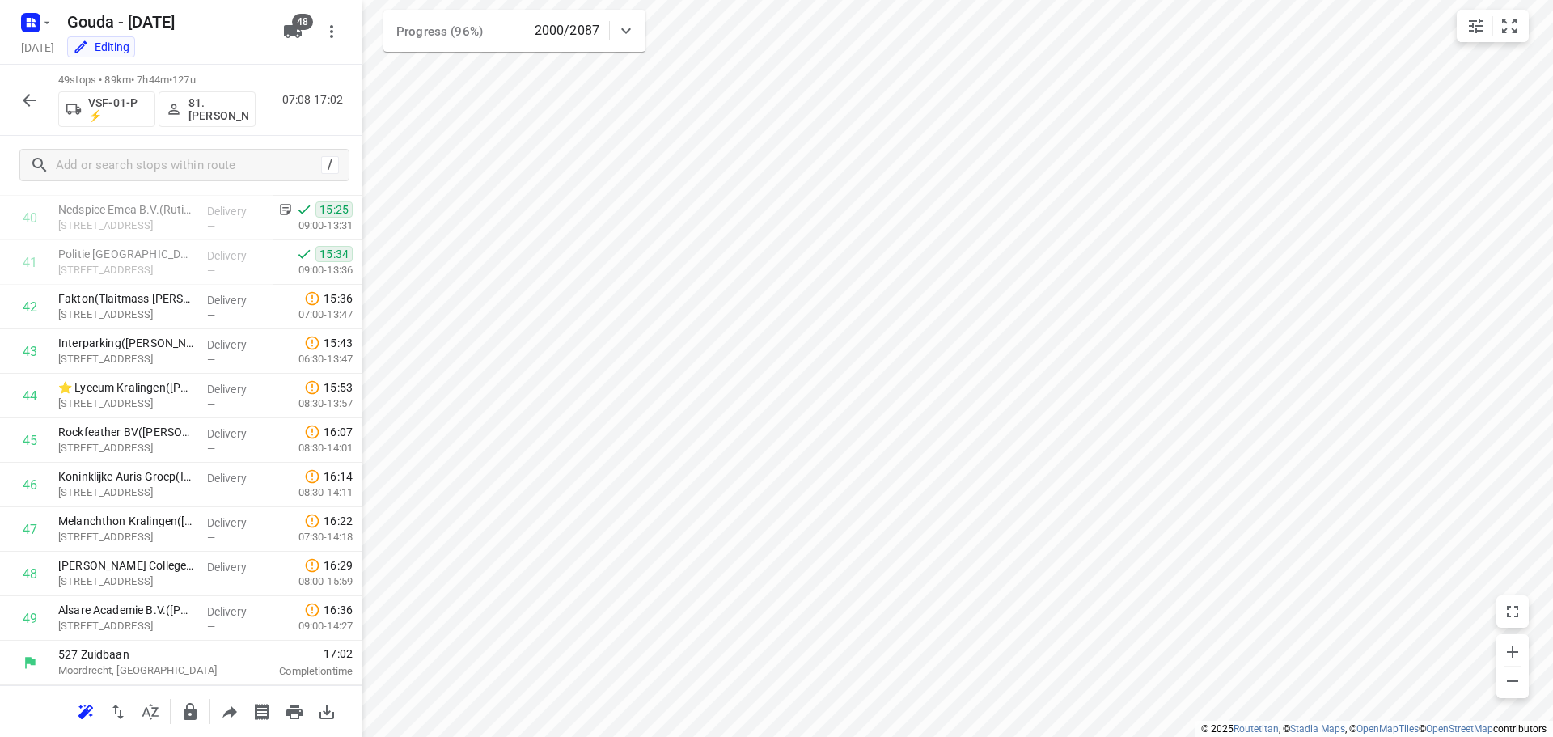
click at [16, 95] on button "button" at bounding box center [29, 100] width 32 height 32
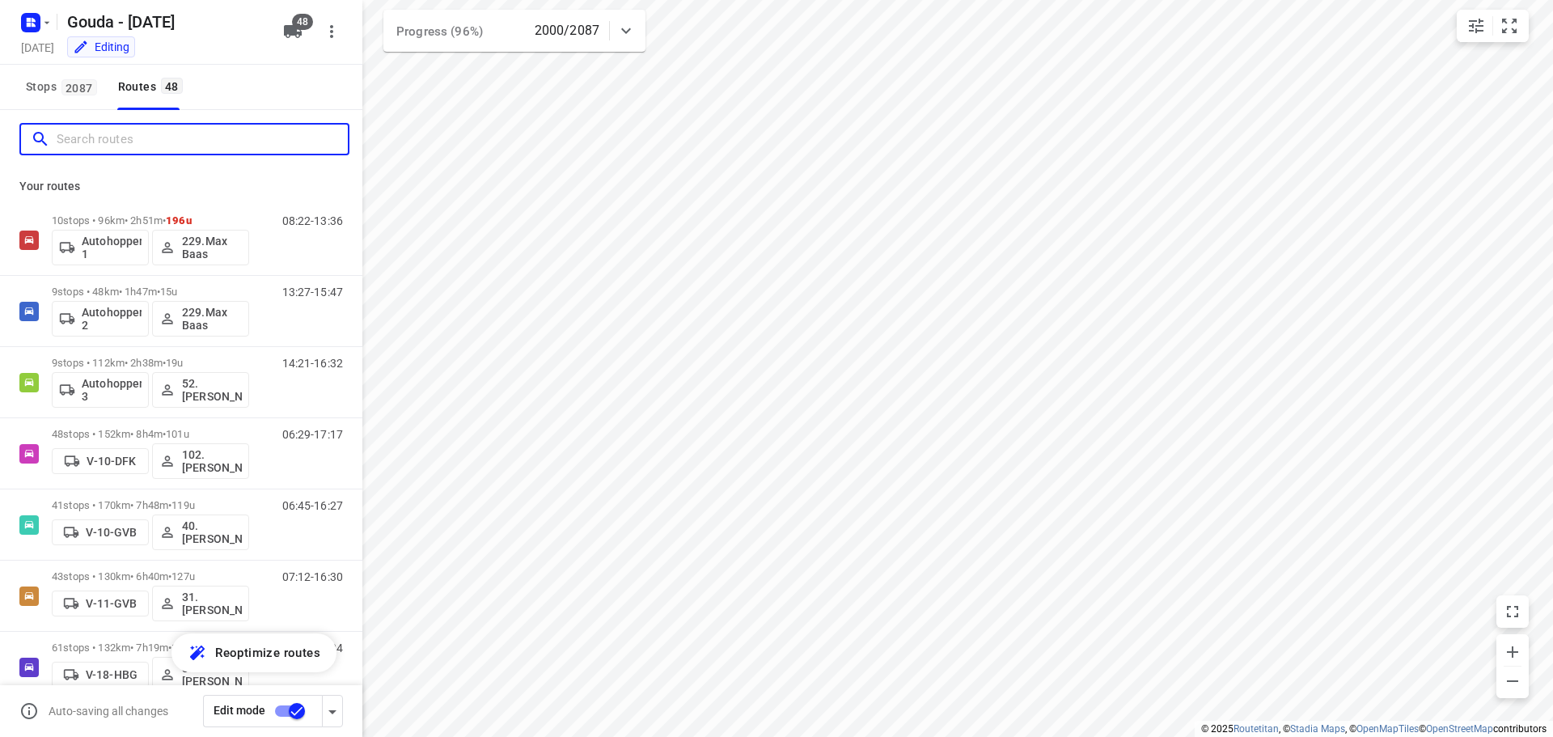
click at [122, 149] on input "Search routes" at bounding box center [202, 139] width 291 height 25
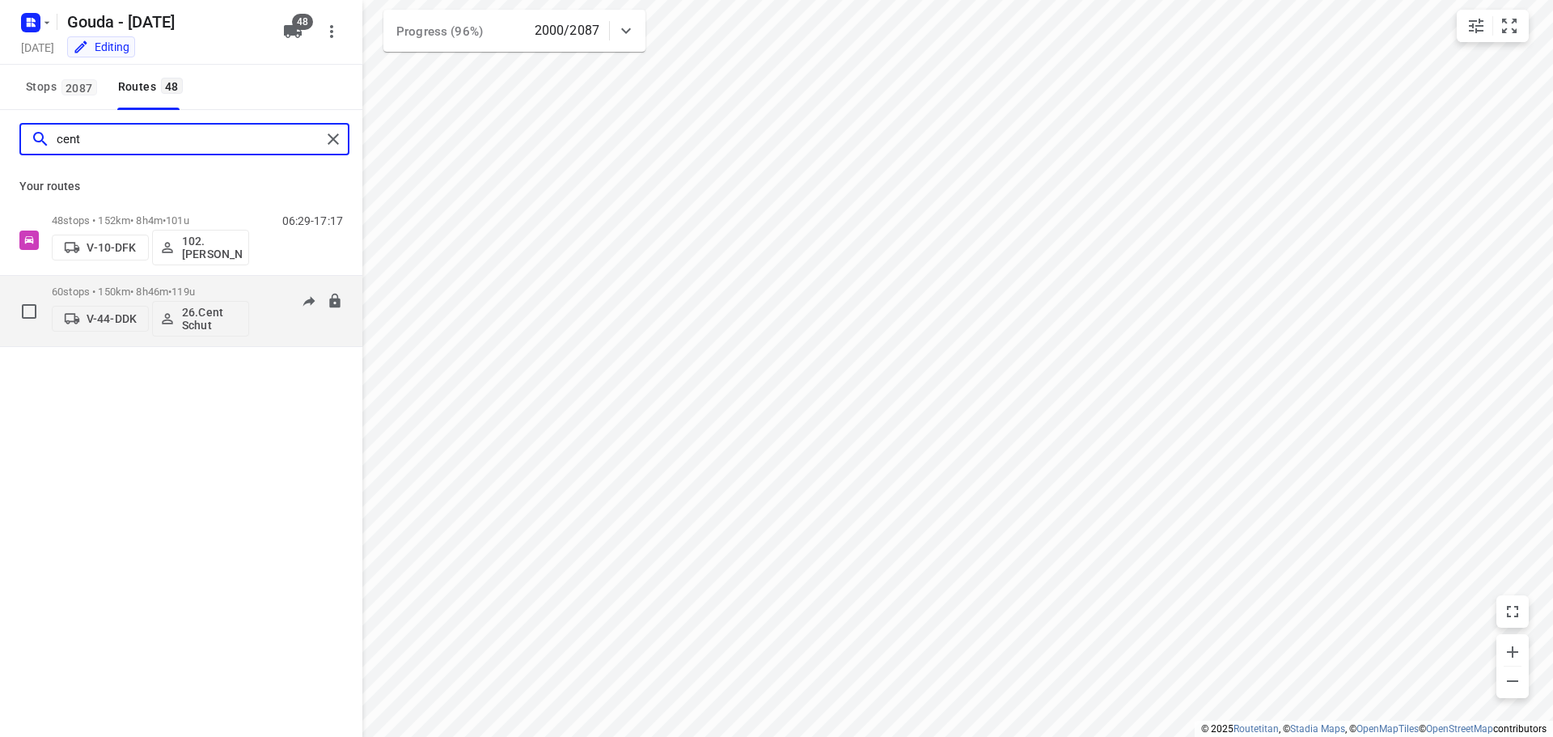
type input "cent"
click at [167, 285] on div "60 stops • 150km • 8h46m • 119u V-44-DDK 26.Cent Schut" at bounding box center [150, 310] width 197 height 67
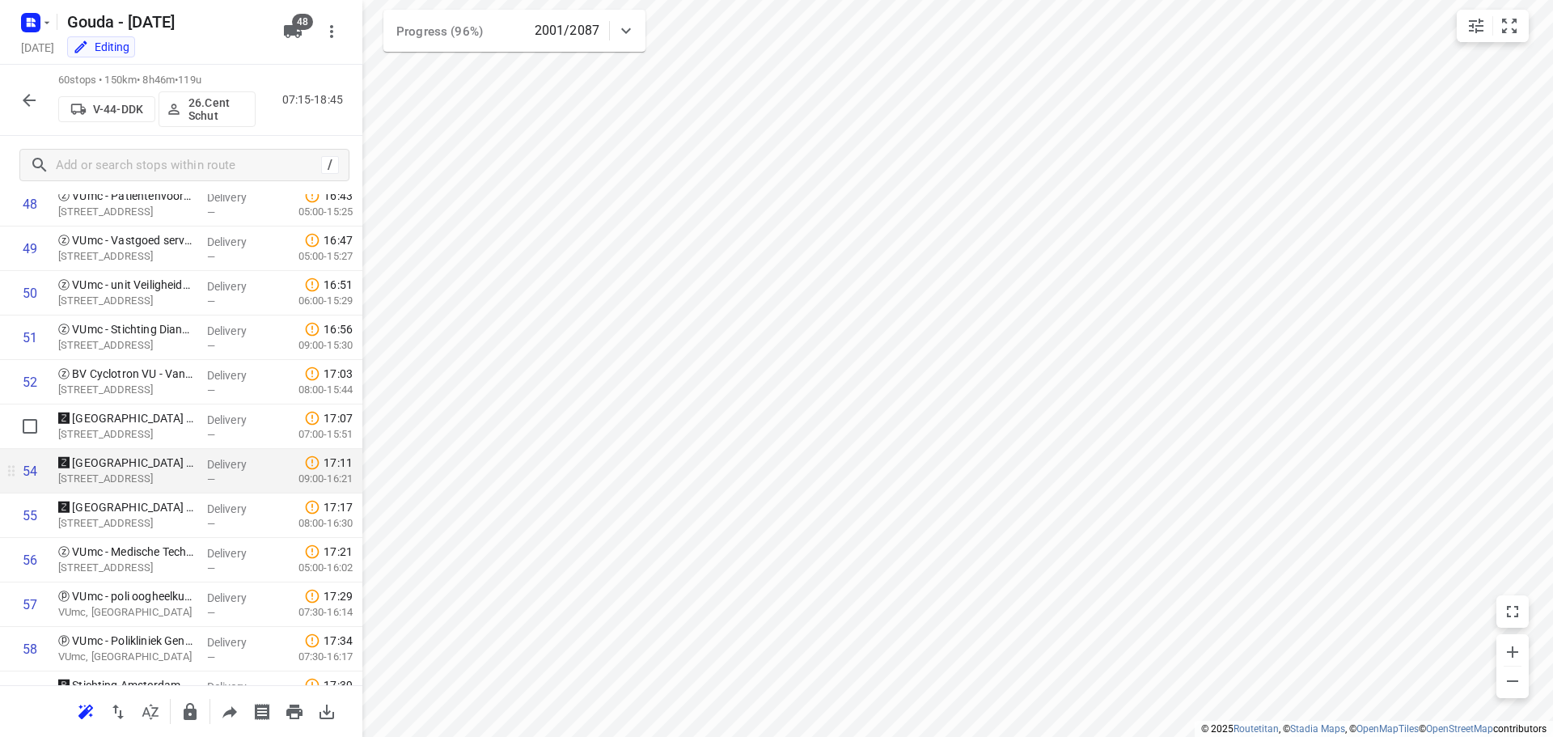
scroll to position [2303, 0]
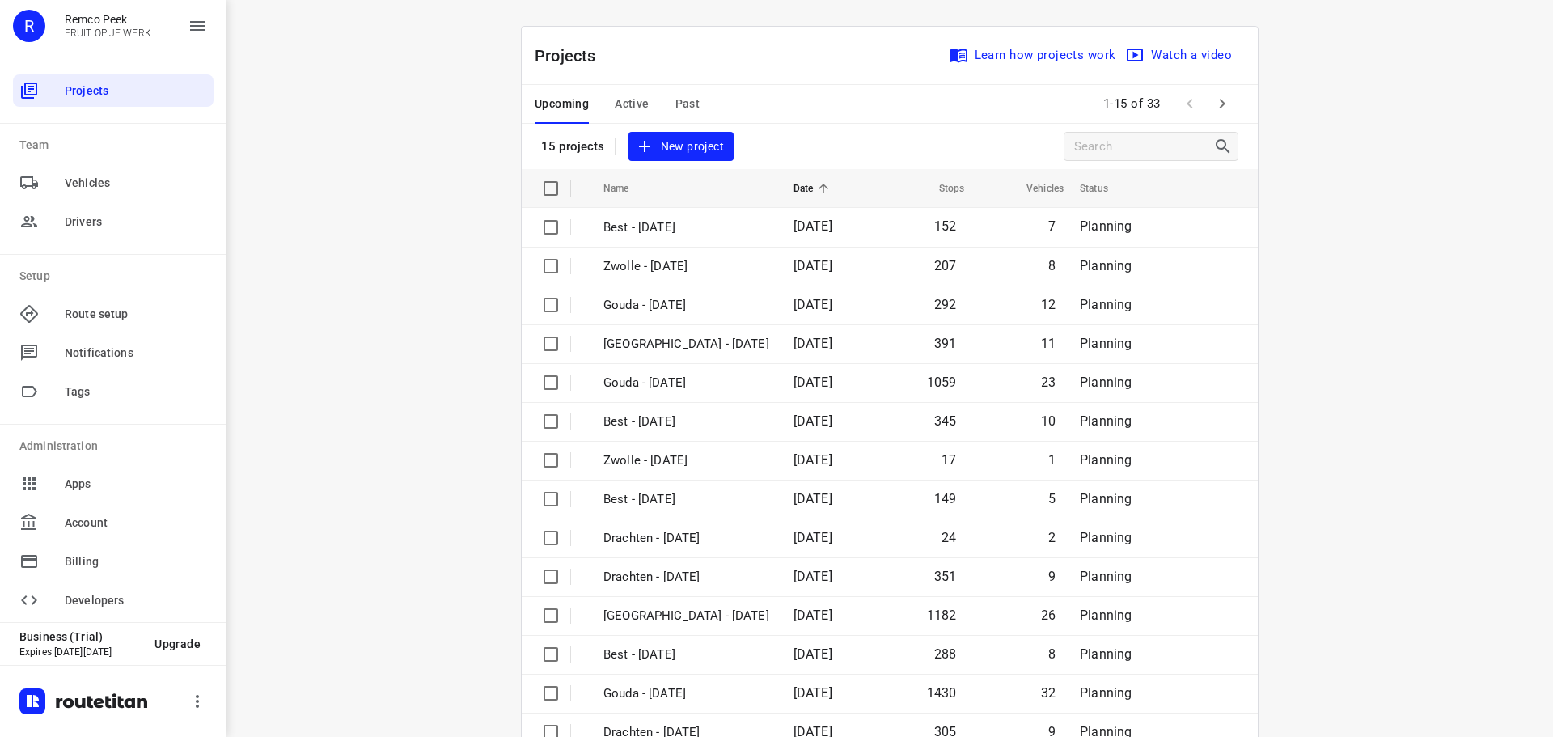
click at [628, 95] on span "Active" at bounding box center [632, 104] width 34 height 20
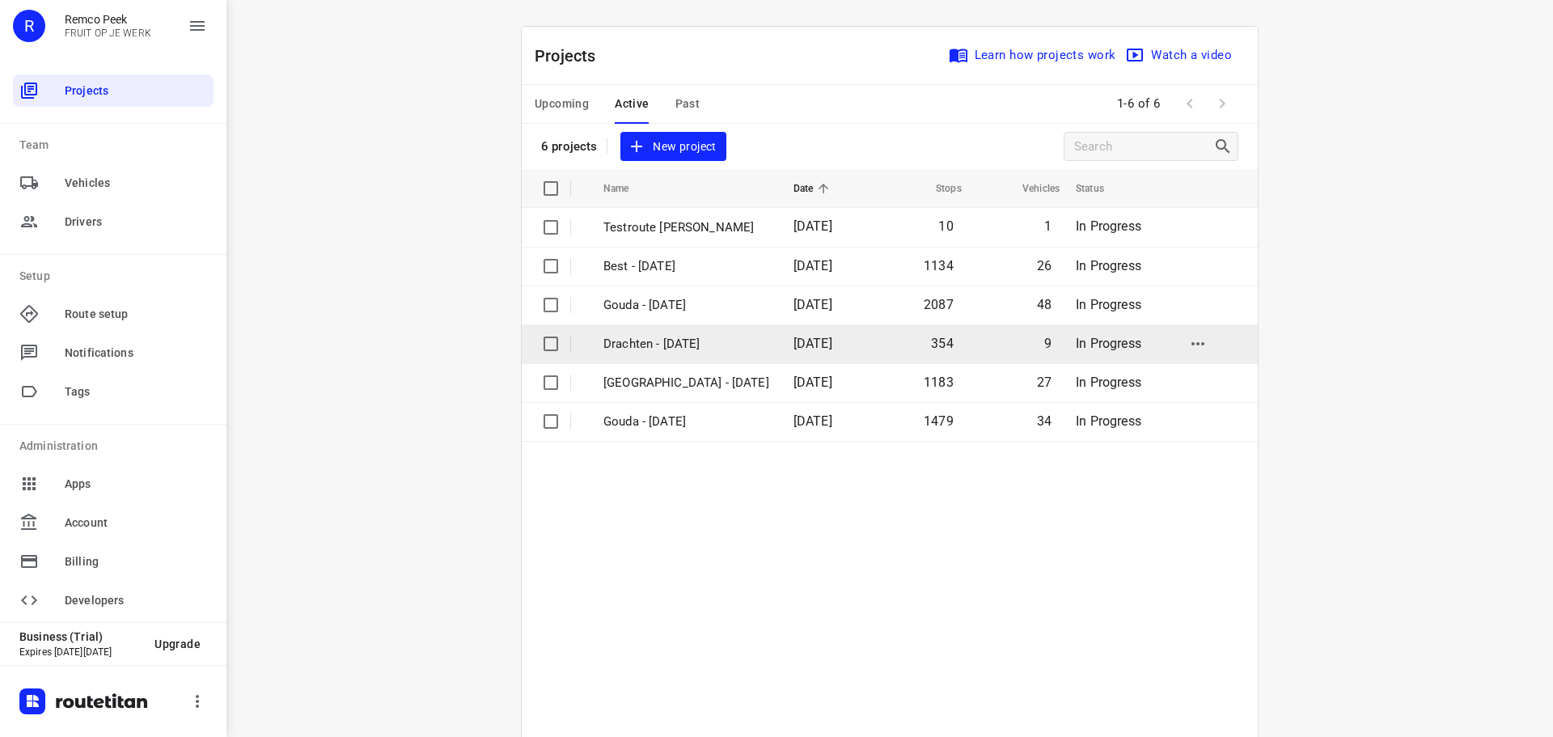
click at [678, 336] on p "Drachten - [DATE]" at bounding box center [686, 344] width 166 height 19
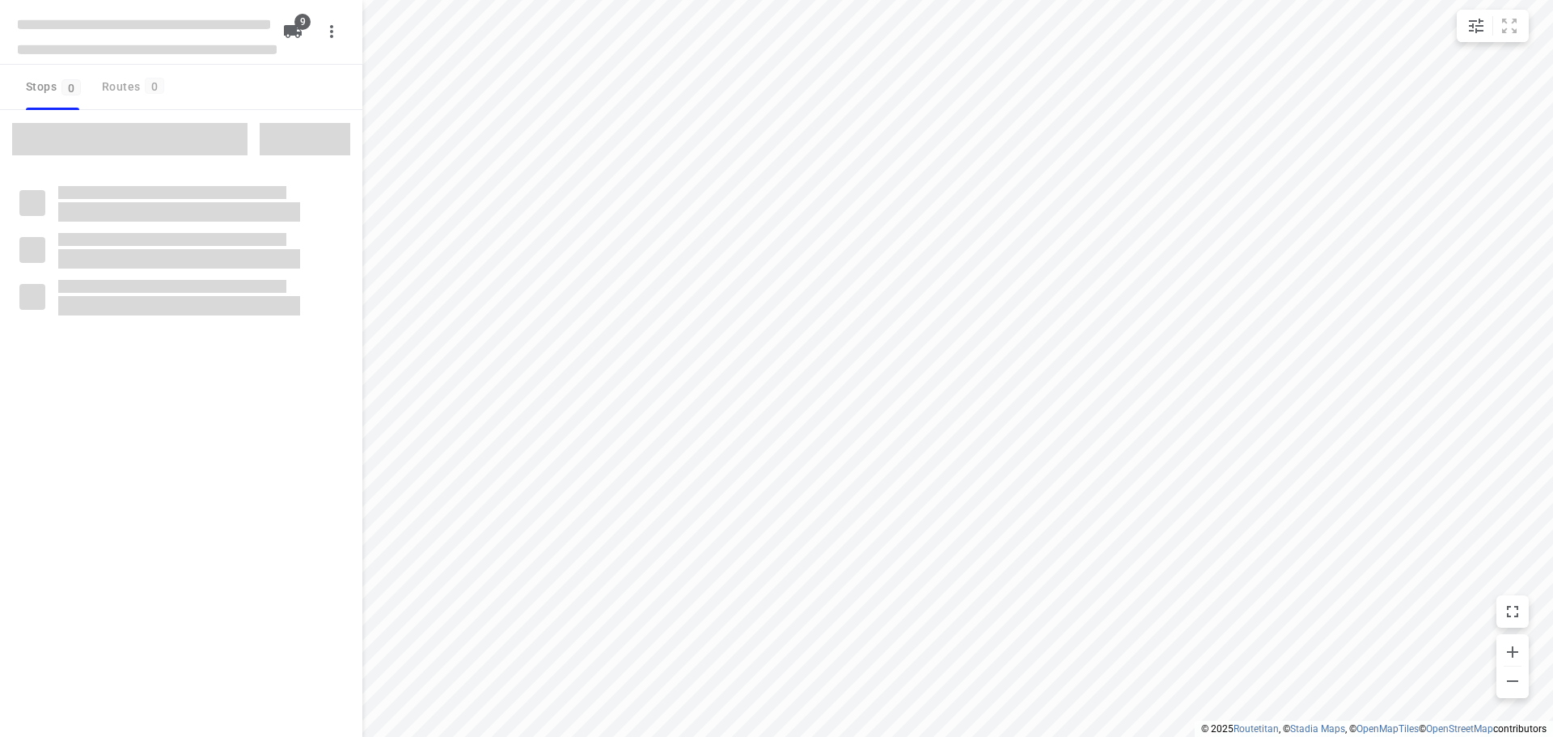
checkbox input "true"
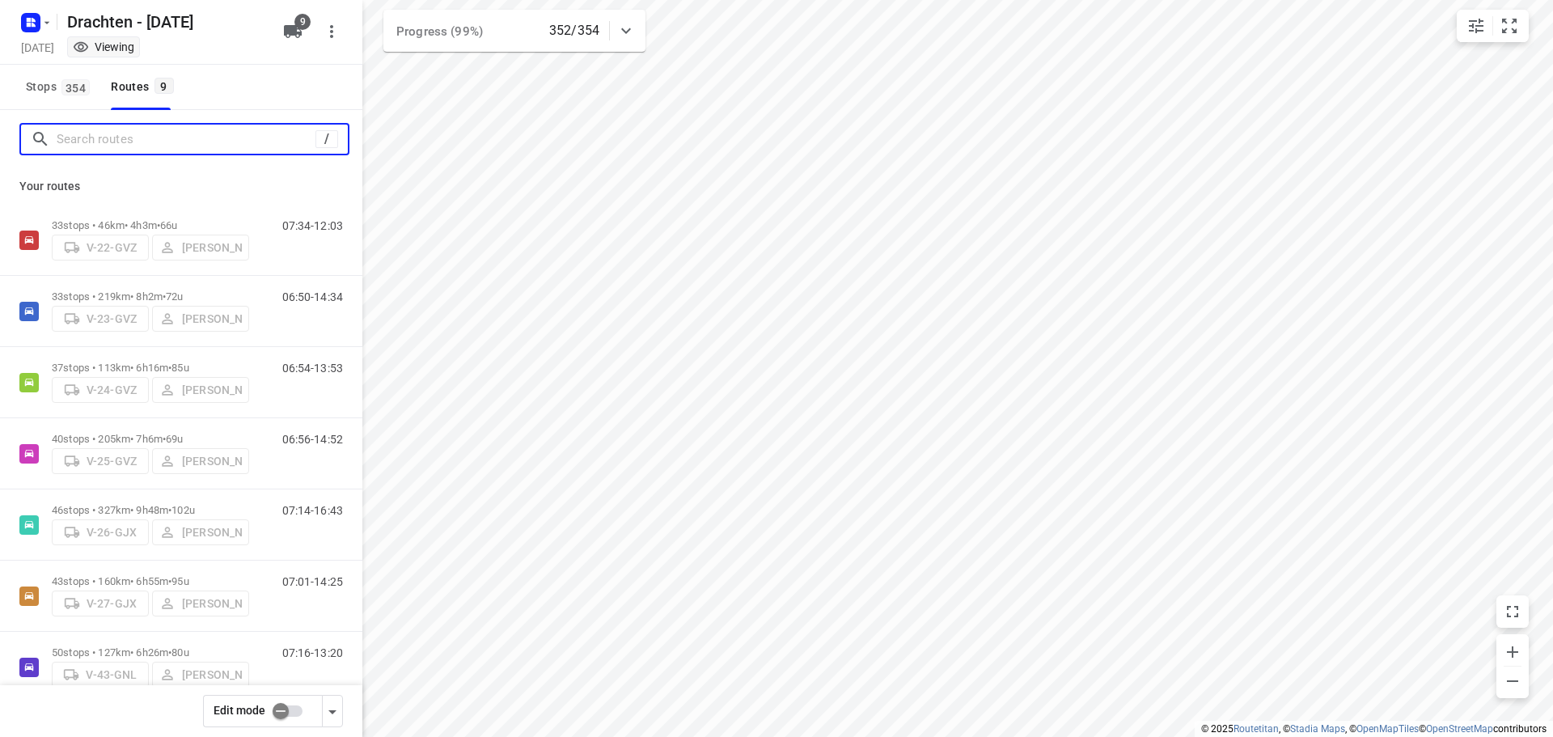
click at [201, 140] on input "Search routes" at bounding box center [186, 139] width 259 height 25
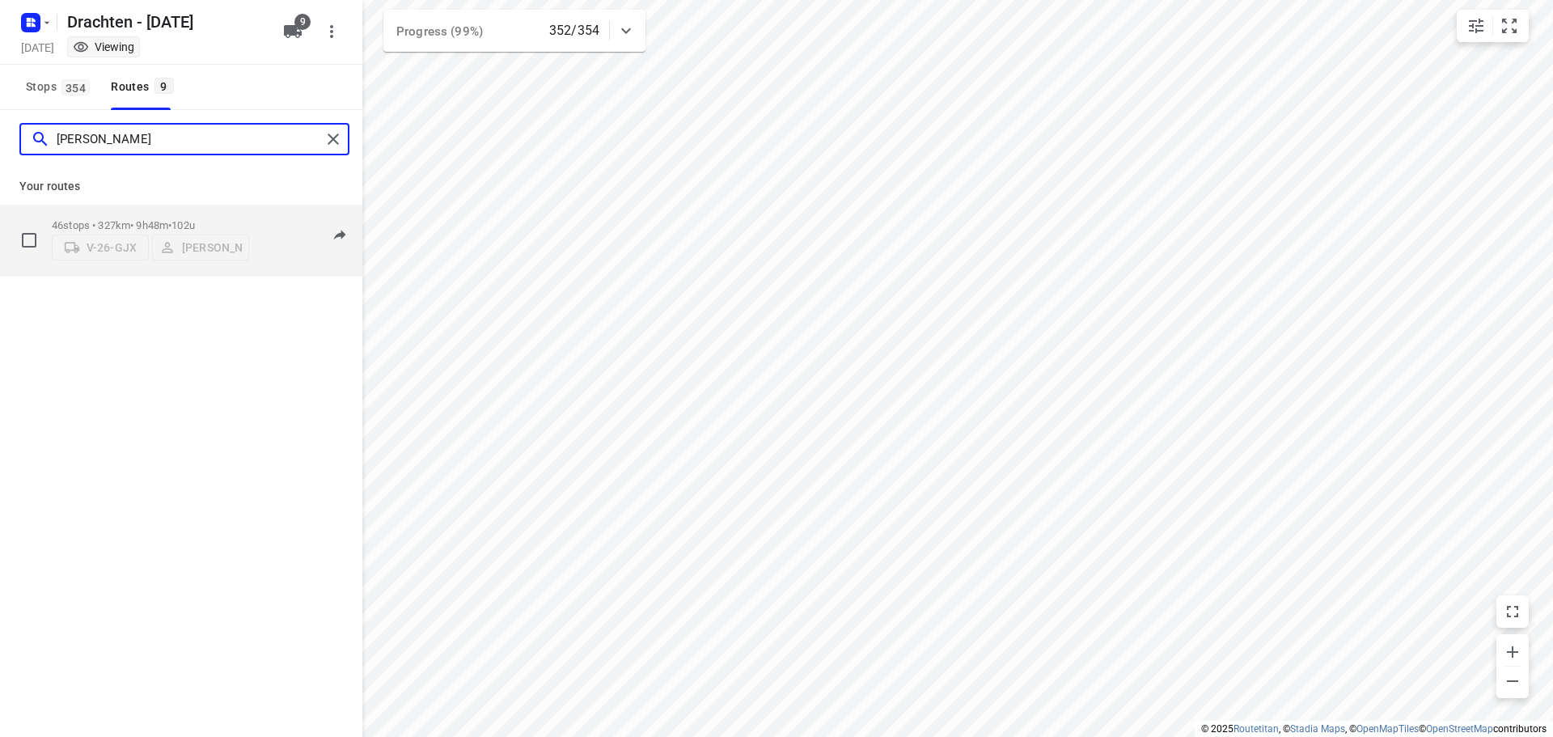
type input "[PERSON_NAME]"
click at [195, 226] on span "102u" at bounding box center [182, 225] width 23 height 12
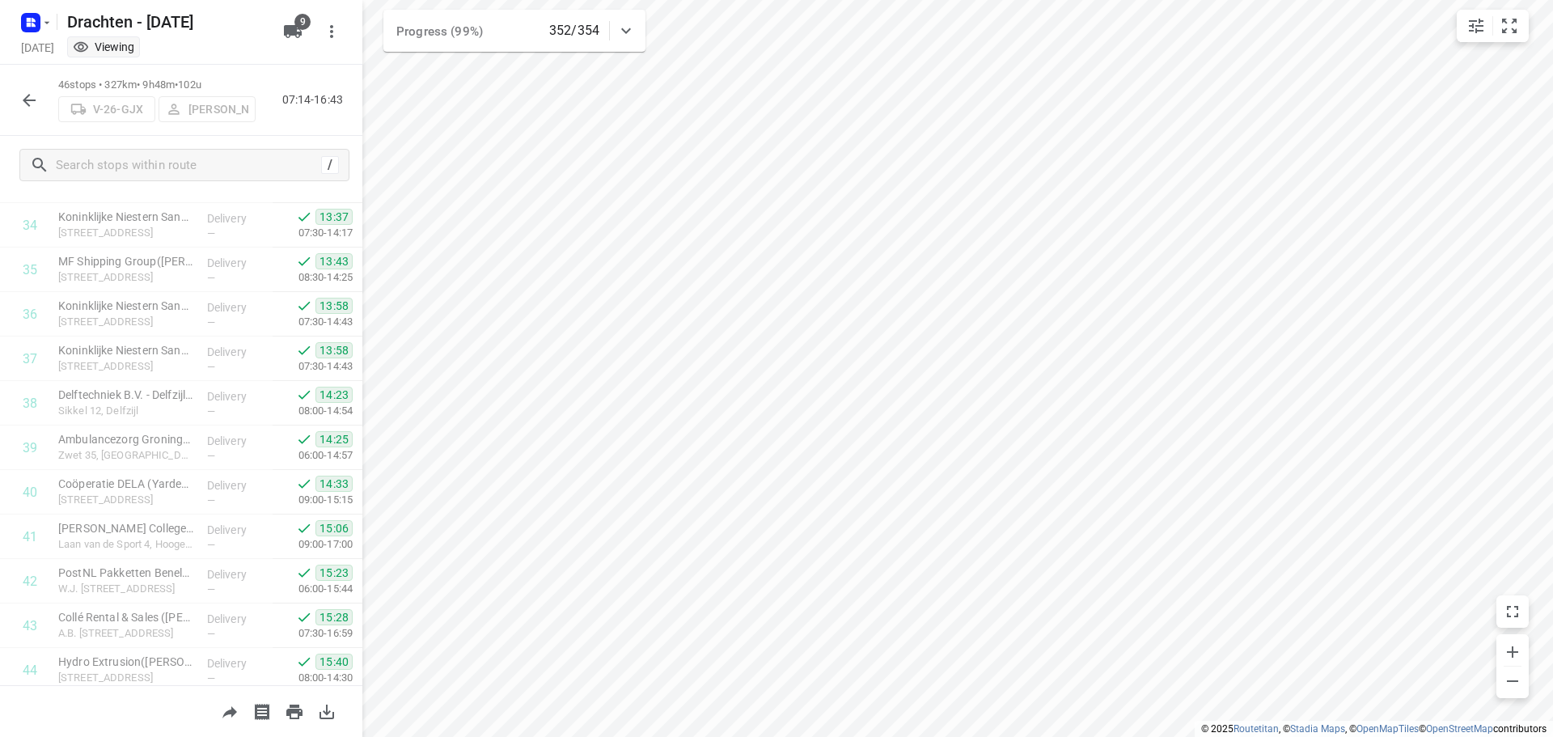
scroll to position [1680, 0]
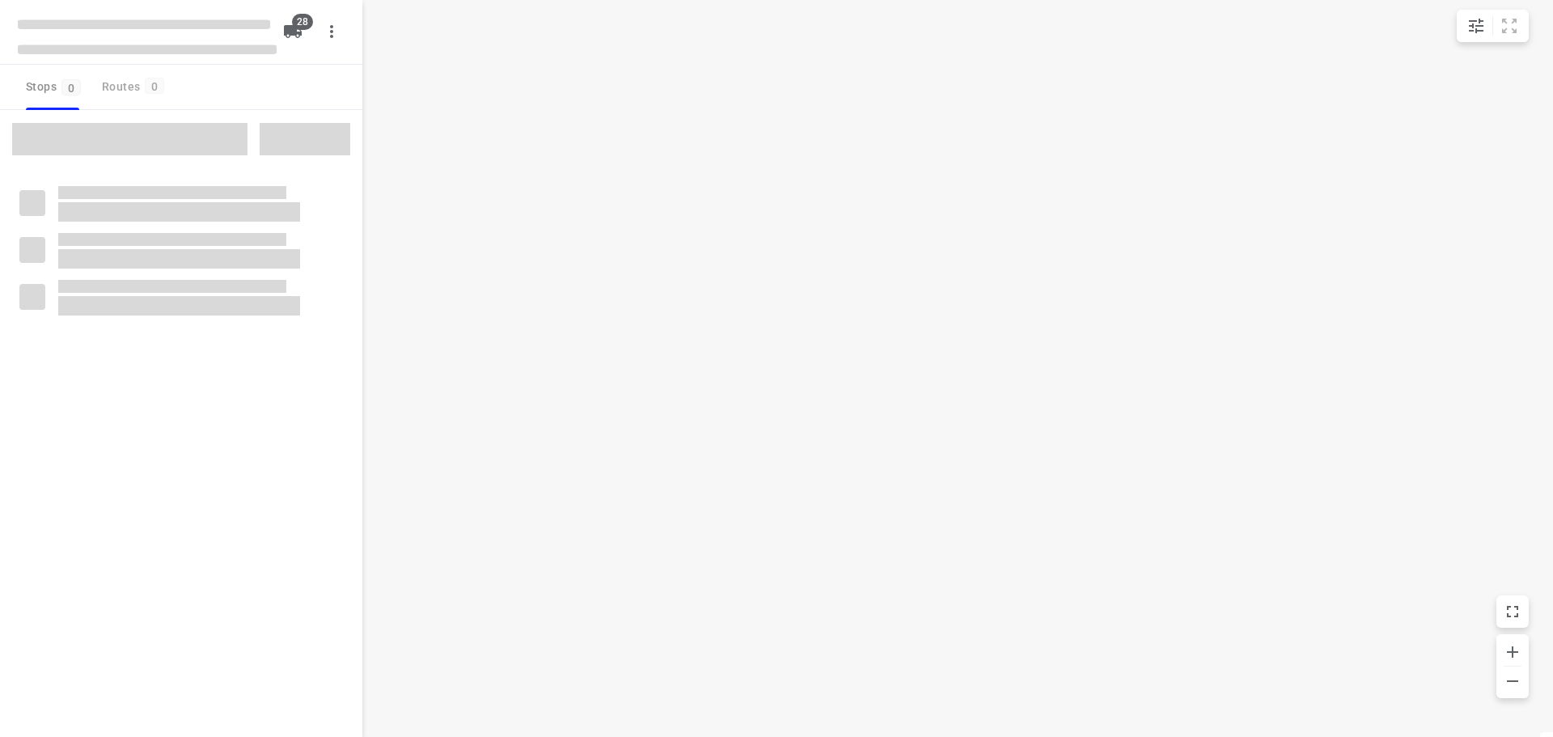
checkbox input "true"
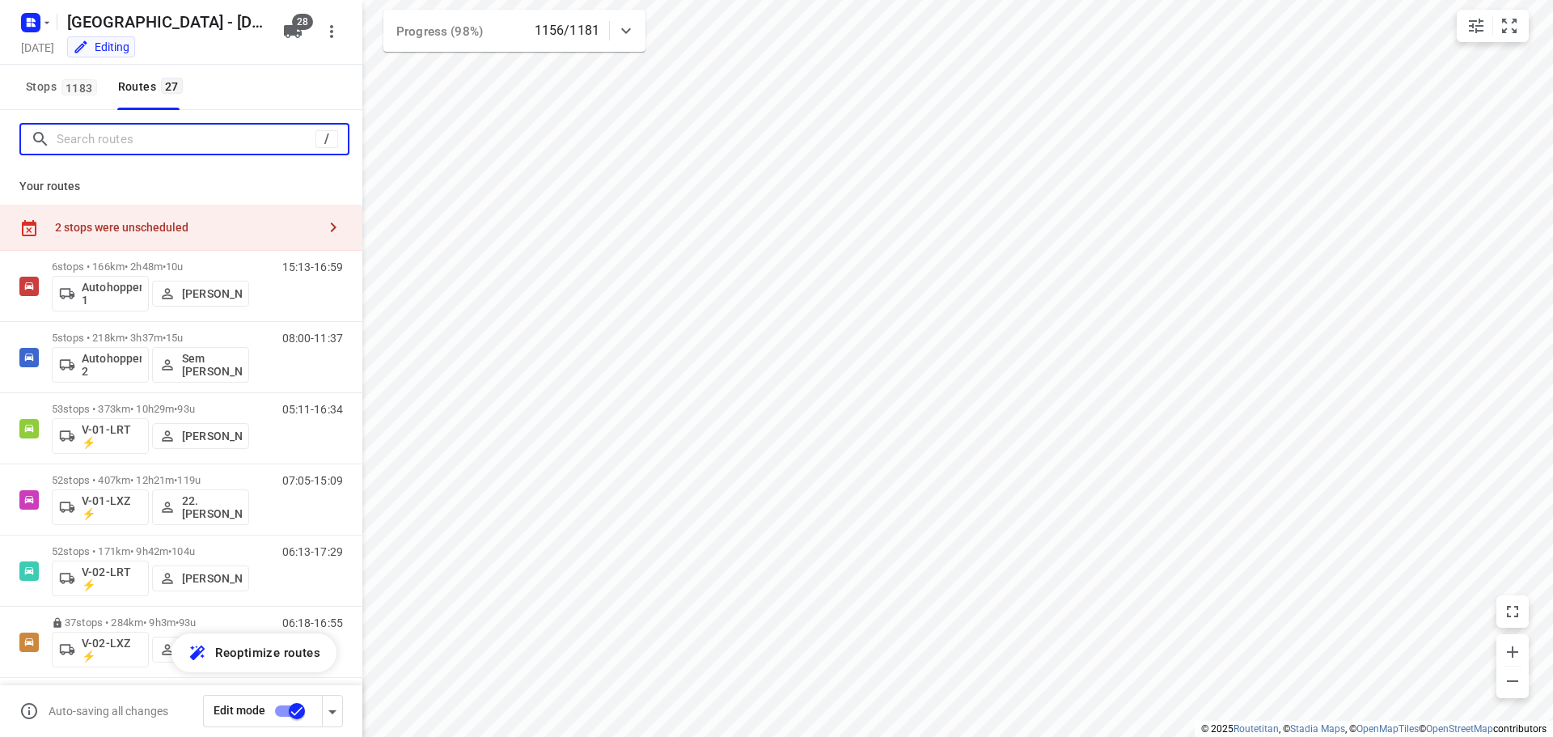
click at [123, 143] on input "Search routes" at bounding box center [186, 139] width 259 height 25
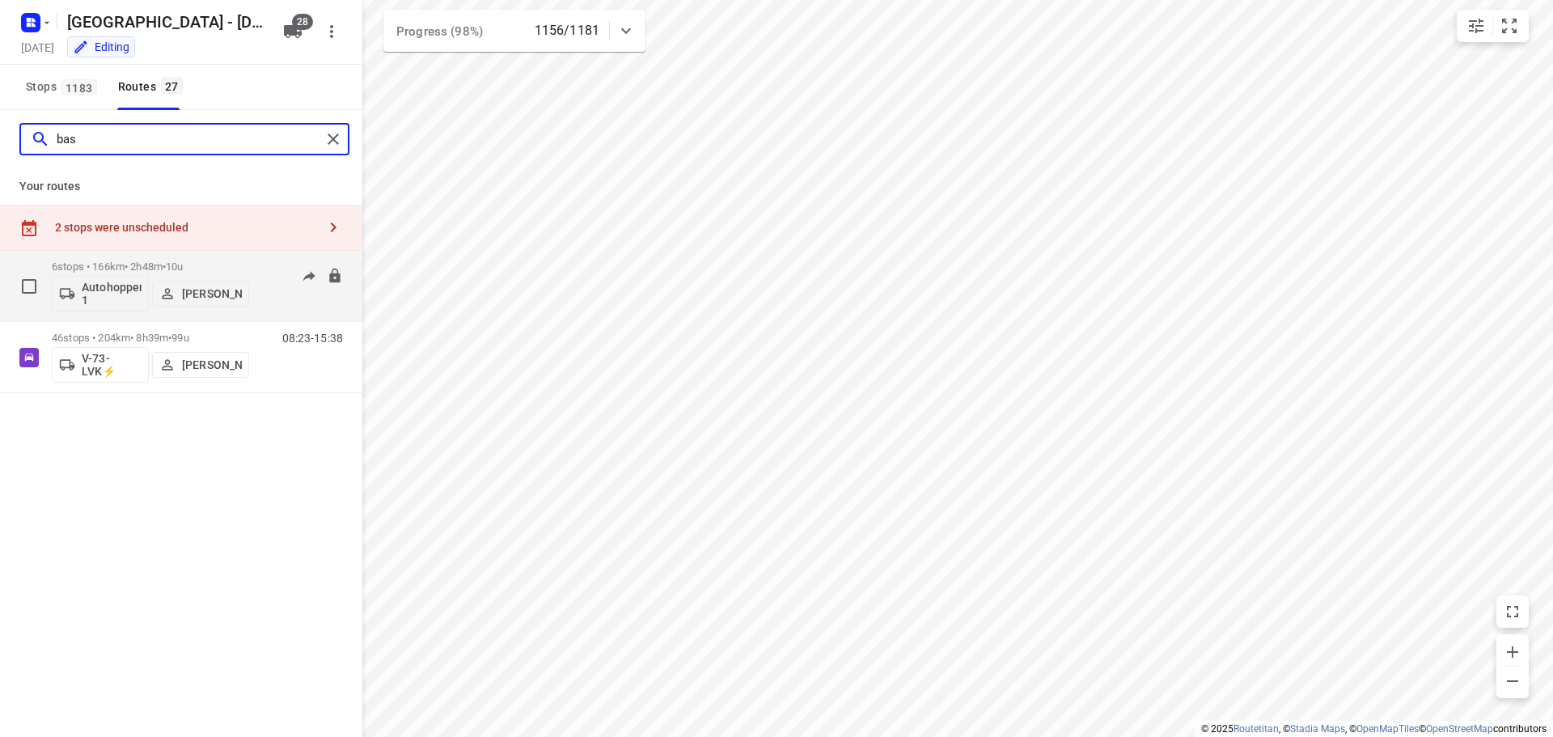
type input "bas"
click at [166, 262] on span "•" at bounding box center [164, 266] width 3 height 12
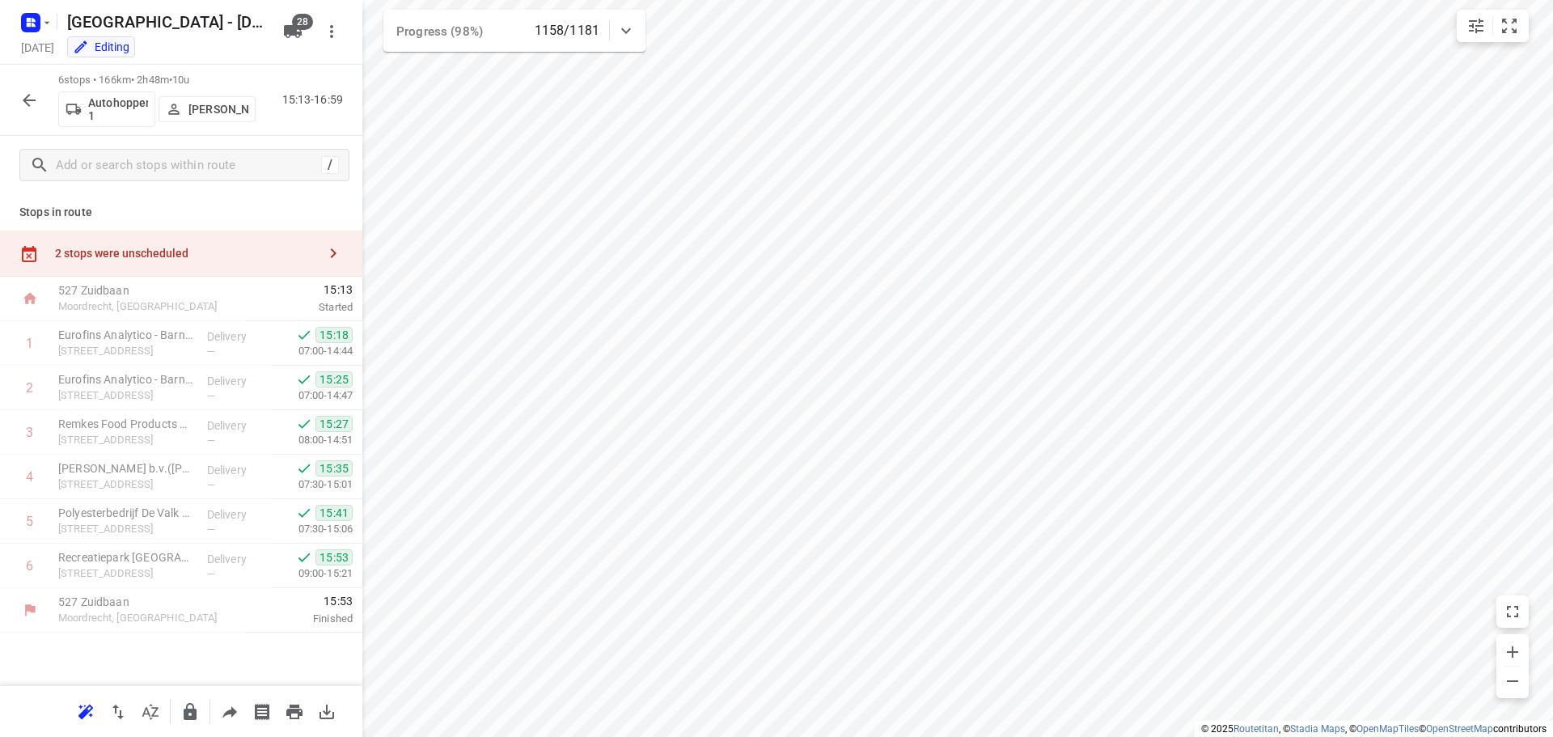
click at [25, 101] on icon "button" at bounding box center [29, 100] width 13 height 13
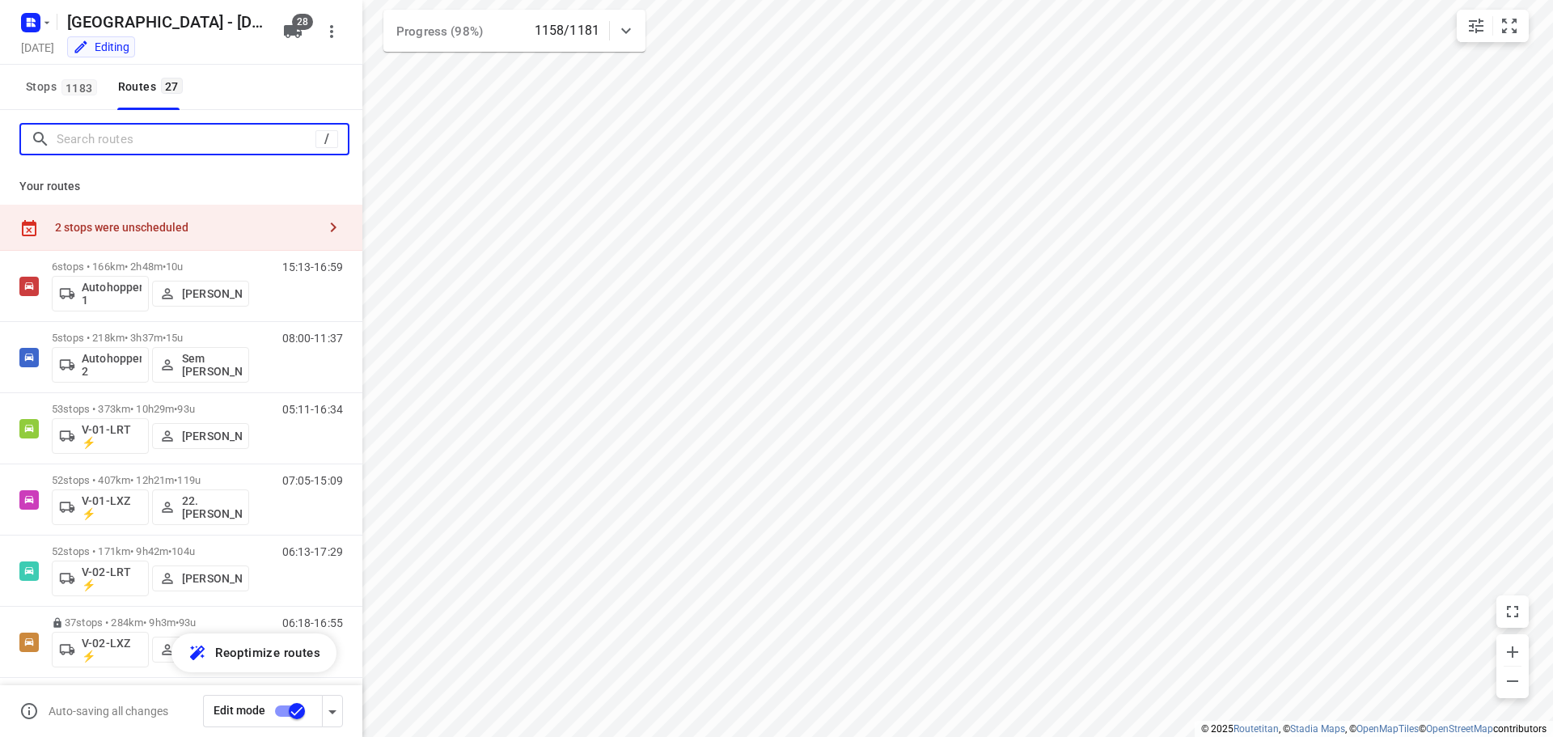
click at [186, 135] on input "Search routes" at bounding box center [186, 139] width 259 height 25
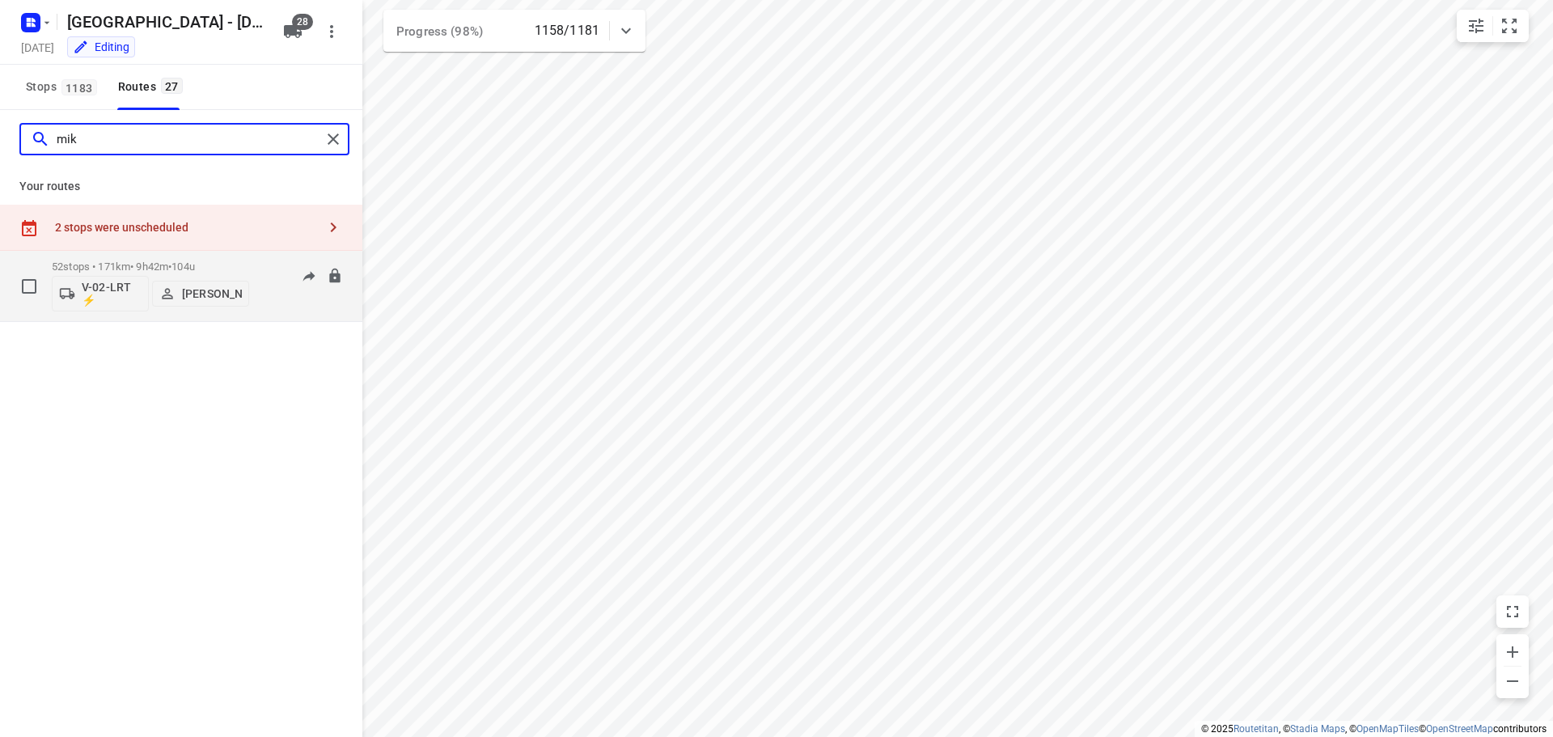
type input "mik"
click at [172, 255] on div "52 stops • 171km • 9h42m • 104u V-02-LRT ⚡ [PERSON_NAME]" at bounding box center [150, 285] width 197 height 67
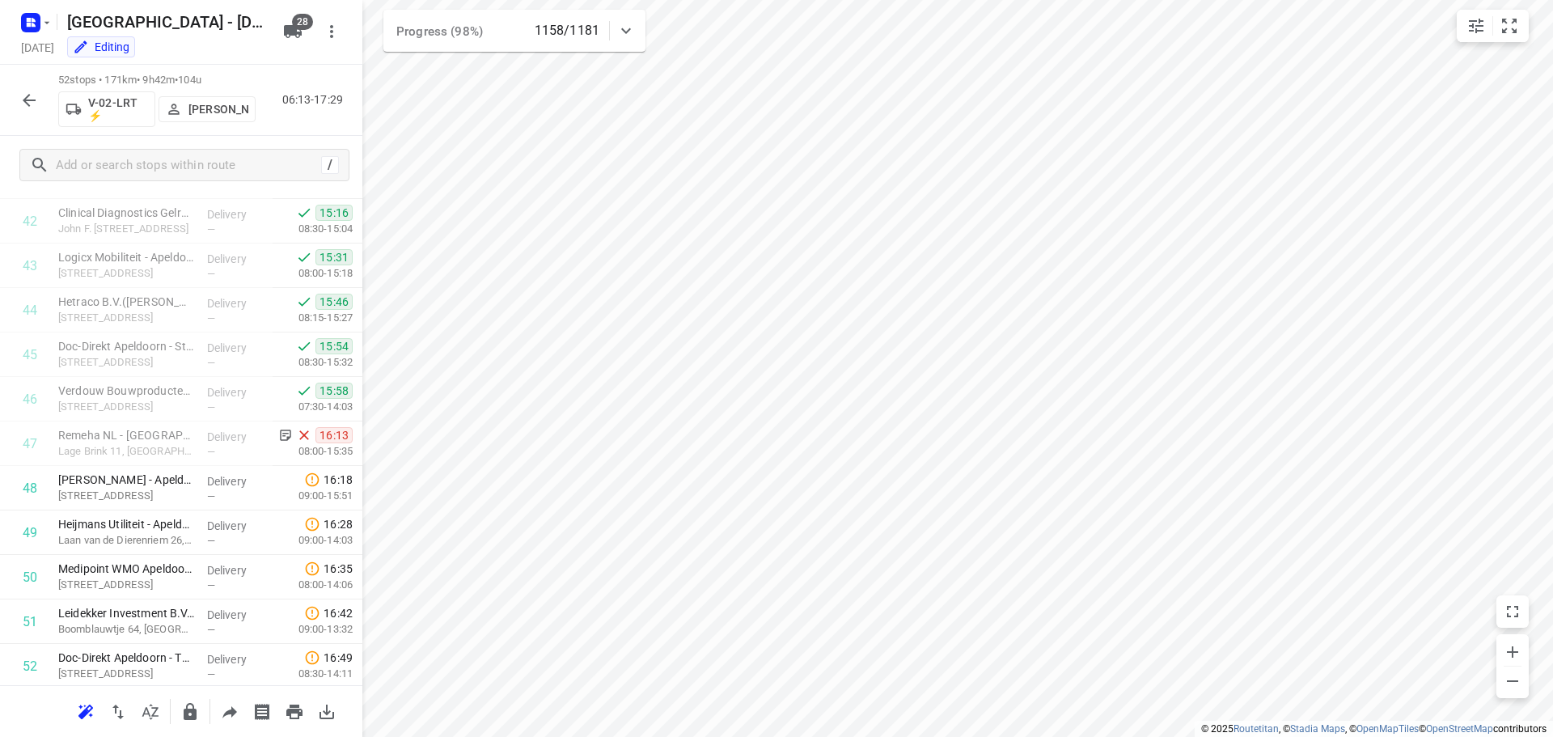
scroll to position [1993, 0]
click at [32, 100] on icon "button" at bounding box center [29, 100] width 13 height 13
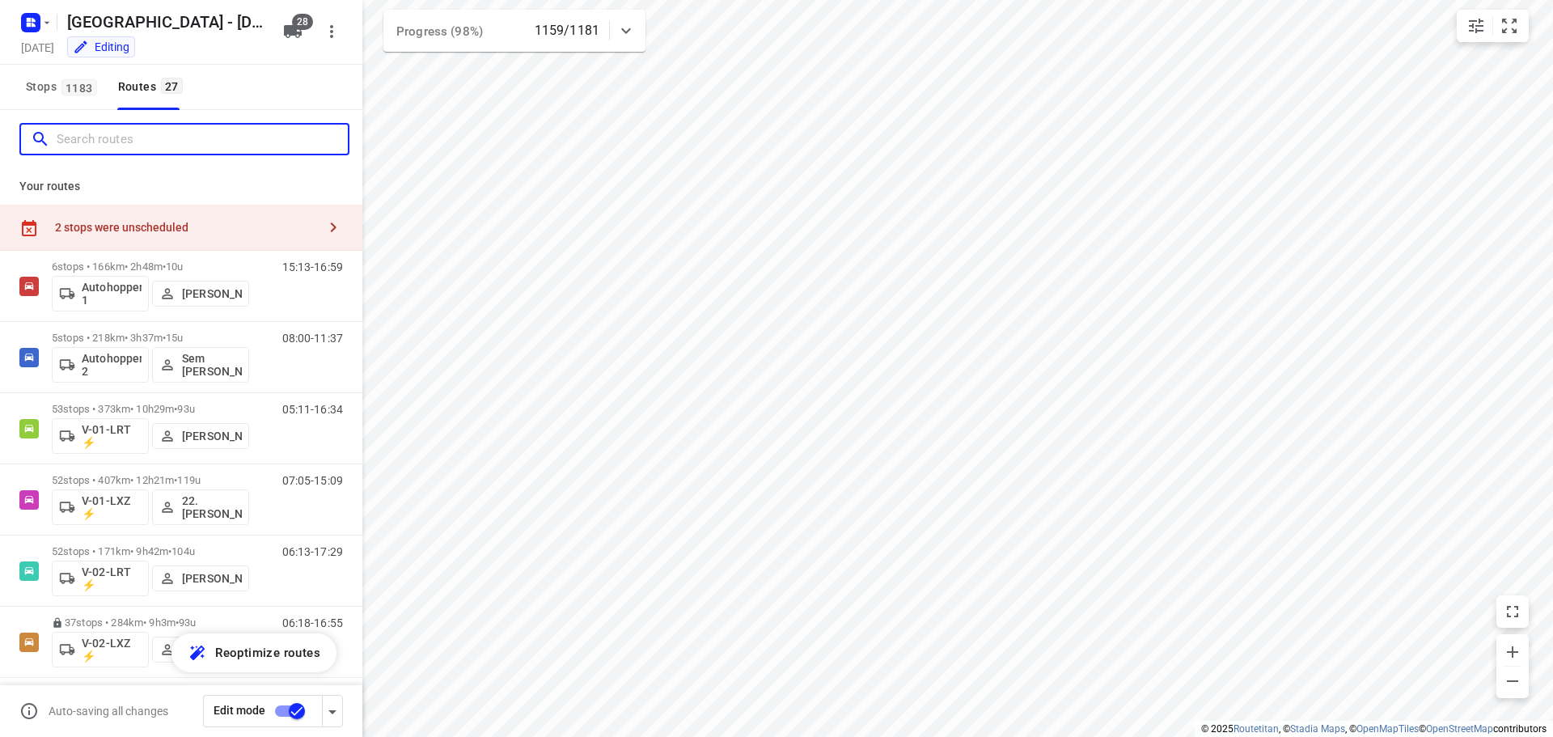
click at [145, 143] on input "Search routes" at bounding box center [202, 139] width 291 height 25
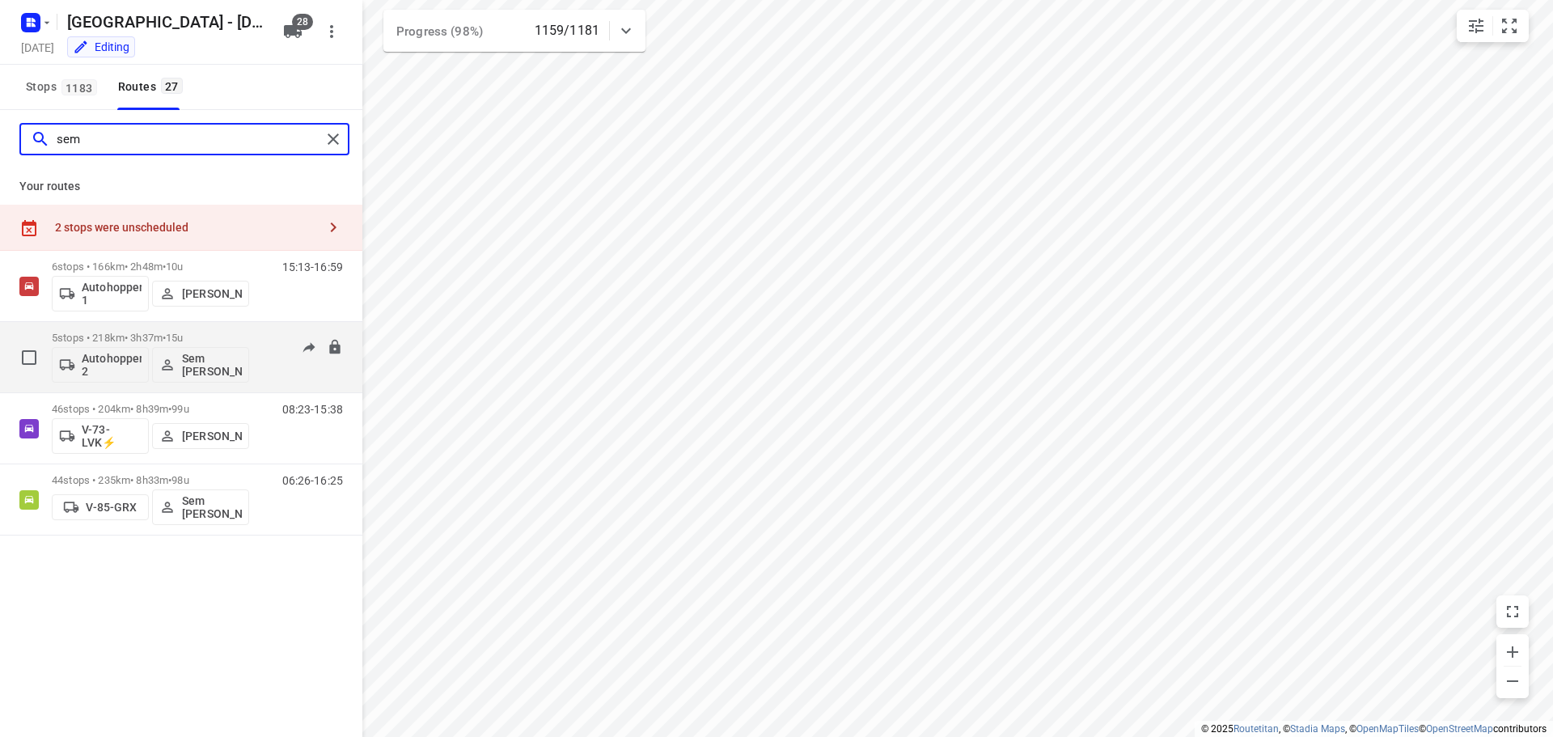
type input "sem"
click at [170, 336] on p "5 stops • 218km • 3h37m • 15u" at bounding box center [150, 338] width 197 height 12
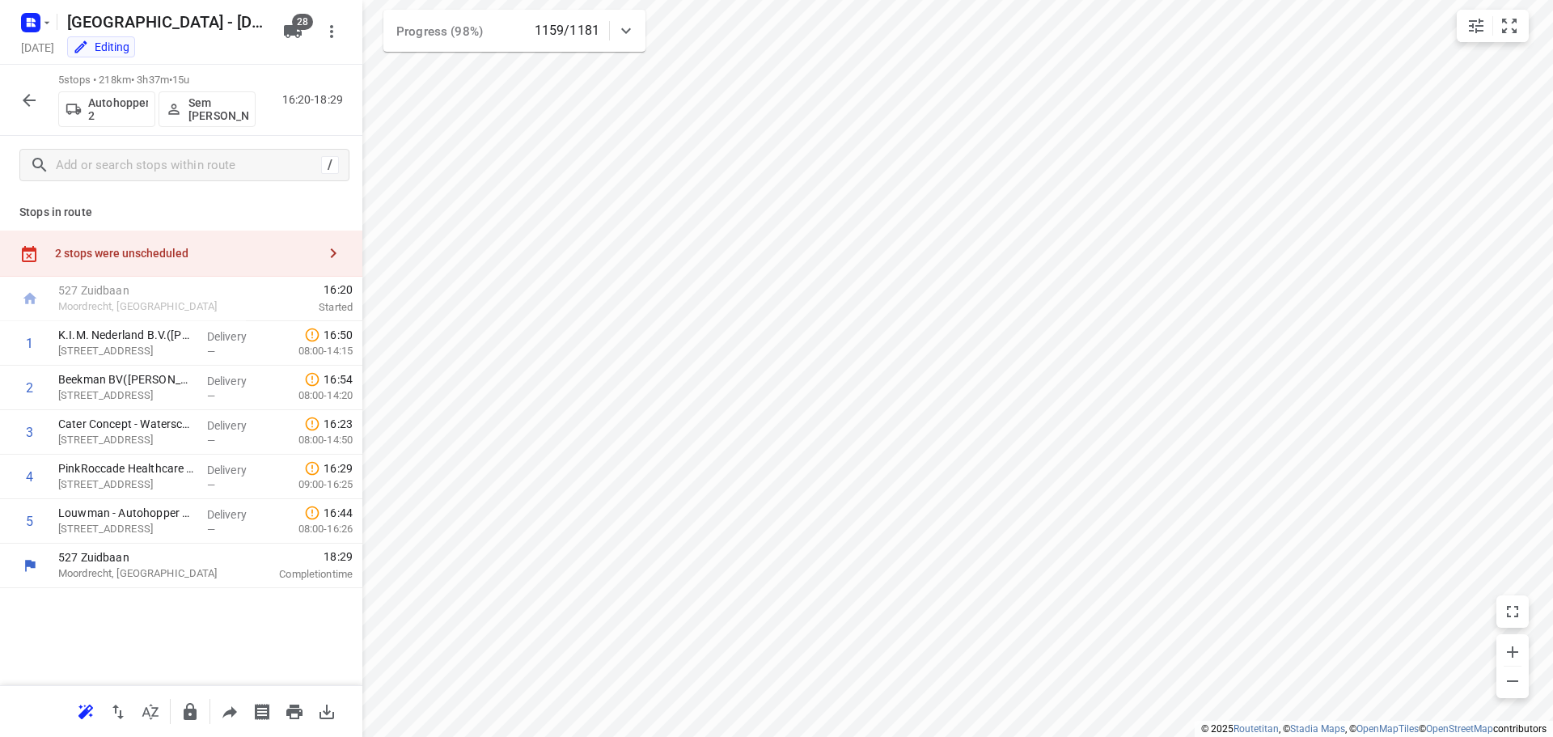
click at [21, 91] on icon "button" at bounding box center [28, 100] width 19 height 19
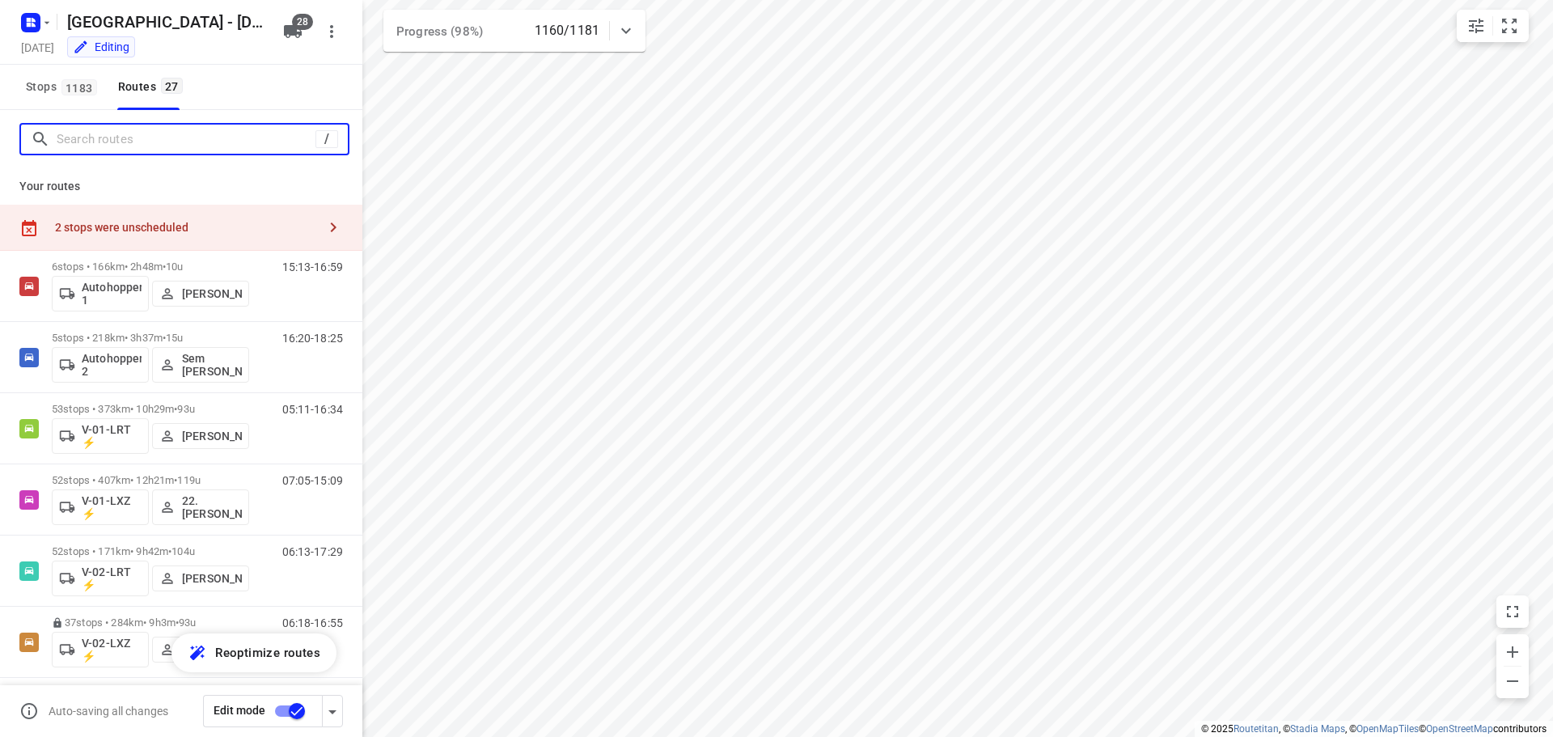
click at [101, 135] on input "Search routes" at bounding box center [186, 139] width 259 height 25
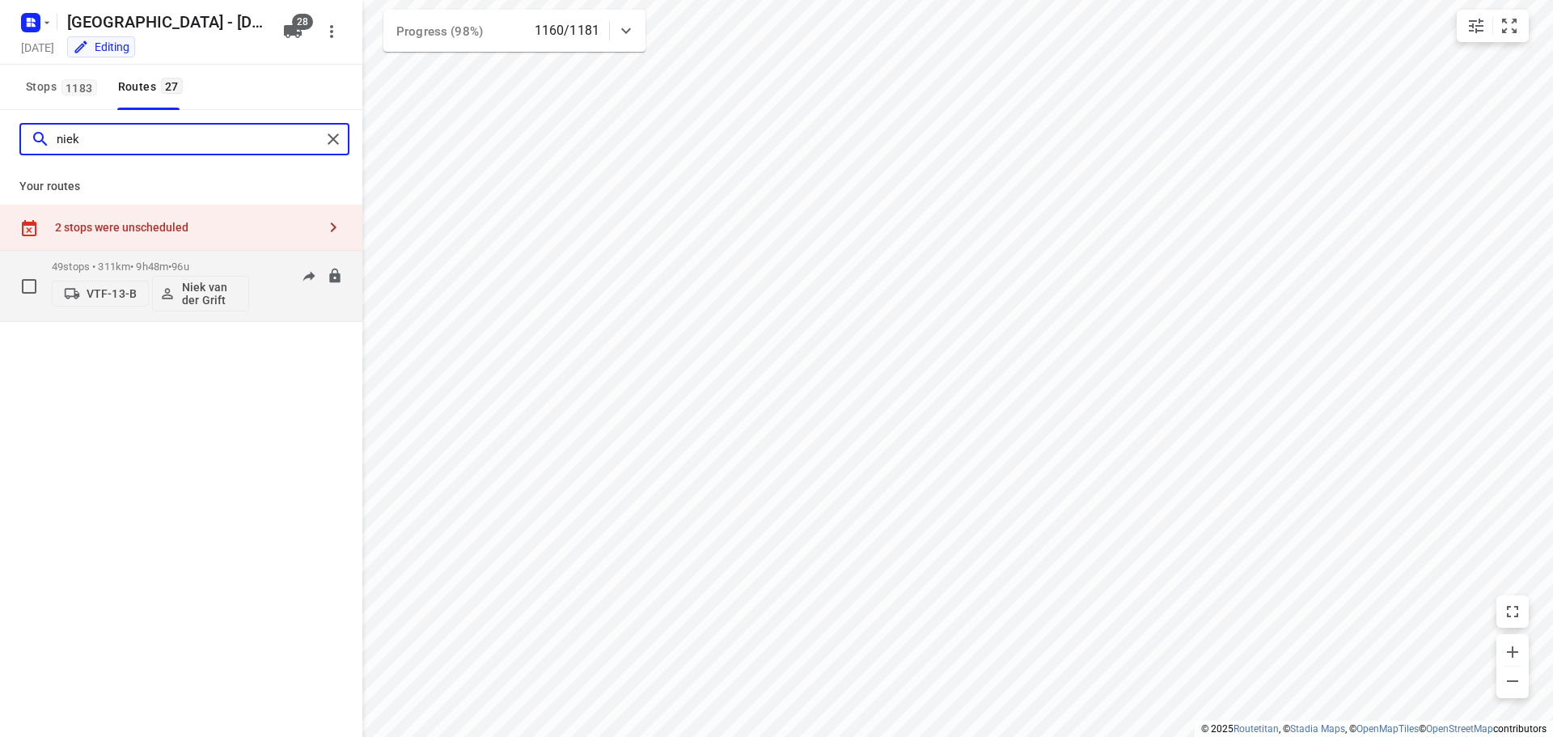
type input "niek"
click at [159, 260] on p "49 stops • 311km • 9h48m • 96u" at bounding box center [150, 266] width 197 height 12
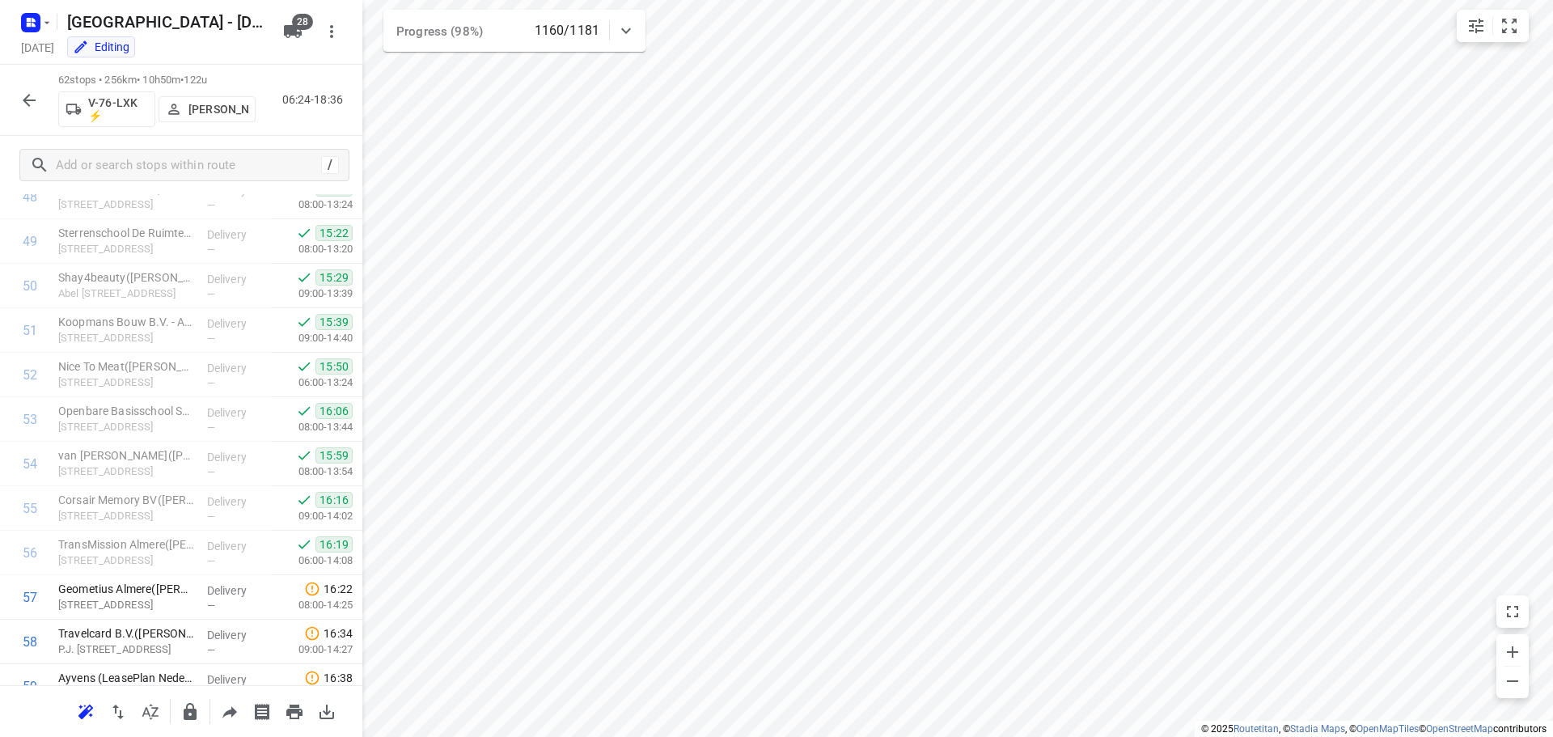
scroll to position [2438, 0]
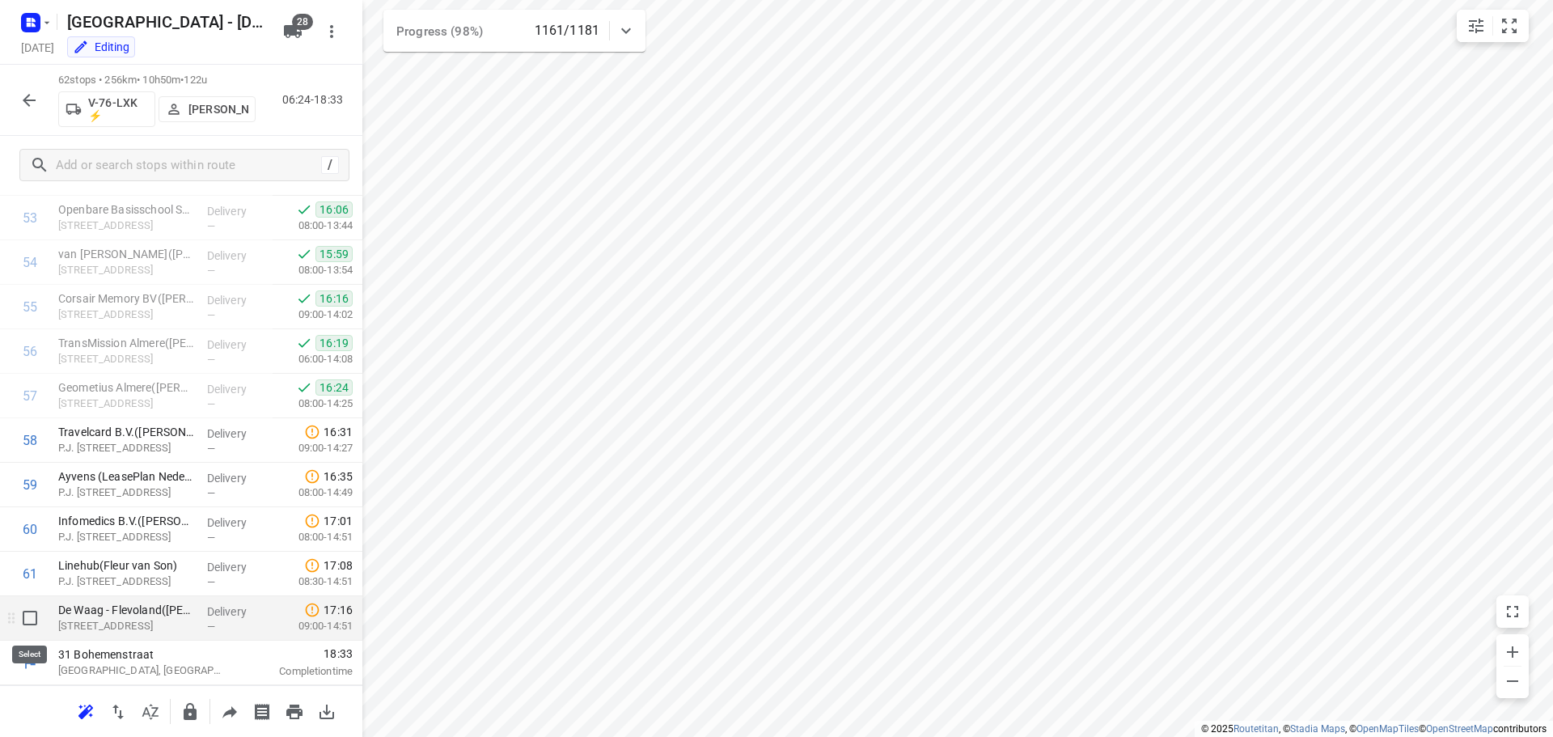
click at [31, 620] on input "checkbox" at bounding box center [30, 618] width 32 height 32
checkbox input "true"
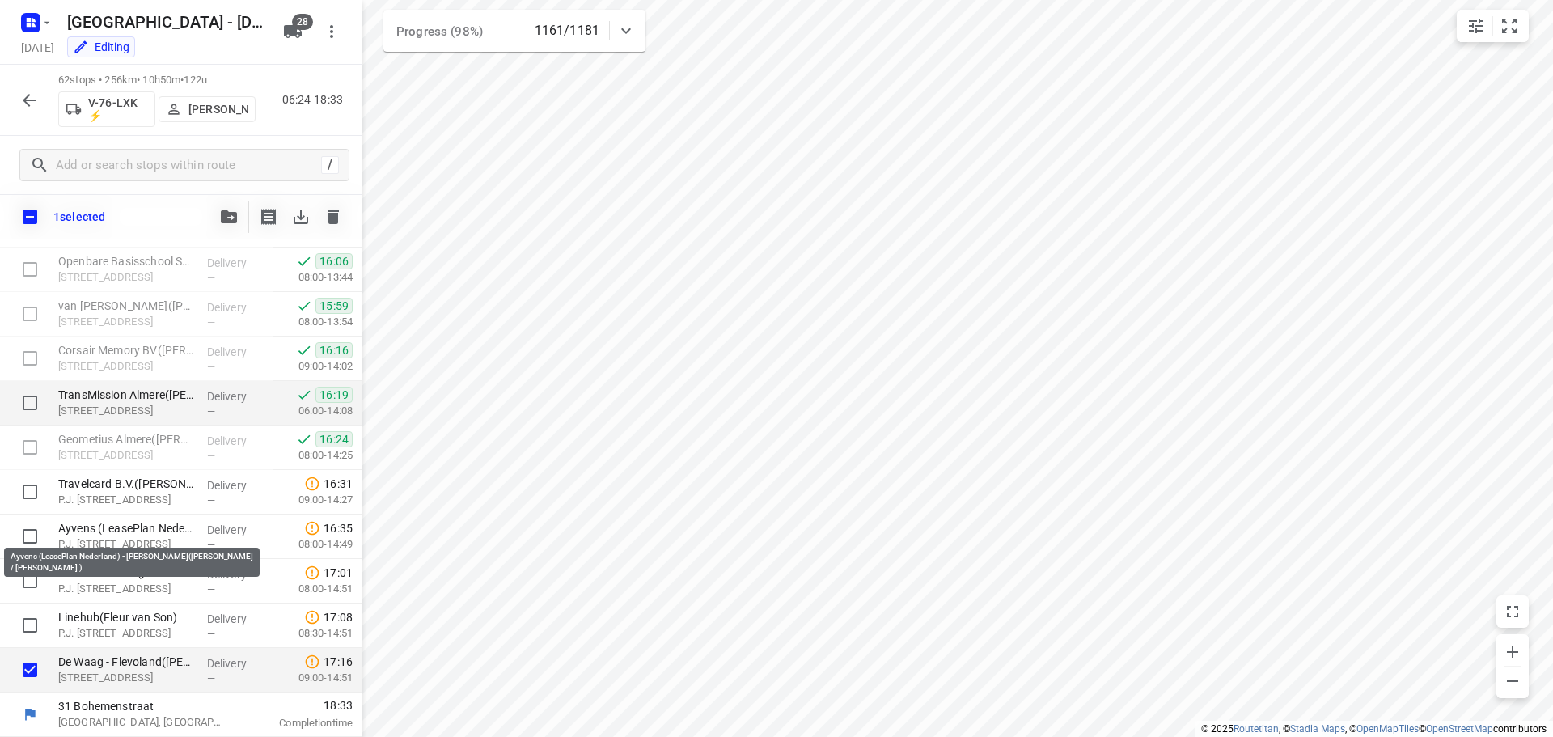
scroll to position [2431, 0]
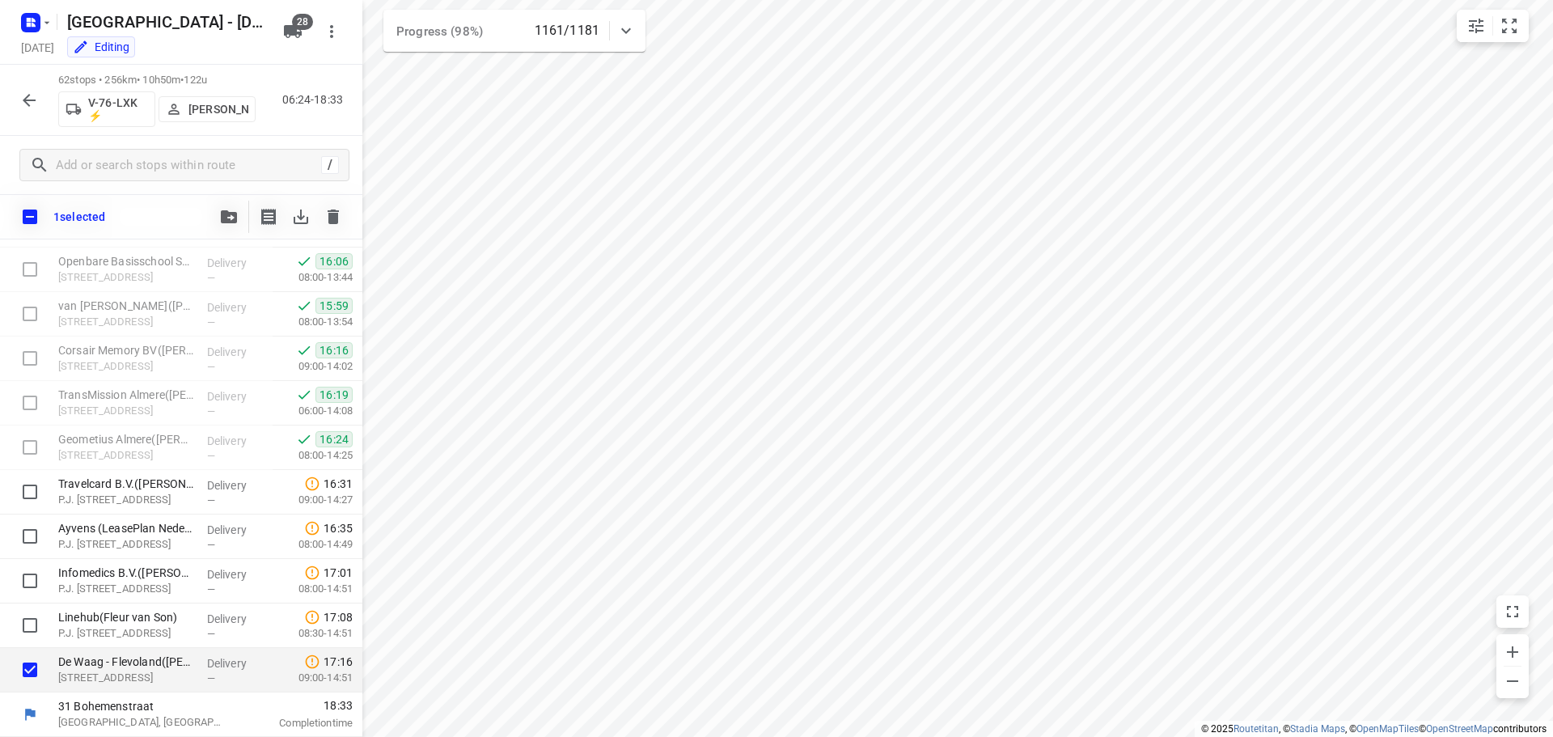
click at [237, 213] on span "button" at bounding box center [228, 216] width 19 height 13
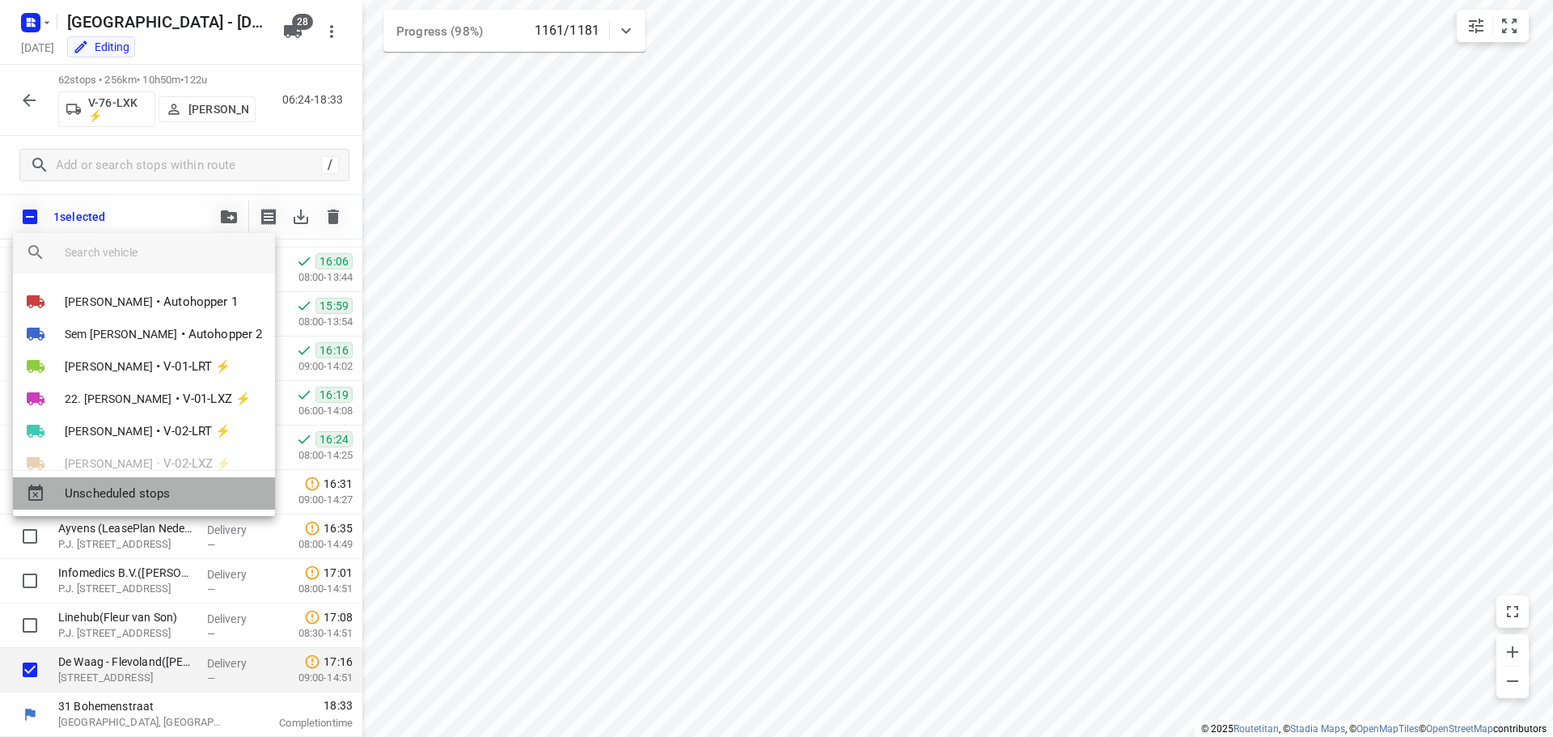
click at [155, 491] on span "Unscheduled stops" at bounding box center [163, 493] width 197 height 19
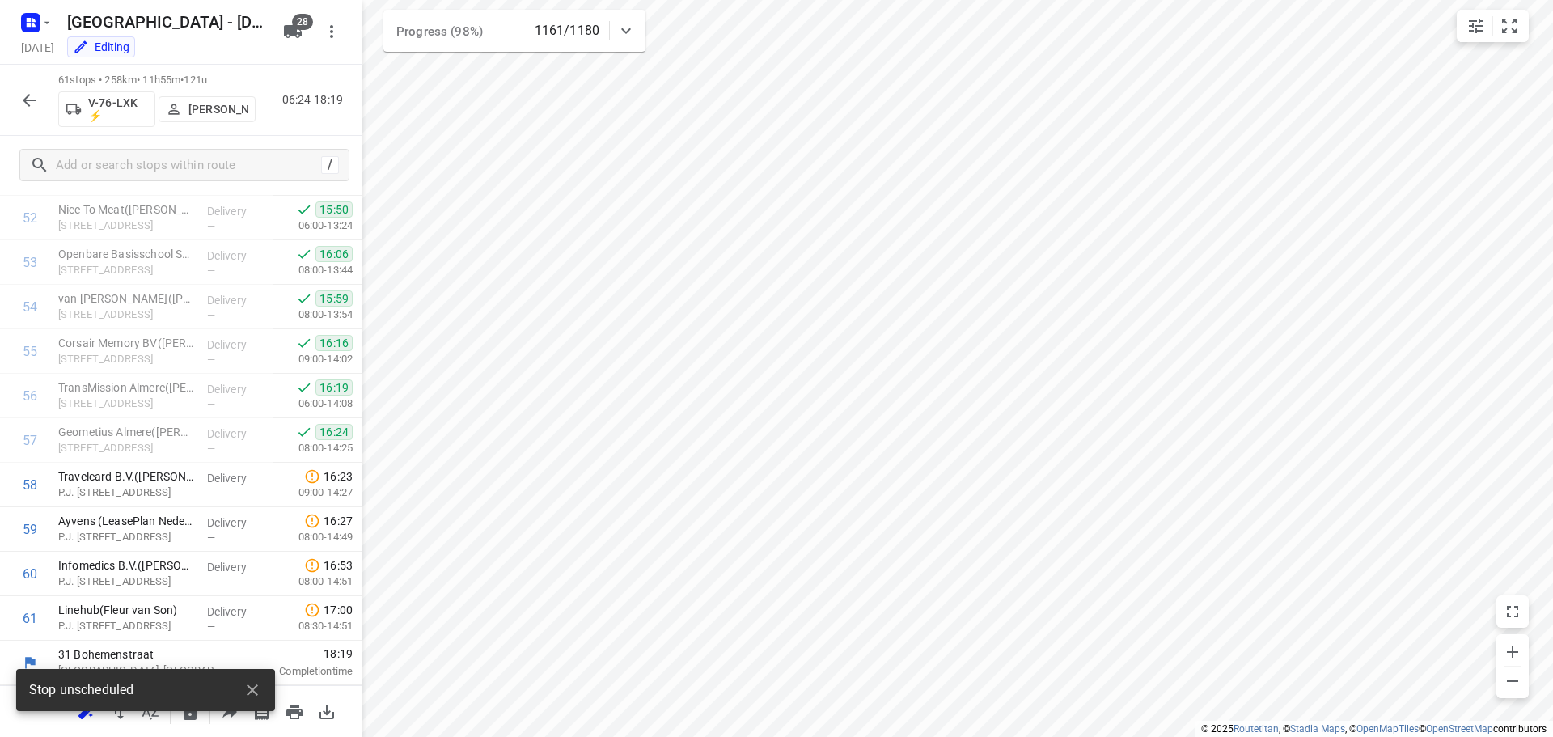
scroll to position [2393, 0]
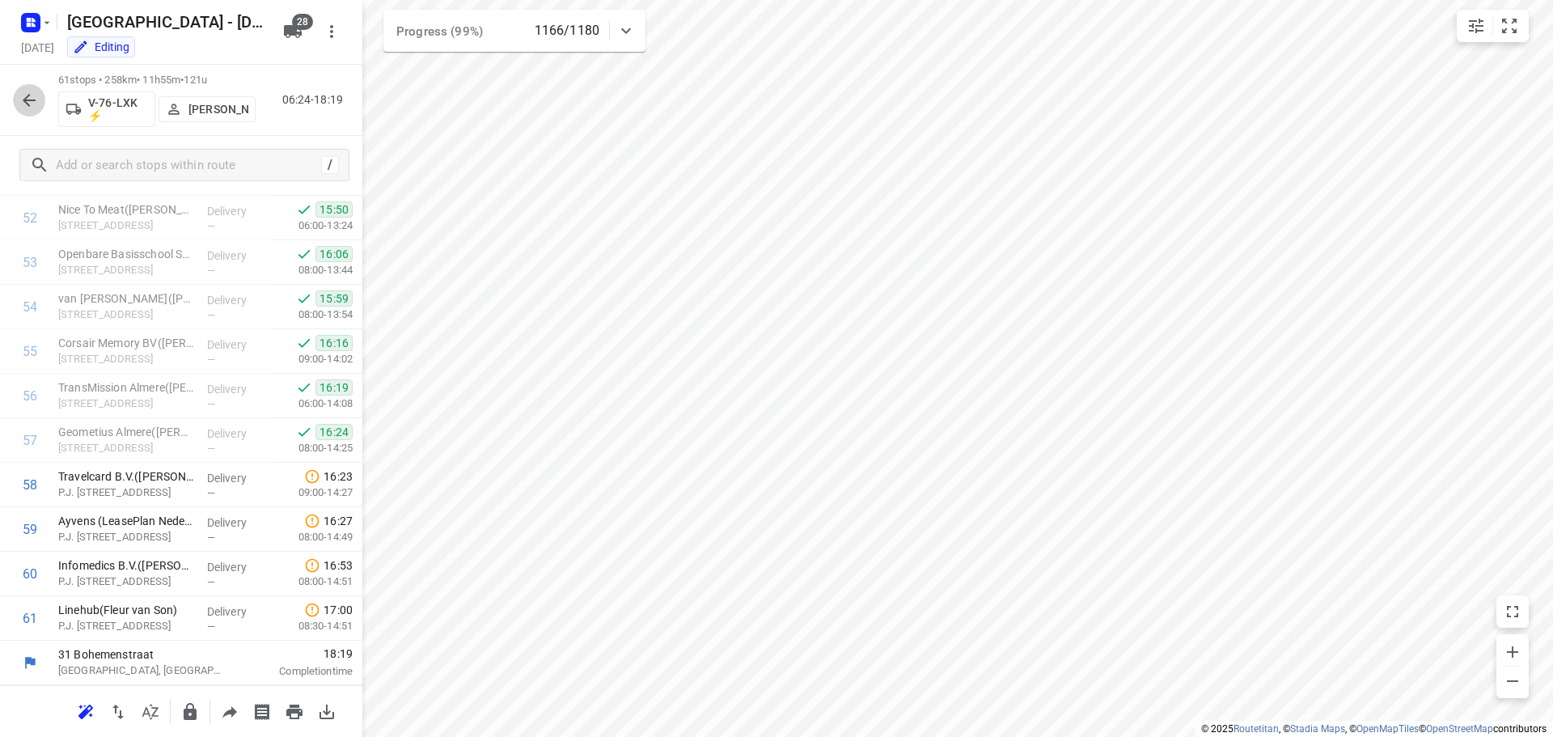
click at [32, 91] on icon "button" at bounding box center [28, 100] width 19 height 19
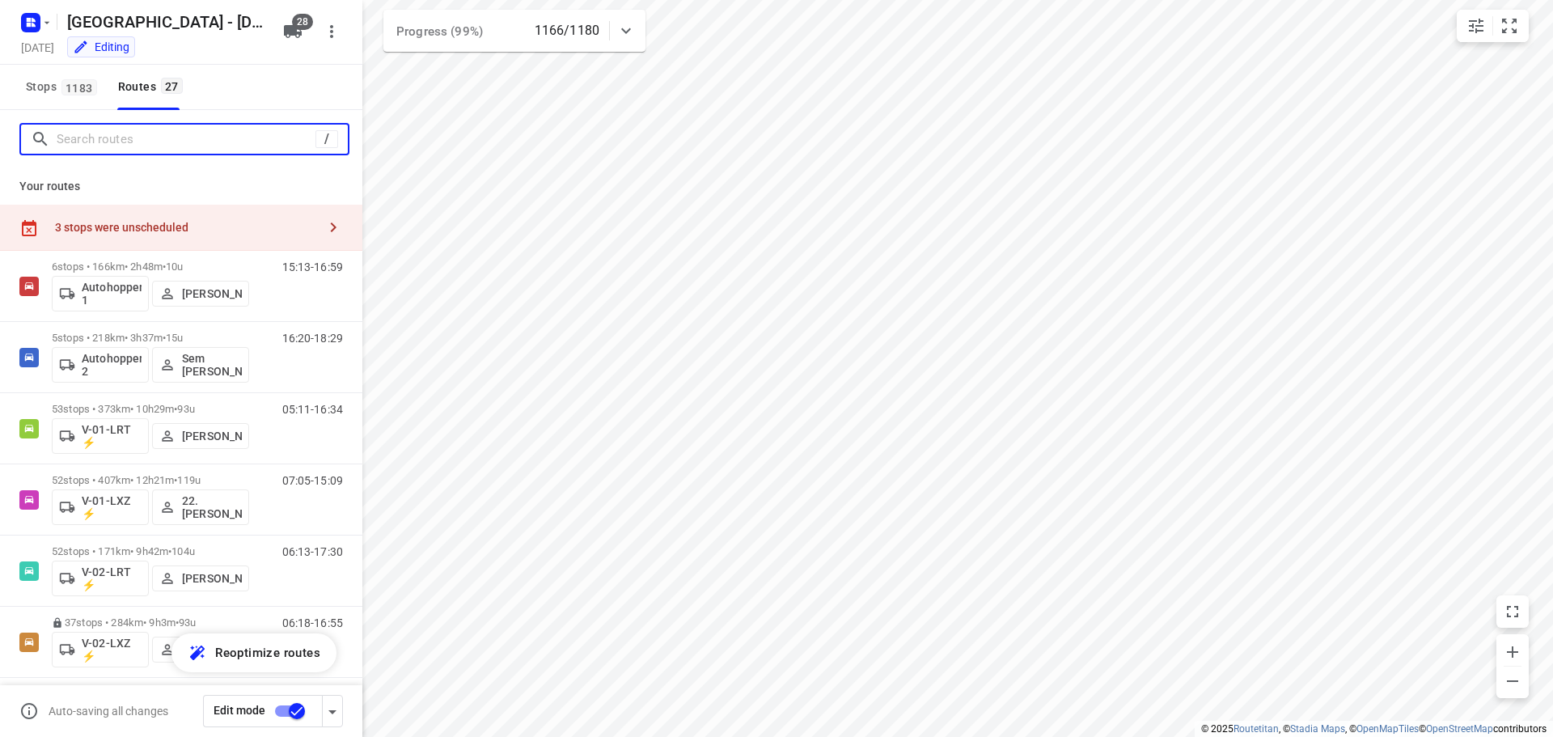
click at [140, 150] on input "Search routes" at bounding box center [186, 139] width 259 height 25
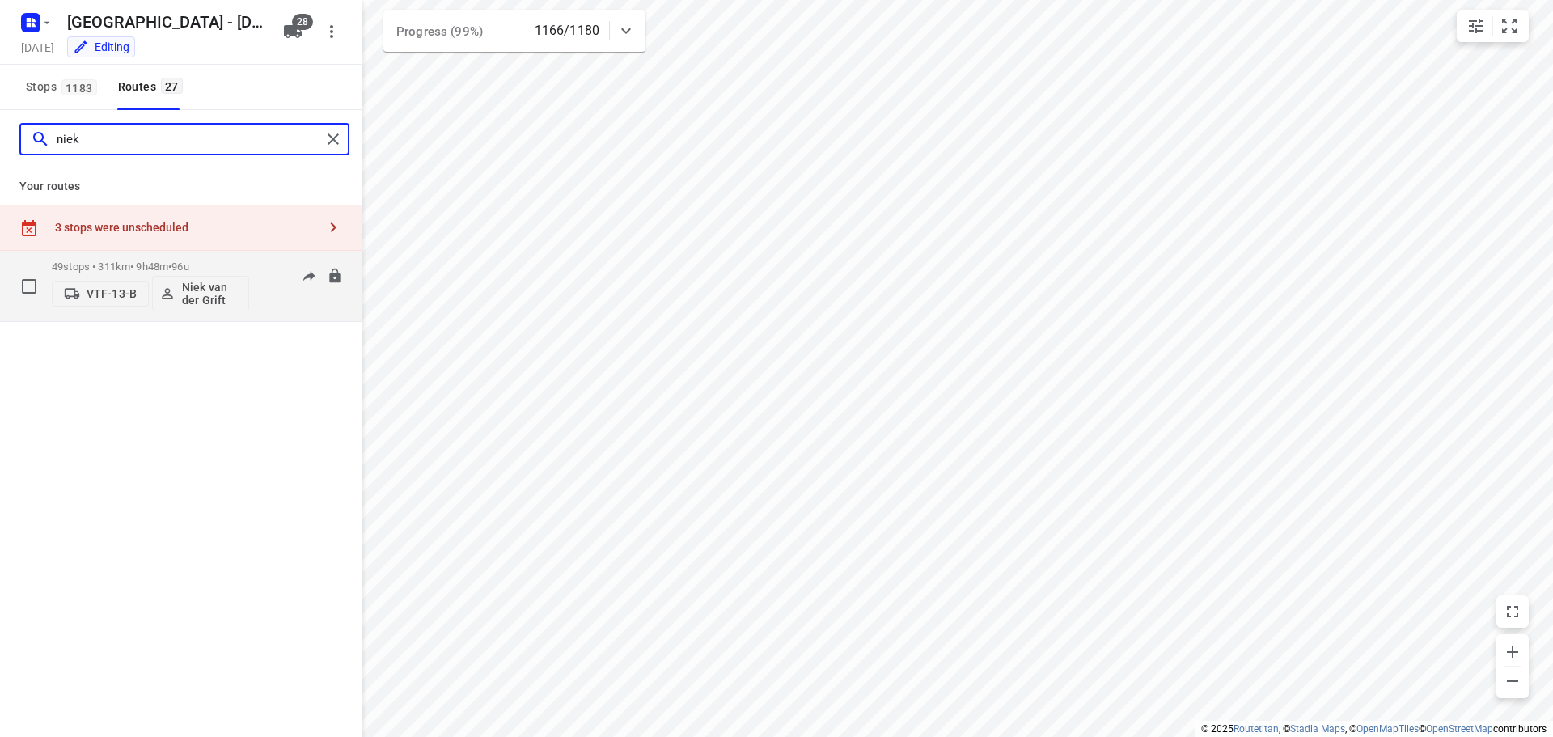
type input "niek"
click at [222, 256] on div "49 stops • 311km • 9h48m • 96u VTF-13-B [PERSON_NAME]" at bounding box center [150, 285] width 197 height 67
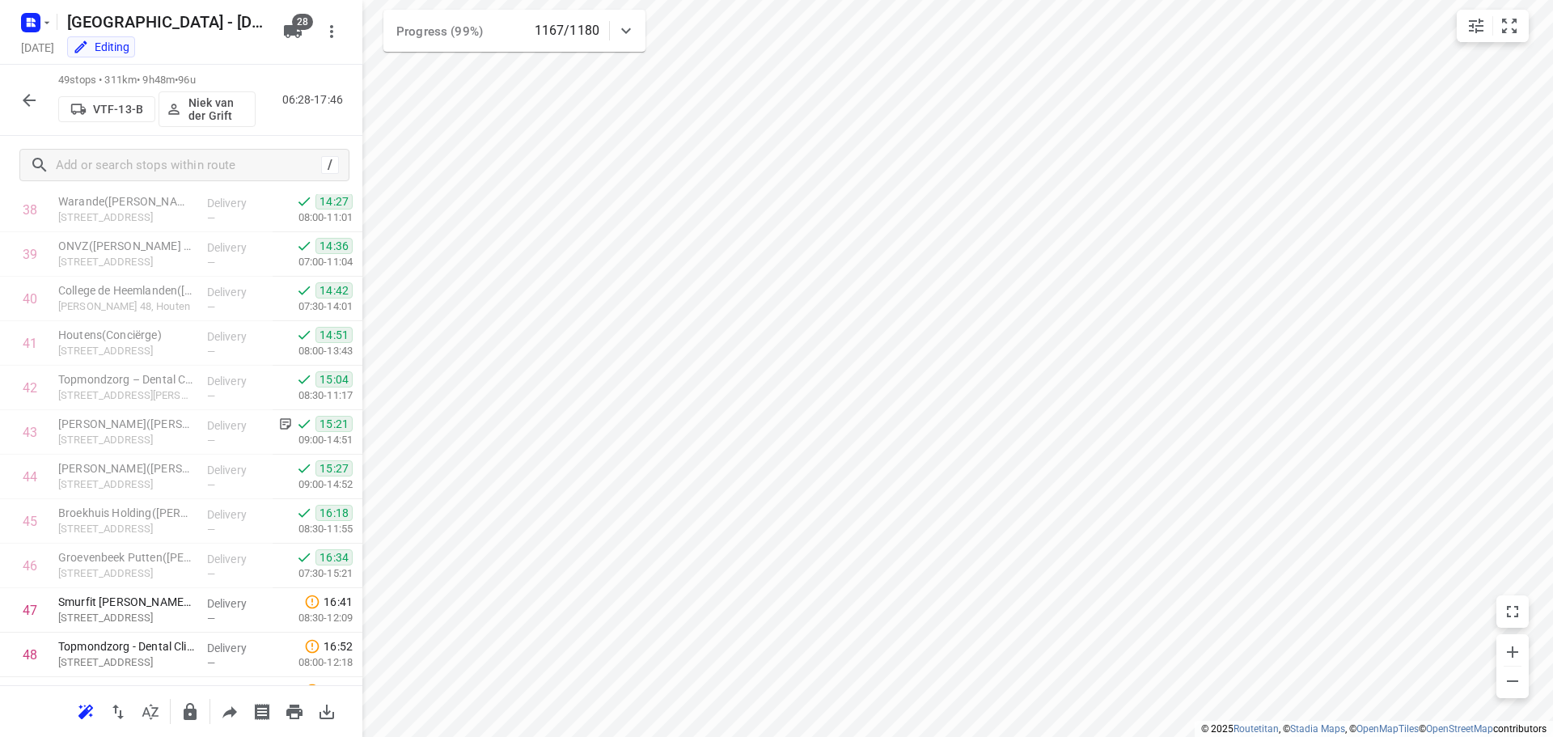
scroll to position [1860, 0]
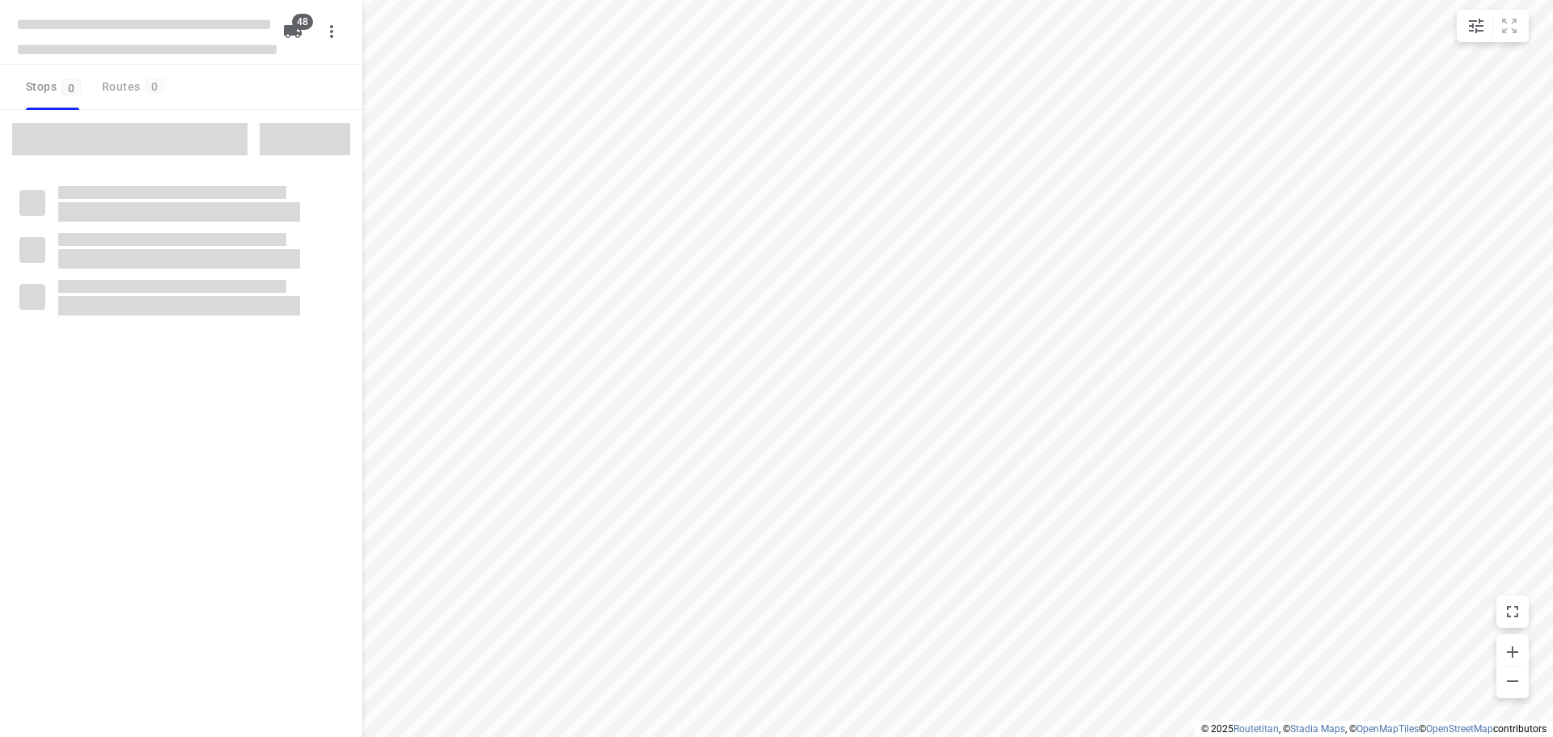
checkbox input "true"
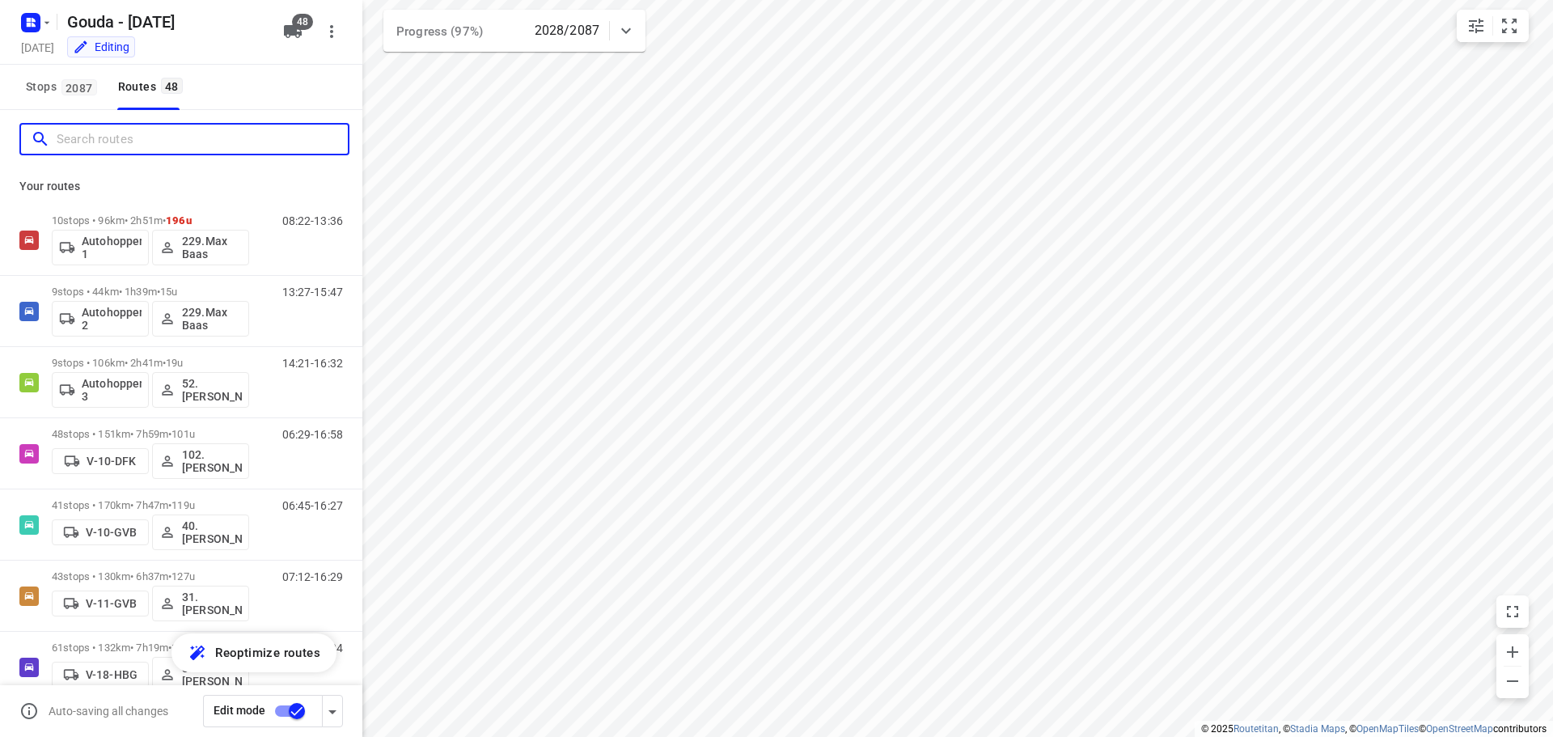
click at [86, 151] on input "Search routes" at bounding box center [202, 139] width 291 height 25
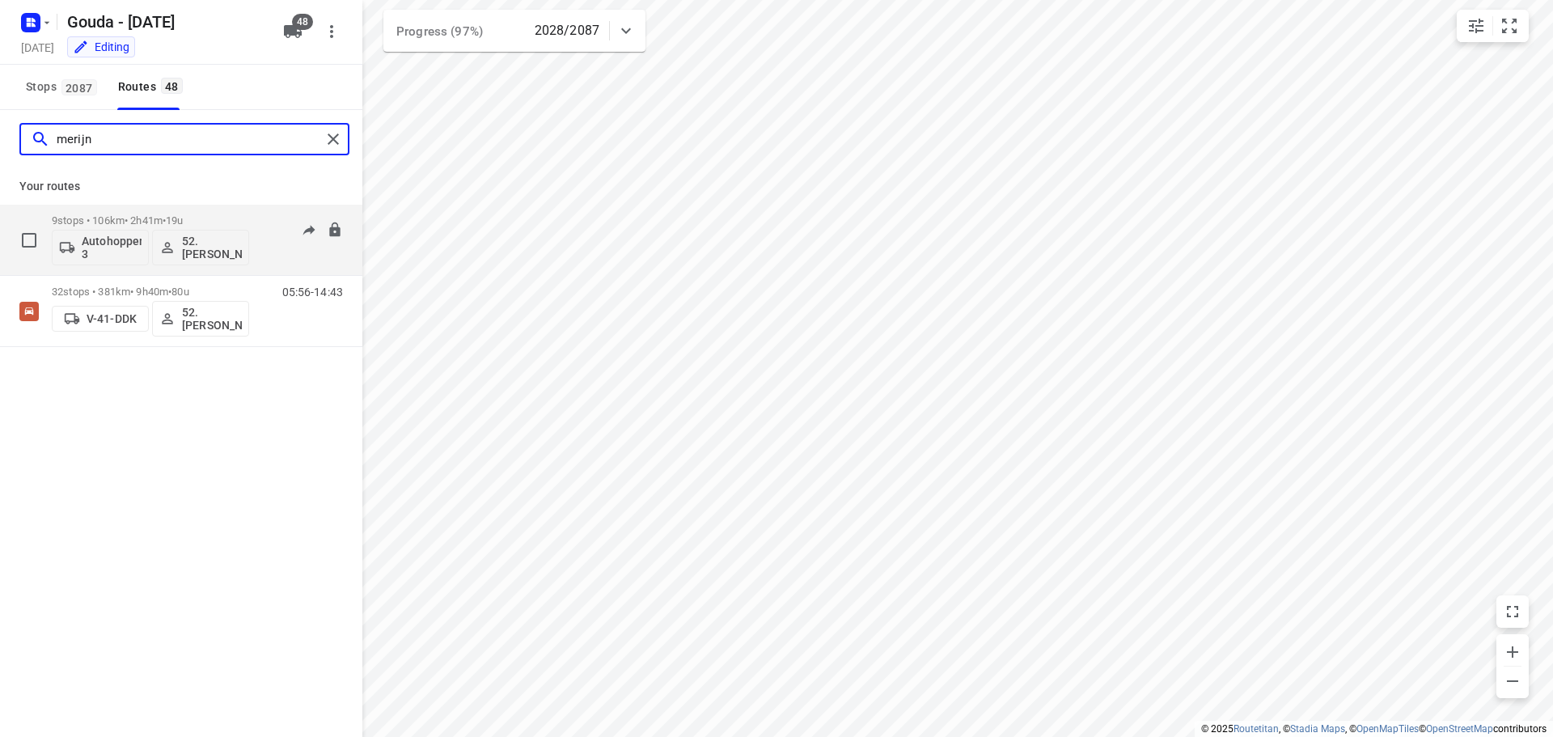
type input "merijn"
click at [166, 215] on span "•" at bounding box center [164, 220] width 3 height 12
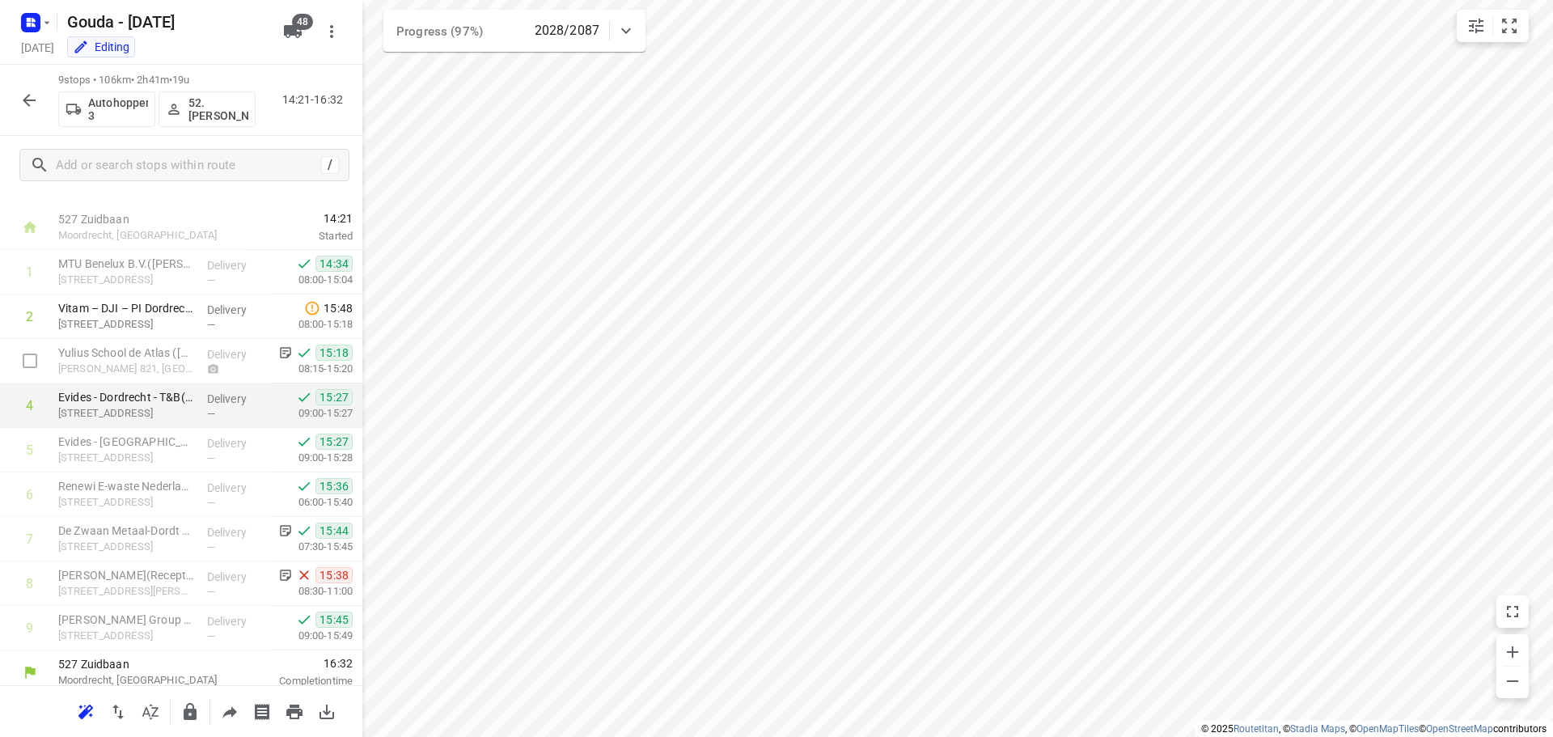
scroll to position [35, 0]
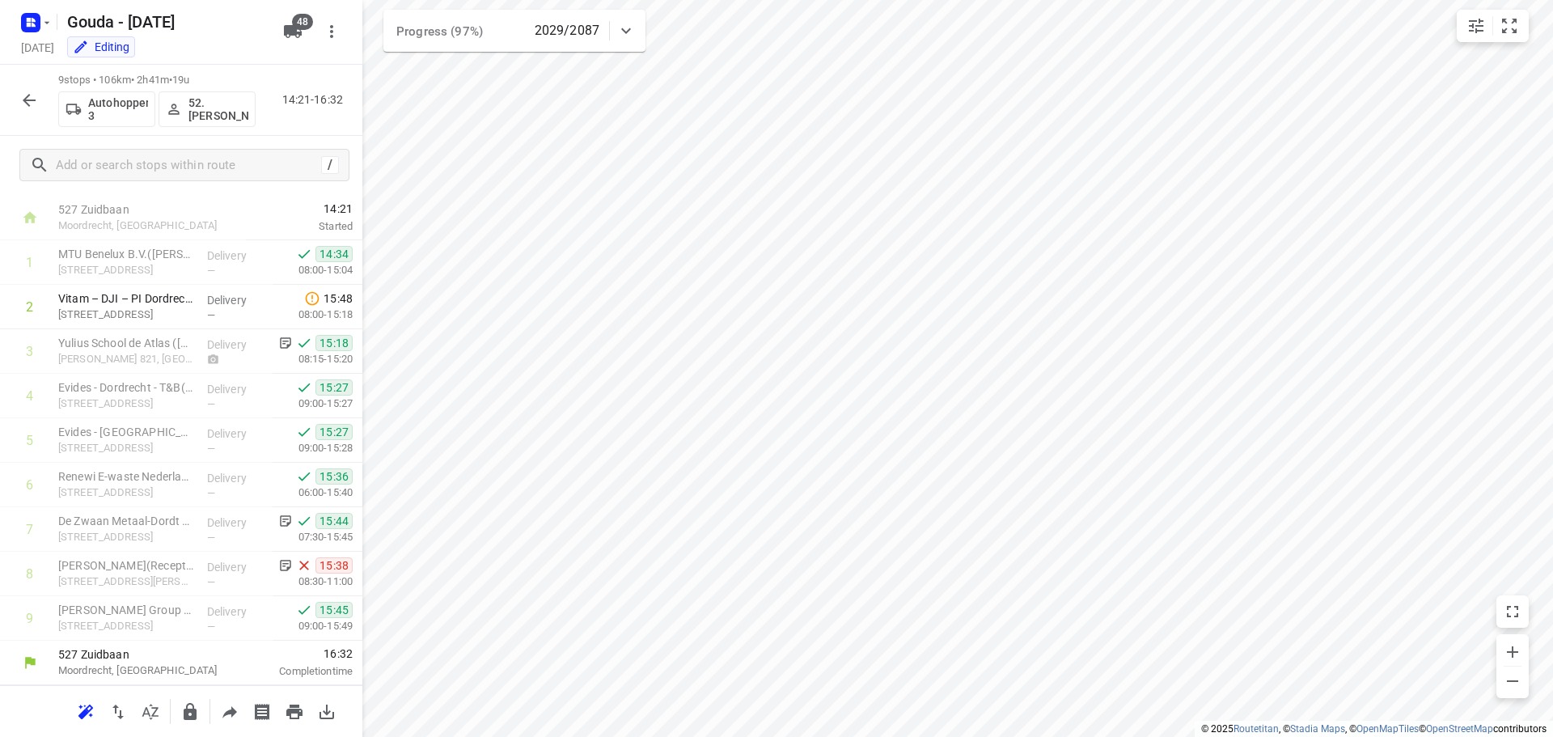
click at [20, 104] on icon "button" at bounding box center [28, 100] width 19 height 19
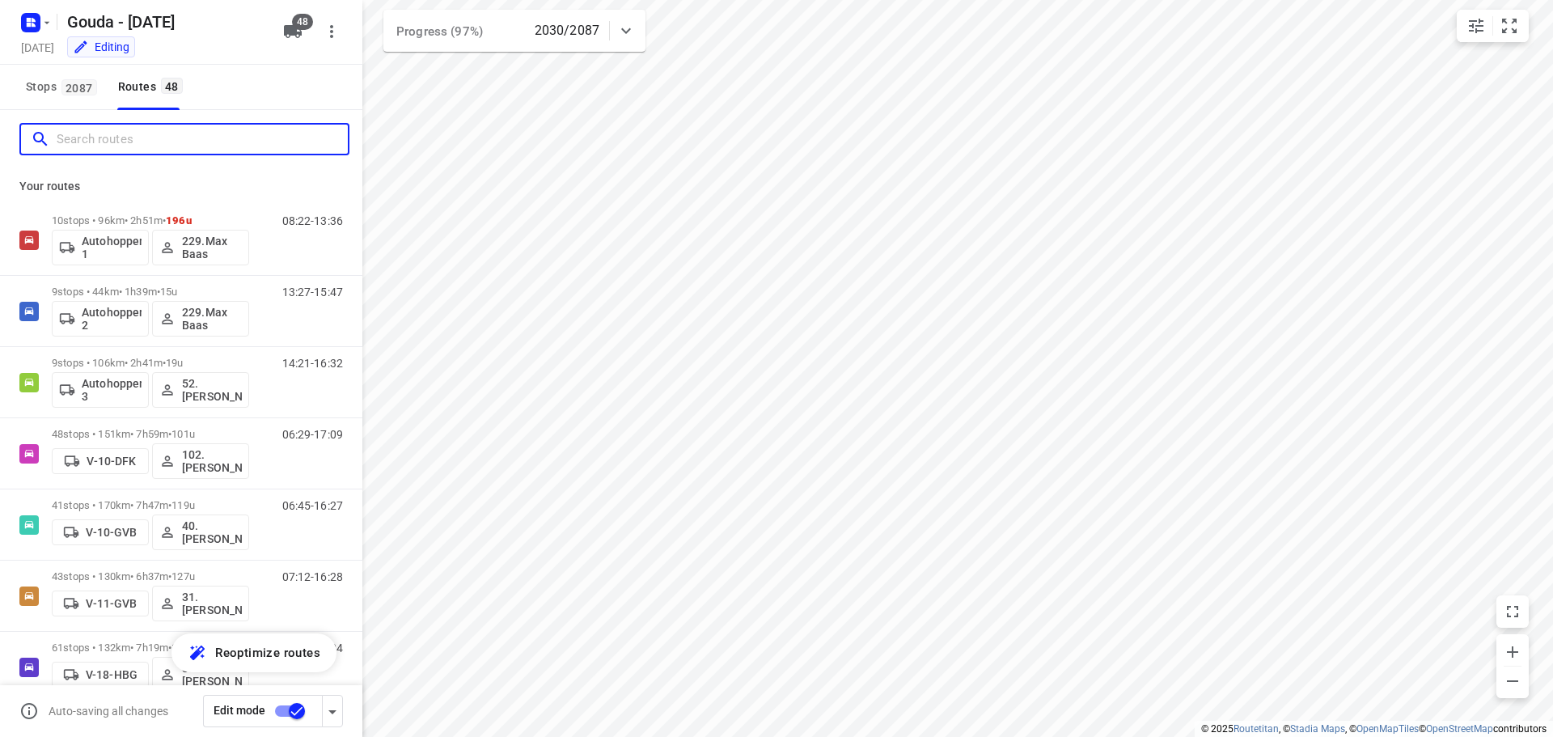
click at [94, 131] on input "Search routes" at bounding box center [202, 139] width 291 height 25
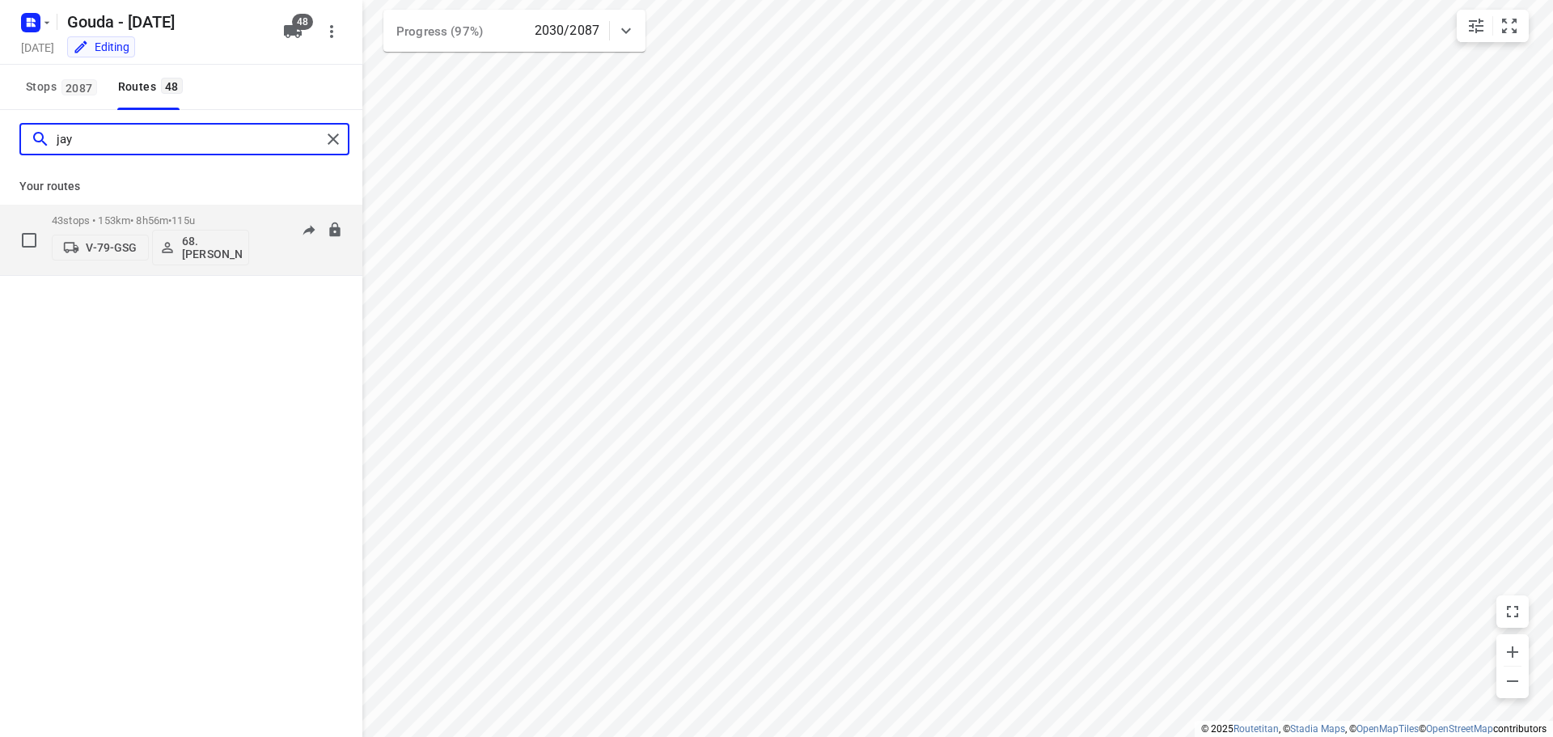
type input "jay"
click at [159, 218] on p "43 stops • 153km • 8h56m • 115u" at bounding box center [150, 220] width 197 height 12
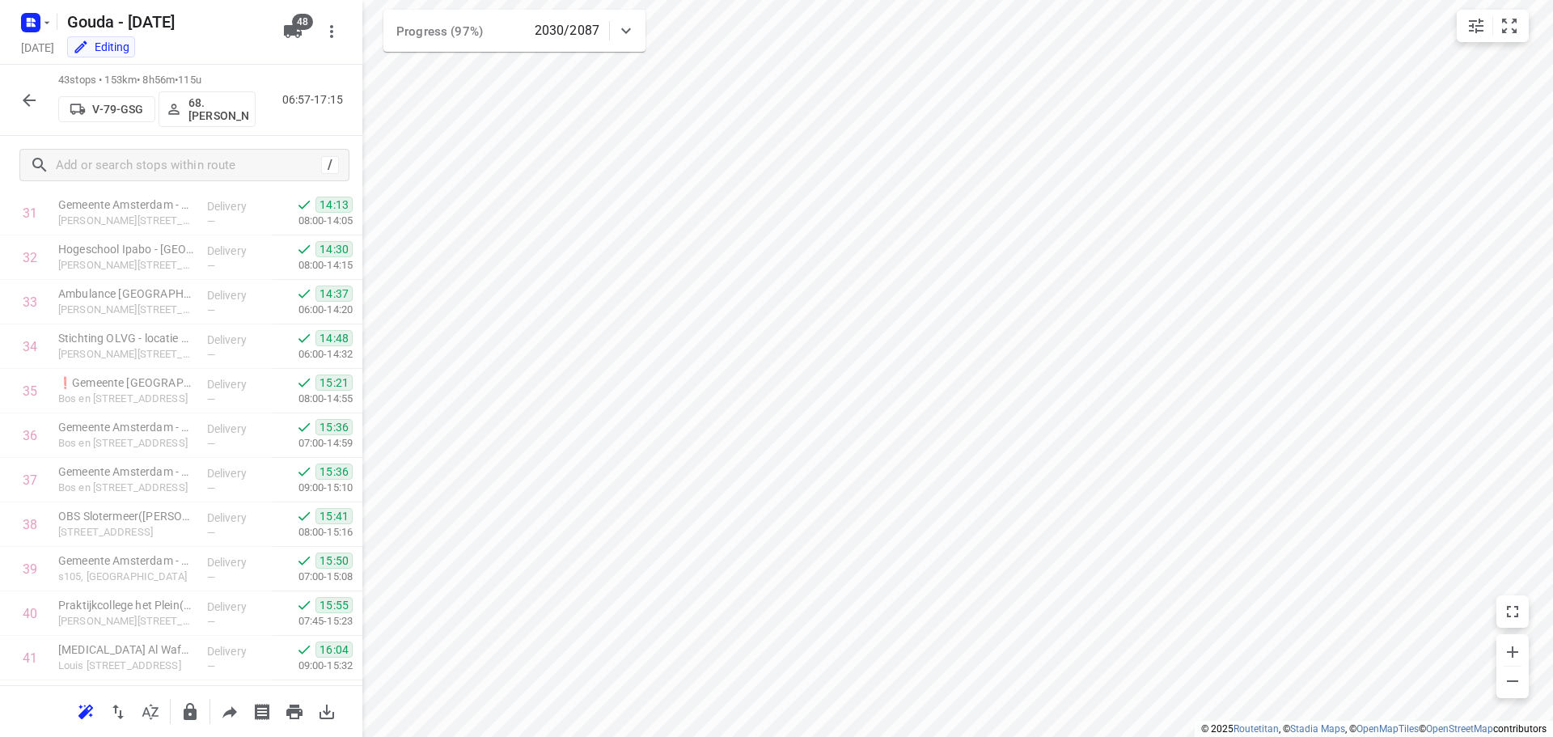
scroll to position [1547, 0]
click at [23, 95] on icon "button" at bounding box center [28, 100] width 19 height 19
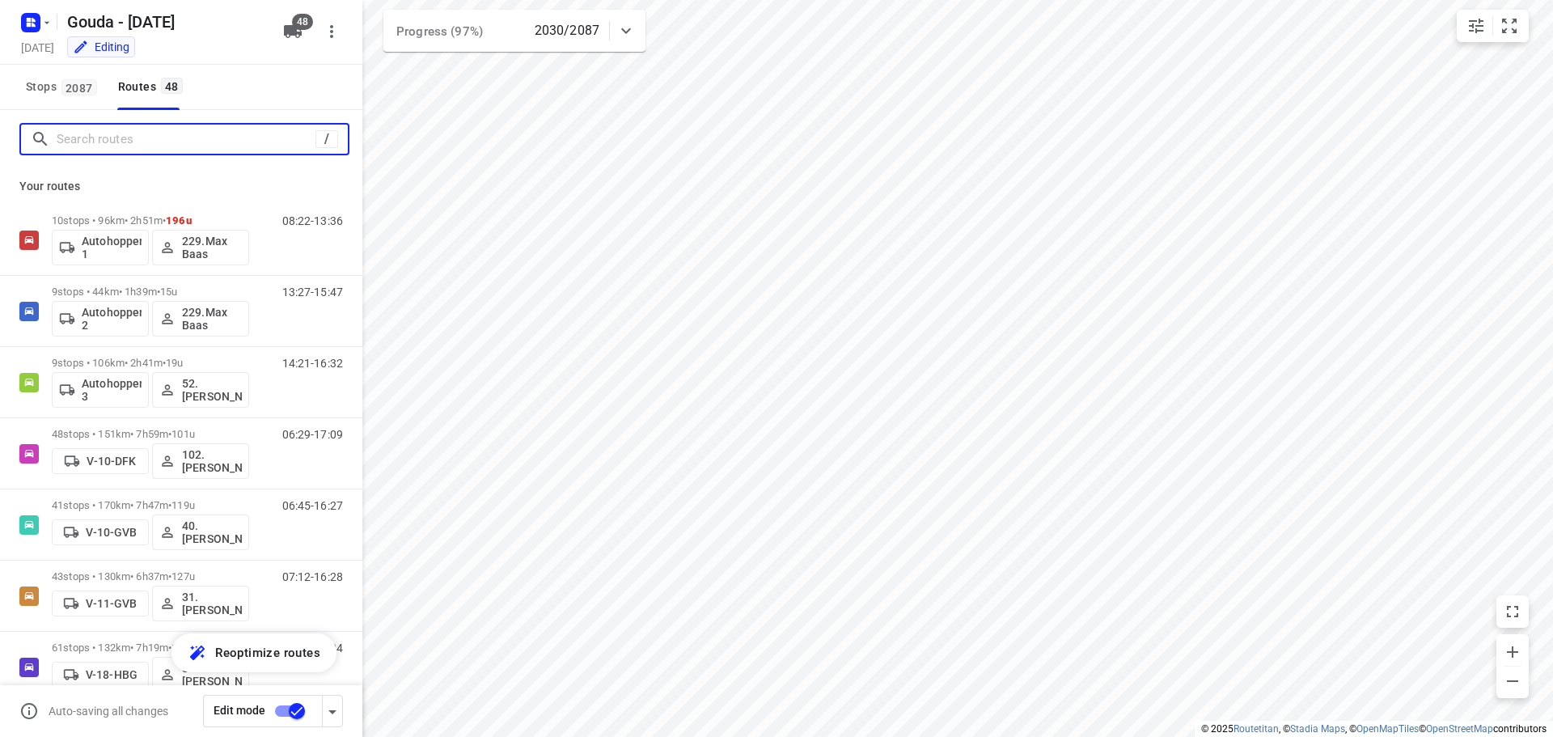
click at [139, 147] on input "Search routes" at bounding box center [186, 139] width 259 height 25
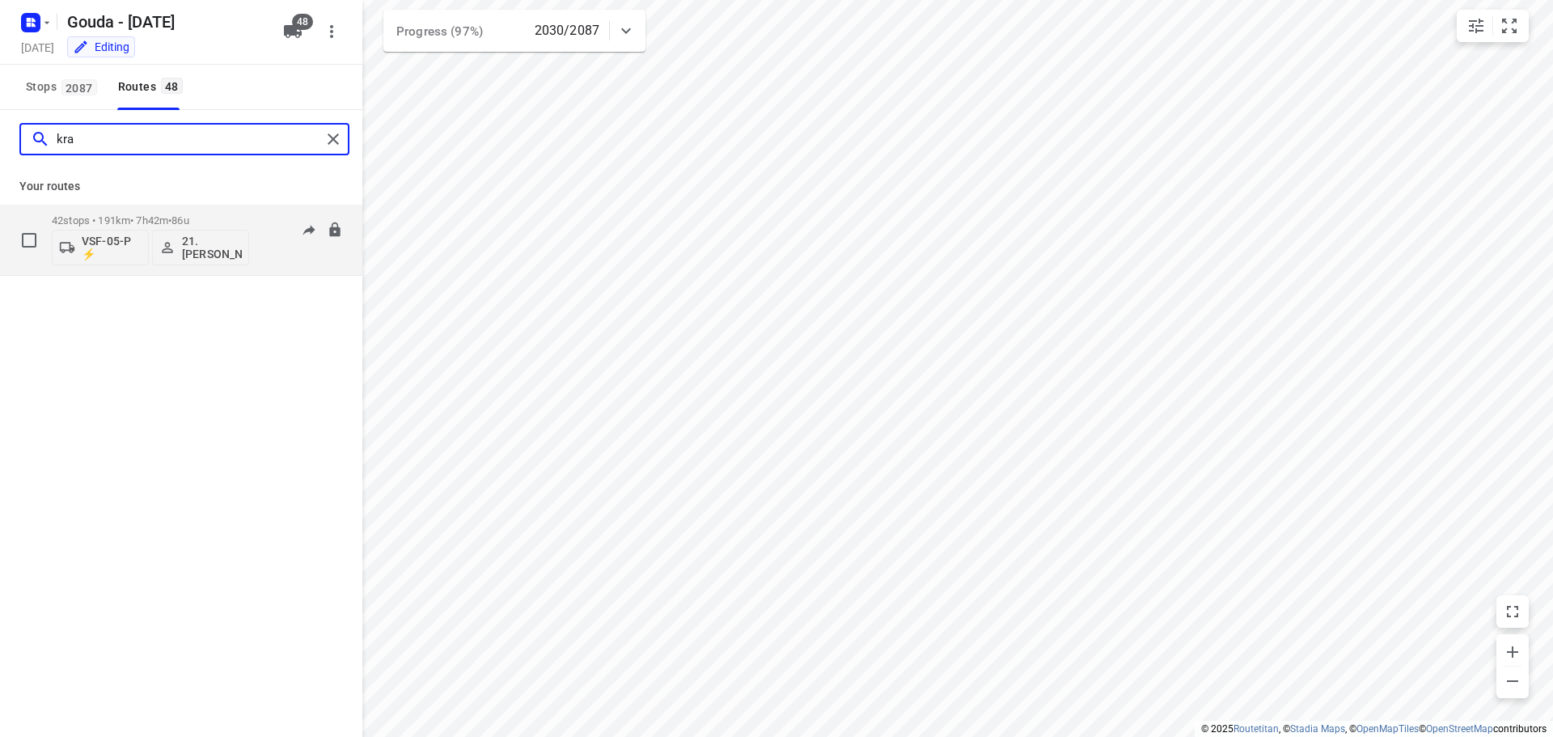
type input "kra"
click at [167, 224] on p "42 stops • 191km • 7h42m • 86u" at bounding box center [150, 220] width 197 height 12
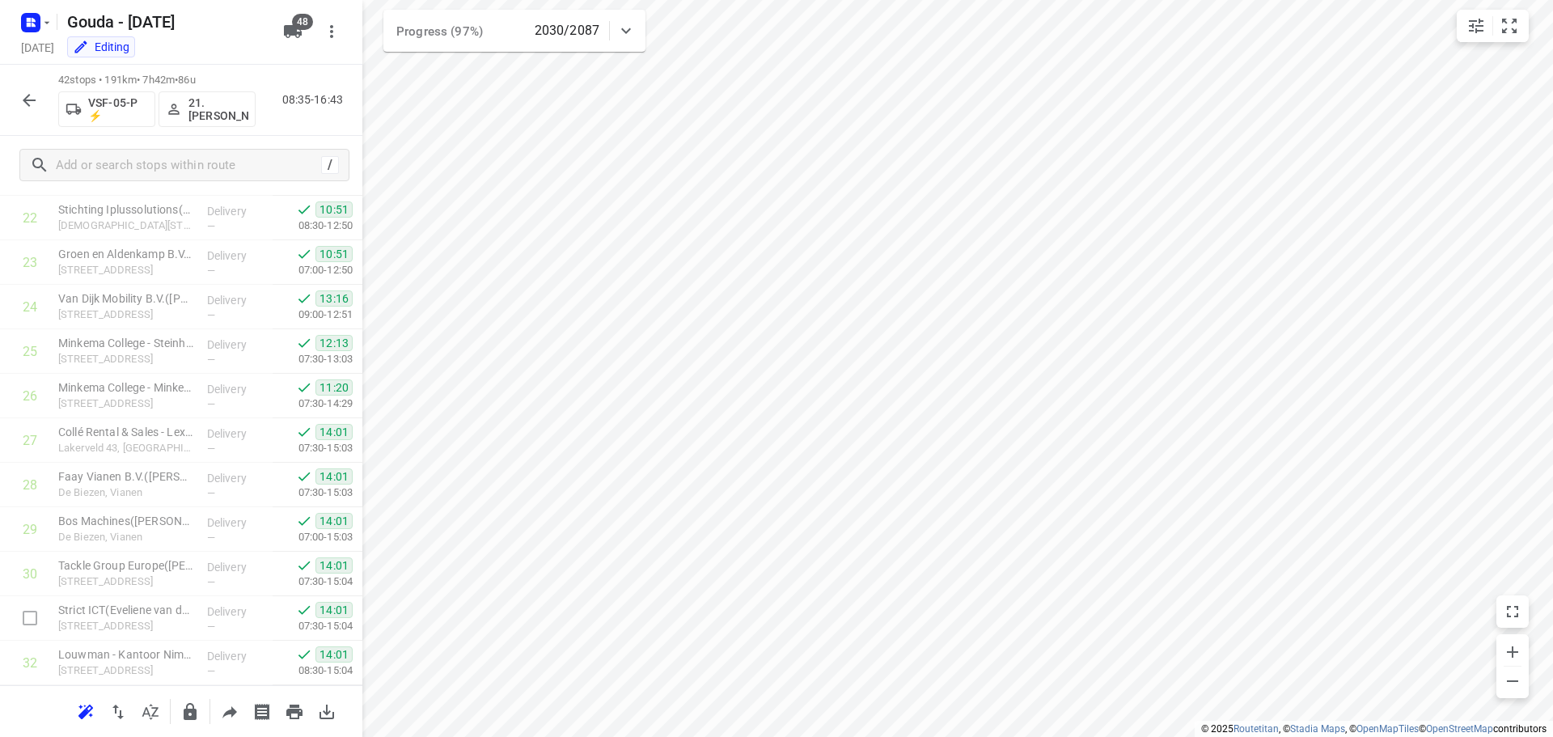
scroll to position [1502, 0]
click at [26, 95] on icon "button" at bounding box center [28, 100] width 19 height 19
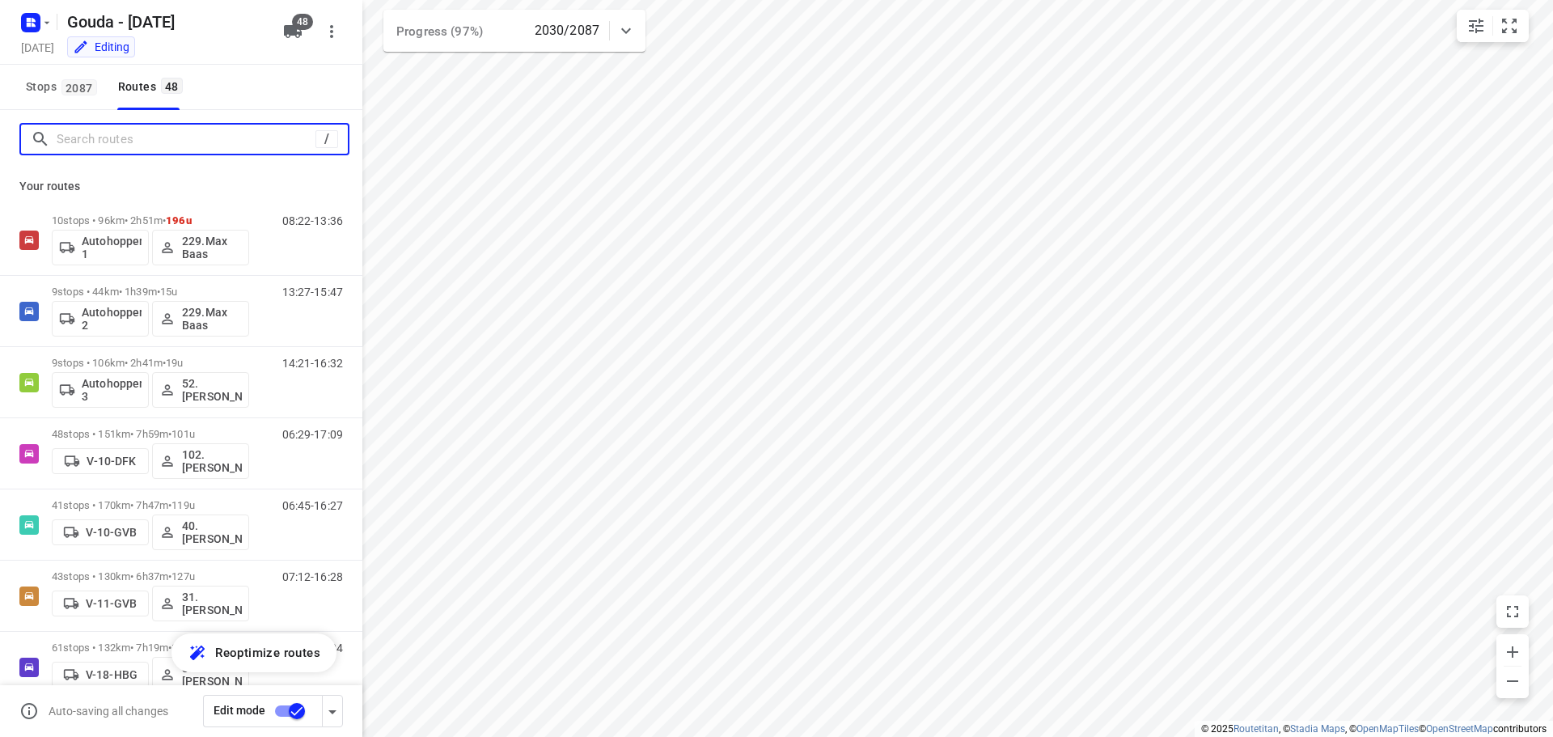
click at [99, 140] on input "Search routes" at bounding box center [186, 139] width 259 height 25
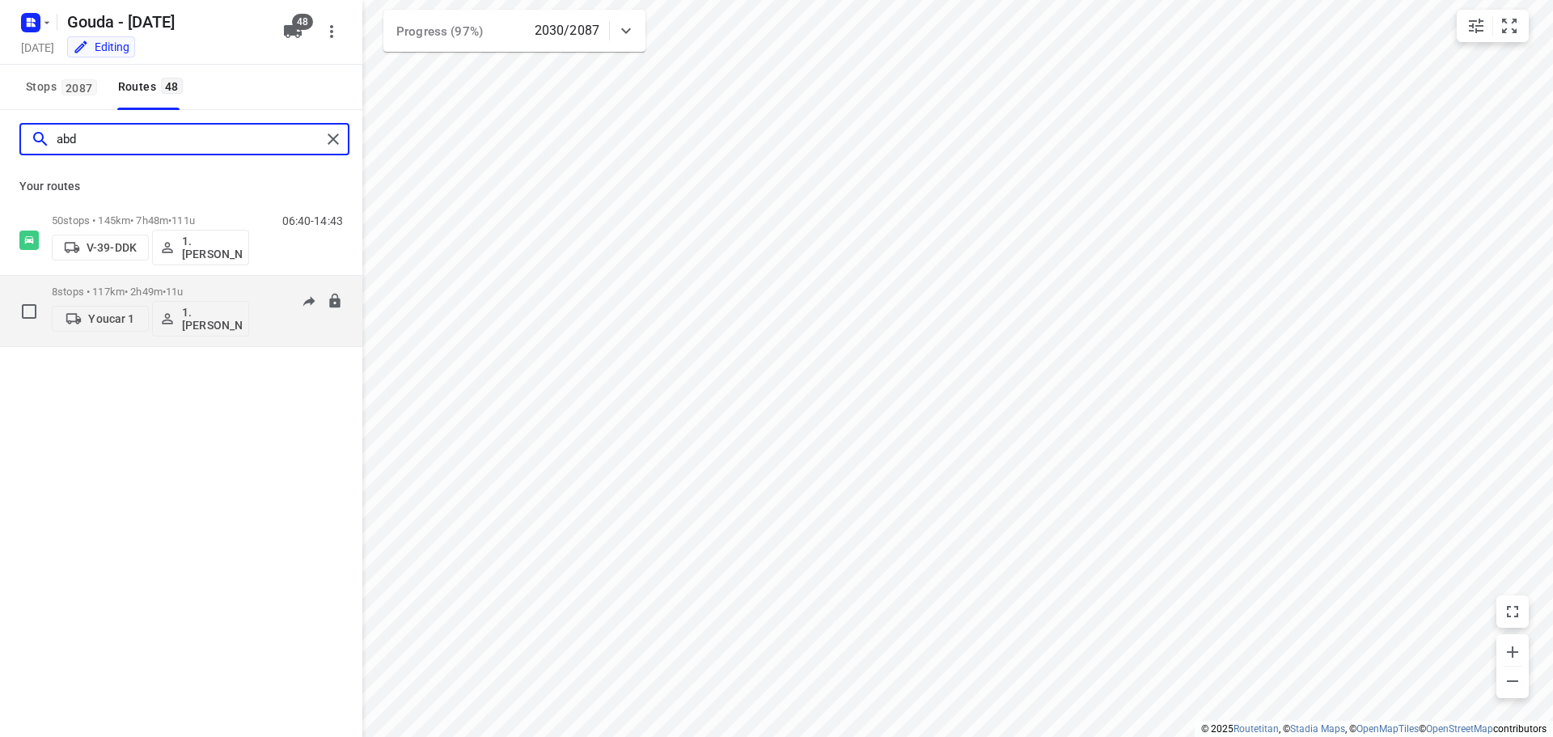
type input "abd"
click at [140, 289] on p "8 stops • 117km • 2h49m • 11u" at bounding box center [150, 291] width 197 height 12
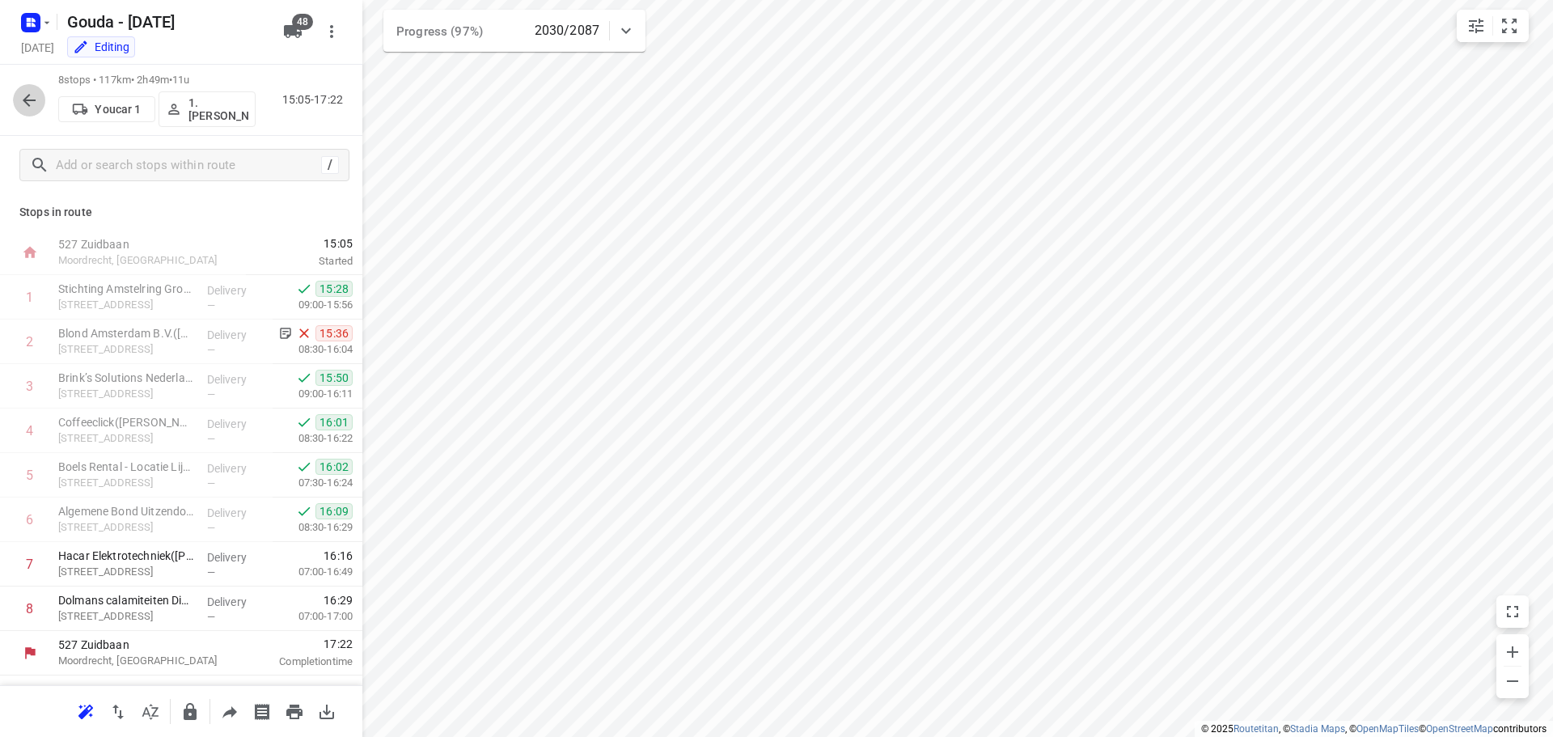
click at [31, 95] on icon "button" at bounding box center [28, 100] width 19 height 19
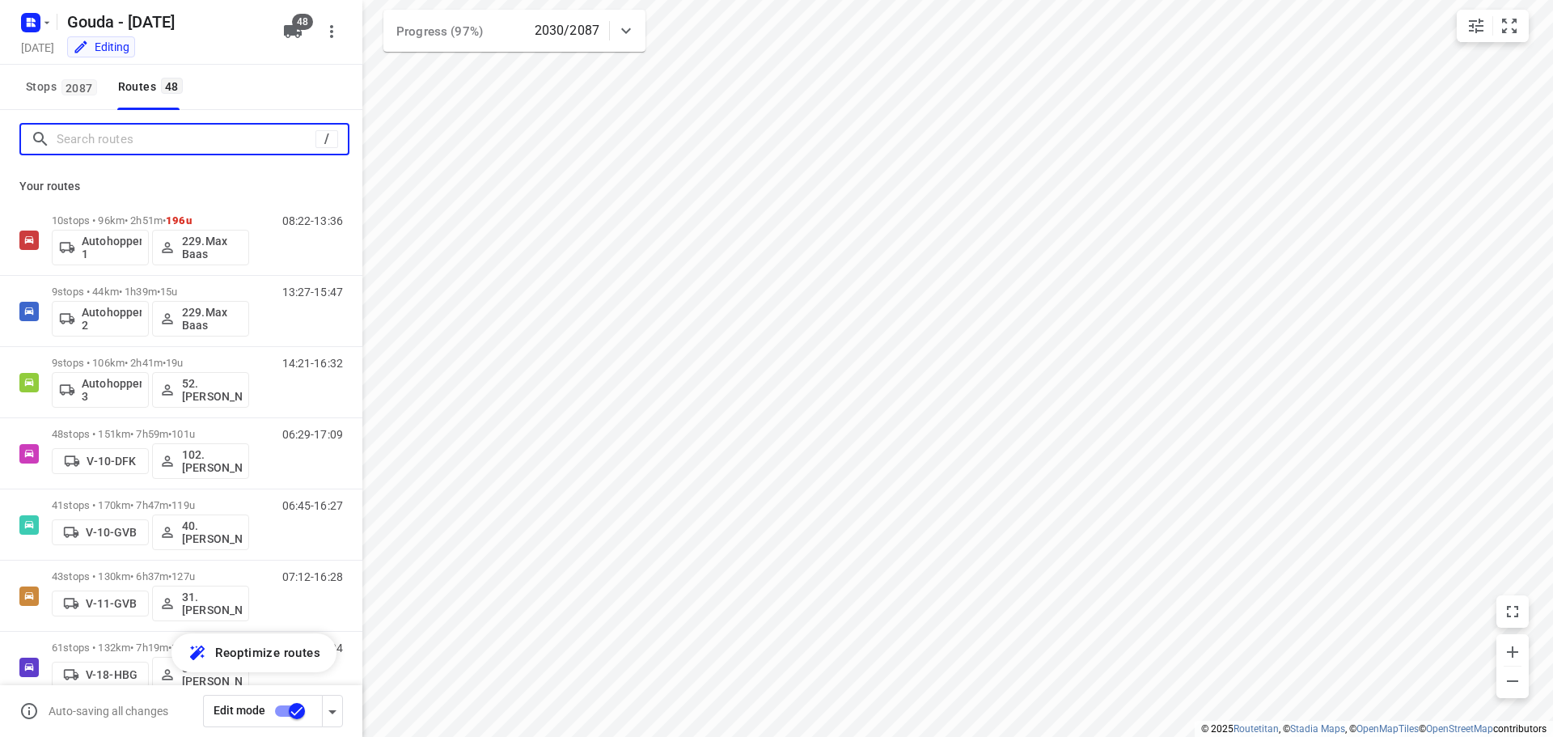
click at [101, 146] on input "Search routes" at bounding box center [186, 139] width 259 height 25
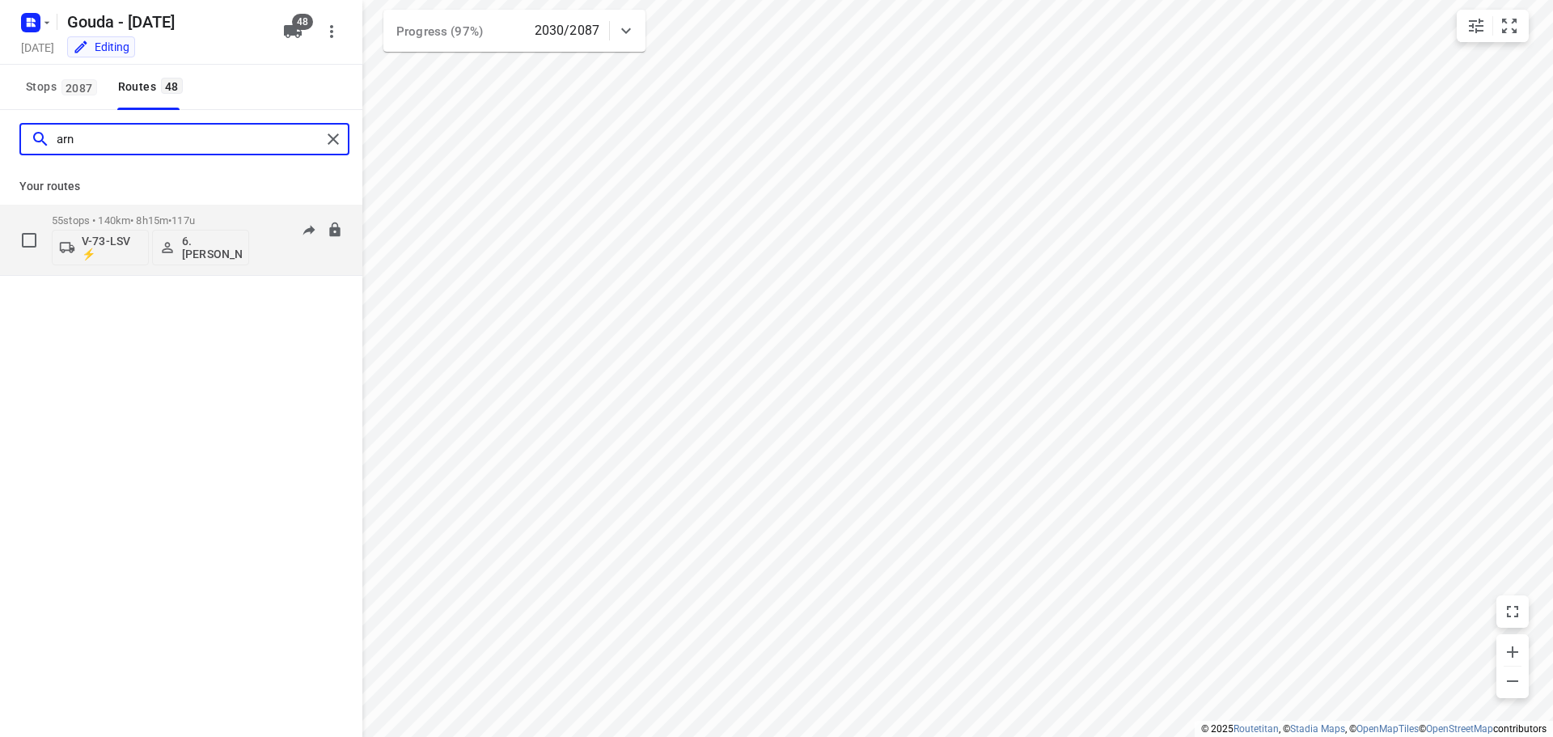
type input "arn"
click at [160, 218] on p "55 stops • 140km • 8h15m • 117u" at bounding box center [150, 220] width 197 height 12
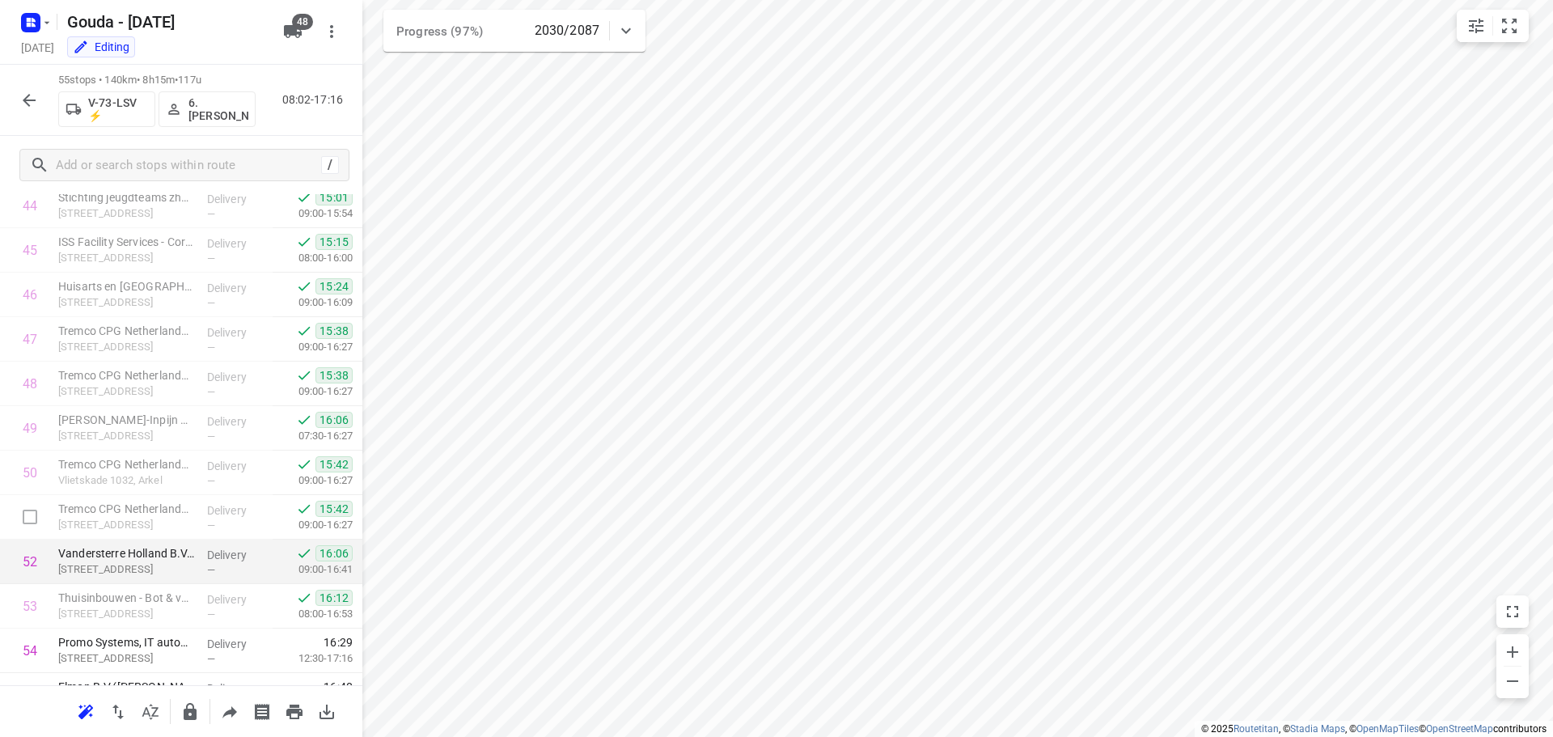
scroll to position [2081, 0]
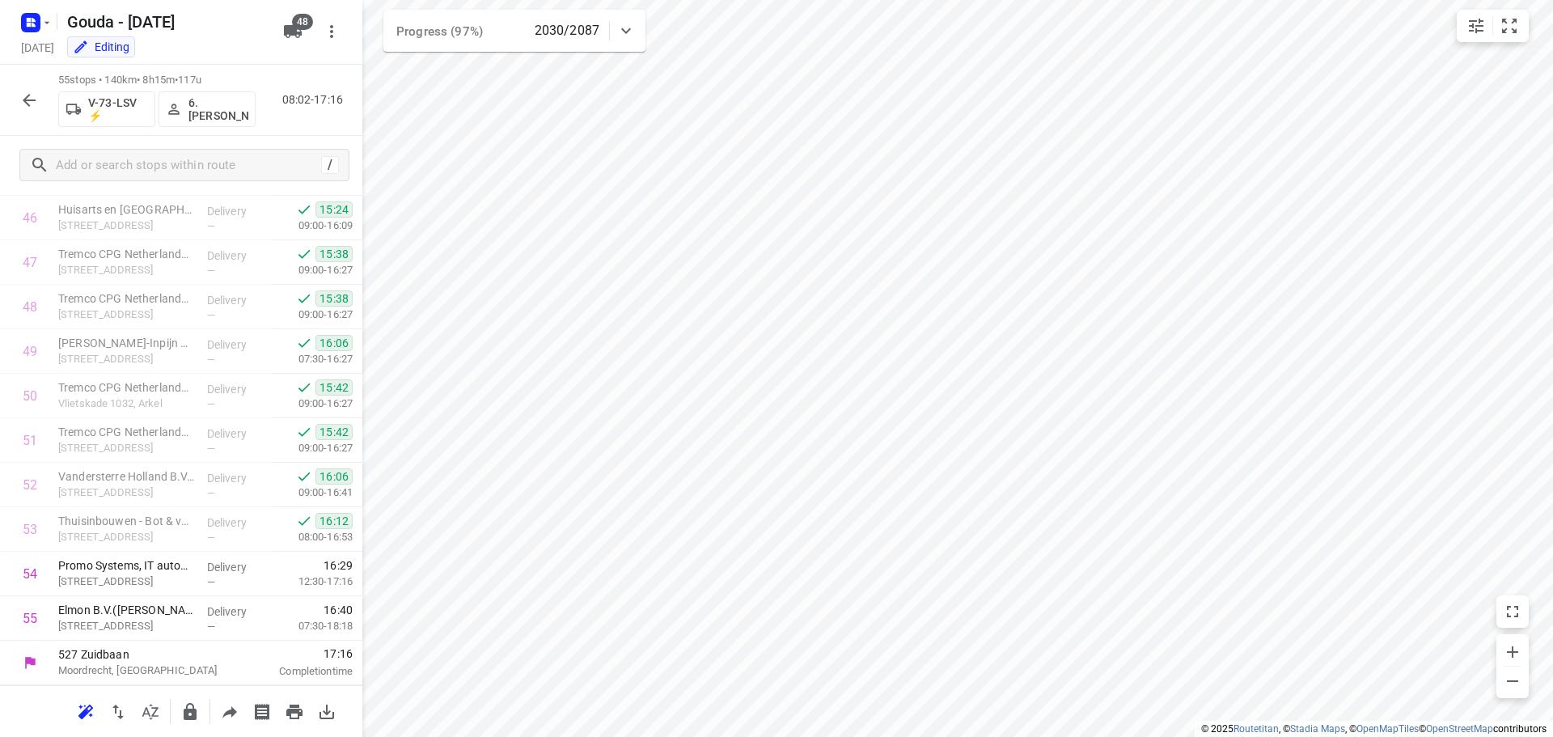
click at [25, 108] on icon "button" at bounding box center [28, 100] width 19 height 19
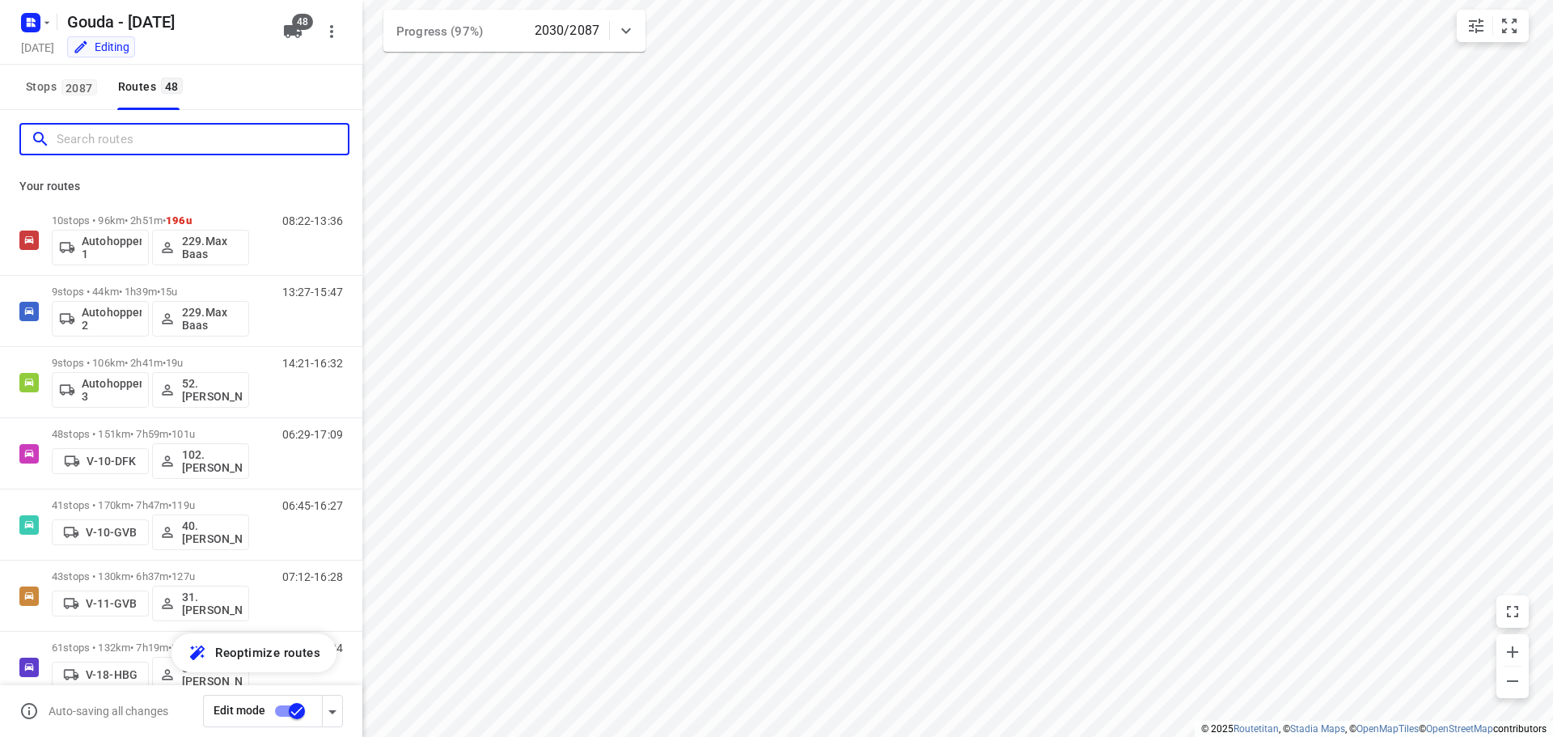
click at [84, 136] on input "Search routes" at bounding box center [202, 139] width 291 height 25
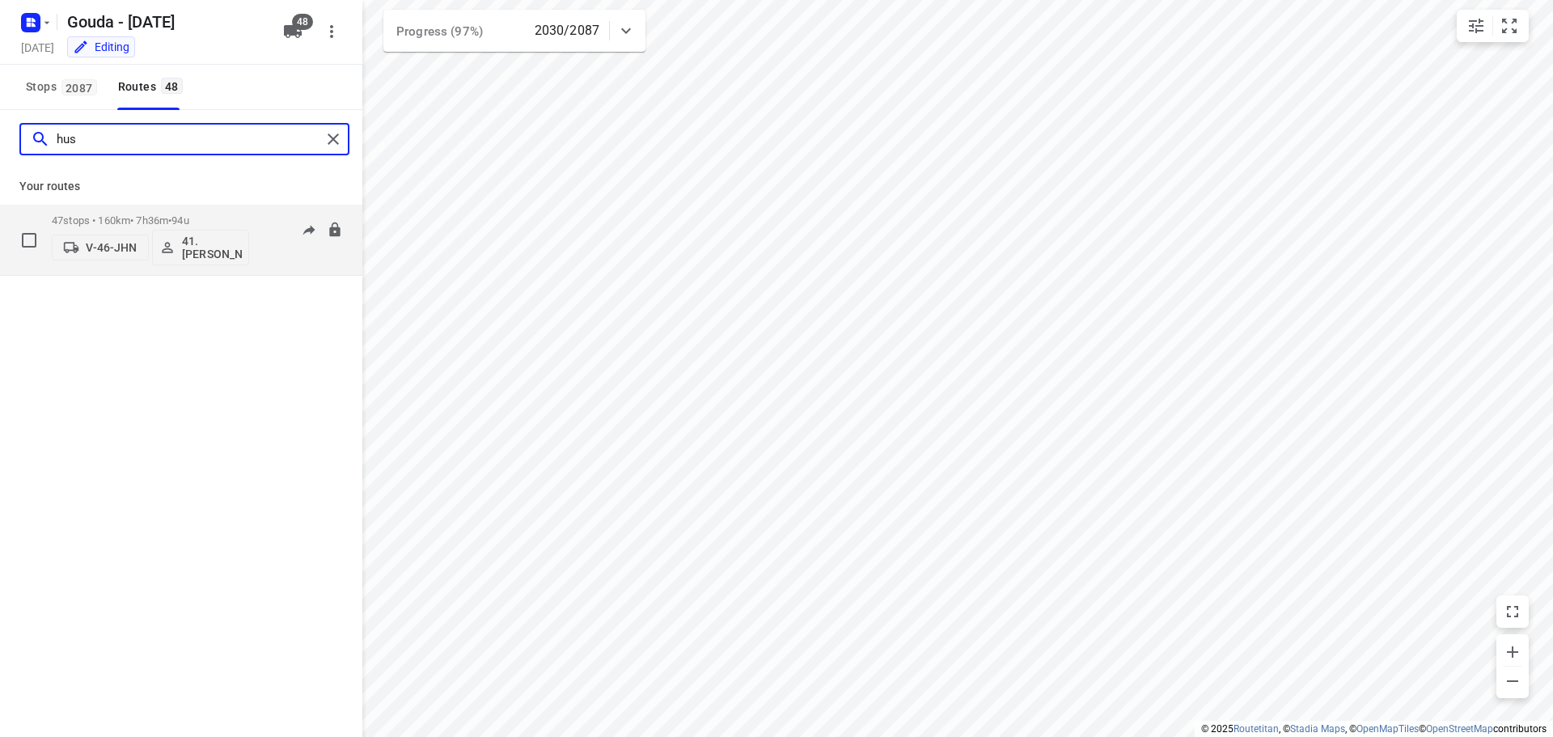
type input "hus"
click at [144, 218] on p "47 stops • 160km • 7h36m • 94u" at bounding box center [150, 220] width 197 height 12
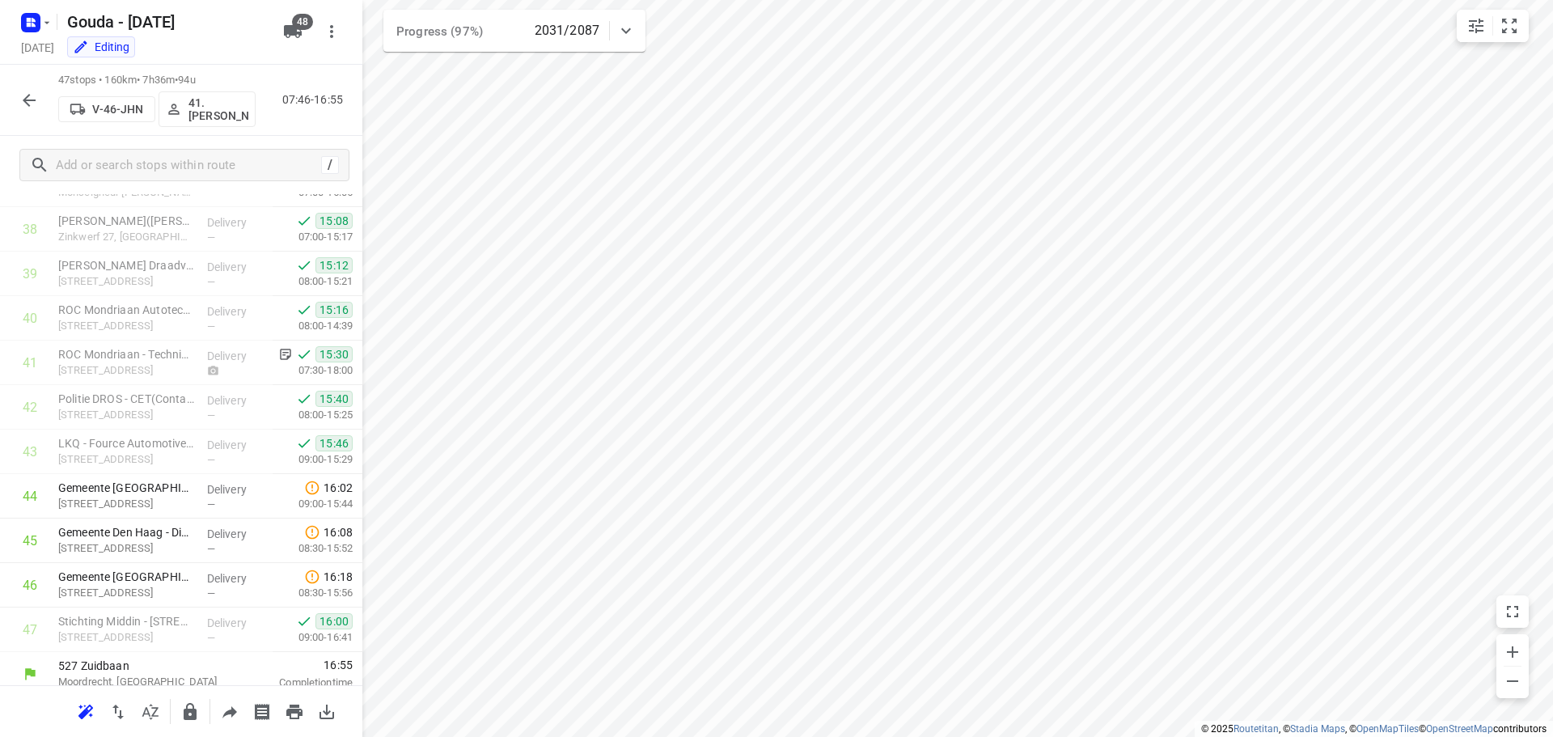
scroll to position [1725, 0]
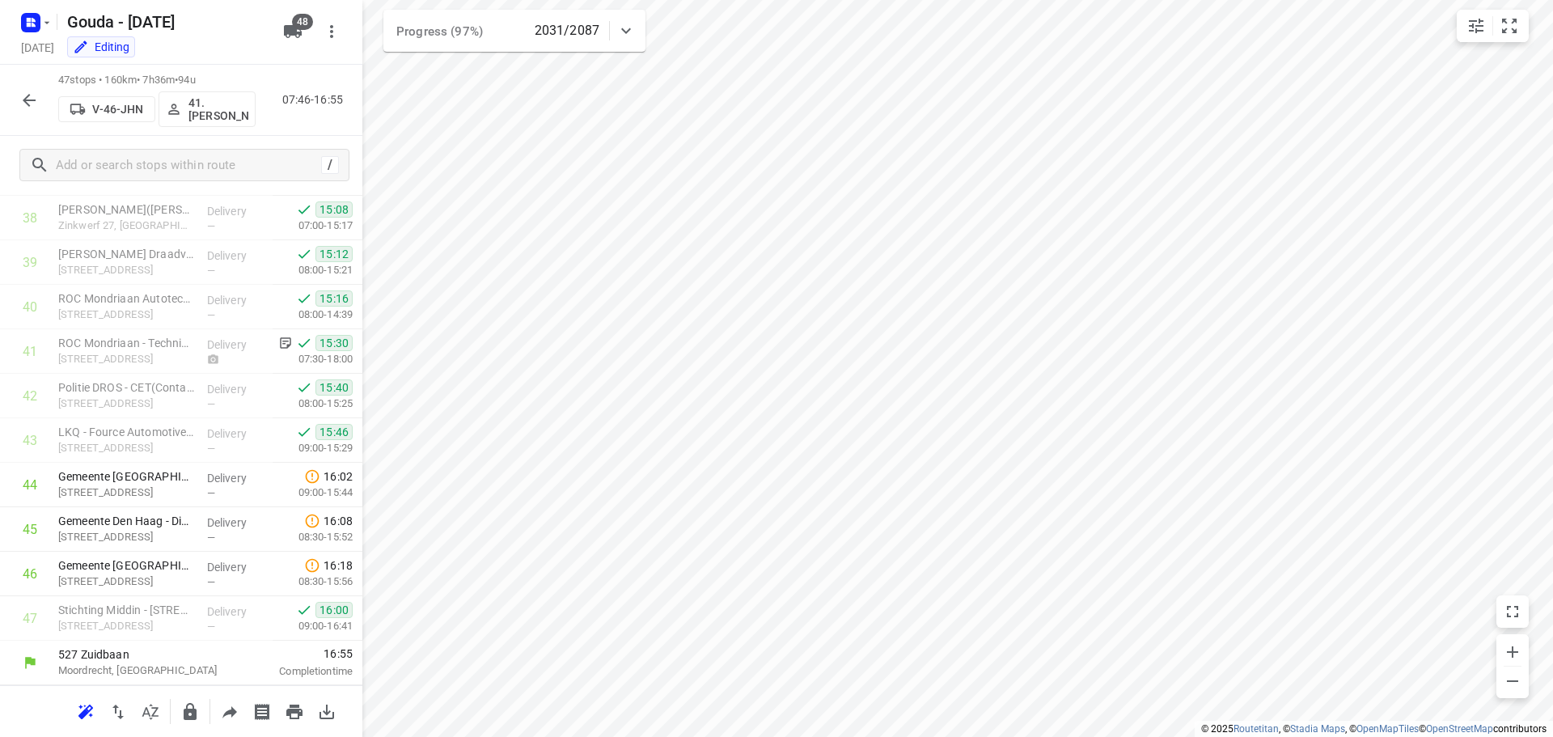
click at [33, 98] on icon "button" at bounding box center [28, 100] width 19 height 19
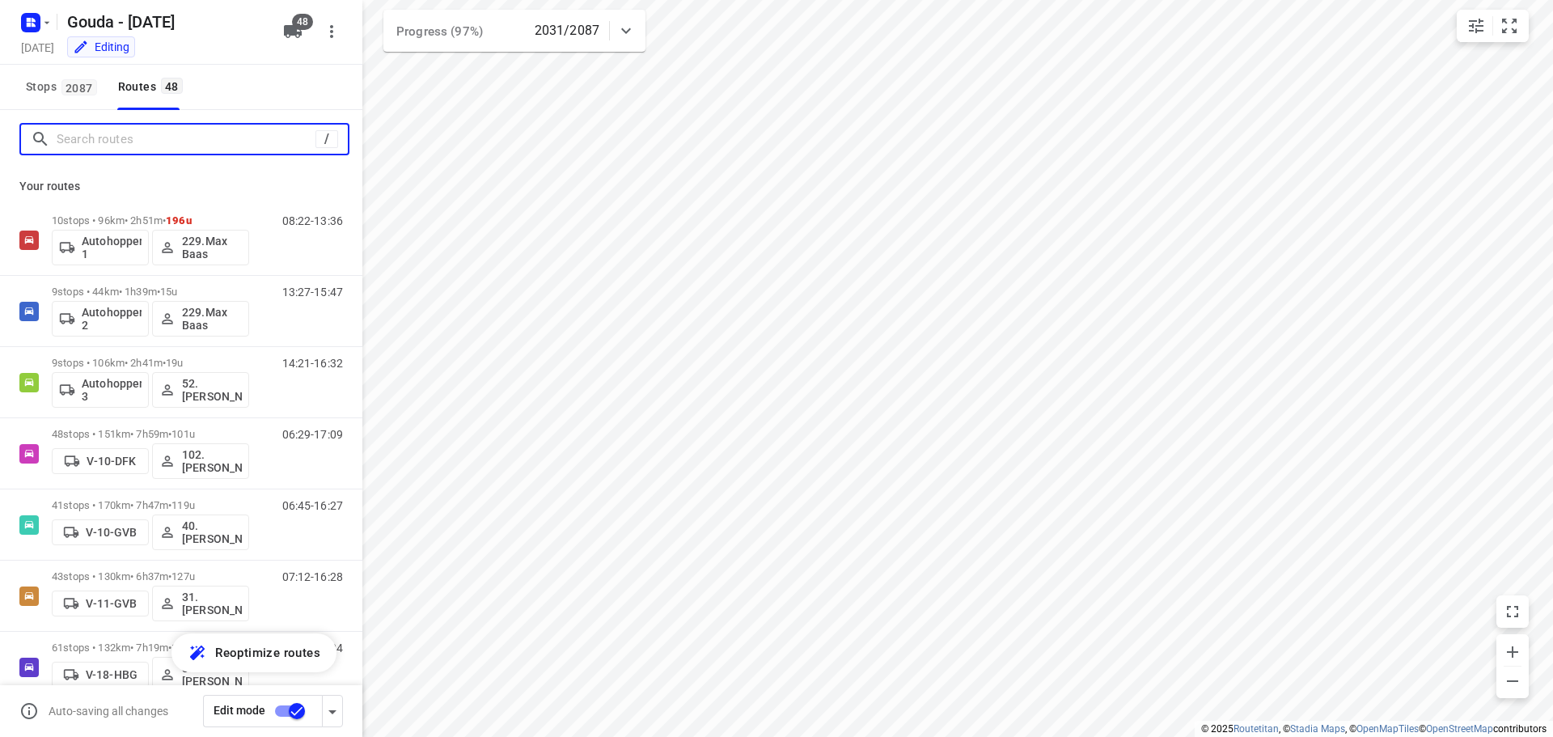
click at [147, 150] on input "Search routes" at bounding box center [186, 139] width 259 height 25
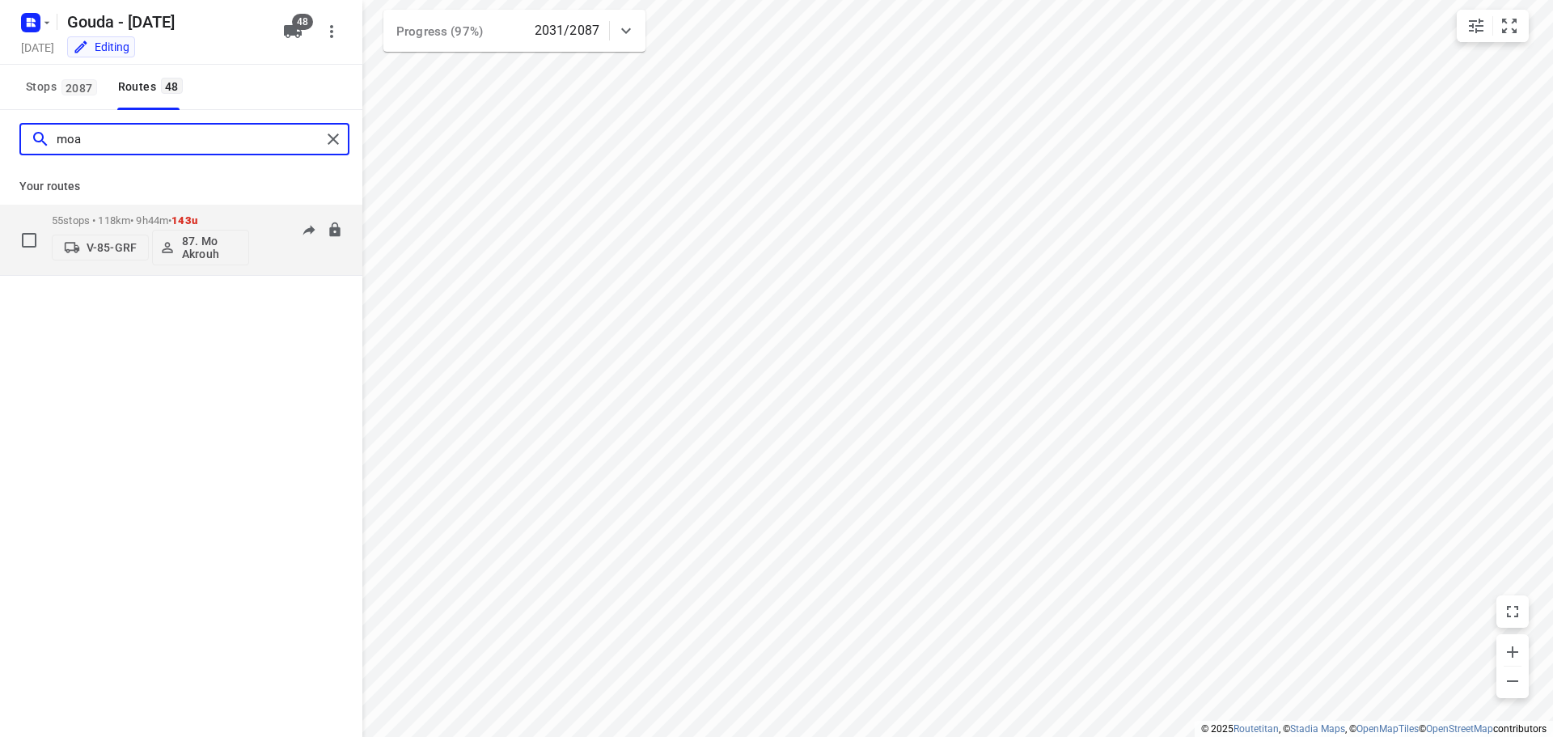
type input "moa"
click at [157, 213] on div "55 stops • 118km • 9h44m • 143u V-85-GRF 87. Mo Akrouh" at bounding box center [150, 239] width 197 height 67
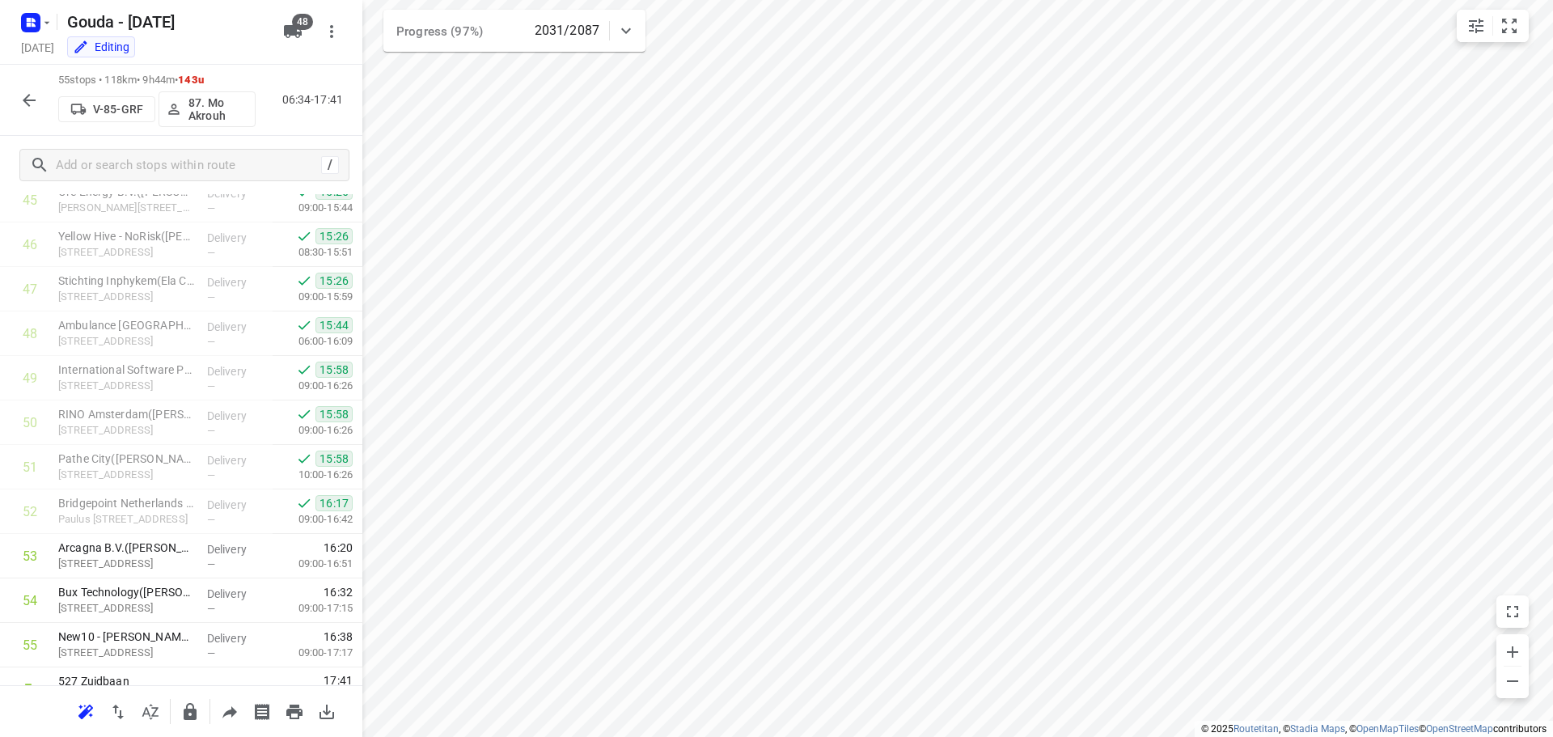
scroll to position [2081, 0]
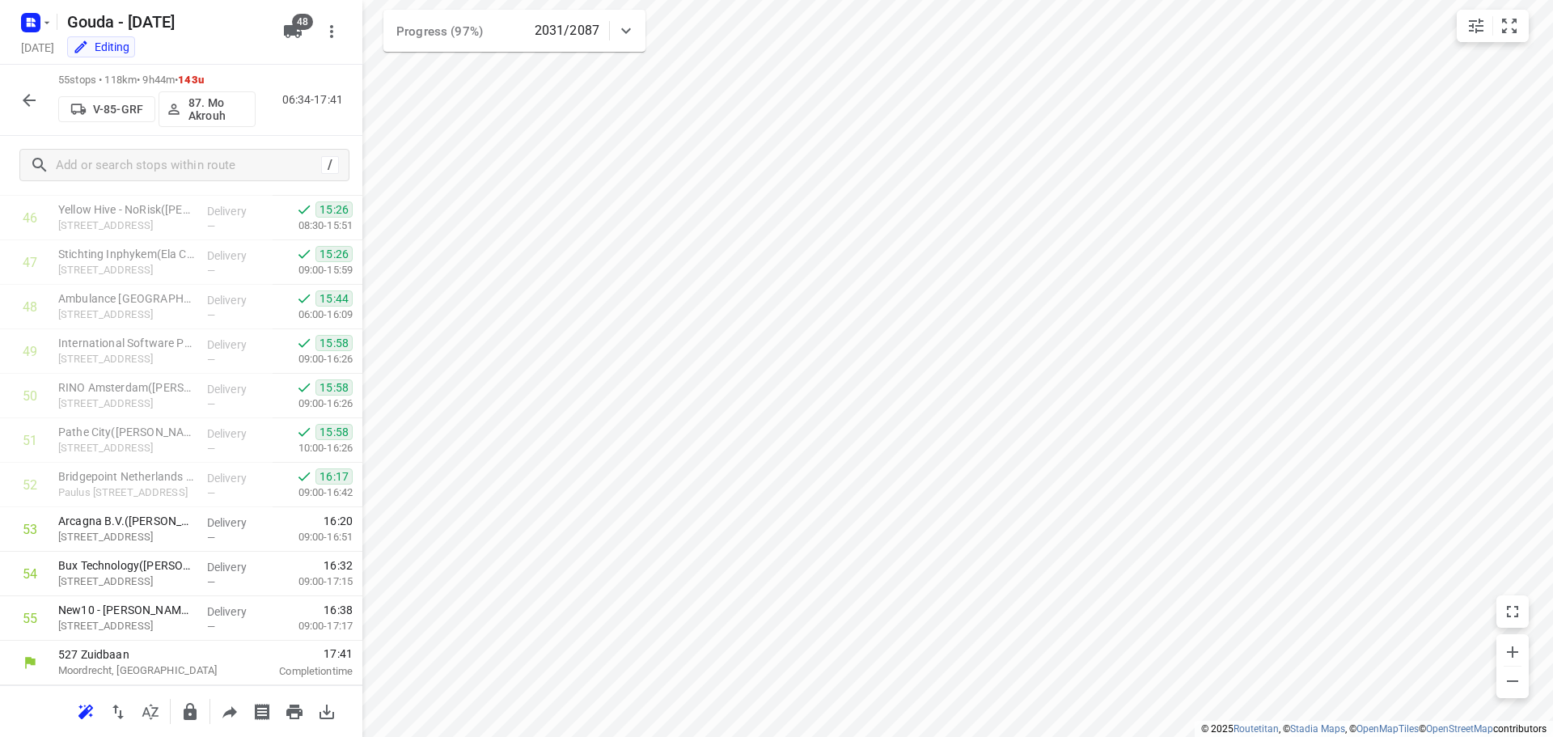
click at [23, 103] on icon "button" at bounding box center [28, 100] width 19 height 19
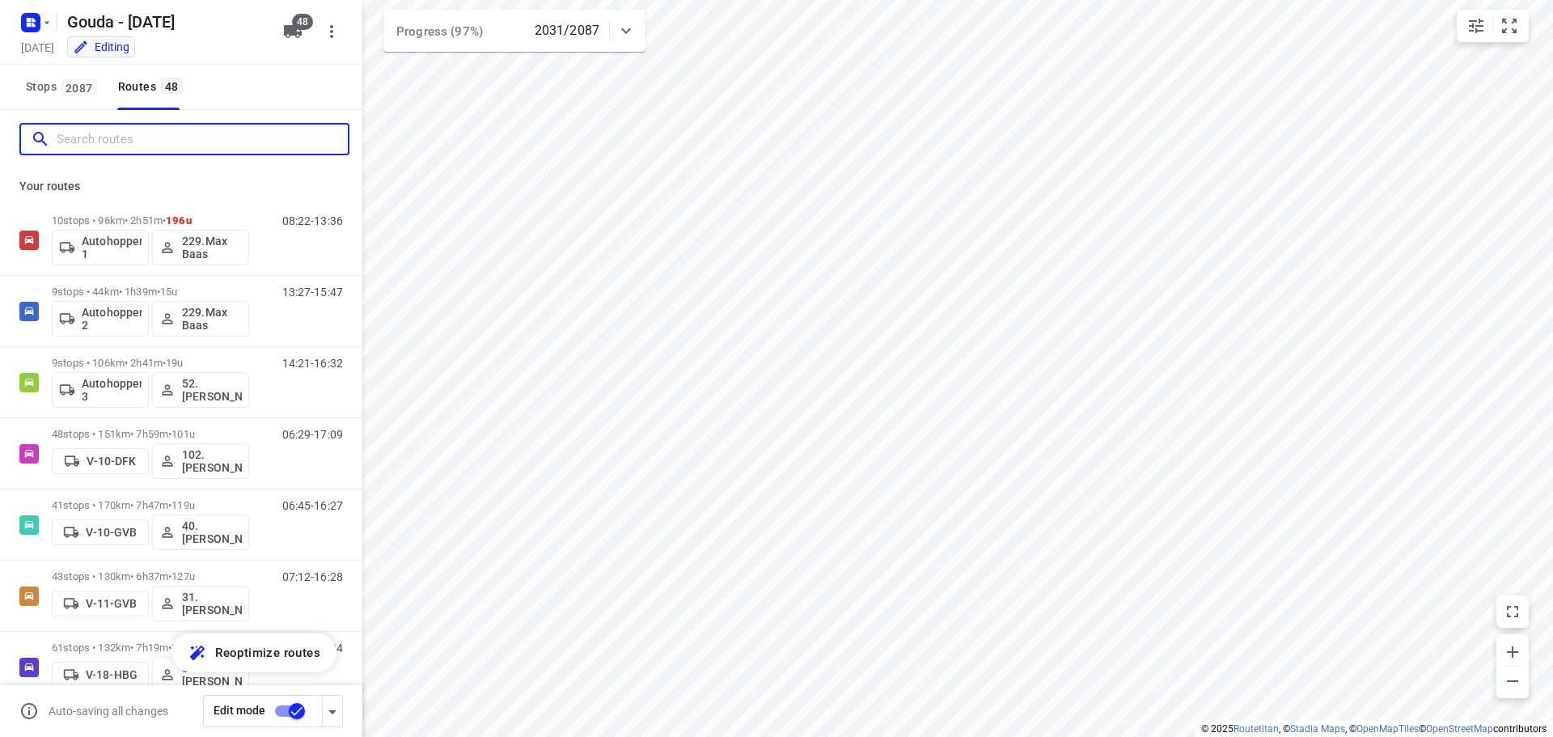
click at [152, 137] on input "Search routes" at bounding box center [202, 139] width 291 height 25
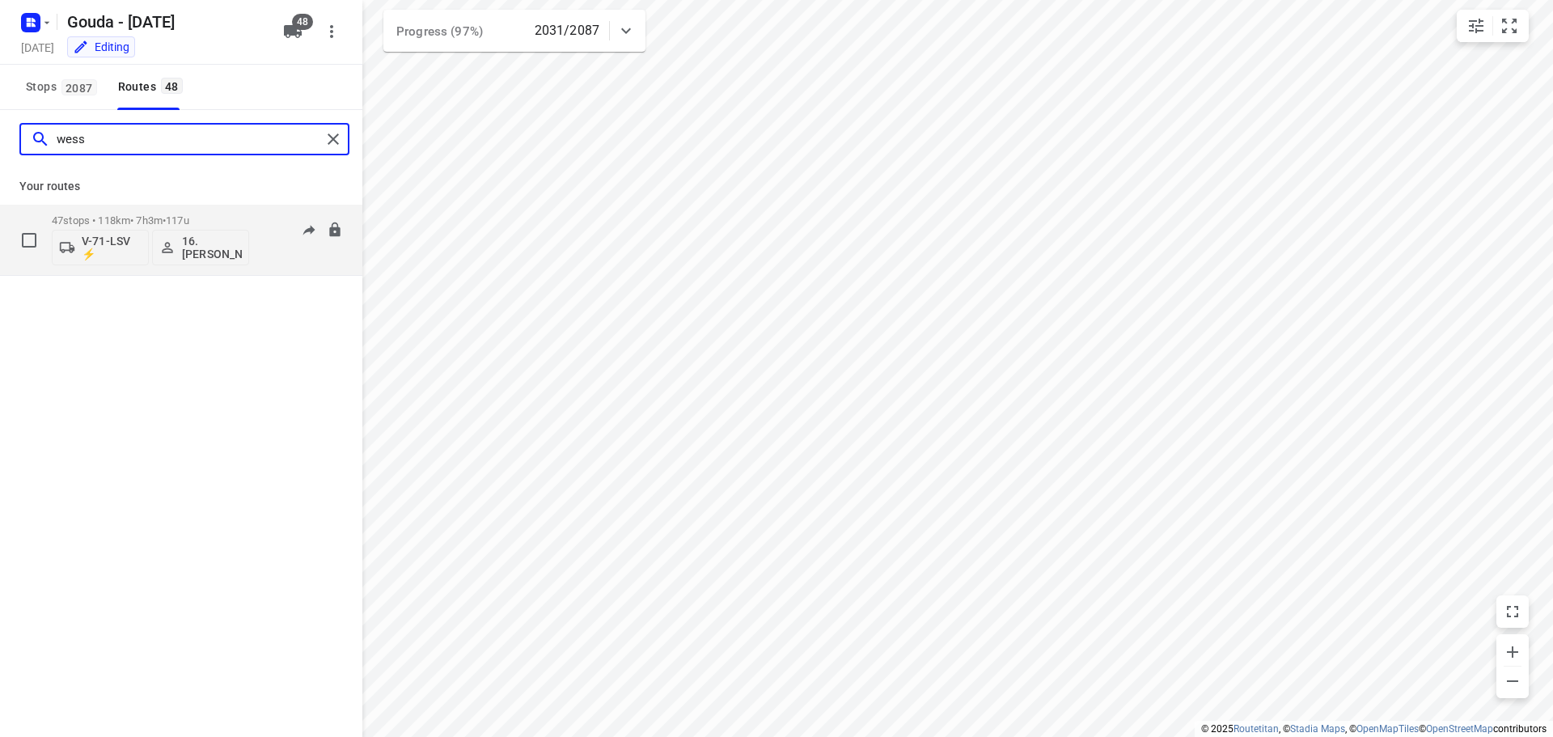
type input "wess"
click at [155, 211] on div "47 stops • 118km • 7h3m • 117u V-71-LSV ⚡ 16.Wessel Langhorst" at bounding box center [150, 239] width 197 height 67
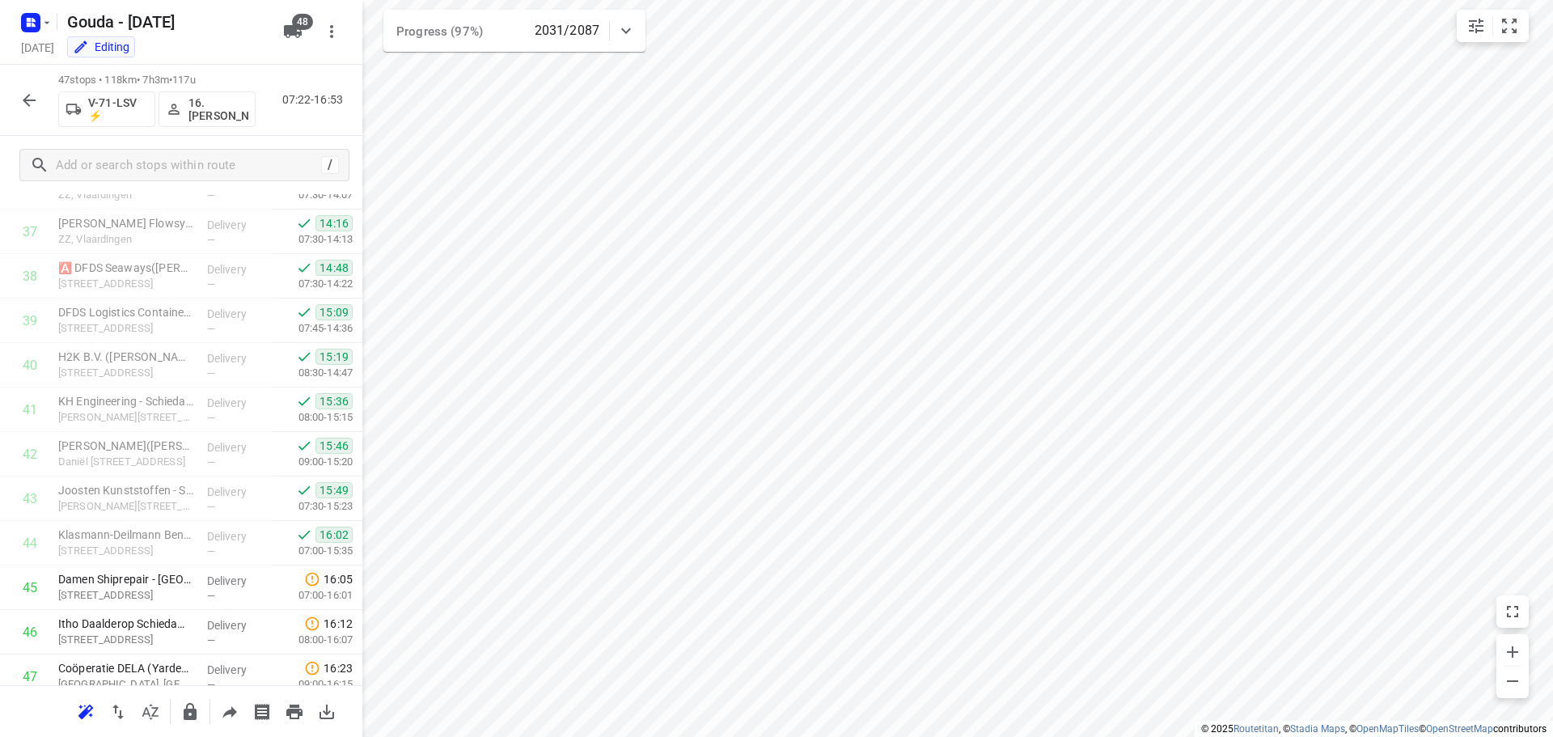
scroll to position [1725, 0]
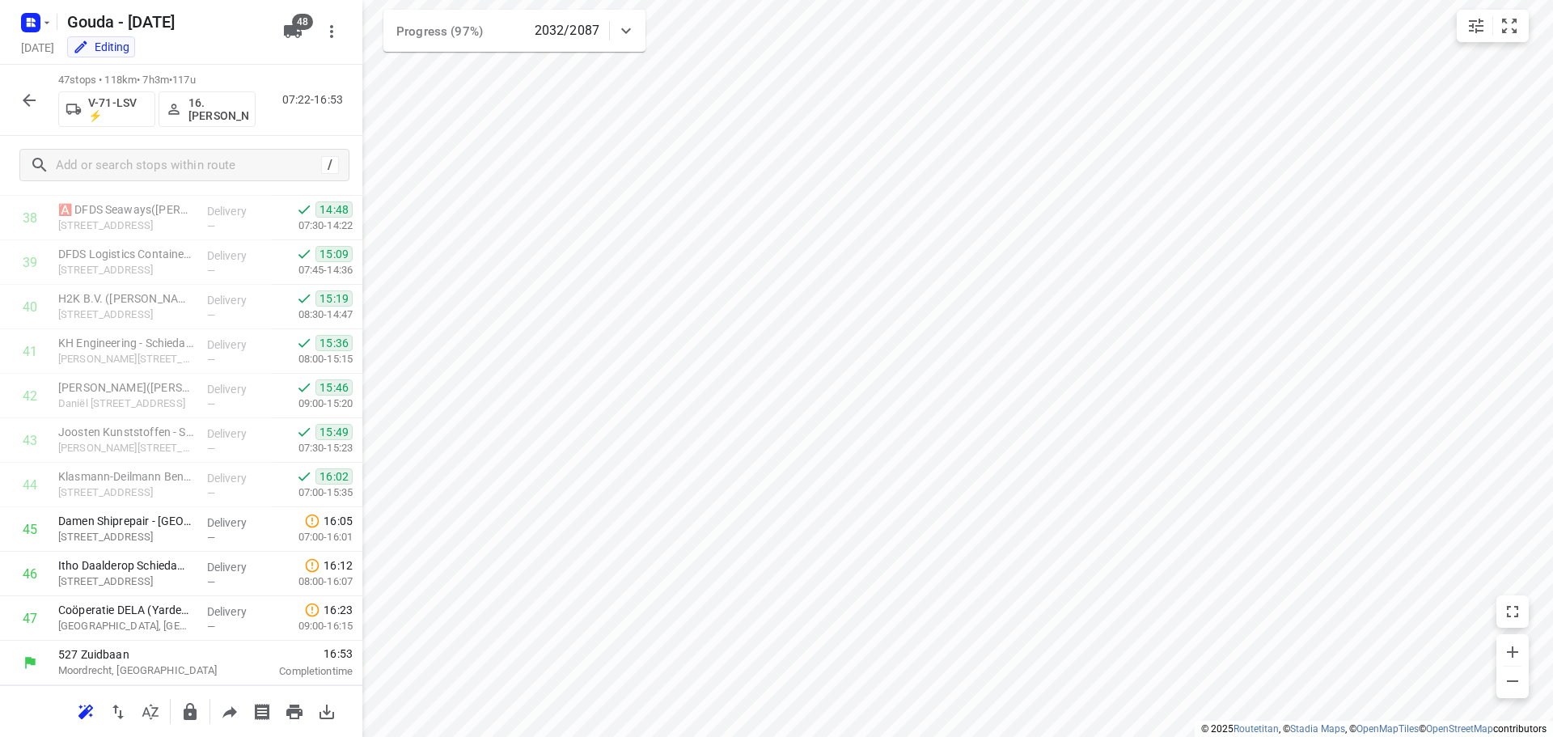
click at [17, 108] on button "button" at bounding box center [29, 100] width 32 height 32
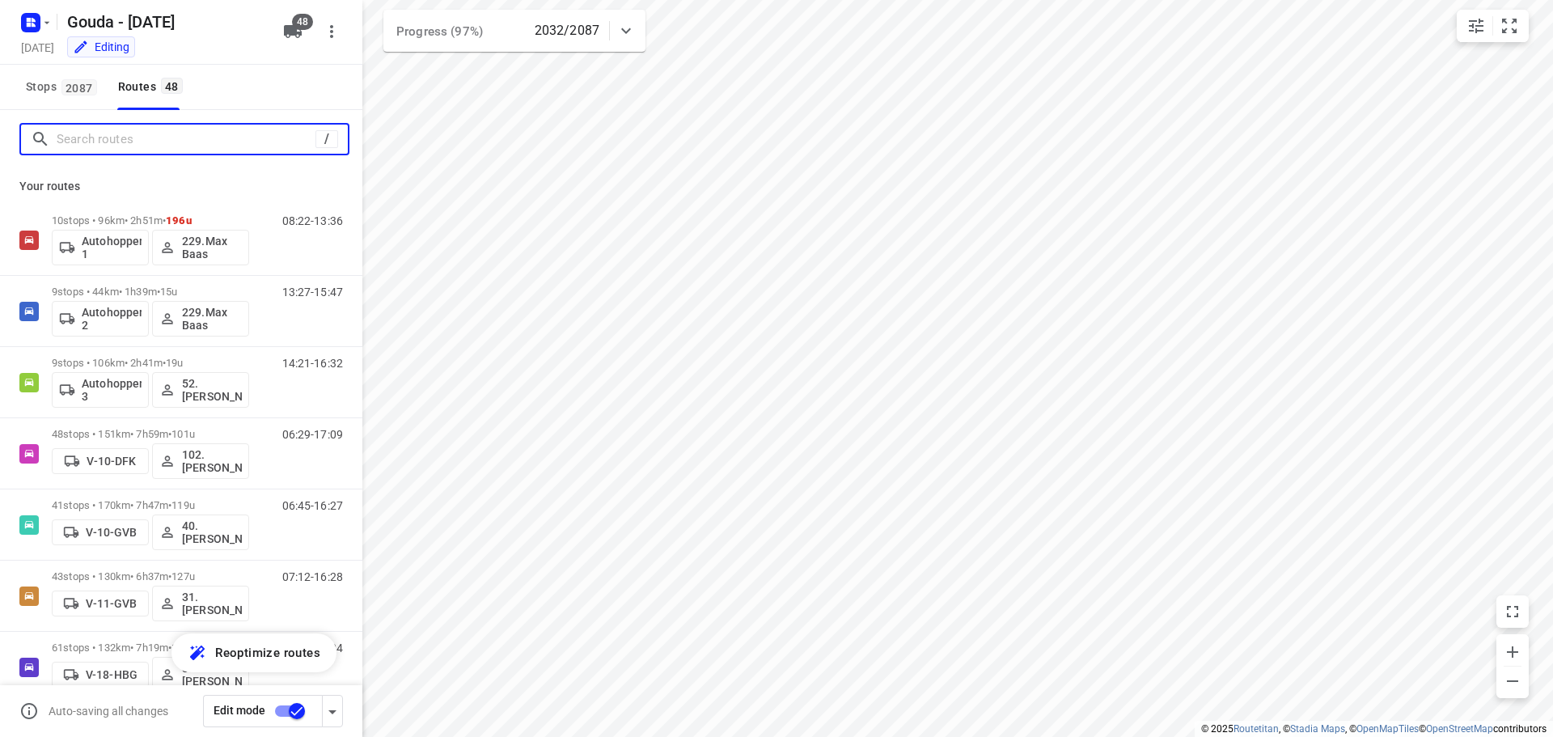
click at [128, 142] on input "Search routes" at bounding box center [186, 139] width 259 height 25
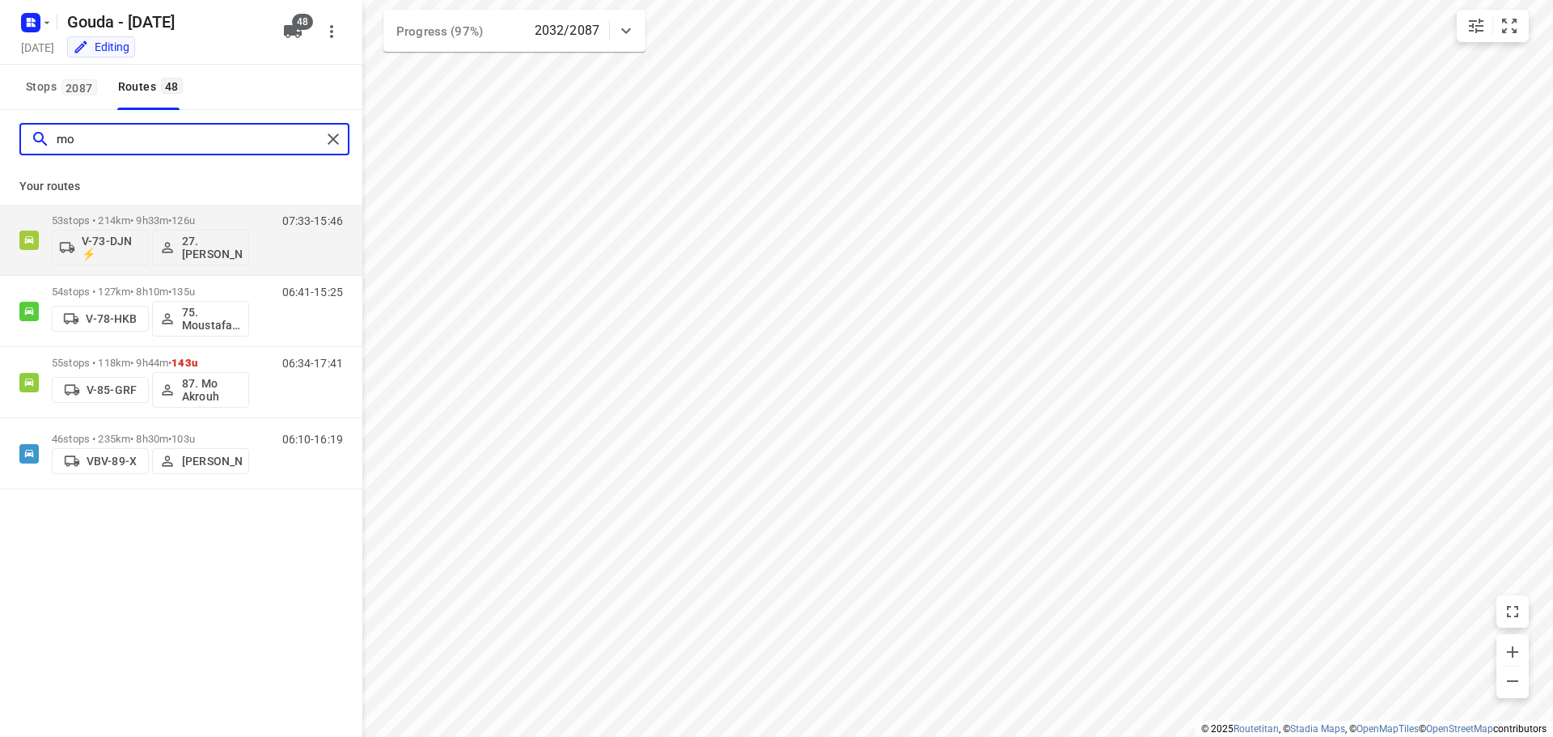
click at [128, 142] on input "mo" at bounding box center [189, 139] width 264 height 25
click at [142, 137] on input "mo" at bounding box center [189, 139] width 264 height 25
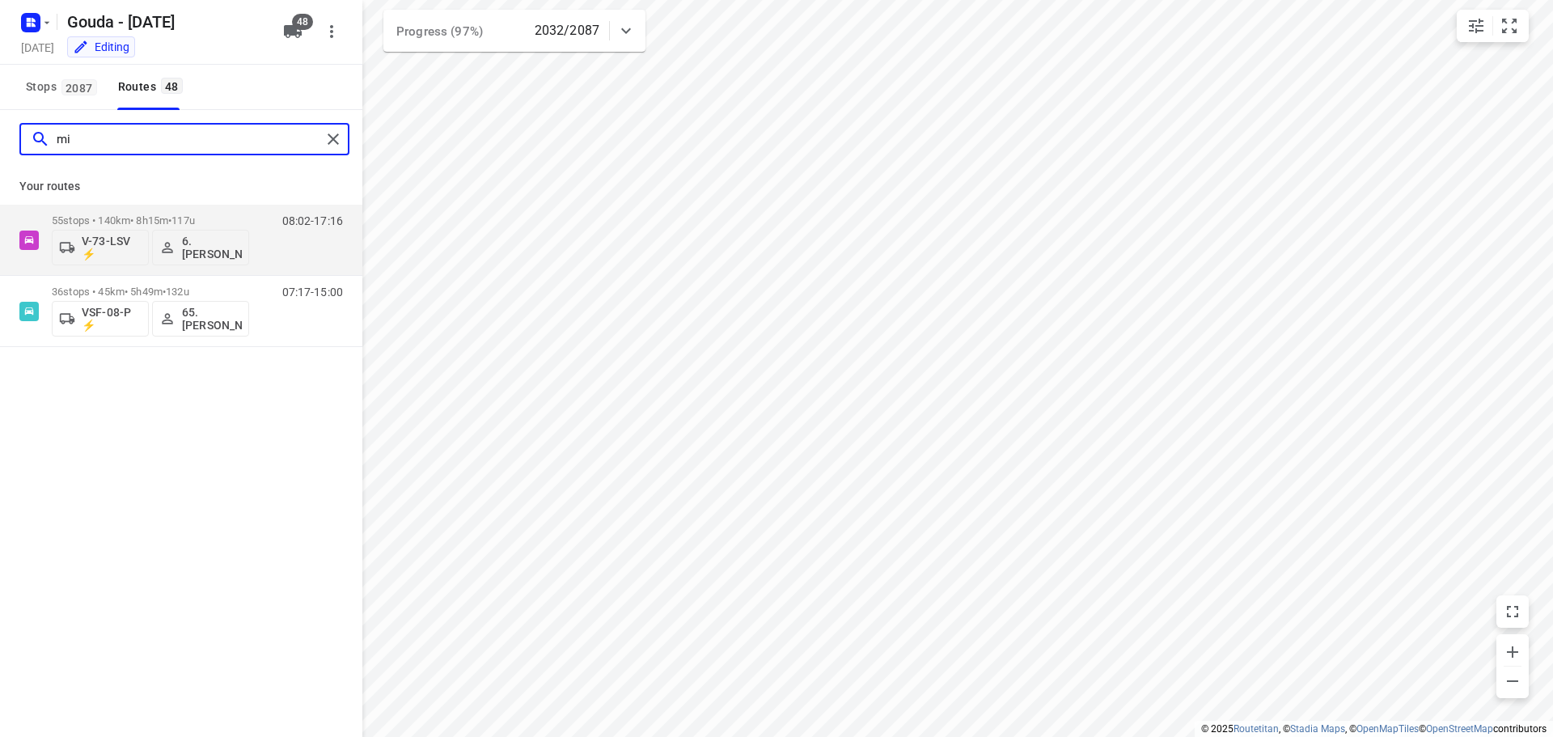
type input "m"
type input "lis"
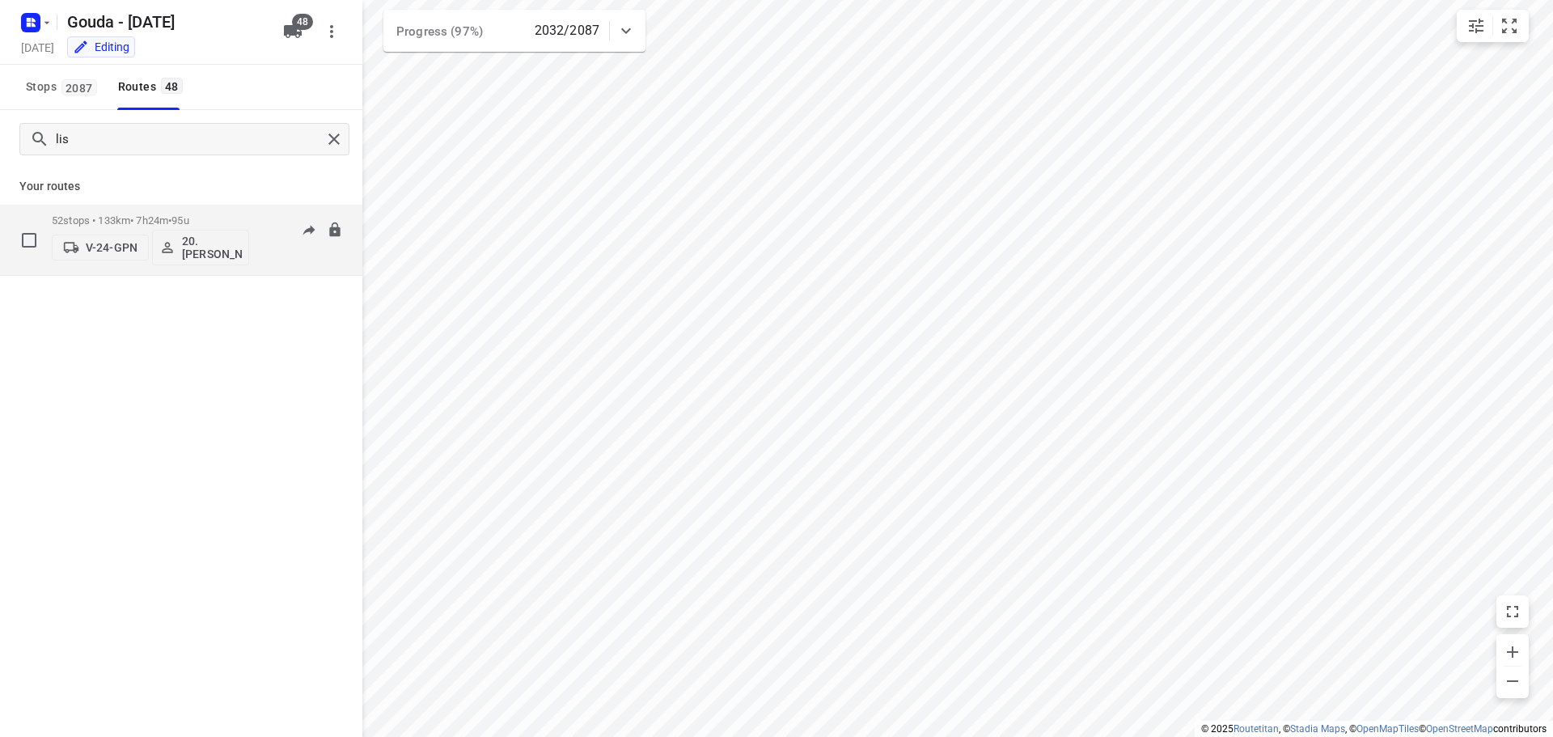
click at [146, 212] on div "52 stops • 133km • 7h24m • 95u V-24-GPN 20.Lisanne Pouw" at bounding box center [150, 239] width 197 height 67
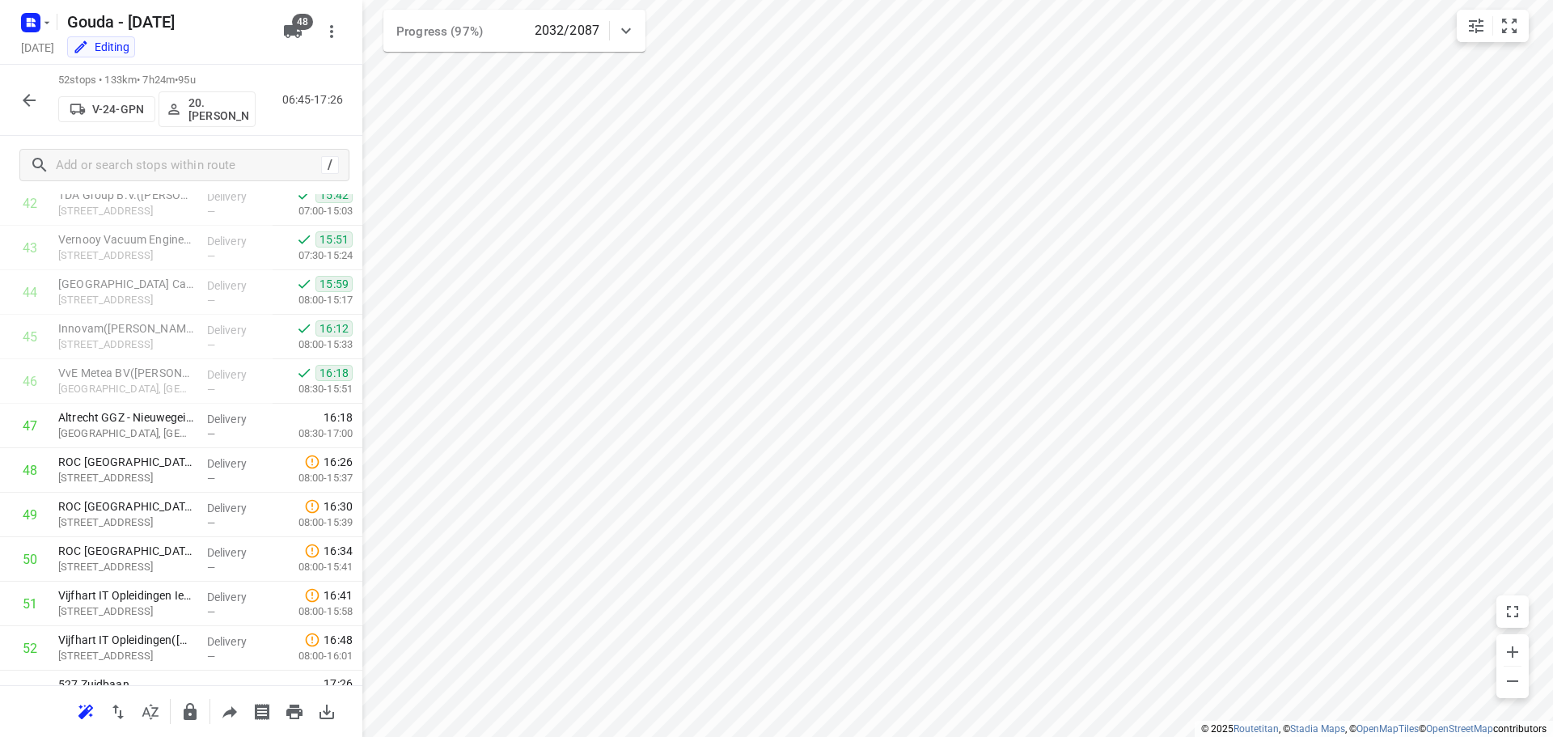
scroll to position [1947, 0]
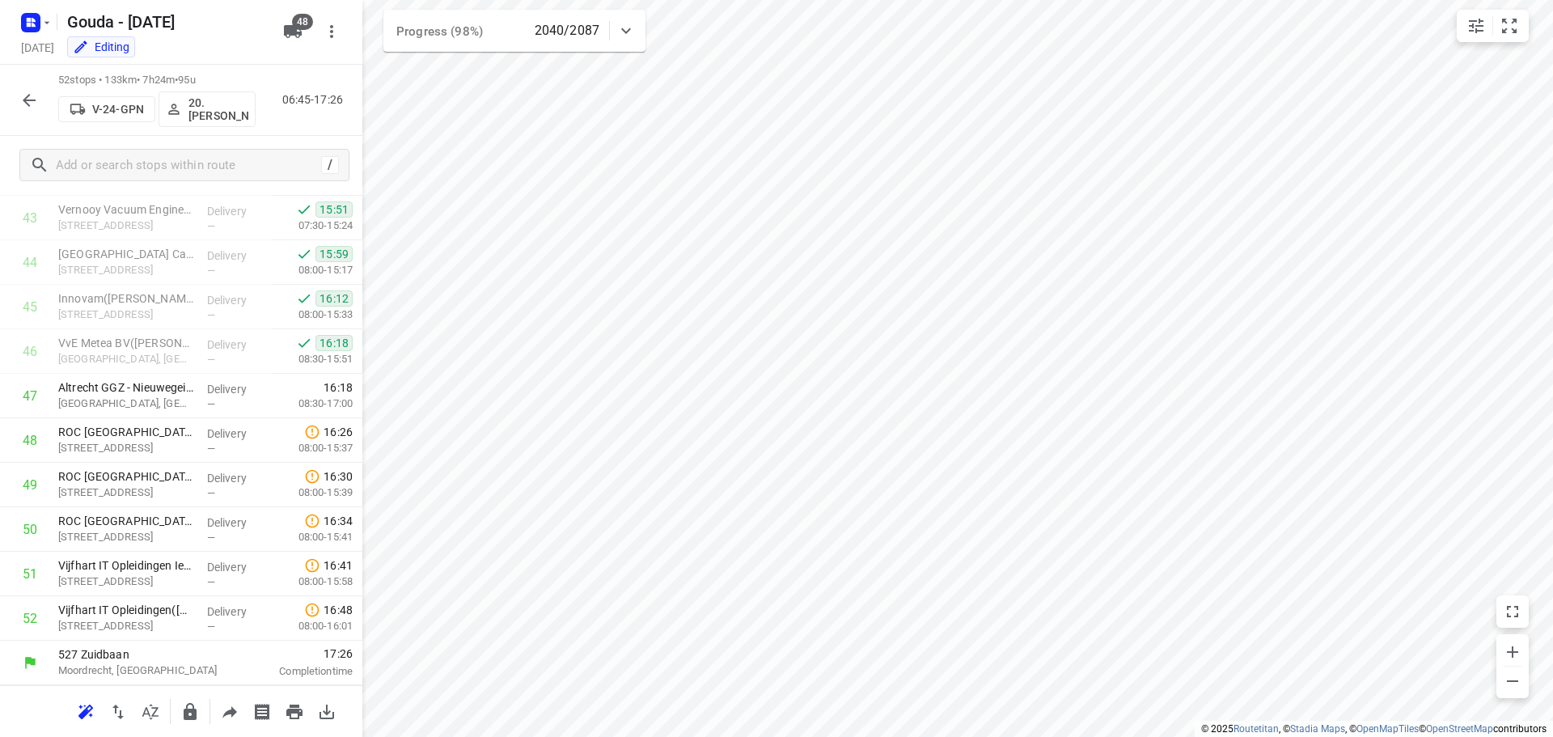
click at [13, 95] on button "button" at bounding box center [29, 100] width 32 height 32
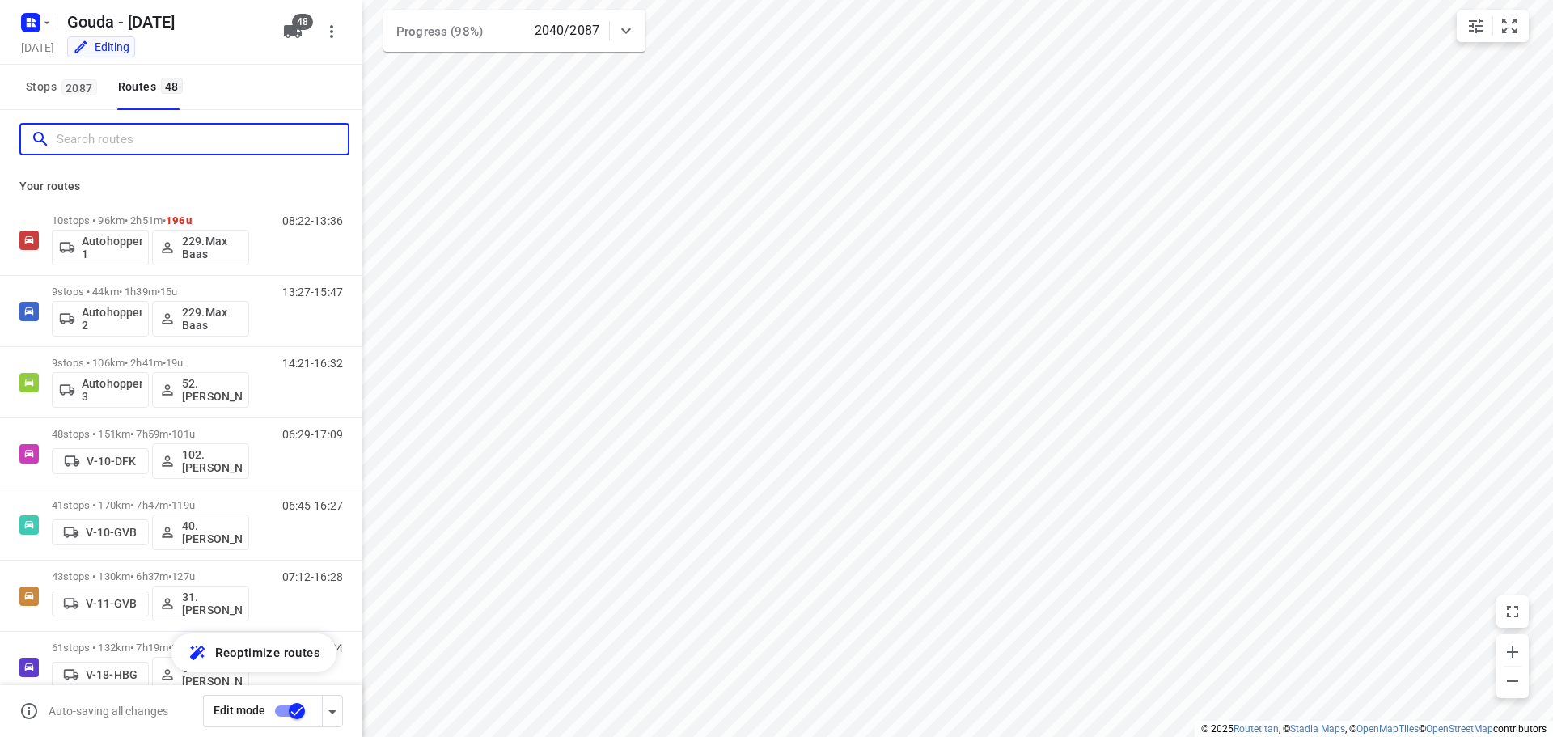
click at [169, 150] on input "Search routes" at bounding box center [202, 139] width 291 height 25
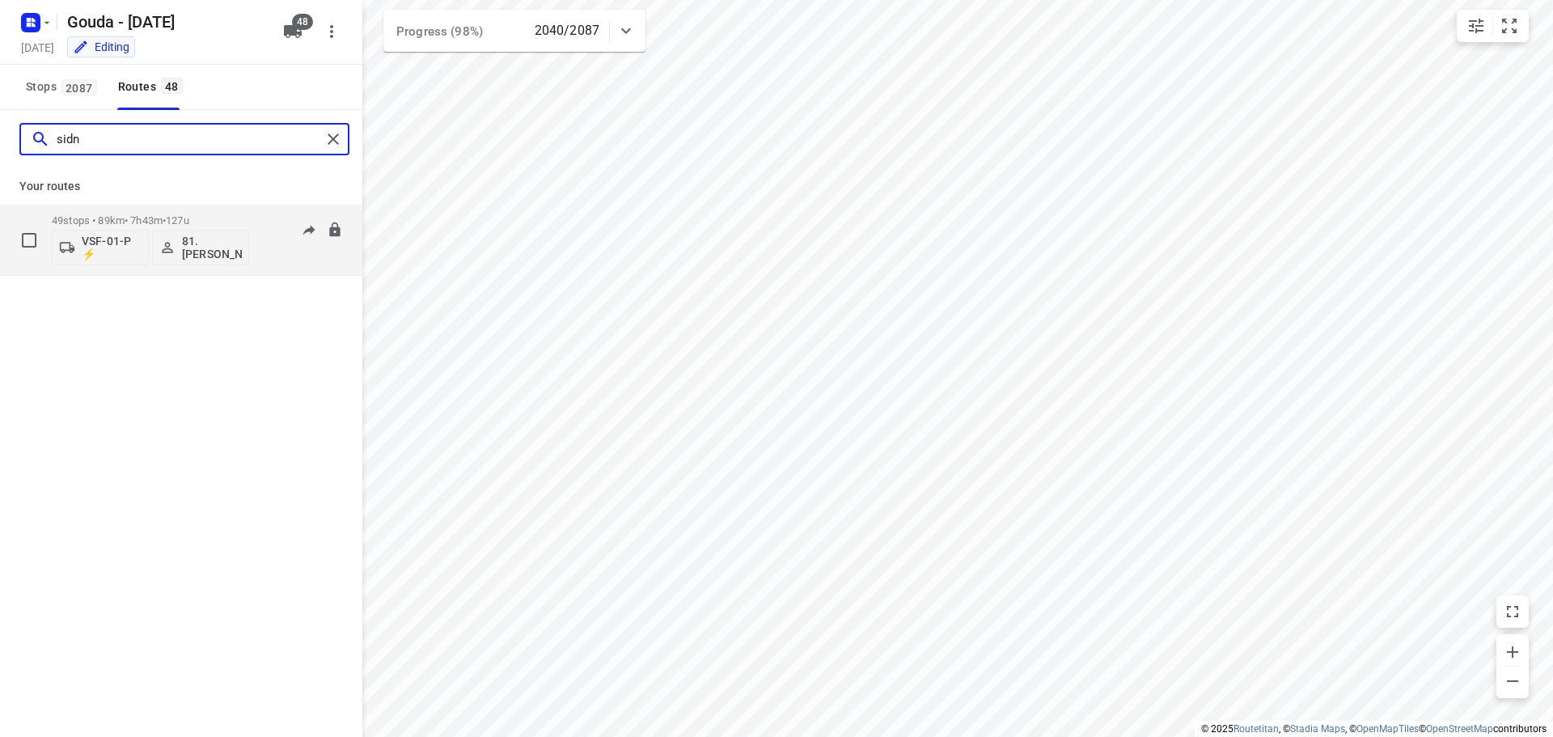
type input "sidn"
click at [159, 219] on p "49 stops • 89km • 7h43m • 127u" at bounding box center [150, 220] width 197 height 12
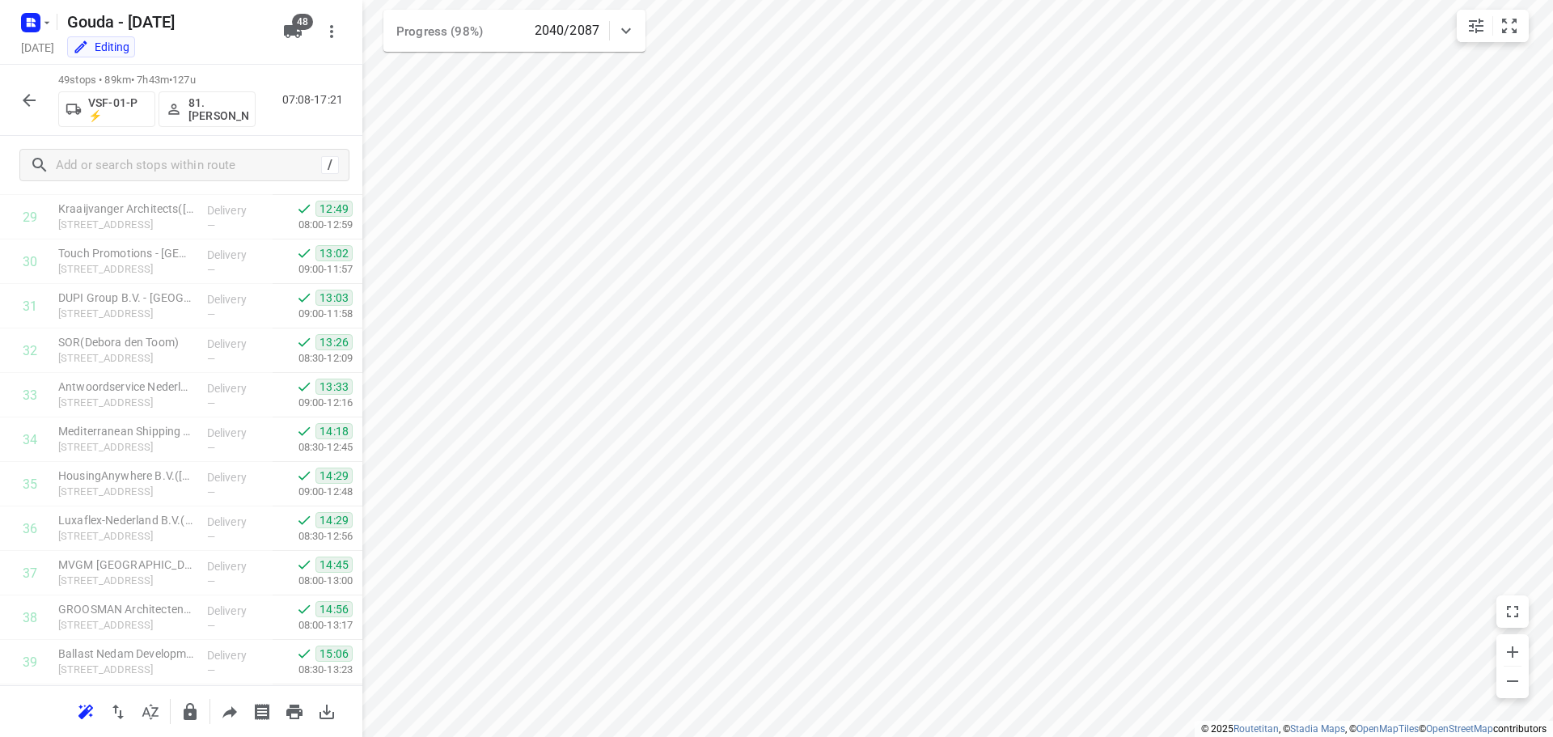
scroll to position [1814, 0]
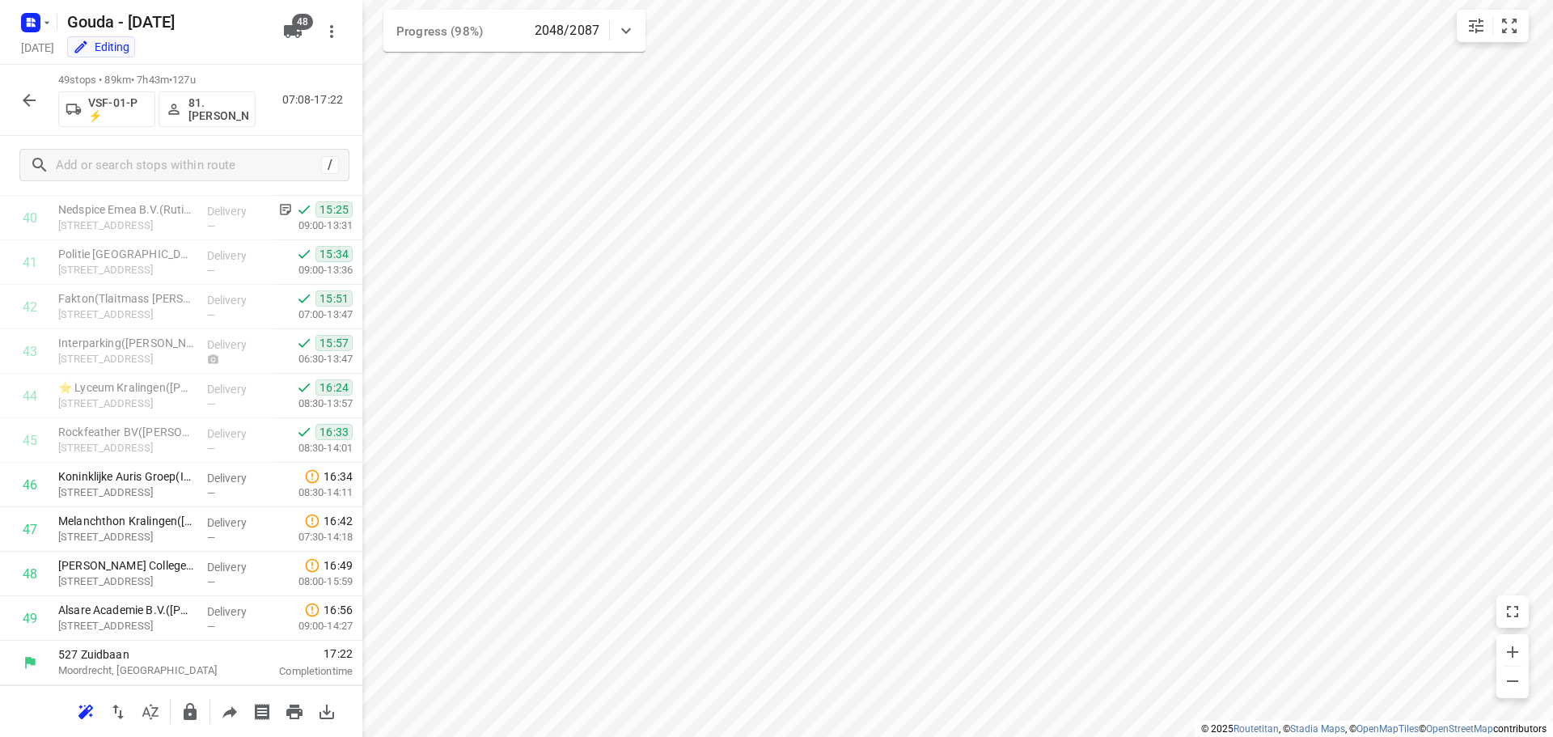
click at [40, 105] on button "button" at bounding box center [29, 100] width 32 height 32
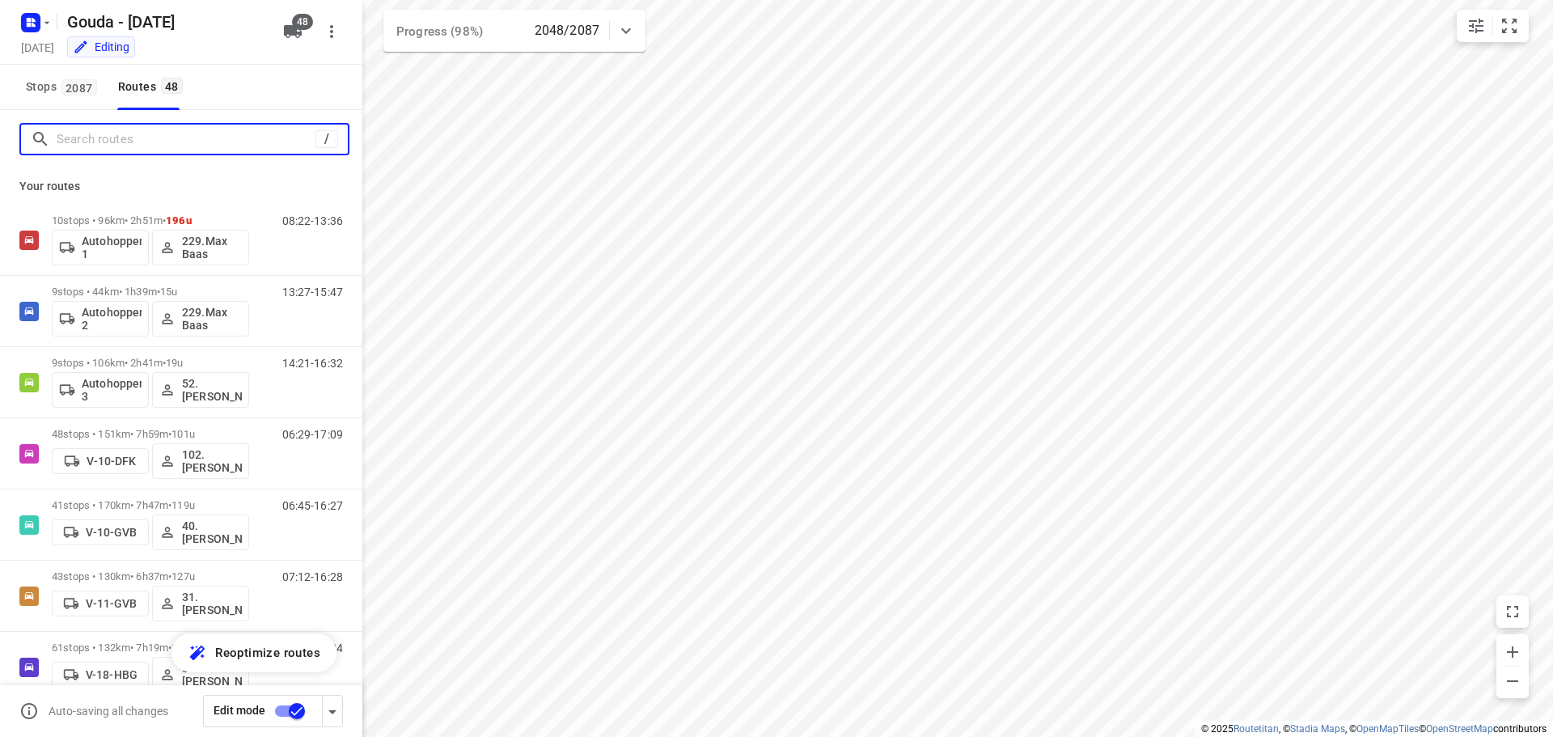
click at [92, 141] on input "Search routes" at bounding box center [186, 139] width 259 height 25
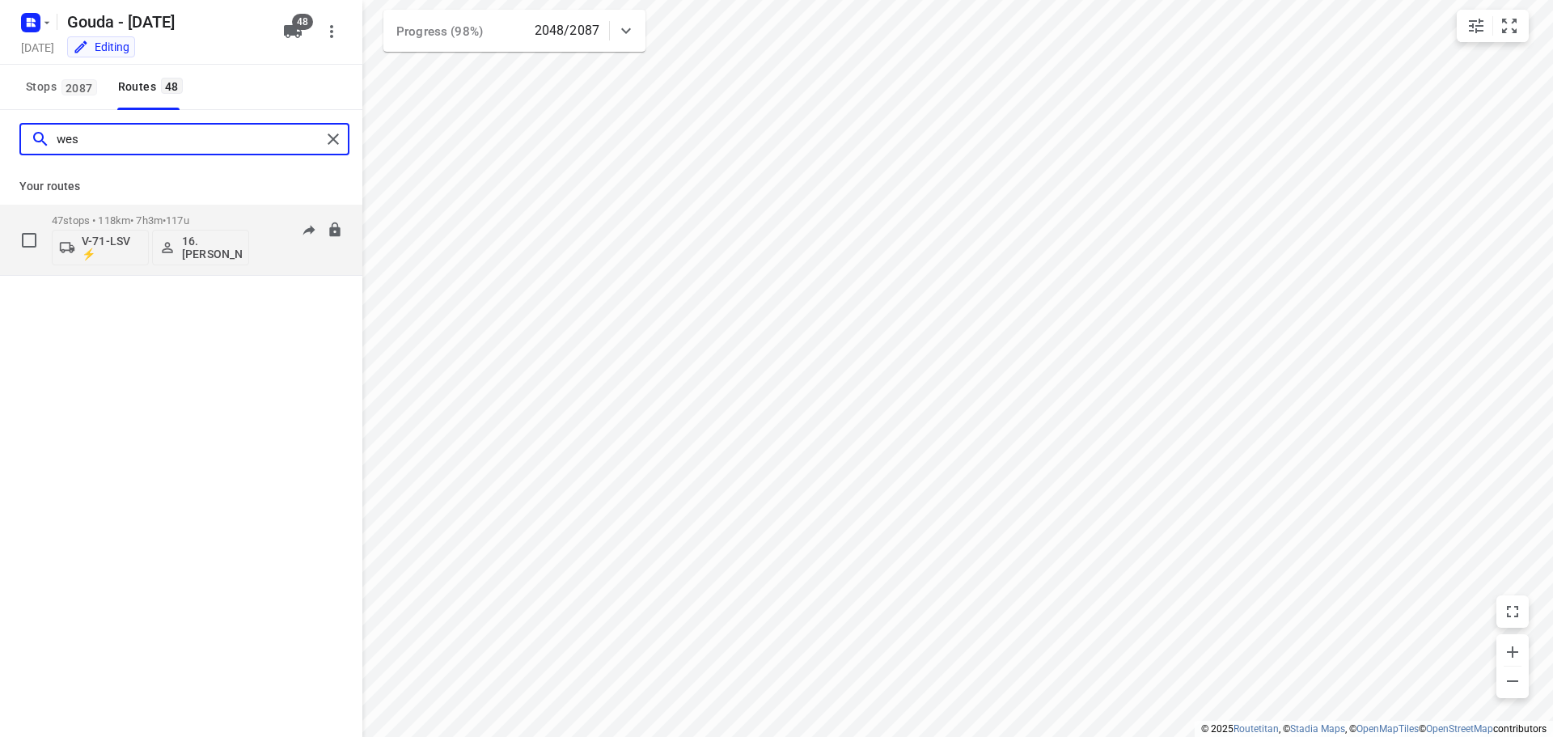
type input "wes"
click at [154, 213] on div "47 stops • 118km • 7h3m • 117u V-71-LSV ⚡ 16.Wessel Langhorst" at bounding box center [150, 239] width 197 height 67
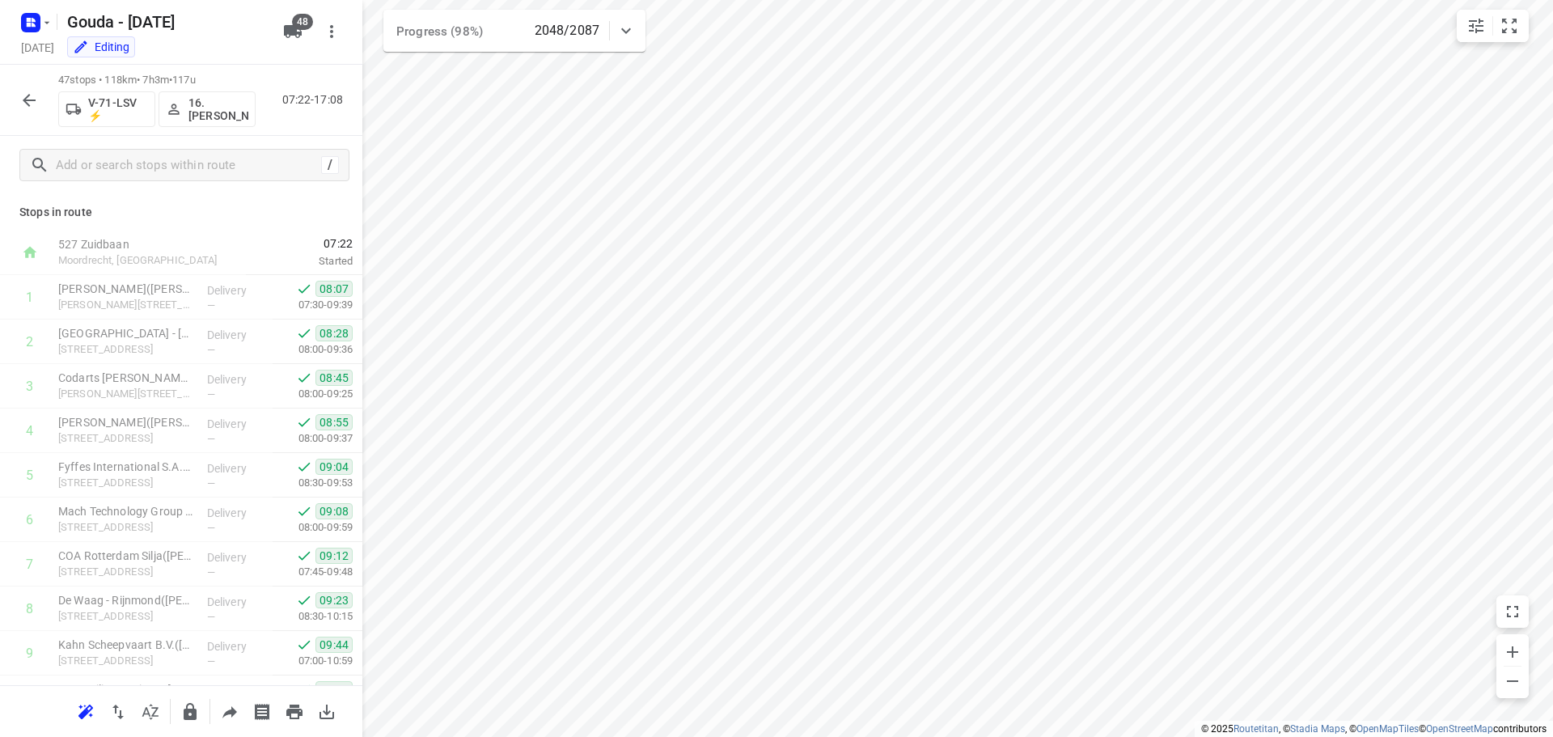
scroll to position [1725, 0]
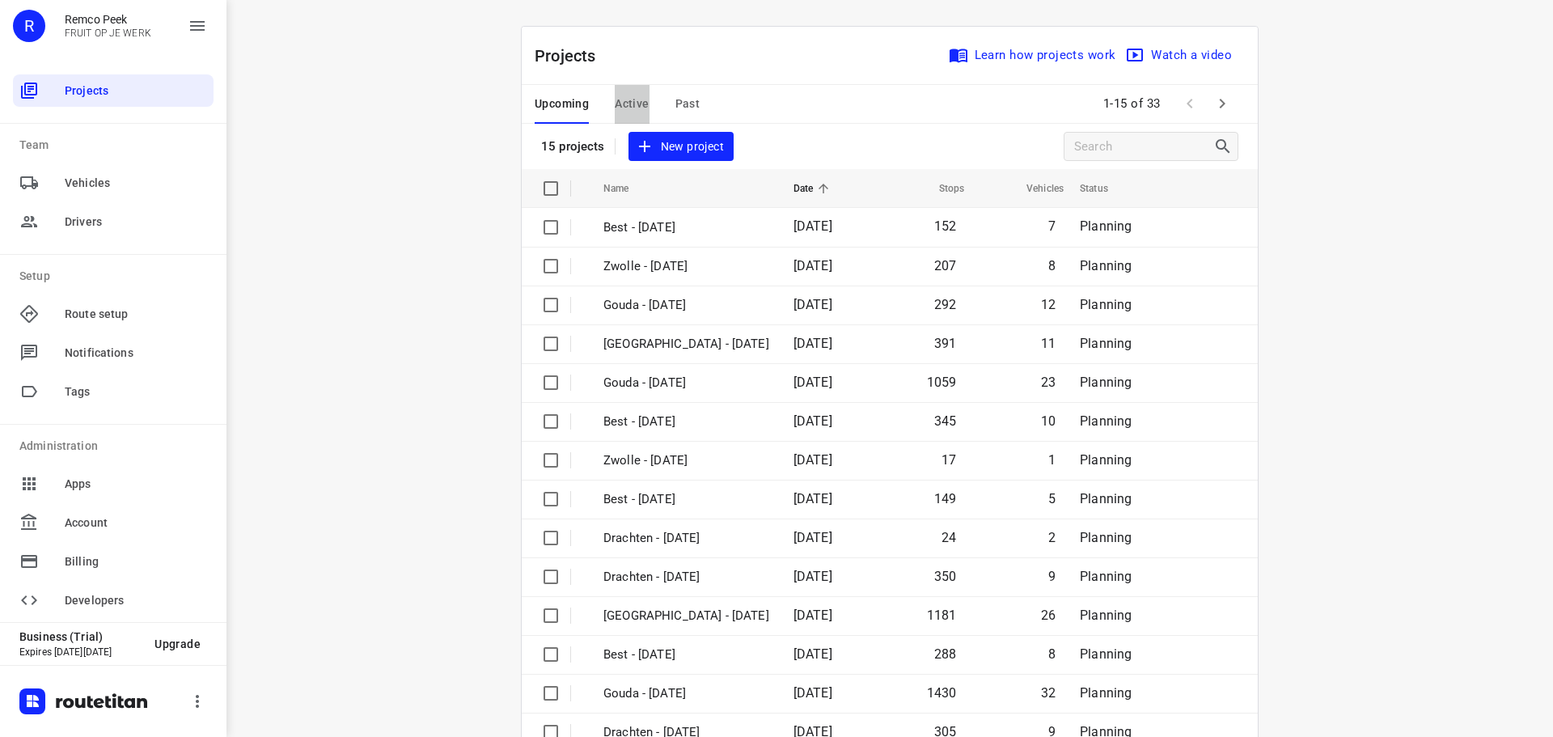
click at [628, 101] on span "Active" at bounding box center [632, 104] width 34 height 20
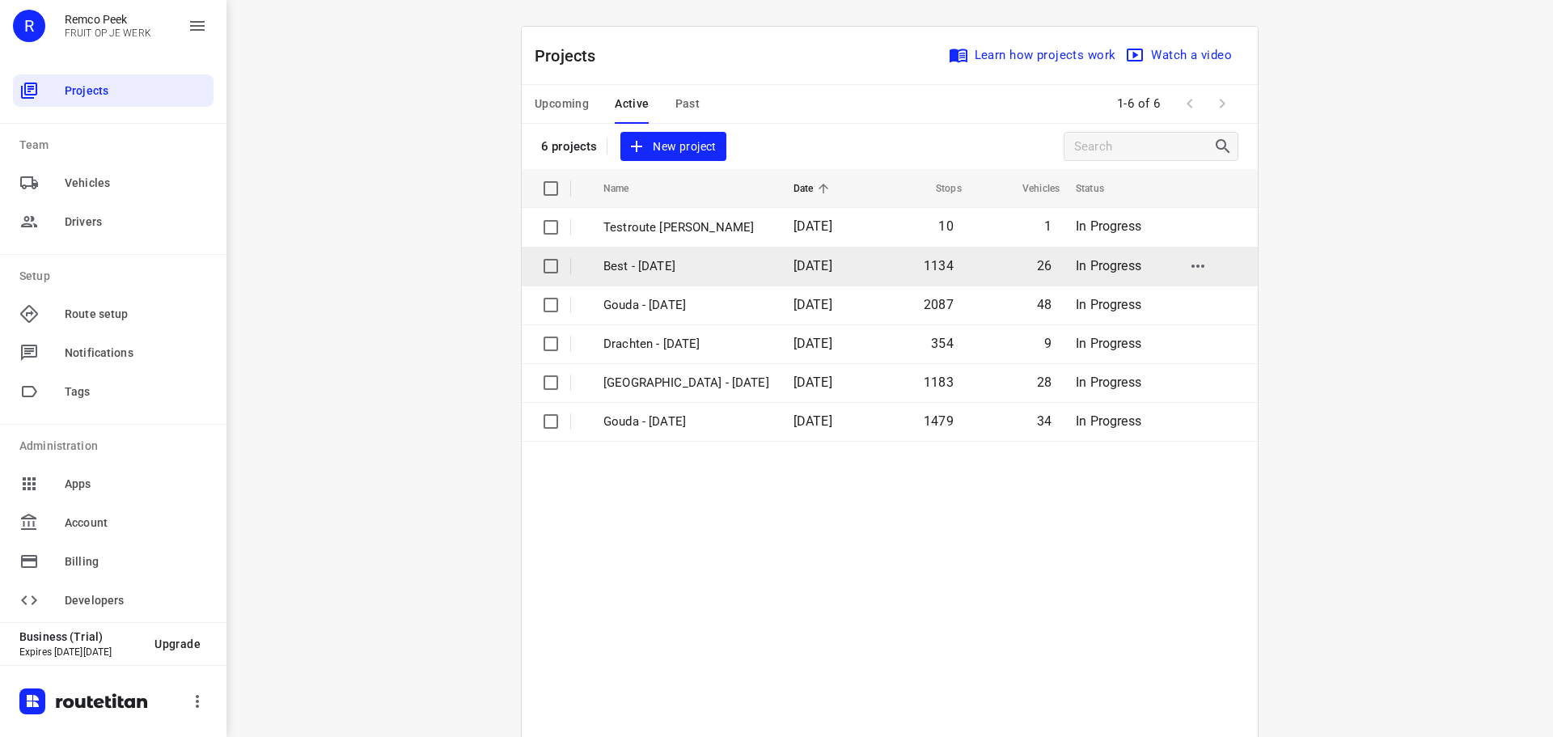
click at [648, 272] on p "Best - [DATE]" at bounding box center [686, 266] width 166 height 19
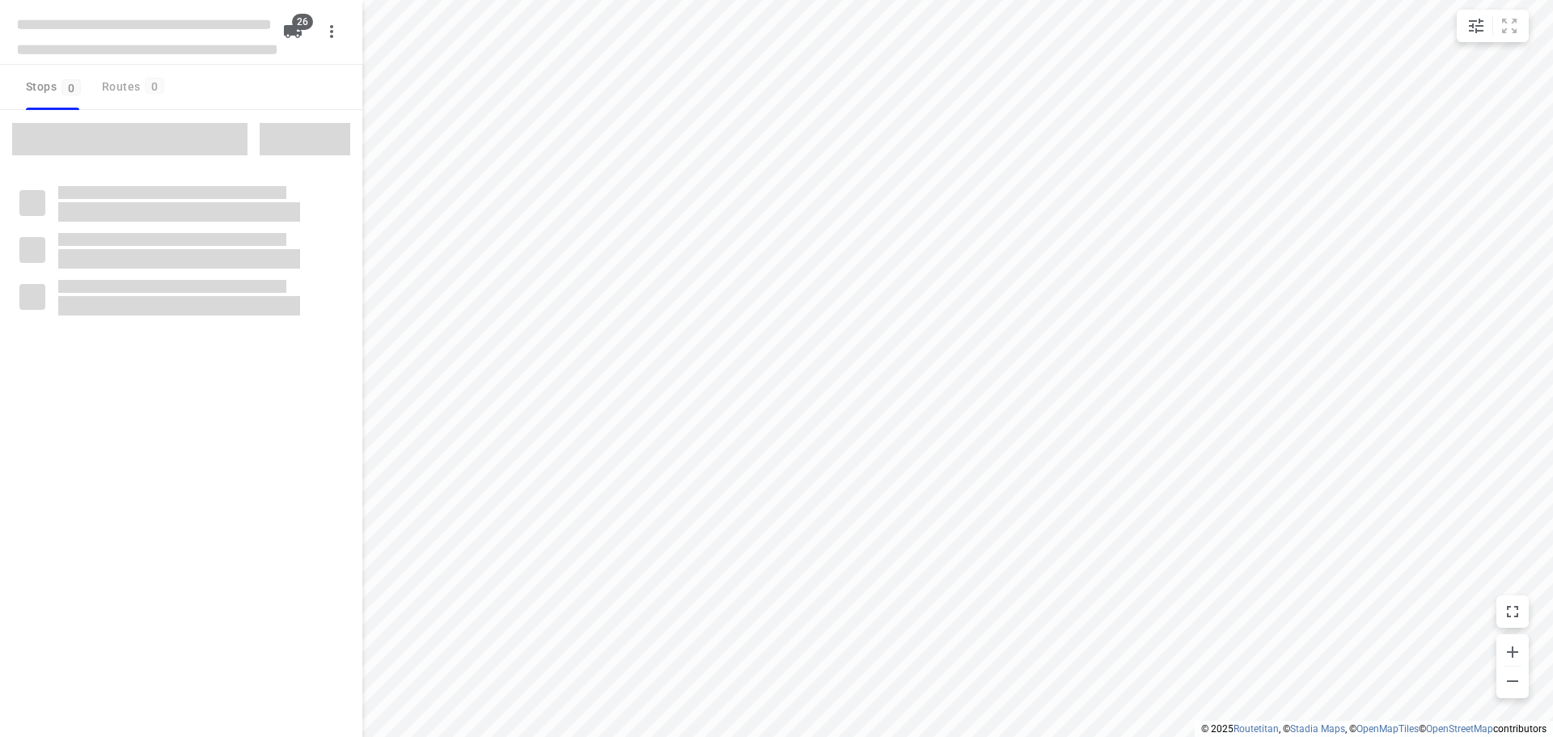
checkbox input "true"
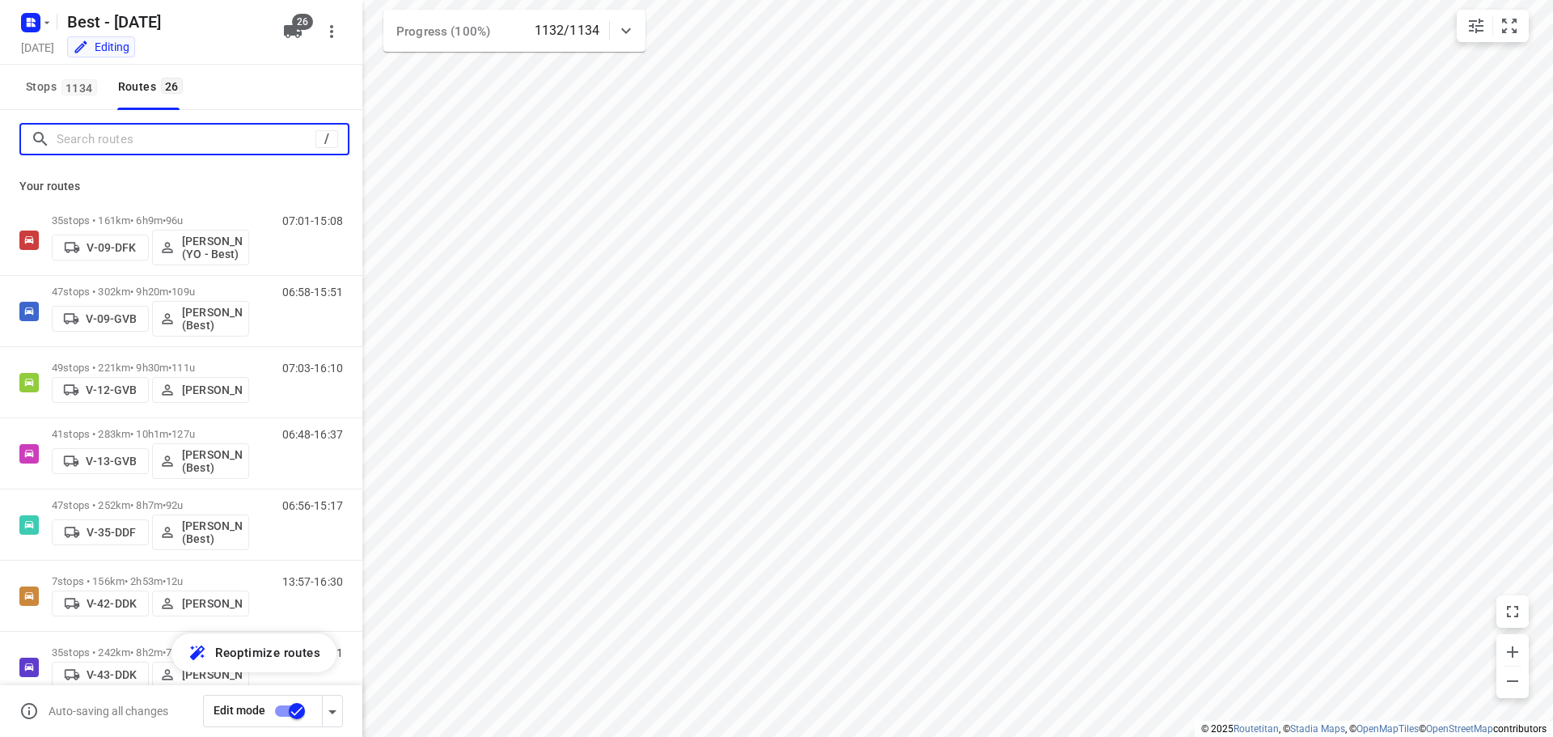
click at [96, 142] on input "Search routes" at bounding box center [186, 139] width 259 height 25
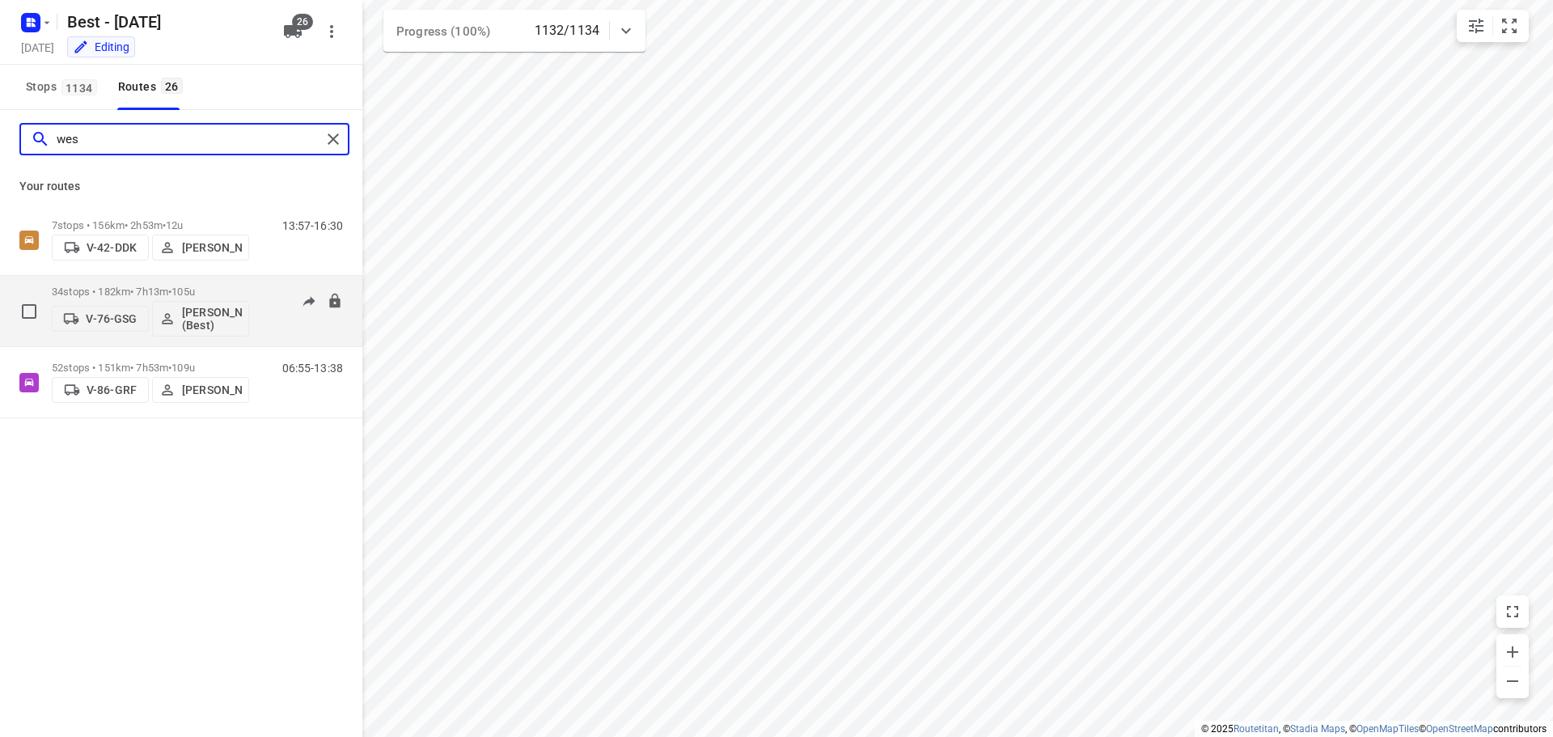
type input "wes"
click at [149, 281] on div "34 stops • 182km • 7h13m • 105u V-76-GSG [PERSON_NAME] (Best)" at bounding box center [150, 310] width 197 height 67
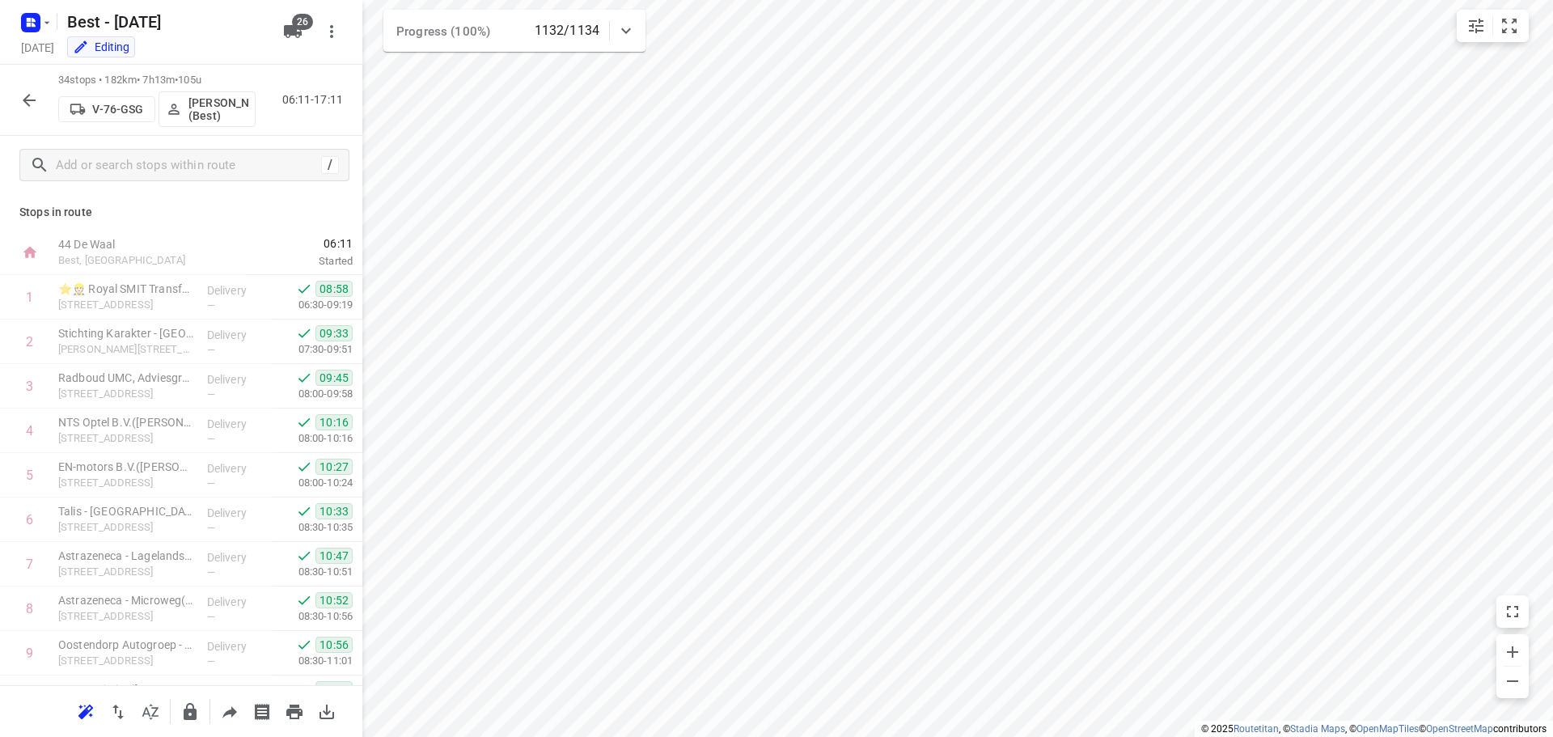
scroll to position [1147, 0]
